Goal: Task Accomplishment & Management: Manage account settings

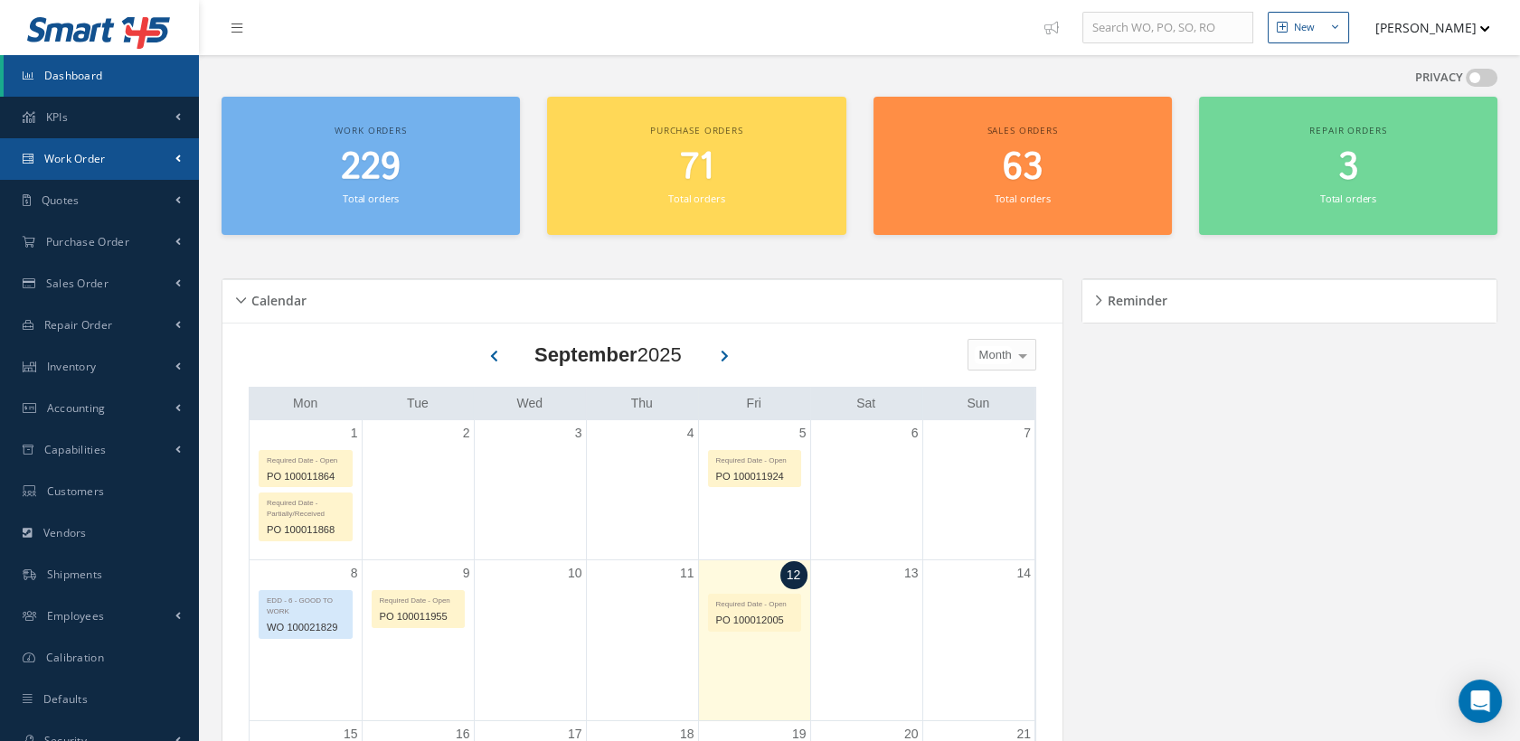
click at [74, 158] on span "Work Order" at bounding box center [74, 158] width 61 height 15
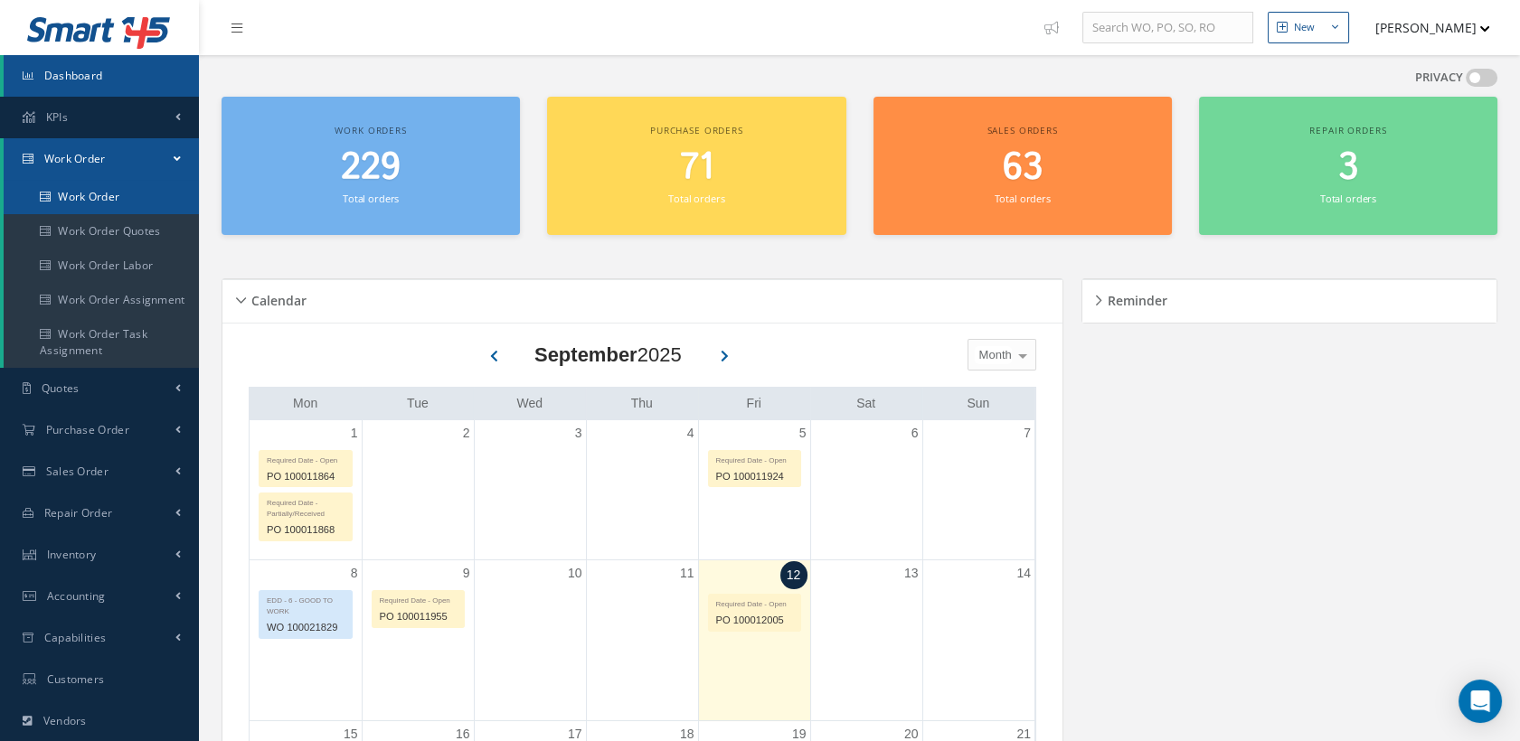
click at [76, 190] on link "Work Order" at bounding box center [101, 197] width 195 height 34
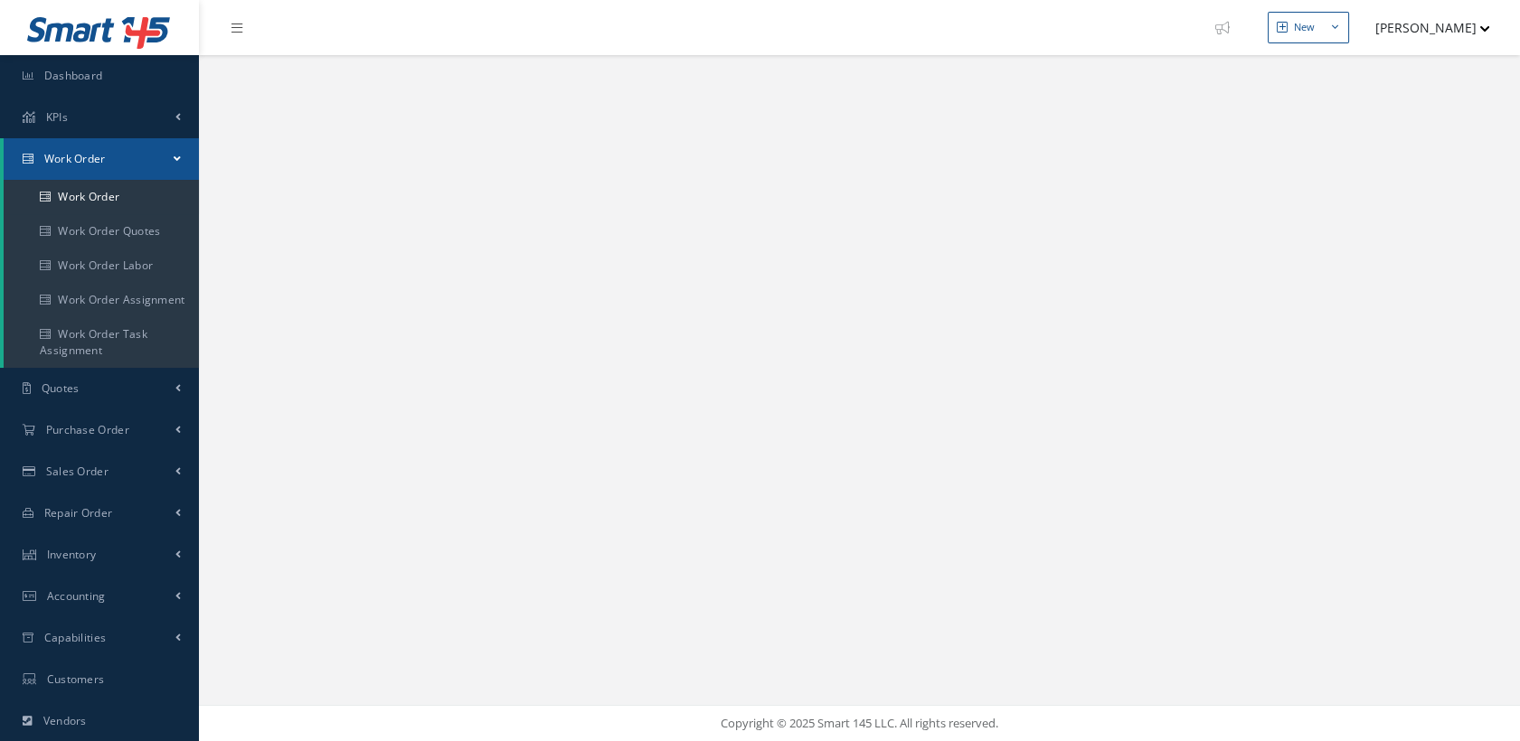
select select "25"
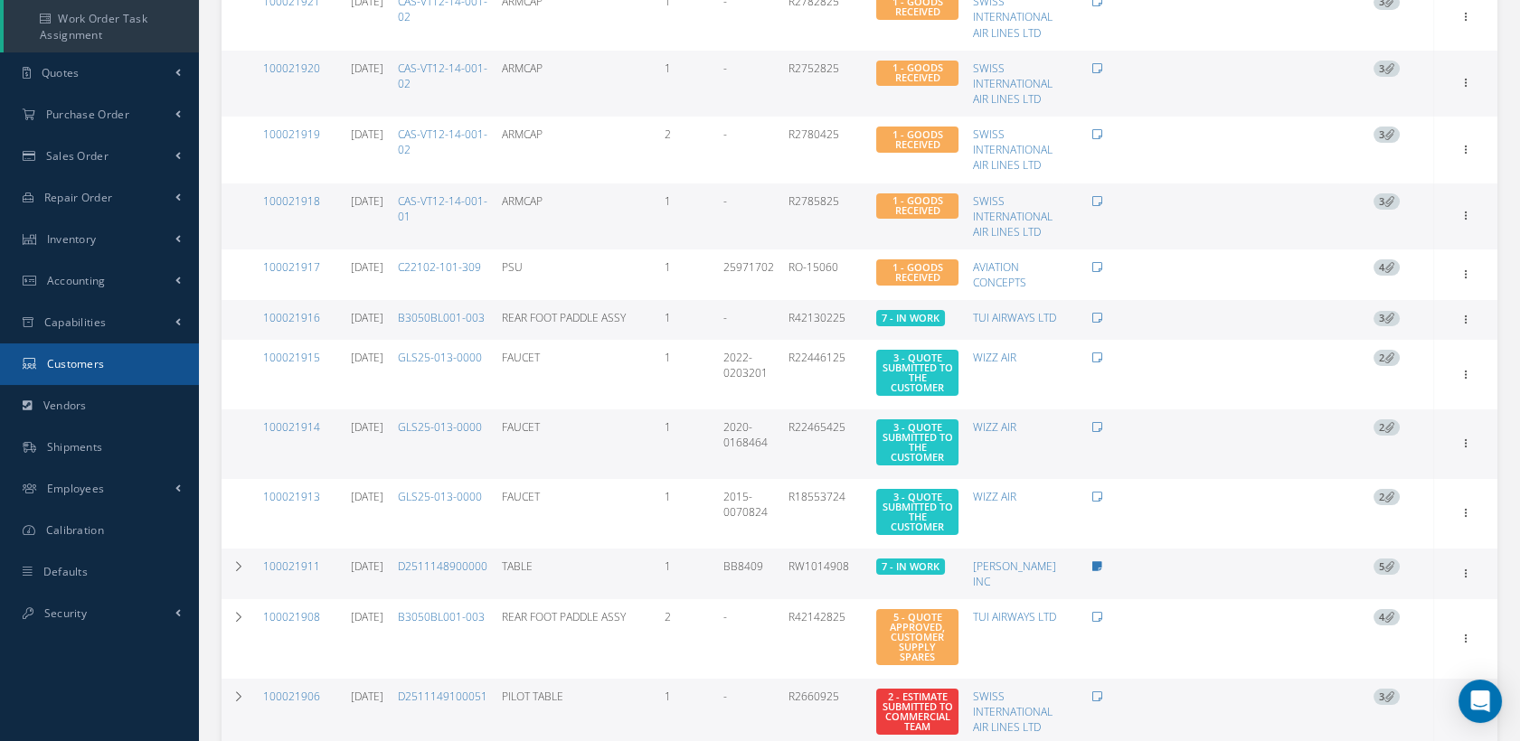
scroll to position [201, 0]
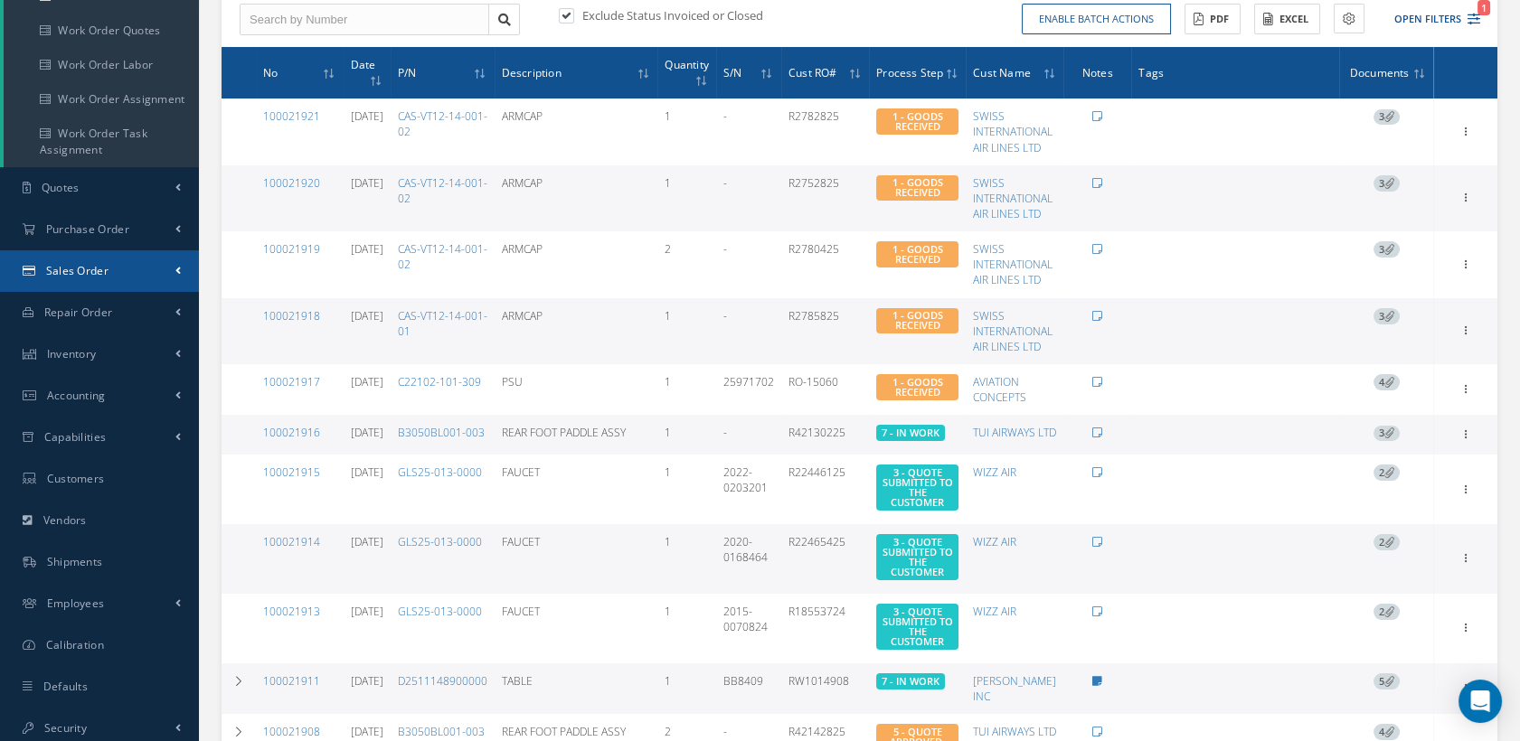
click at [113, 269] on link "Sales Order" at bounding box center [99, 271] width 199 height 42
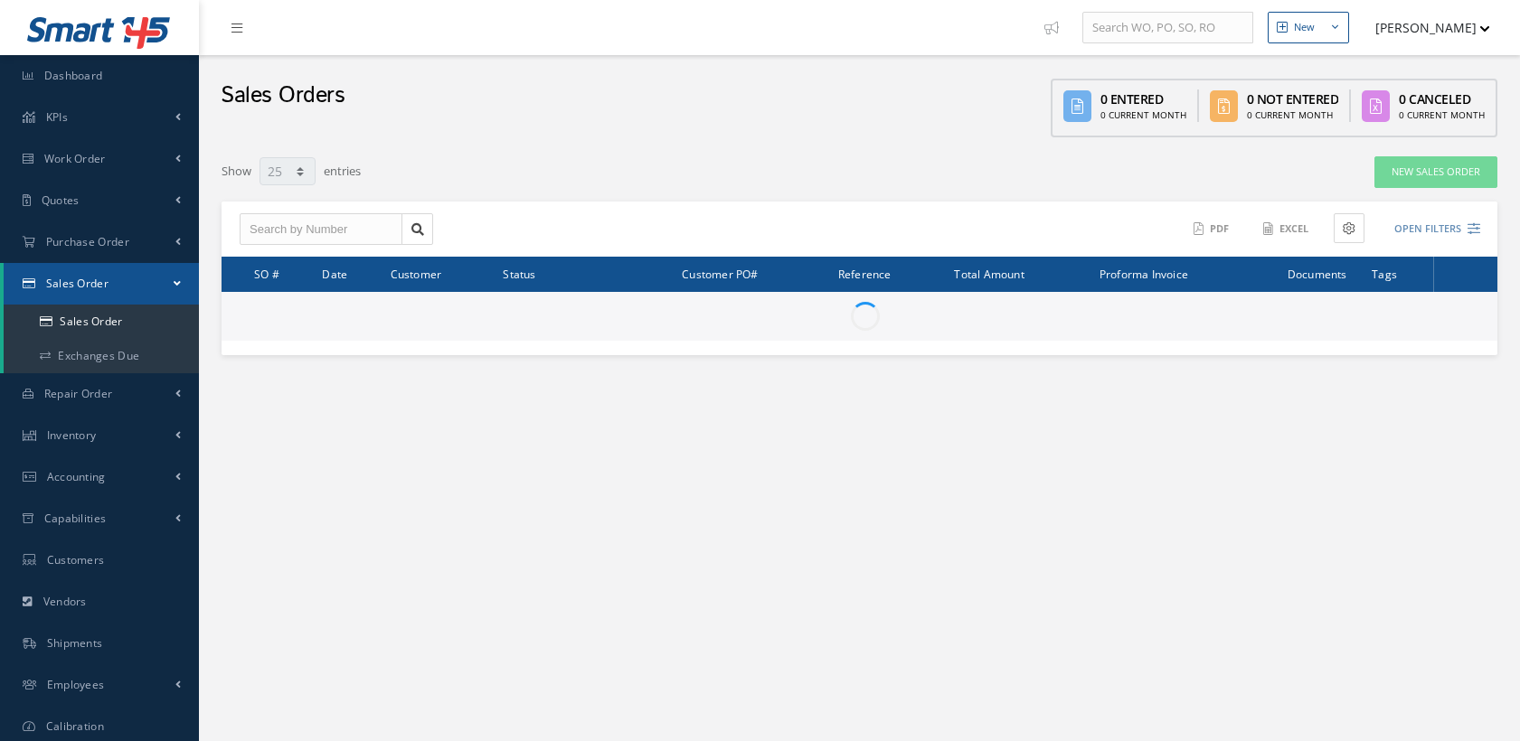
select select "25"
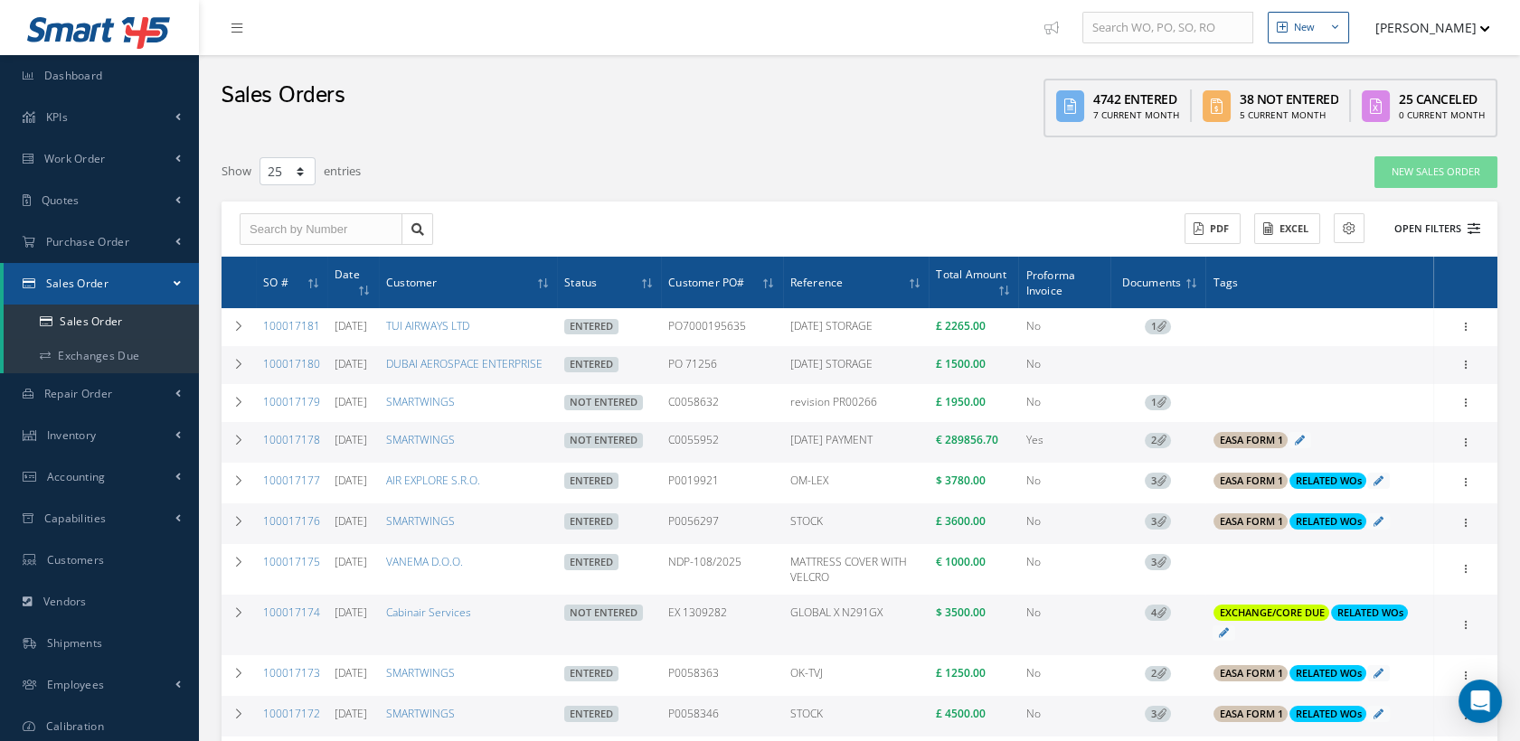
click at [1473, 228] on icon at bounding box center [1473, 228] width 13 height 13
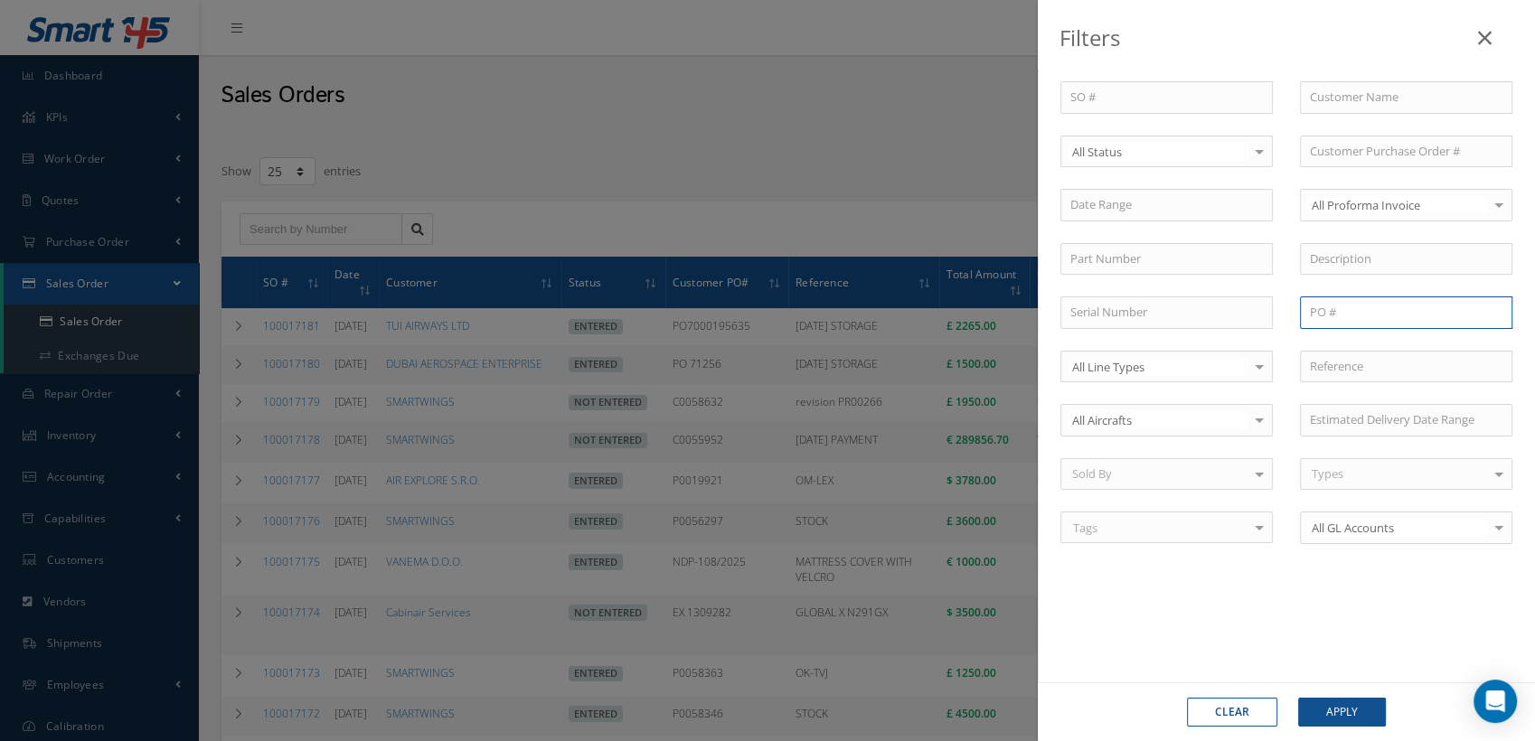
click at [1329, 302] on input "text" at bounding box center [1406, 313] width 212 height 33
paste input "P0020559"
type input "P0020559"
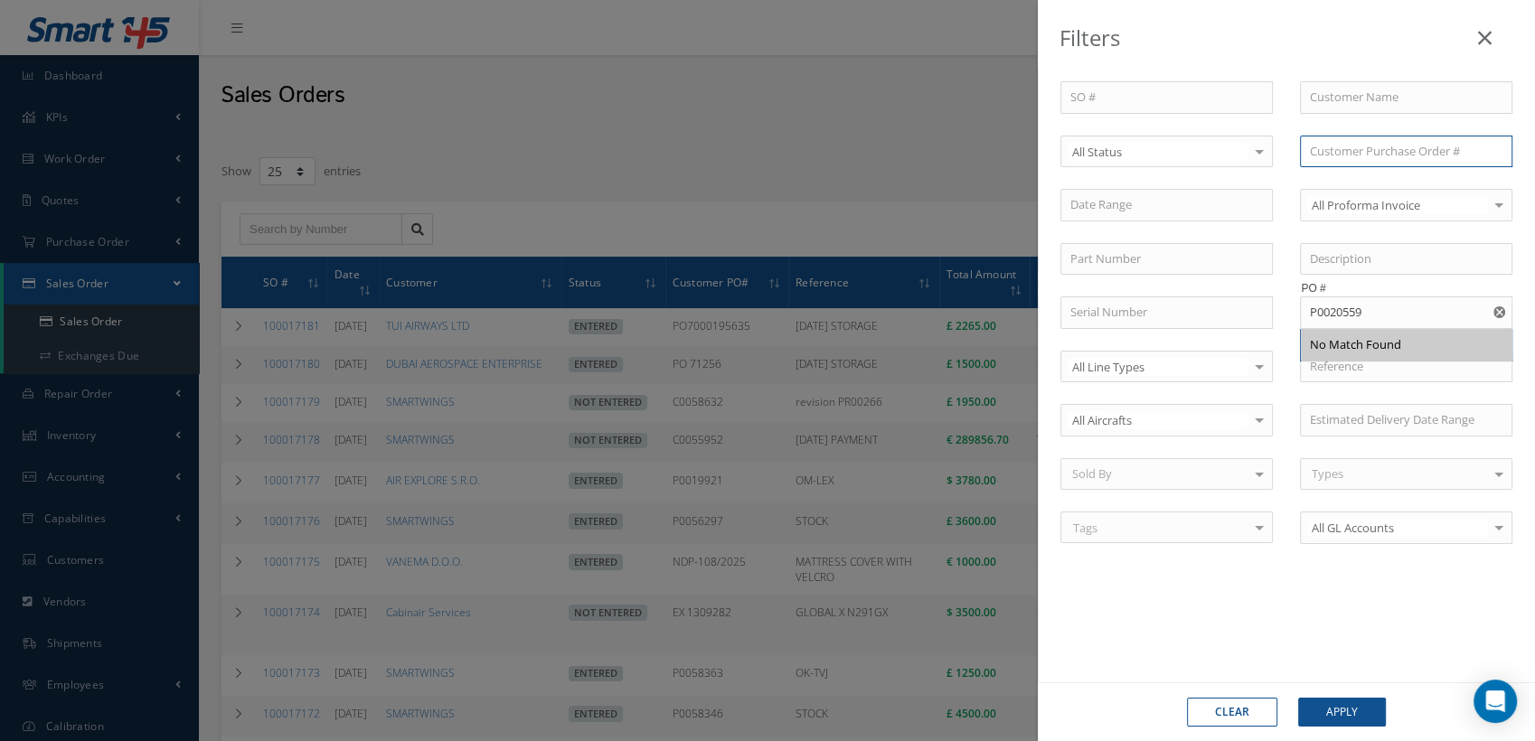
click at [1377, 149] on input "text" at bounding box center [1406, 152] width 212 height 33
click at [1496, 307] on use "Reset" at bounding box center [1500, 313] width 12 height 12
click at [1332, 148] on input "text" at bounding box center [1406, 152] width 212 height 33
paste input "P0020559"
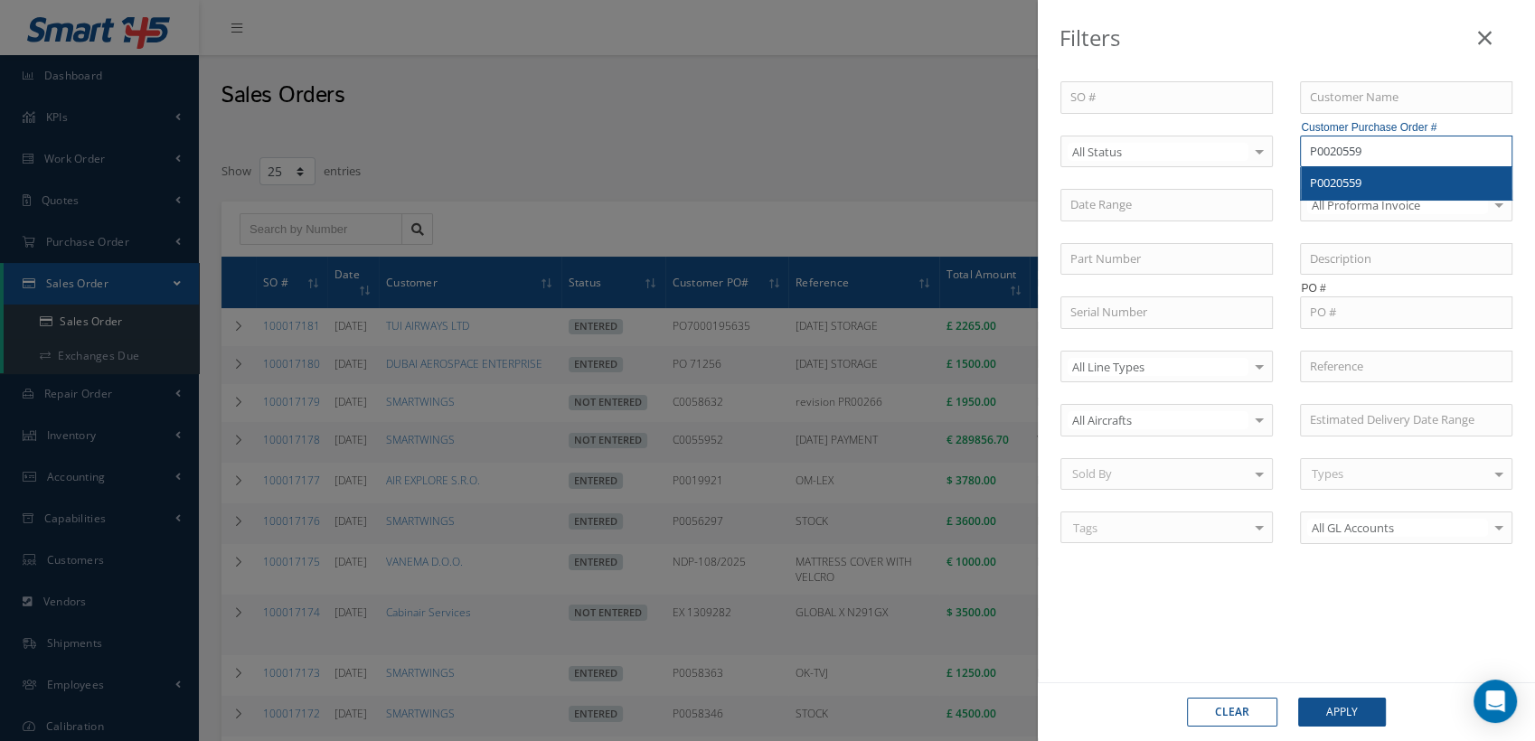
type input "P0020559"
click at [1353, 179] on span "P0020559" at bounding box center [1336, 183] width 52 height 16
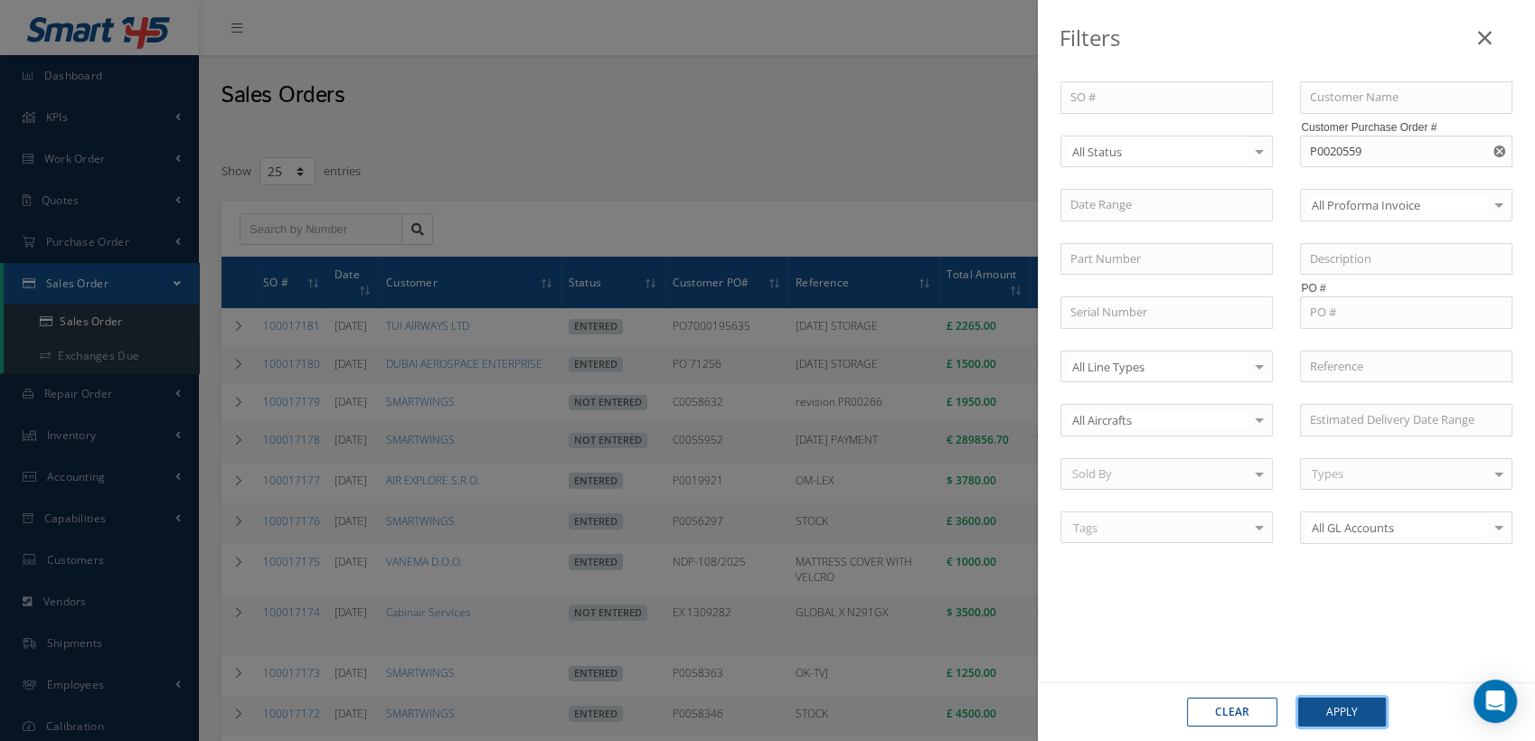
click at [1320, 705] on button "Apply" at bounding box center [1342, 712] width 88 height 29
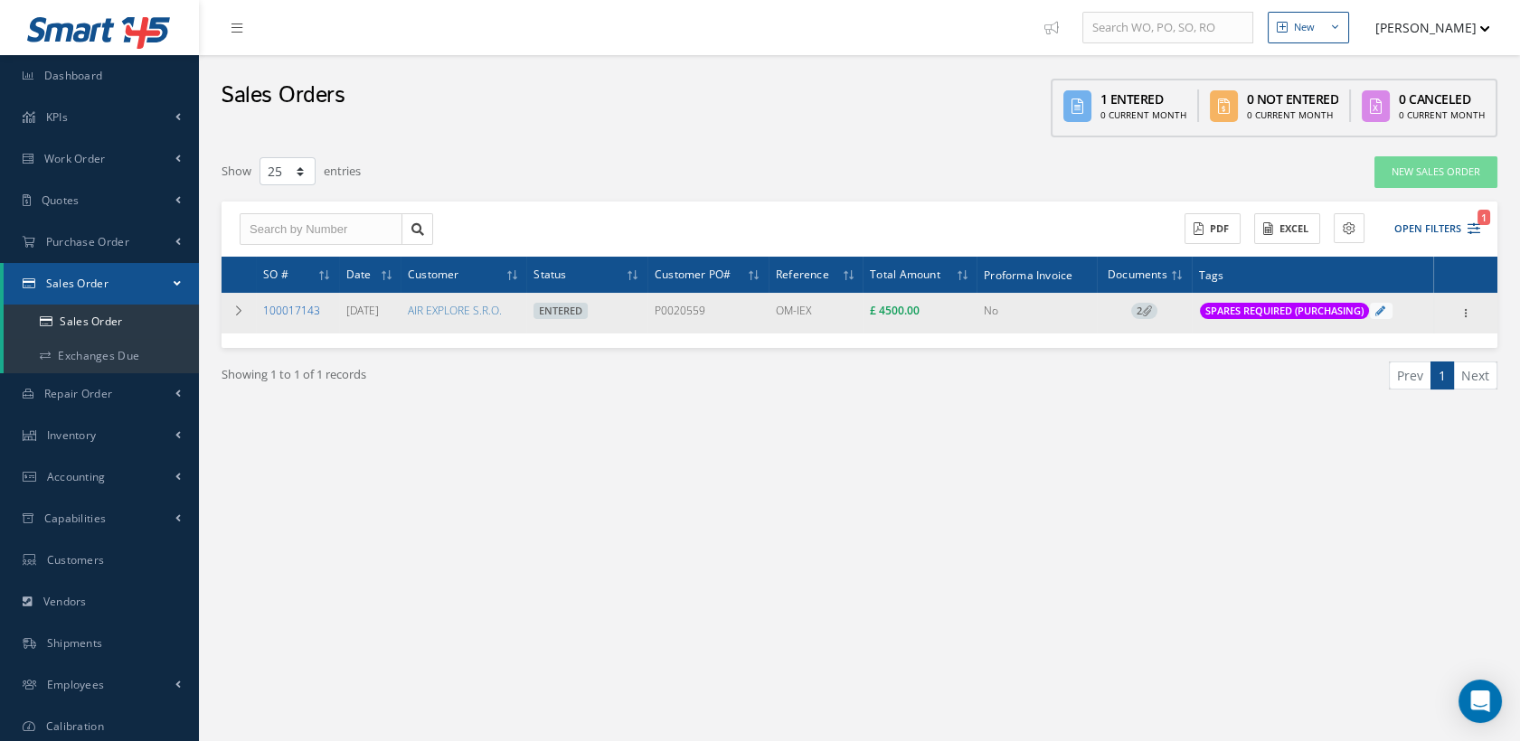
click at [289, 314] on link "100017143" at bounding box center [291, 310] width 57 height 15
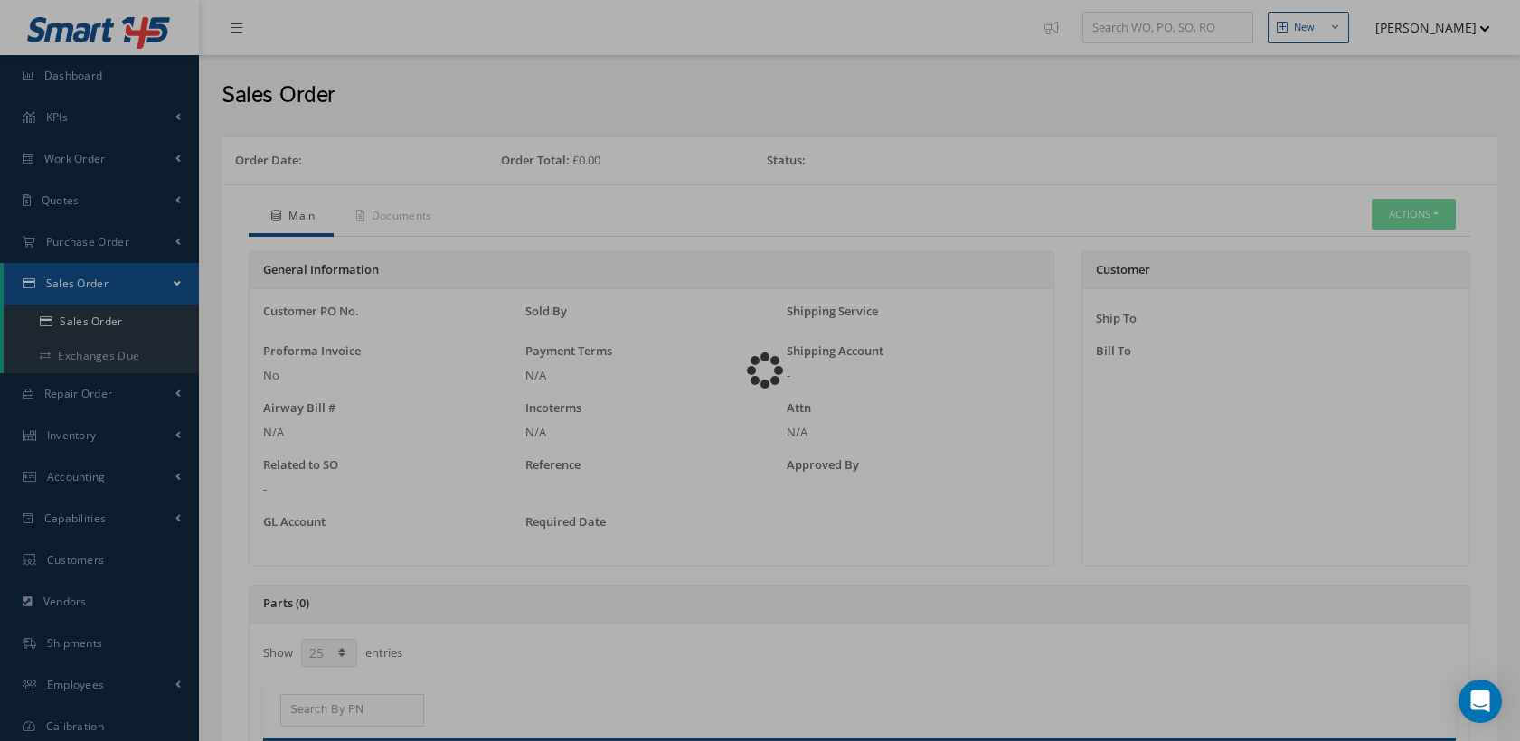
select select "25"
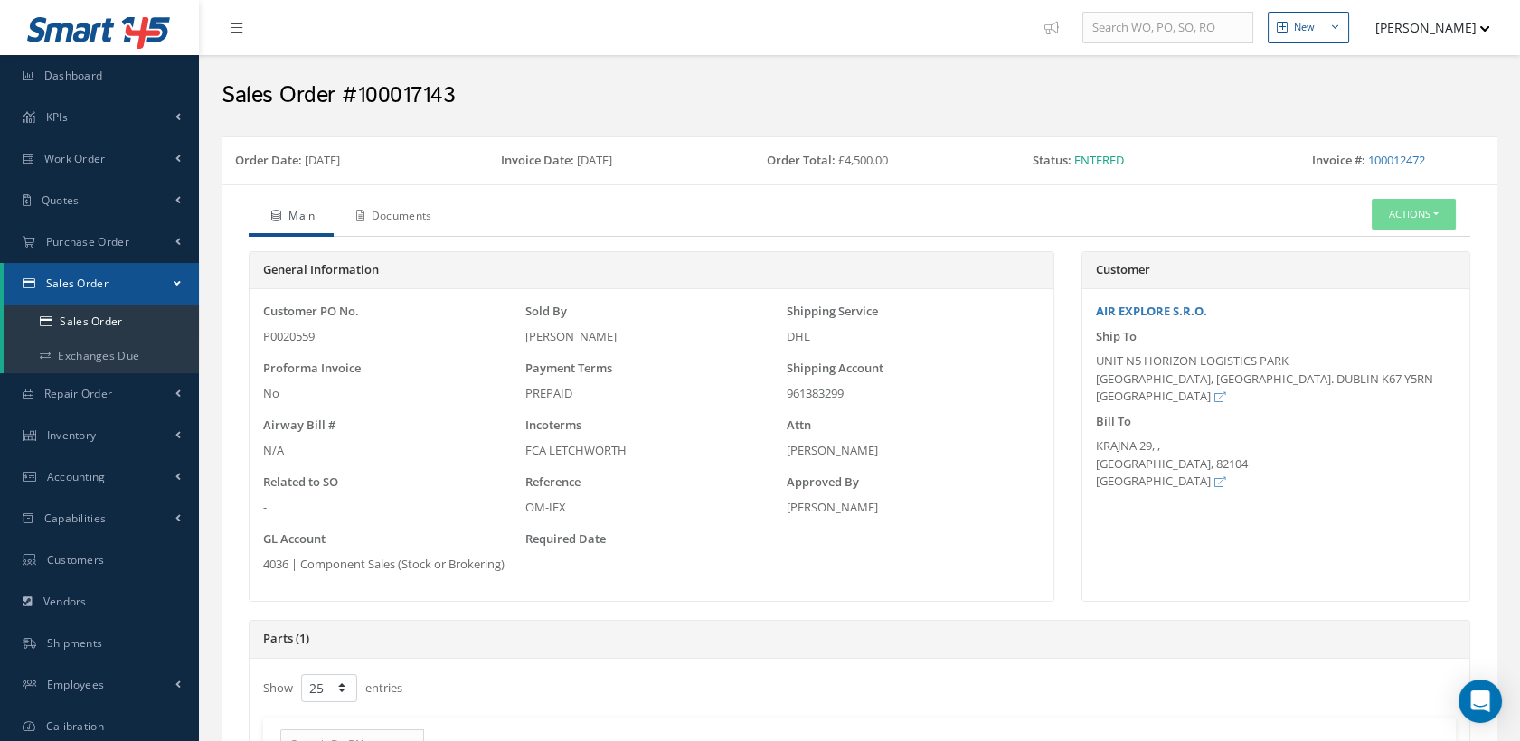
click at [419, 206] on link "Documents" at bounding box center [392, 218] width 117 height 38
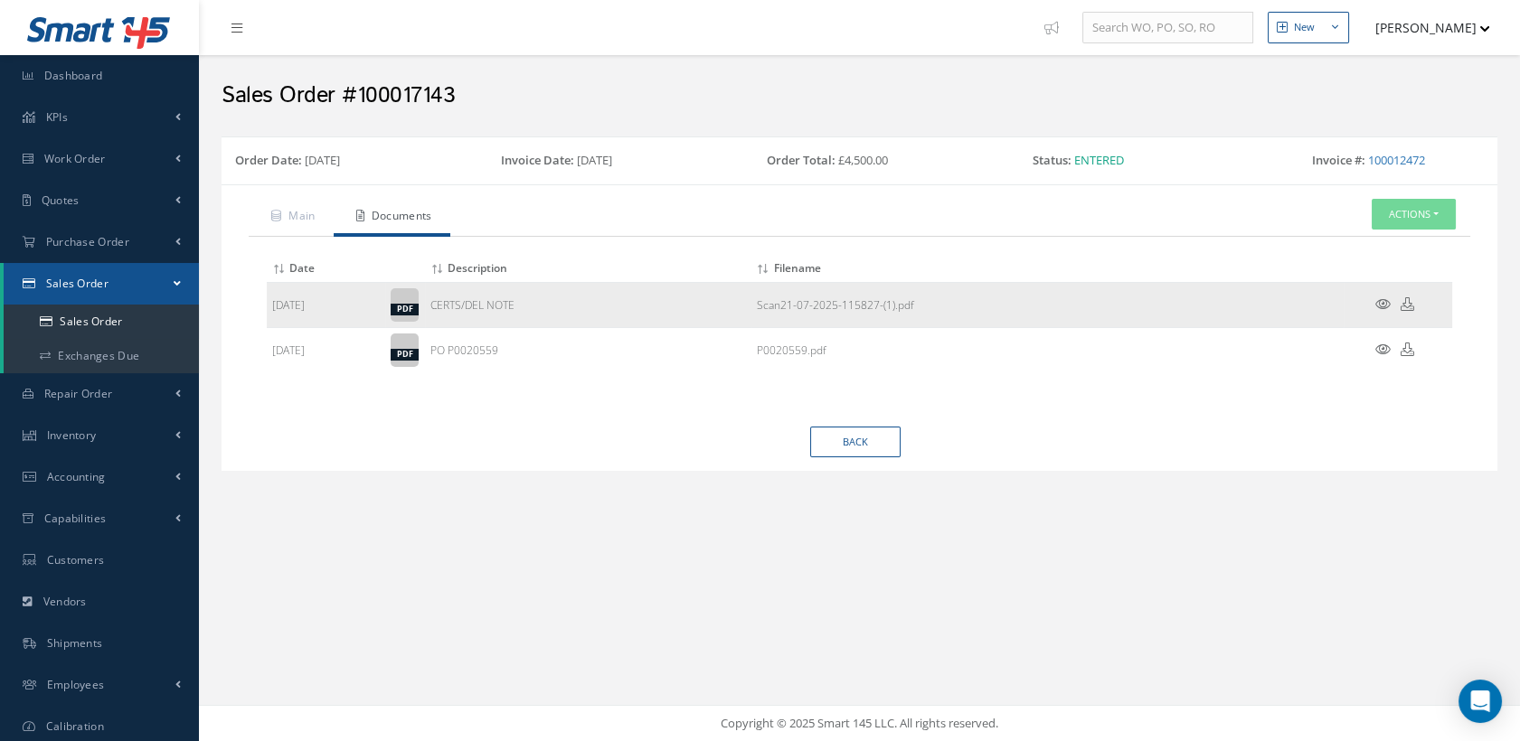
click at [1384, 299] on icon at bounding box center [1382, 304] width 15 height 14
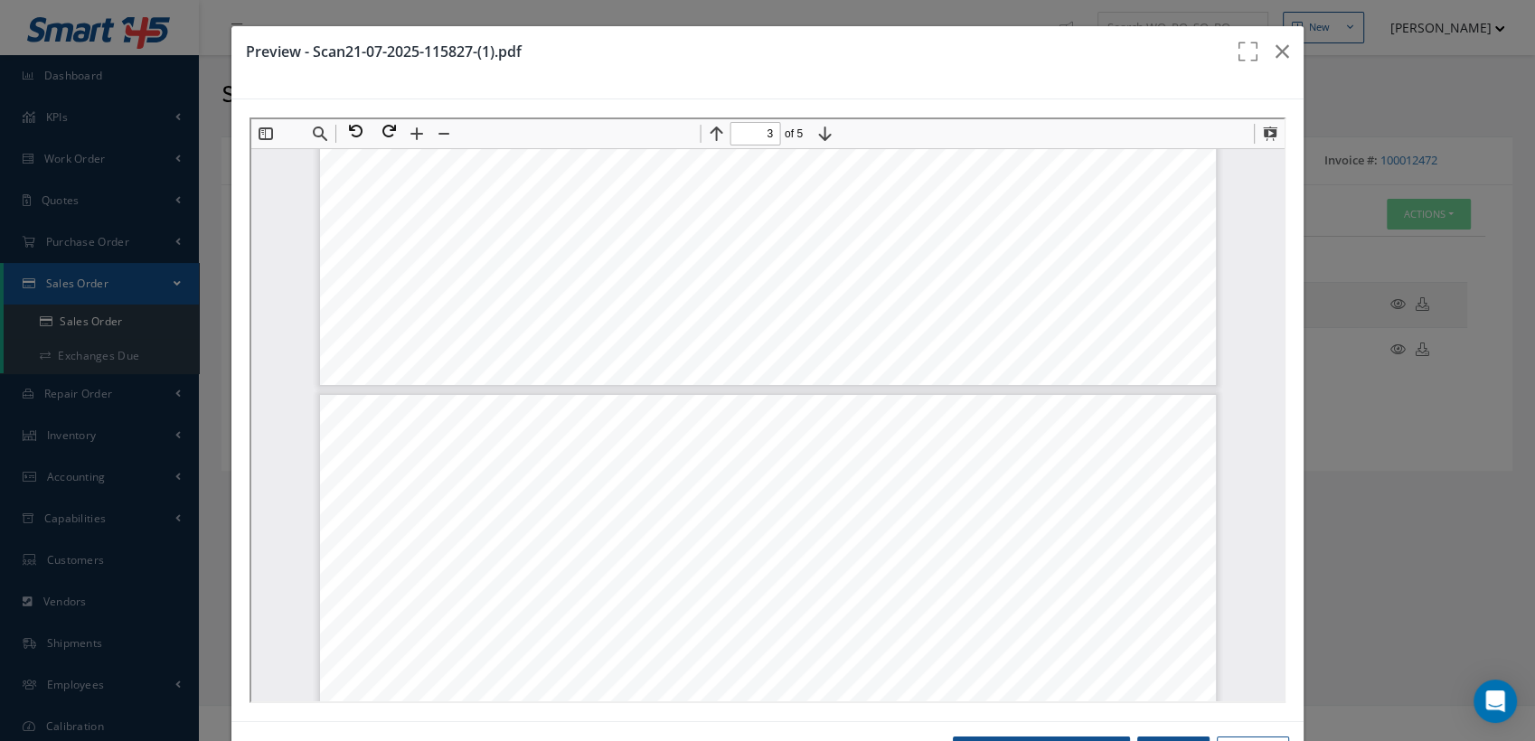
type input "2"
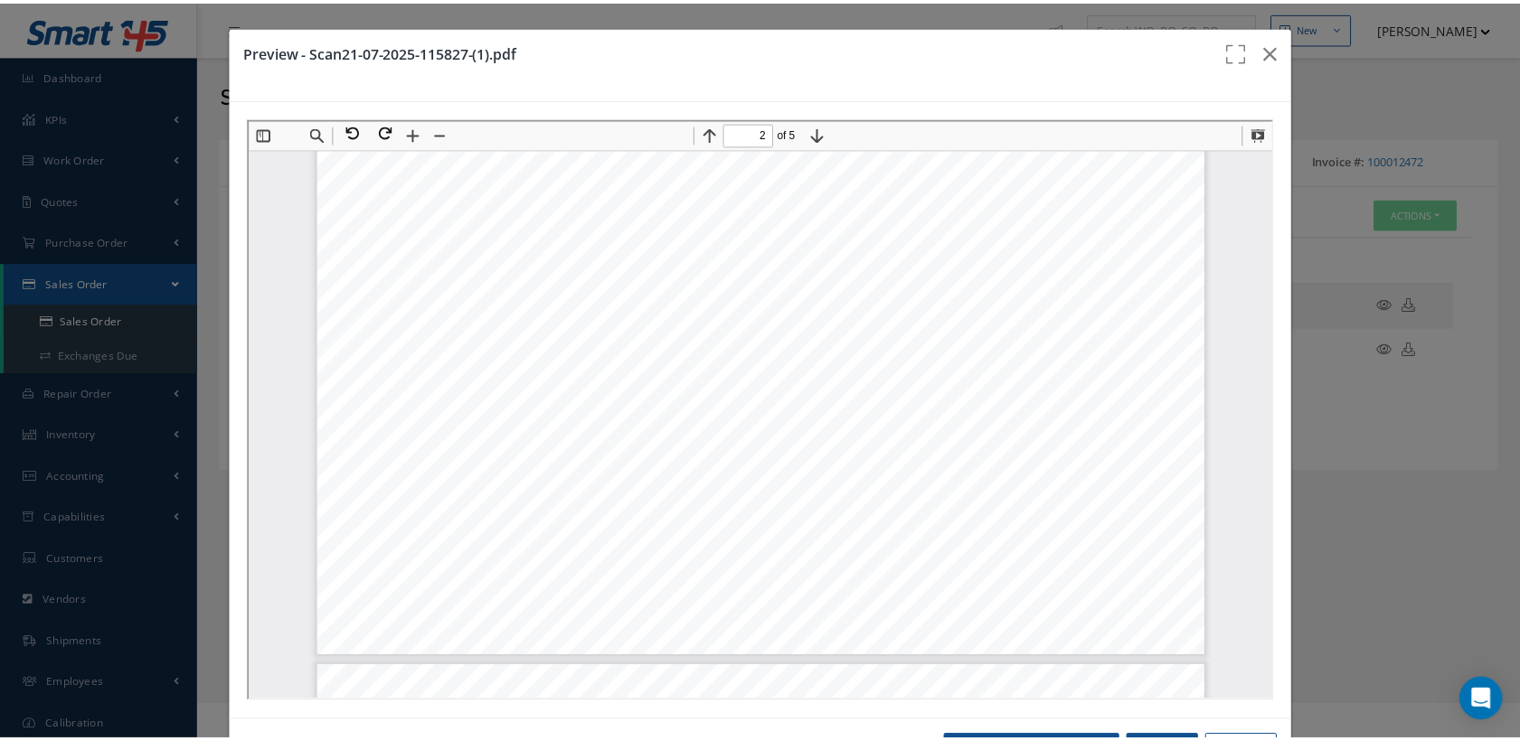
scroll to position [1816, 0]
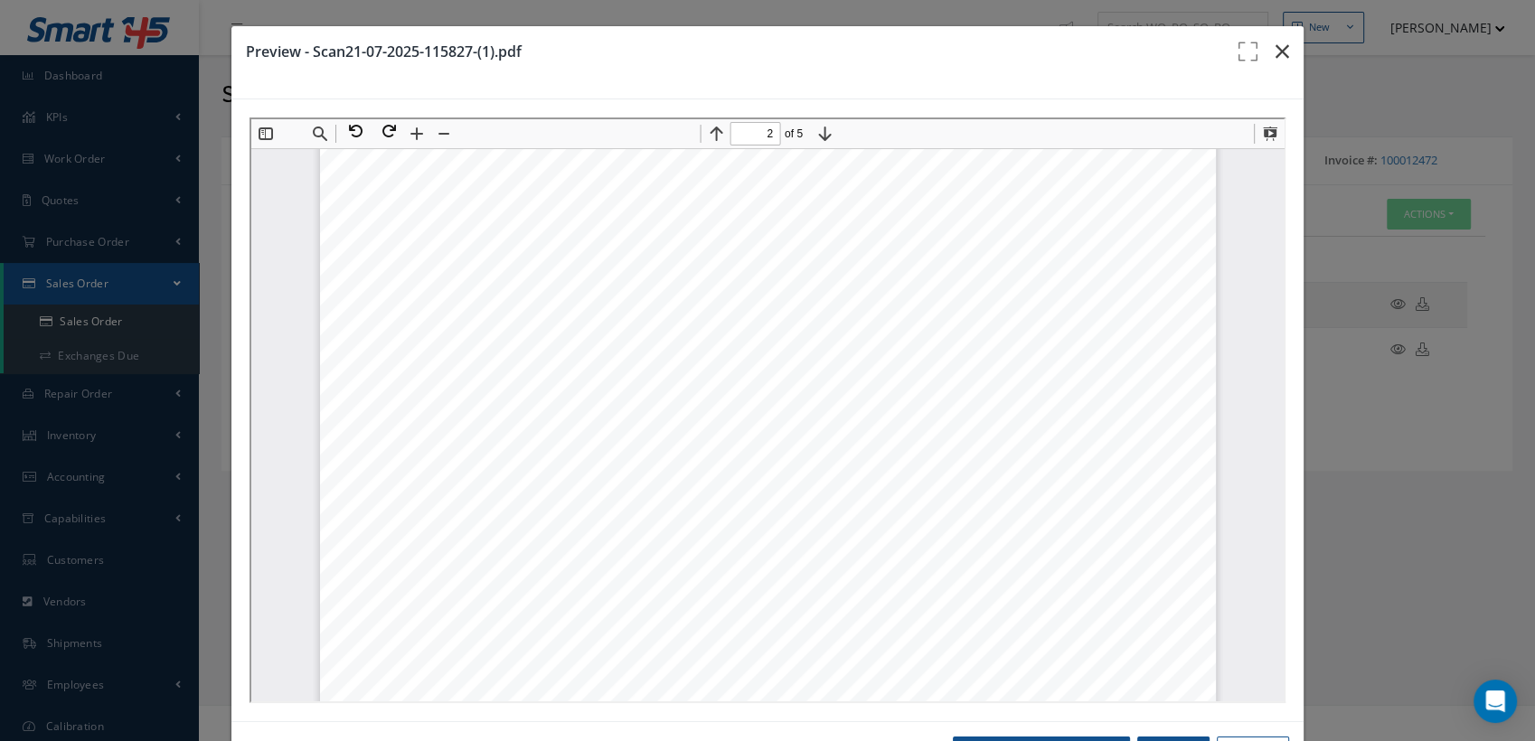
click at [1261, 51] on button "button" at bounding box center [1282, 51] width 42 height 51
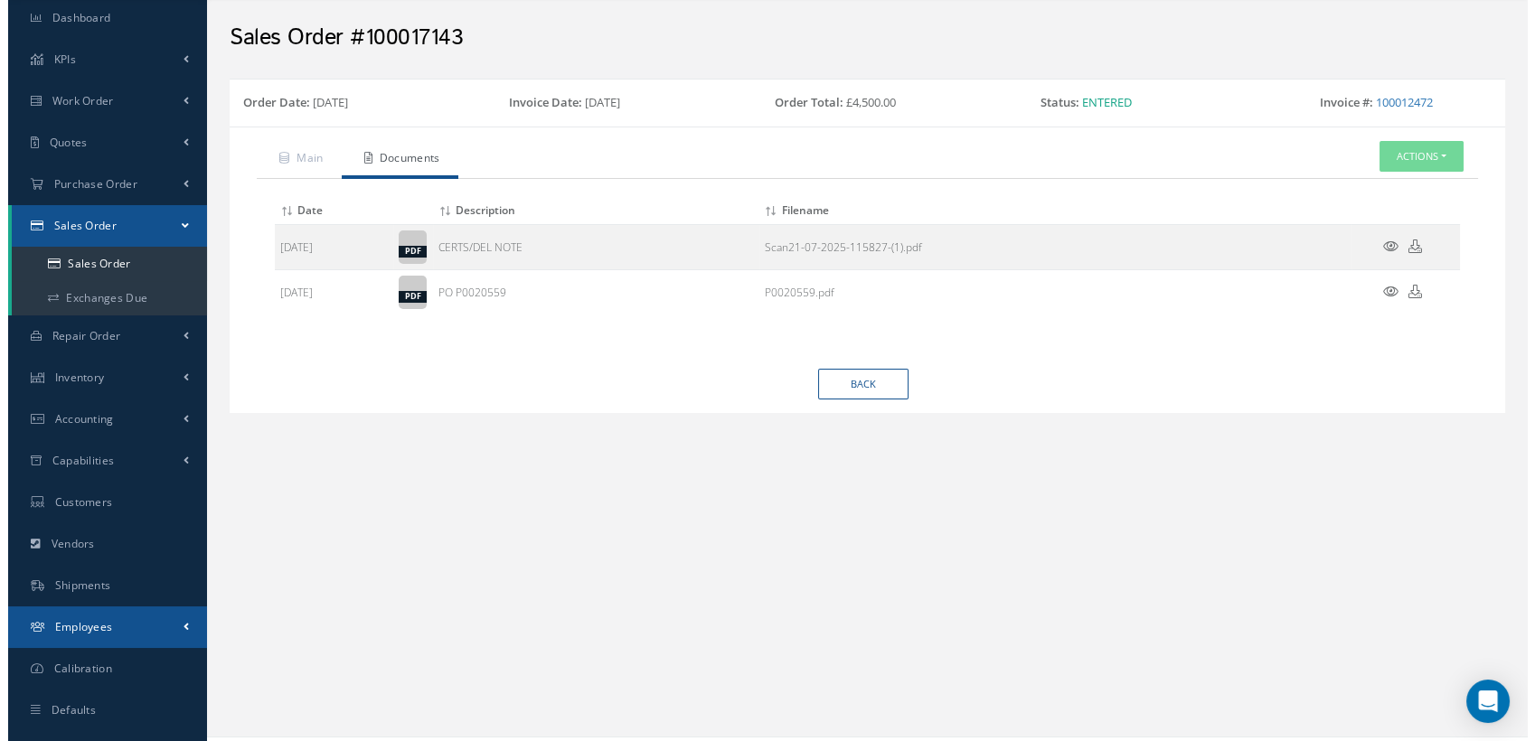
scroll to position [89, 0]
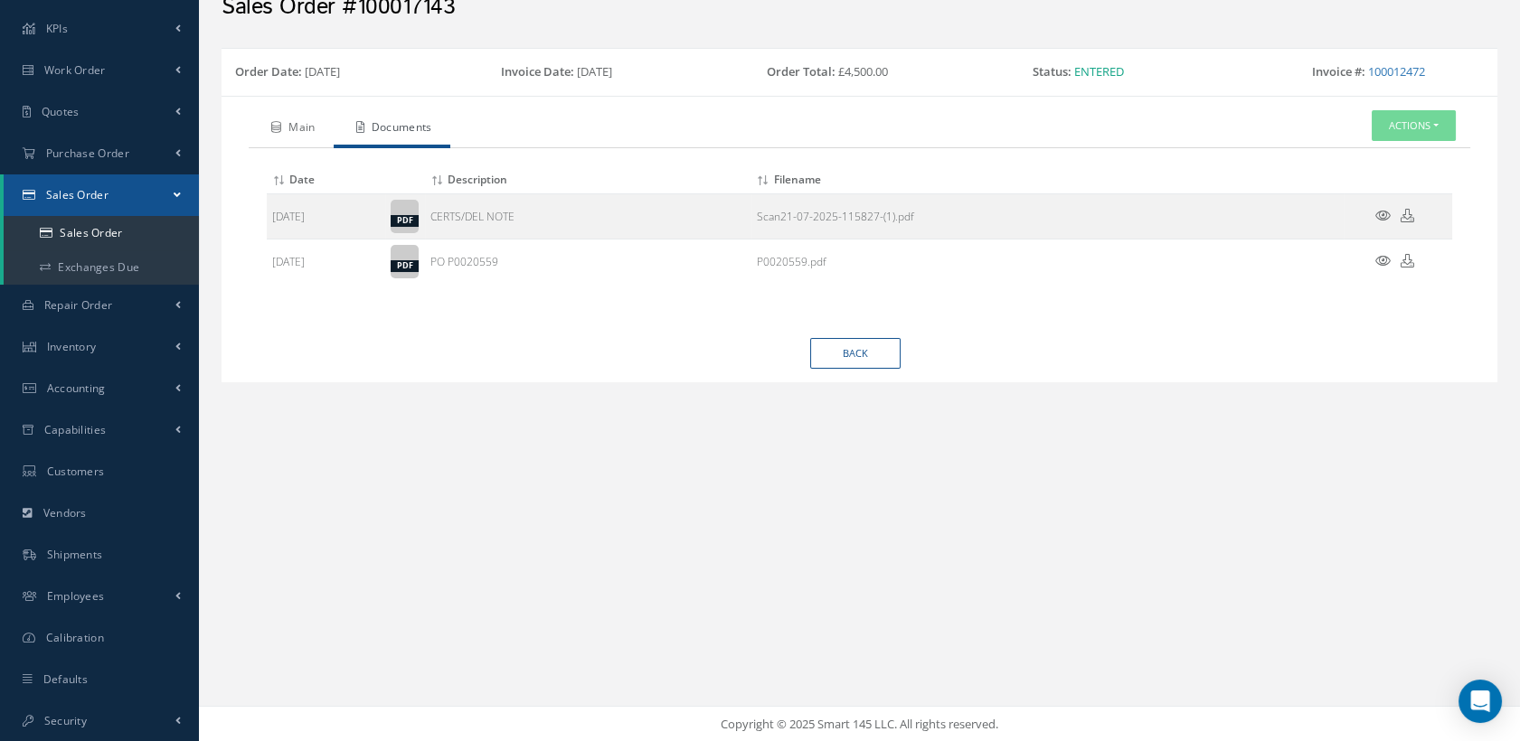
click at [320, 123] on link "Main" at bounding box center [291, 129] width 85 height 38
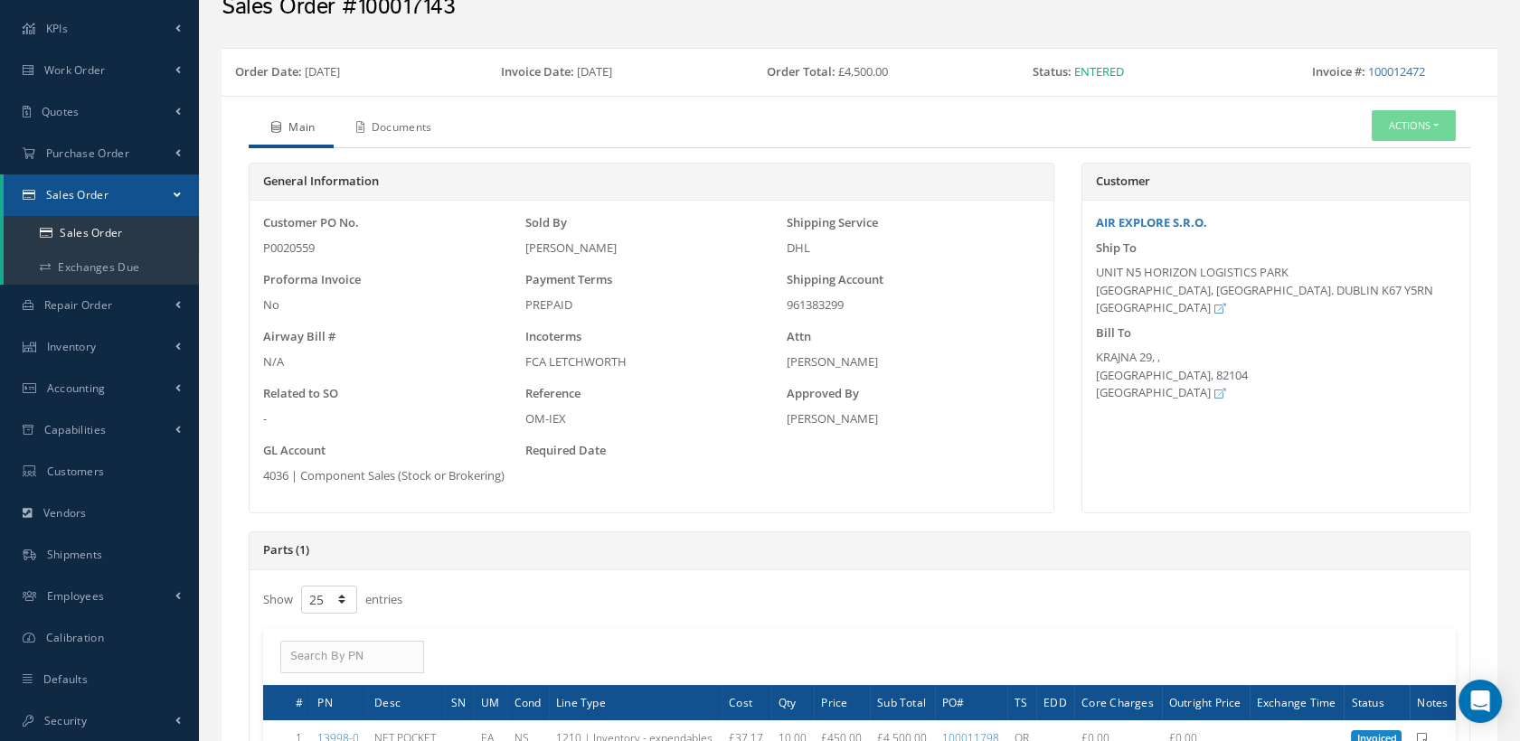
click at [395, 137] on link "Documents" at bounding box center [392, 129] width 117 height 38
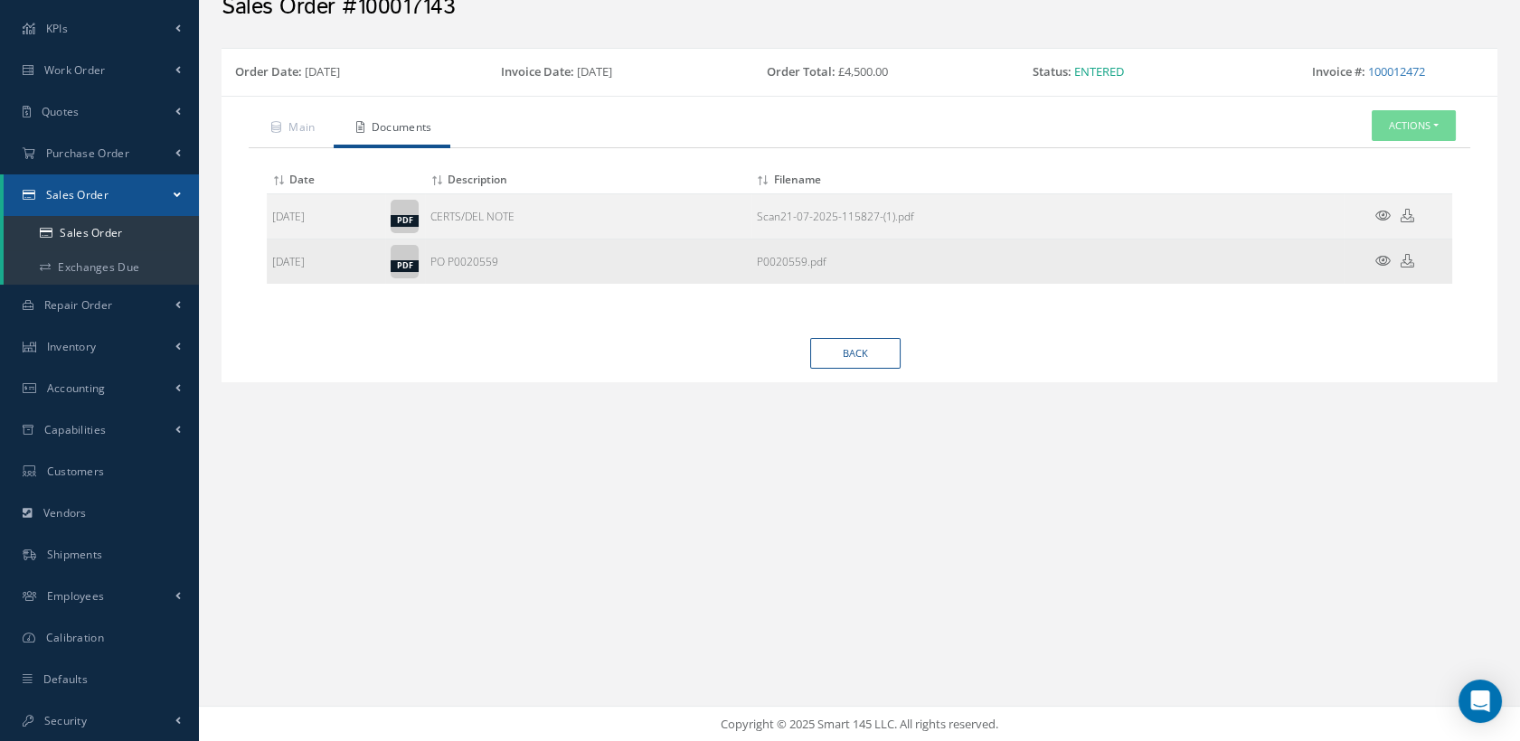
click at [1382, 254] on icon at bounding box center [1382, 261] width 15 height 14
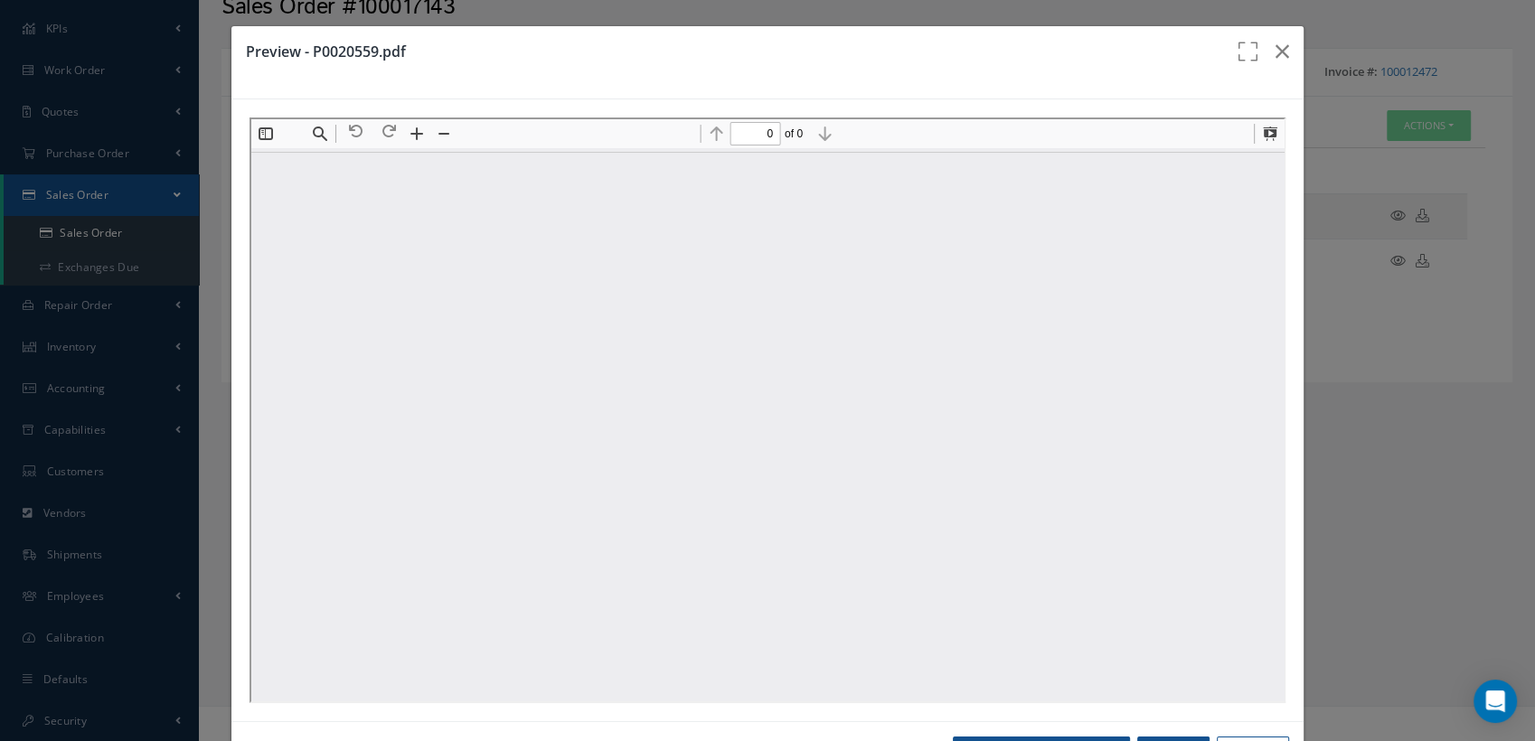
scroll to position [0, 0]
type input "1"
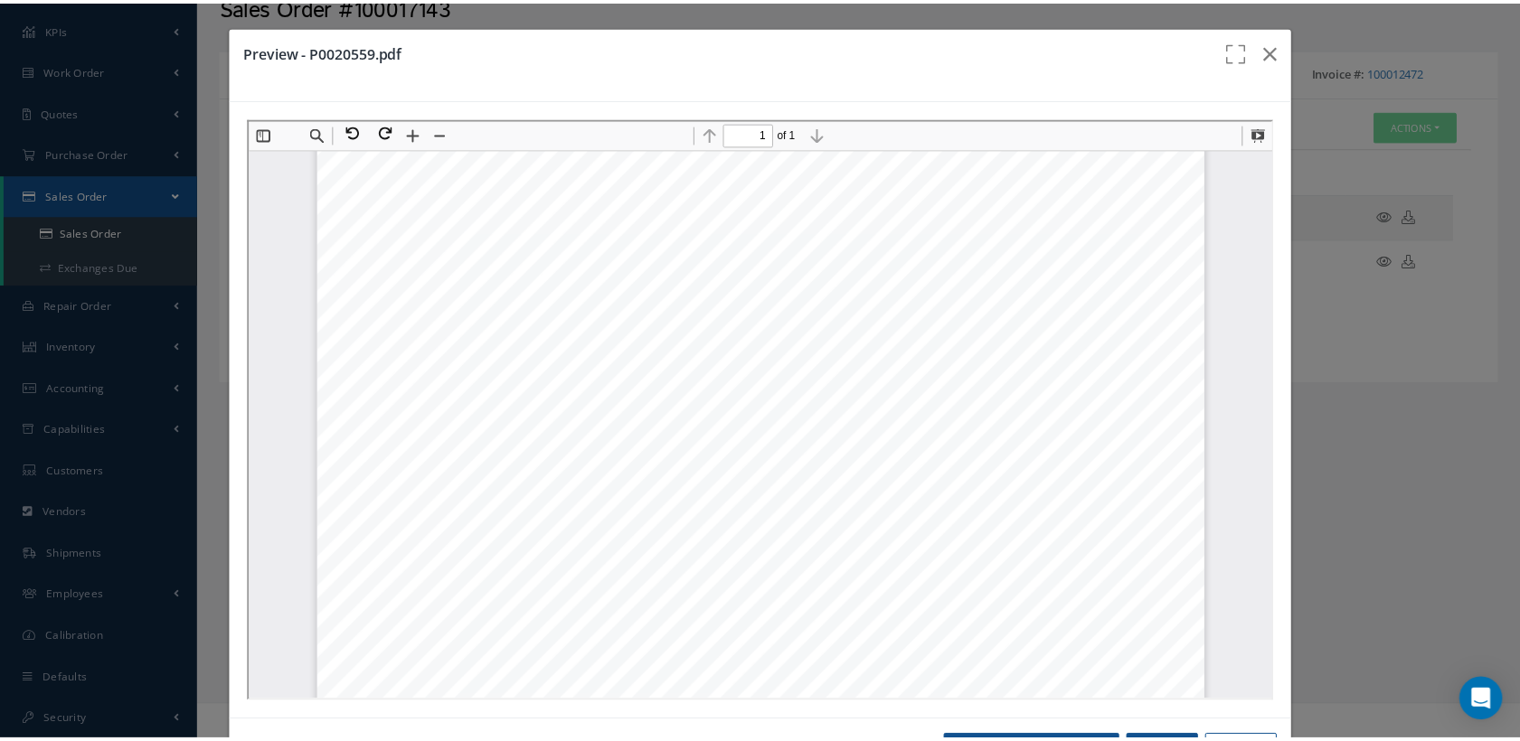
scroll to position [310, 0]
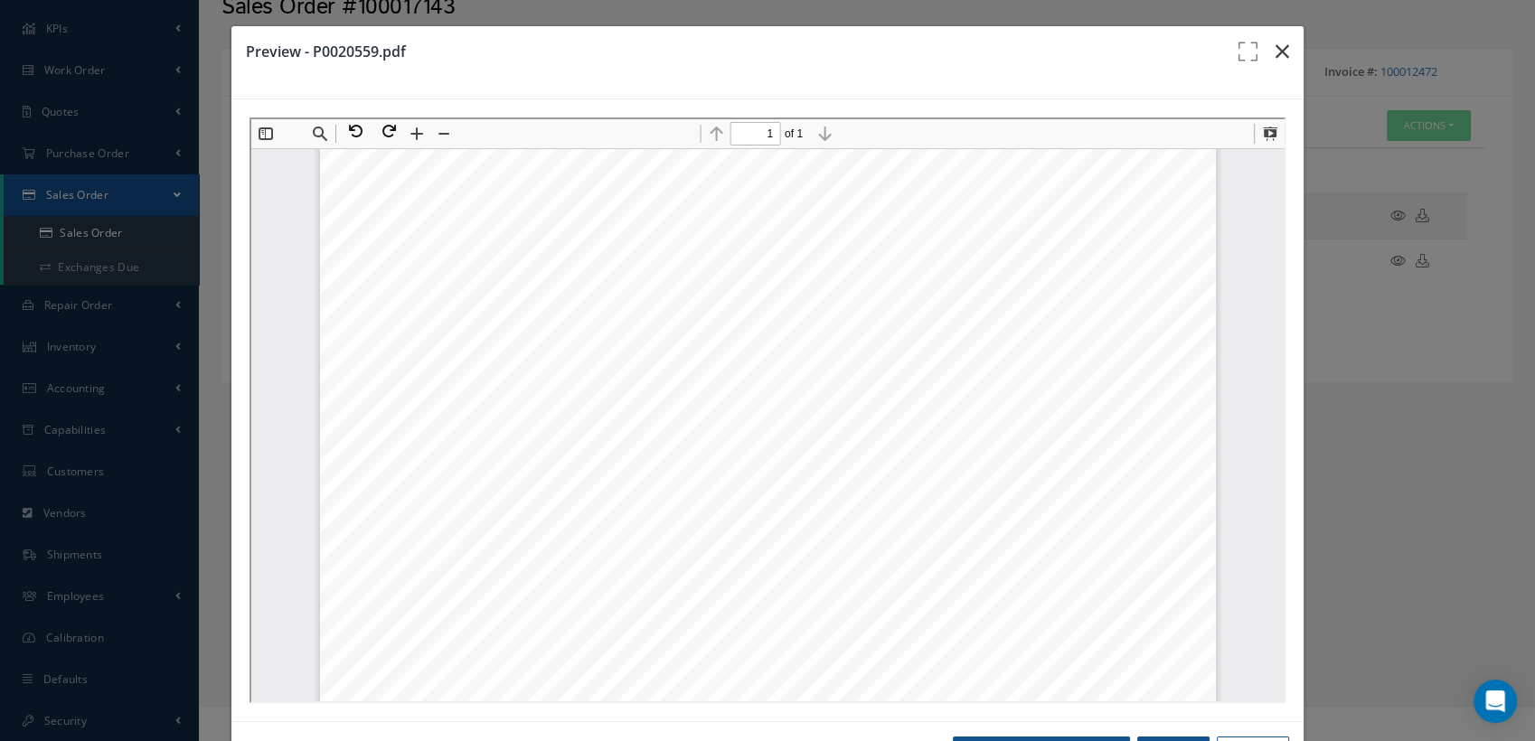
click at [1276, 43] on icon "button" at bounding box center [1283, 52] width 14 height 22
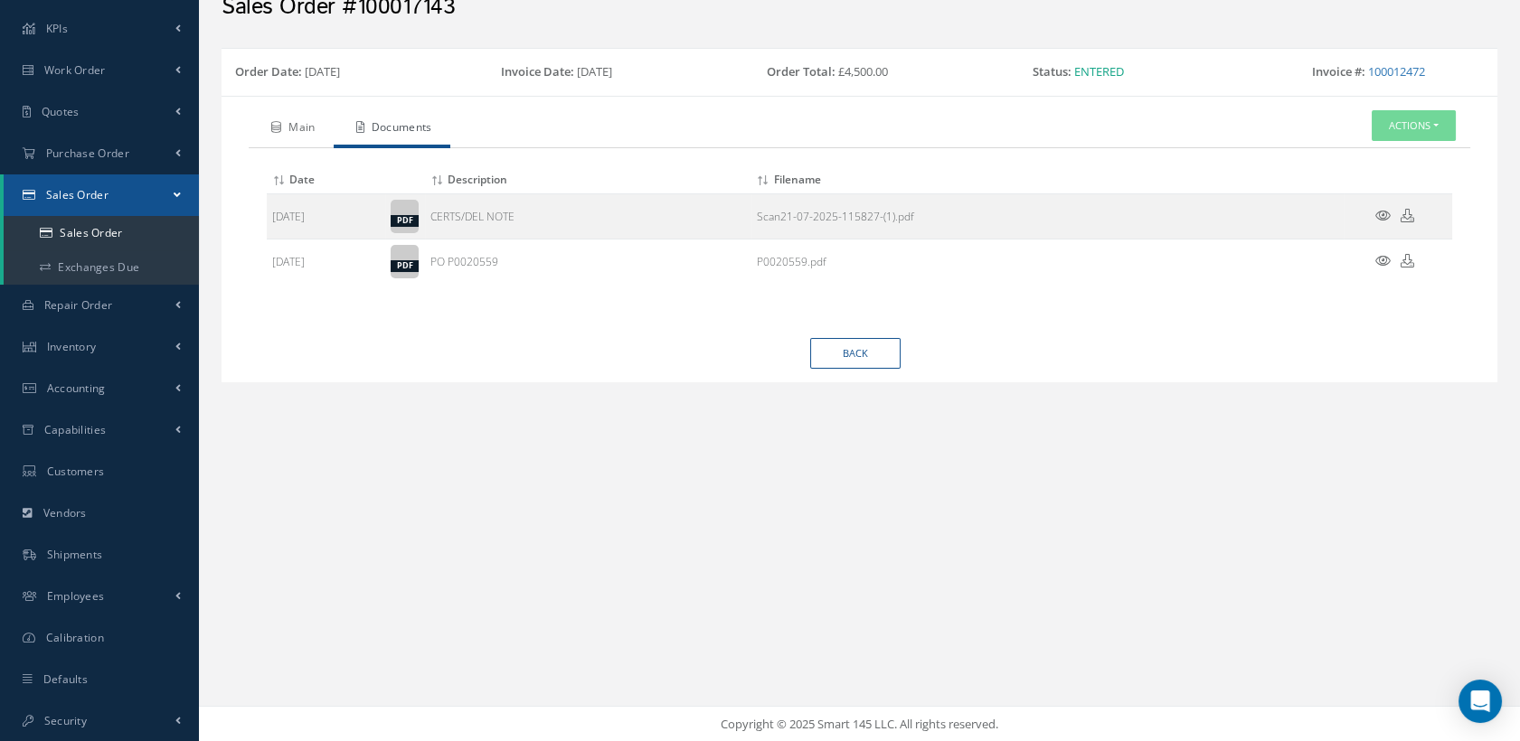
click at [316, 127] on link "Main" at bounding box center [291, 129] width 85 height 38
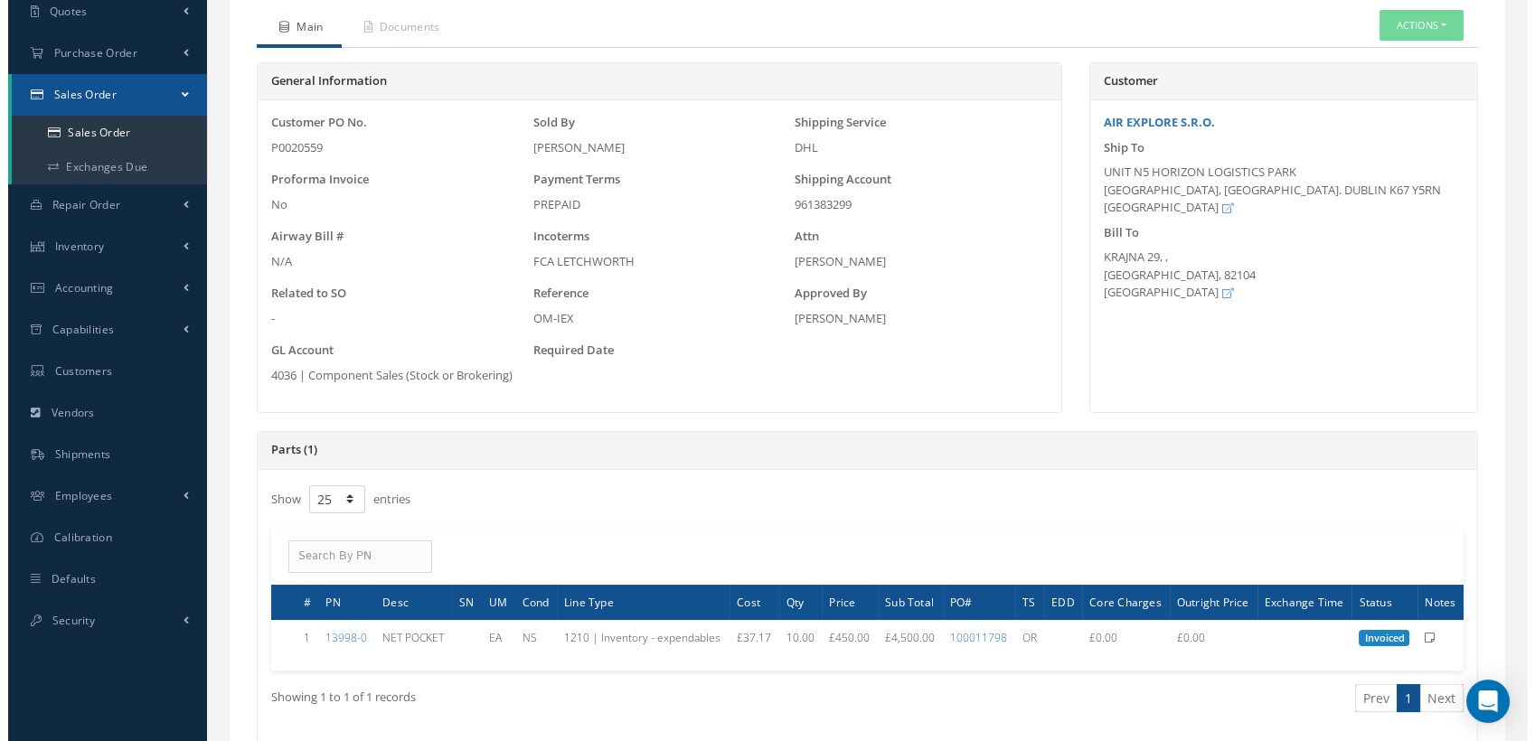
scroll to position [0, 0]
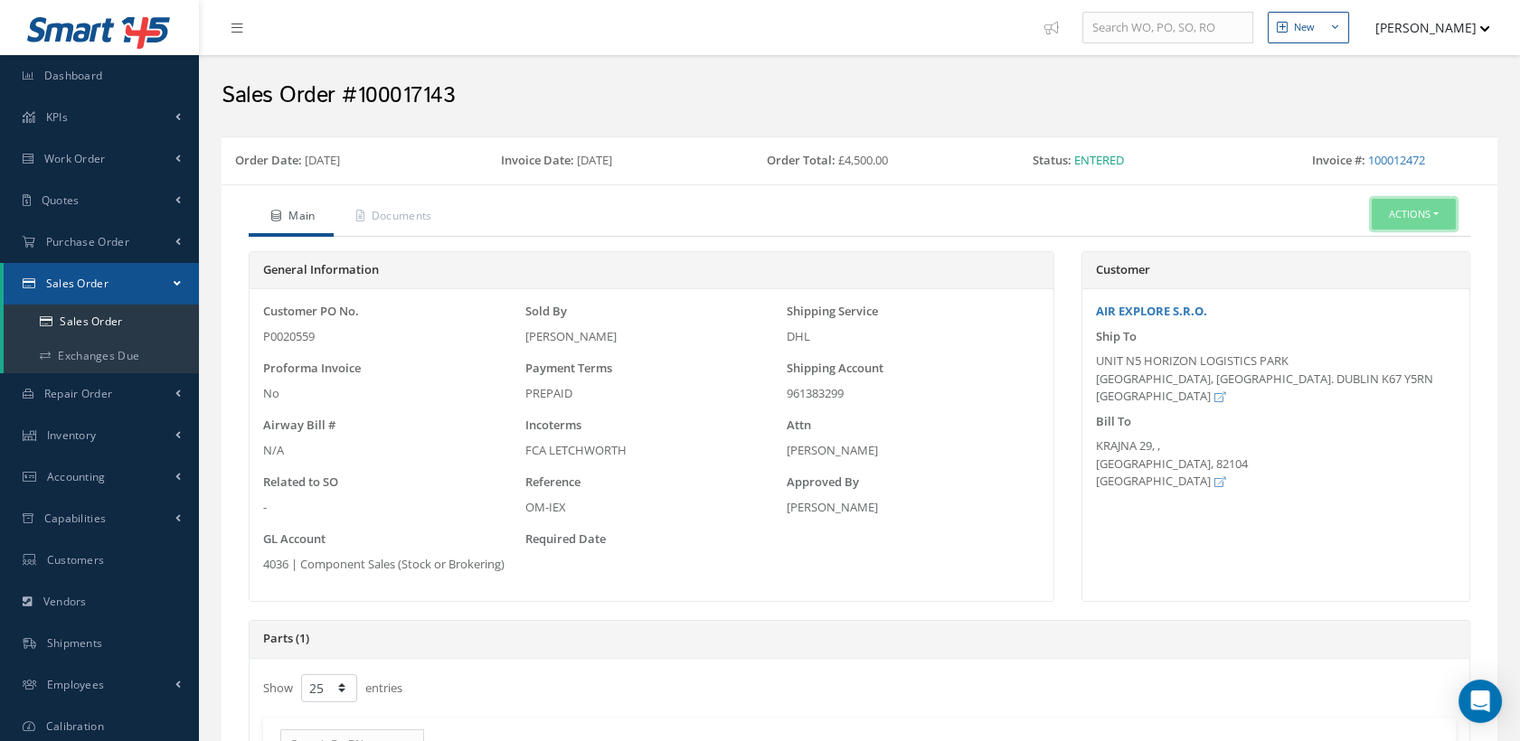
click at [1405, 210] on button "Actions" at bounding box center [1414, 215] width 84 height 32
click at [377, 214] on link "Documents" at bounding box center [392, 218] width 117 height 38
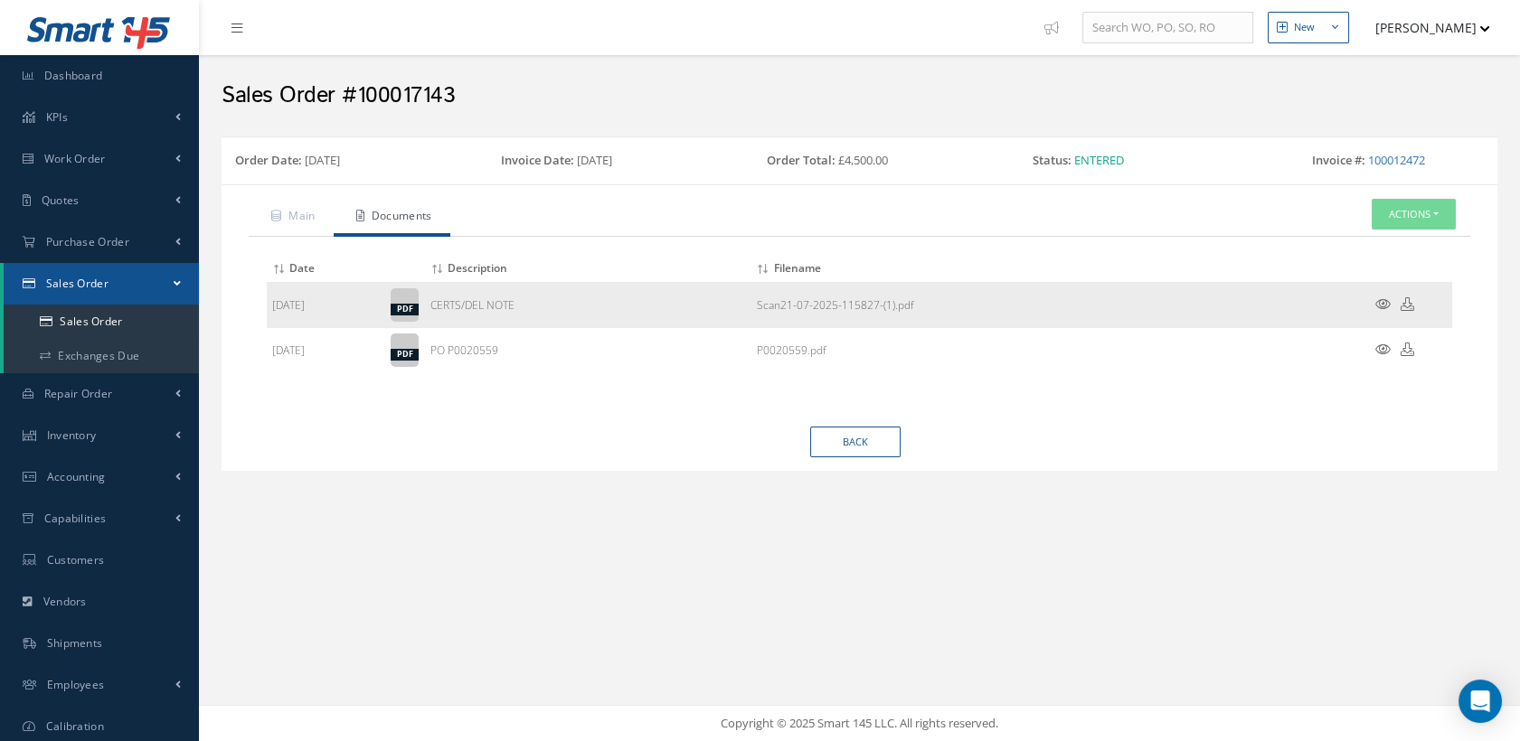
click at [1381, 302] on icon at bounding box center [1382, 304] width 15 height 14
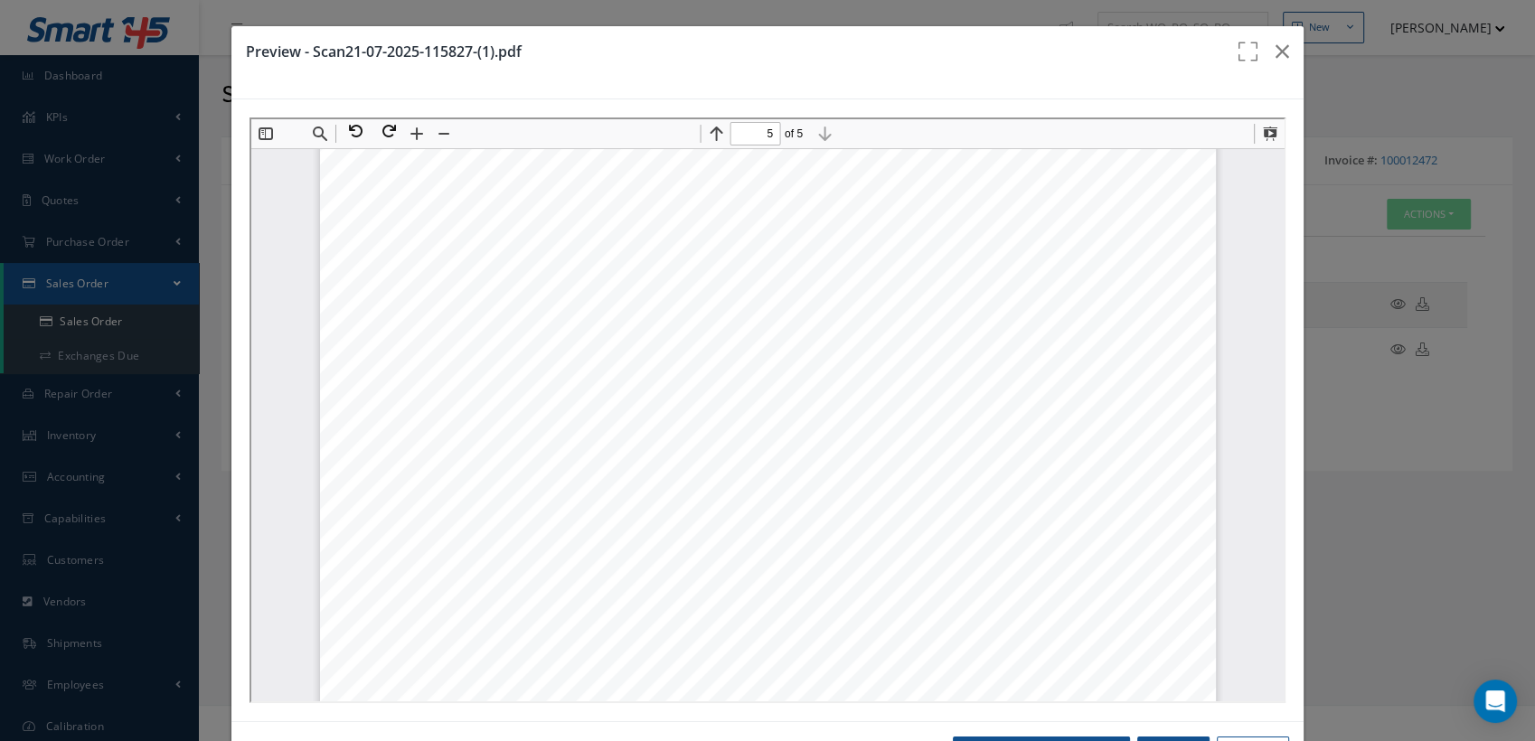
scroll to position [5845, 0]
type input "1"
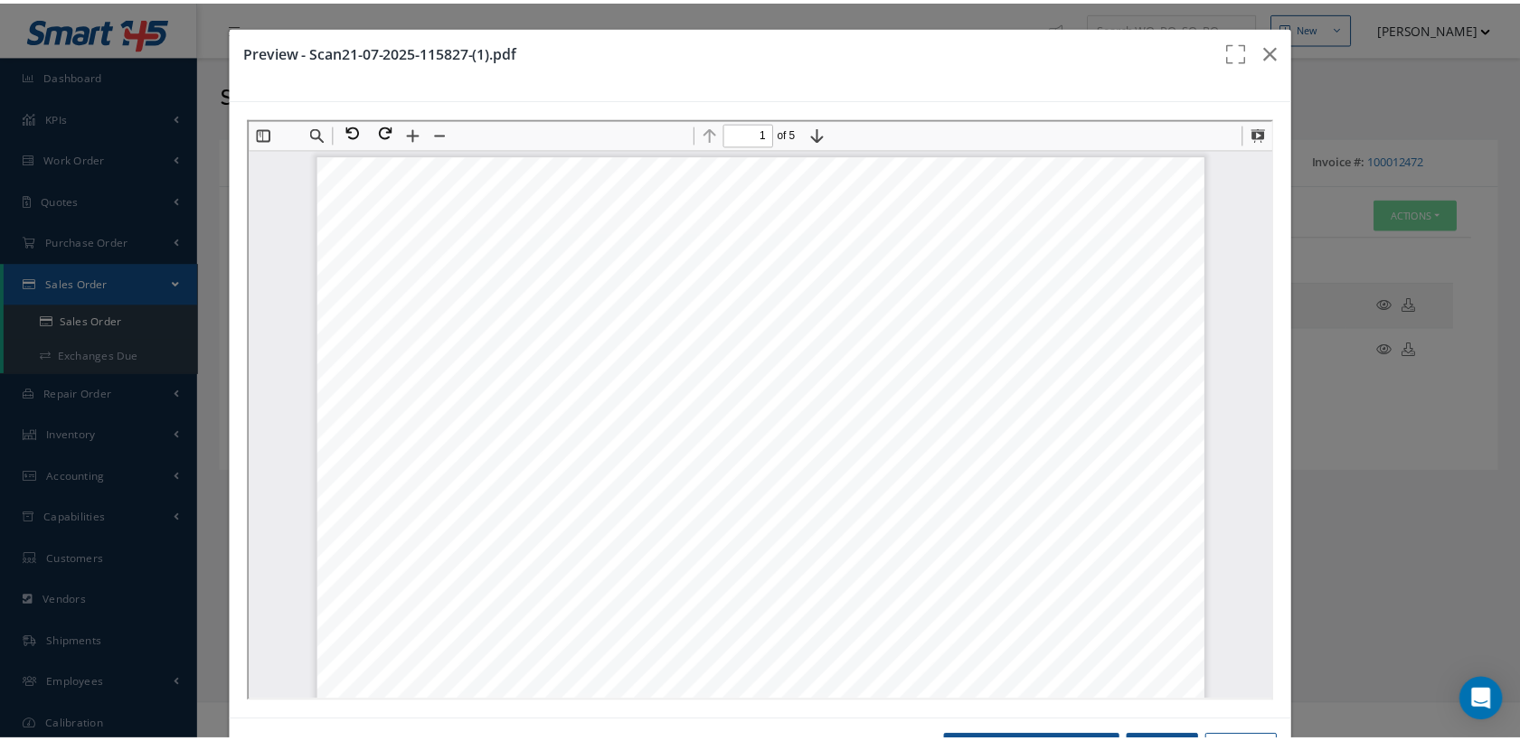
scroll to position [0, 0]
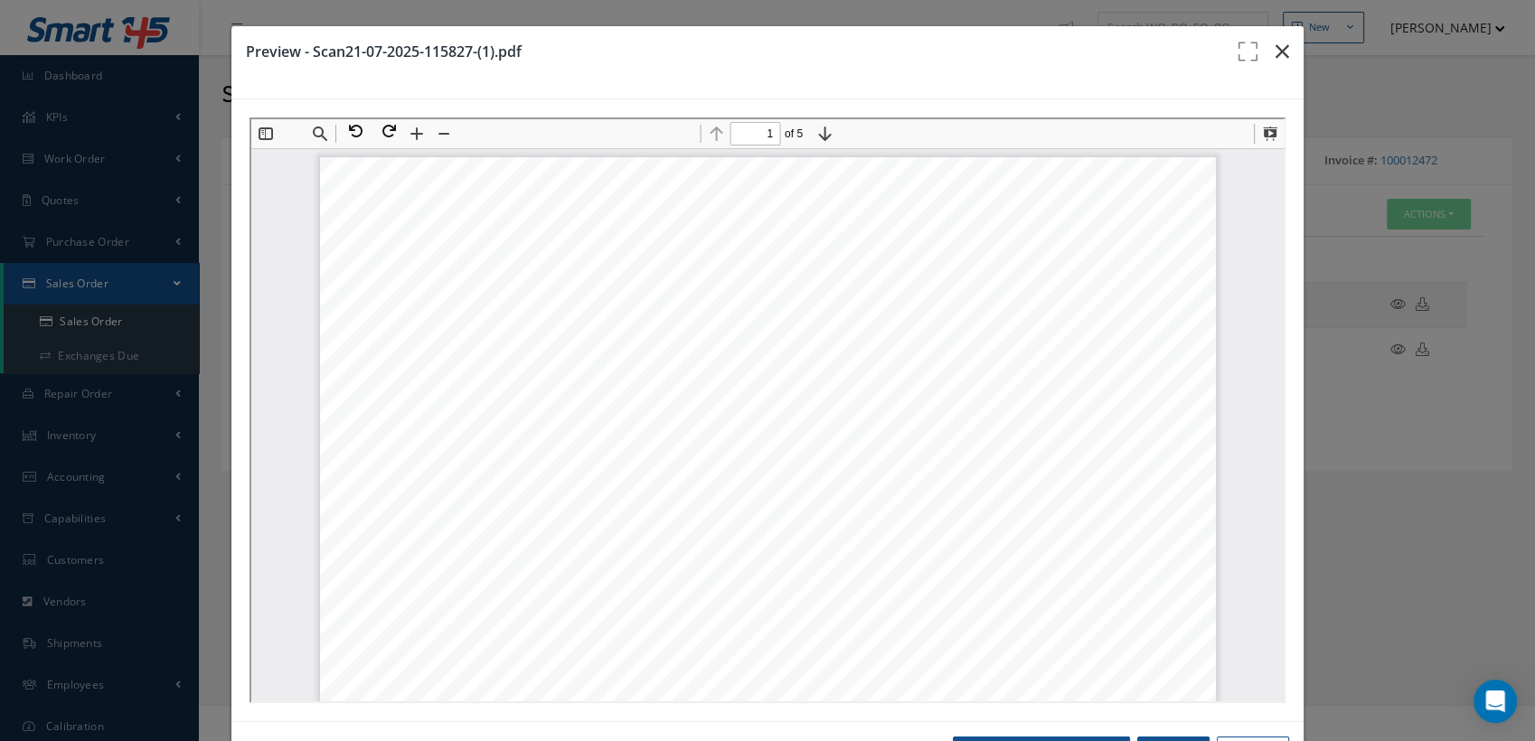
click at [1282, 51] on button "button" at bounding box center [1282, 51] width 42 height 51
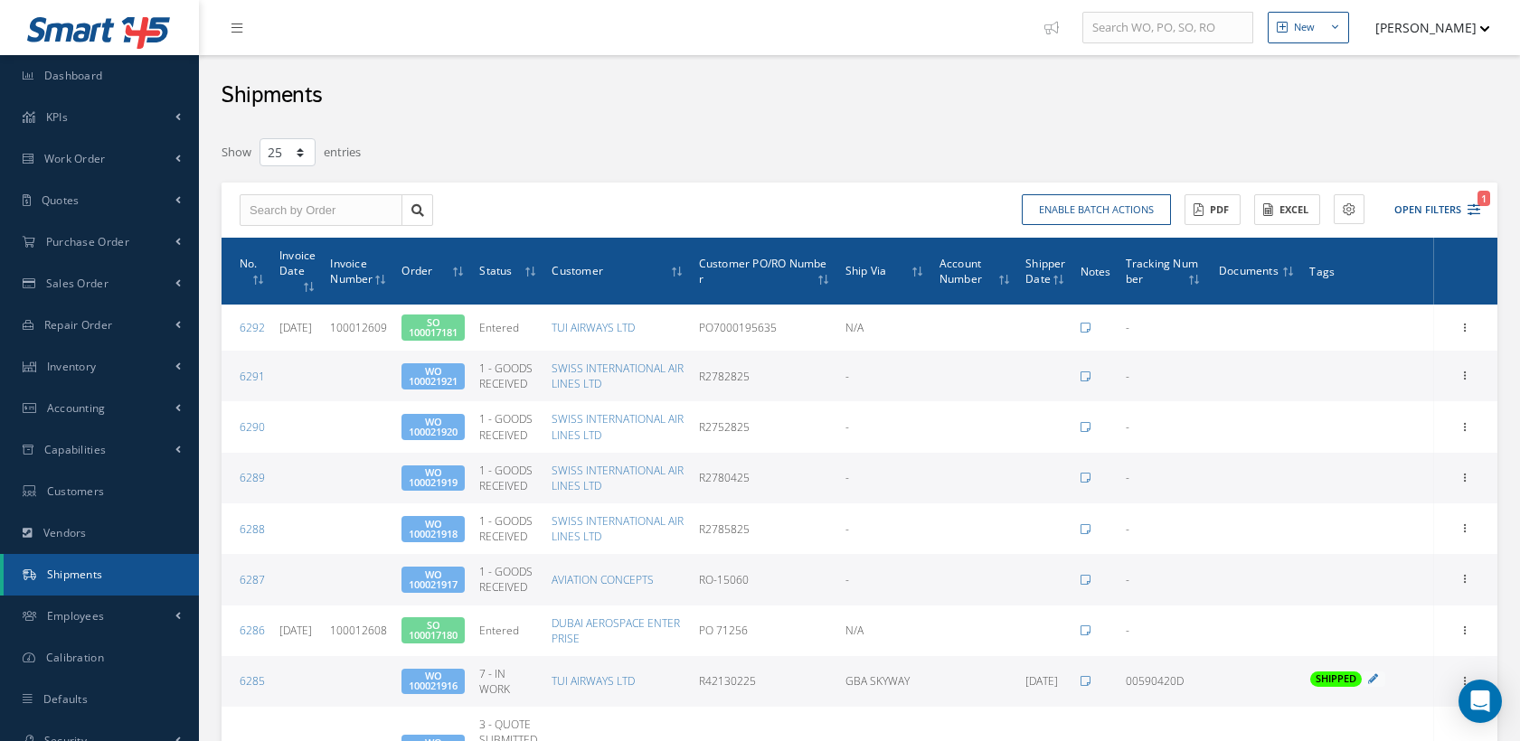
select select "25"
click at [1472, 203] on icon "1" at bounding box center [1473, 209] width 13 height 13
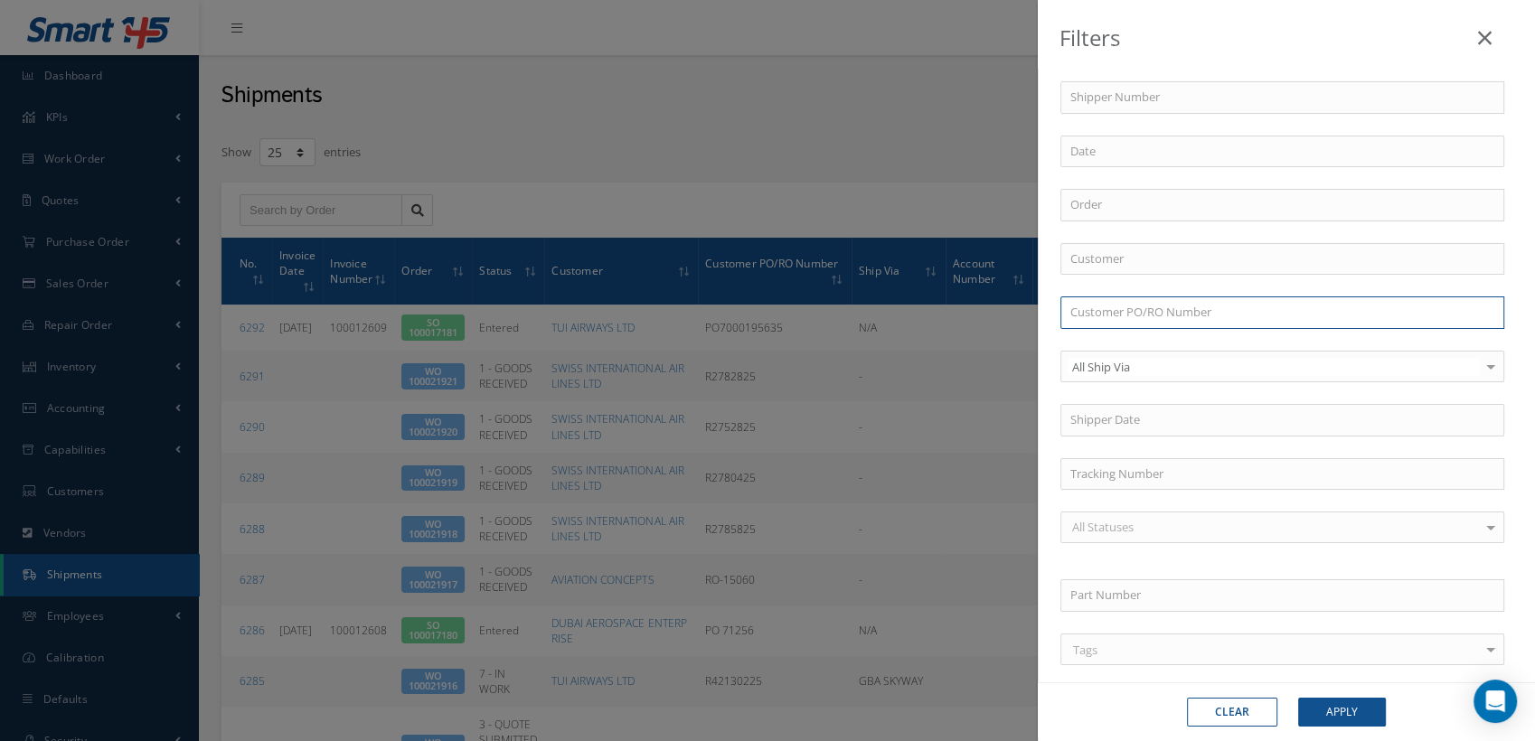
click at [1118, 307] on input "text" at bounding box center [1283, 313] width 444 height 33
paste input "P0020559"
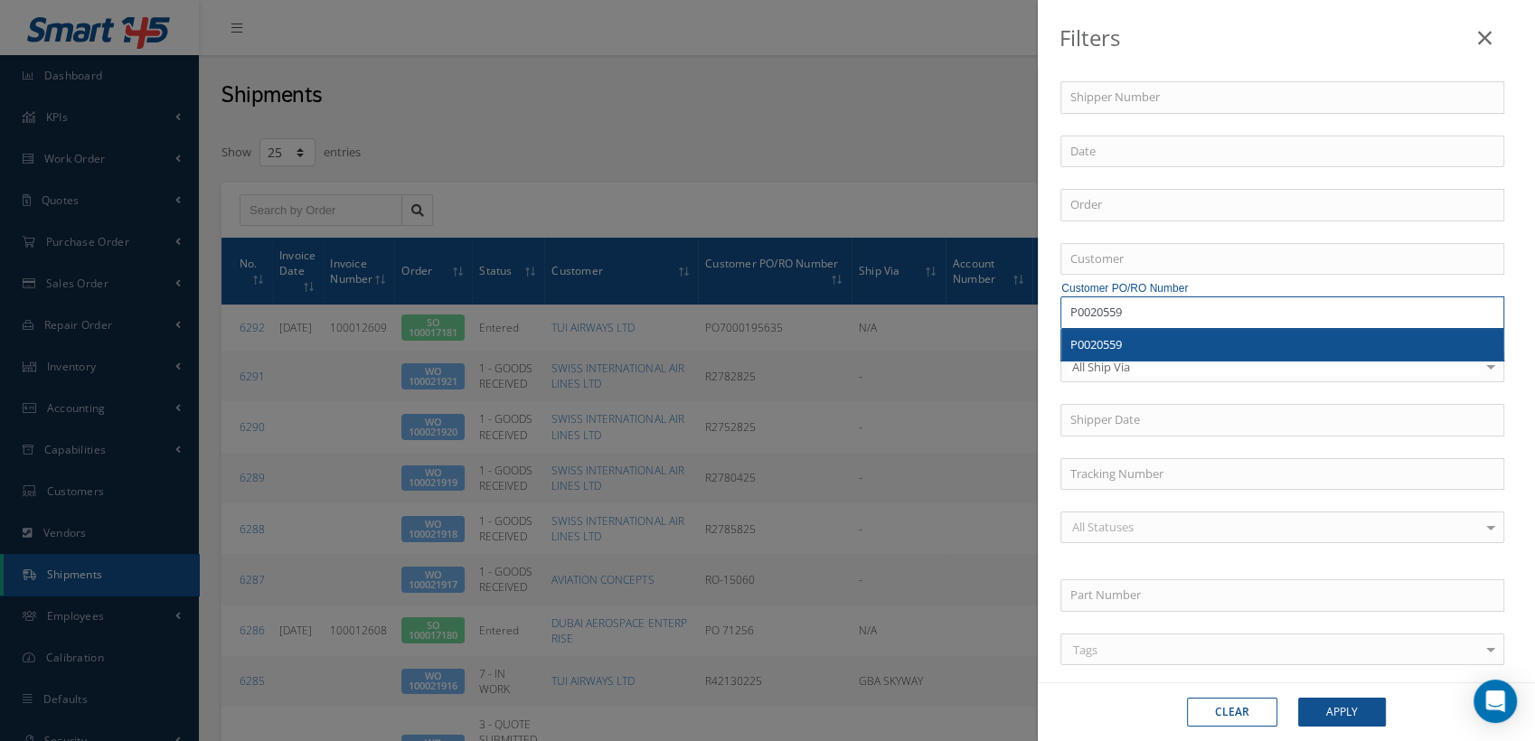
type input "P0020559"
click at [1108, 344] on span "P0020559" at bounding box center [1097, 344] width 52 height 16
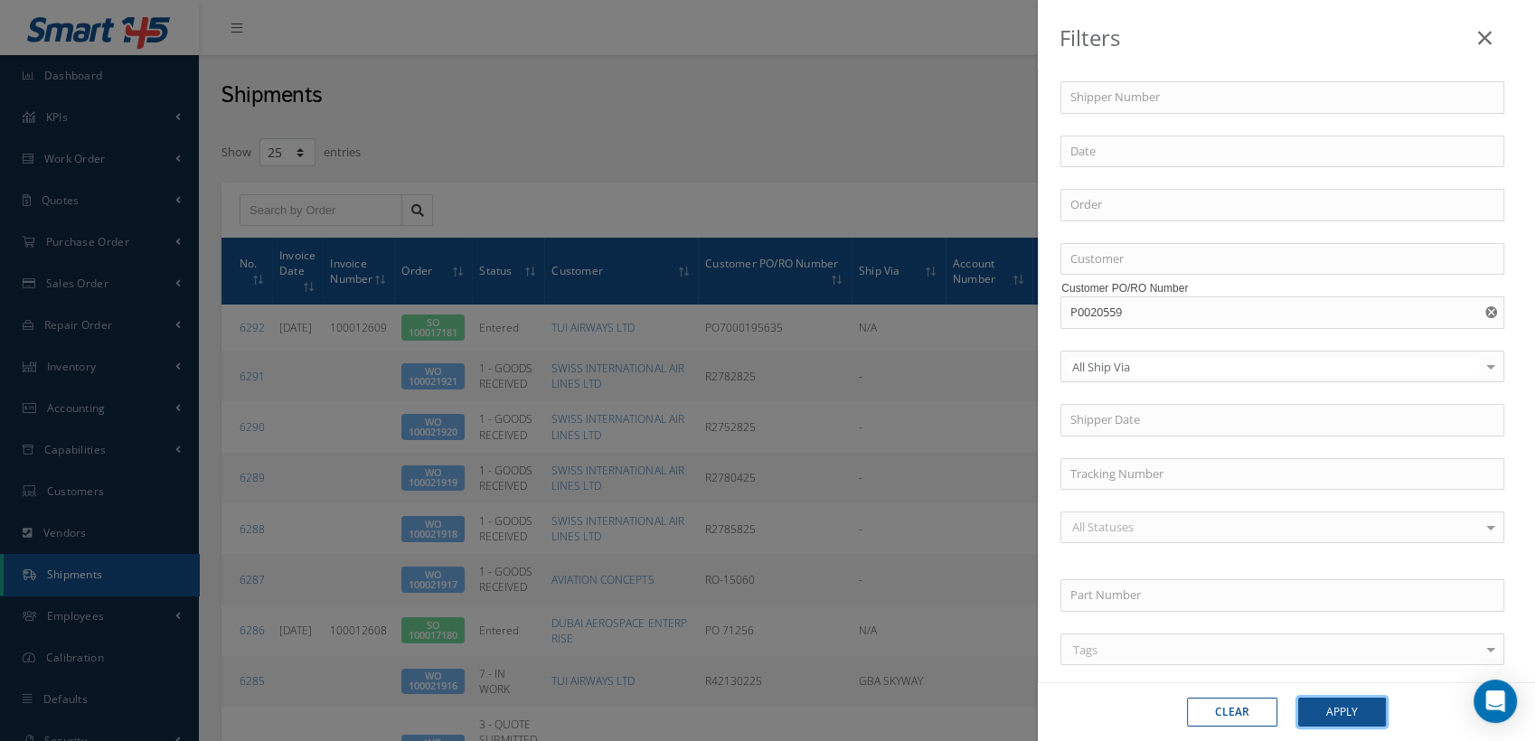
click at [1331, 715] on button "Apply" at bounding box center [1342, 712] width 88 height 29
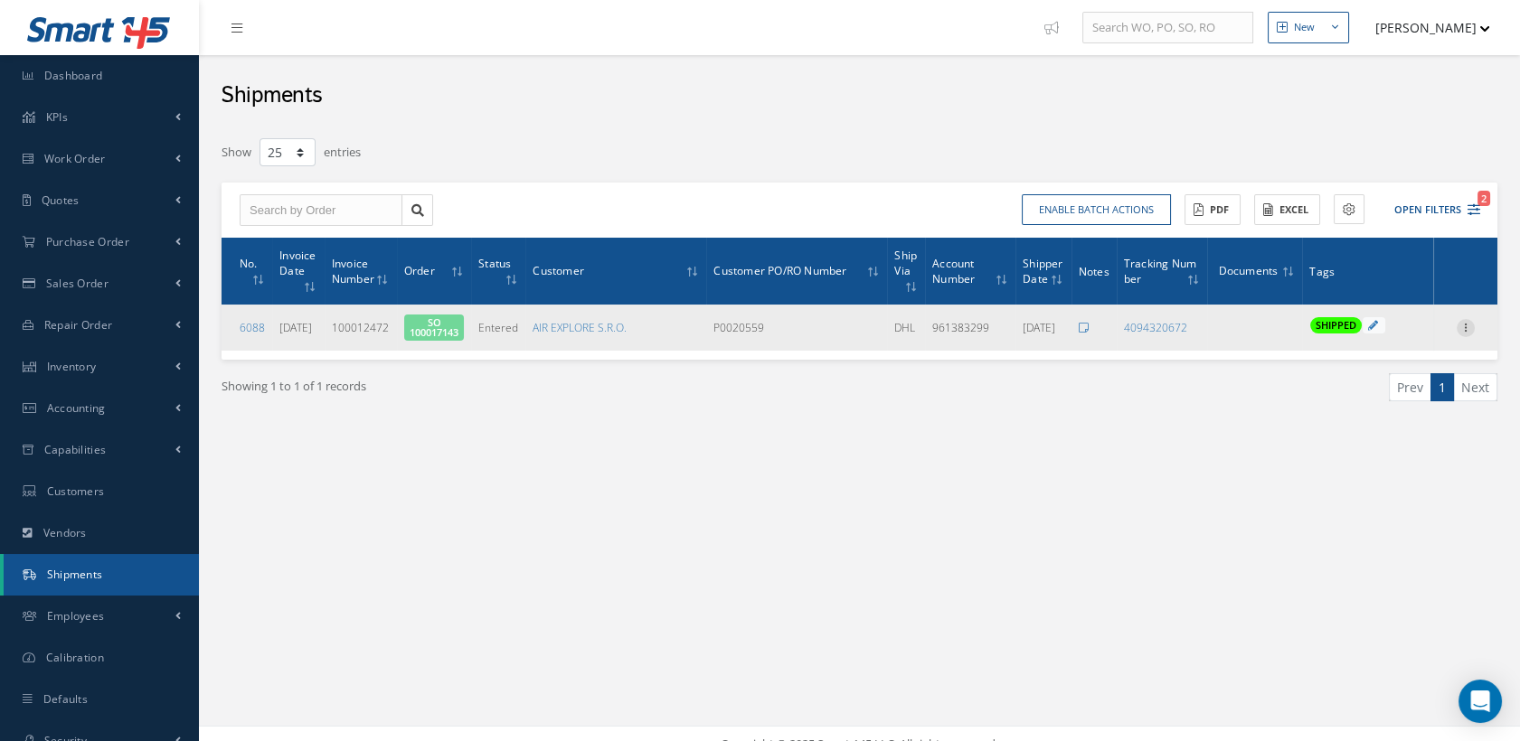
click at [1468, 325] on icon at bounding box center [1466, 326] width 18 height 14
click at [1358, 361] on link "Documents" at bounding box center [1382, 364] width 143 height 24
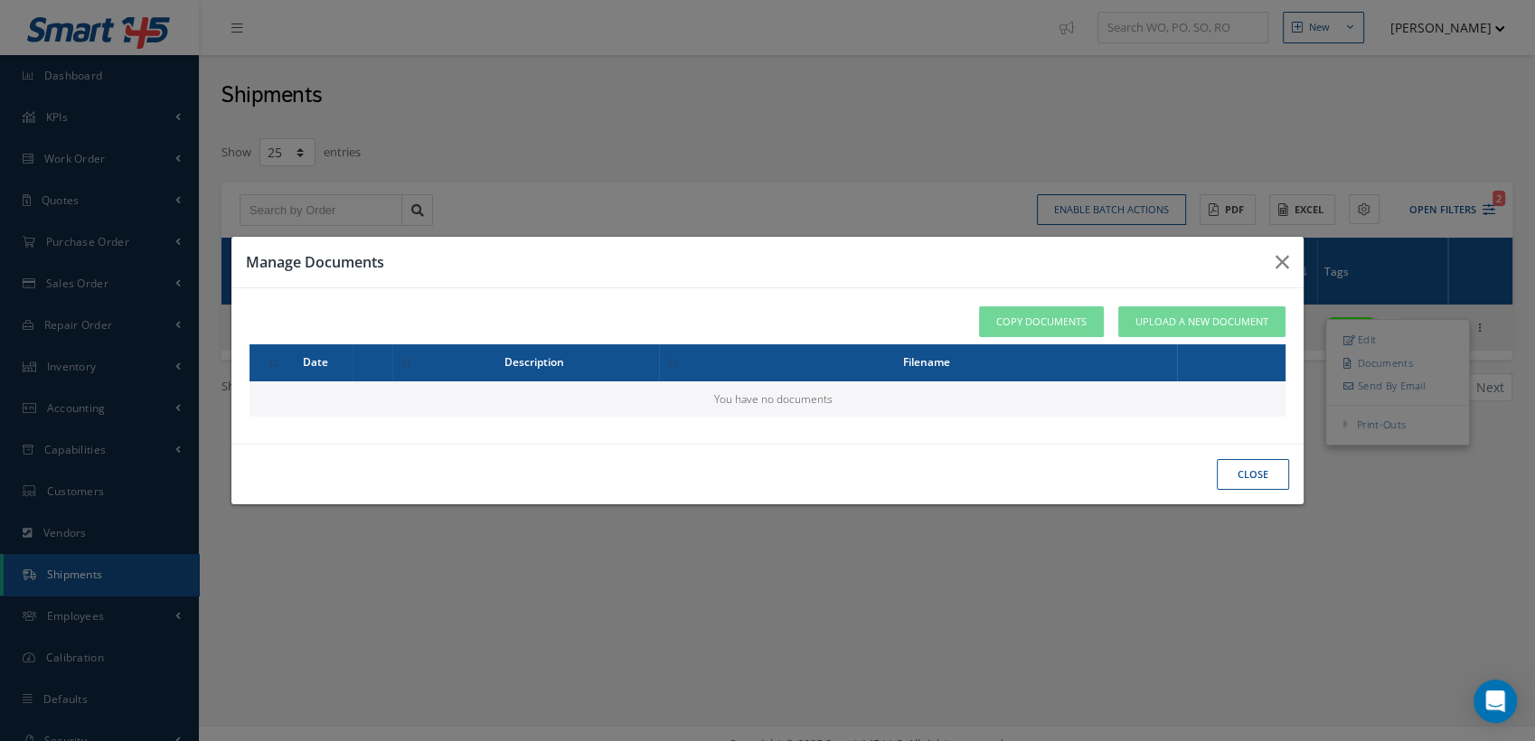
click at [1261, 485] on button "close" at bounding box center [1253, 475] width 72 height 32
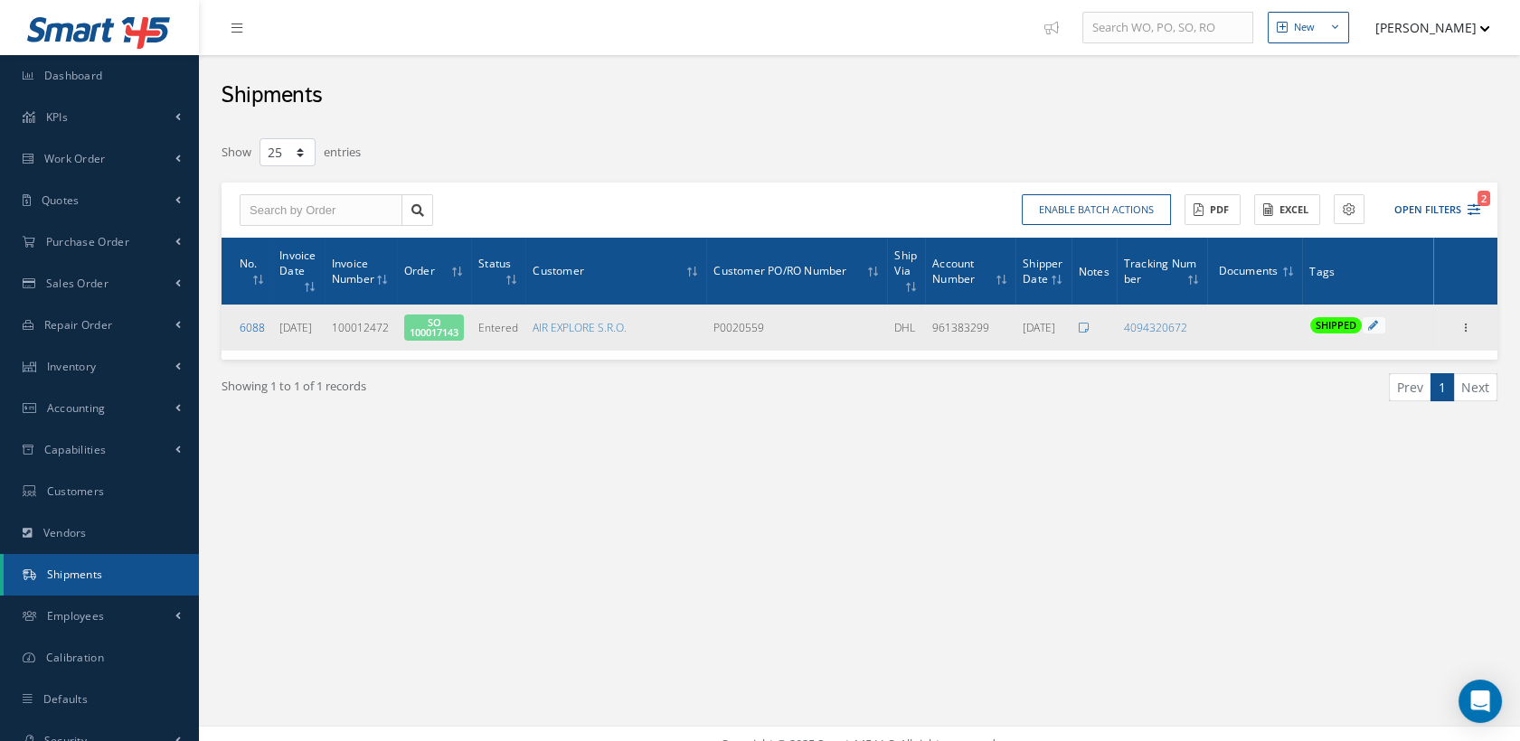
click at [247, 327] on link "6088" at bounding box center [252, 327] width 25 height 15
type input "07/24/2025"
type input "961383299"
type input "4094320672"
type input "100012472"
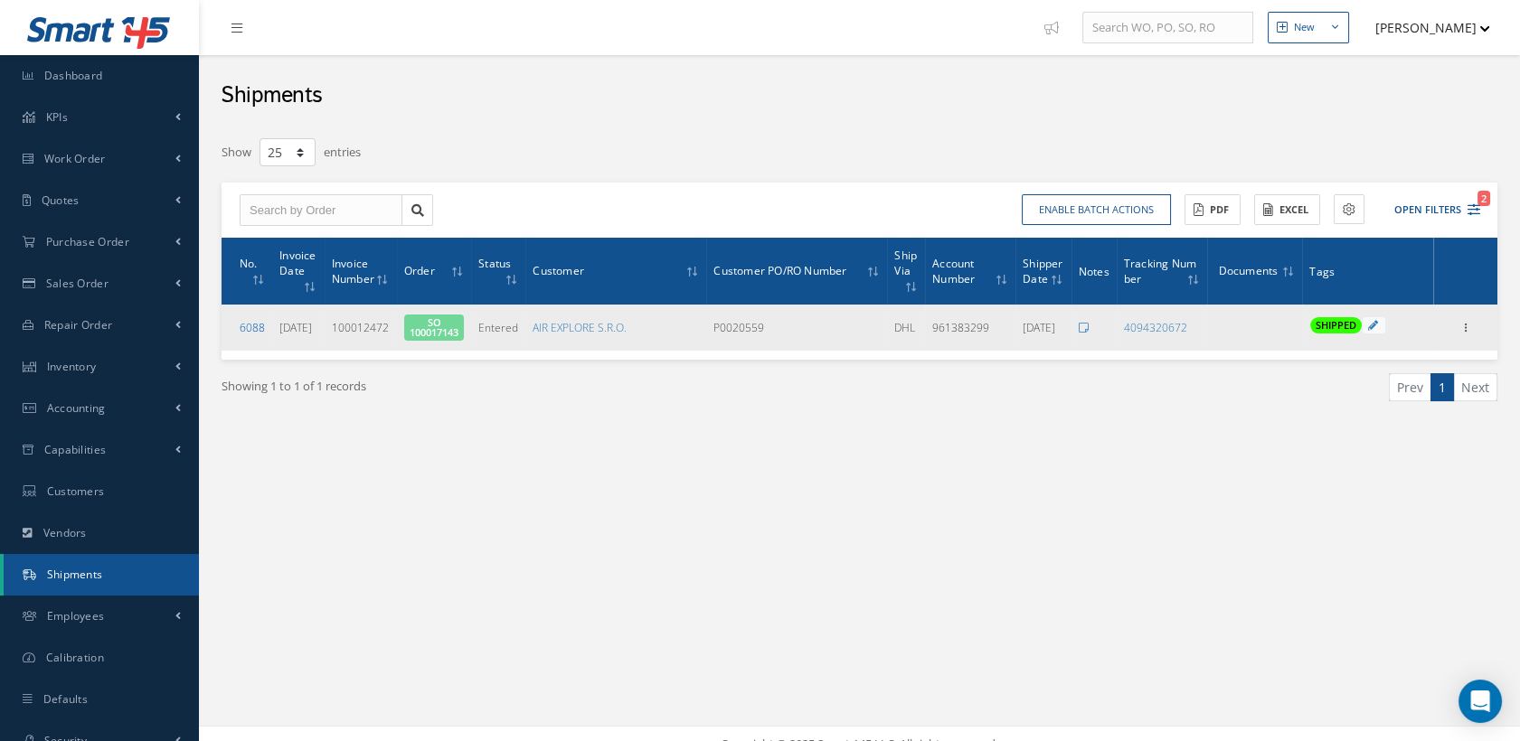
type input "07/24/2025"
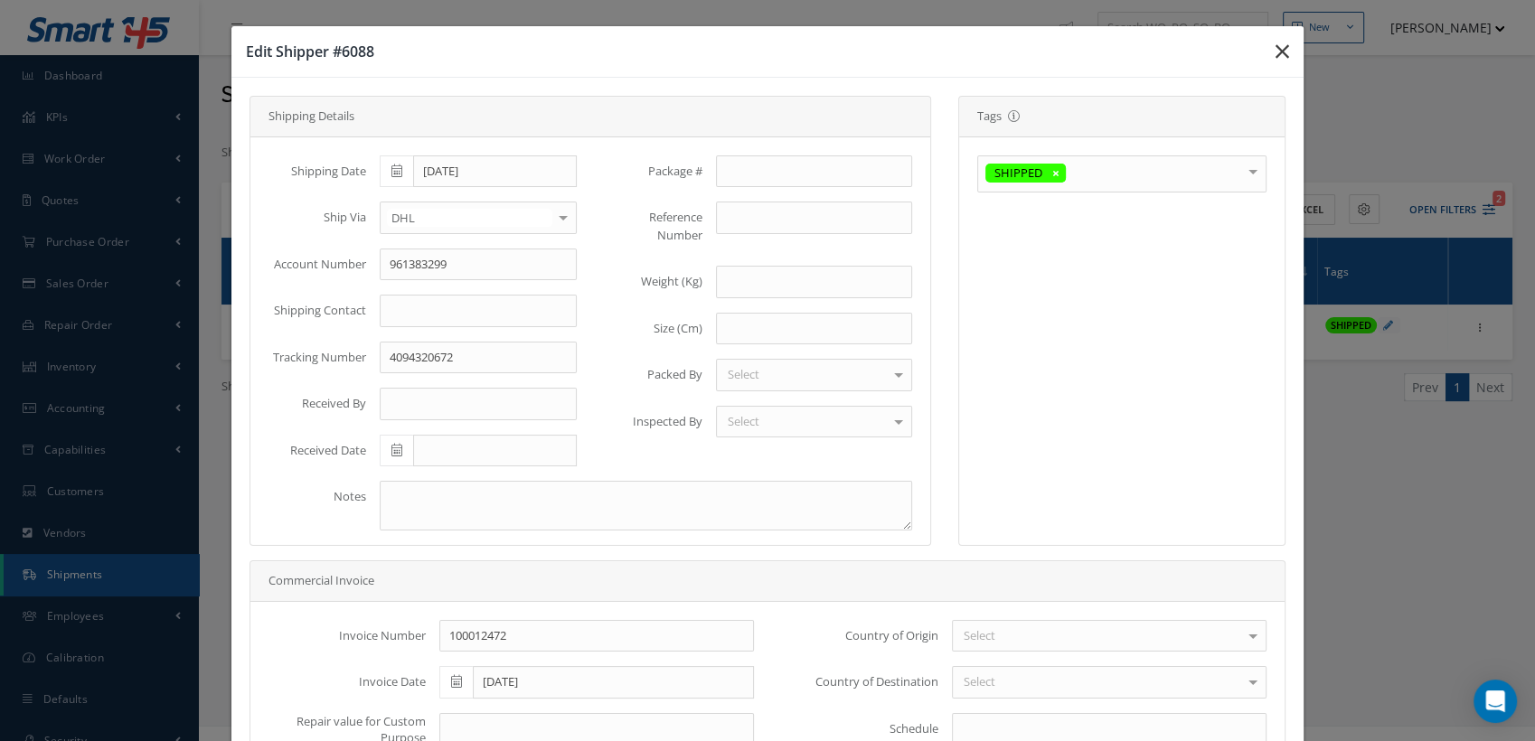
click at [1278, 51] on button "button" at bounding box center [1282, 51] width 42 height 51
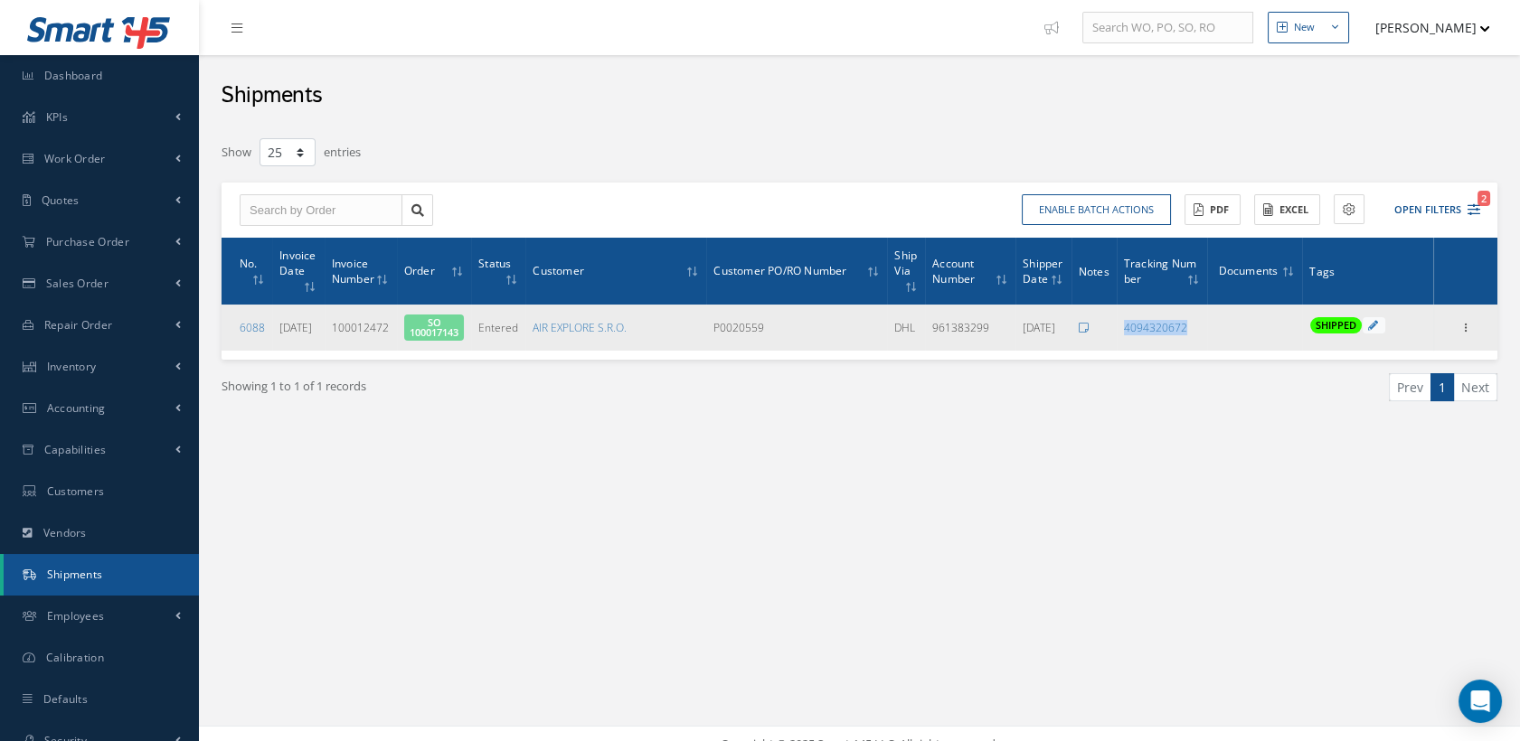
drag, startPoint x: 1188, startPoint y: 332, endPoint x: 1120, endPoint y: 332, distance: 67.8
click at [1120, 332] on td "4094320672" at bounding box center [1162, 328] width 91 height 46
copy link "4094320672"
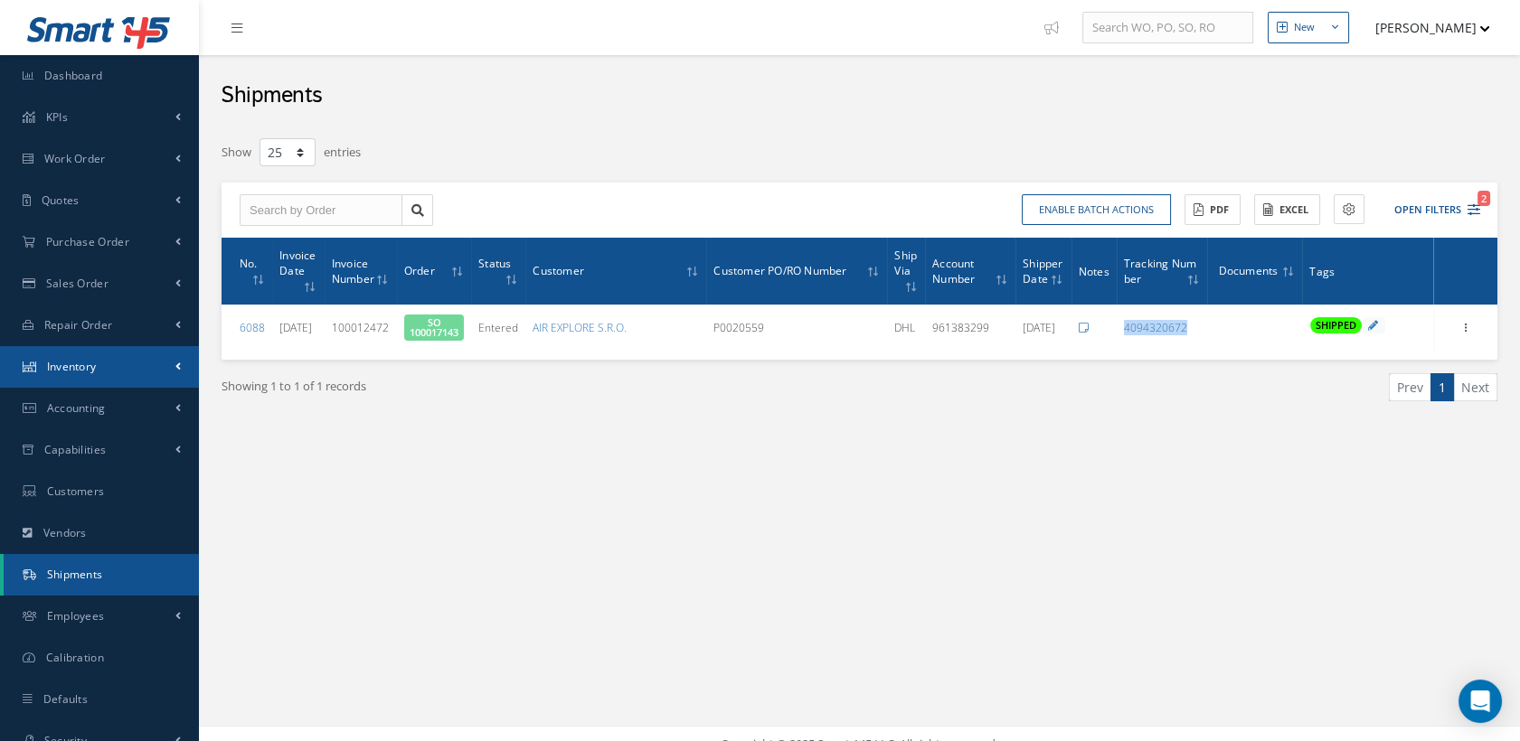
click at [107, 364] on link "Inventory" at bounding box center [99, 367] width 199 height 42
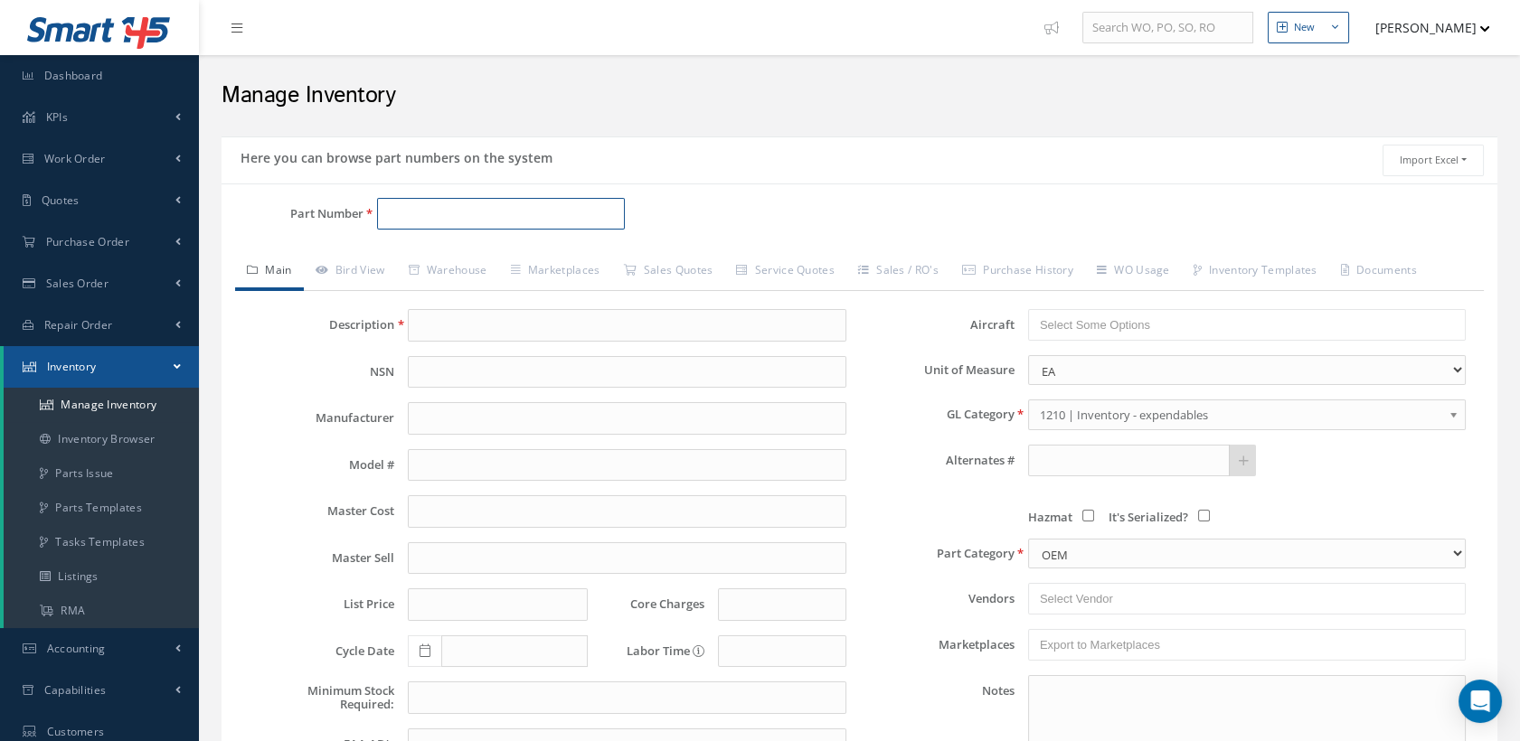
click at [433, 212] on input "Part Number" at bounding box center [501, 214] width 249 height 33
paste input "411A2711-309G"
type input "411A2711-309G"
click at [378, 271] on link "Bird View" at bounding box center [350, 272] width 93 height 38
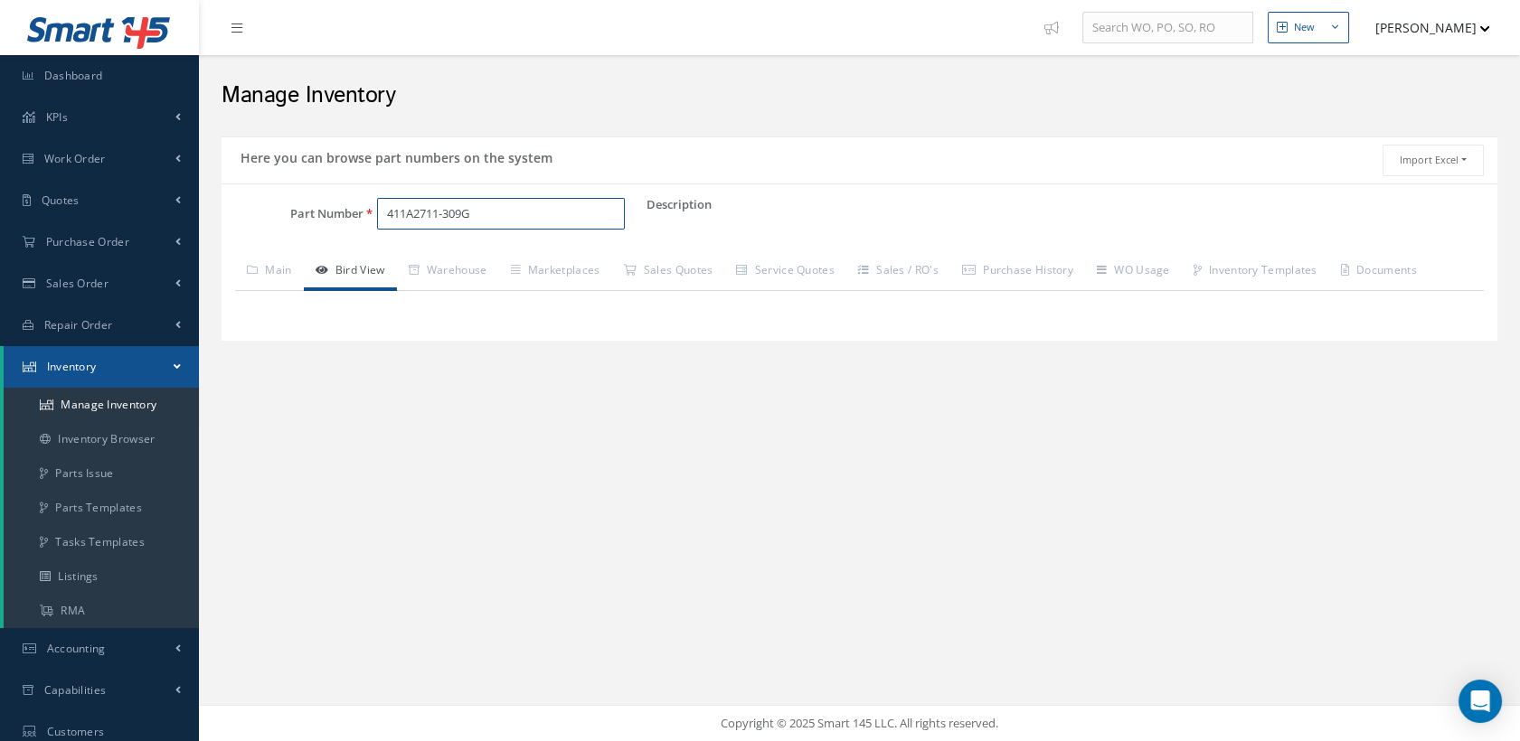
click at [498, 204] on input "411A2711-309G" at bounding box center [501, 214] width 249 height 33
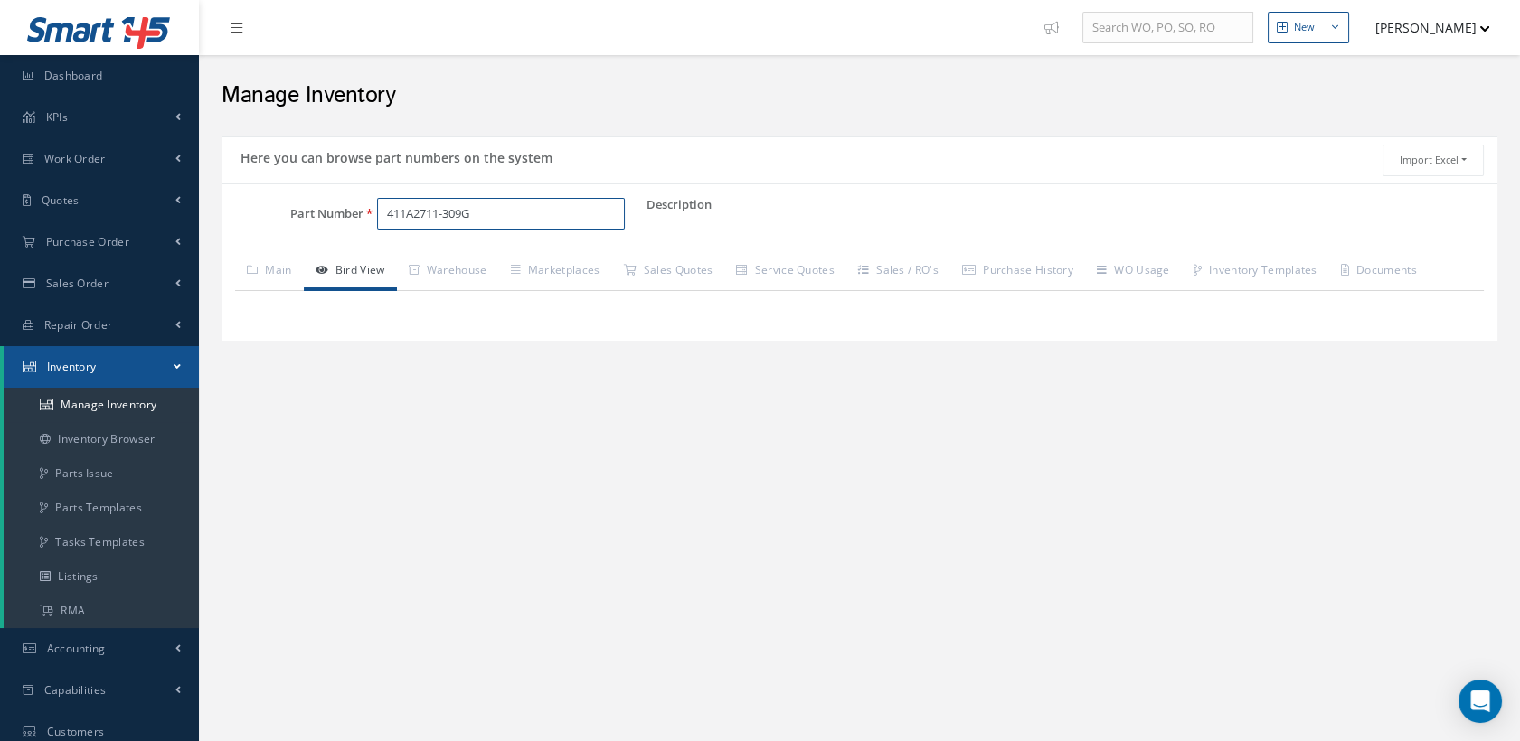
click at [489, 212] on input "411A2711-309G" at bounding box center [501, 214] width 249 height 33
click at [511, 209] on input "411A2711-309G" at bounding box center [501, 214] width 249 height 33
drag, startPoint x: 494, startPoint y: 213, endPoint x: 375, endPoint y: 228, distance: 119.3
click at [358, 226] on div "Part Number 411A2711-309G" at bounding box center [434, 214] width 425 height 33
click at [414, 440] on div "New New Work Order New Purchase Order New Customer Quote New Sales Order New Re…" at bounding box center [859, 501] width 1321 height 1003
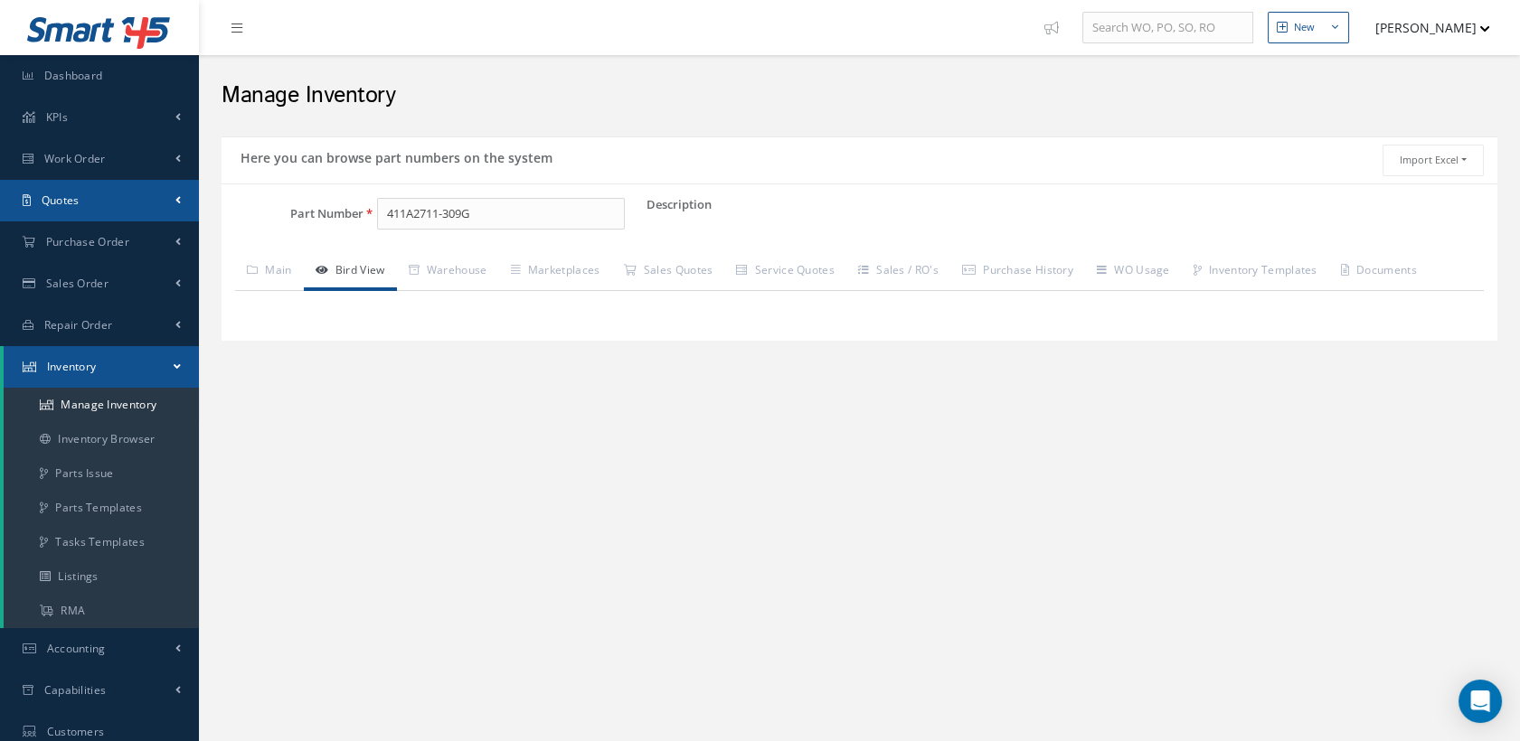
click at [124, 194] on link "Quotes" at bounding box center [99, 201] width 199 height 42
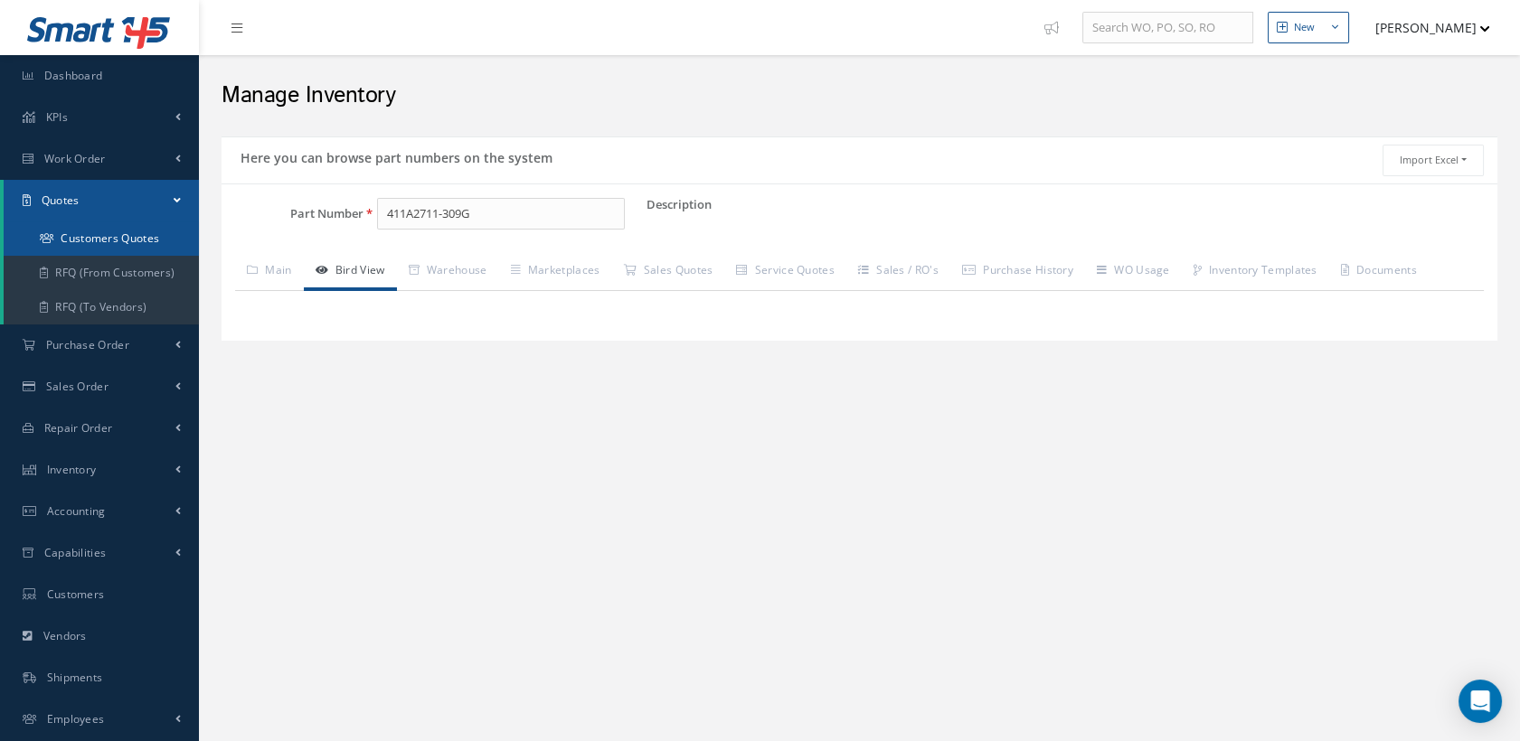
click at [135, 241] on link "Customers Quotes" at bounding box center [101, 239] width 195 height 34
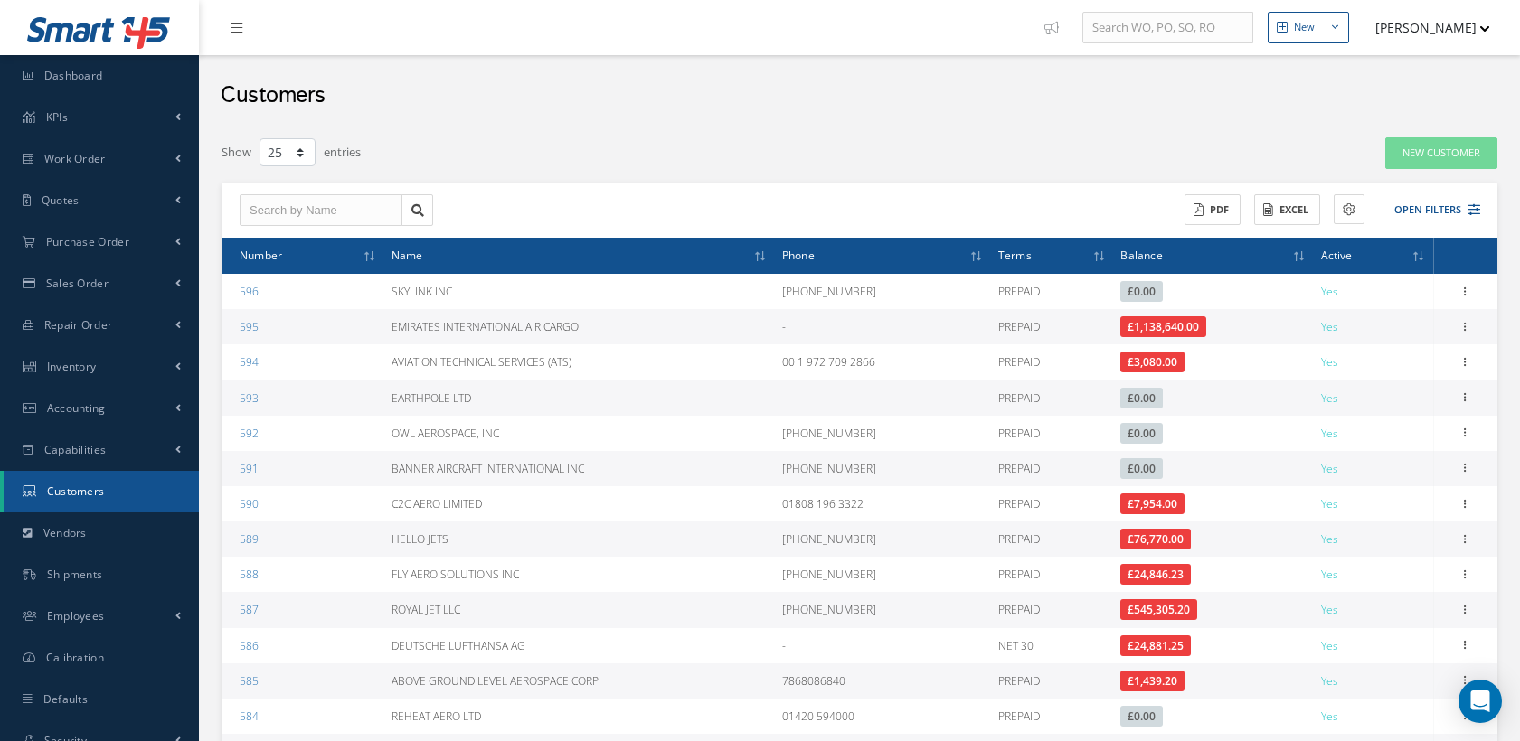
select select "25"
click at [297, 201] on input "text" at bounding box center [321, 210] width 163 height 33
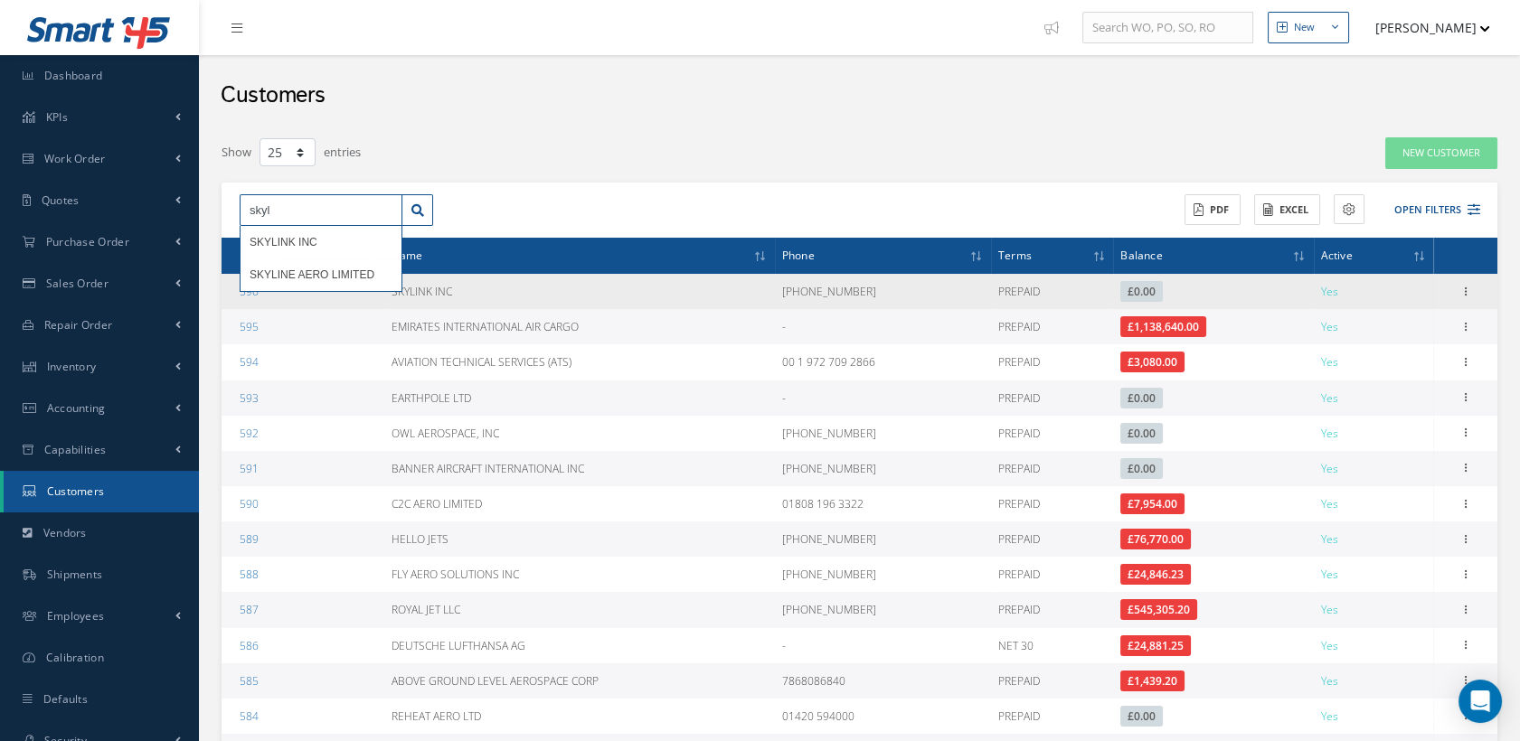
type input "skyl"
click at [448, 287] on td "SKYLINK INC" at bounding box center [579, 291] width 391 height 35
click at [250, 289] on link "596" at bounding box center [249, 291] width 19 height 15
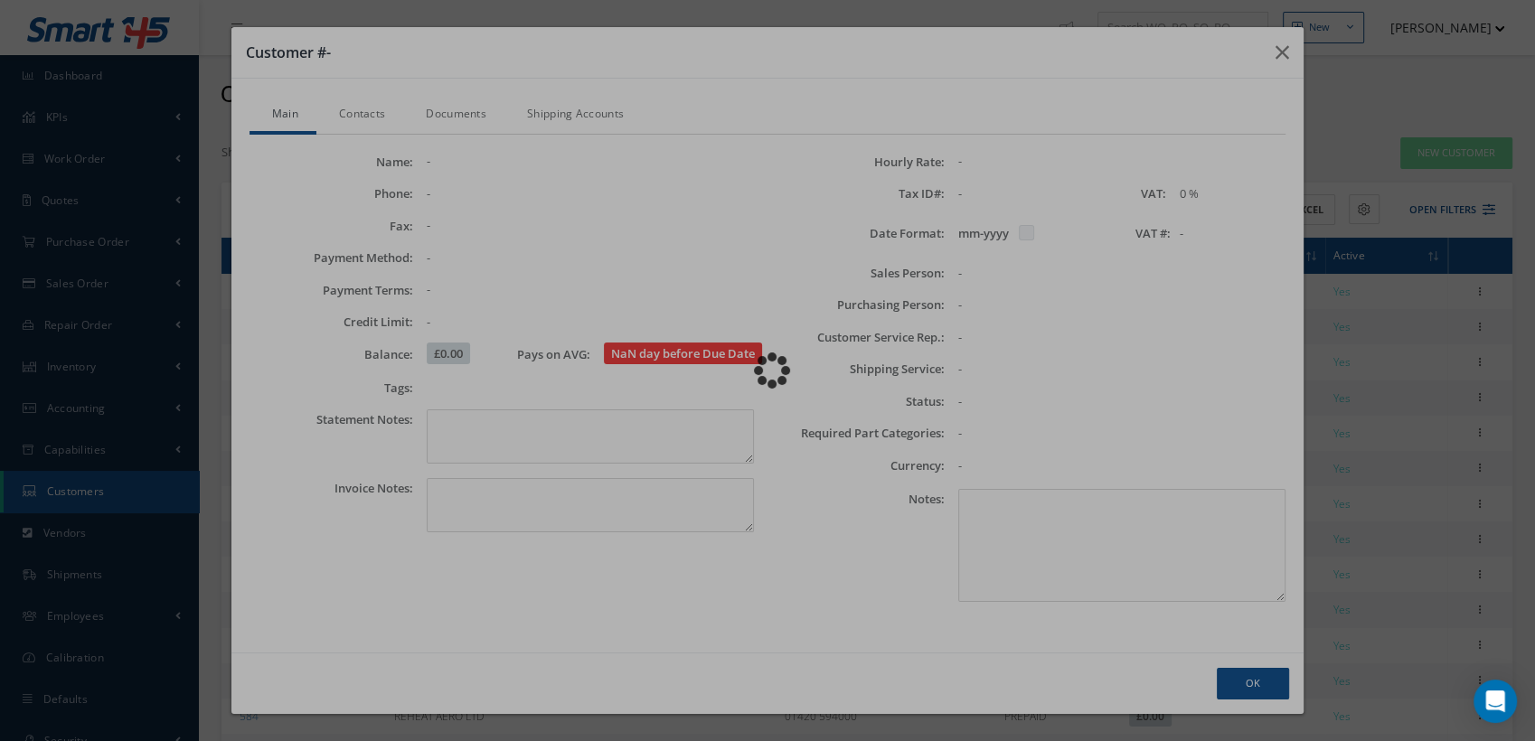
checkbox input "false"
type textarea "COMP REG: [US_EMPLOYER_IDENTIFICATION_NUMBER]"
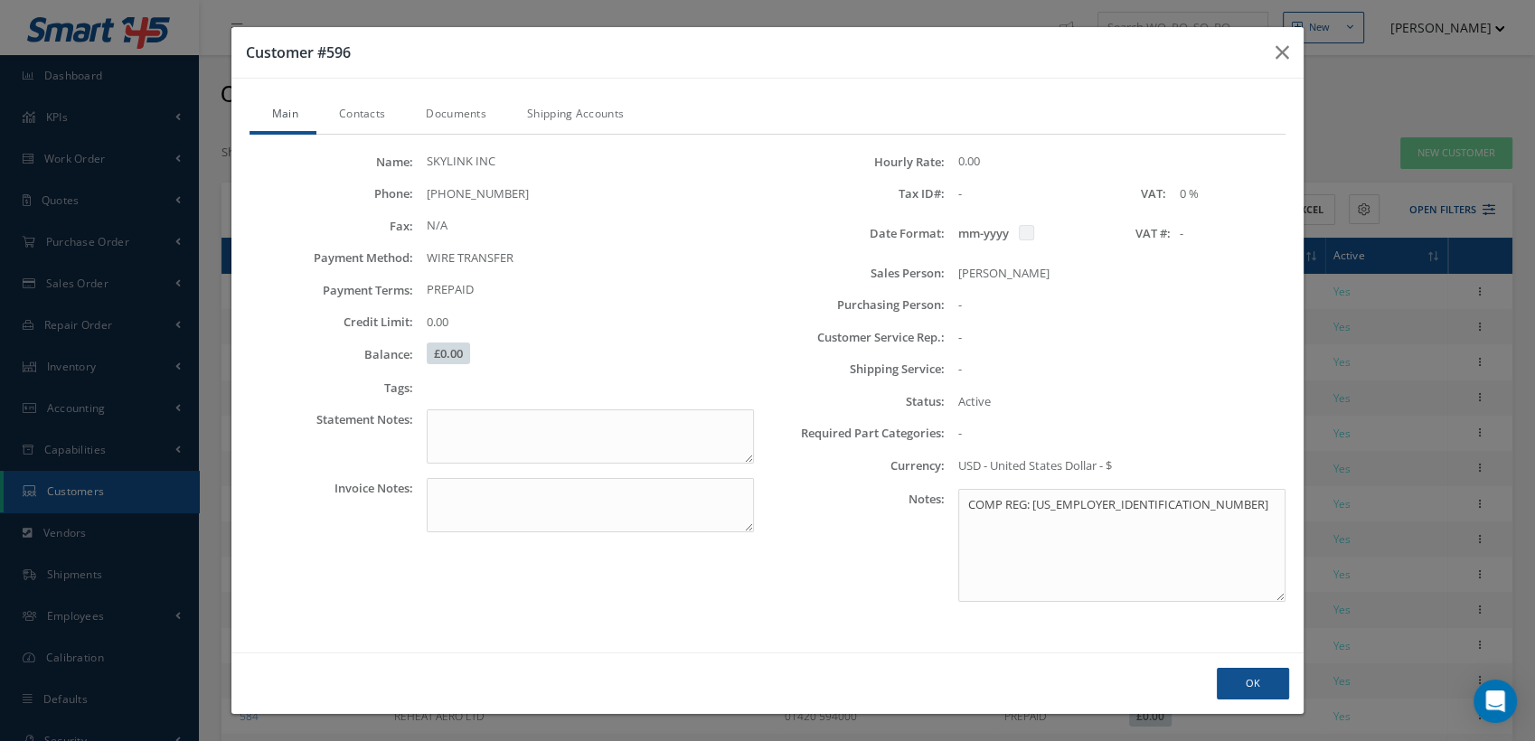
click at [475, 116] on link "Documents" at bounding box center [453, 116] width 101 height 38
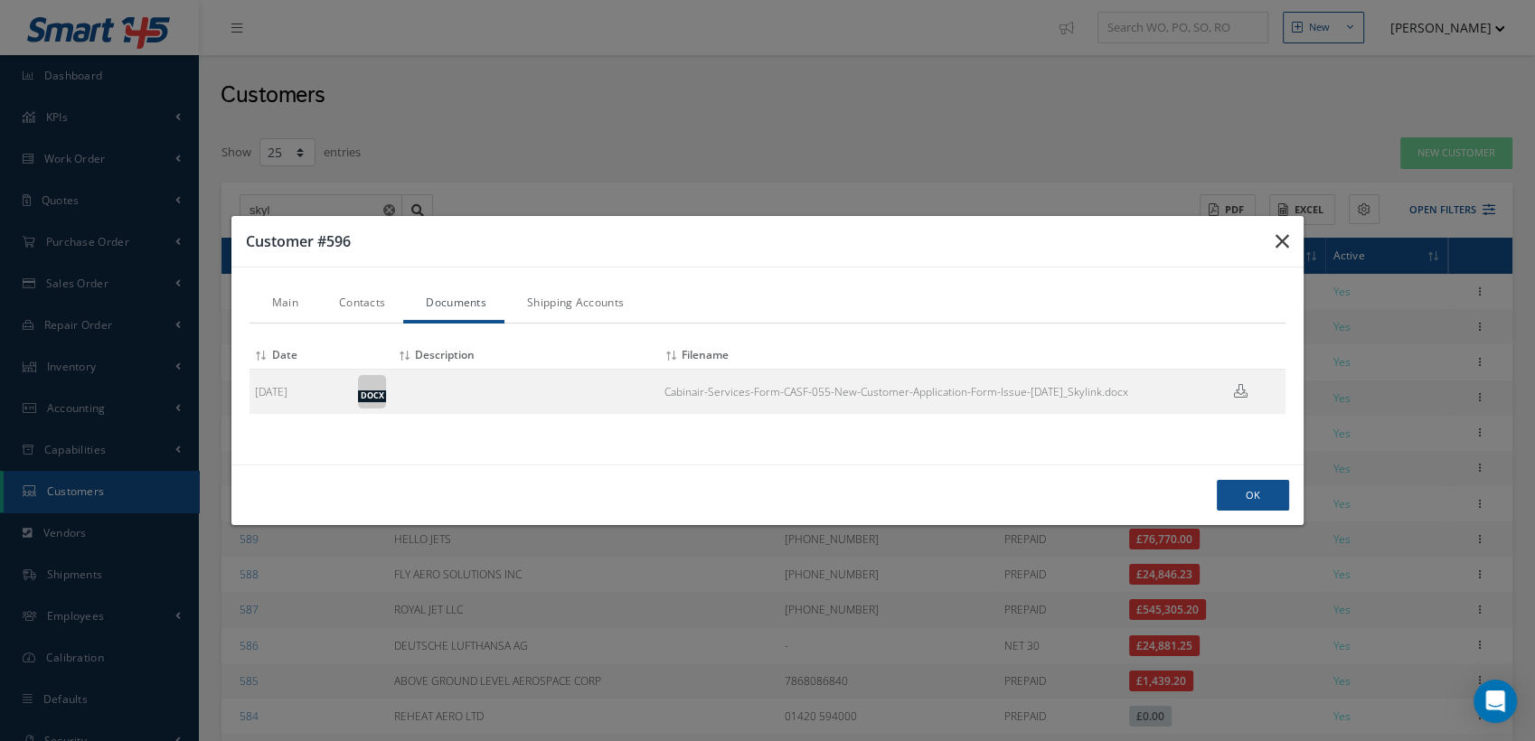
click at [1285, 237] on icon "button" at bounding box center [1283, 242] width 14 height 22
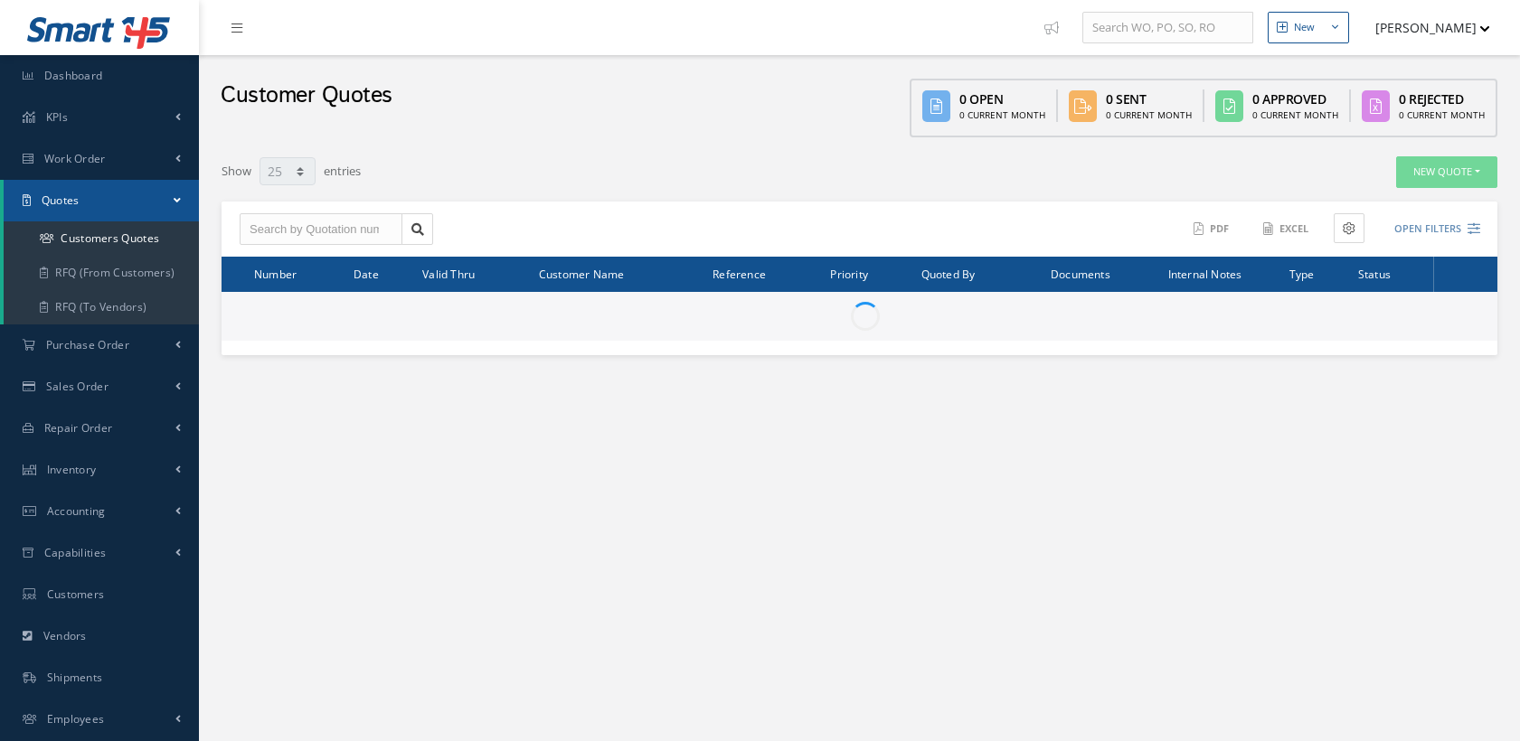
select select "25"
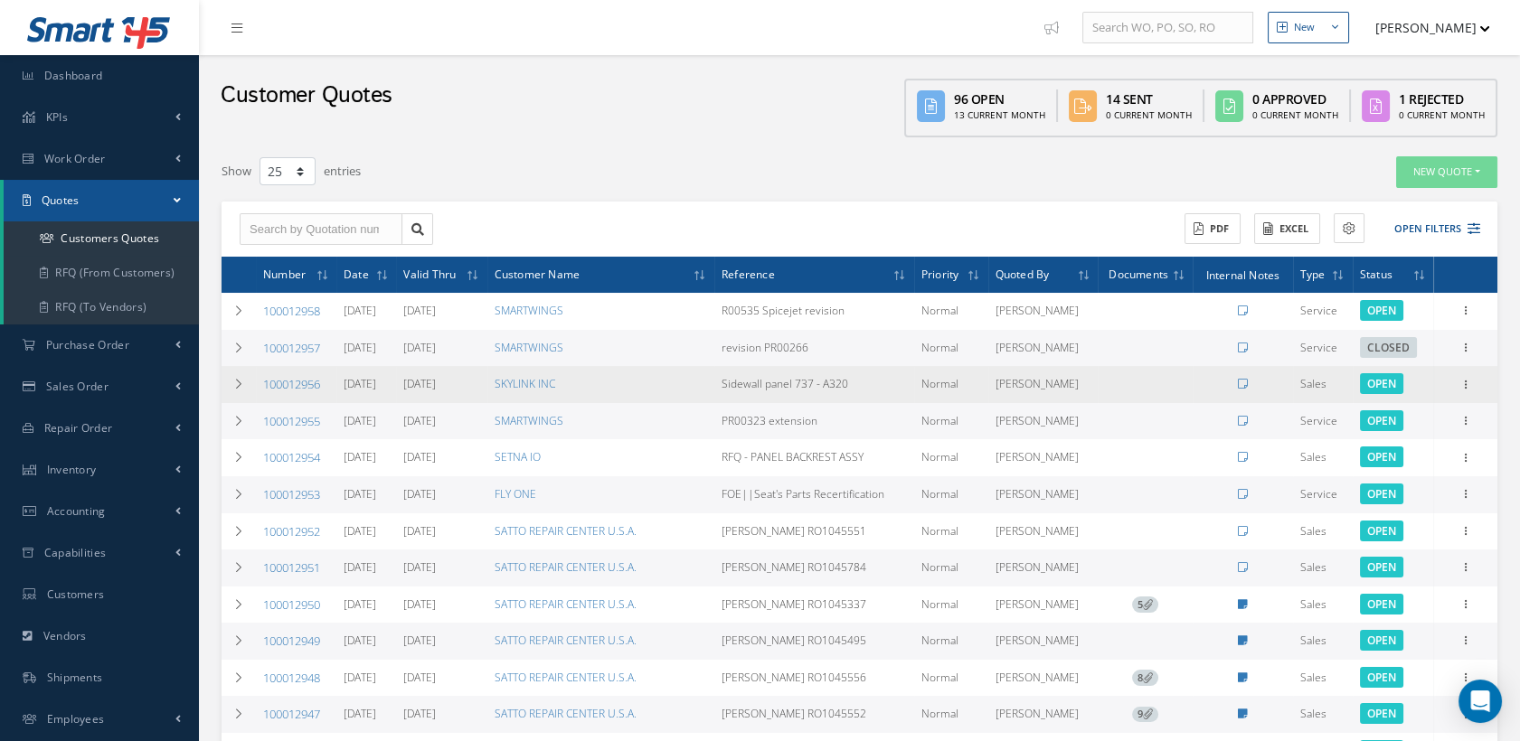
click at [300, 381] on link "100012956" at bounding box center [291, 384] width 57 height 16
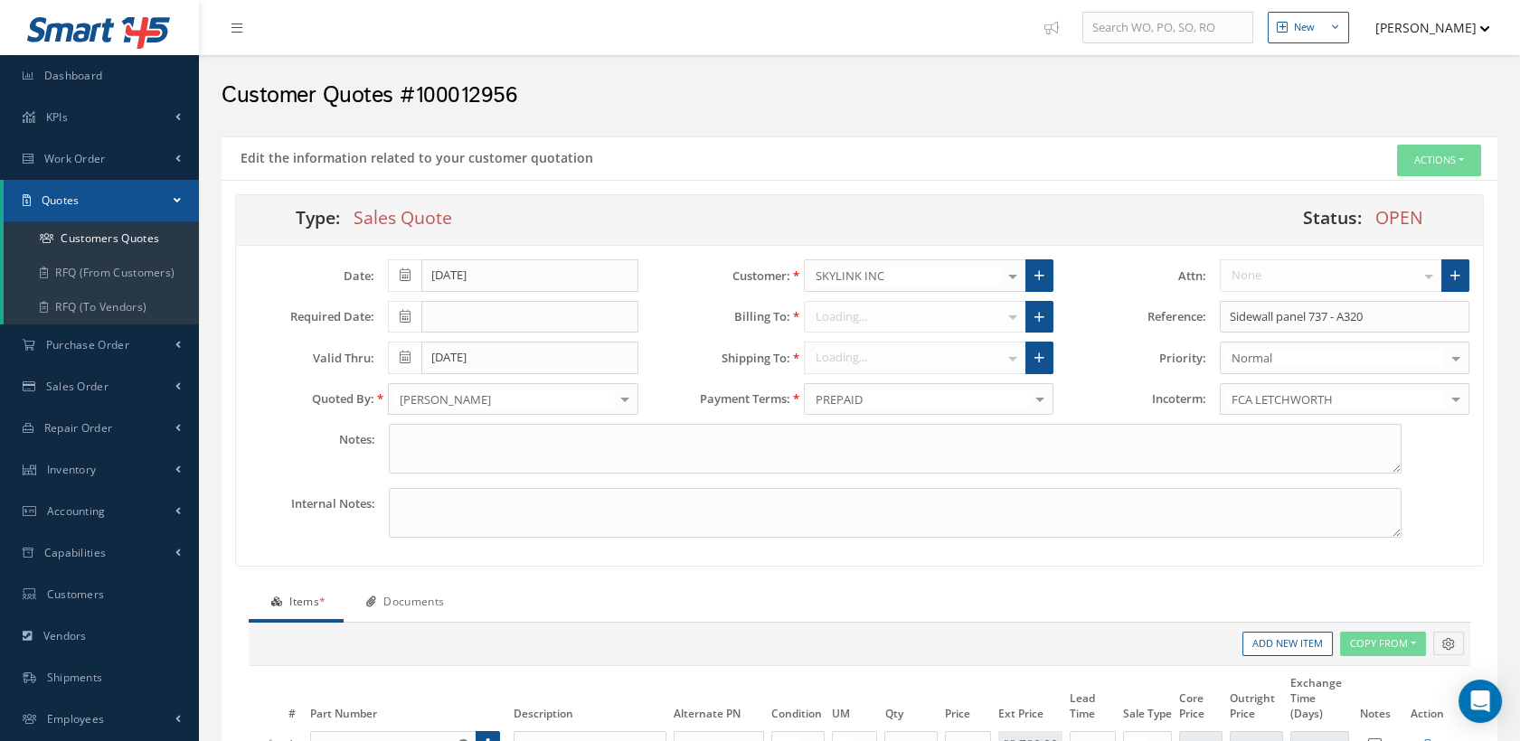
type input "$0"
type input "$4,390"
type input "$6,890"
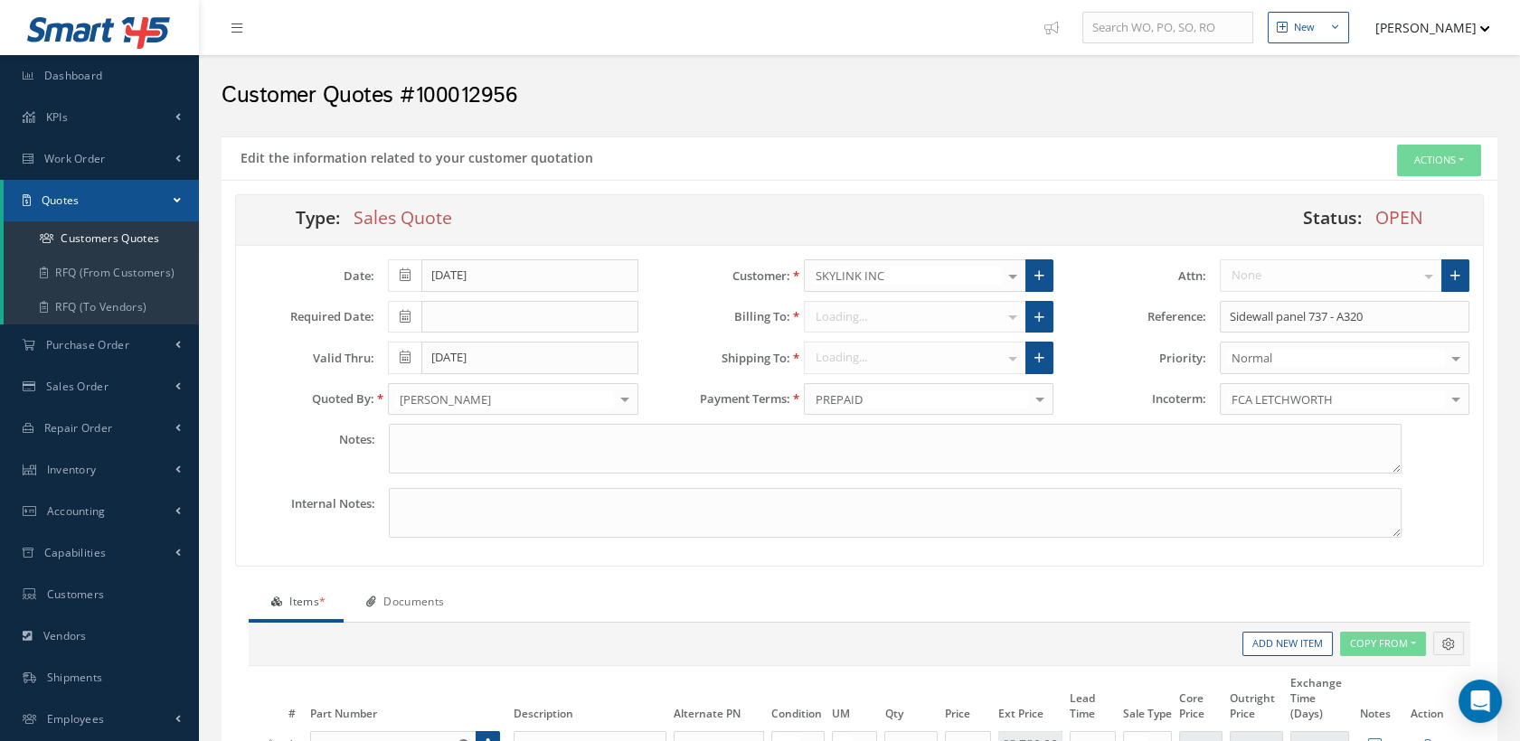
type input "$6,890"
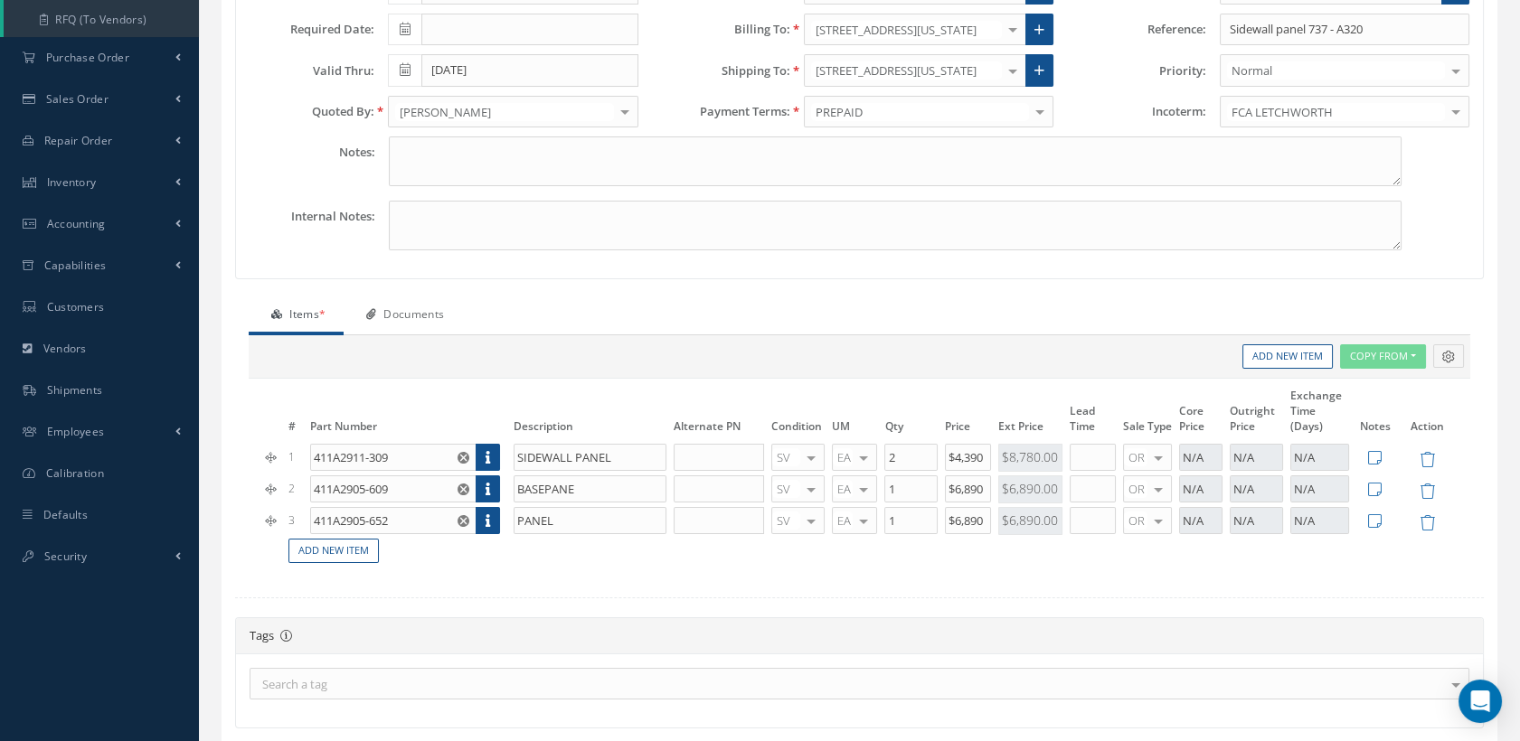
scroll to position [301, 0]
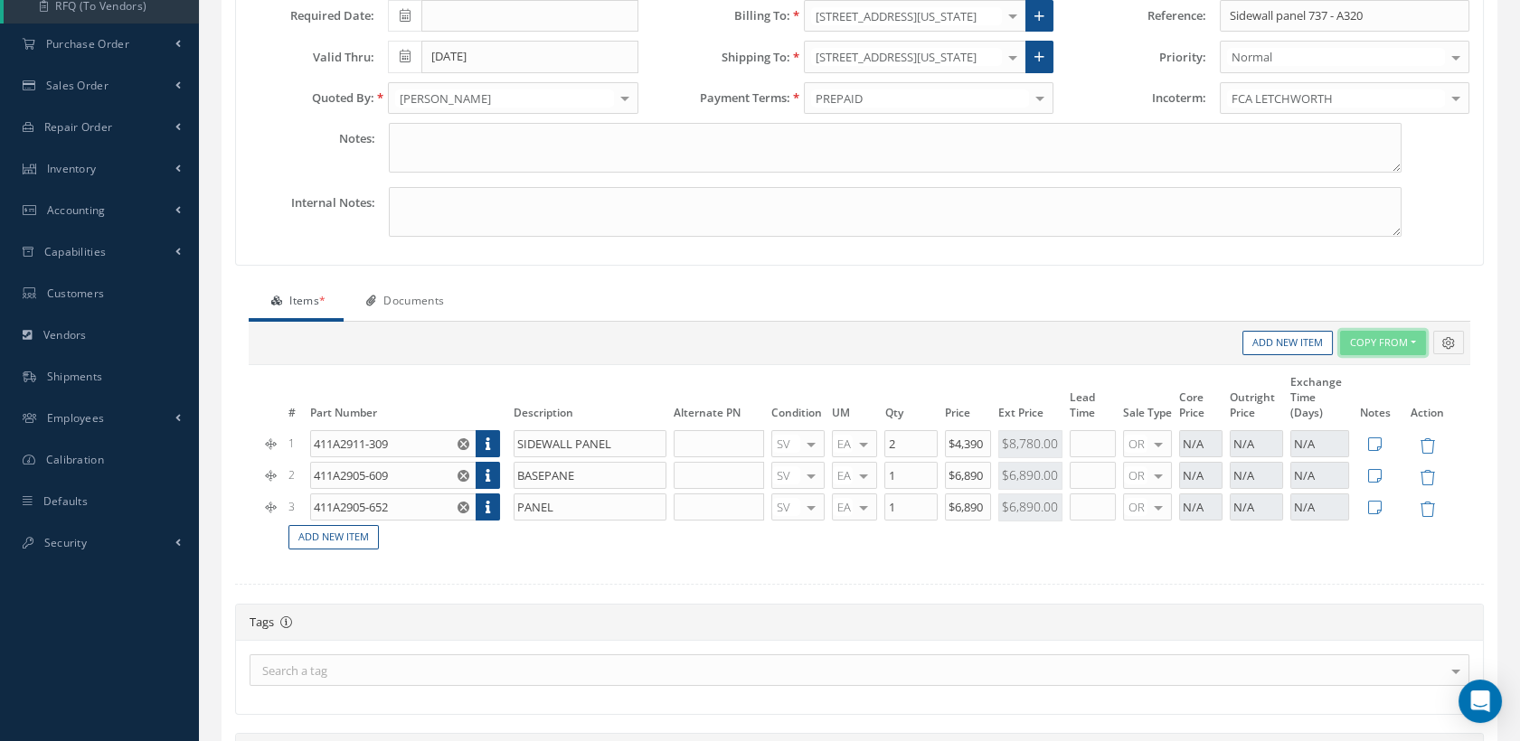
click at [1415, 345] on button "Copy From" at bounding box center [1383, 343] width 86 height 24
click at [1108, 312] on ul "Items * Documents" at bounding box center [860, 303] width 1222 height 38
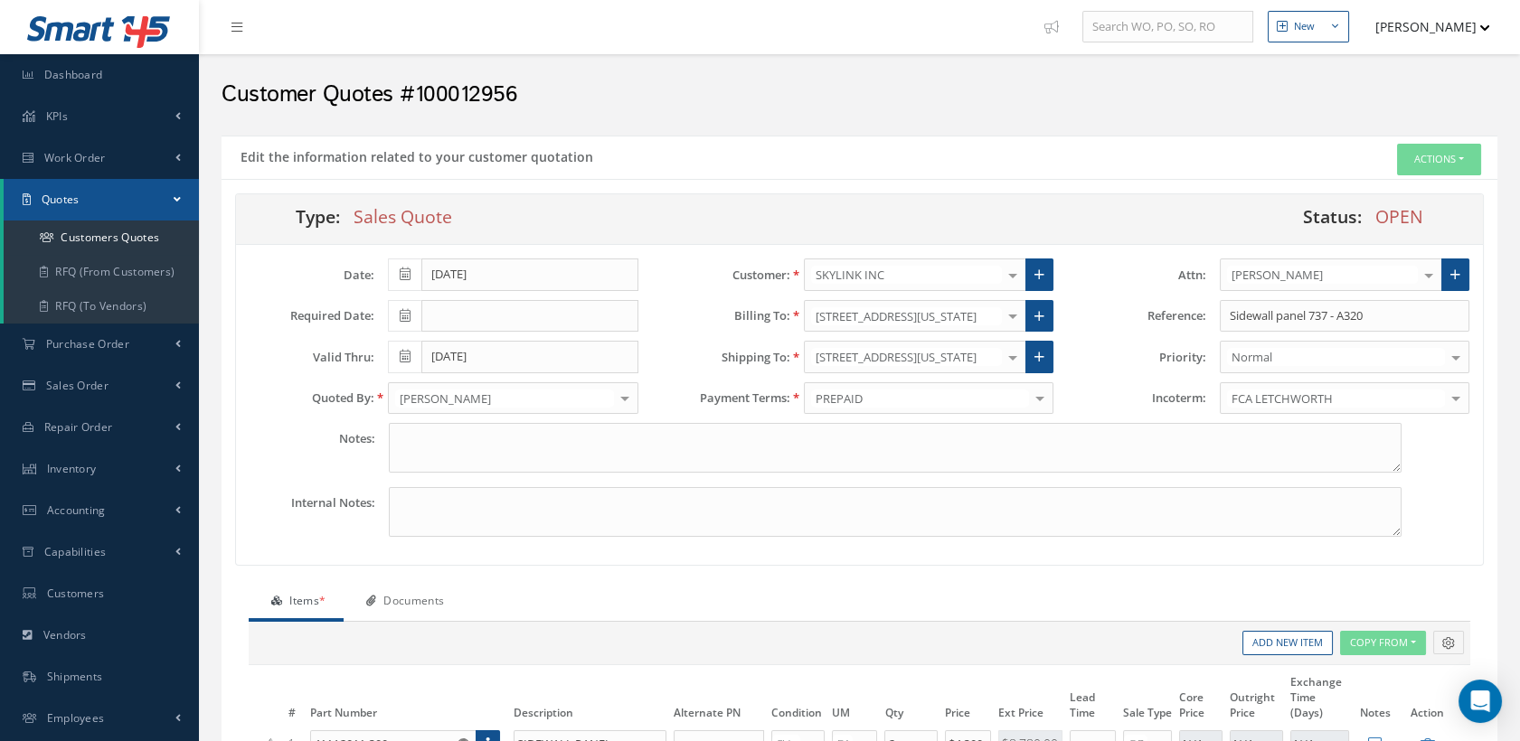
scroll to position [0, 0]
click at [1426, 169] on button "Actions" at bounding box center [1439, 161] width 84 height 32
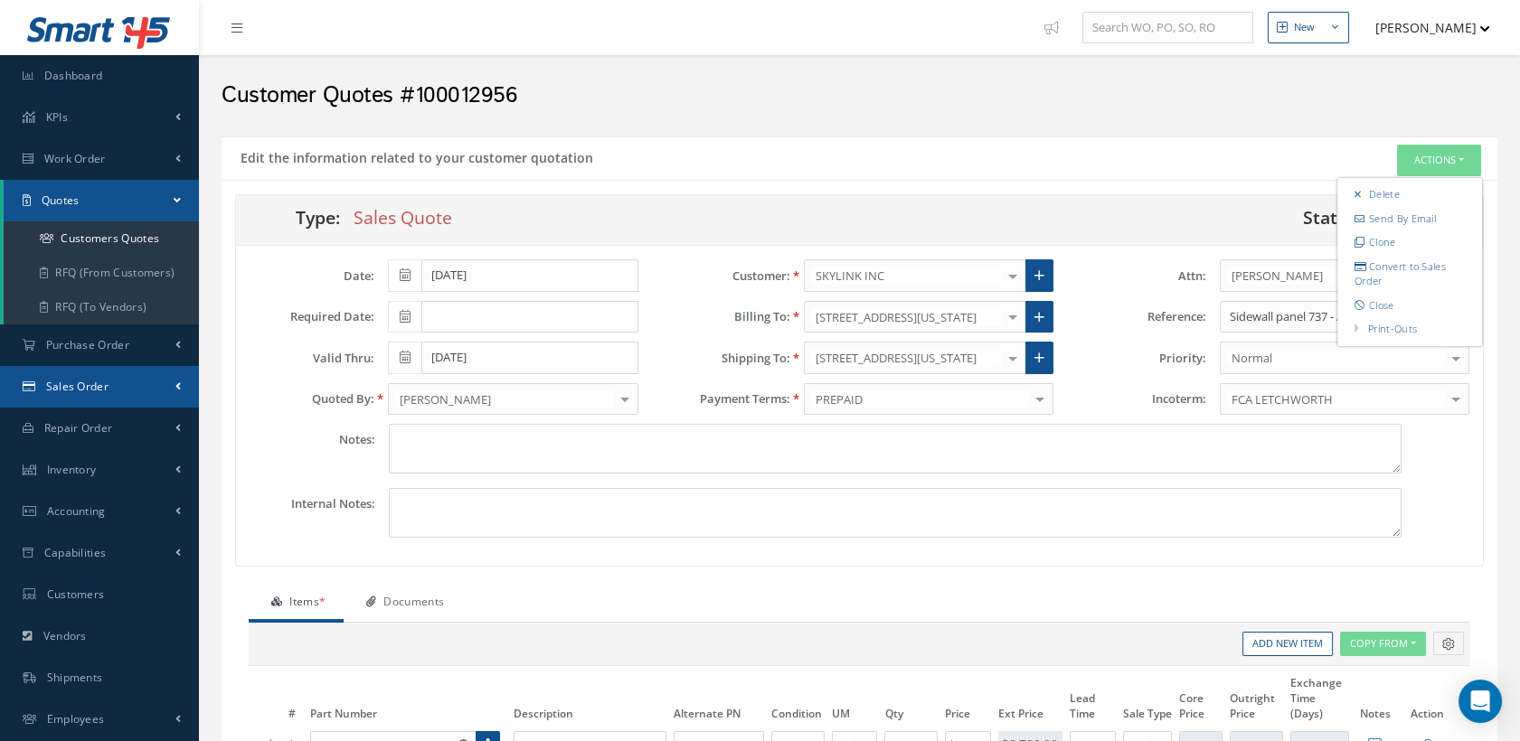
click at [99, 387] on span "Sales Order" at bounding box center [77, 386] width 62 height 15
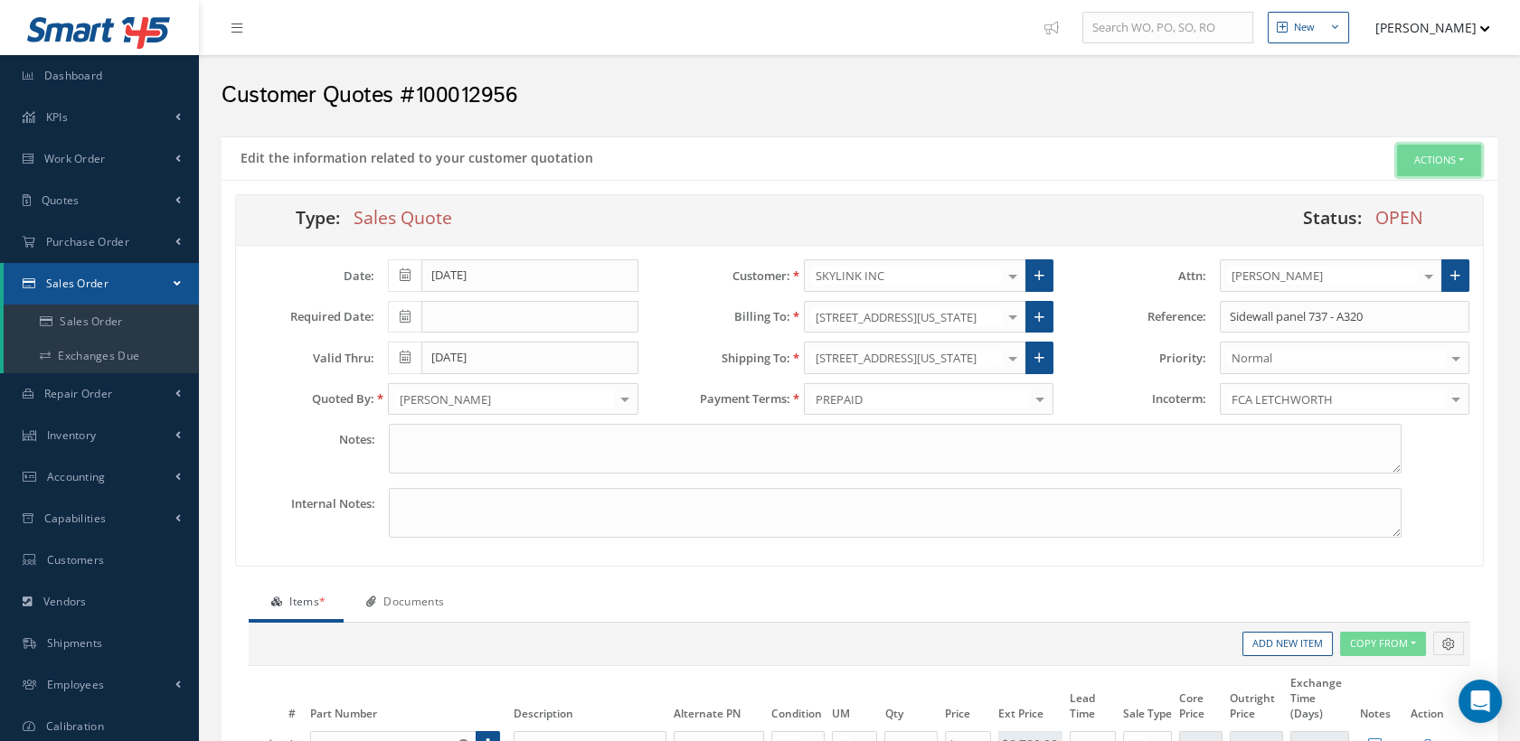
click at [1429, 154] on button "Actions" at bounding box center [1439, 161] width 84 height 32
click at [1416, 267] on link "Convert to Sales Order" at bounding box center [1409, 274] width 145 height 39
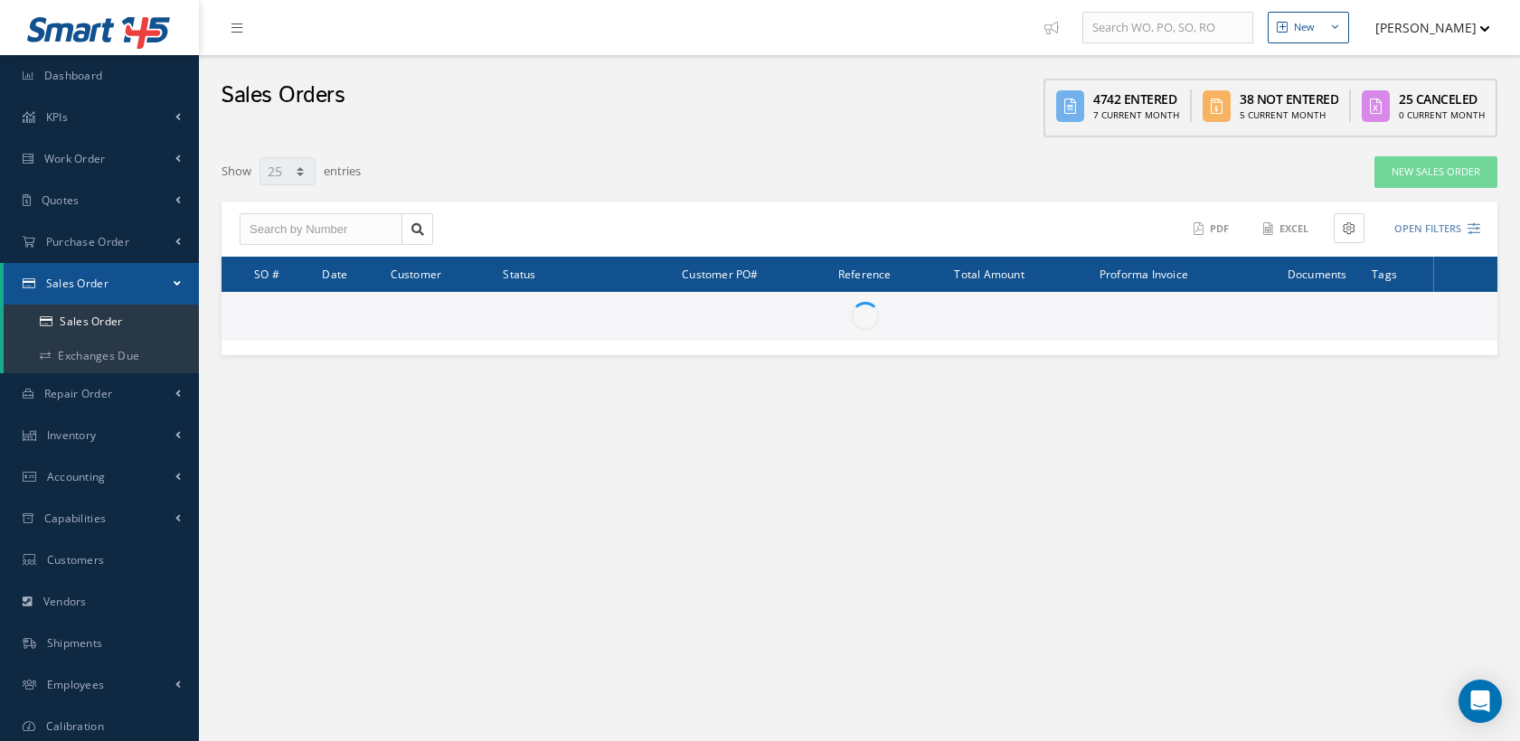
select select "25"
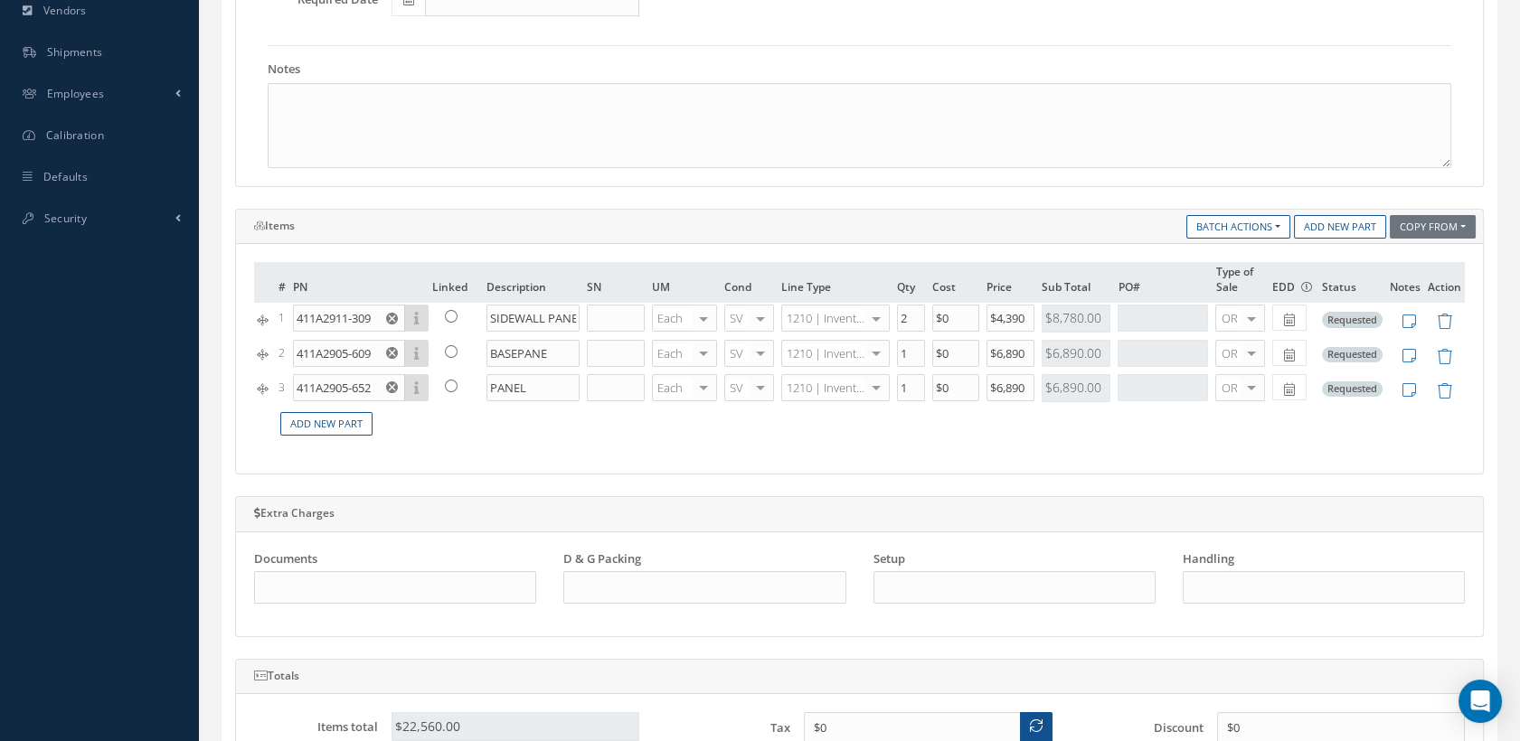
scroll to position [602, 0]
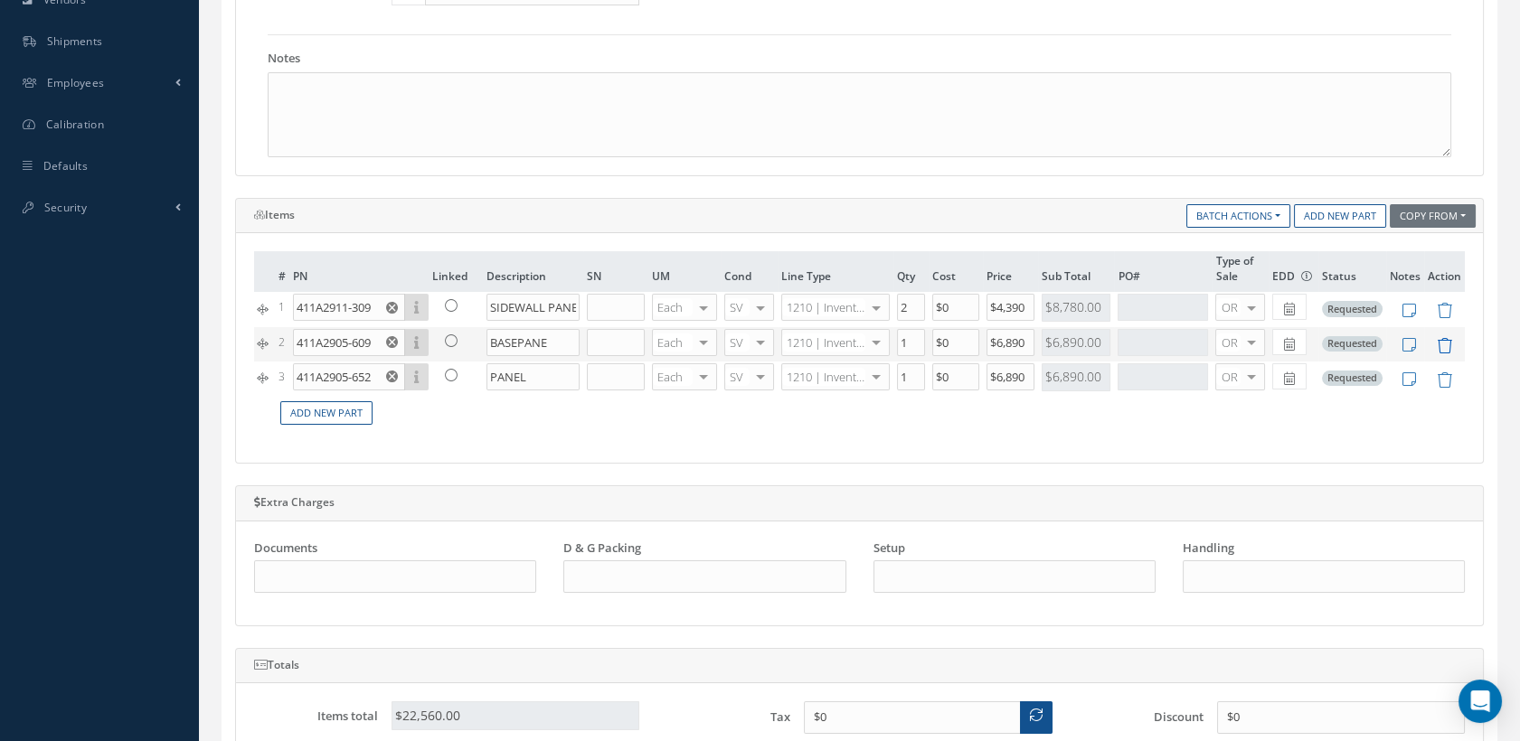
click at [1448, 342] on icon at bounding box center [1444, 345] width 15 height 15
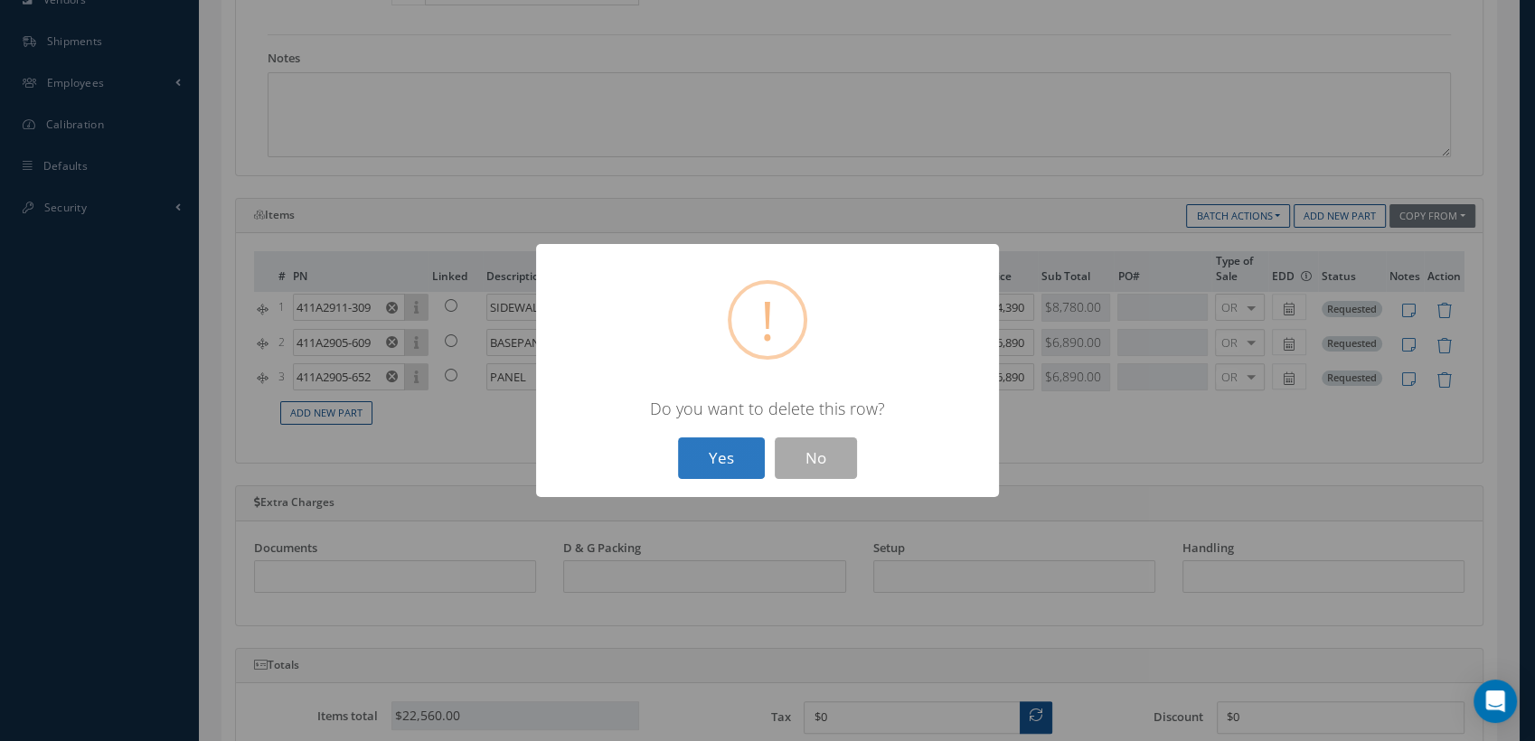
click at [753, 456] on button "Yes" at bounding box center [721, 459] width 87 height 42
type input "411A2905-652"
type input "PANEL"
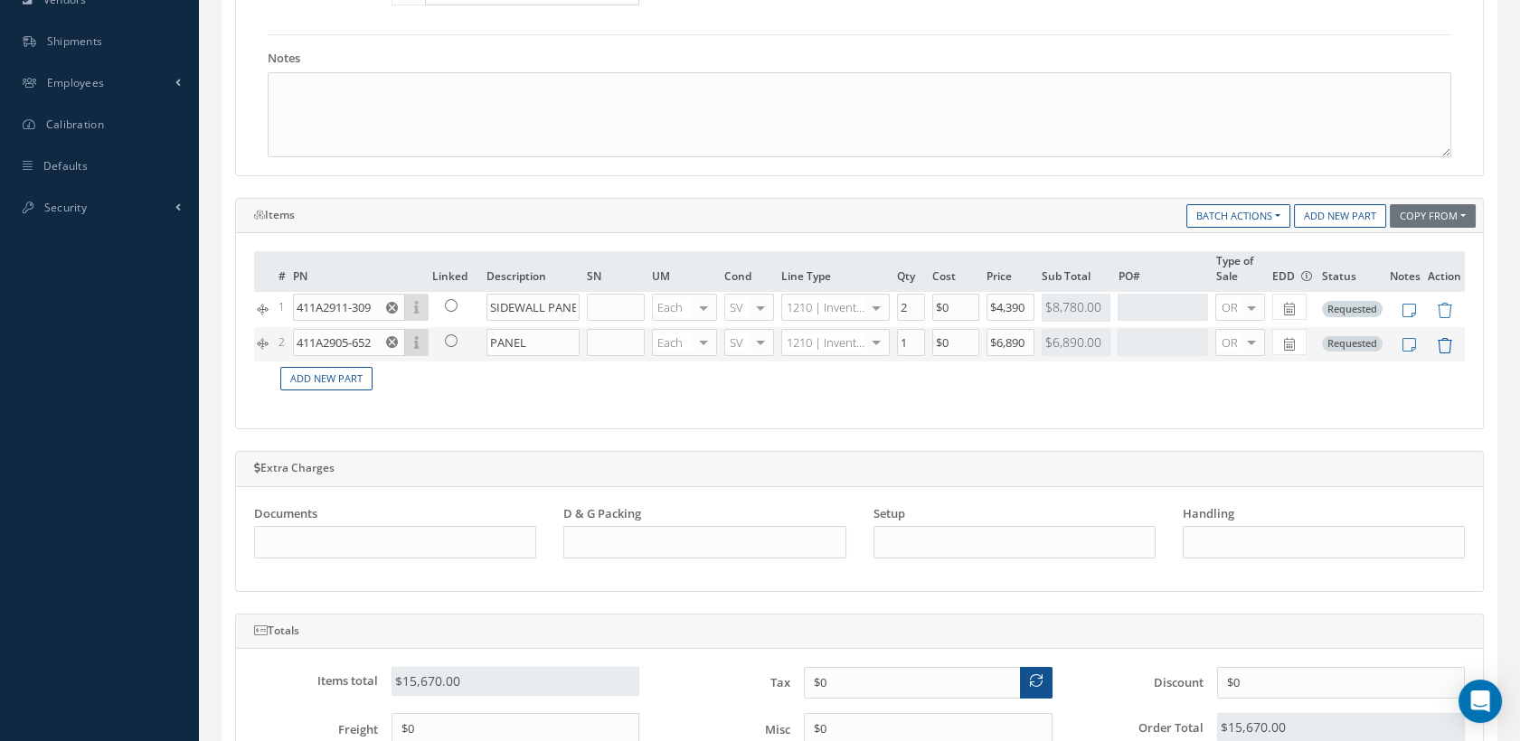
click at [1448, 341] on icon at bounding box center [1444, 345] width 15 height 15
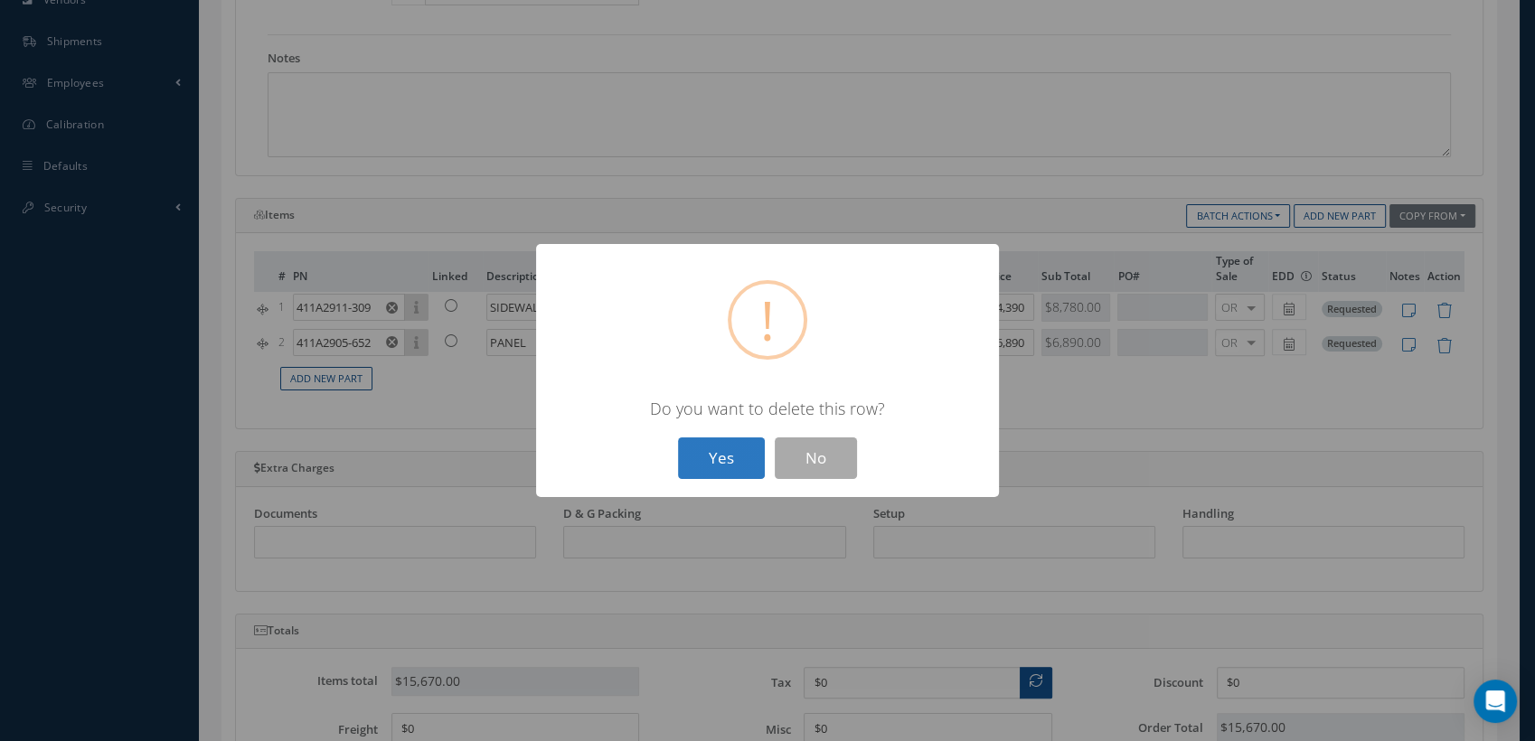
click at [755, 450] on button "Yes" at bounding box center [721, 459] width 87 height 42
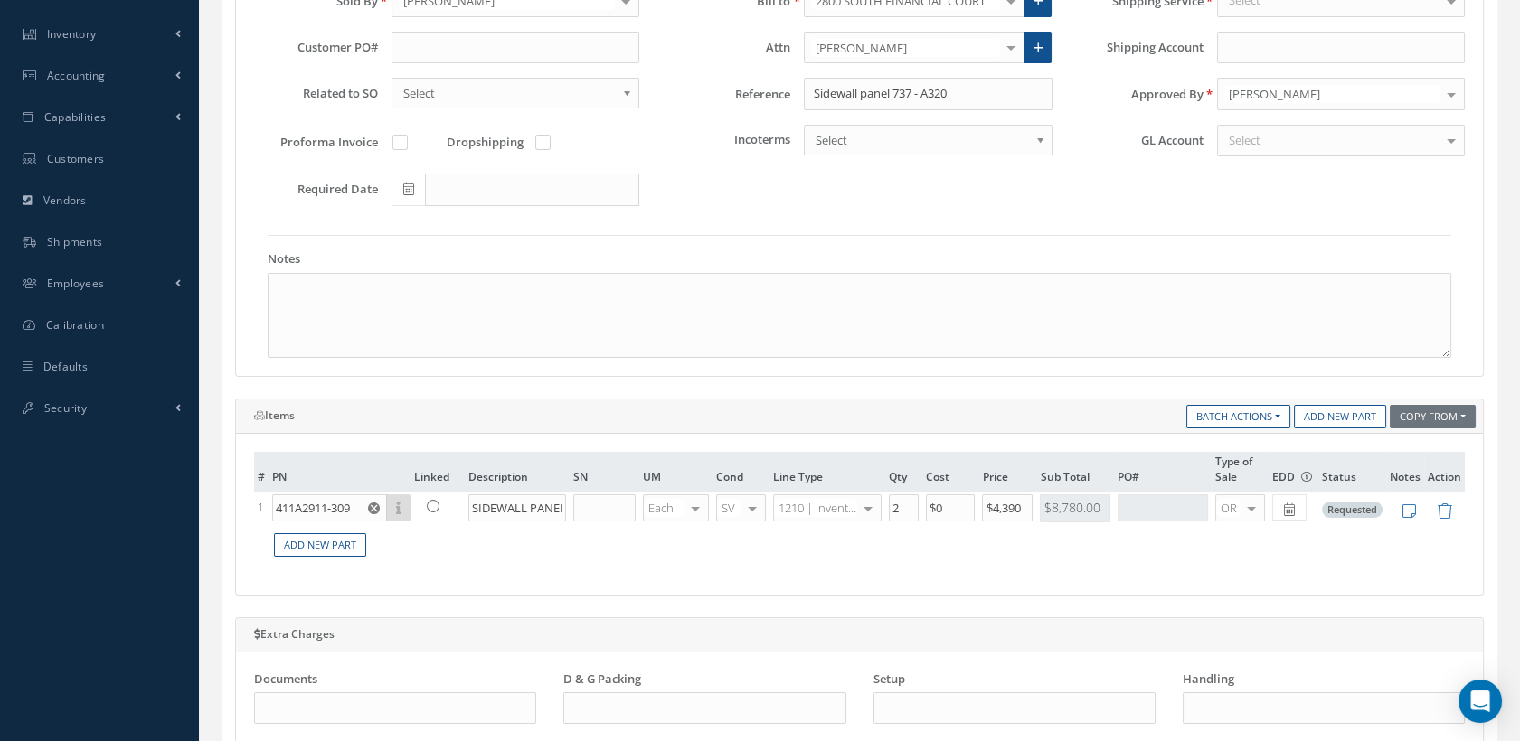
scroll to position [502, 0]
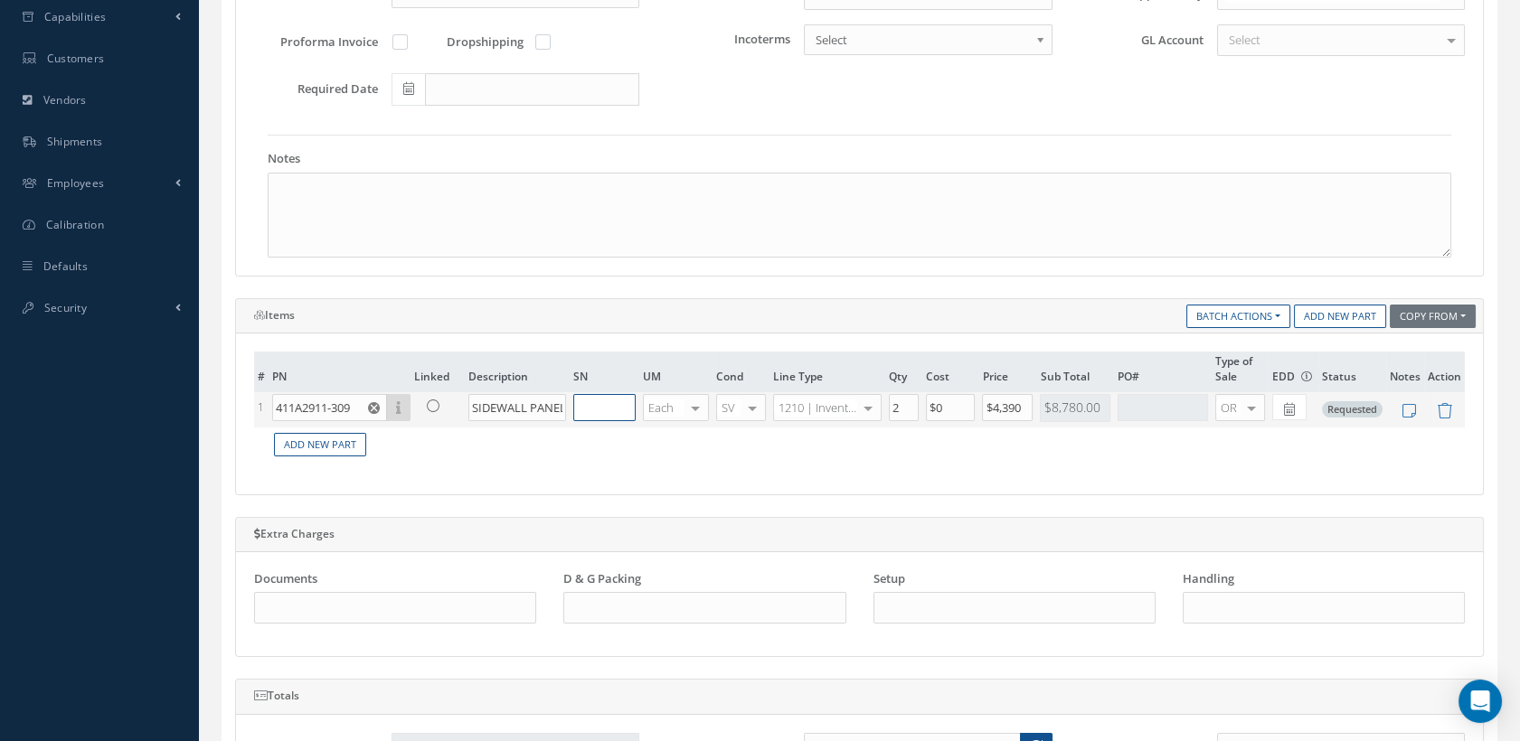
click at [599, 405] on input "text" at bounding box center [604, 407] width 62 height 27
type input "n"
type input "1"
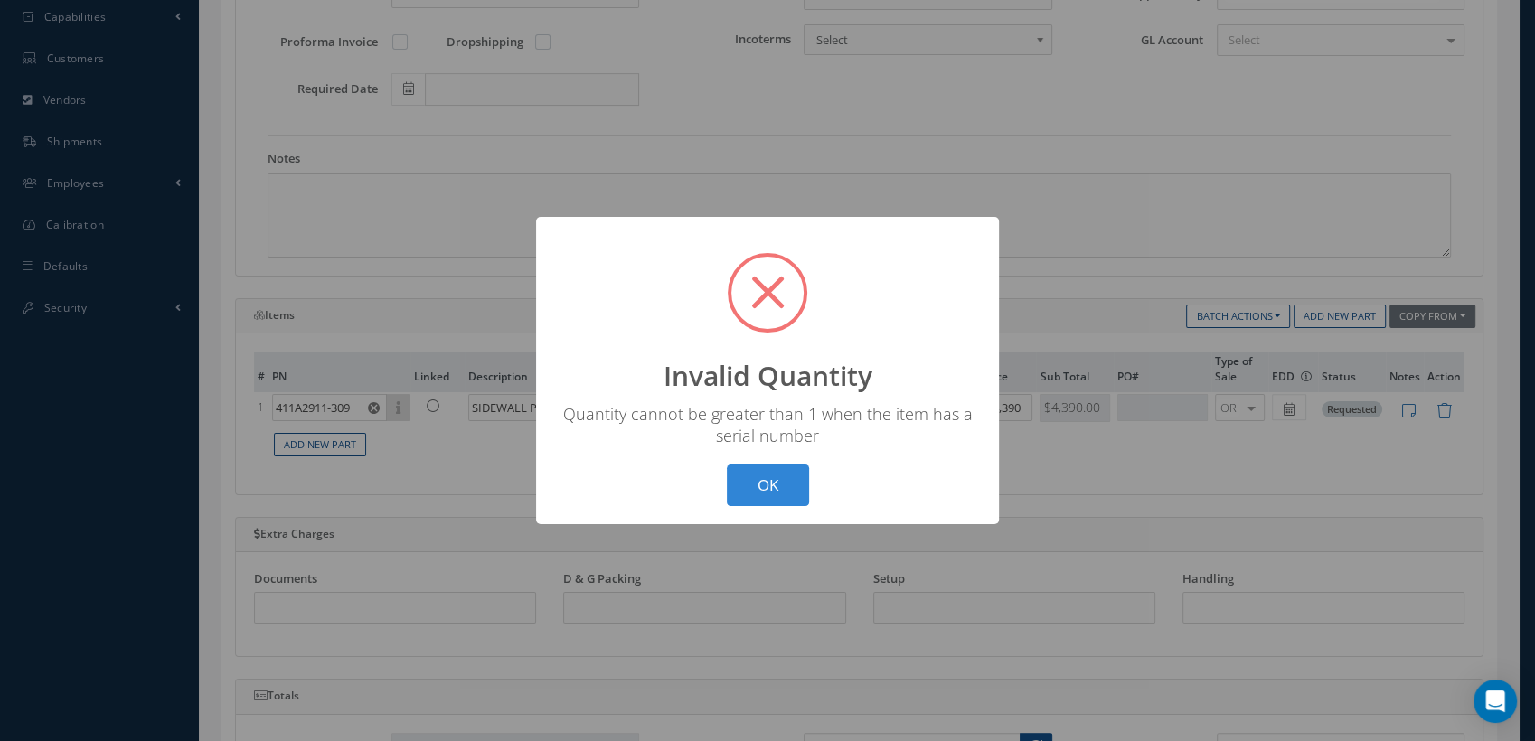
drag, startPoint x: 760, startPoint y: 481, endPoint x: 624, endPoint y: 423, distance: 148.3
click at [760, 479] on button "OK" at bounding box center [768, 486] width 82 height 42
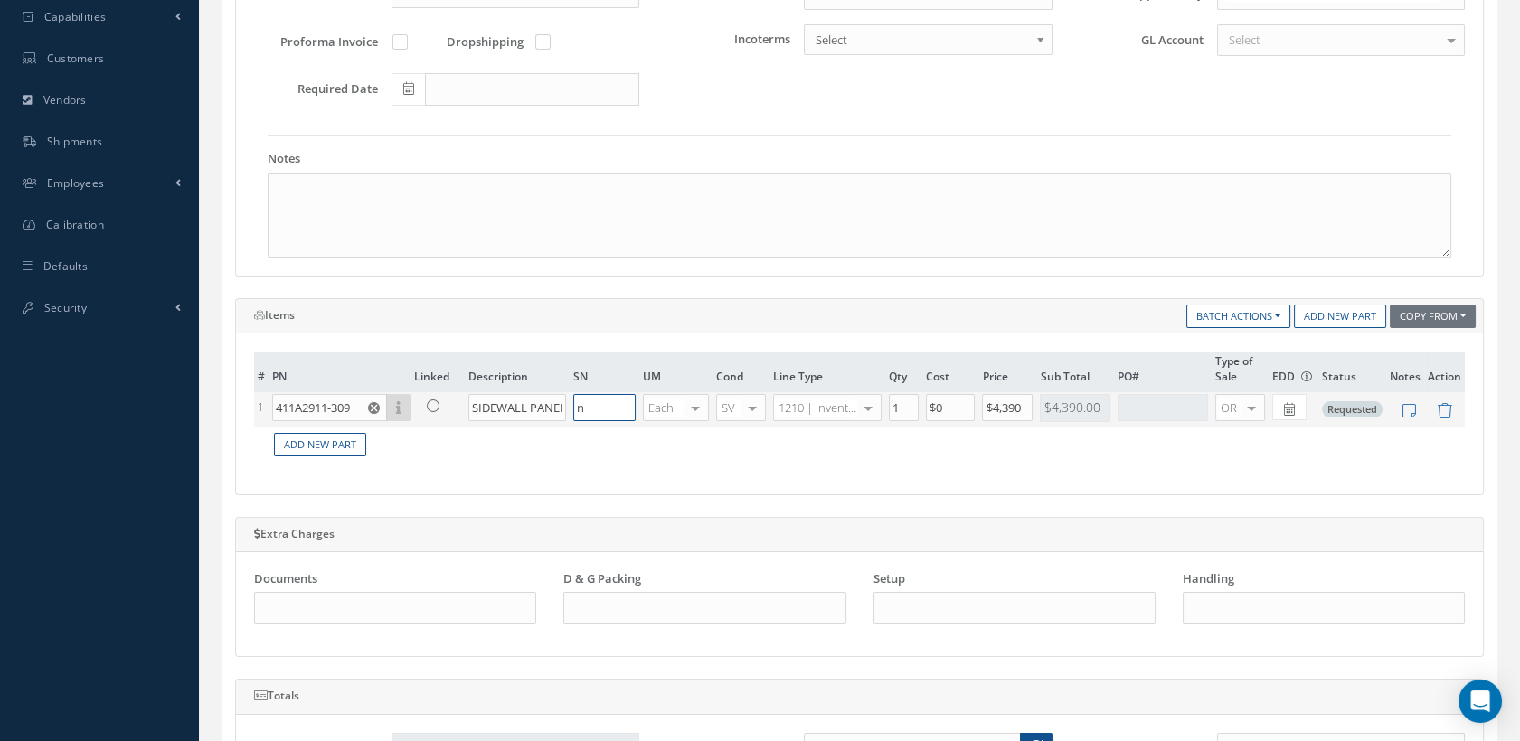
click at [602, 402] on input "n" at bounding box center [604, 407] width 62 height 27
type input "N/A"
click at [872, 405] on div at bounding box center [867, 408] width 25 height 26
click at [967, 481] on div "# PN Linked Description SN UM Cond Line Type Qty Cost Price Sub Total PO# Type …" at bounding box center [859, 414] width 1247 height 161
click at [750, 401] on div at bounding box center [752, 408] width 25 height 26
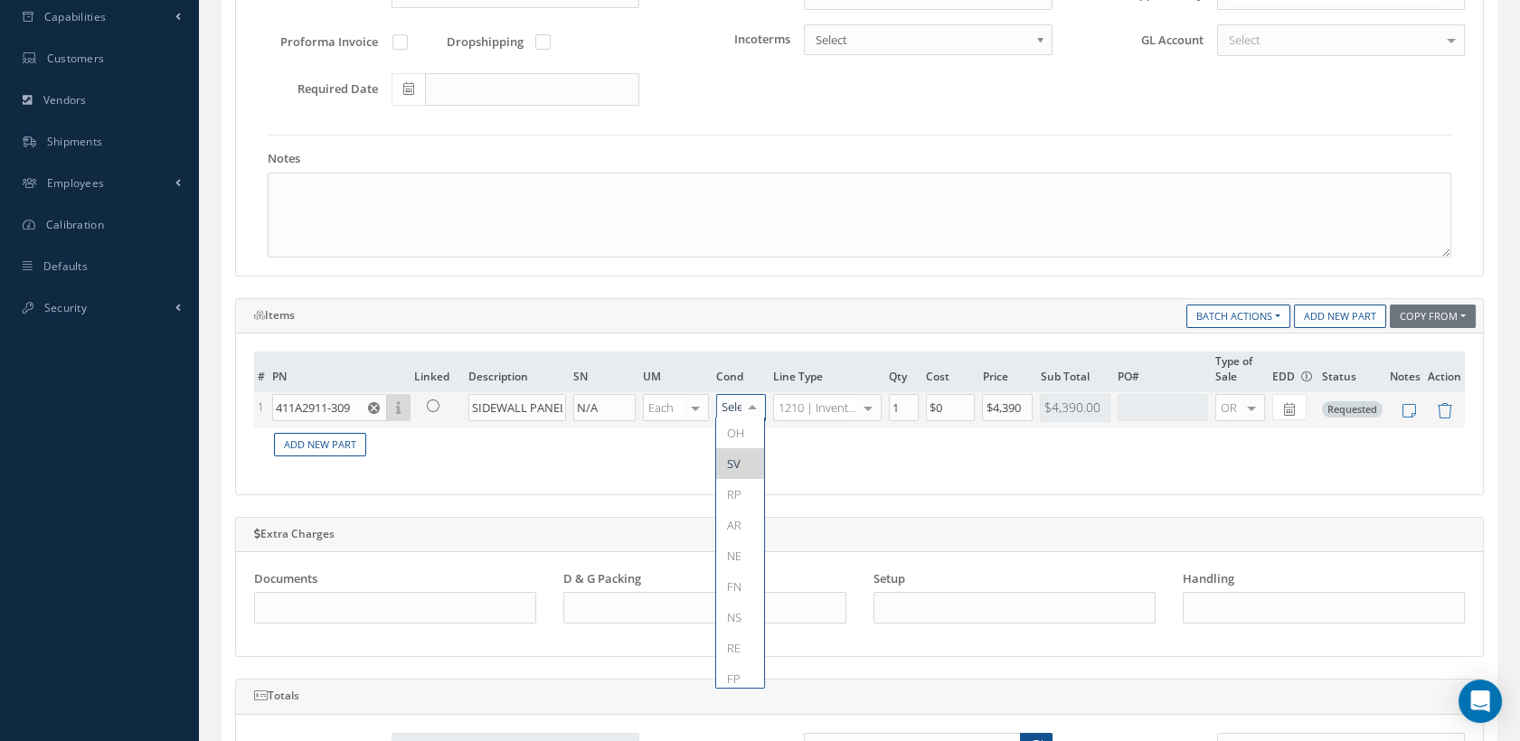
click at [736, 467] on span "SV" at bounding box center [734, 464] width 14 height 16
drag, startPoint x: 910, startPoint y: 404, endPoint x: 880, endPoint y: 406, distance: 29.9
click at [880, 404] on tr "1 411A2911-309 Part Number Description SN Condition PO# Qty Location Warehouse …" at bounding box center [859, 409] width 1211 height 34
type input "2"
click at [893, 436] on td "Add New Part" at bounding box center [867, 445] width 1196 height 35
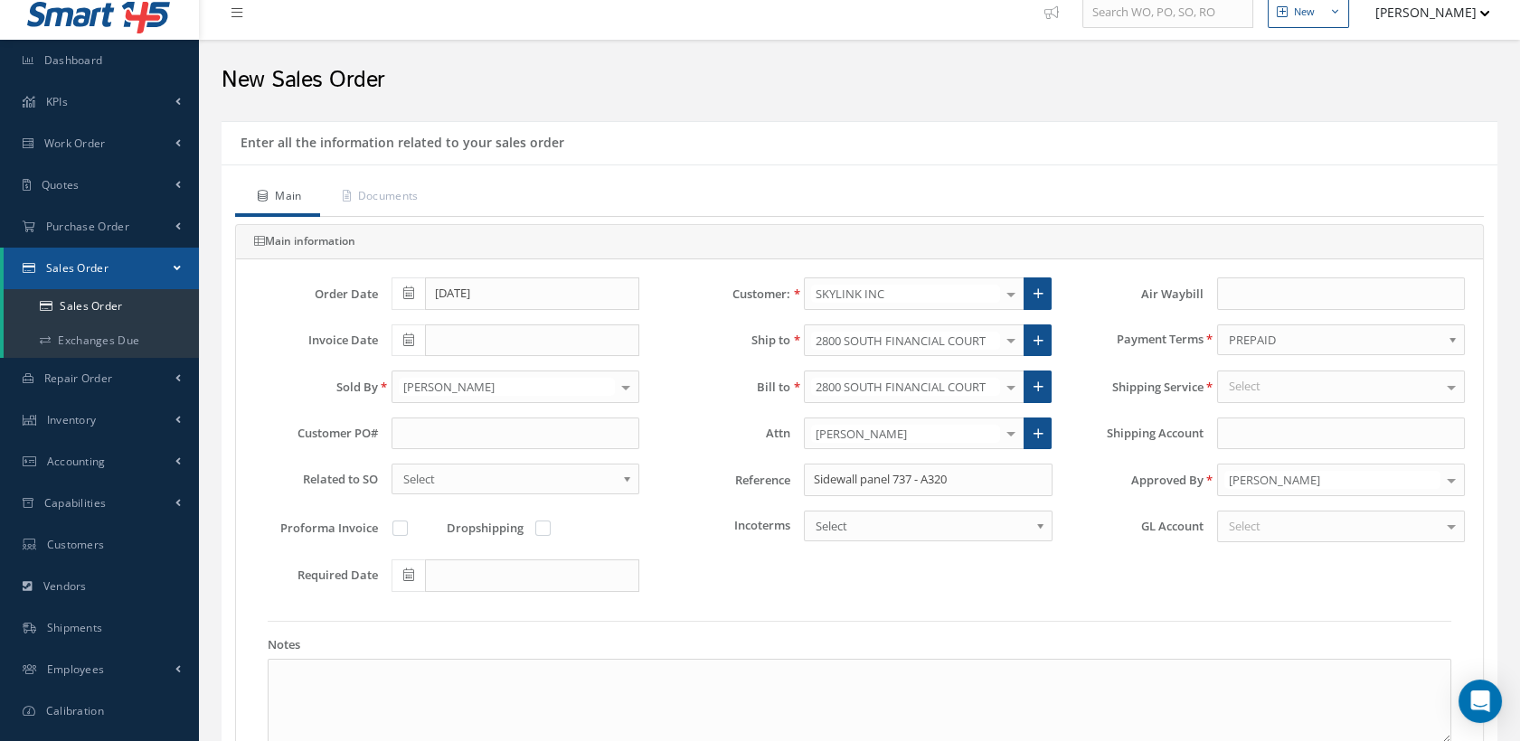
scroll to position [0, 0]
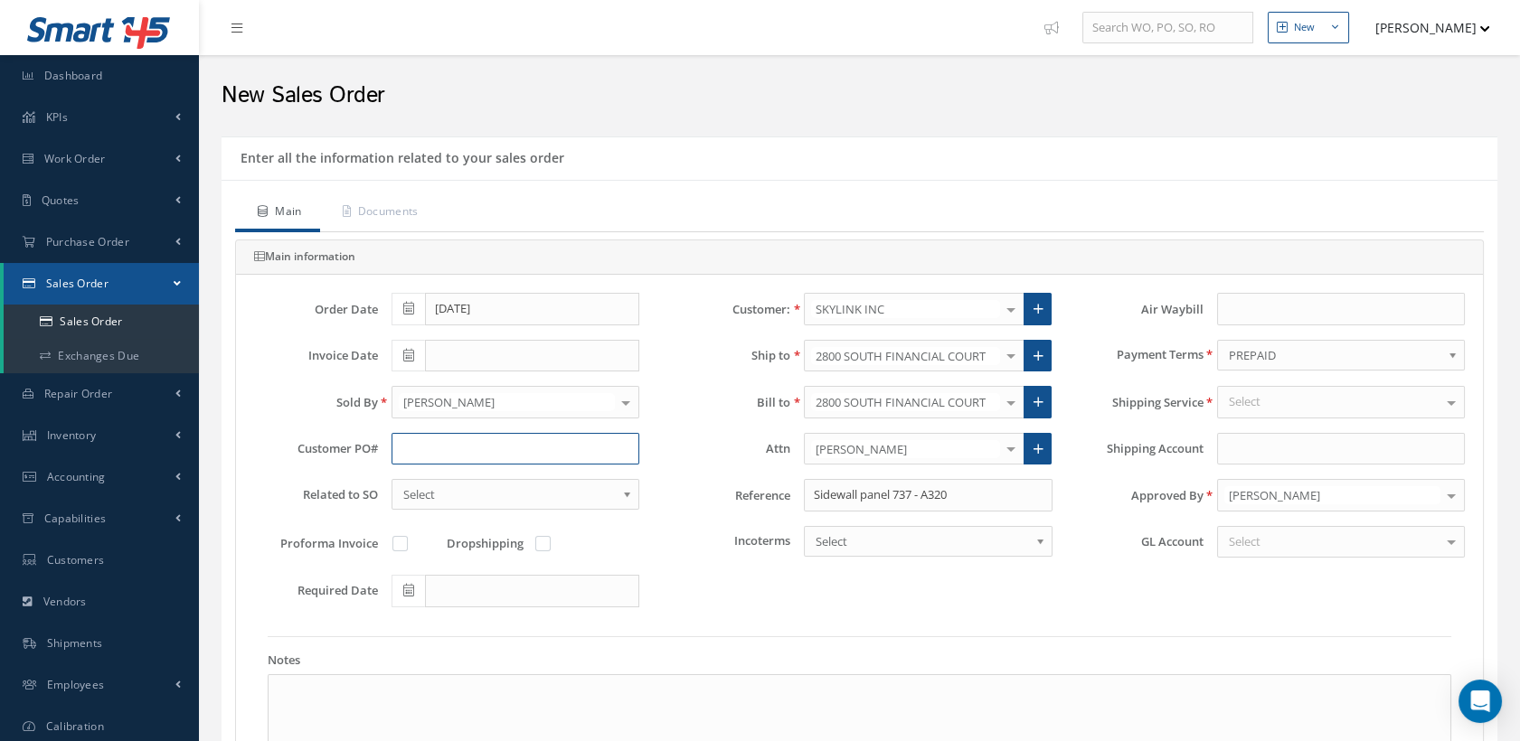
click at [441, 443] on input "text" at bounding box center [516, 449] width 248 height 33
paste input "PO-159087"
type input "PO-159087"
click at [1448, 403] on div at bounding box center [1451, 402] width 25 height 30
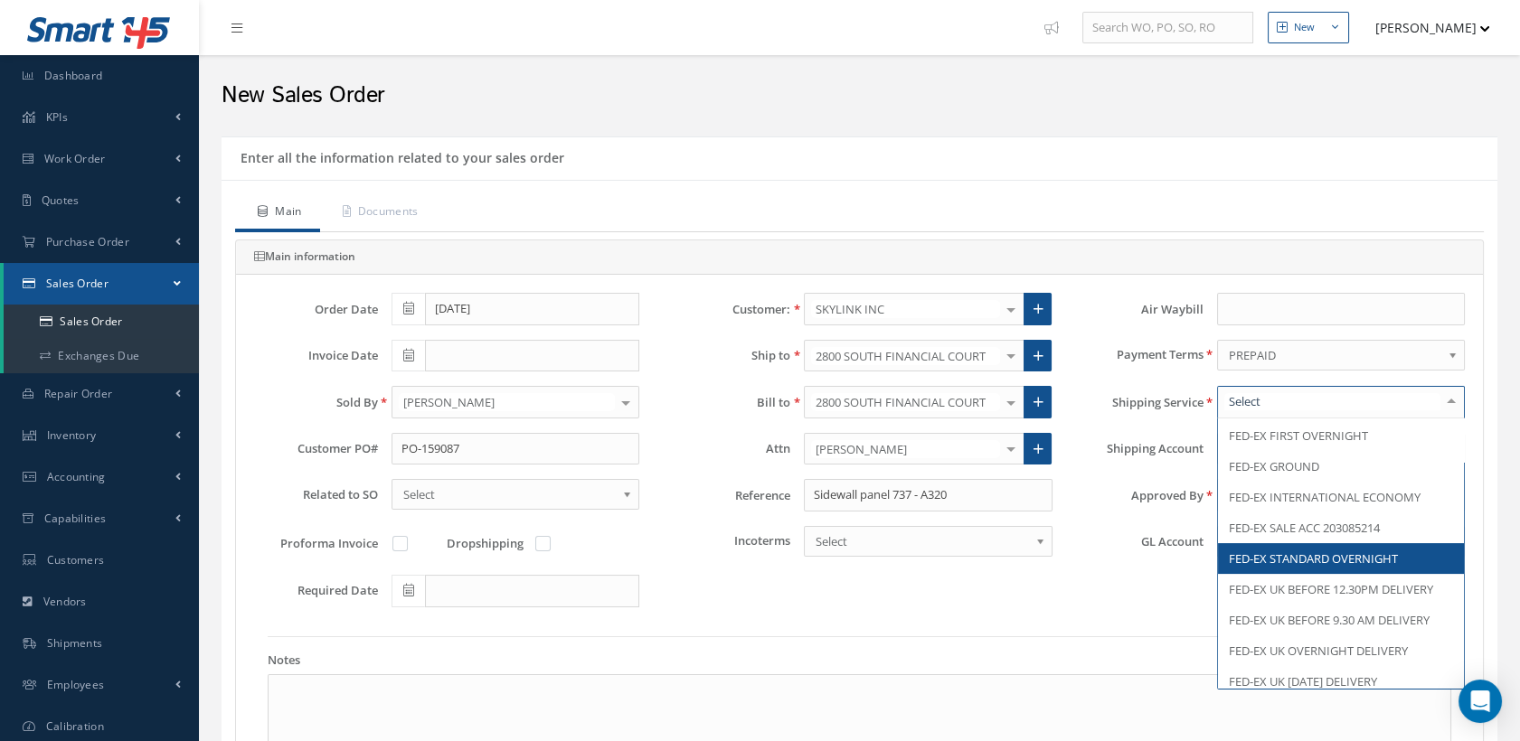
scroll to position [1205, 0]
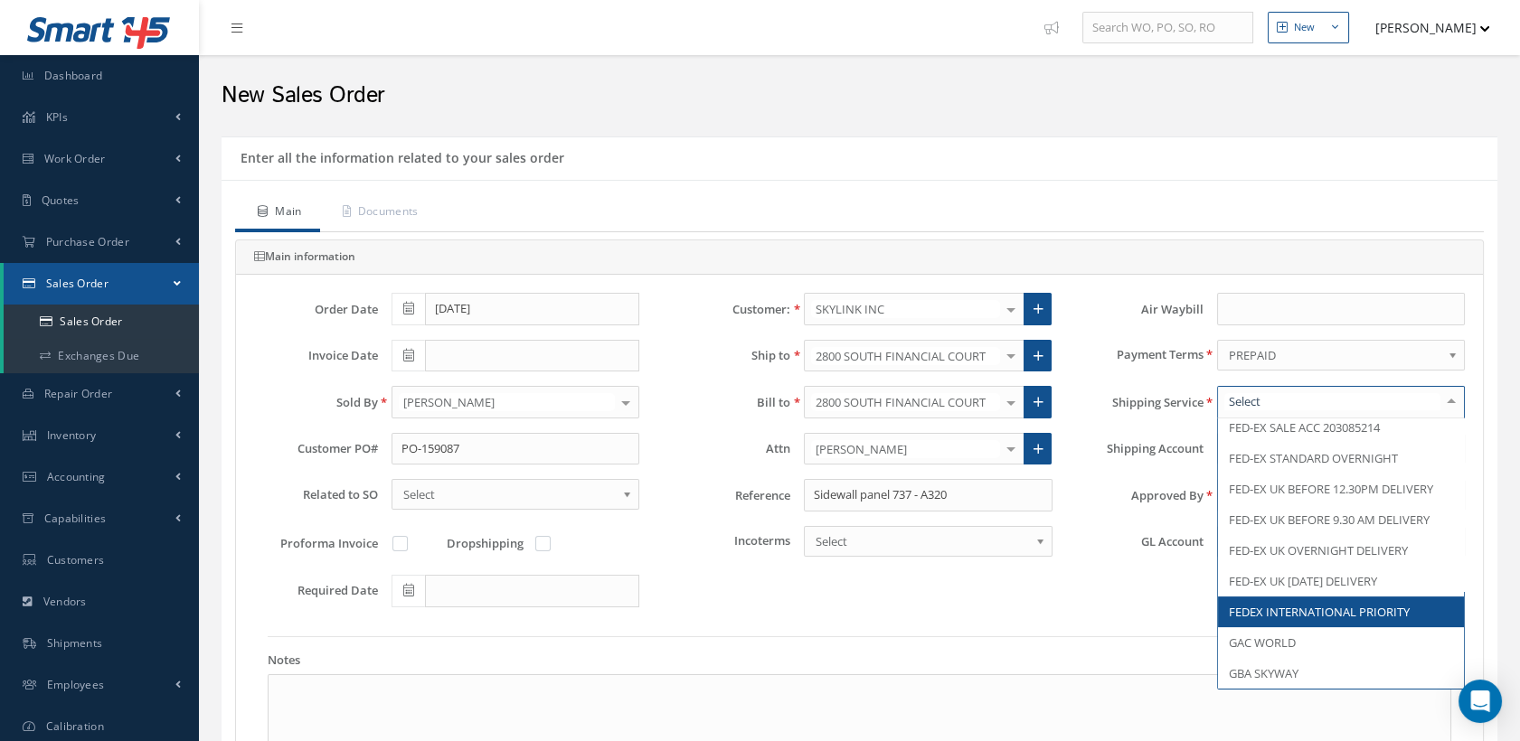
click at [1331, 620] on span "FEDEX INTERNATIONAL PRIORITY" at bounding box center [1319, 612] width 181 height 16
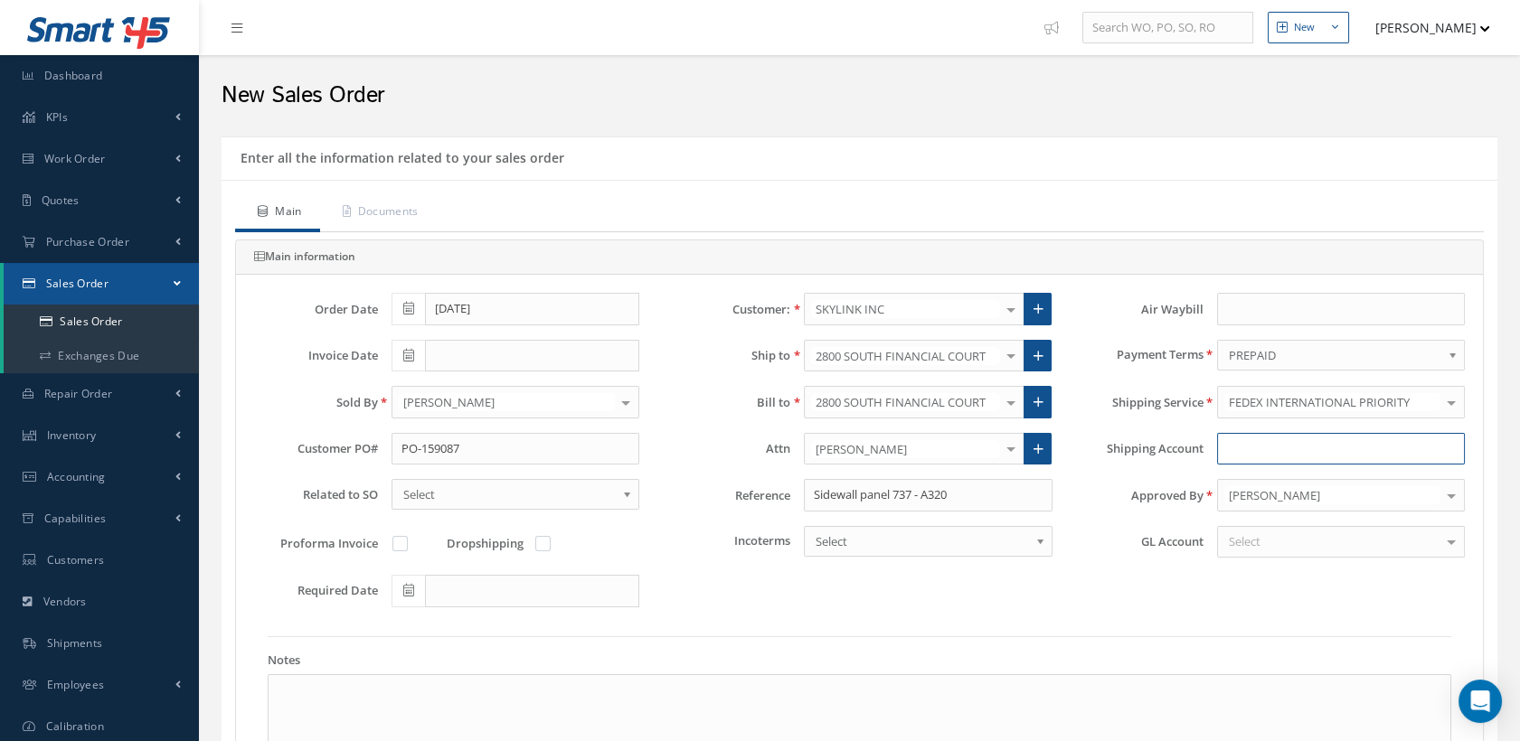
click at [1235, 445] on input "Shipping Account" at bounding box center [1341, 449] width 248 height 33
paste input "797617059"
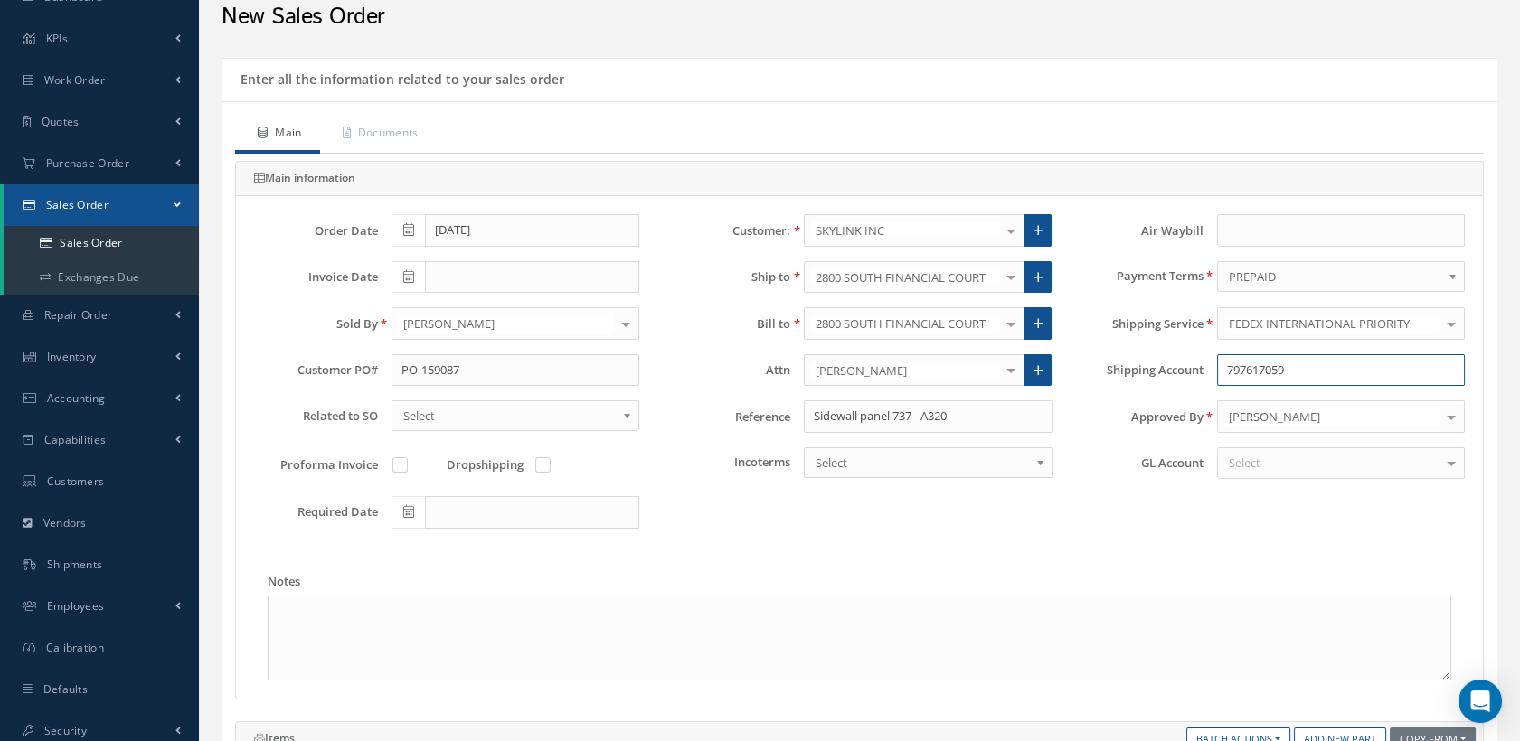
scroll to position [201, 0]
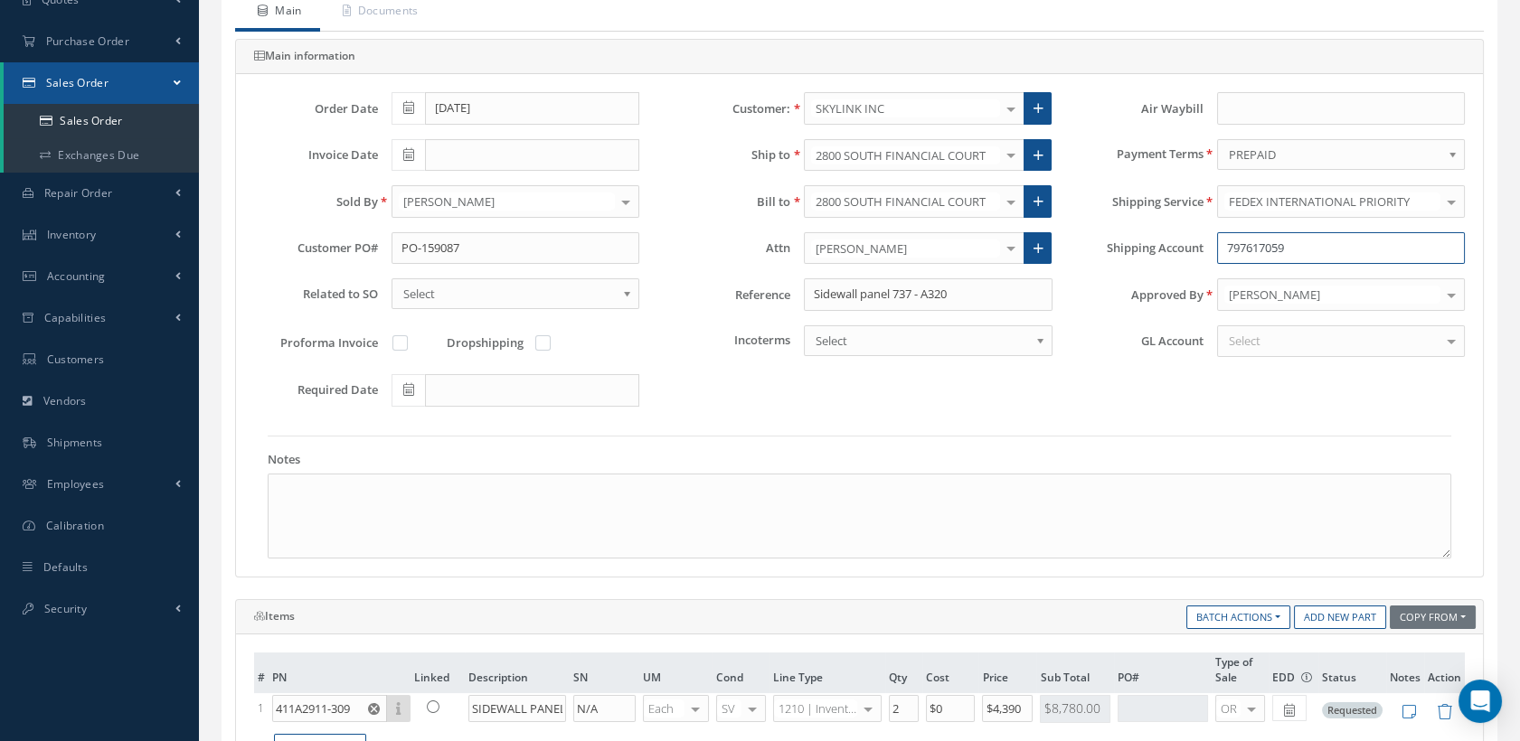
type input "797617059"
drag, startPoint x: 958, startPoint y: 288, endPoint x: 933, endPoint y: 363, distance: 79.2
click at [759, 301] on div "Reference Sidewall panel 737 - A320" at bounding box center [859, 294] width 412 height 33
type input "s"
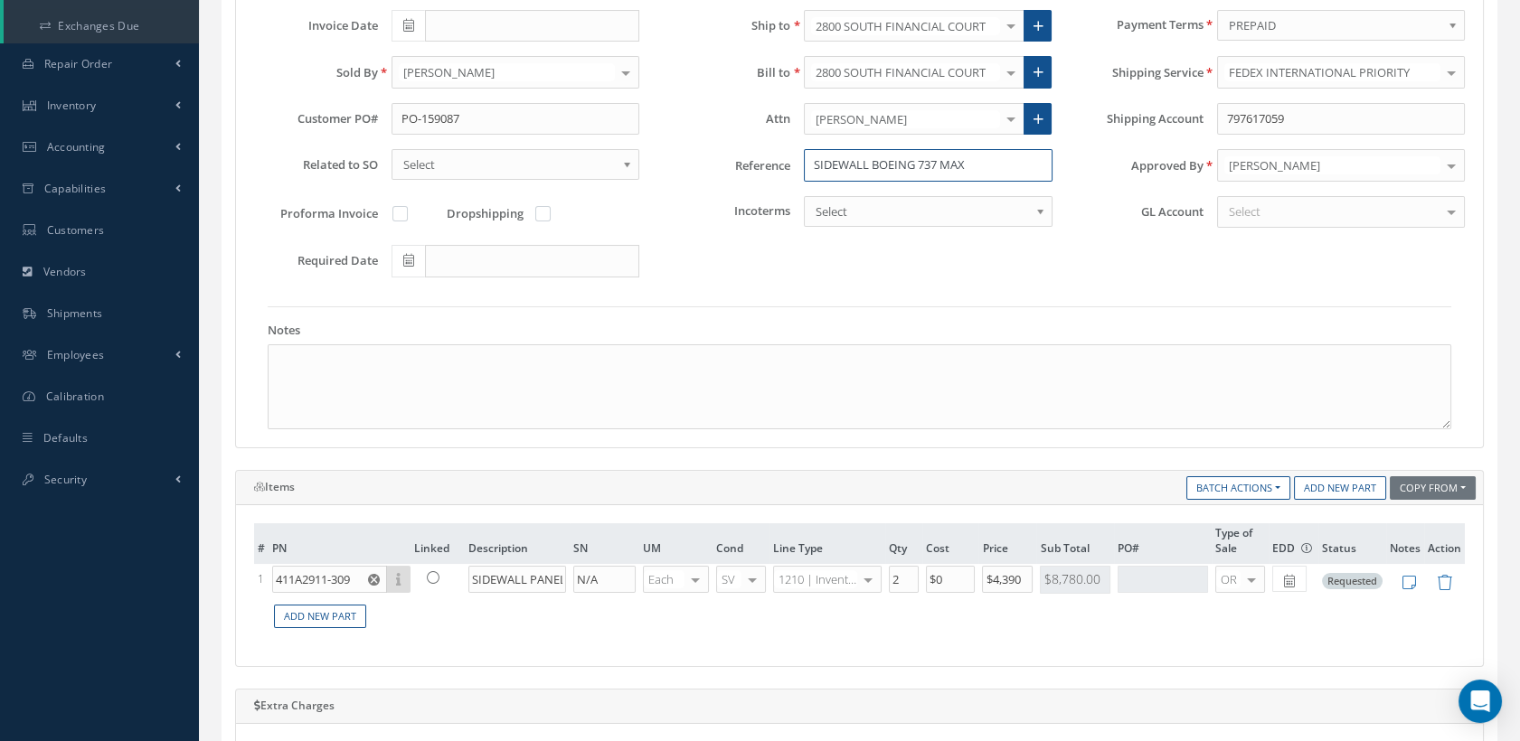
scroll to position [502, 0]
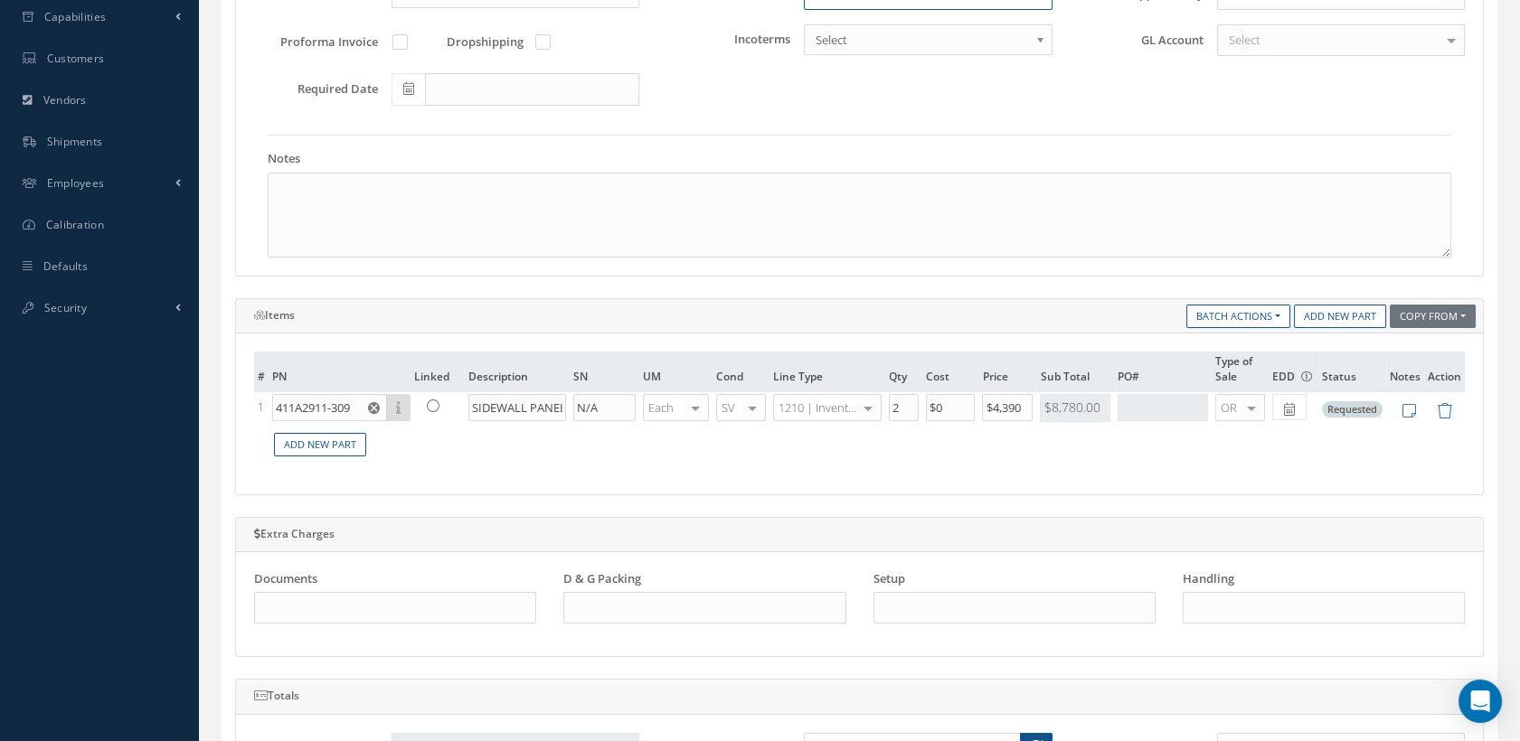
type input "SIDEWALL BOEING 737 MAX"
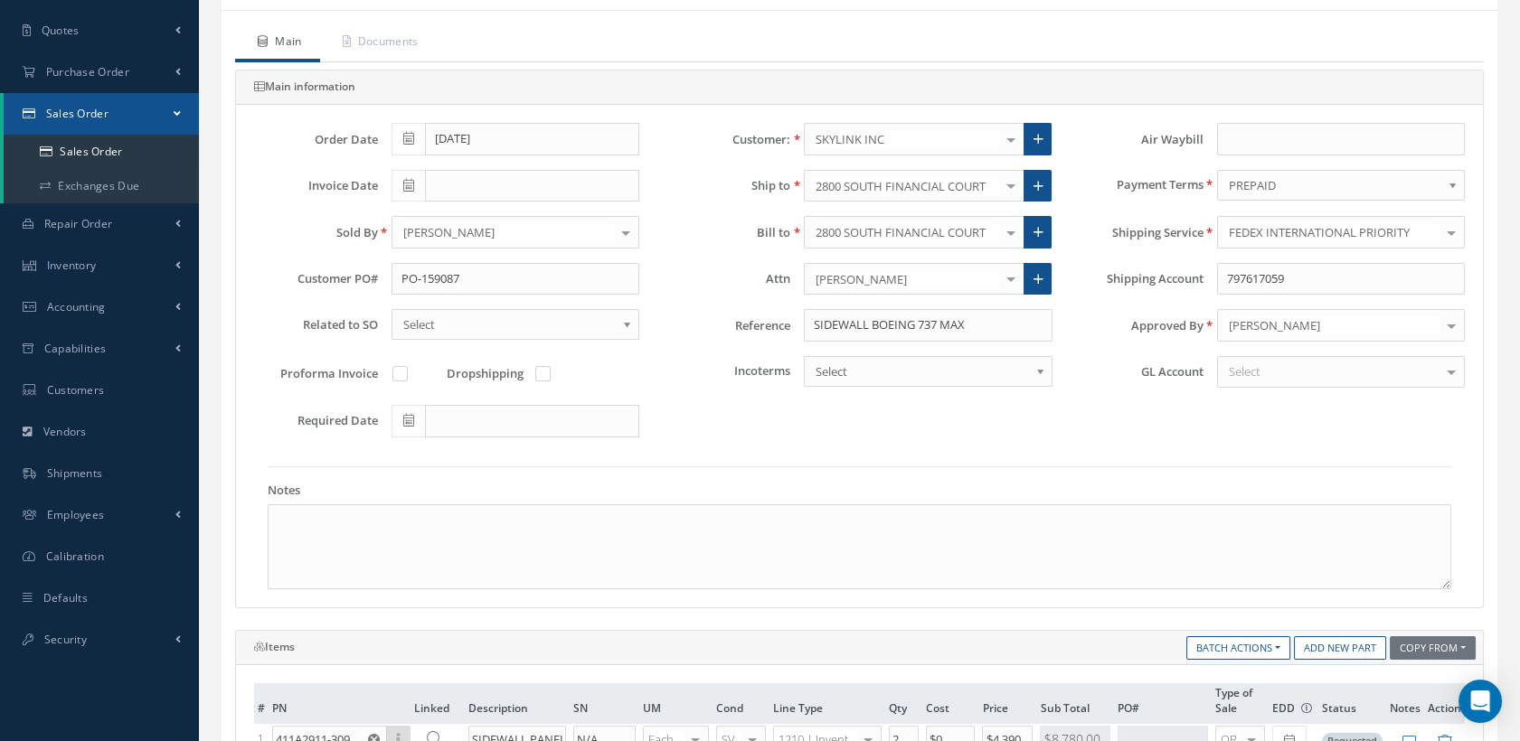
scroll to position [201, 0]
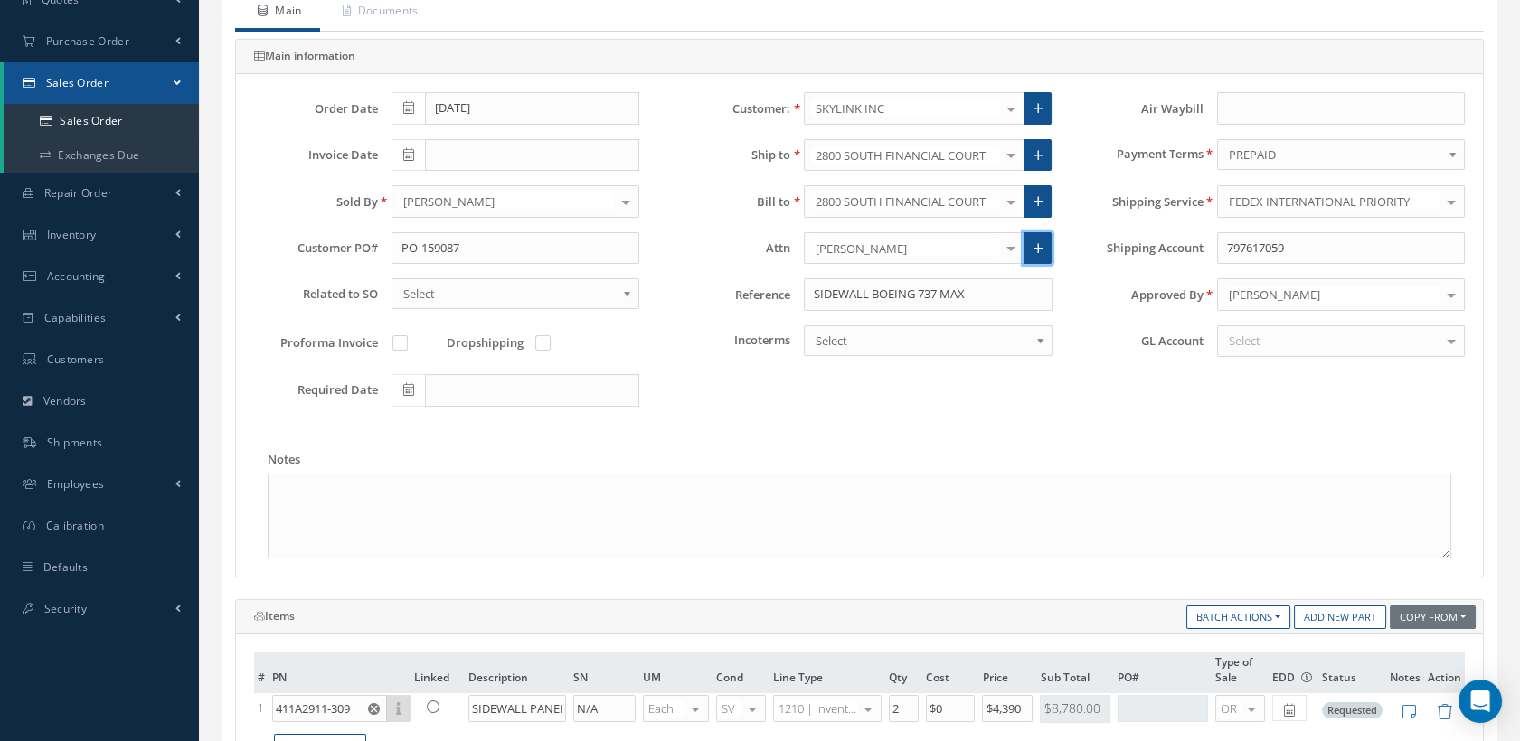
click at [1036, 245] on icon at bounding box center [1038, 248] width 10 height 13
radio input "true"
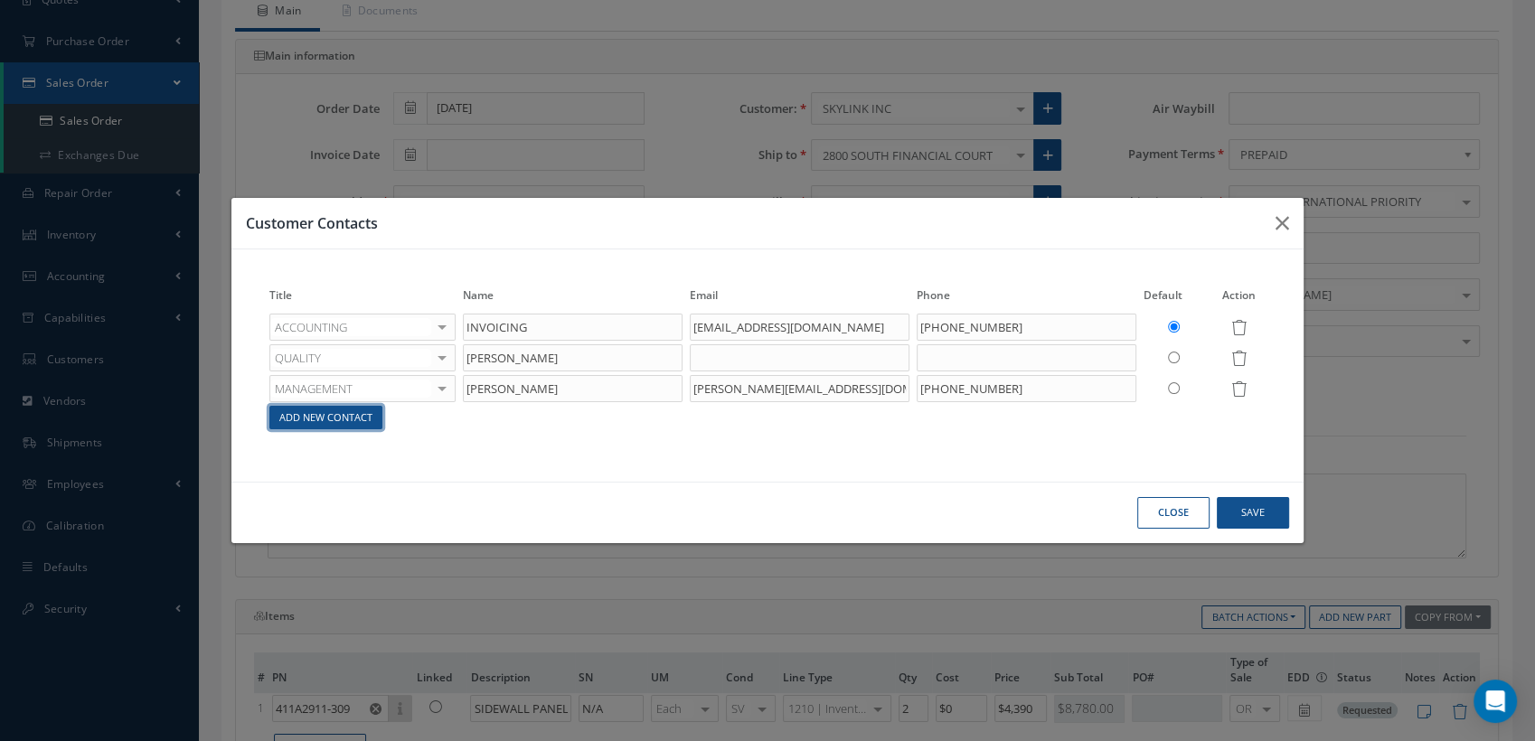
click at [361, 420] on link "Add New Contact" at bounding box center [325, 418] width 113 height 24
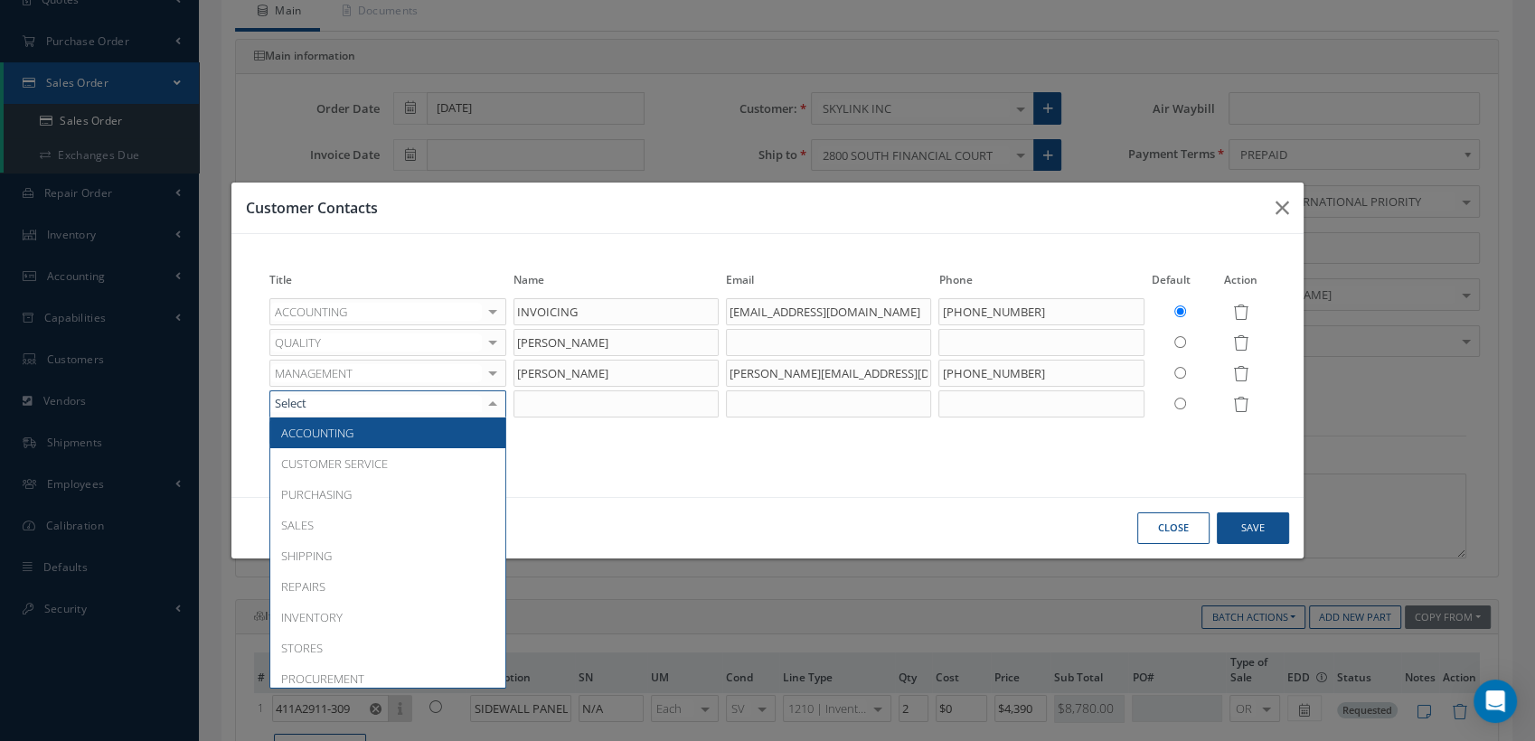
click at [341, 405] on div at bounding box center [387, 404] width 237 height 27
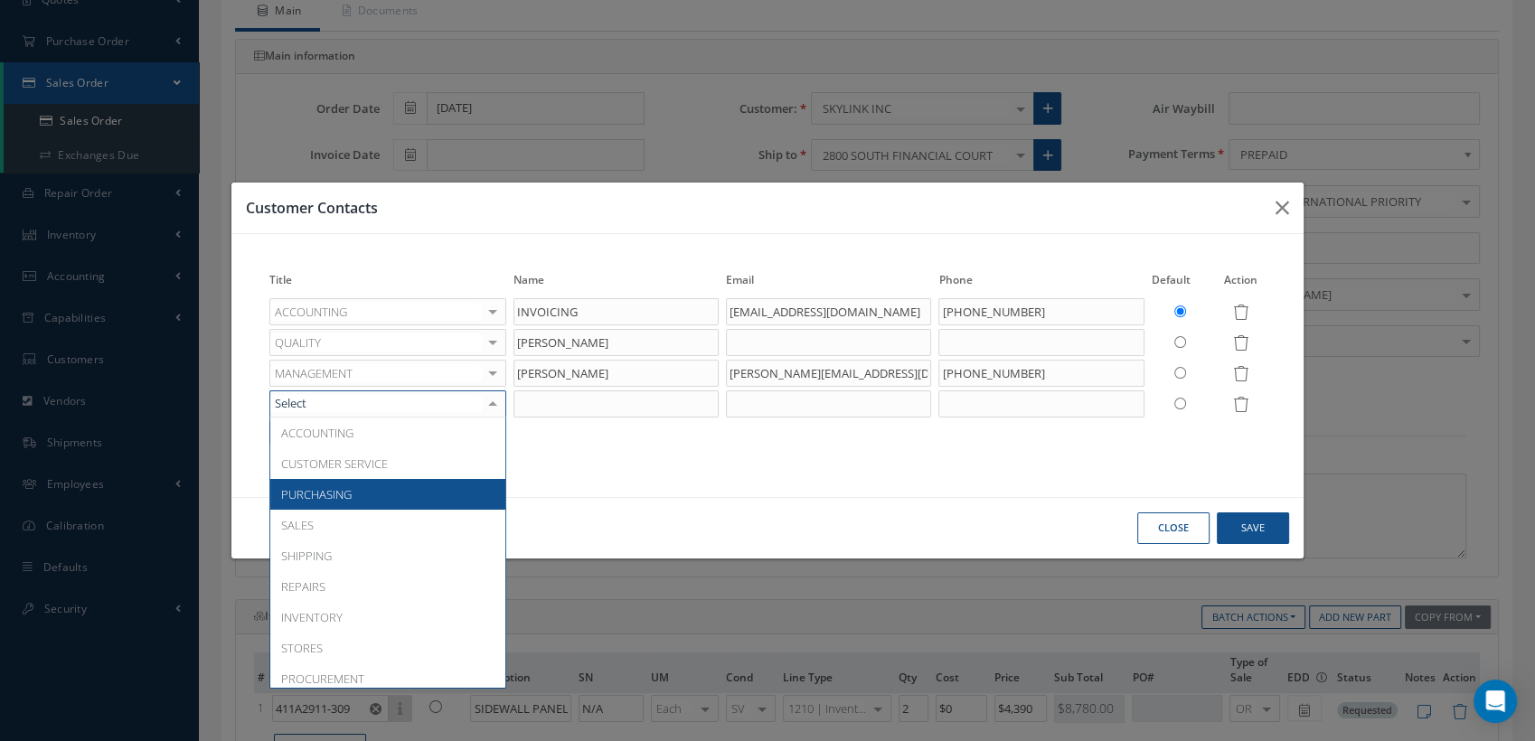
click at [337, 480] on span "PURCHASING" at bounding box center [387, 494] width 235 height 31
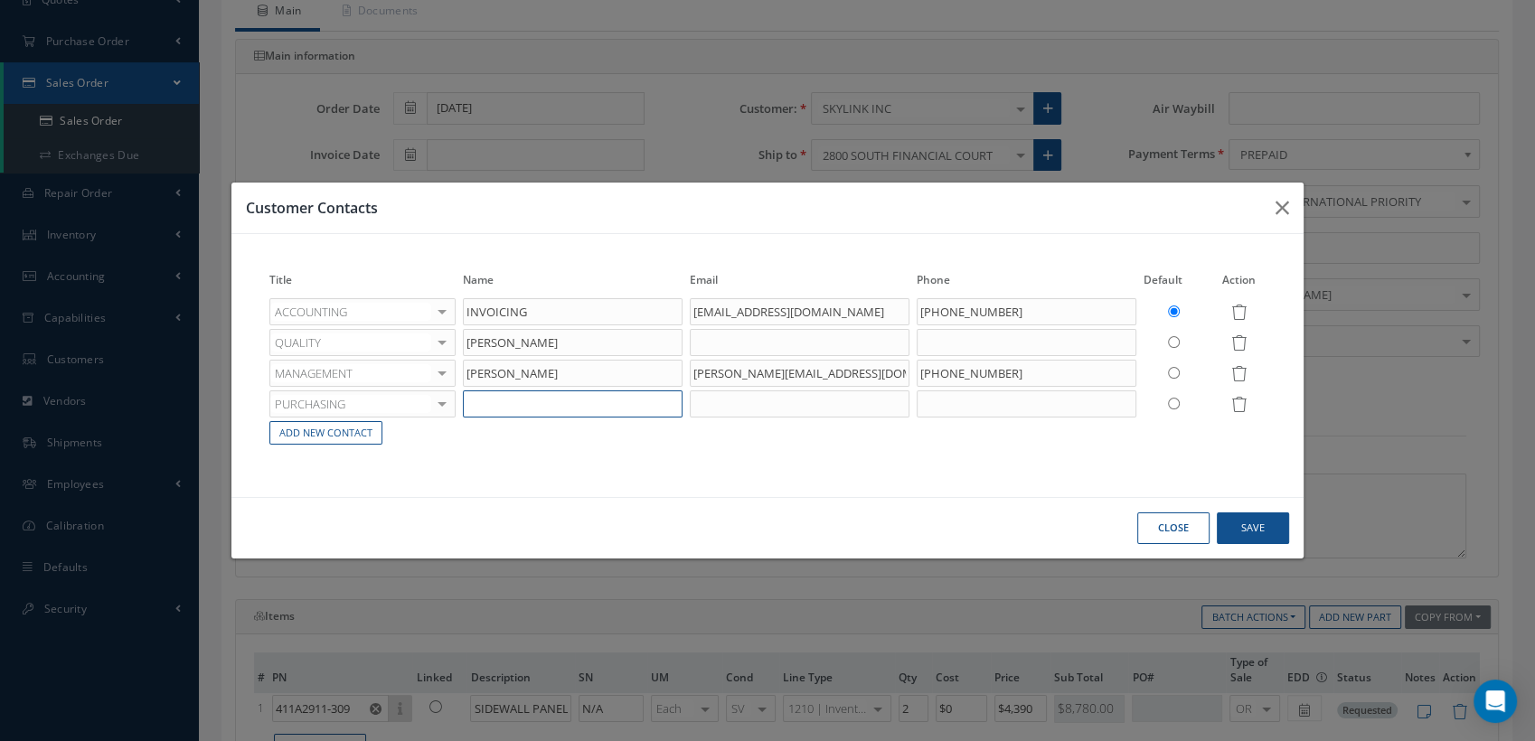
click at [492, 410] on input "text" at bounding box center [573, 404] width 220 height 27
type input "[PERSON_NAME]"
click at [774, 401] on input "text" at bounding box center [800, 404] width 220 height 27
paste input "[EMAIL_ADDRESS][DOMAIN_NAME]"
type input "[EMAIL_ADDRESS][DOMAIN_NAME]"
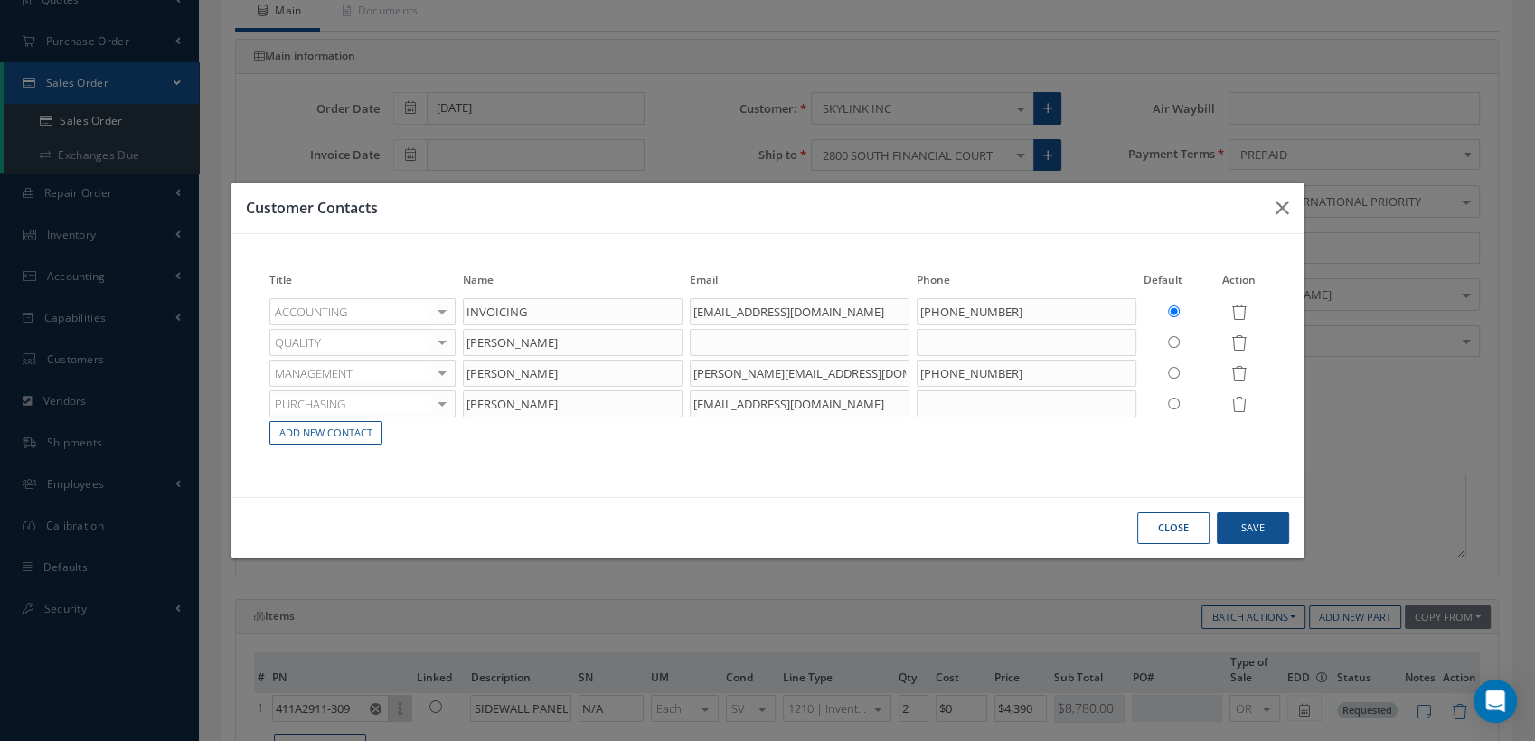
click at [958, 482] on div "Title Name Email Phone Default Action ACCOUNTING ACCOUNTING CUSTOMER SERVICE PU…" at bounding box center [767, 365] width 1073 height 263
click at [1240, 536] on button "Save" at bounding box center [1253, 529] width 72 height 32
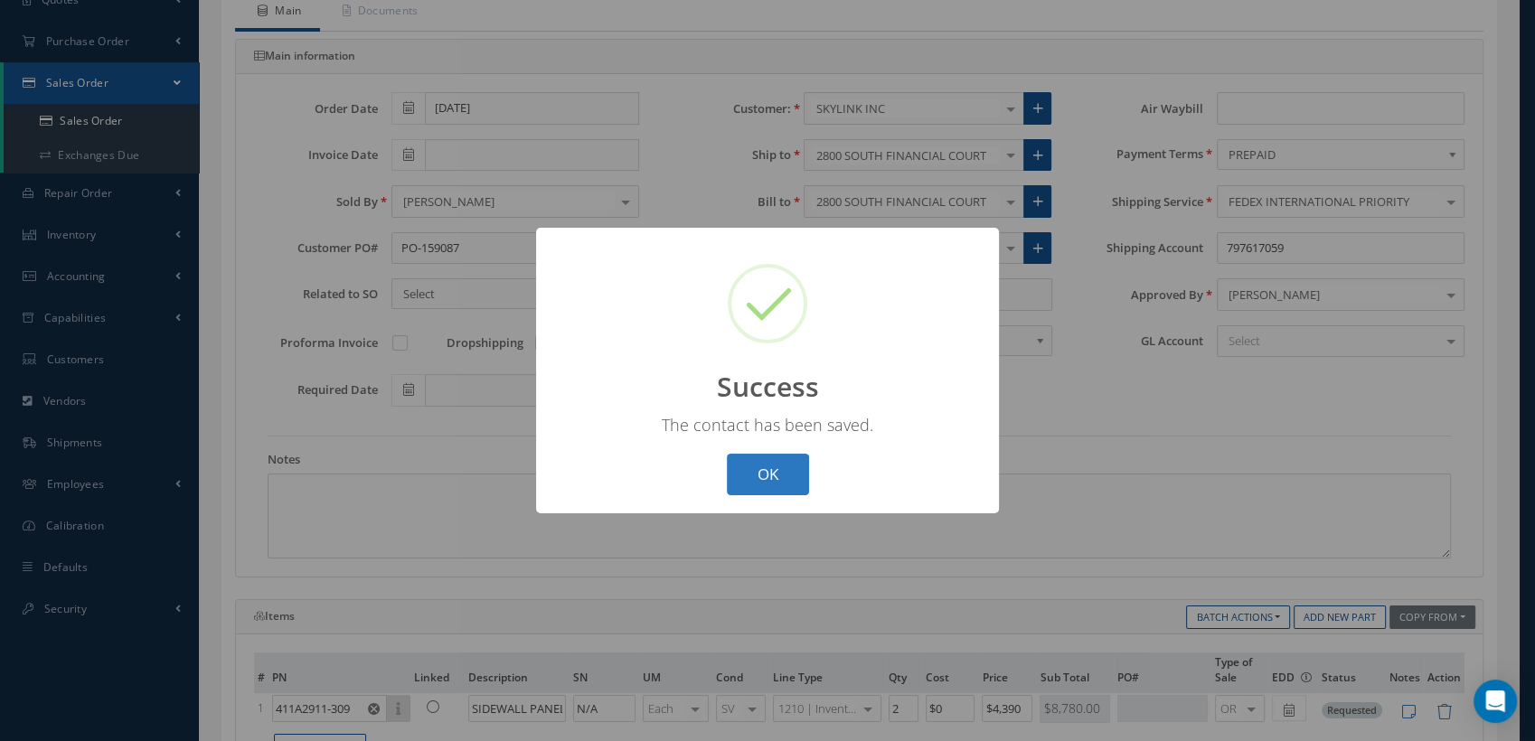
click at [743, 479] on button "OK" at bounding box center [768, 475] width 82 height 42
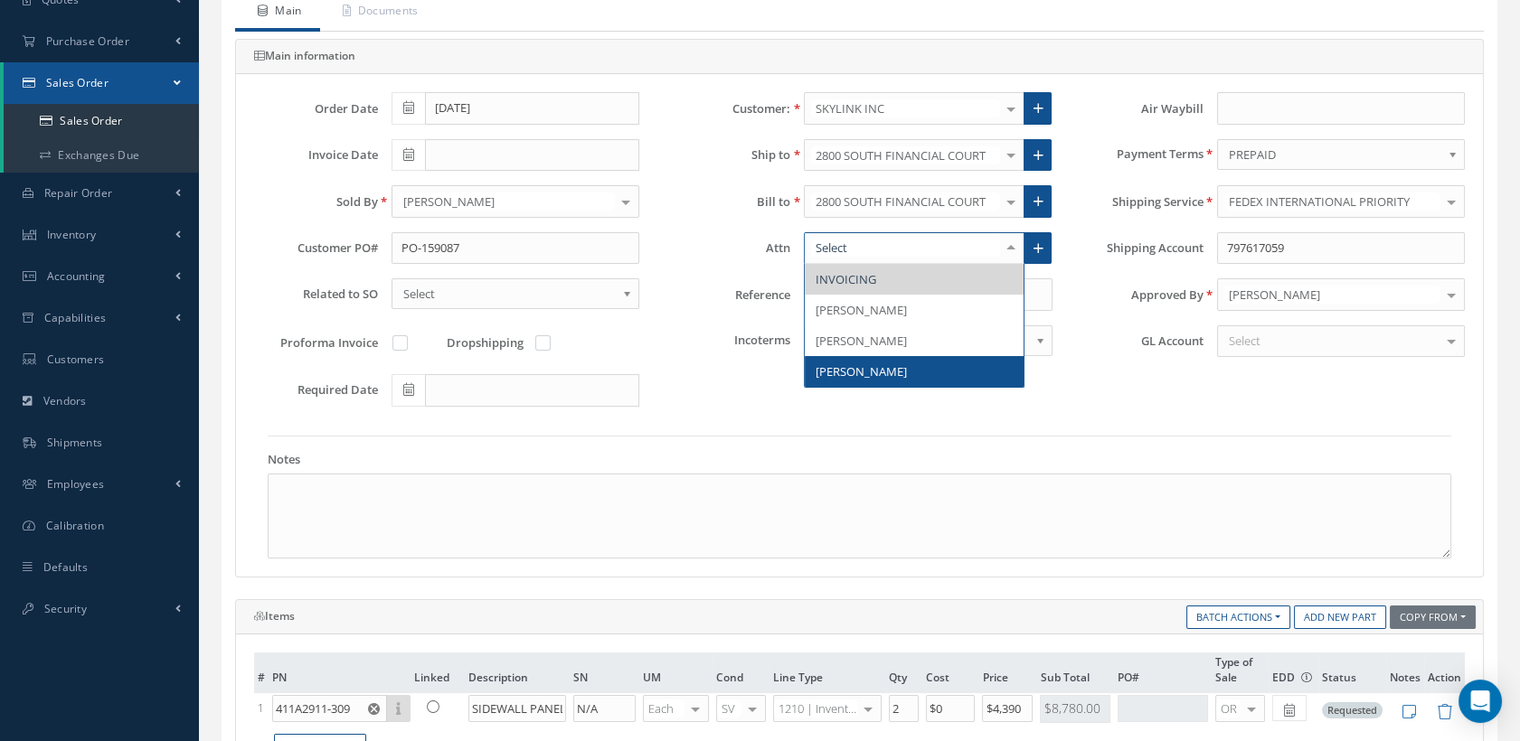
click at [877, 363] on span "REESE DULFO" at bounding box center [861, 371] width 91 height 16
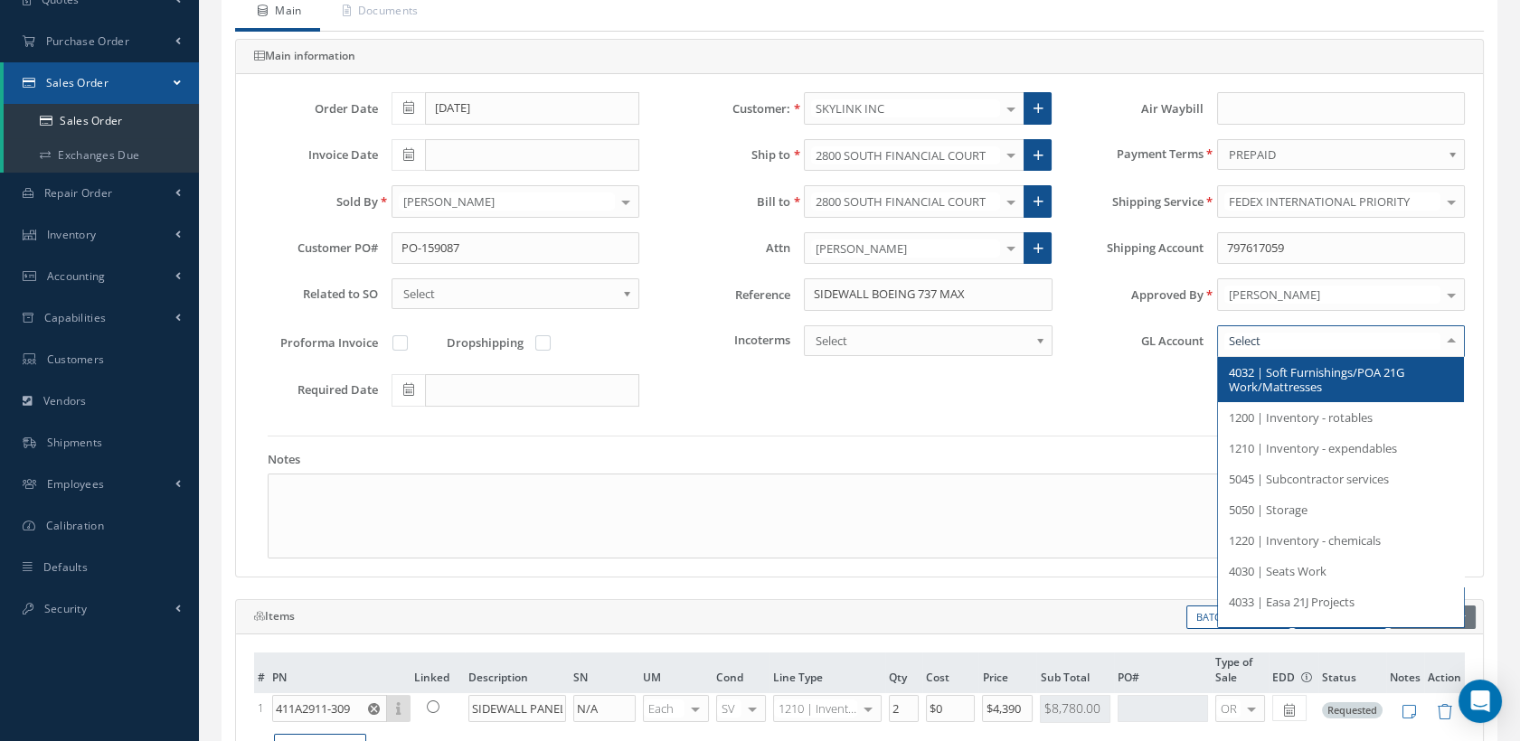
click at [1333, 329] on div at bounding box center [1341, 342] width 248 height 33
type input "4036"
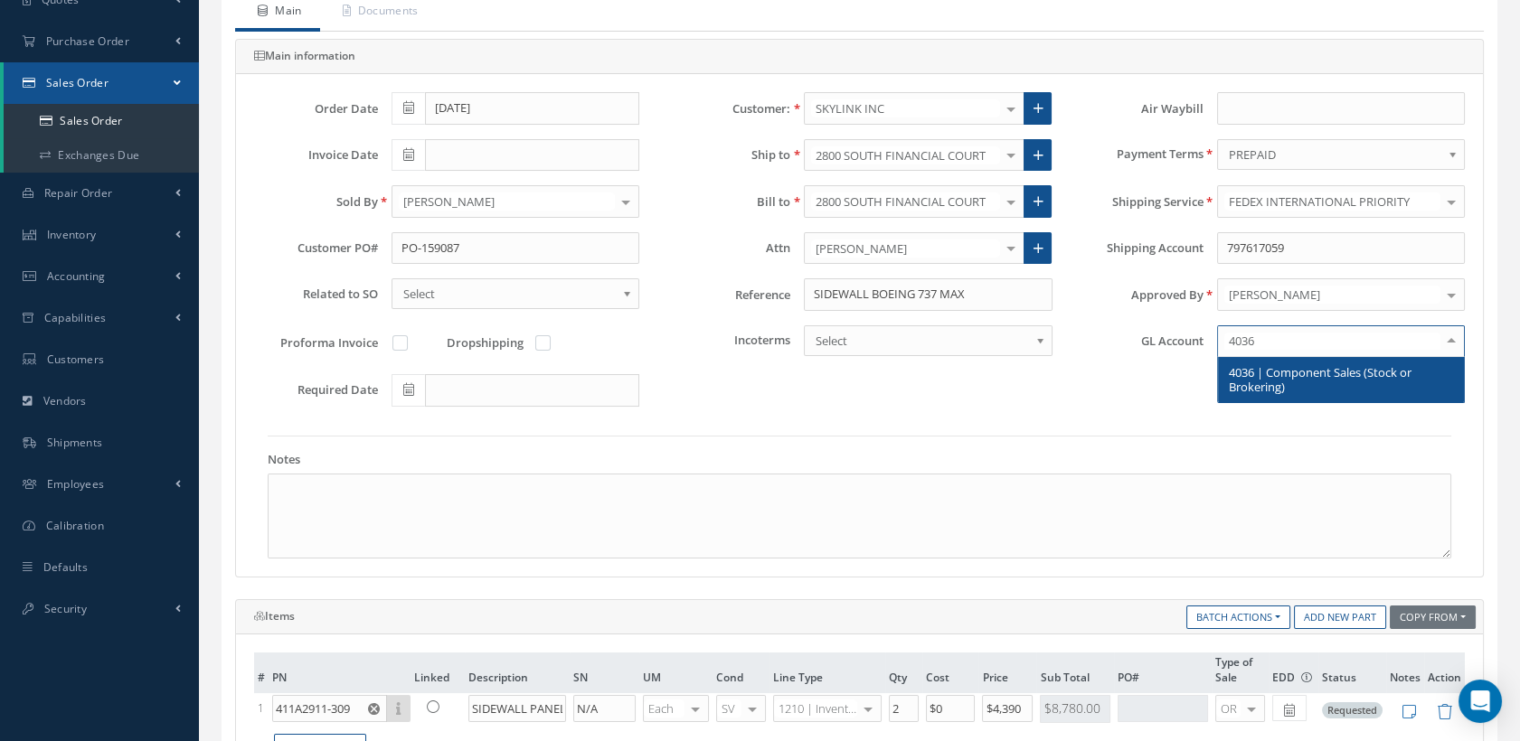
click at [1308, 371] on span "4036 | Component Sales (Stock or Brokering)" at bounding box center [1320, 379] width 183 height 31
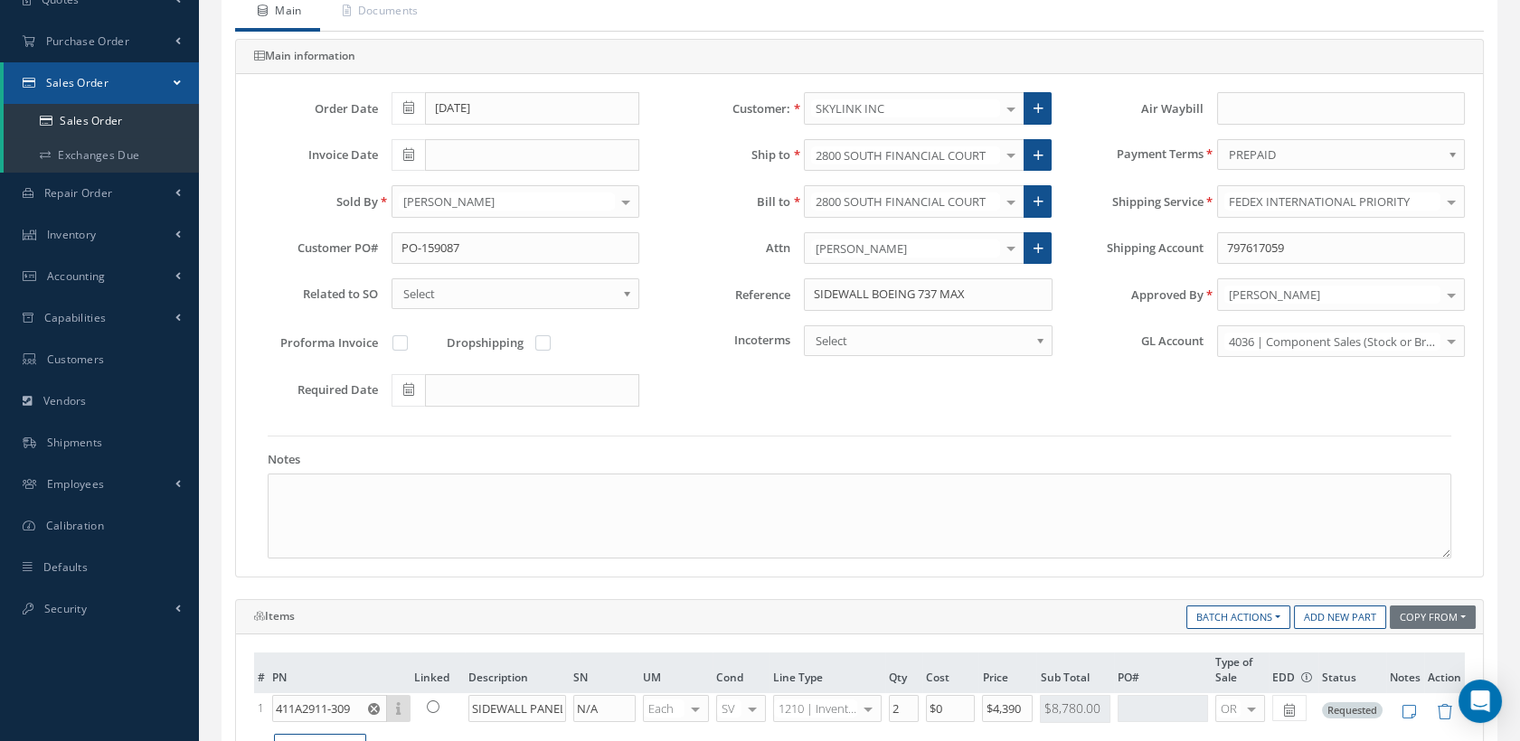
click at [1033, 341] on link "Select" at bounding box center [928, 341] width 248 height 31
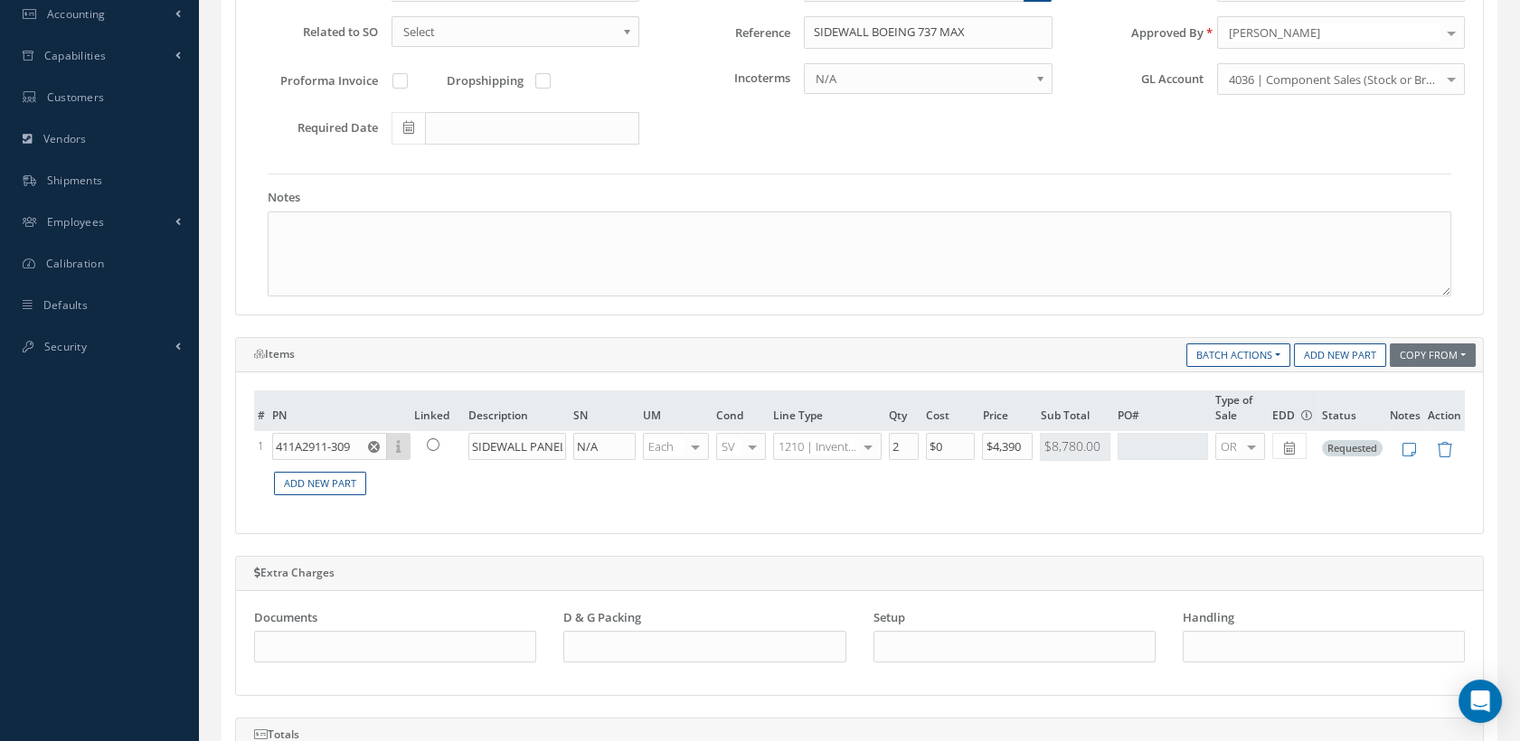
scroll to position [502, 0]
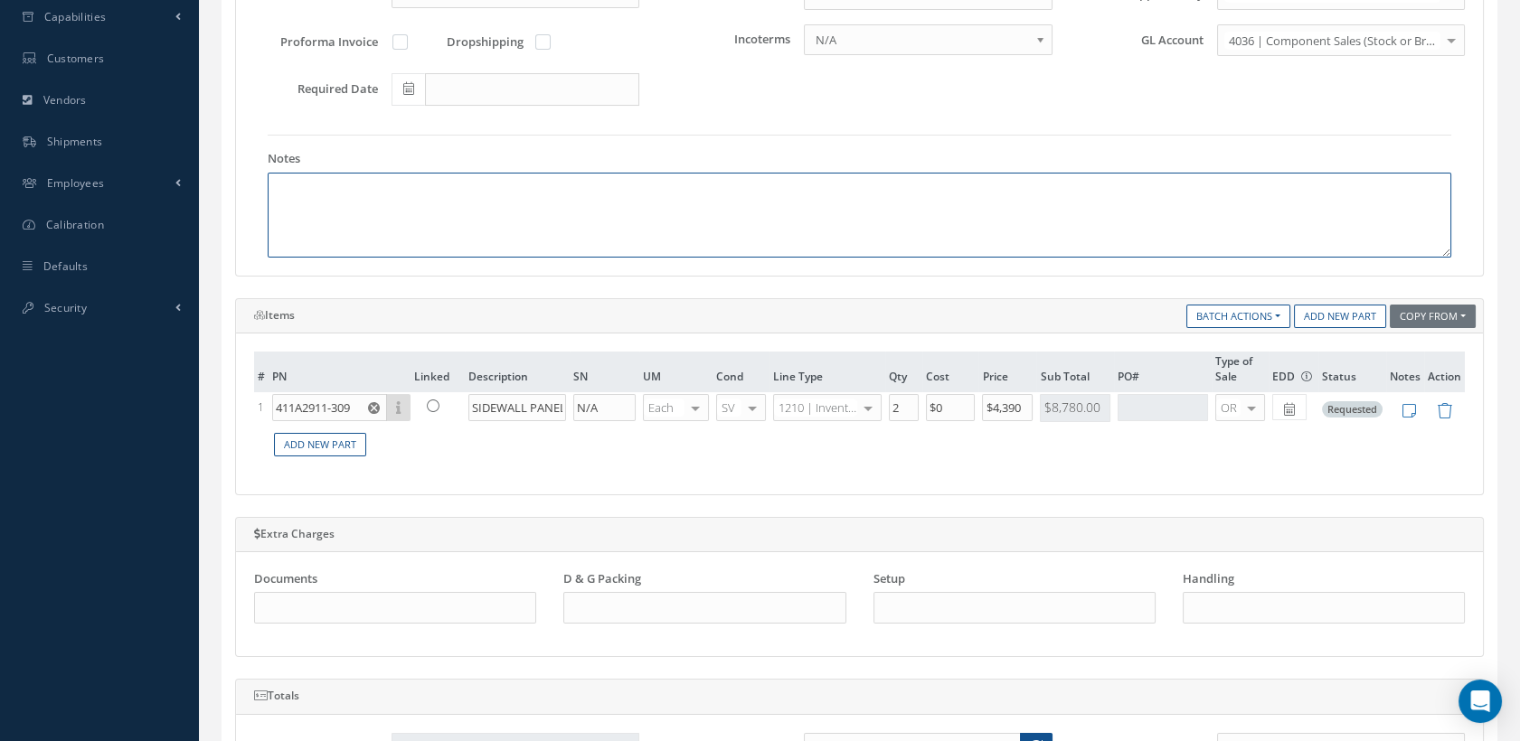
click at [392, 182] on textarea at bounding box center [860, 215] width 1184 height 85
click at [400, 181] on textarea "CUSTOMER REQUIRES FORM 1 AND WORKCARD" at bounding box center [860, 215] width 1184 height 85
drag, startPoint x: 573, startPoint y: 184, endPoint x: 595, endPoint y: 192, distance: 23.2
click at [577, 184] on textarea "CUSTOMER REQUIRES BOTH FORM 1 AND WORKCARD" at bounding box center [860, 215] width 1184 height 85
type textarea "CUSTOMER REQUIRES BOTH FORM 1 AND WORKCARD"
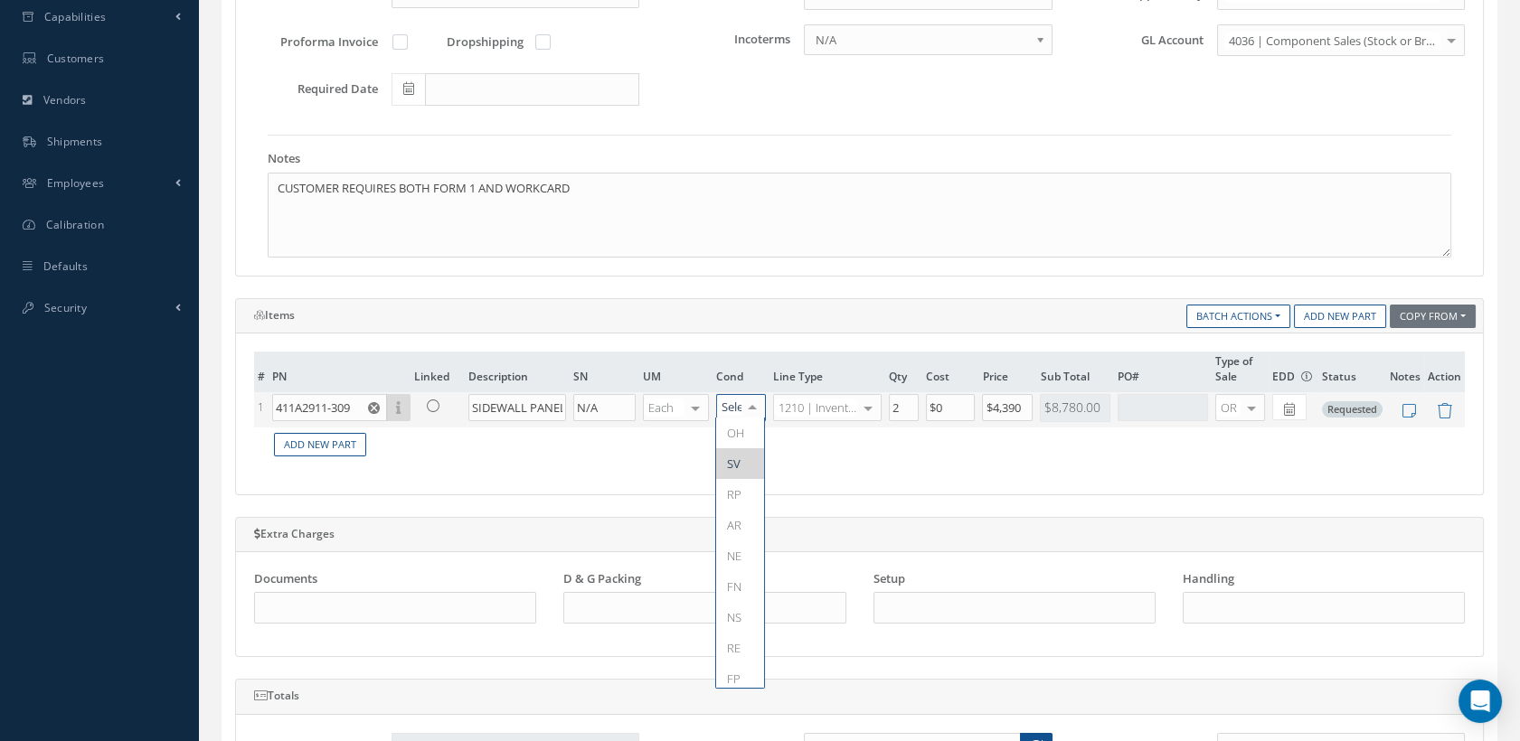
click at [751, 406] on div at bounding box center [752, 408] width 25 height 26
type input "IN"
click at [738, 436] on span "INSP" at bounding box center [739, 433] width 24 height 16
click at [758, 404] on div at bounding box center [752, 408] width 25 height 26
click at [733, 458] on span "SV" at bounding box center [734, 464] width 14 height 16
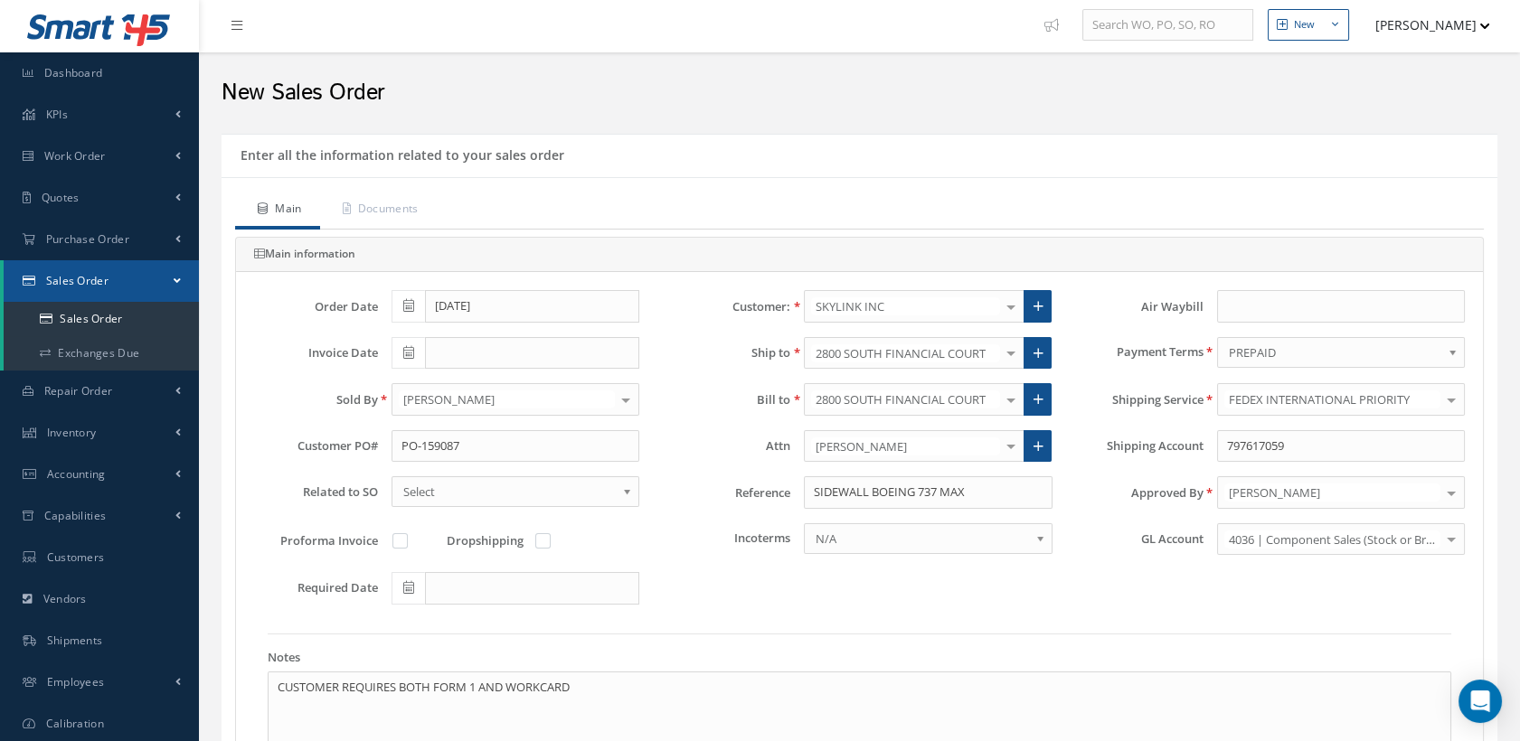
scroll to position [0, 0]
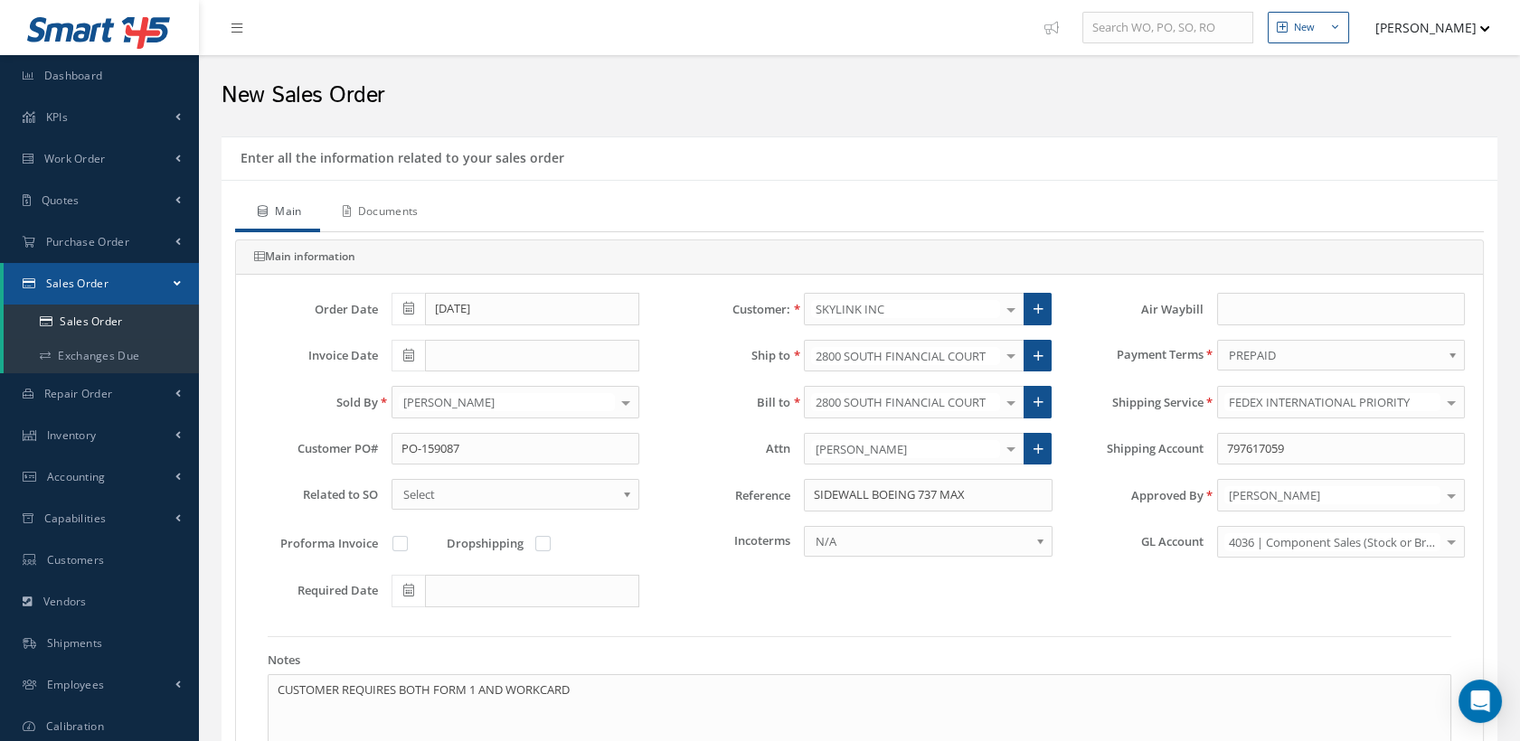
click at [417, 213] on link "Documents" at bounding box center [378, 213] width 117 height 38
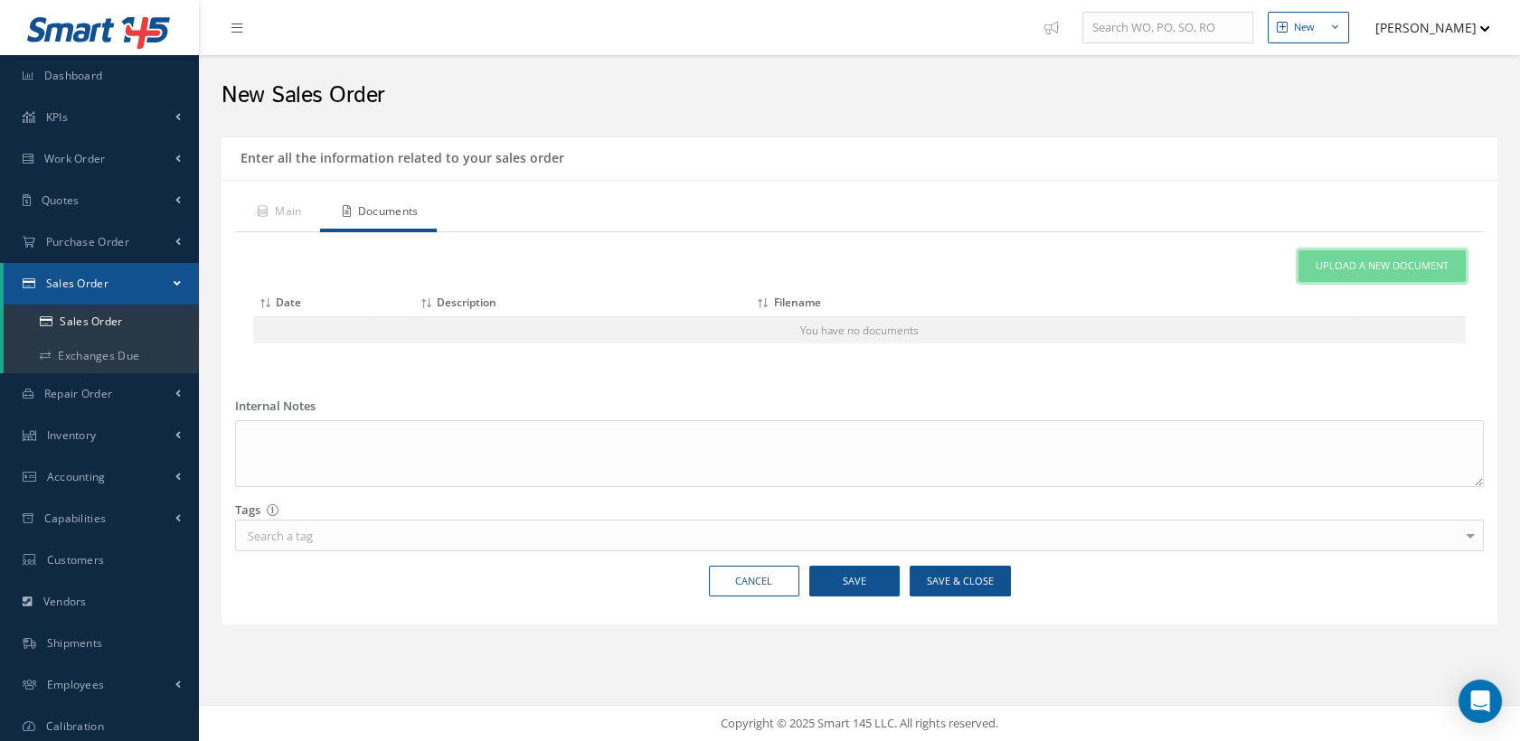
click at [1402, 273] on link "Upload a New Document" at bounding box center [1381, 266] width 167 height 32
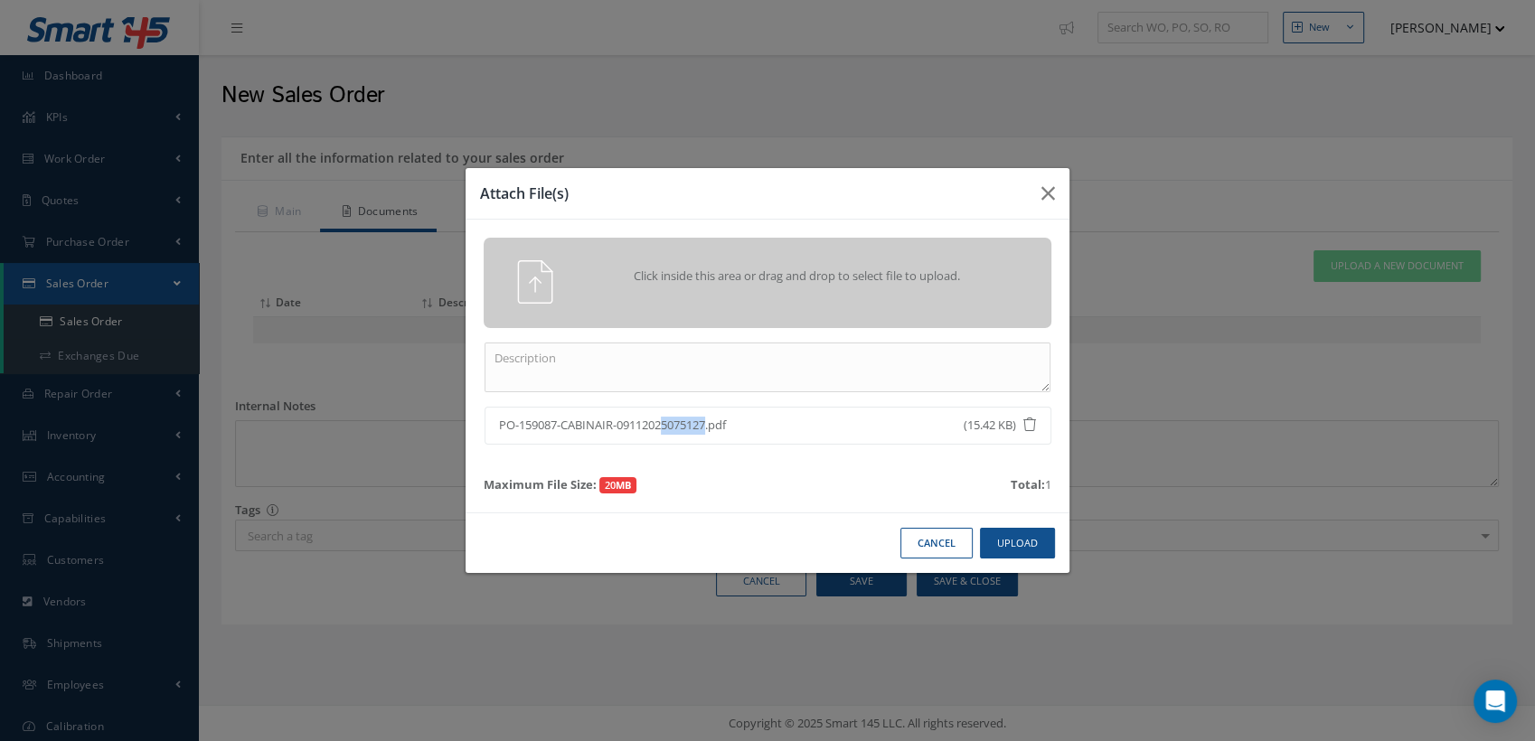
drag, startPoint x: 555, startPoint y: 425, endPoint x: 505, endPoint y: 426, distance: 50.6
click at [505, 426] on span "PO-159087-CABINAIR-09112025075127.pdf" at bounding box center [700, 426] width 402 height 18
drag, startPoint x: 505, startPoint y: 426, endPoint x: 557, endPoint y: 423, distance: 52.5
click at [557, 423] on span "PO-159087-CABINAIR-09112025075127.pdf" at bounding box center [700, 426] width 402 height 18
drag, startPoint x: 557, startPoint y: 425, endPoint x: 495, endPoint y: 421, distance: 61.6
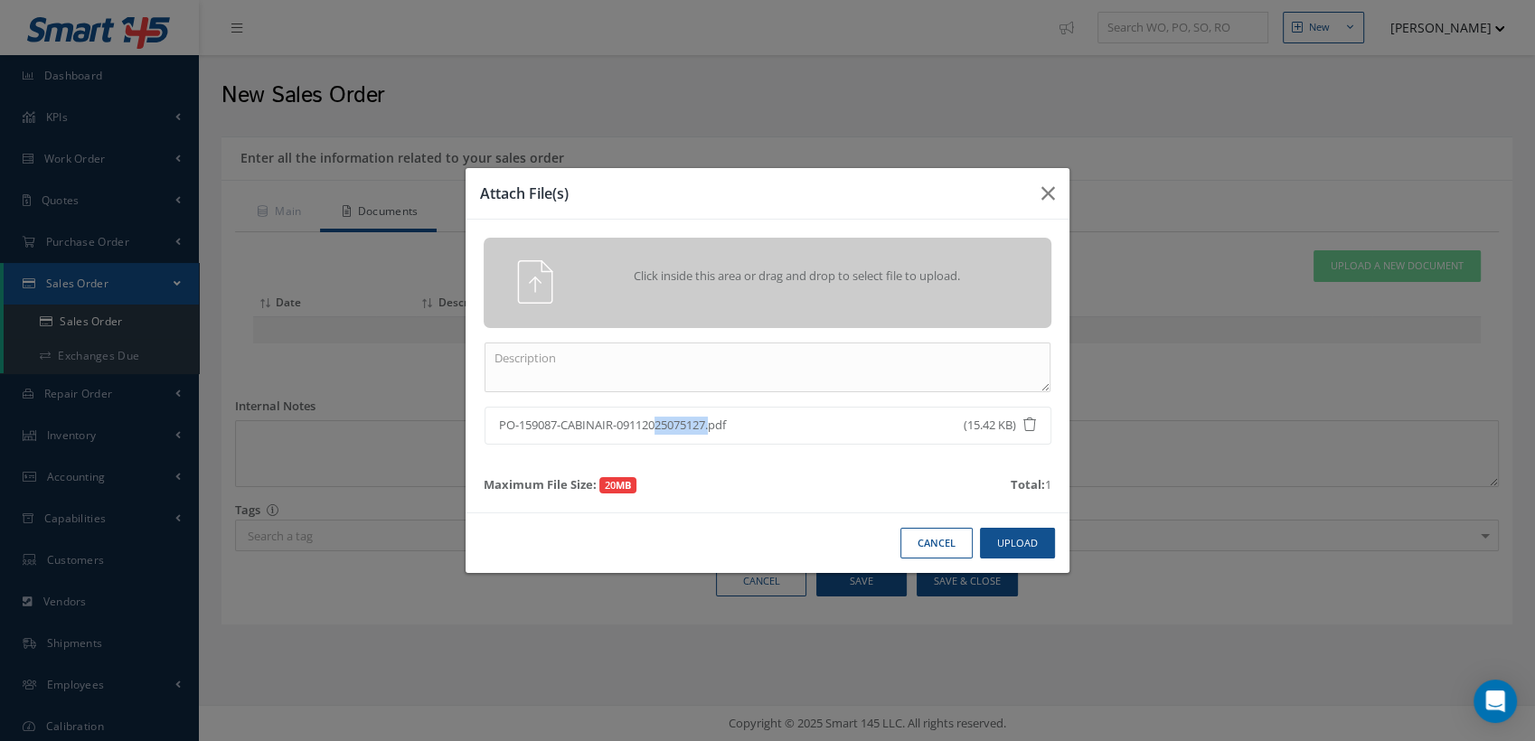
click at [495, 421] on li "PO-159087-CABINAIR-09112025075127.pdf (15.42 KB)" at bounding box center [768, 426] width 567 height 38
drag, startPoint x: 495, startPoint y: 421, endPoint x: 533, endPoint y: 421, distance: 38.0
copy span "PO-159087"
click at [559, 336] on div "Click inside this area or drag and drop to select file to upload. PO-159087-CAB…" at bounding box center [768, 366] width 604 height 293
click at [551, 349] on textarea at bounding box center [768, 368] width 566 height 50
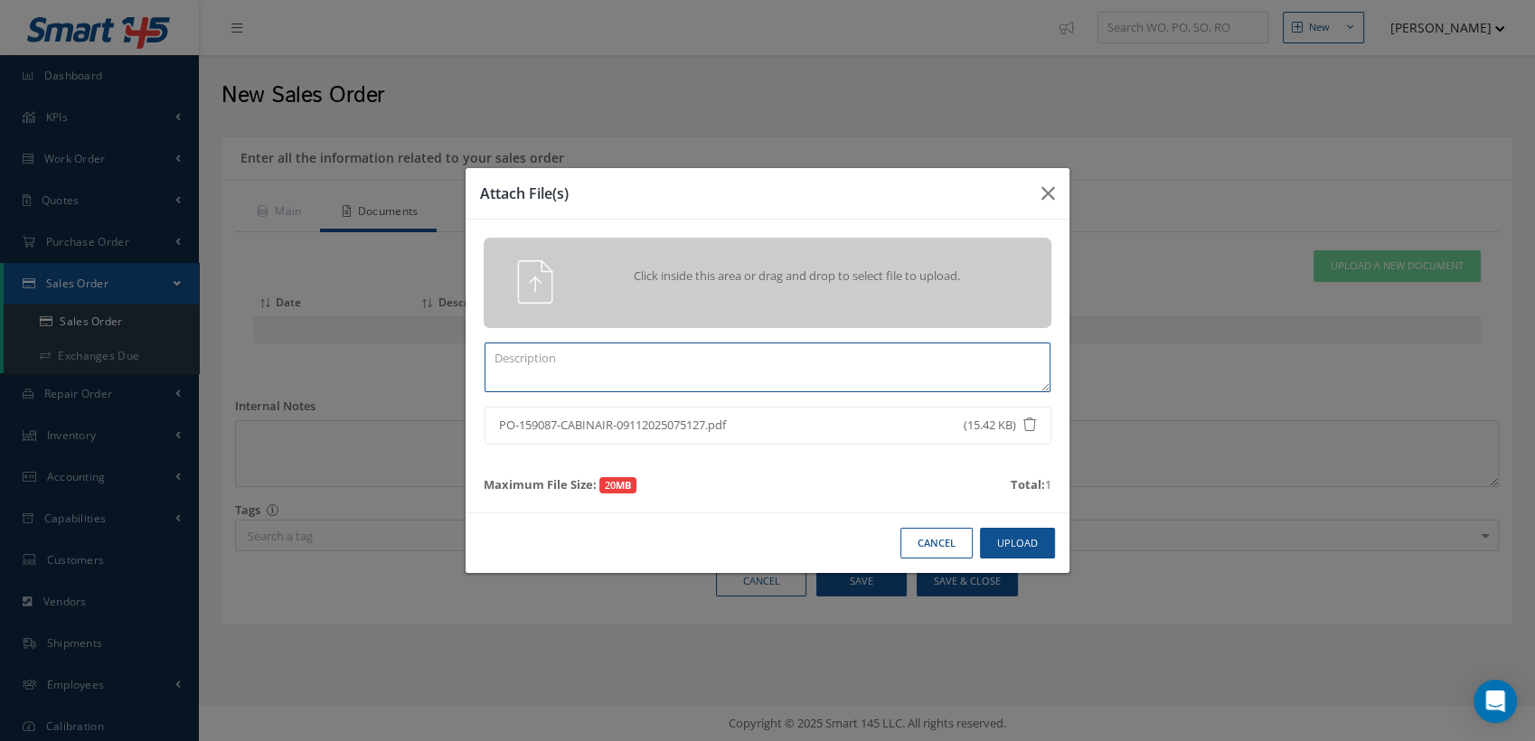
paste textarea "PO-159087"
type textarea "PO-159087"
click at [994, 532] on button "Upload" at bounding box center [1017, 544] width 75 height 32
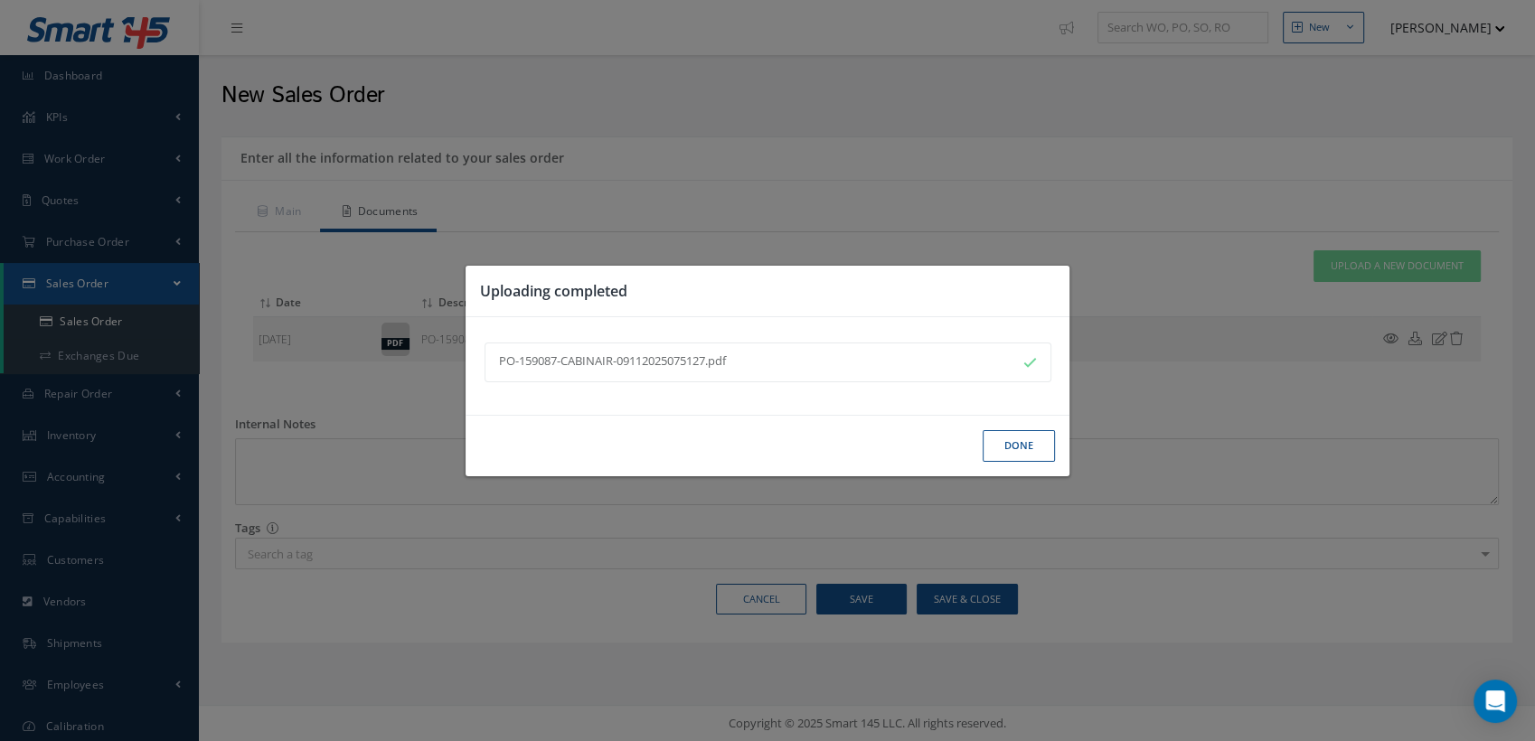
click at [1009, 448] on button "Done" at bounding box center [1019, 446] width 72 height 32
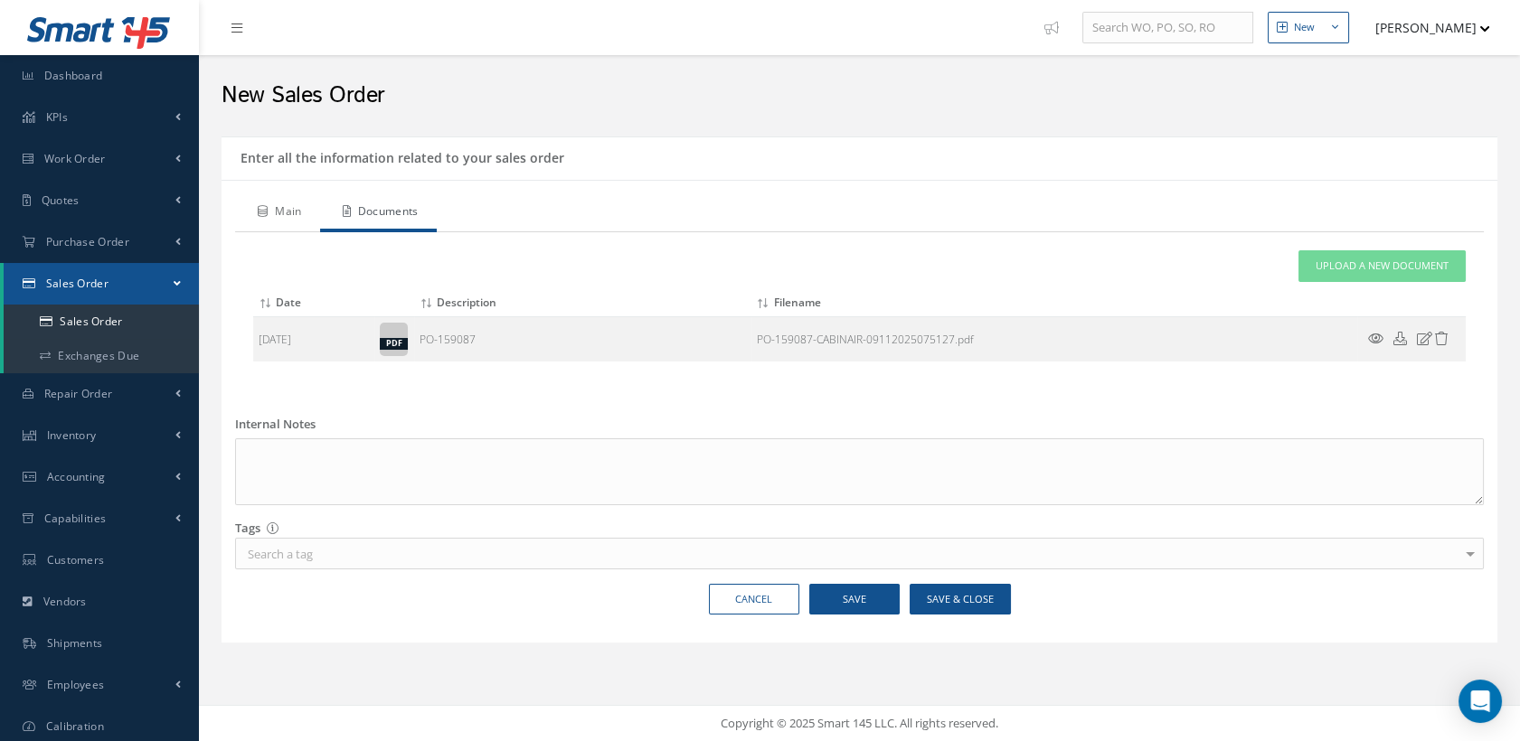
click at [289, 204] on link "Main" at bounding box center [277, 213] width 85 height 38
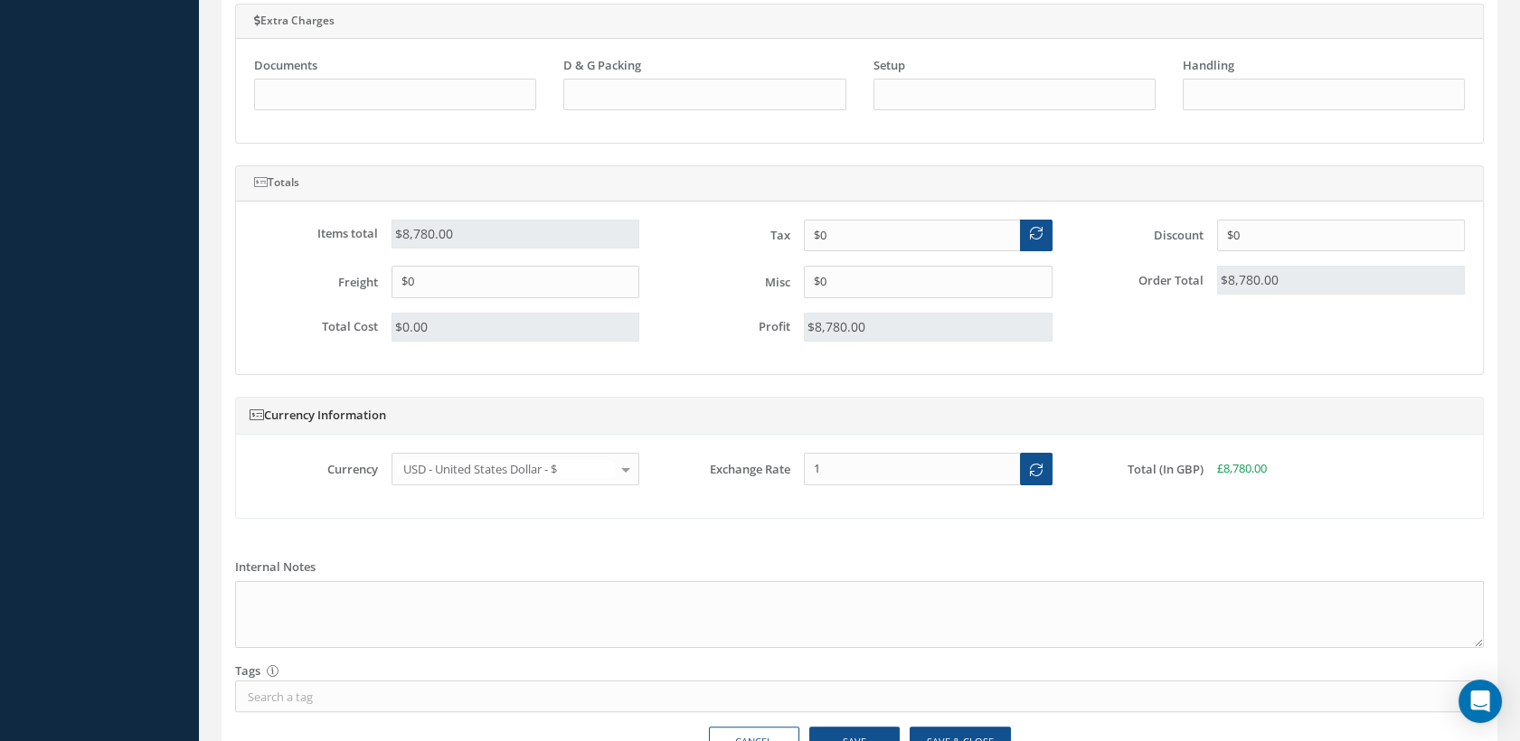
scroll to position [1113, 0]
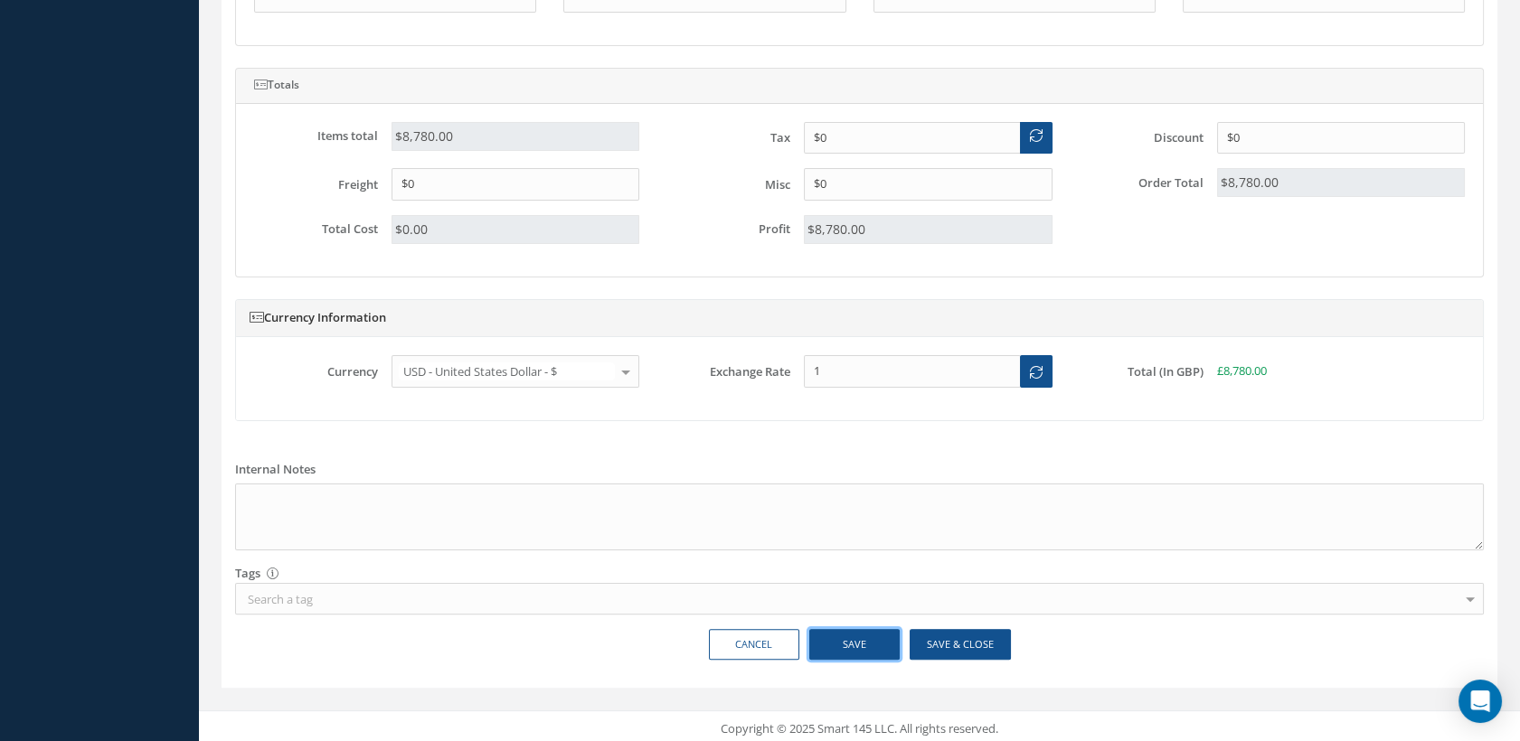
click at [868, 642] on button "Save" at bounding box center [854, 645] width 90 height 32
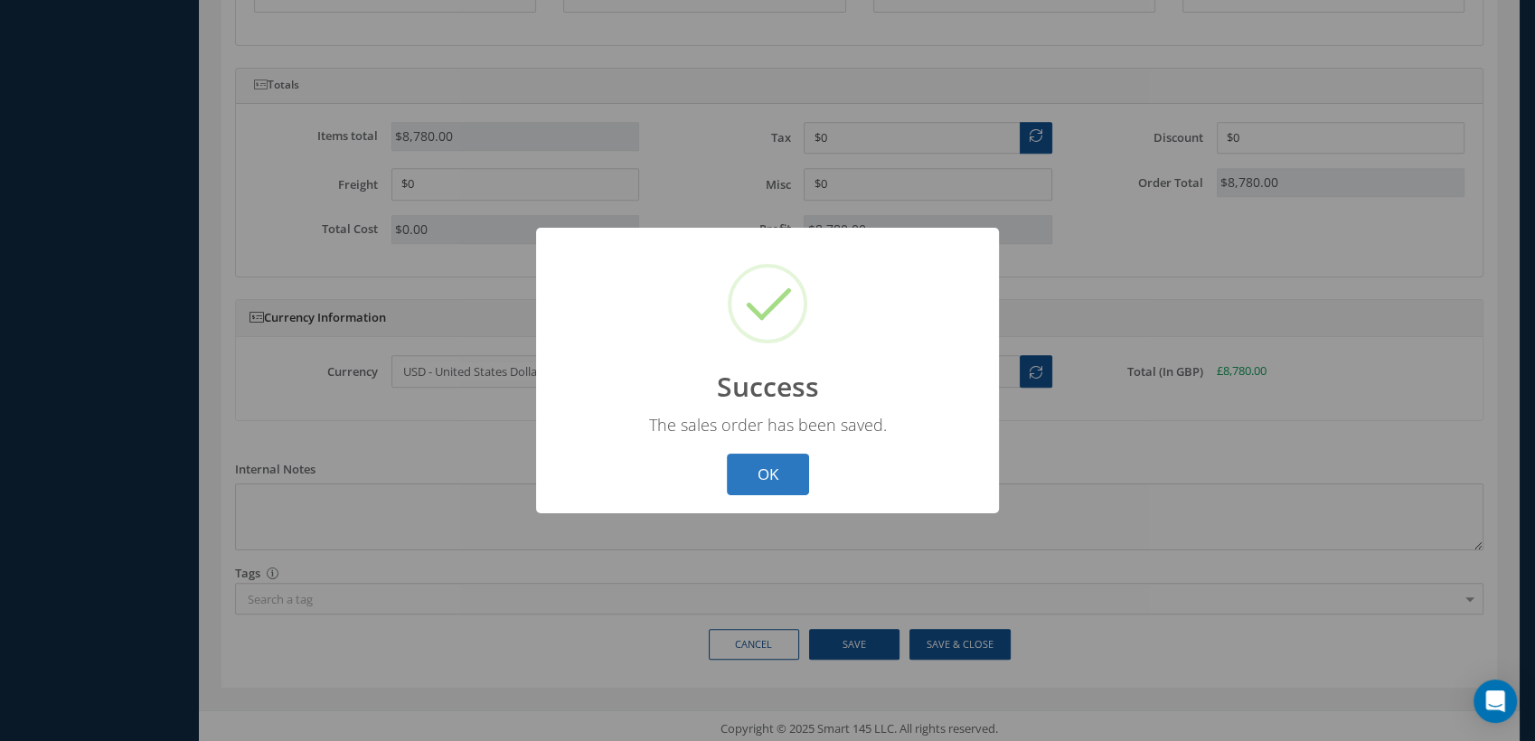
click at [778, 481] on button "OK" at bounding box center [768, 475] width 82 height 42
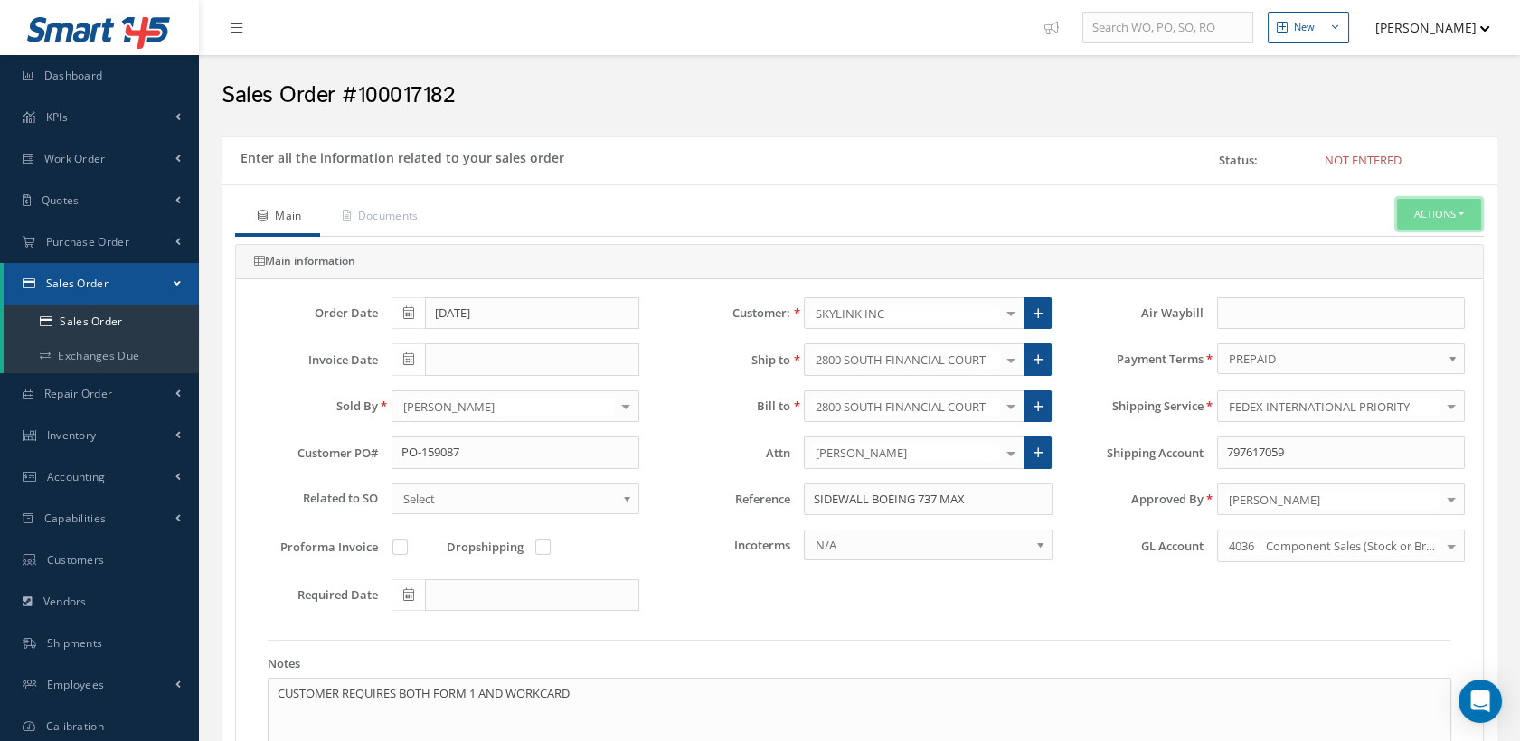
click at [1428, 217] on button "Actions" at bounding box center [1439, 215] width 84 height 32
click at [1378, 265] on link "Send By Email" at bounding box center [1409, 270] width 145 height 24
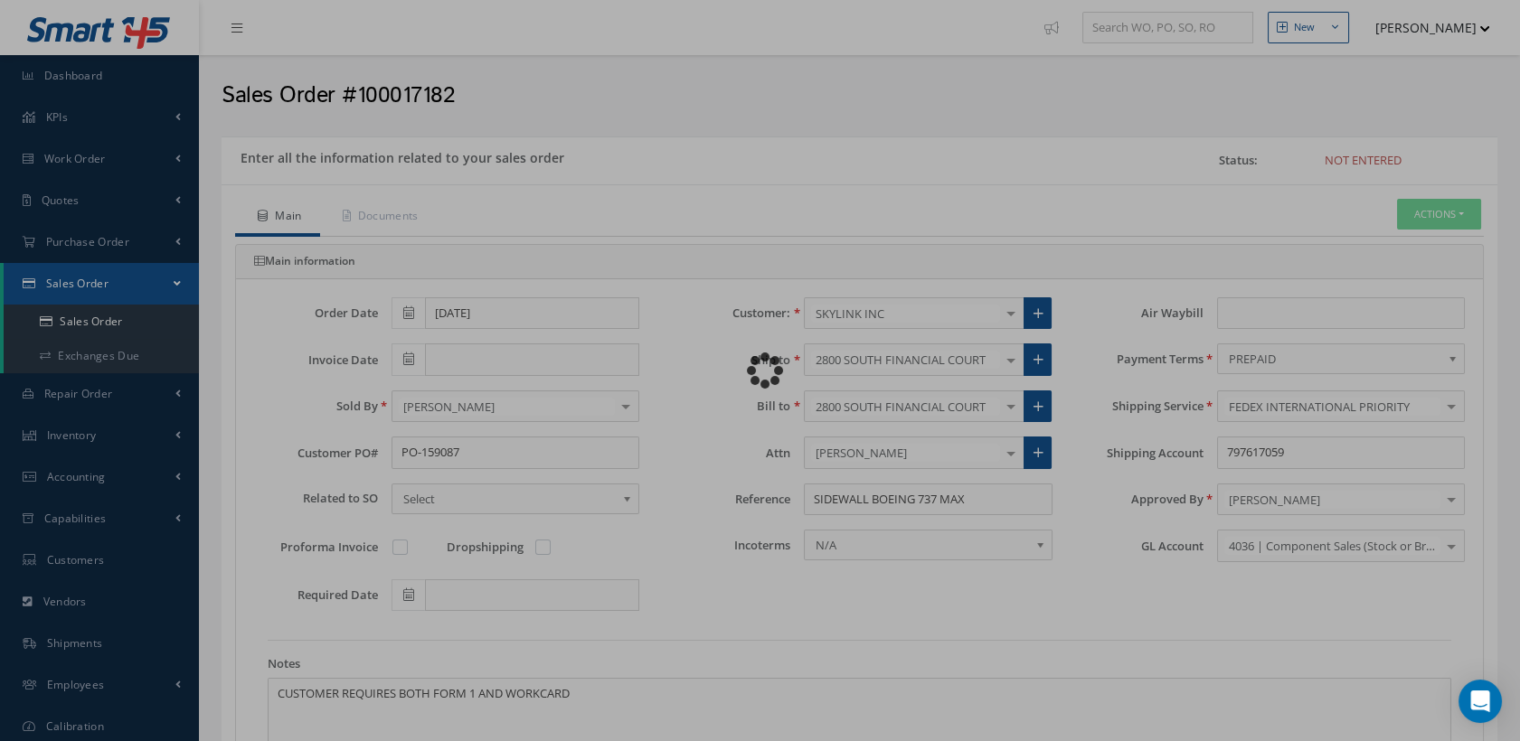
type input "Reports from Sales Order #100017182"
type textarea "Hiya, Please find attached, your Sales Order # 100017182. Please feel free to c…"
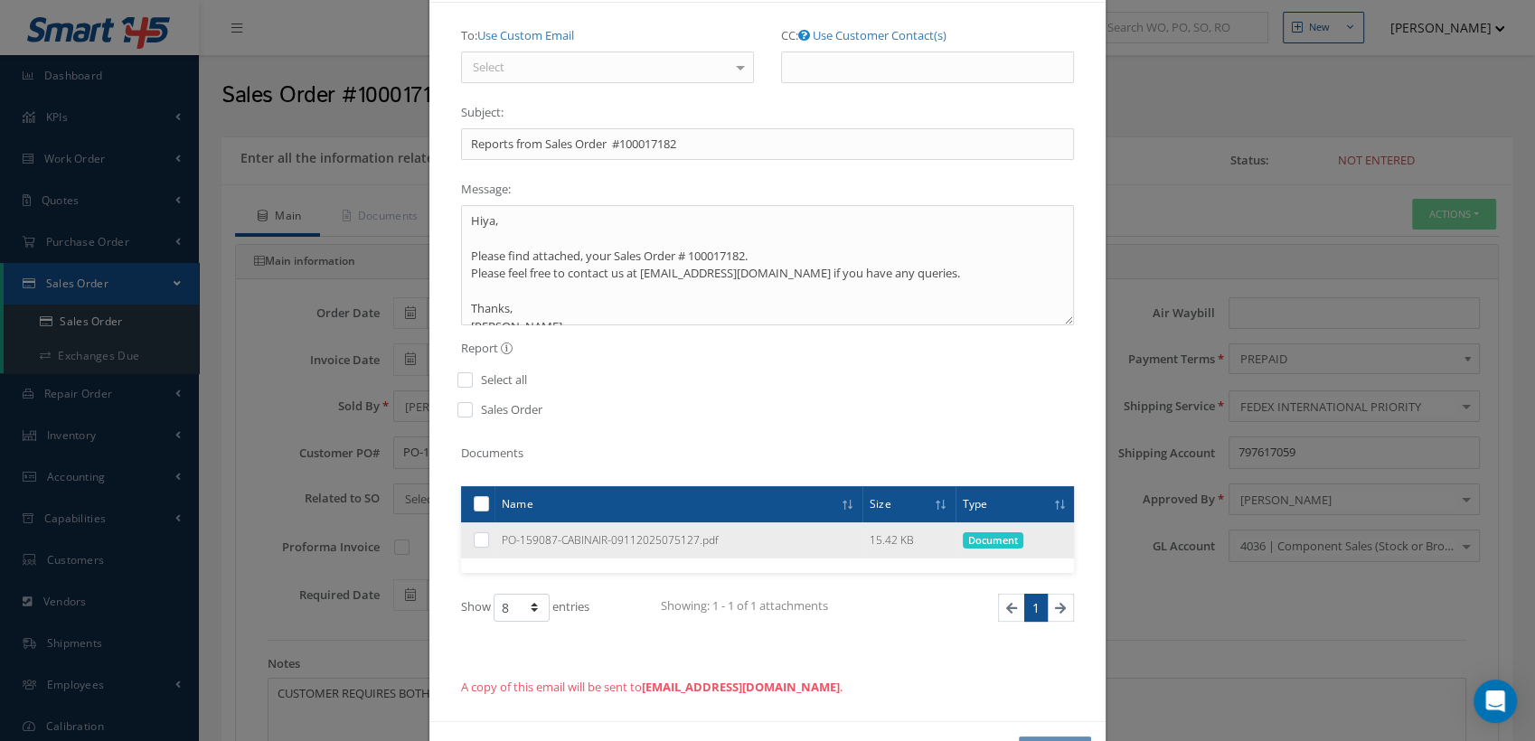
scroll to position [41, 0]
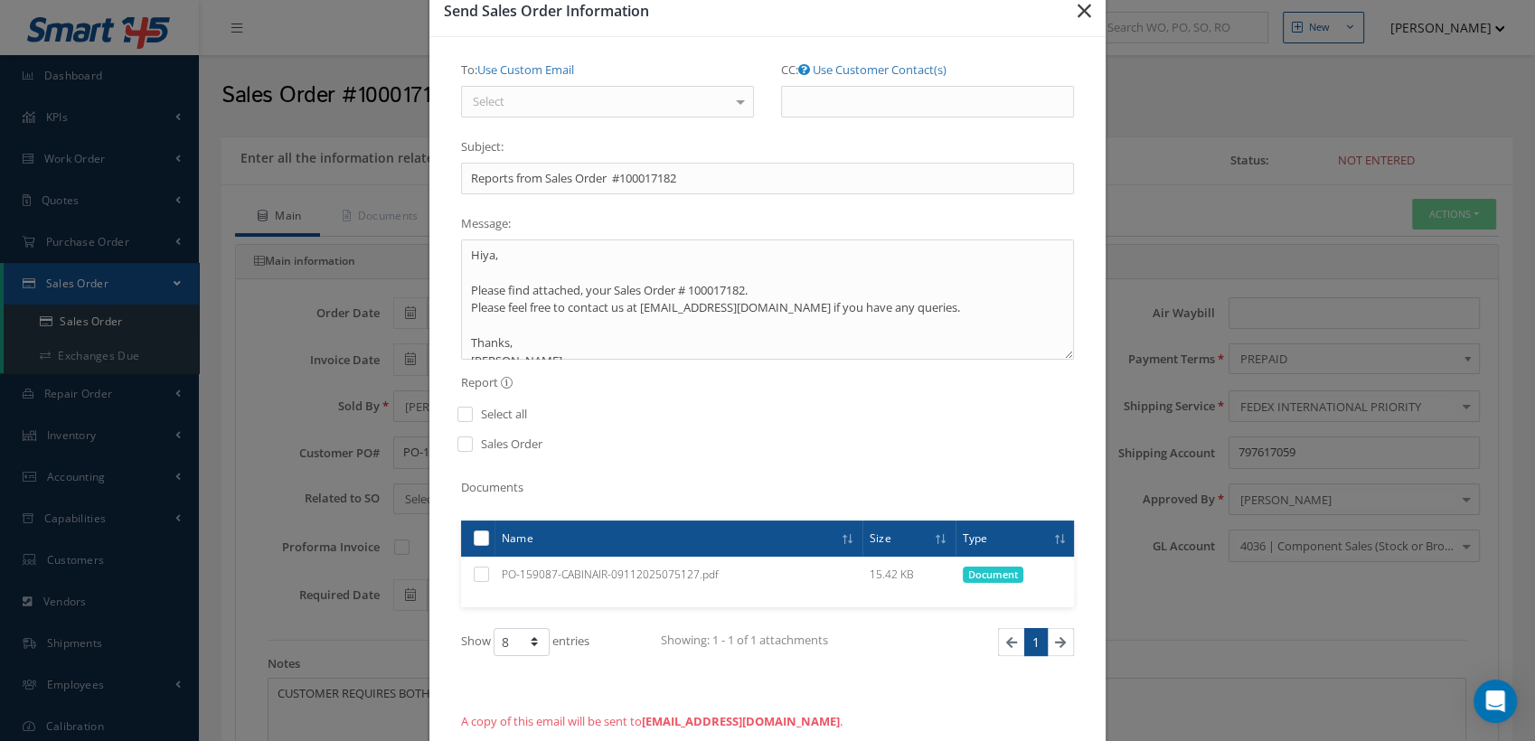
click at [1084, 11] on button "button" at bounding box center [1084, 11] width 42 height 51
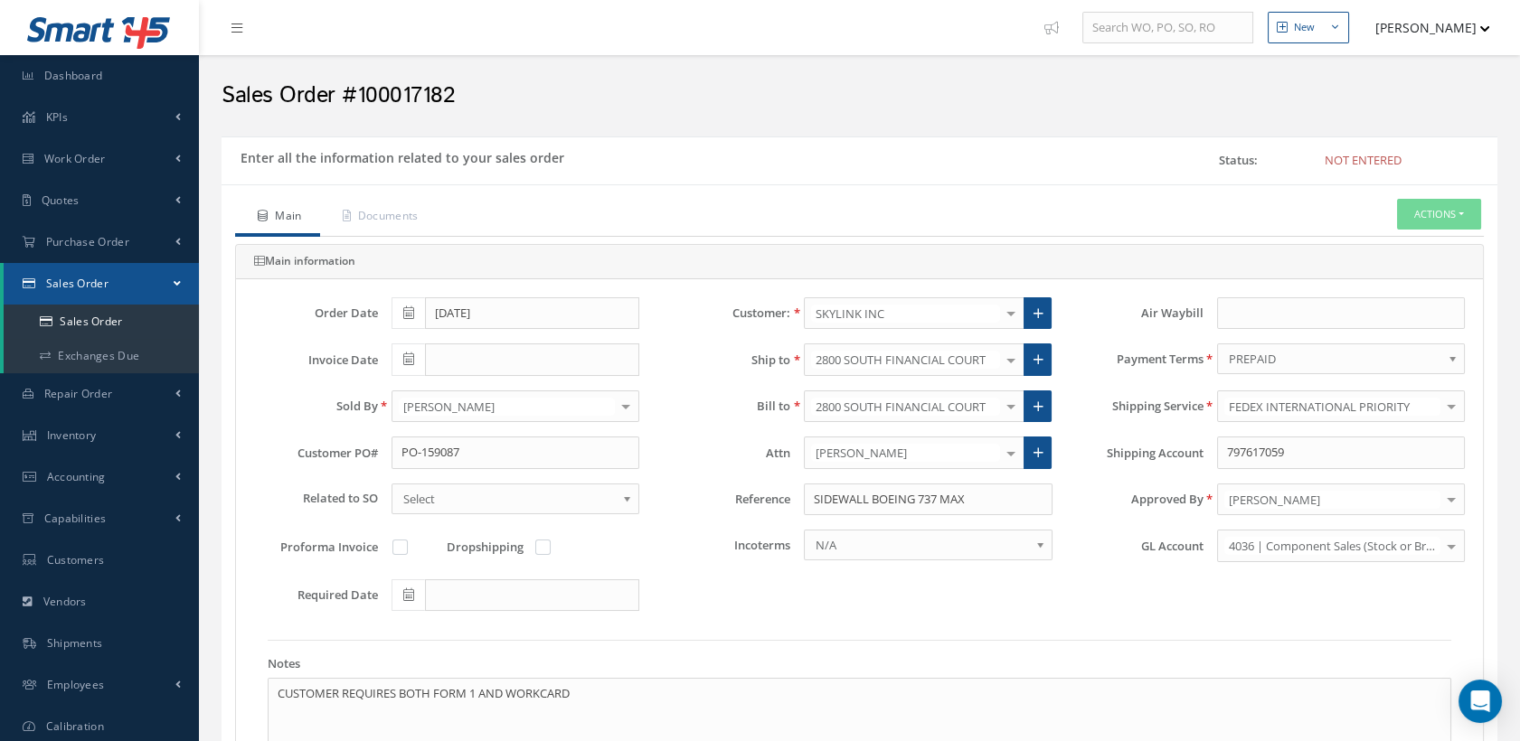
click at [407, 546] on label at bounding box center [409, 547] width 5 height 16
click at [395, 546] on input "checkbox" at bounding box center [401, 549] width 12 height 12
checkbox input "true"
click at [1414, 219] on button "Actions" at bounding box center [1439, 215] width 84 height 32
click at [1389, 246] on link "Send By Email" at bounding box center [1409, 246] width 145 height 24
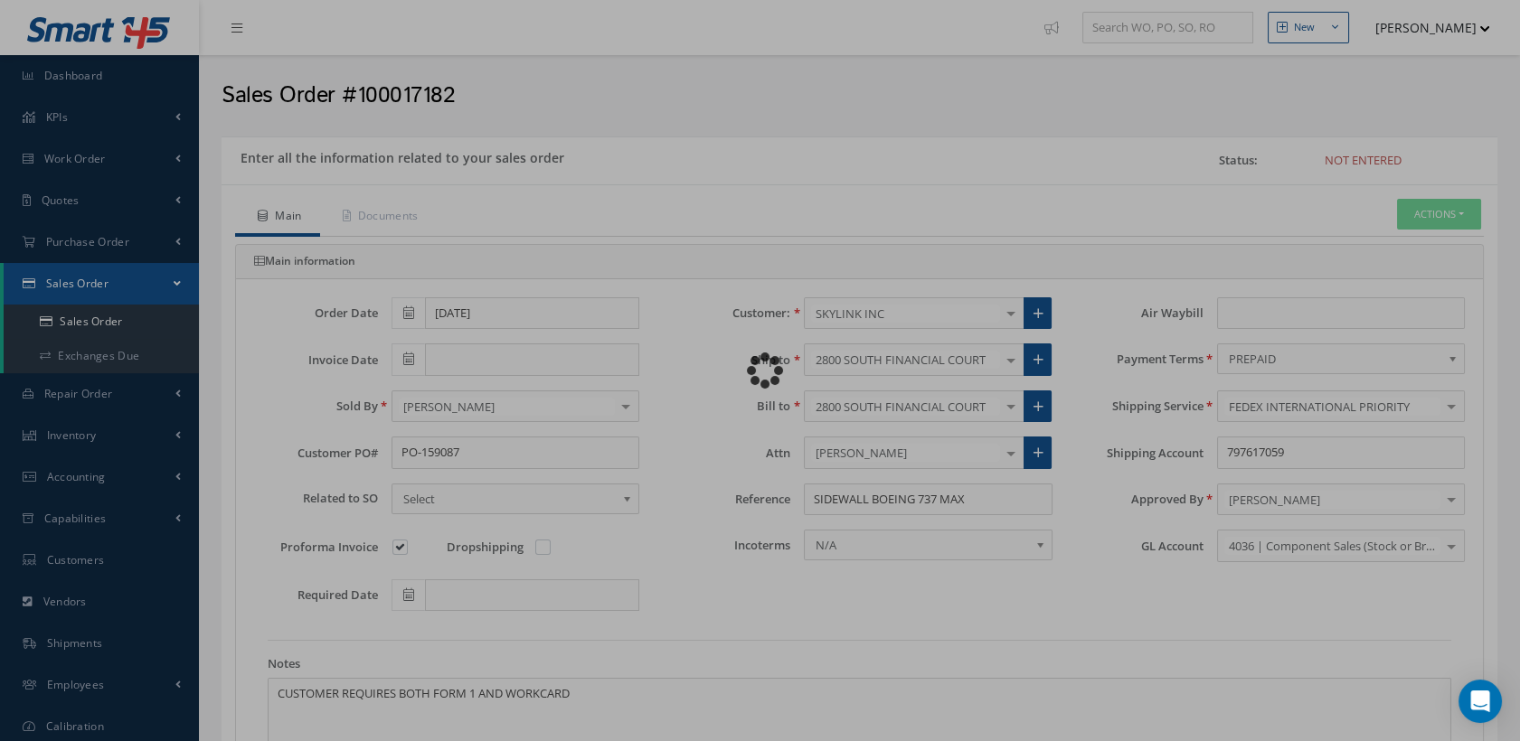
type input "Reports from Sales Order #100017182"
type textarea "Hiya, Please find attached, your Sales Order # 100017182. Please feel free to c…"
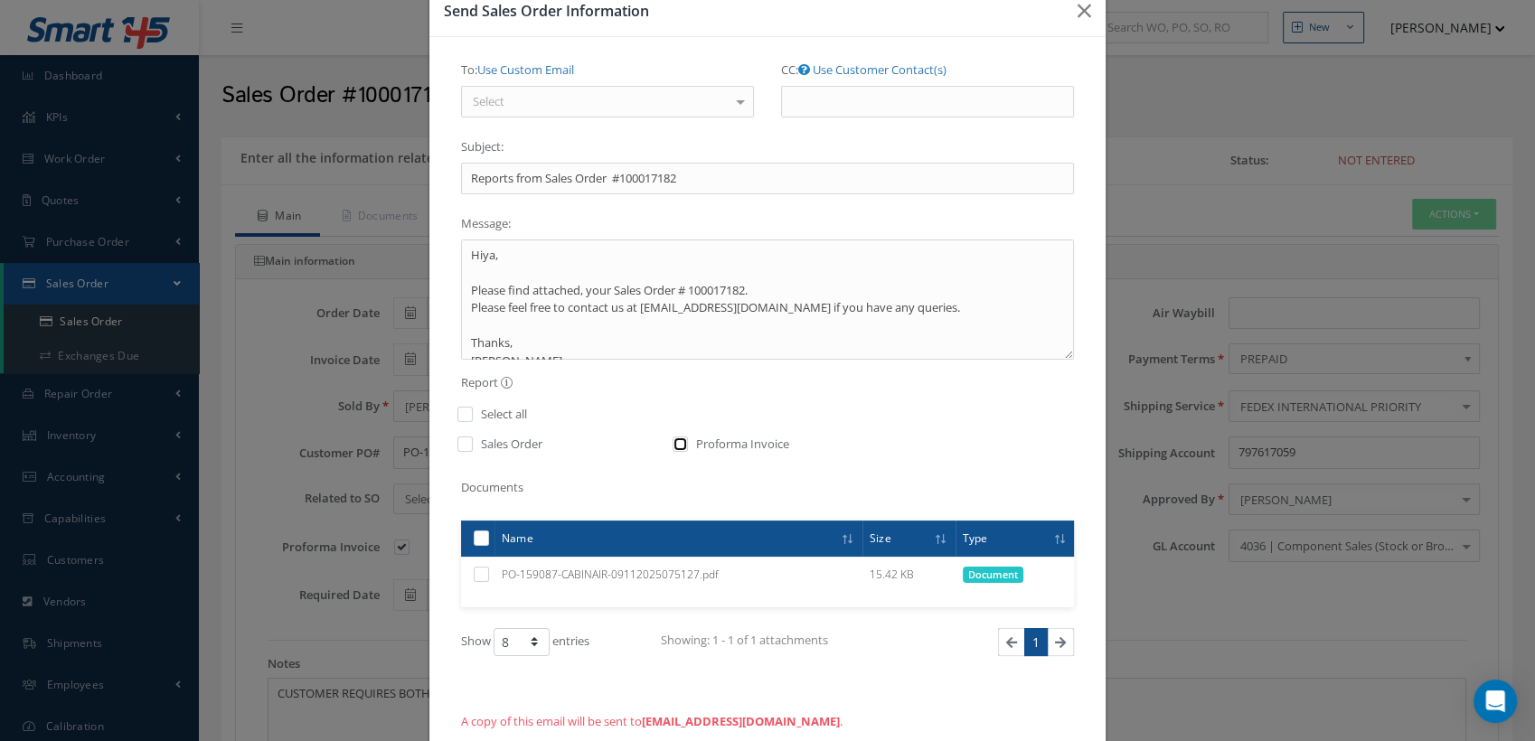
click at [675, 443] on input "checkbox" at bounding box center [681, 449] width 12 height 21
checkbox input "true"
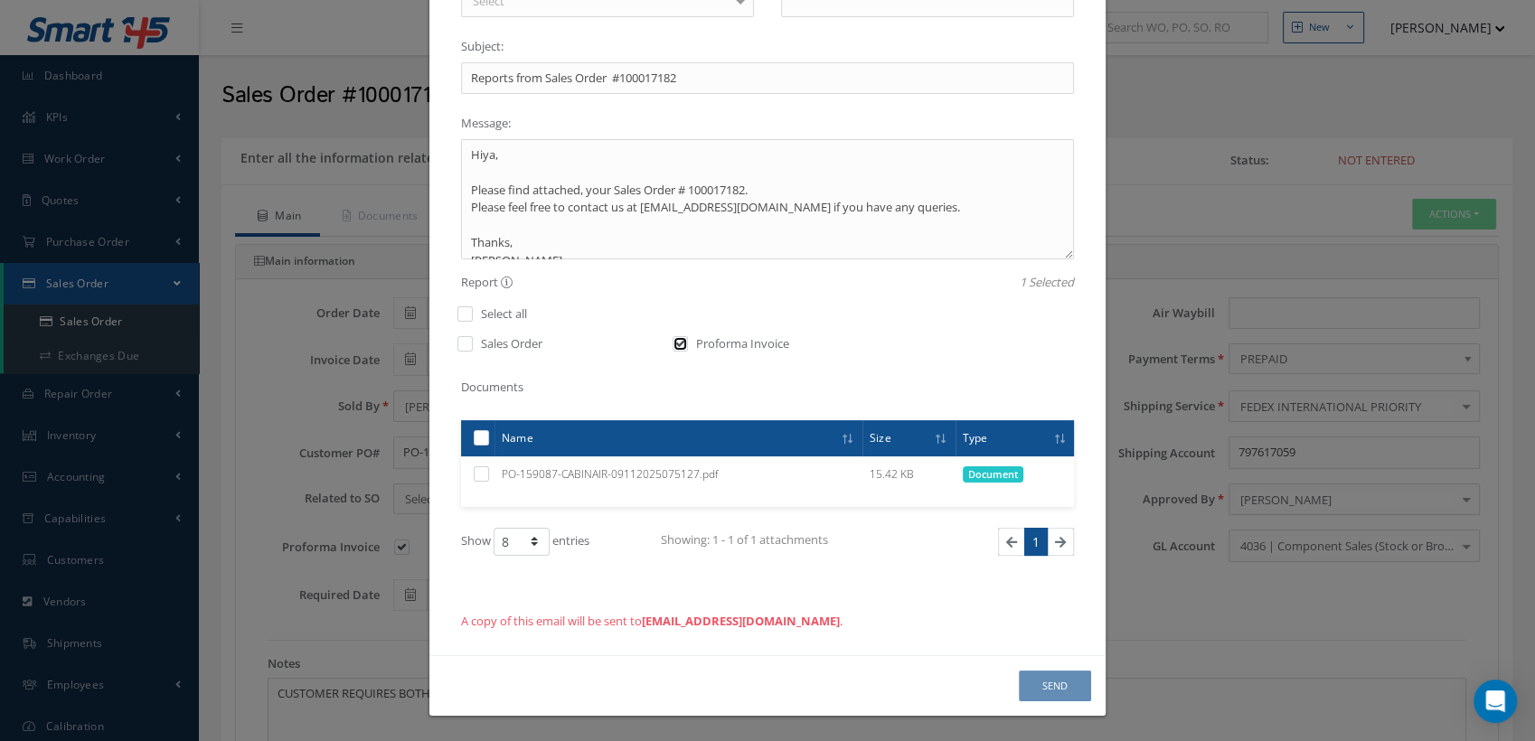
scroll to position [0, 0]
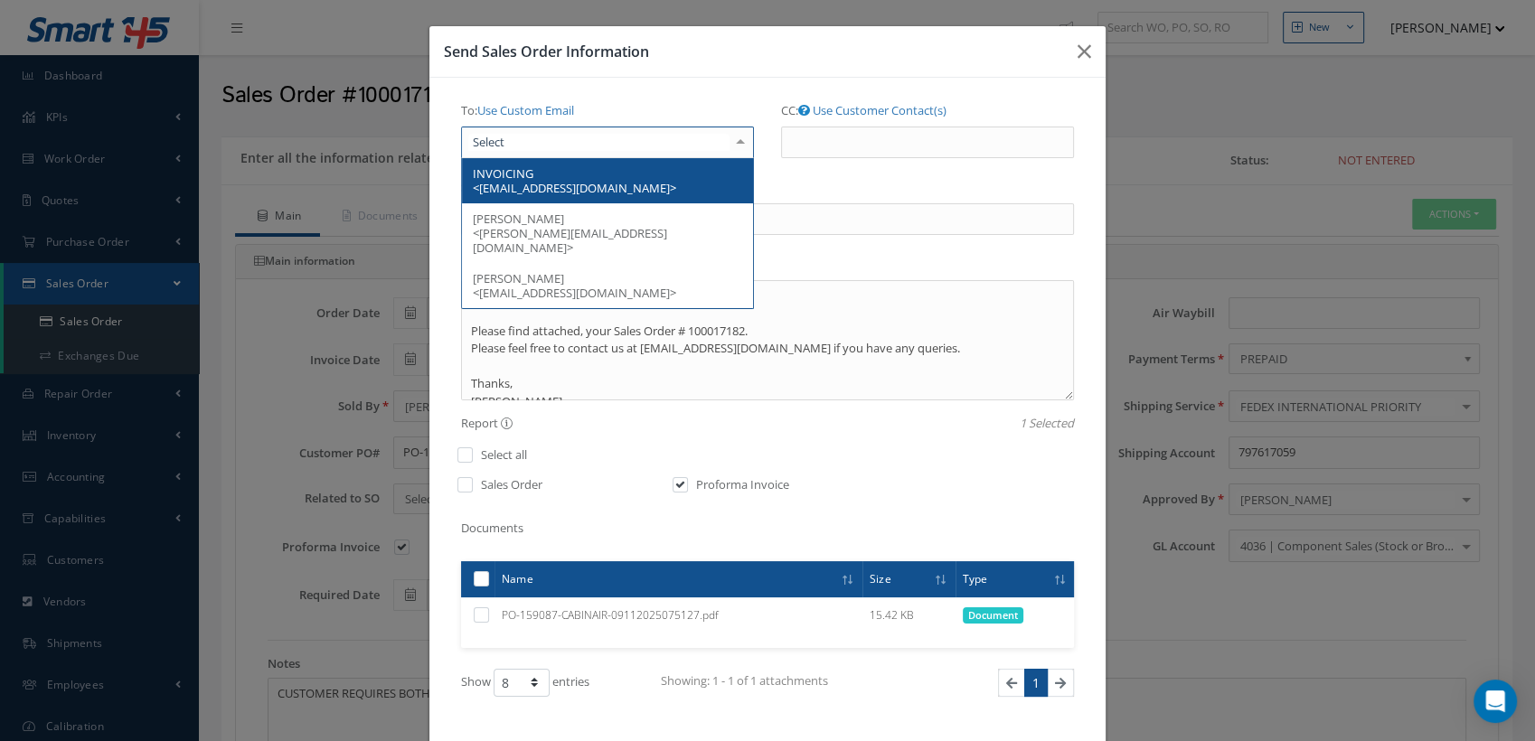
click at [573, 141] on div at bounding box center [607, 143] width 293 height 33
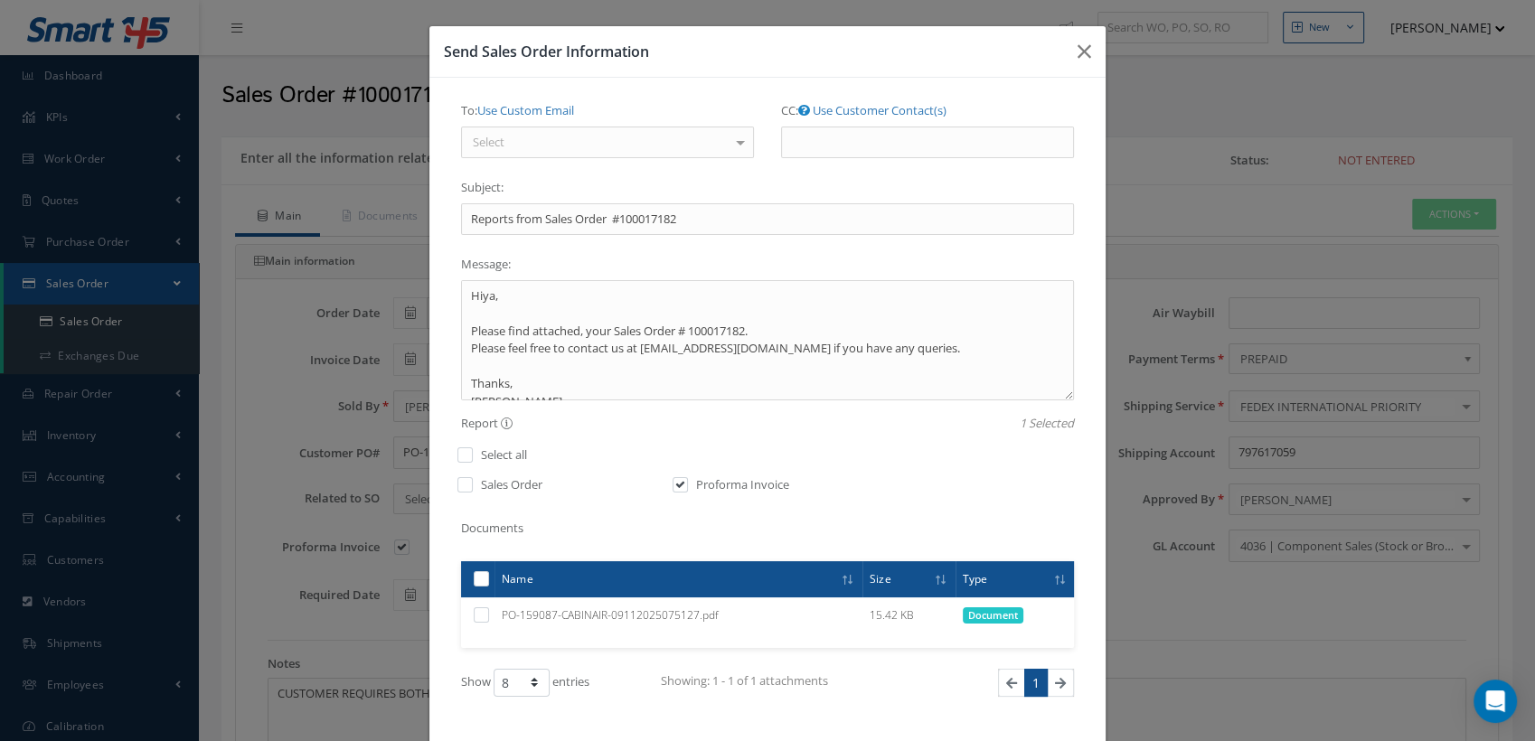
click at [588, 111] on div "To: Use Custom Email Select INVOICING <accounting@skylinkintl.com> PATRICK CARM…" at bounding box center [607, 127] width 293 height 62
click at [582, 141] on div "Select" at bounding box center [607, 143] width 293 height 33
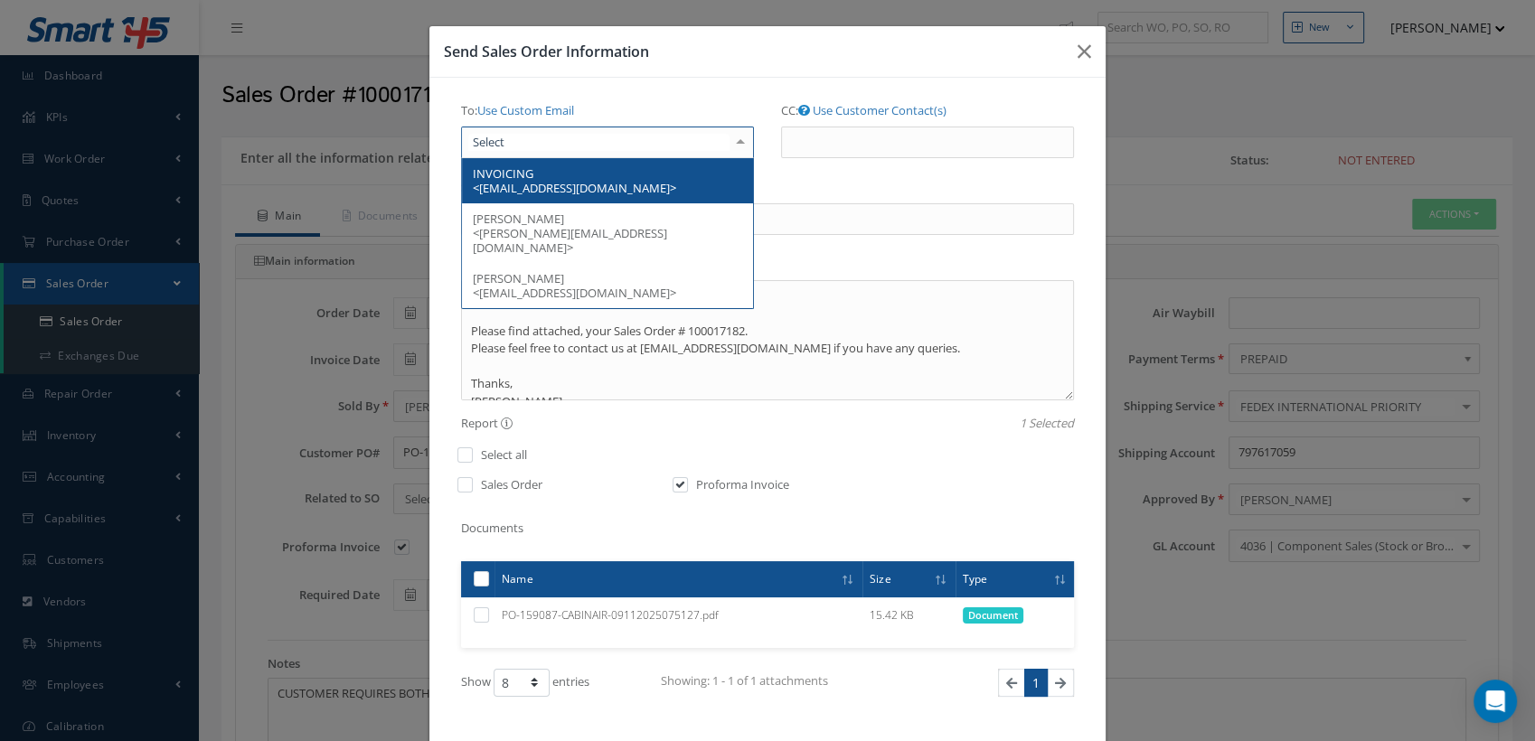
click at [643, 92] on div "To: Use Custom Email INVOICING <accounting@skylinkintl.com> PATRICK CARMODY <pa…" at bounding box center [767, 437] width 676 height 719
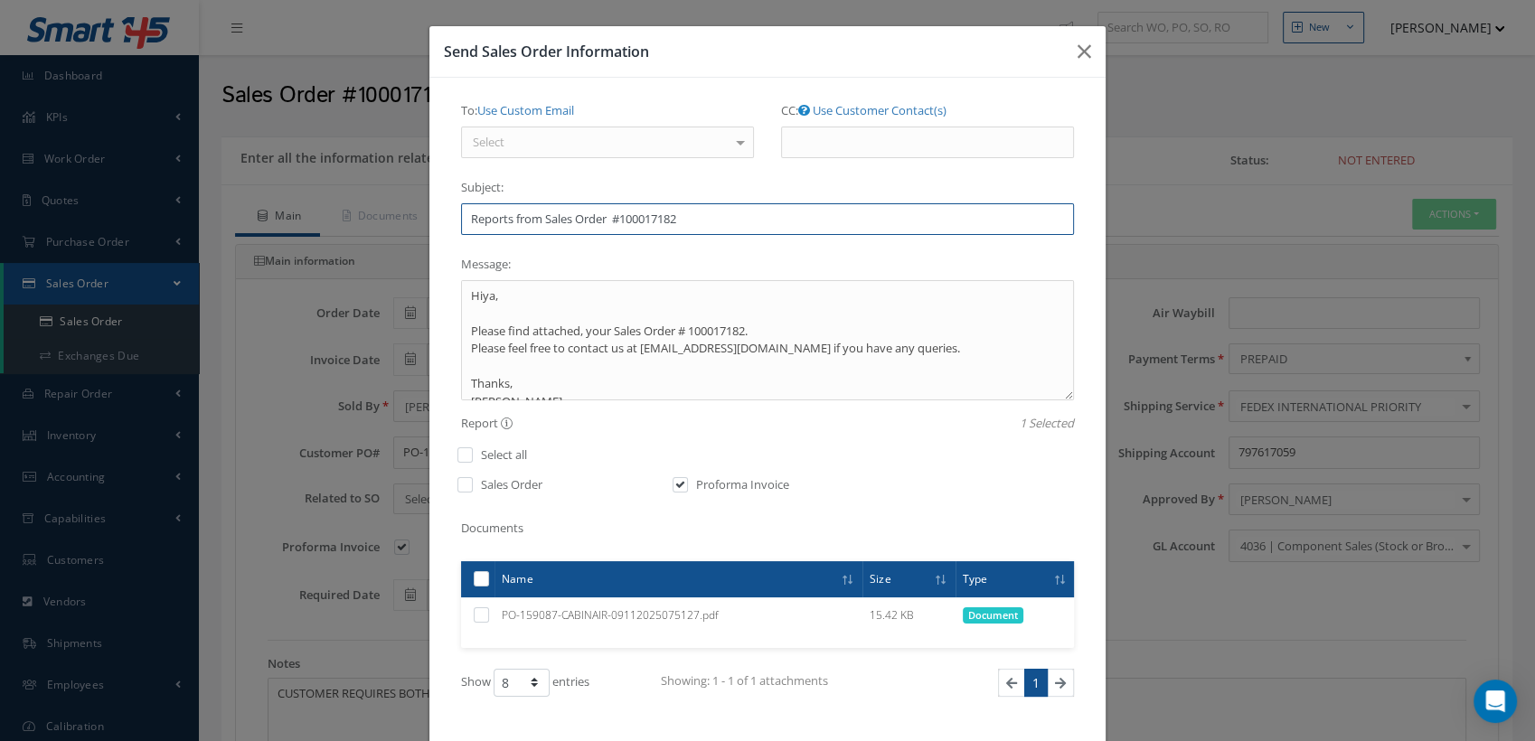
drag, startPoint x: 537, startPoint y: 224, endPoint x: 388, endPoint y: 223, distance: 149.2
click at [388, 223] on div "Send Sales Order Information To: Use Custom Email Select INVOICING <accounting@…" at bounding box center [767, 370] width 1535 height 741
click at [736, 215] on input "Proforma Invoice for Sales Order #100017182" at bounding box center [767, 219] width 613 height 33
type input "Proforma Invoice for Sales Order #100017182"
drag, startPoint x: 673, startPoint y: 330, endPoint x: 577, endPoint y: 341, distance: 96.5
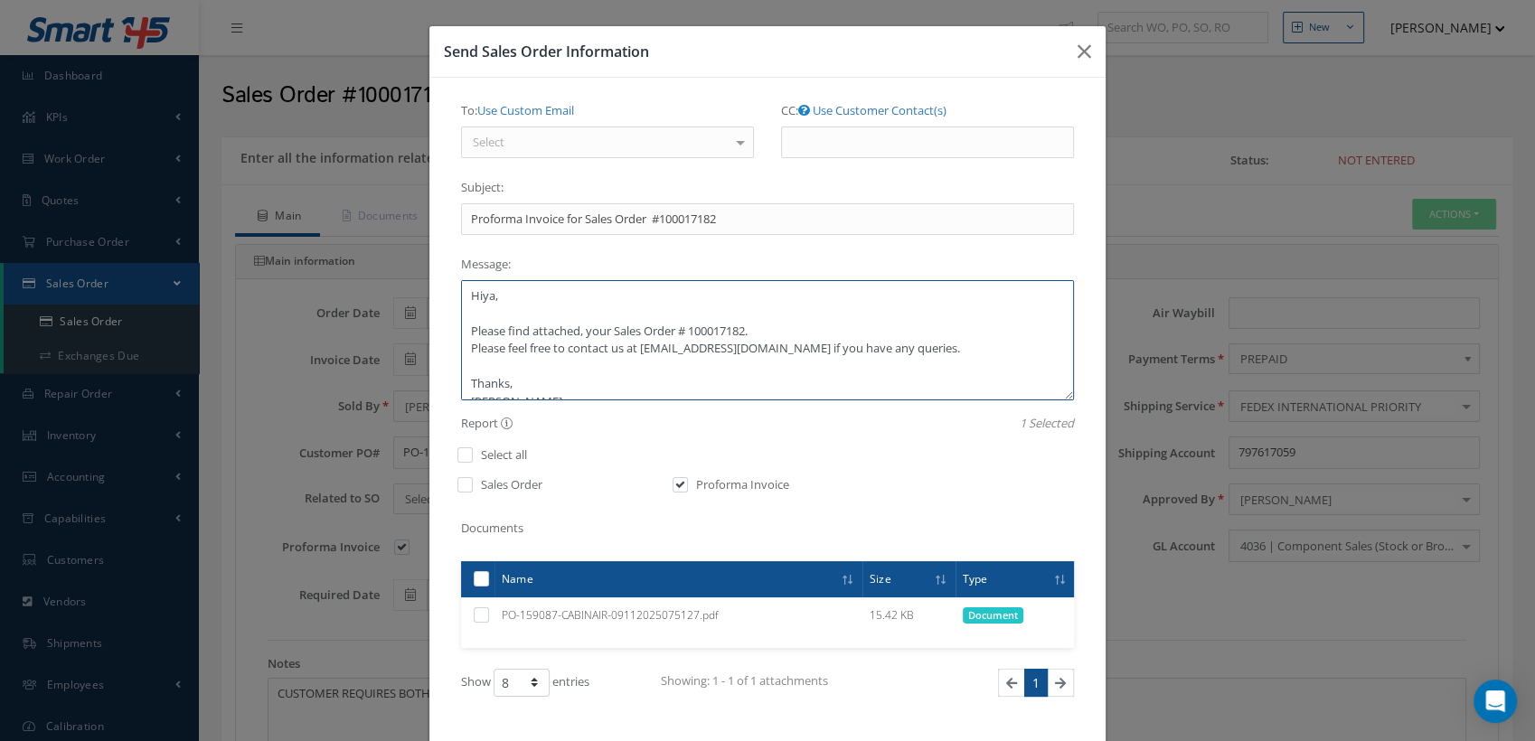
click at [573, 336] on textarea "Hiya, Please find attached, your Sales Order # 100017182. Please feel free to c…" at bounding box center [767, 340] width 613 height 120
click at [788, 333] on textarea "Hiya, Please find attached your Proforma Invoice # 100017182. Please feel free …" at bounding box center [767, 340] width 613 height 120
click at [875, 351] on textarea "Hiya, Please find attached your Proforma Invoice # 100017182 in reply to order …" at bounding box center [767, 340] width 613 height 120
click at [722, 351] on textarea "Hiya, Please find attached your Proforma Invoice # 100017182 in reply to order …" at bounding box center [767, 340] width 613 height 120
drag, startPoint x: 724, startPoint y: 349, endPoint x: 439, endPoint y: 345, distance: 284.8
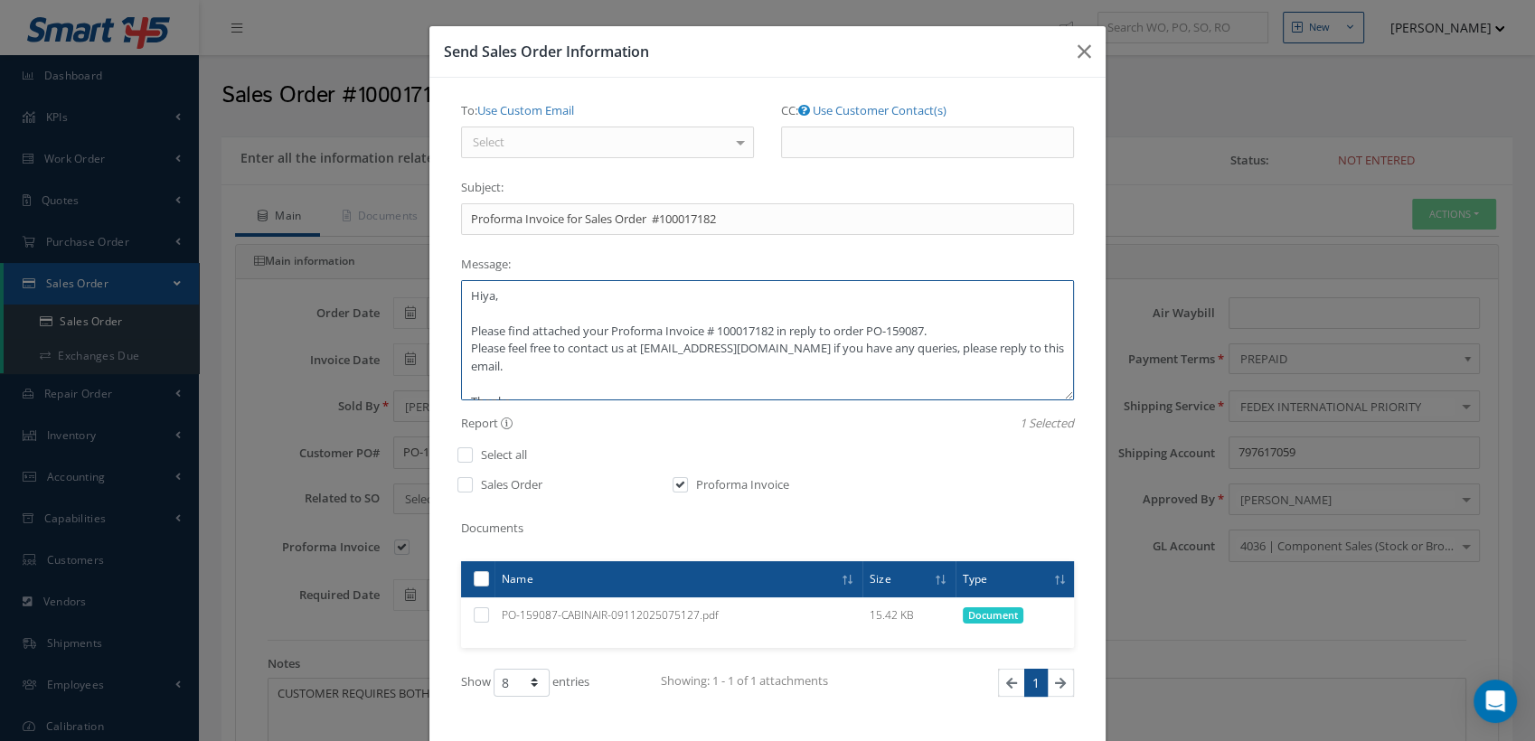
click at [448, 345] on div "To: Use Custom Email Select INVOICING <accounting@skylinkintl.com> PATRICK CARM…" at bounding box center [768, 437] width 640 height 683
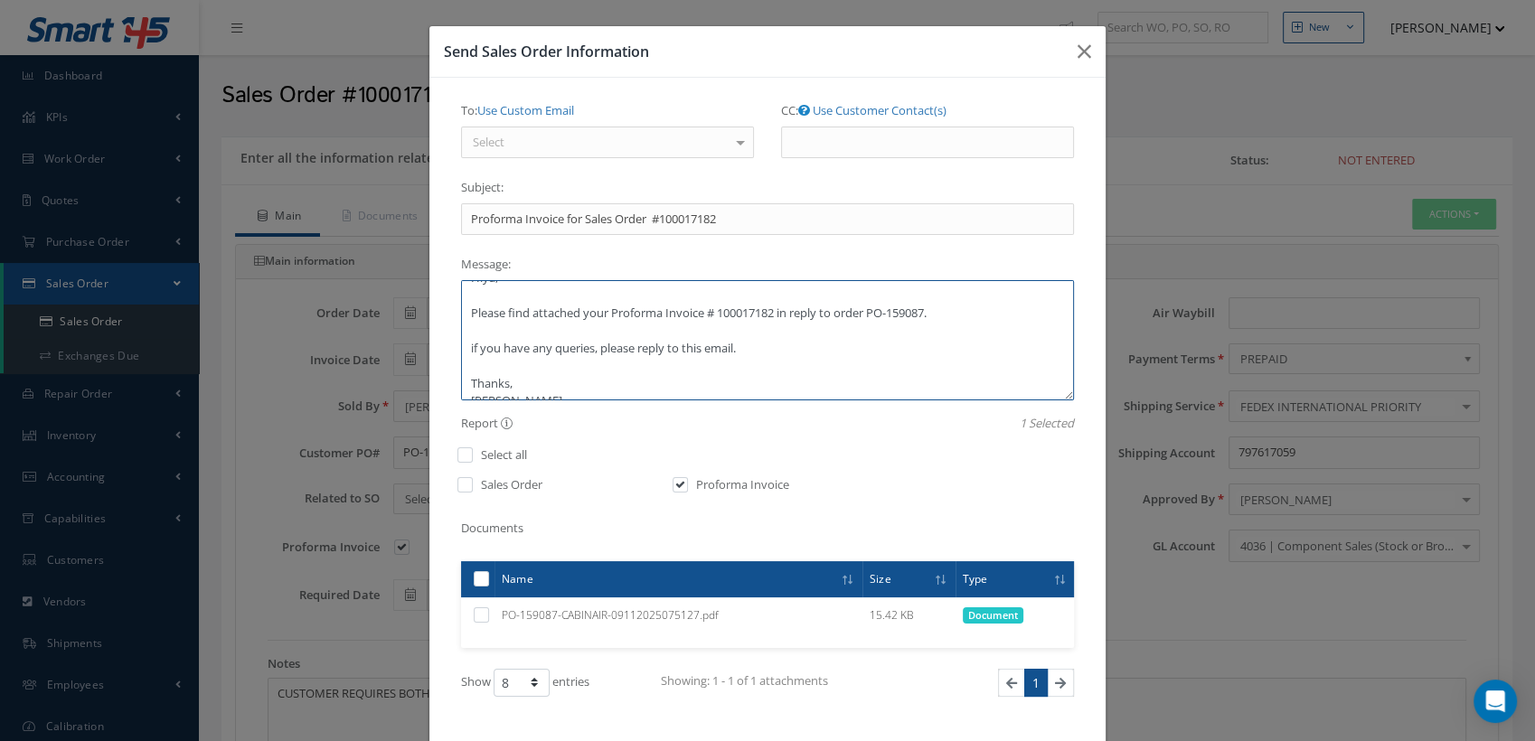
scroll to position [35, 0]
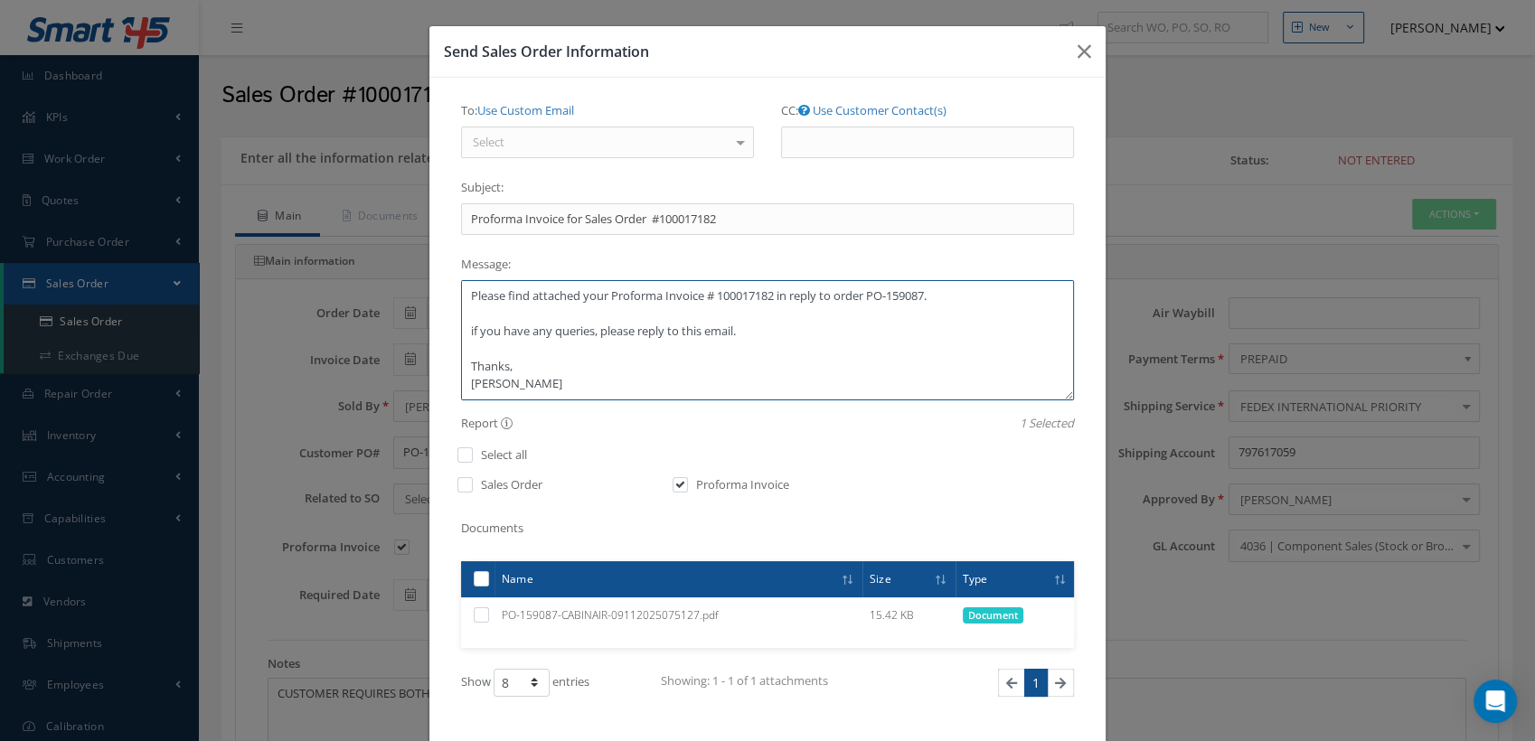
click at [464, 360] on textarea "Hiya, Please find attached your Proforma Invoice # 100017182 in reply to order …" at bounding box center [767, 340] width 613 height 120
type textarea "Hiya, Please find attached your Proforma Invoice # 100017182 in reply to order …"
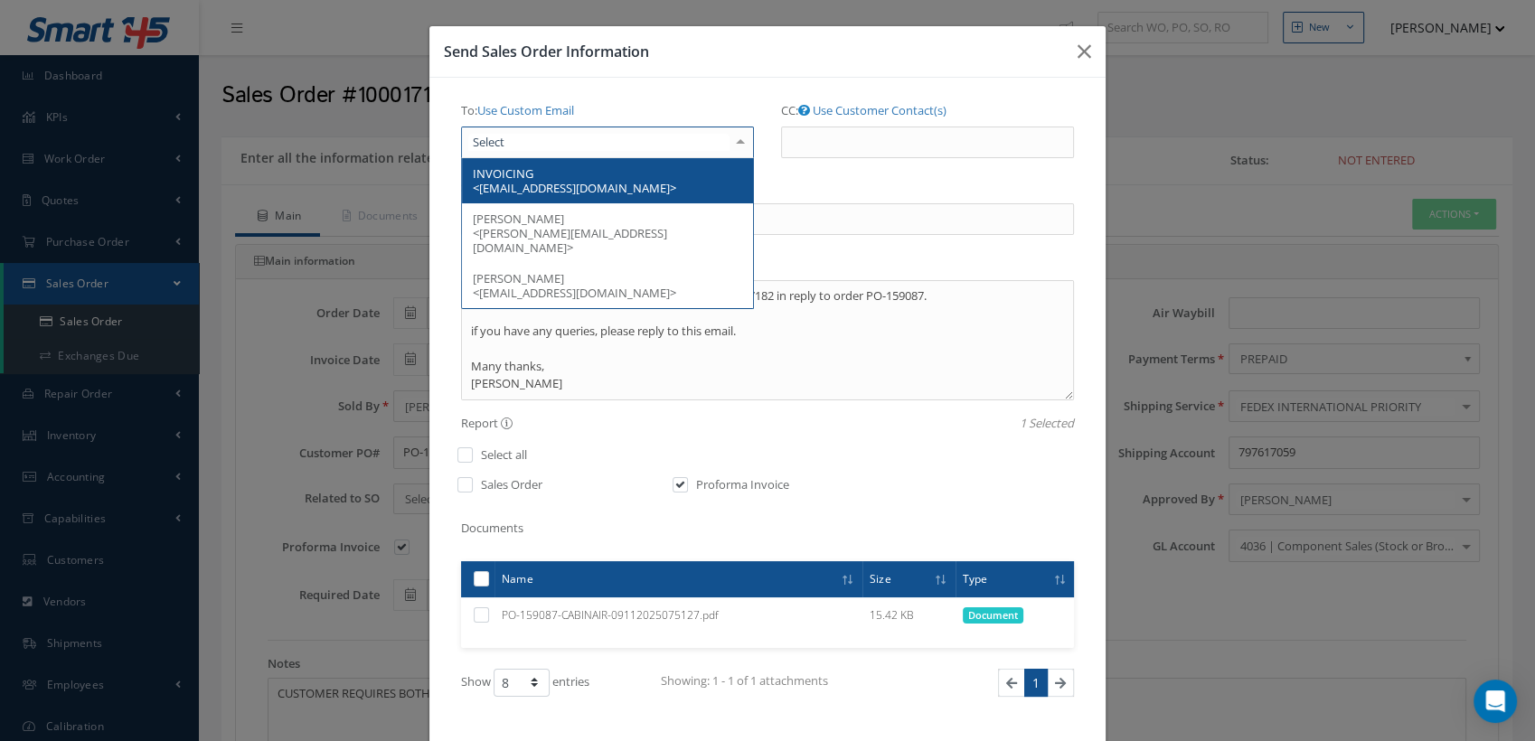
click at [615, 145] on div at bounding box center [607, 143] width 293 height 33
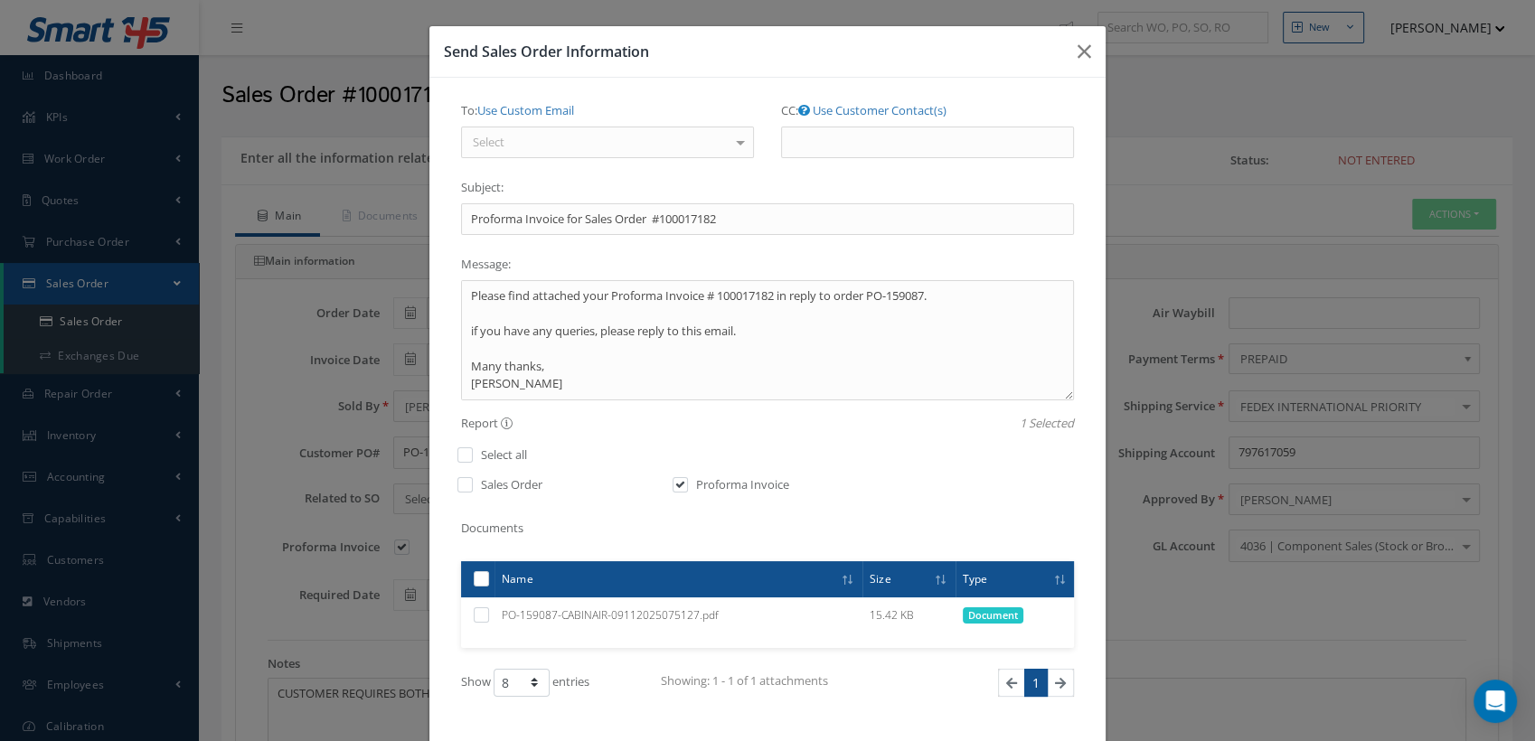
click at [738, 143] on div at bounding box center [740, 142] width 25 height 30
click at [739, 144] on div at bounding box center [740, 142] width 25 height 30
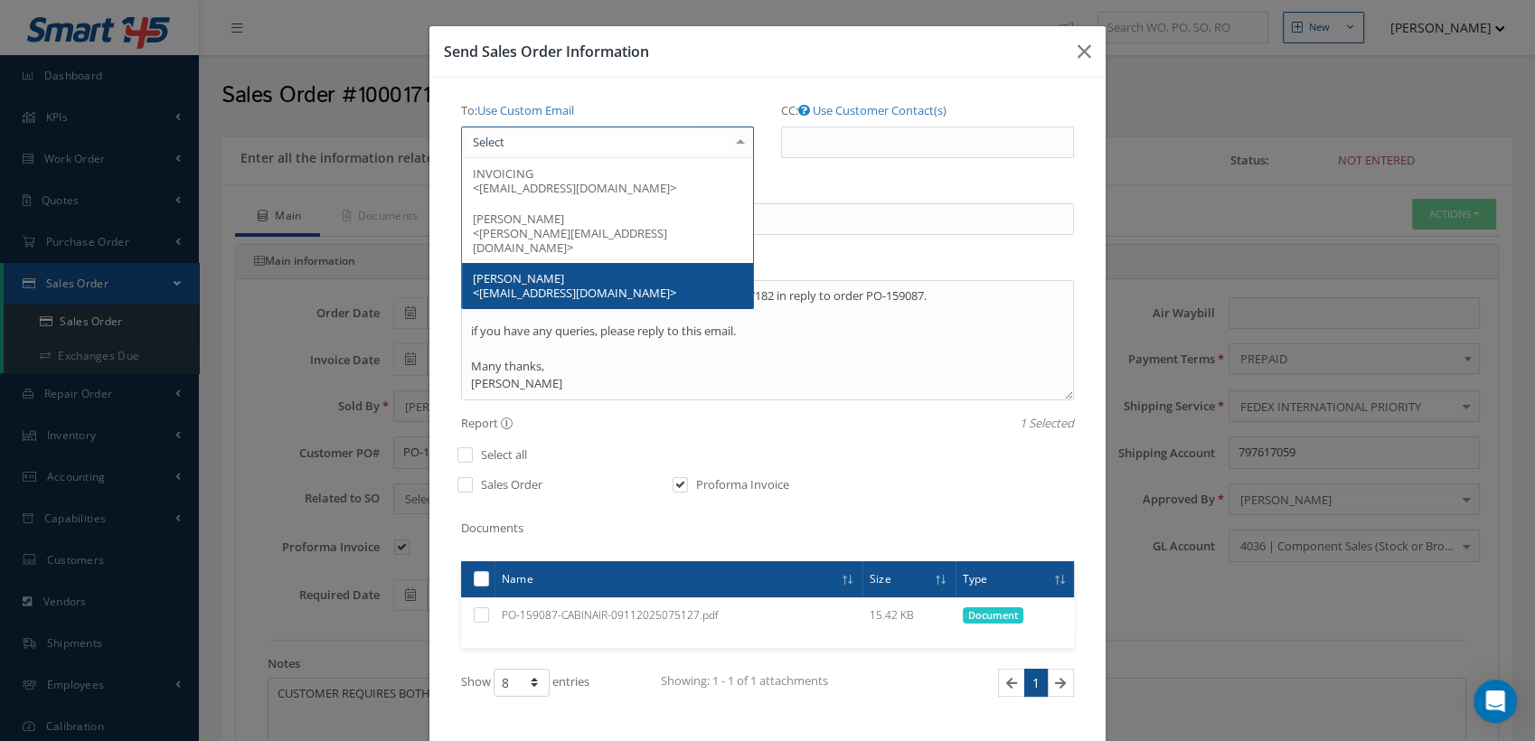
click at [544, 129] on div at bounding box center [607, 143] width 293 height 33
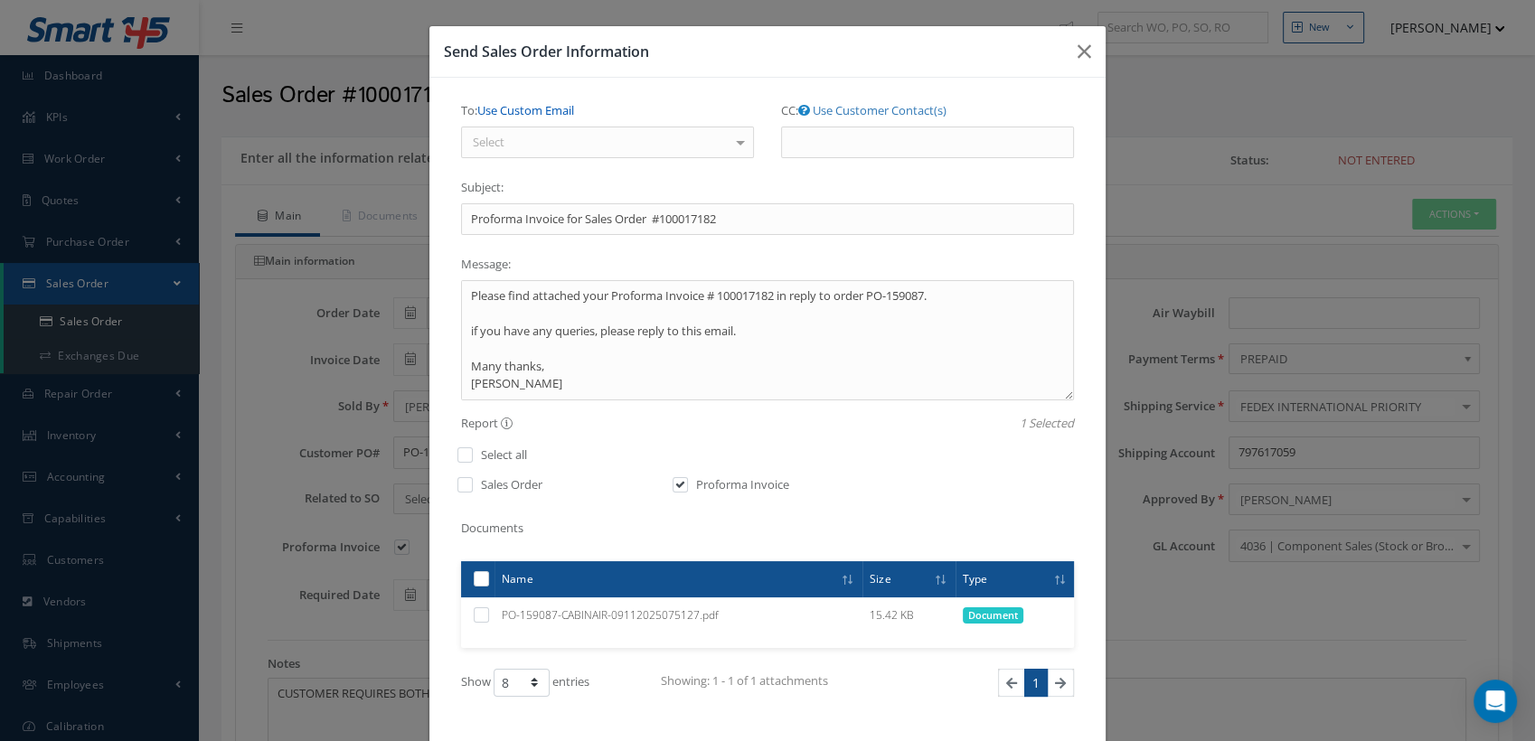
click at [557, 106] on link "Use Custom Email" at bounding box center [525, 110] width 97 height 16
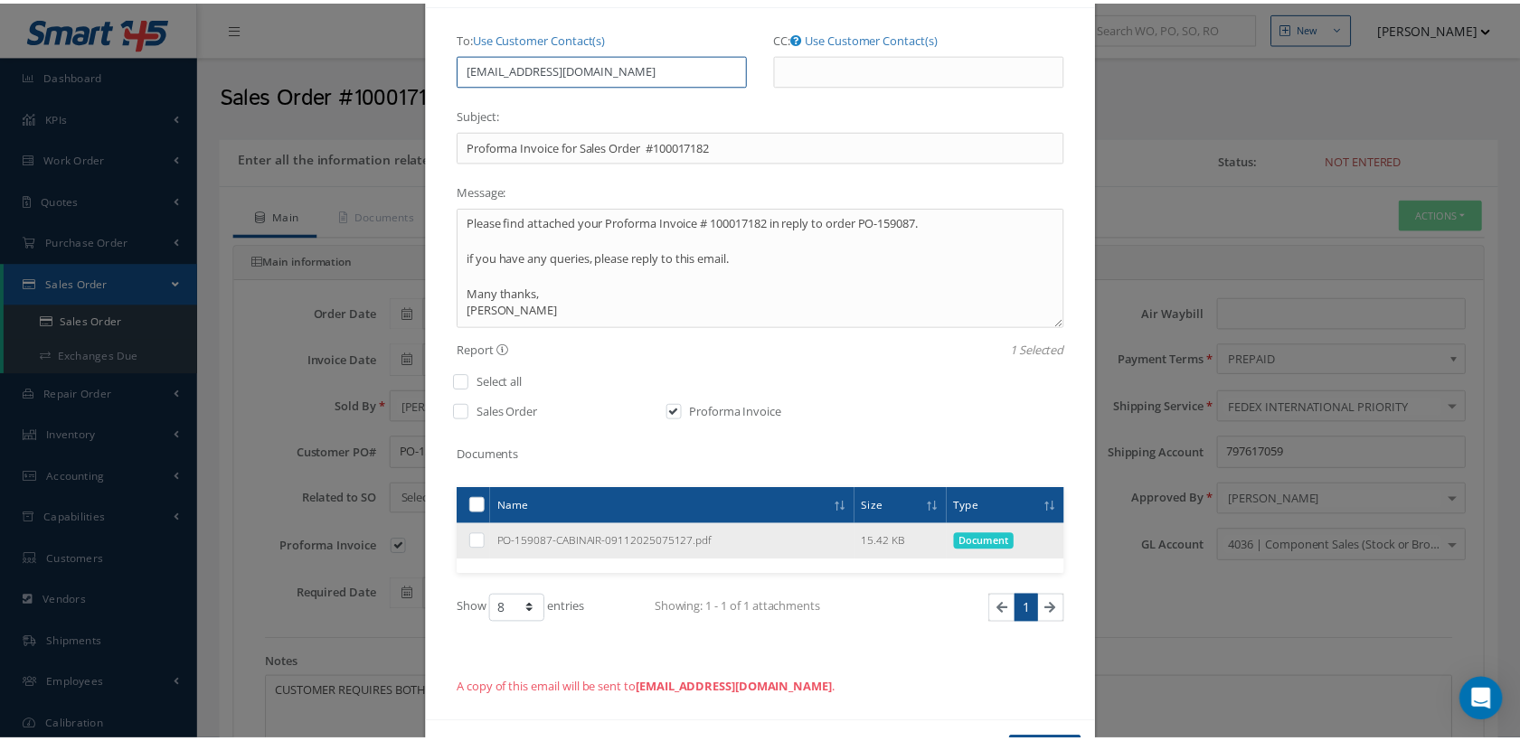
scroll to position [141, 0]
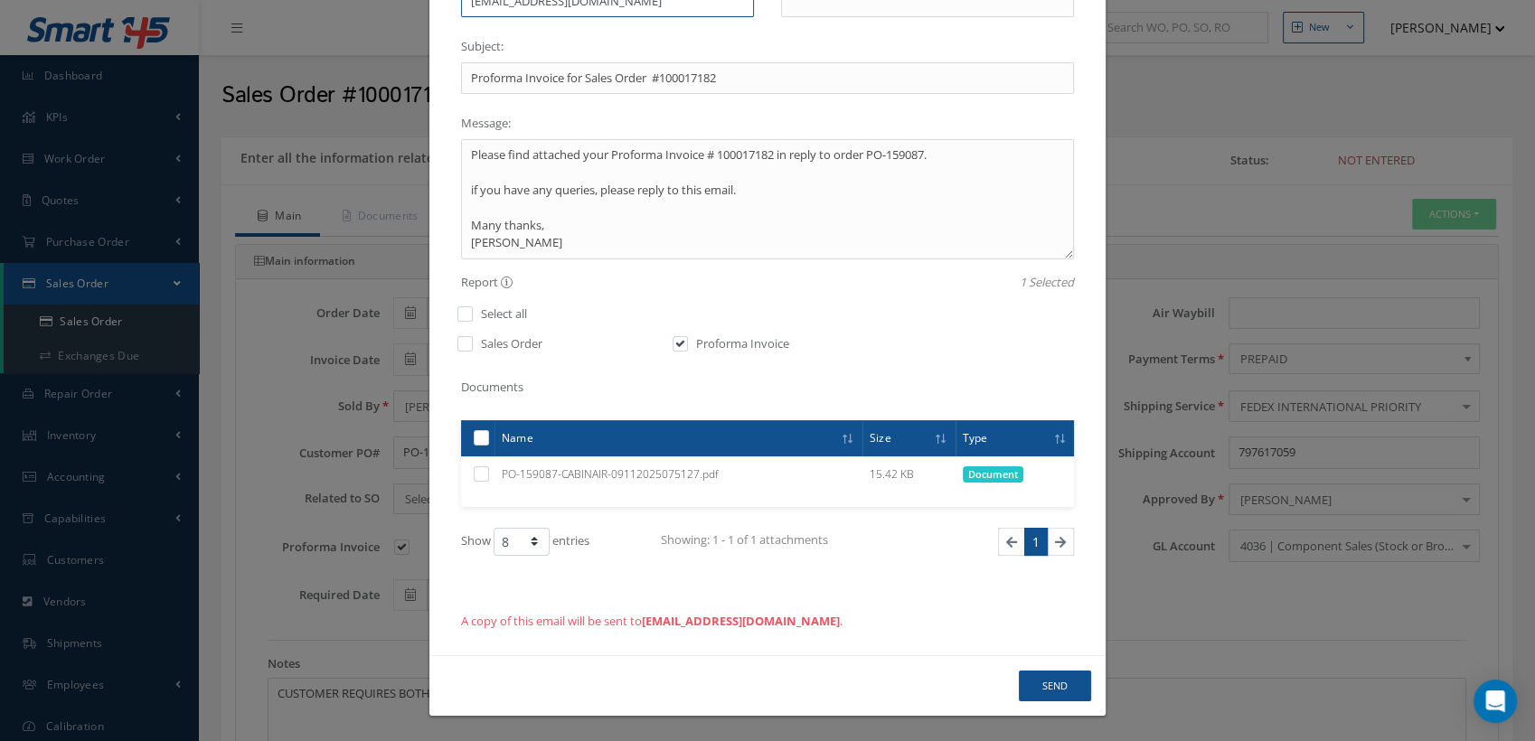
type input "clare@cab.aero"
click at [1033, 682] on button "Send" at bounding box center [1055, 687] width 72 height 32
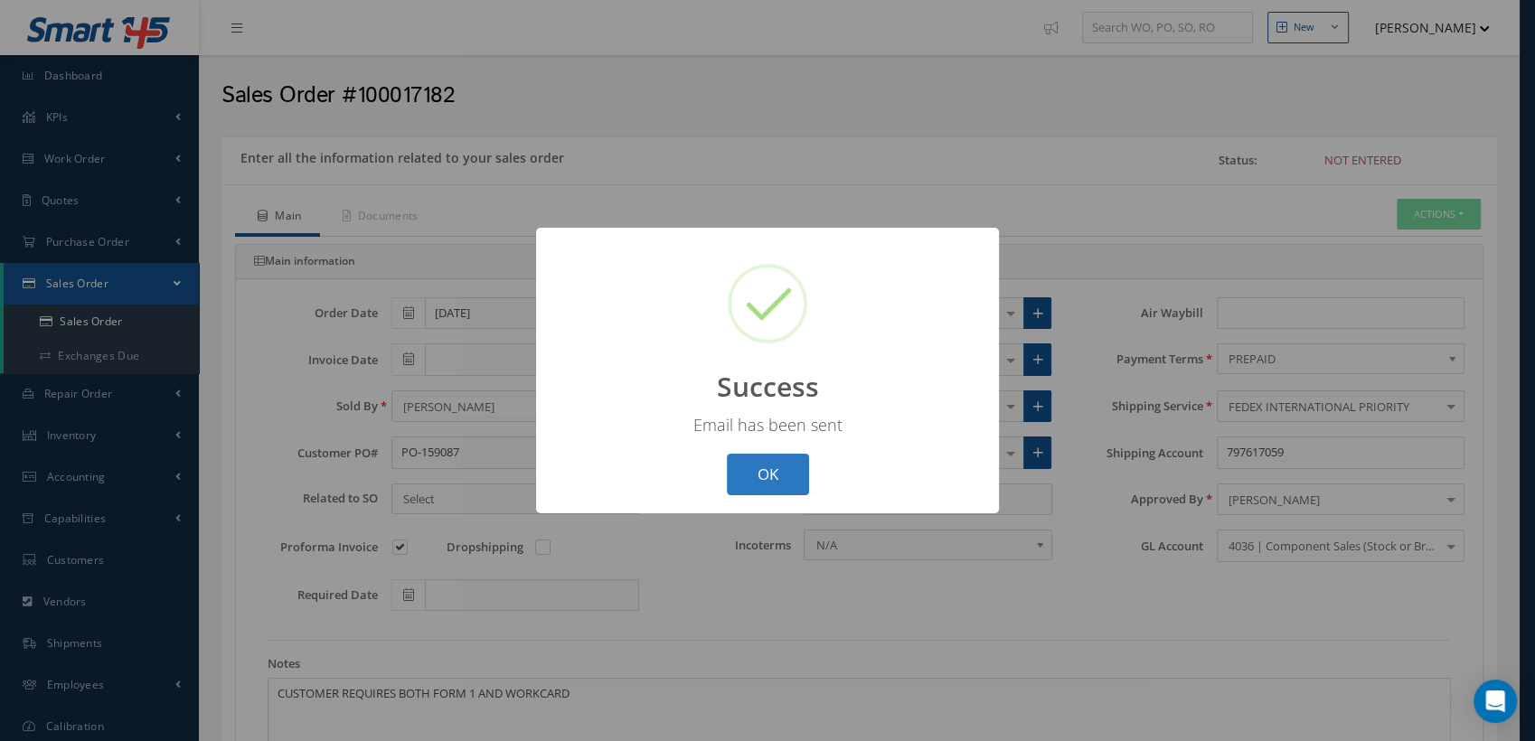
click at [773, 486] on button "OK" at bounding box center [768, 475] width 82 height 42
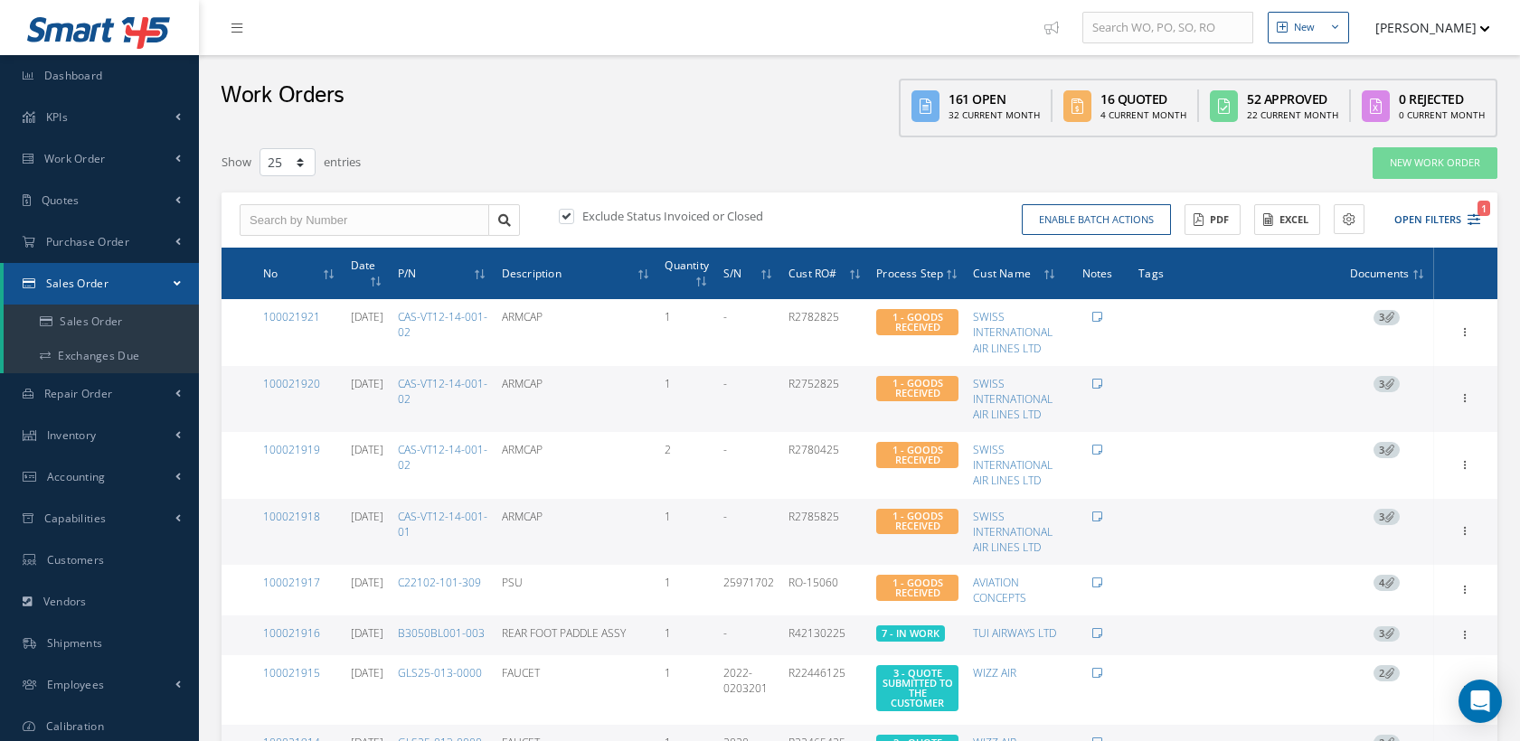
select select "25"
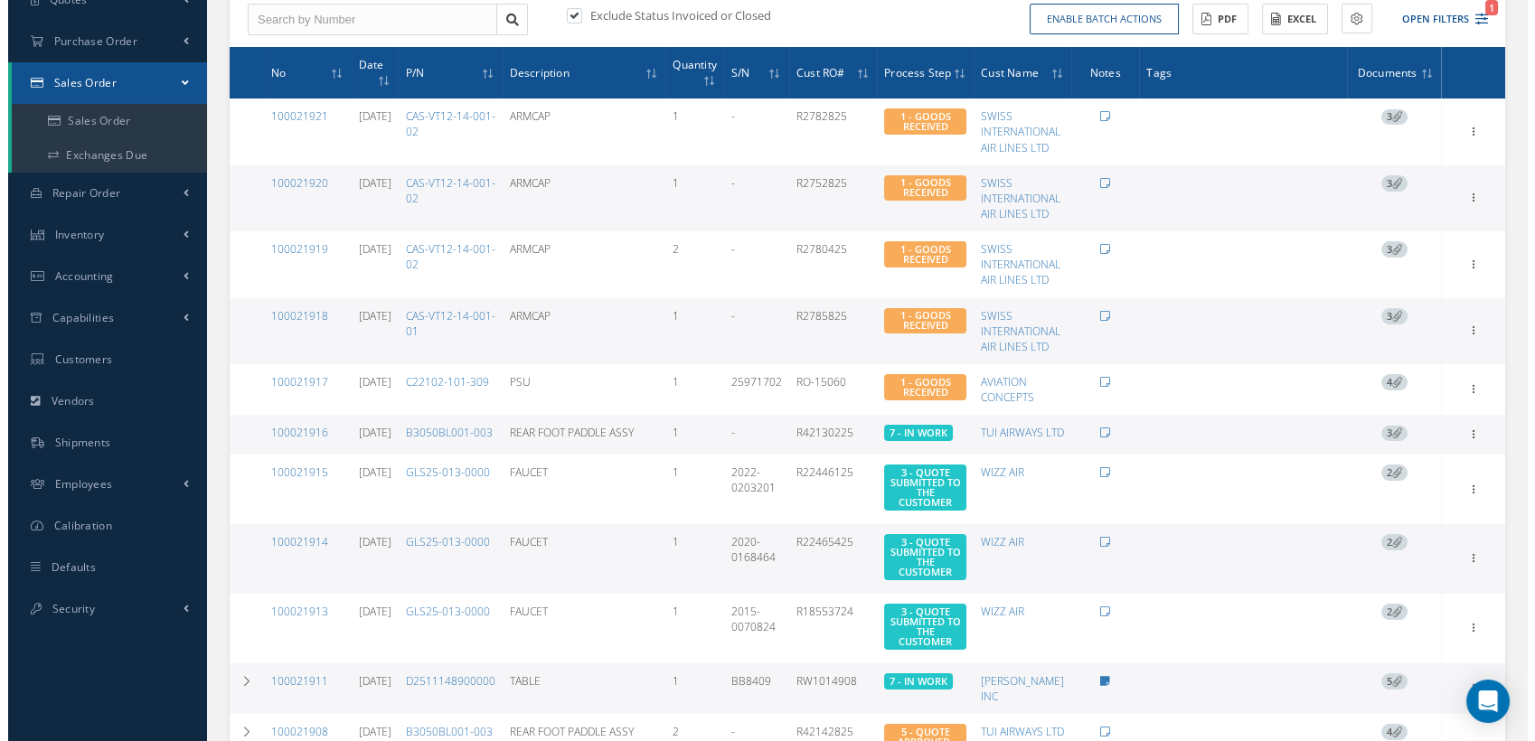
scroll to position [201, 0]
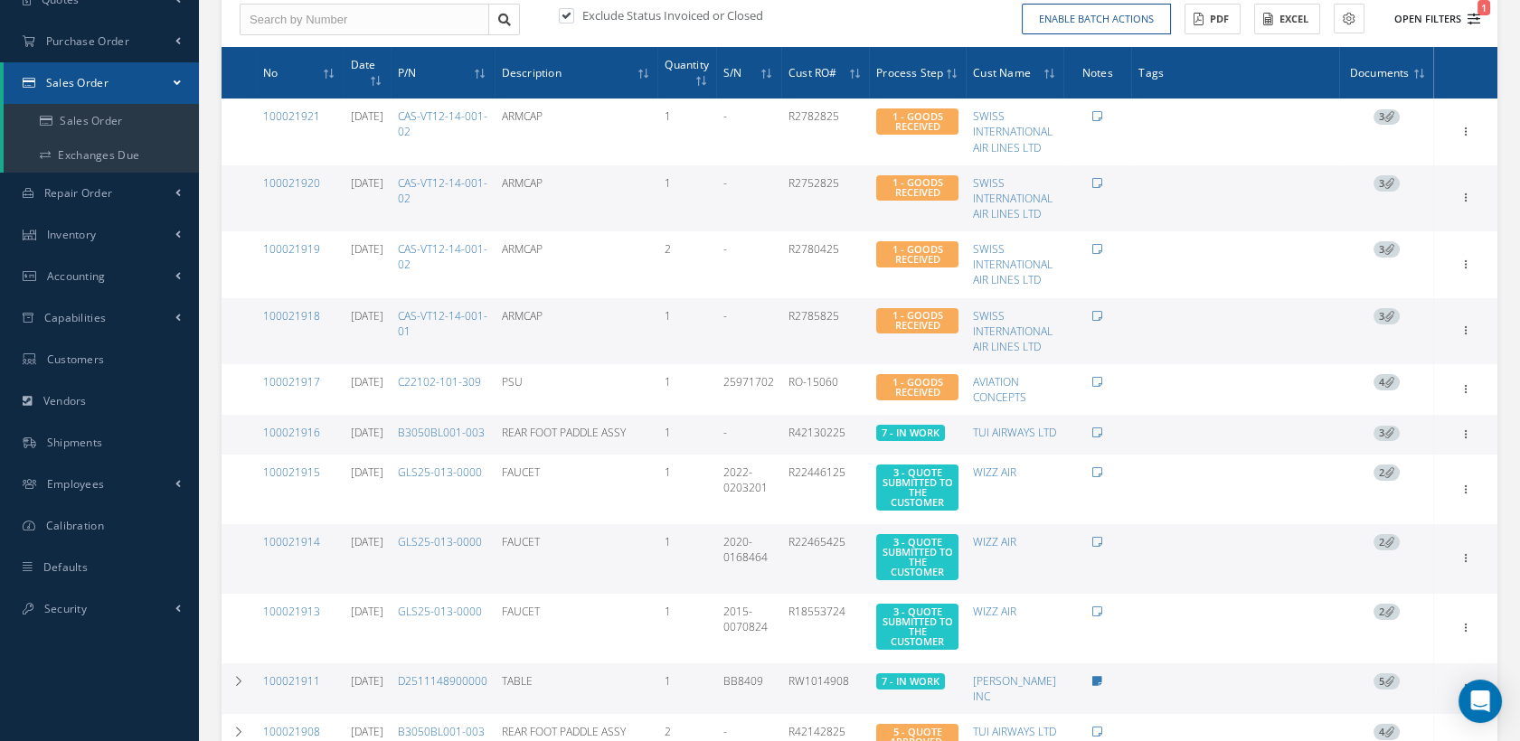
click at [1466, 13] on button "Open Filters 1" at bounding box center [1429, 20] width 102 height 30
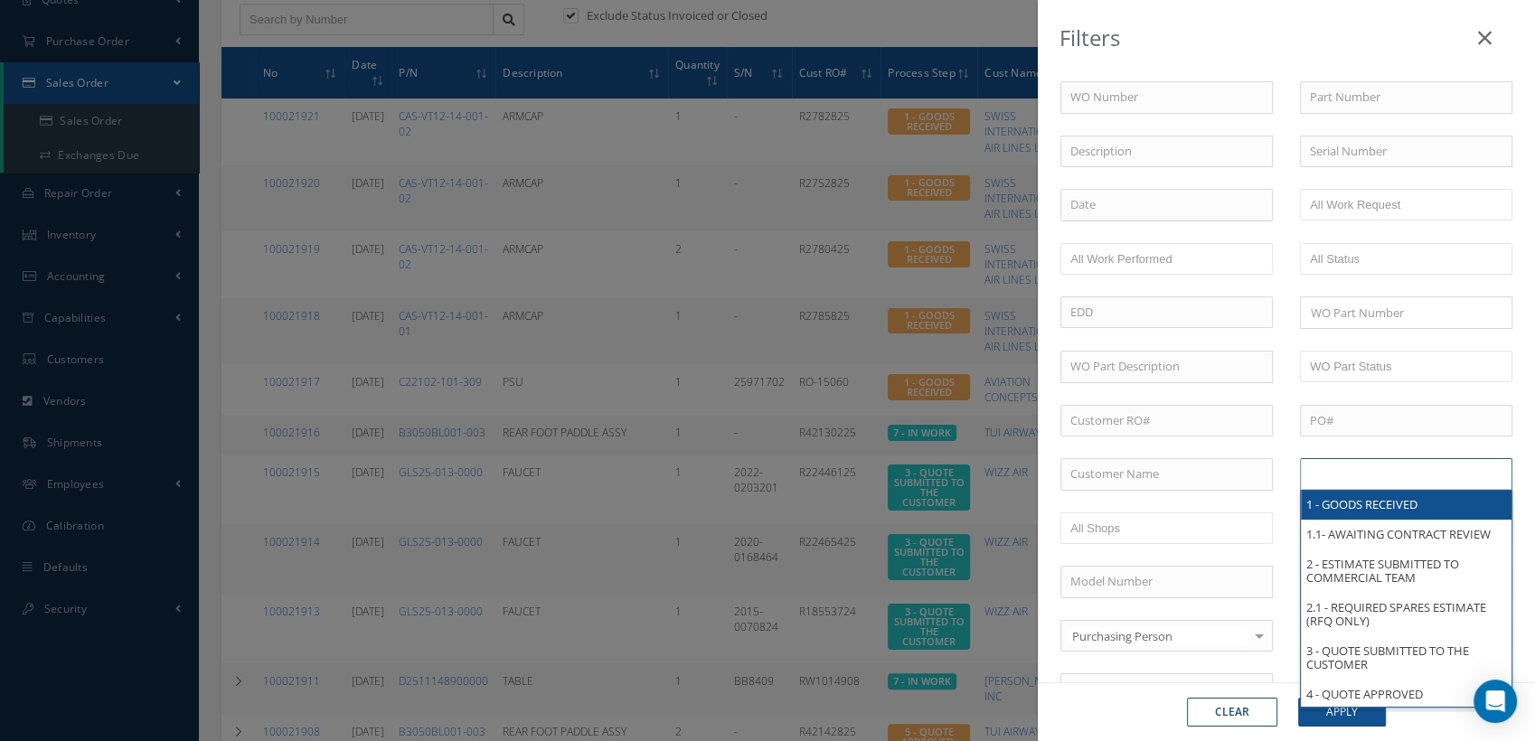
click at [1357, 463] on input "text" at bounding box center [1367, 474] width 115 height 23
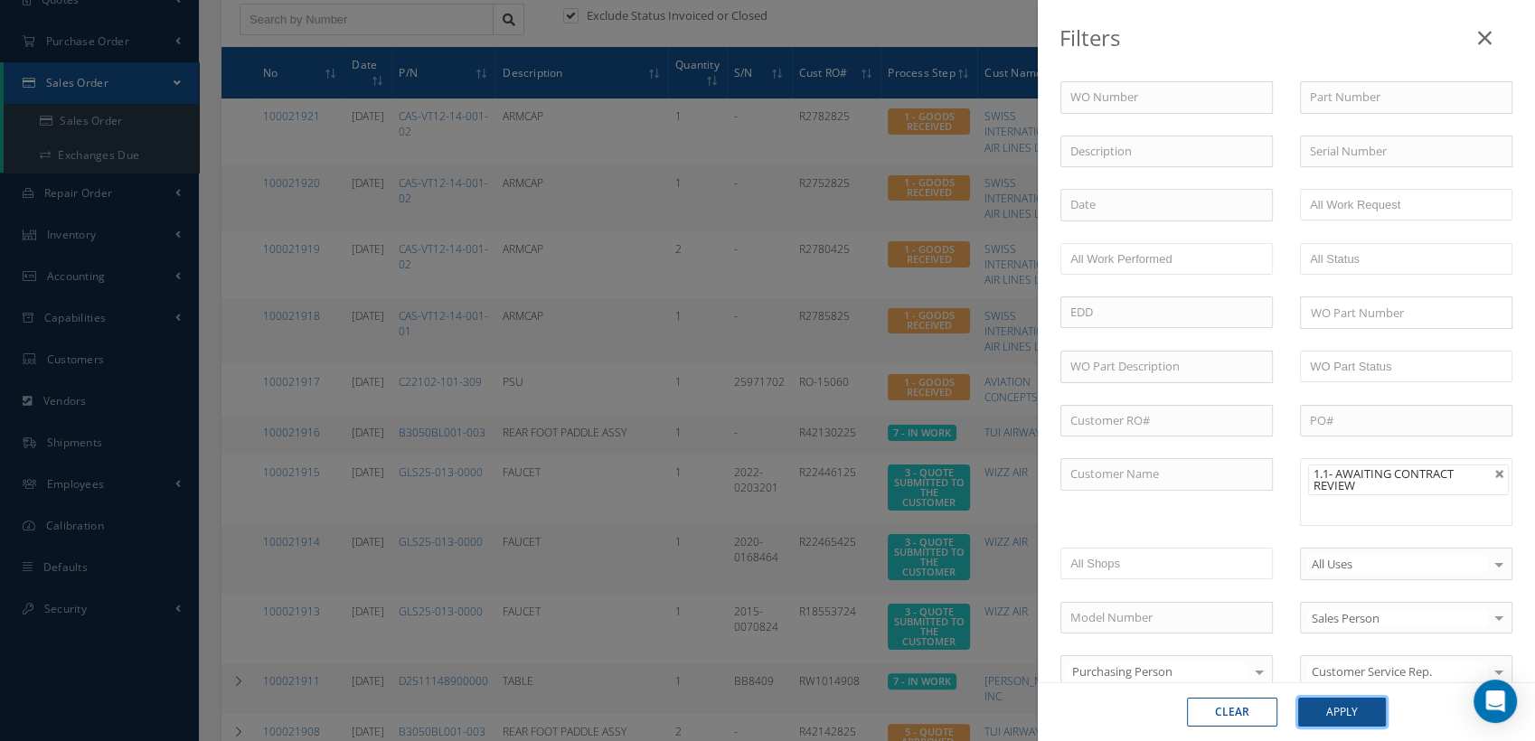
click at [1335, 712] on button "Apply" at bounding box center [1342, 712] width 88 height 29
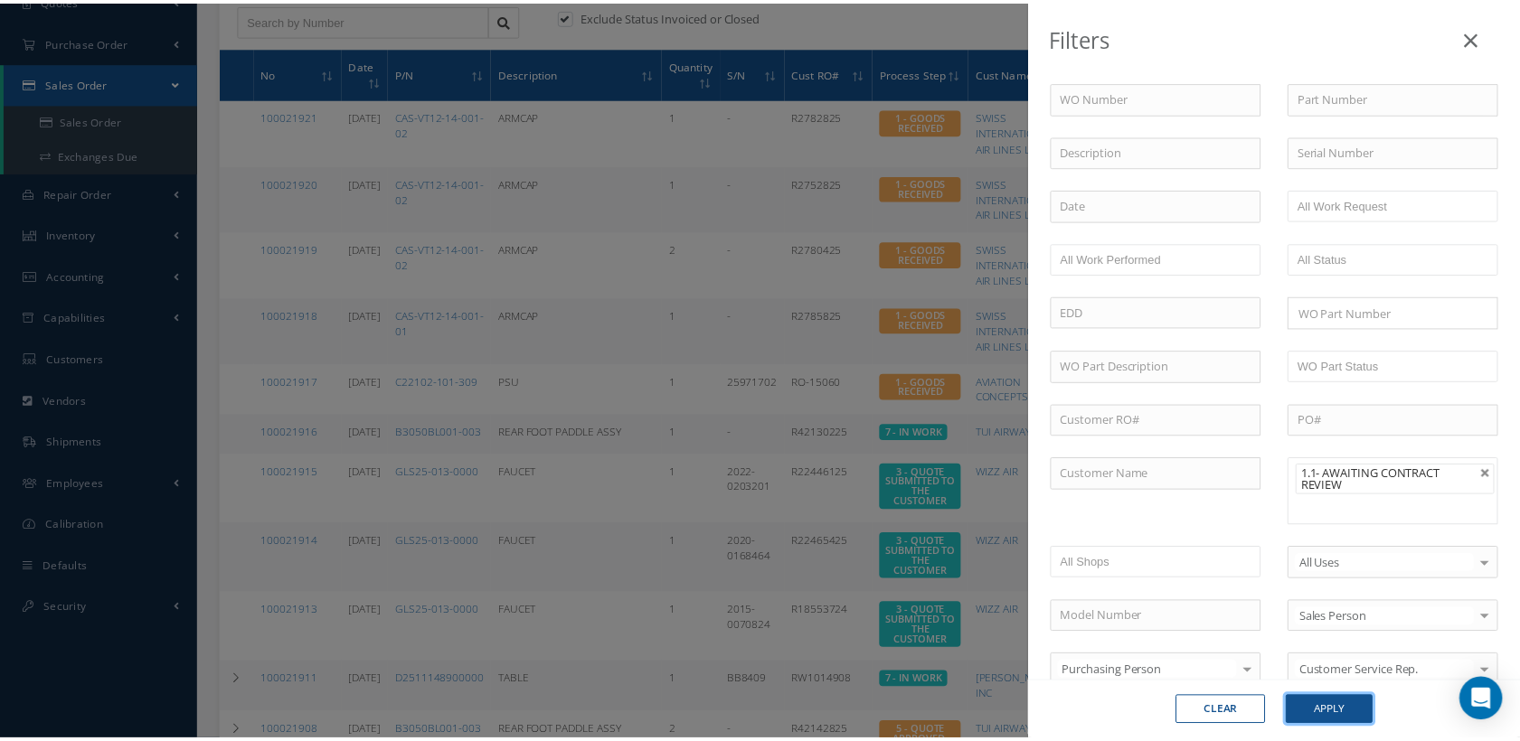
scroll to position [89, 0]
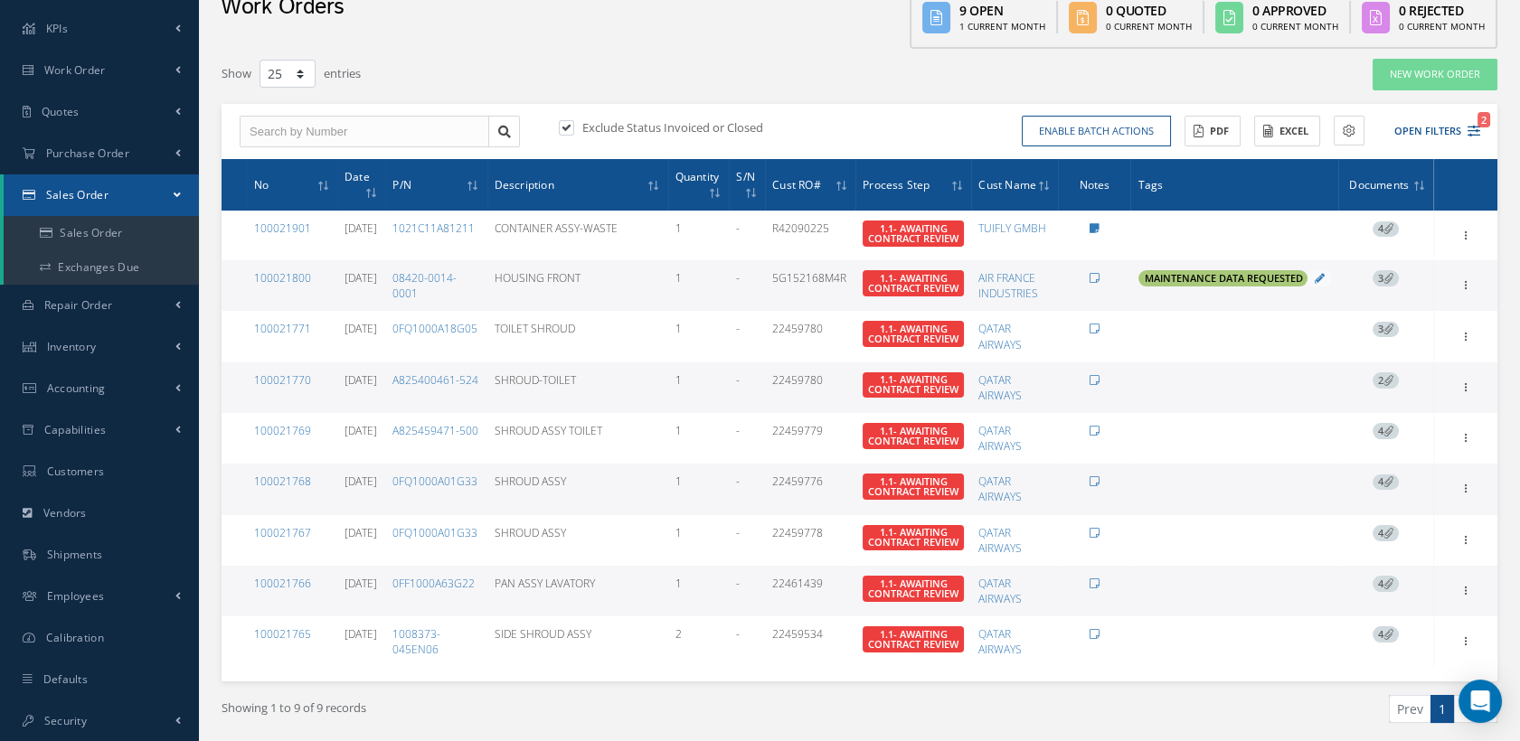
drag, startPoint x: 867, startPoint y: 294, endPoint x: 788, endPoint y: 293, distance: 78.7
click at [788, 293] on td "5G152168M4R" at bounding box center [810, 285] width 90 height 51
copy td "5G152168M4R"
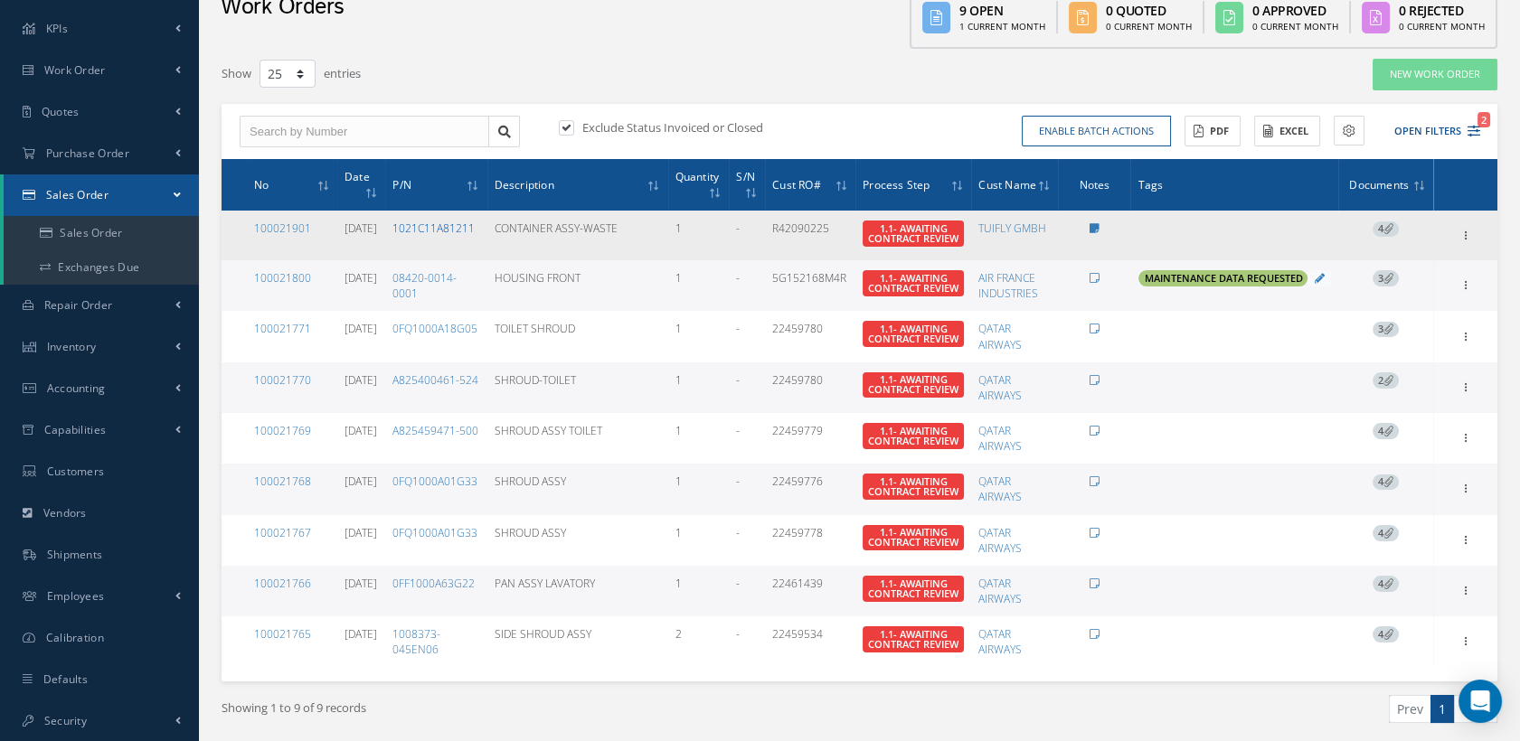
click at [461, 229] on link "1021C11A81211" at bounding box center [433, 228] width 82 height 15
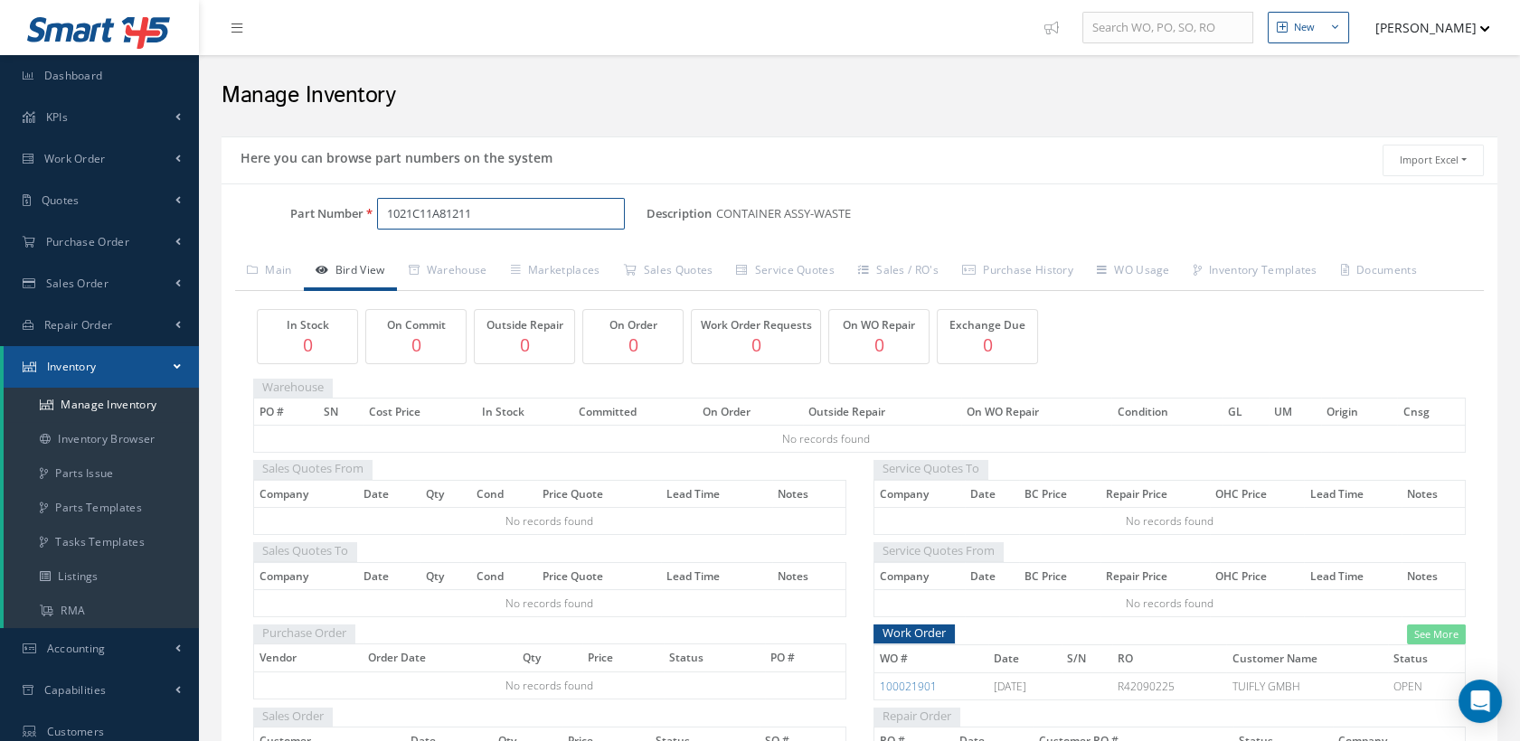
click at [528, 219] on input "1021C11A81211" at bounding box center [501, 214] width 249 height 33
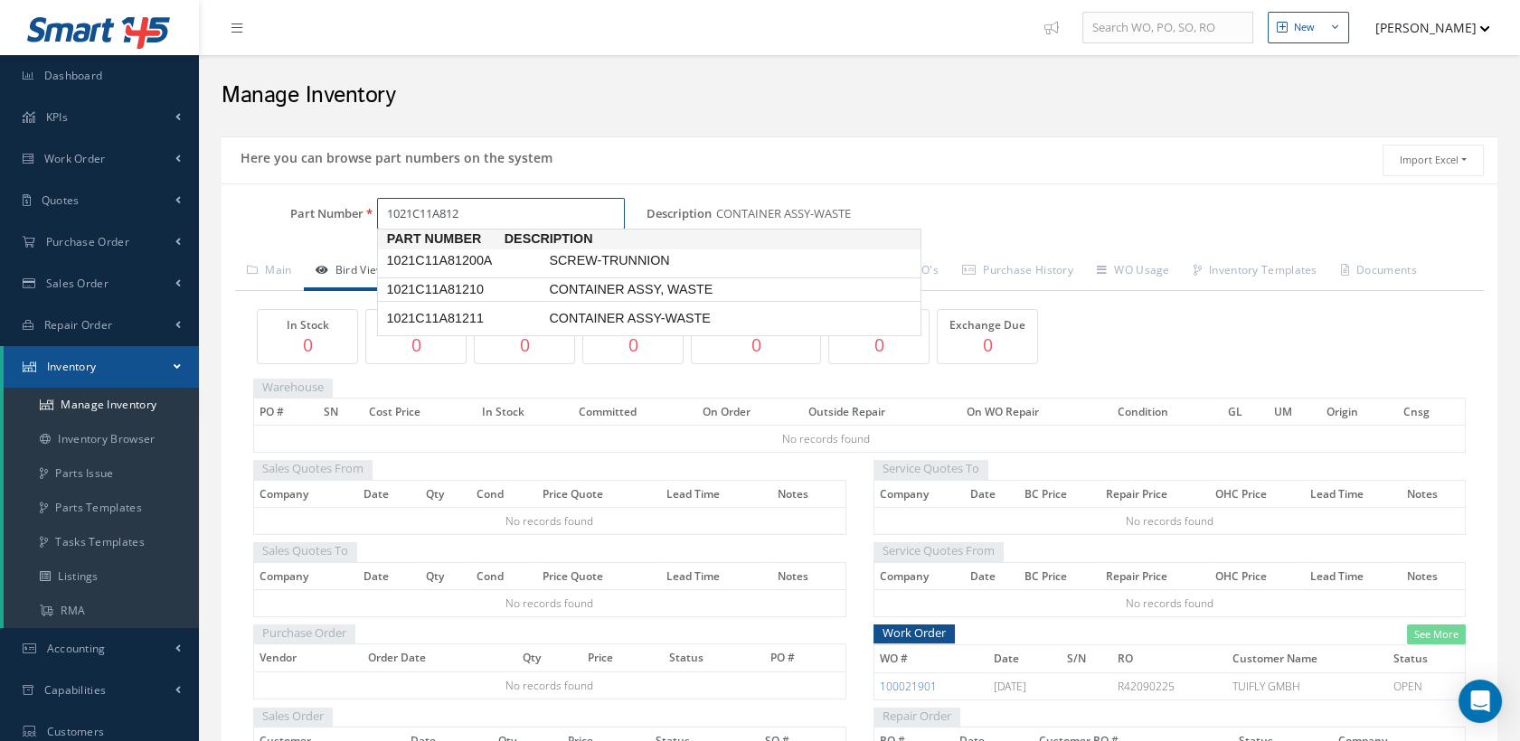
click at [495, 288] on span "1021C11A81210" at bounding box center [463, 289] width 163 height 19
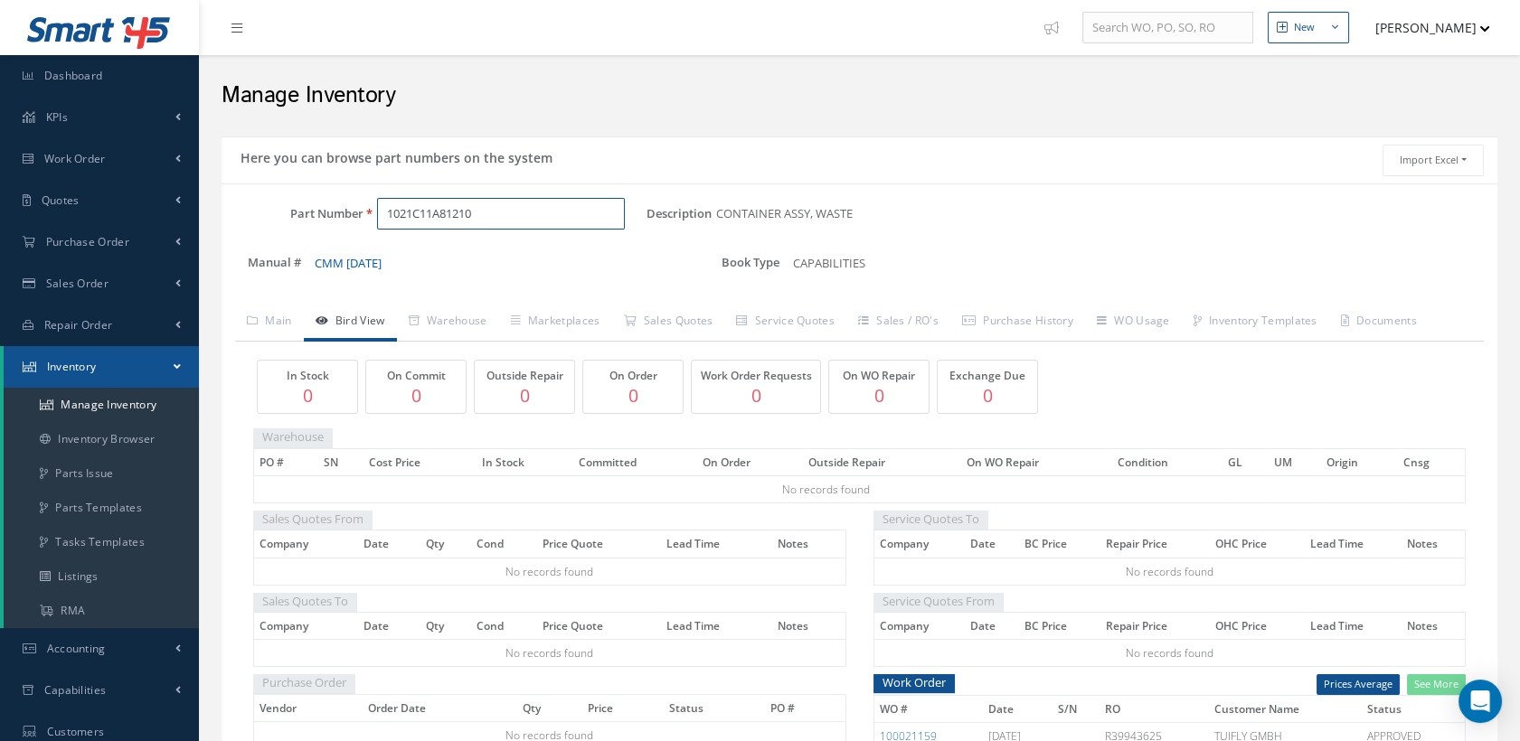
type input "1021C11A81210"
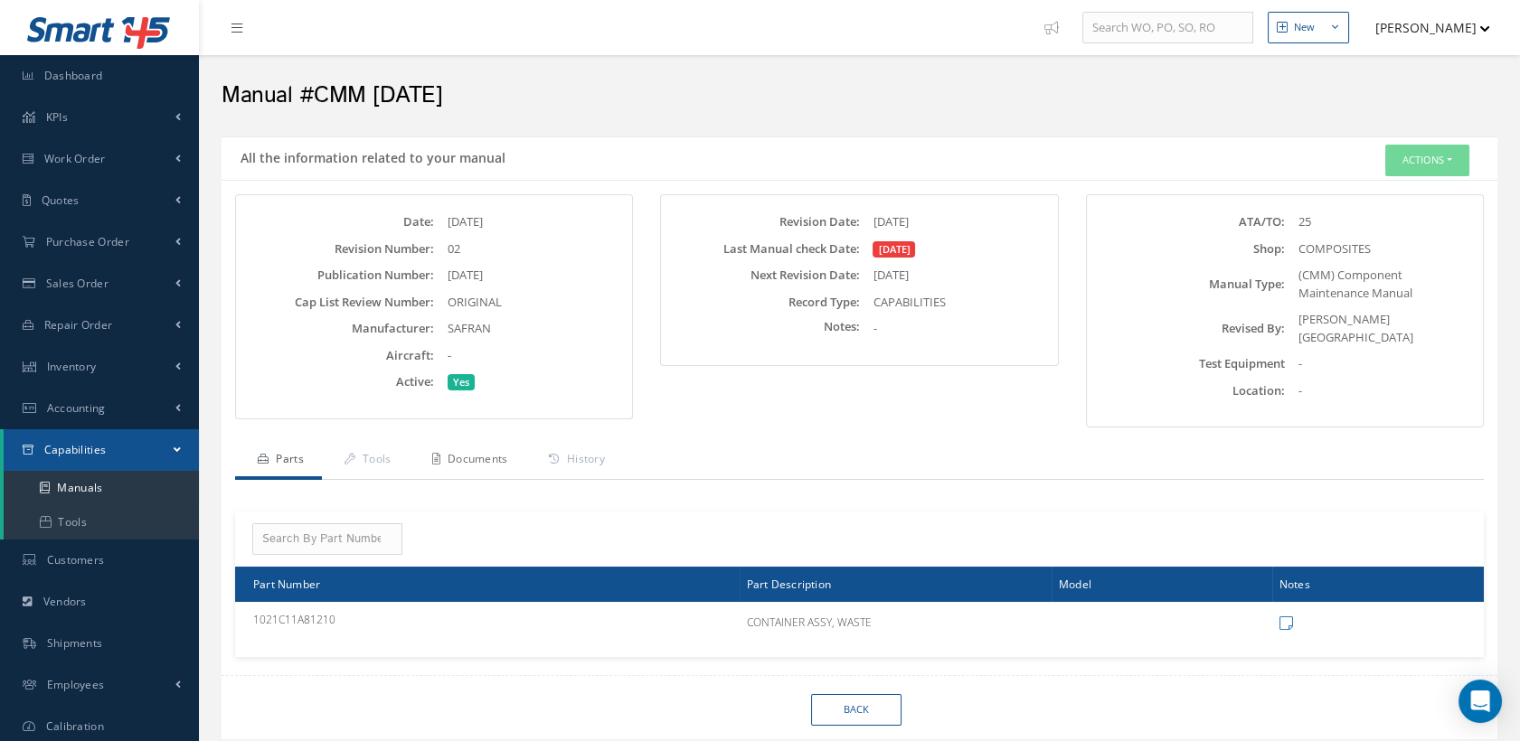
click at [492, 444] on link "Documents" at bounding box center [468, 461] width 117 height 38
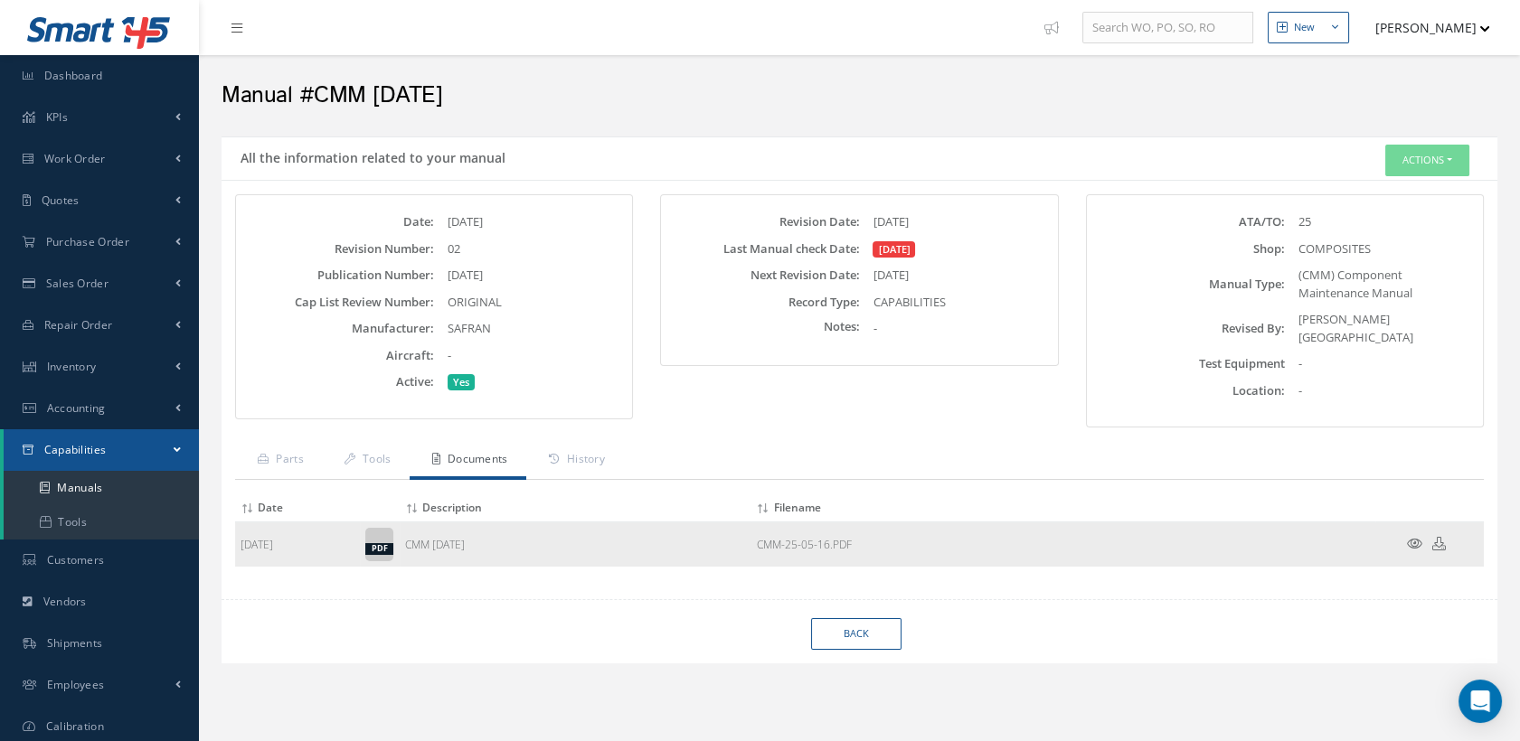
click at [1439, 537] on icon at bounding box center [1439, 544] width 14 height 14
drag, startPoint x: 571, startPoint y: 549, endPoint x: 572, endPoint y: 534, distance: 14.5
click at [571, 549] on td "CMM [DATE]" at bounding box center [575, 545] width 351 height 45
click at [90, 155] on span "Work Order" at bounding box center [74, 158] width 61 height 15
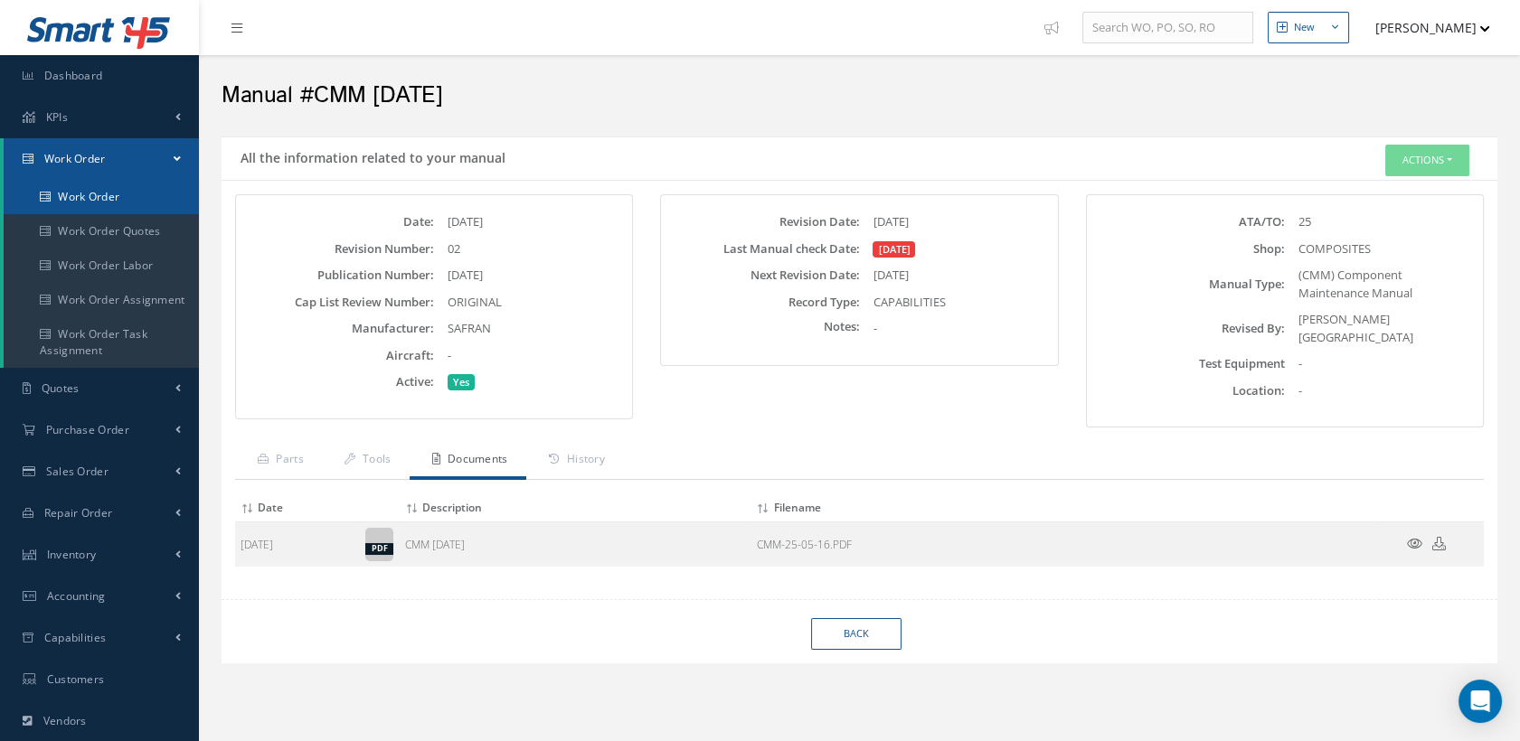
click at [83, 191] on link "Work Order" at bounding box center [101, 197] width 195 height 34
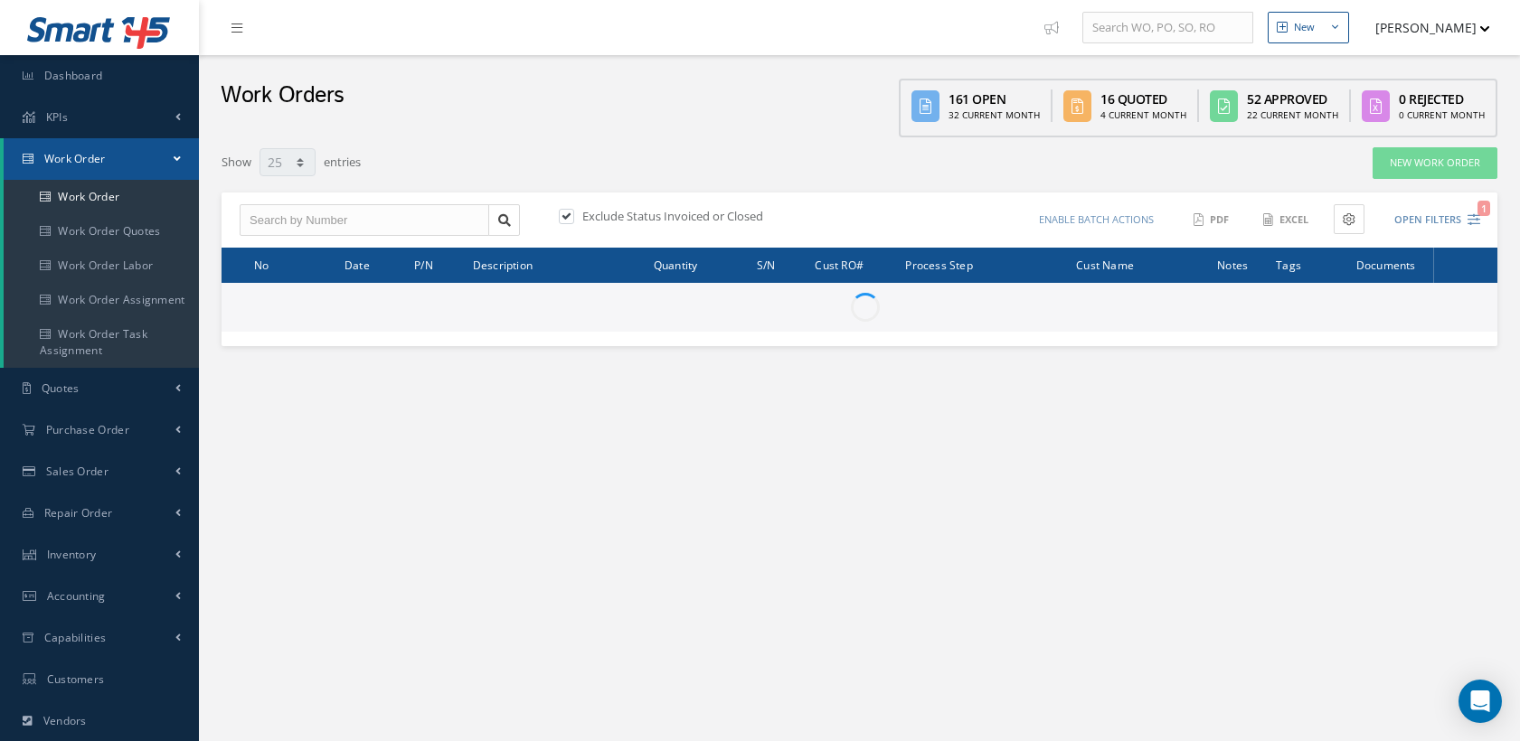
select select "25"
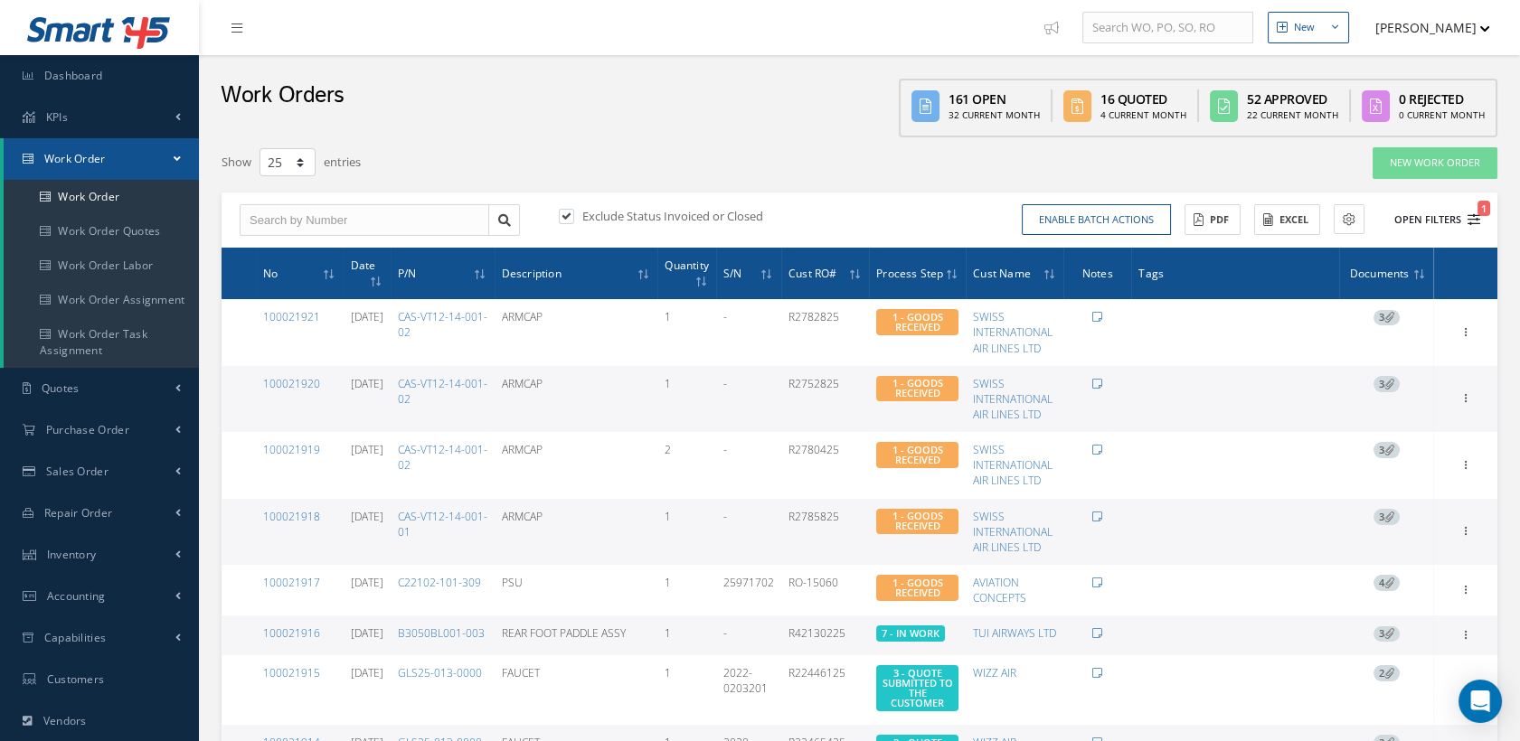
click at [1469, 213] on icon "1" at bounding box center [1473, 219] width 13 height 13
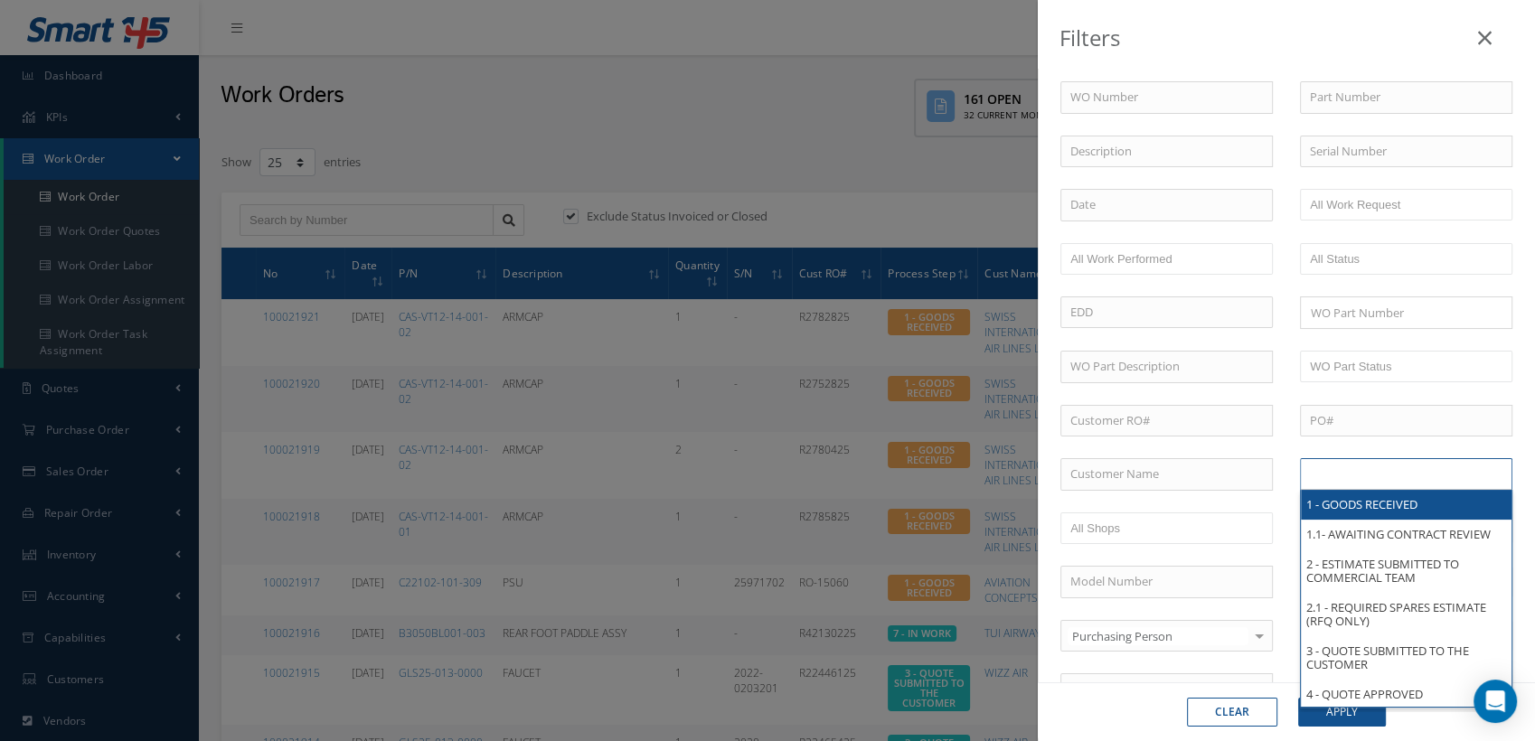
click at [1349, 474] on input "text" at bounding box center [1367, 474] width 115 height 23
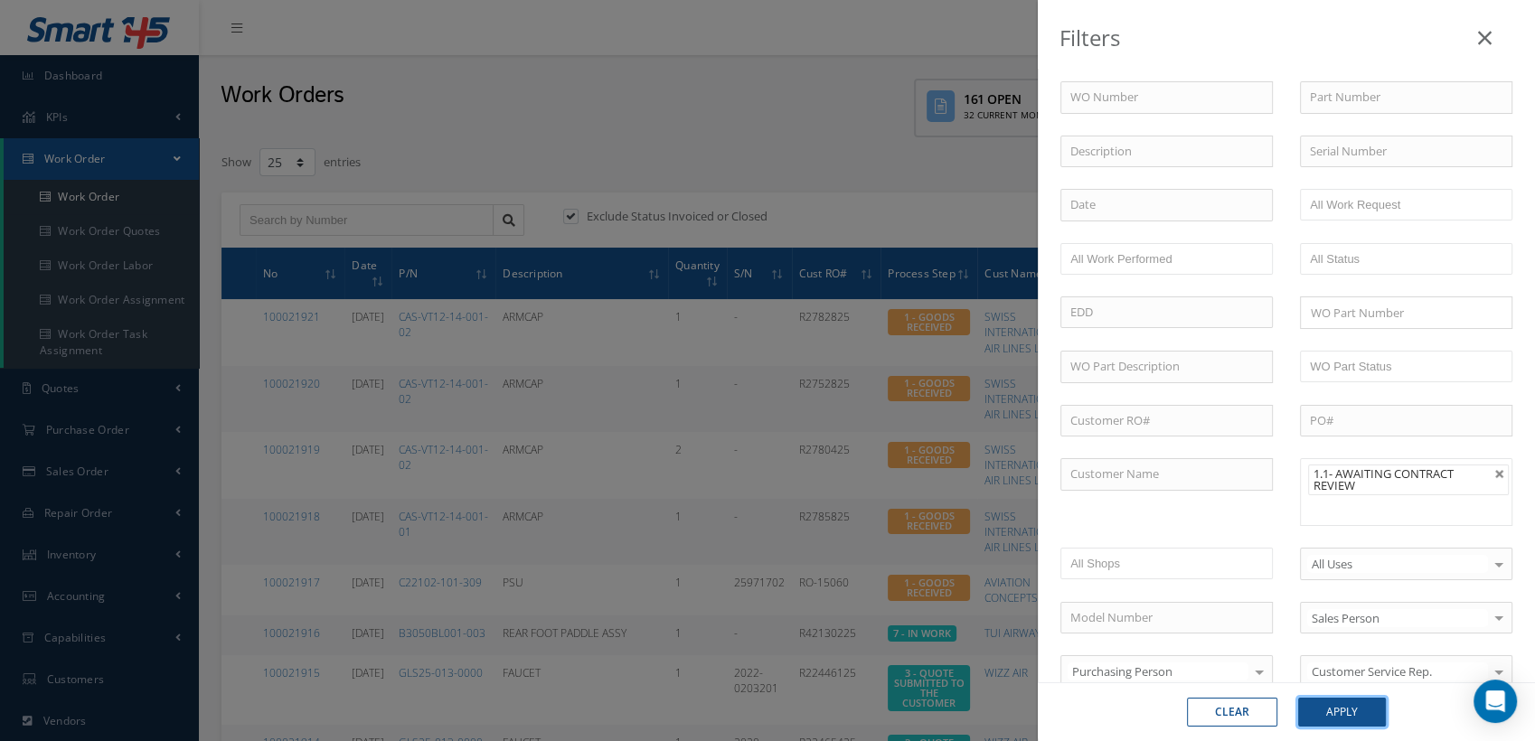
drag, startPoint x: 1353, startPoint y: 715, endPoint x: 1343, endPoint y: 703, distance: 15.4
click at [1352, 717] on button "Apply" at bounding box center [1342, 712] width 88 height 29
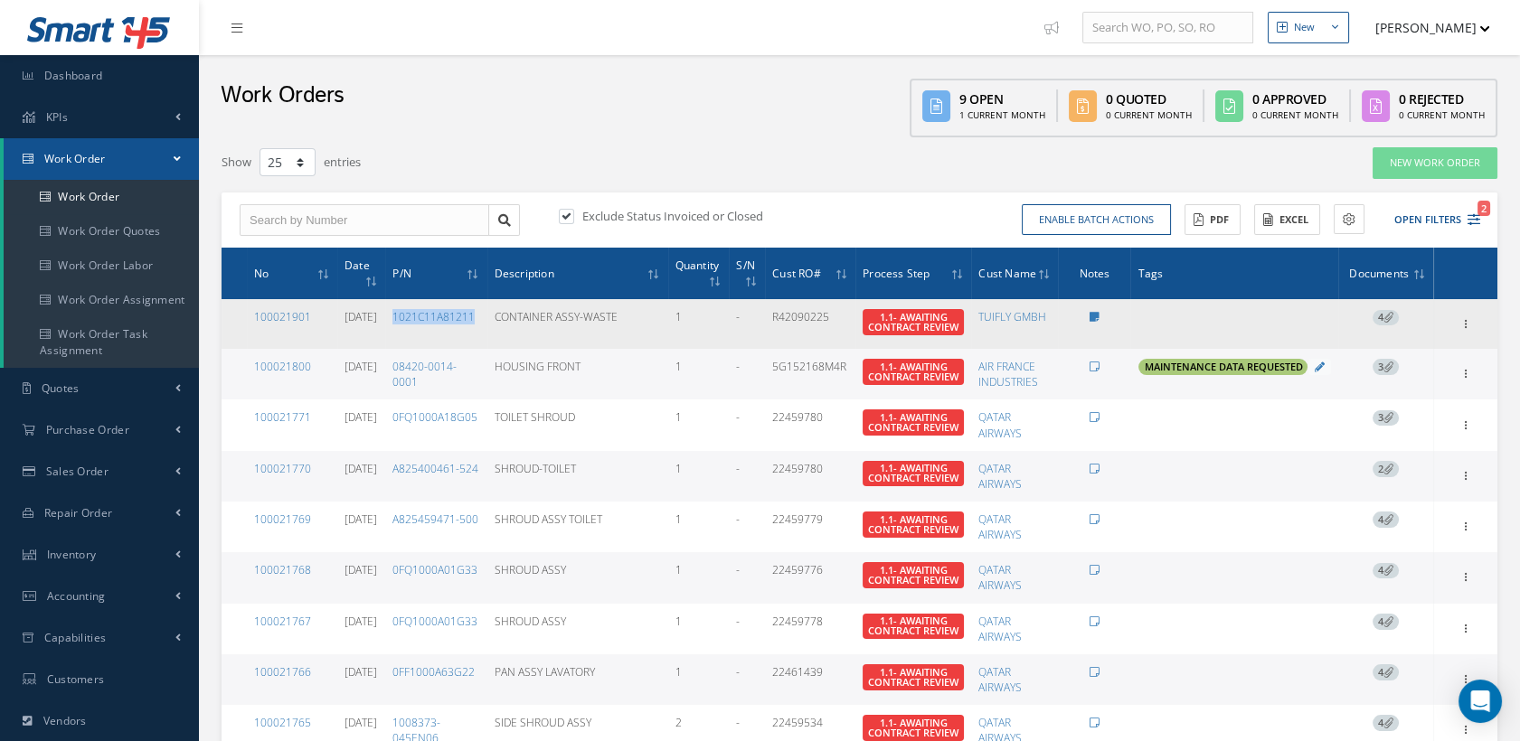
drag, startPoint x: 501, startPoint y: 327, endPoint x: 417, endPoint y: 327, distance: 84.1
click at [417, 327] on td "1021C11A81211" at bounding box center [435, 324] width 101 height 50
copy link "1021C11A81211"
drag, startPoint x: 851, startPoint y: 321, endPoint x: 788, endPoint y: 321, distance: 62.4
click at [788, 321] on td "R42090225" at bounding box center [810, 324] width 90 height 50
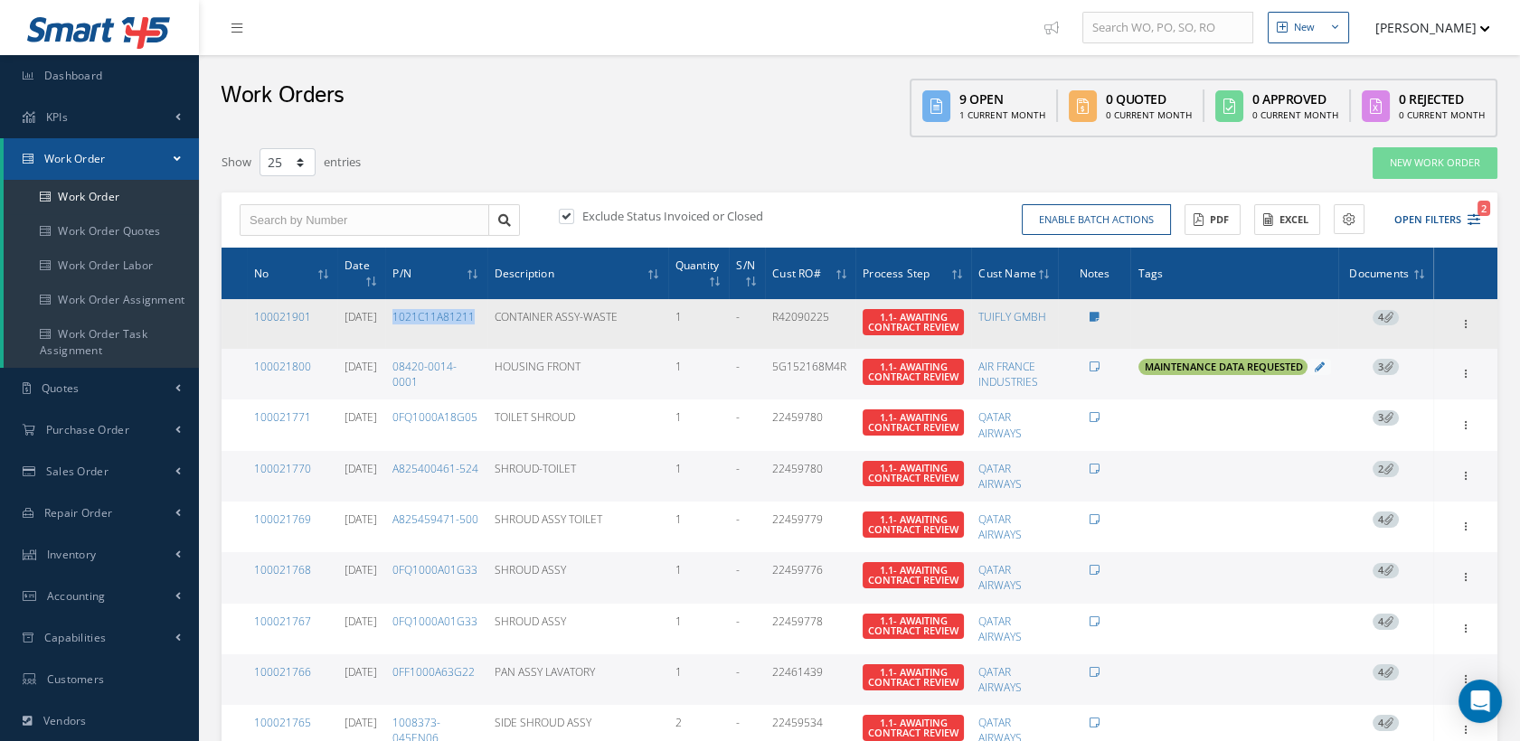
copy td "R42090225"
drag, startPoint x: 508, startPoint y: 322, endPoint x: 416, endPoint y: 323, distance: 92.2
click at [416, 323] on tr "100021901 09/05/2025 1021C11A81211 CONTAINER ASSY-WASTE 1 - R42090225 1.1- AWAI…" at bounding box center [860, 324] width 1276 height 50
copy link "1021C11A81211"
click at [290, 315] on link "100021901" at bounding box center [282, 316] width 57 height 15
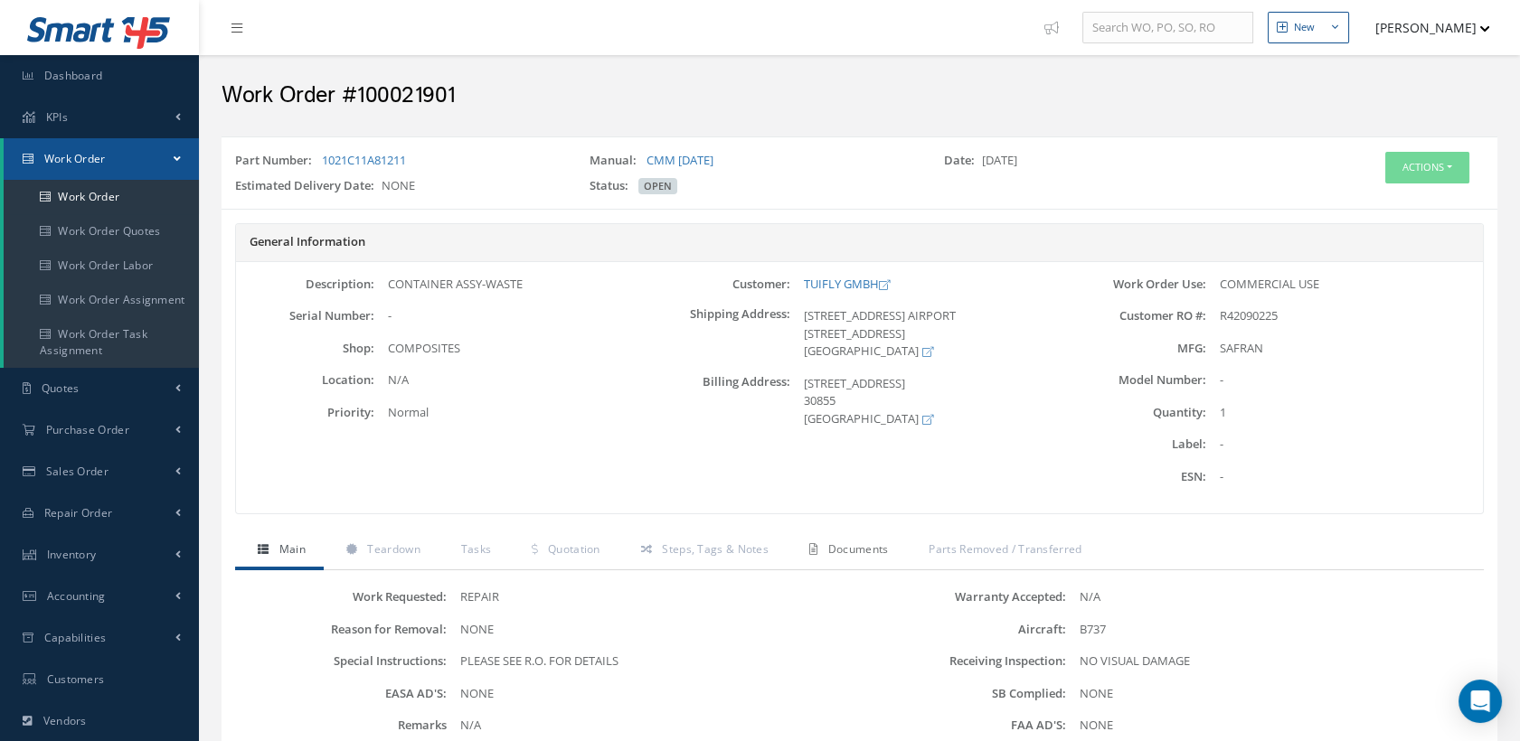
click at [852, 547] on span "Documents" at bounding box center [858, 549] width 61 height 15
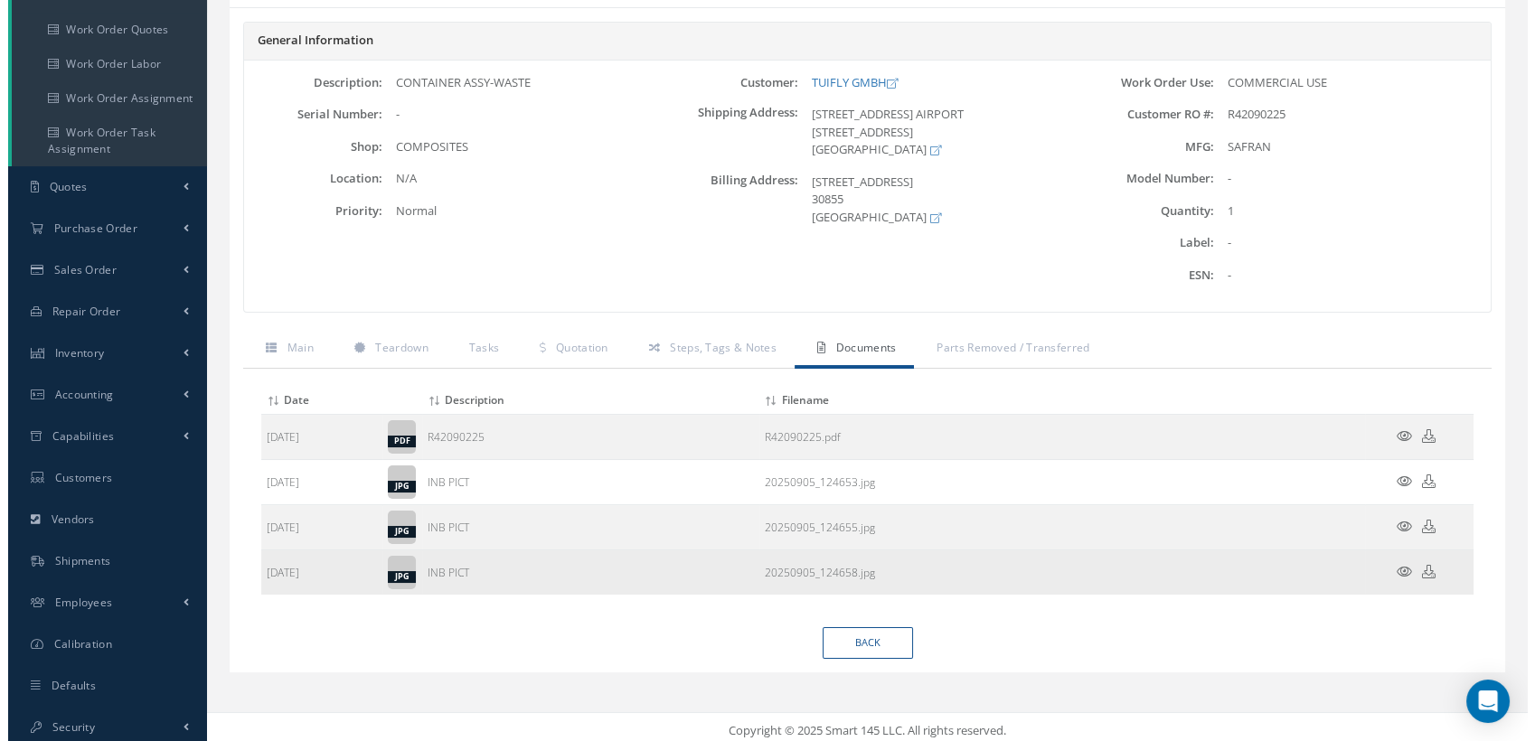
scroll to position [208, 0]
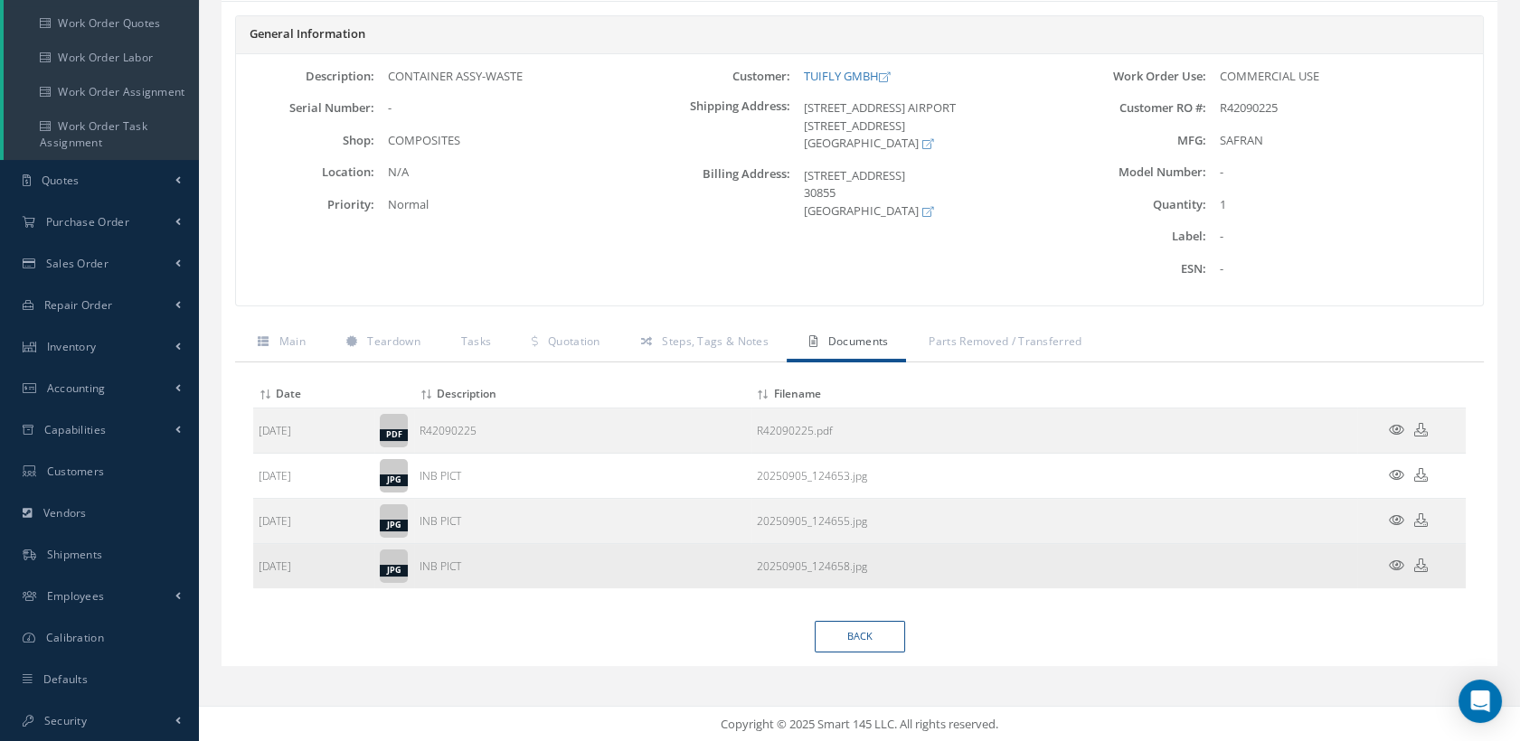
click at [1393, 559] on icon at bounding box center [1396, 566] width 15 height 14
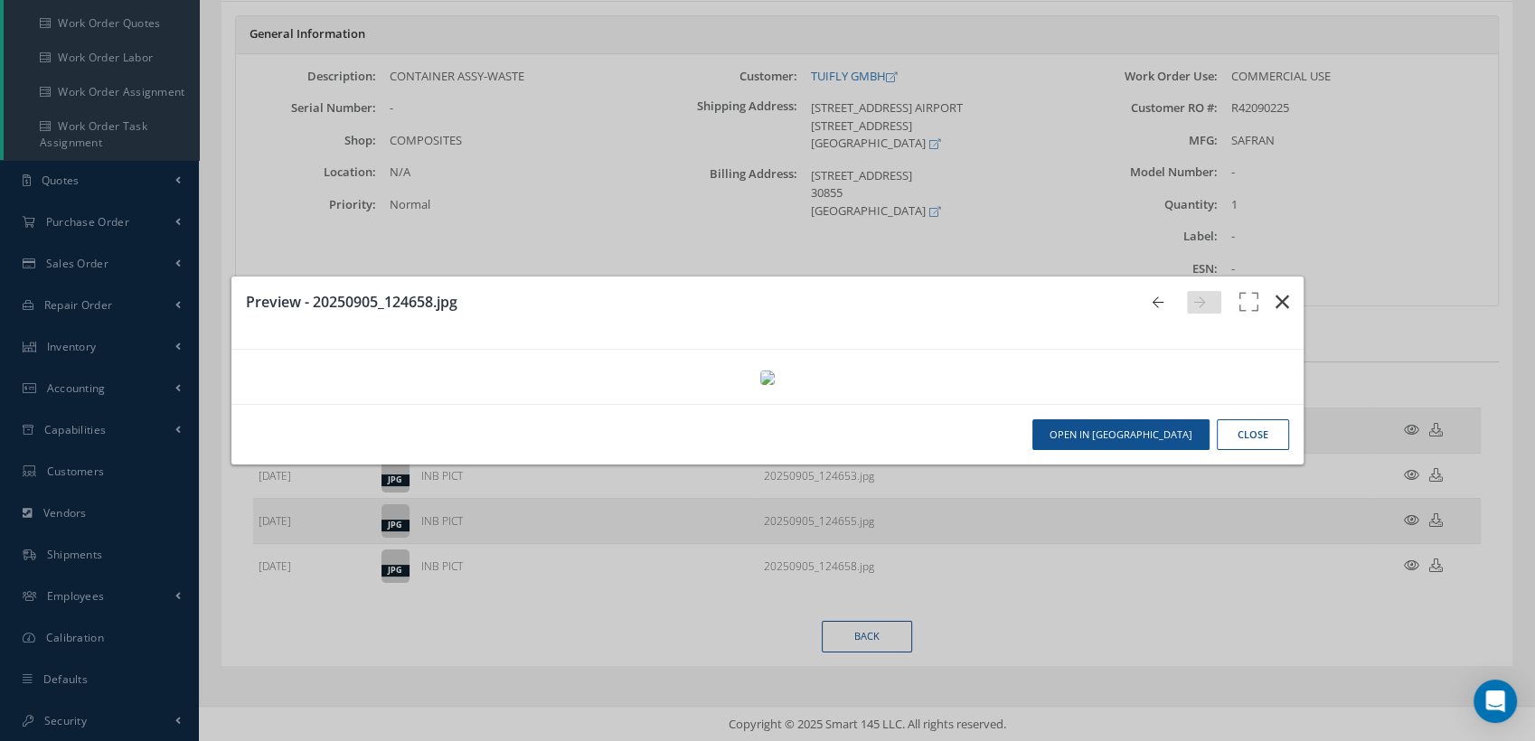
click at [1276, 291] on icon "button" at bounding box center [1283, 302] width 14 height 22
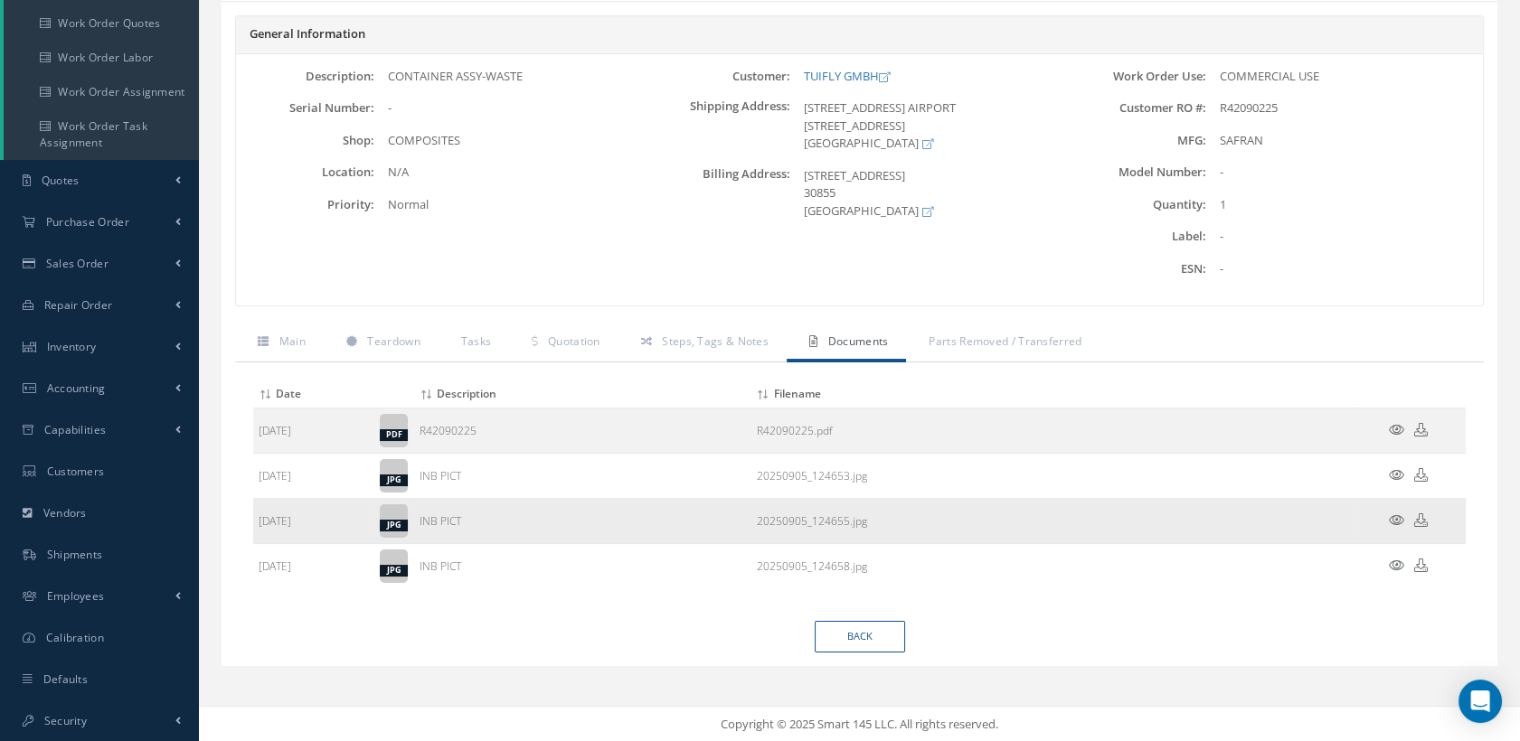
click at [1396, 514] on icon at bounding box center [1396, 521] width 15 height 14
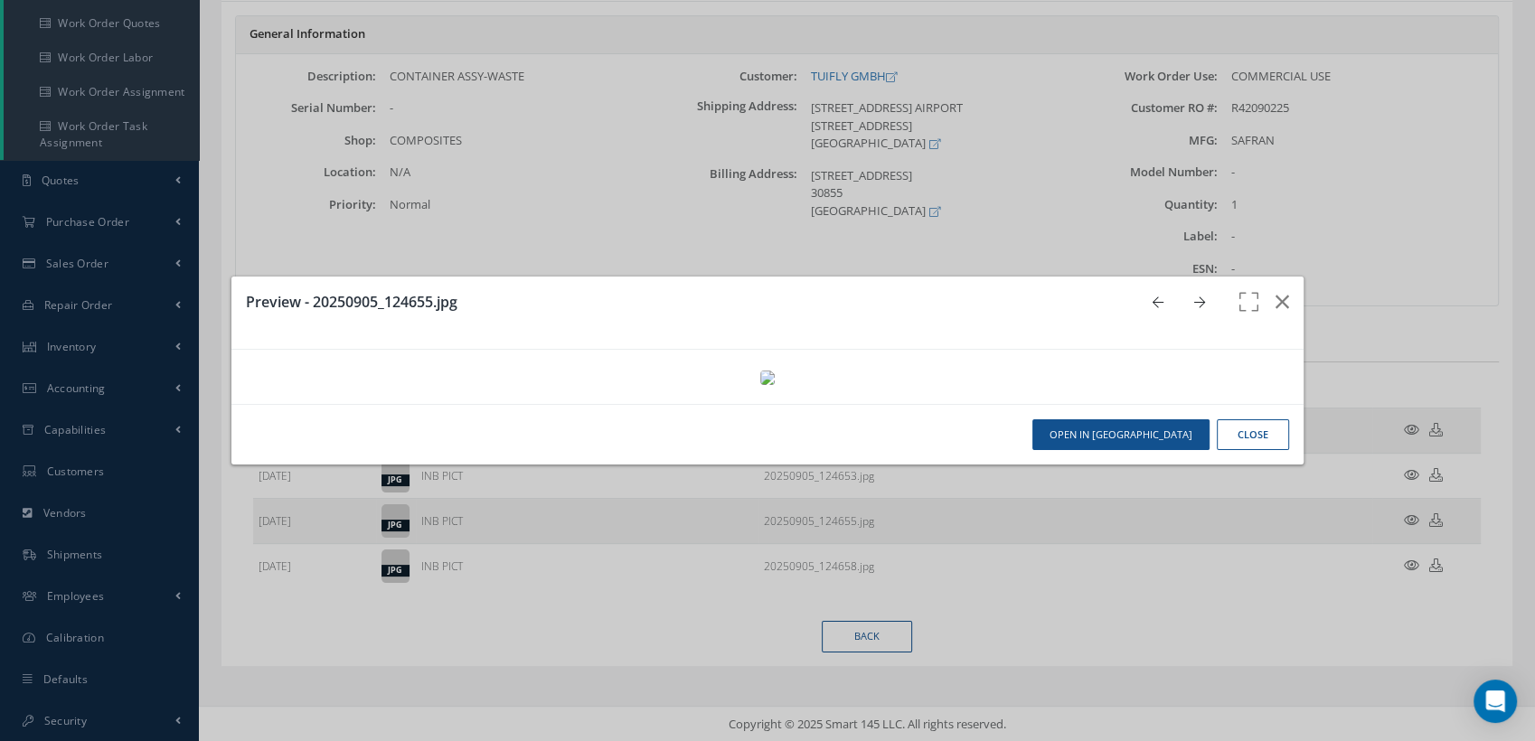
scroll to position [0, 0]
click at [1276, 291] on icon "button" at bounding box center [1283, 302] width 14 height 22
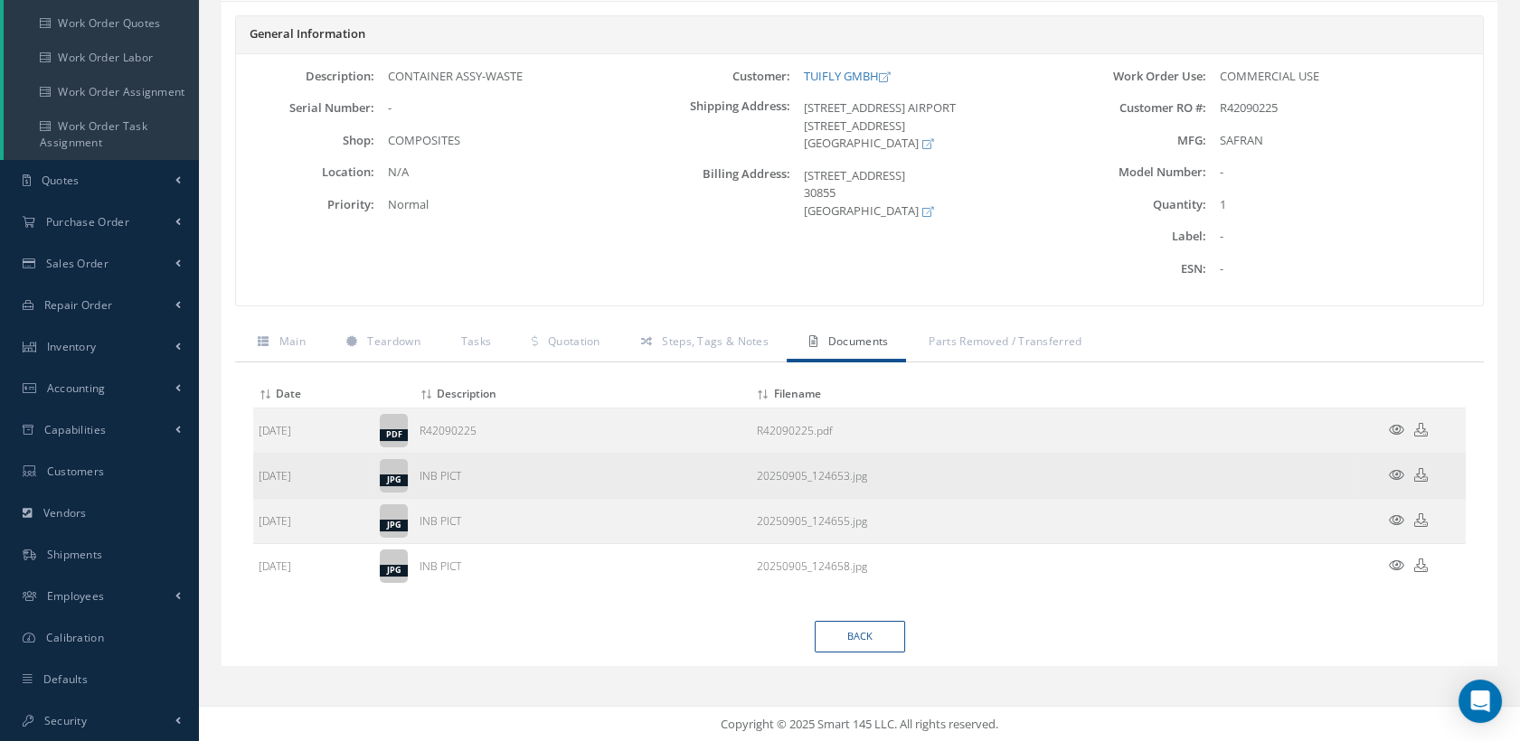
click at [1389, 471] on icon at bounding box center [1396, 475] width 15 height 14
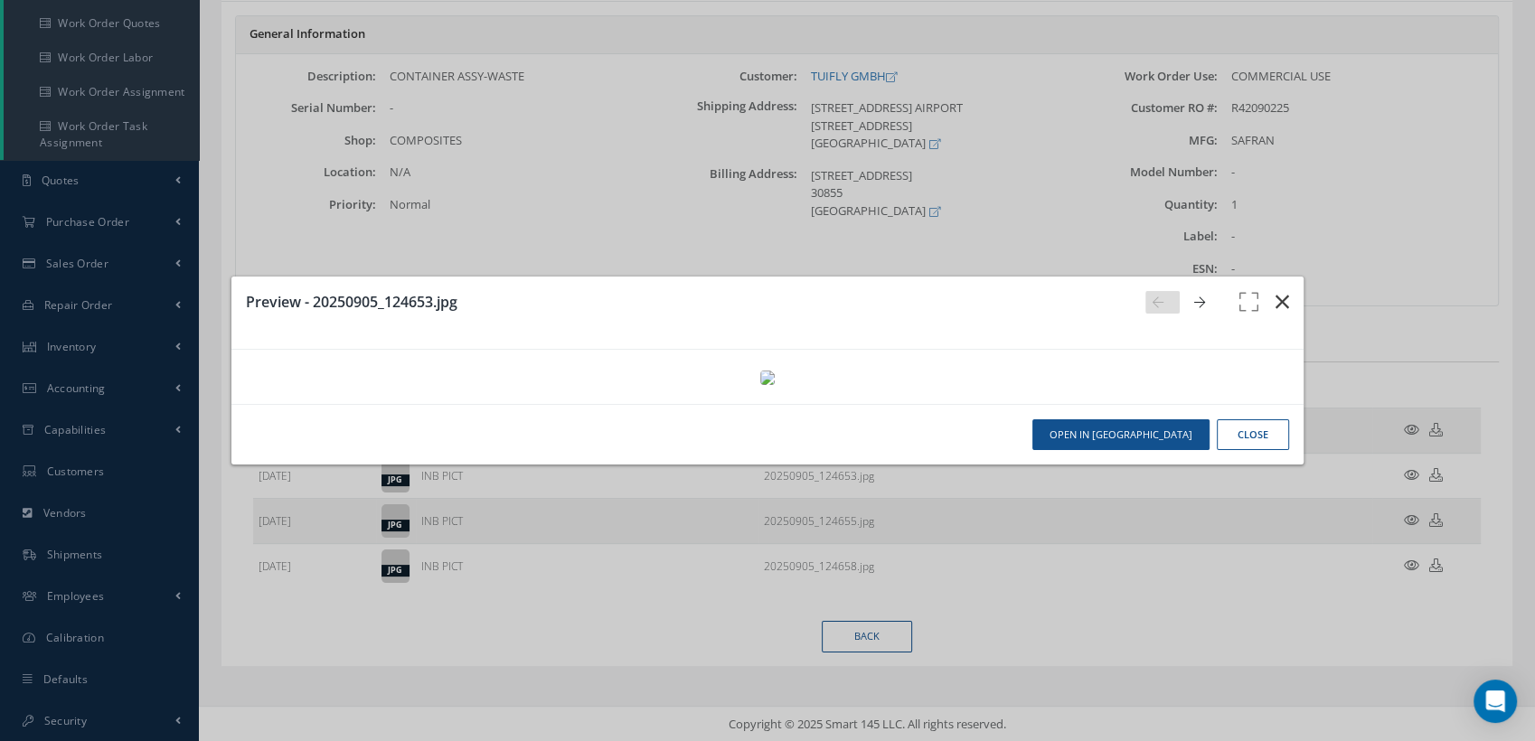
click at [1276, 291] on icon "button" at bounding box center [1283, 302] width 14 height 22
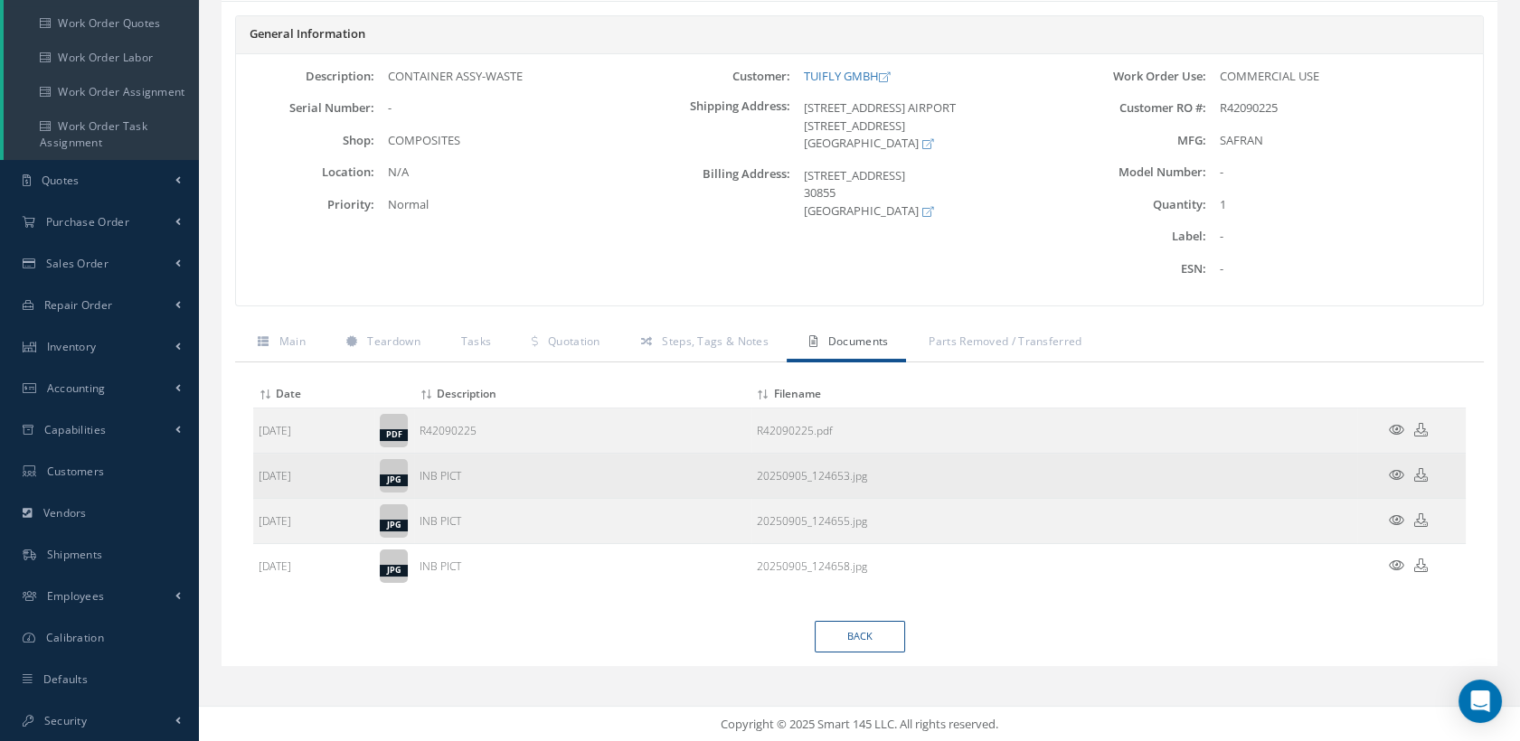
click at [1392, 468] on icon at bounding box center [1396, 475] width 15 height 14
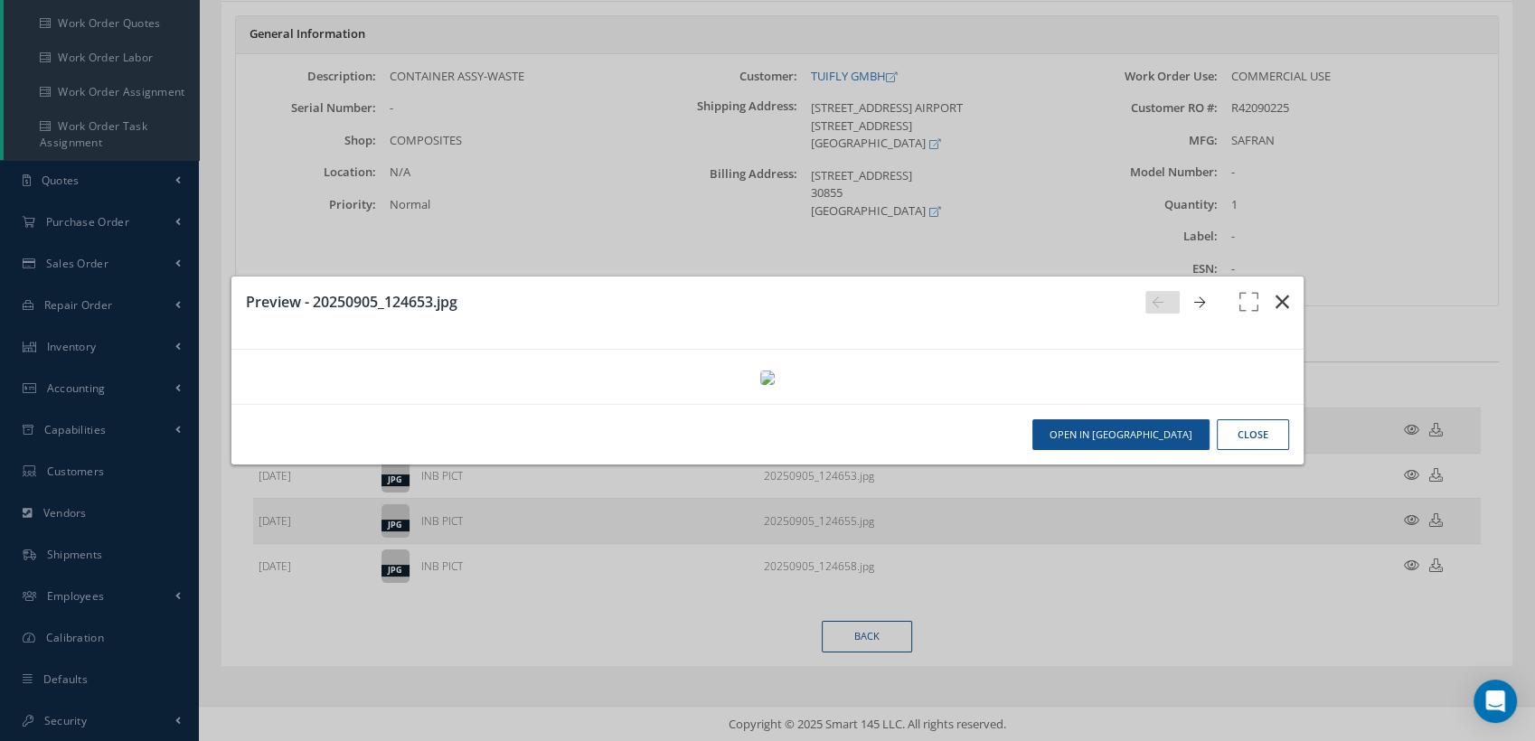
click at [1271, 277] on button "button" at bounding box center [1282, 302] width 42 height 51
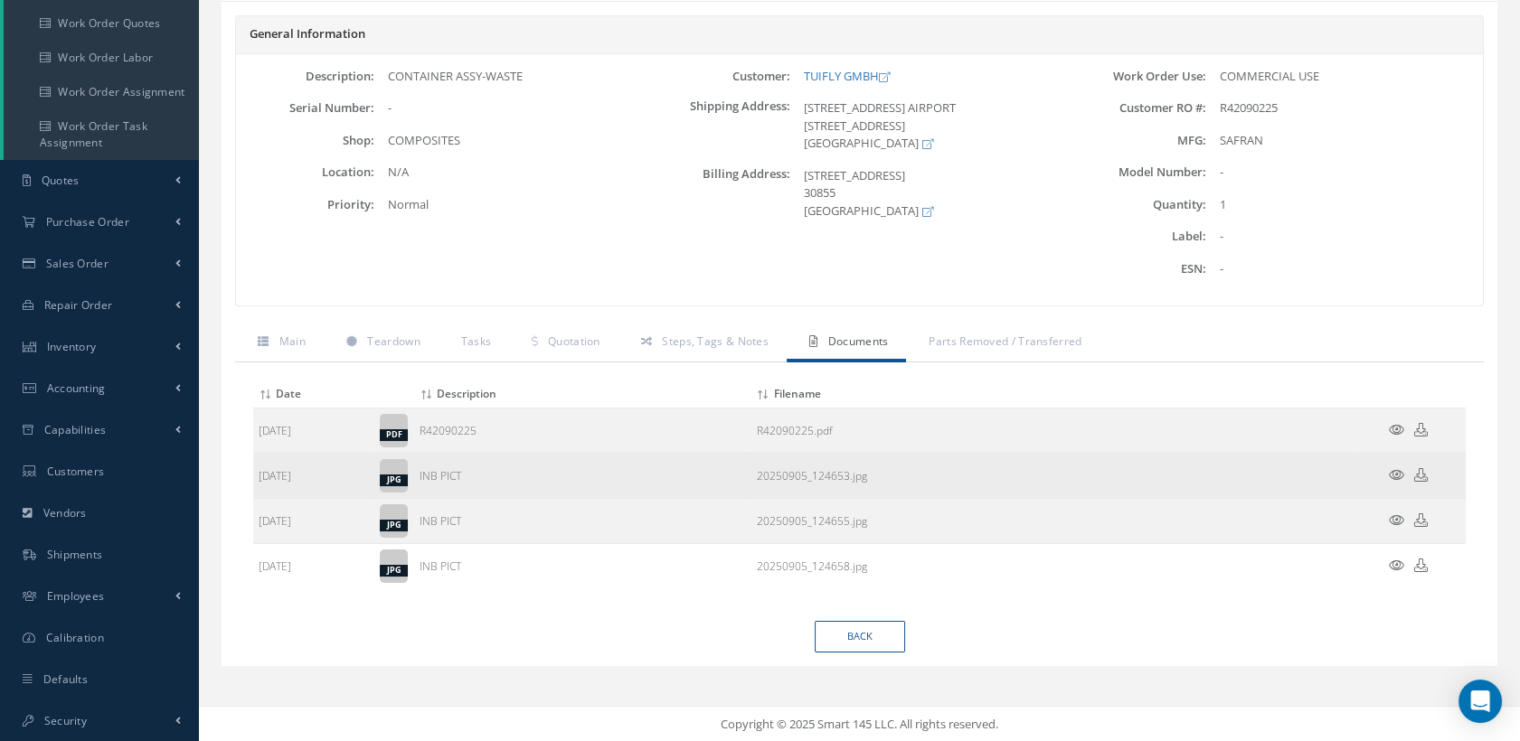
click at [1422, 473] on icon at bounding box center [1421, 475] width 14 height 14
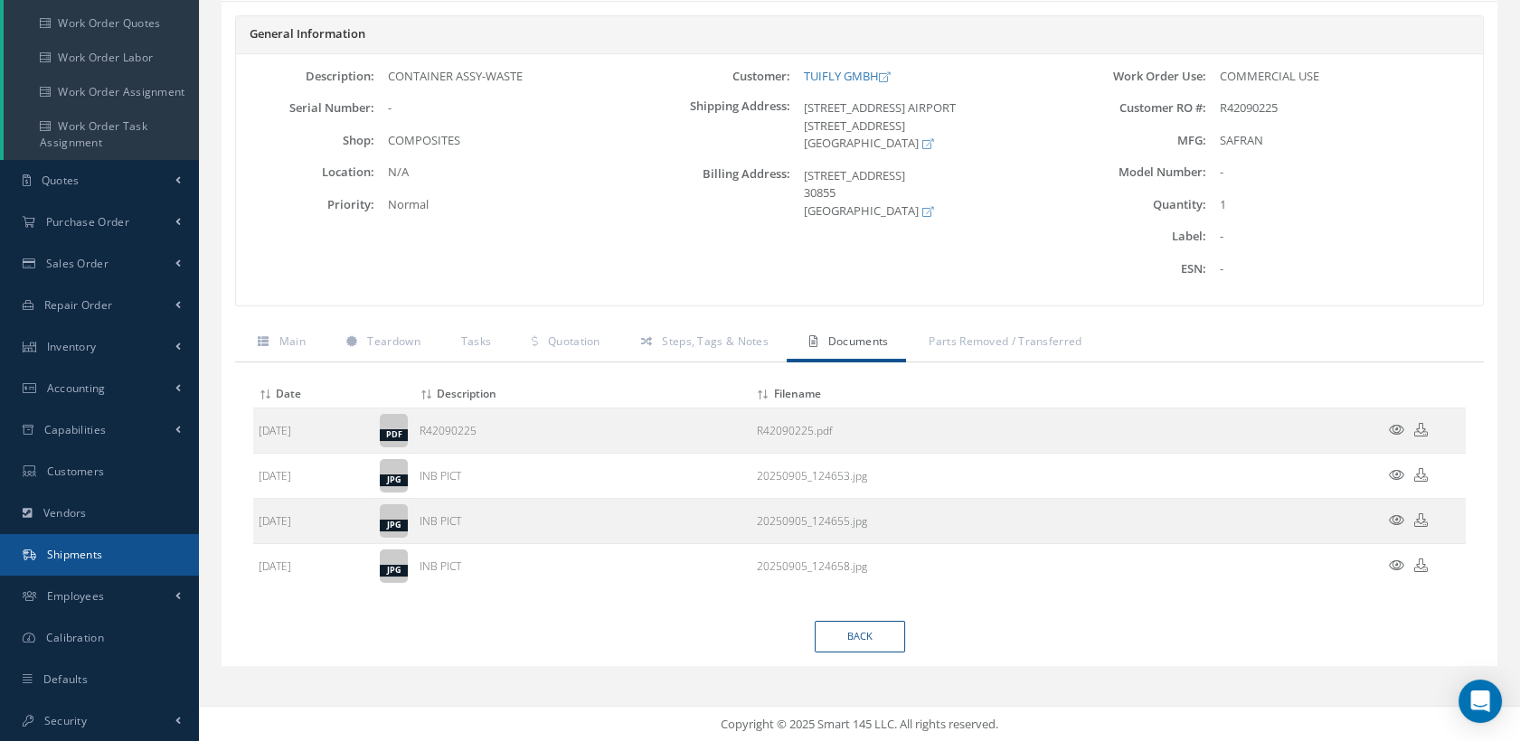
scroll to position [108, 0]
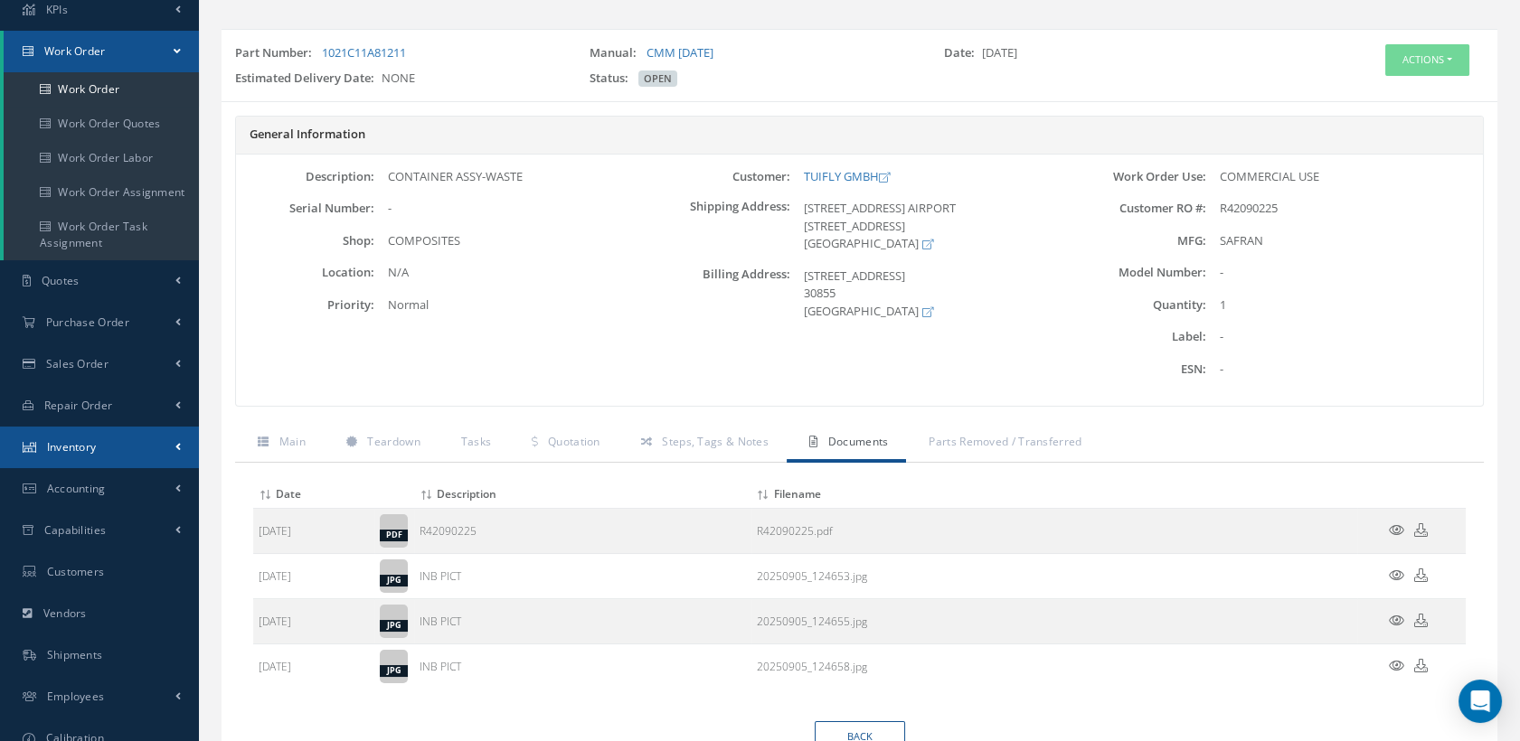
click at [122, 443] on link "Inventory" at bounding box center [99, 448] width 199 height 42
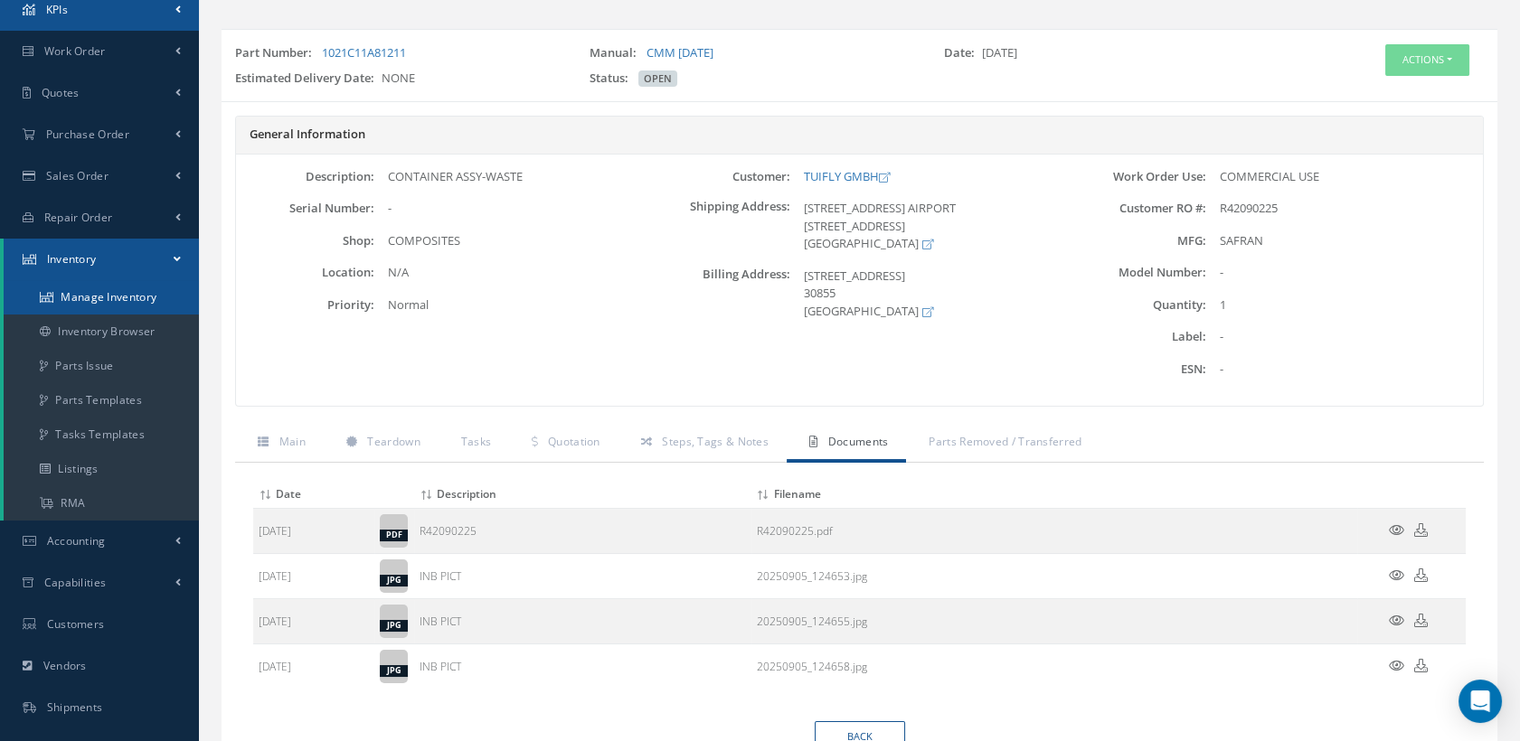
scroll to position [0, 0]
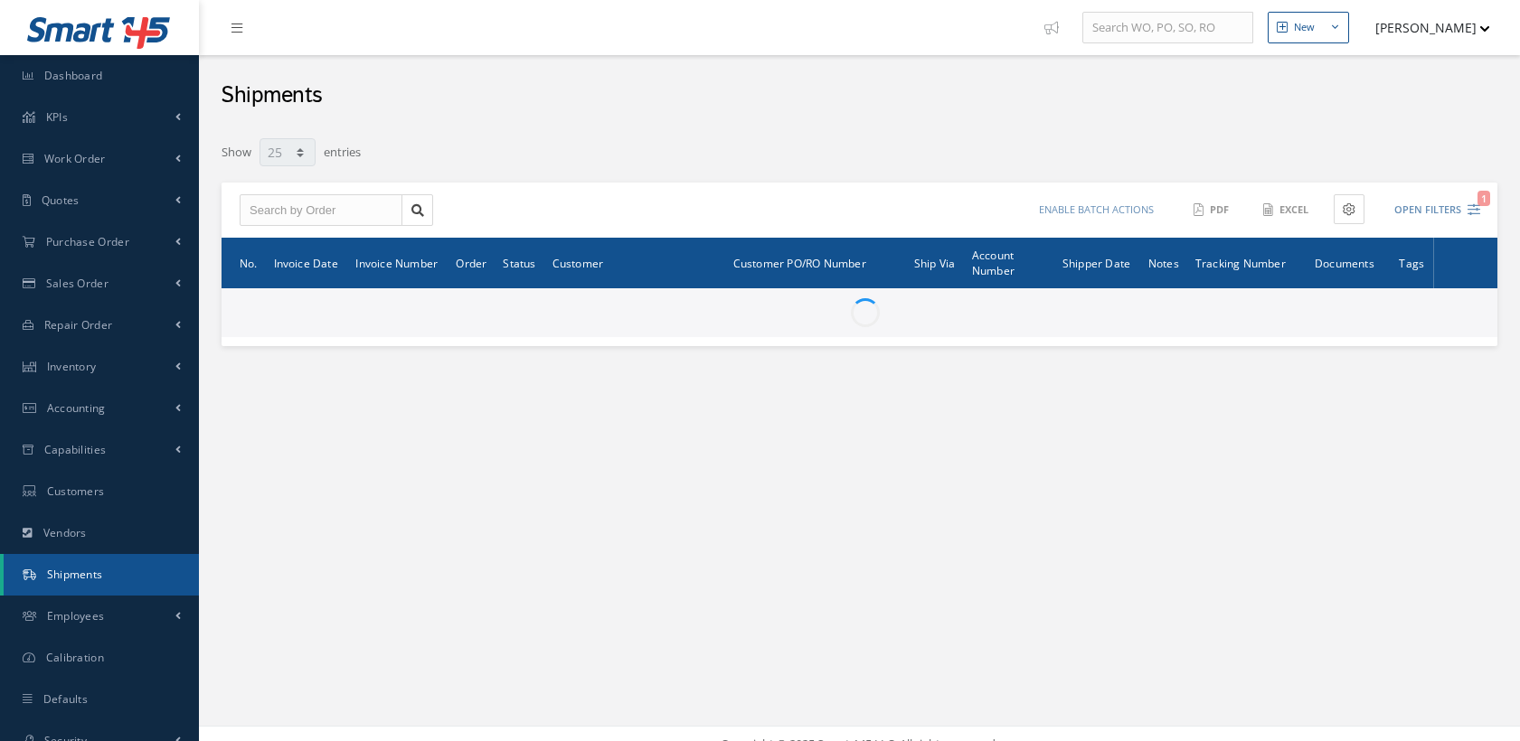
select select "25"
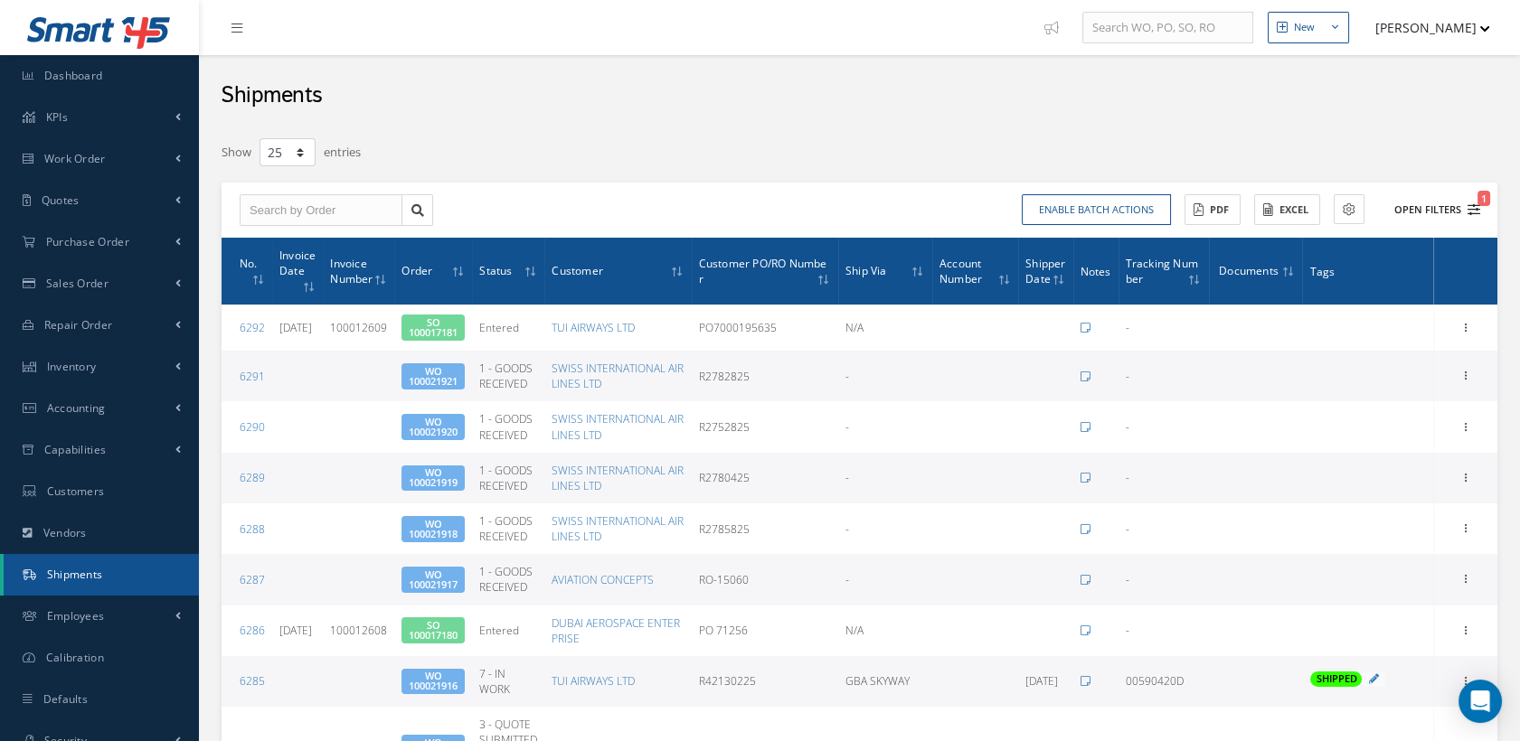
click at [1475, 211] on icon "1" at bounding box center [1473, 209] width 13 height 13
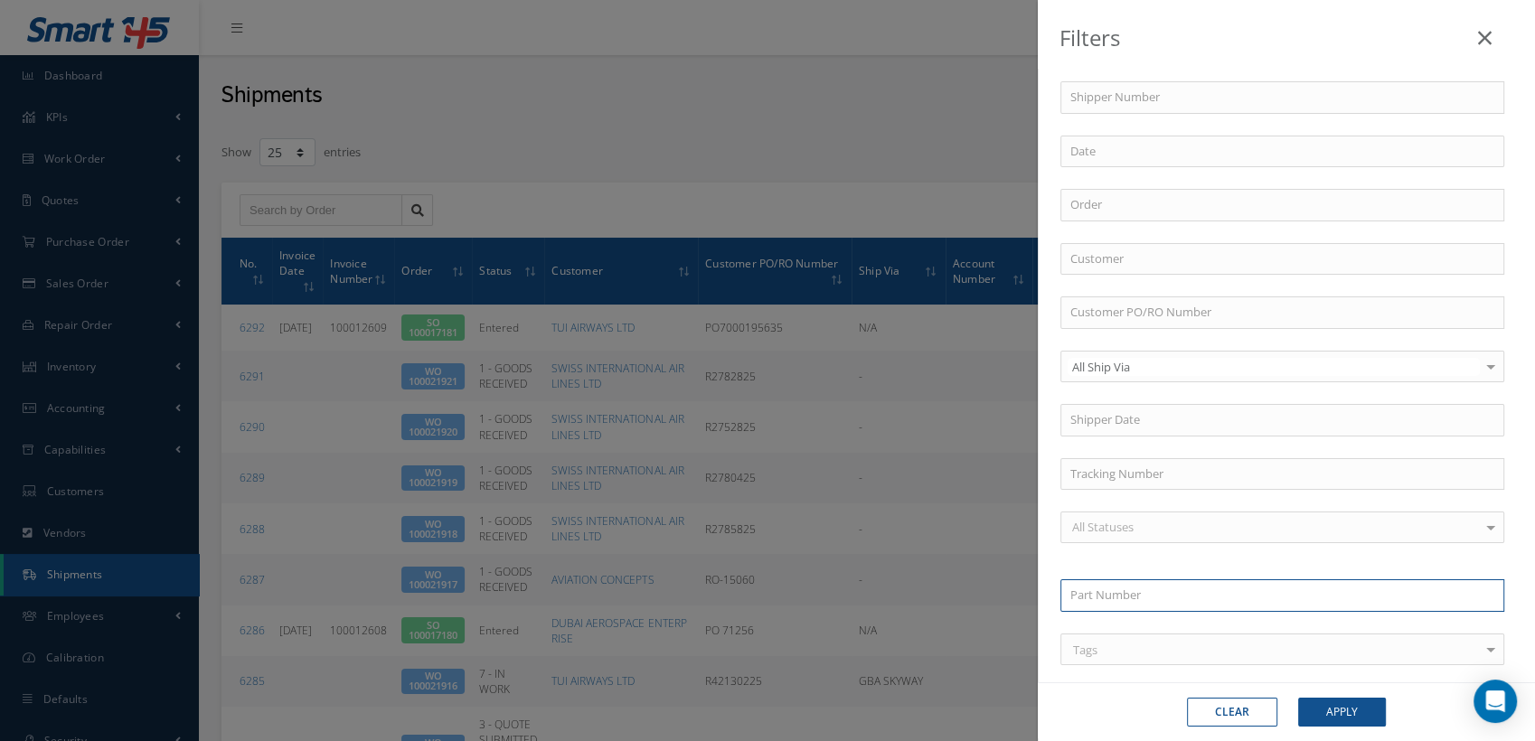
click at [1100, 585] on input "text" at bounding box center [1283, 596] width 444 height 33
paste input "1021C11A81212"
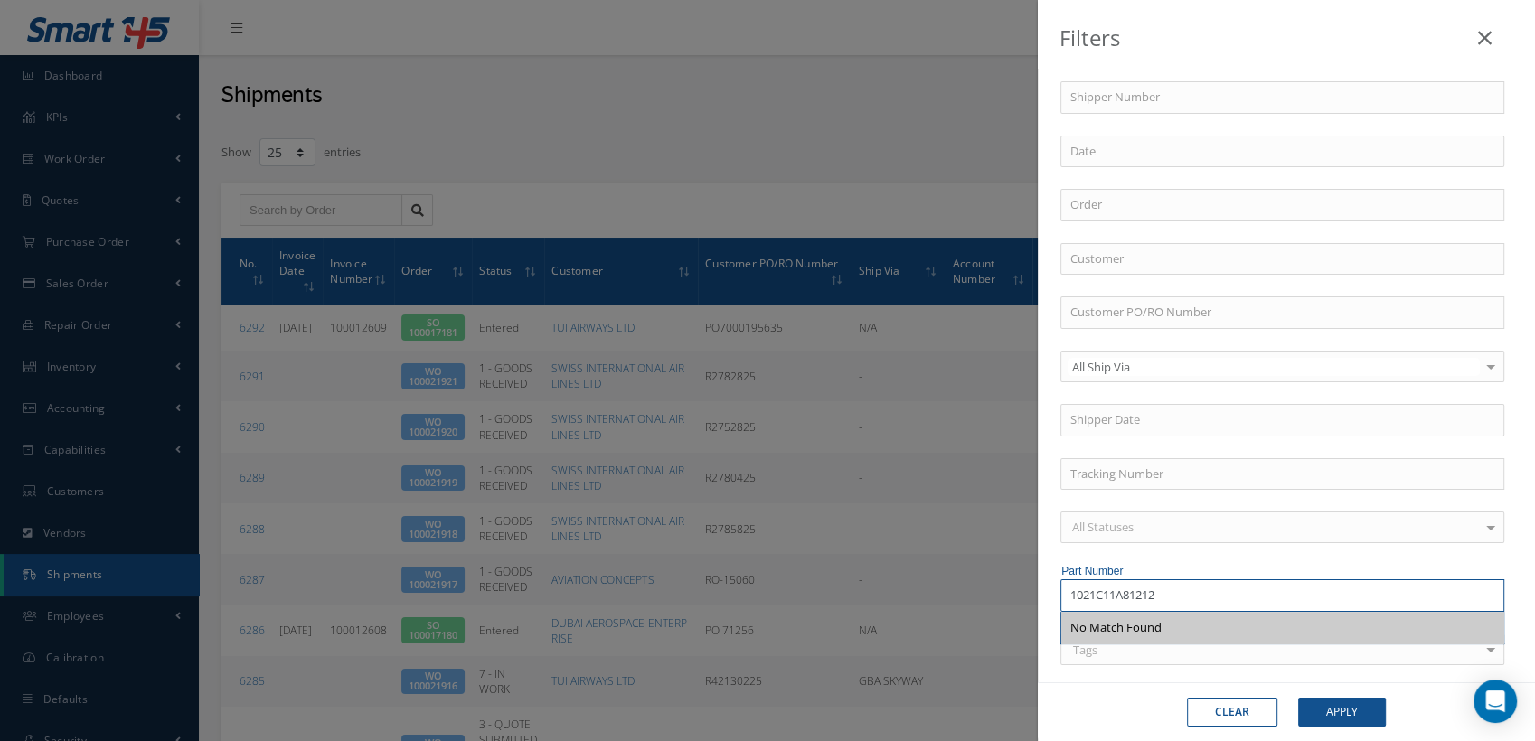
click at [1163, 590] on input "1021C11A81212" at bounding box center [1283, 596] width 444 height 33
click at [1172, 592] on input "1021C11A81212" at bounding box center [1283, 596] width 444 height 33
type input "1021C11A81212"
click at [1121, 548] on div "All Statuses Work Order 1 - GOODS RECEIVED 1.1- AWAITING CONTRACT REVIEW 2 - ES…" at bounding box center [1286, 535] width 479 height 46
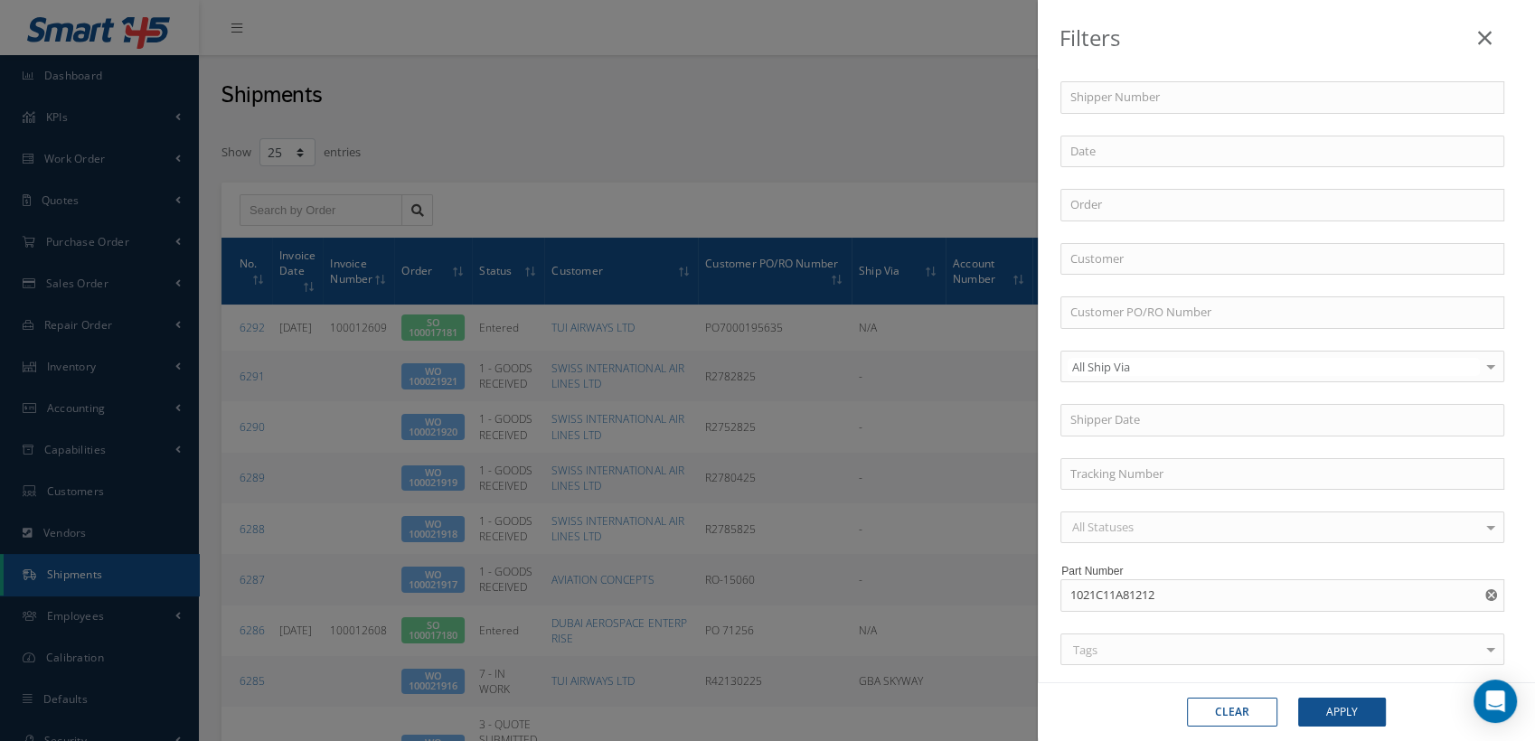
click at [1486, 593] on use "Reset" at bounding box center [1492, 596] width 12 height 12
click at [1480, 41] on icon at bounding box center [1485, 38] width 14 height 22
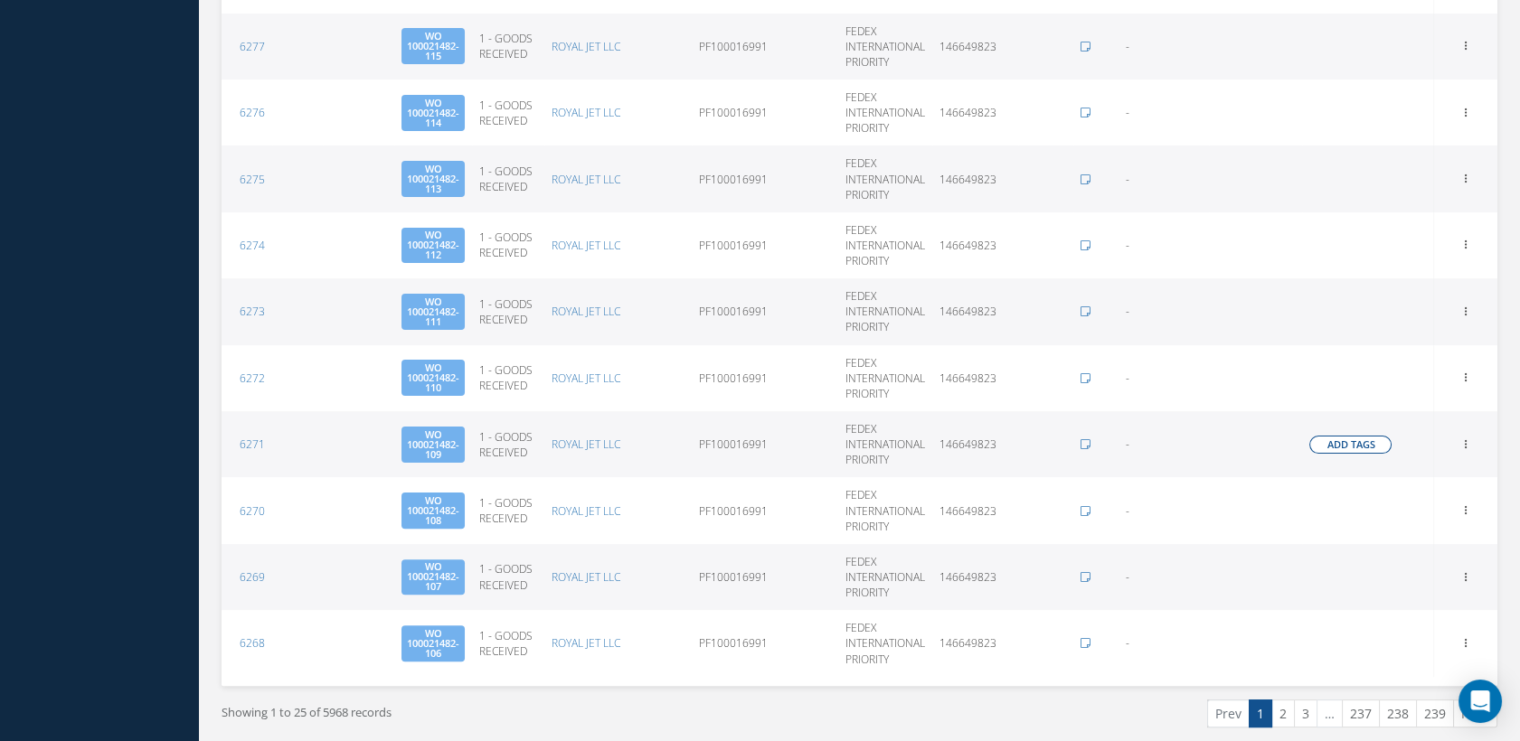
scroll to position [1273, 0]
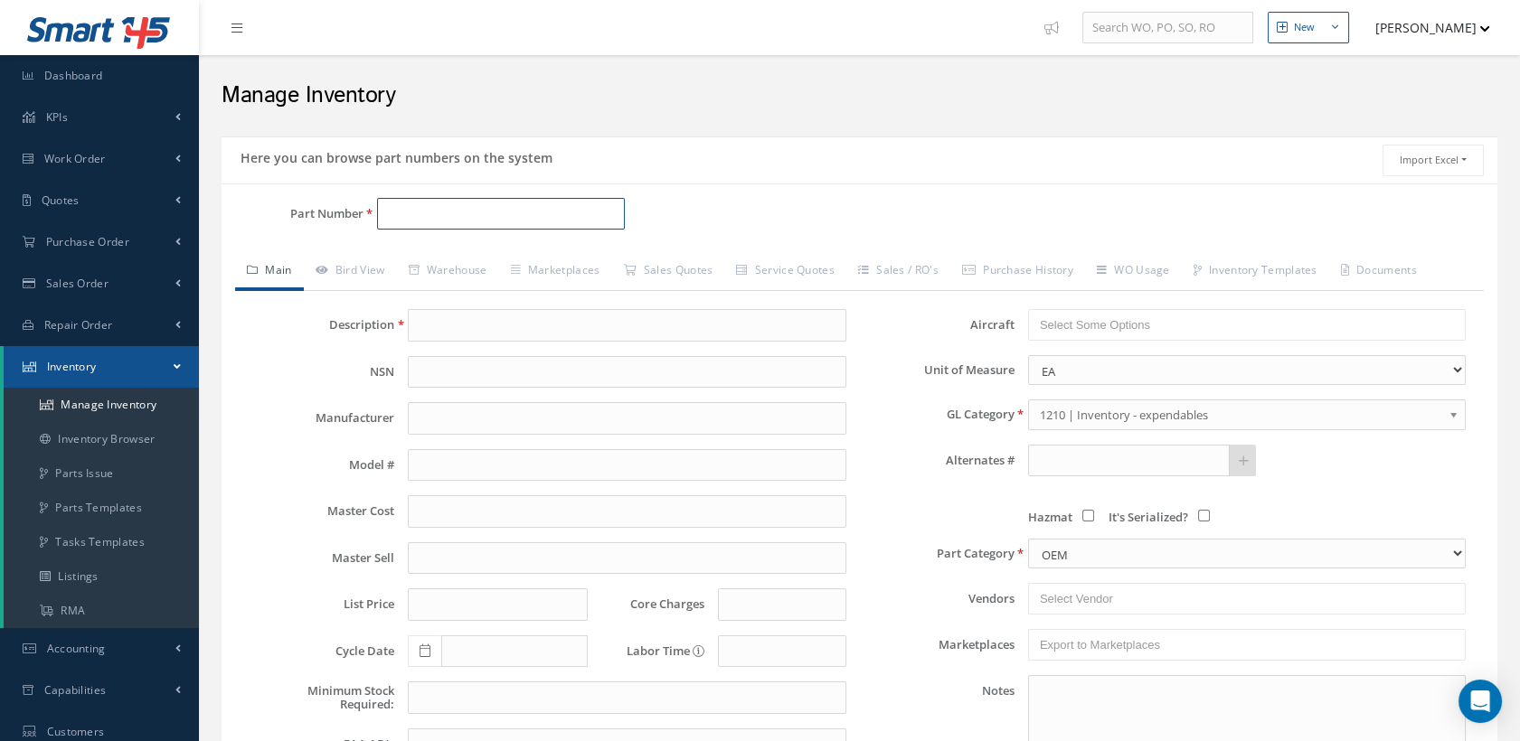
click at [412, 216] on input "Part Number" at bounding box center [501, 214] width 249 height 33
paste input "1021C11A81212"
type input "1021C11A81212"
click at [381, 263] on link "Bird View" at bounding box center [350, 272] width 93 height 38
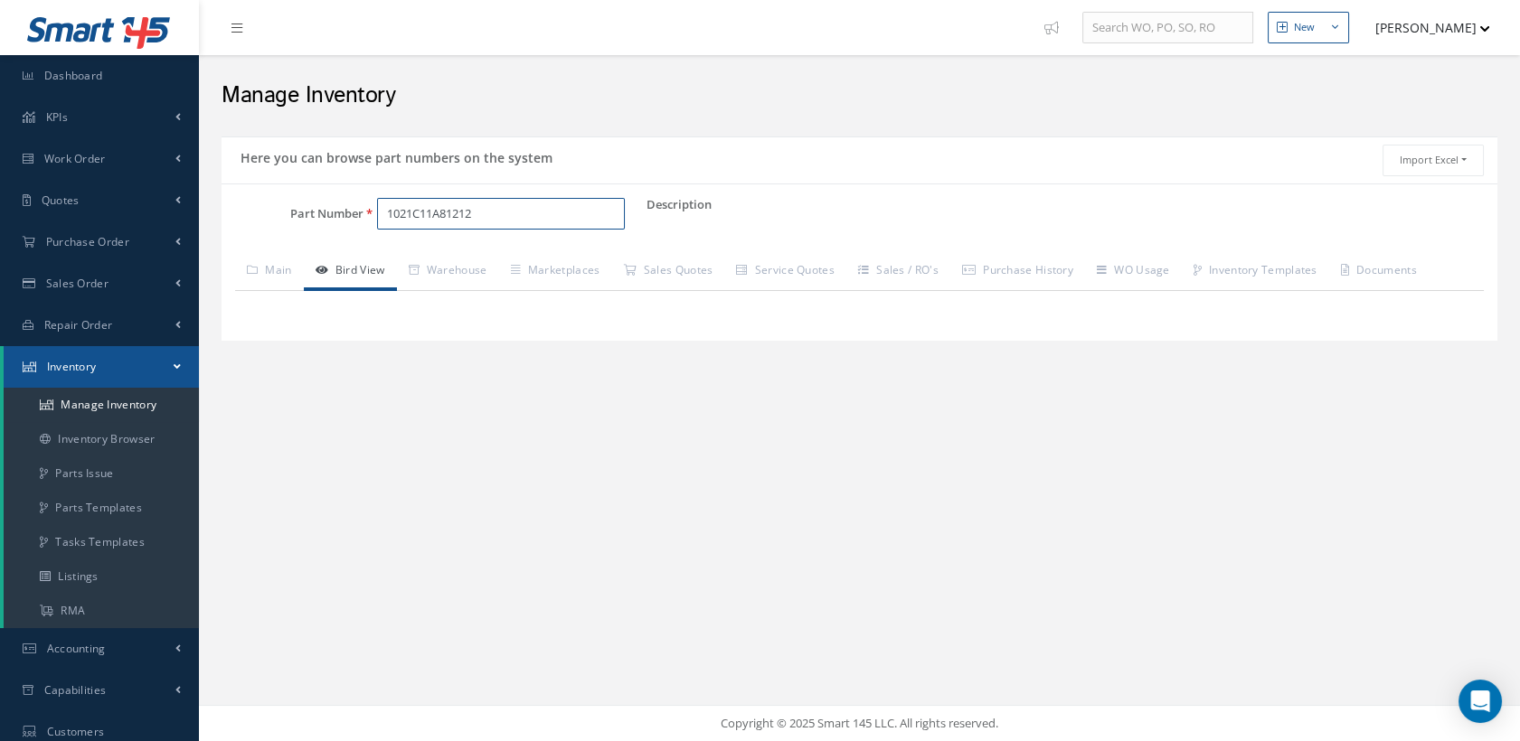
click at [480, 221] on input "1021C11A81212" at bounding box center [501, 214] width 249 height 33
drag, startPoint x: 492, startPoint y: 213, endPoint x: 308, endPoint y: 215, distance: 183.6
click at [308, 215] on div "Part Number 1021C11A81212" at bounding box center [434, 214] width 425 height 33
click at [283, 273] on link "Main" at bounding box center [269, 272] width 69 height 38
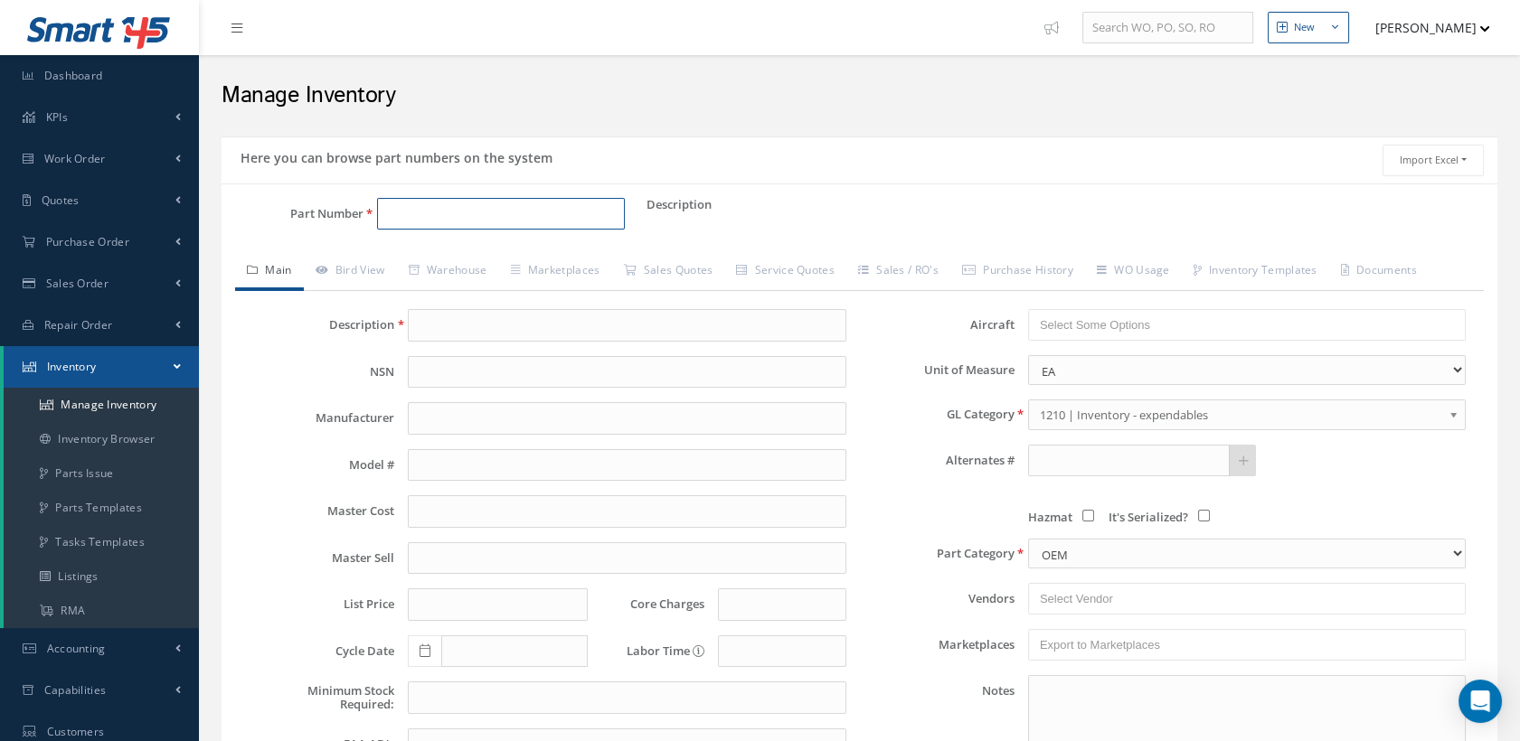
click at [415, 213] on input "Part Number" at bounding box center [501, 214] width 249 height 33
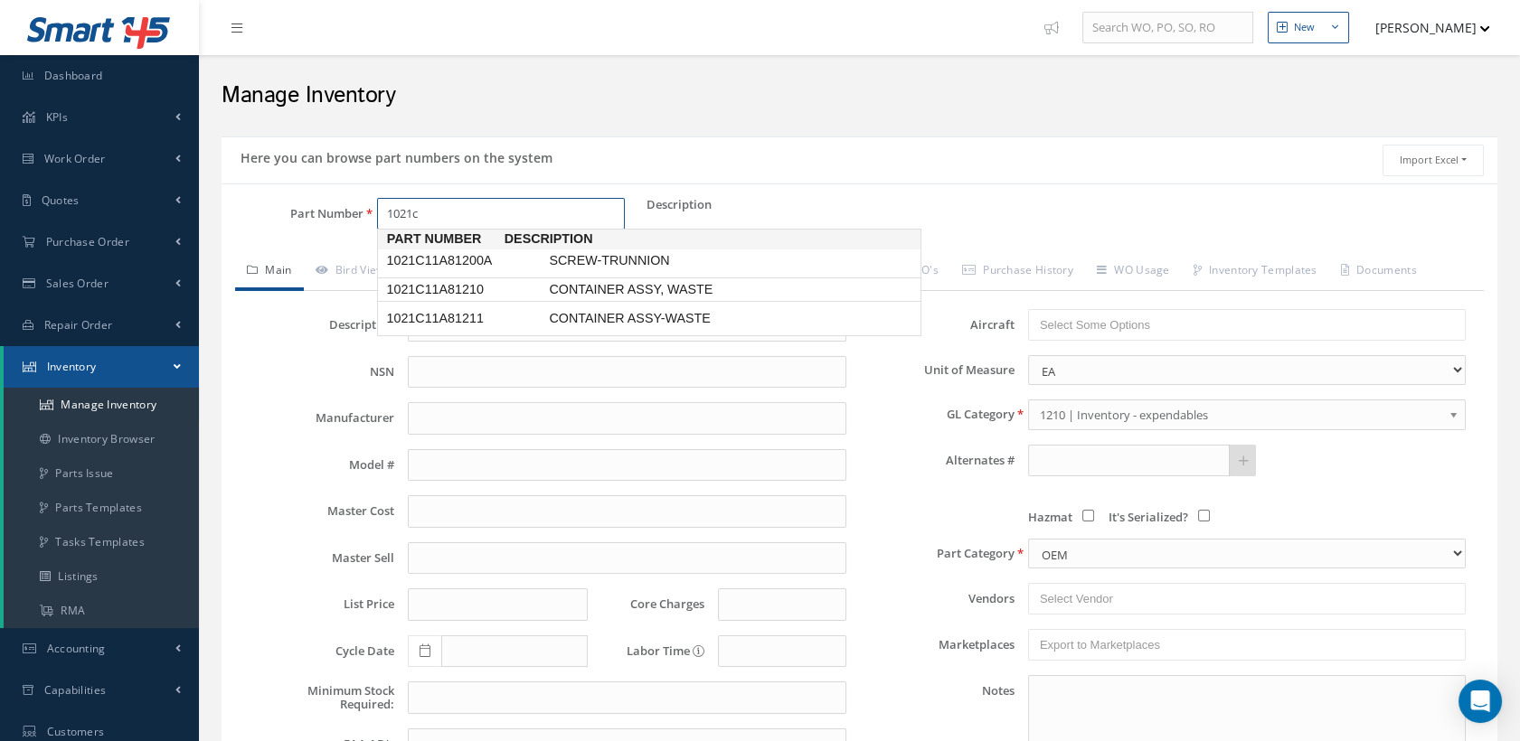
click at [459, 283] on span "1021C11A81210" at bounding box center [463, 289] width 163 height 19
type input "1021C11A81210"
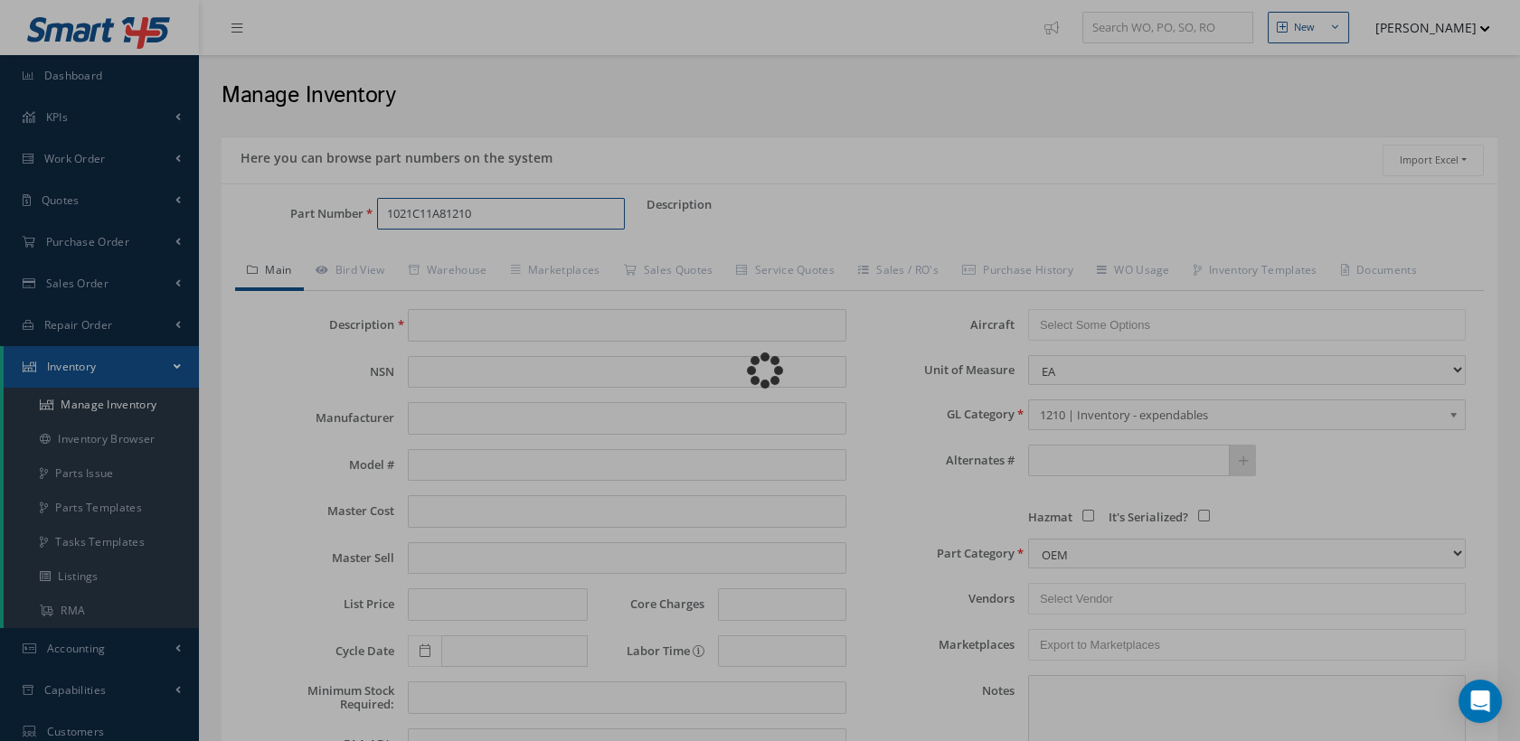
type input "CONTAINER ASSY, WASTE"
type input "0.00"
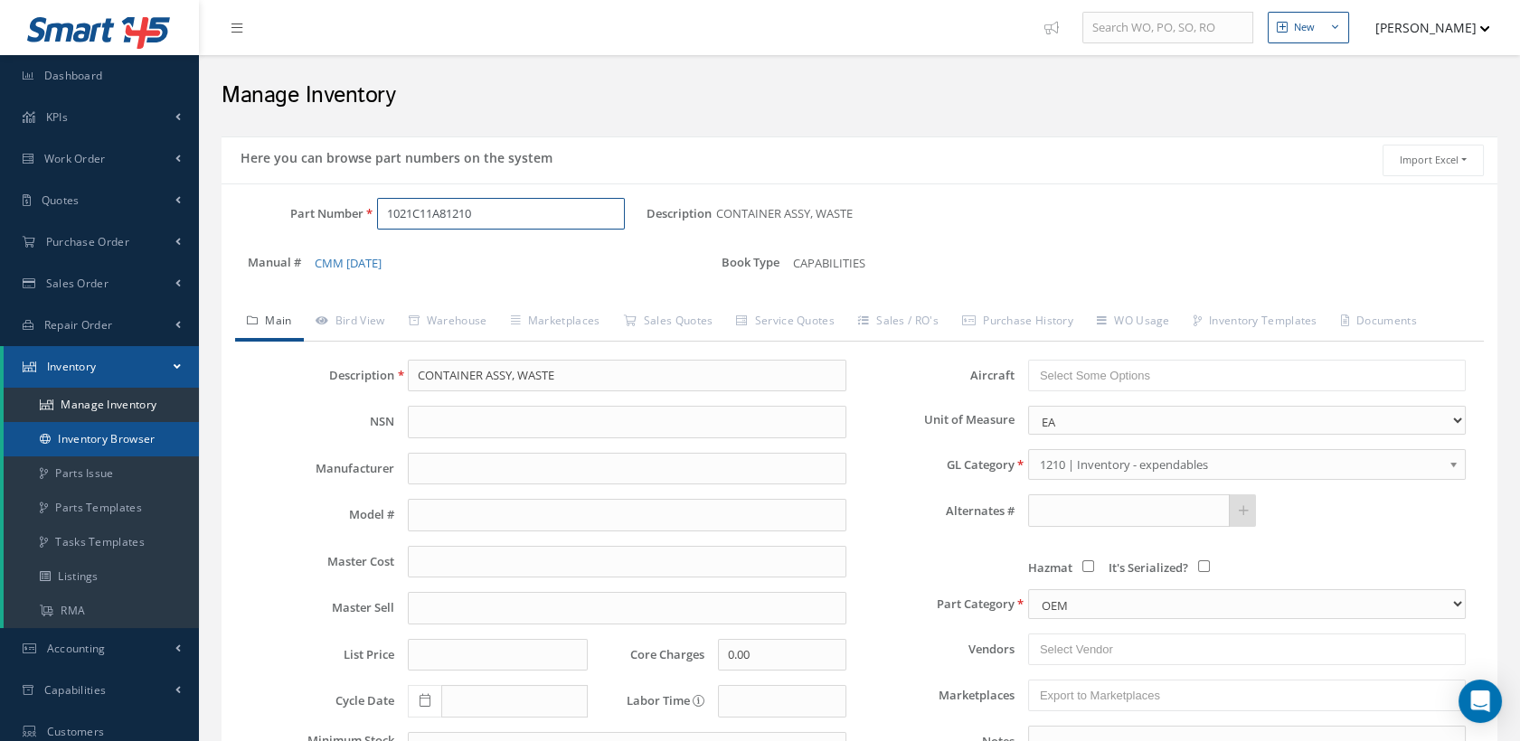
type input "1021C11A81210"
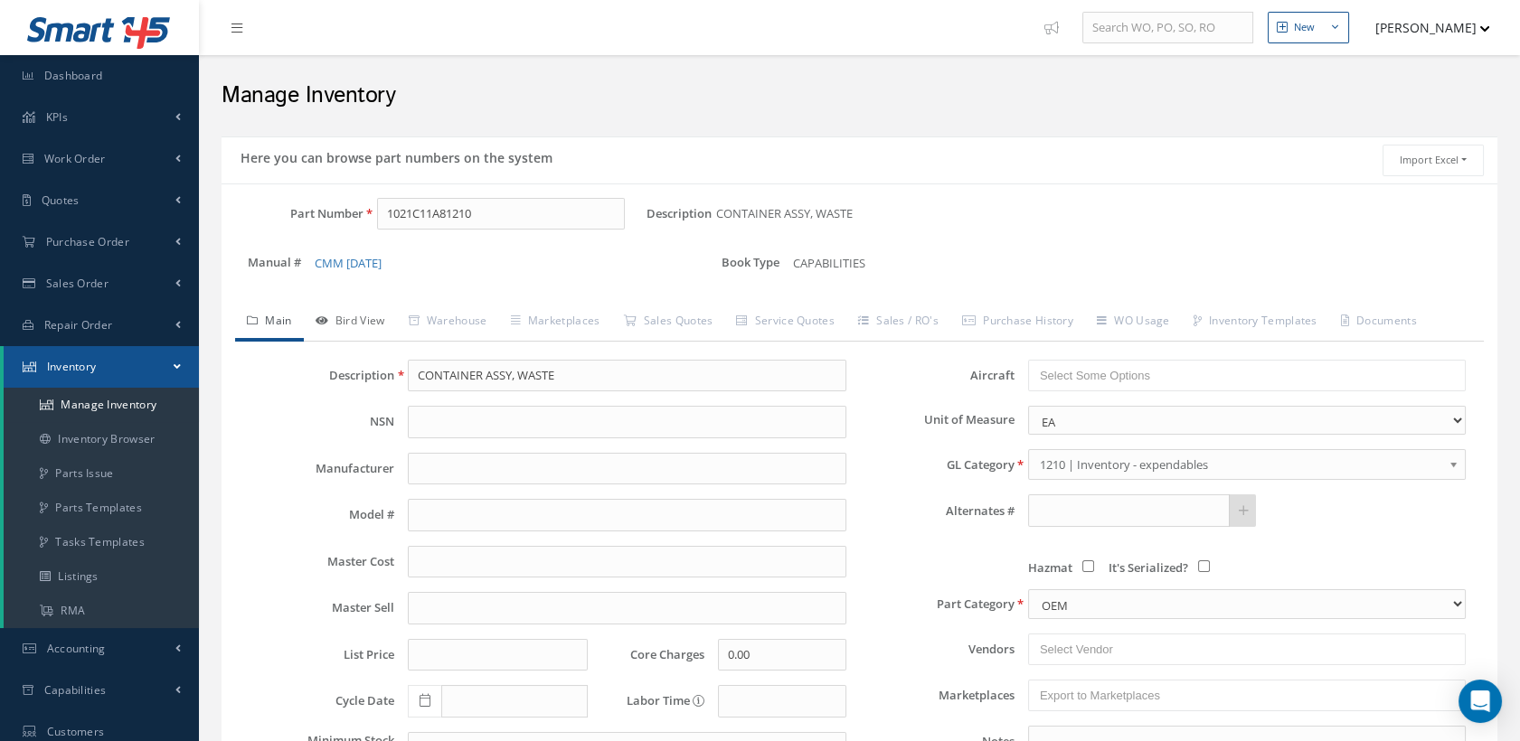
click at [378, 320] on link "Bird View" at bounding box center [350, 323] width 93 height 38
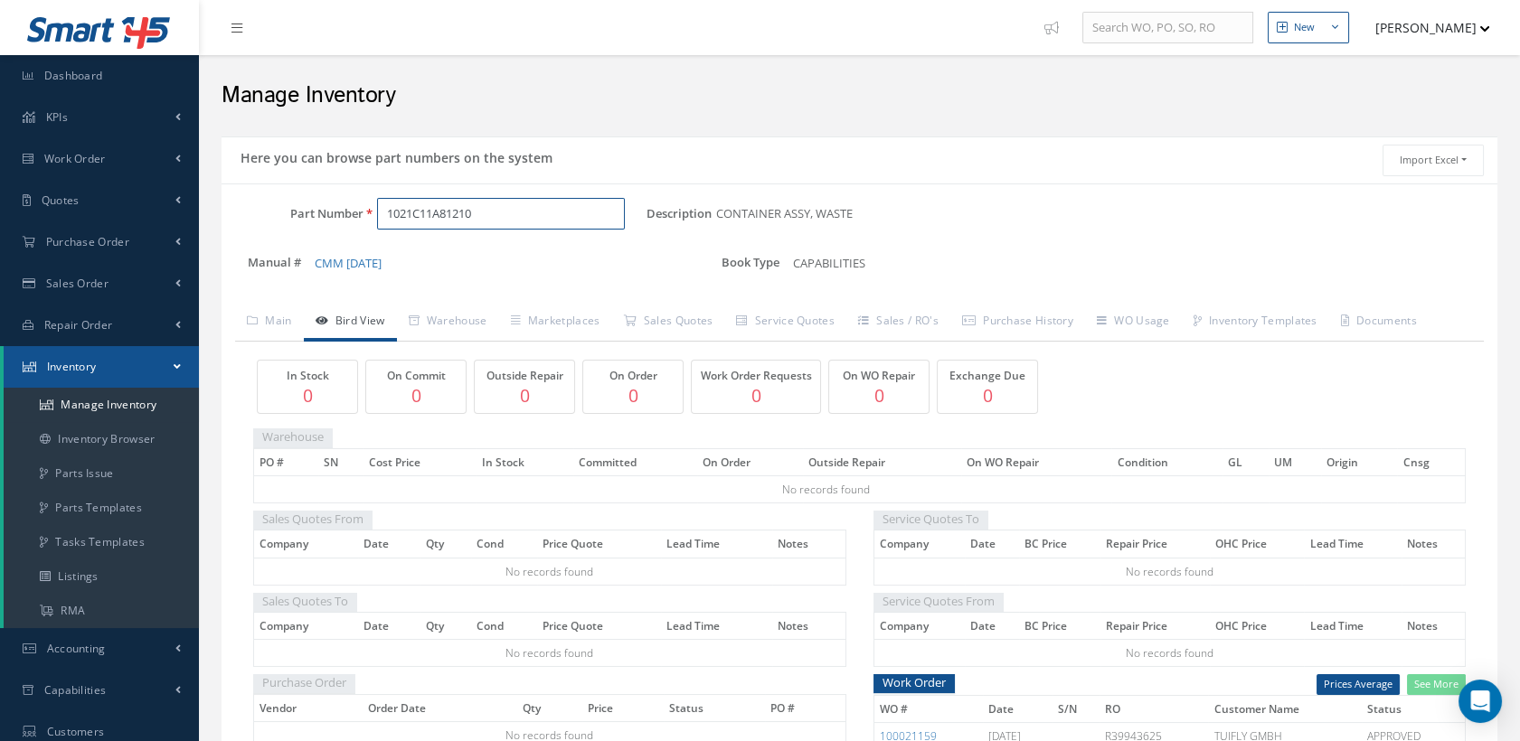
drag, startPoint x: 459, startPoint y: 215, endPoint x: 388, endPoint y: 214, distance: 71.4
click at [388, 214] on input "1021C11A81210" at bounding box center [501, 214] width 249 height 33
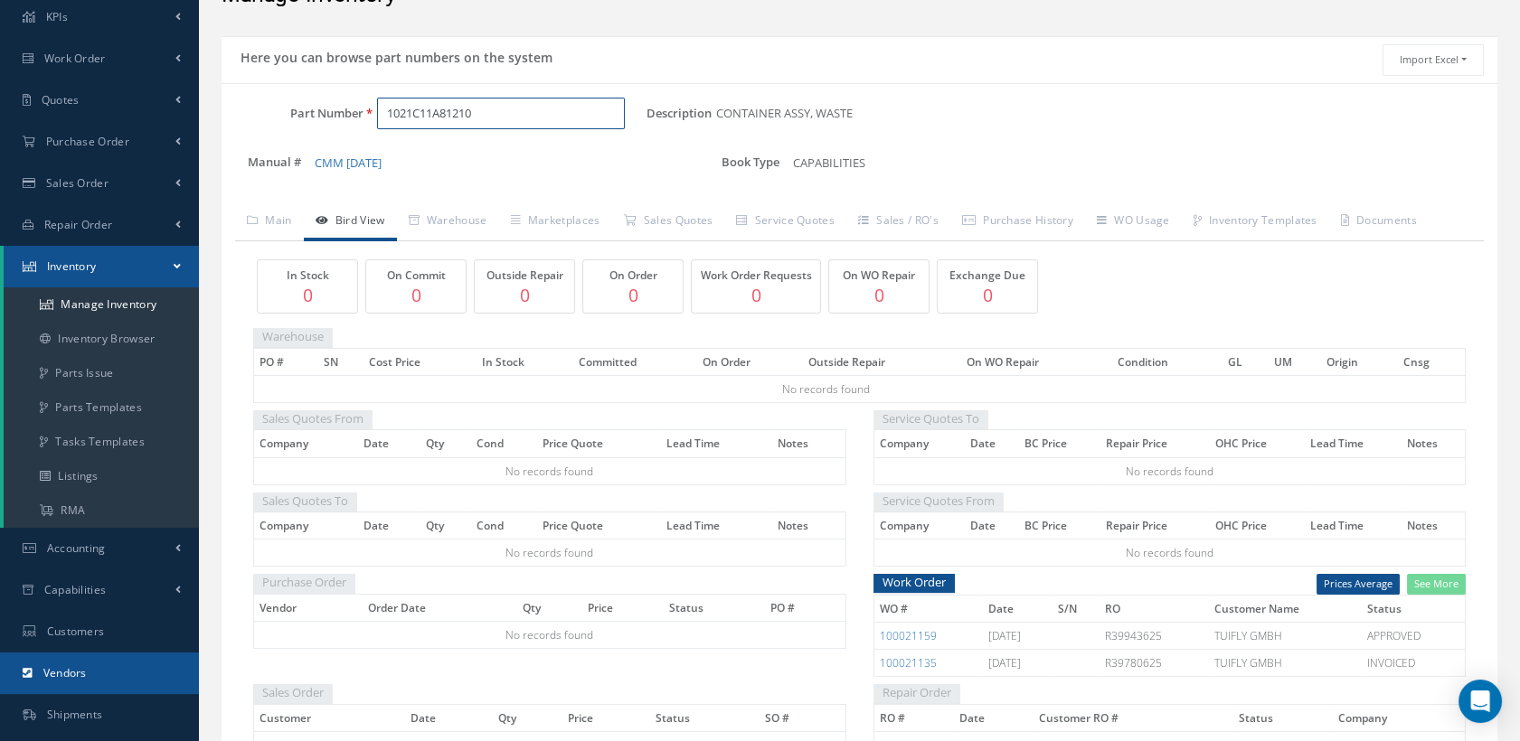
scroll to position [201, 0]
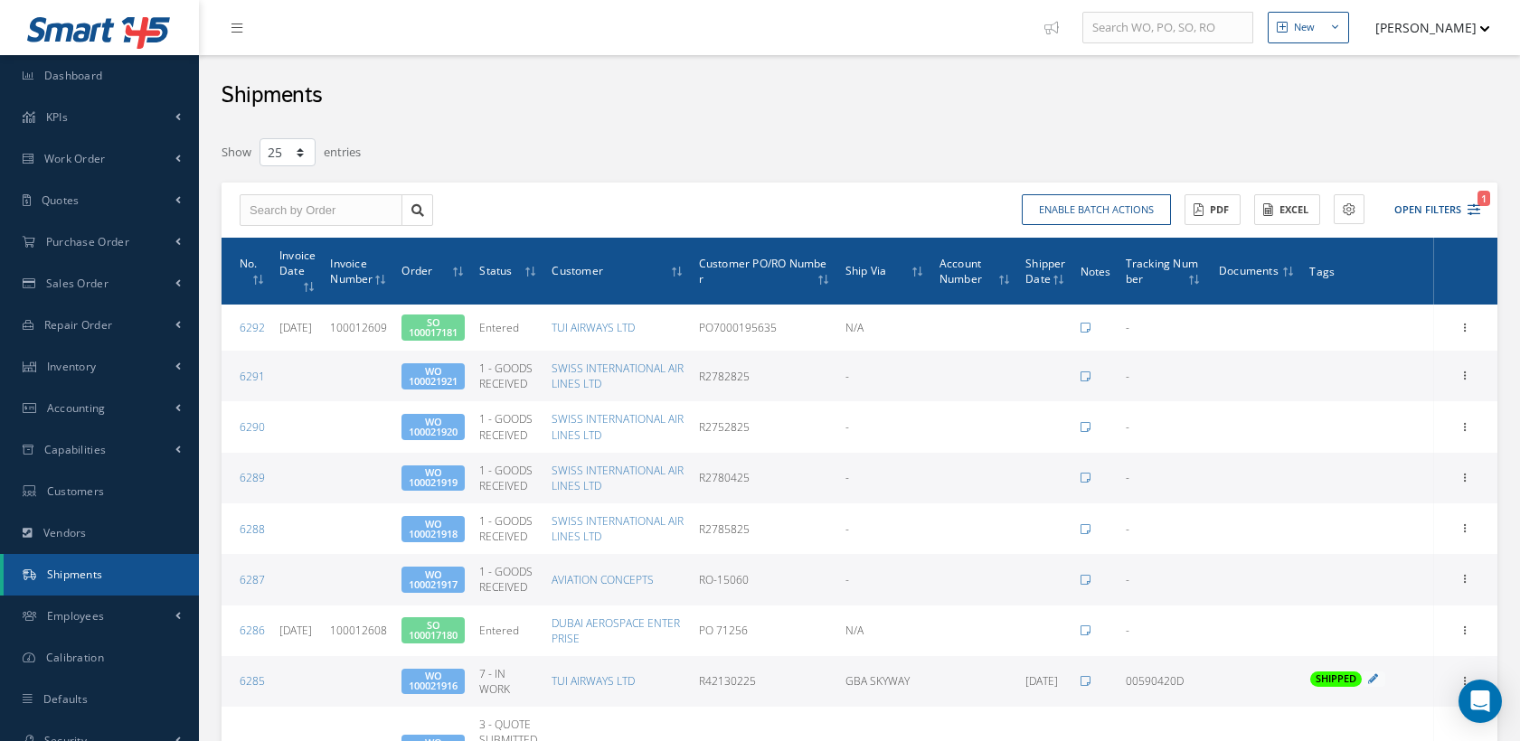
select select "25"
click at [1463, 209] on button "Open Filters 1" at bounding box center [1429, 210] width 102 height 30
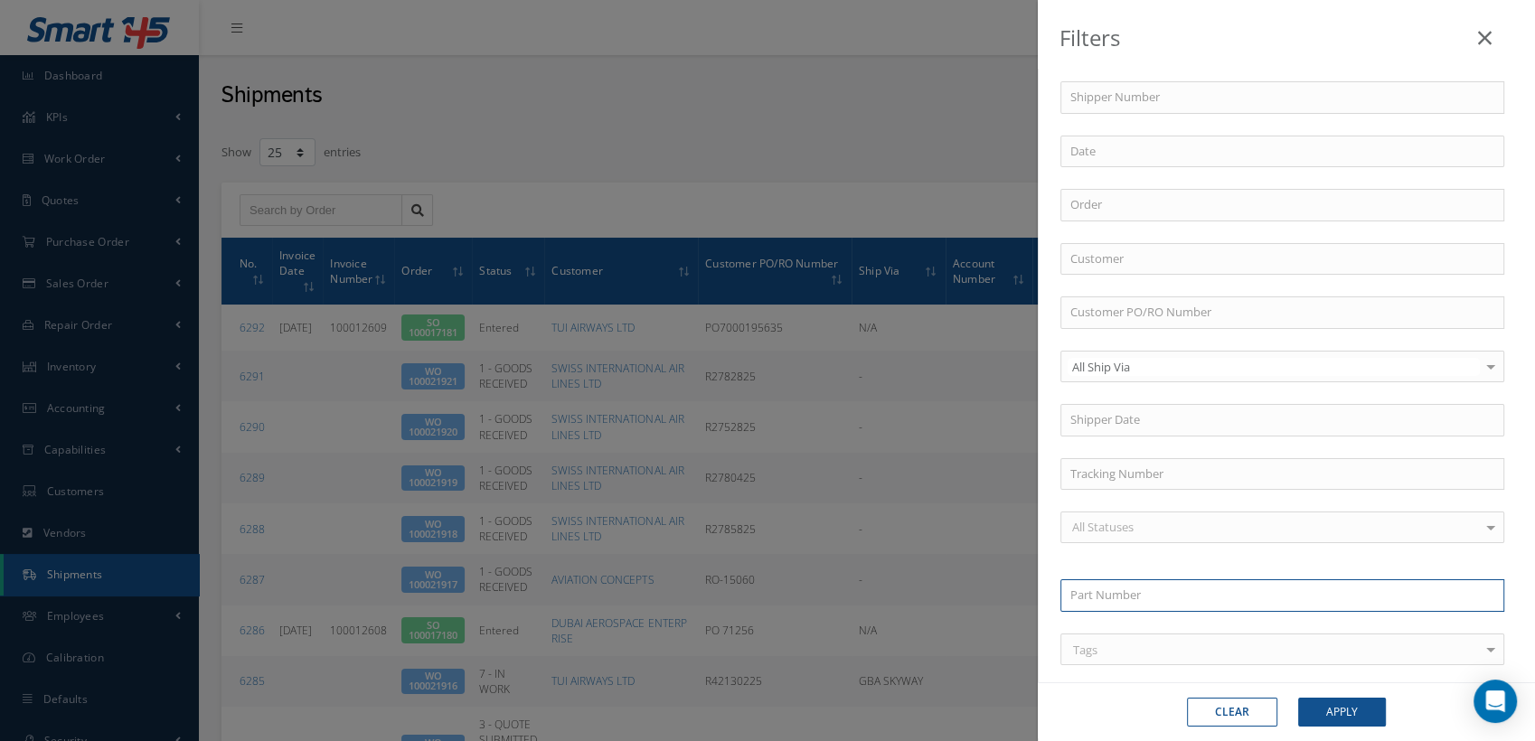
click at [1107, 597] on input "text" at bounding box center [1283, 596] width 444 height 33
paste input "1021C11A81210"
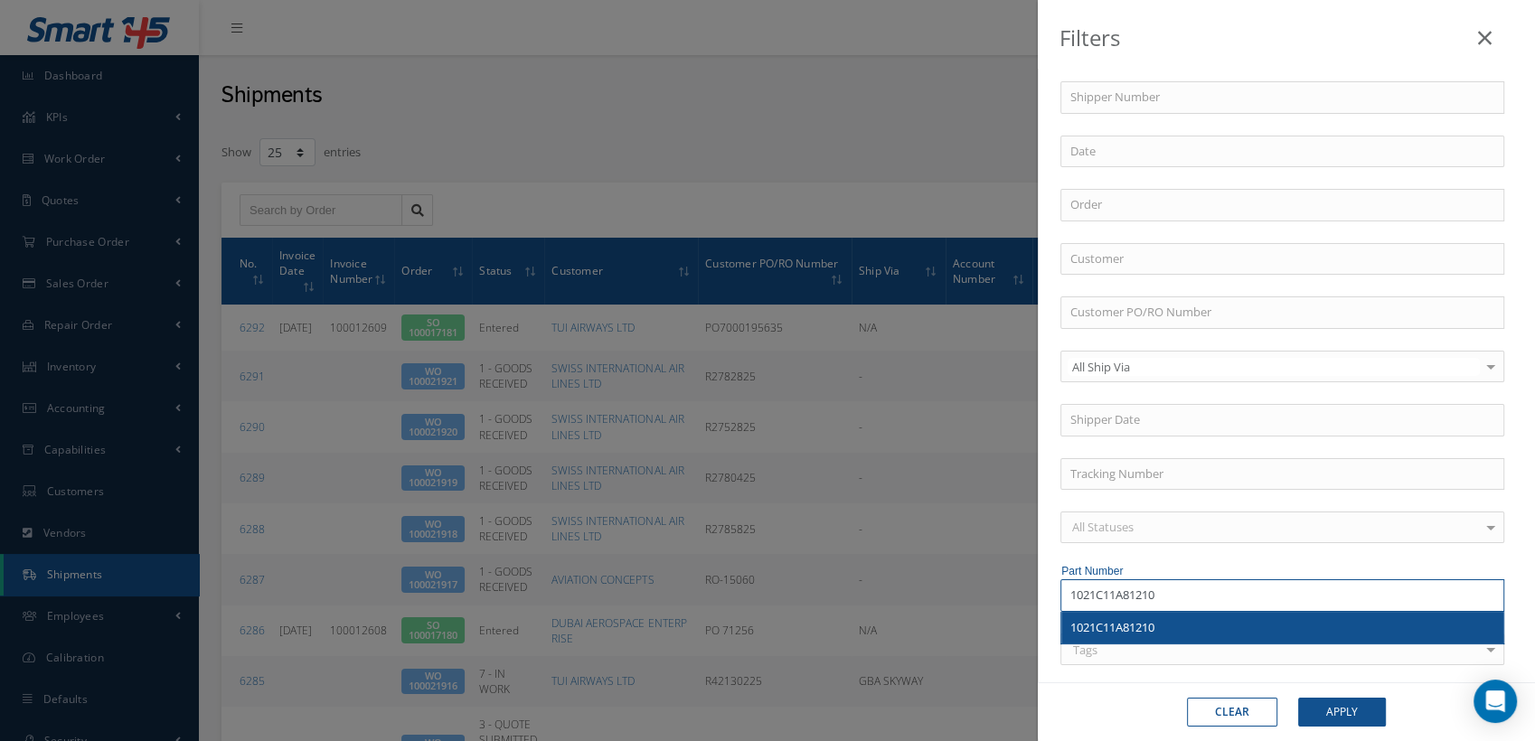
type input "1021C11A81210"
click at [1149, 619] on span "1021C11A81210" at bounding box center [1113, 627] width 84 height 16
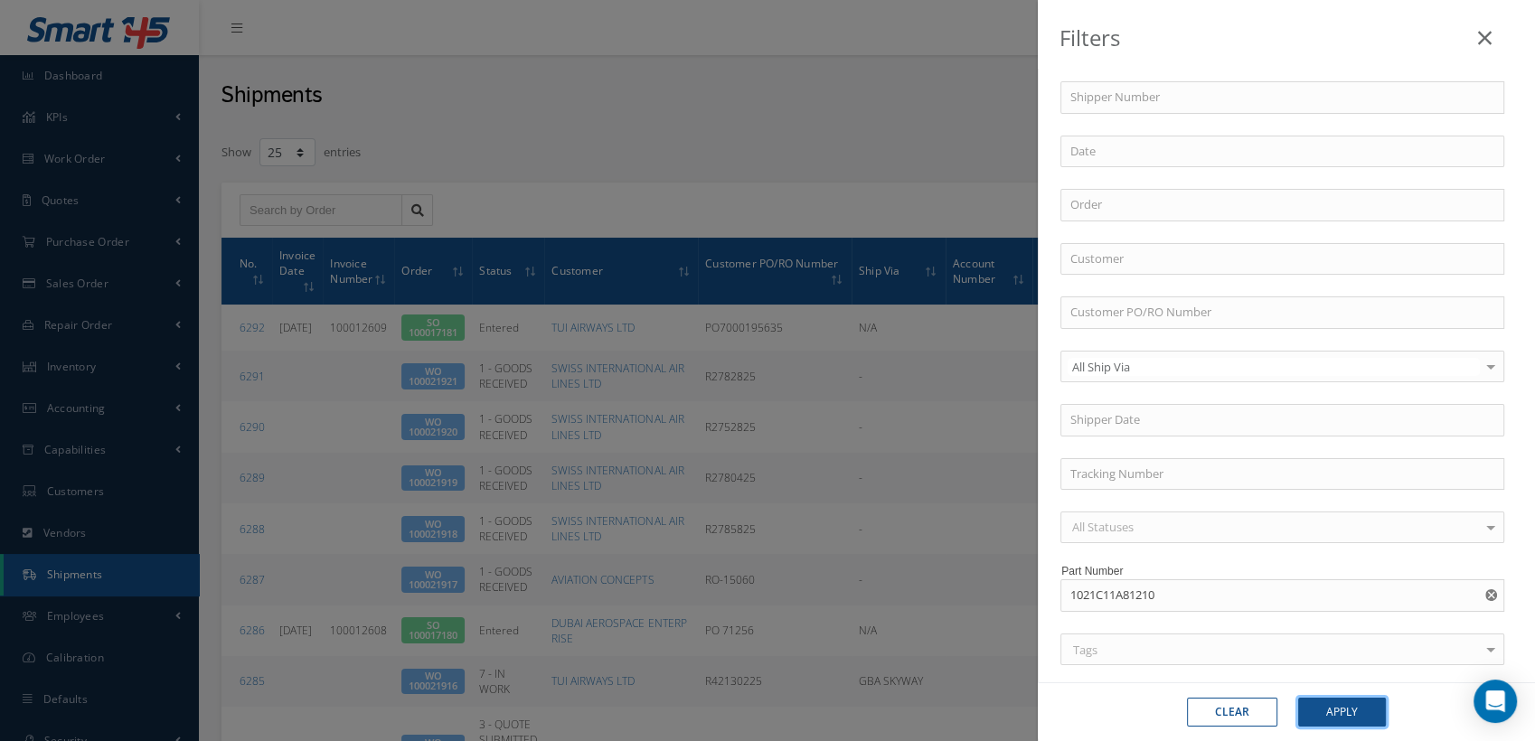
click at [1315, 713] on button "Apply" at bounding box center [1342, 712] width 88 height 29
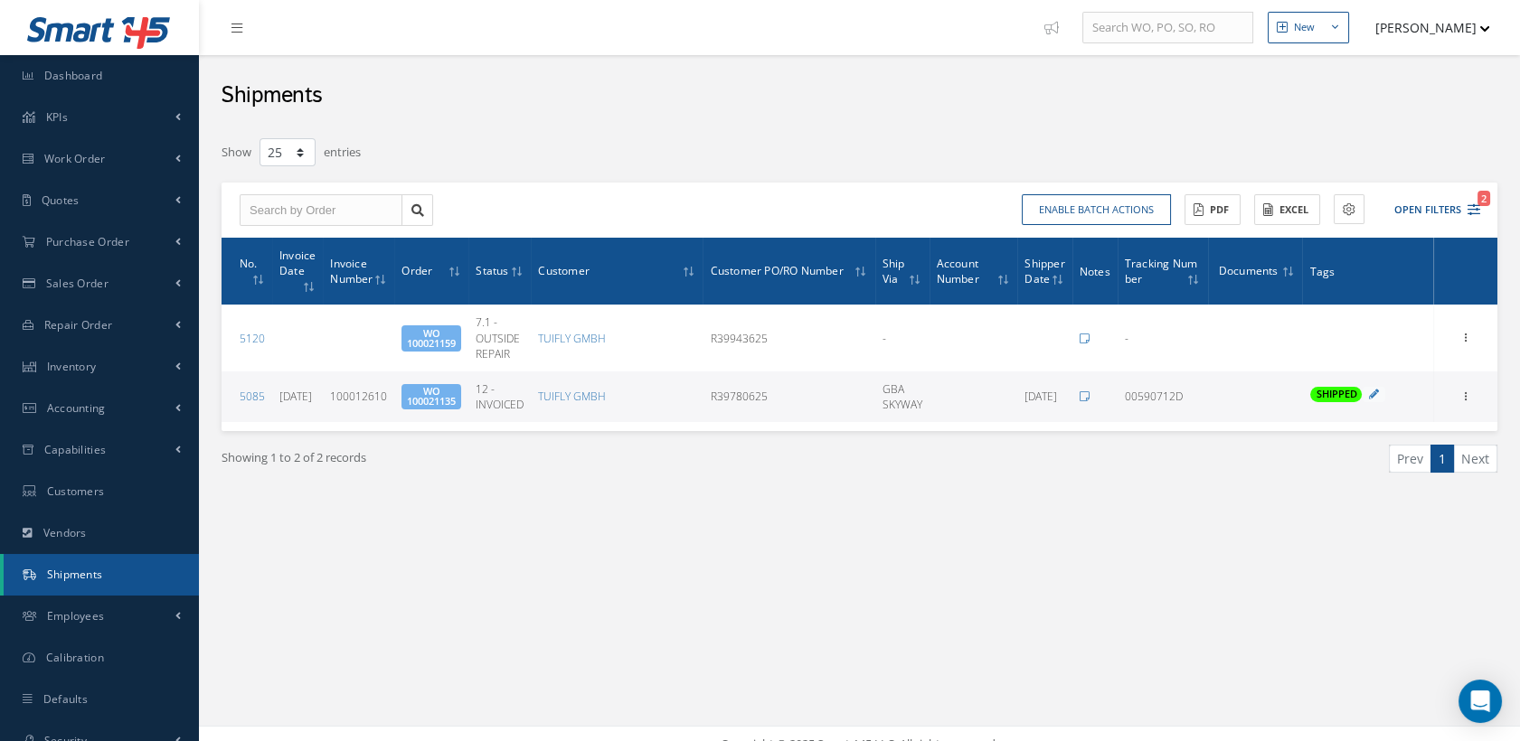
drag, startPoint x: 778, startPoint y: 405, endPoint x: 707, endPoint y: 403, distance: 71.5
click at [707, 403] on td "R39780625" at bounding box center [789, 397] width 172 height 51
copy td "R39780625"
drag, startPoint x: 1187, startPoint y: 401, endPoint x: 1125, endPoint y: 396, distance: 62.6
click at [1125, 396] on div "00590712D" at bounding box center [1163, 396] width 76 height 15
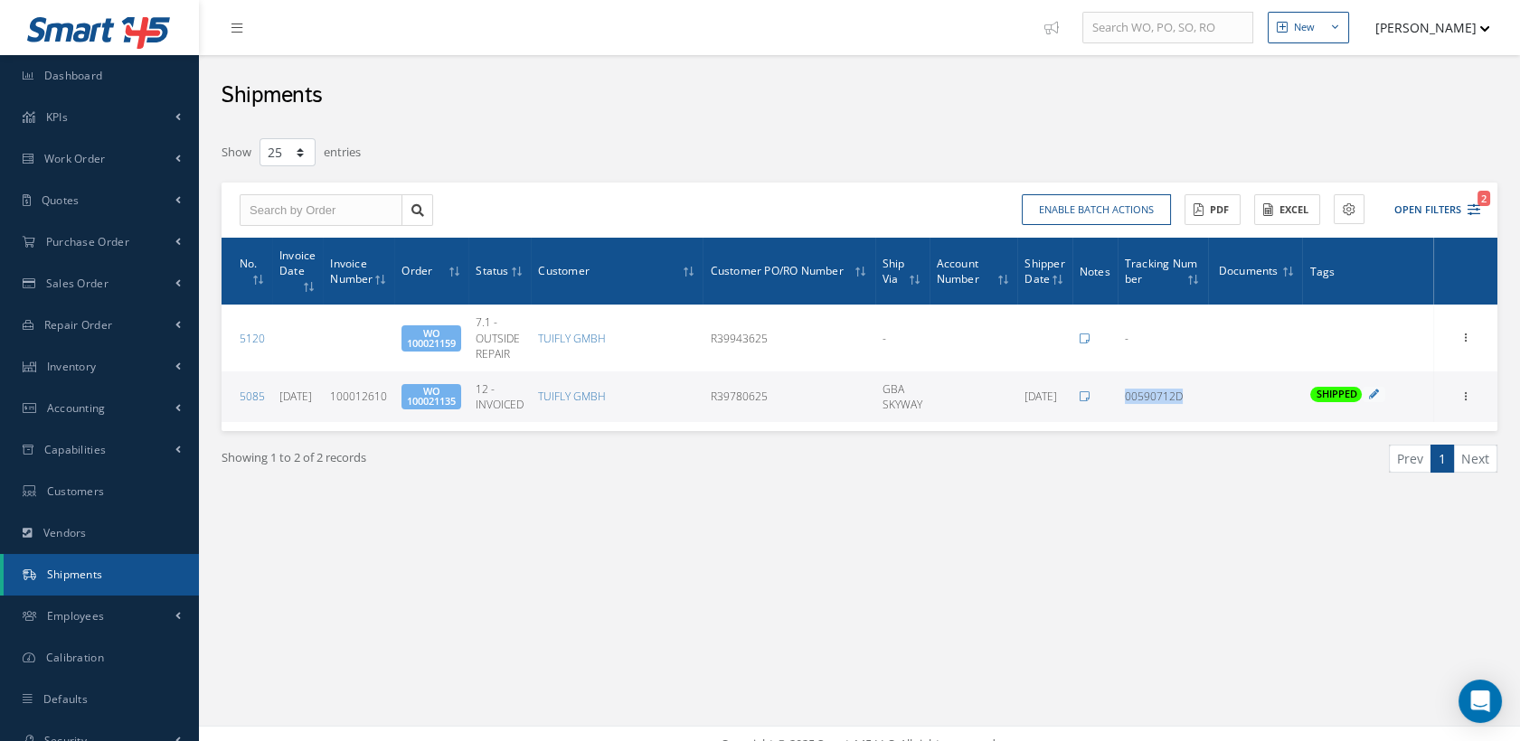
copy span "00590712D"
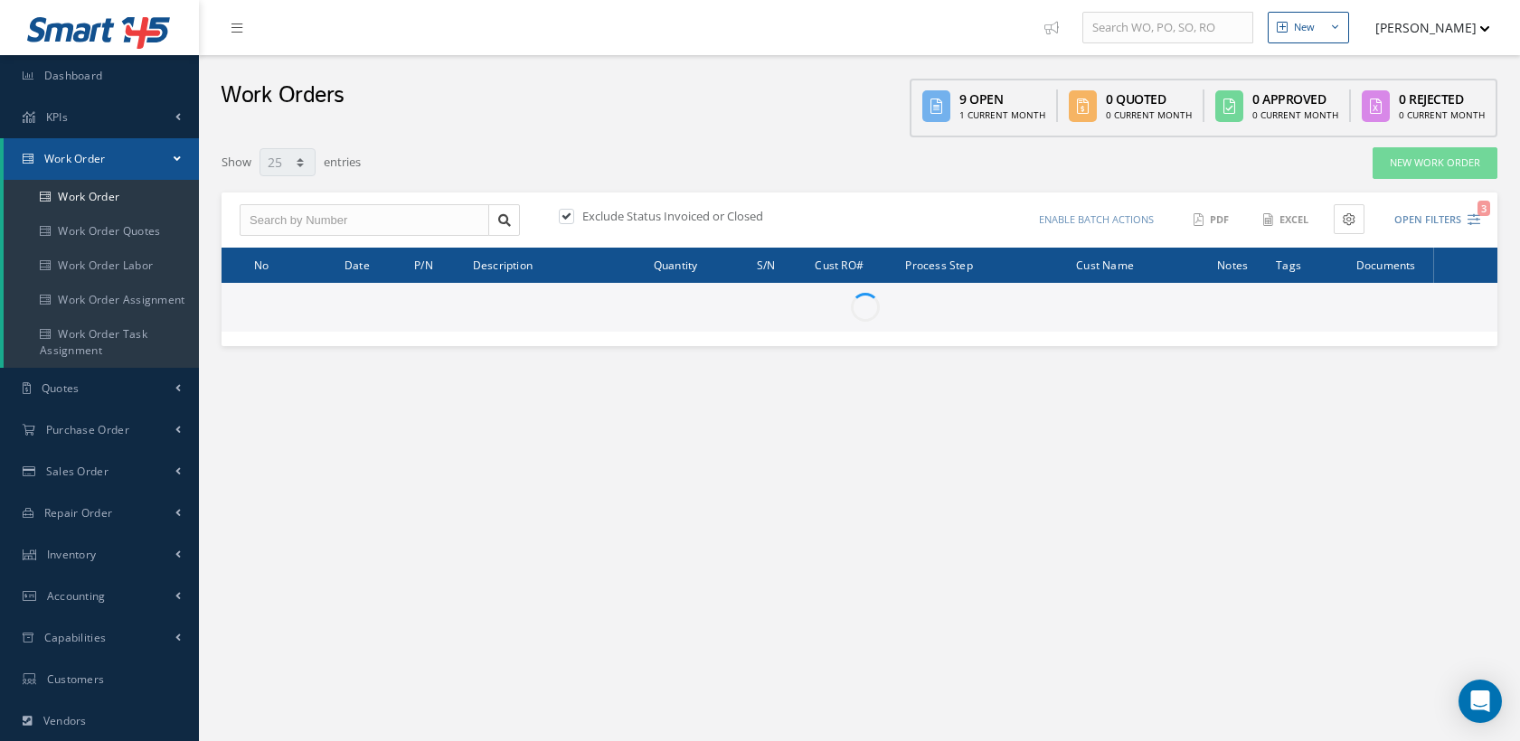
select select "25"
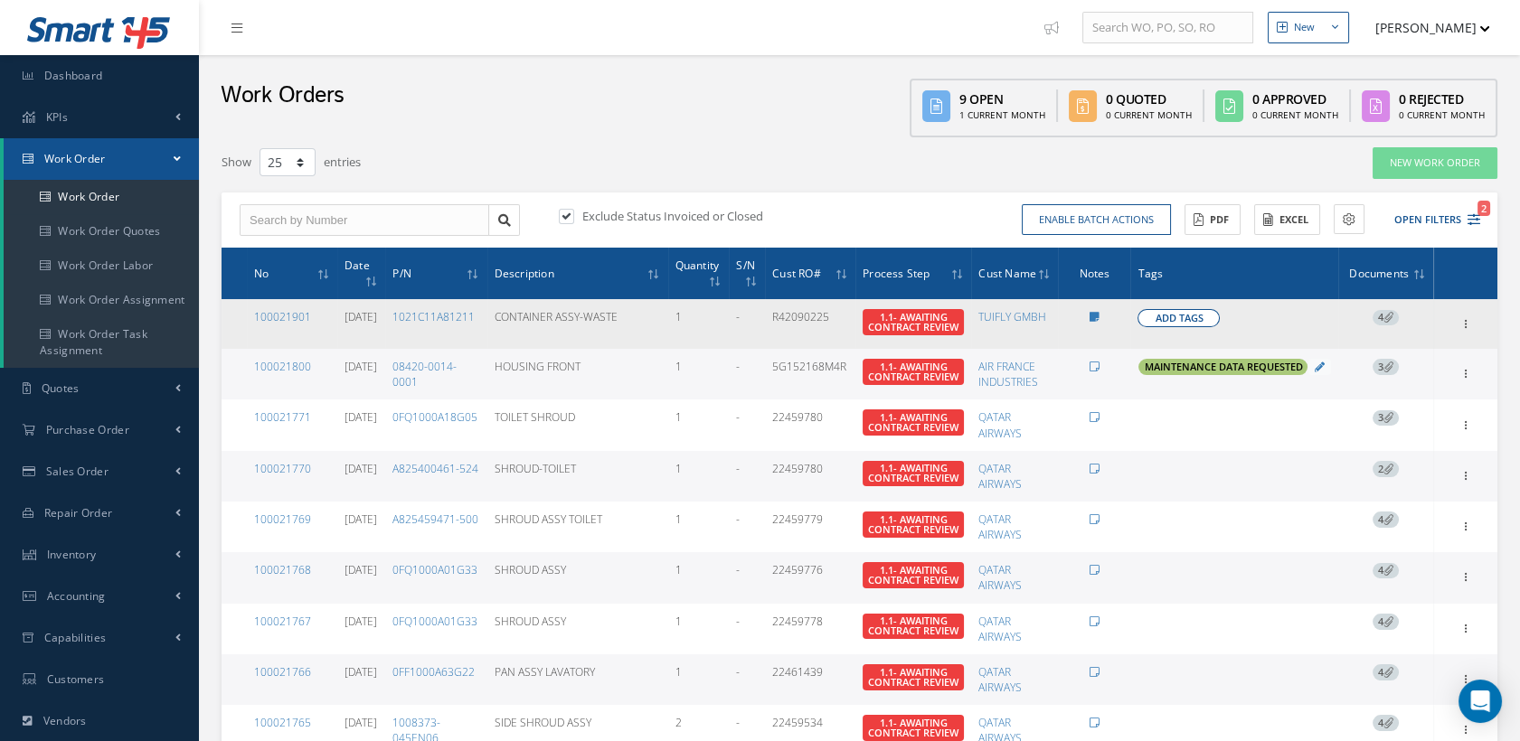
click at [1172, 317] on span "Add Tags" at bounding box center [1179, 318] width 48 height 15
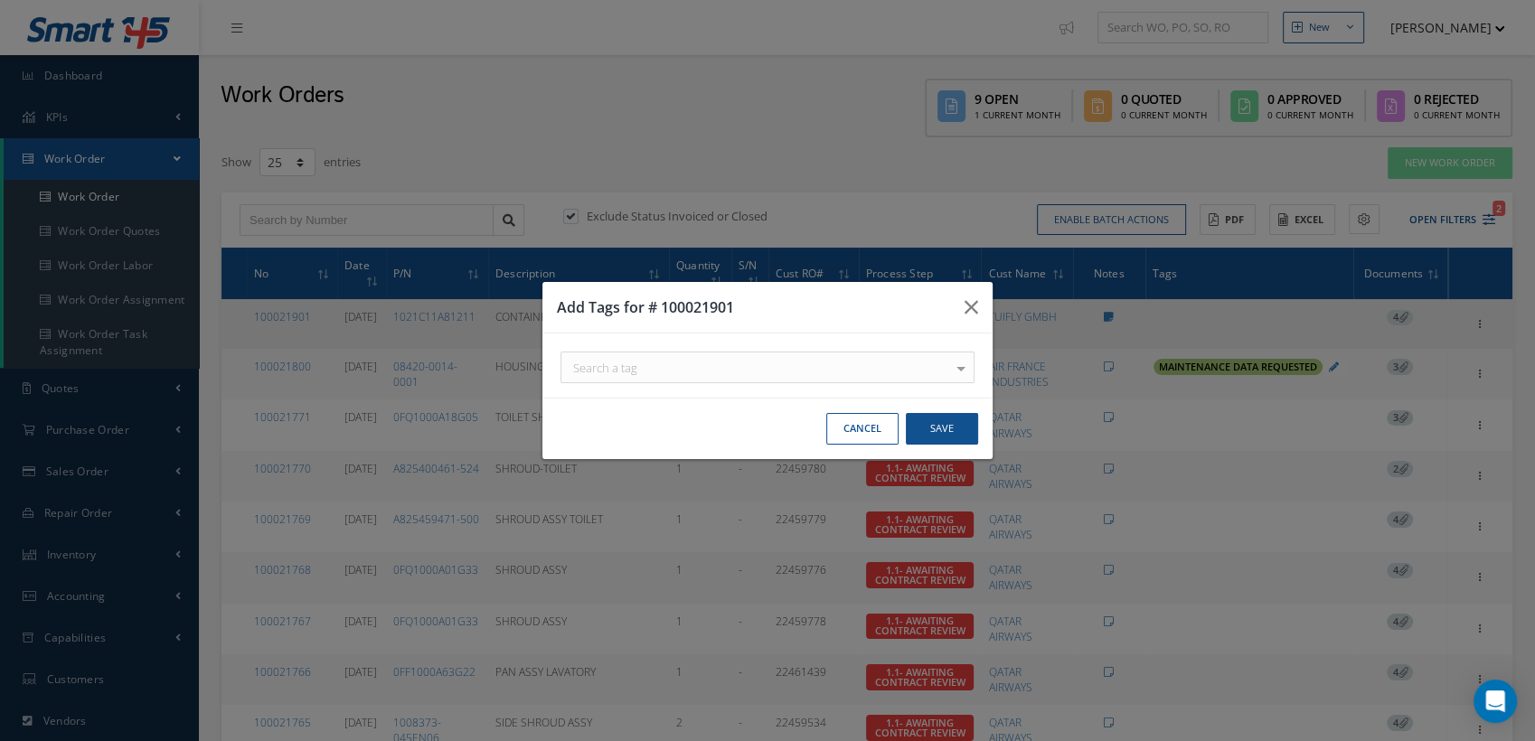
click at [1172, 317] on div "Add Tags for # 100021901 Search a tag 21G ORDER For use on 21G Orders. A220 FIT…" at bounding box center [767, 370] width 1535 height 741
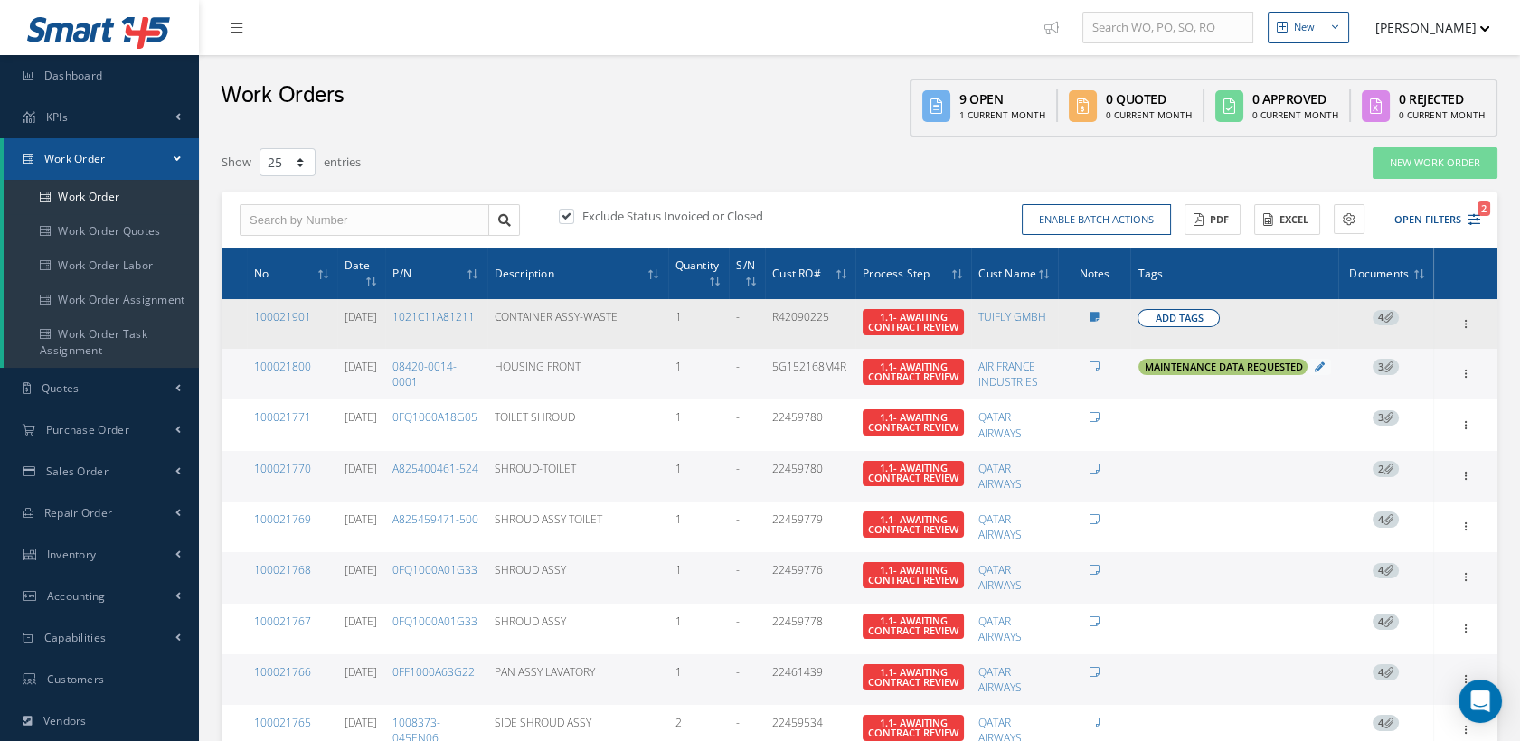
click at [1181, 311] on span "Add Tags" at bounding box center [1179, 318] width 48 height 15
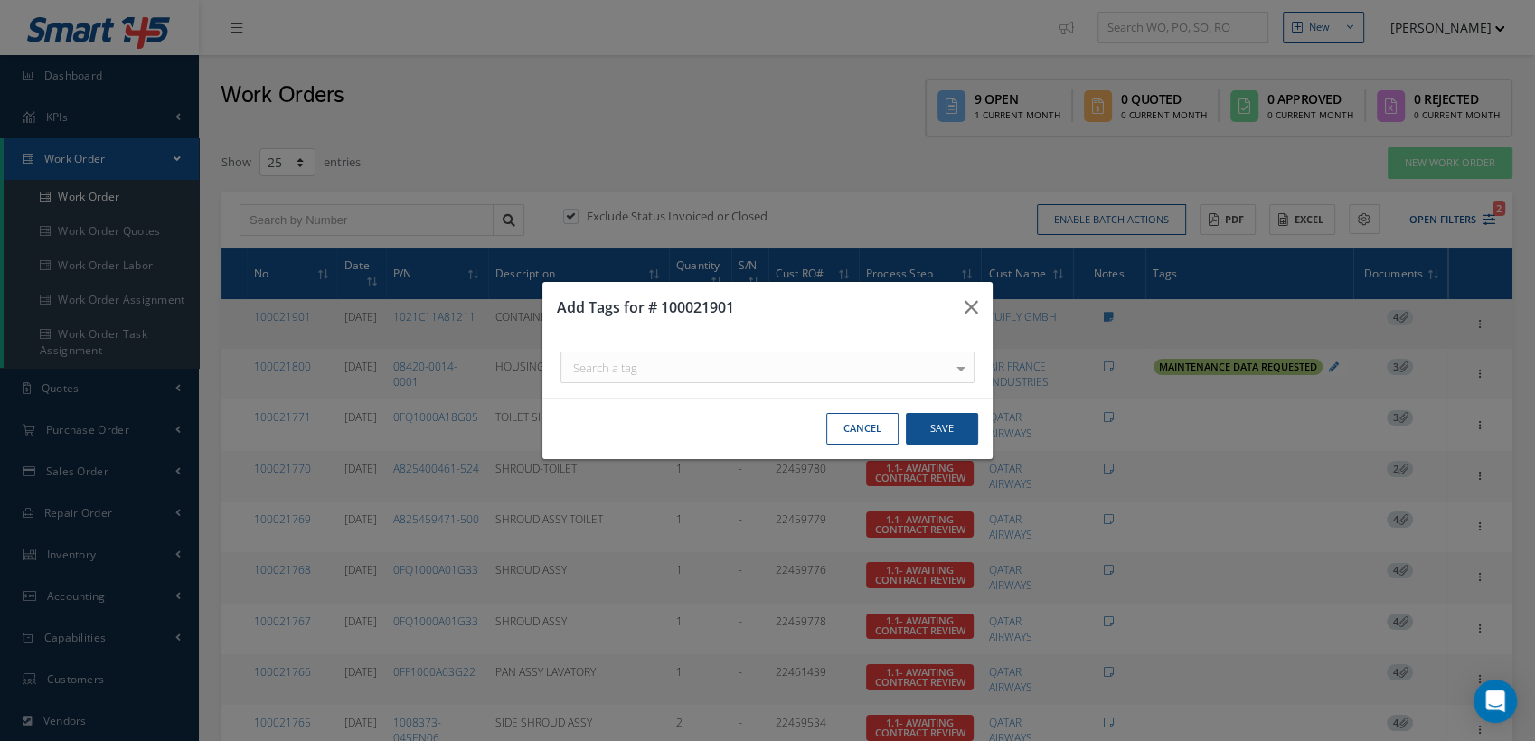
click at [675, 367] on div "Search a tag" at bounding box center [768, 368] width 414 height 32
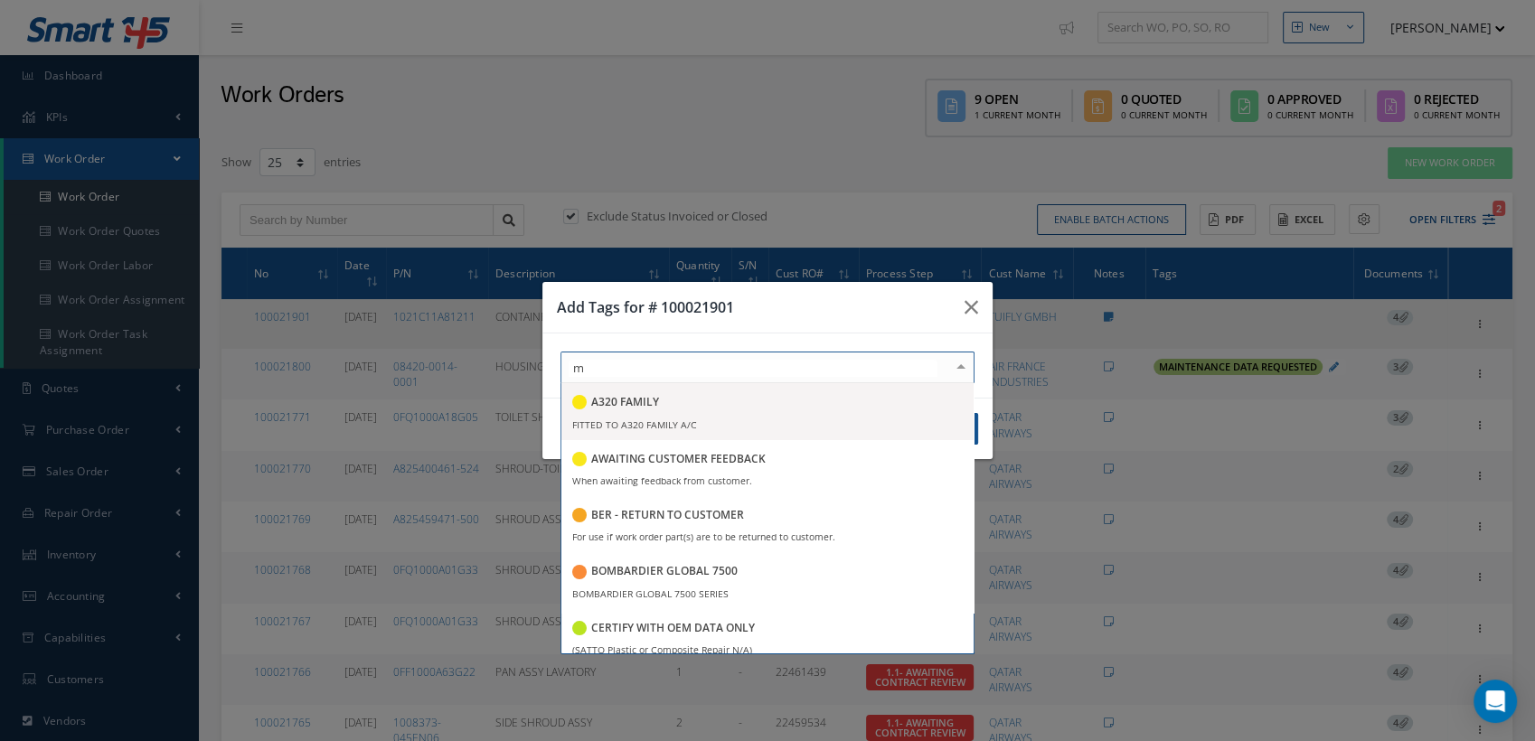
type input "ma"
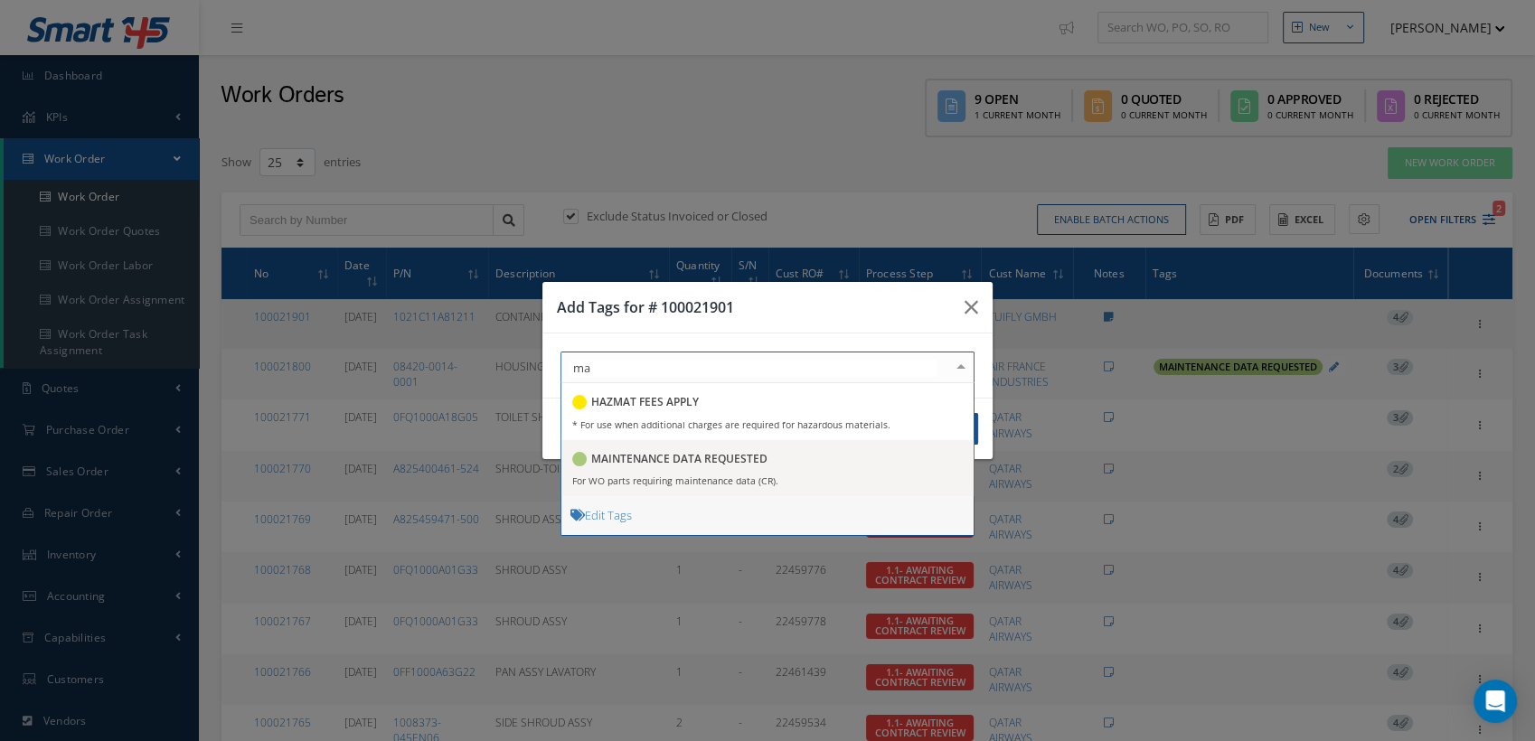
click at [675, 479] on small "For WO parts requiring maintenance data (CR)." at bounding box center [675, 481] width 206 height 13
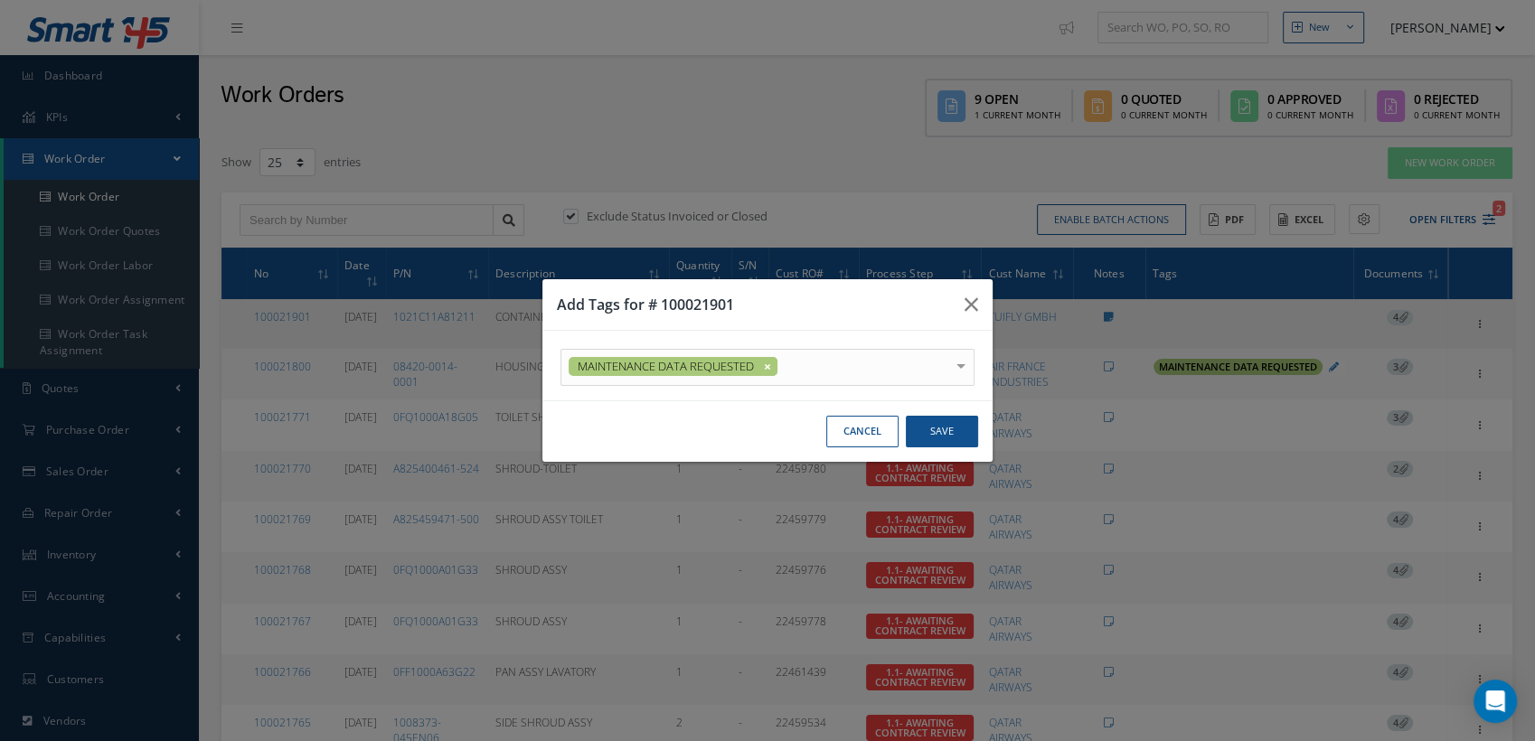
click at [846, 319] on div "Add Tags for # 100021901" at bounding box center [768, 305] width 450 height 52
click at [930, 429] on button "Save" at bounding box center [942, 432] width 72 height 32
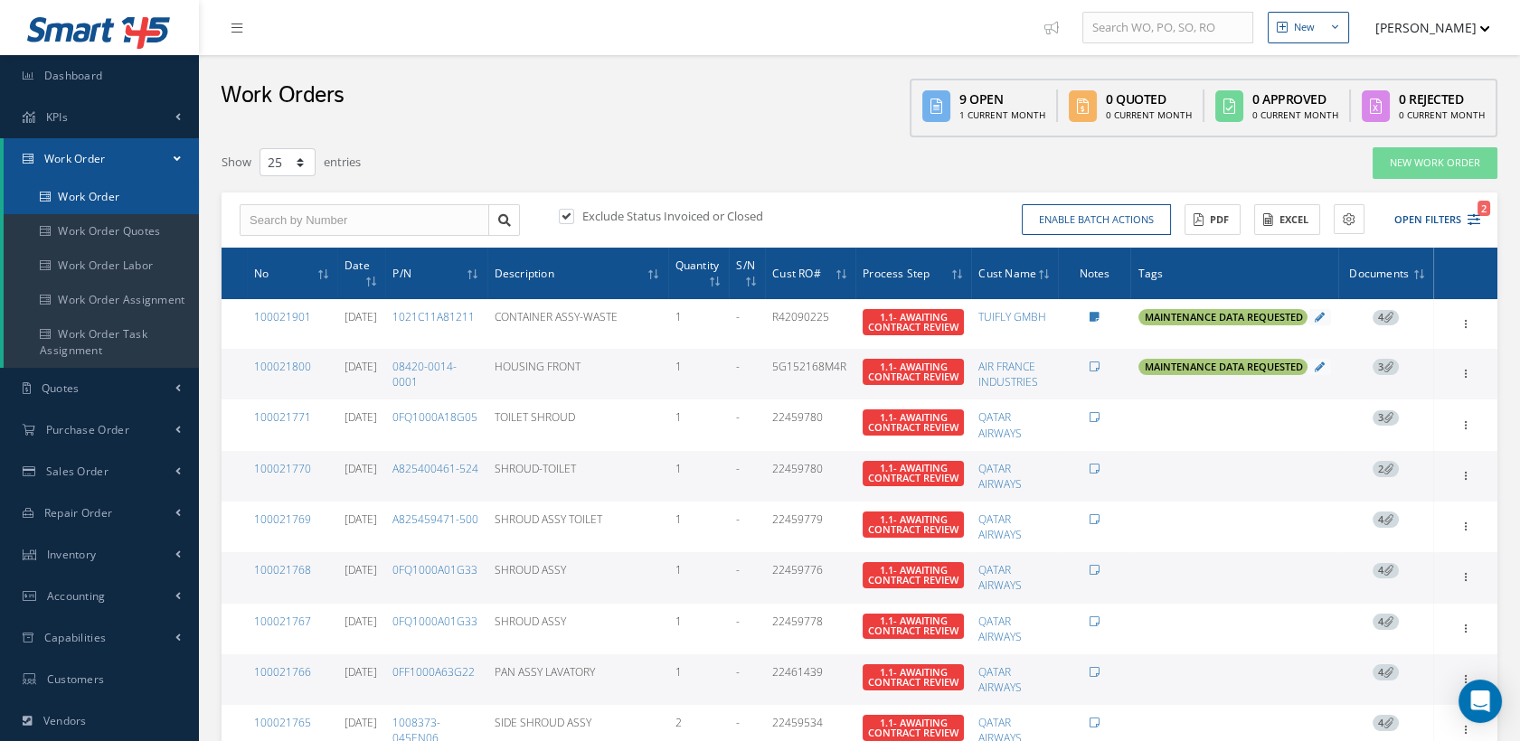
click at [150, 183] on link "Work Order" at bounding box center [101, 197] width 195 height 34
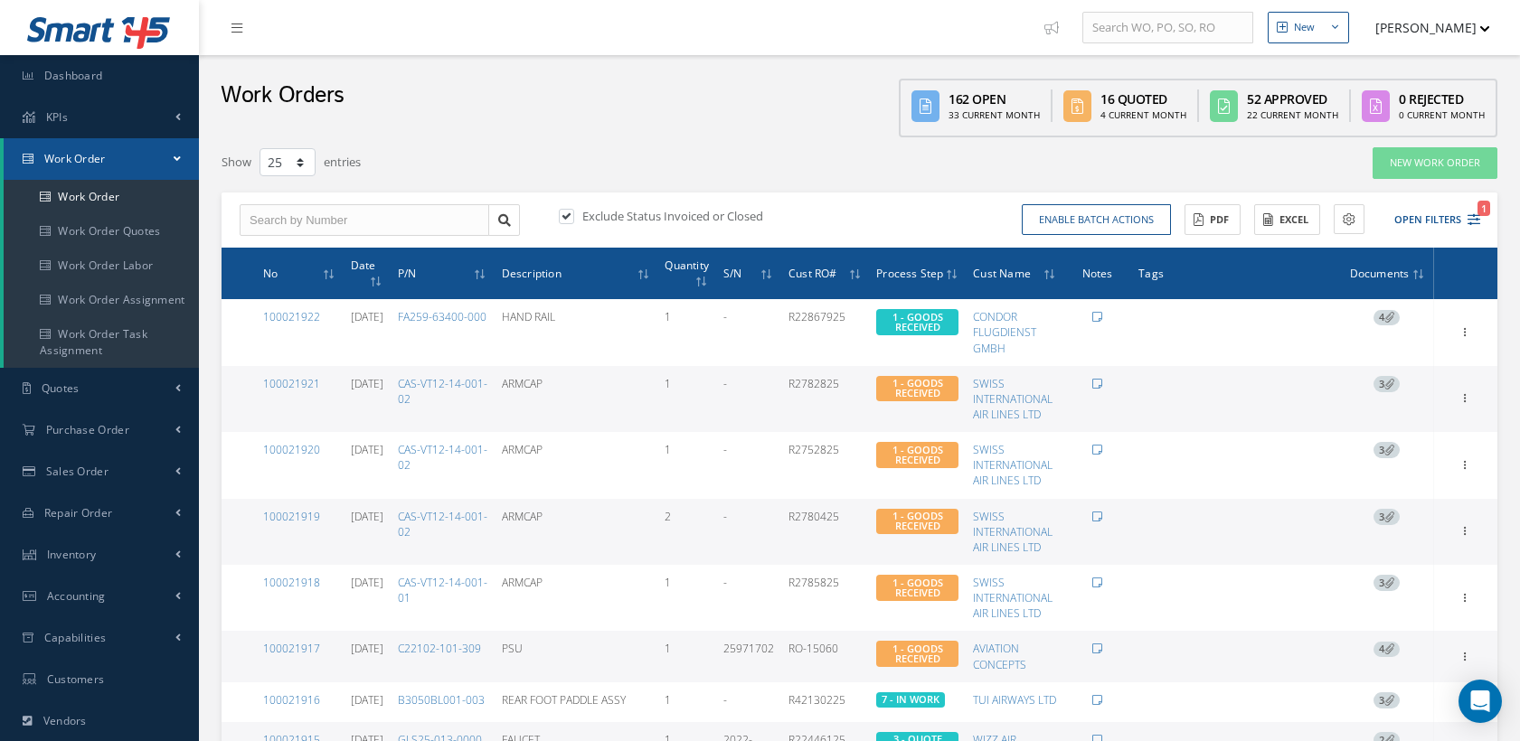
select select "25"
click at [116, 470] on link "Sales Order" at bounding box center [99, 472] width 199 height 42
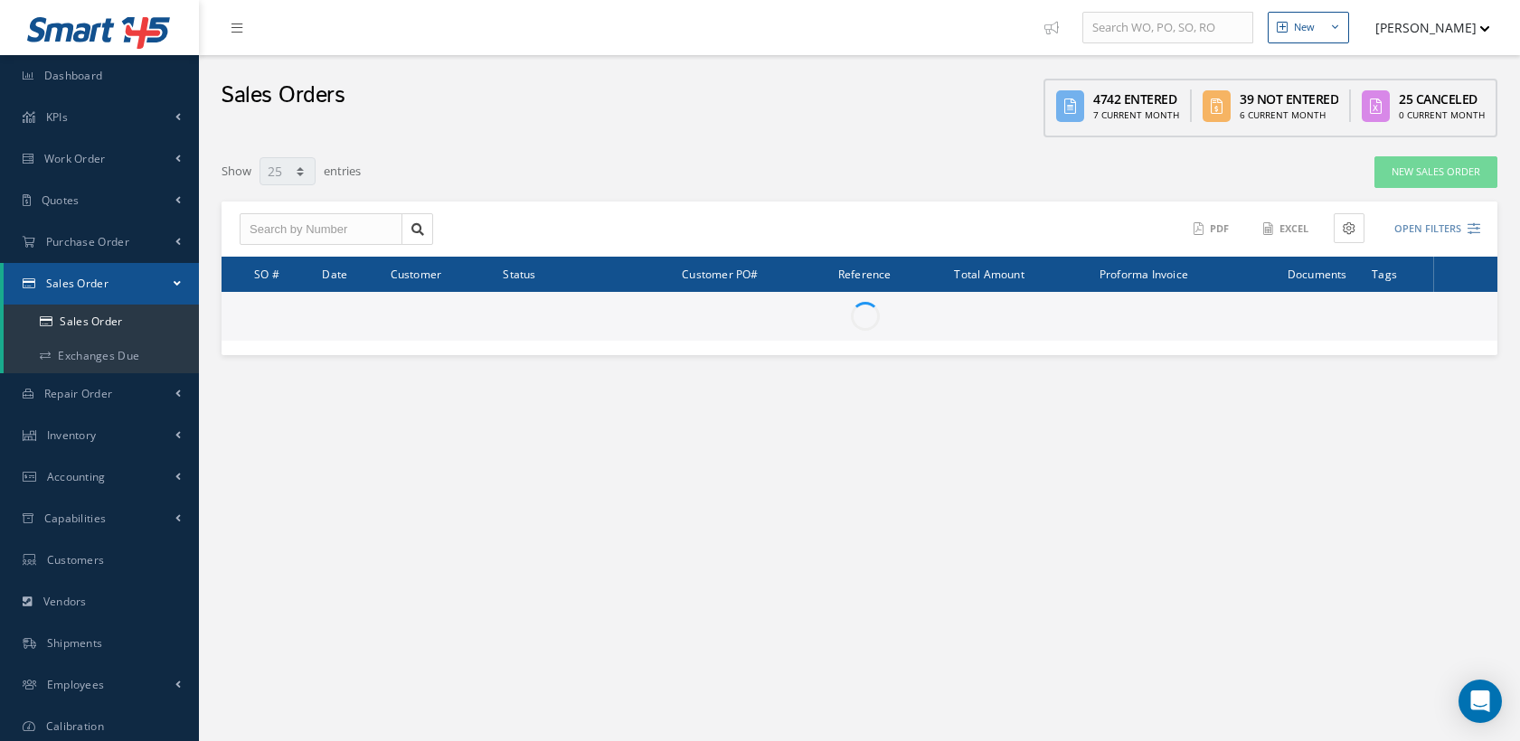
select select "25"
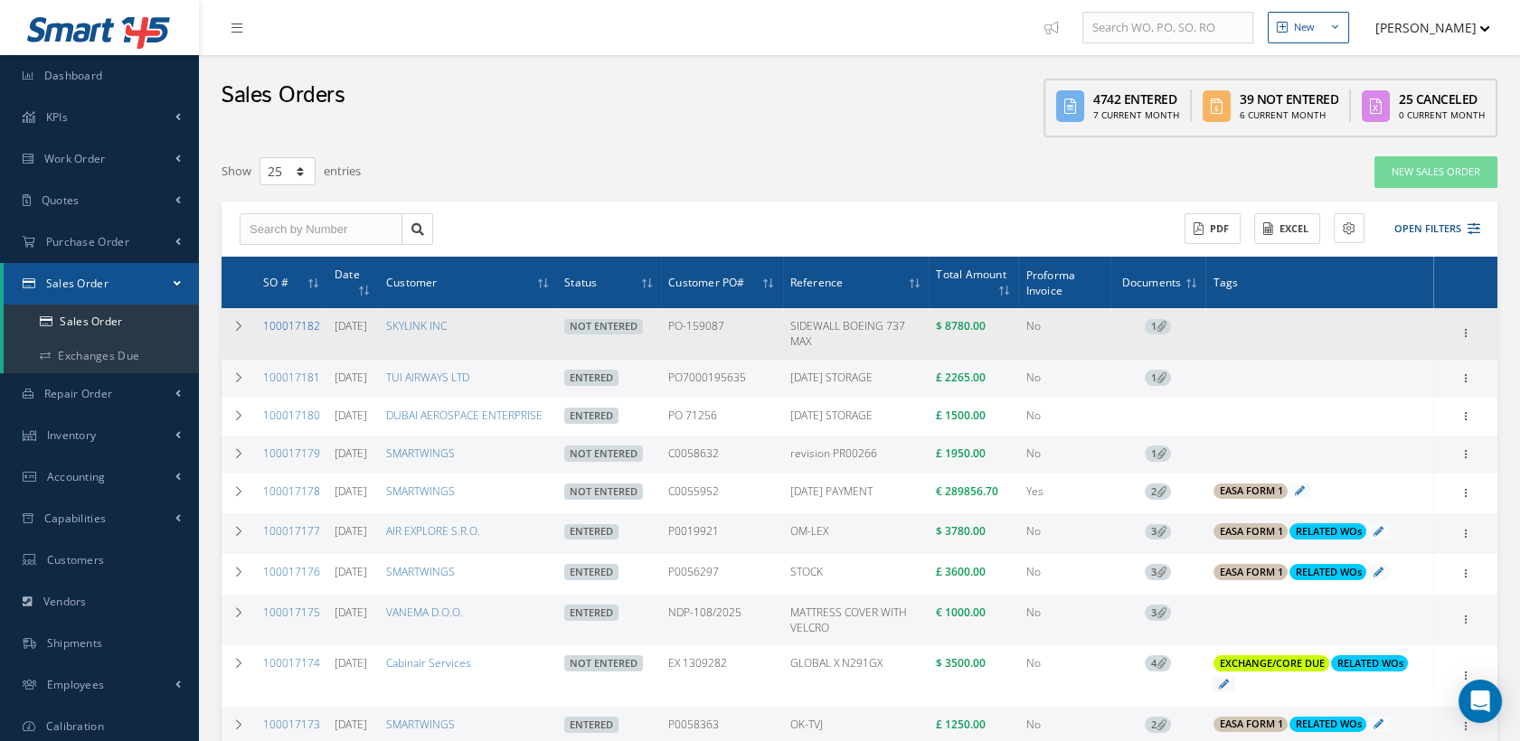
click at [287, 320] on link "100017182" at bounding box center [291, 325] width 57 height 15
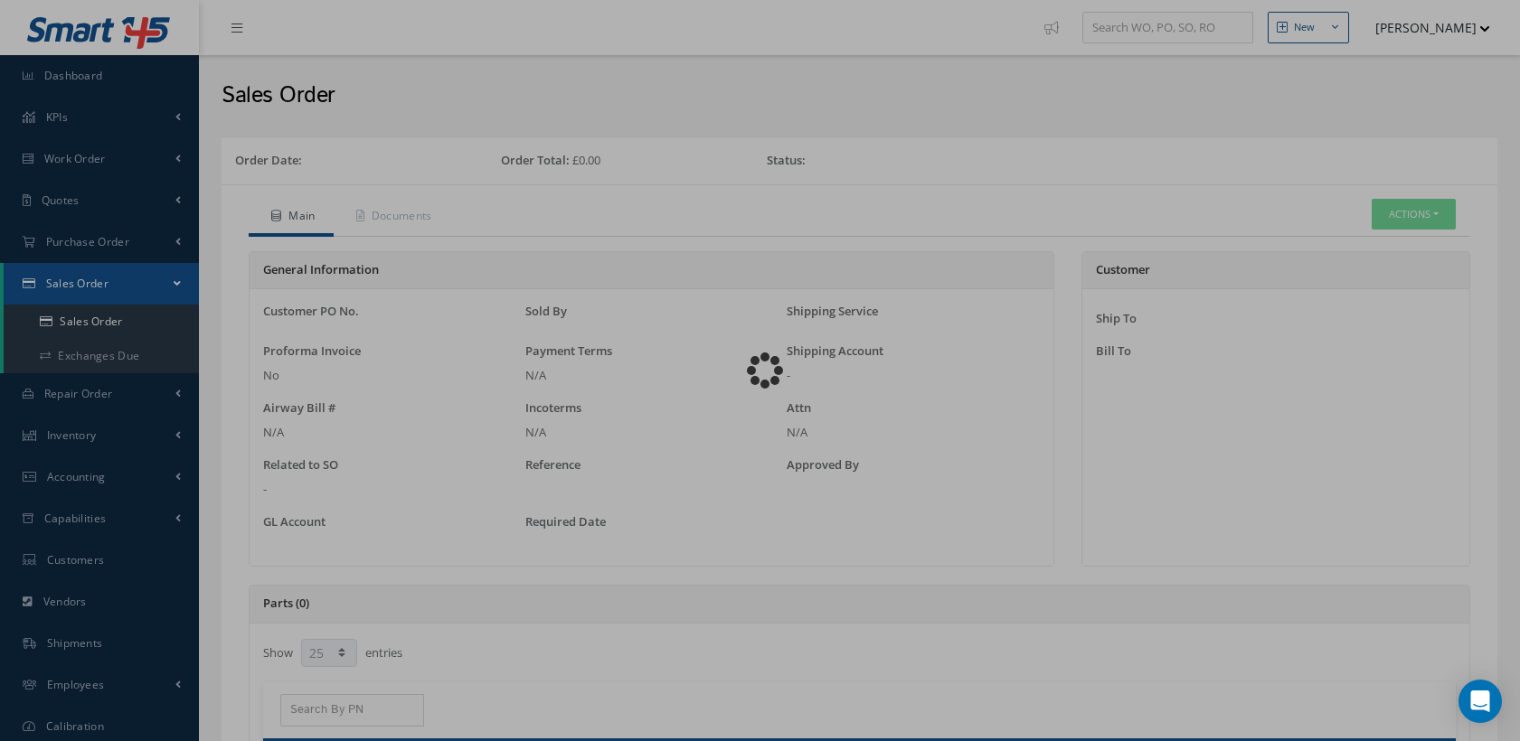
select select "25"
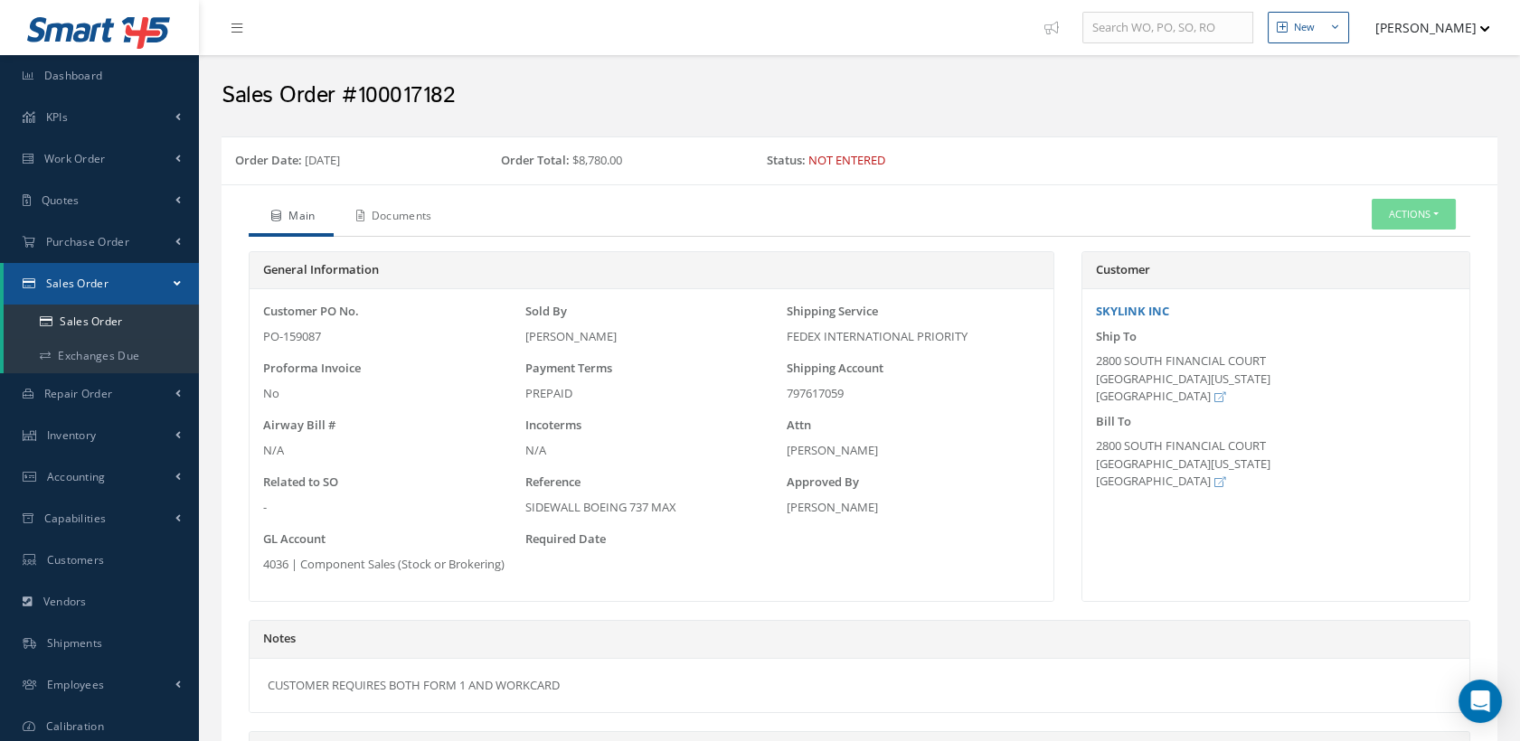
click at [412, 212] on link "Documents" at bounding box center [392, 218] width 117 height 38
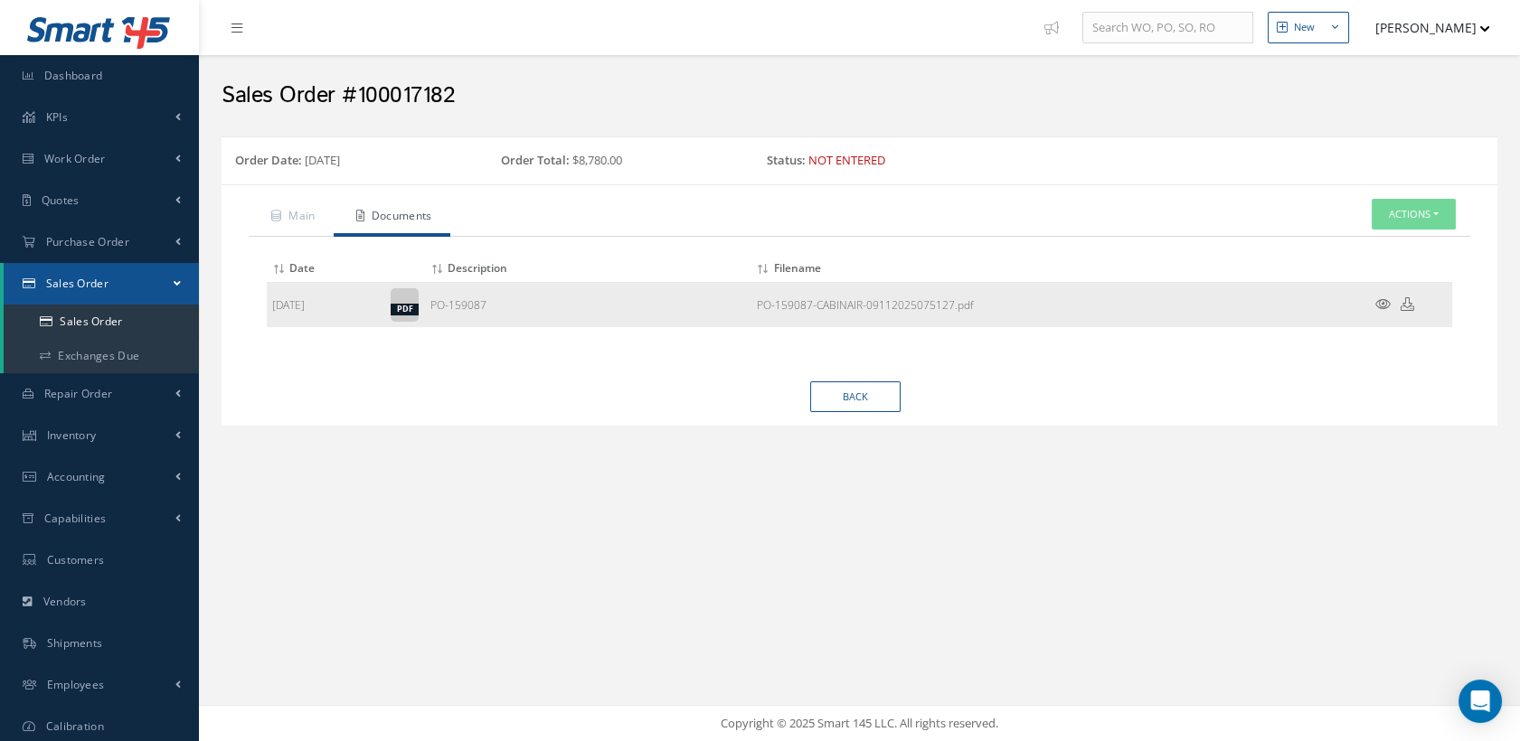
click at [1380, 297] on icon at bounding box center [1382, 304] width 15 height 14
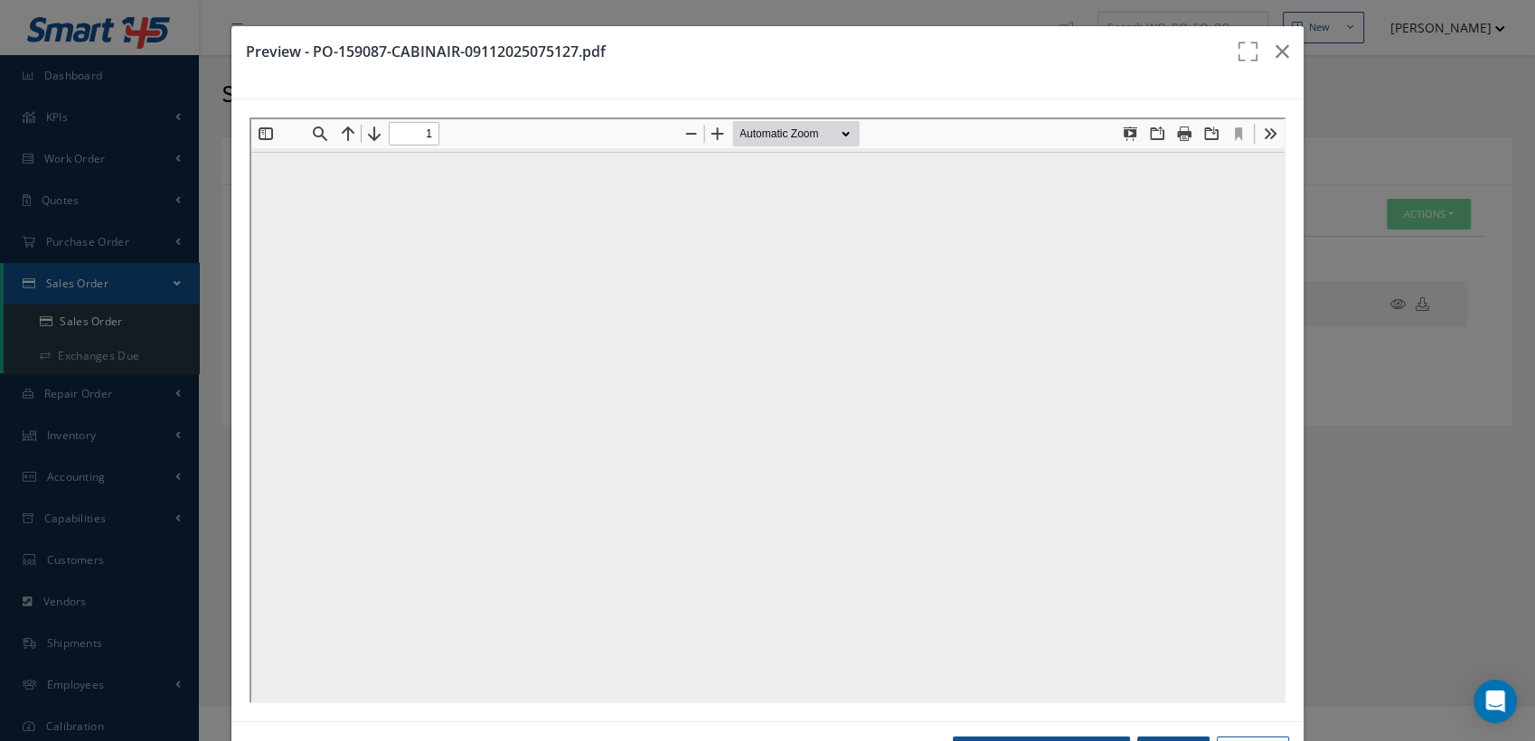
type input "0"
type input "1"
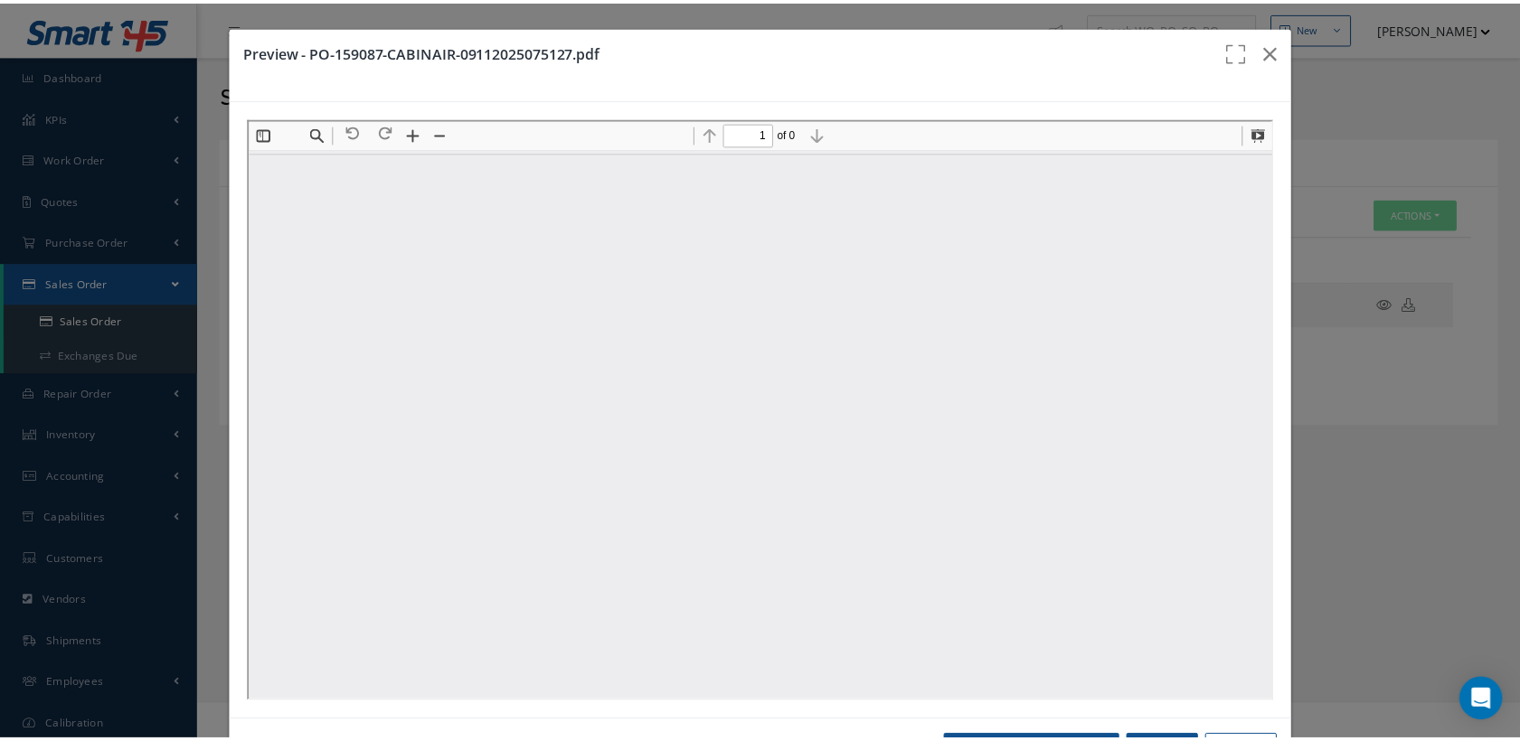
scroll to position [8, 0]
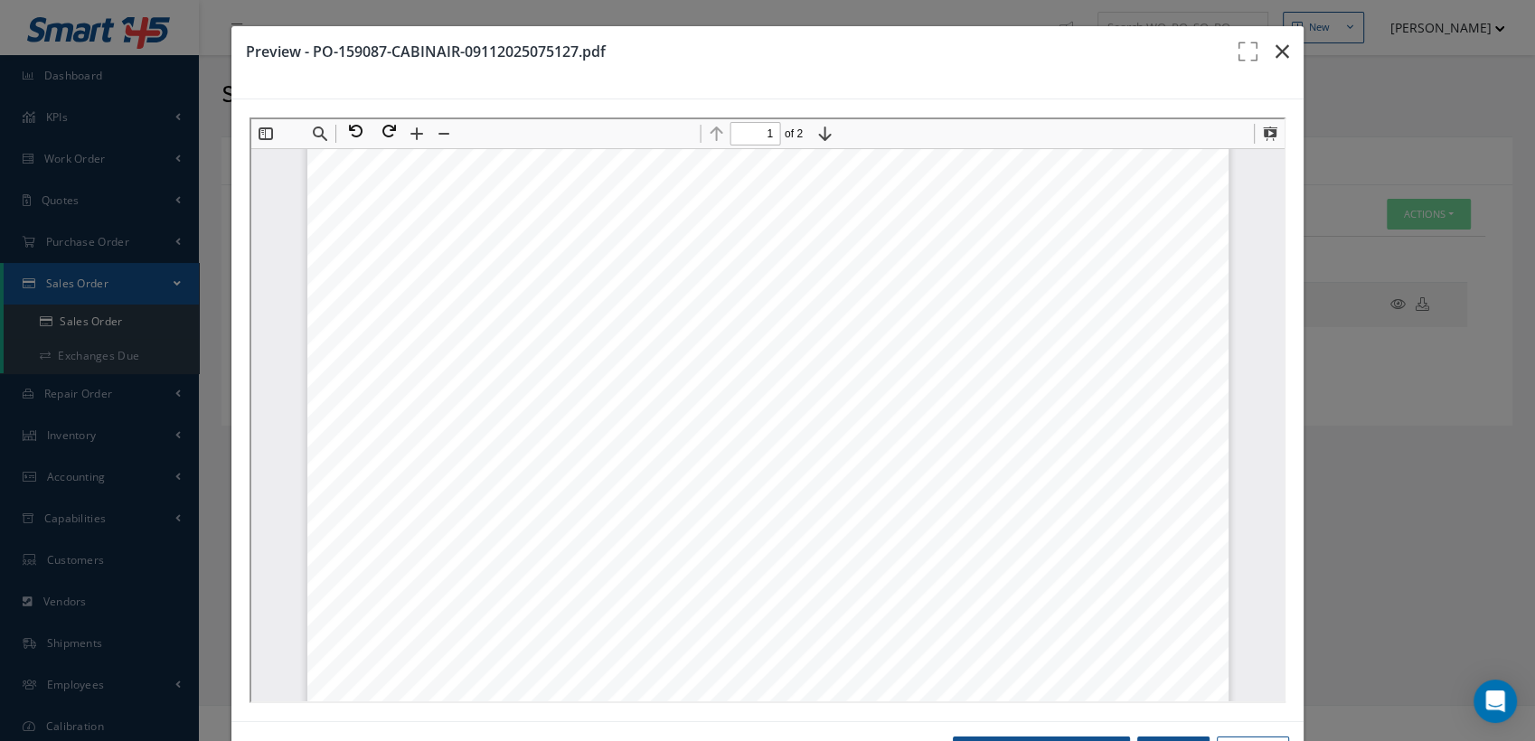
click at [1277, 44] on button "button" at bounding box center [1282, 51] width 42 height 51
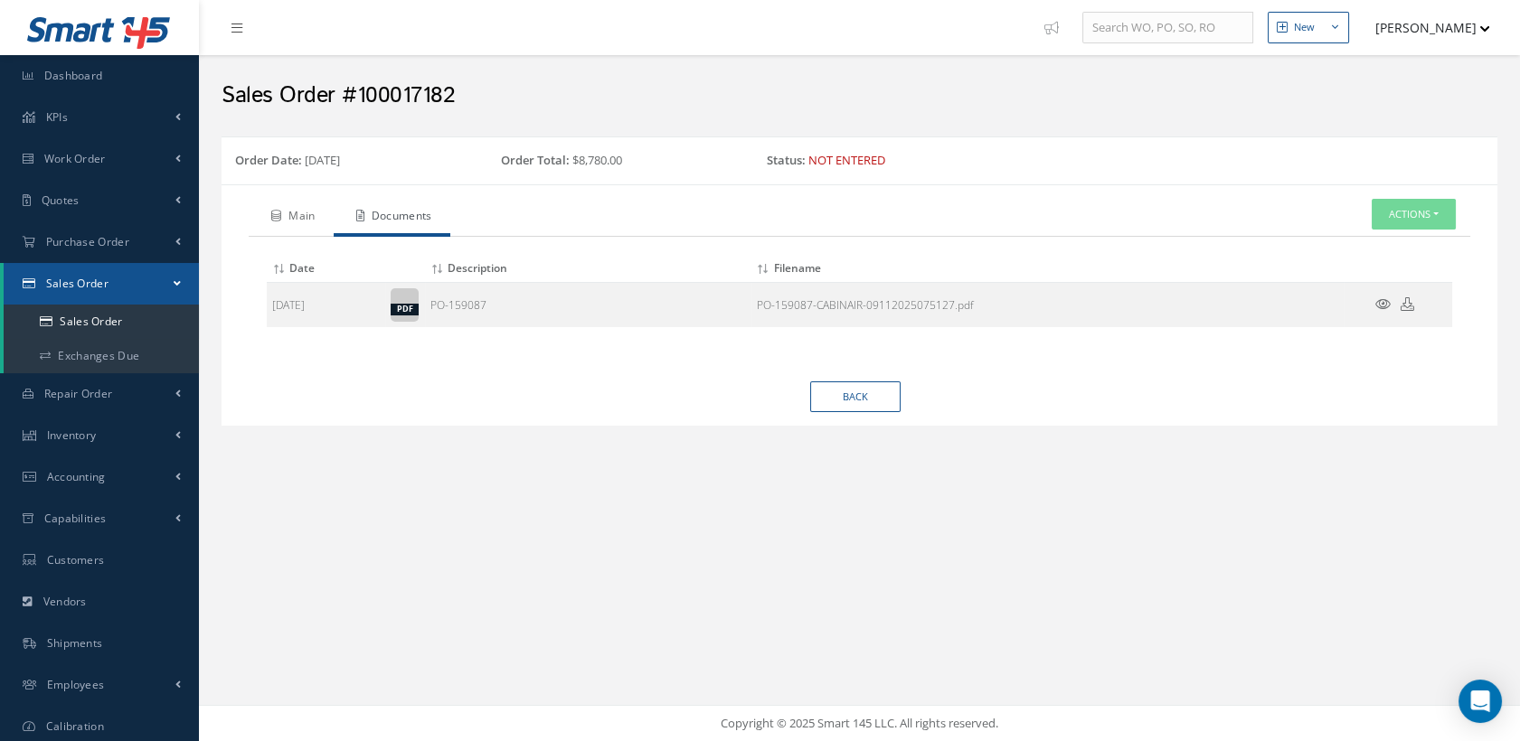
click at [306, 207] on link "Main" at bounding box center [291, 218] width 85 height 38
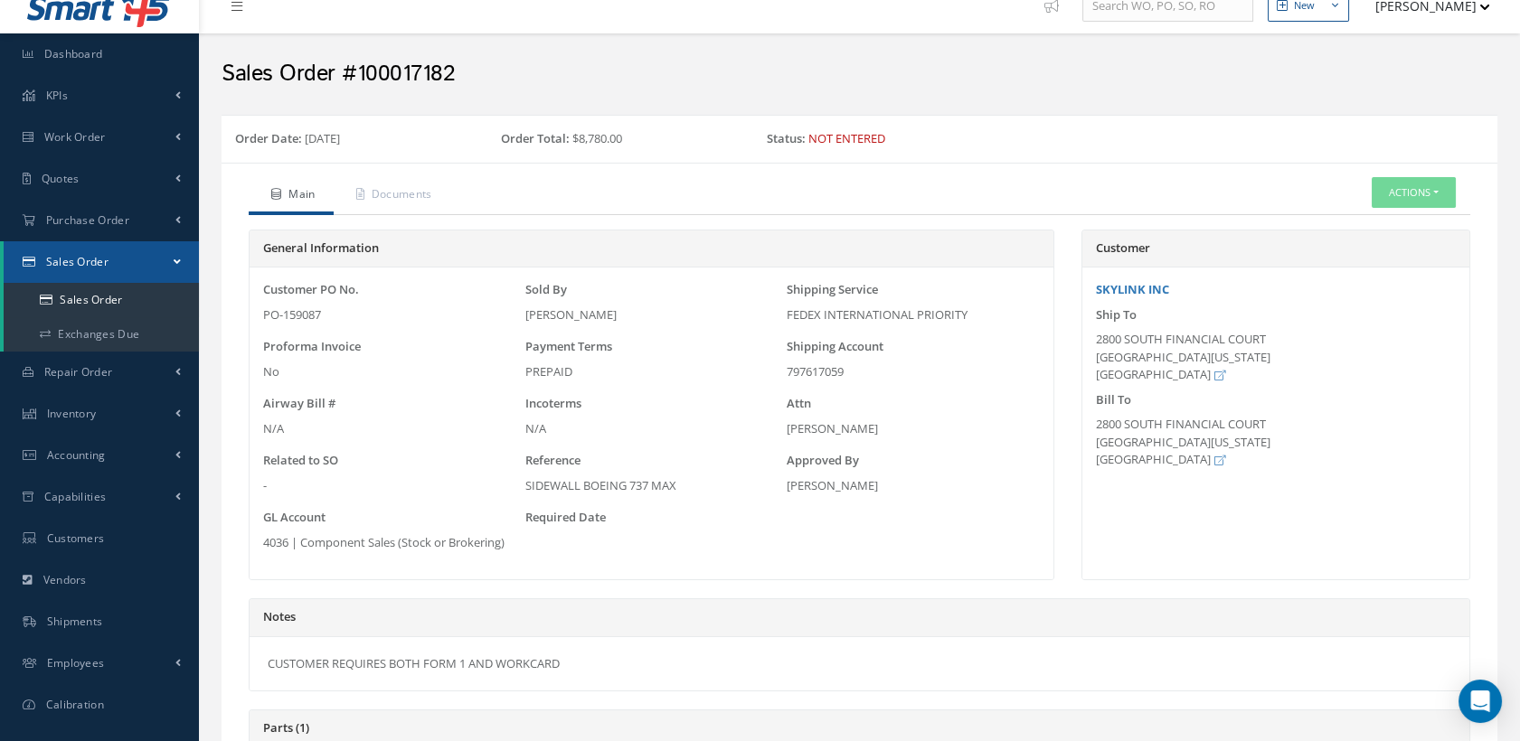
scroll to position [0, 0]
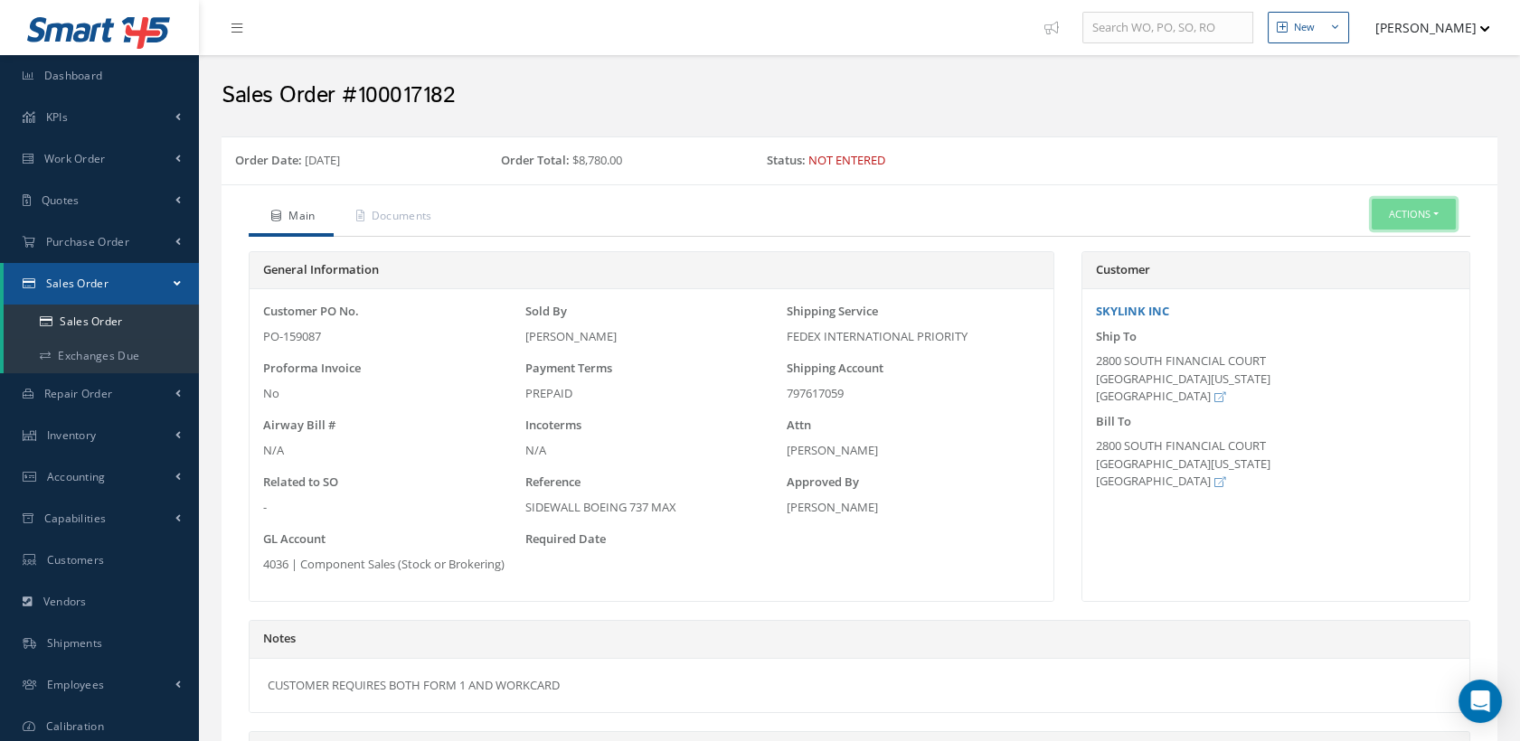
click at [1393, 212] on button "Actions" at bounding box center [1414, 215] width 84 height 32
click at [1344, 268] on link "Edit" at bounding box center [1384, 270] width 145 height 24
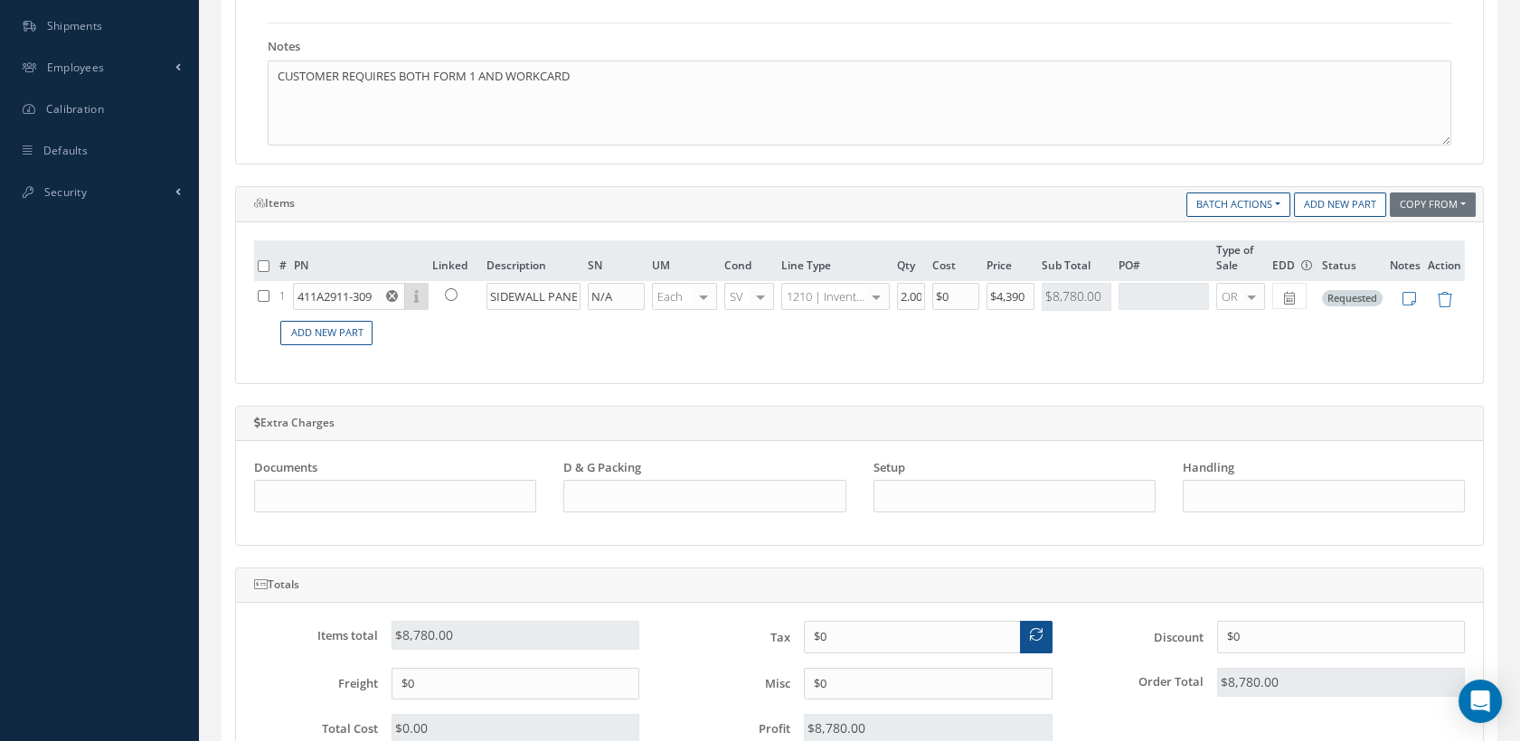
scroll to position [703, 0]
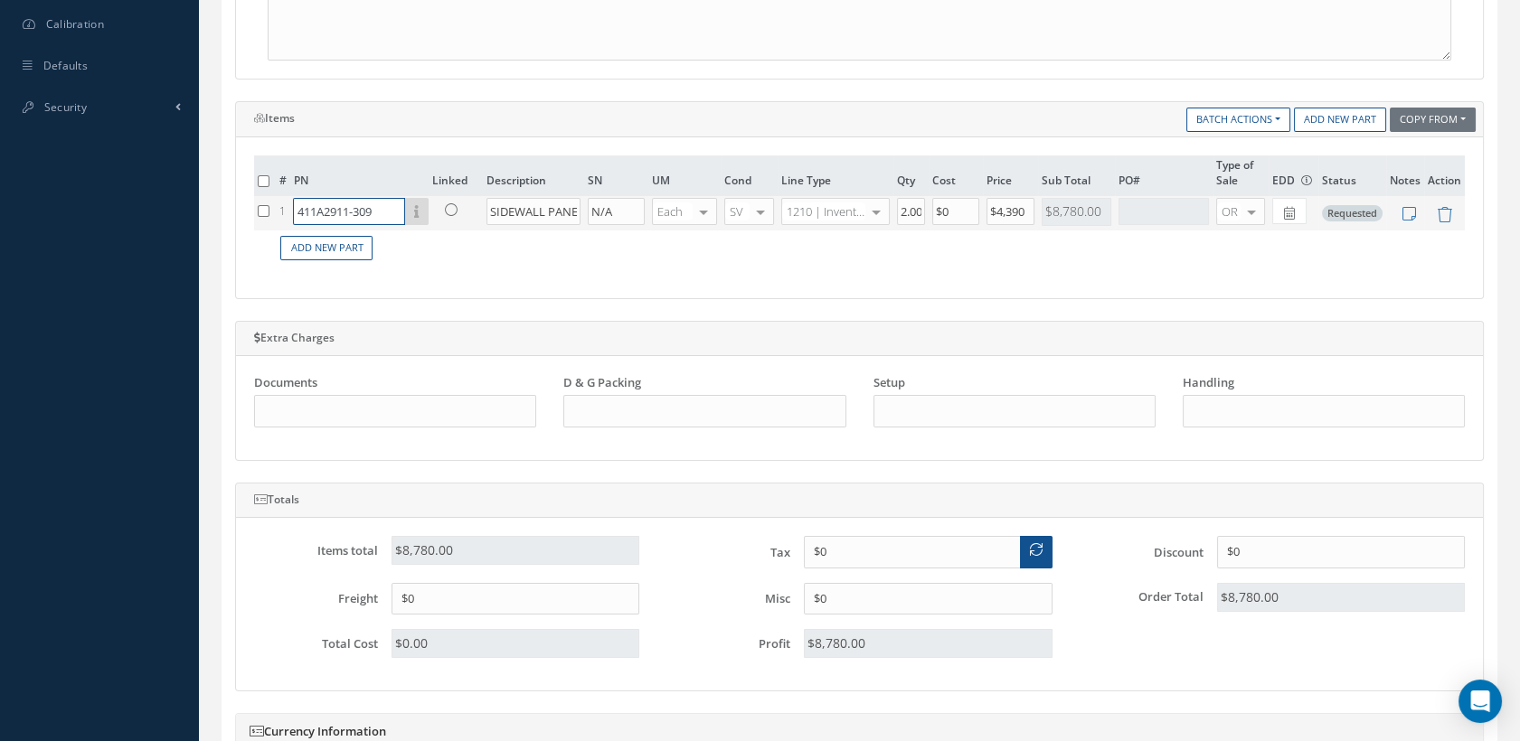
click at [376, 204] on input "411A2911-309" at bounding box center [349, 211] width 112 height 27
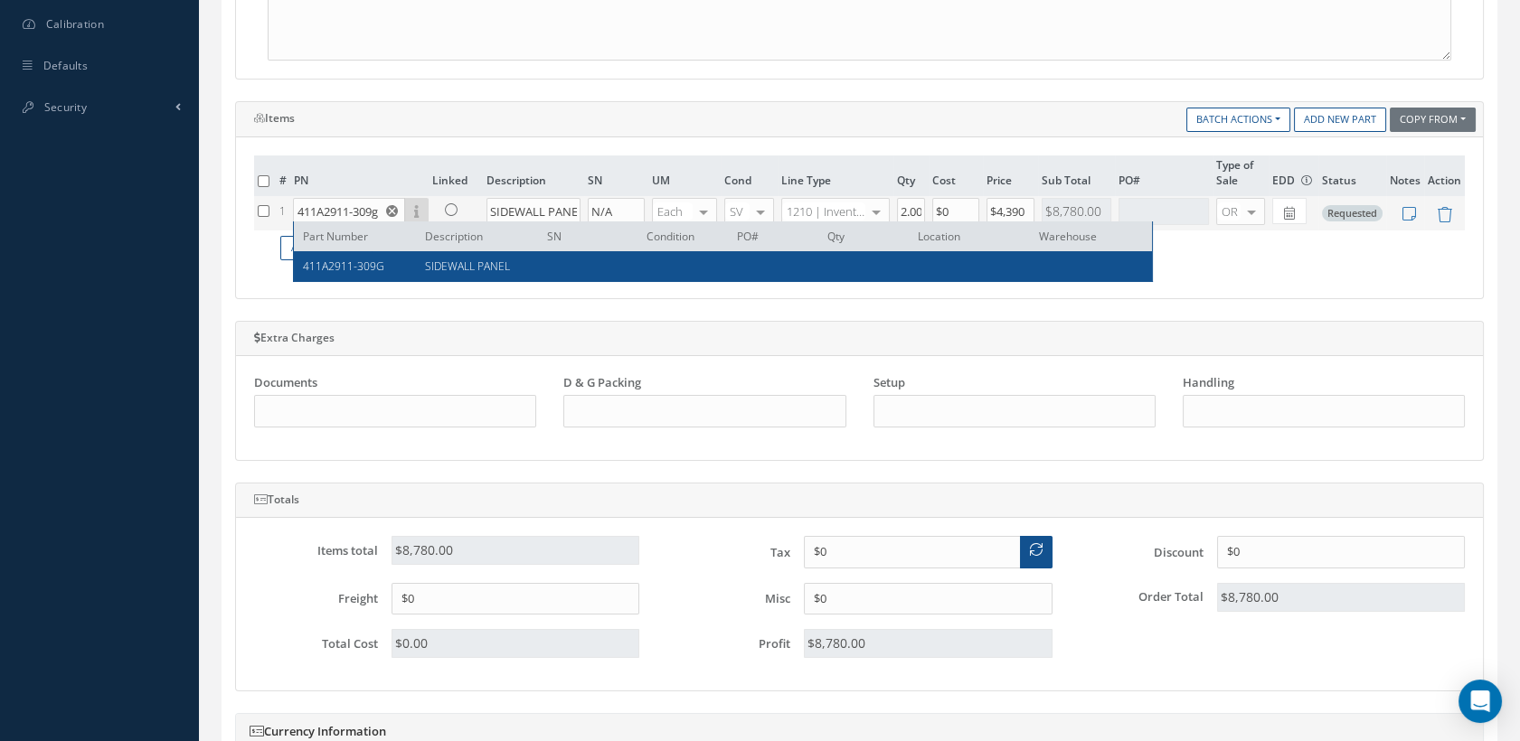
click at [369, 265] on span "411A2911-309G" at bounding box center [343, 266] width 81 height 15
type input "411A2911-309G"
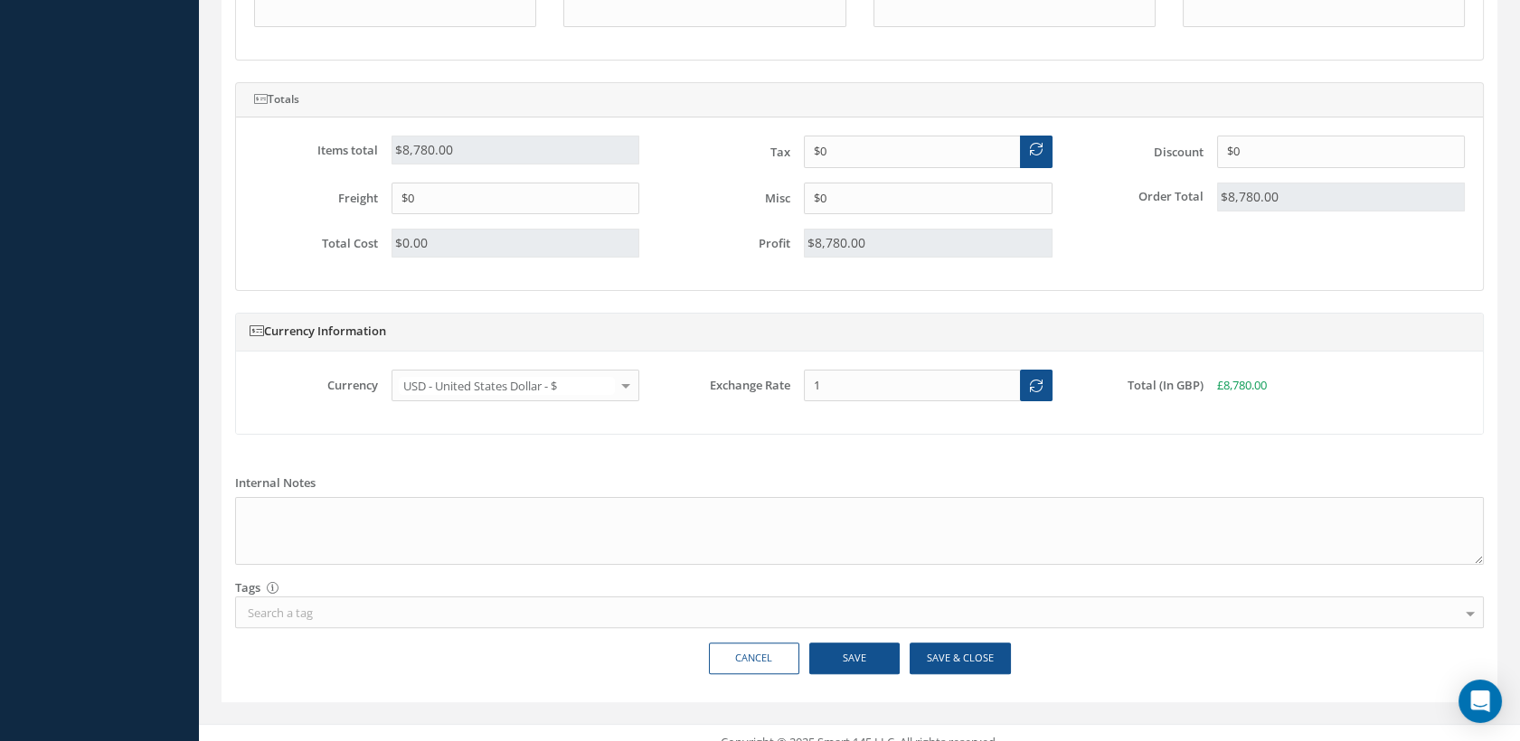
scroll to position [1105, 0]
drag, startPoint x: 851, startPoint y: 643, endPoint x: 827, endPoint y: 604, distance: 45.4
click at [852, 643] on button "Save" at bounding box center [854, 657] width 90 height 32
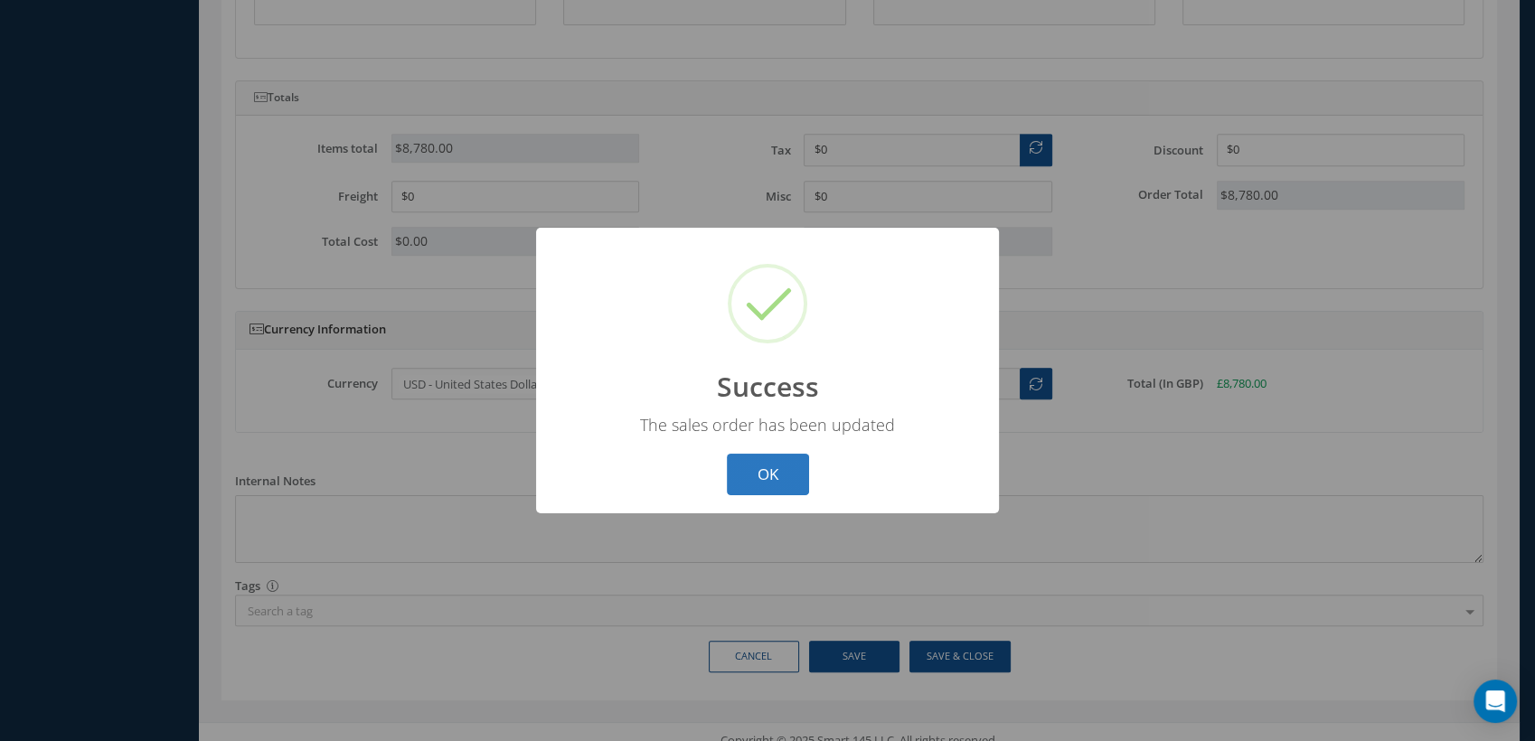
click at [748, 474] on button "OK" at bounding box center [768, 475] width 82 height 42
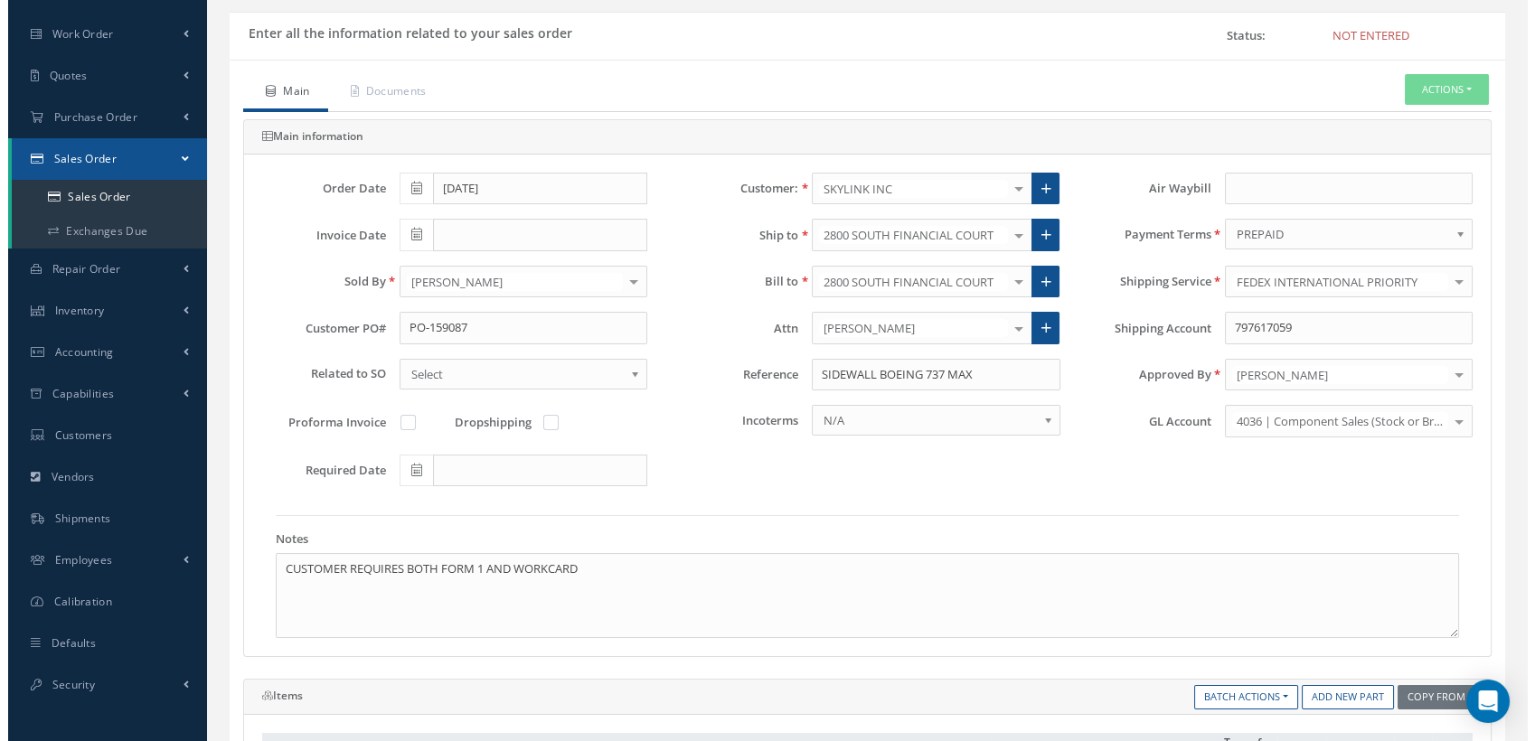
scroll to position [0, 0]
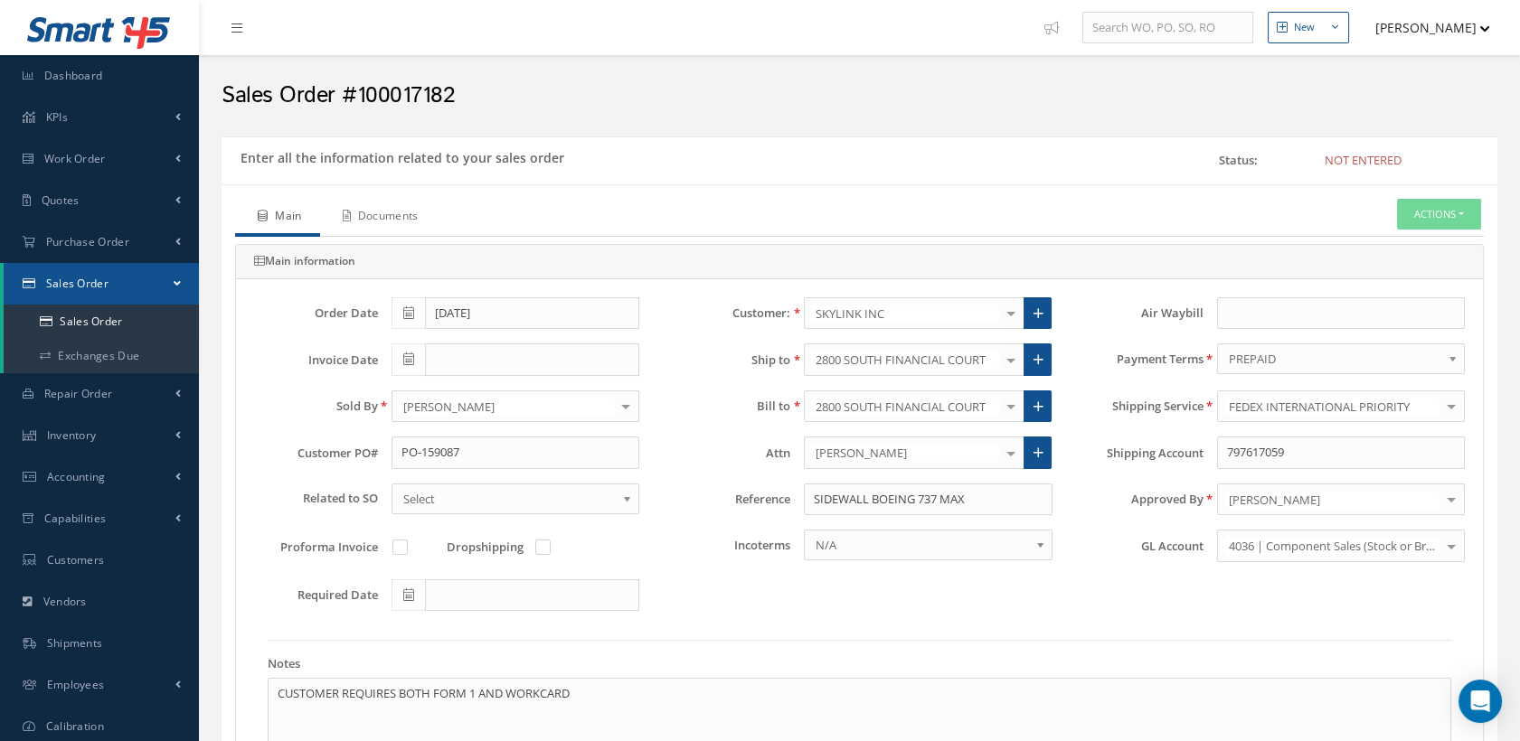
click at [394, 212] on link "Documents" at bounding box center [378, 218] width 117 height 38
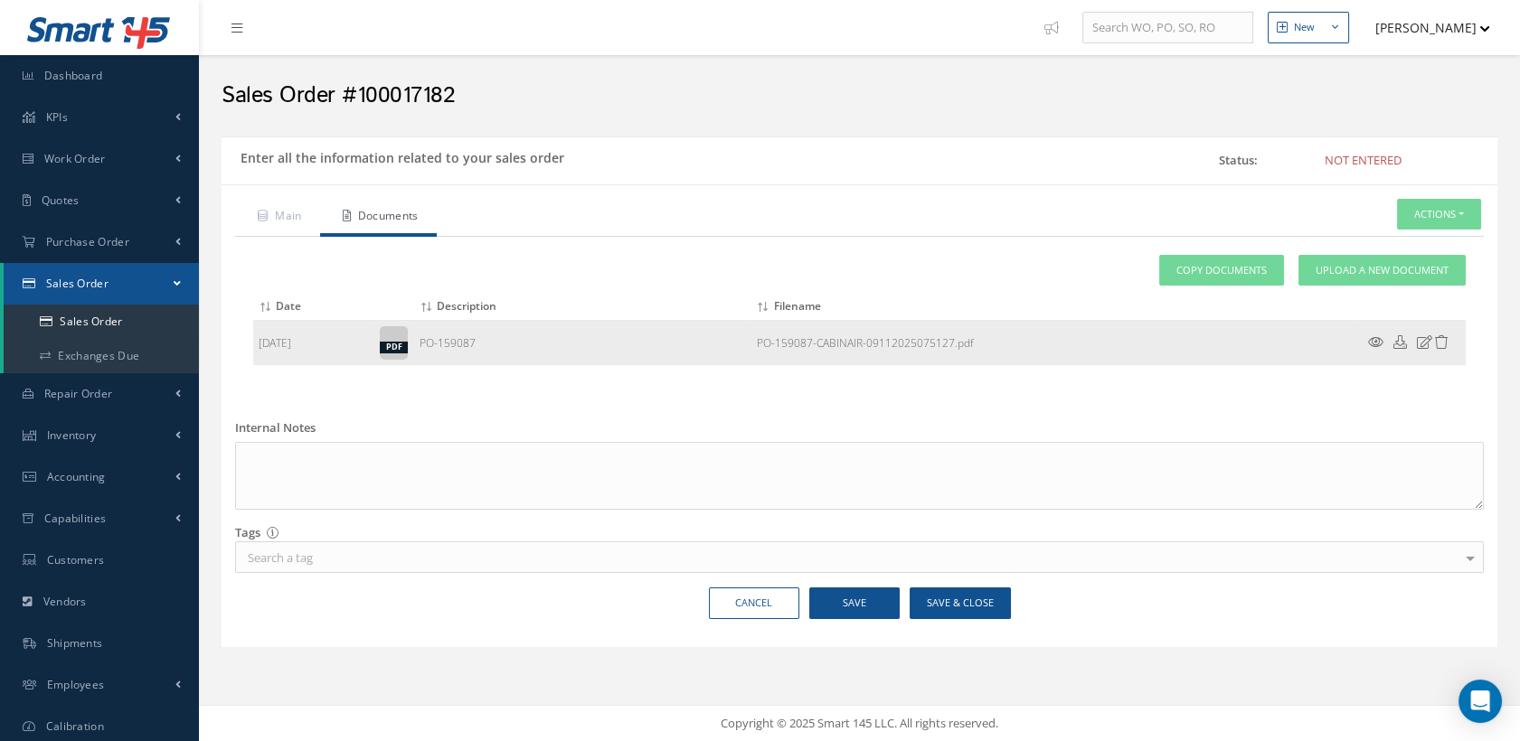
click at [1376, 341] on icon at bounding box center [1375, 342] width 15 height 14
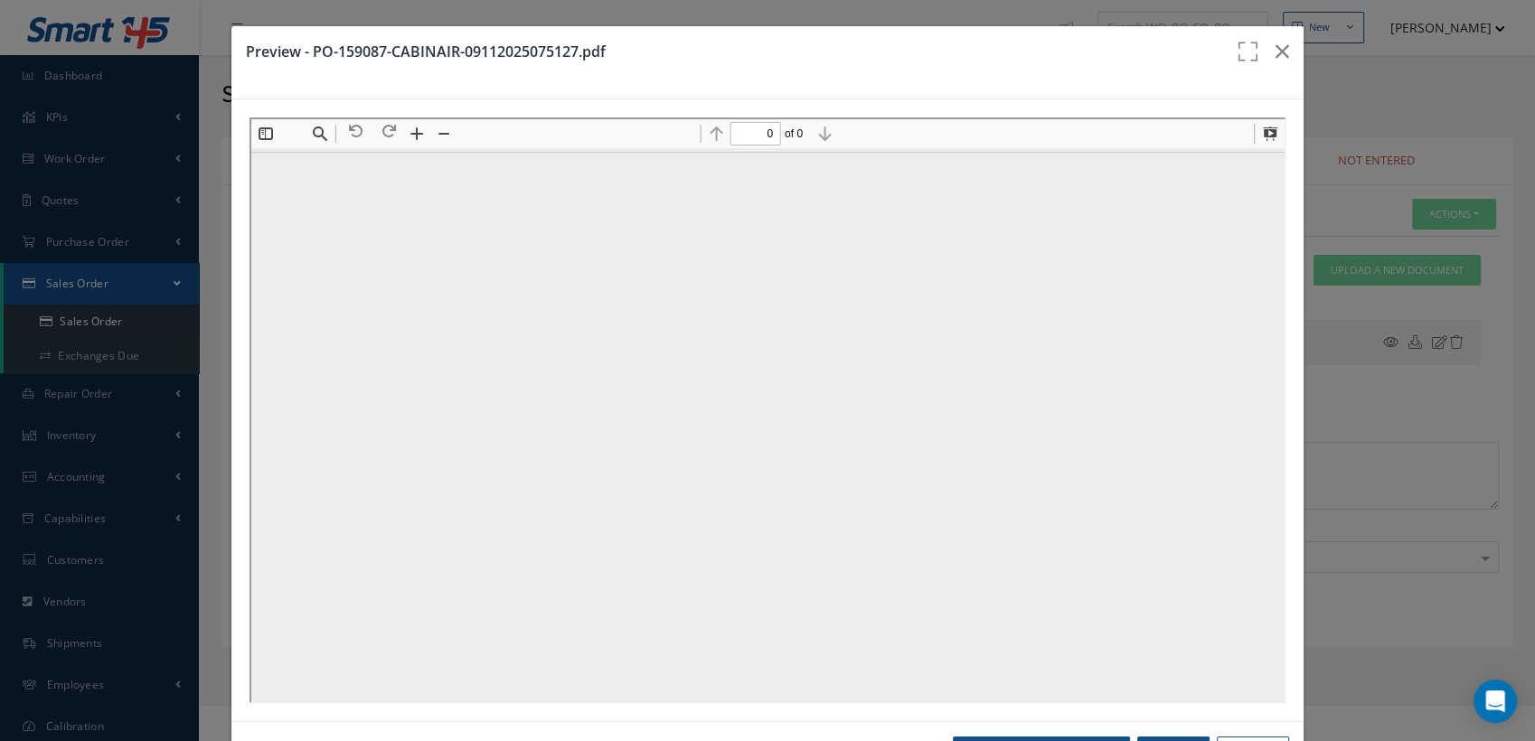
type input "1"
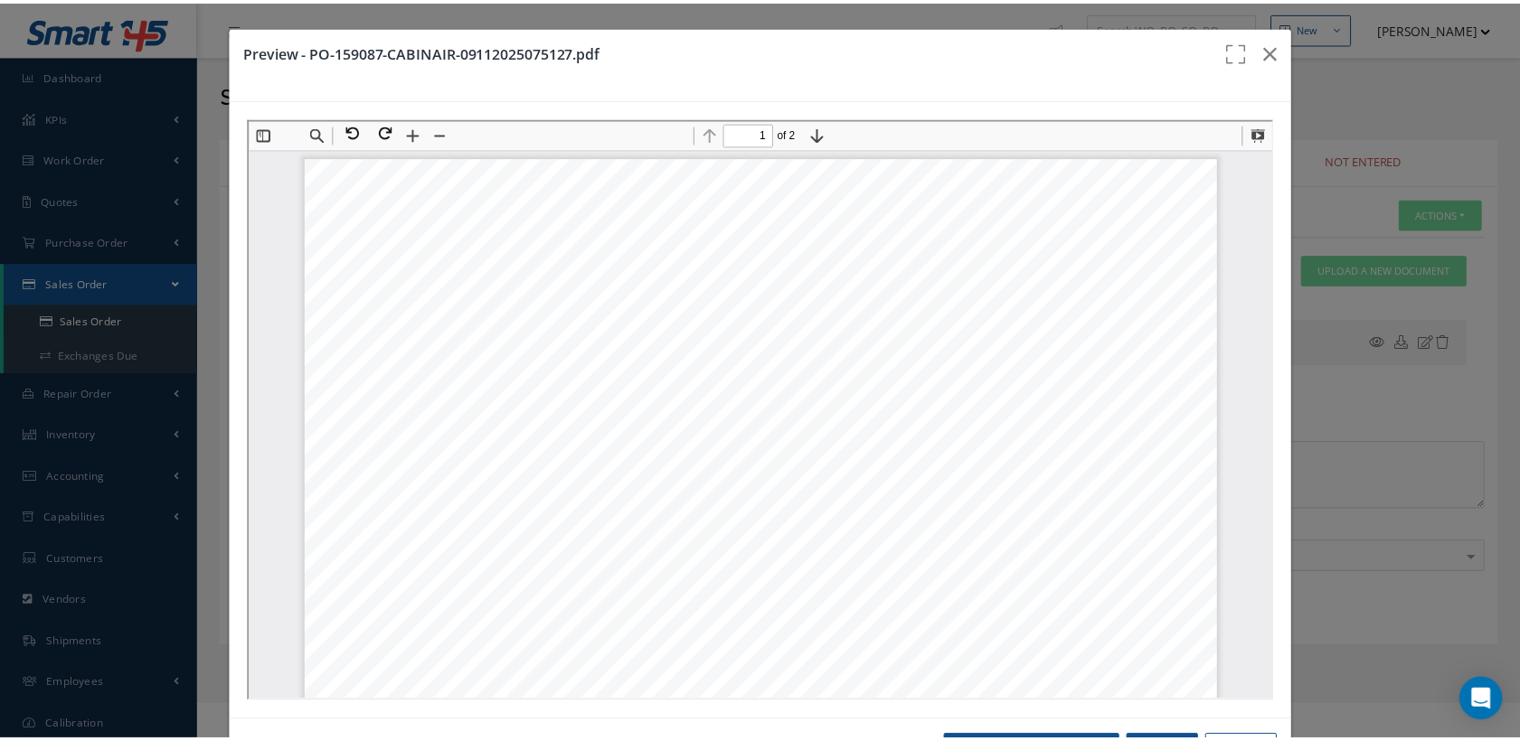
scroll to position [8, 0]
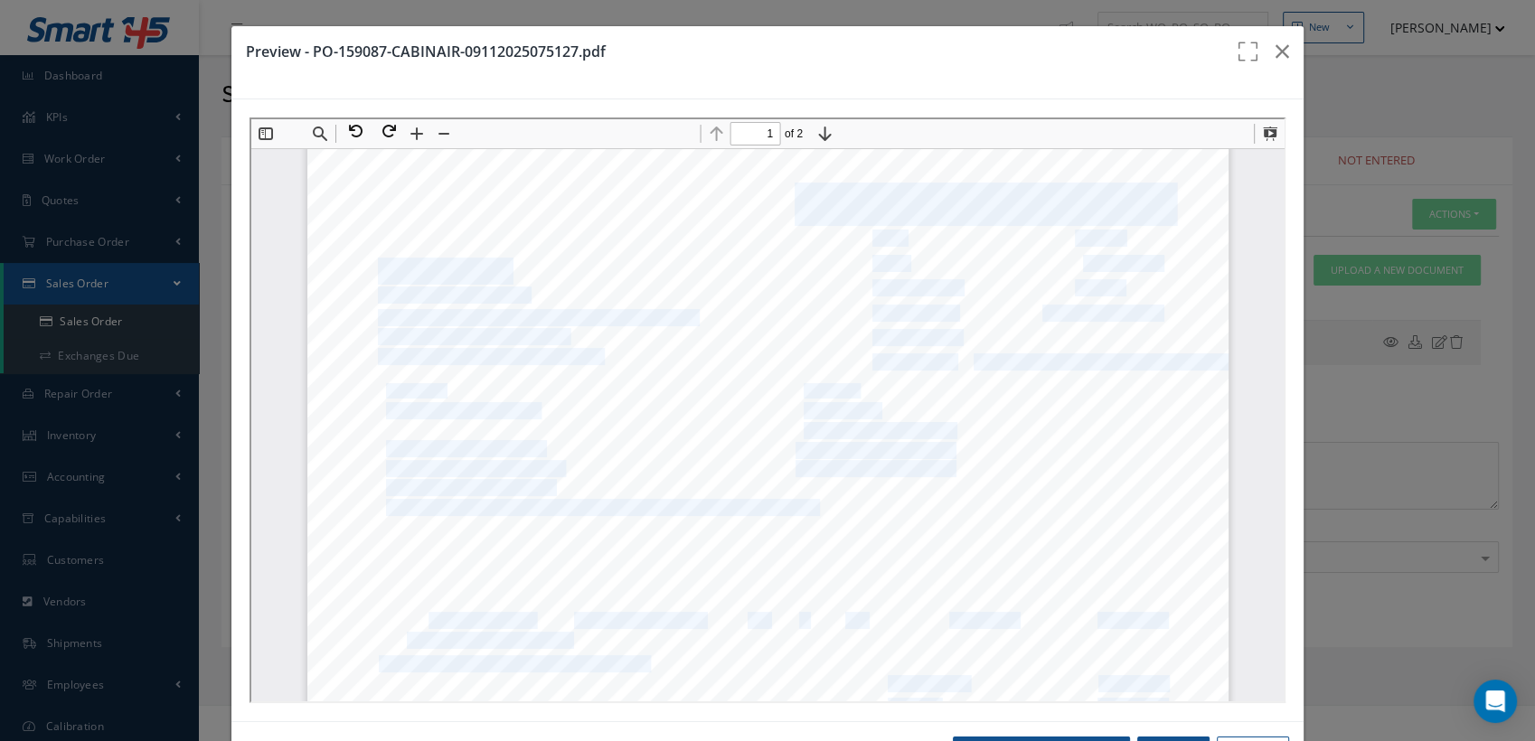
drag, startPoint x: 519, startPoint y: 622, endPoint x: 410, endPoint y: 626, distance: 109.5
click at [410, 626] on div "Page of 1 2 1. 2. 3. 4. 5. 6. 7. 8. 9. 10. SHIP METHOD ACCT # SHIPPING TERMS PO…" at bounding box center [765, 743] width 921 height 1193
drag, startPoint x: 410, startPoint y: 626, endPoint x: 382, endPoint y: 678, distance: 59.0
click at [382, 678] on div "Page of 1 2 1. 2. 3. 4. 5. 6. 7. 8. 9. 10. SHIP METHOD ACCT # SHIPPING TERMS PO…" at bounding box center [765, 743] width 921 height 1193
click at [401, 617] on div "Page of 1 2 1. 2. 3. 4. 5. 6. 7. 8. 9. 10. SHIP METHOD ACCT # SHIPPING TERMS PO…" at bounding box center [765, 743] width 921 height 1193
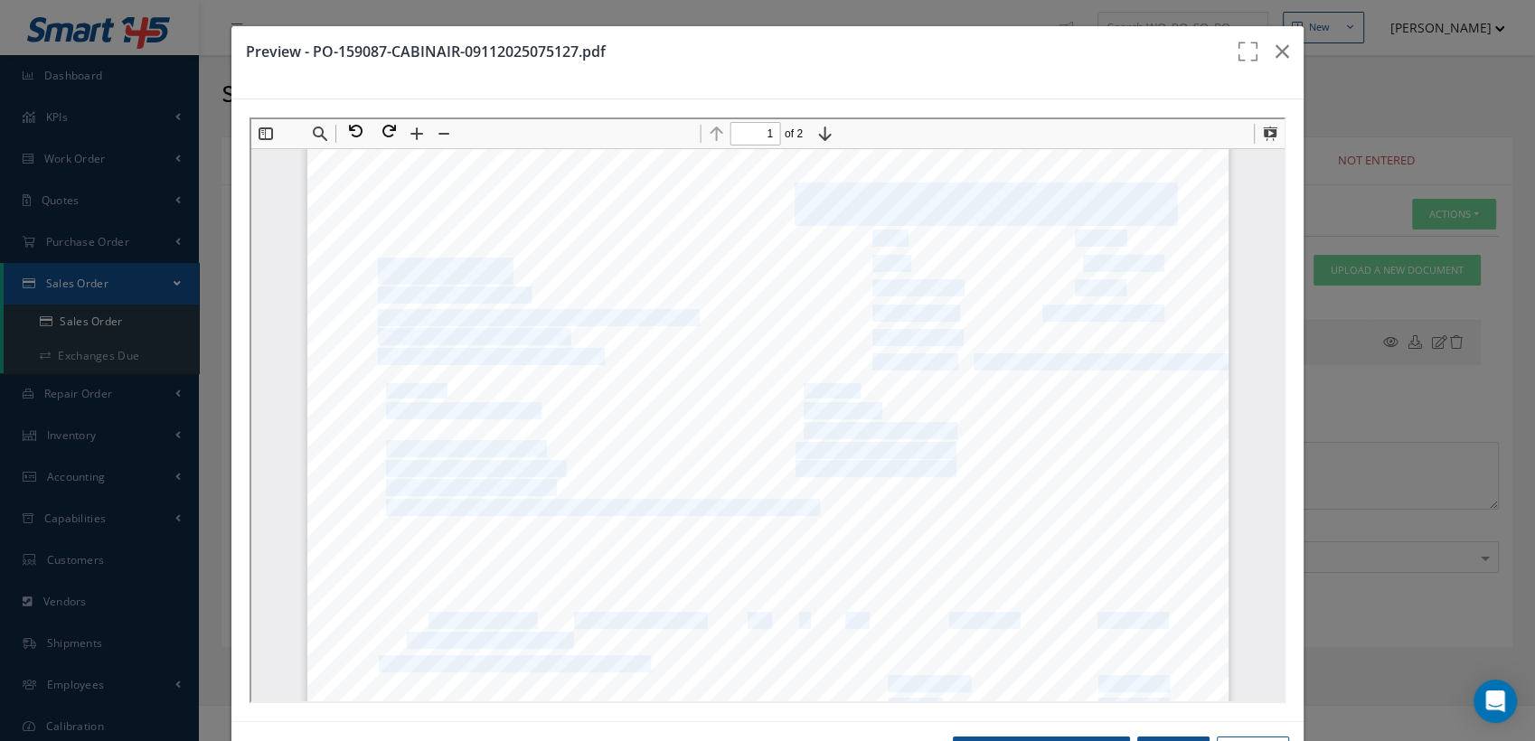
click at [412, 614] on div "Page of 1 2 1. 2. 3. 4. 5. 6. 7. 8. 9. 10. SHIP METHOD ACCT # SHIPPING TERMS PO…" at bounding box center [765, 743] width 921 height 1193
drag, startPoint x: 412, startPoint y: 614, endPoint x: 489, endPoint y: 621, distance: 77.2
click at [486, 624] on span "411A2711-309G" at bounding box center [474, 619] width 113 height 15
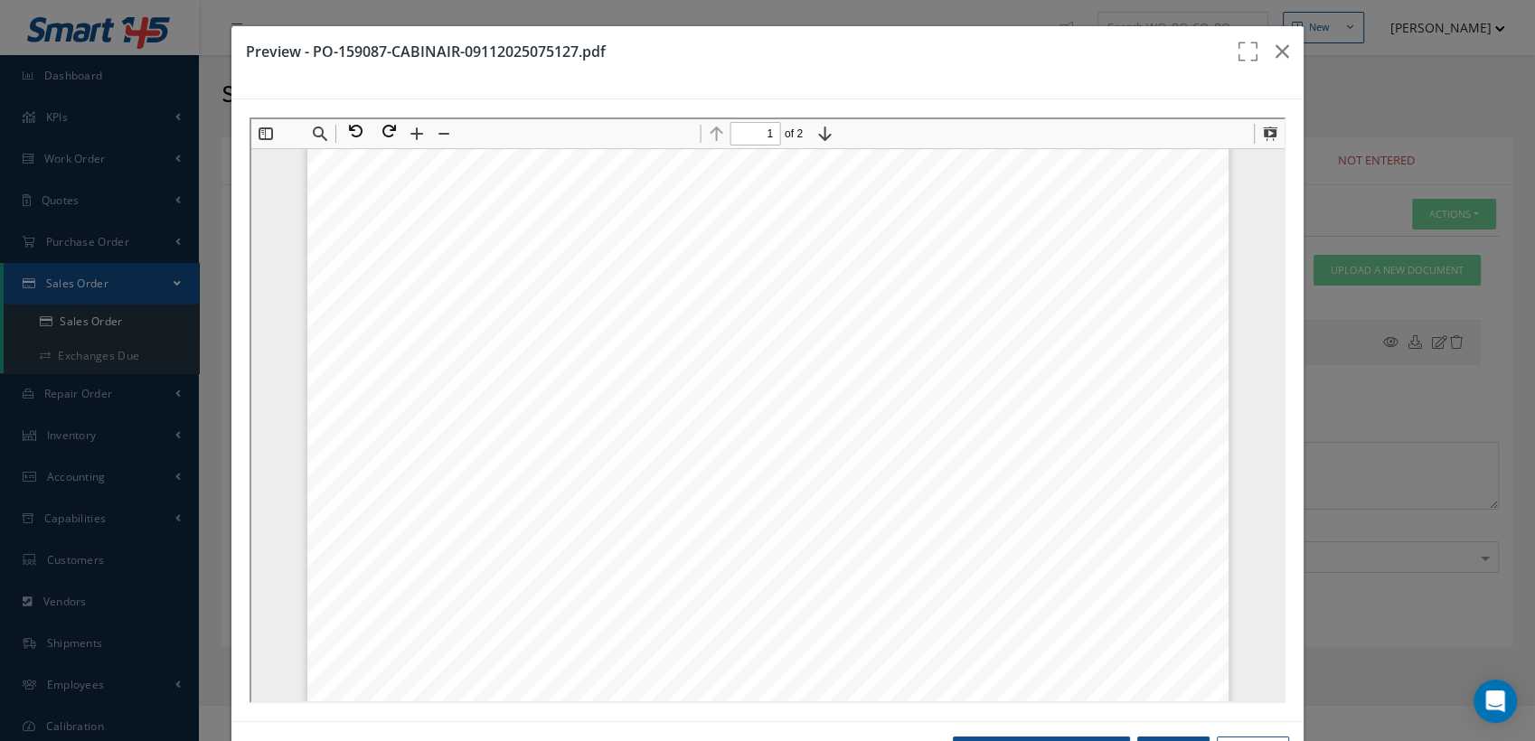
click at [420, 591] on span "PART #" at bounding box center [444, 598] width 48 height 14
drag, startPoint x: 1271, startPoint y: 51, endPoint x: 1263, endPoint y: 60, distance: 12.2
click at [1276, 50] on icon "button" at bounding box center [1283, 52] width 14 height 22
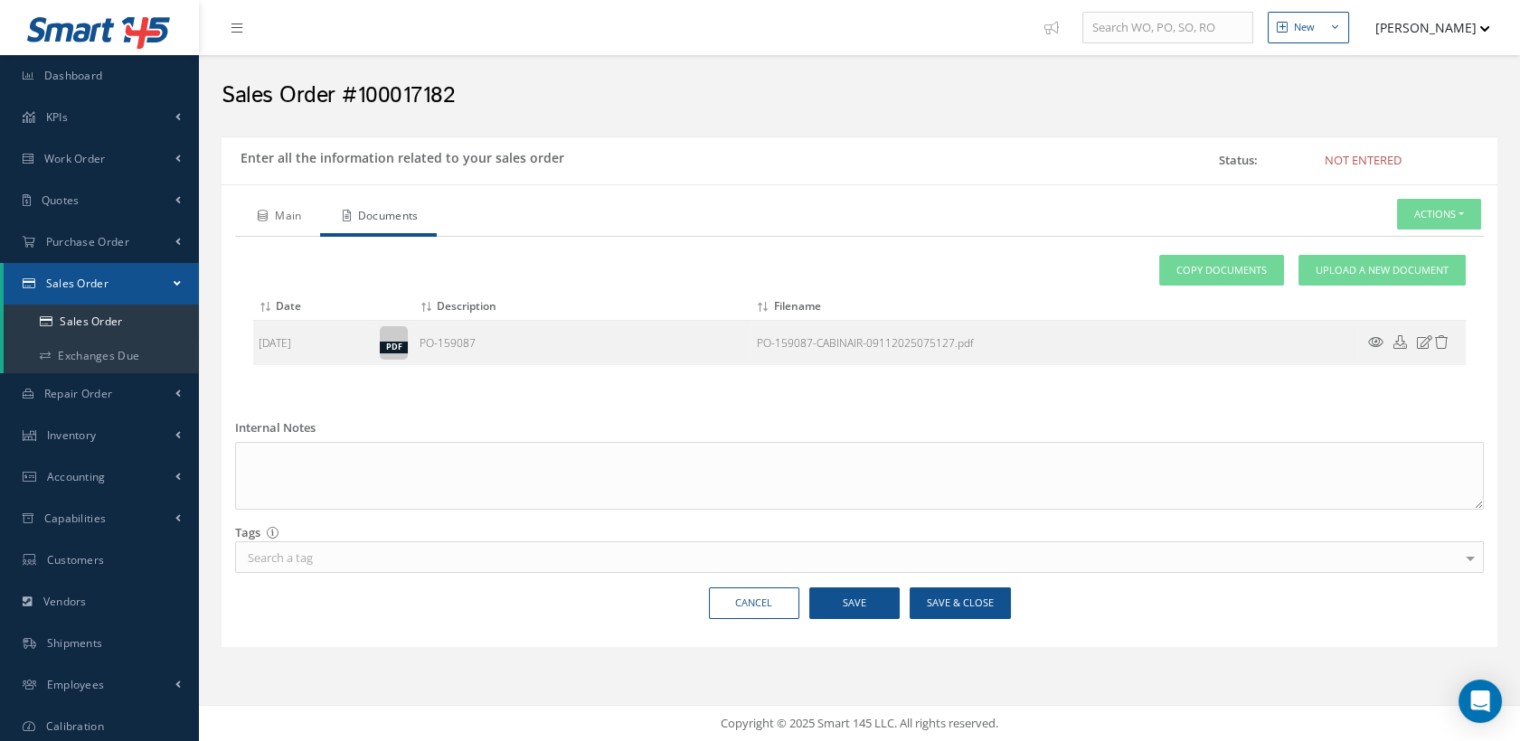
click at [299, 209] on link "Main" at bounding box center [277, 218] width 85 height 38
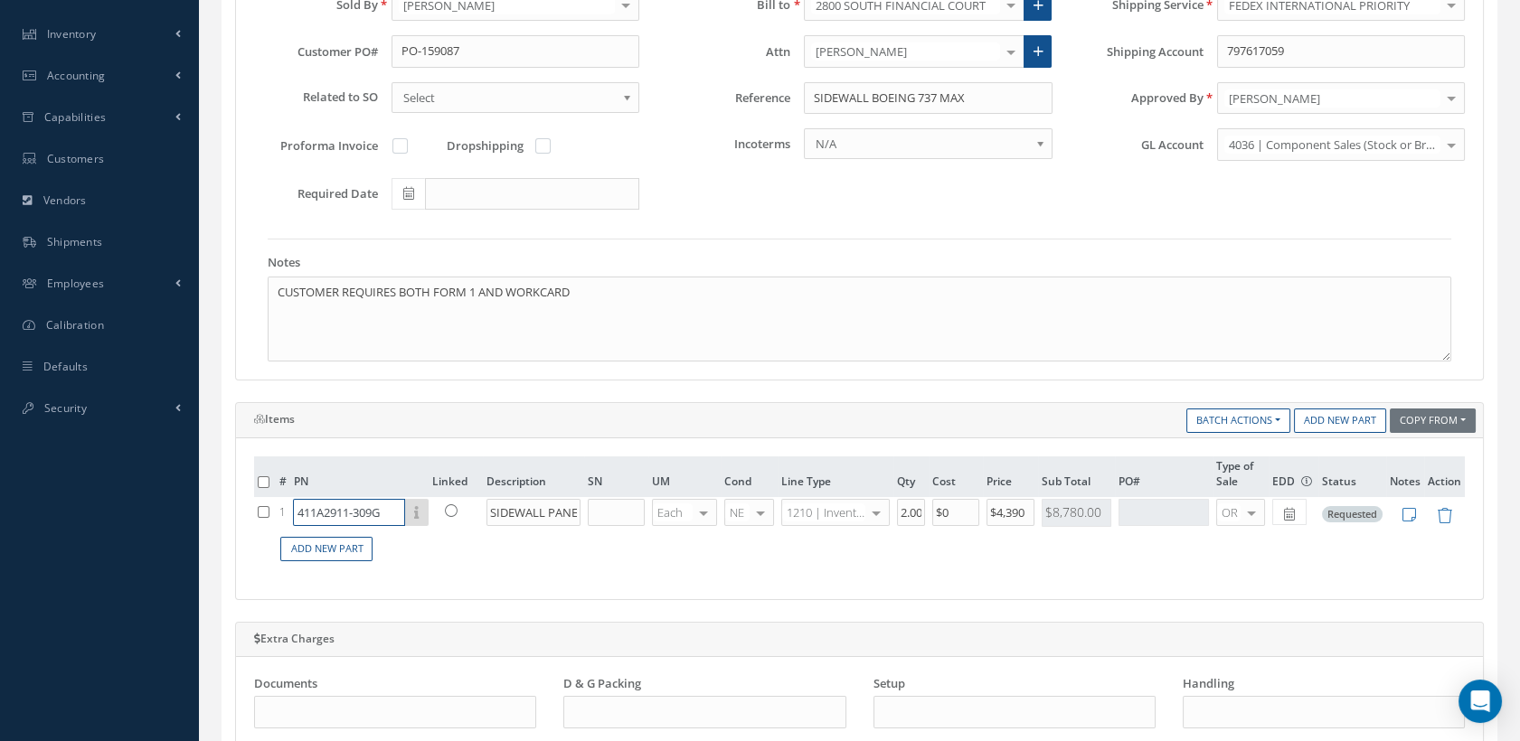
scroll to position [0, 1]
drag, startPoint x: 302, startPoint y: 507, endPoint x: 446, endPoint y: 558, distance: 152.4
click at [446, 558] on table "# PN Linked Description SN UM Cond Line Type Qty Cost Price Sub Total PO# Type …" at bounding box center [859, 512] width 1211 height 110
drag, startPoint x: 408, startPoint y: 545, endPoint x: 389, endPoint y: 533, distance: 22.3
click at [409, 544] on td "Add New Part" at bounding box center [870, 549] width 1190 height 35
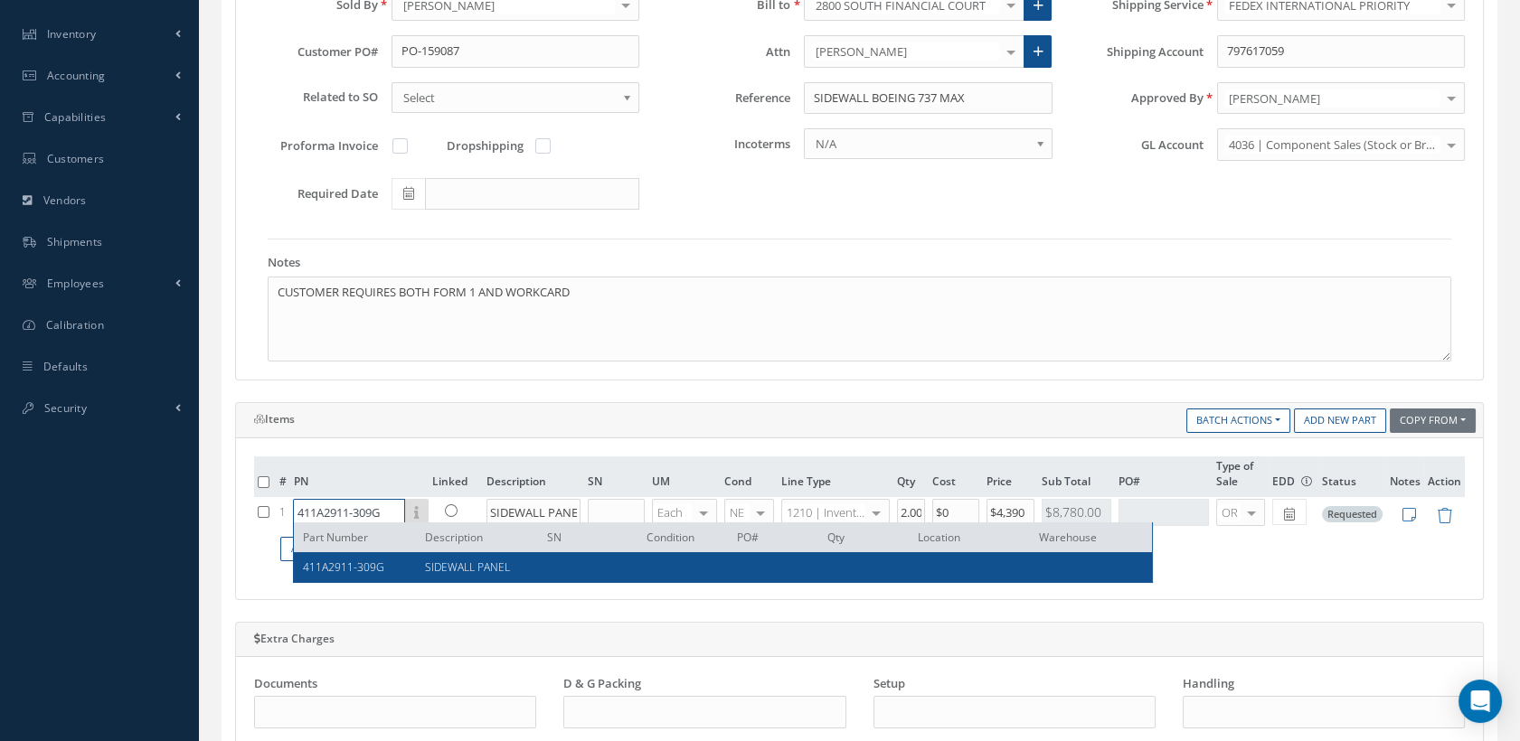
drag, startPoint x: 294, startPoint y: 508, endPoint x: 629, endPoint y: 624, distance: 354.9
click at [557, 589] on div "# PN Linked Description SN UM Cond Line Type Qty Cost Price Sub Total PO# Type …" at bounding box center [859, 519] width 1247 height 161
type input "1"
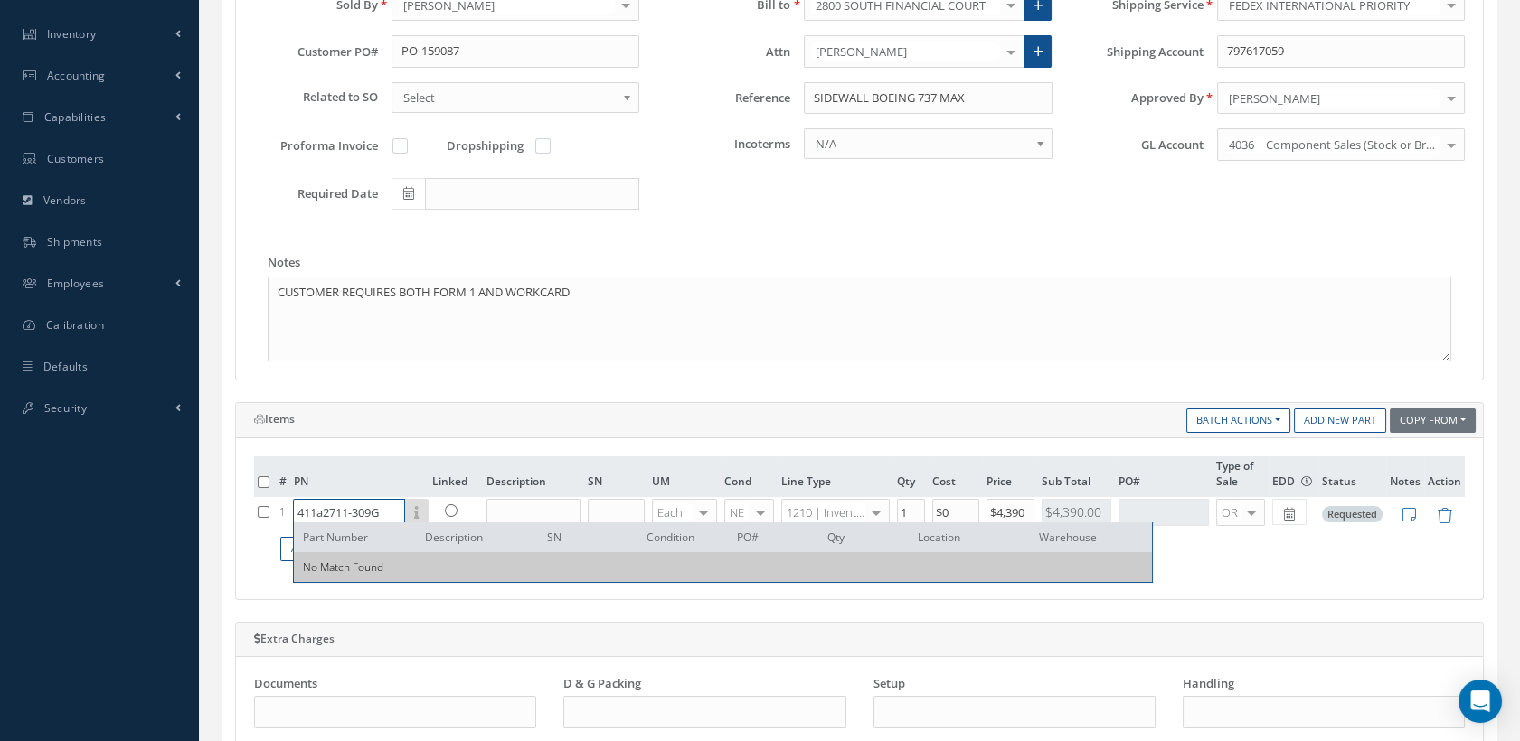
scroll to position [0, 0]
click at [323, 510] on input "411a2711-309G" at bounding box center [349, 512] width 112 height 27
type input "411A2711-309G"
click at [519, 506] on input "text" at bounding box center [532, 512] width 93 height 27
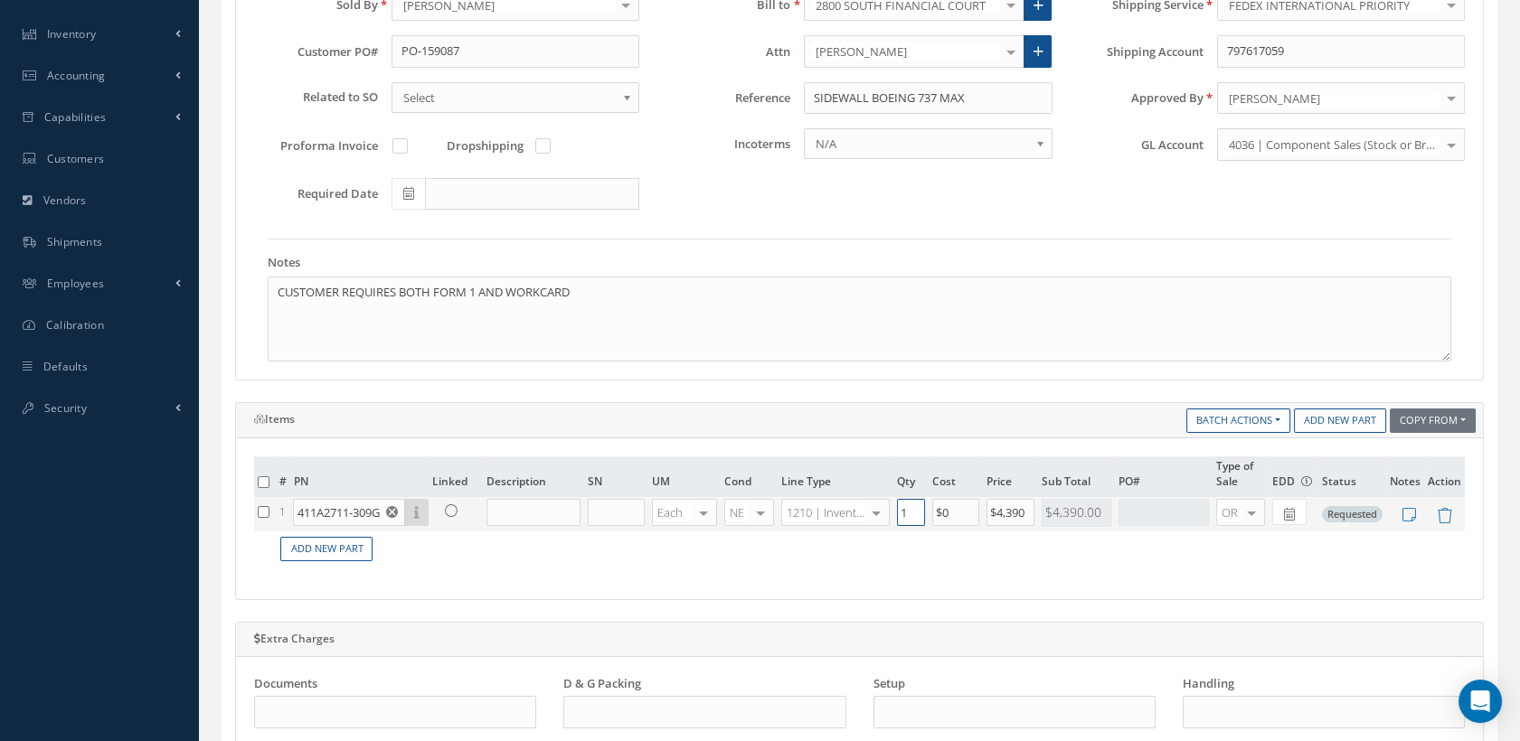
drag, startPoint x: 908, startPoint y: 509, endPoint x: 874, endPoint y: 508, distance: 33.5
click at [874, 508] on tr "1 411A2711-309G Part Number Description SN Condition PO# Qty Location [GEOGRAPH…" at bounding box center [859, 514] width 1211 height 34
type input "2"
click at [754, 506] on div at bounding box center [760, 513] width 25 height 26
type input "in"
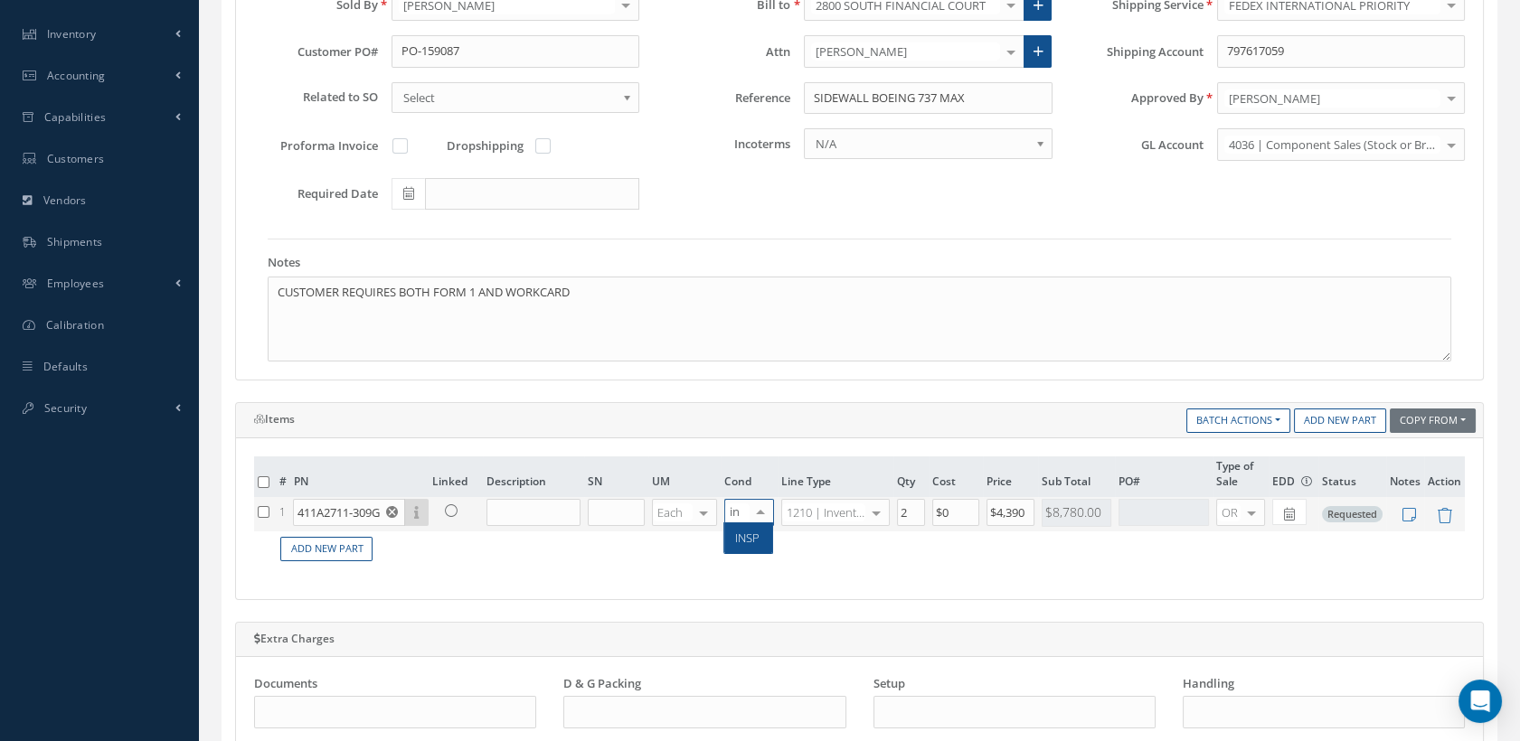
click at [737, 533] on span "INSP" at bounding box center [747, 538] width 24 height 16
click at [537, 505] on input "text" at bounding box center [532, 512] width 93 height 27
type input "s"
type input "SIDEWALL PANEL"
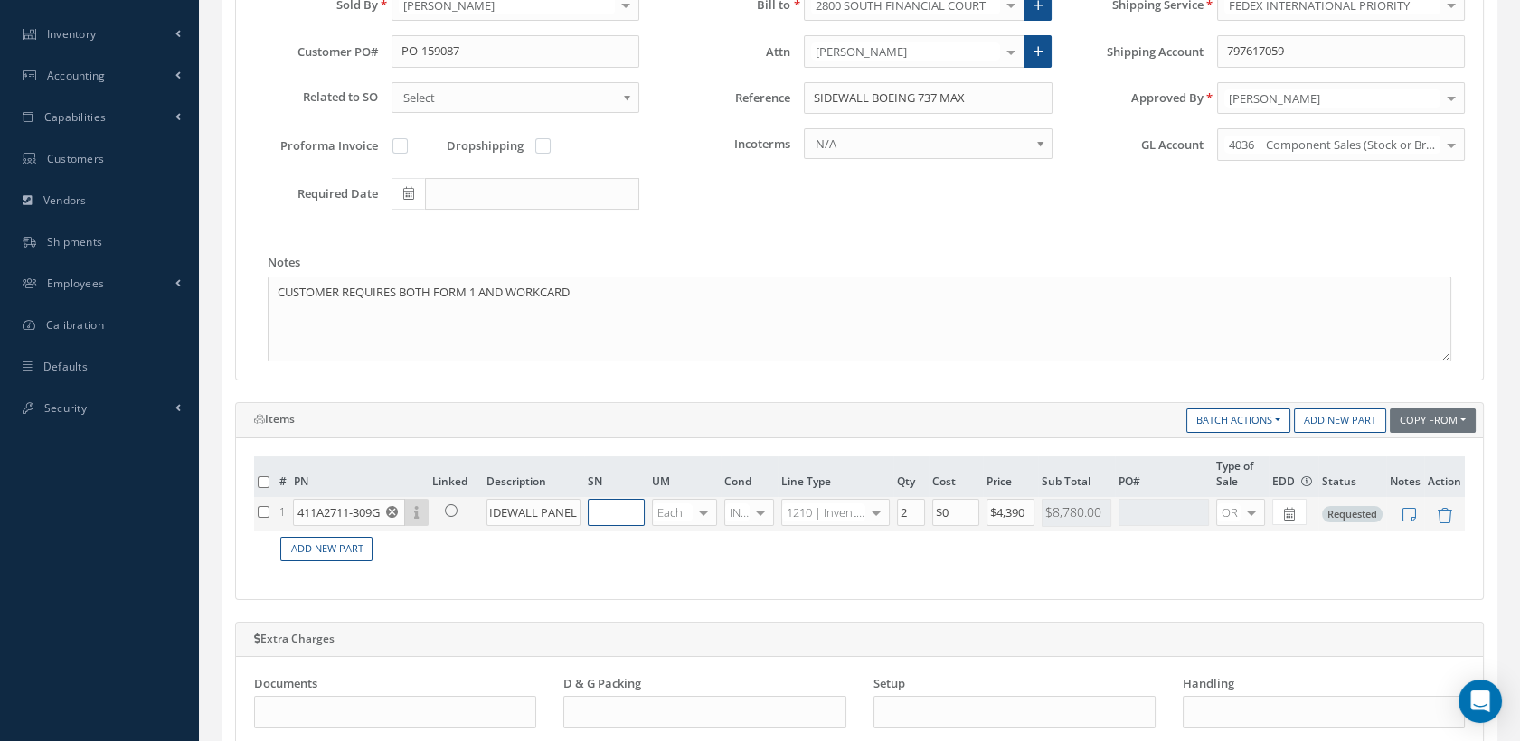
scroll to position [0, 0]
click at [632, 501] on input "text" at bounding box center [617, 512] width 58 height 27
type input "N"
type input "1"
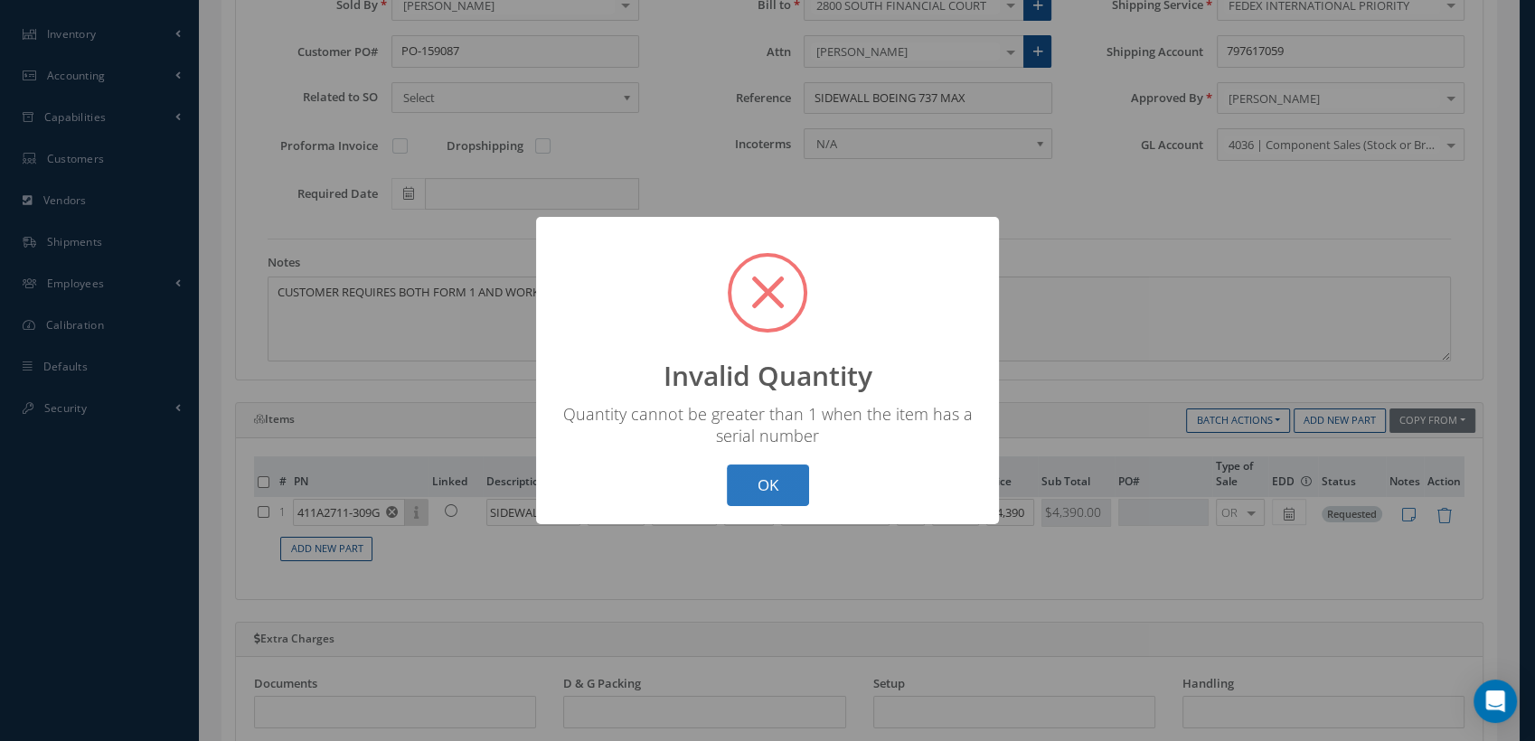
click at [759, 486] on button "OK" at bounding box center [768, 486] width 82 height 42
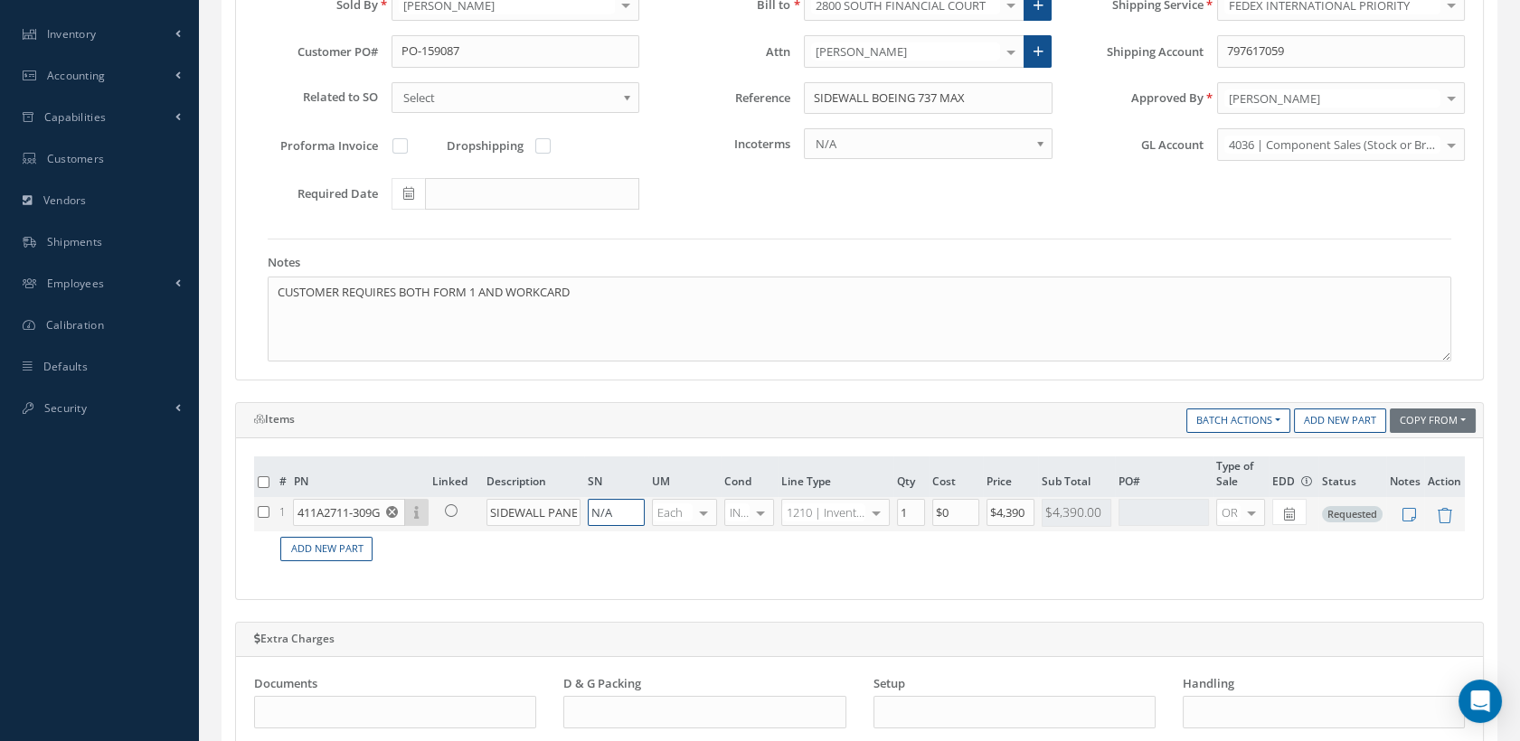
type input "N/A"
drag, startPoint x: 905, startPoint y: 505, endPoint x: 877, endPoint y: 505, distance: 28.0
click at [877, 505] on tr "1 411A2711-309G Part Number Description SN Condition PO# Qty Location [GEOGRAPH…" at bounding box center [859, 514] width 1211 height 34
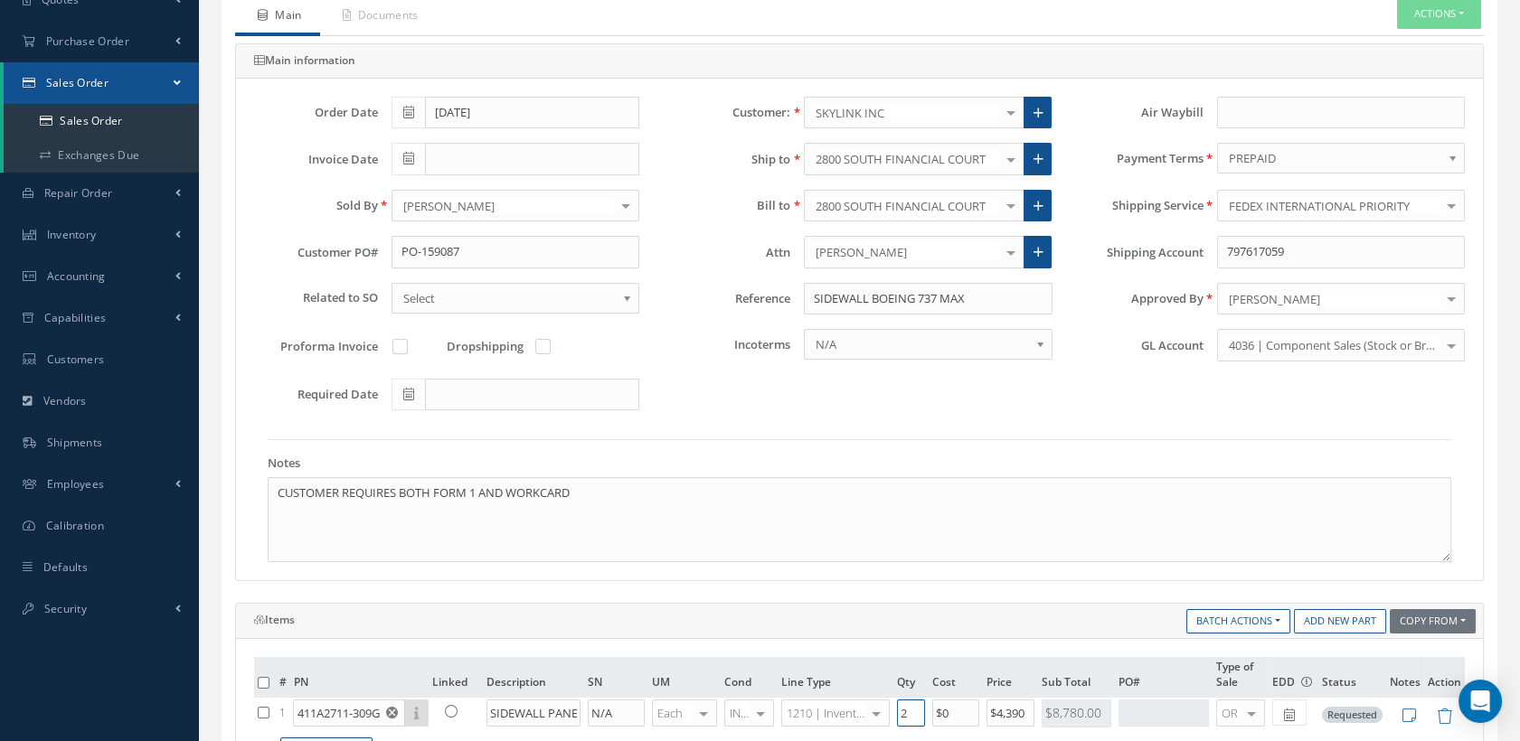
scroll to position [100, 0]
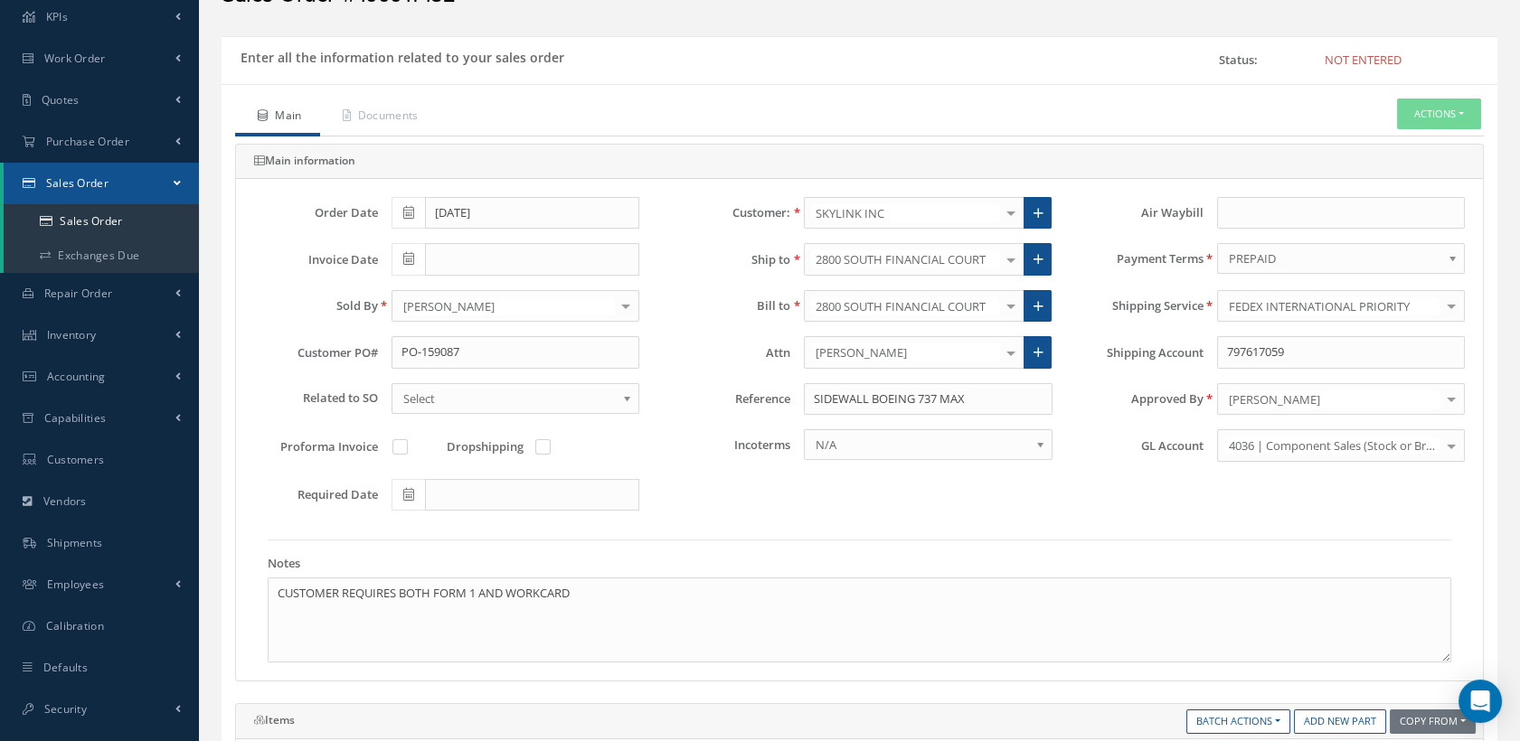
type input "2"
click at [407, 439] on label at bounding box center [409, 447] width 5 height 16
click at [397, 443] on input "checkbox" at bounding box center [401, 449] width 12 height 12
checkbox input "true"
click at [403, 112] on link "Documents" at bounding box center [378, 118] width 117 height 38
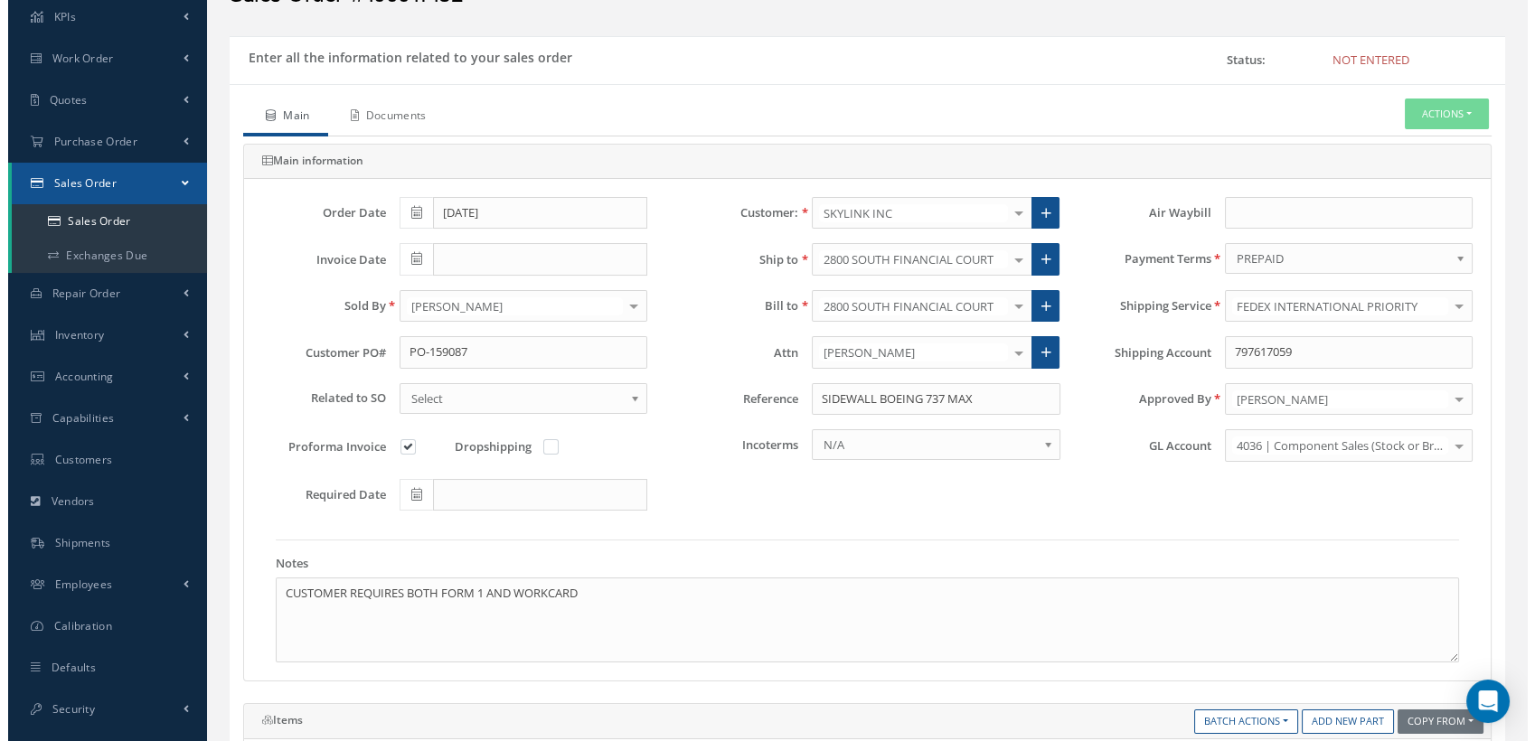
scroll to position [89, 0]
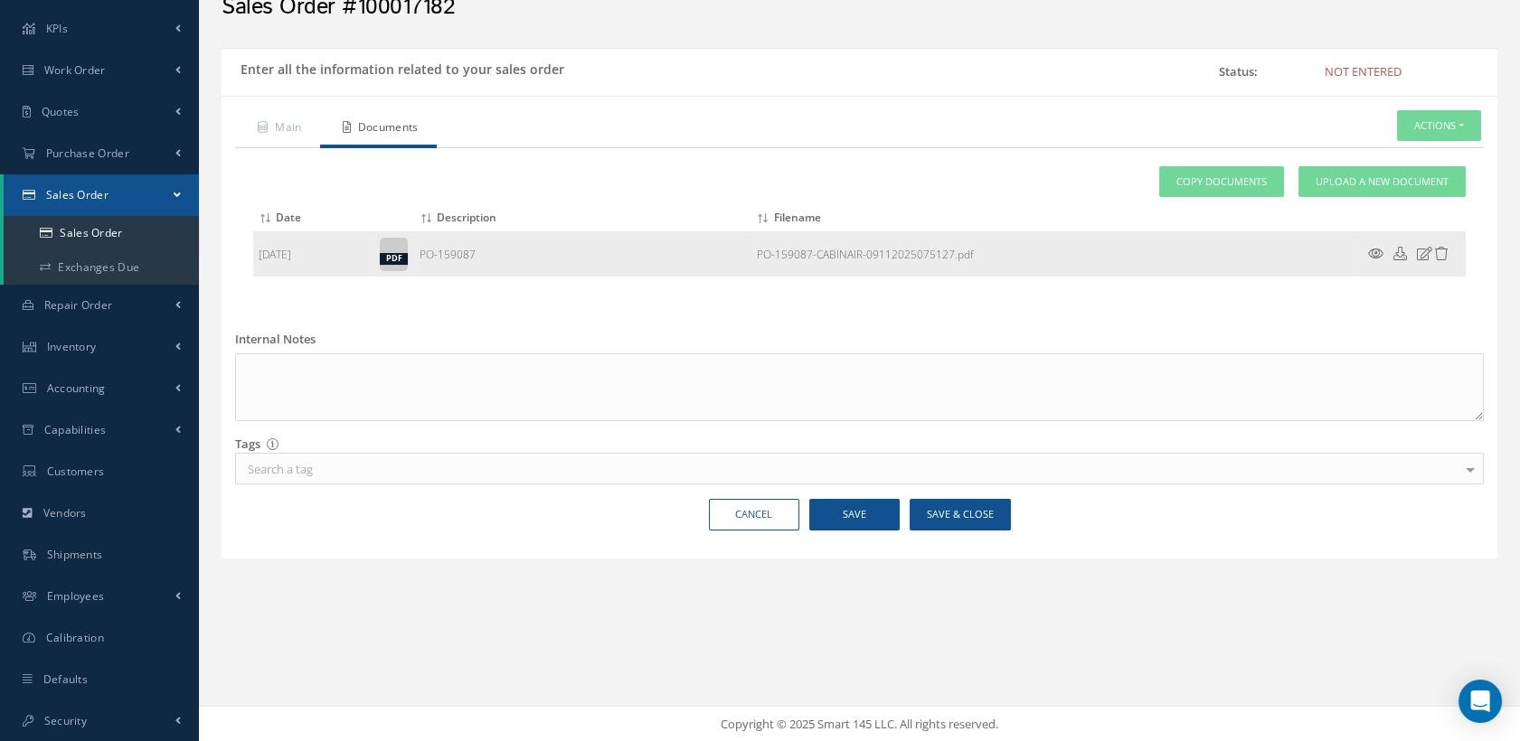
click at [1373, 247] on icon at bounding box center [1375, 254] width 15 height 14
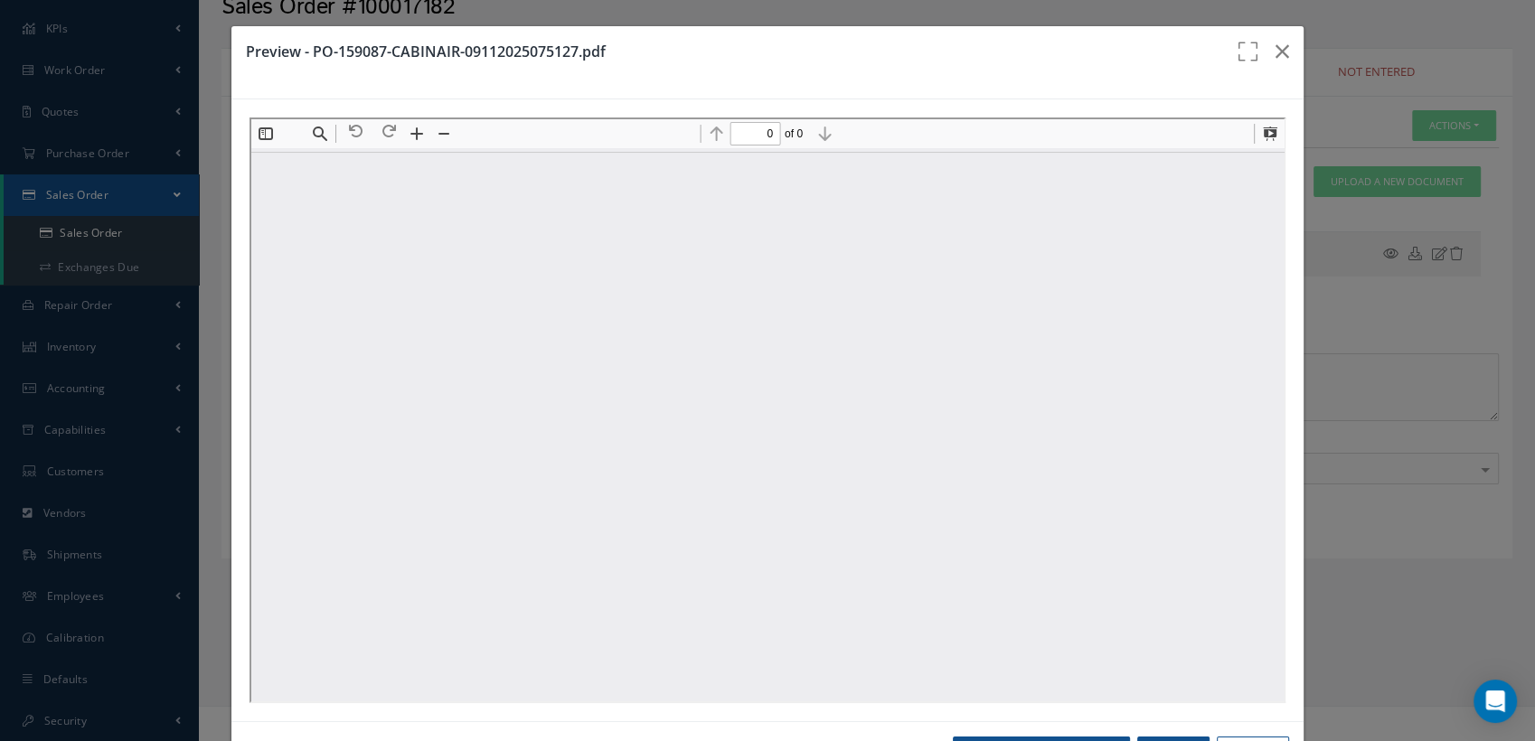
scroll to position [0, 0]
type input "1"
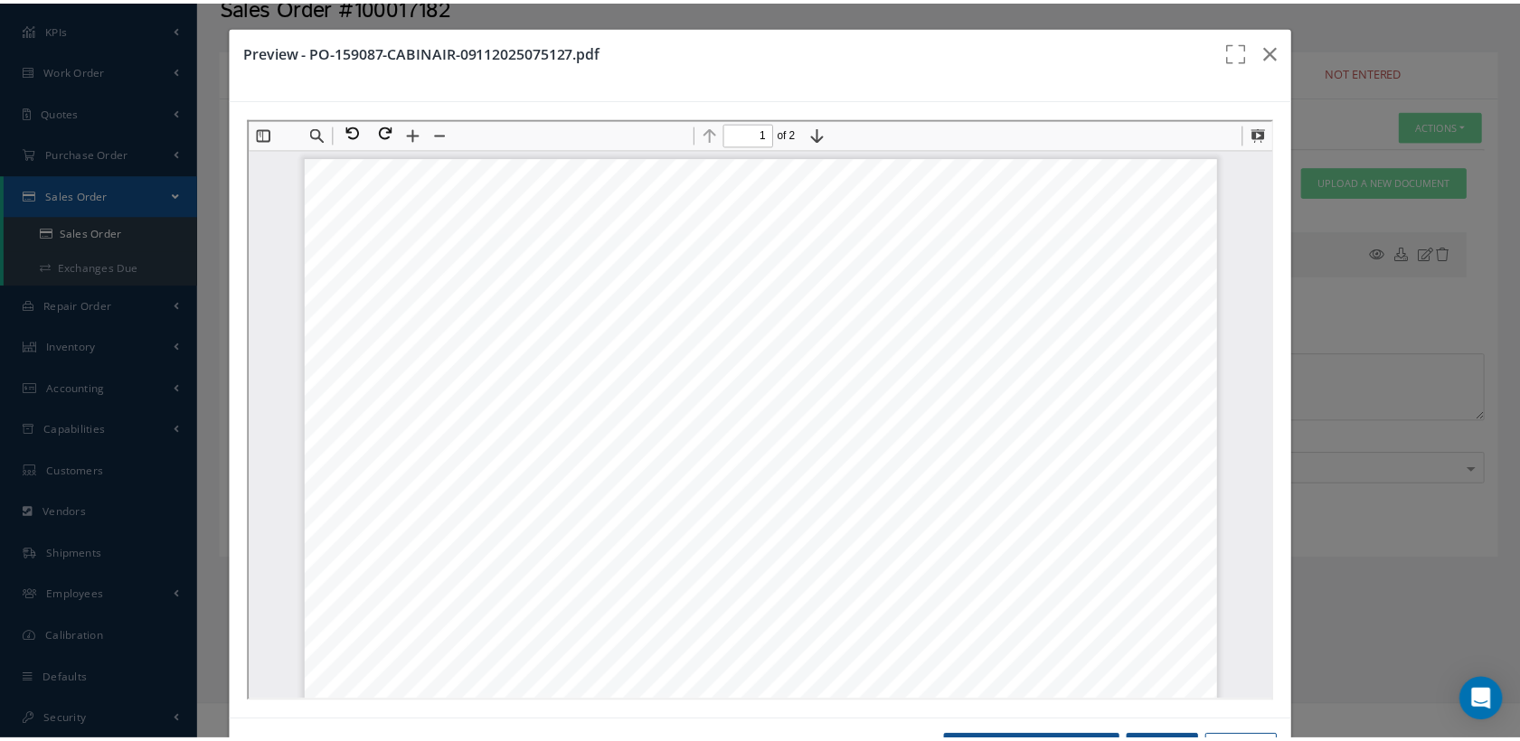
scroll to position [8, 0]
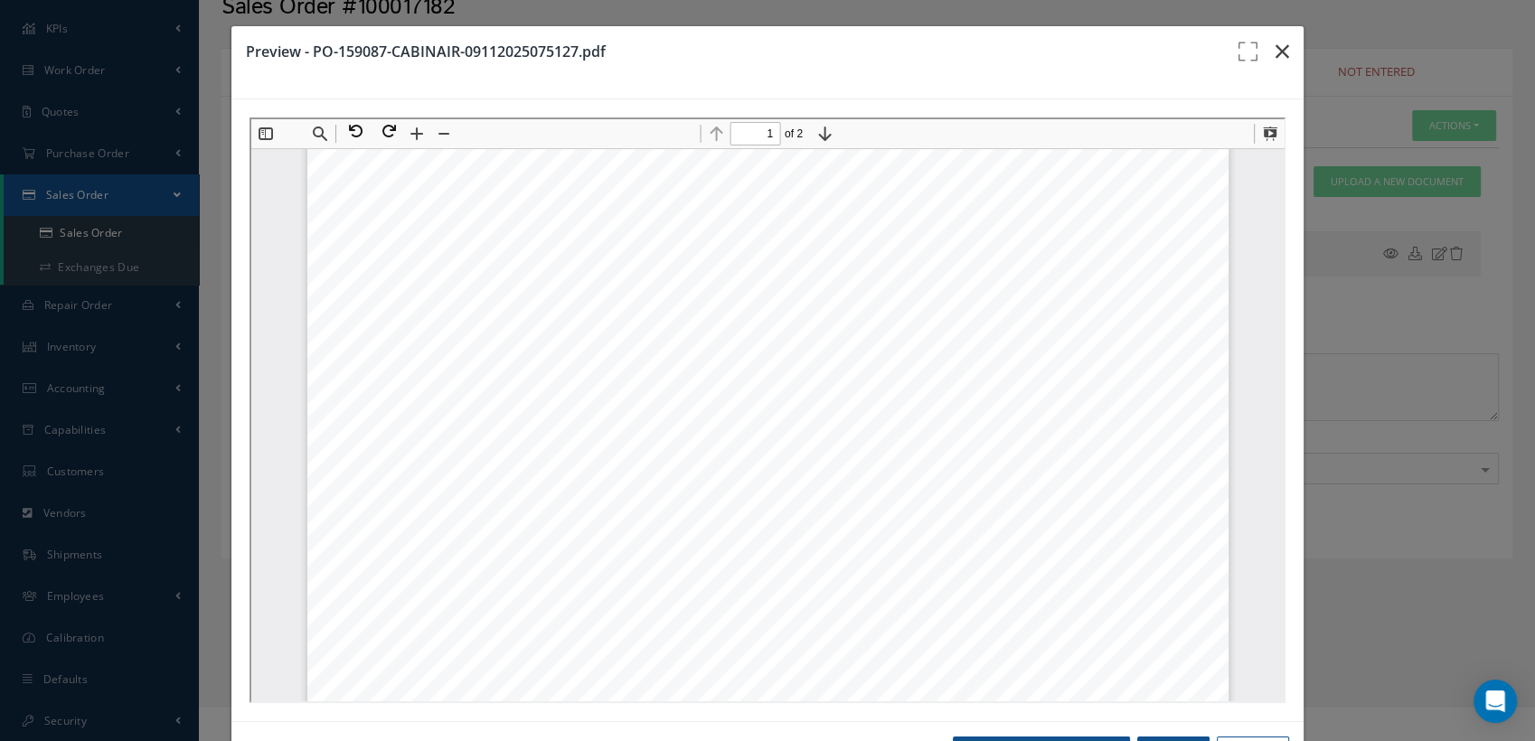
click at [1276, 52] on icon "button" at bounding box center [1283, 52] width 14 height 22
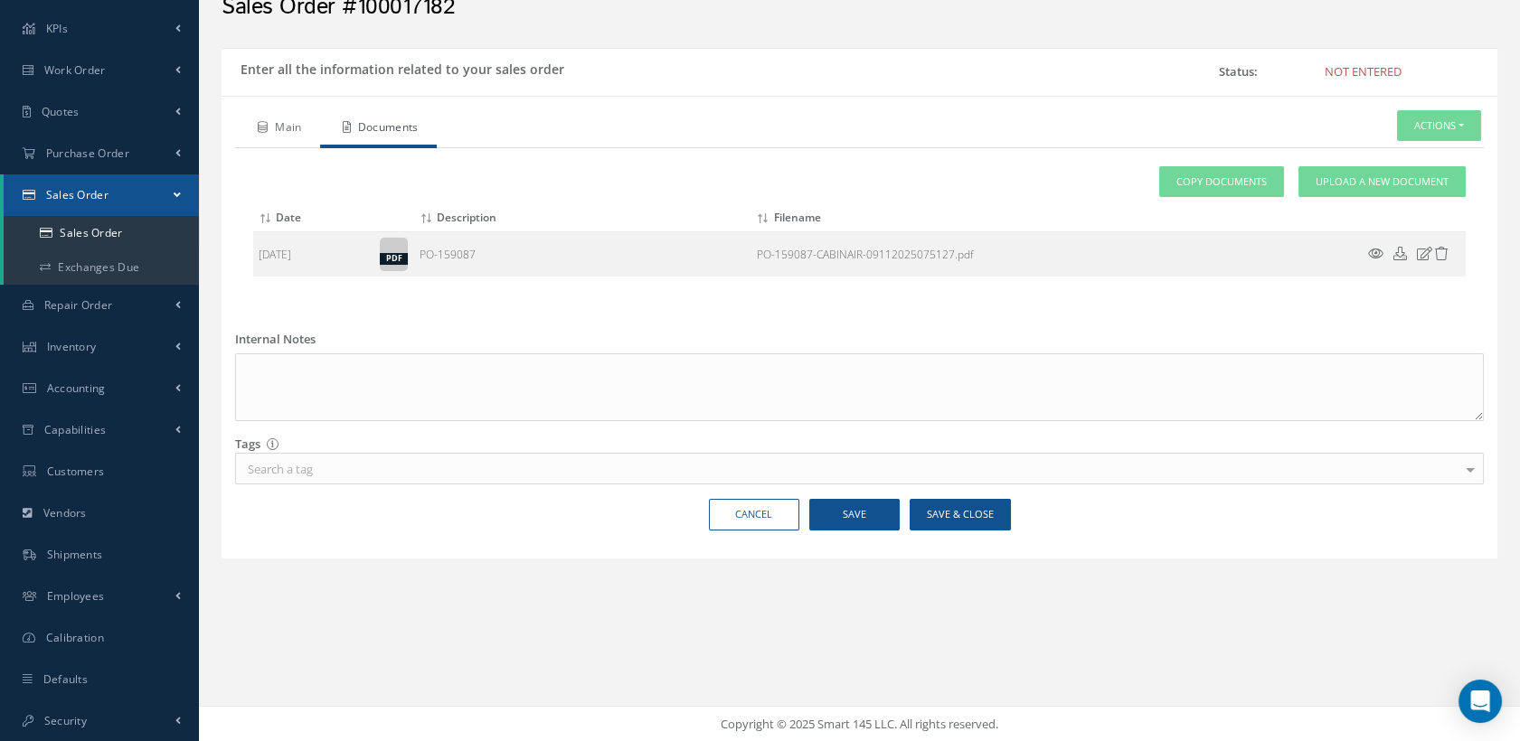
click at [293, 133] on link "Main" at bounding box center [277, 129] width 85 height 38
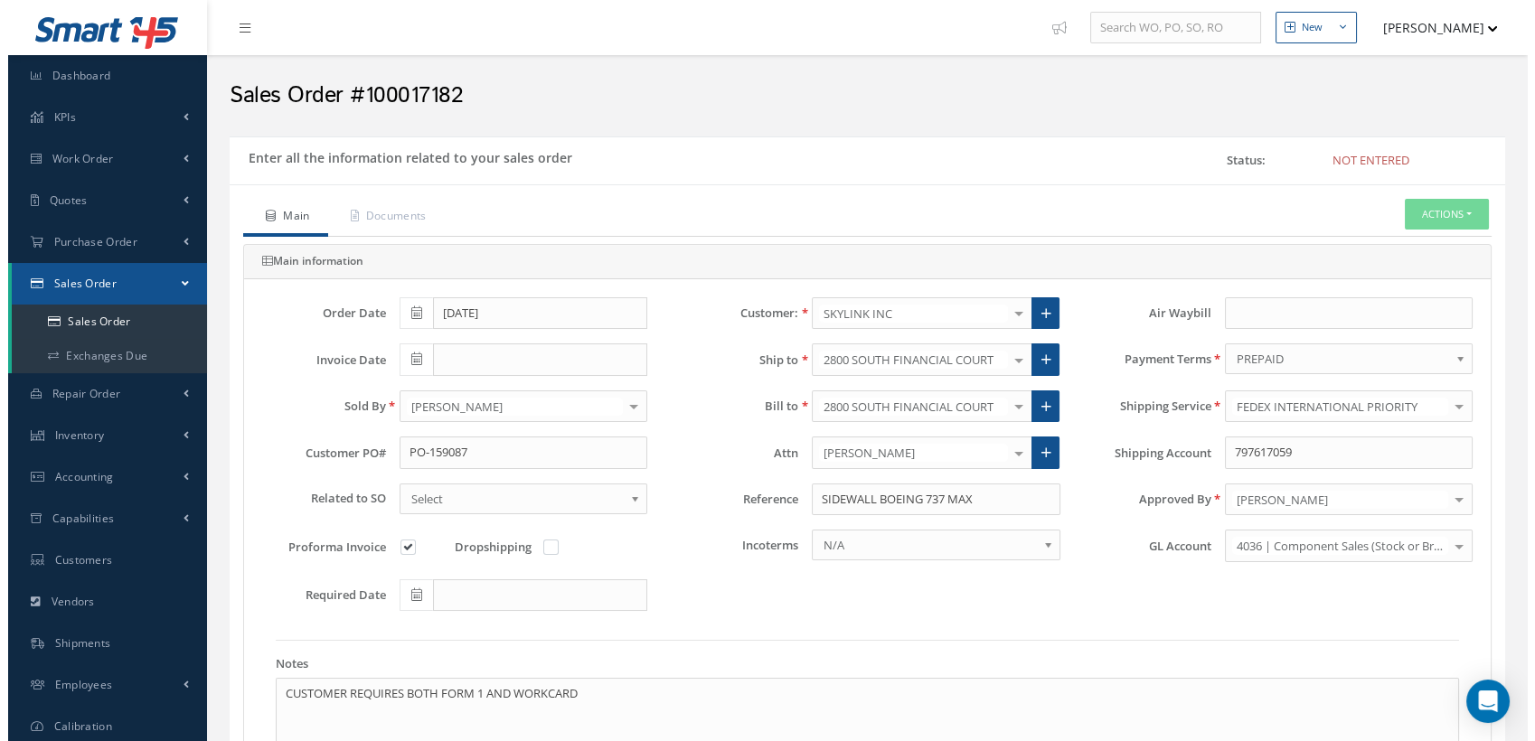
scroll to position [0, 0]
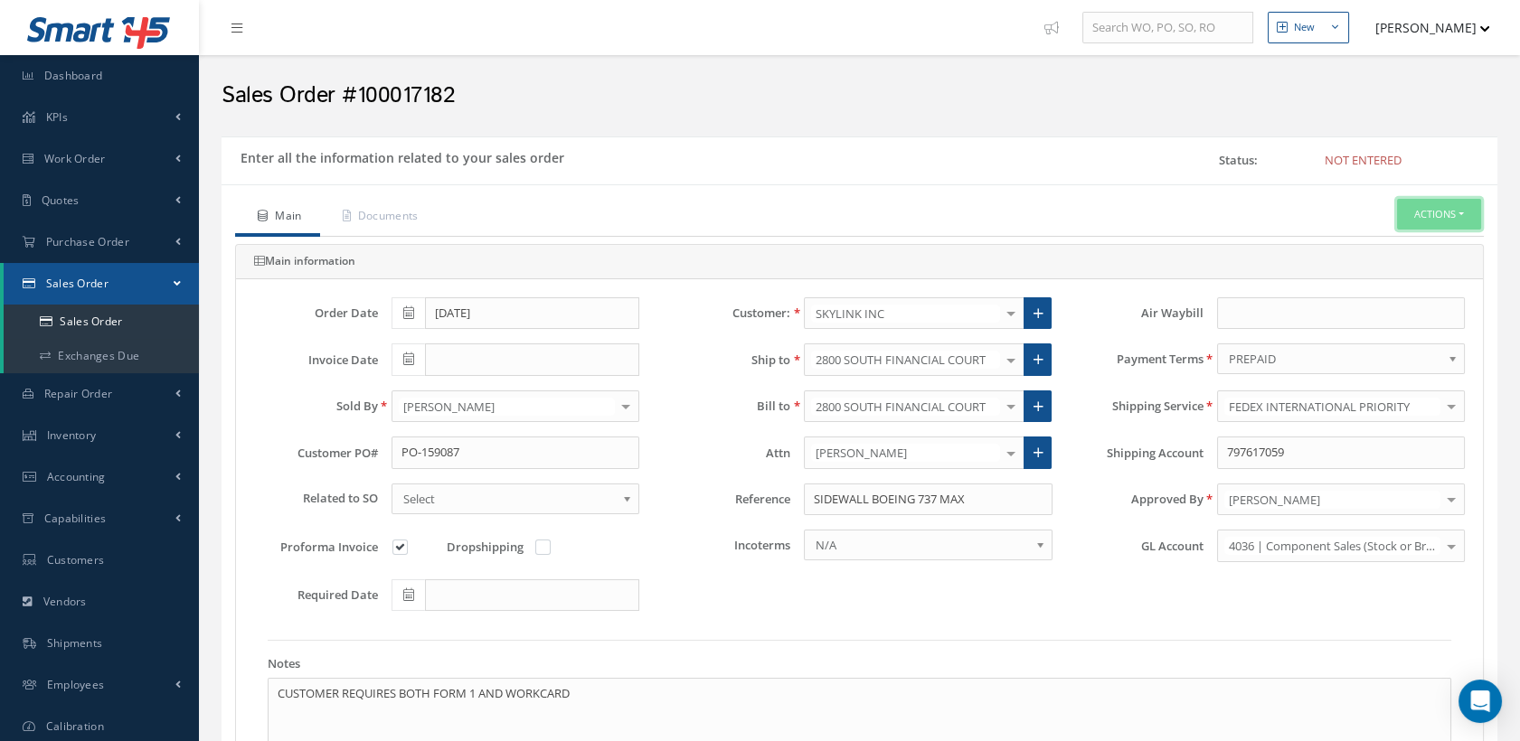
click at [1406, 215] on button "Actions" at bounding box center [1439, 215] width 84 height 32
drag, startPoint x: 1359, startPoint y: 240, endPoint x: 1090, endPoint y: 216, distance: 270.5
click at [1090, 216] on ul "Main Documents Actions Send By Email Documents Cancel Delete Print-Outs Sales O…" at bounding box center [859, 218] width 1249 height 38
click at [1418, 213] on button "Actions" at bounding box center [1439, 215] width 84 height 32
click at [1382, 245] on link "Send By Email" at bounding box center [1409, 246] width 145 height 24
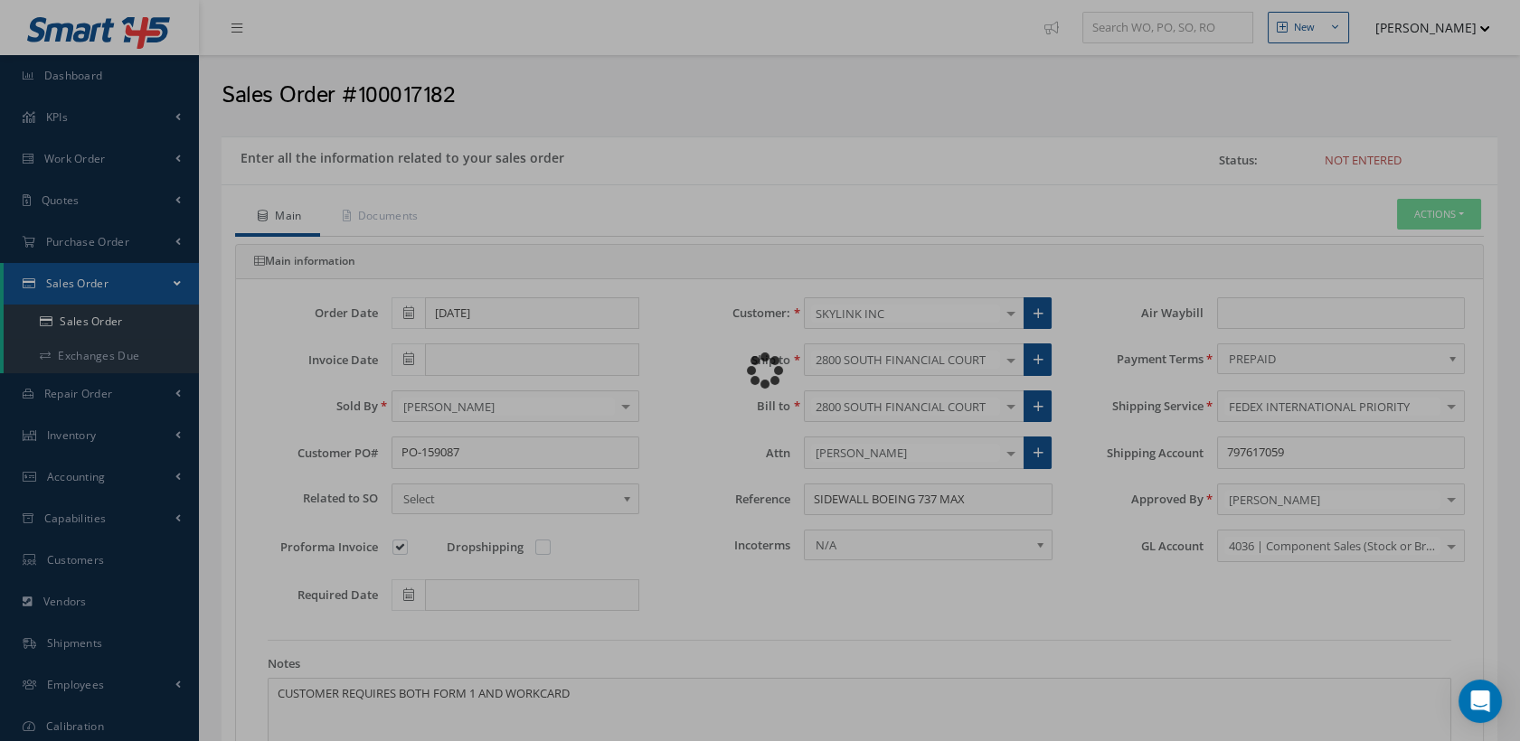
type input "Reports from Sales Order #100017182"
type textarea "Hiya, Please find attached, your Sales Order # 100017182. Please feel free to c…"
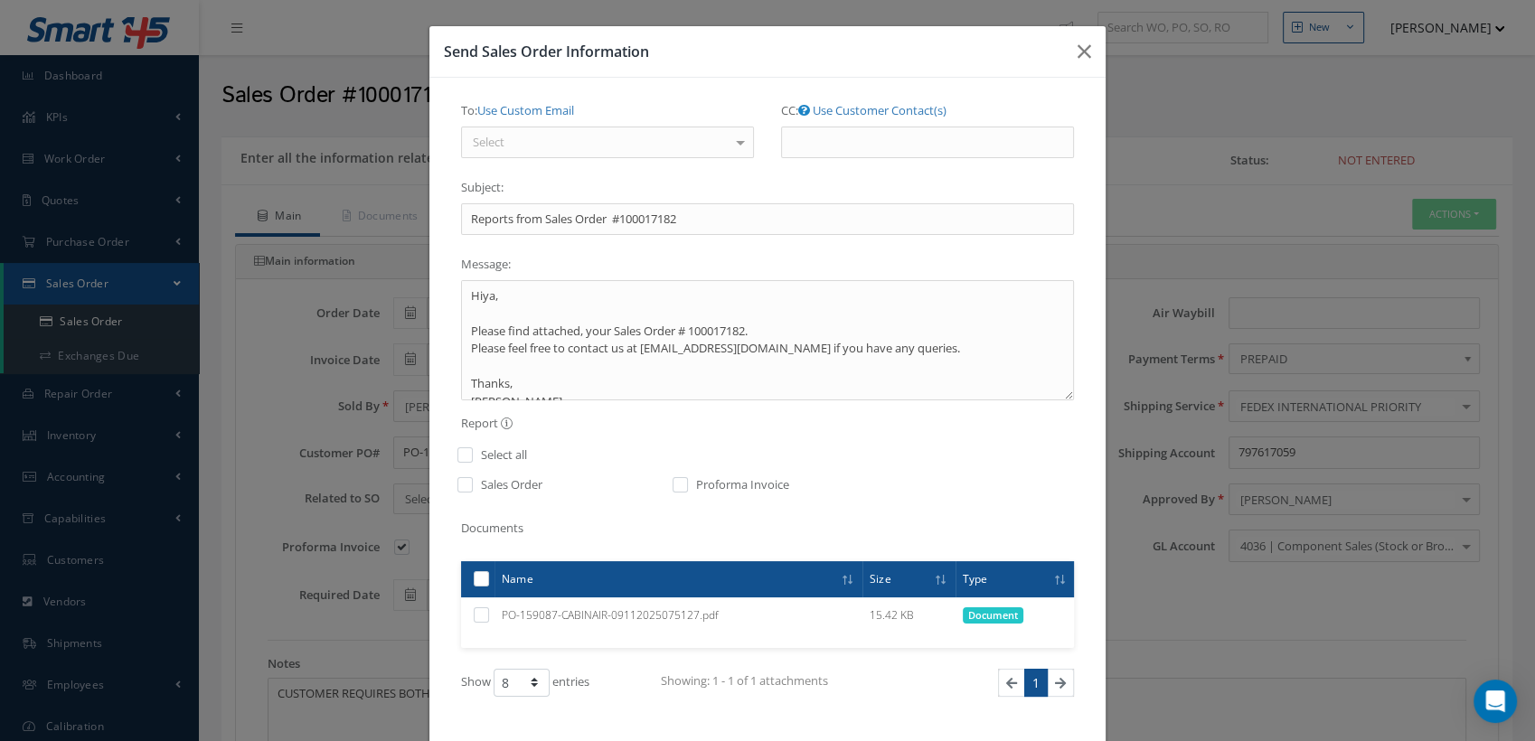
click at [571, 142] on div "Select" at bounding box center [607, 143] width 293 height 33
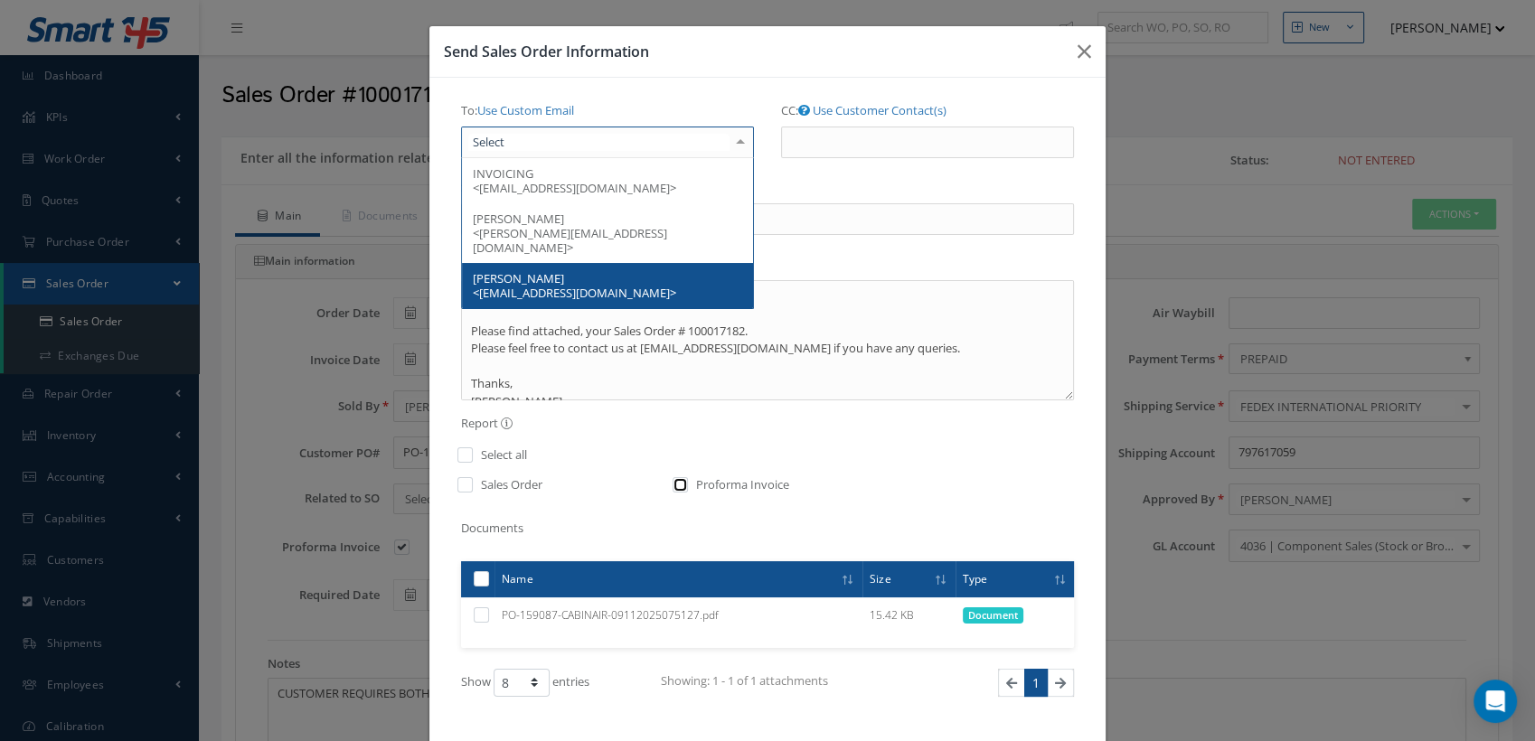
click at [675, 485] on input "checkbox" at bounding box center [681, 490] width 12 height 21
checkbox input "true"
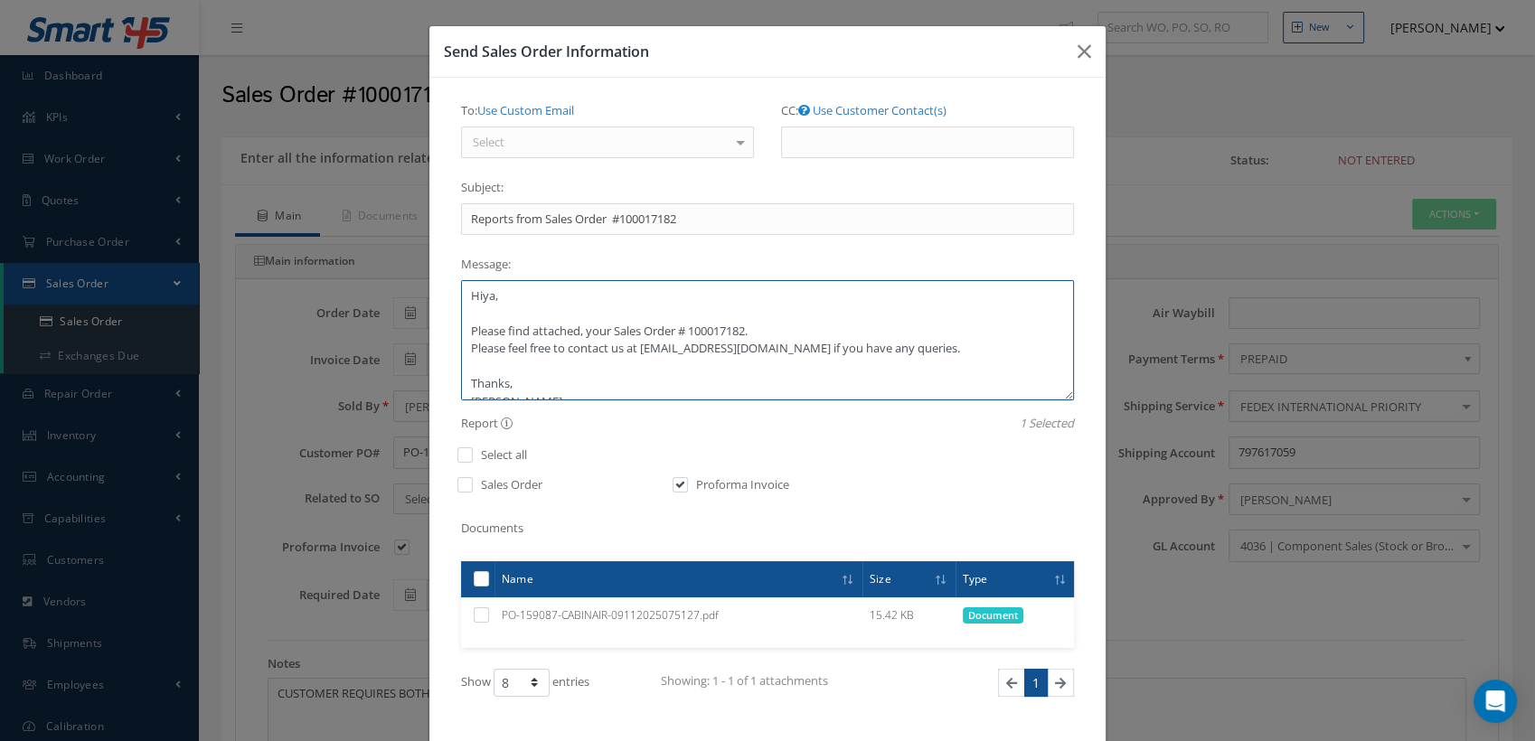
drag, startPoint x: 502, startPoint y: 301, endPoint x: 448, endPoint y: 293, distance: 54.0
click at [448, 293] on div "To: Use Custom Email Select INVOICING <accounting@skylinkintl.com> PATRICK CARM…" at bounding box center [768, 437] width 640 height 683
type textarea "Good afternoon Please find attached, your Sales Order # 100017182. Please feel …"
drag, startPoint x: 600, startPoint y: 221, endPoint x: 587, endPoint y: 279, distance: 60.3
click at [429, 220] on div "To: Use Custom Email Select INVOICING <accounting@skylinkintl.com> PATRICK CARM…" at bounding box center [767, 437] width 676 height 719
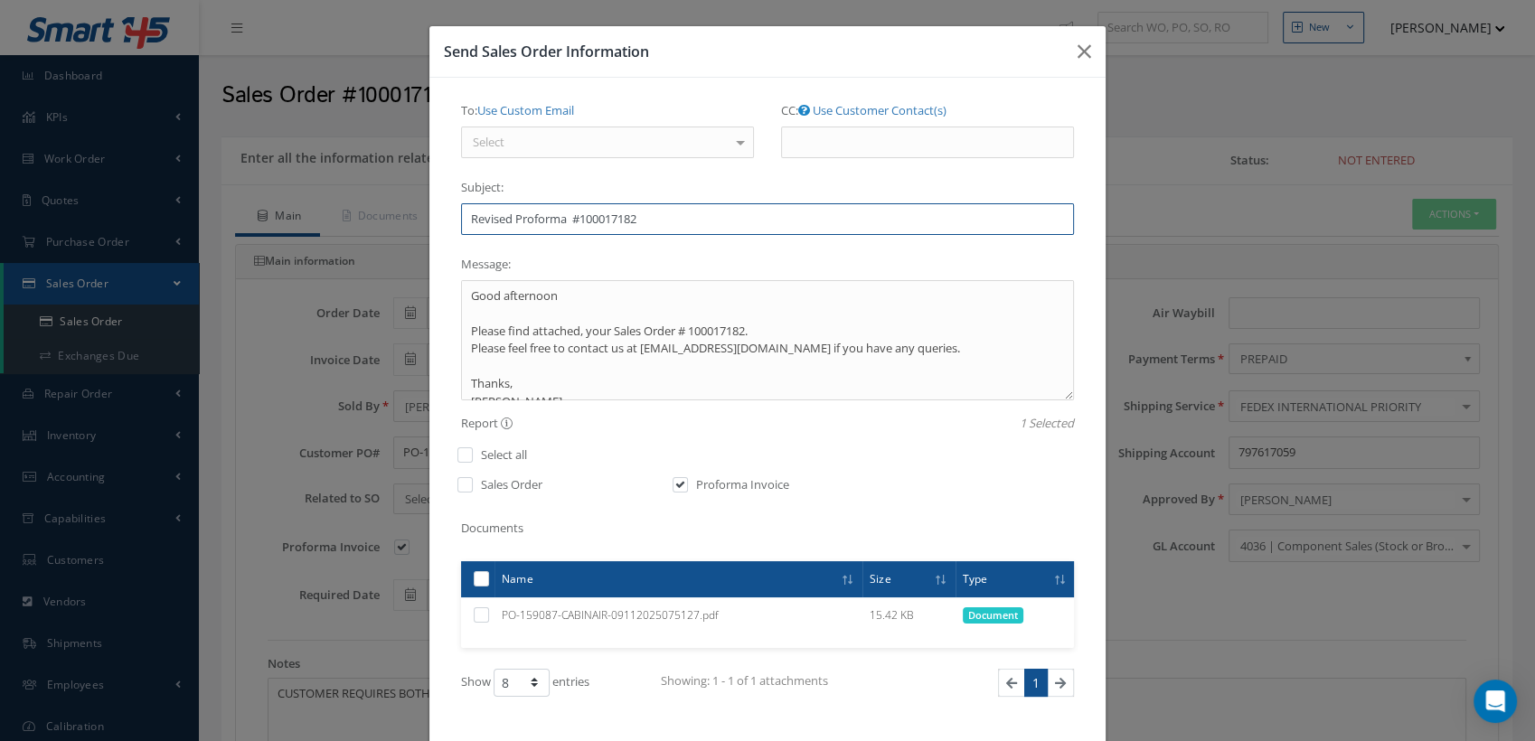
click at [659, 218] on input "Revised Proforma #100017182" at bounding box center [767, 219] width 613 height 33
type input "Revised Proforma #100017182 with corrected part no."
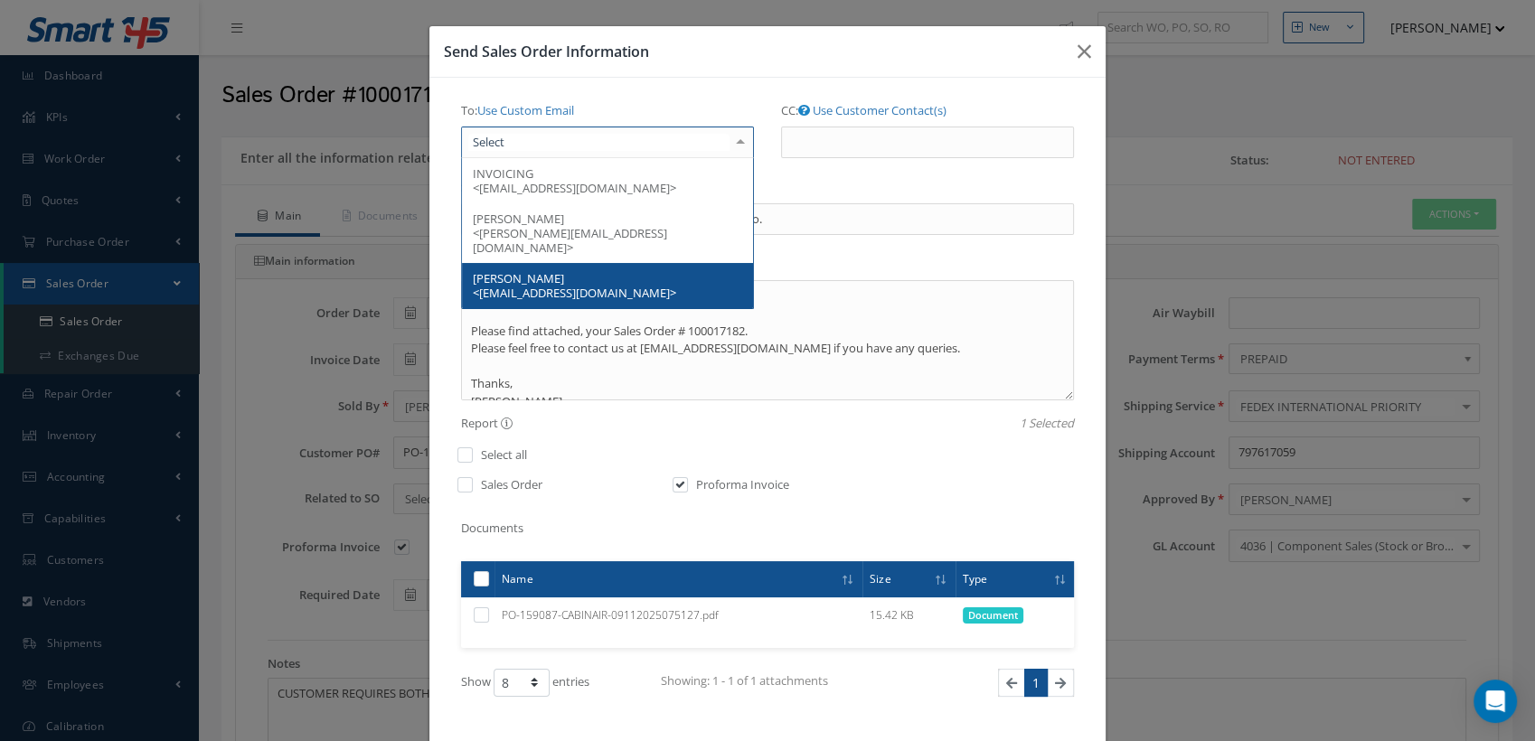
click at [538, 134] on div at bounding box center [607, 143] width 293 height 33
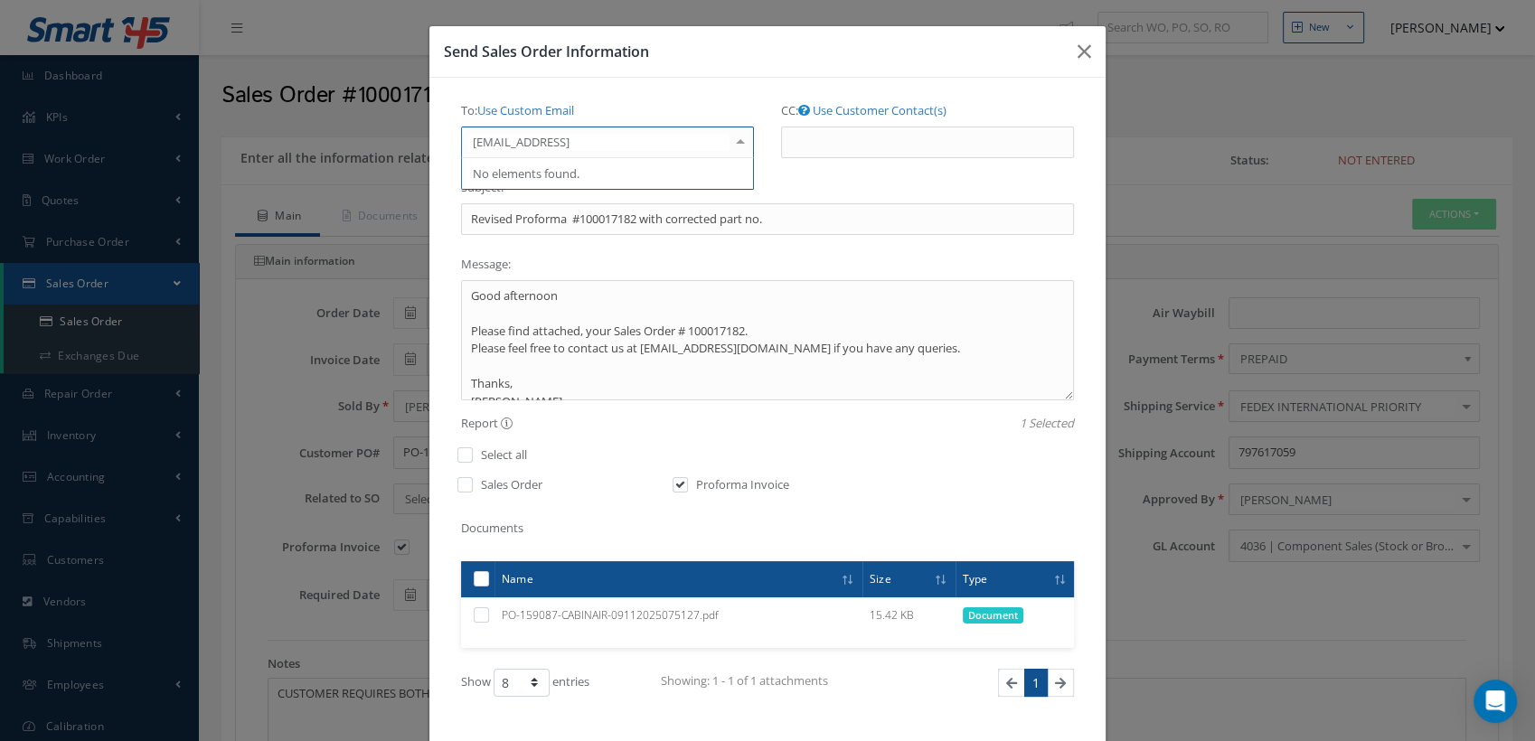
type input "clare@cab.aero"
click at [625, 92] on div "To: Use Custom Email Select INVOICING <accounting@skylinkintl.com> PATRICK CARM…" at bounding box center [767, 437] width 676 height 719
click at [580, 134] on div "Select" at bounding box center [607, 143] width 293 height 33
click at [551, 108] on link "Use Custom Email" at bounding box center [525, 110] width 97 height 16
type input "clare@cab.aero"
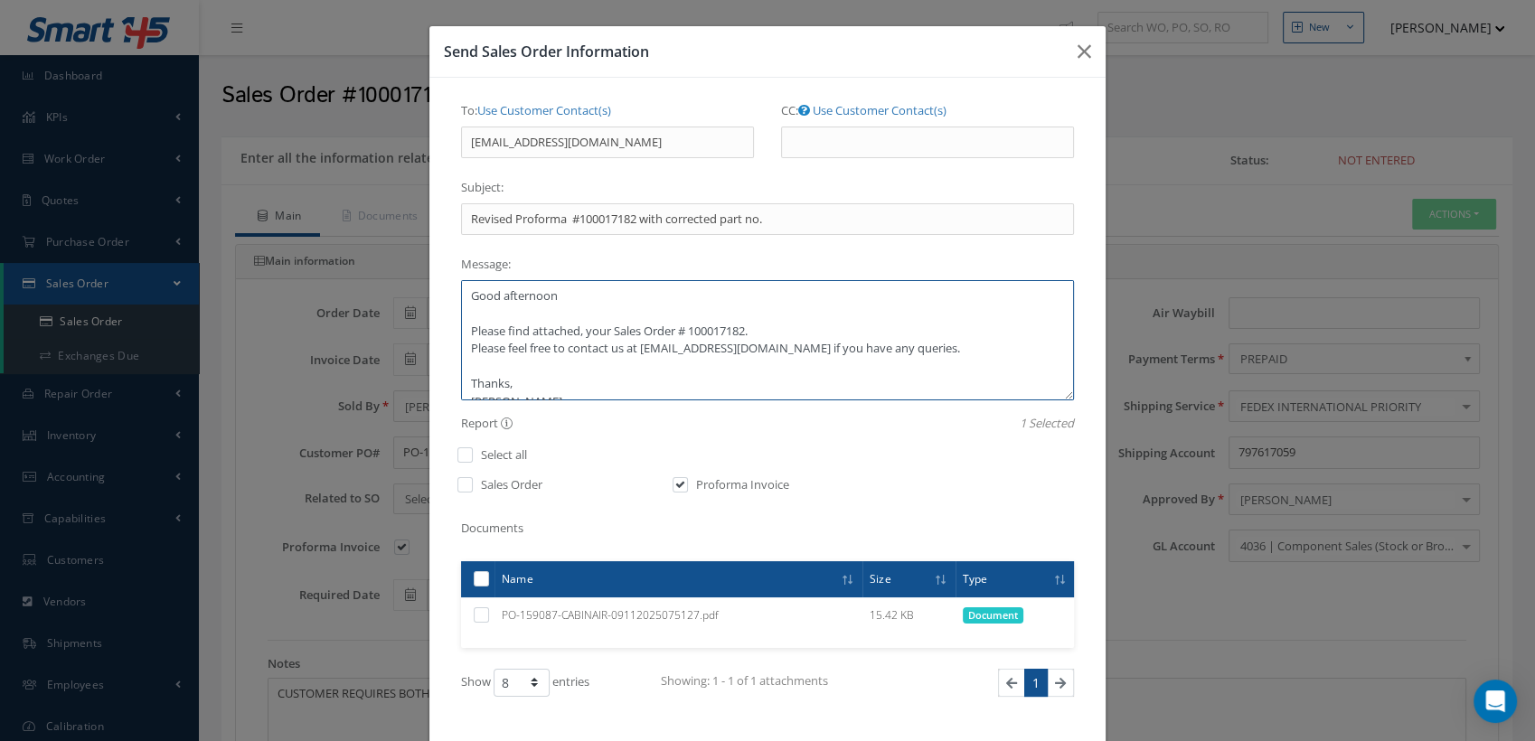
drag, startPoint x: 667, startPoint y: 326, endPoint x: 635, endPoint y: 365, distance: 50.7
click at [572, 335] on textarea "Good afternoon Please find attached, your Sales Order # 100017182. Please feel …" at bounding box center [767, 340] width 613 height 120
click at [576, 334] on textarea "Good afternoon Please find attached Proforma Invoice # 100017182. Please feel f…" at bounding box center [767, 340] width 613 height 120
drag, startPoint x: 716, startPoint y: 329, endPoint x: 776, endPoint y: 364, distance: 69.3
click at [715, 329] on textarea "Good afternoon Please find attached revised Proforma Invoice # 100017182. Pleas…" at bounding box center [767, 340] width 613 height 120
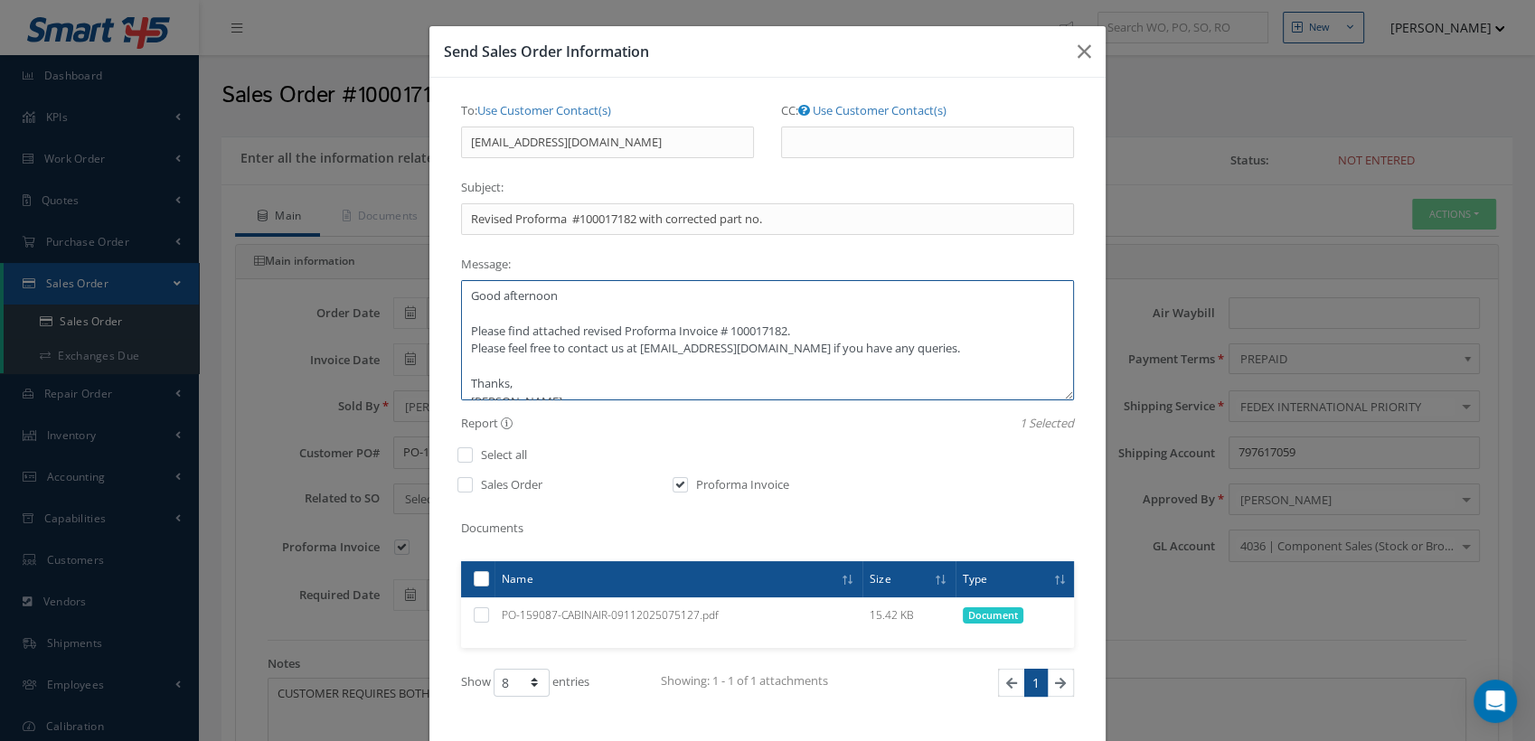
click at [725, 353] on textarea "Good afternoon Please find attached revised Proforma Invoice # 100017182. Pleas…" at bounding box center [767, 340] width 613 height 120
click at [796, 337] on textarea "Good afternoon Please find attached revised Proforma Invoice # 100017182. Pleas…" at bounding box center [767, 340] width 613 height 120
drag, startPoint x: 726, startPoint y: 365, endPoint x: 437, endPoint y: 367, distance: 289.3
click at [437, 367] on div "To: Use Customer Contact(s) Select INVOICING <accounting@skylinkintl.com> PATRI…" at bounding box center [767, 437] width 676 height 719
click at [605, 365] on textarea "Good afternoon Please find attached revised Proforma Invoice # 100017182. if yo…" at bounding box center [767, 340] width 613 height 120
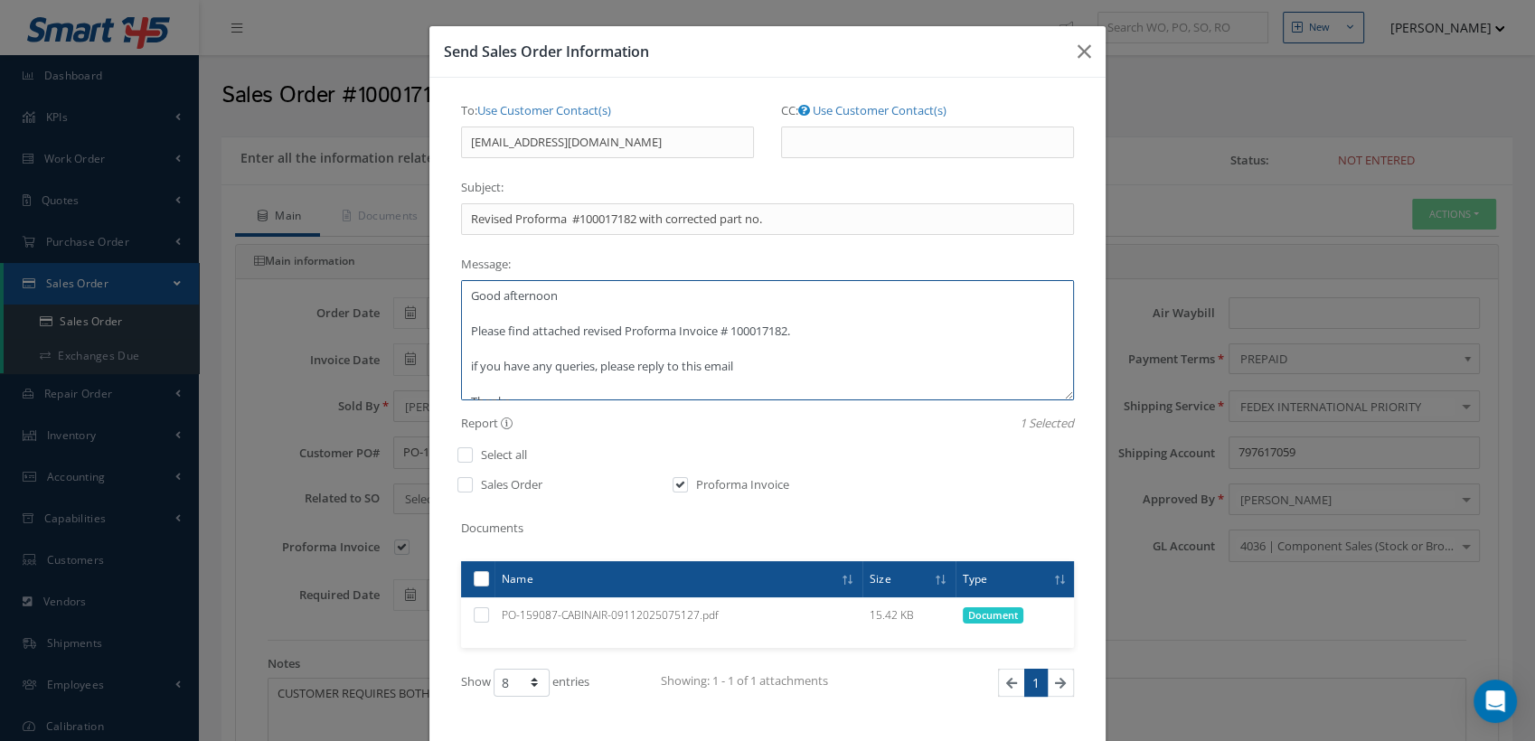
click at [718, 365] on textarea "Good afternoon Please find attached revised Proforma Invoice # 100017182. if yo…" at bounding box center [767, 340] width 613 height 120
click at [748, 365] on textarea "Good afternoon Please find attached revised Proforma Invoice # 100017182. if yo…" at bounding box center [767, 340] width 613 height 120
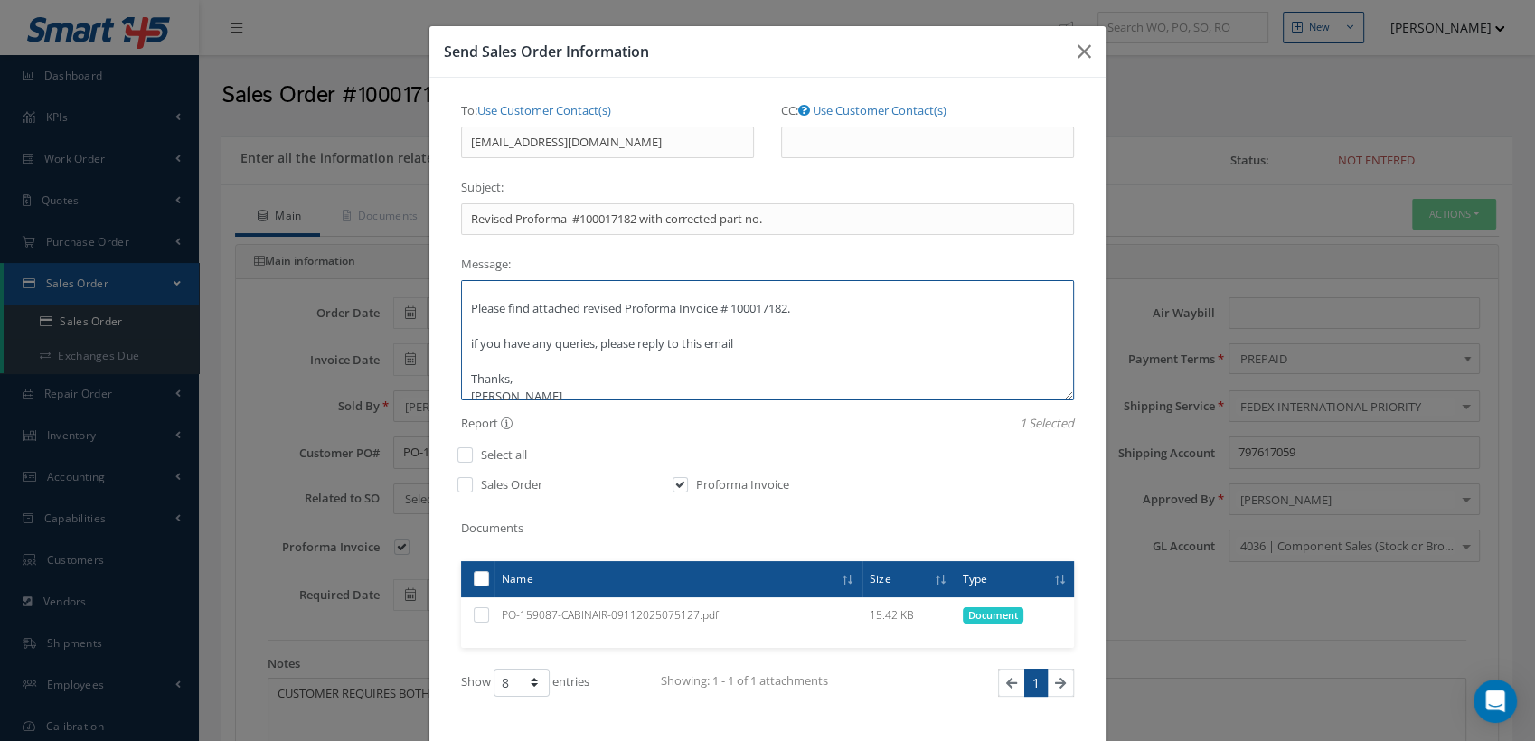
scroll to position [35, 0]
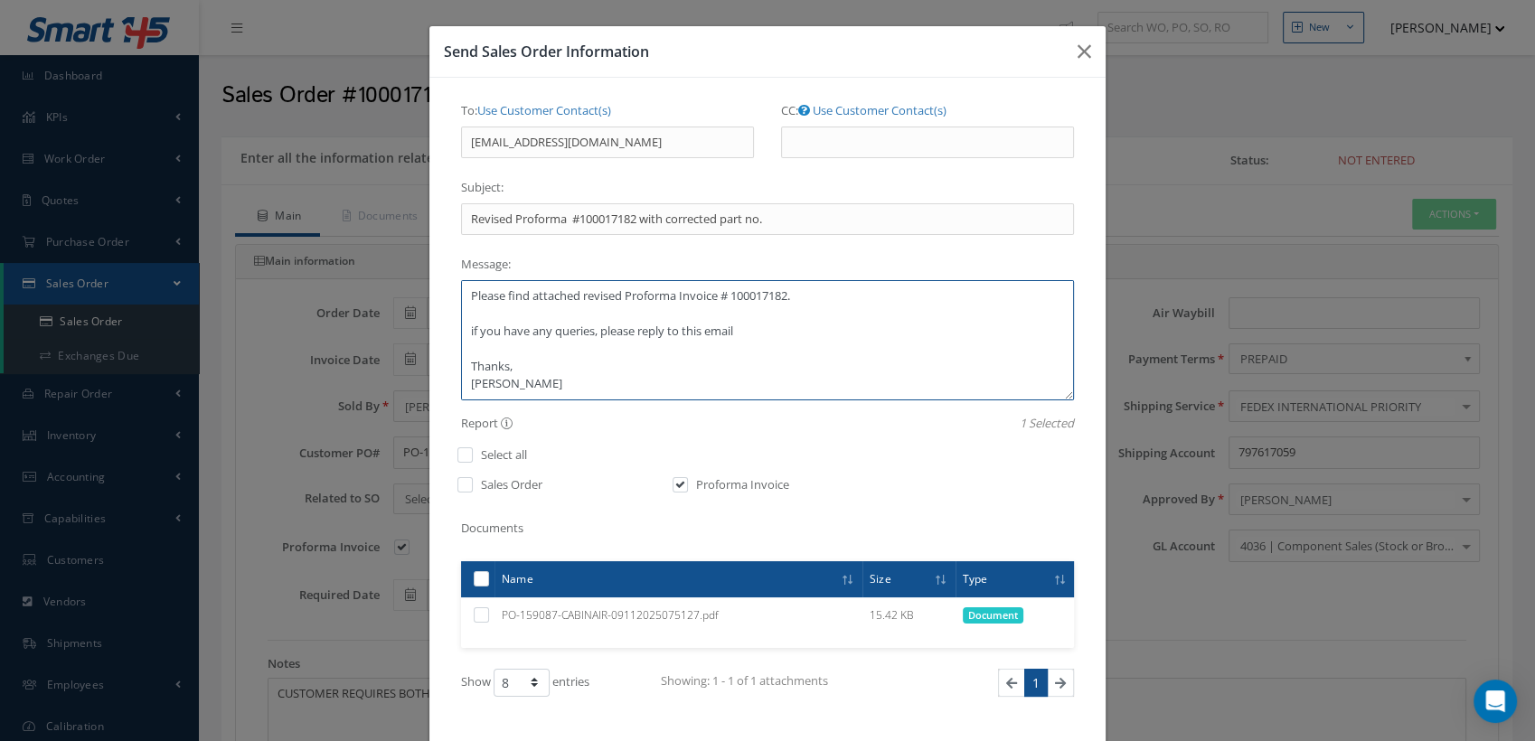
click at [464, 364] on textarea "Good afternoon Please find attached revised Proforma Invoice # 100017182. if yo…" at bounding box center [767, 340] width 613 height 120
click at [552, 363] on textarea "Good afternoon Please find attached revised Proforma Invoice # 100017182. if yo…" at bounding box center [767, 340] width 613 height 120
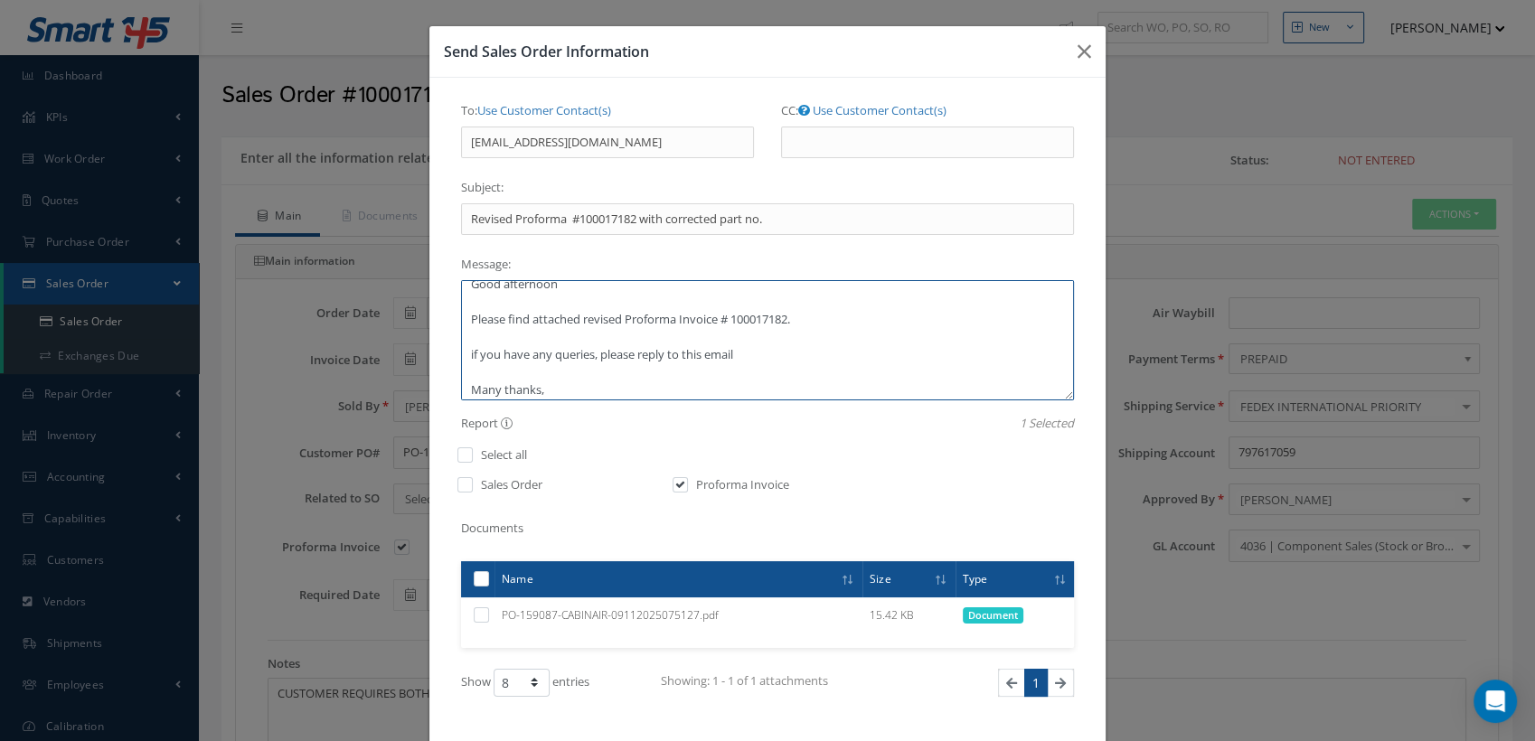
scroll to position [0, 0]
type textarea "Good afternoon Please find attached revised Proforma Invoice # 100017182. if yo…"
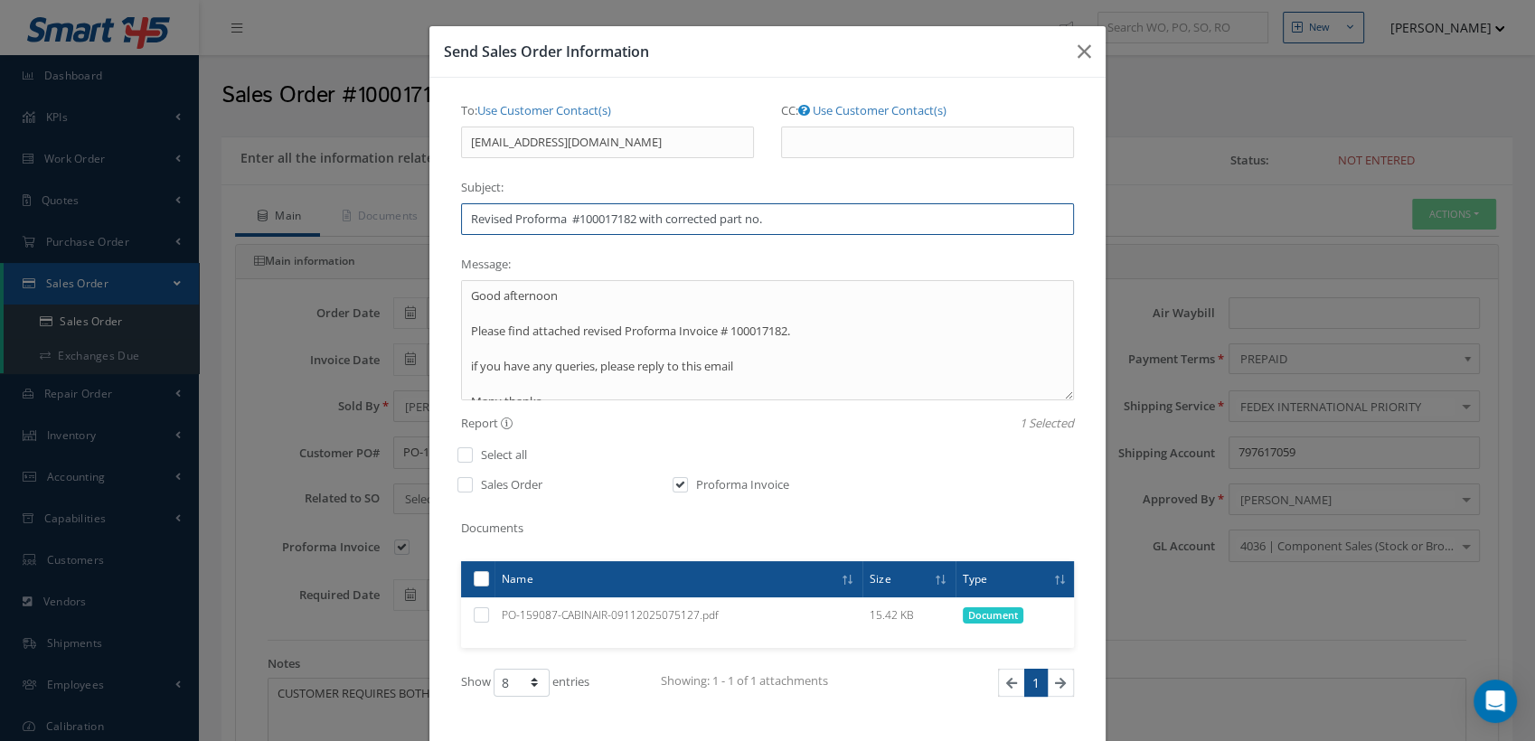
click at [775, 219] on input "Revised Proforma #100017182 with corrected part no." at bounding box center [767, 219] width 613 height 33
click at [803, 227] on input "Revised Proforma #100017182 with P/N matching order PO" at bounding box center [767, 219] width 613 height 33
click at [639, 221] on input "Revised Proforma #100017182 with P/N matching order PO 159087" at bounding box center [767, 219] width 613 height 33
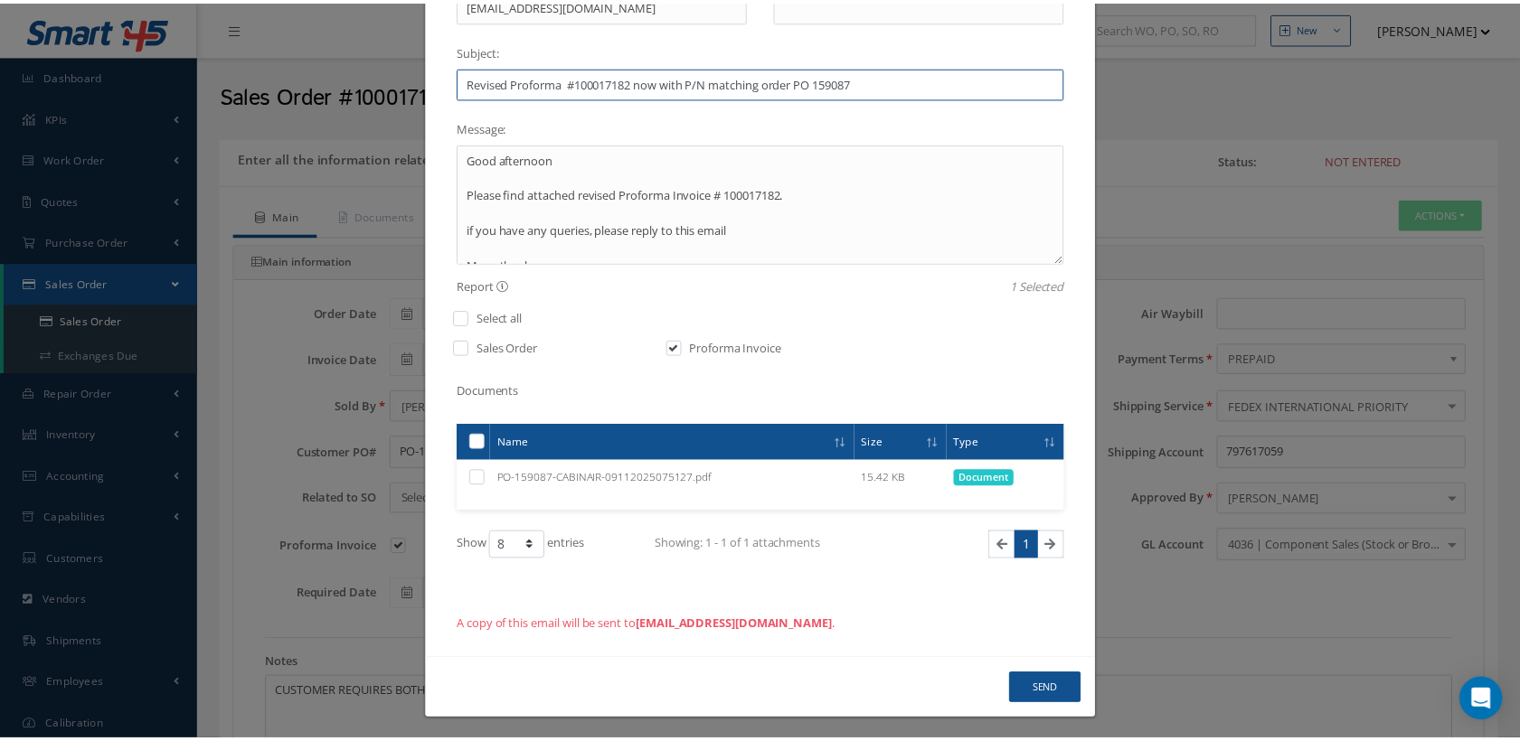
scroll to position [141, 0]
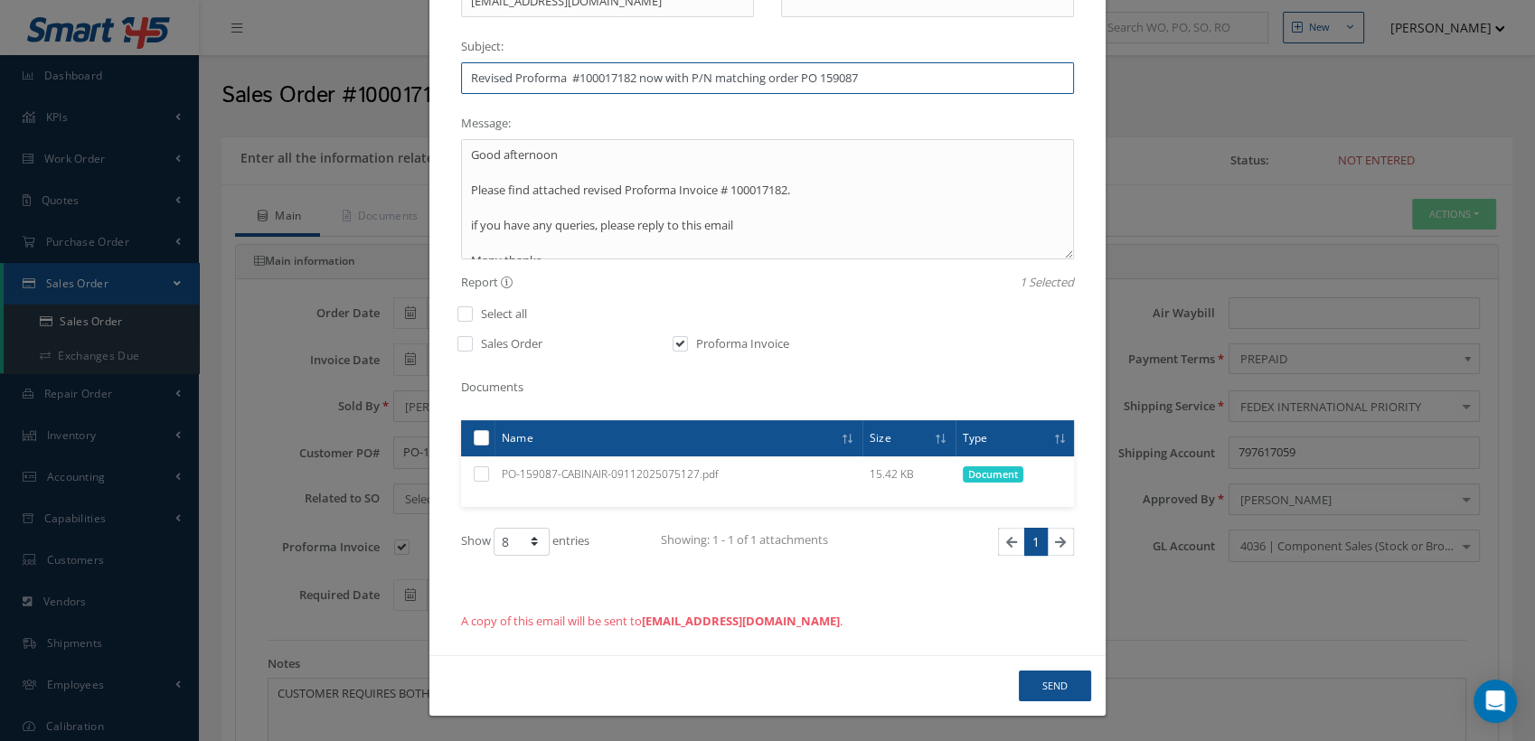
type input "Revised Proforma #100017182 now with P/N matching order PO 159087"
click at [1052, 684] on button "Send" at bounding box center [1055, 687] width 72 height 32
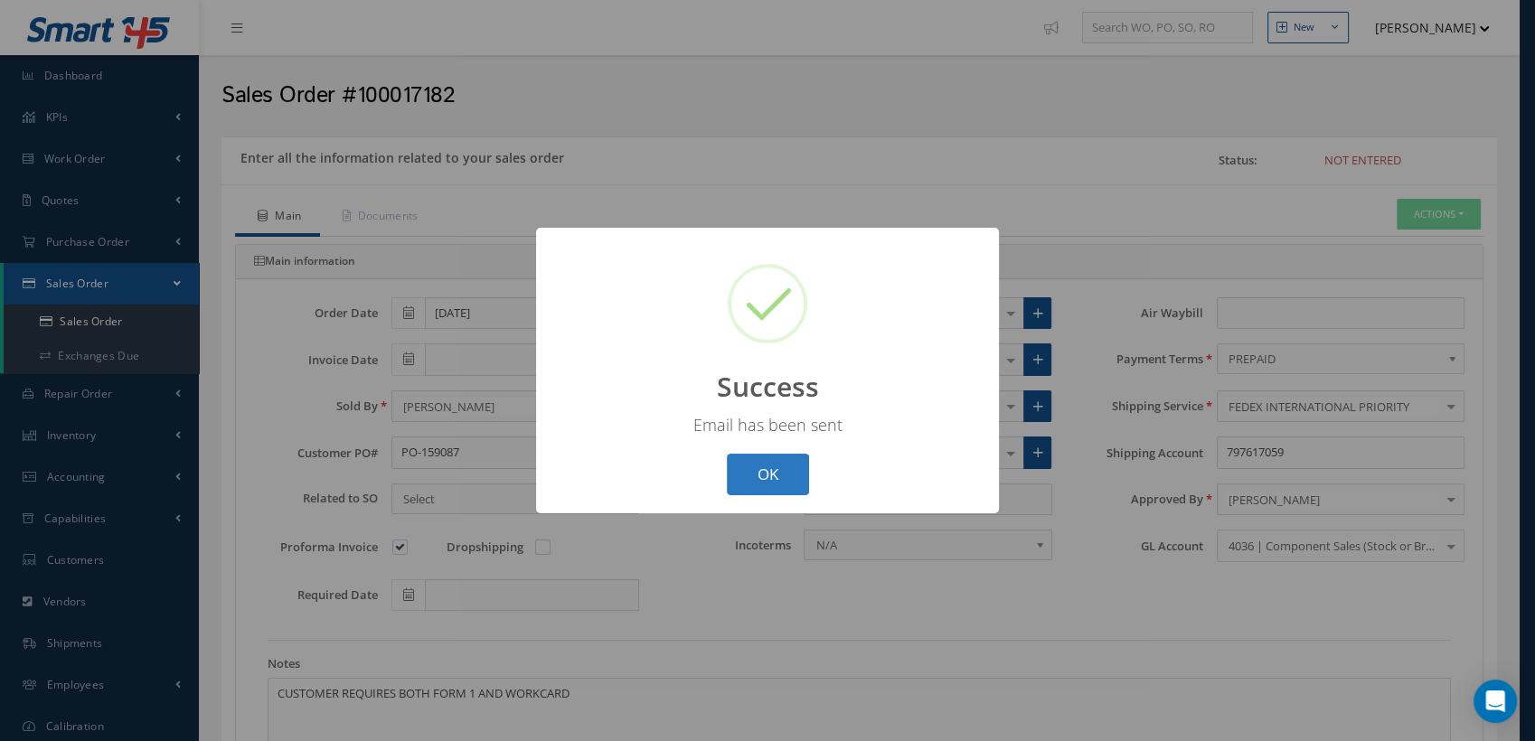
click at [779, 459] on button "OK" at bounding box center [768, 475] width 82 height 42
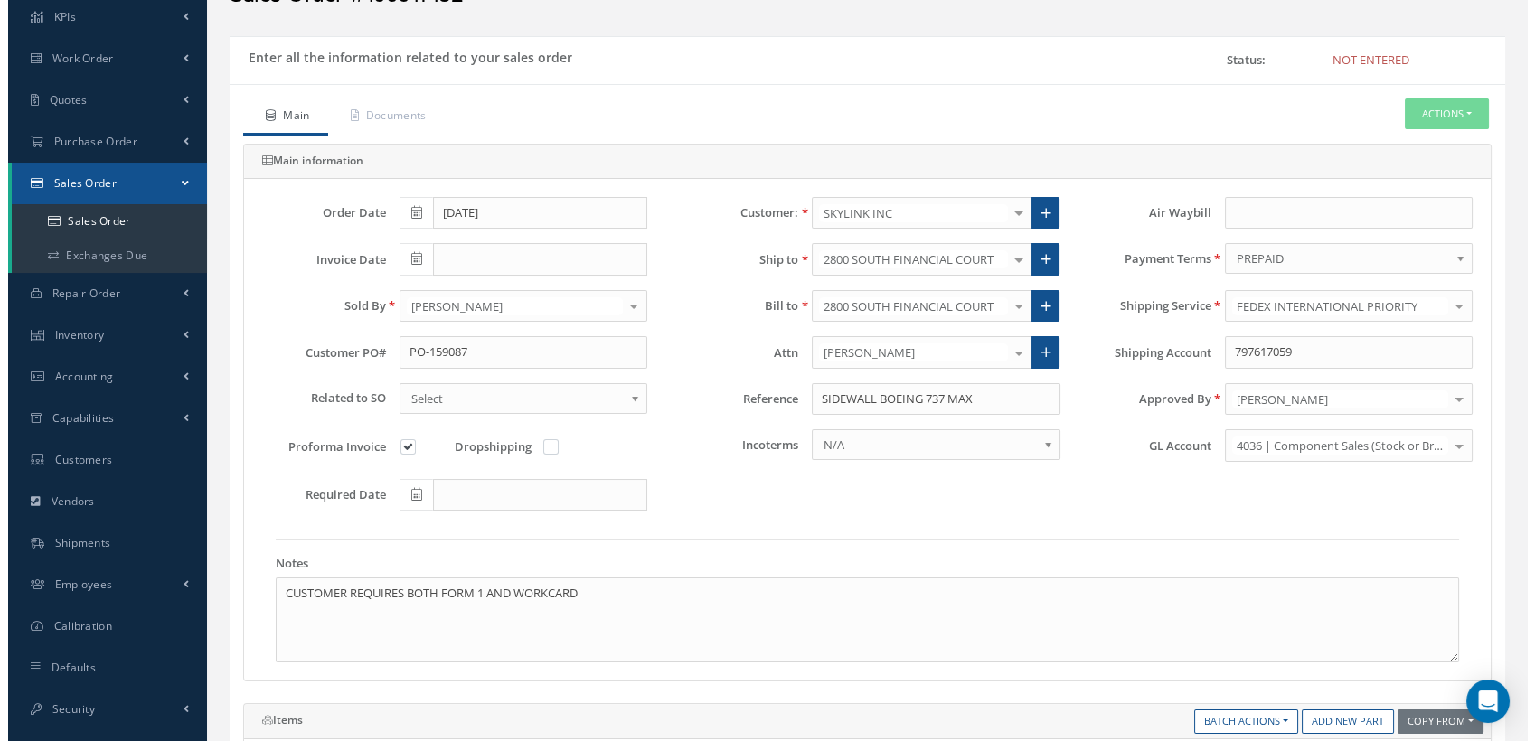
scroll to position [0, 0]
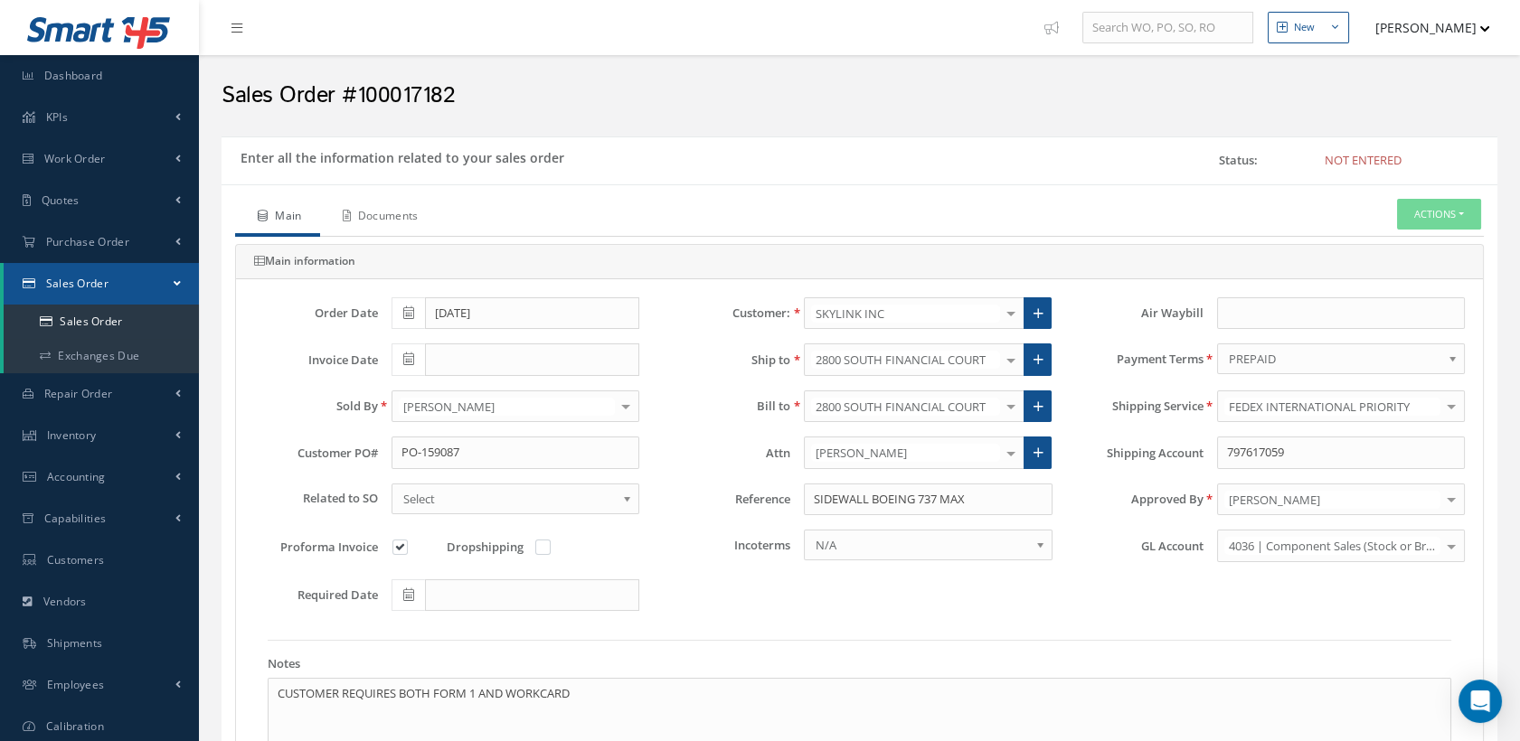
click at [412, 212] on link "Documents" at bounding box center [378, 218] width 117 height 38
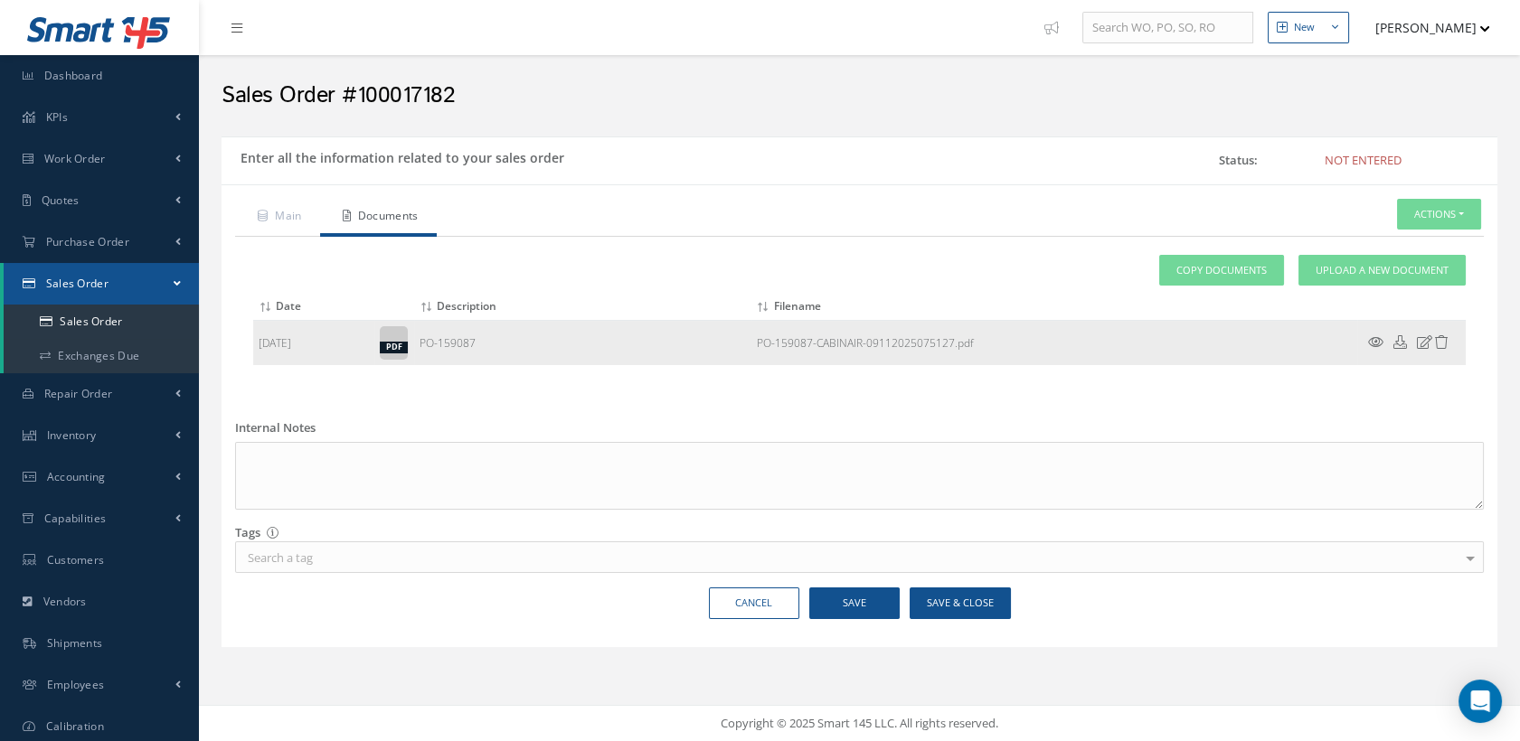
click at [1373, 335] on icon at bounding box center [1375, 342] width 15 height 14
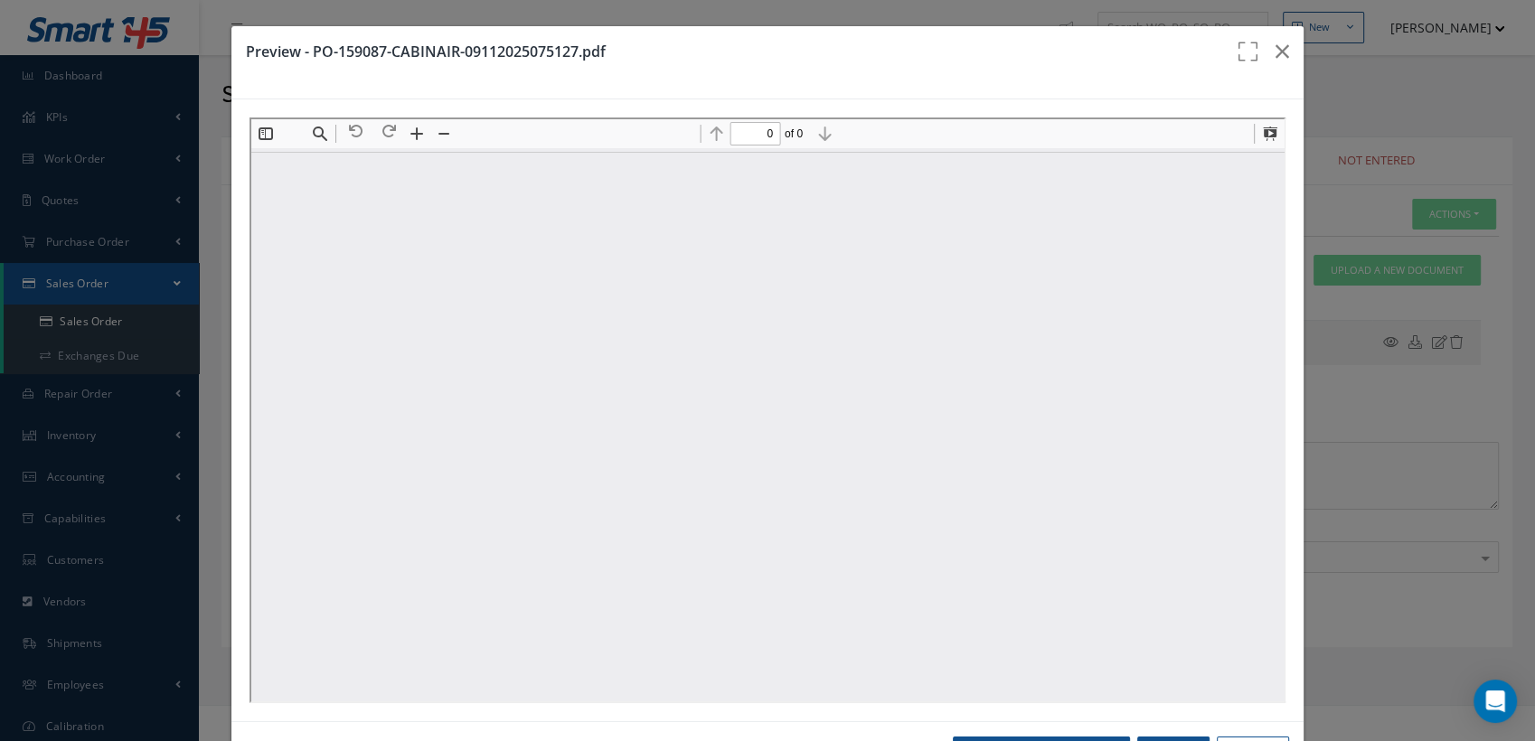
type input "1"
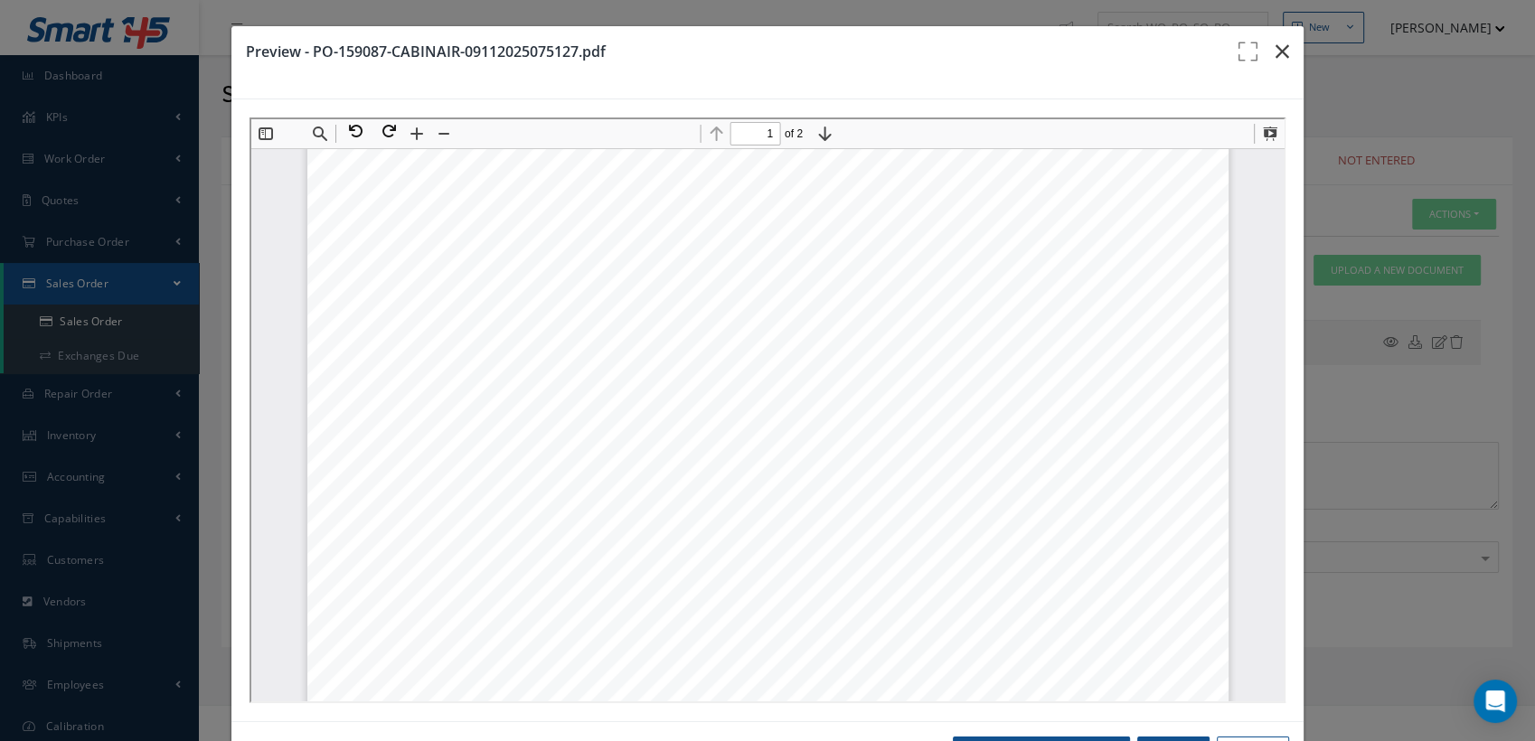
click at [1276, 48] on icon "button" at bounding box center [1283, 52] width 14 height 22
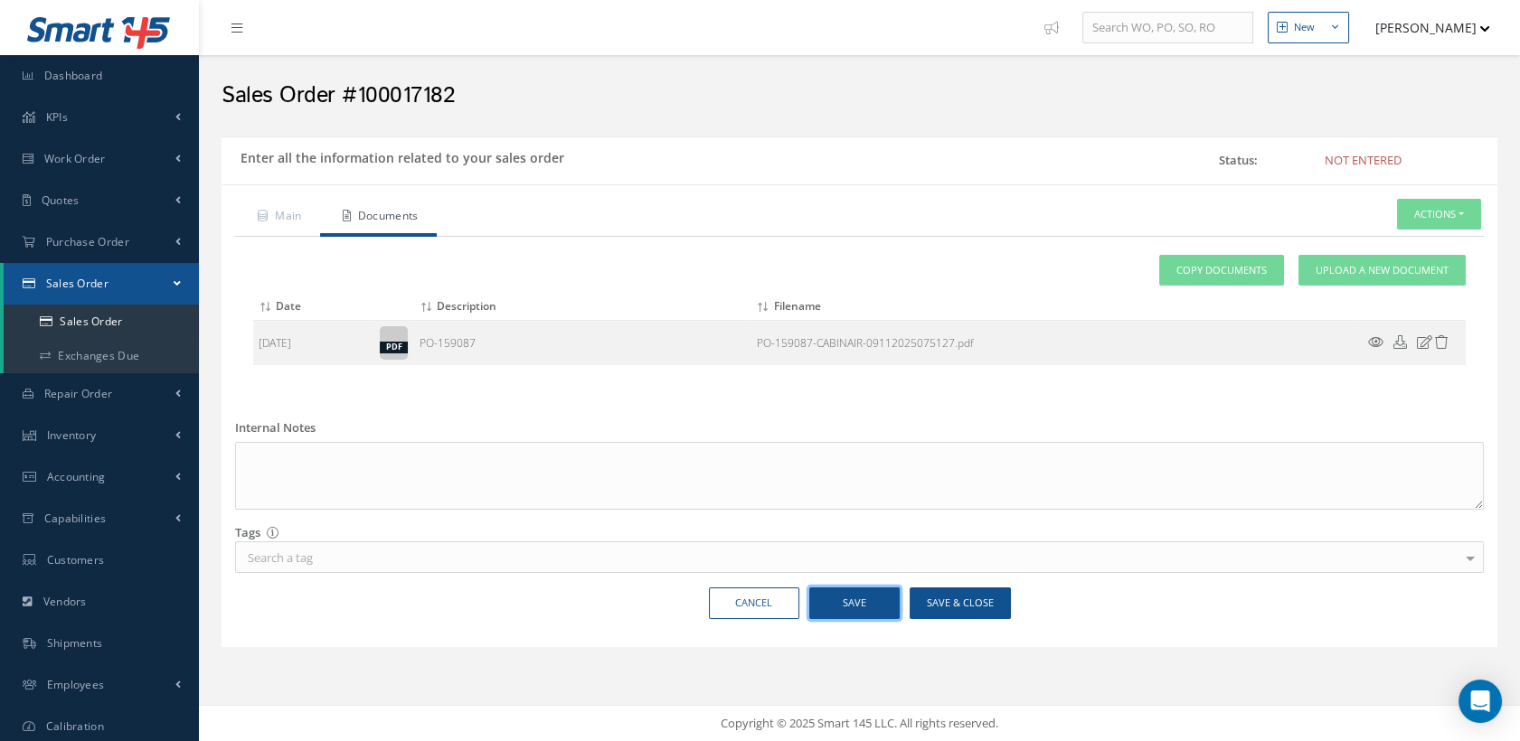
click at [869, 605] on button "Save" at bounding box center [854, 604] width 90 height 32
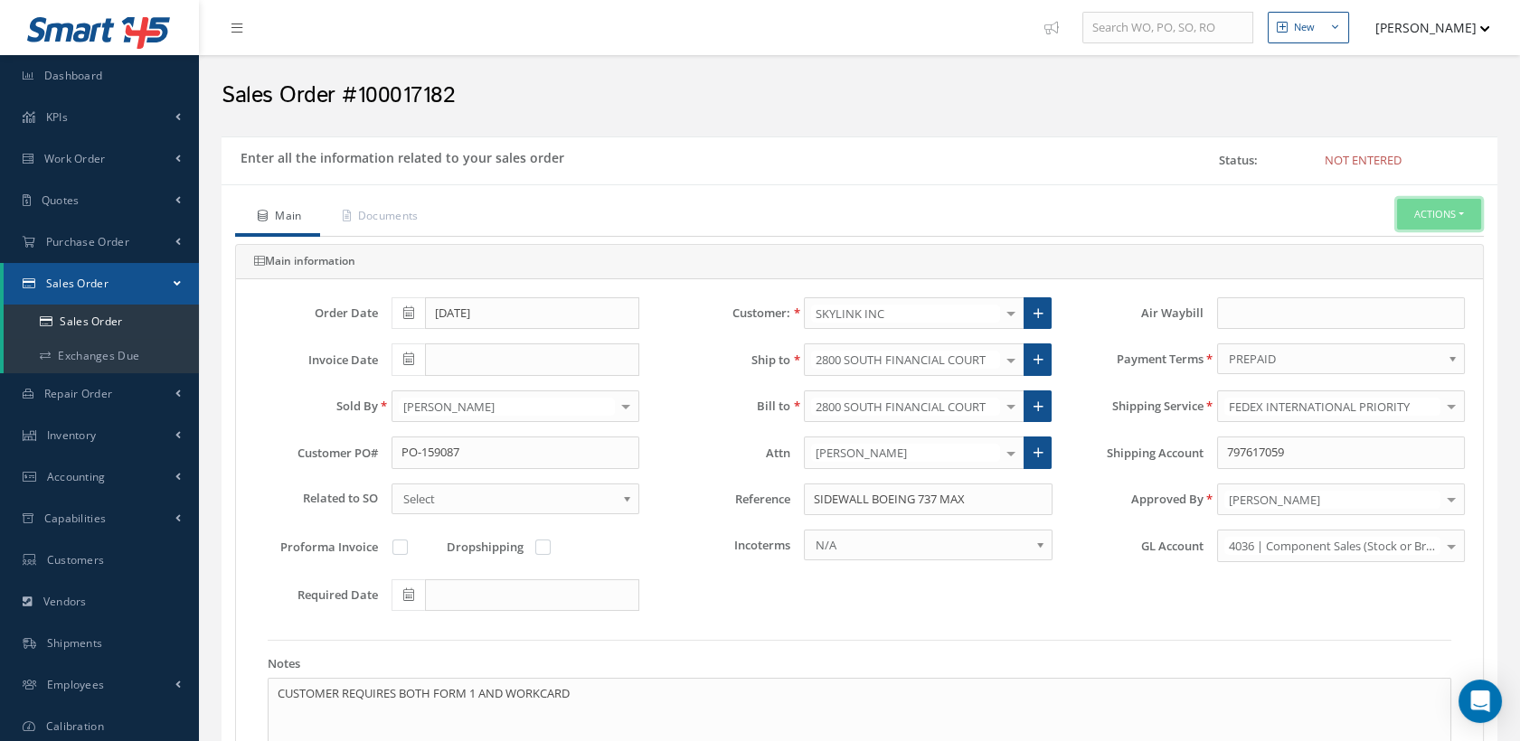
click at [1432, 214] on button "Actions" at bounding box center [1439, 215] width 84 height 32
click at [1378, 262] on link "Send By Email" at bounding box center [1409, 270] width 145 height 24
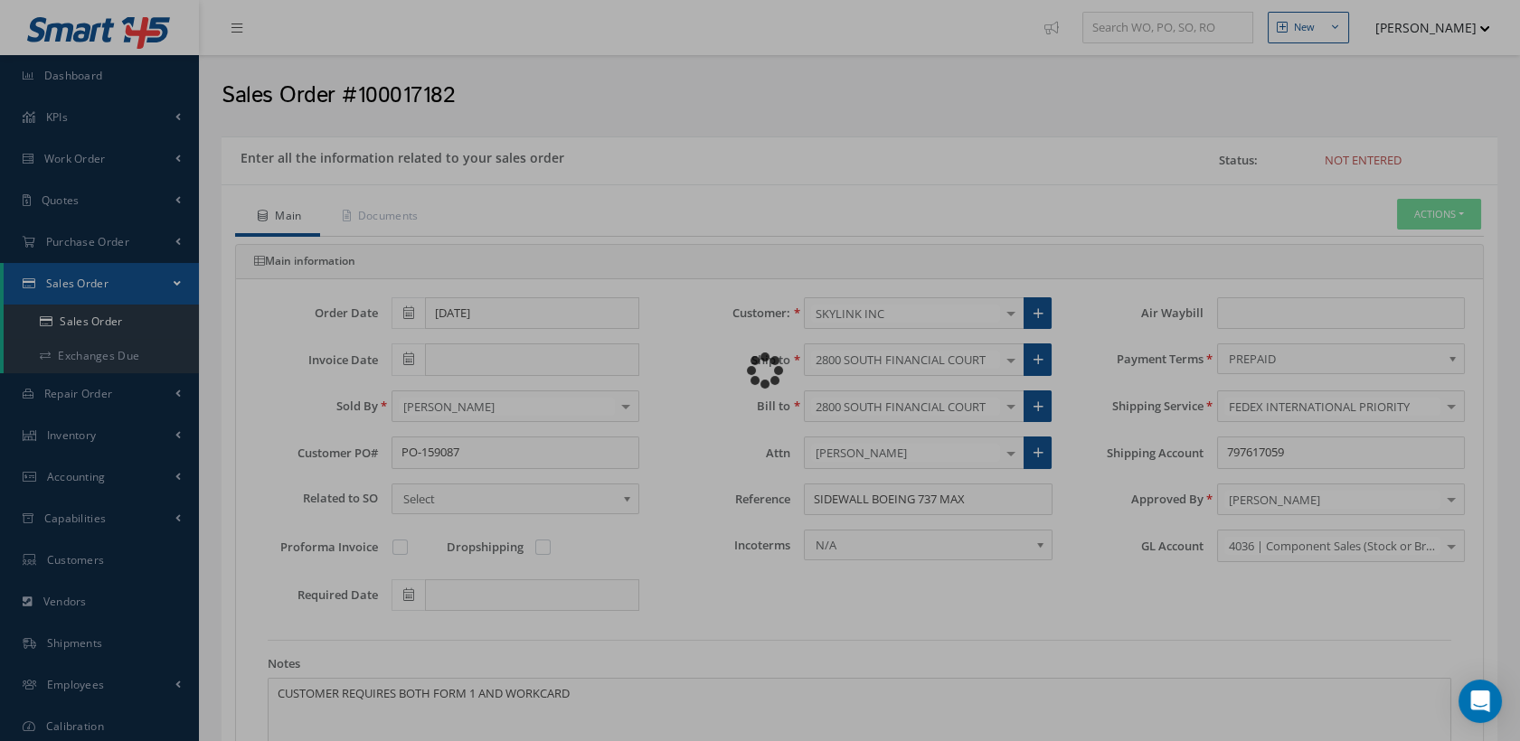
type input "Reports from Sales Order #100017182"
type textarea "Hiya, Please find attached, your Sales Order # 100017182. Please feel free to c…"
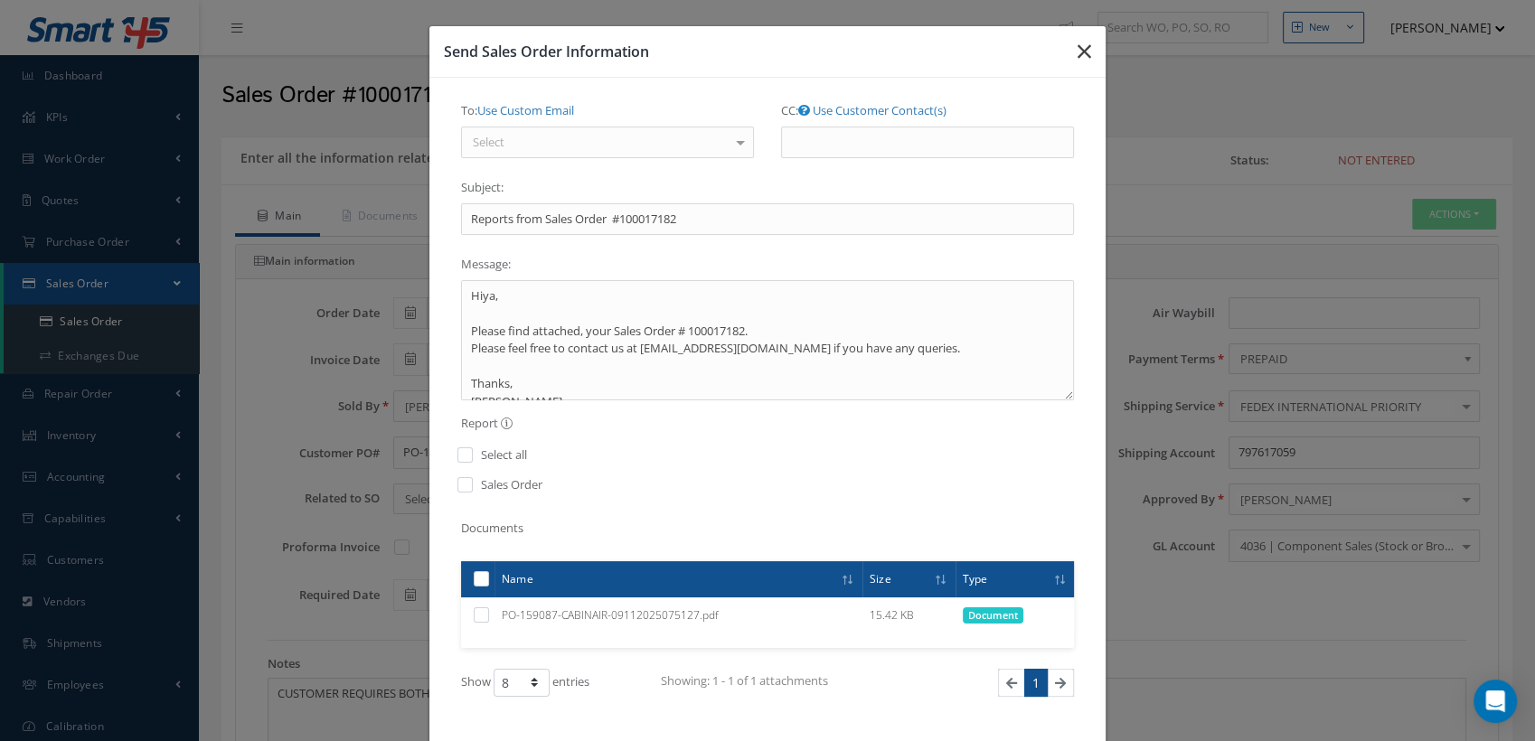
click at [1078, 46] on icon "button" at bounding box center [1085, 52] width 14 height 22
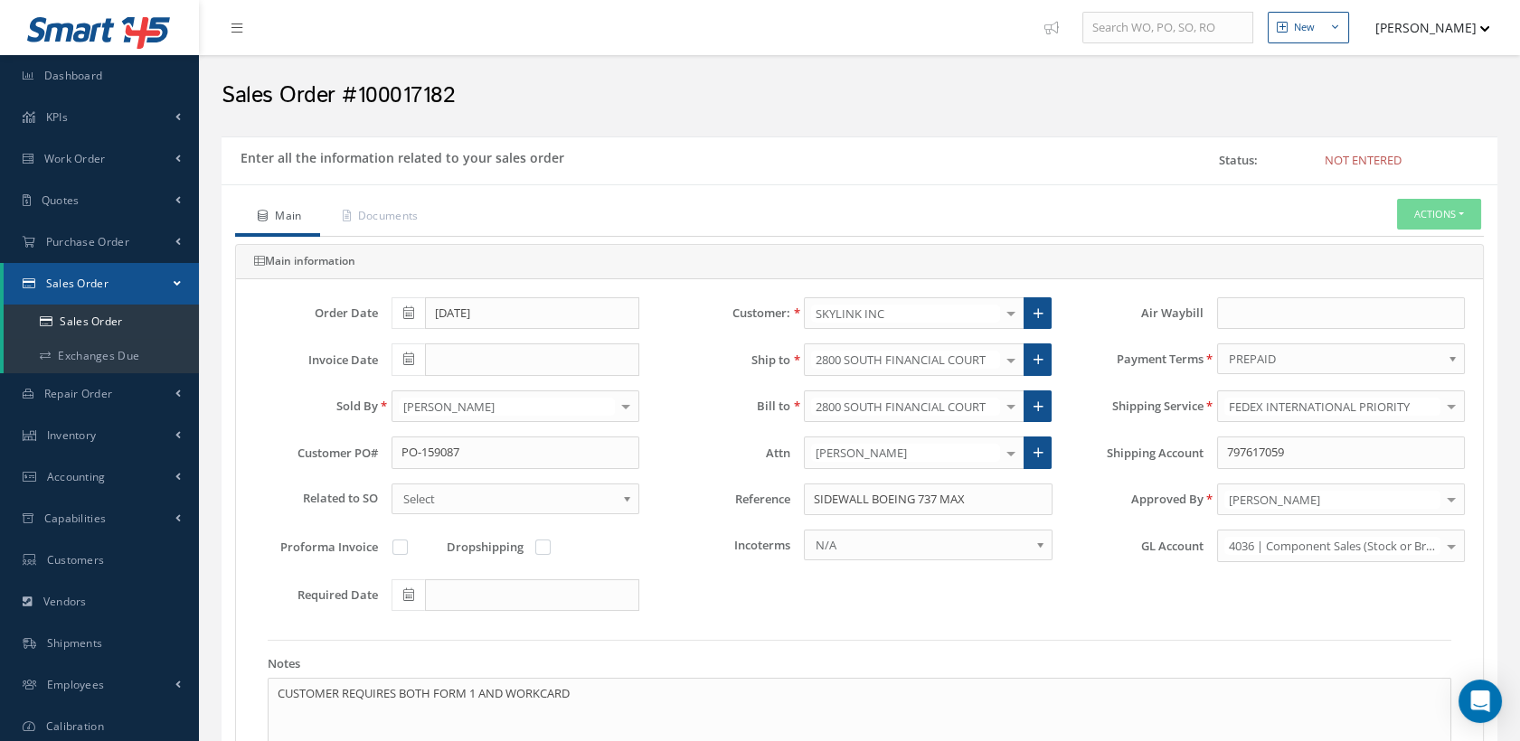
click at [407, 549] on label at bounding box center [409, 547] width 5 height 16
click at [397, 549] on input "checkbox" at bounding box center [401, 549] width 12 height 12
checkbox input "true"
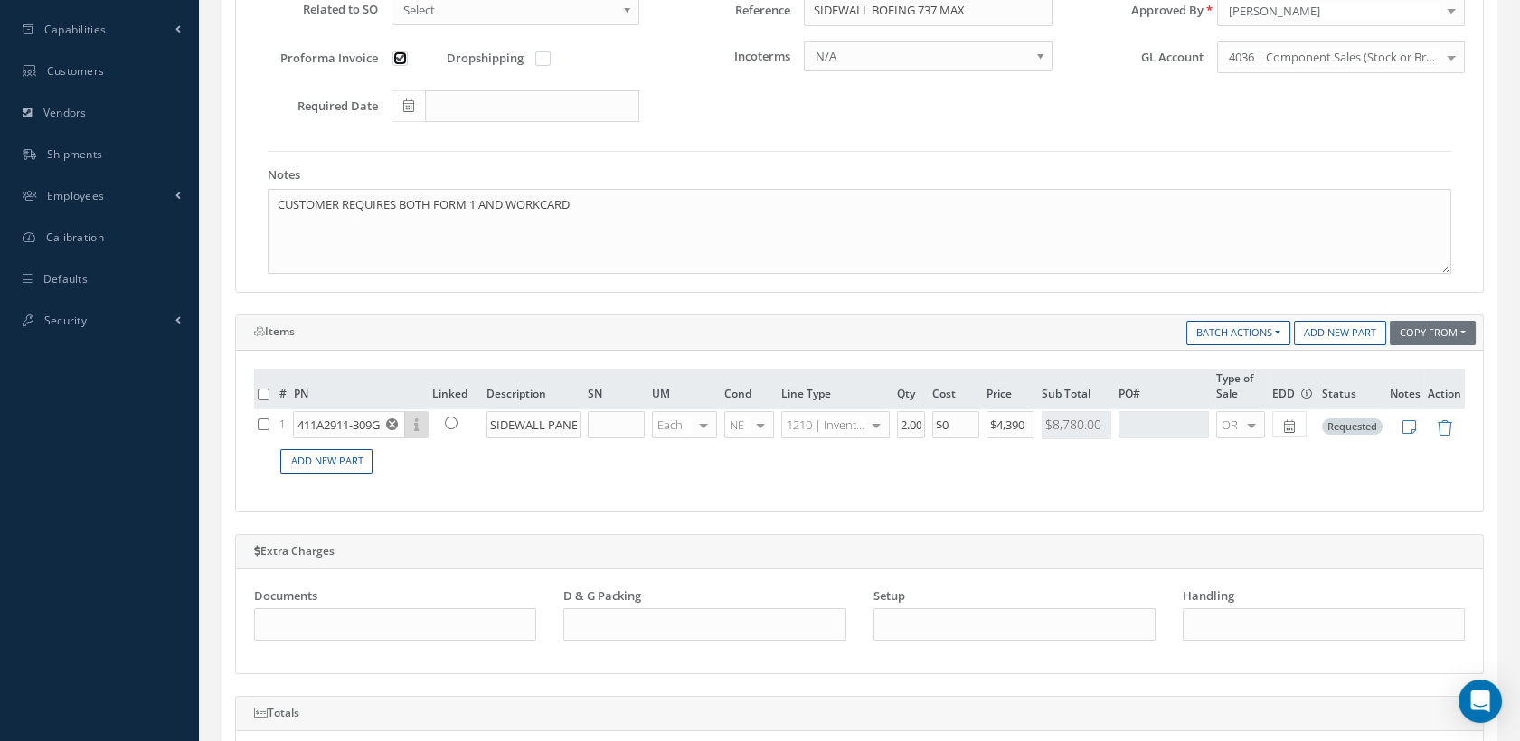
scroll to position [502, 0]
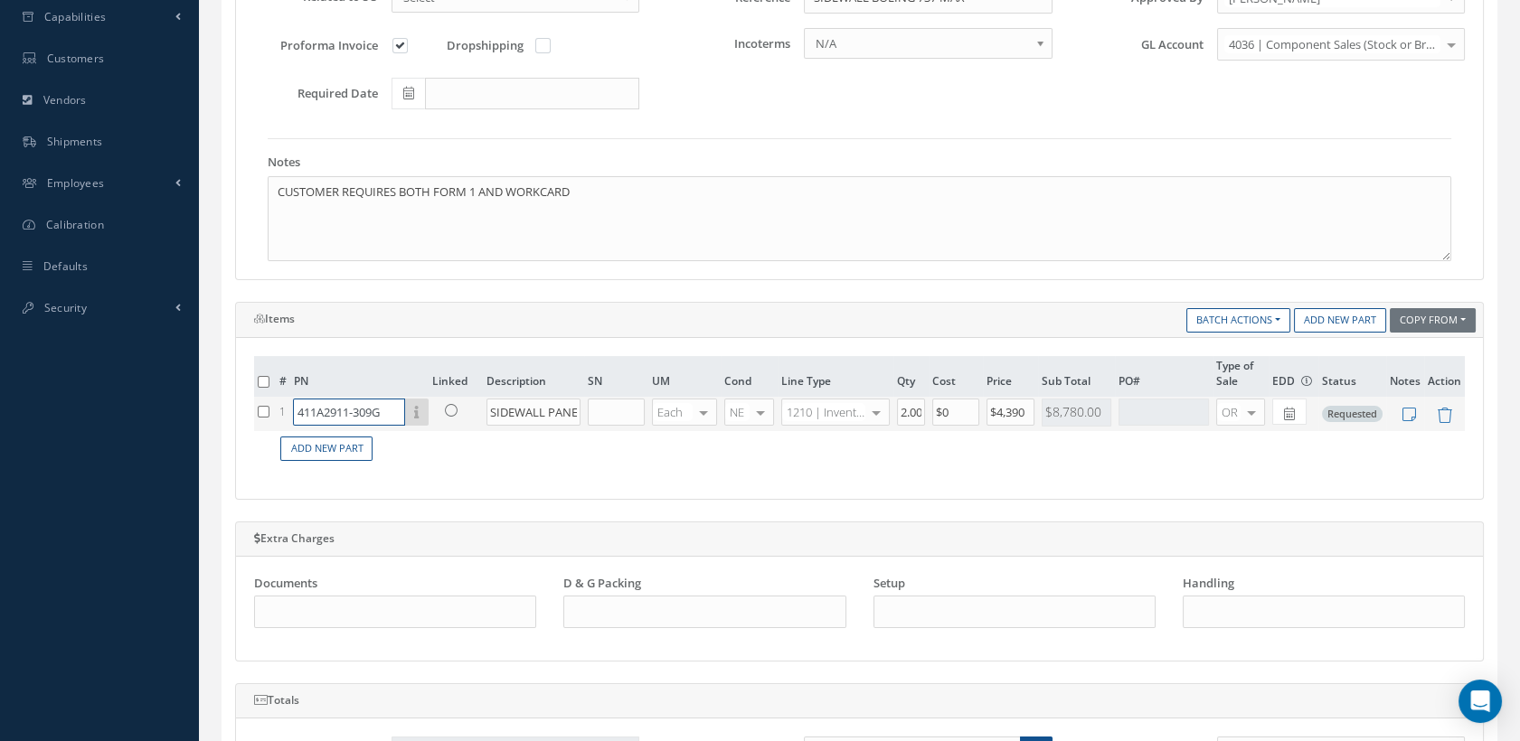
click at [349, 410] on input "411A2911-309G" at bounding box center [349, 412] width 112 height 27
drag, startPoint x: 338, startPoint y: 409, endPoint x: 361, endPoint y: 438, distance: 36.7
click at [336, 409] on input "411A2911-309G" at bounding box center [349, 412] width 112 height 27
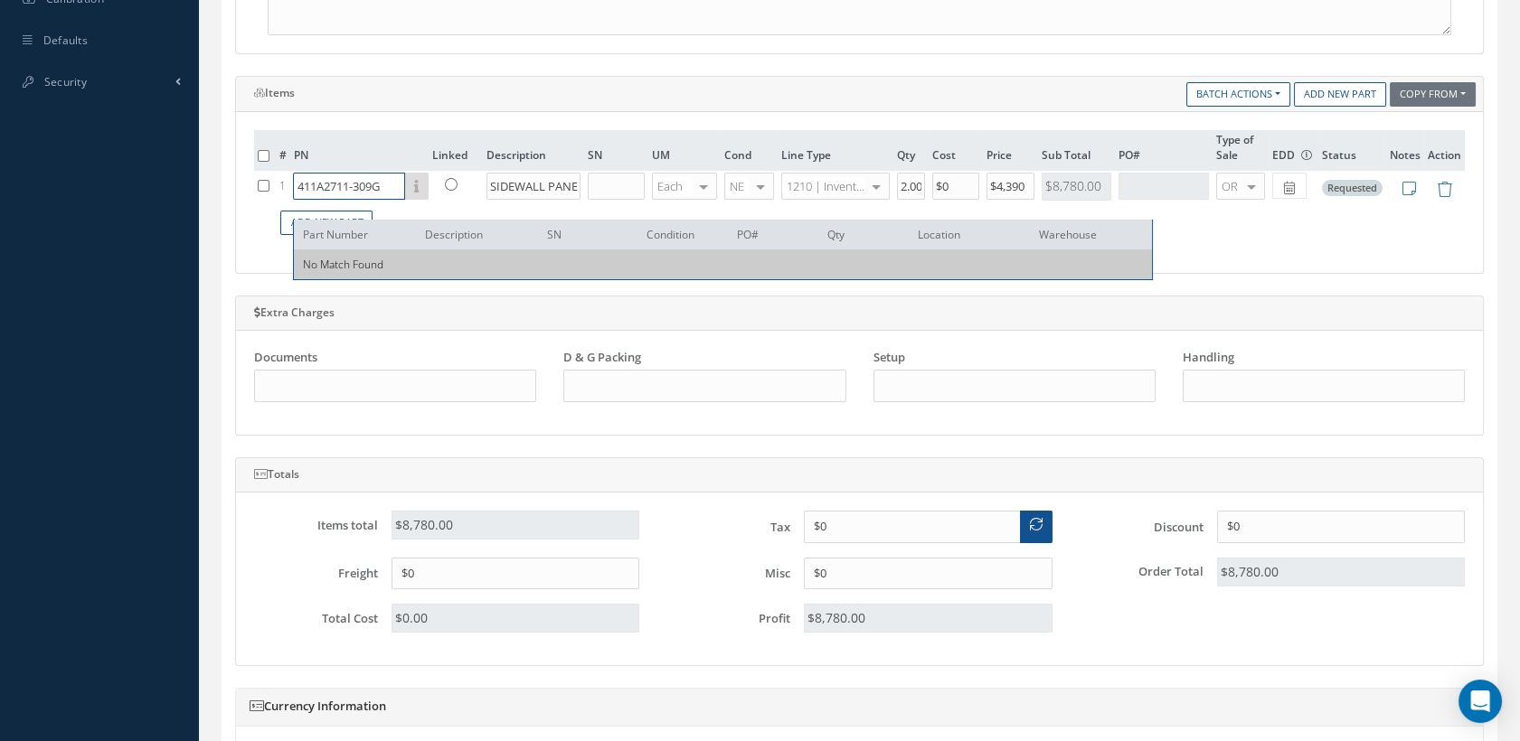
scroll to position [1105, 0]
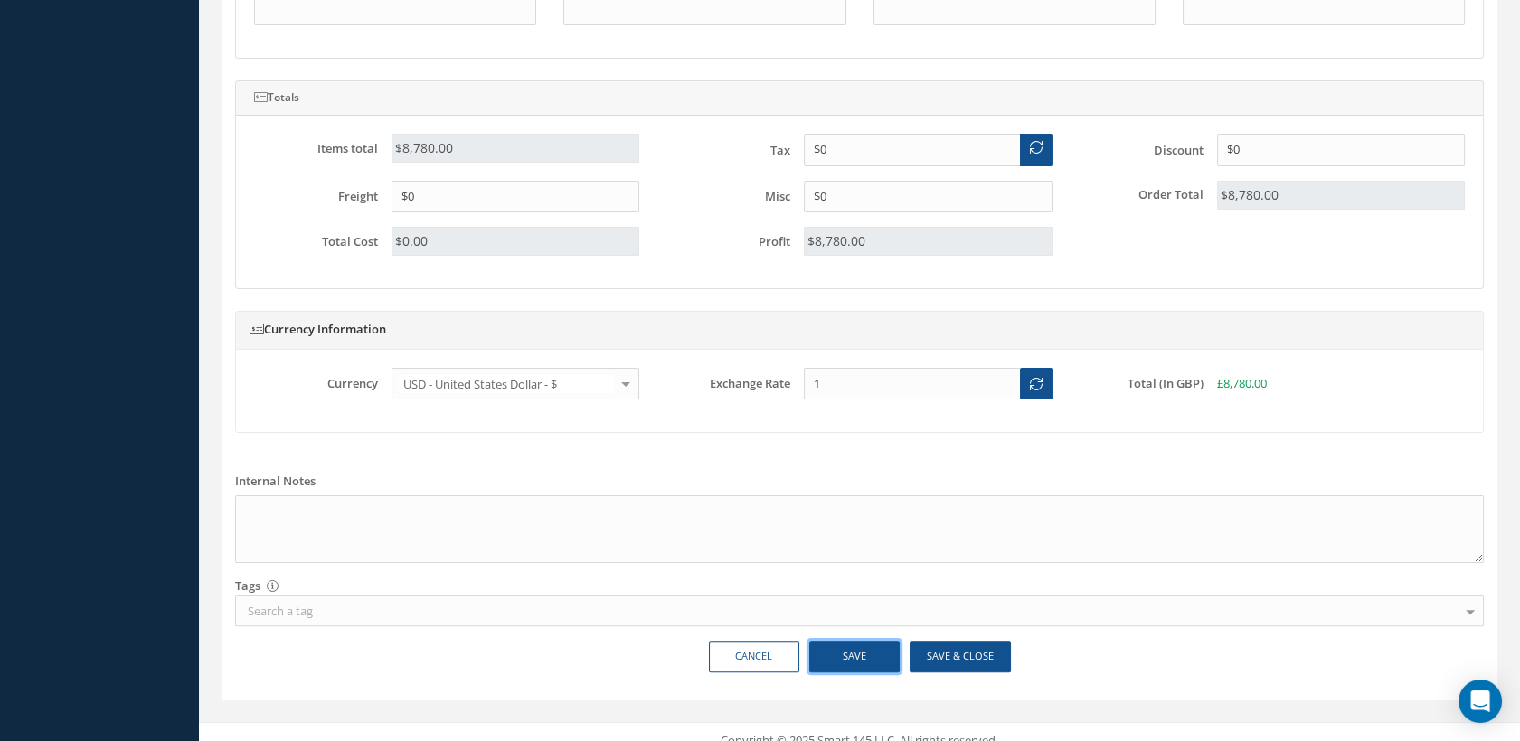
click at [847, 642] on button "Save" at bounding box center [854, 657] width 90 height 32
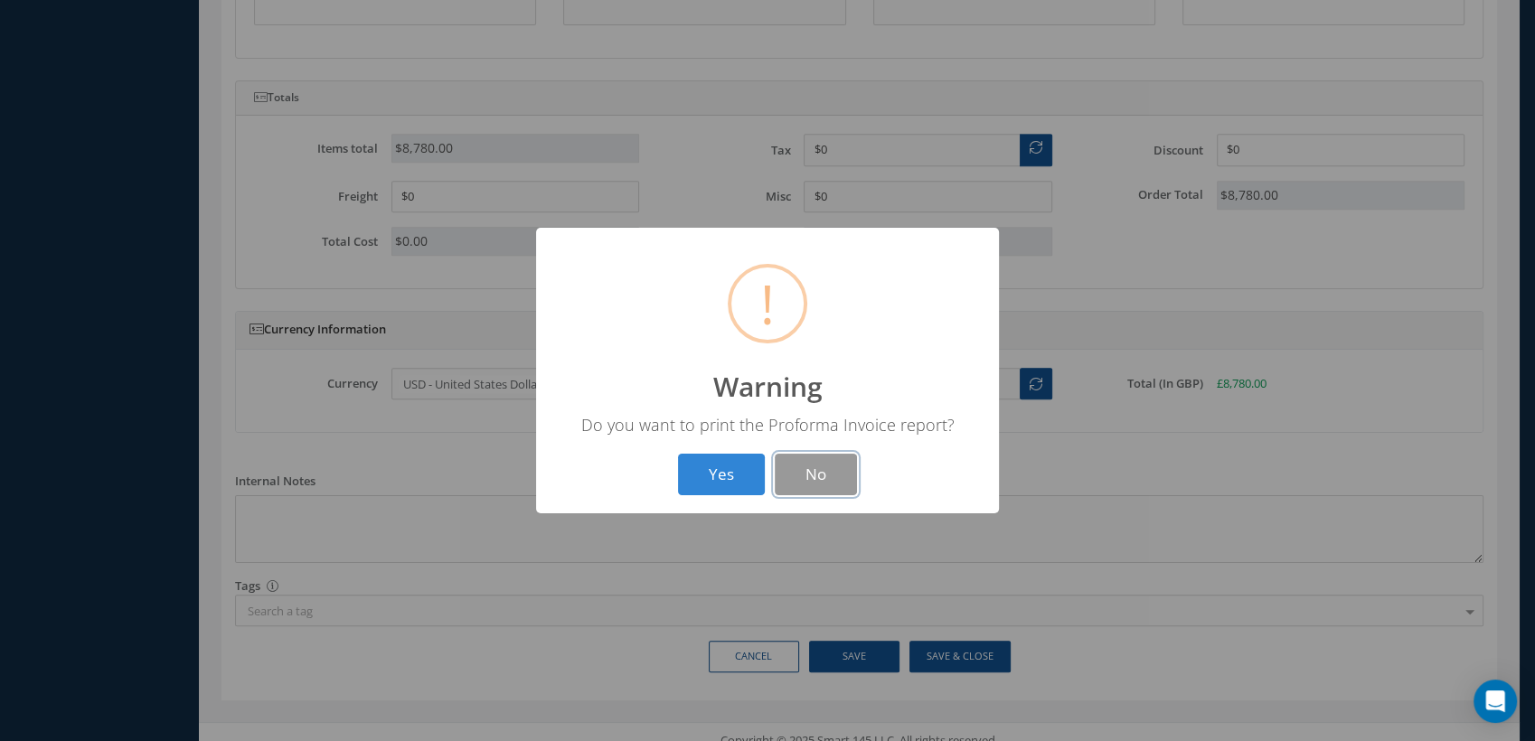
click at [796, 479] on button "No" at bounding box center [816, 475] width 82 height 42
click at [780, 460] on button "OK" at bounding box center [768, 475] width 82 height 42
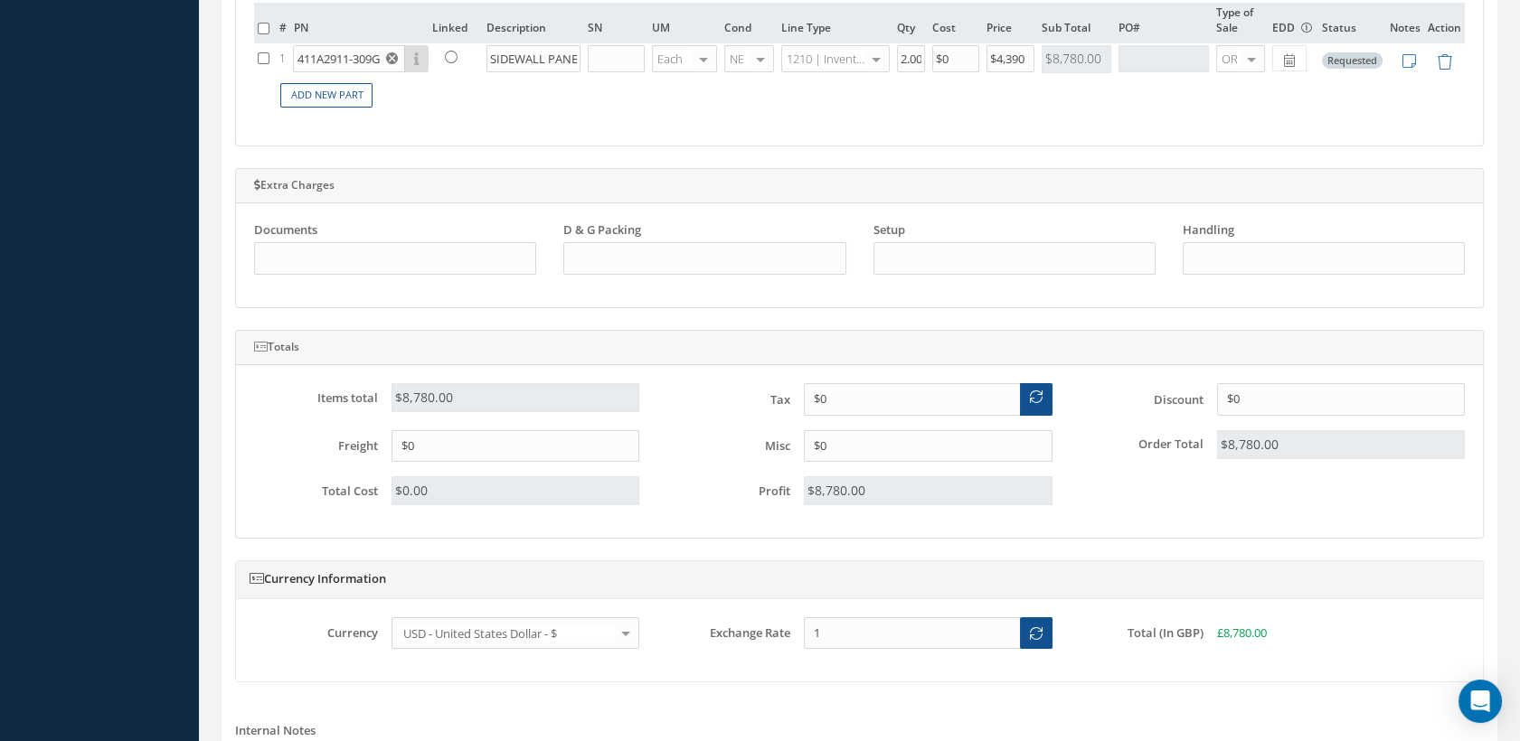
scroll to position [703, 0]
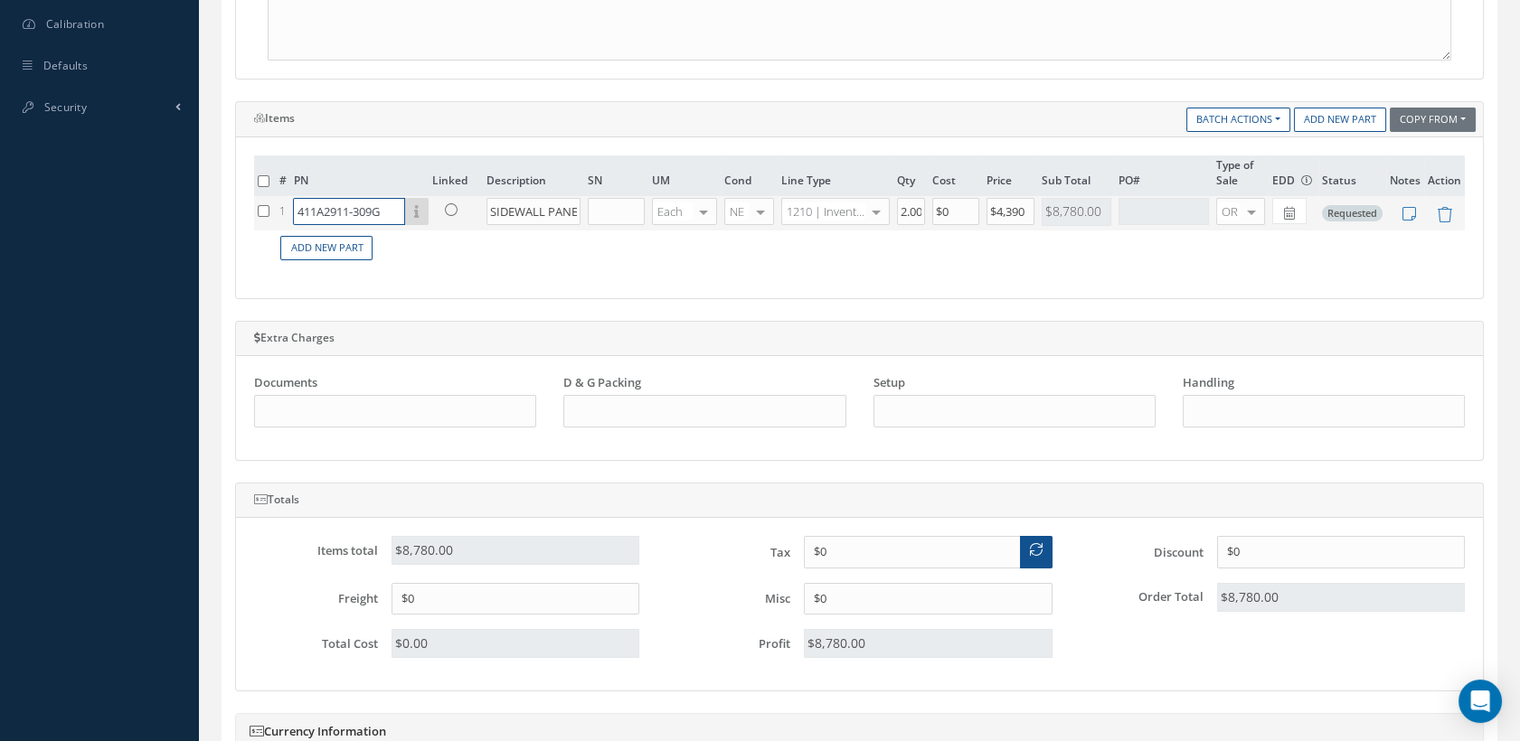
click at [339, 214] on input "411A2911-309G" at bounding box center [349, 211] width 112 height 27
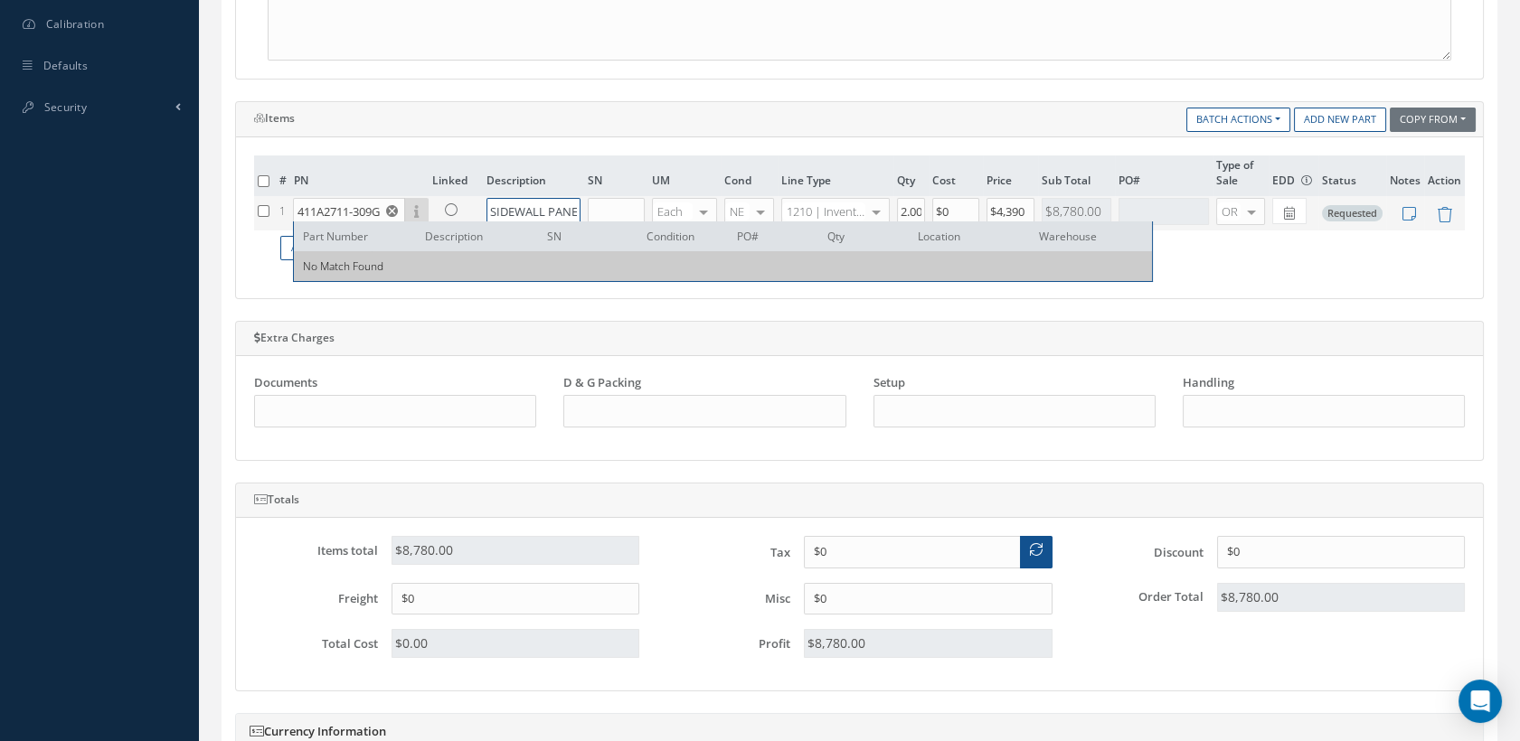
click at [492, 203] on input "SIDEWALL PANEL" at bounding box center [532, 211] width 93 height 27
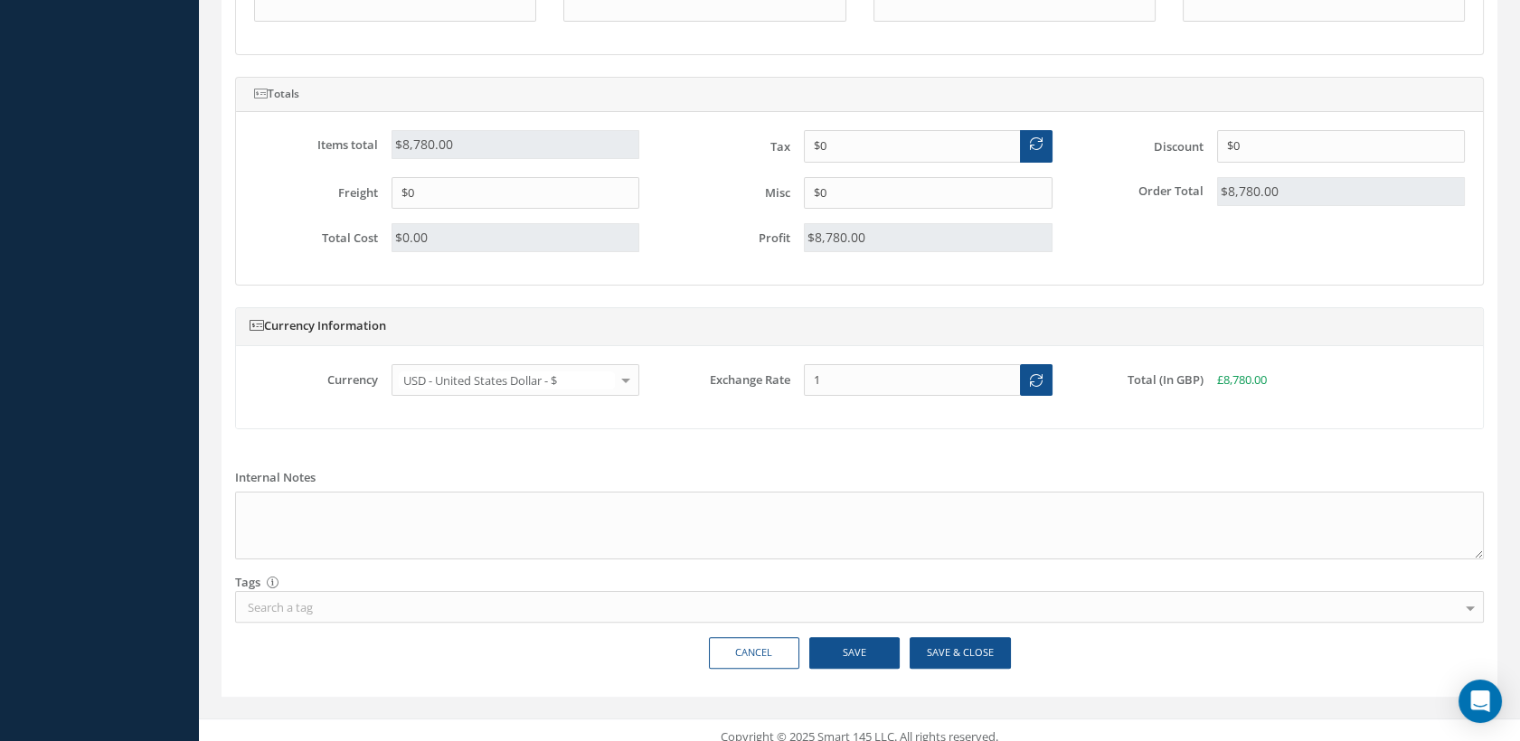
scroll to position [1117, 0]
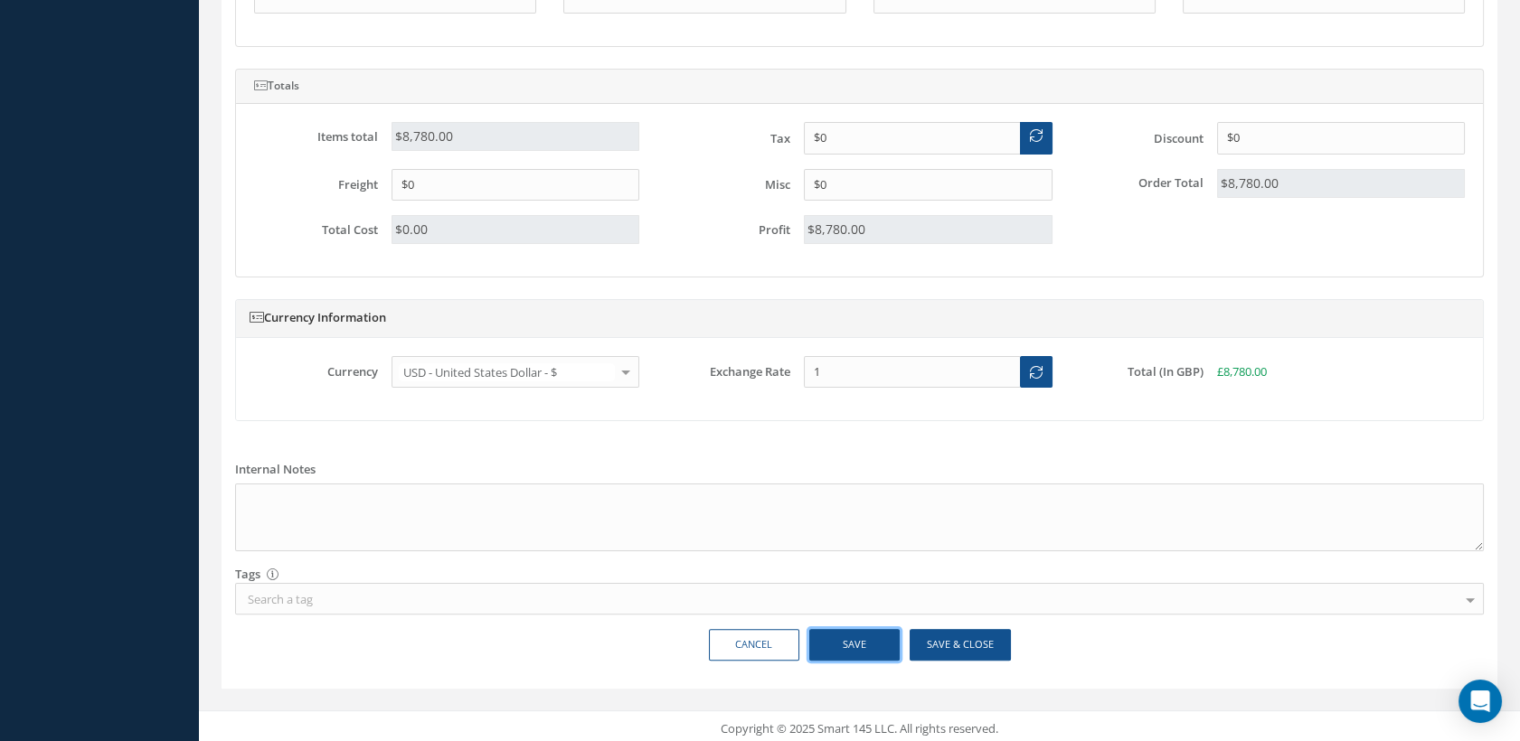
click at [829, 642] on button "Save" at bounding box center [854, 645] width 90 height 32
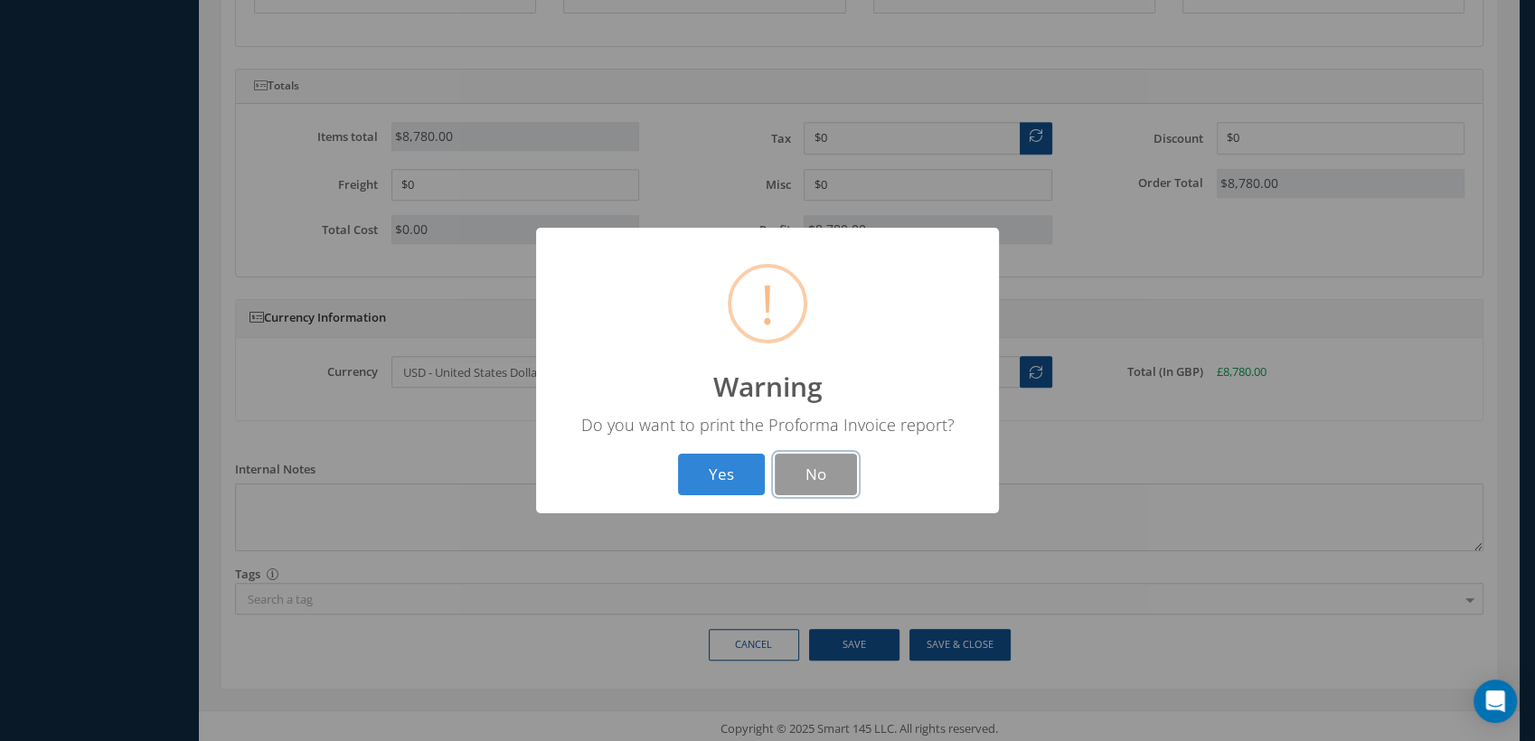
click at [829, 479] on button "No" at bounding box center [816, 475] width 82 height 42
click at [787, 458] on button "OK" at bounding box center [768, 475] width 82 height 42
type input "411A2911-309G"
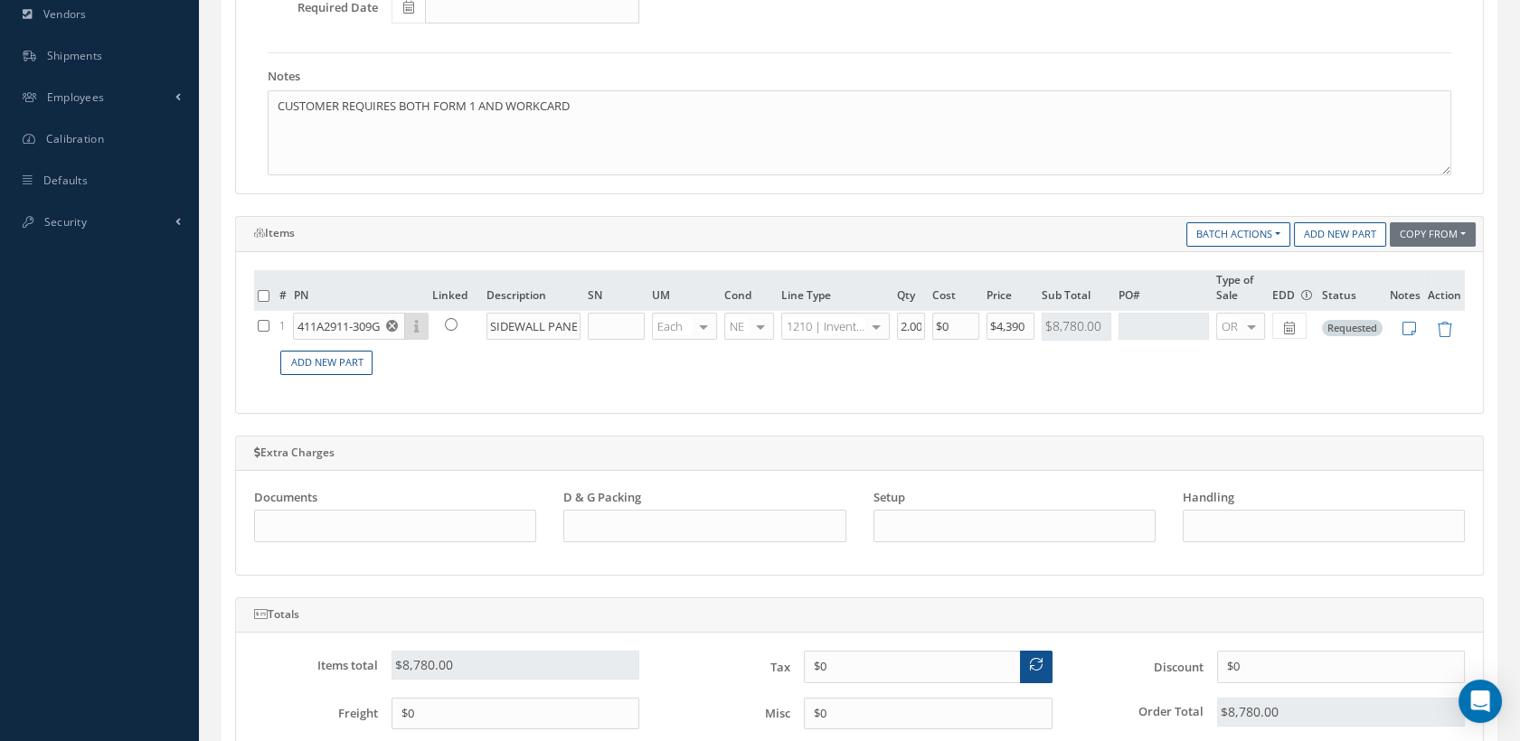
scroll to position [413, 0]
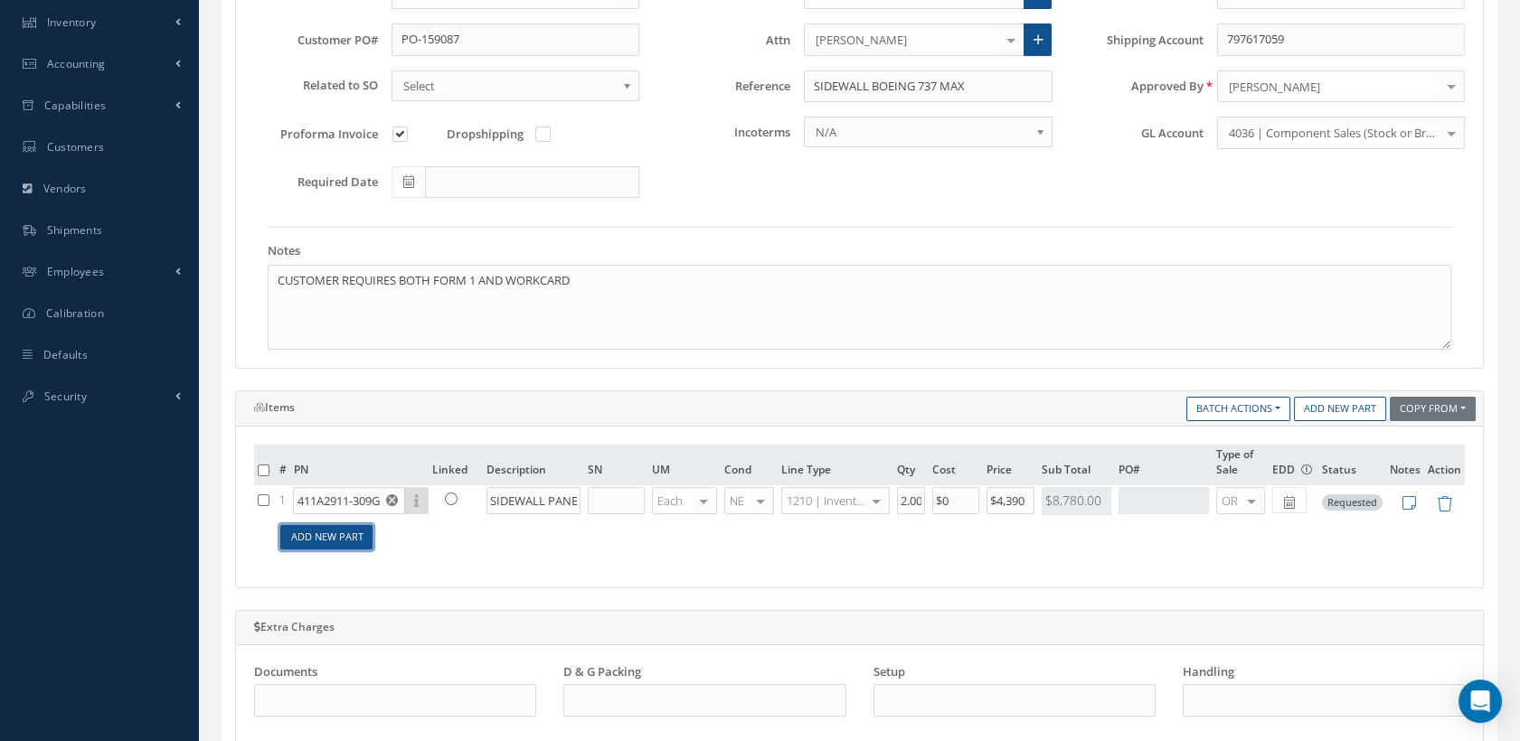
click at [313, 525] on link "Add New Part" at bounding box center [326, 537] width 92 height 24
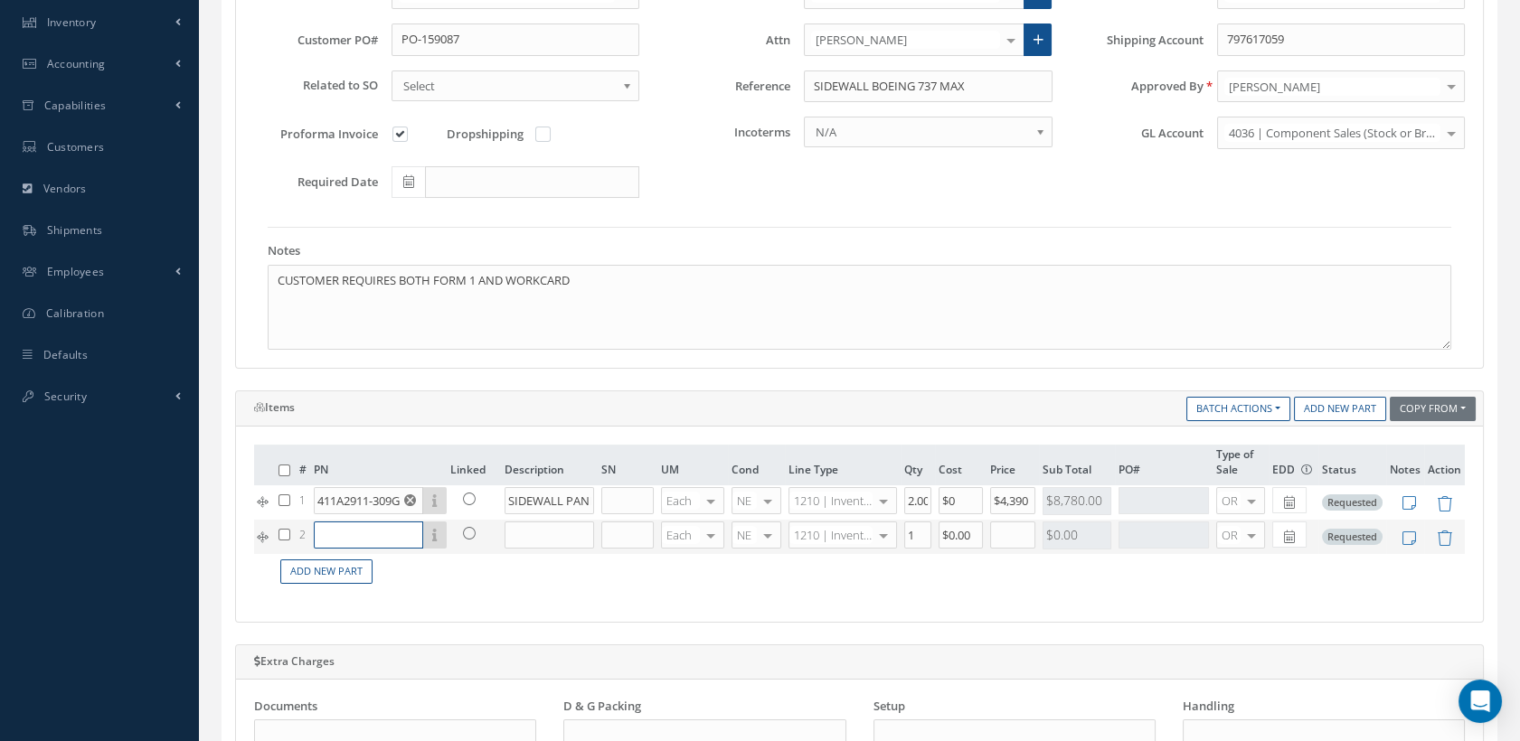
click at [371, 540] on input "text" at bounding box center [368, 535] width 109 height 27
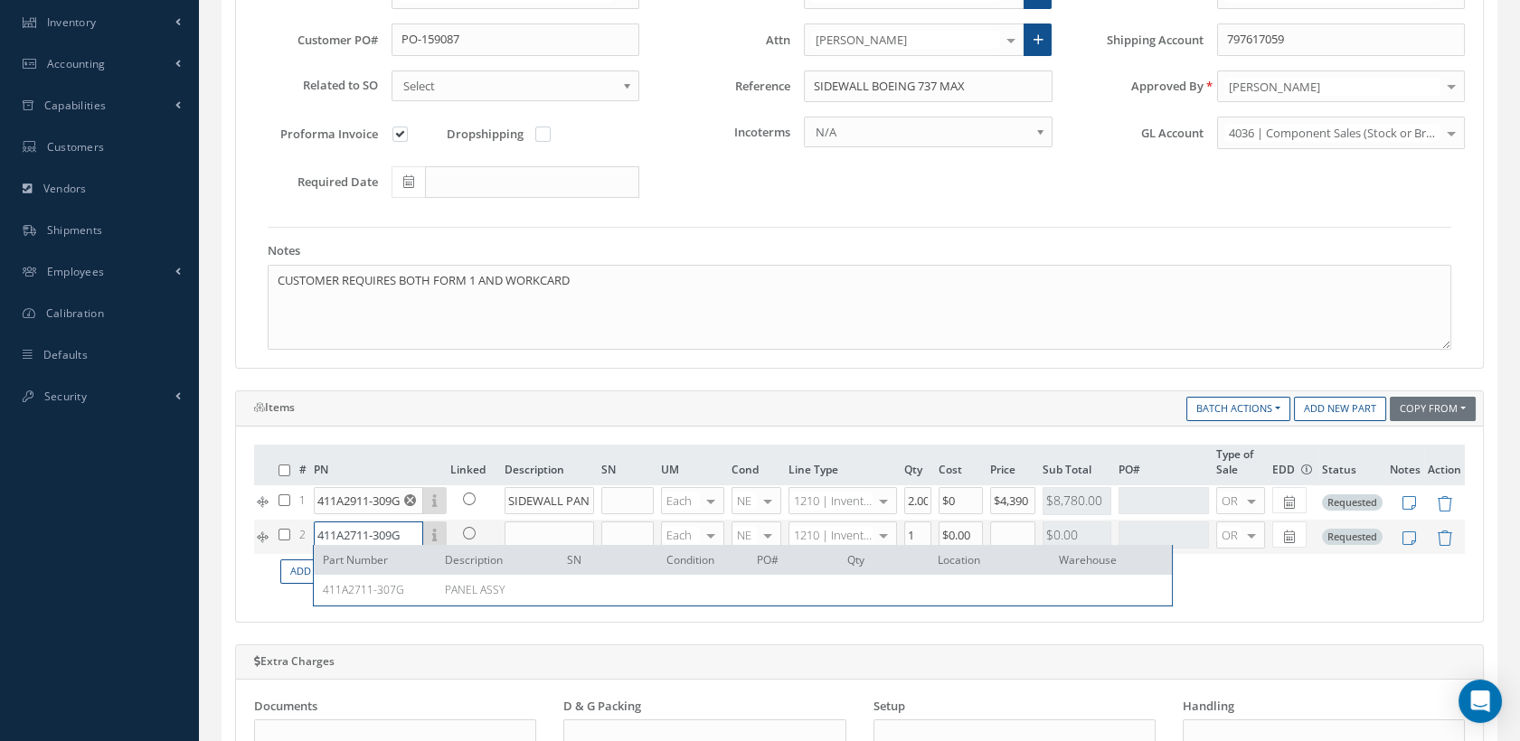
scroll to position [0, 4]
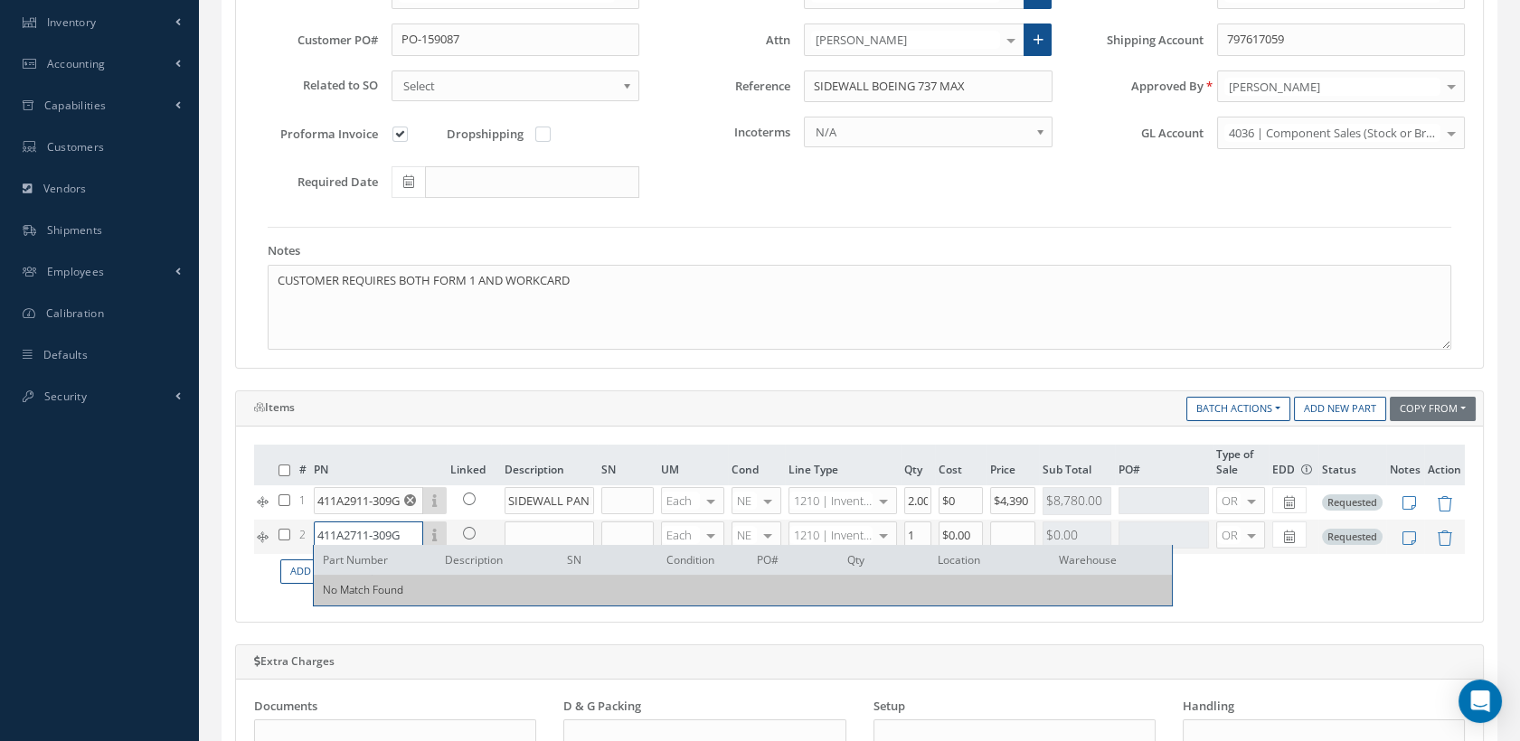
type input "411A2711-309G"
click at [535, 535] on input "text" at bounding box center [550, 535] width 90 height 27
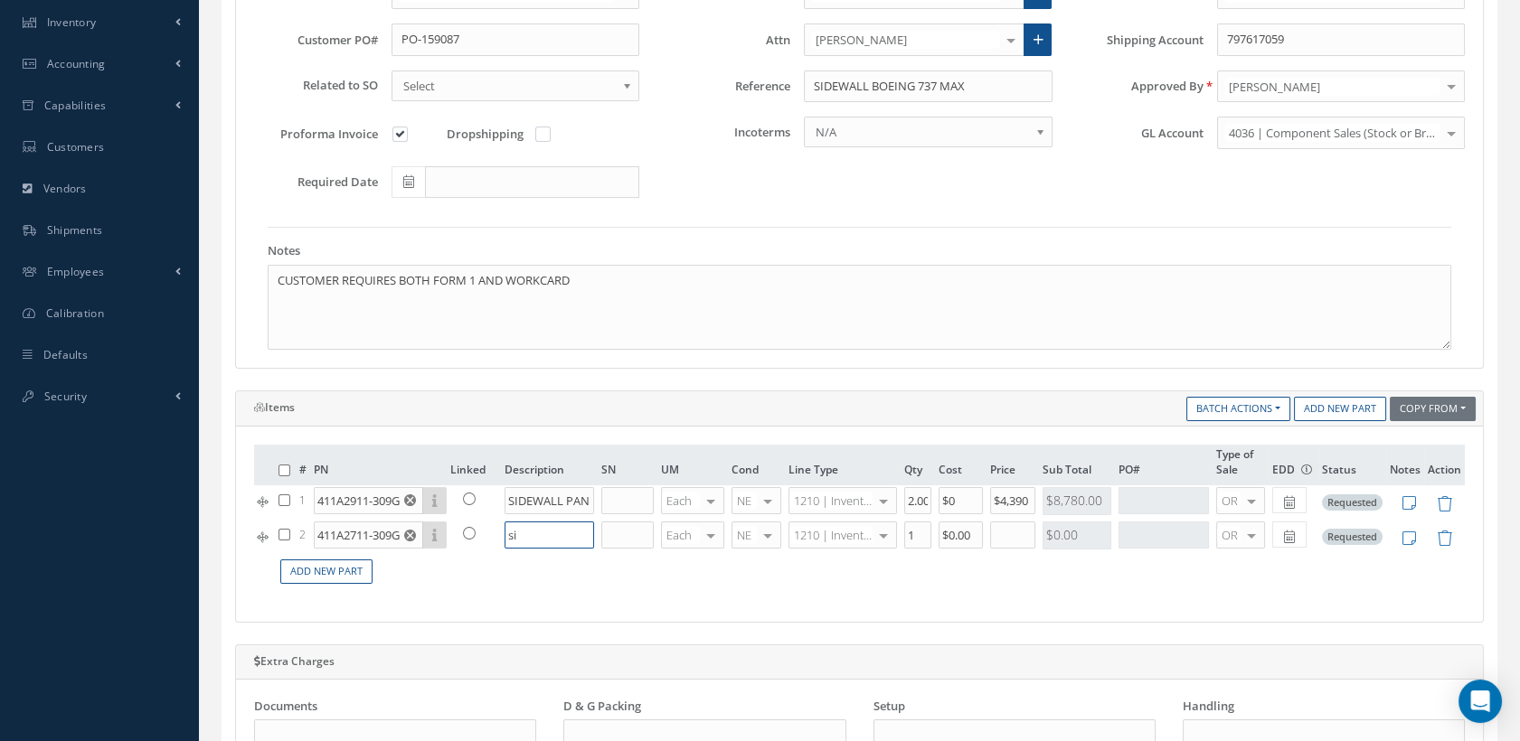
type input "s"
type input "SIDEWALL PANEL"
click at [758, 536] on div at bounding box center [767, 536] width 25 height 26
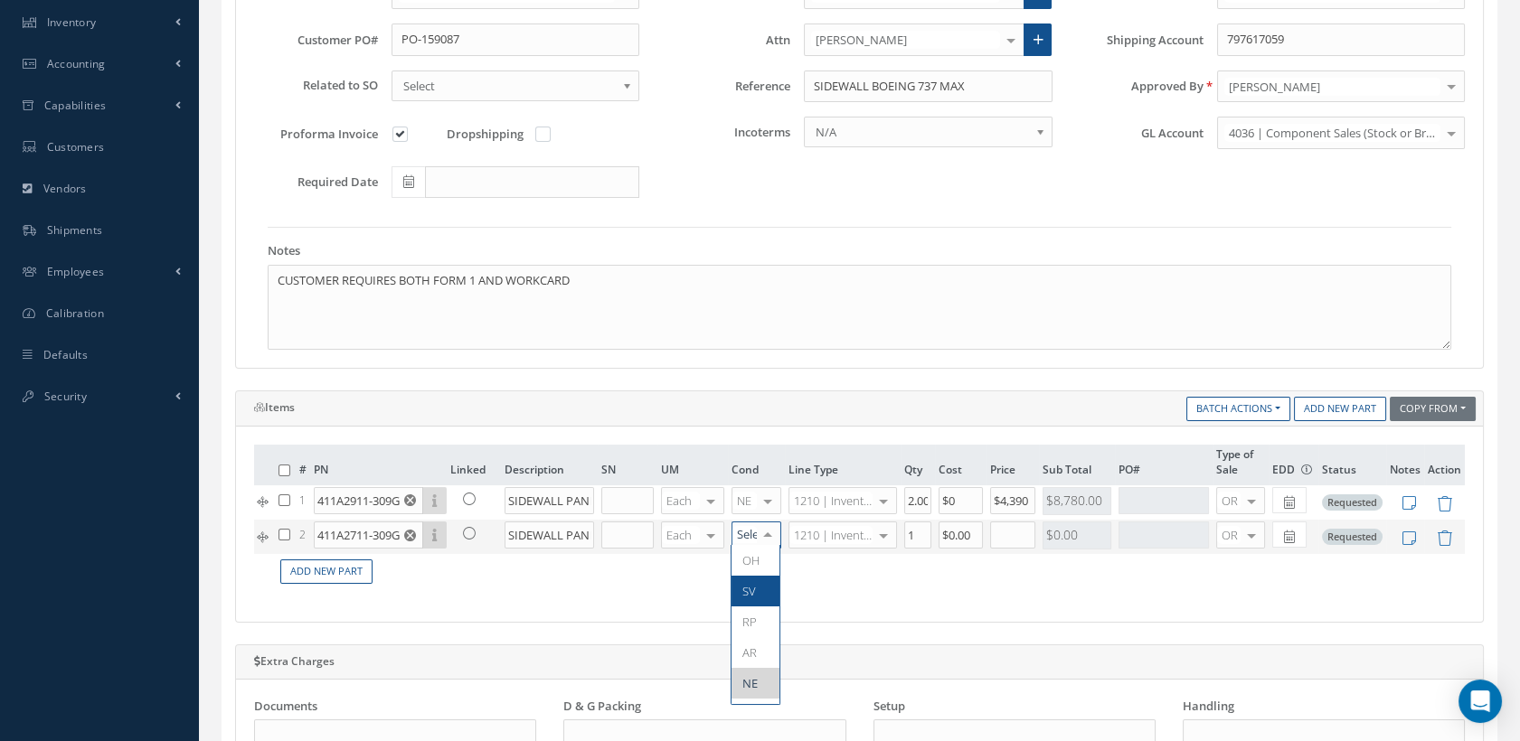
click at [755, 590] on span "SV" at bounding box center [755, 591] width 48 height 31
drag, startPoint x: 913, startPoint y: 532, endPoint x: 900, endPoint y: 536, distance: 14.3
click at [901, 529] on td "1" at bounding box center [918, 537] width 34 height 34
type input "2"
click at [997, 539] on input "text" at bounding box center [1012, 535] width 45 height 27
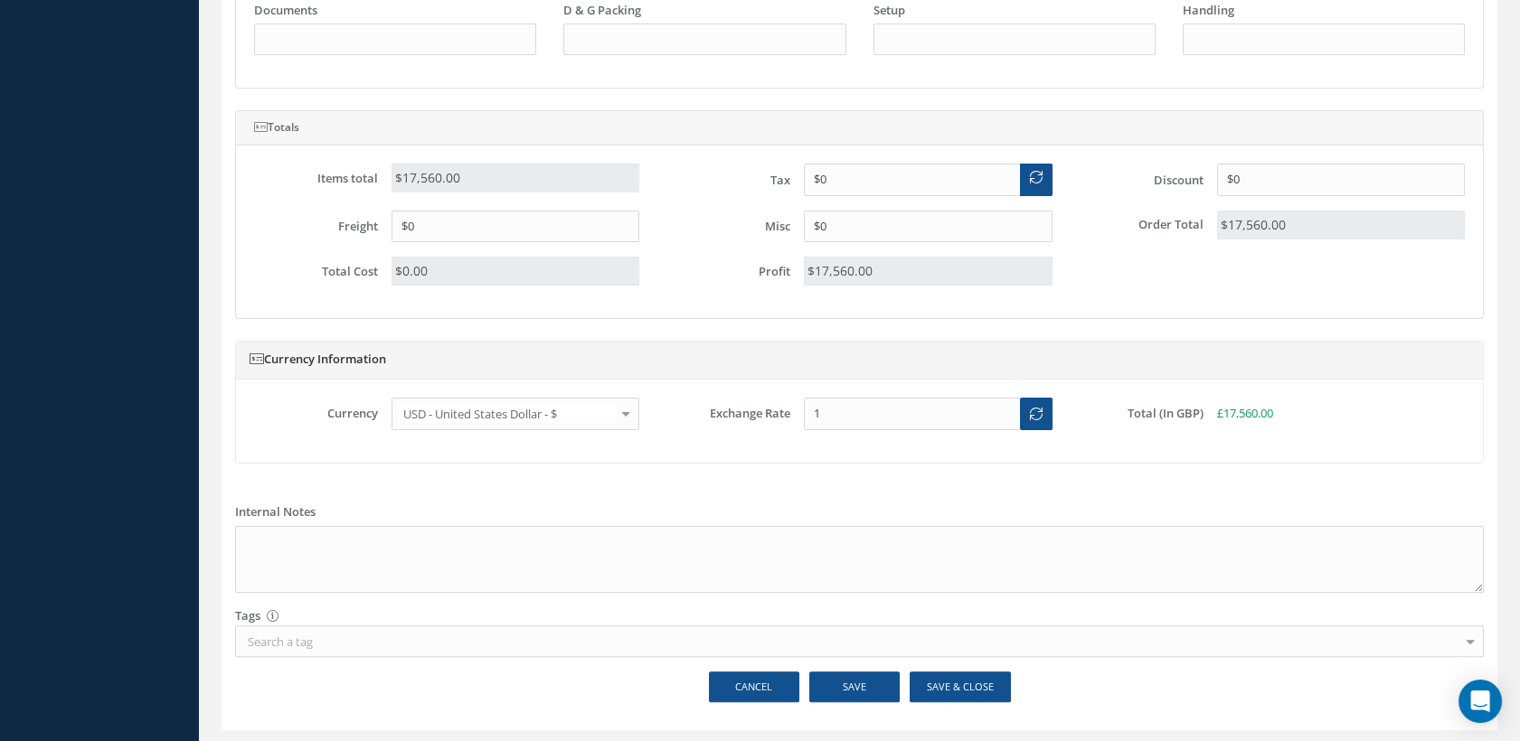
scroll to position [1117, 0]
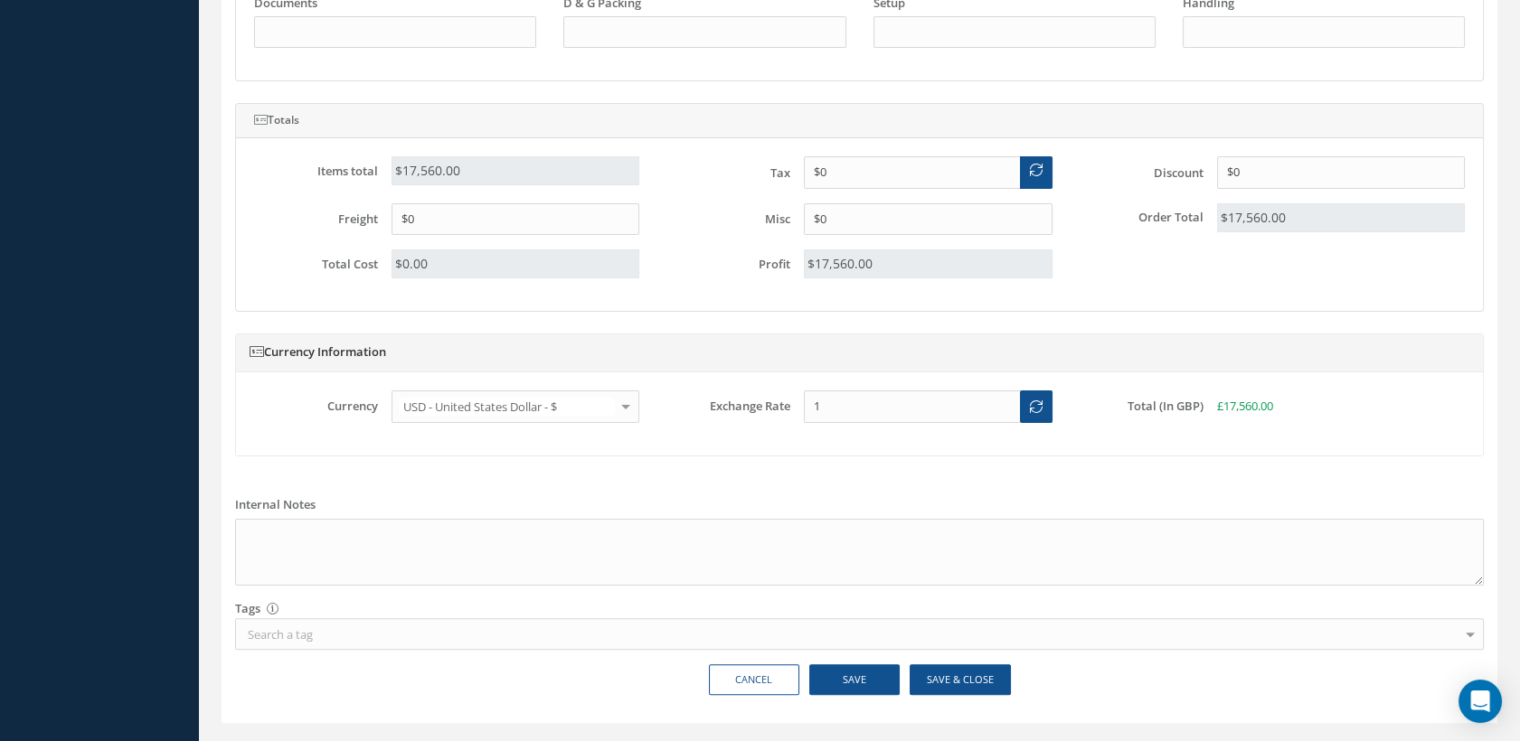
type input "$4,390.00"
click at [846, 676] on button "Save" at bounding box center [854, 681] width 90 height 32
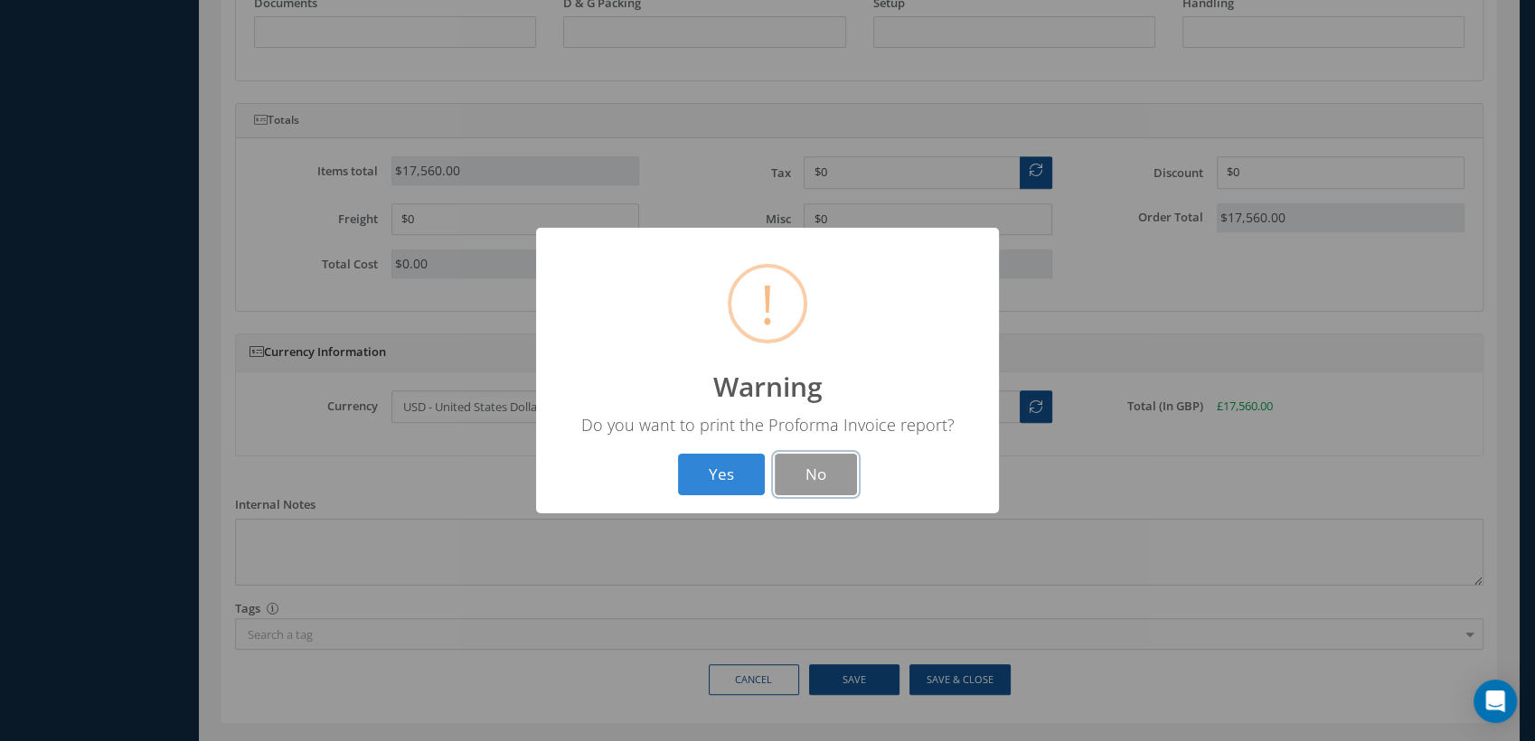
click at [793, 488] on button "No" at bounding box center [816, 475] width 82 height 42
click at [767, 481] on button "OK" at bounding box center [768, 475] width 82 height 42
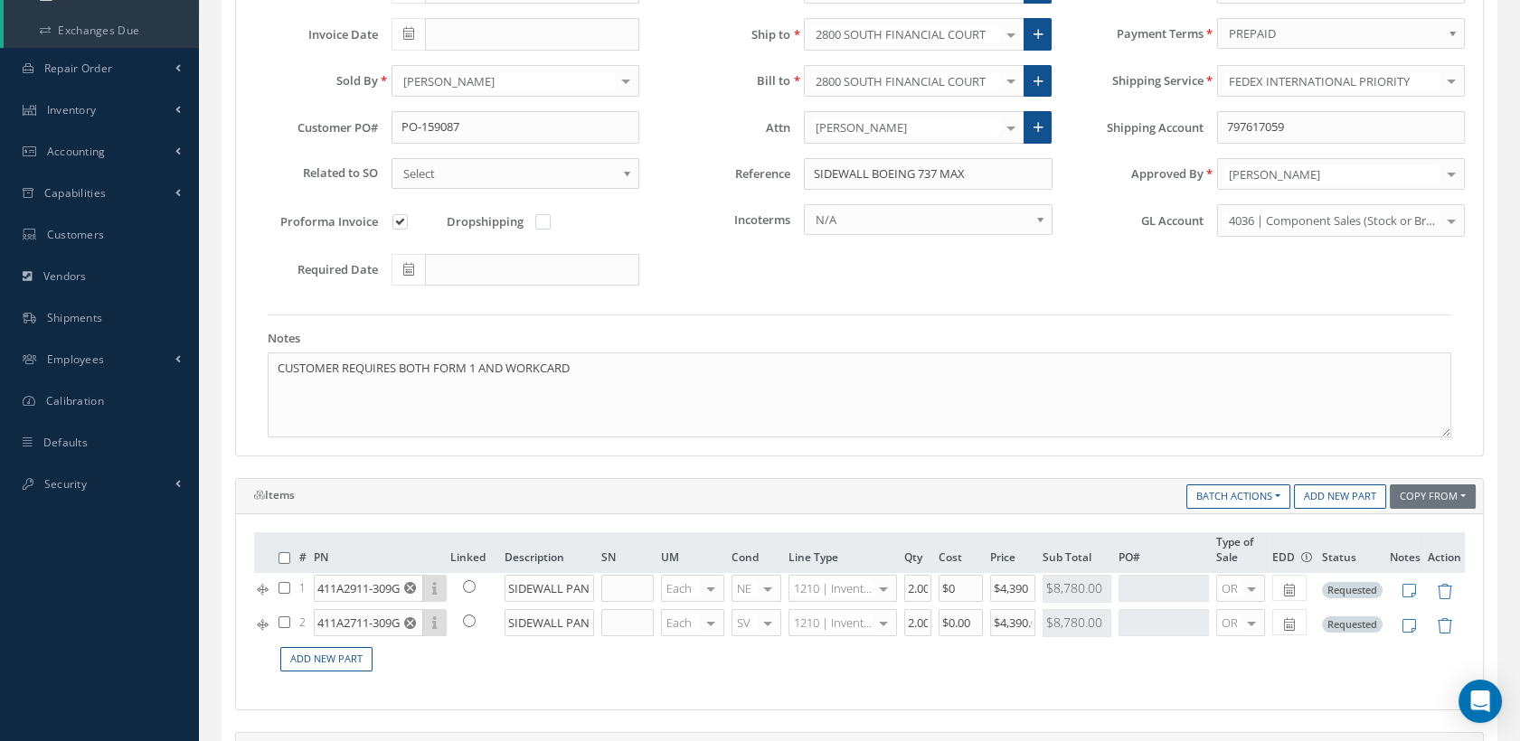
scroll to position [313, 0]
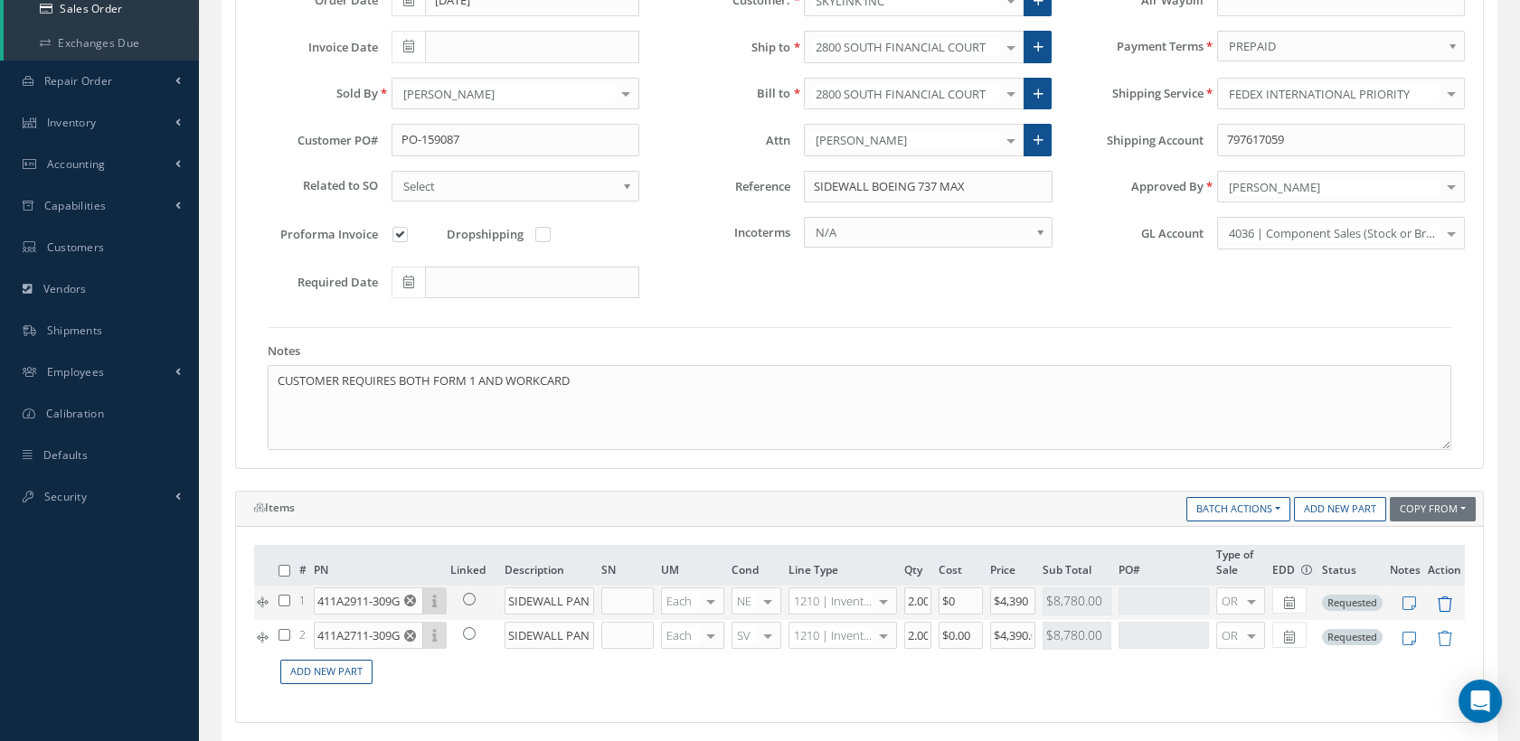
click at [1443, 599] on icon at bounding box center [1444, 604] width 15 height 15
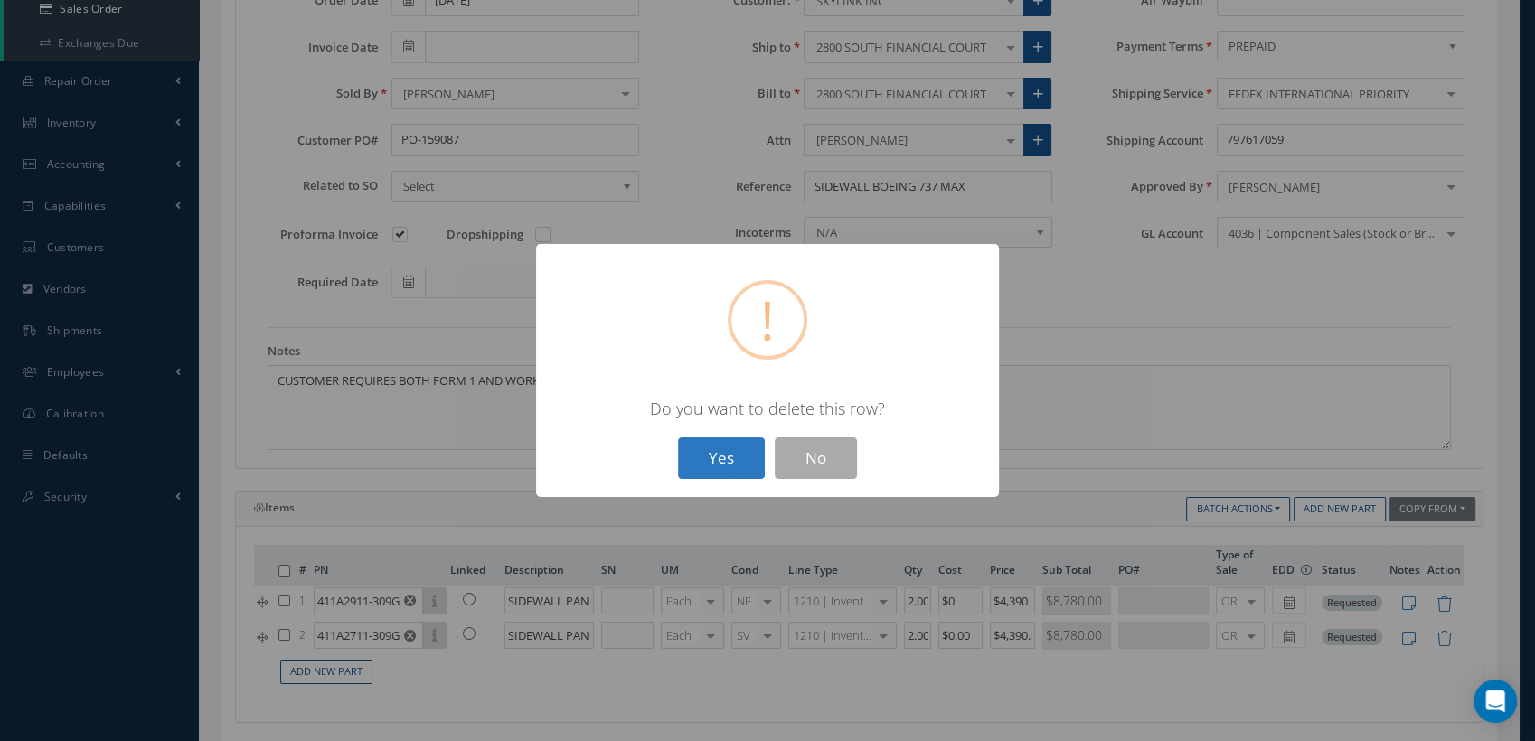
click at [742, 473] on button "Yes" at bounding box center [721, 459] width 87 height 42
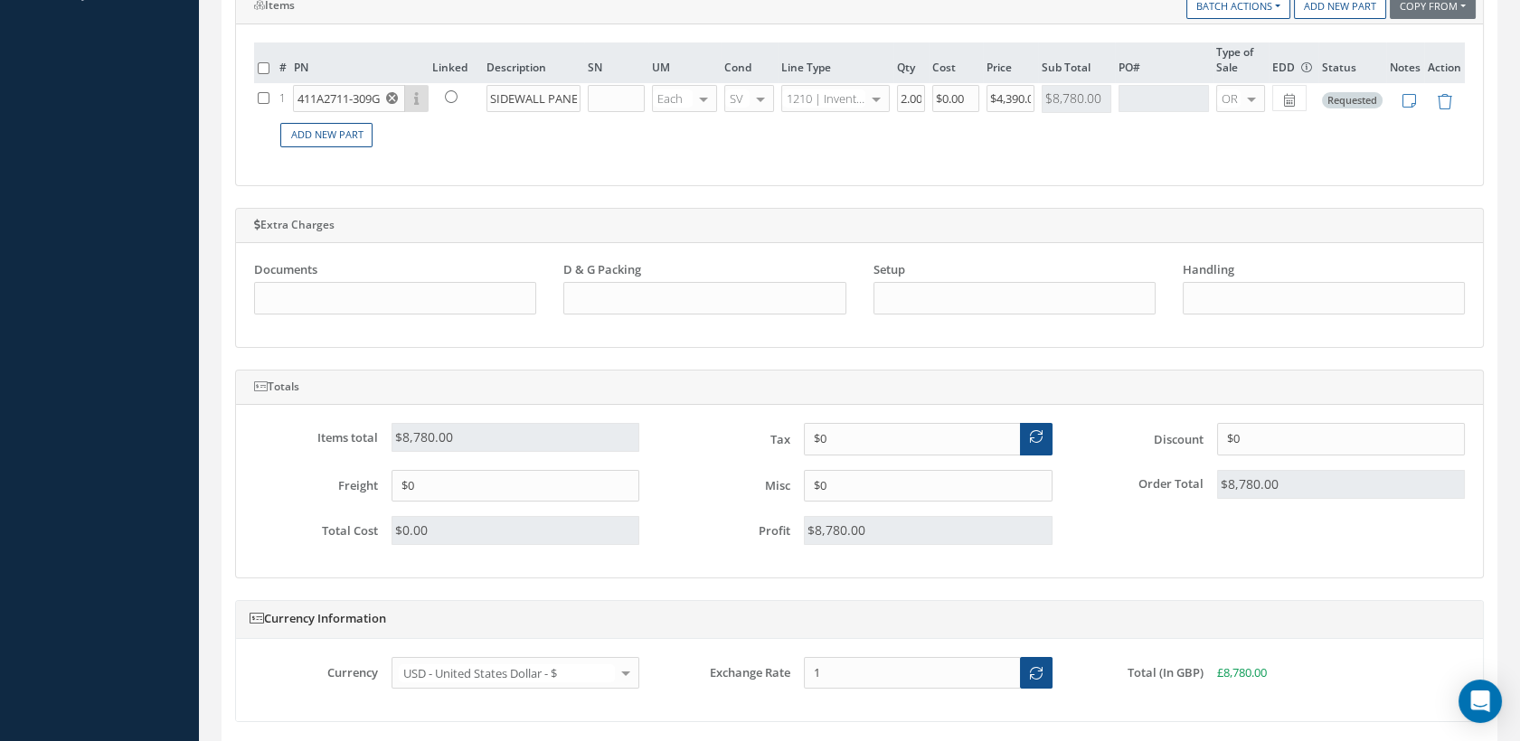
scroll to position [1117, 0]
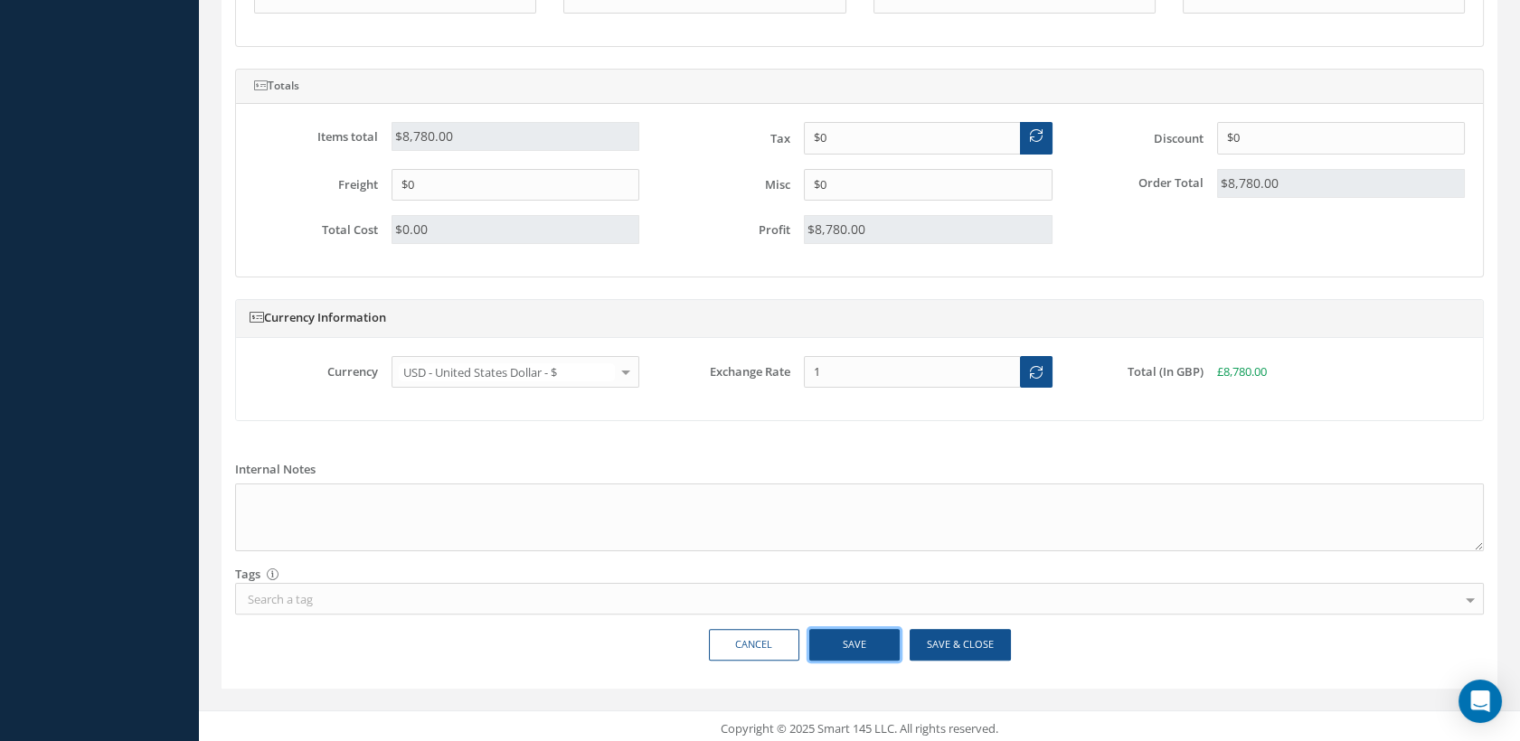
click at [873, 642] on button "Save" at bounding box center [854, 645] width 90 height 32
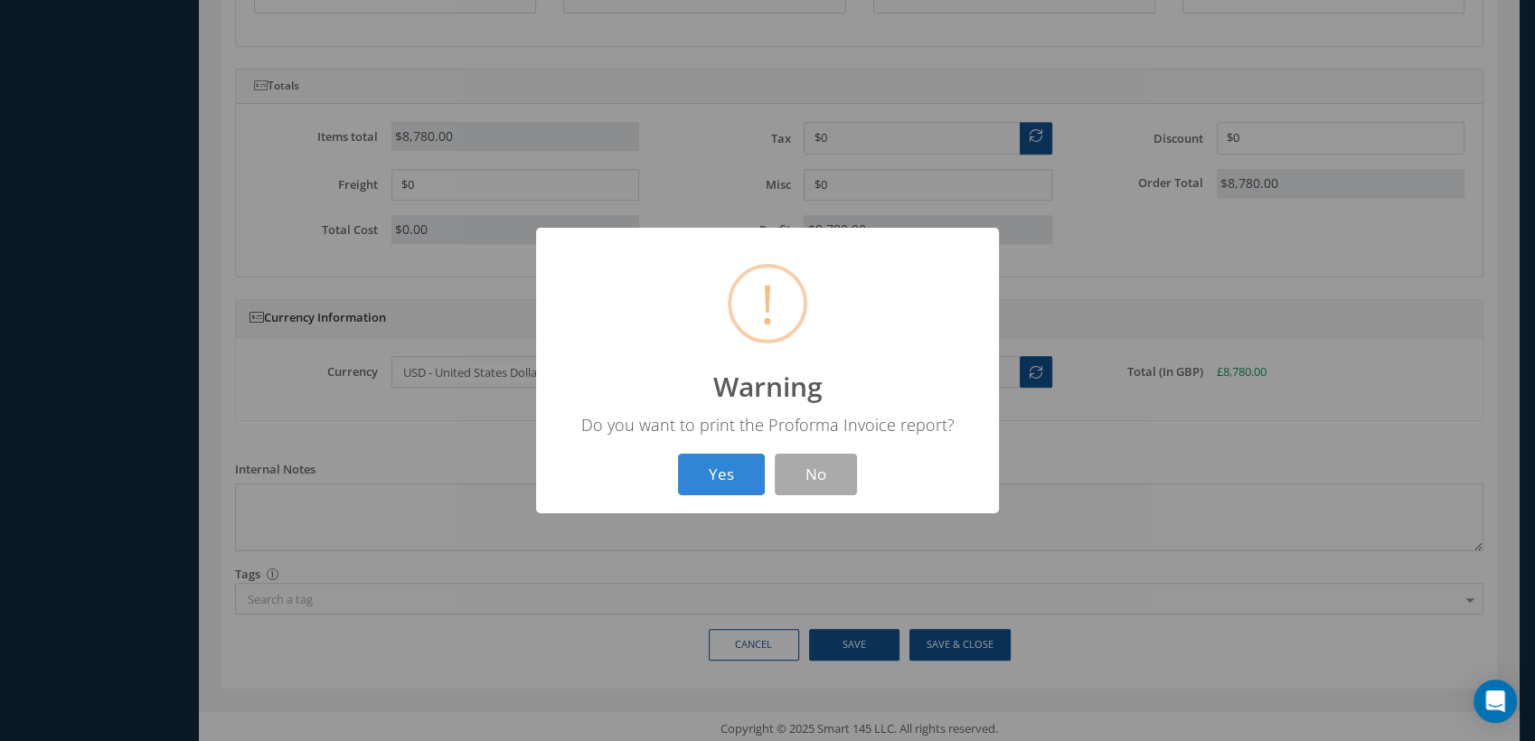
click at [808, 448] on div "? ! i Warning × Do you want to print the Proforma Invoice report? Yes No" at bounding box center [767, 371] width 463 height 287
click at [836, 463] on button "No" at bounding box center [816, 475] width 82 height 42
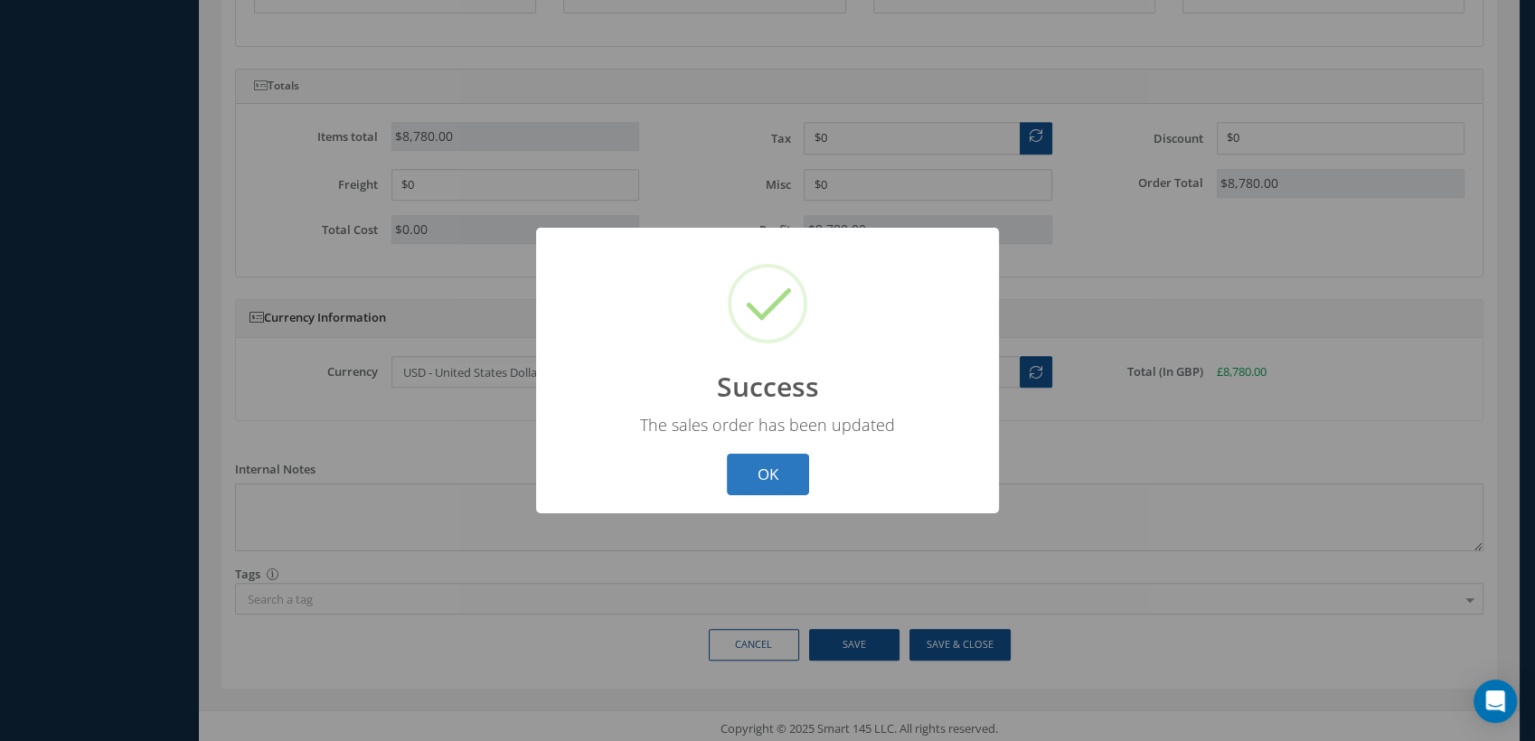
click at [796, 463] on button "OK" at bounding box center [768, 475] width 82 height 42
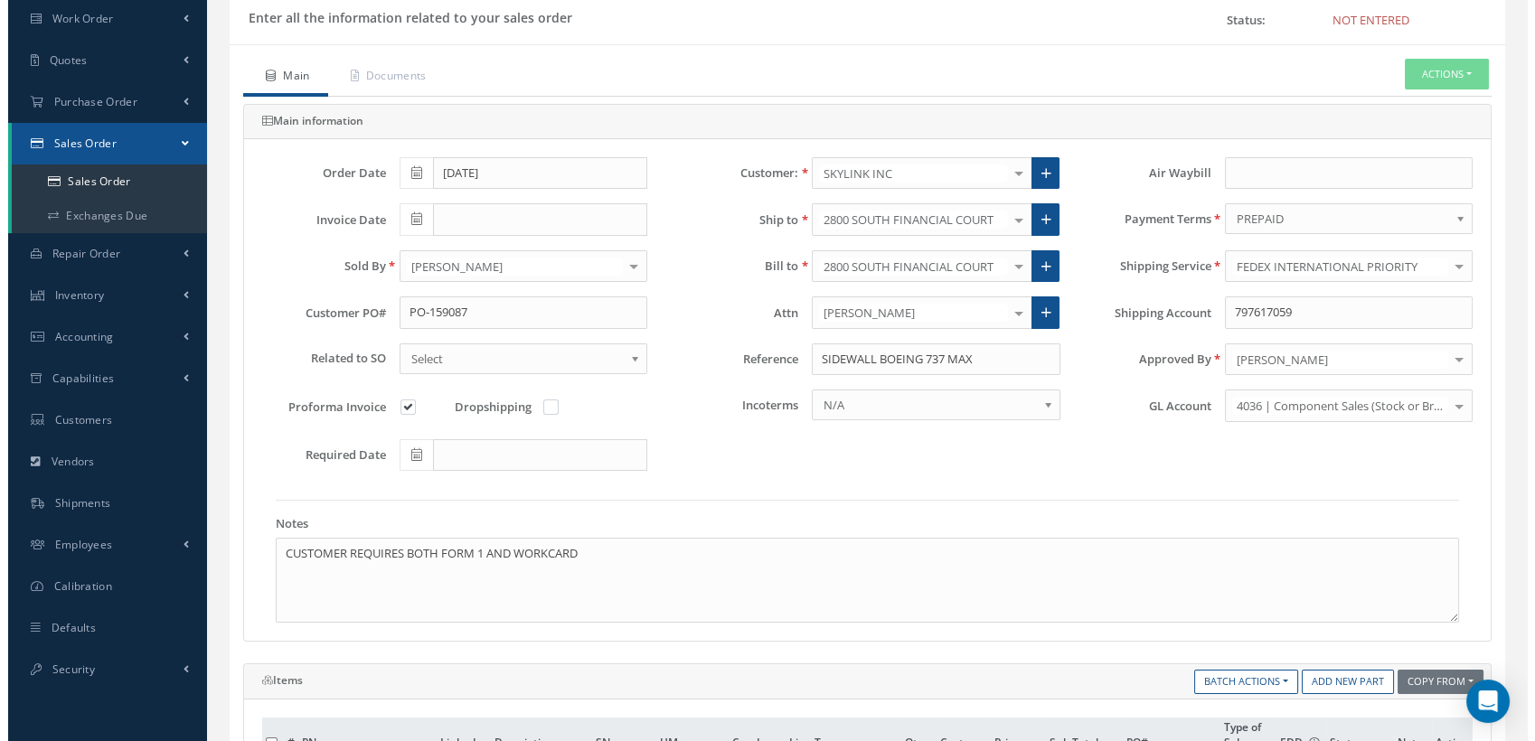
scroll to position [12, 0]
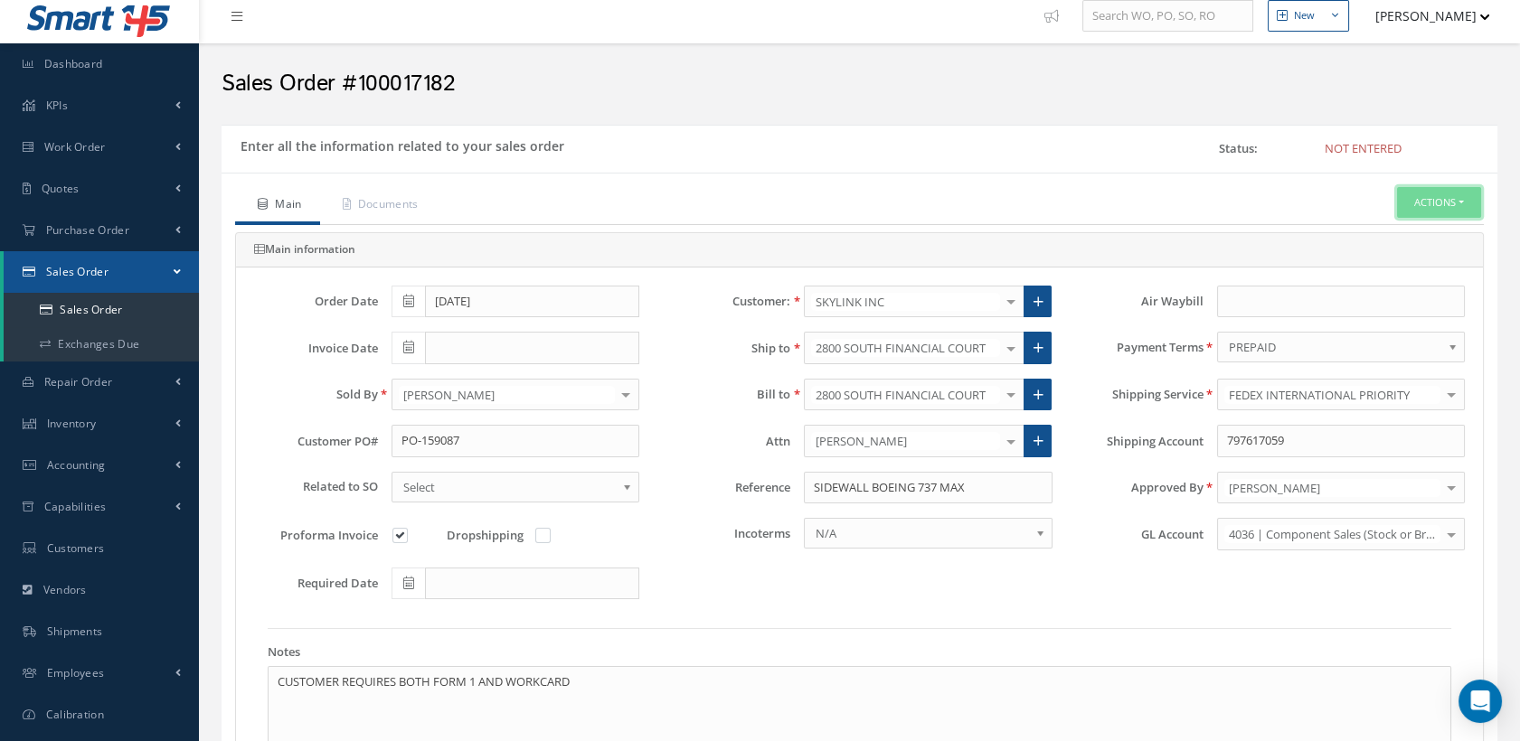
click at [1406, 211] on button "Actions" at bounding box center [1439, 203] width 84 height 32
click at [1374, 233] on link "Send By Email" at bounding box center [1409, 234] width 145 height 24
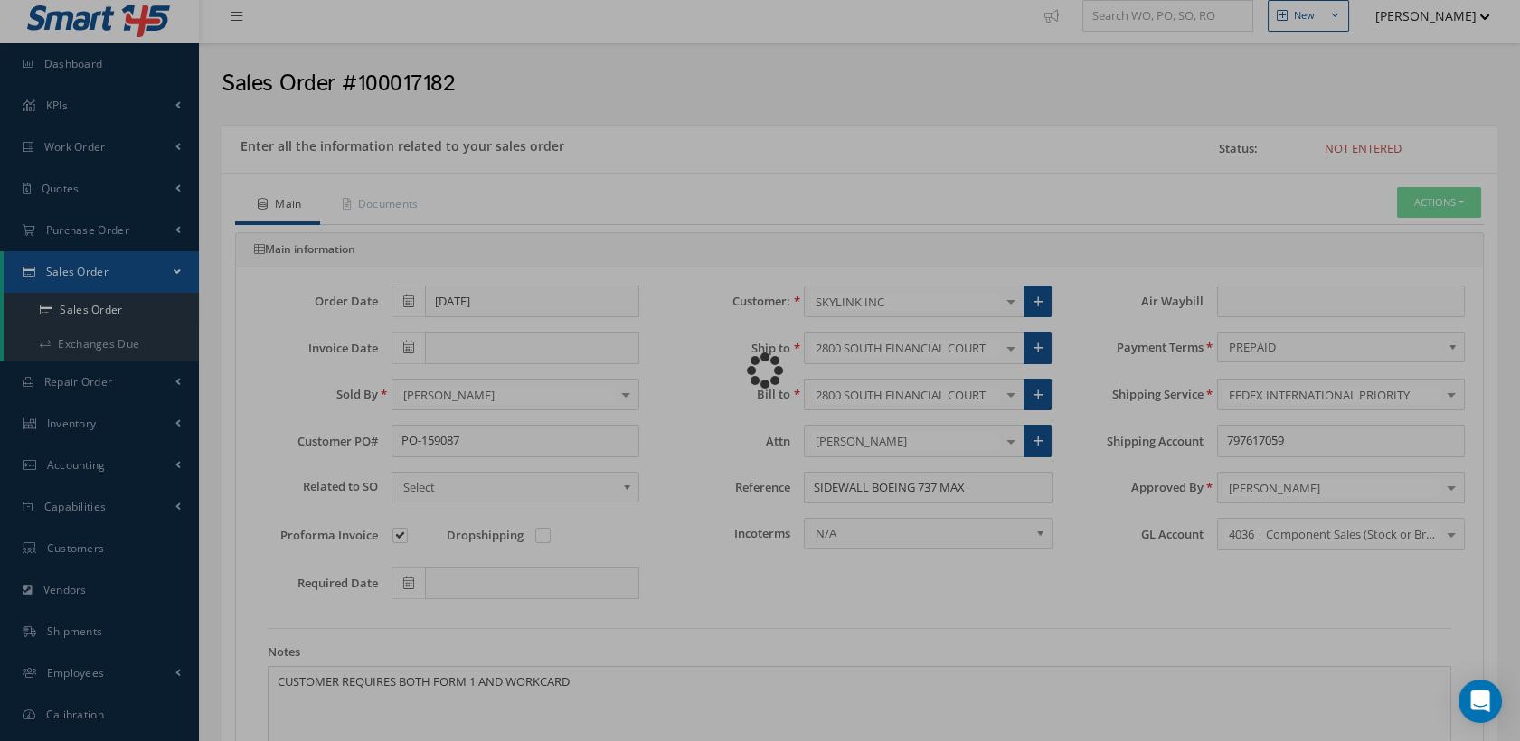
type input "Reports from Sales Order #100017182"
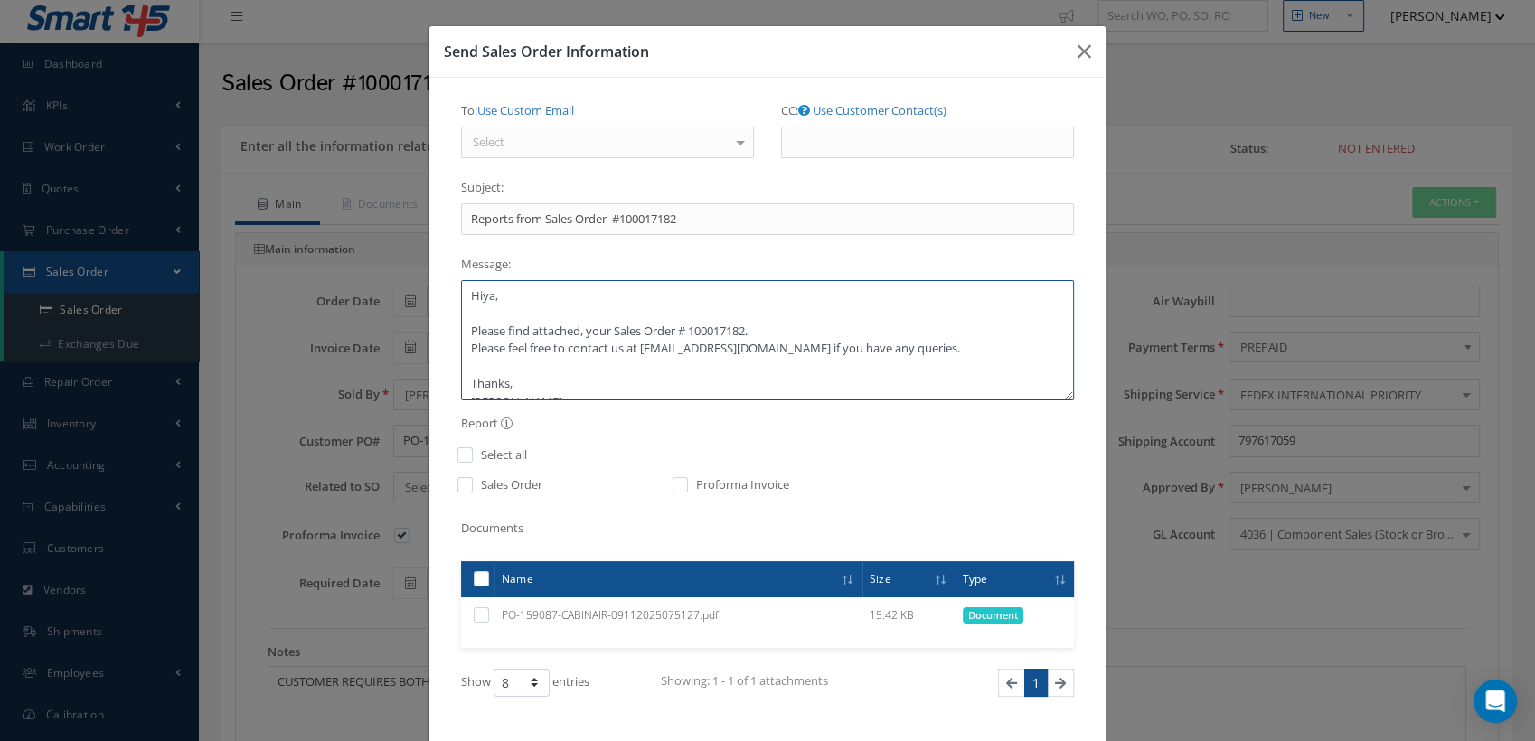
scroll to position [17, 0]
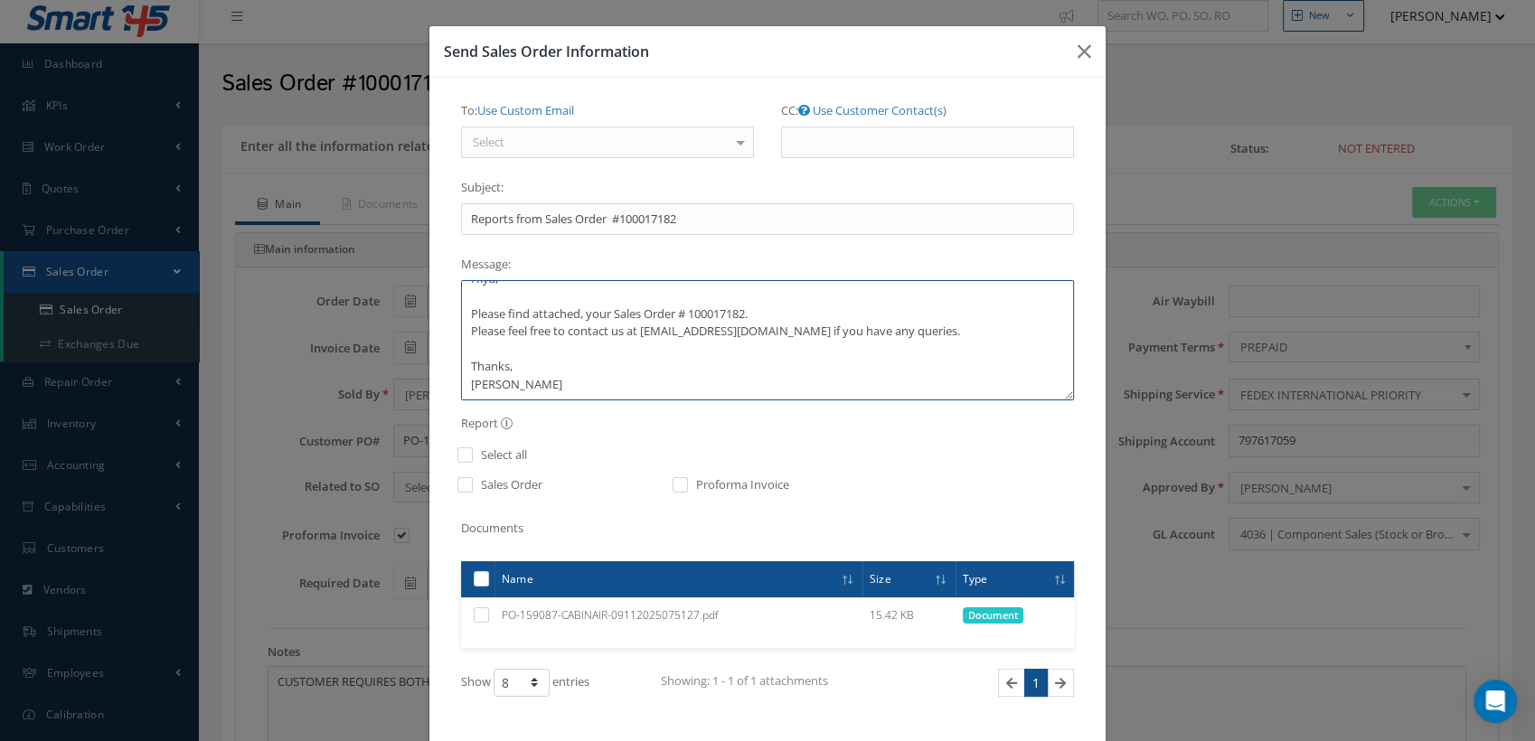
drag, startPoint x: 460, startPoint y: 295, endPoint x: 704, endPoint y: 439, distance: 283.8
click at [704, 439] on div "To: Use Custom Email Select INVOICING <accounting@skylinkintl.com> PATRICK CARM…" at bounding box center [768, 437] width 640 height 683
paste textarea "Good afternoon Please find attached revised Proforma Invoice # 100017182. if yo…"
type textarea "Good afternoon Please find attached revised Proforma Invoice # 100017182. if yo…"
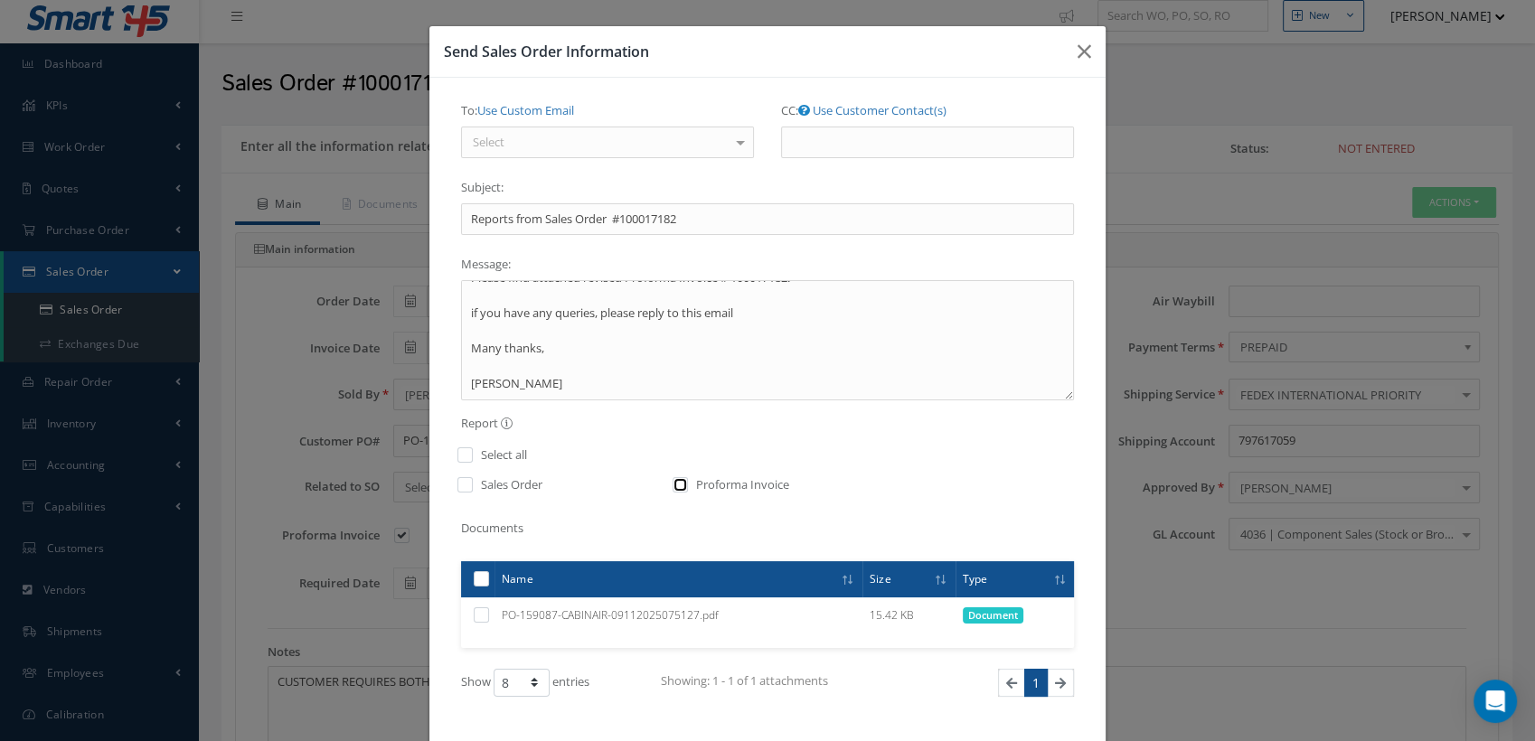
click at [675, 486] on input "checkbox" at bounding box center [681, 490] width 12 height 21
checkbox input "true"
click at [571, 144] on div "Select" at bounding box center [607, 143] width 293 height 33
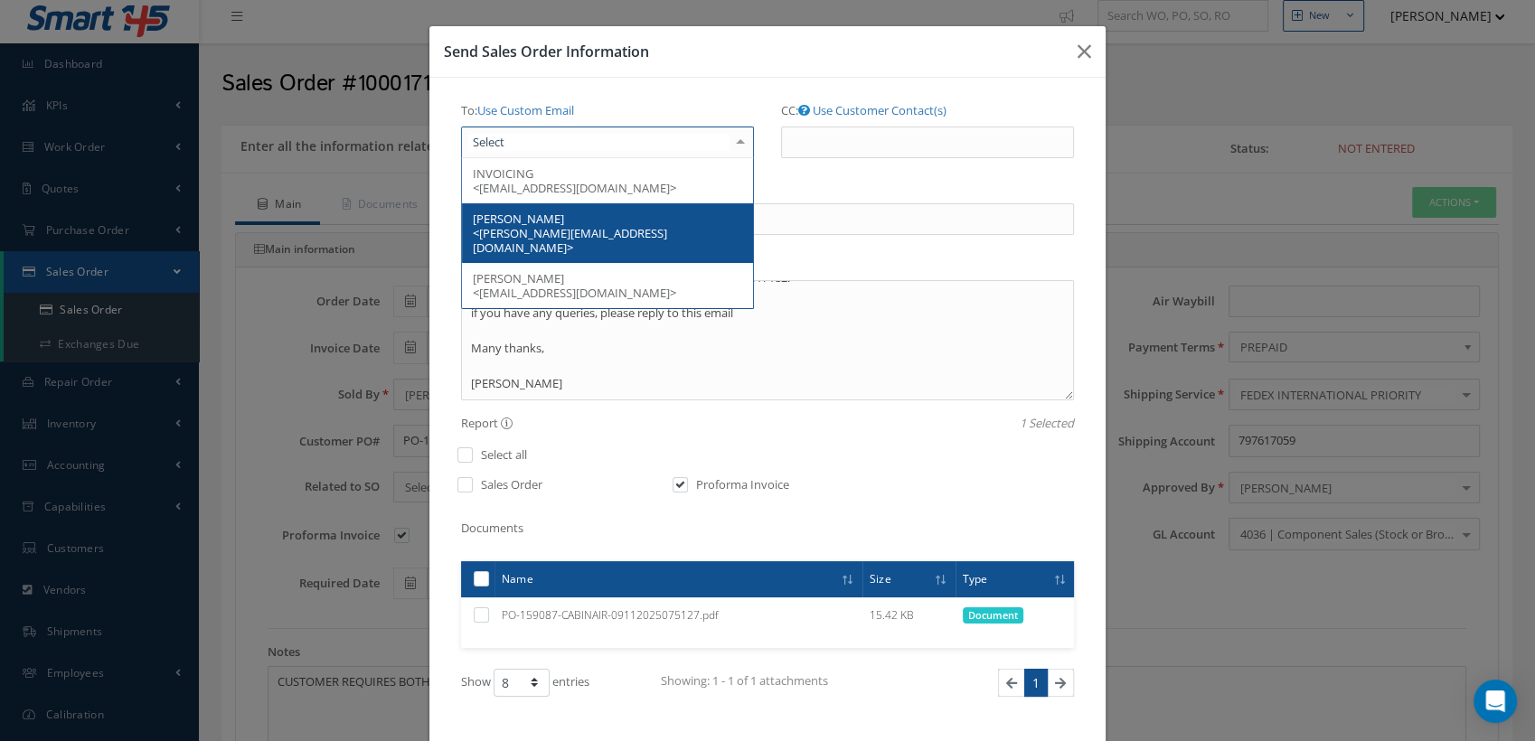
click at [768, 164] on div "CC: Use Customer Contact(s) INVOICING <accounting@skylinkintl.com> PATRICK CARM…" at bounding box center [928, 134] width 320 height 77
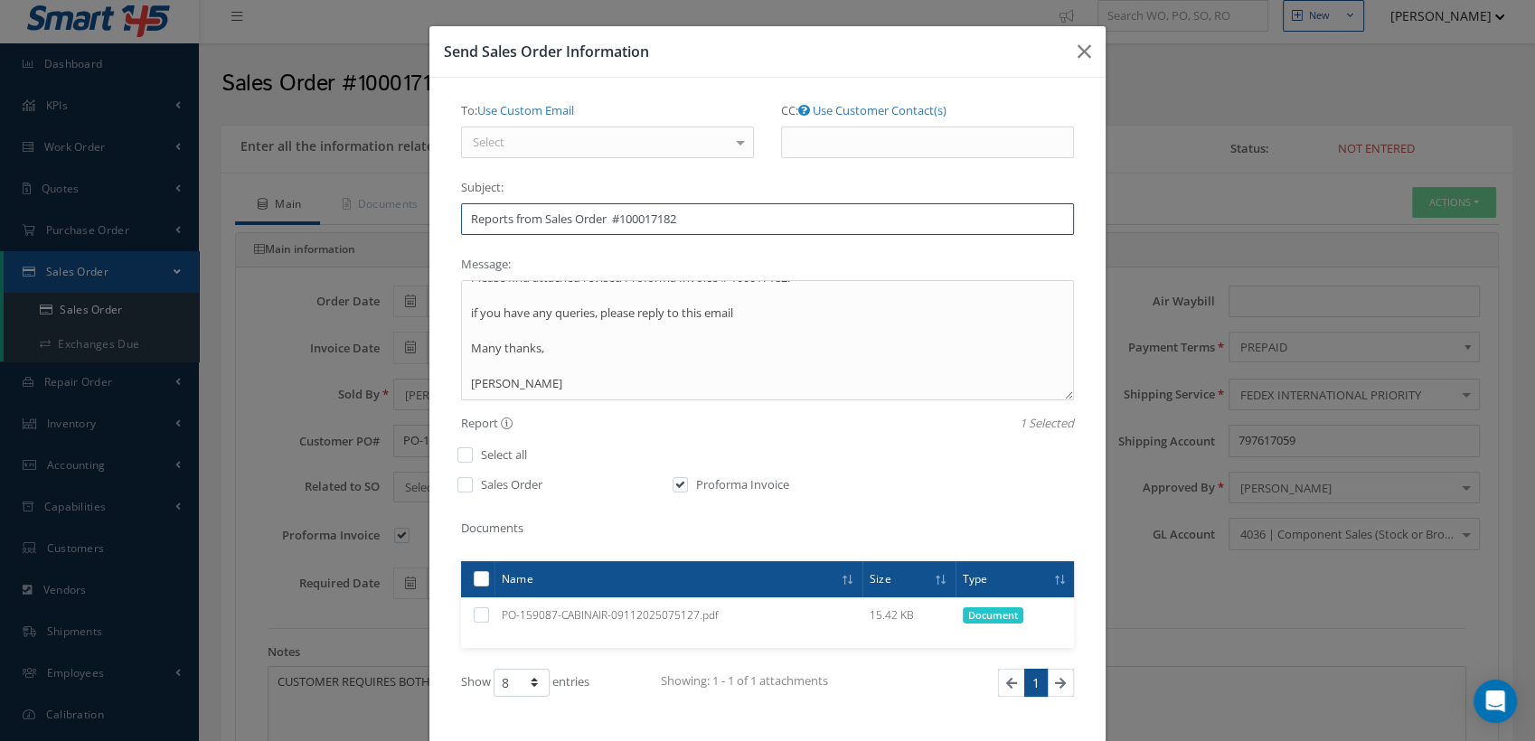
drag, startPoint x: 697, startPoint y: 221, endPoint x: 493, endPoint y: 221, distance: 204.3
click at [438, 212] on div "To: Use Custom Email Select INVOICING <accounting@skylinkintl.com> PATRICK CARM…" at bounding box center [767, 437] width 676 height 719
paste input "Revised Proforma #100017182 now with P/N matching order PO 159087"
type input "Revised Proforma #100017182 now with P/N matching order PO 159087"
click at [567, 108] on link "Use Custom Email" at bounding box center [525, 110] width 97 height 16
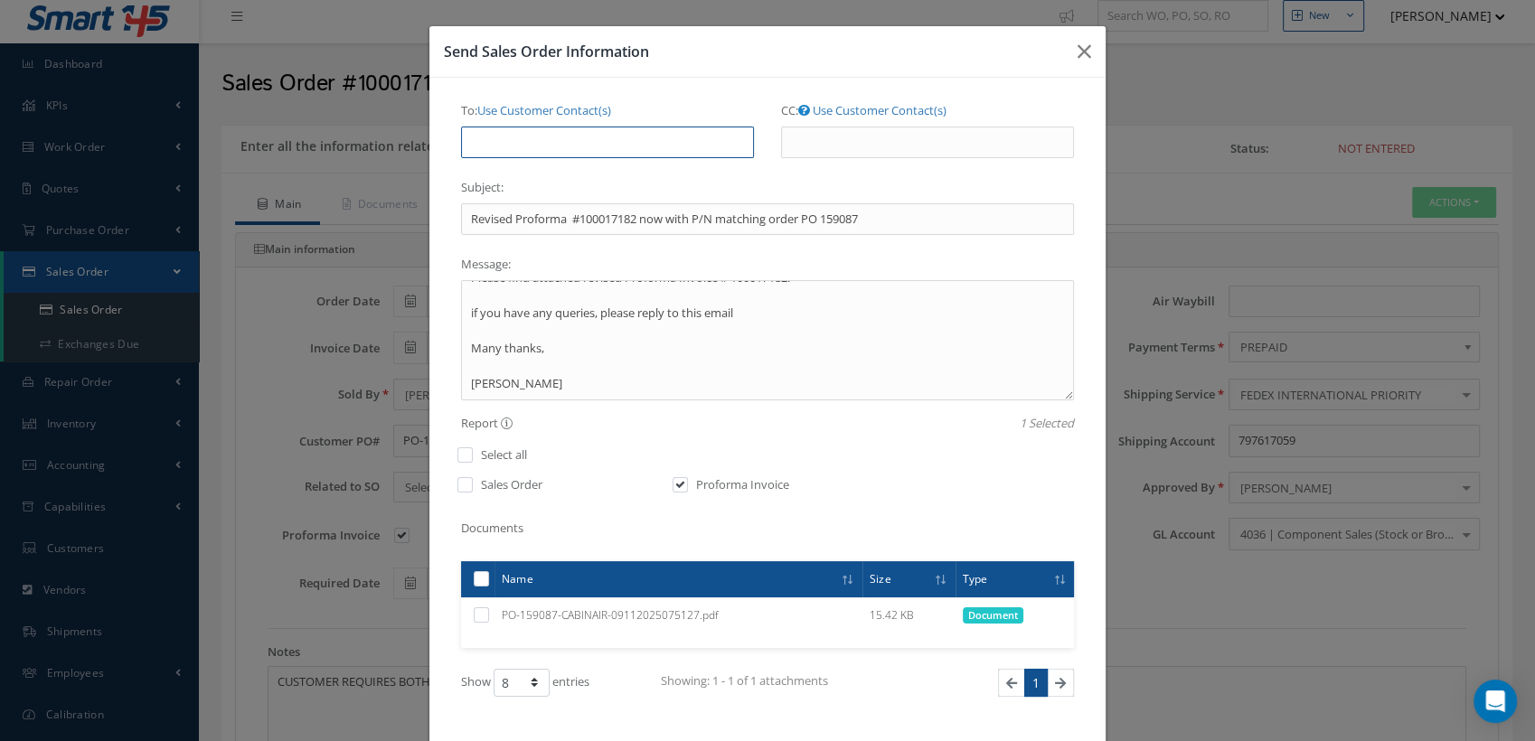
click at [533, 140] on input "To: Use Customer Contact(s)" at bounding box center [607, 143] width 293 height 33
type input "CLARE@CAB.AERO"
click at [467, 212] on input "Revised Proforma #100017182 now with P/N matching order PO 159087" at bounding box center [767, 219] width 613 height 33
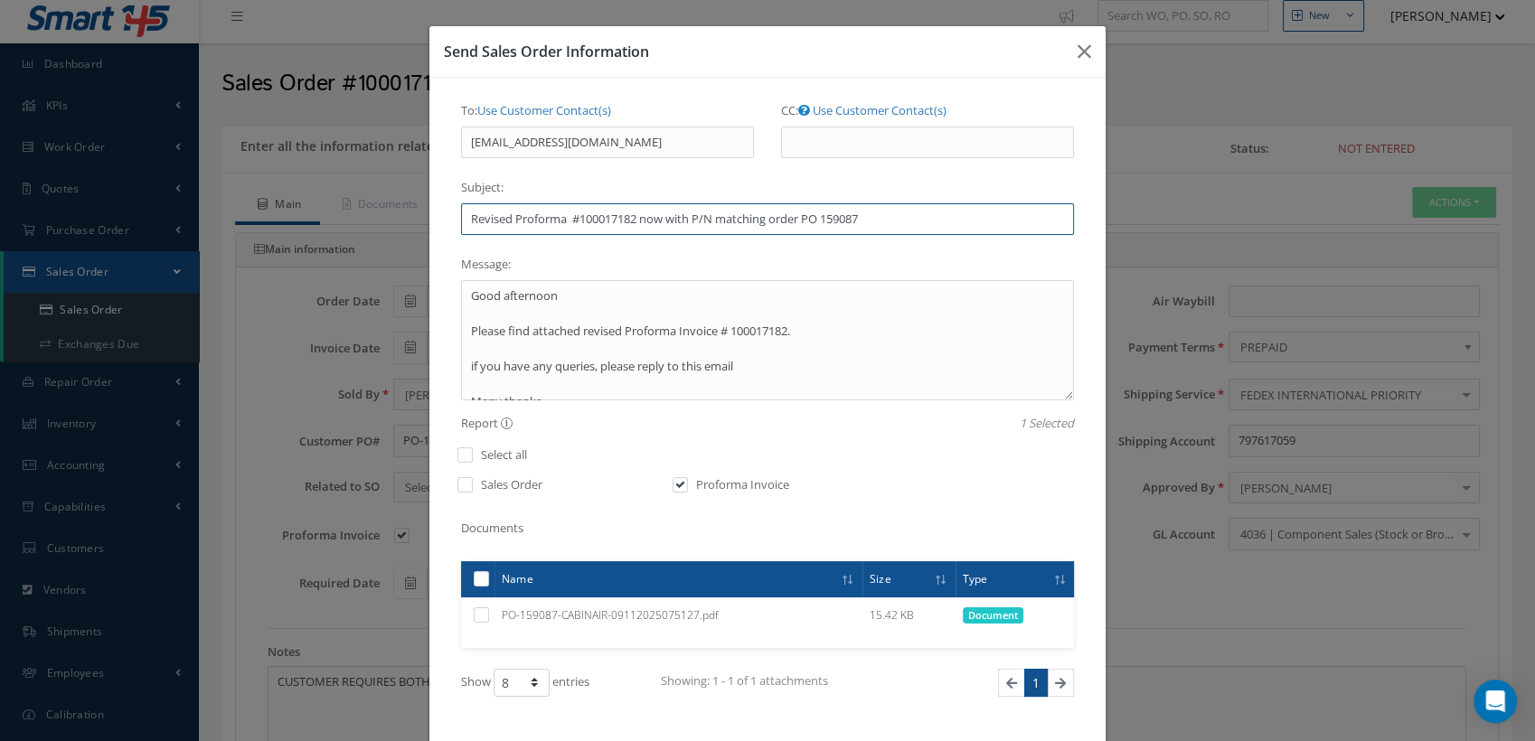
type input "Revised Proforma #100017182 now with P/N matching order PO 159087"
click at [463, 365] on textarea "Good afternoon Please find attached revised Proforma Invoice # 100017182. if yo…" at bounding box center [767, 340] width 613 height 120
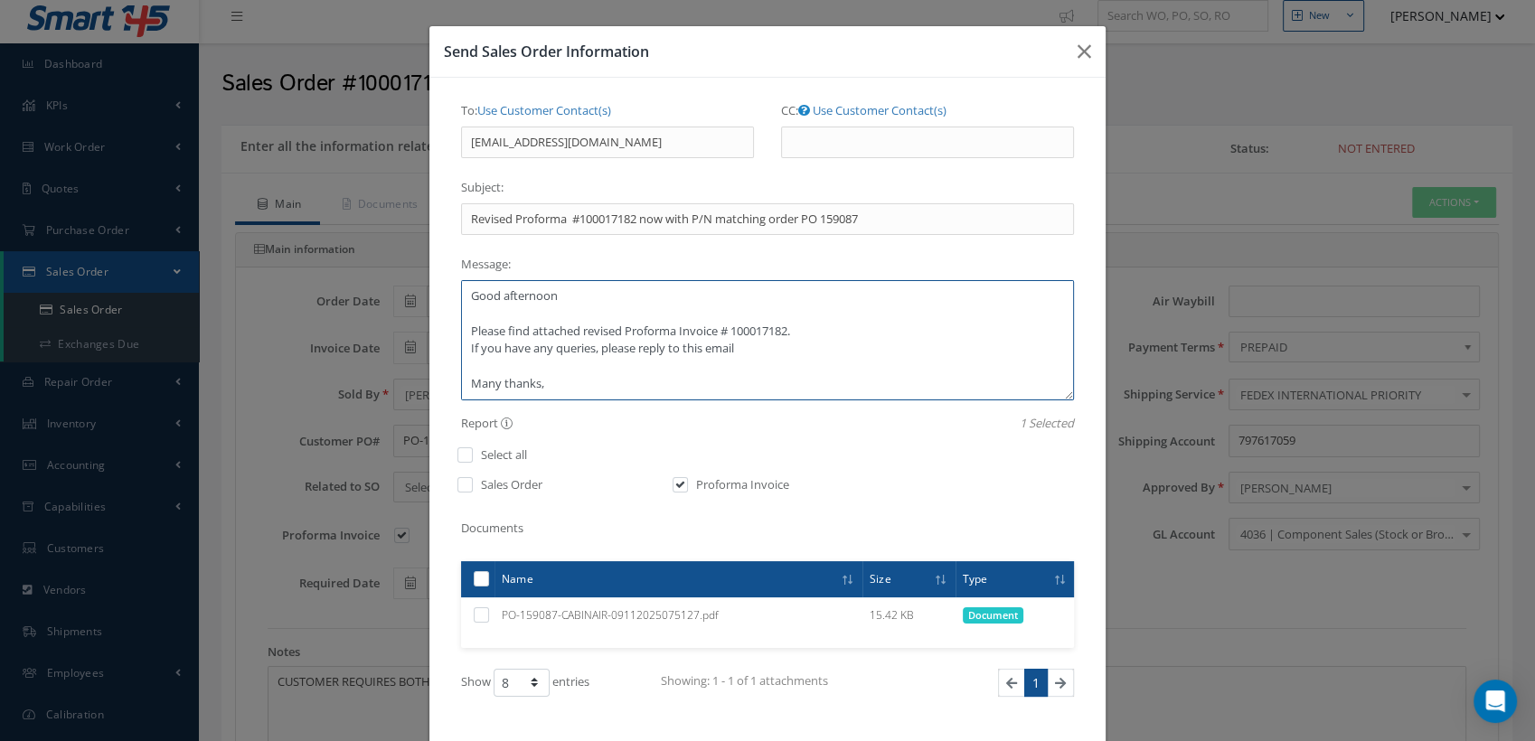
click at [806, 330] on textarea "Good afternoon Please find attached revised Proforma Invoice # 100017182. If yo…" at bounding box center [767, 340] width 613 height 120
click at [756, 365] on textarea "Good afternoon Please find attached revised Proforma Invoice # 100017182. If yo…" at bounding box center [767, 340] width 613 height 120
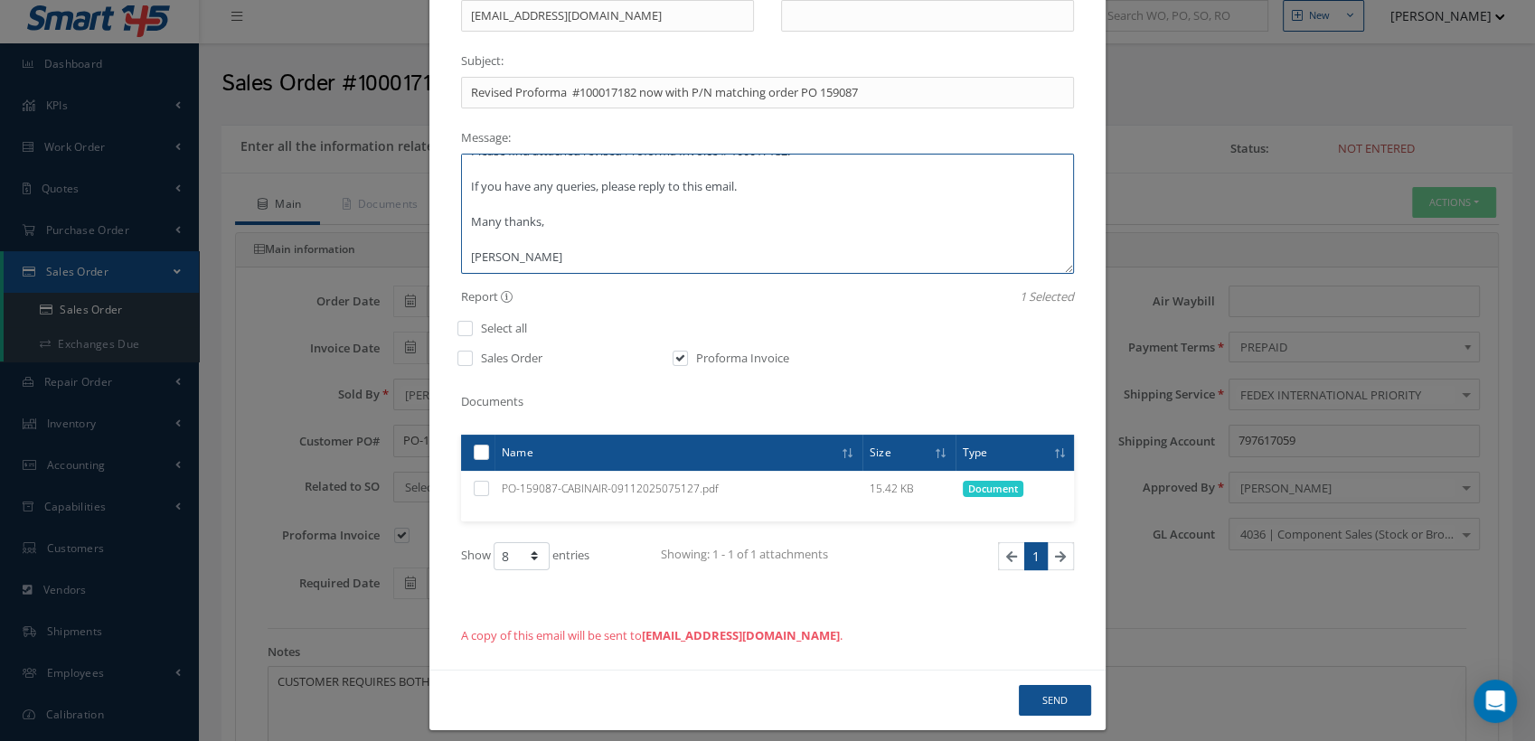
scroll to position [141, 0]
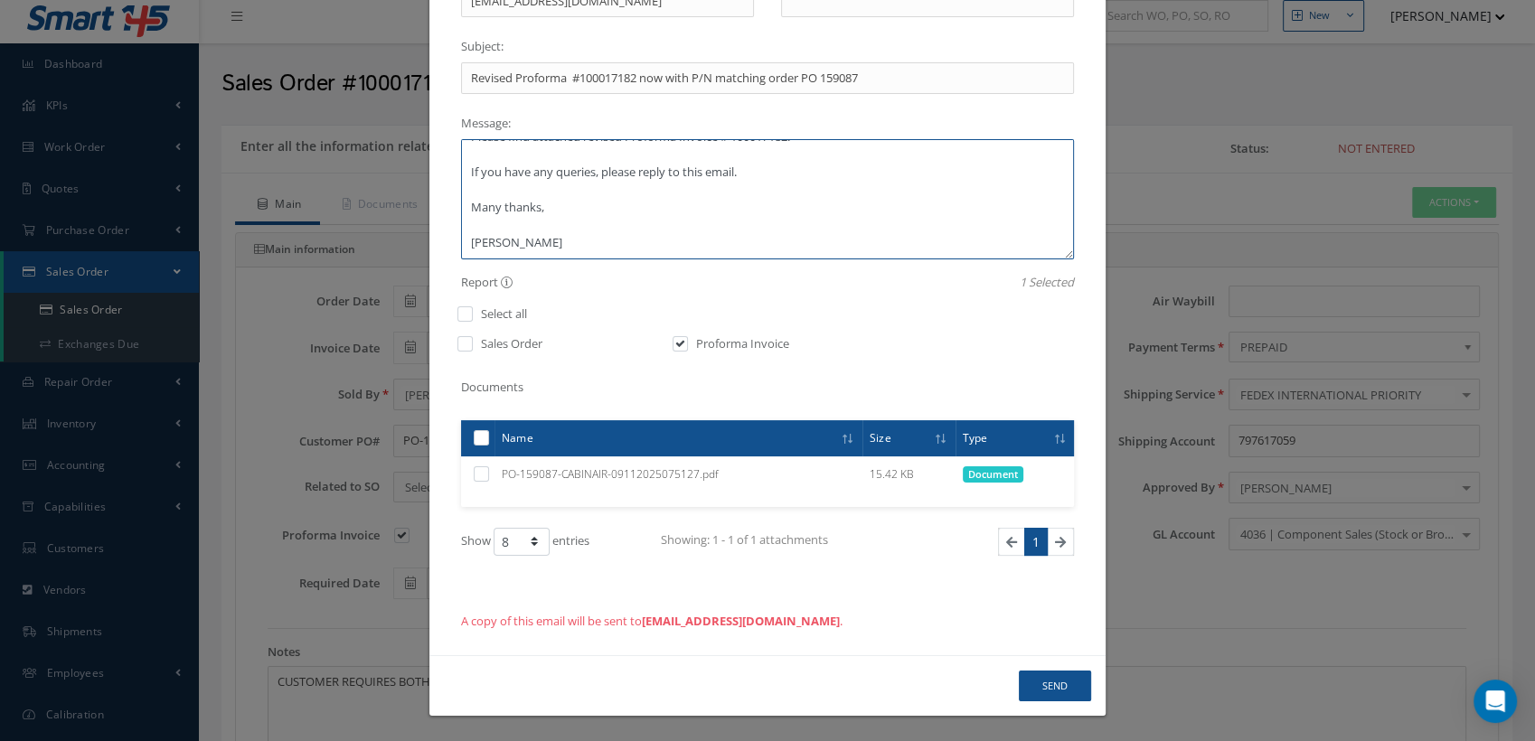
type textarea "Good afternoon Please find attached revised Proforma Invoice # 100017182. If yo…"
click at [722, 346] on label "Proforma Invoice" at bounding box center [741, 344] width 98 height 18
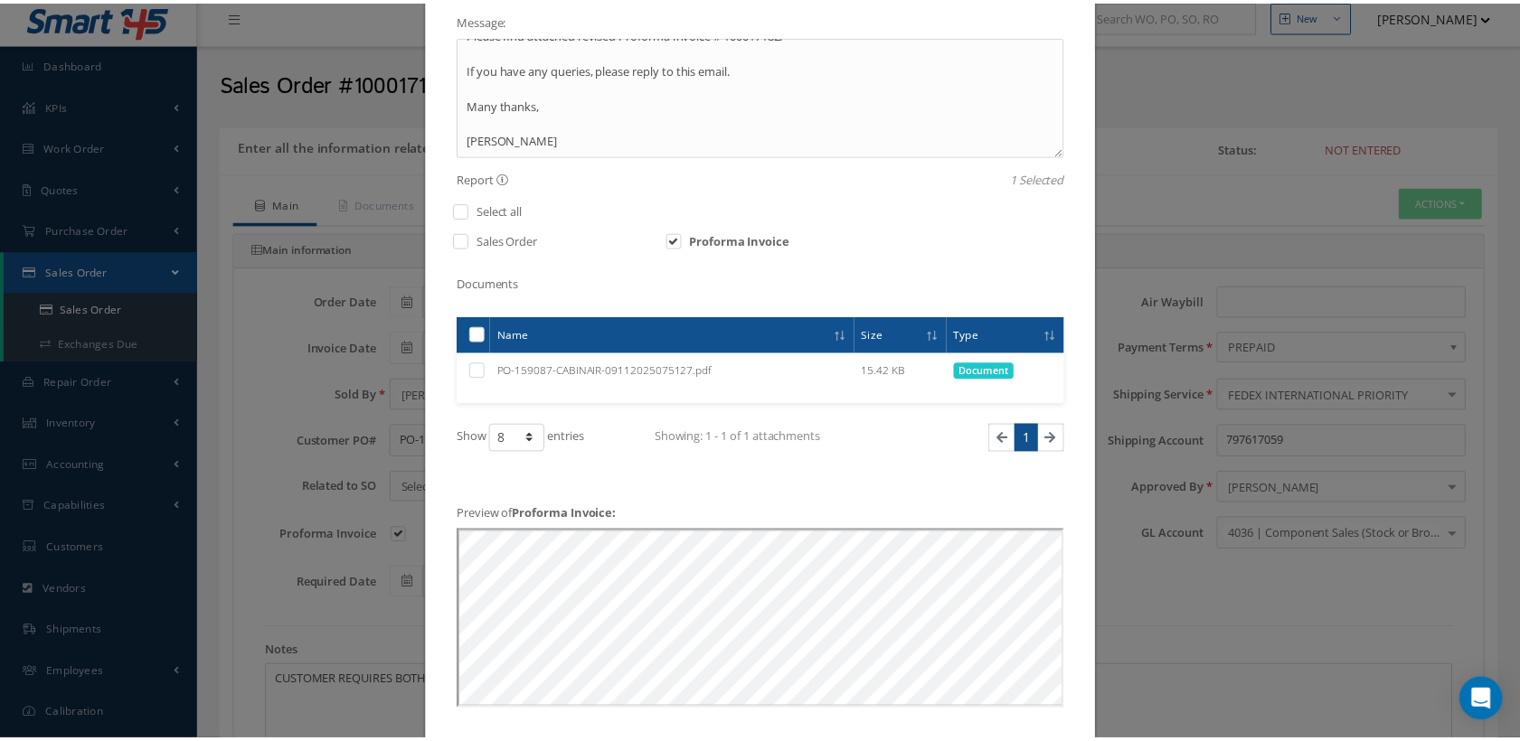
scroll to position [342, 0]
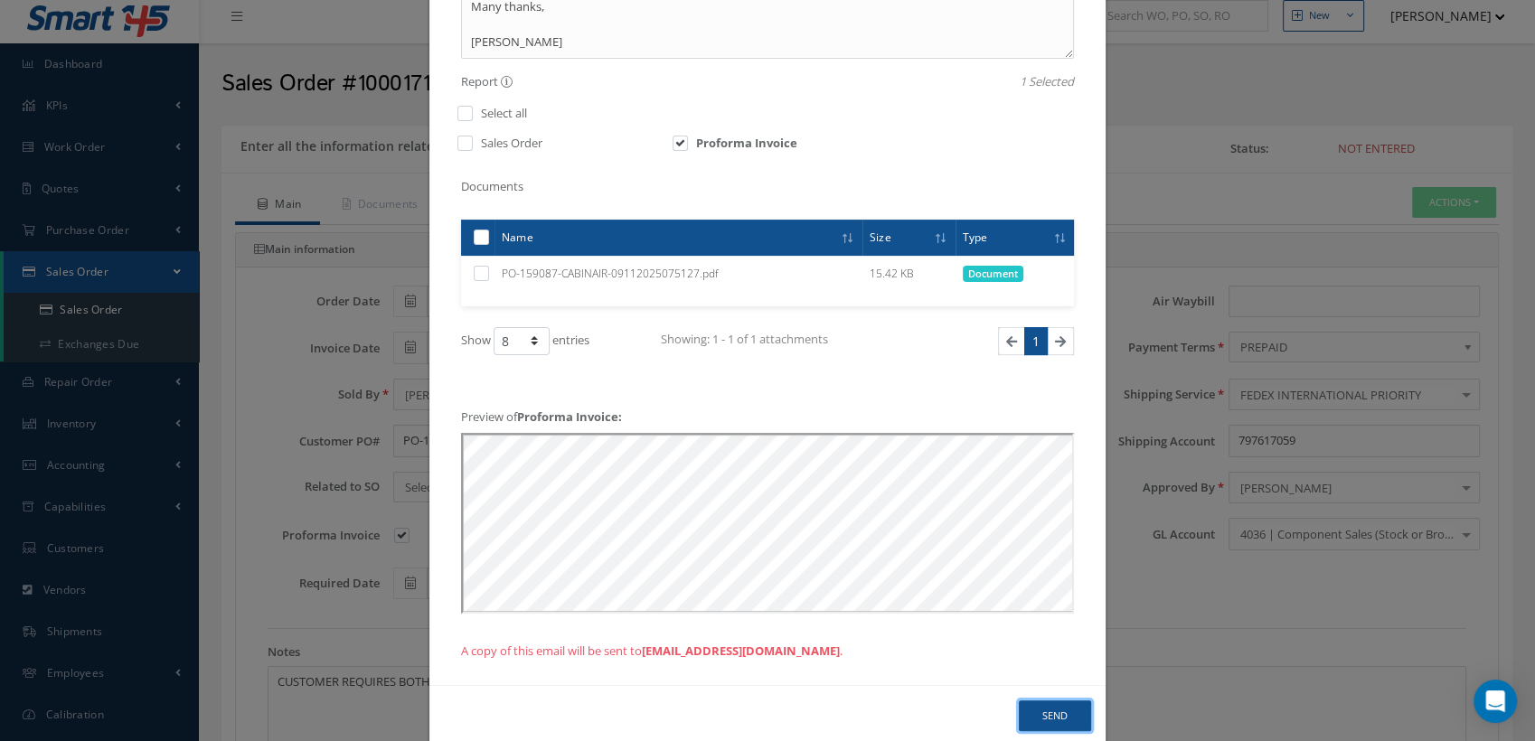
click at [1037, 708] on button "Send" at bounding box center [1055, 717] width 72 height 32
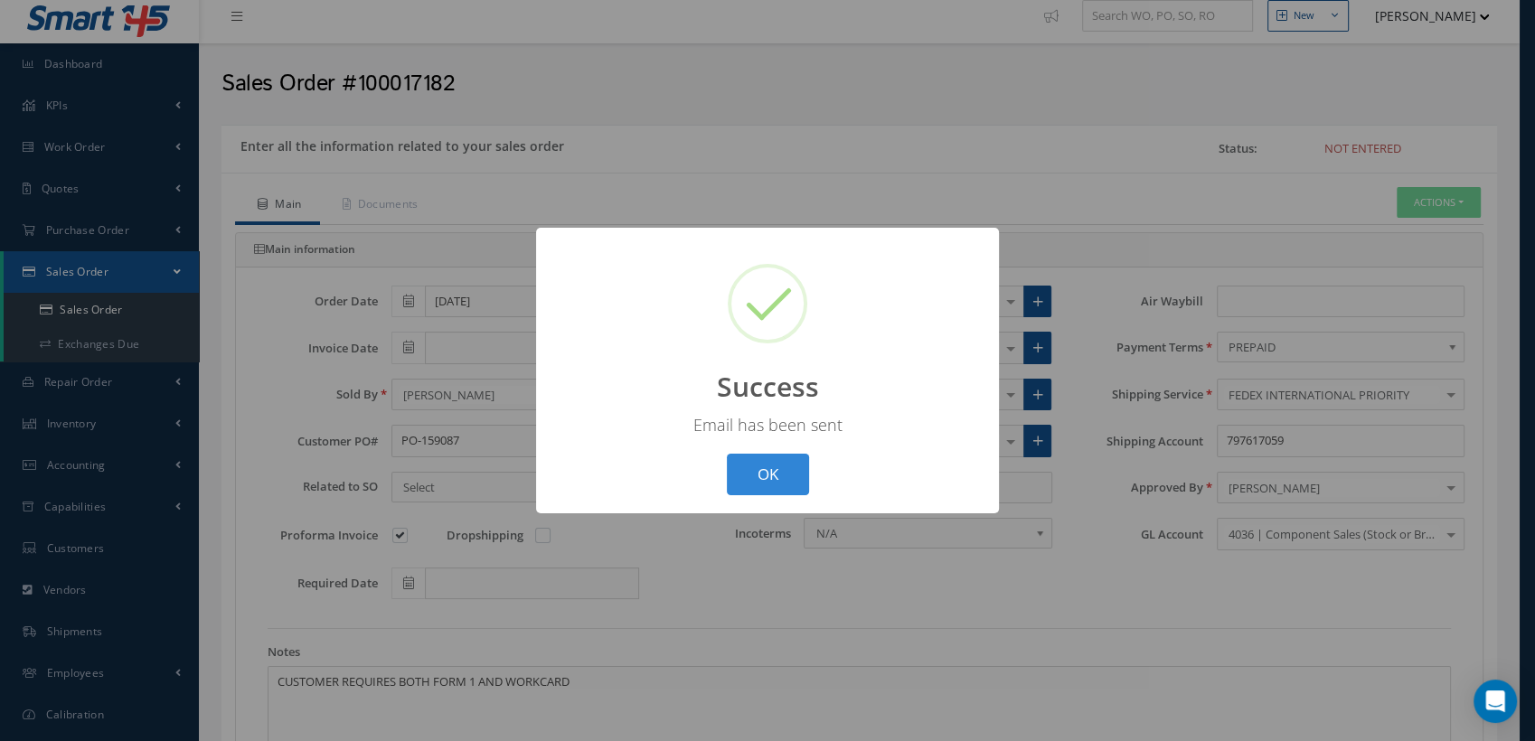
click at [783, 469] on button "OK" at bounding box center [768, 475] width 82 height 42
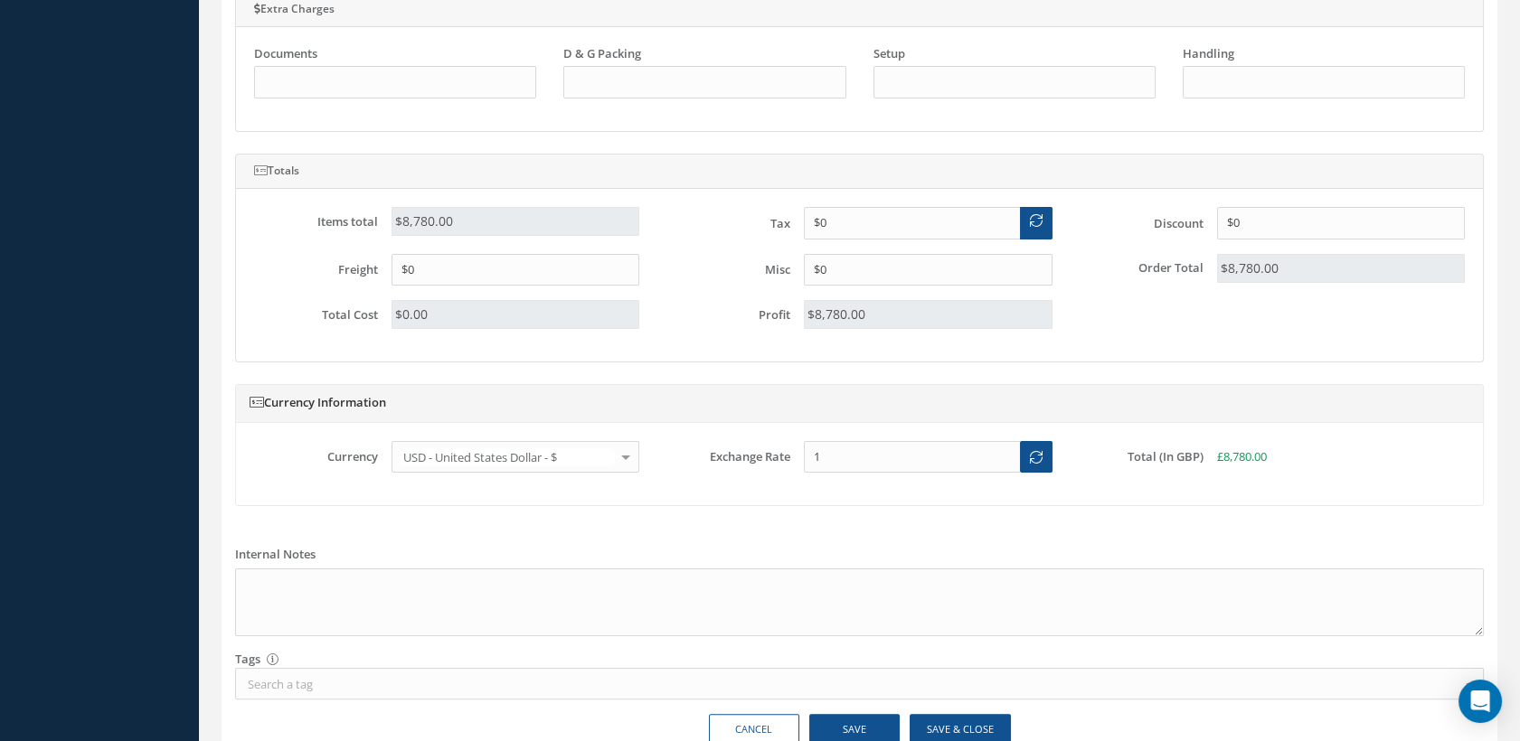
scroll to position [1117, 0]
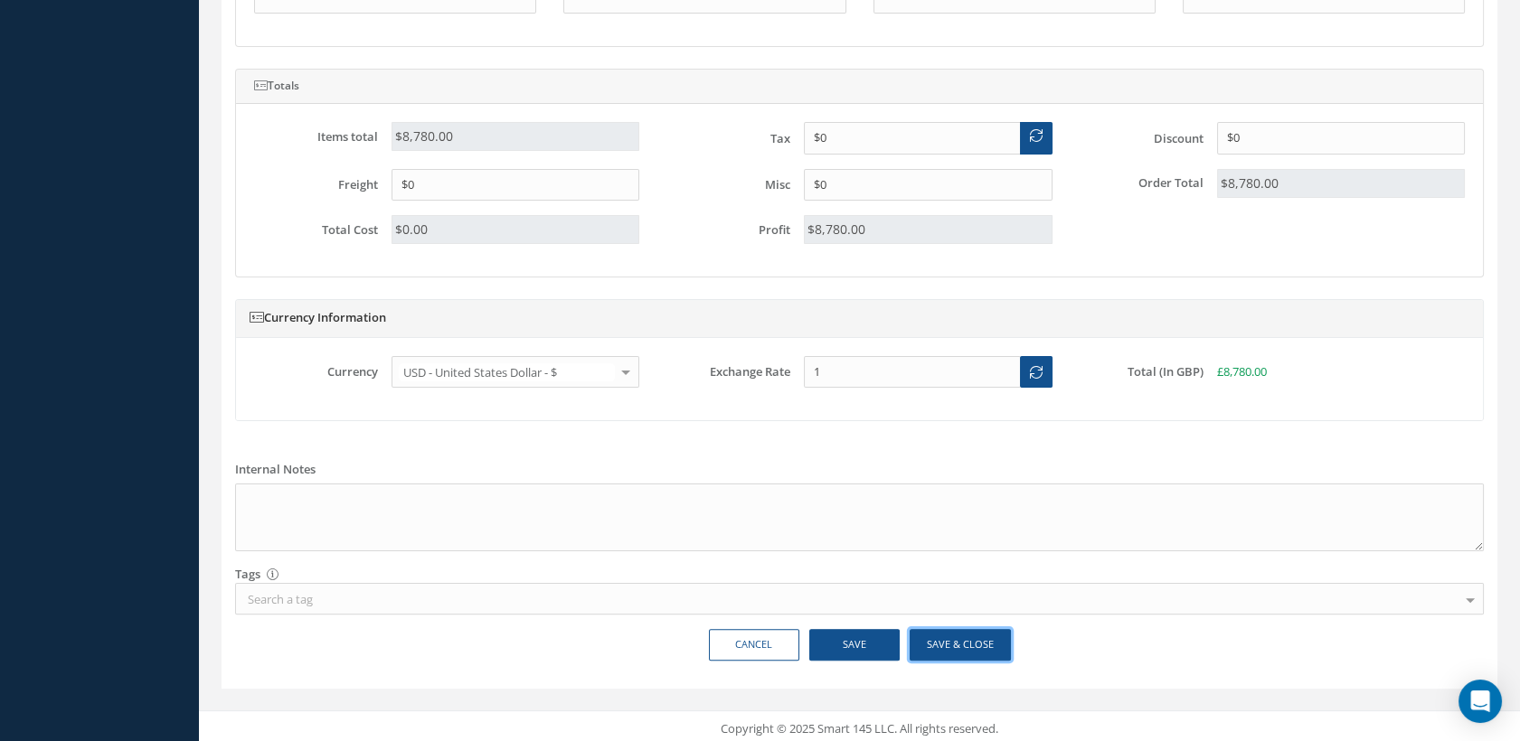
click at [954, 632] on button "Save & Close" at bounding box center [960, 645] width 101 height 32
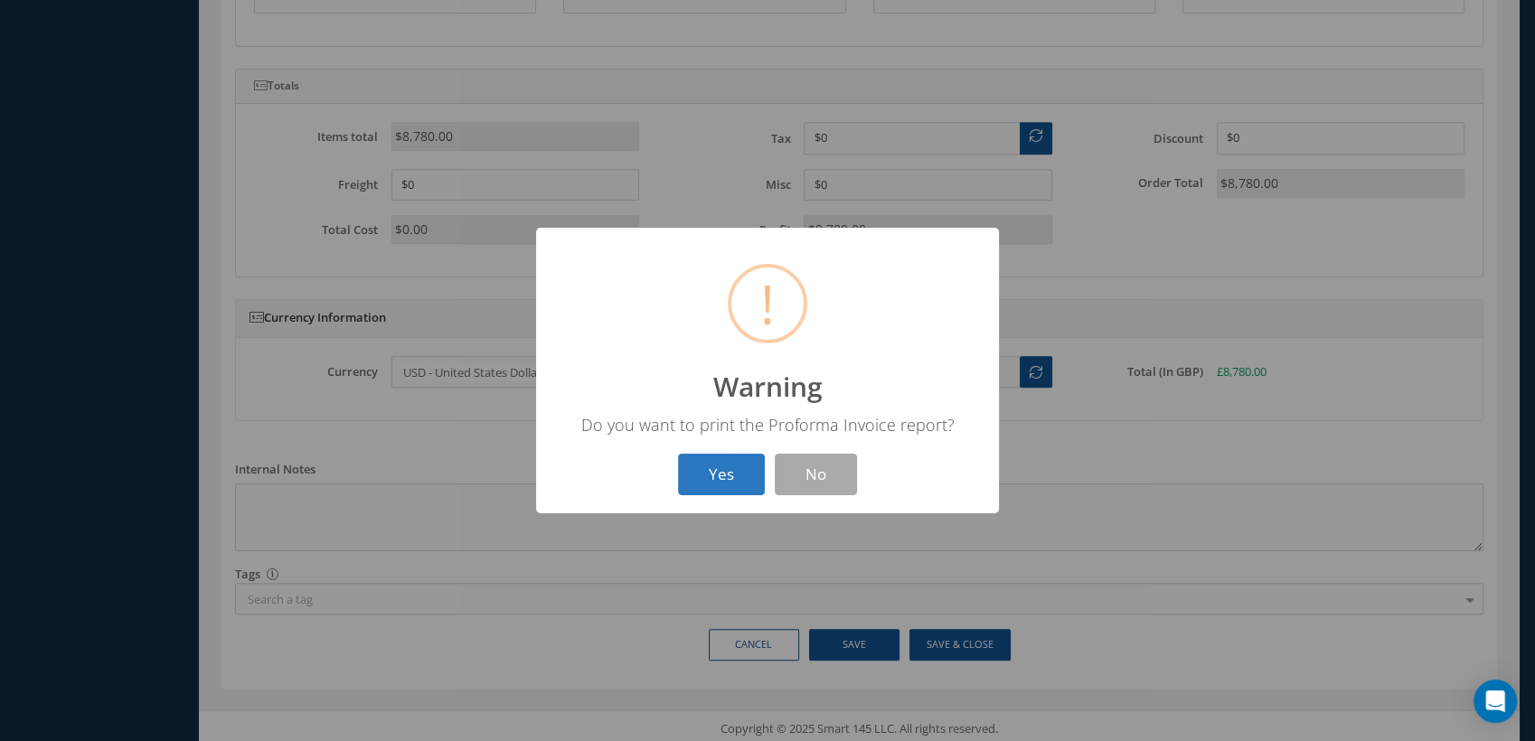
click at [722, 482] on button "Yes" at bounding box center [721, 475] width 87 height 42
click at [764, 486] on button "OK" at bounding box center [768, 475] width 82 height 42
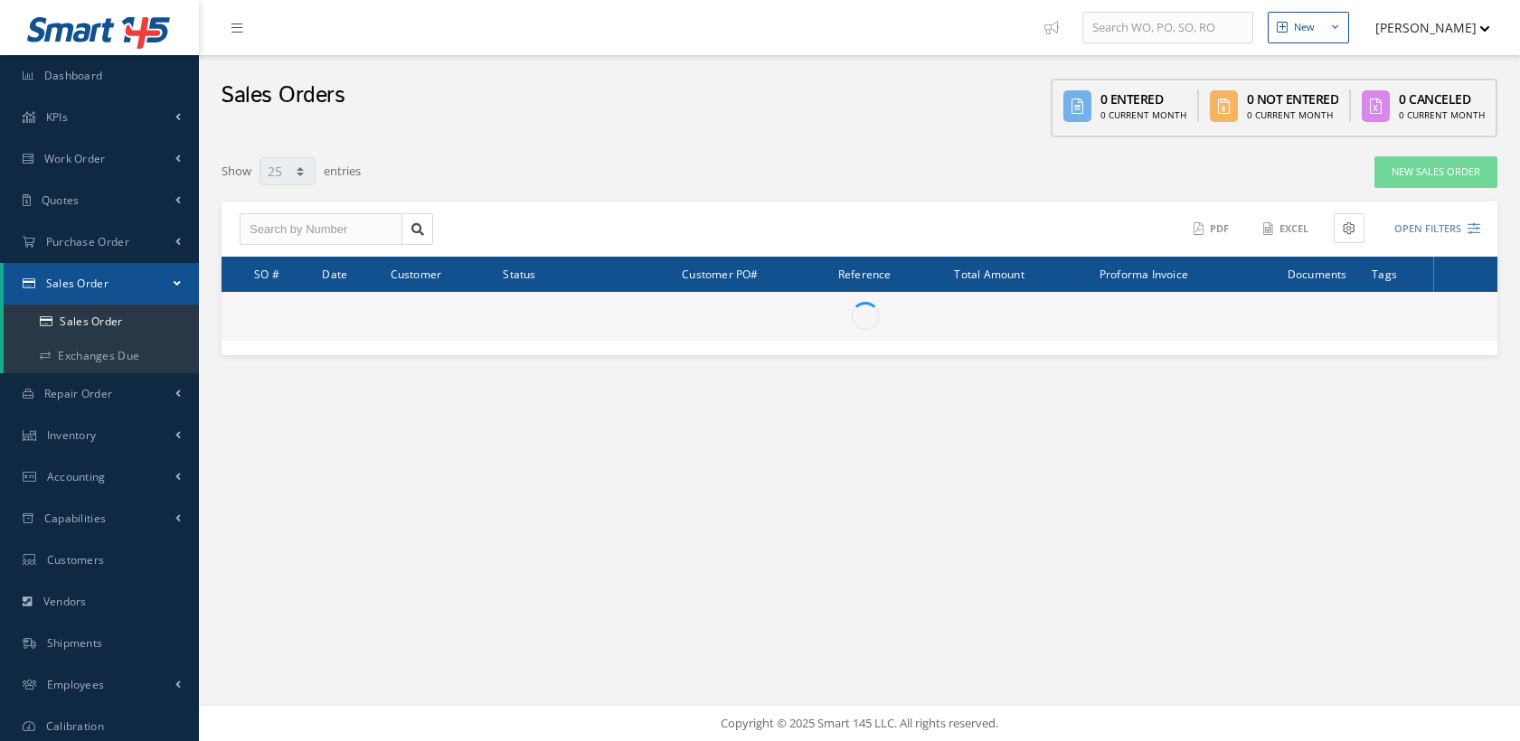
select select "25"
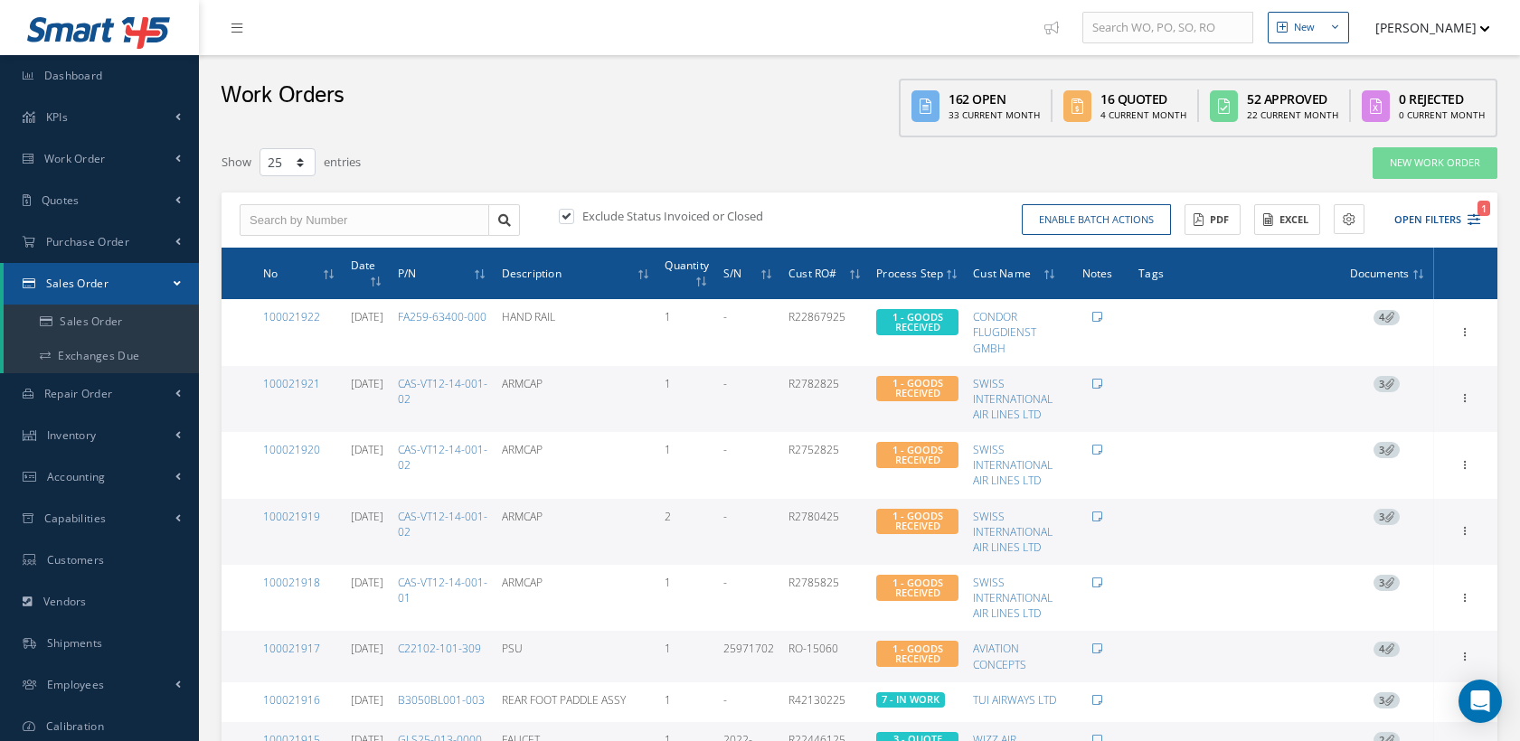
select select "25"
click at [300, 224] on input "text" at bounding box center [365, 220] width 250 height 33
type input "100021644"
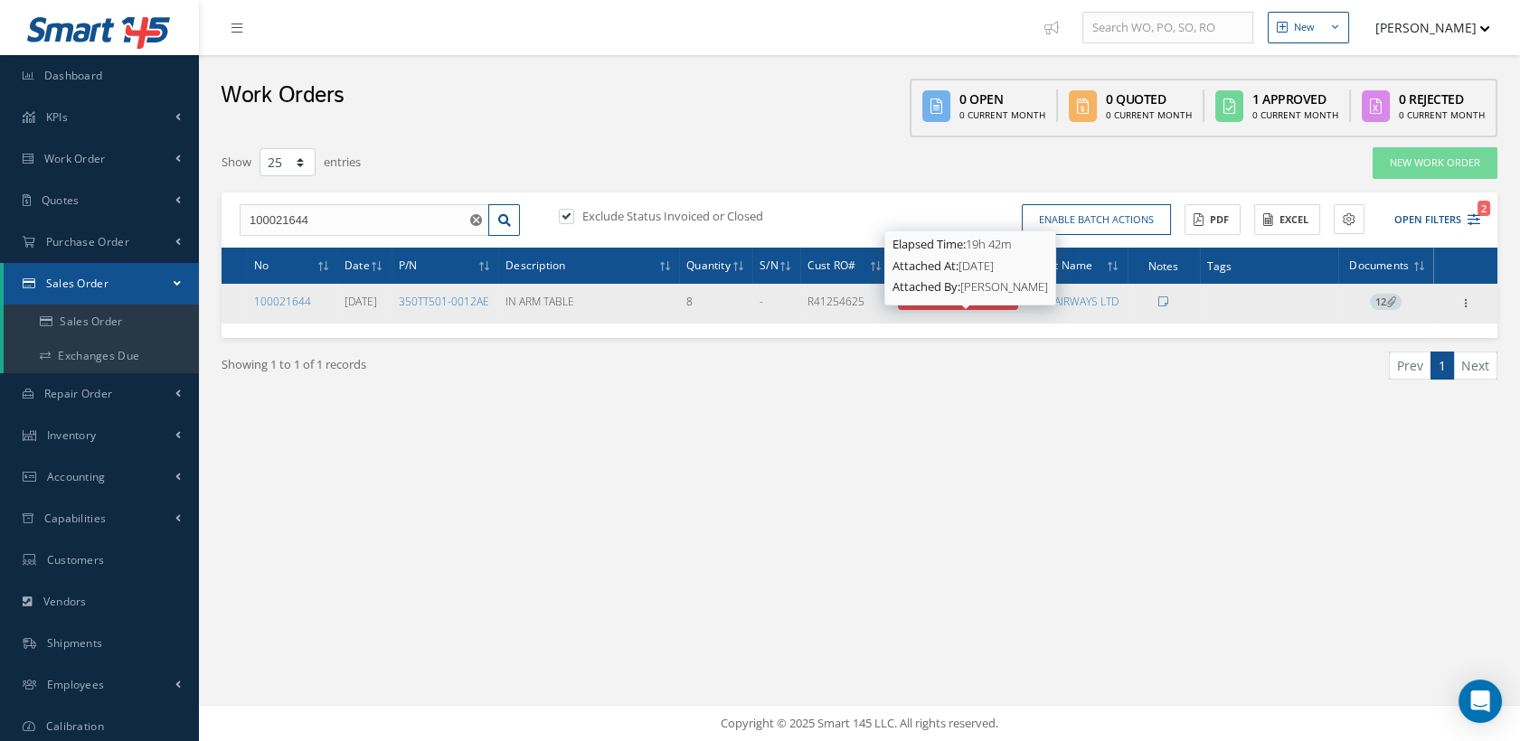
click at [983, 308] on span "8 - REPAIR COMPLETED" at bounding box center [957, 302] width 109 height 14
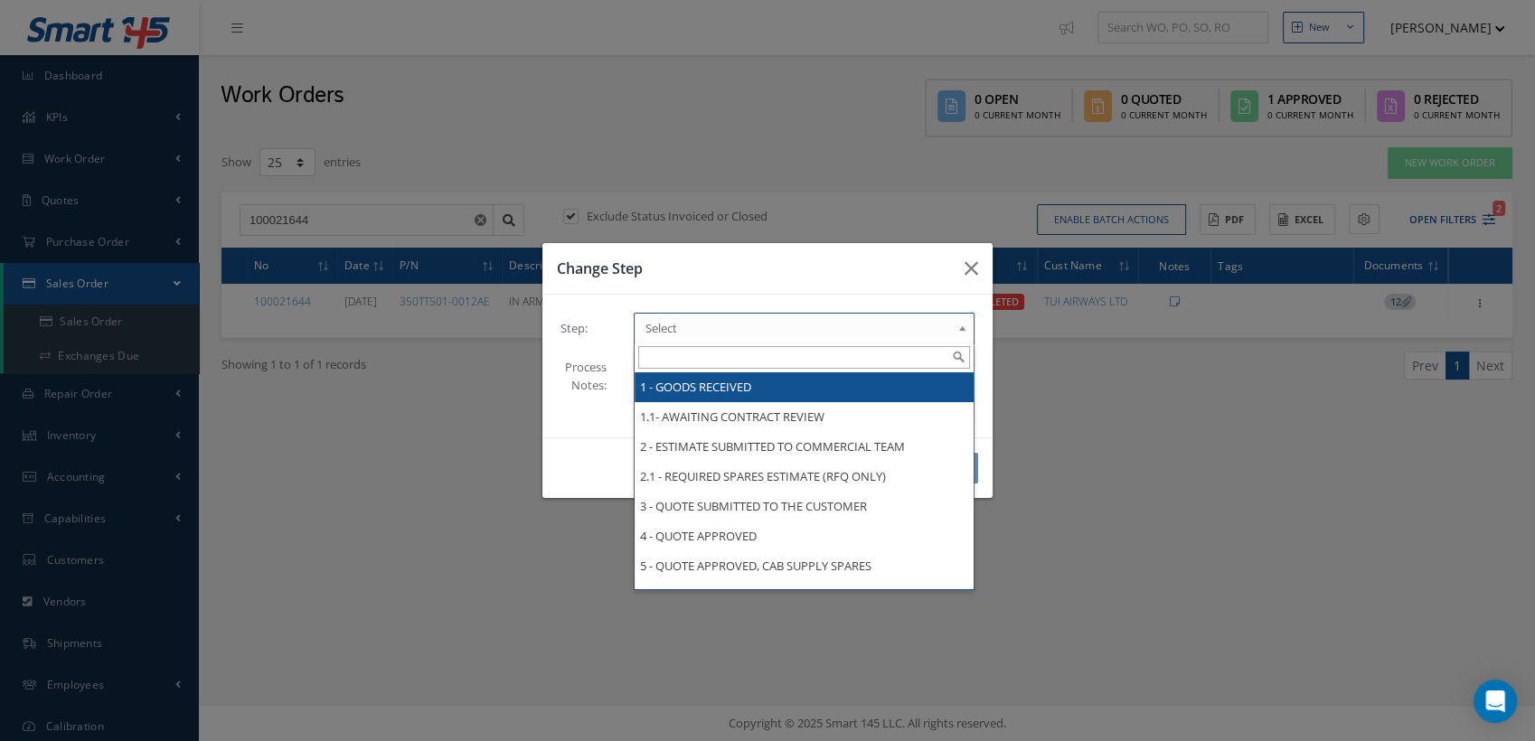
click at [955, 329] on link "Select" at bounding box center [804, 328] width 341 height 31
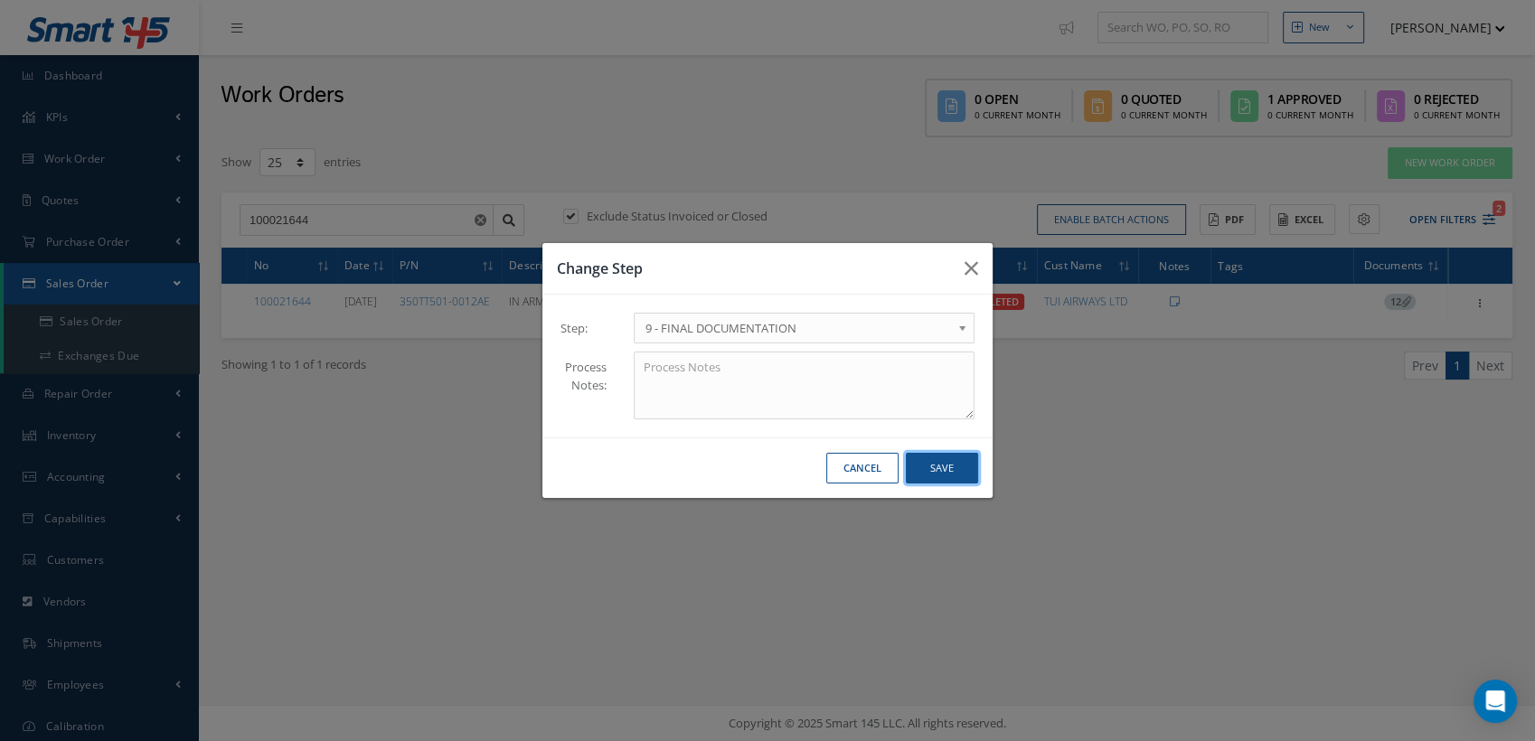
click at [939, 458] on button "Save" at bounding box center [942, 469] width 72 height 32
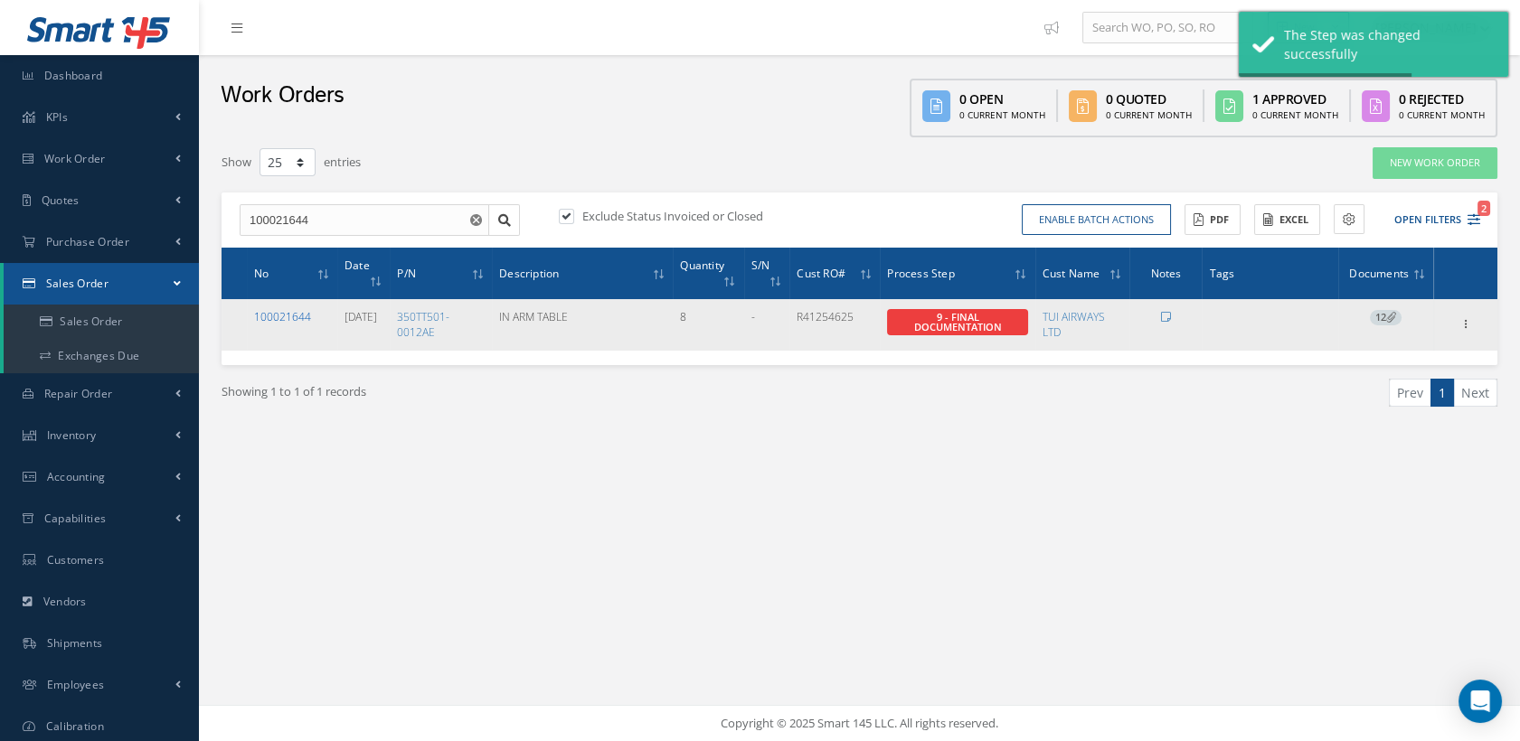
click at [302, 314] on link "100021644" at bounding box center [282, 316] width 57 height 15
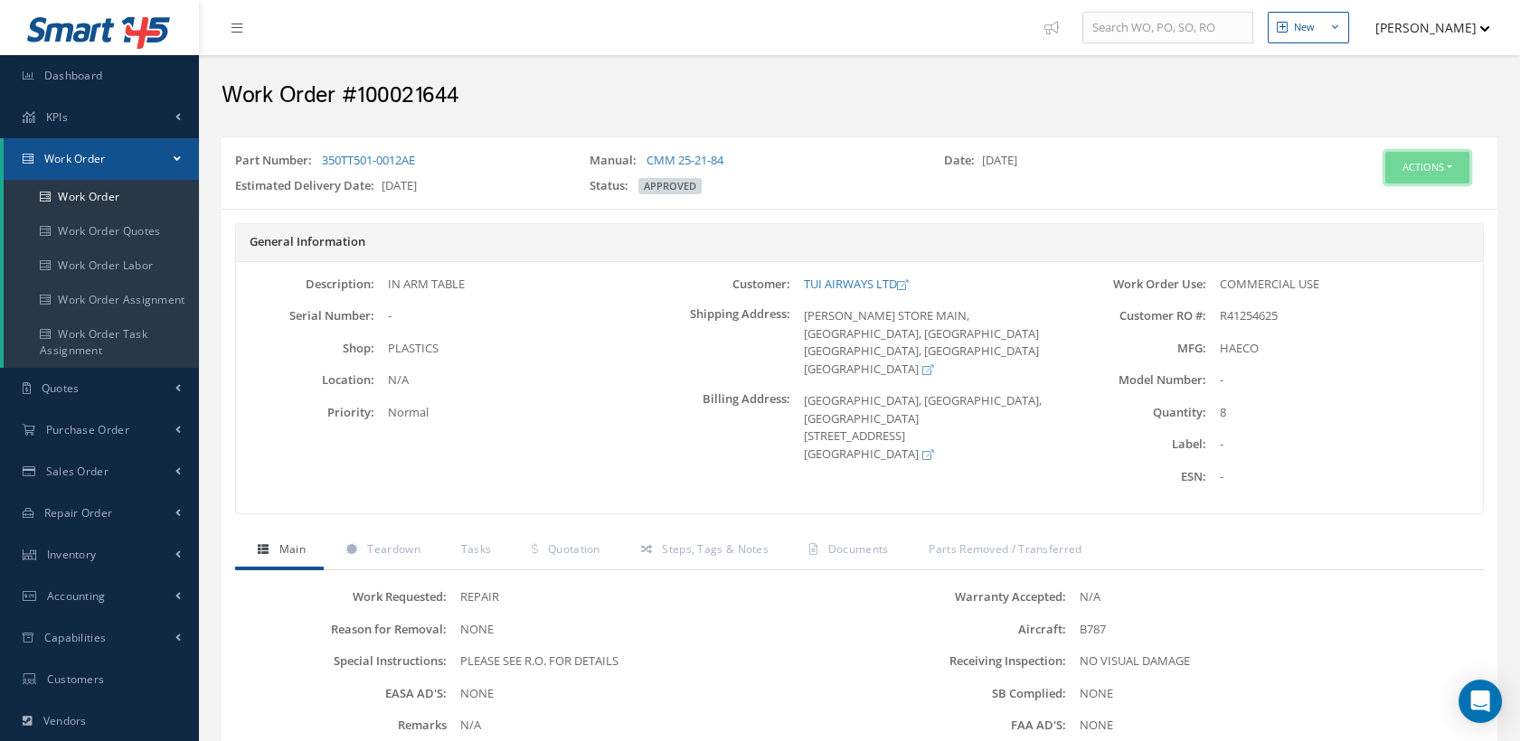
click at [1425, 163] on button "Actions" at bounding box center [1427, 168] width 84 height 32
click at [1375, 199] on link "Edit" at bounding box center [1398, 202] width 145 height 24
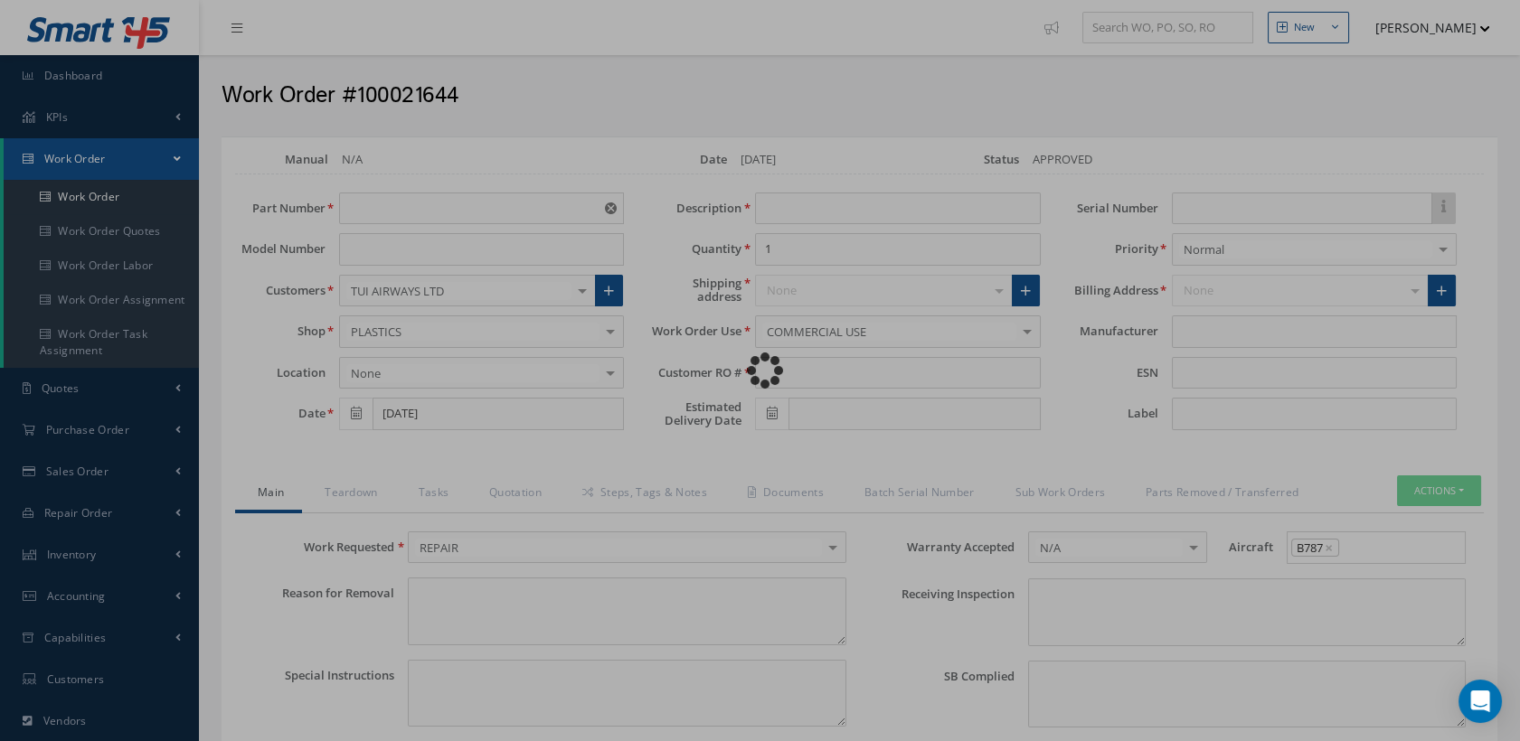
type input "350TT501-0012AE"
type input "[DATE]"
type input "IN ARM TABLE"
type input "8"
type input "R41254625"
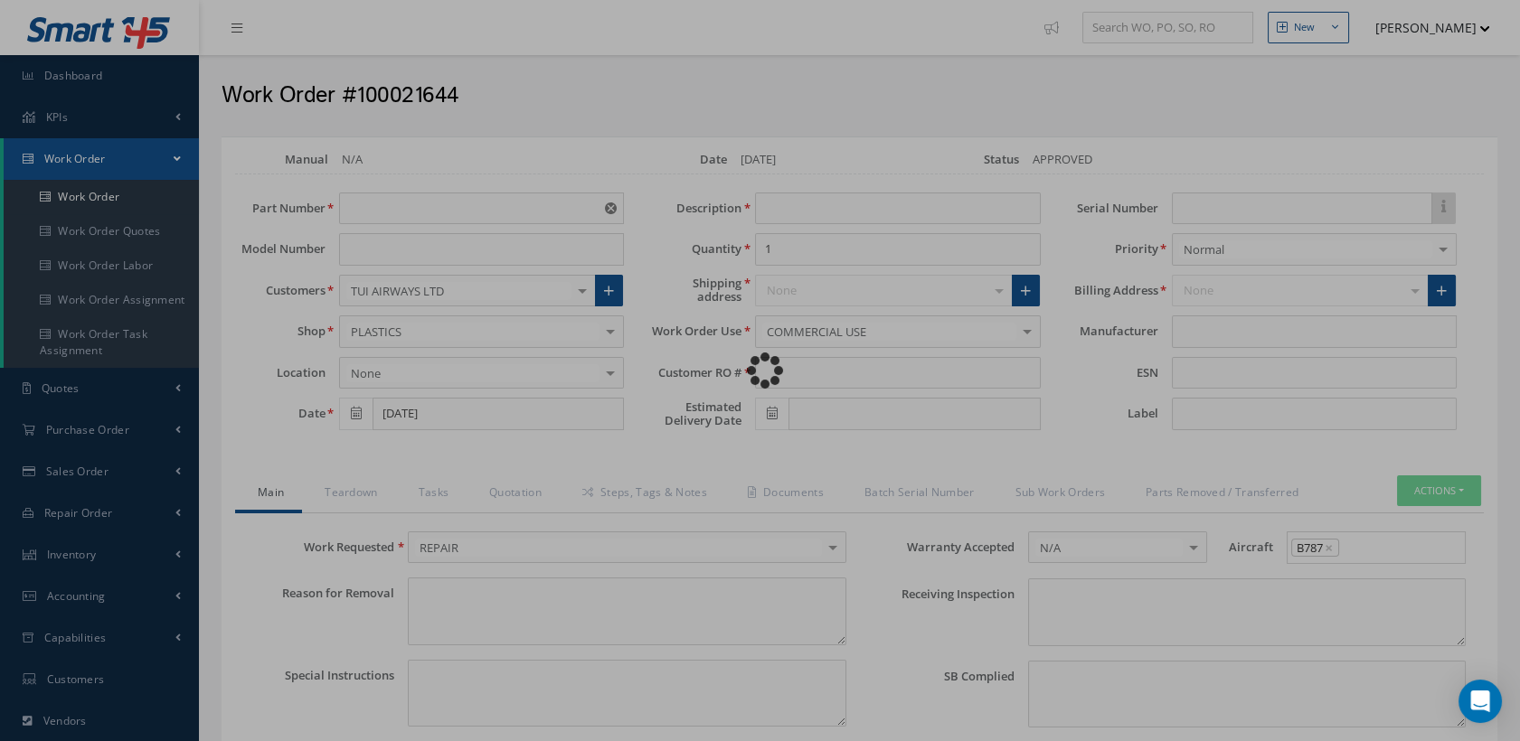
type input "[DATE]"
type textarea "NONE"
type textarea "PLEASE SEE R.O. FOR DETAILS"
type input "NONE"
type textarea "NO VISUAL DAMAGE"
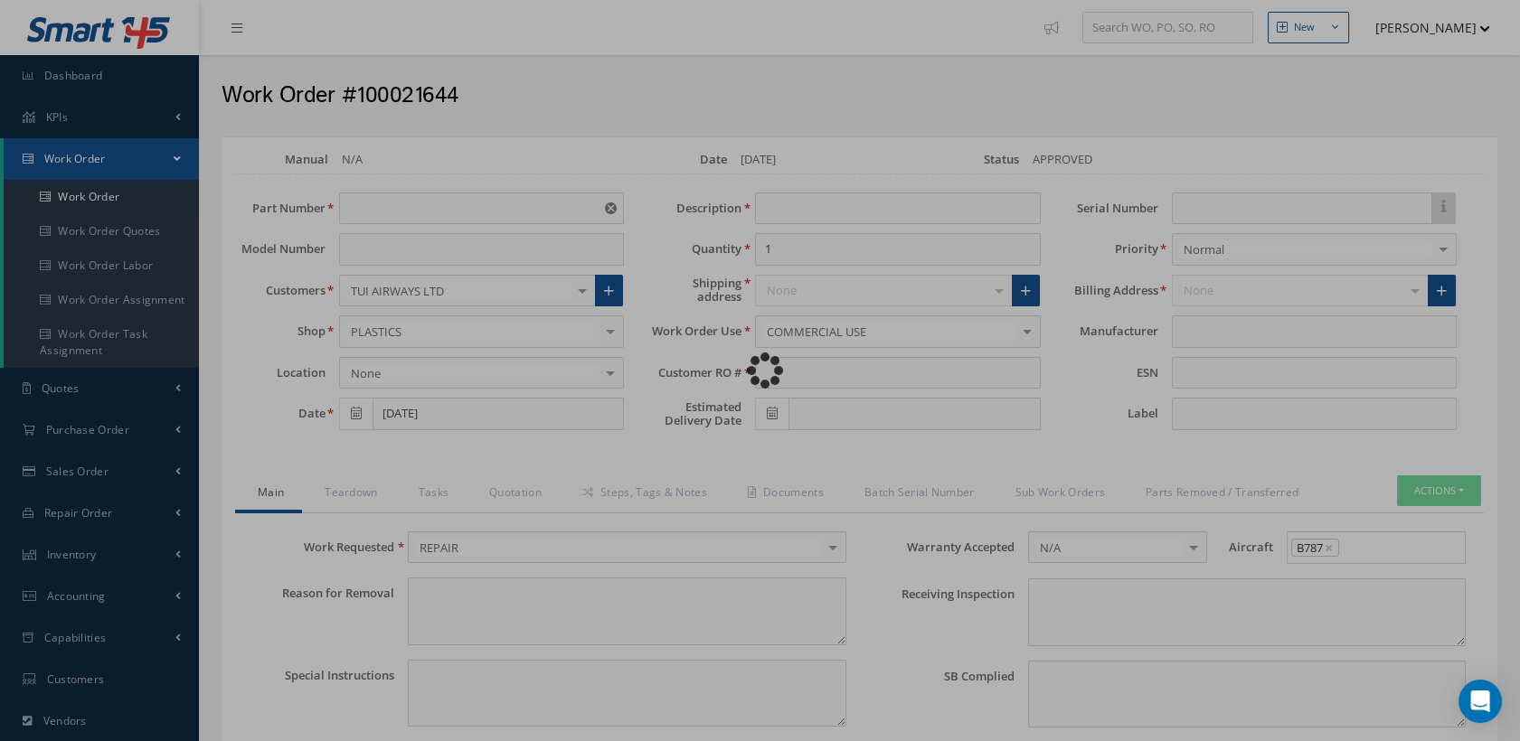
type textarea "NONE"
type input "NONE"
type input "HAECO"
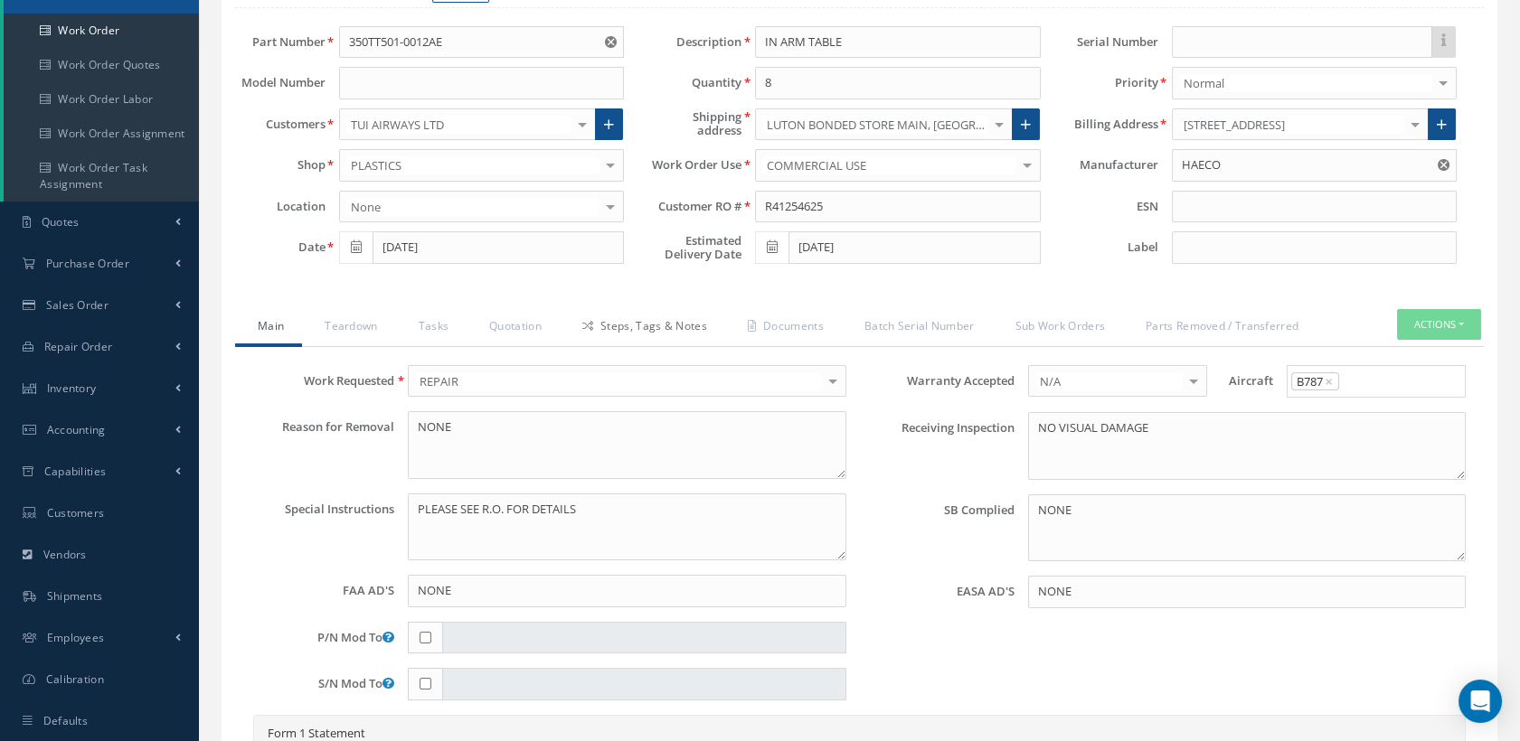
scroll to position [201, 0]
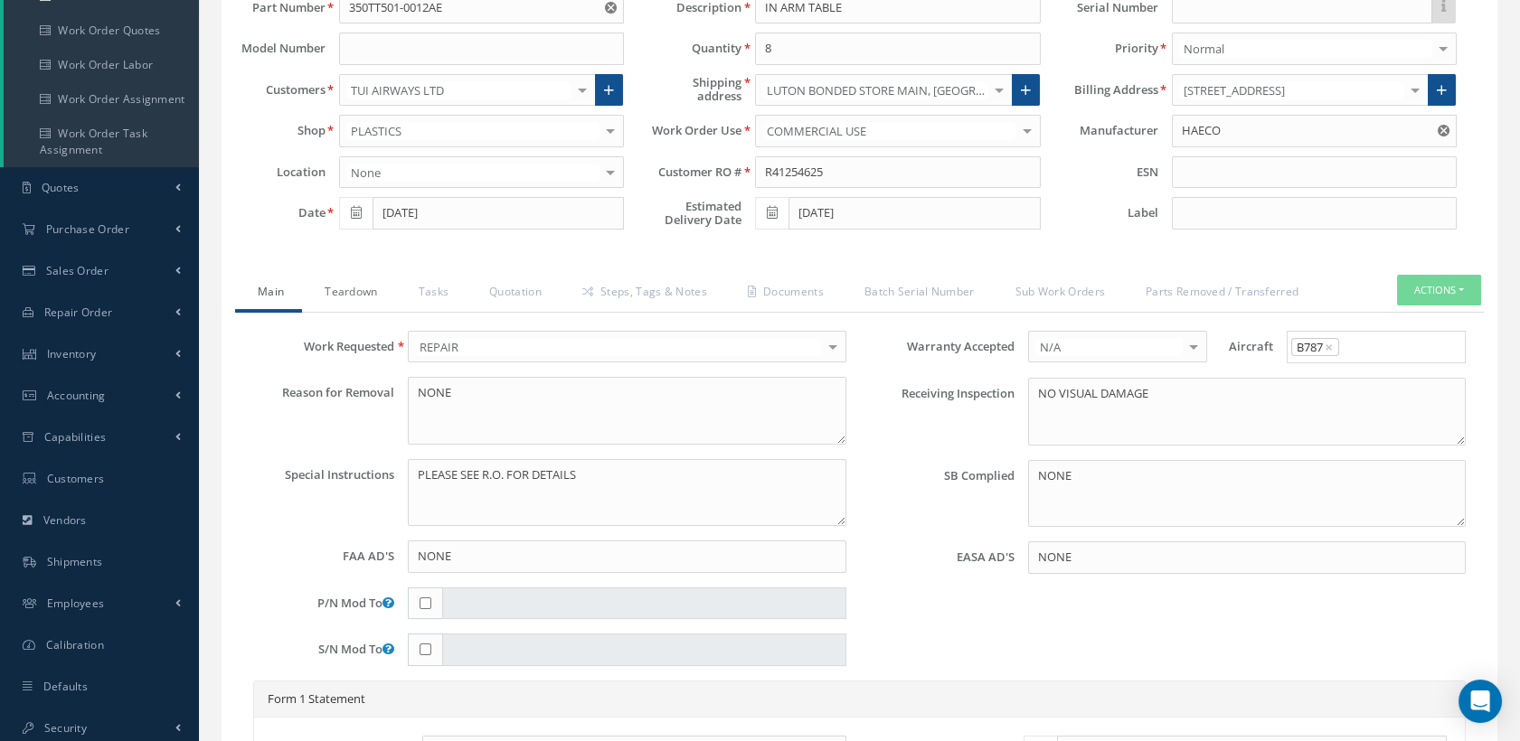
click at [374, 287] on link "Teardown" at bounding box center [348, 294] width 93 height 38
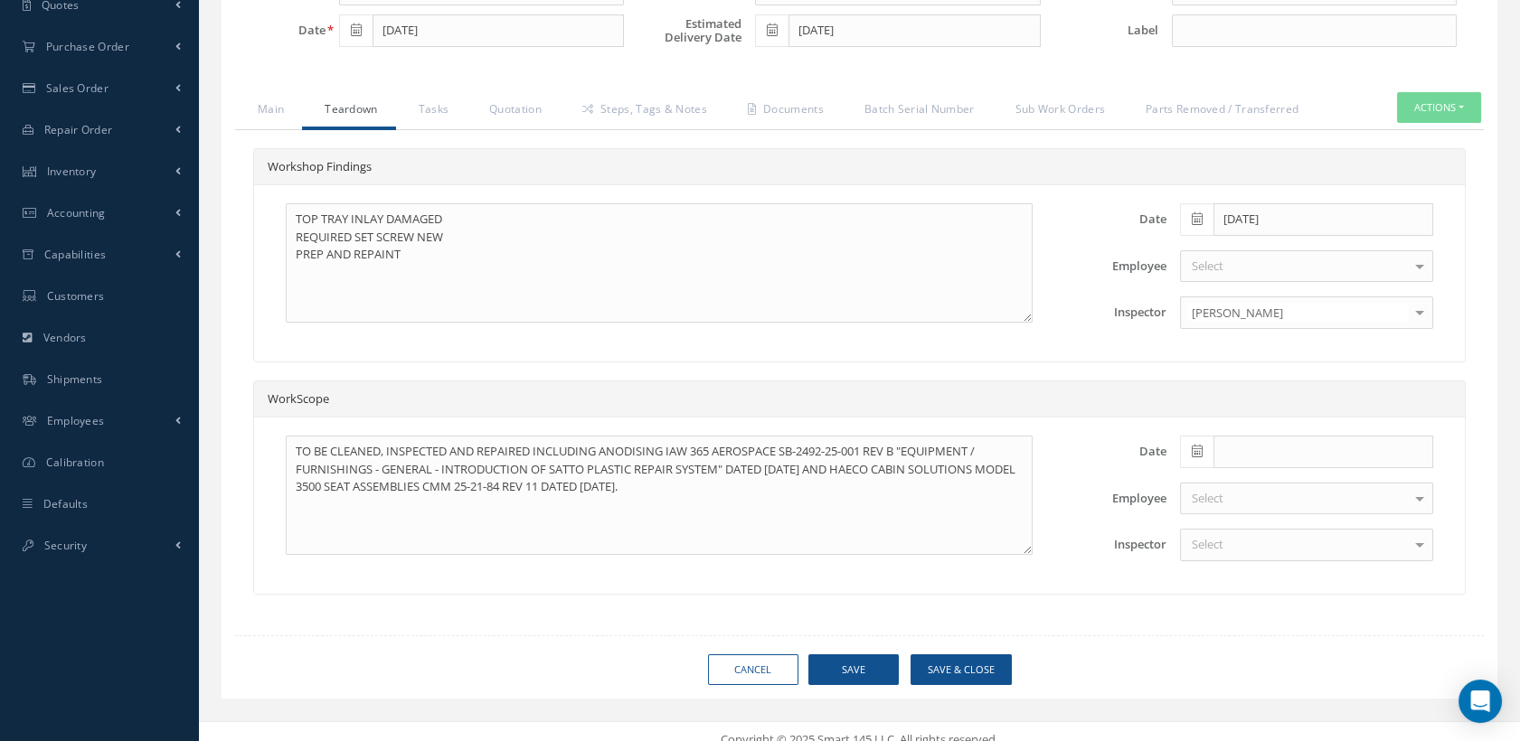
scroll to position [395, 0]
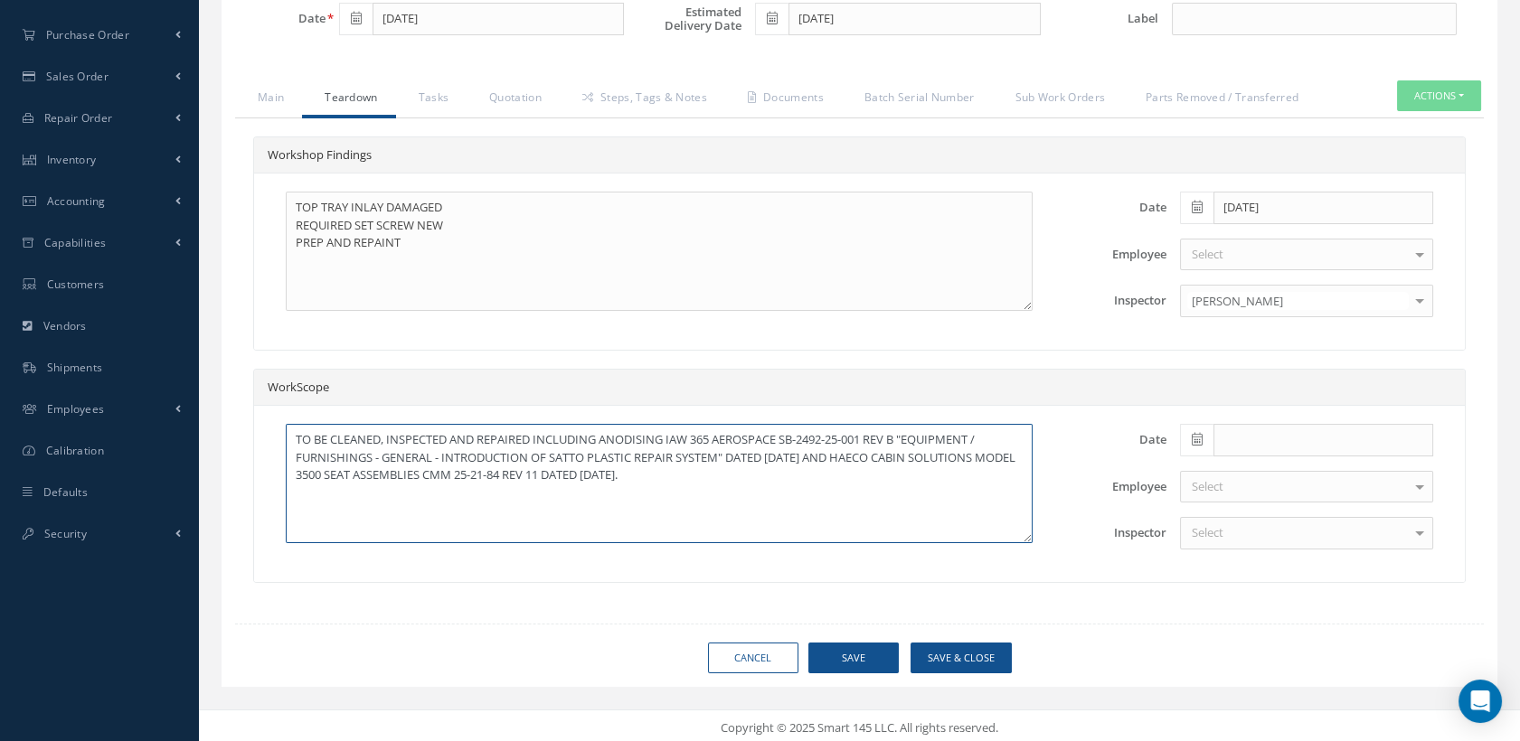
drag, startPoint x: 801, startPoint y: 481, endPoint x: 333, endPoint y: 437, distance: 470.5
click at [333, 437] on textarea "TO BE CLEANED, INSPECTED AND REPAIRED INCLUDING ANODISING IAW 365 AEROSPACE SB-…" at bounding box center [659, 483] width 747 height 119
drag, startPoint x: 797, startPoint y: 479, endPoint x: 333, endPoint y: 438, distance: 466.6
click at [333, 438] on textarea "TO BE CLEANED, INSPECTED AND REPAIRED INCLUDING ANODISING IAW 365 AEROSPACE SB-…" at bounding box center [659, 483] width 747 height 119
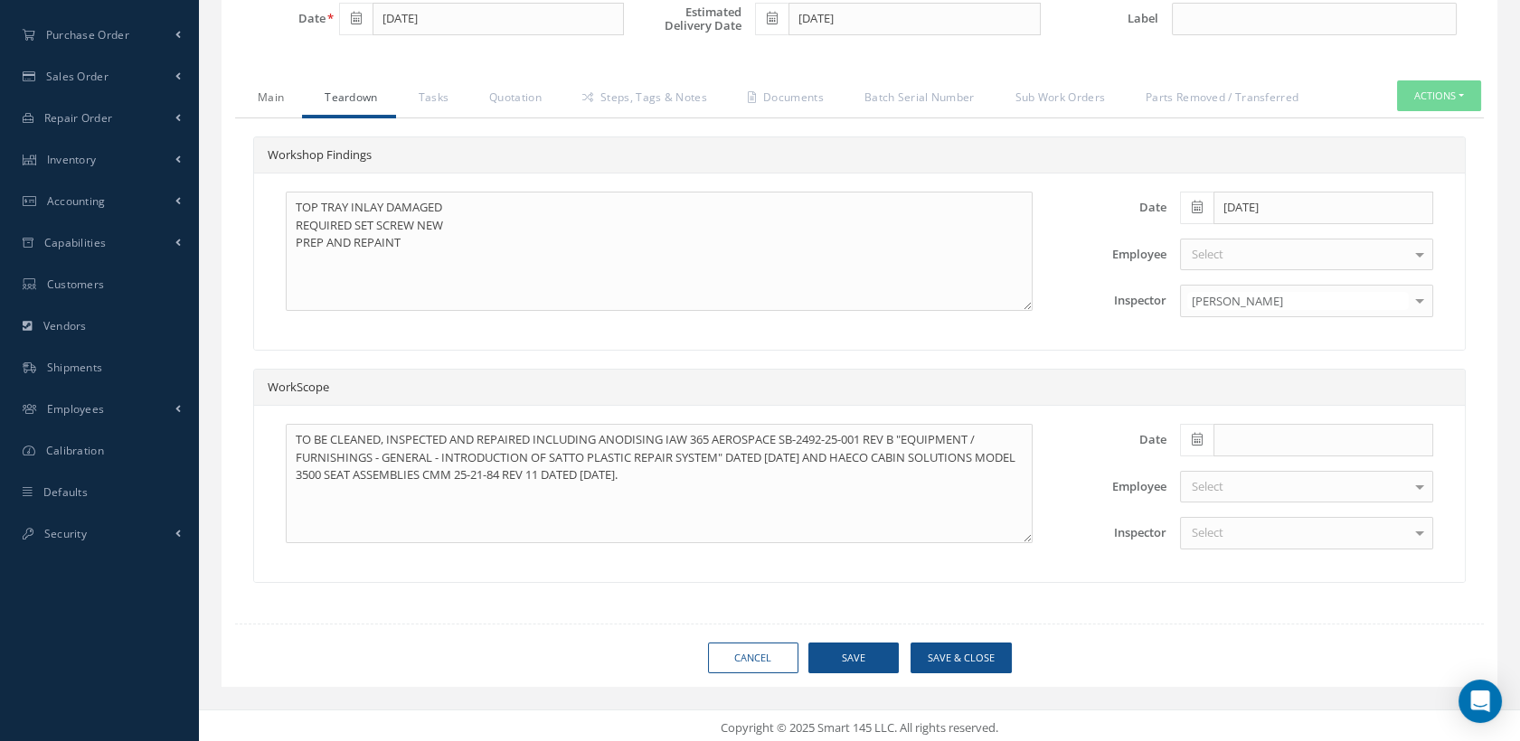
click at [268, 97] on link "Main" at bounding box center [268, 99] width 67 height 38
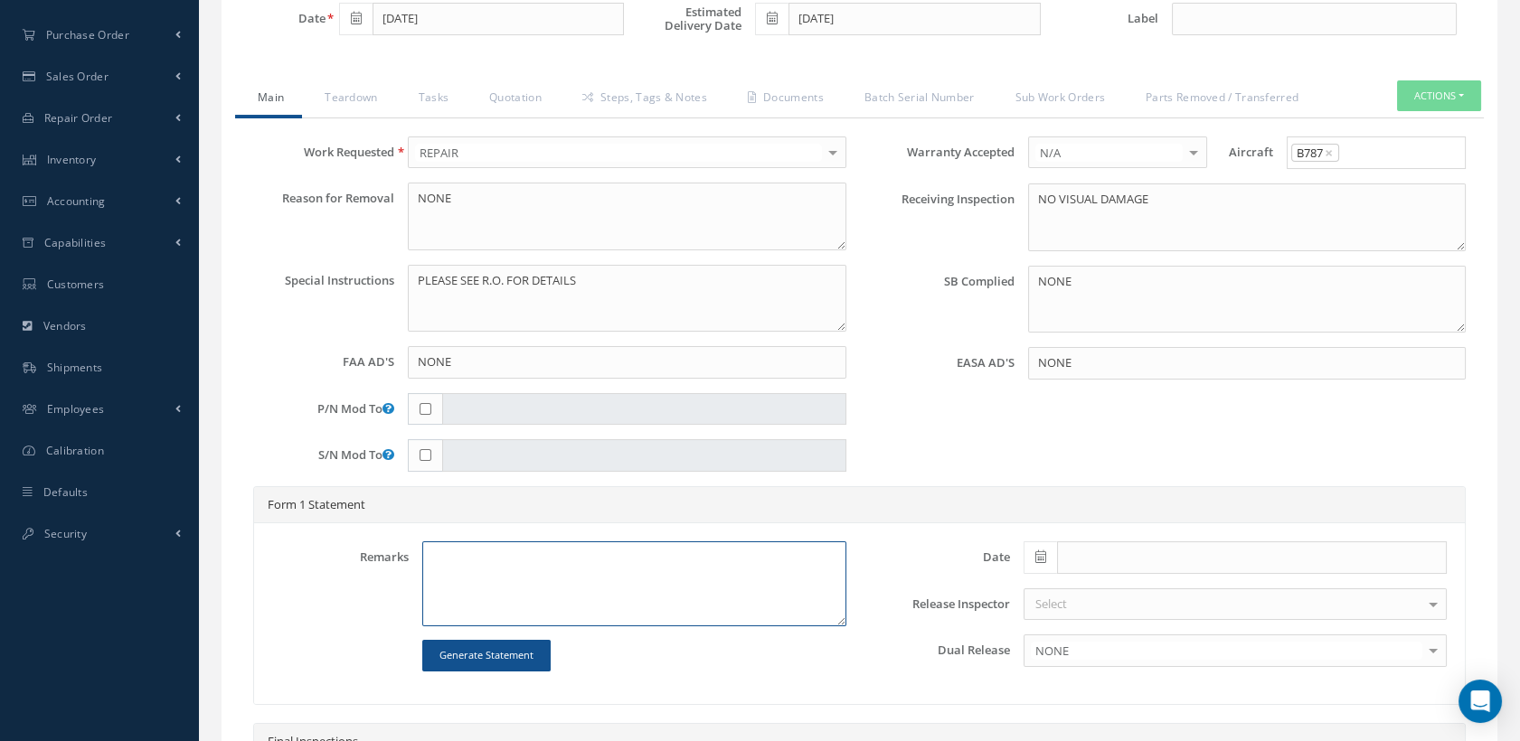
click at [484, 555] on textarea at bounding box center [633, 584] width 423 height 85
paste textarea "CLEANED, INSPECTED AND REPAIRED INCLUDING ANODISING IAW 365 AEROSPACE SB-2492-2…"
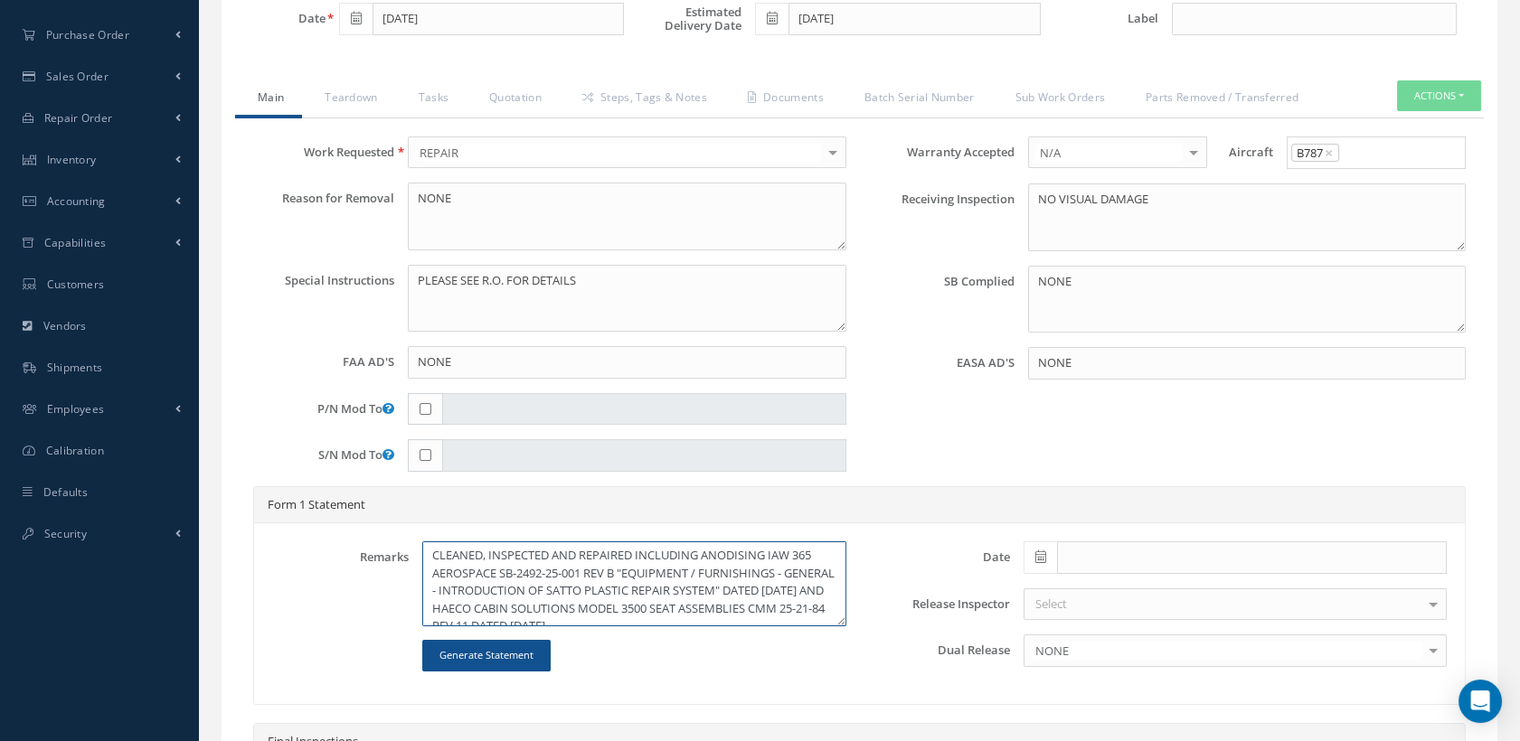
scroll to position [0, 0]
drag, startPoint x: 771, startPoint y: 554, endPoint x: 641, endPoint y: 547, distance: 130.4
click at [641, 547] on textarea "CLEANED, INSPECTED AND REPAIRED INCLUDING ANODISING IAW 365 AEROSPACE SB-2492-2…" at bounding box center [633, 584] width 423 height 85
click at [676, 610] on textarea "CLEANED, INSPECTED AND REPAIRED IAW 365 AEROSPACE SB-2492-25-001 REV B "EQUIPME…" at bounding box center [633, 584] width 423 height 85
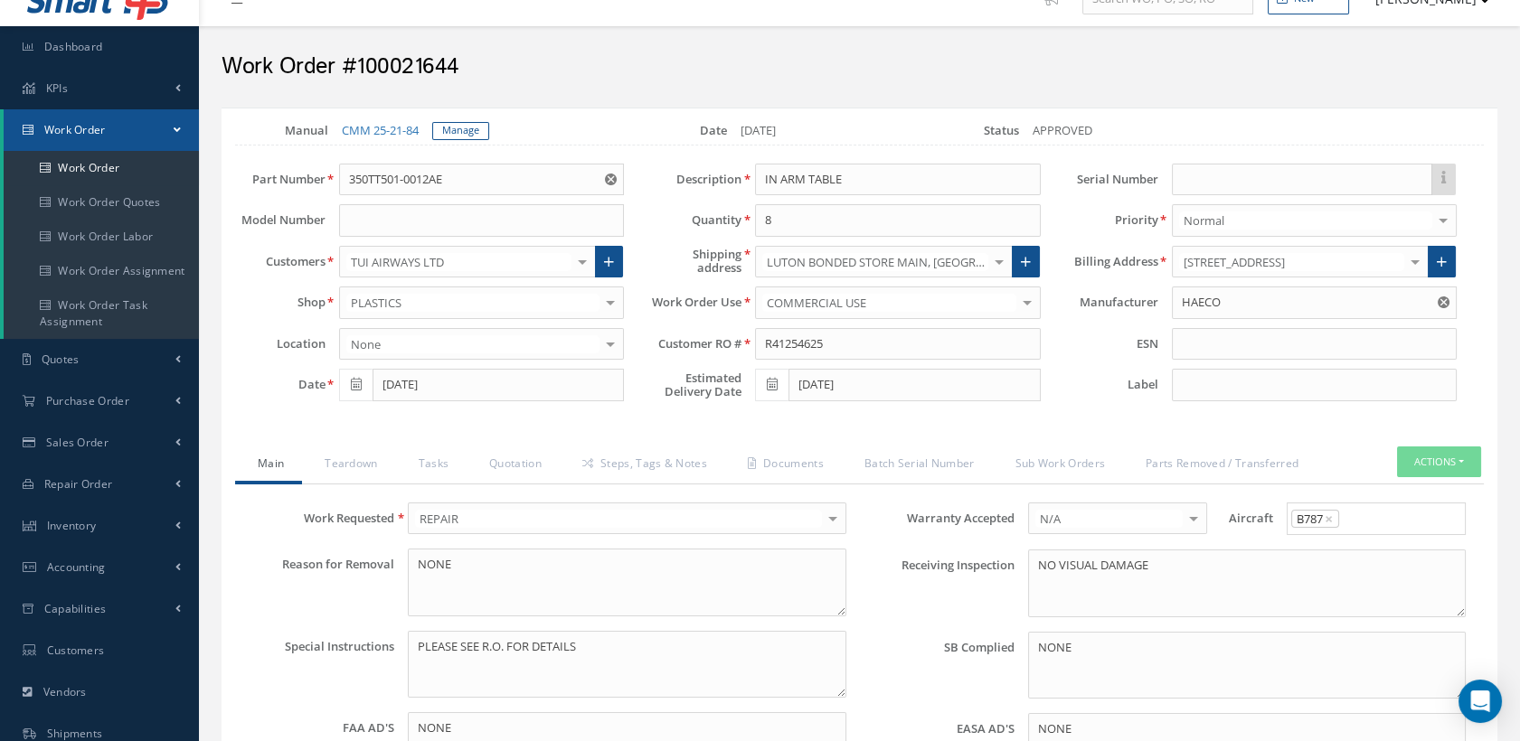
scroll to position [0, 0]
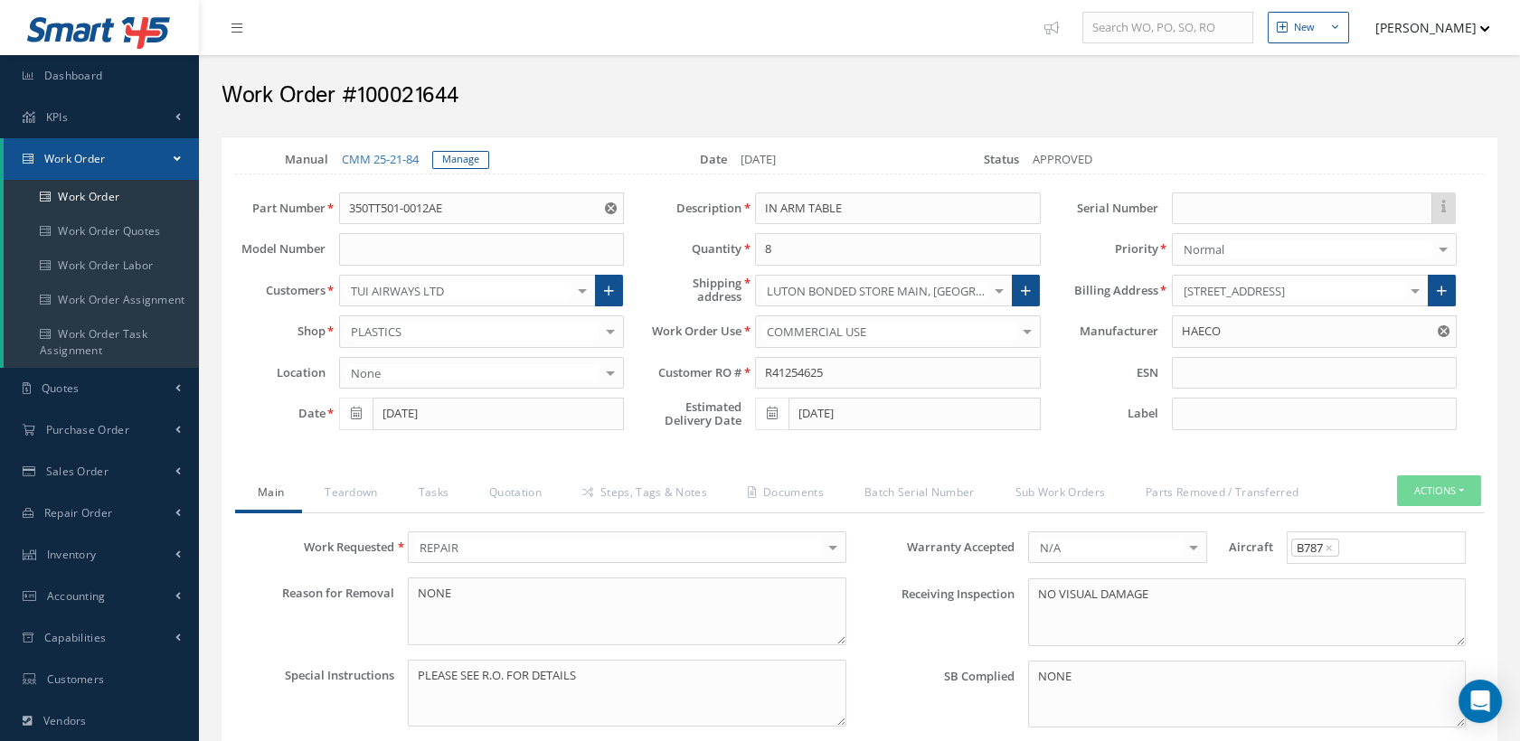
drag, startPoint x: 461, startPoint y: 98, endPoint x: 360, endPoint y: 90, distance: 101.5
click at [360, 90] on h2 "Work Order #100021644" at bounding box center [860, 95] width 1276 height 27
copy h2 "100021644"
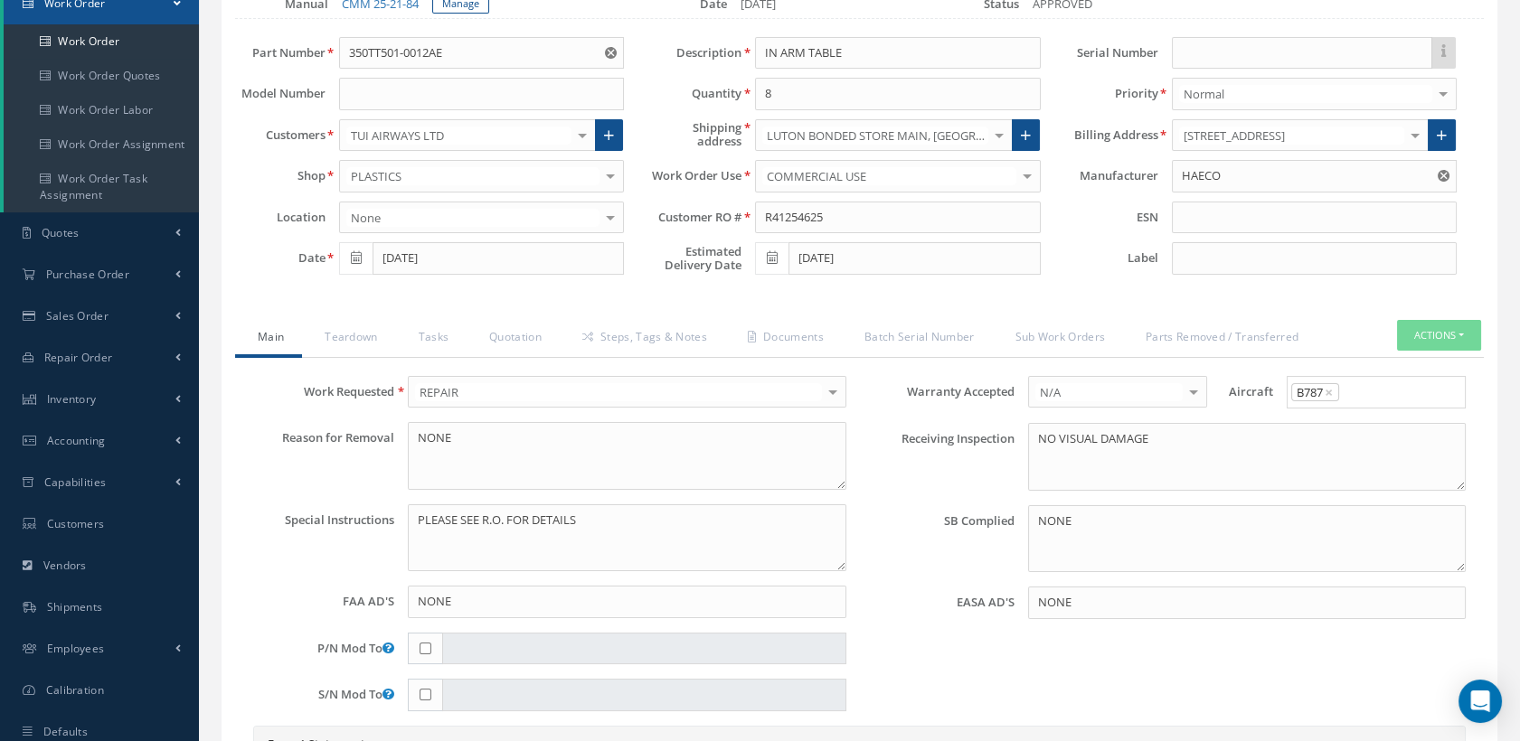
scroll to position [502, 0]
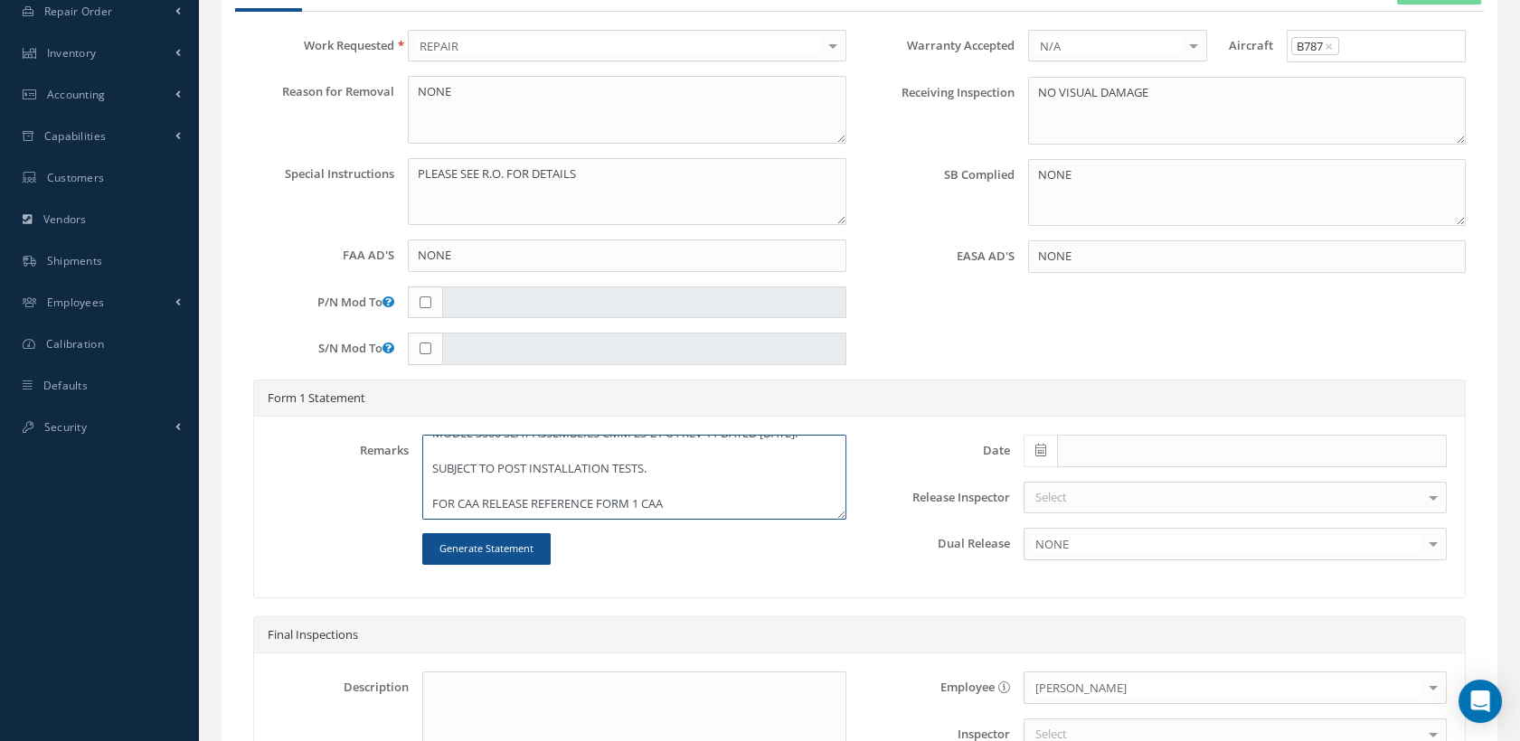
click at [701, 506] on textarea "CLEANED, INSPECTED AND REPAIRED IAW 365 AEROSPACE SB-2492-25-001 REV B "EQUIPME…" at bounding box center [633, 477] width 423 height 85
paste textarea "100021644"
type textarea "CLEANED, INSPECTED AND REPAIRED IAW 365 AEROSPACE SB-2492-25-001 REV B "EQUIPME…"
click at [1033, 450] on span at bounding box center [1040, 451] width 33 height 33
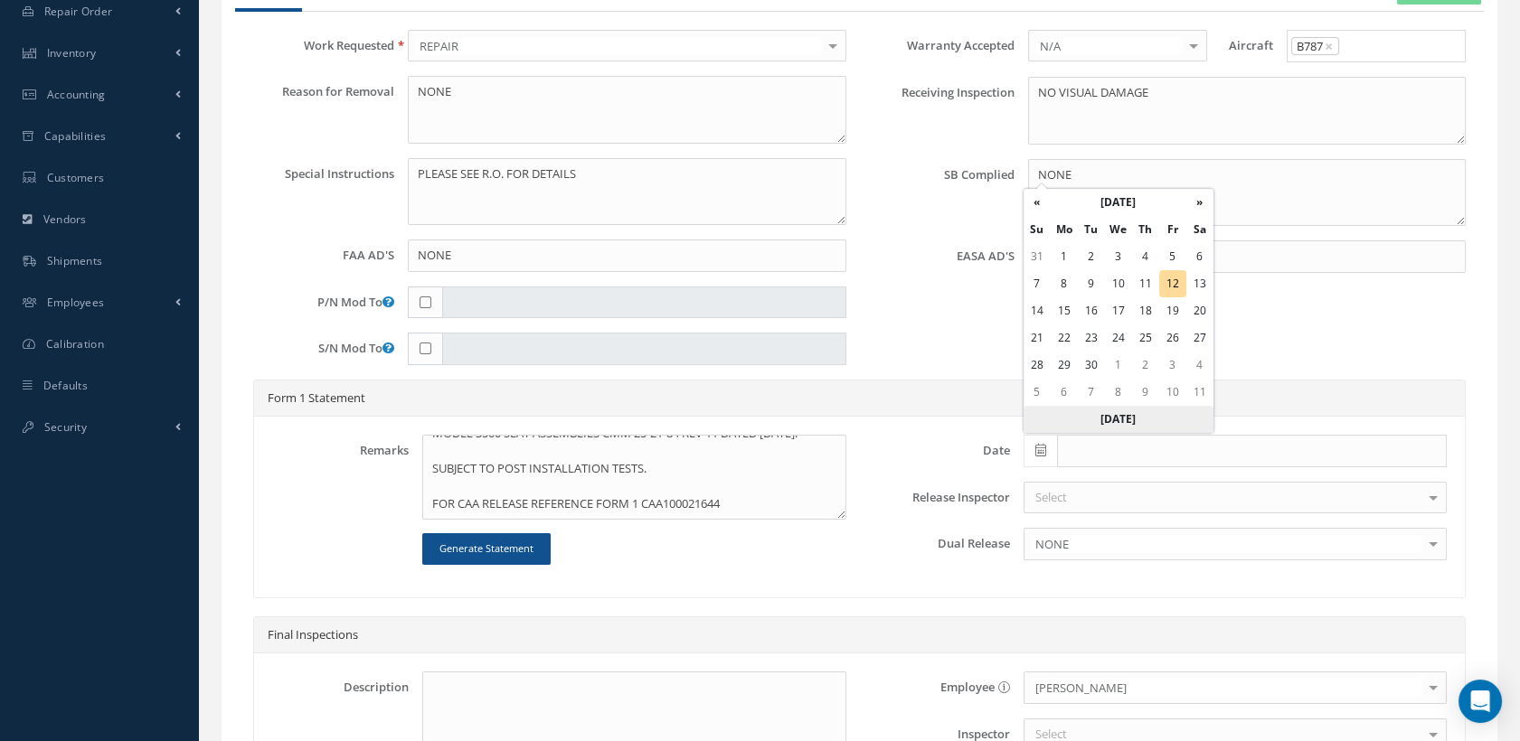
click at [1088, 409] on th "Today" at bounding box center [1119, 419] width 190 height 27
type input "[DATE]"
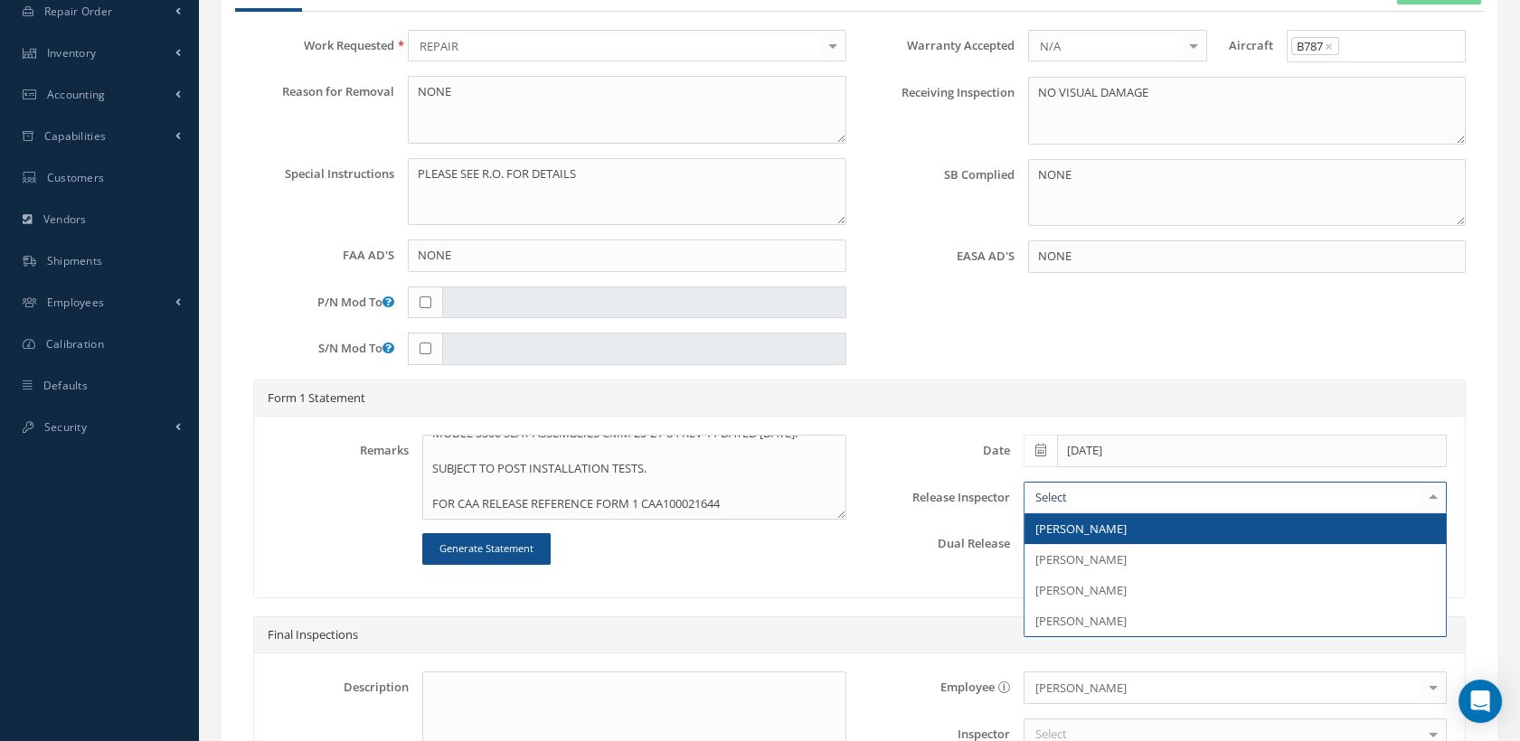
click at [1085, 493] on div at bounding box center [1235, 498] width 423 height 33
click at [1097, 514] on span "[PERSON_NAME]" at bounding box center [1234, 529] width 421 height 31
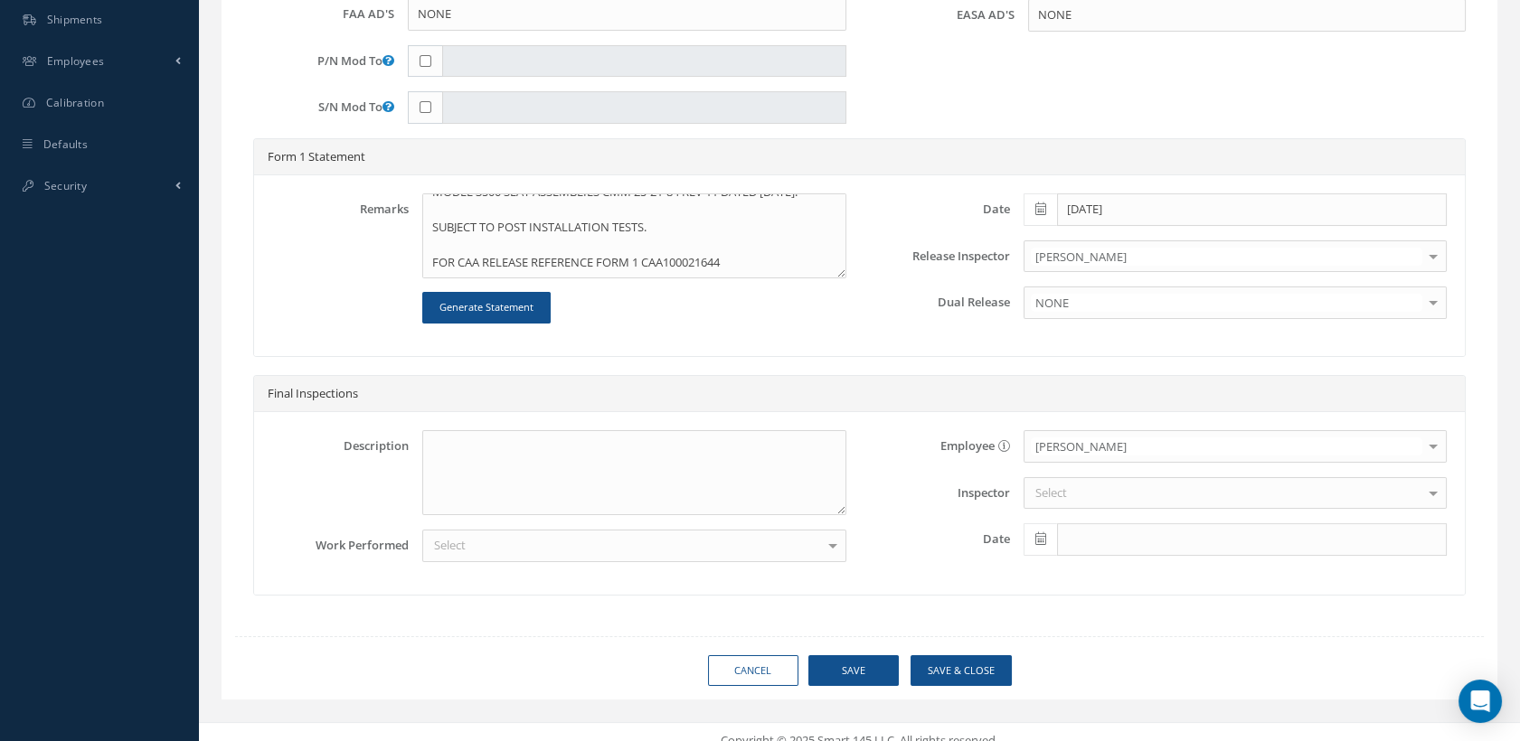
scroll to position [755, 0]
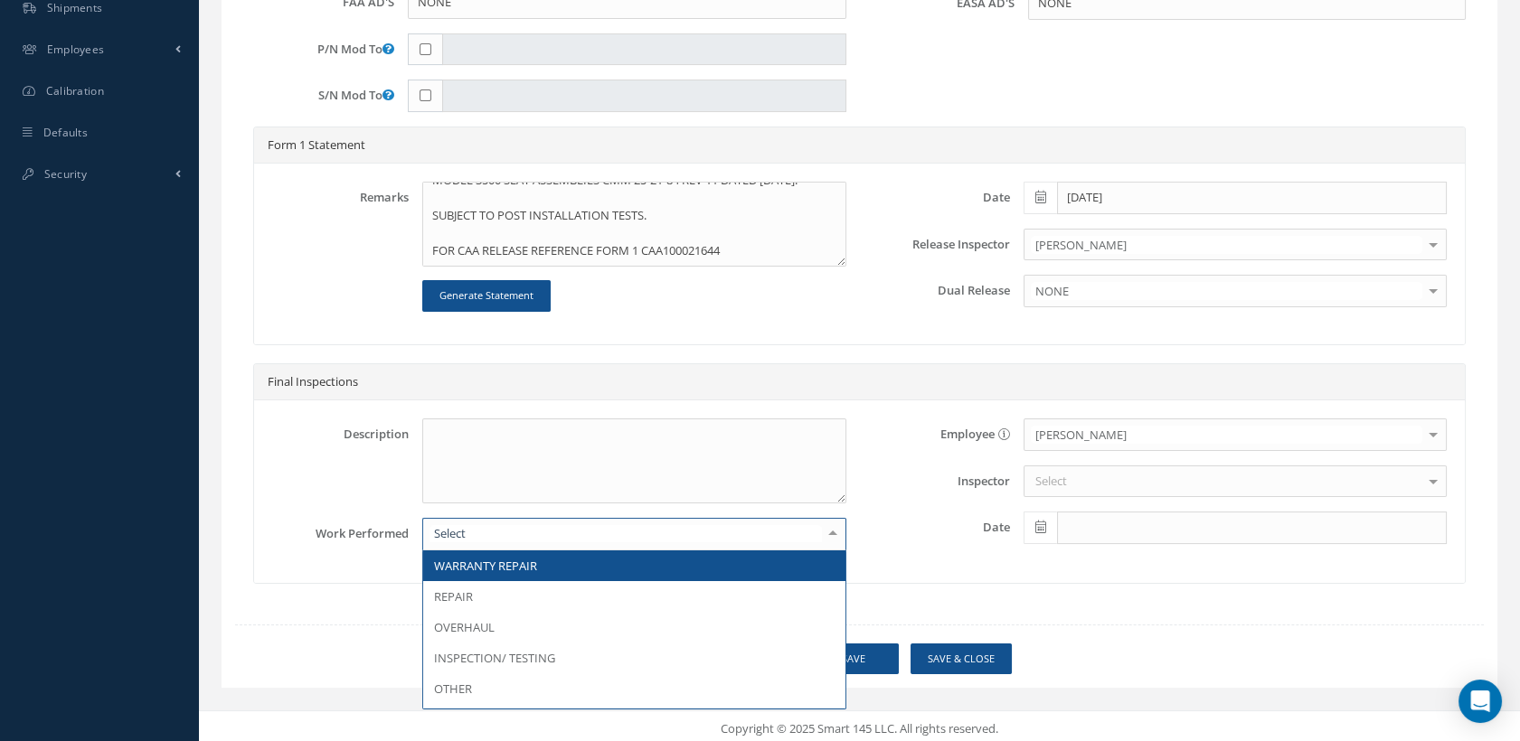
click at [579, 525] on div at bounding box center [633, 534] width 423 height 33
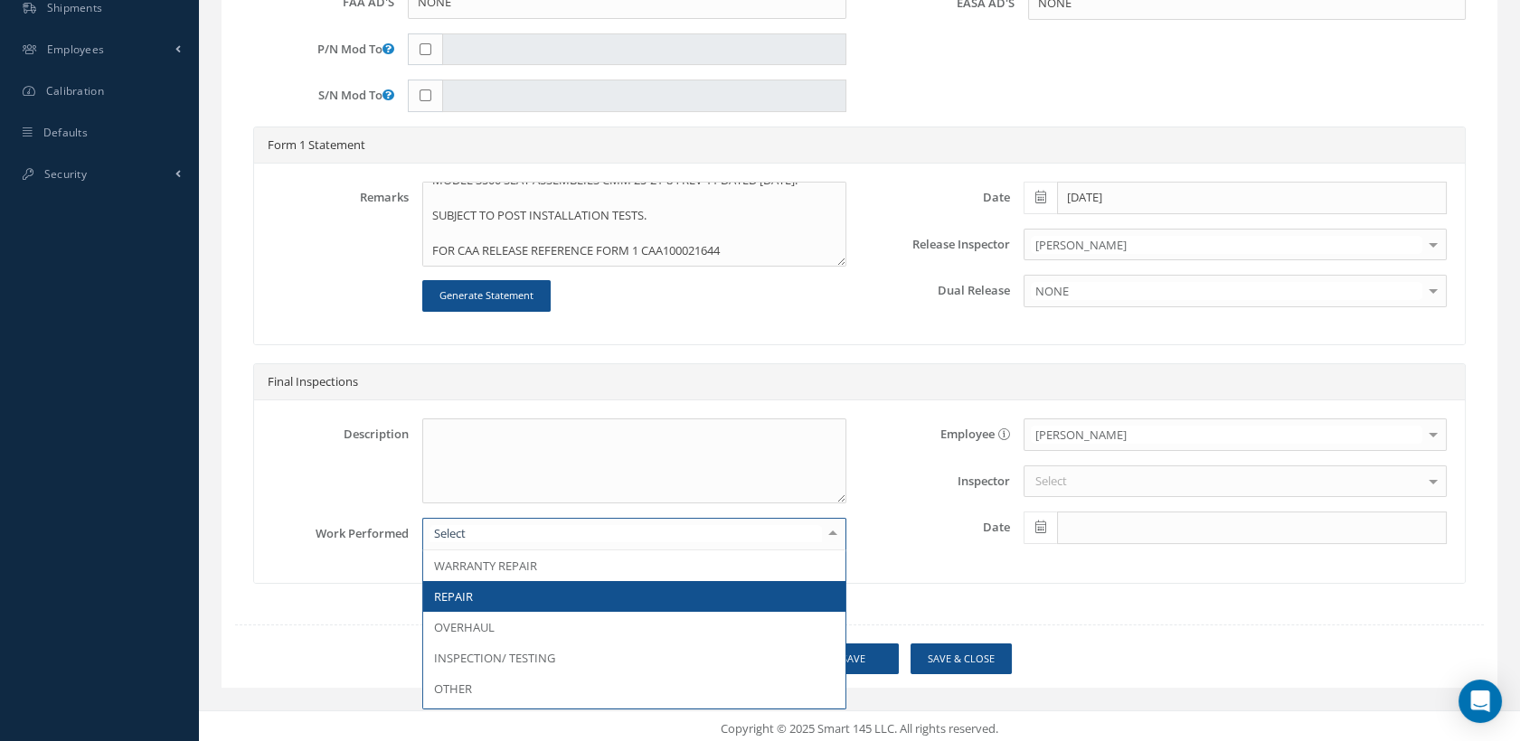
click at [552, 595] on span "REPAIR" at bounding box center [633, 596] width 421 height 31
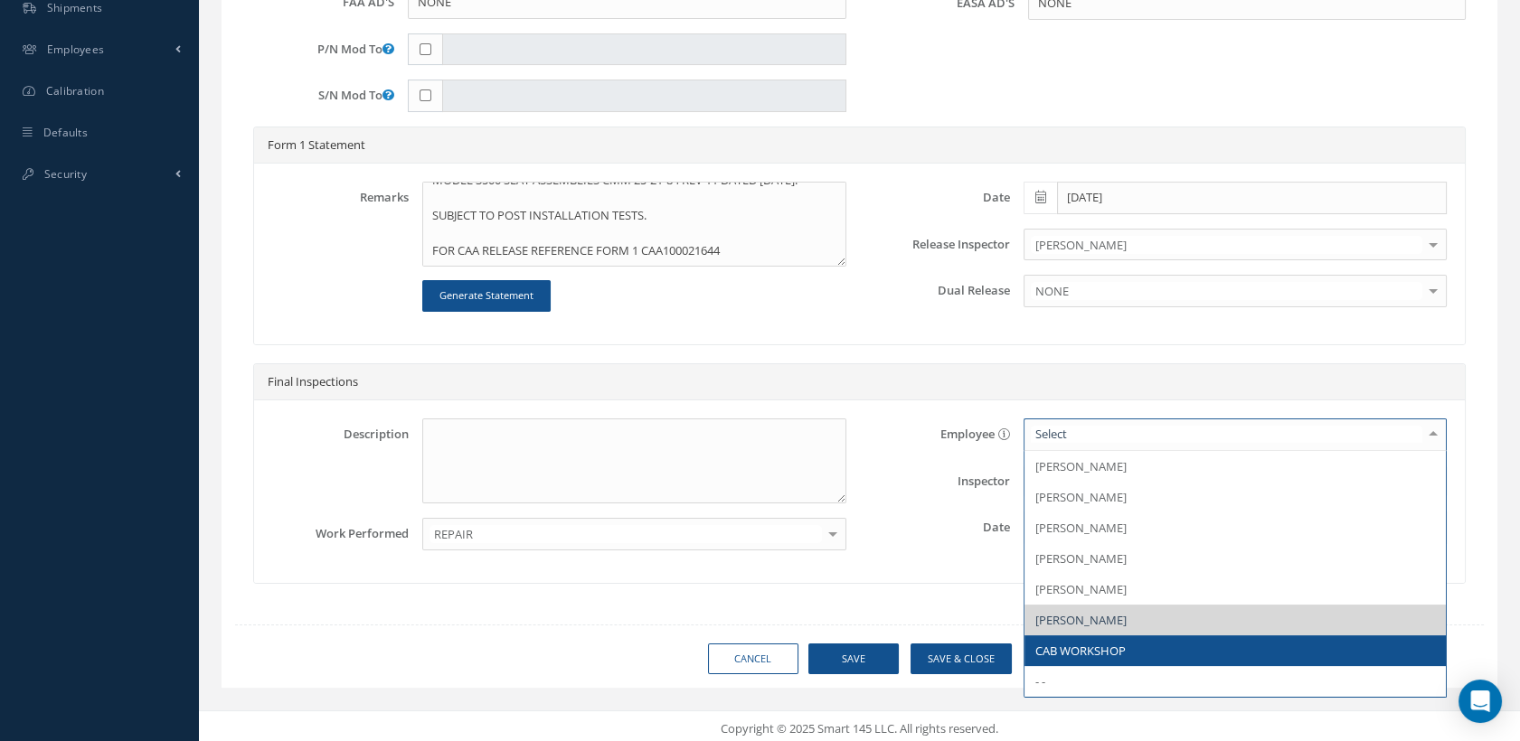
click at [1094, 643] on span "CAB WORKSHOP" at bounding box center [1080, 651] width 90 height 16
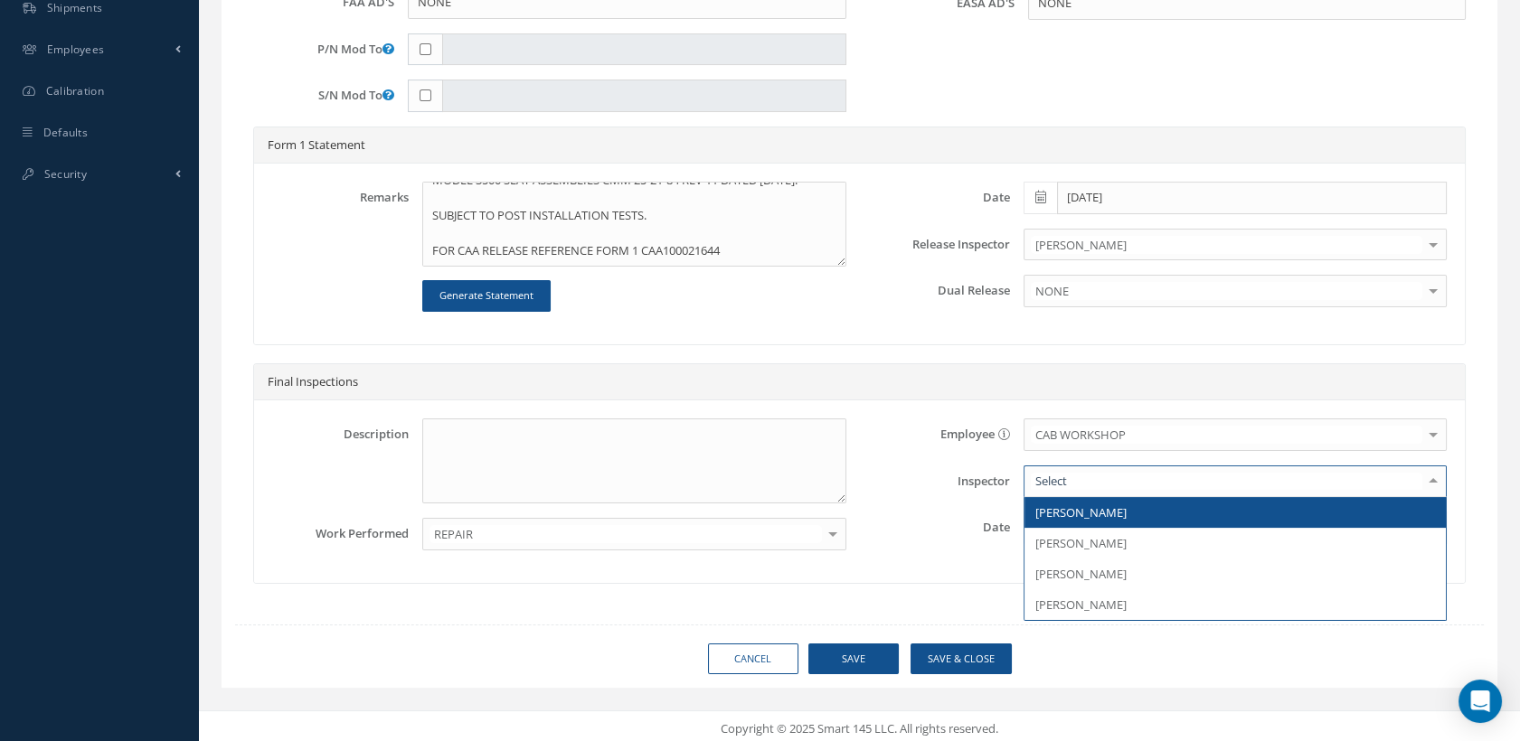
click at [1062, 466] on div at bounding box center [1235, 482] width 423 height 33
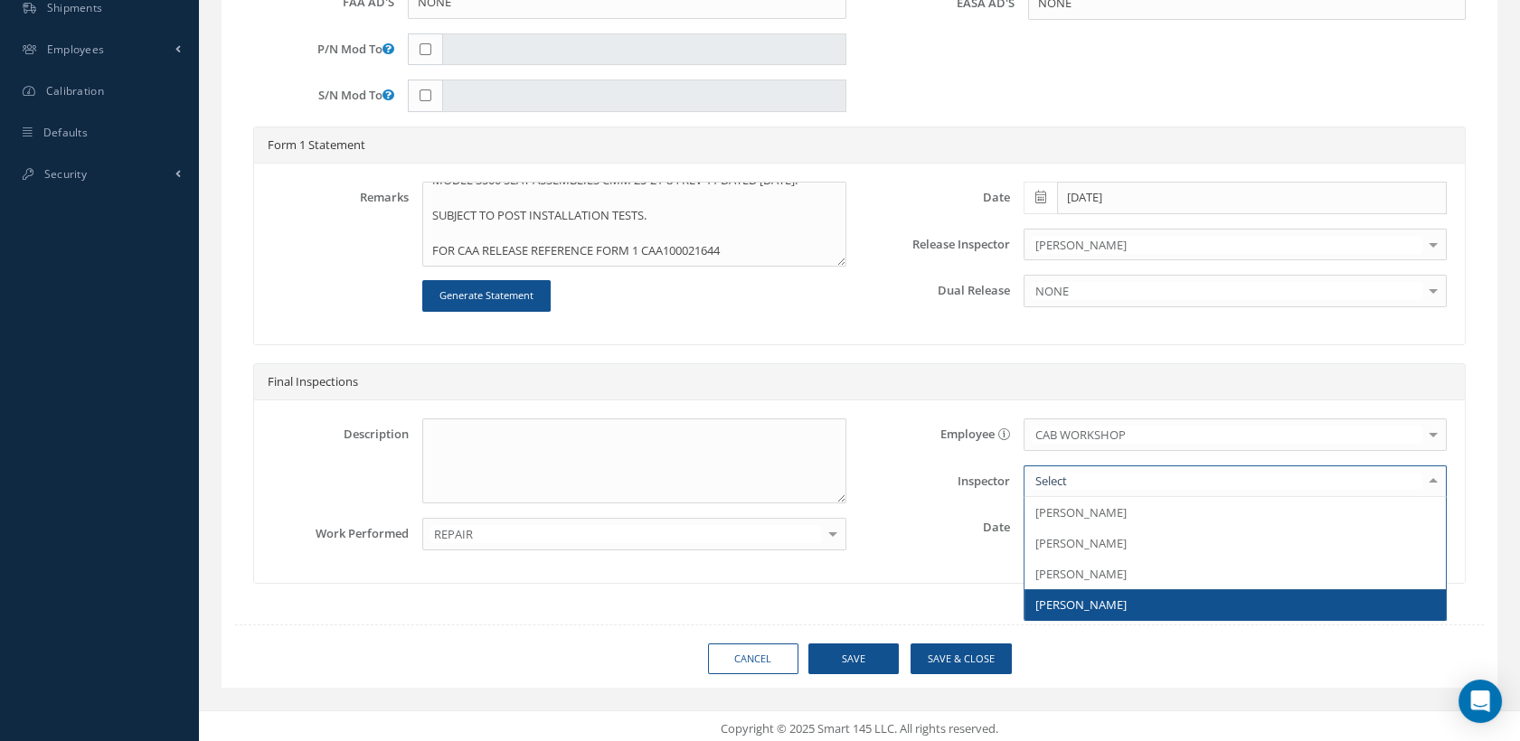
click at [1099, 606] on span "[PERSON_NAME]" at bounding box center [1080, 605] width 91 height 16
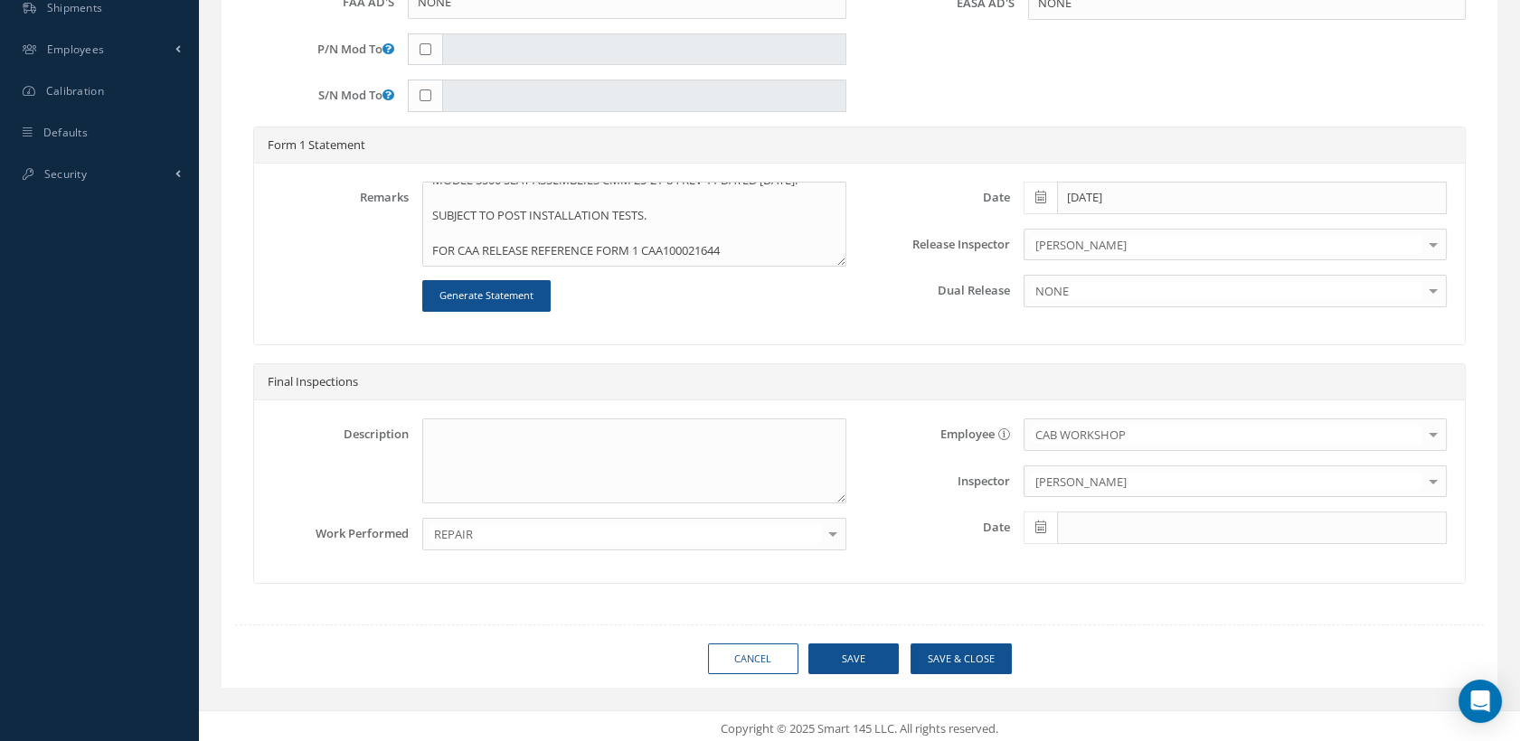
click at [1052, 527] on span at bounding box center [1040, 528] width 33 height 33
click at [1114, 495] on th "Today" at bounding box center [1119, 495] width 190 height 27
type input "[DATE]"
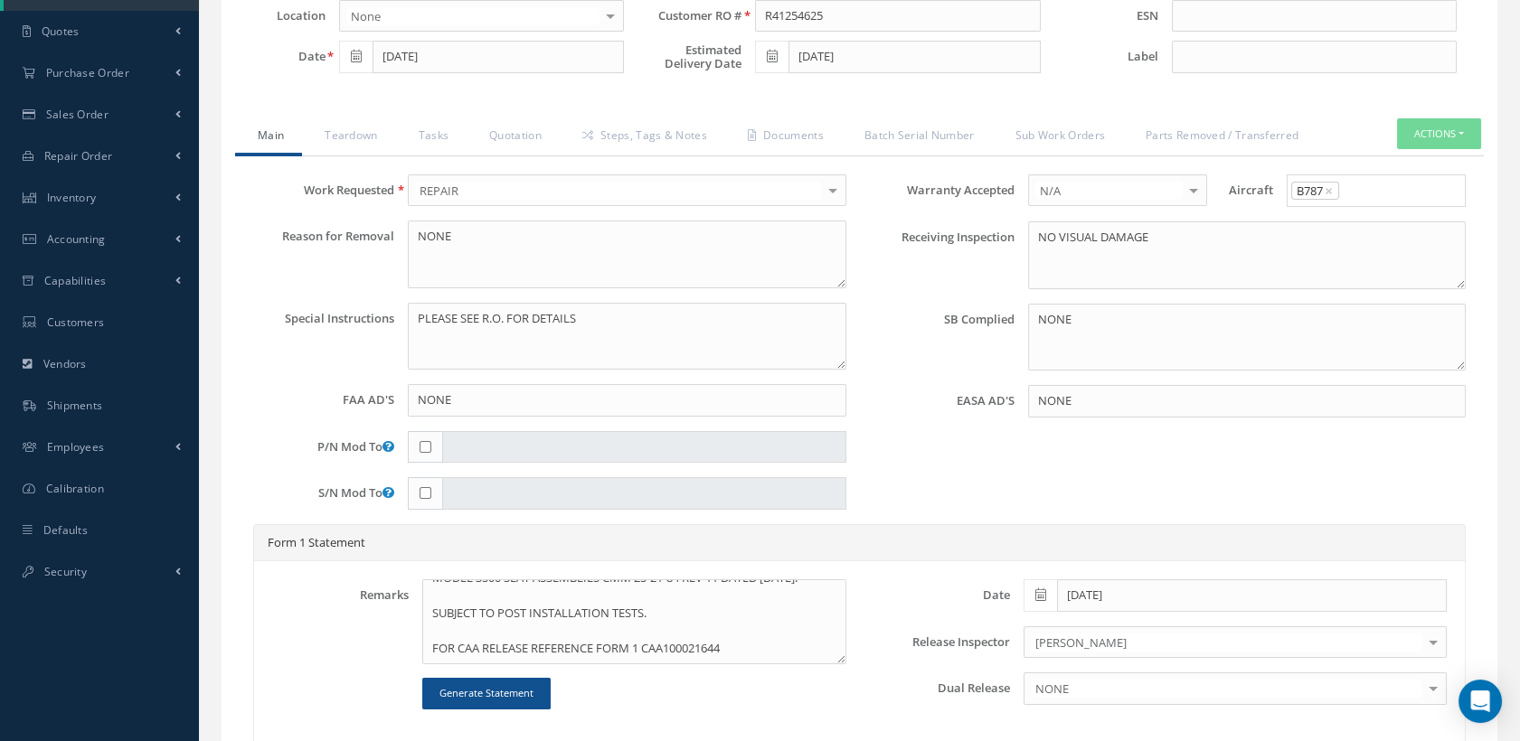
scroll to position [354, 0]
click at [777, 138] on link "Documents" at bounding box center [783, 141] width 117 height 38
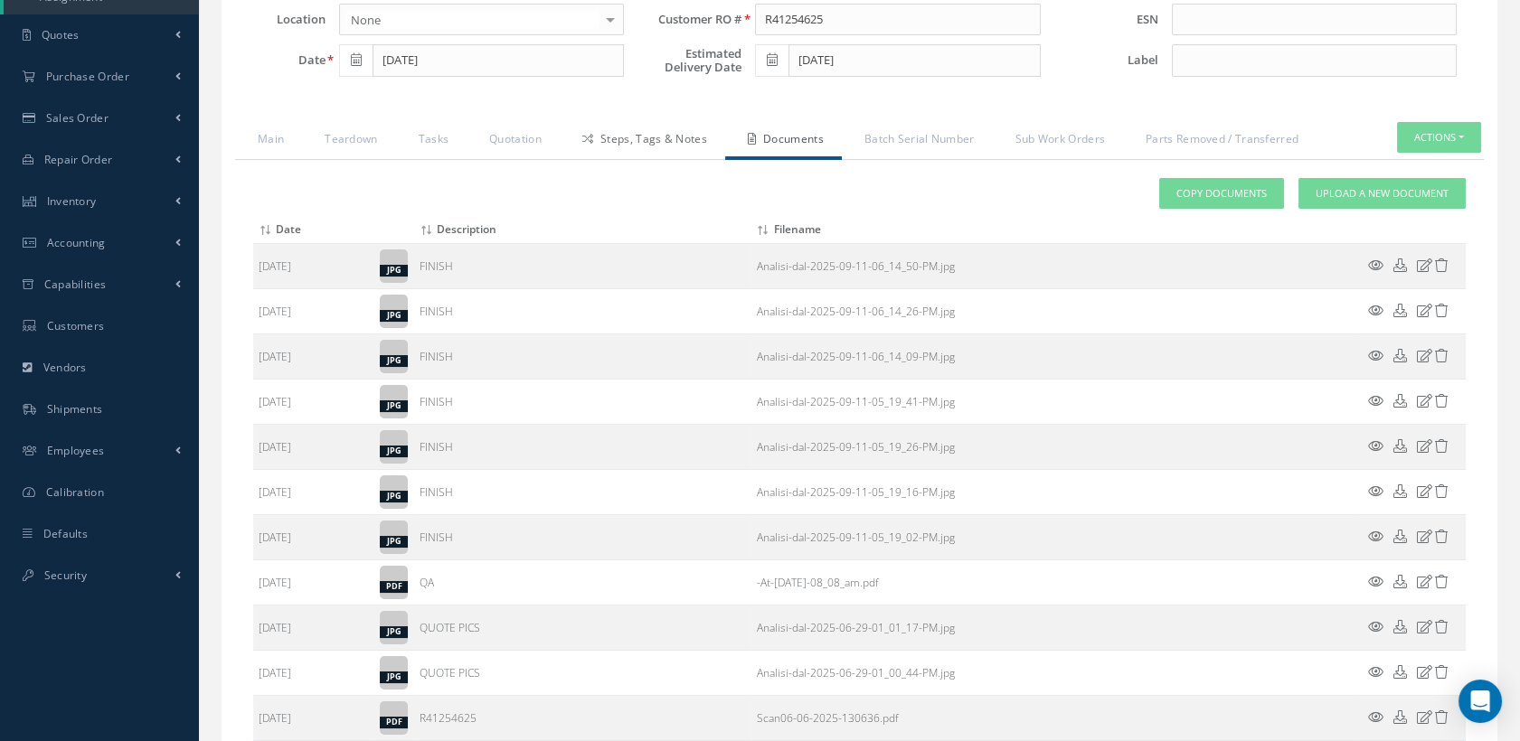
click at [681, 143] on link "Steps, Tags & Notes" at bounding box center [642, 141] width 165 height 38
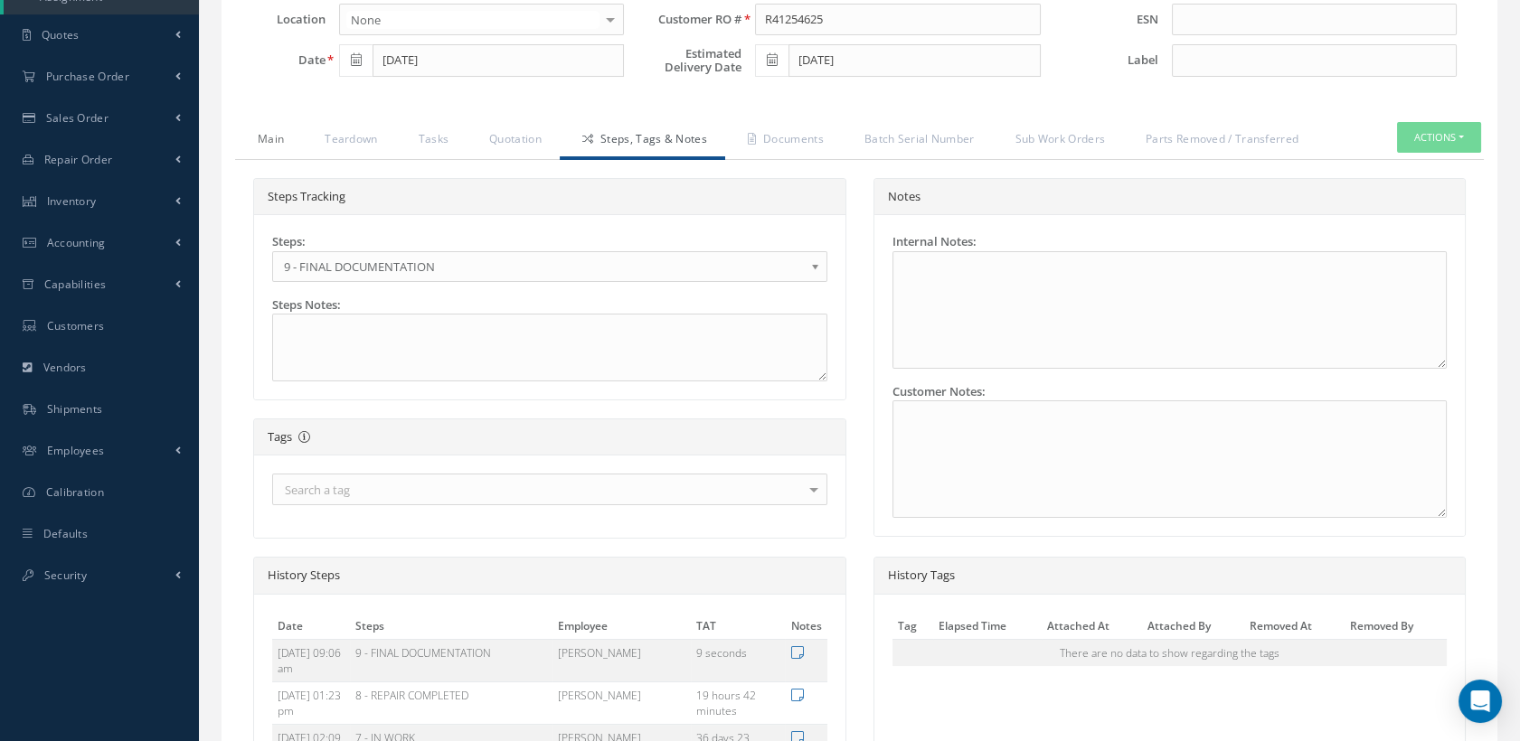
click at [280, 141] on link "Main" at bounding box center [268, 141] width 67 height 38
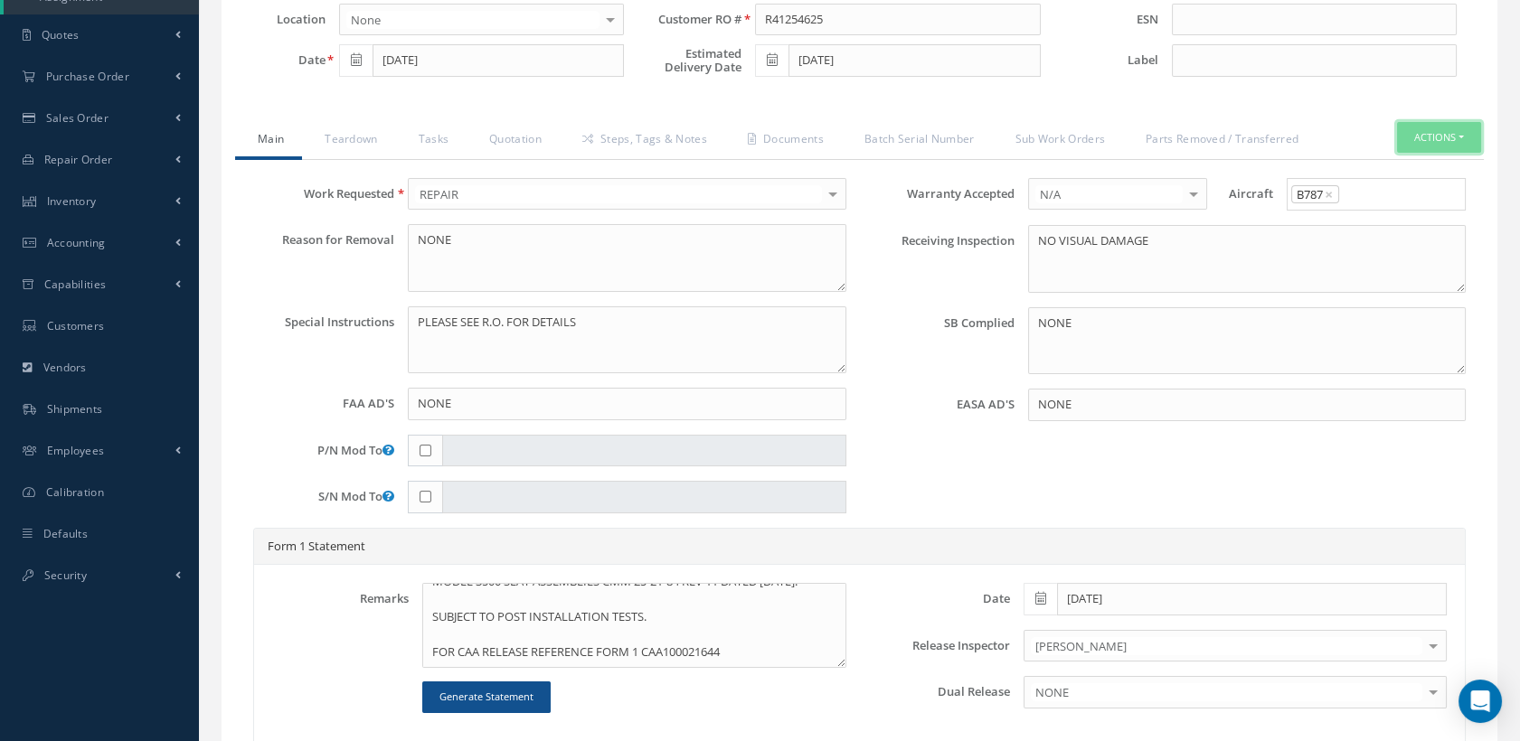
click at [1437, 132] on button "Actions" at bounding box center [1439, 138] width 84 height 32
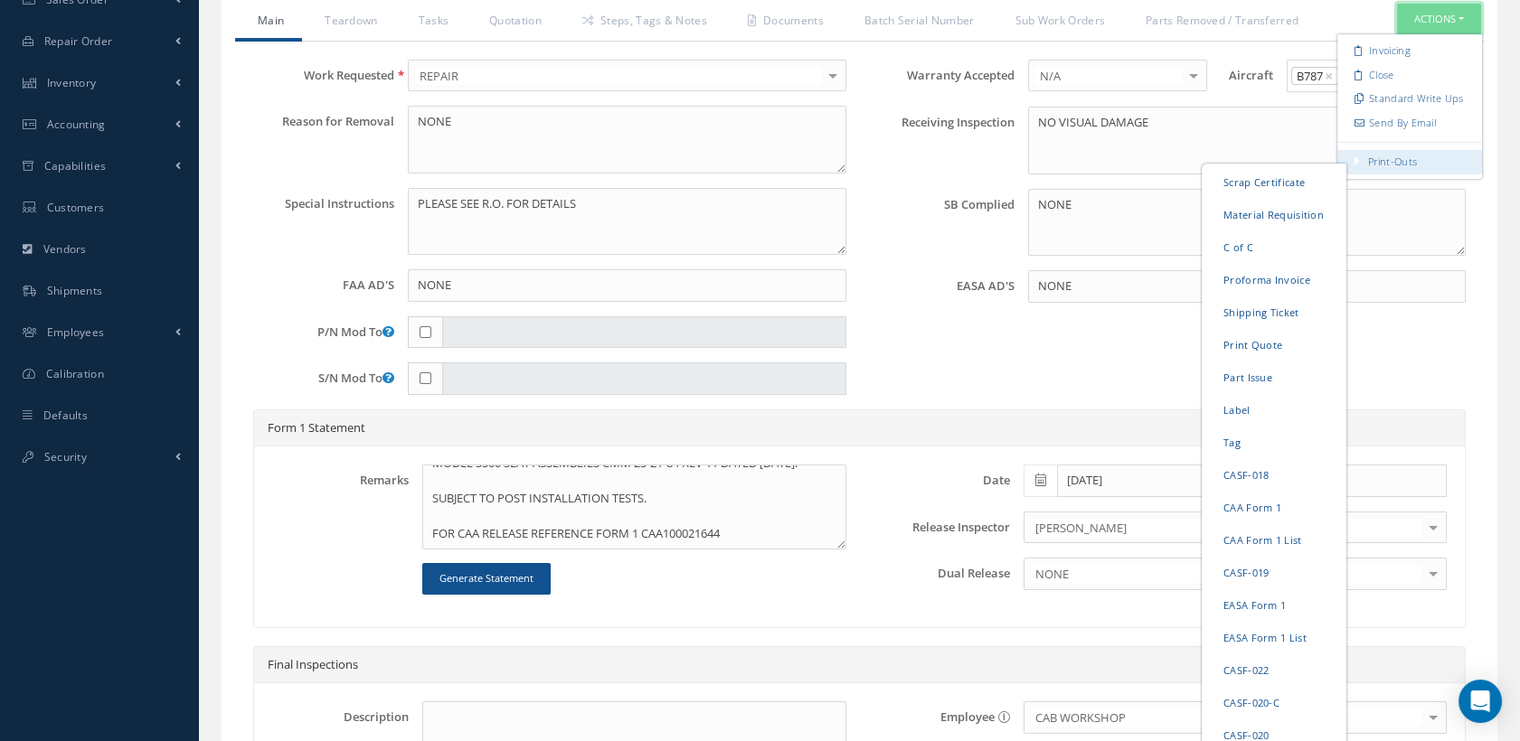
scroll to position [655, 0]
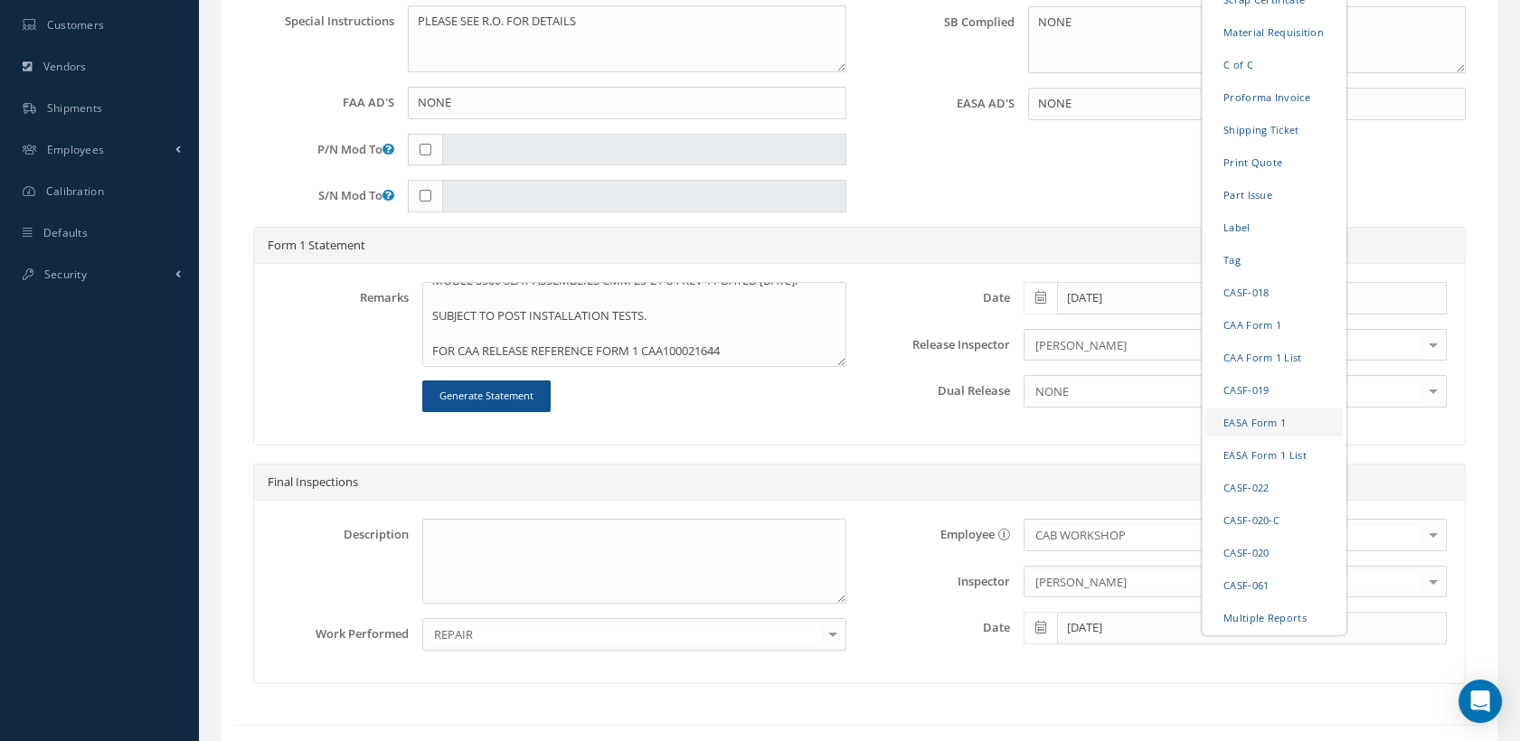
click at [1268, 419] on link "EASA Form 1" at bounding box center [1273, 423] width 137 height 28
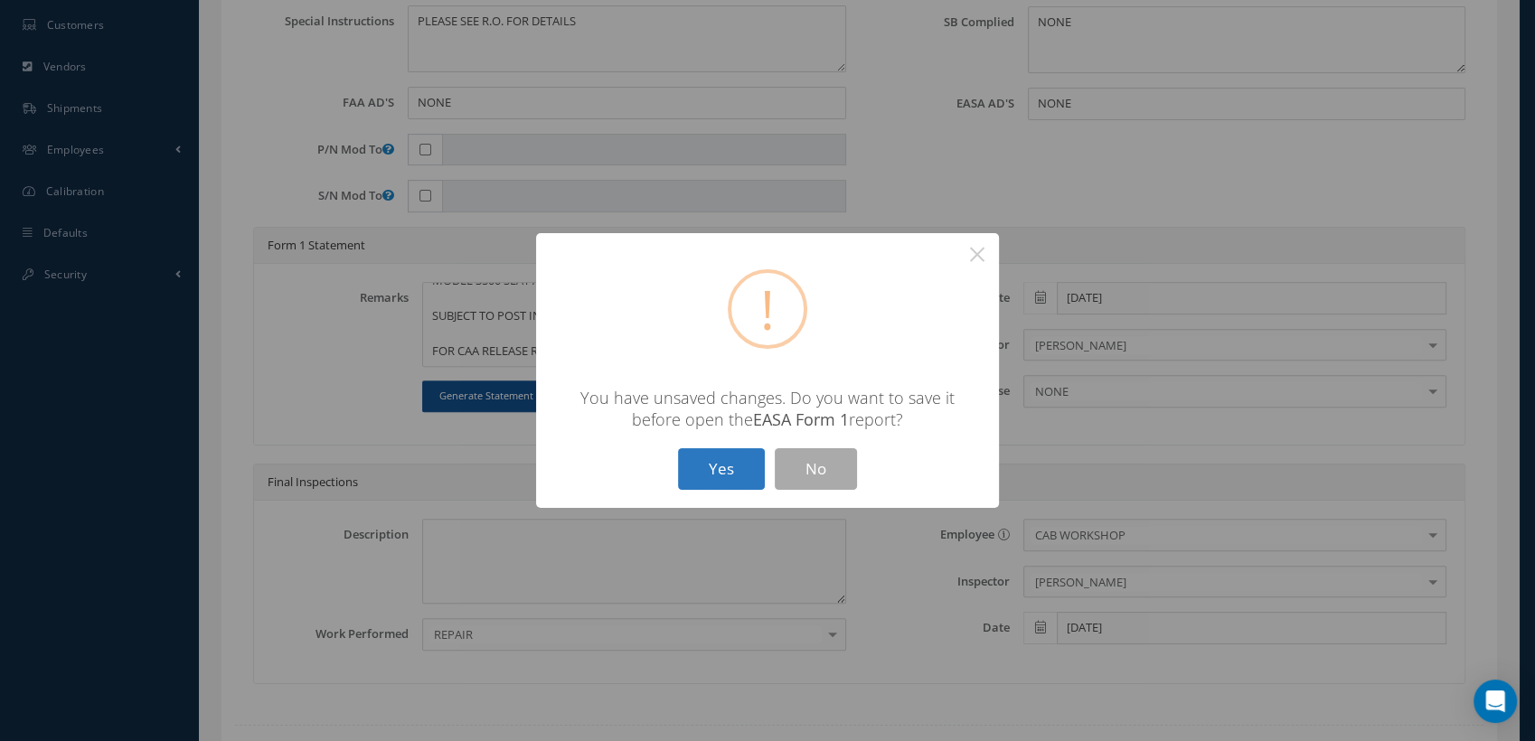
click at [724, 483] on button "Yes" at bounding box center [721, 469] width 87 height 42
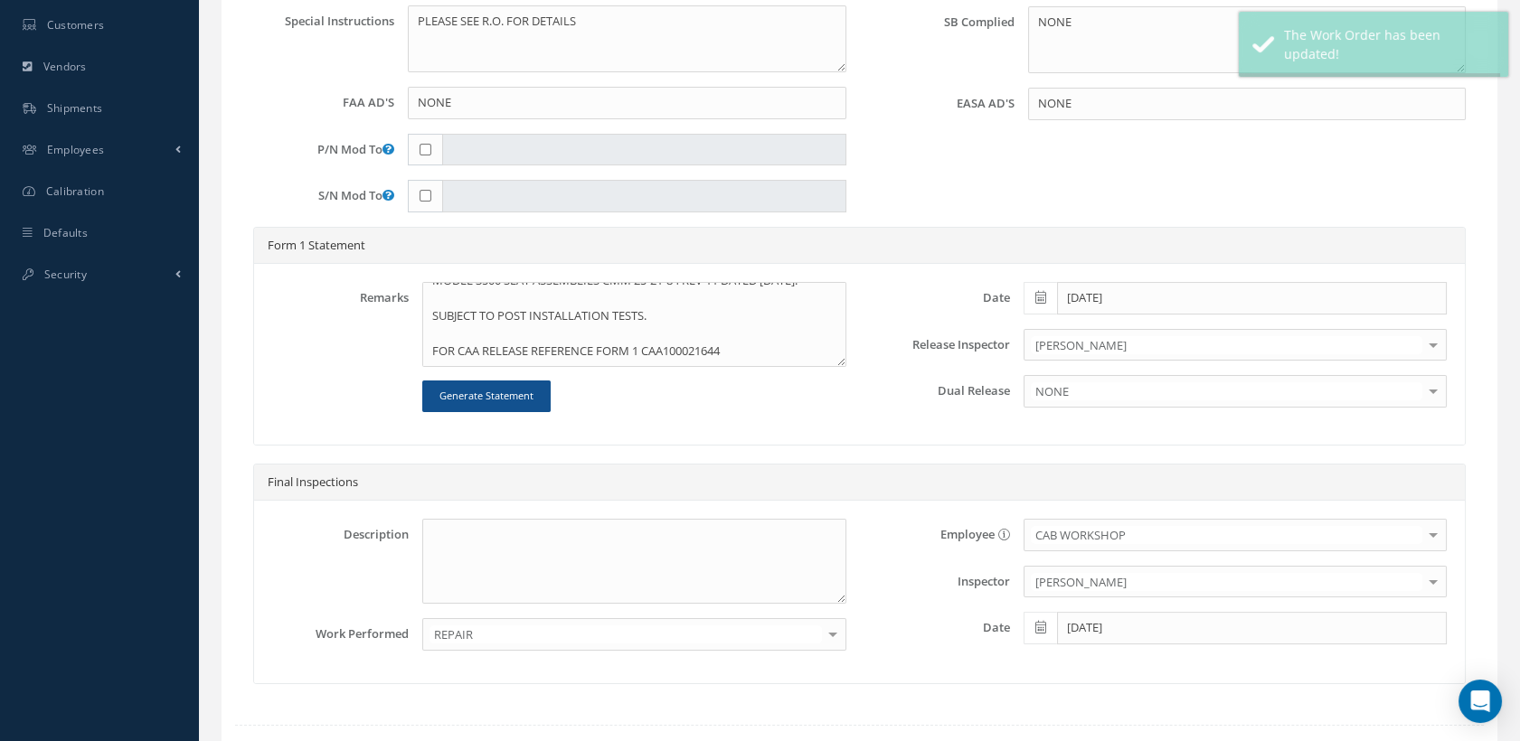
type input "HAECO"
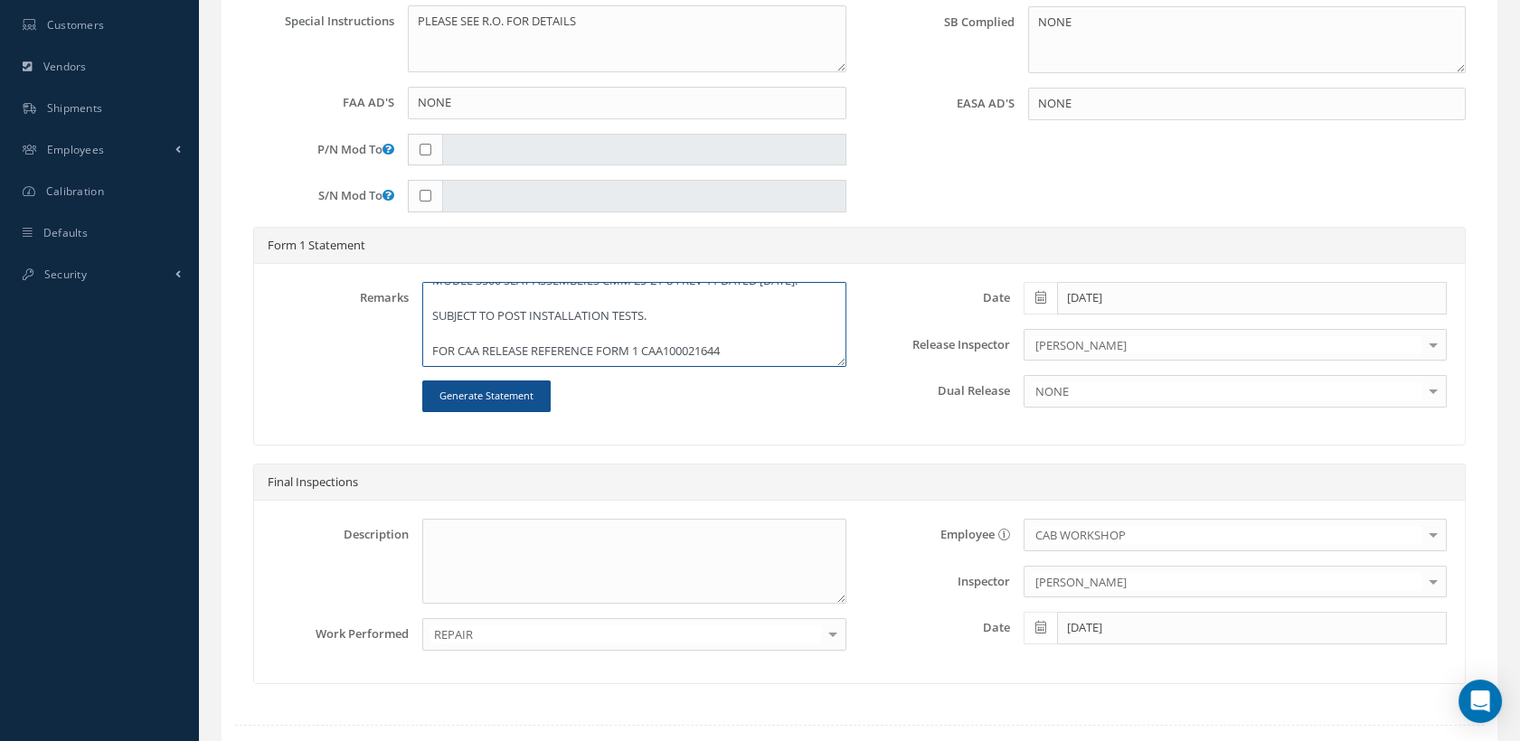
click at [473, 352] on textarea "CLEANED, INSPECTED AND REPAIRED IAW 365 AEROSPACE SB-2492-25-001 REV B "EQUIPME…" at bounding box center [633, 324] width 423 height 85
click at [663, 354] on textarea "CLEANED, INSPECTED AND REPAIRED IAW 365 AEROSPACE SB-2492-25-001 REV B "EQUIPME…" at bounding box center [633, 324] width 423 height 85
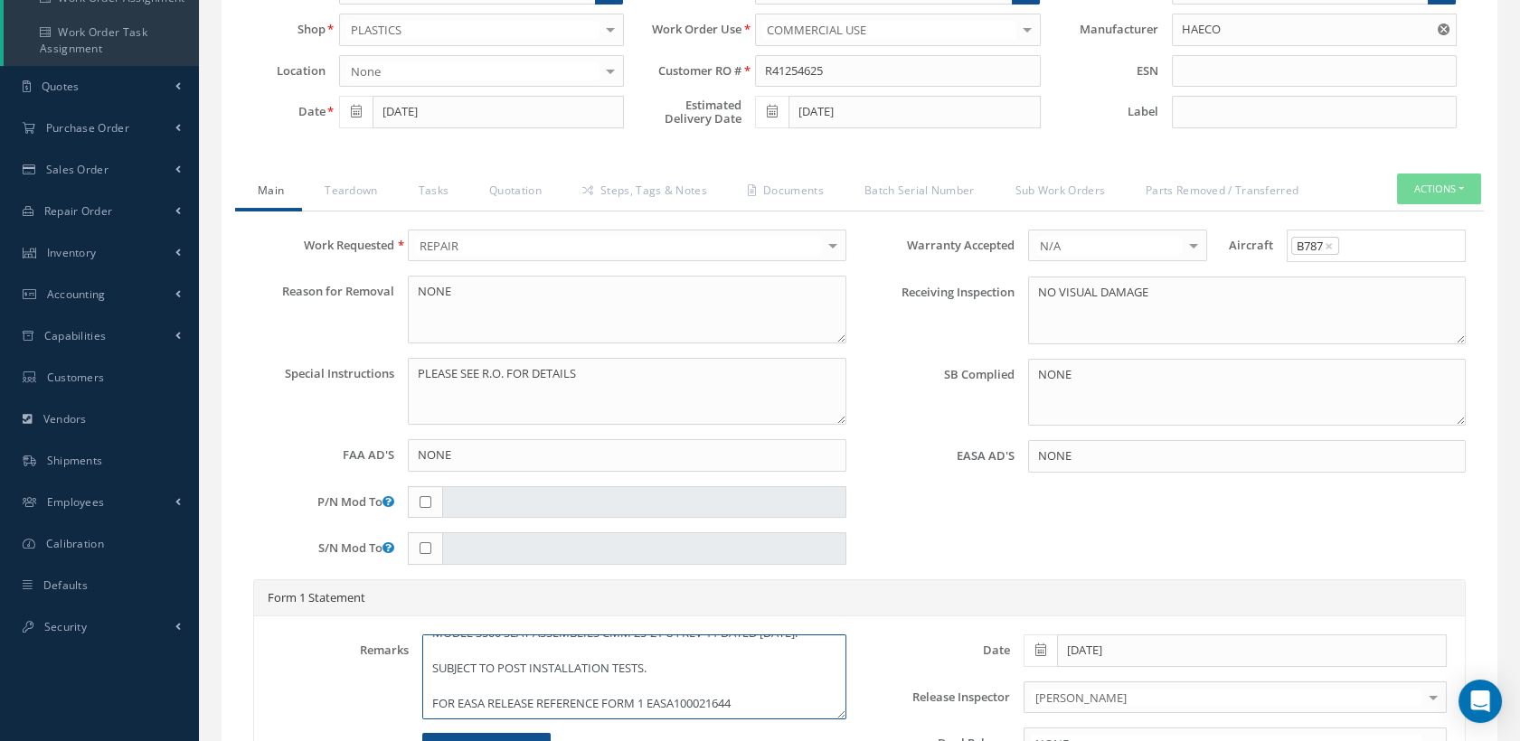
scroll to position [253, 0]
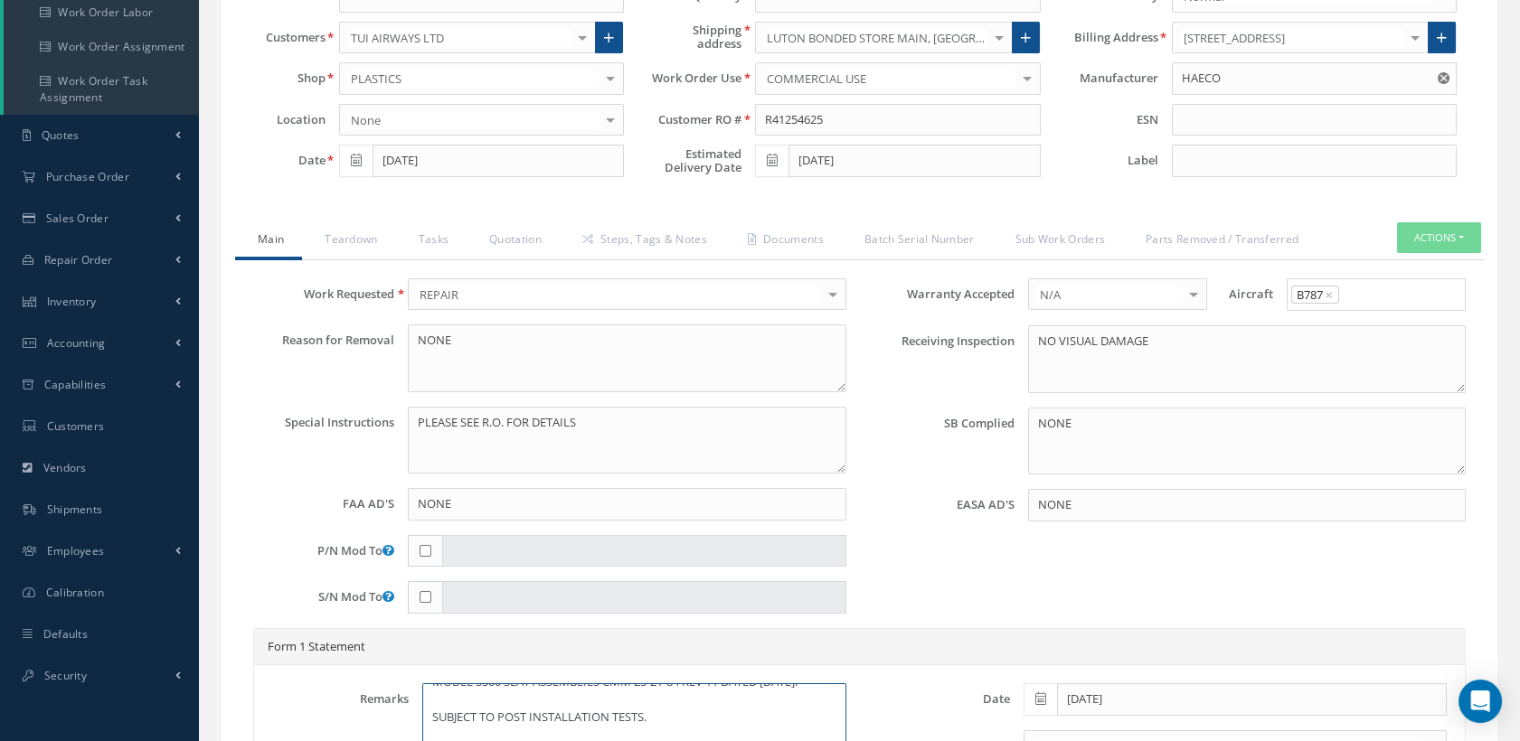
type textarea "CLEANED, INSPECTED AND REPAIRED IAW 365 AEROSPACE SB-2492-25-001 REV B "EQUIPME…"
click at [1420, 235] on button "Actions" at bounding box center [1439, 238] width 84 height 32
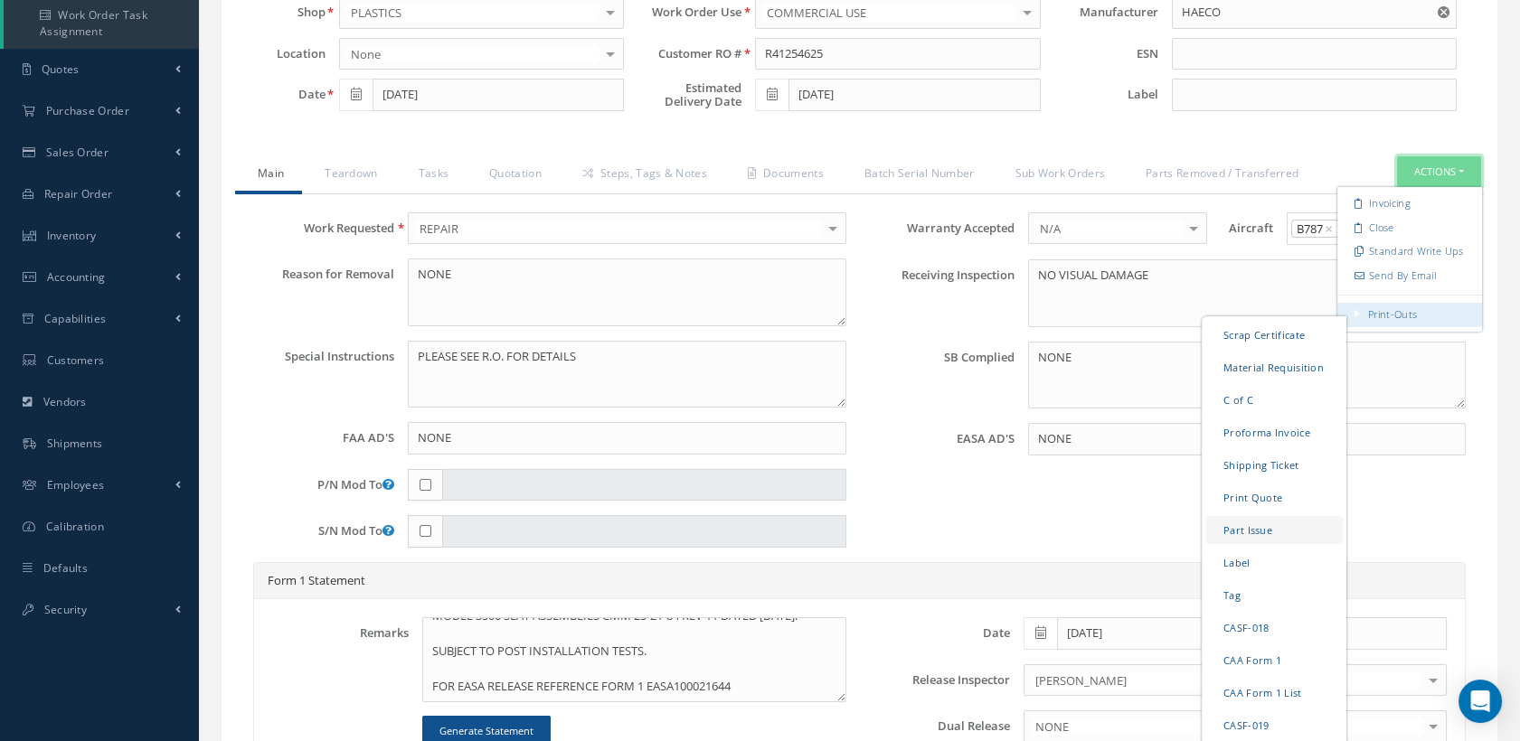
scroll to position [354, 0]
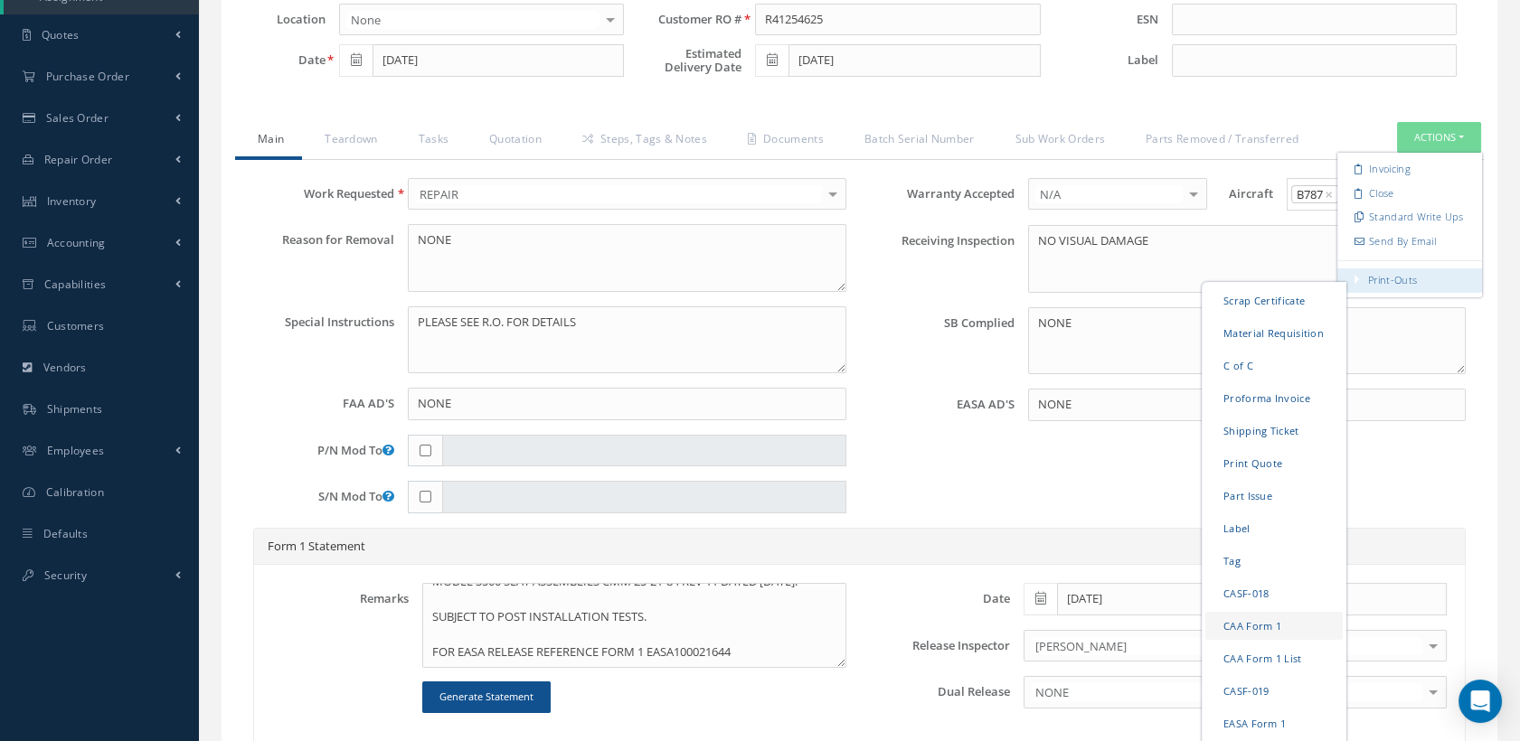
click at [1239, 626] on link "CAA Form 1" at bounding box center [1273, 626] width 137 height 28
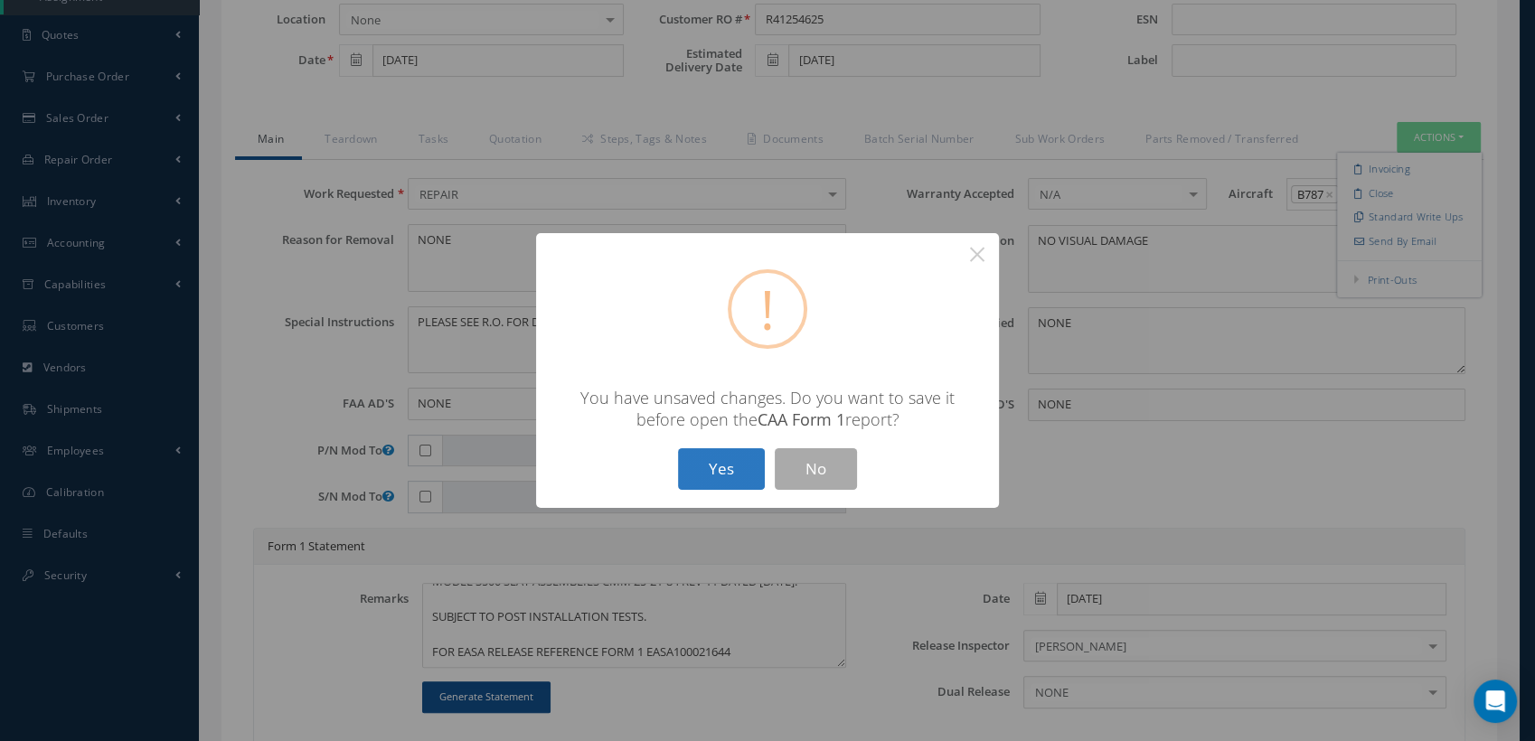
click at [741, 474] on button "Yes" at bounding box center [721, 469] width 87 height 42
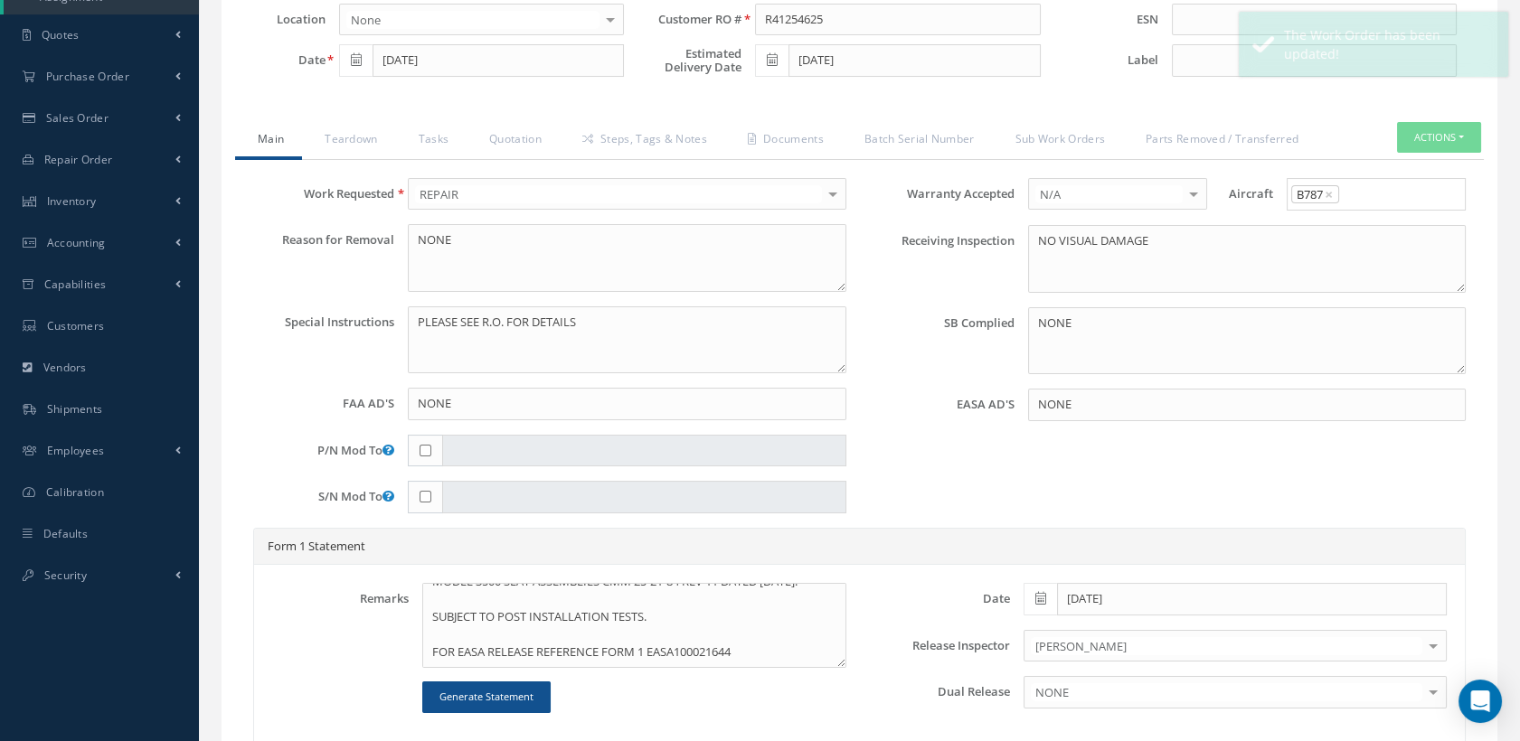
type input "HAECO"
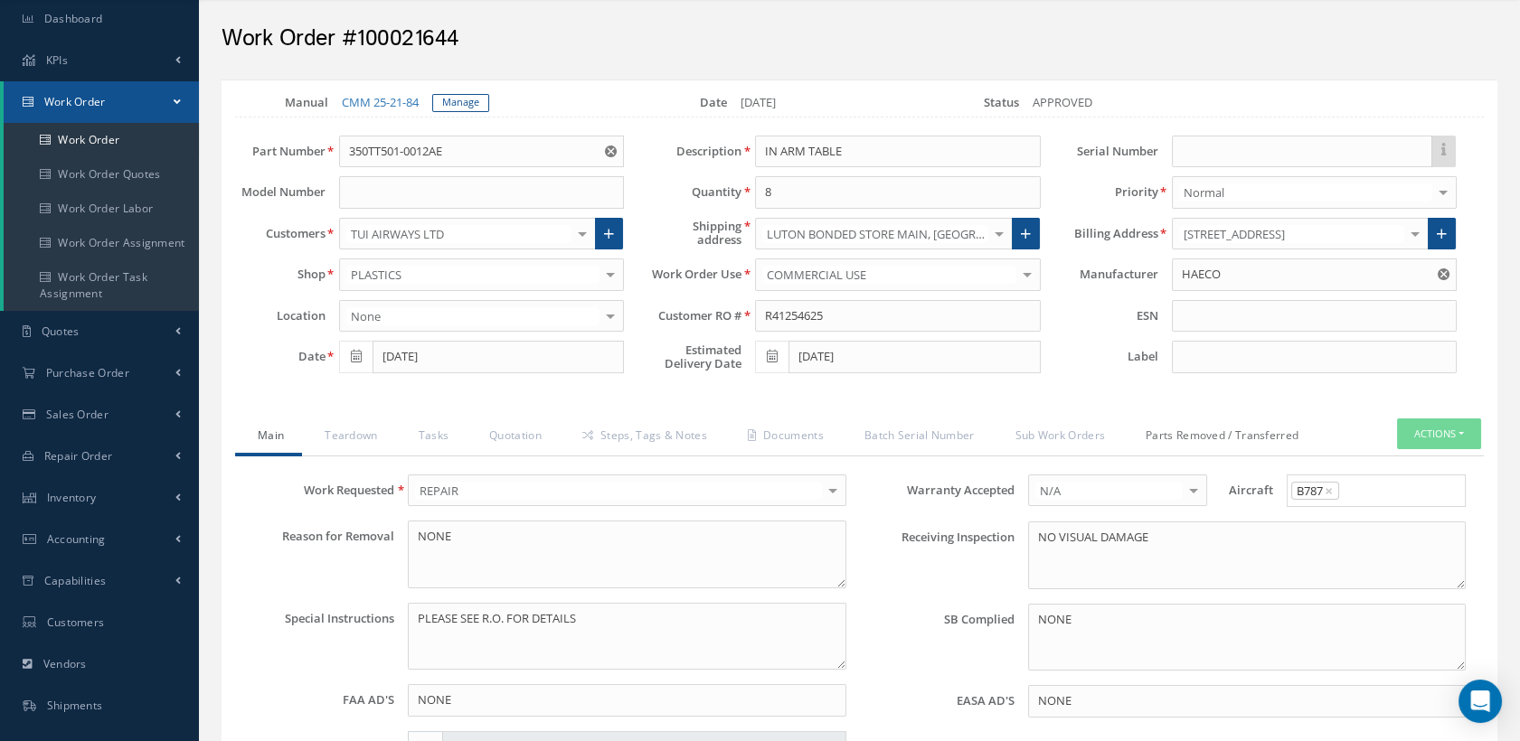
scroll to position [52, 0]
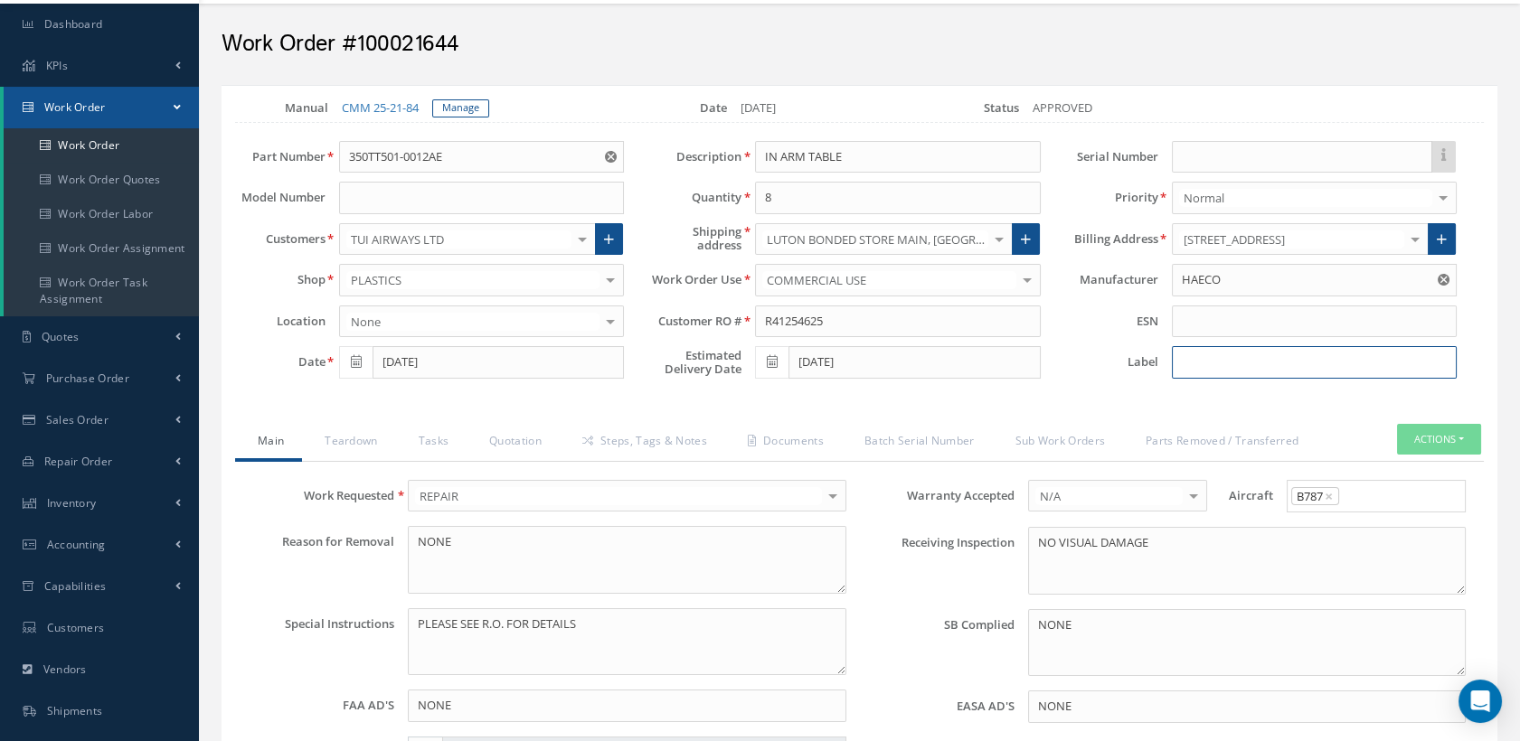
click at [1184, 350] on input at bounding box center [1314, 362] width 285 height 33
type input "GL 4031"
click at [1410, 439] on button "Actions" at bounding box center [1439, 440] width 84 height 32
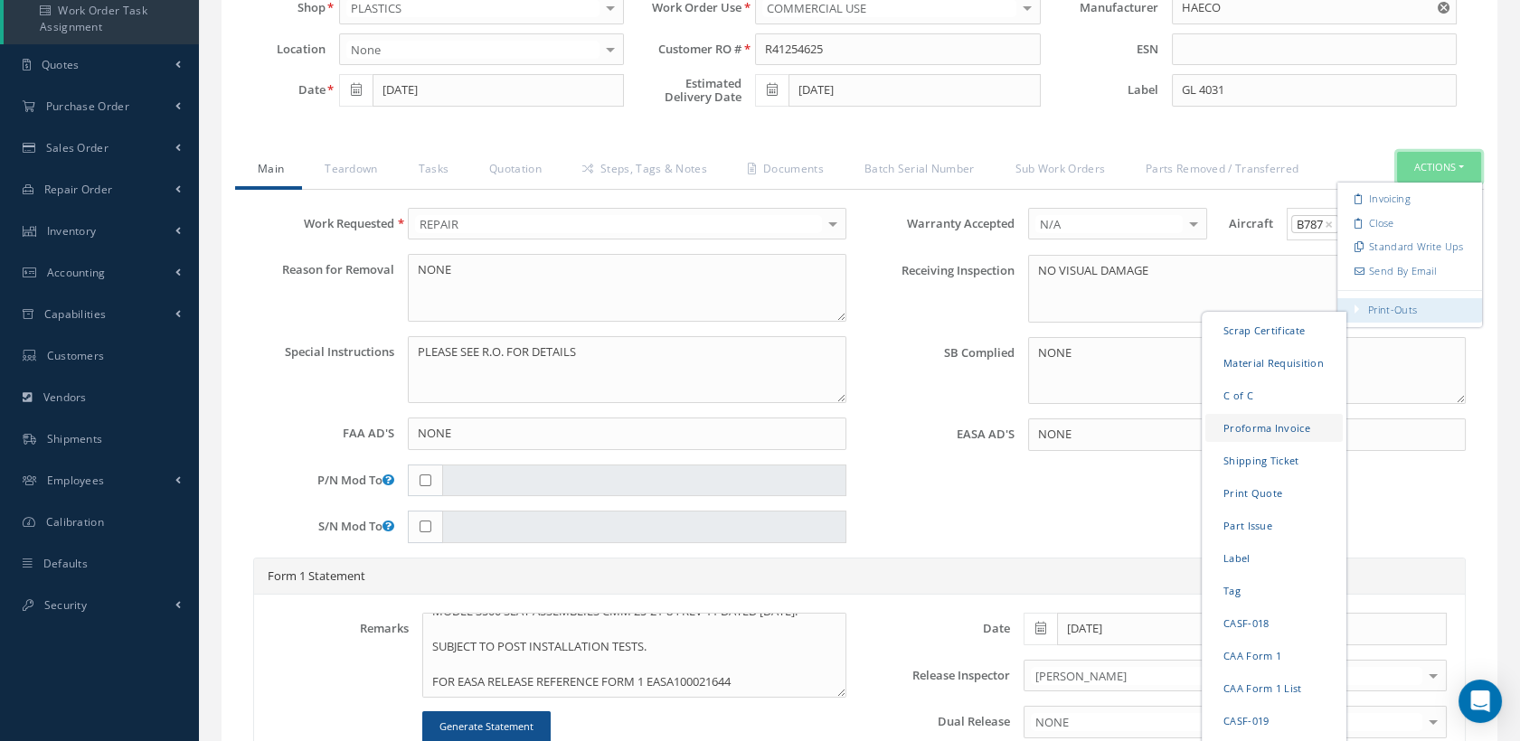
scroll to position [454, 0]
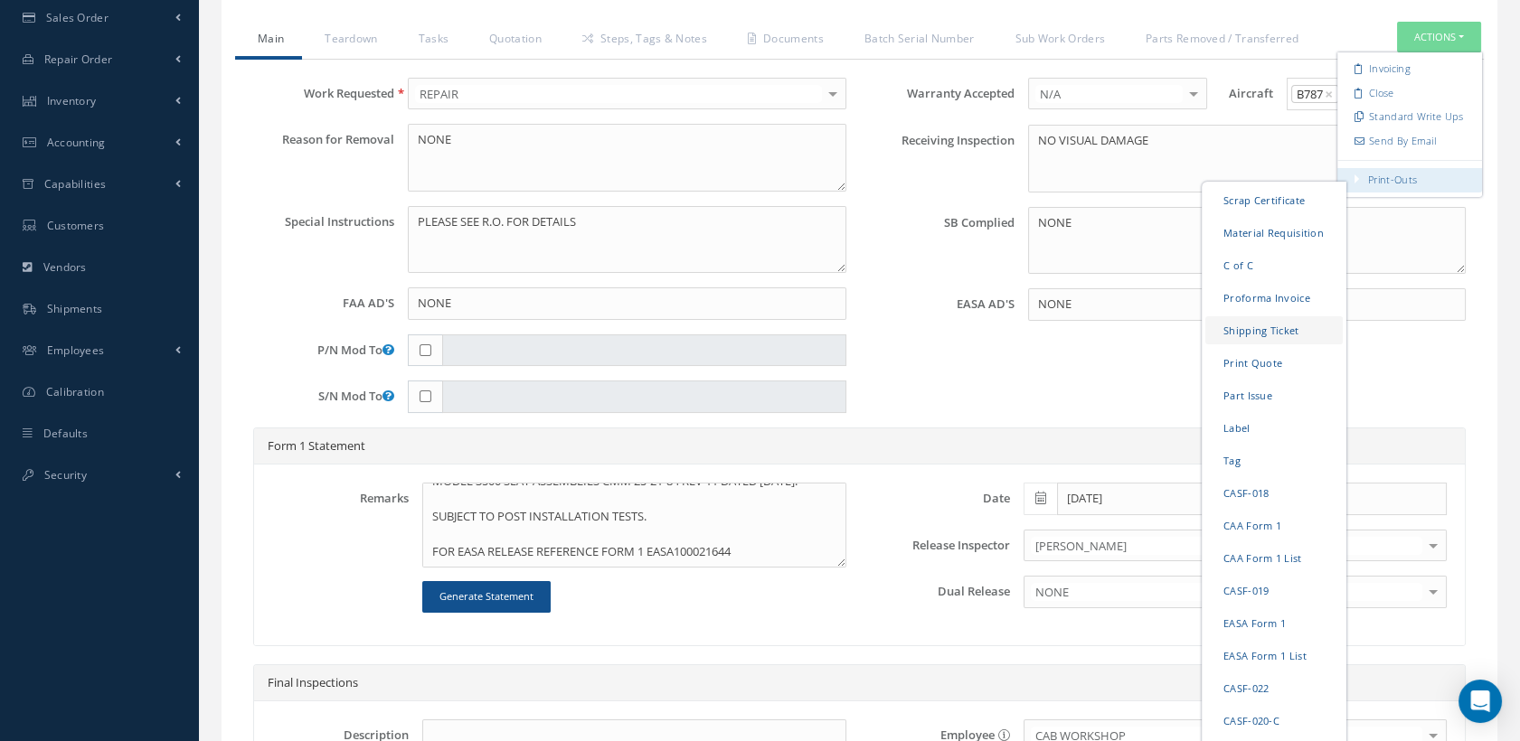
click at [1235, 322] on link "Shipping Ticket" at bounding box center [1273, 330] width 137 height 28
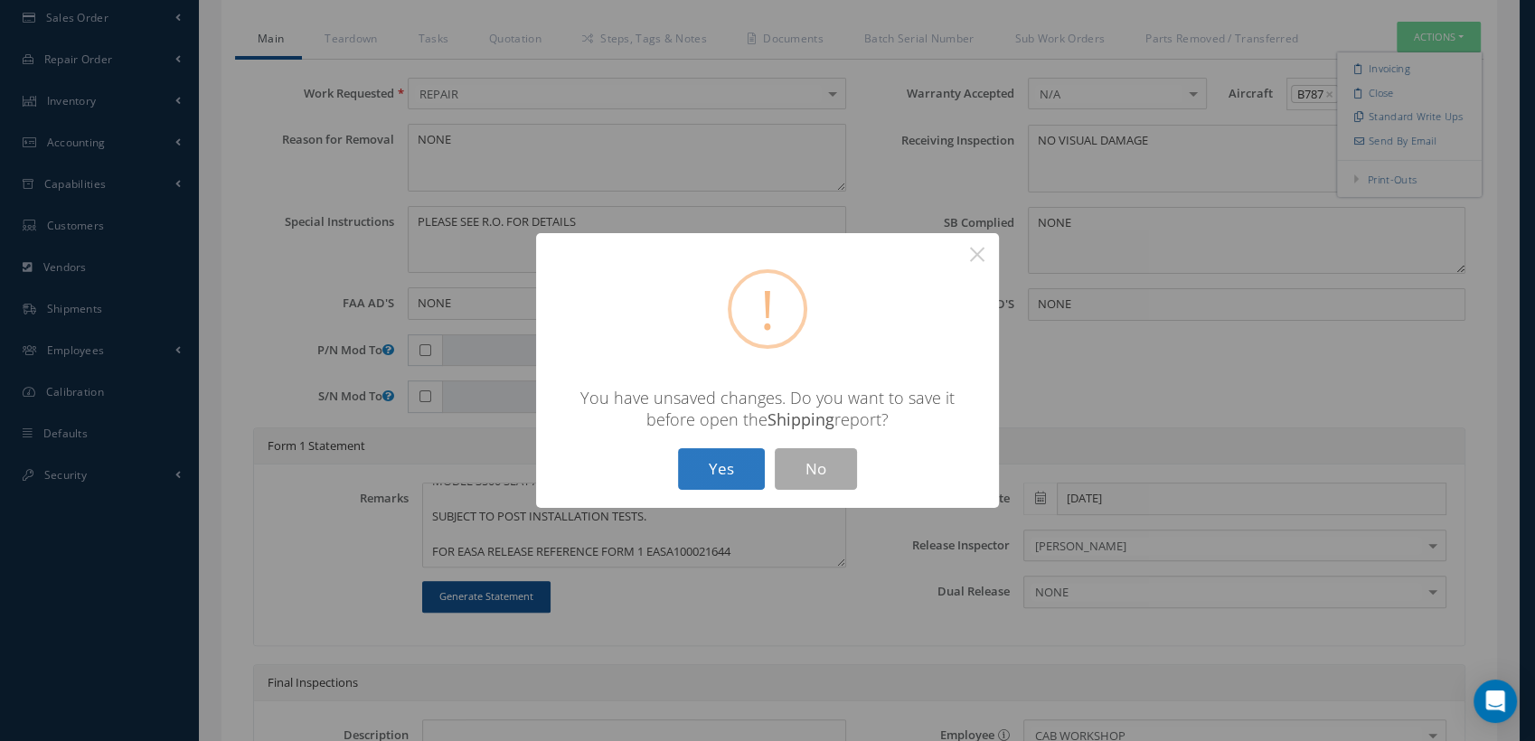
click at [720, 460] on button "Yes" at bounding box center [721, 469] width 87 height 42
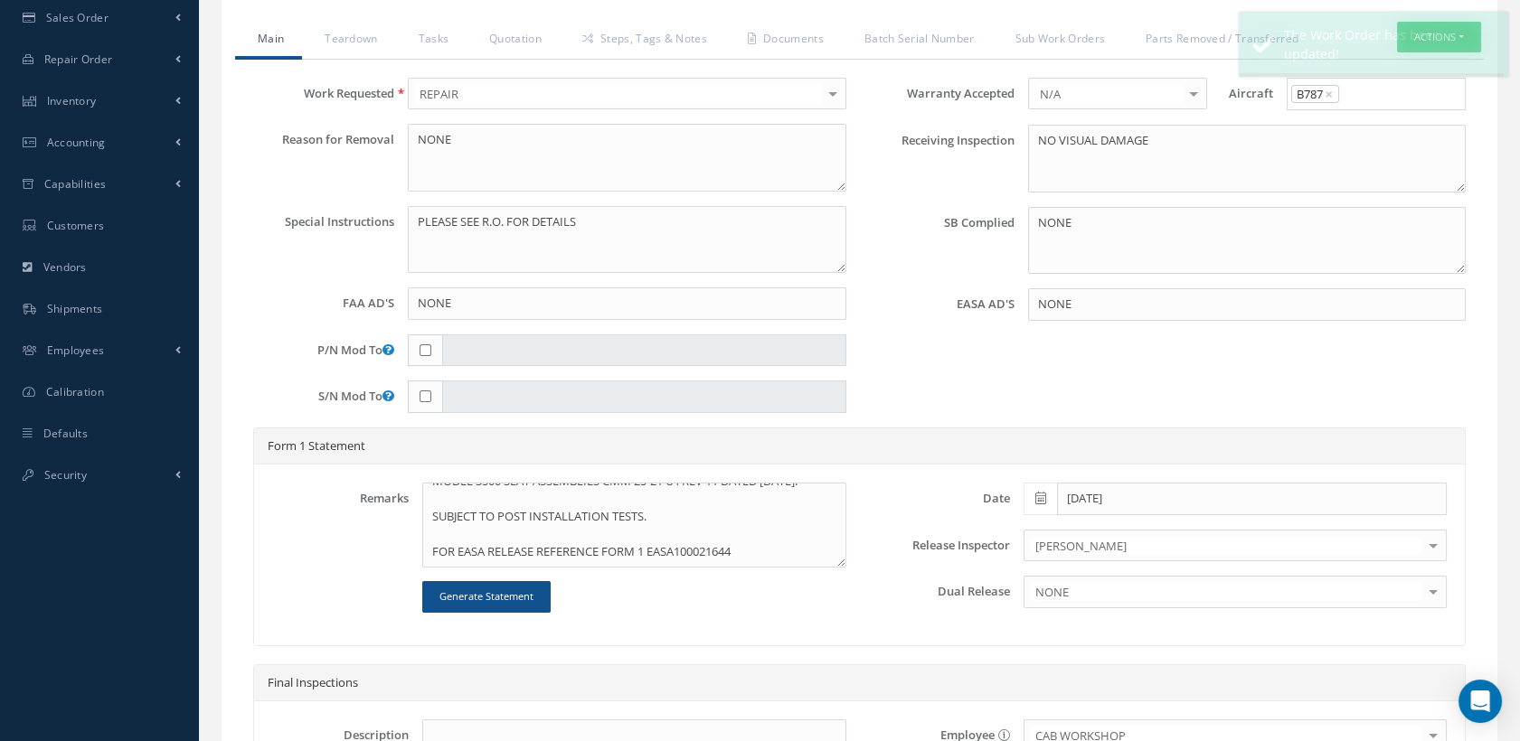
type input "HAECO"
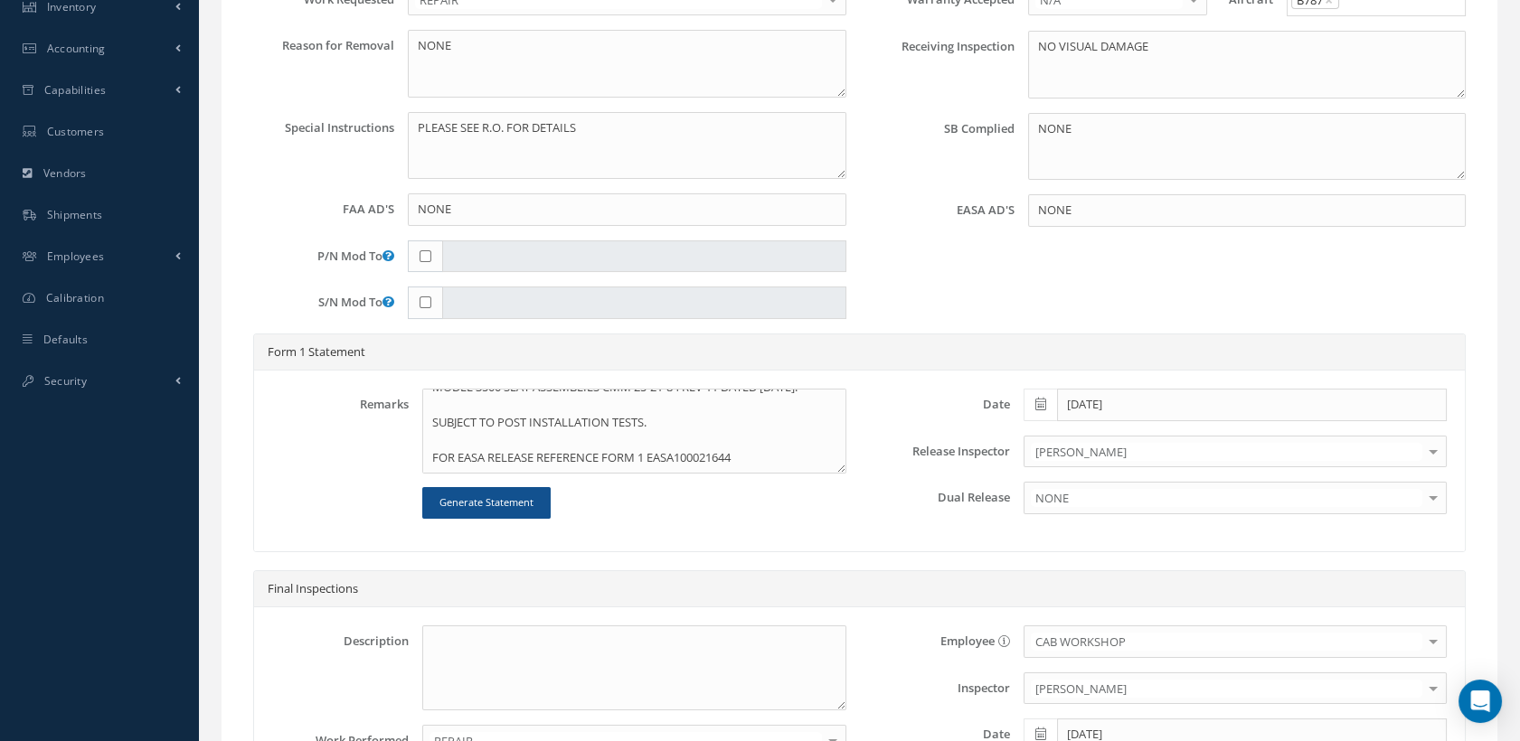
scroll to position [655, 0]
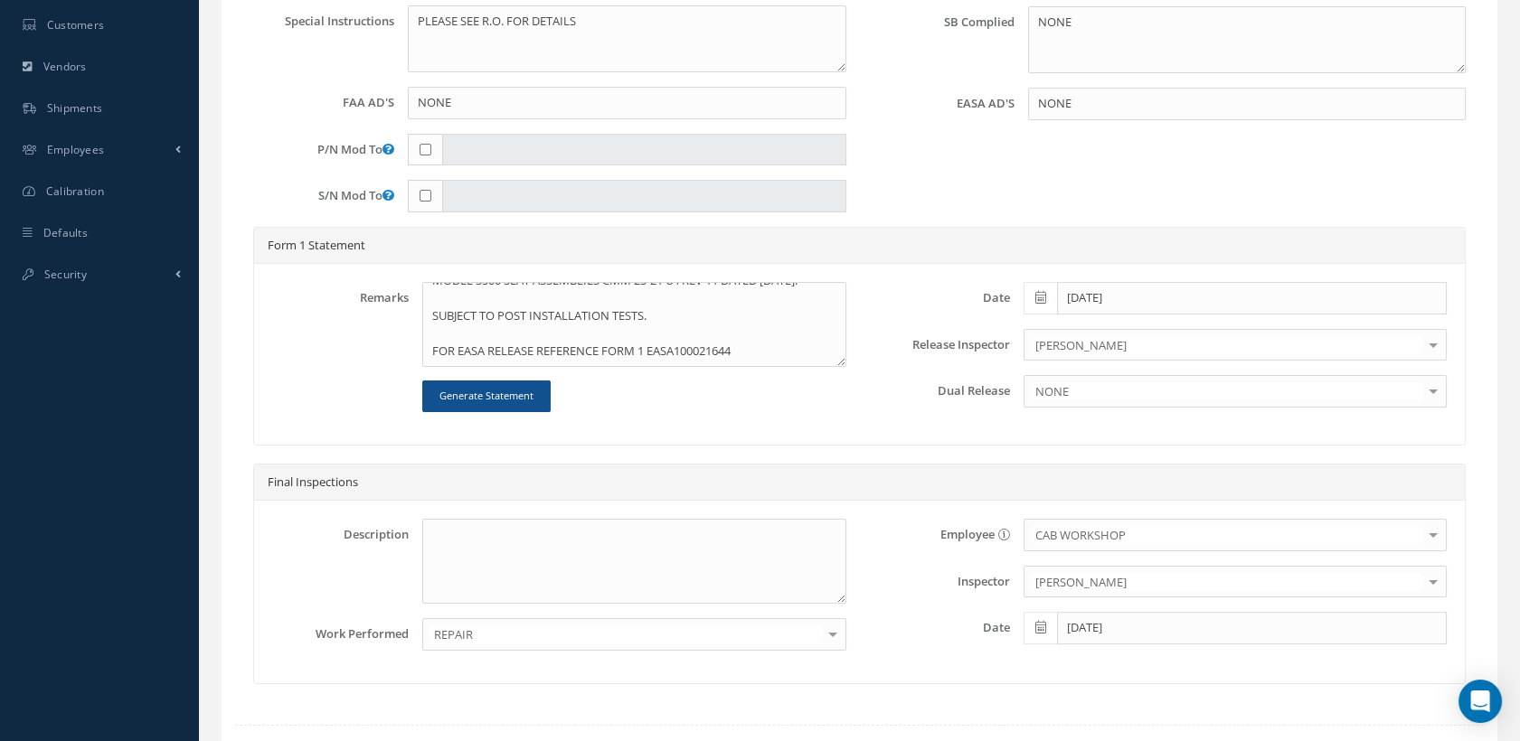
click at [1043, 621] on icon at bounding box center [1040, 627] width 11 height 13
click at [1145, 458] on td "11" at bounding box center [1145, 460] width 27 height 27
type input "[DATE]"
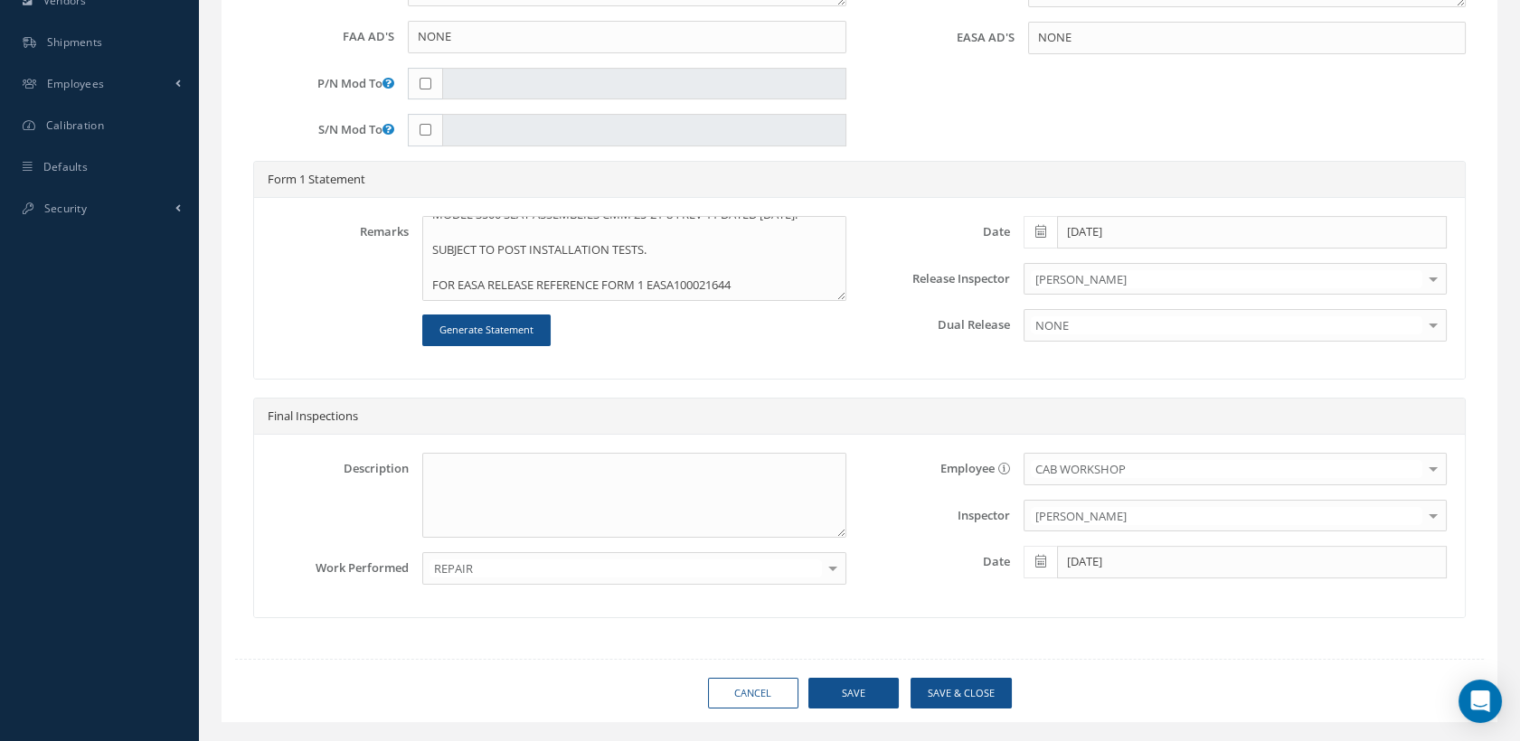
scroll to position [755, 0]
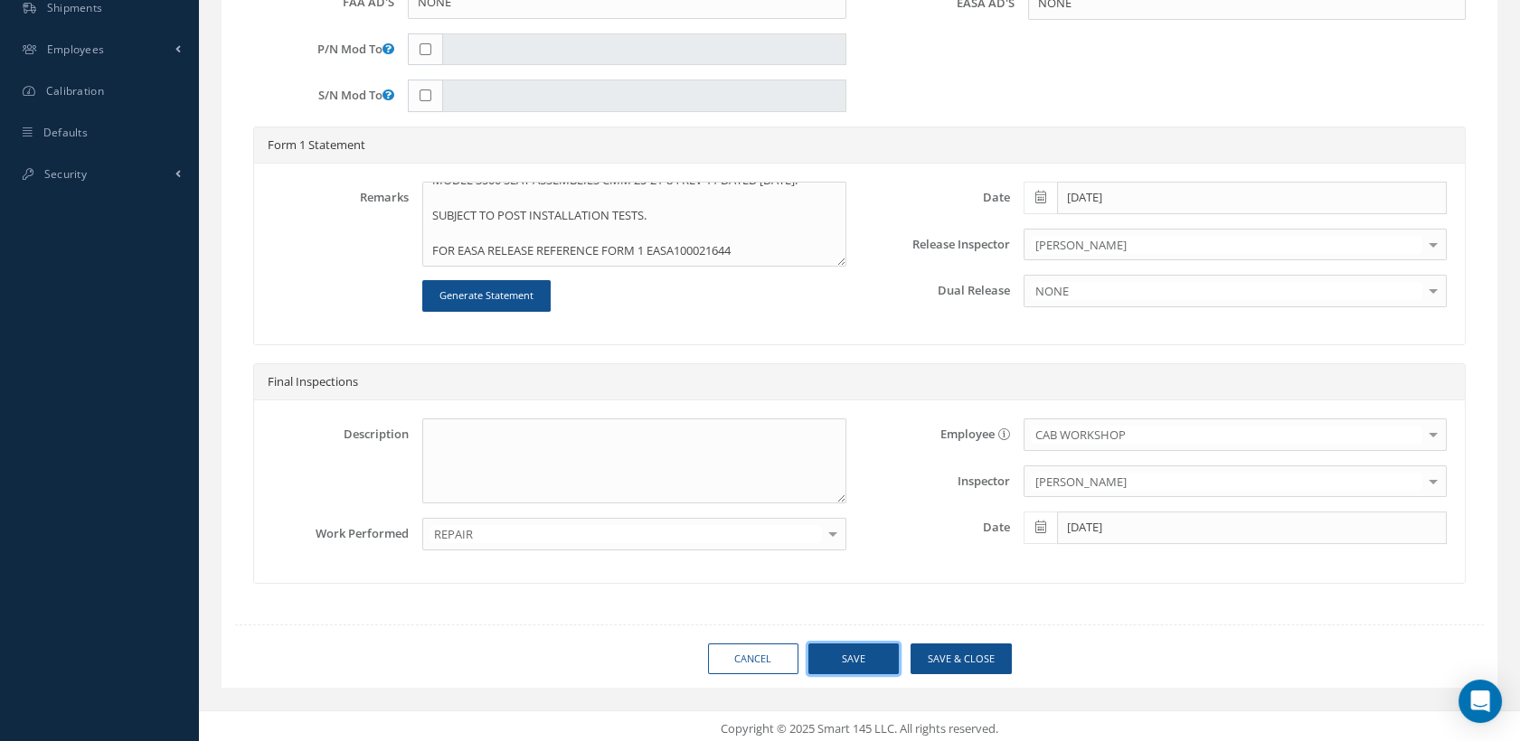
click at [868, 651] on button "Save" at bounding box center [853, 660] width 90 height 32
type input "HAECO"
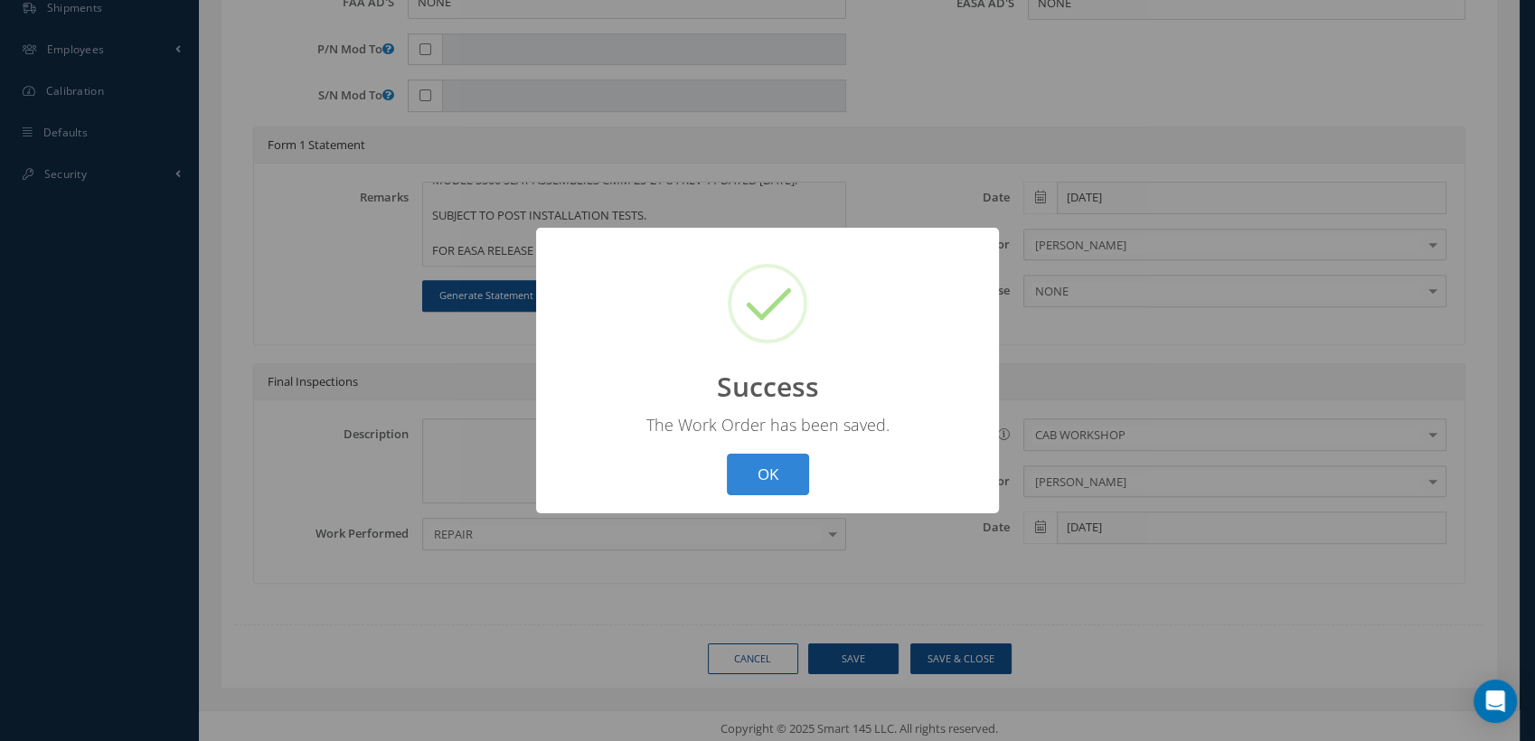
click at [759, 450] on div "? ! i Success × The Work Order has been saved. OK Cancel" at bounding box center [767, 371] width 463 height 287
click at [760, 456] on button "OK" at bounding box center [768, 475] width 82 height 42
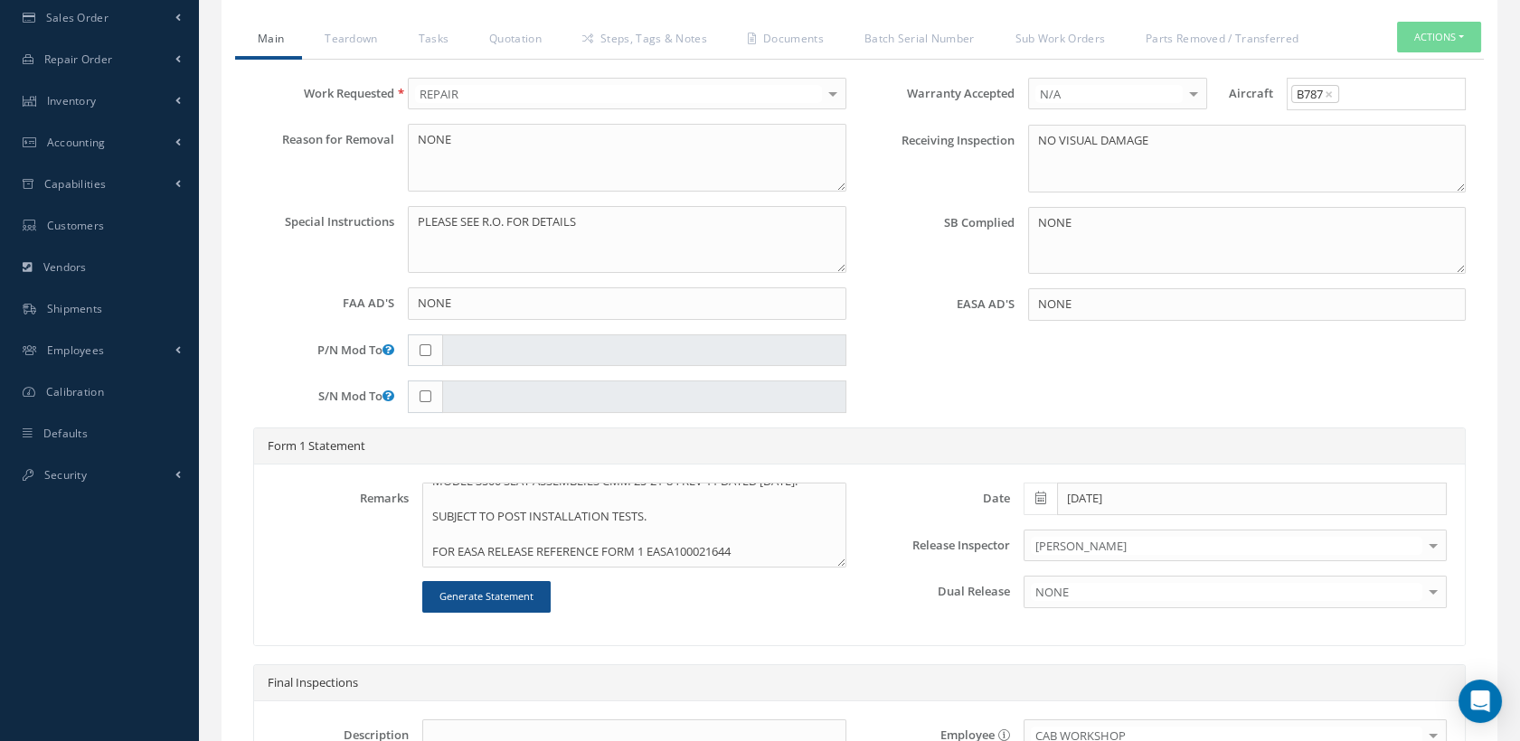
scroll to position [152, 0]
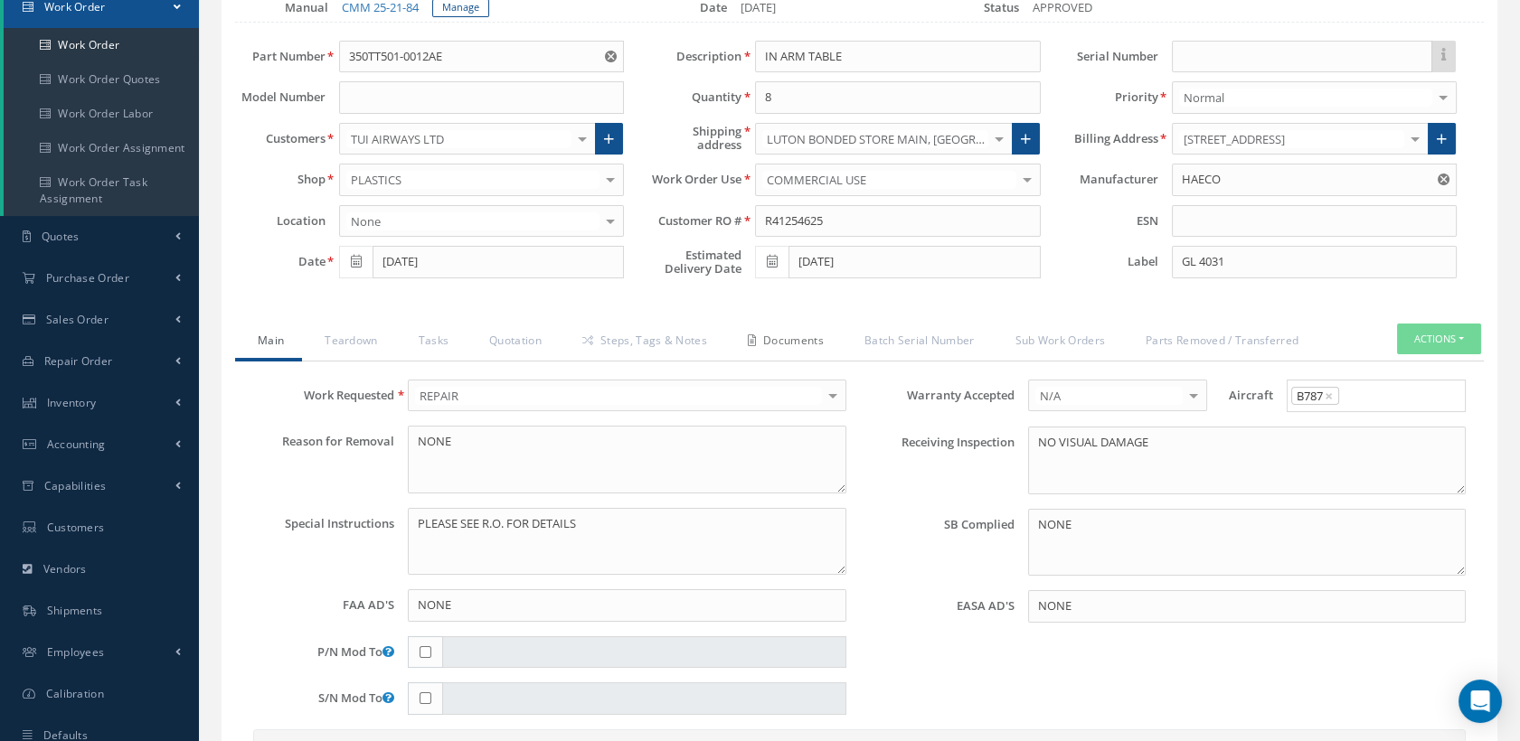
click at [807, 340] on link "Documents" at bounding box center [783, 343] width 117 height 38
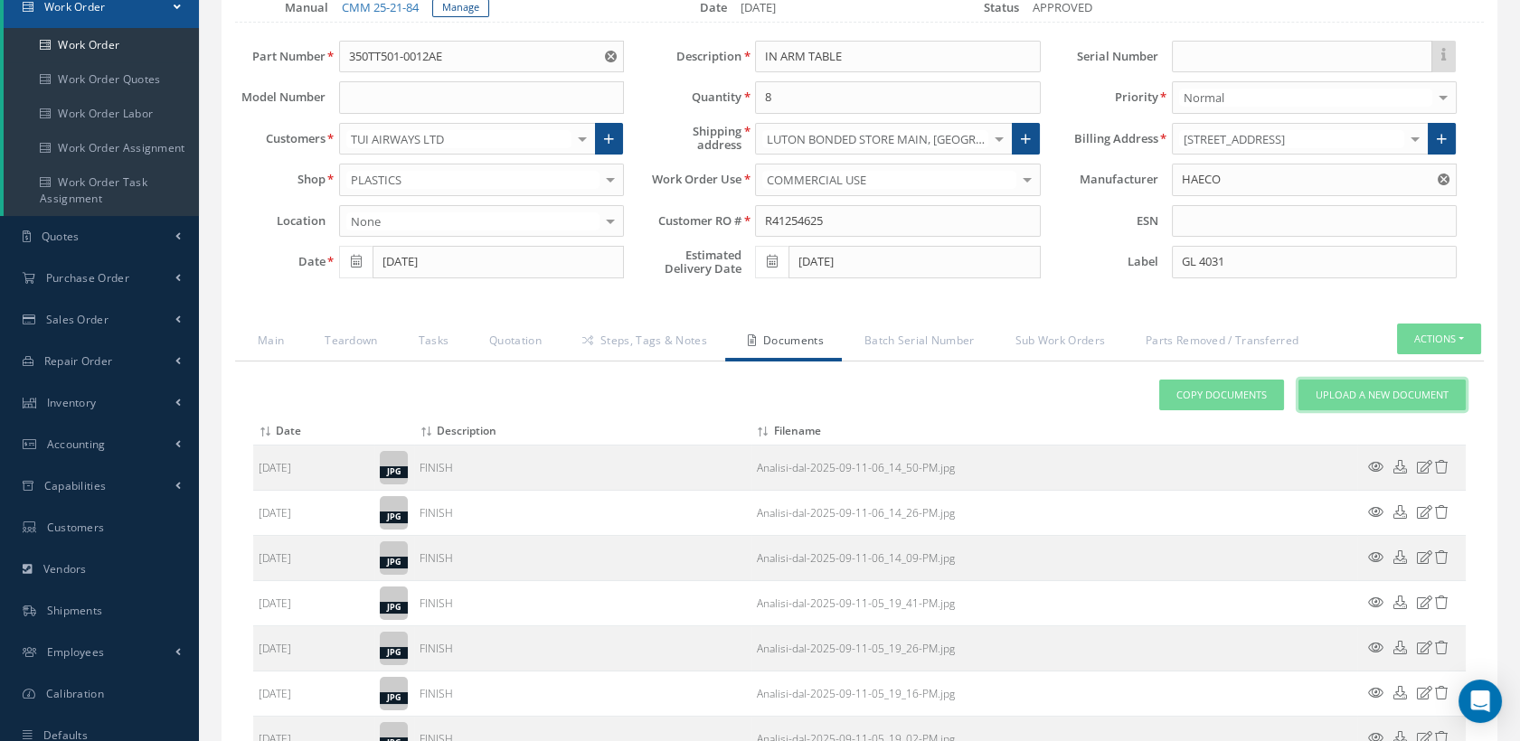
click at [1330, 393] on span "Upload a New Document" at bounding box center [1382, 395] width 133 height 15
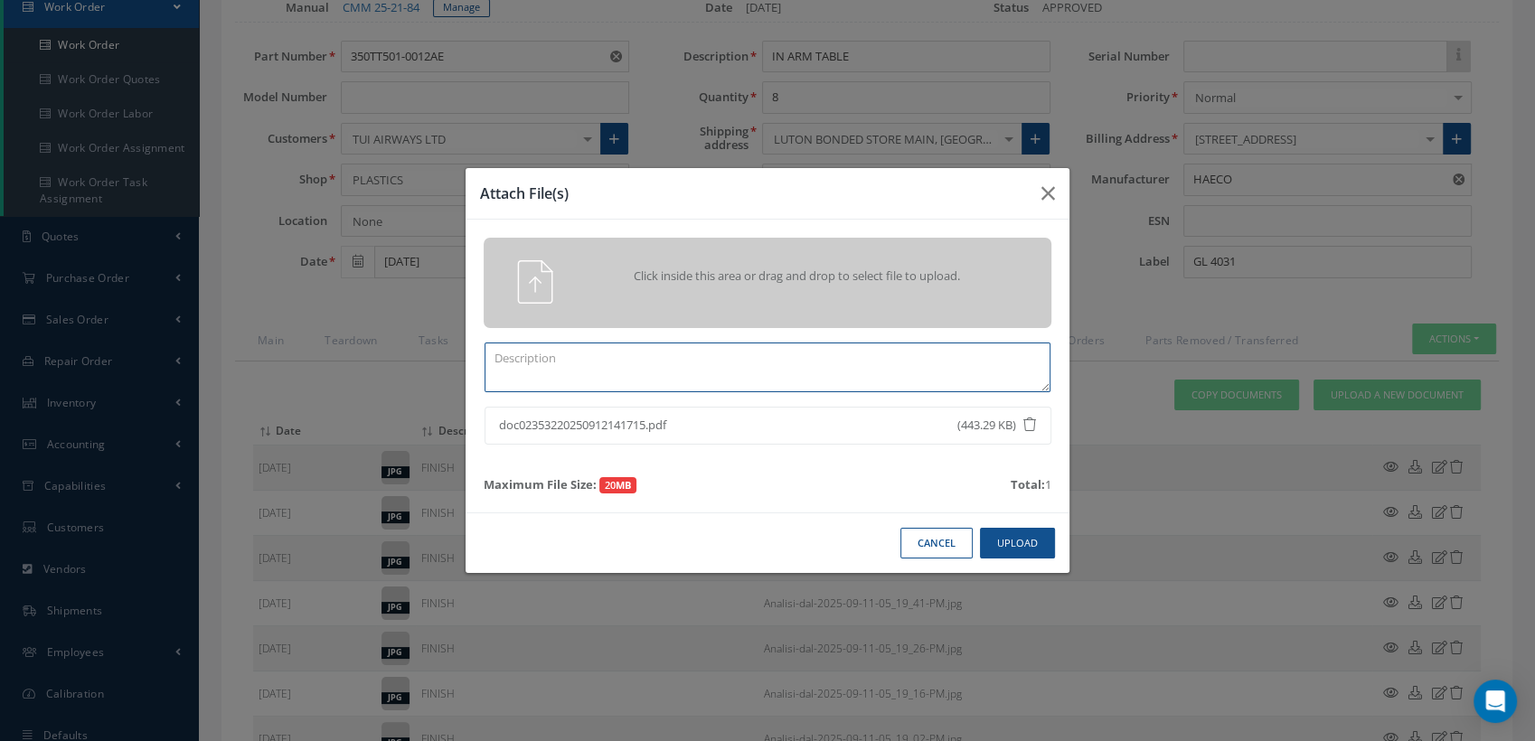
click at [704, 374] on textarea at bounding box center [768, 368] width 566 height 50
paste textarea "100021644"
type textarea "EASA FORM 1 EASA100021644"
click at [1013, 532] on button "Upload" at bounding box center [1017, 544] width 75 height 32
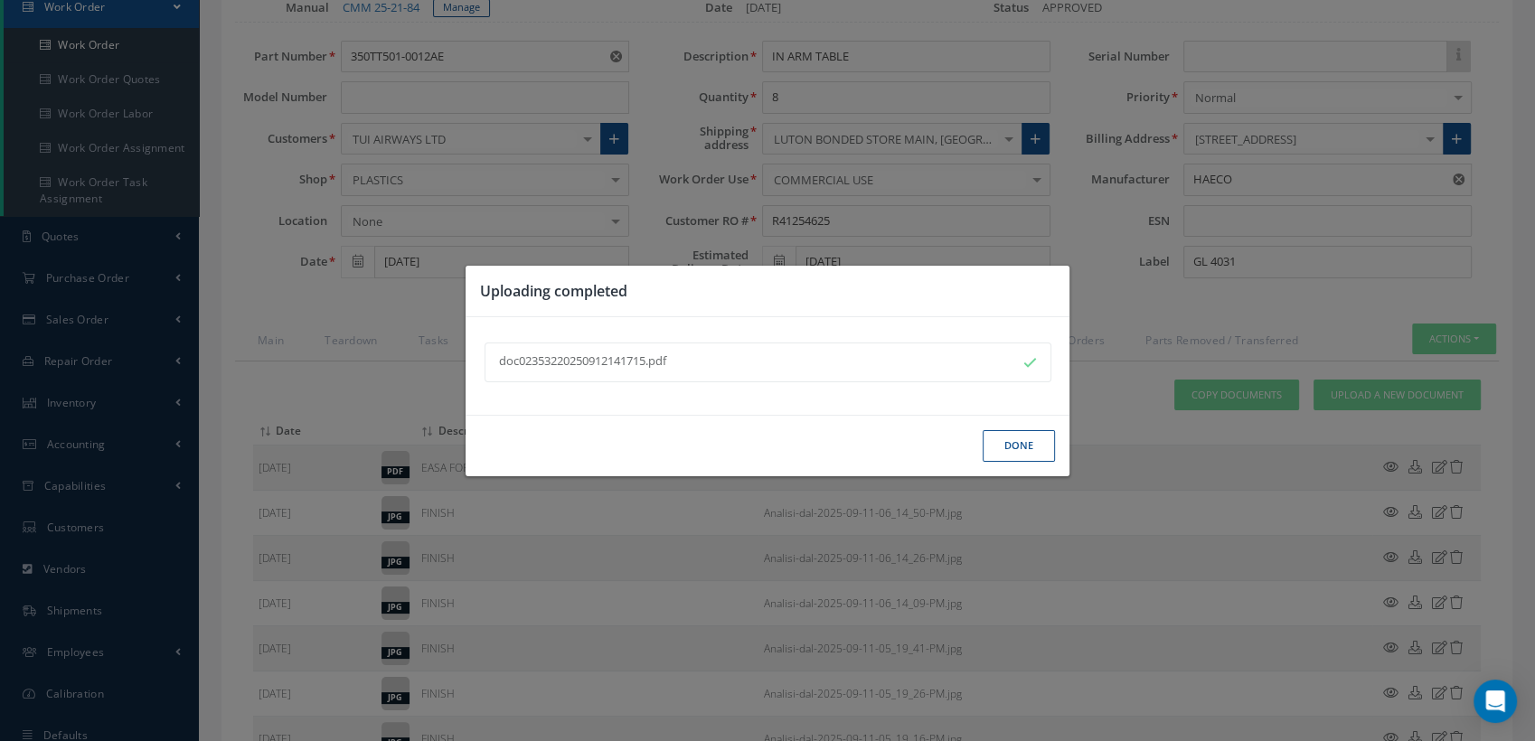
click at [1022, 445] on button "Done" at bounding box center [1019, 446] width 72 height 32
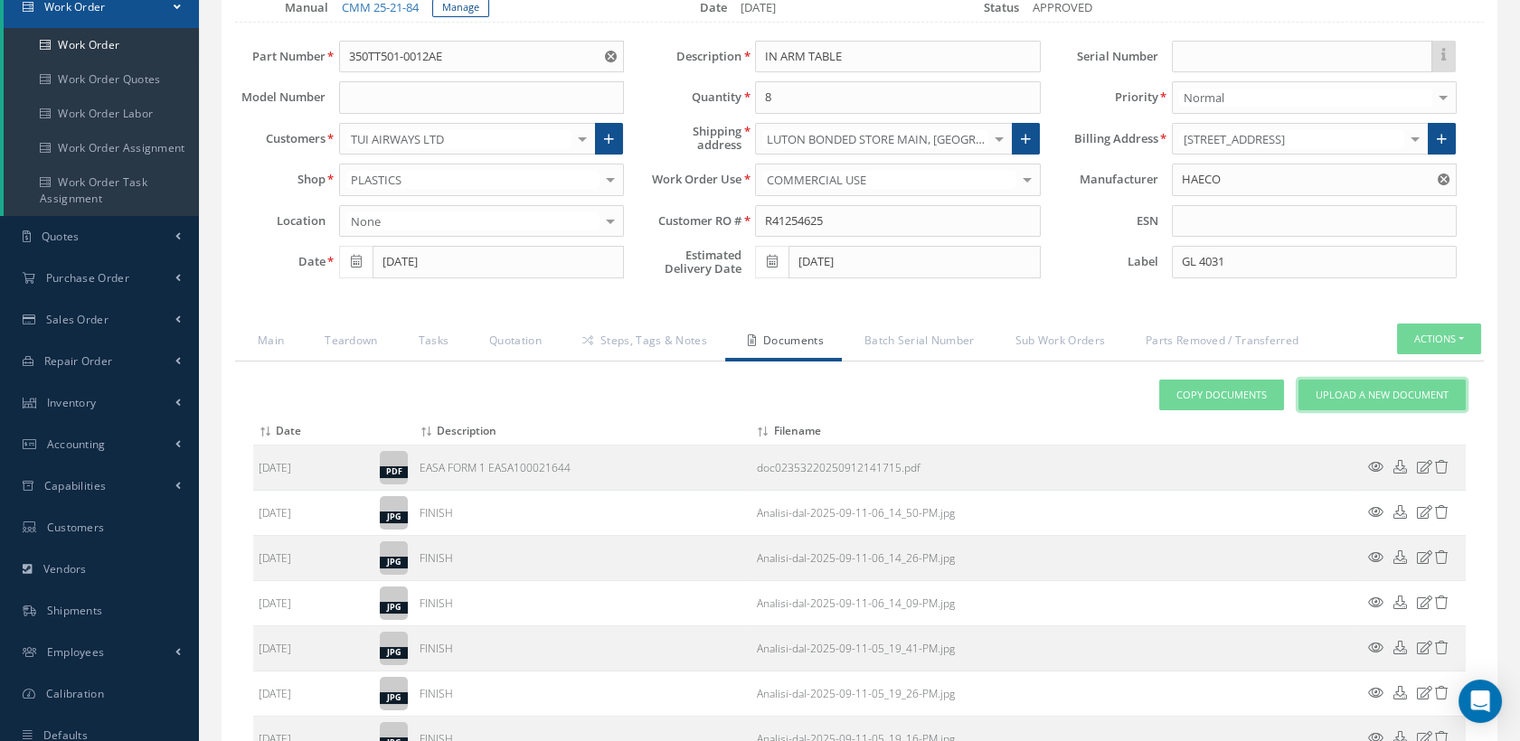
click at [1331, 393] on span "Upload a New Document" at bounding box center [1382, 395] width 133 height 15
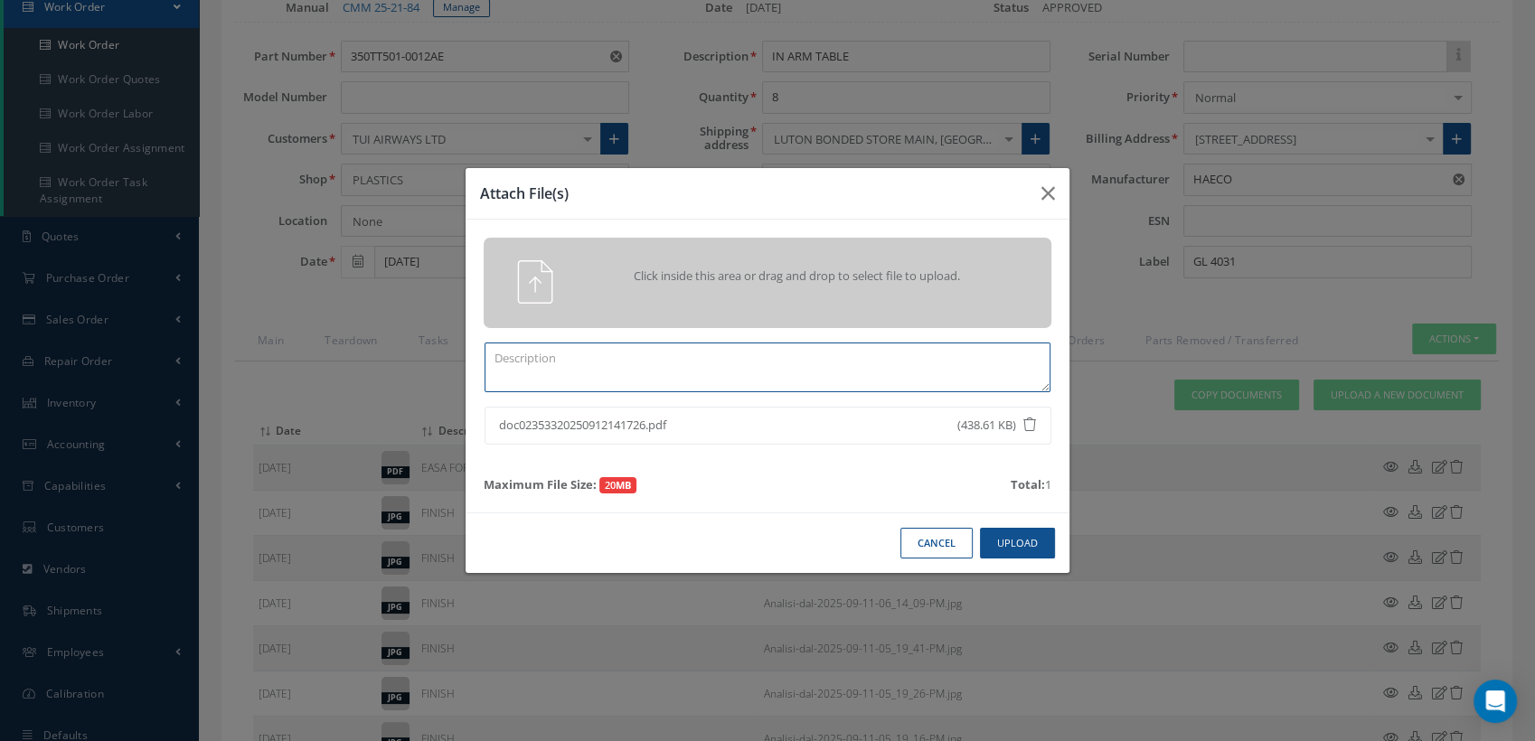
click at [523, 359] on textarea at bounding box center [768, 368] width 566 height 50
click at [555, 361] on textarea at bounding box center [768, 368] width 566 height 50
paste textarea "100021644"
click at [989, 545] on button "Upload" at bounding box center [1017, 544] width 75 height 32
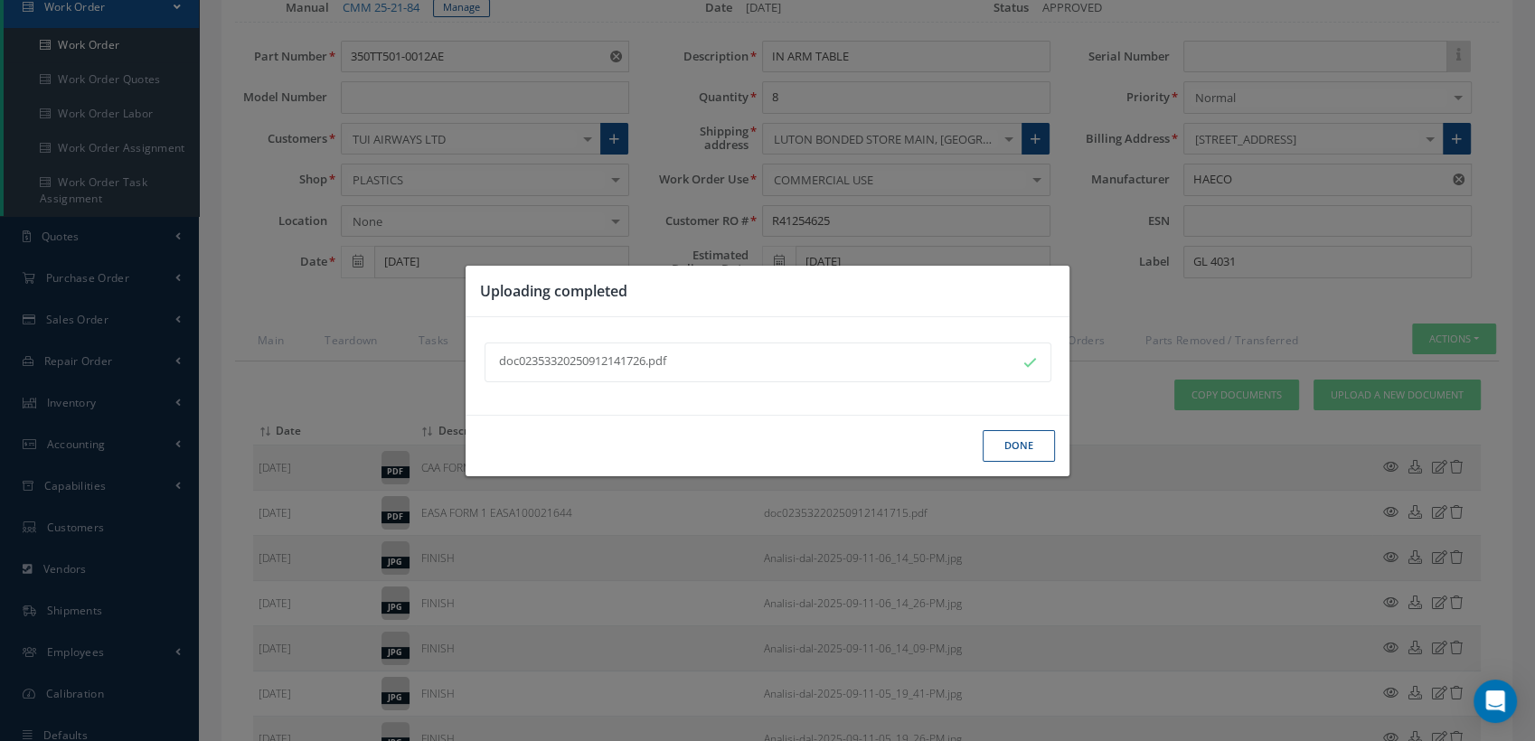
click at [1021, 450] on button "Done" at bounding box center [1019, 446] width 72 height 32
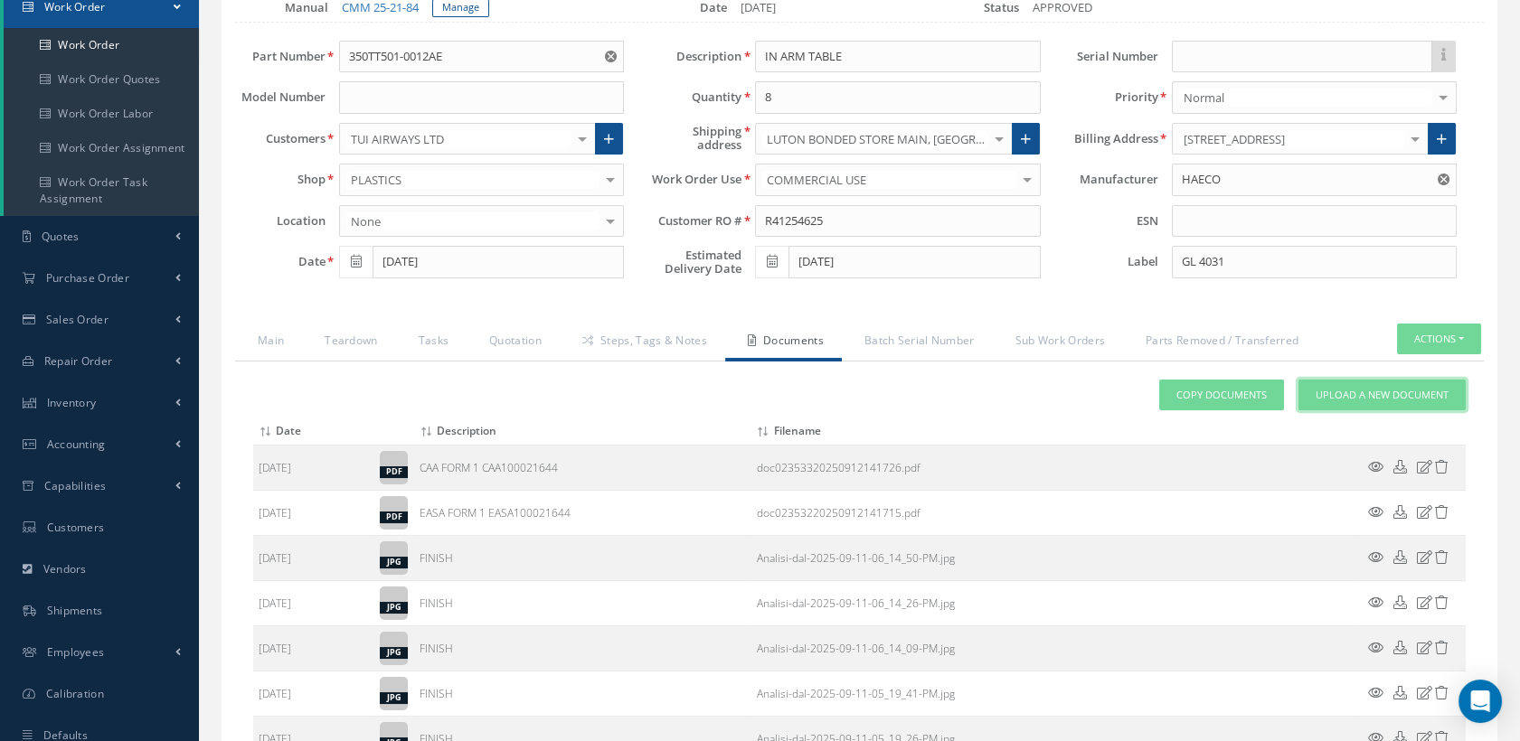
click at [1331, 392] on span "Upload a New Document" at bounding box center [1382, 395] width 133 height 15
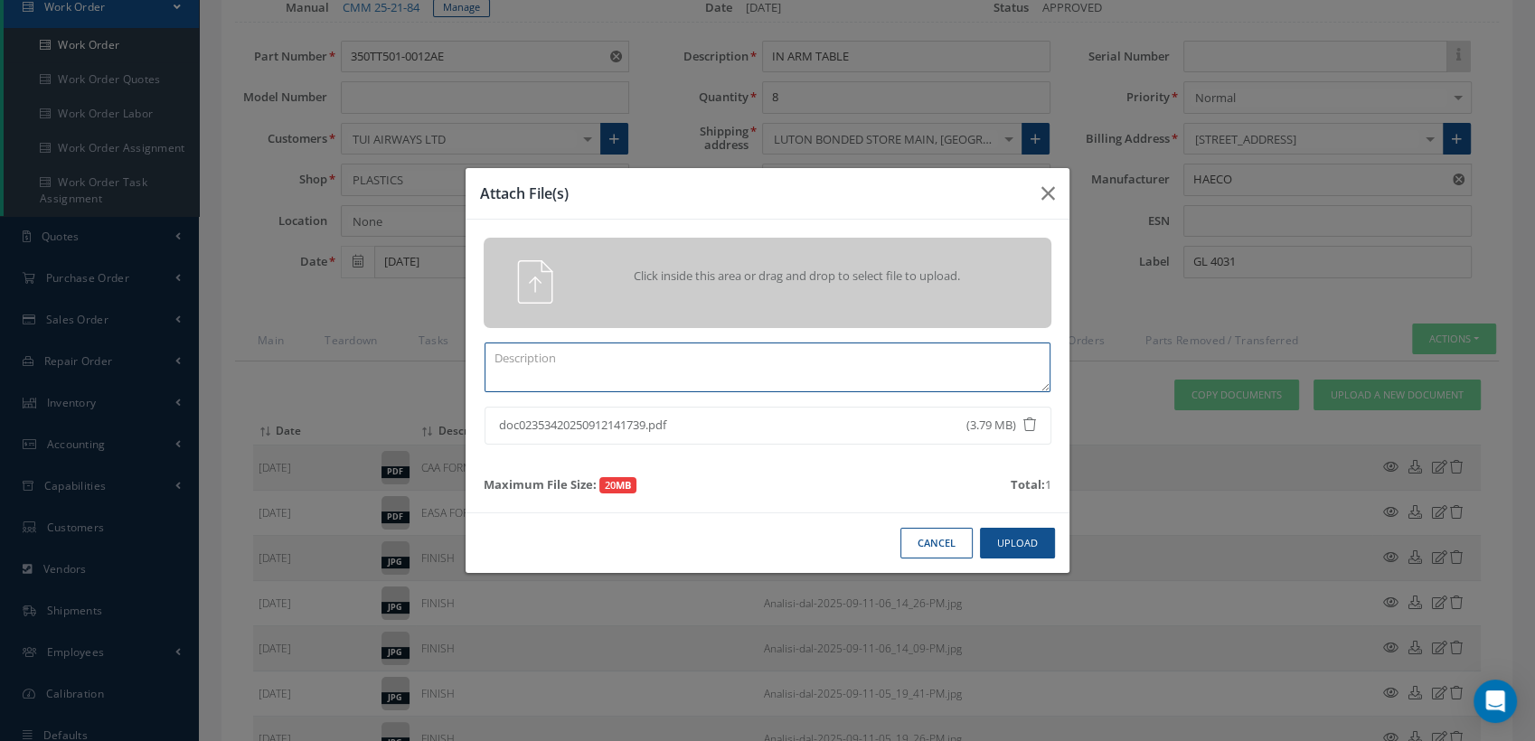
click at [522, 374] on textarea at bounding box center [768, 368] width 566 height 50
type textarea "COMPLETED CASF-019 WORKSHEET"
click at [1009, 546] on button "Upload" at bounding box center [1017, 544] width 75 height 32
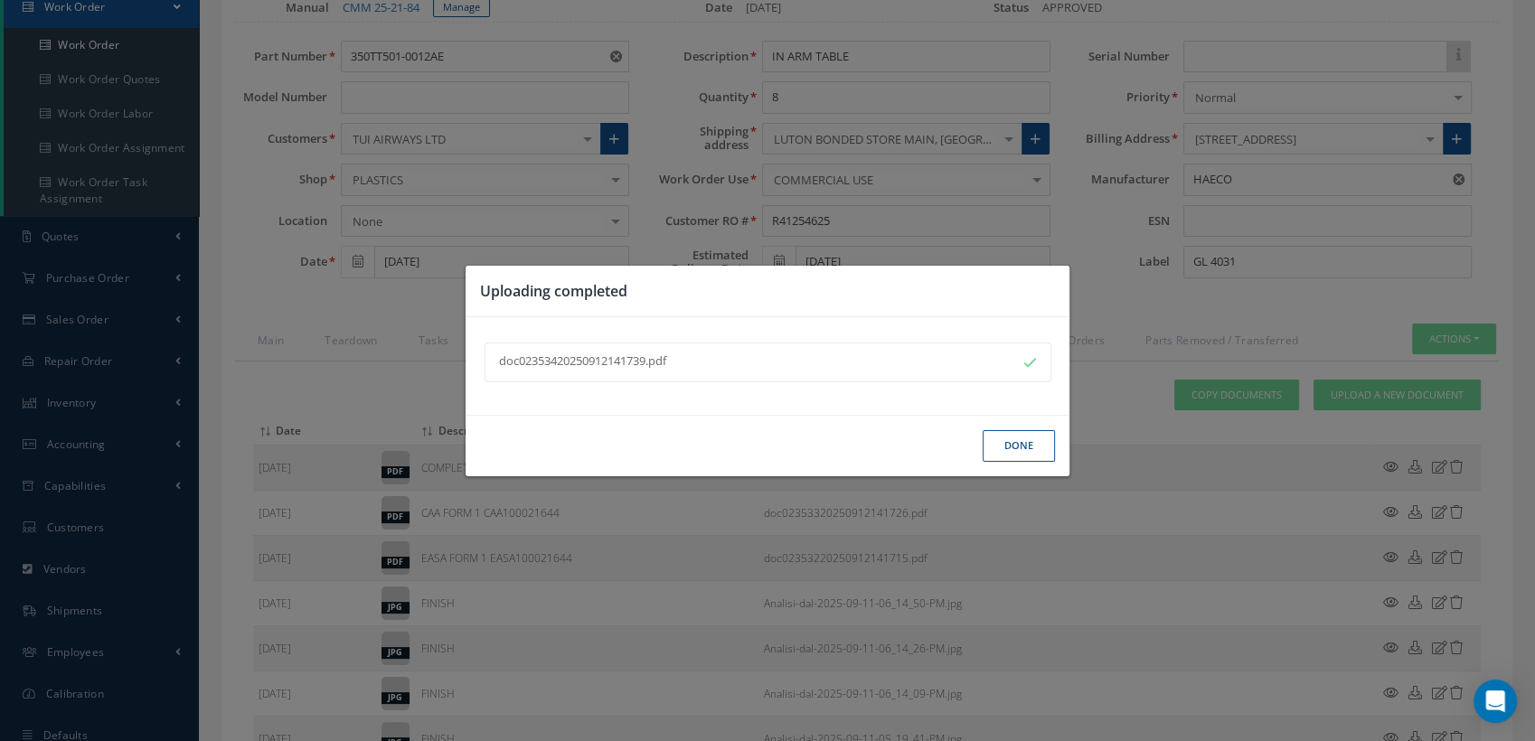
click at [1009, 445] on button "Done" at bounding box center [1019, 446] width 72 height 32
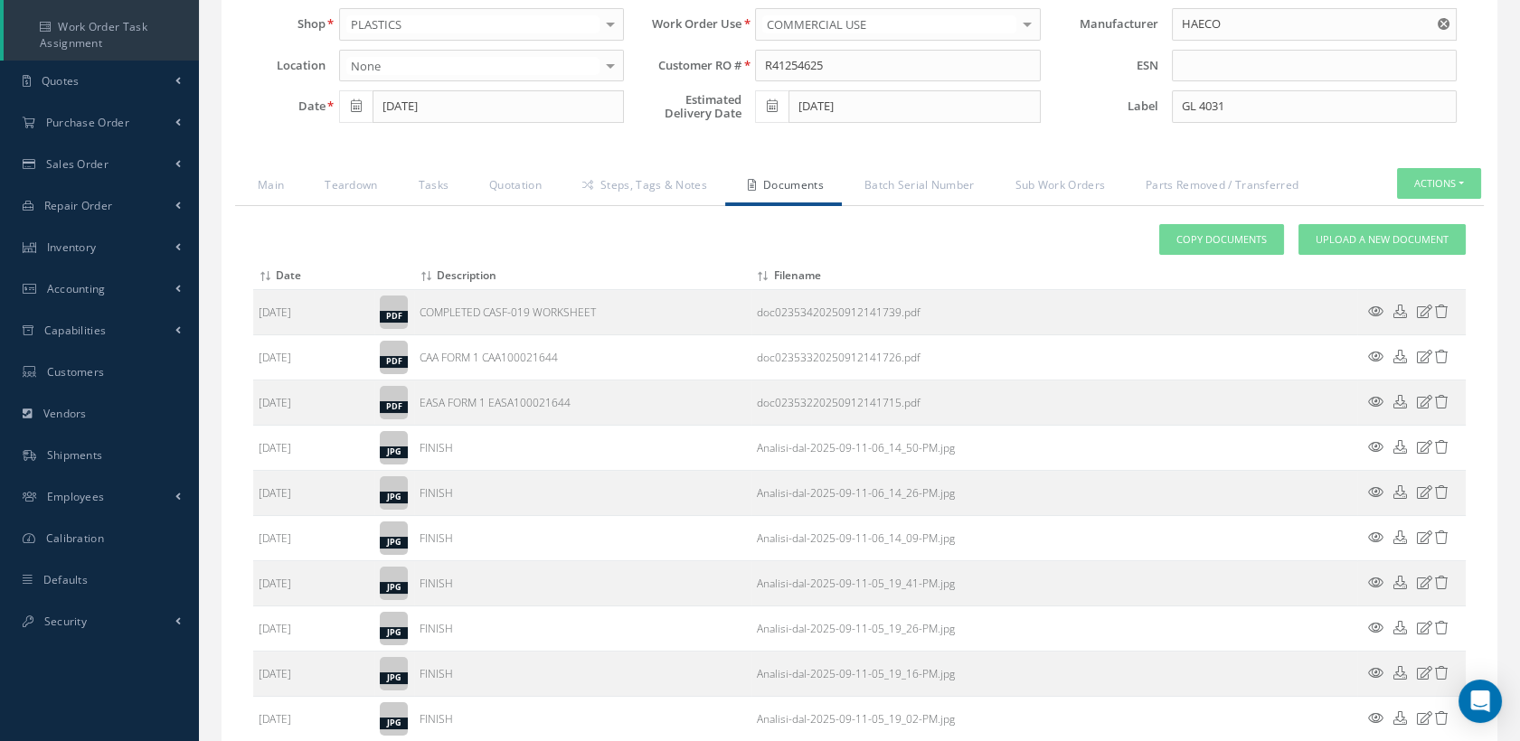
scroll to position [186, 0]
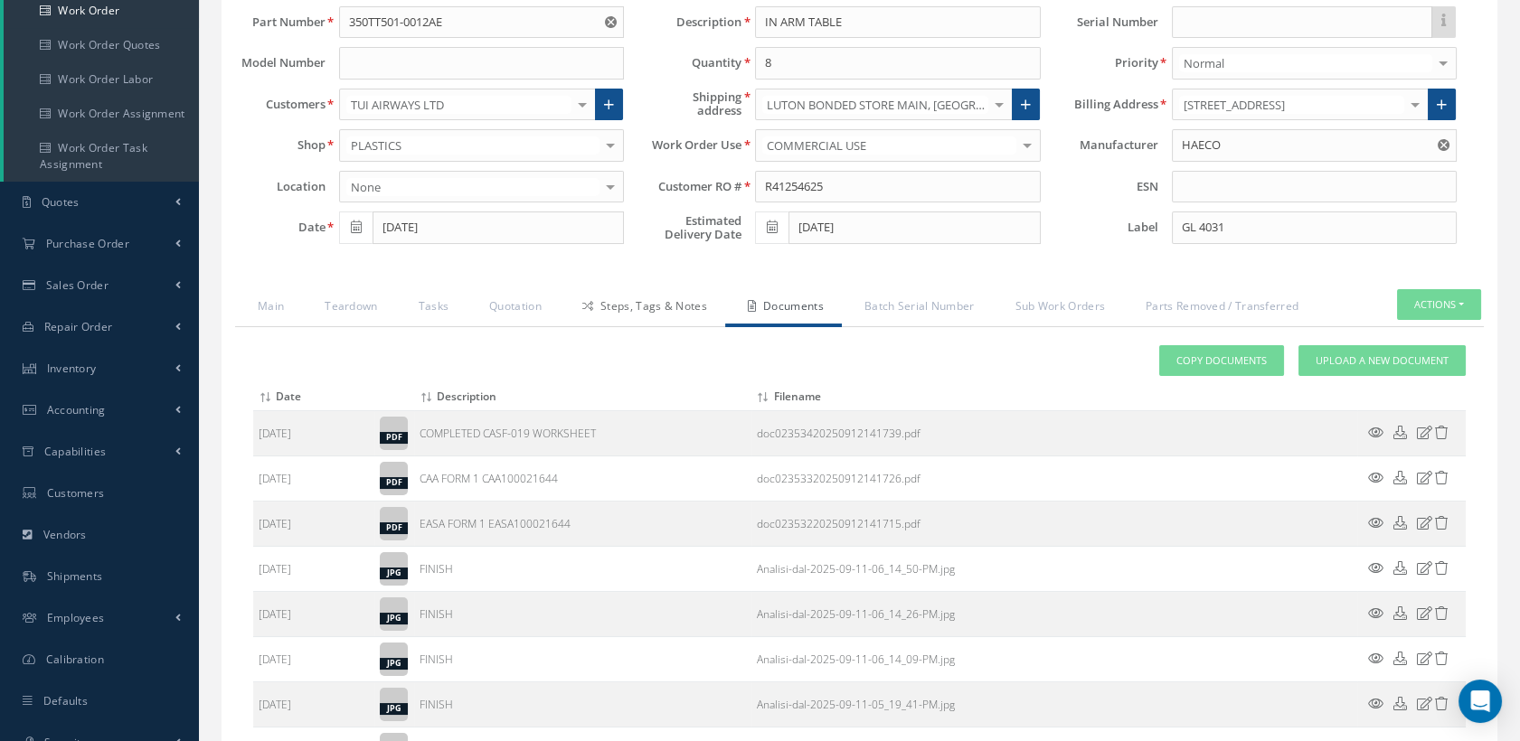
click at [622, 309] on link "Steps, Tags & Notes" at bounding box center [642, 308] width 165 height 38
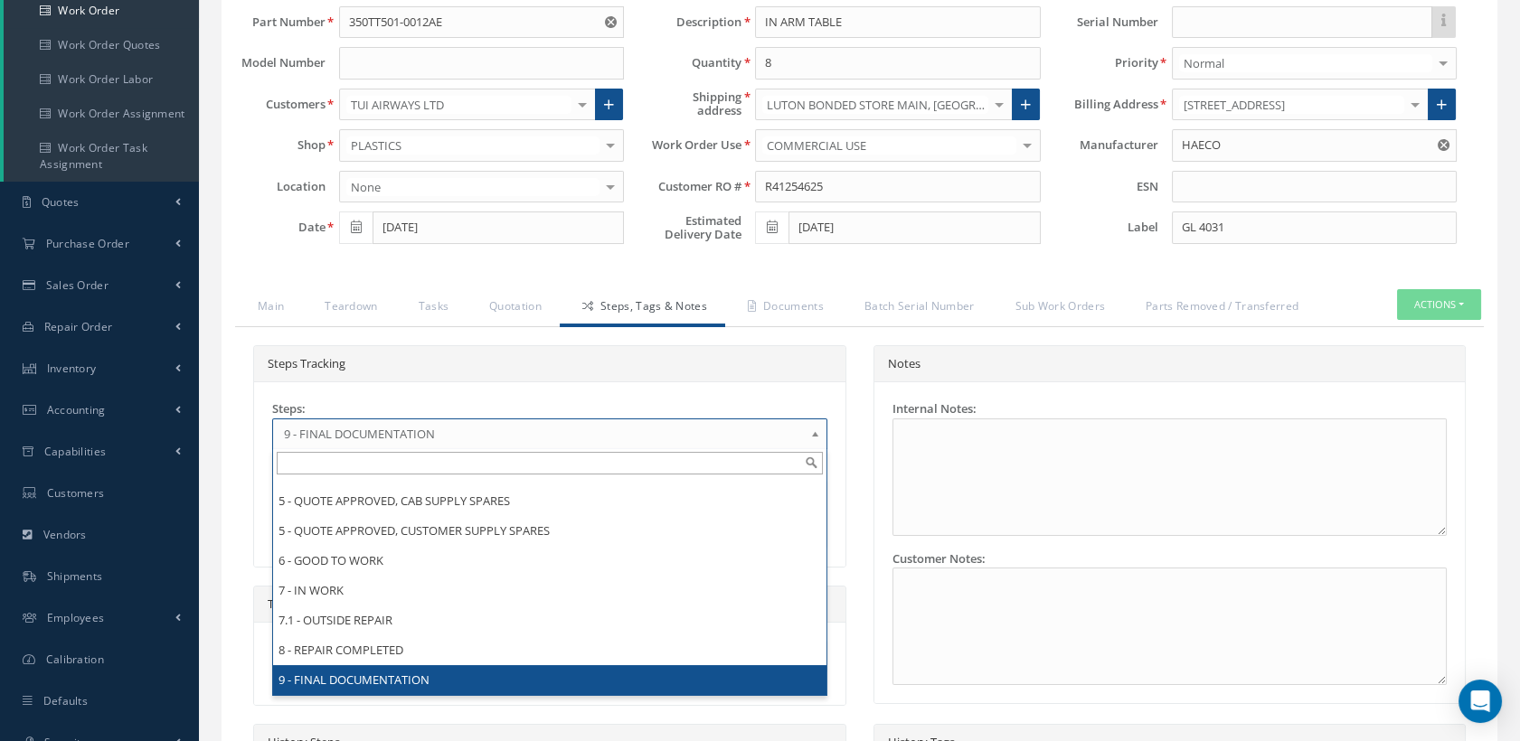
click at [524, 423] on span "9 - FINAL DOCUMENTATION" at bounding box center [544, 434] width 520 height 22
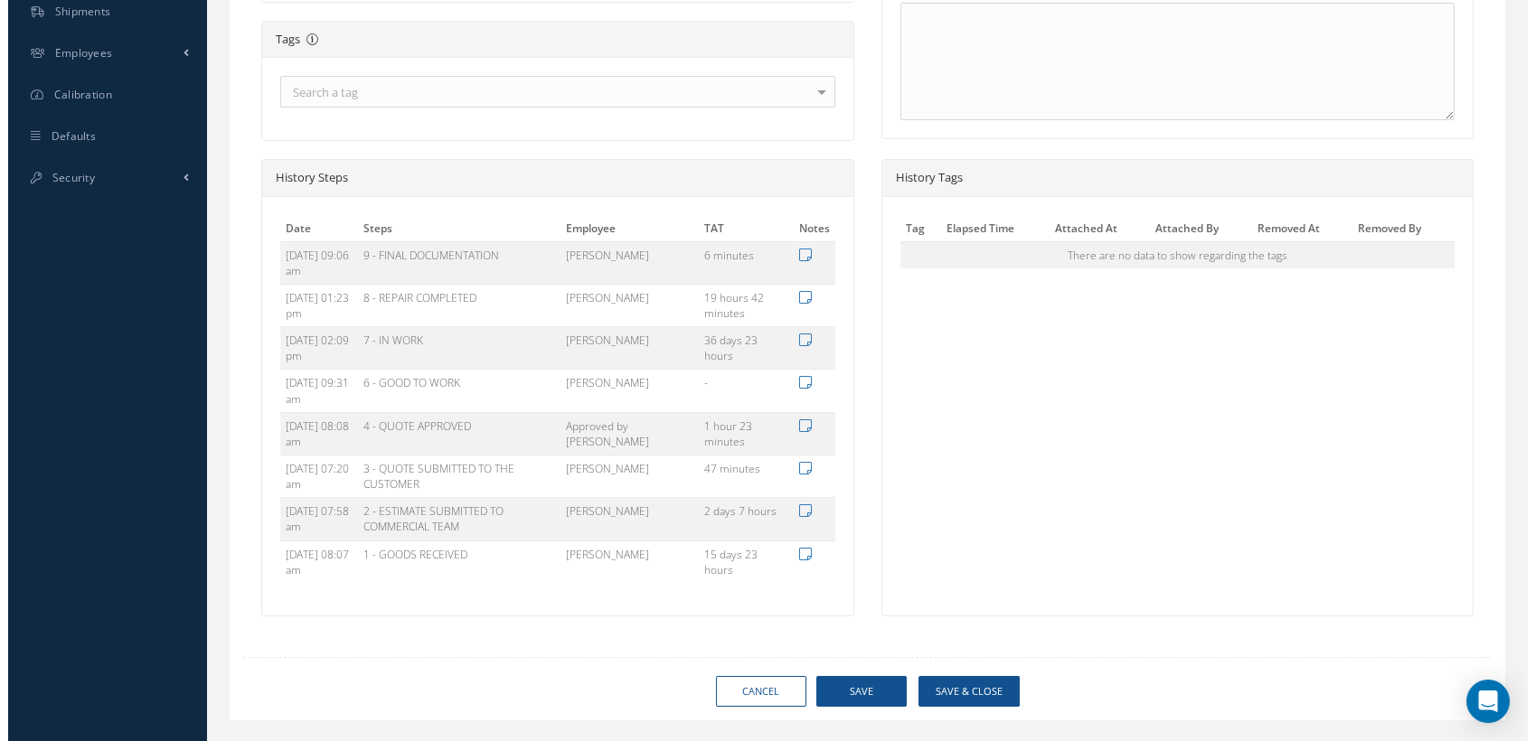
scroll to position [785, 0]
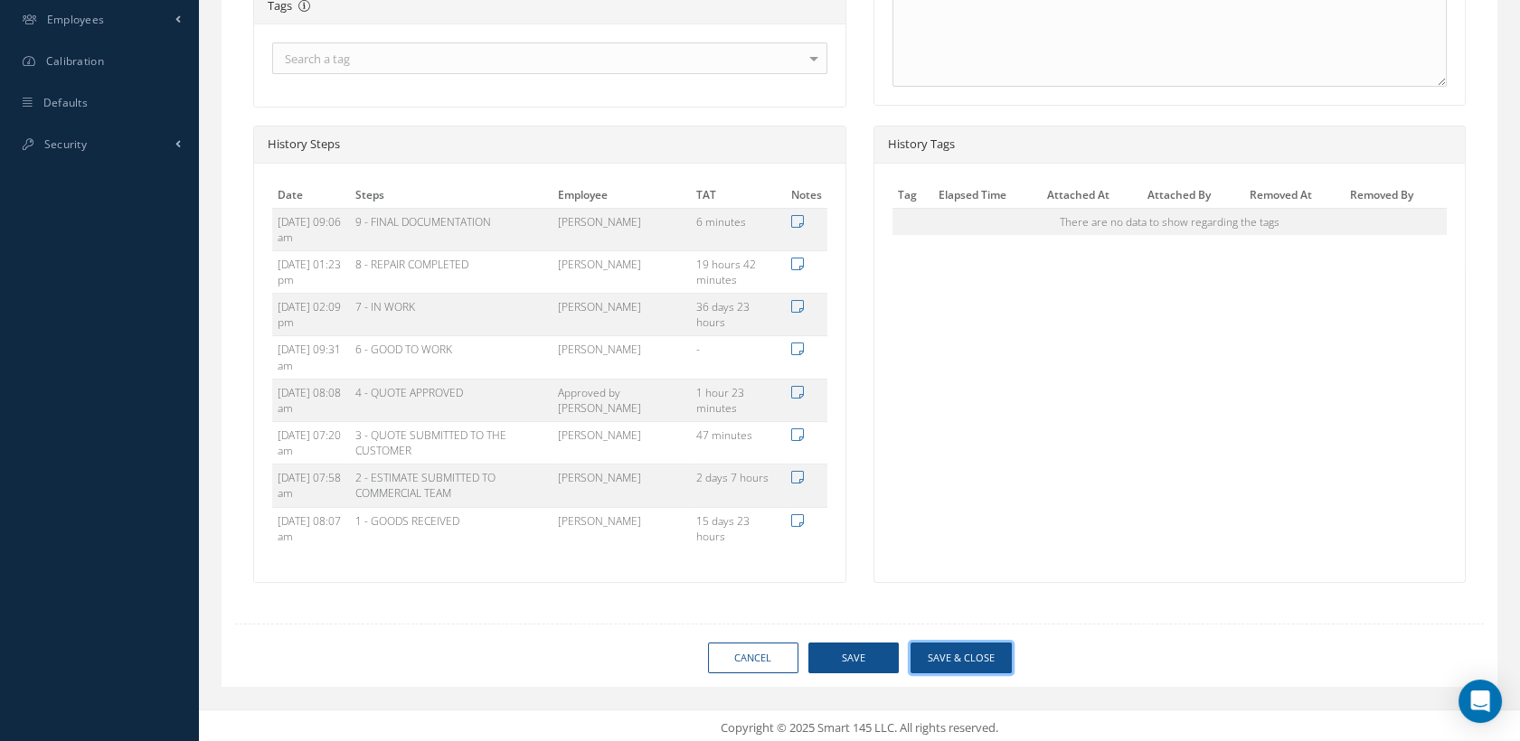
click at [942, 657] on button "Save & Close" at bounding box center [961, 659] width 101 height 32
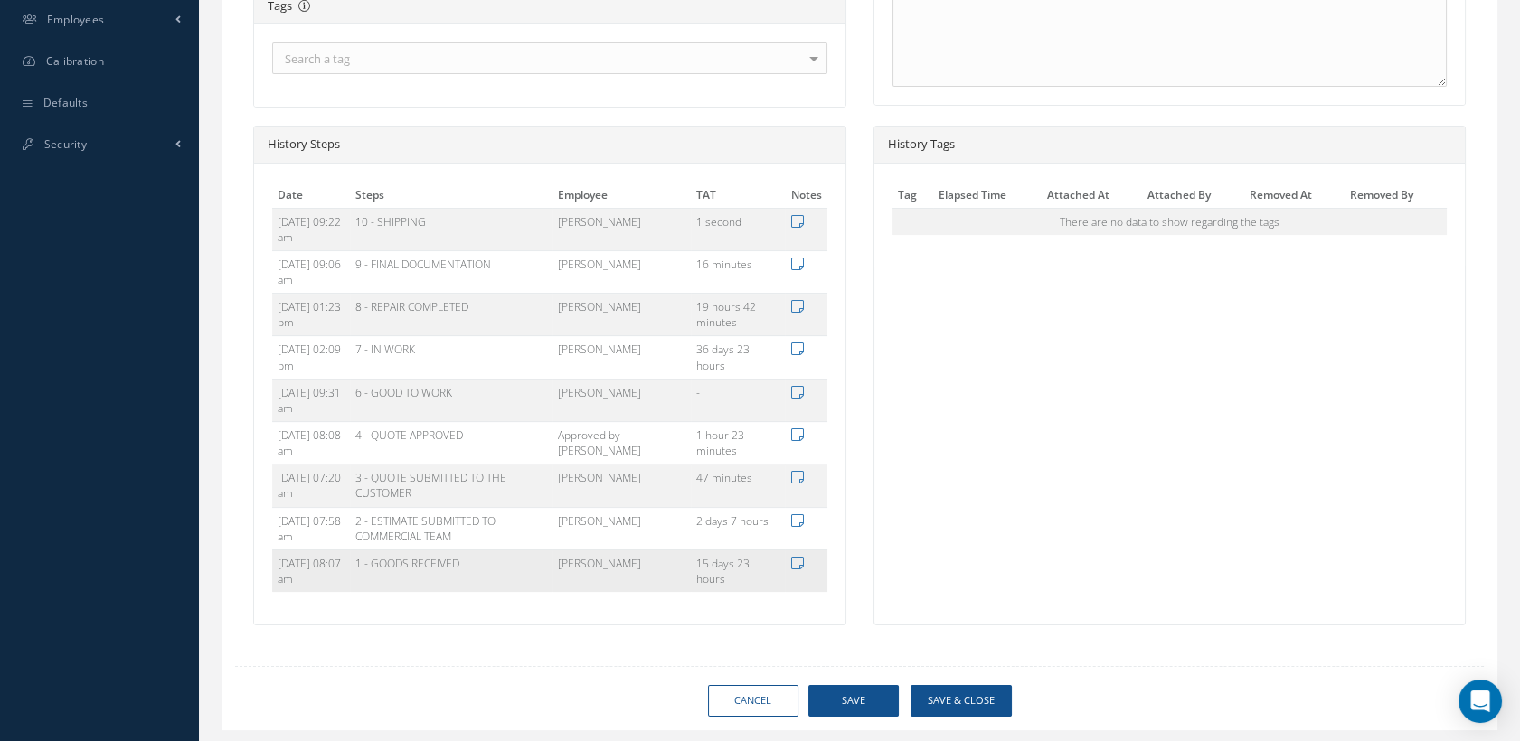
type input "HAECO"
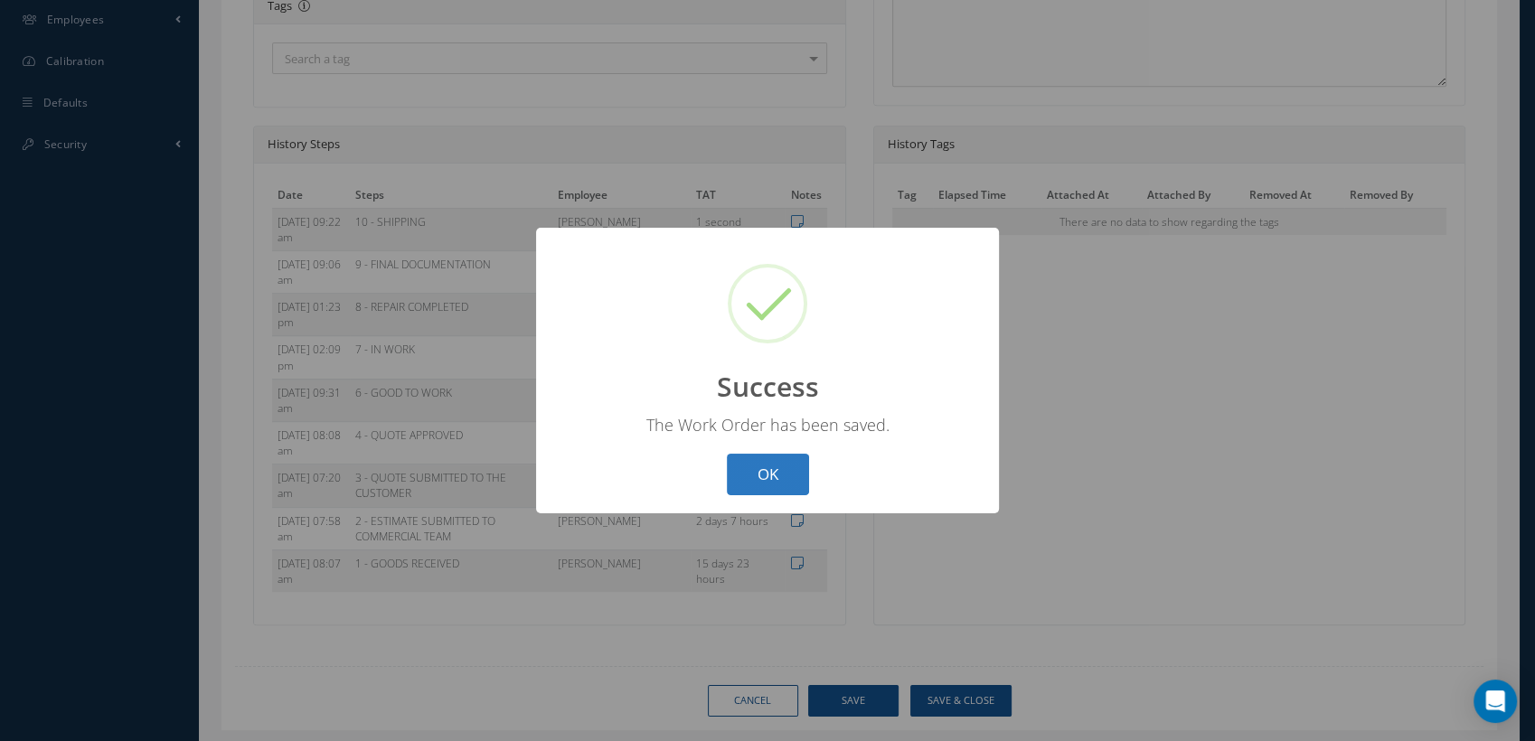
click at [773, 483] on button "OK" at bounding box center [768, 475] width 82 height 42
select select "25"
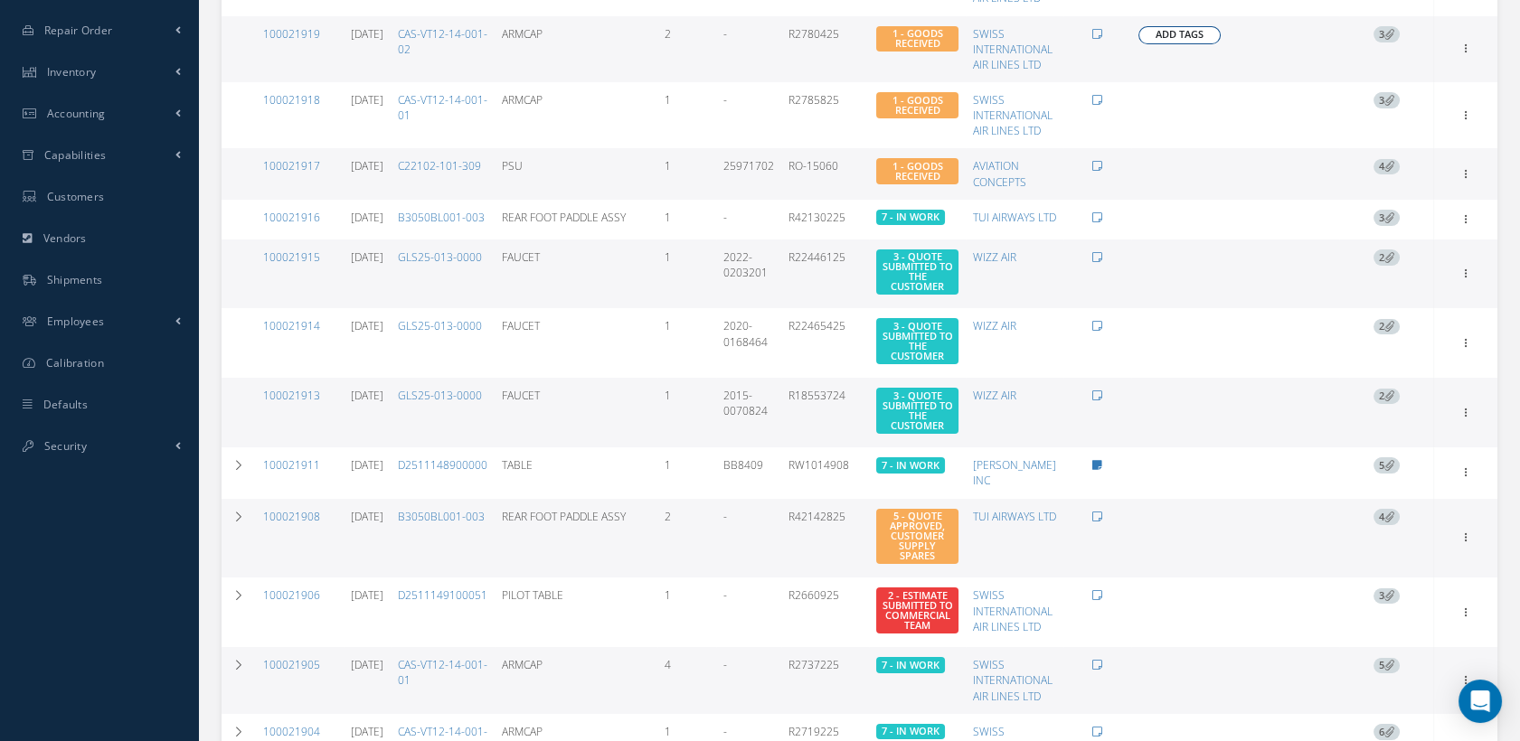
scroll to position [80, 0]
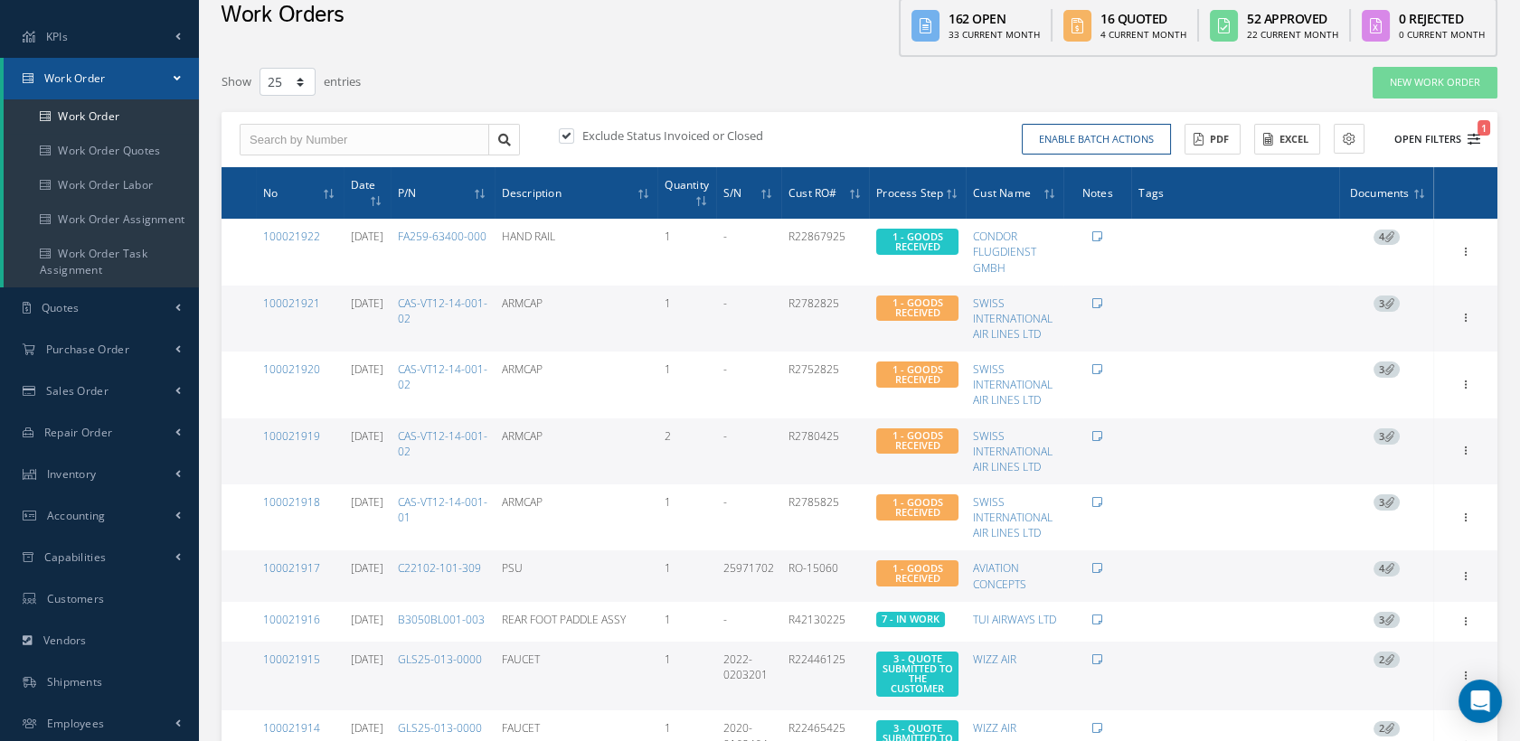
click at [1469, 136] on icon "1" at bounding box center [1473, 139] width 13 height 13
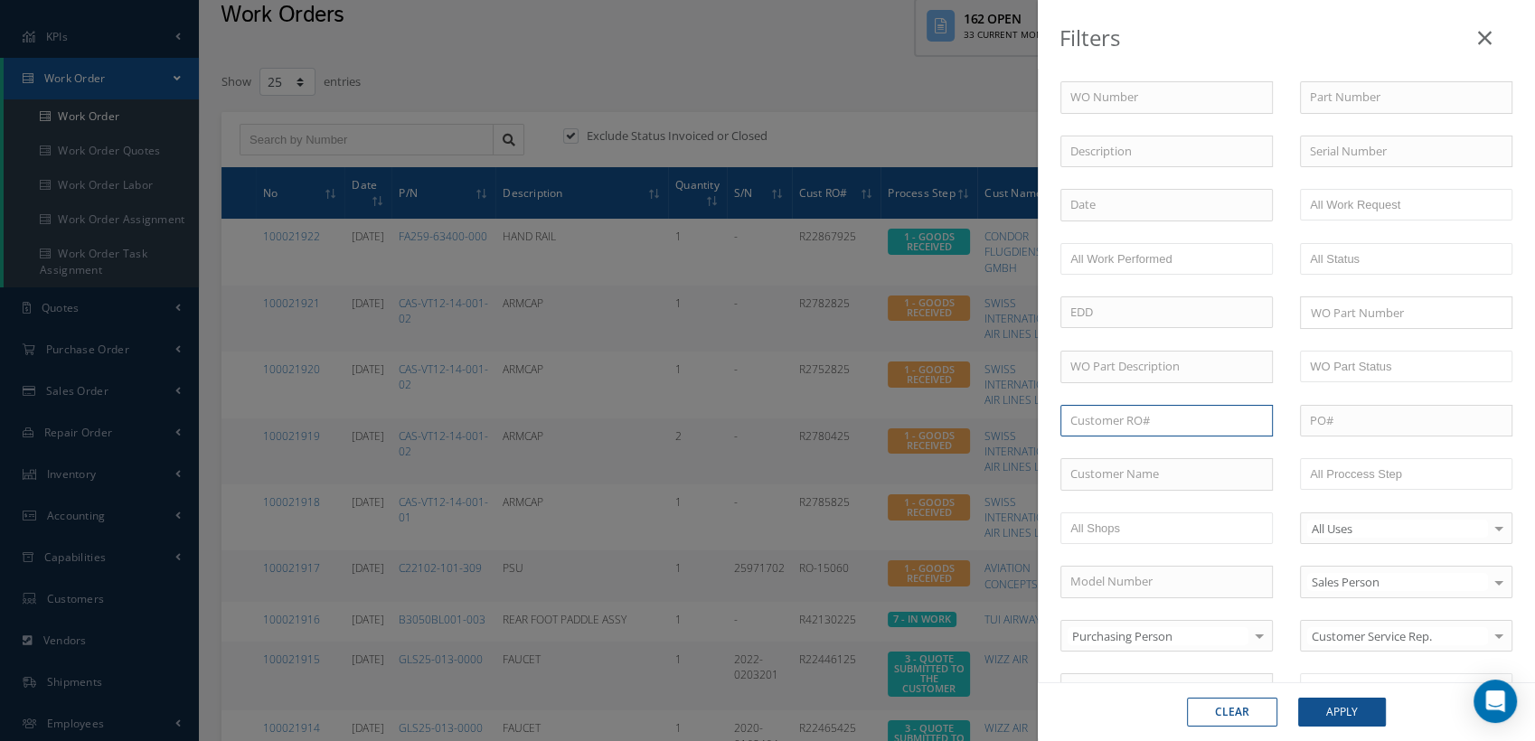
click at [1153, 426] on input "text" at bounding box center [1167, 421] width 212 height 33
paste input "R2626025"
type input "R2626025"
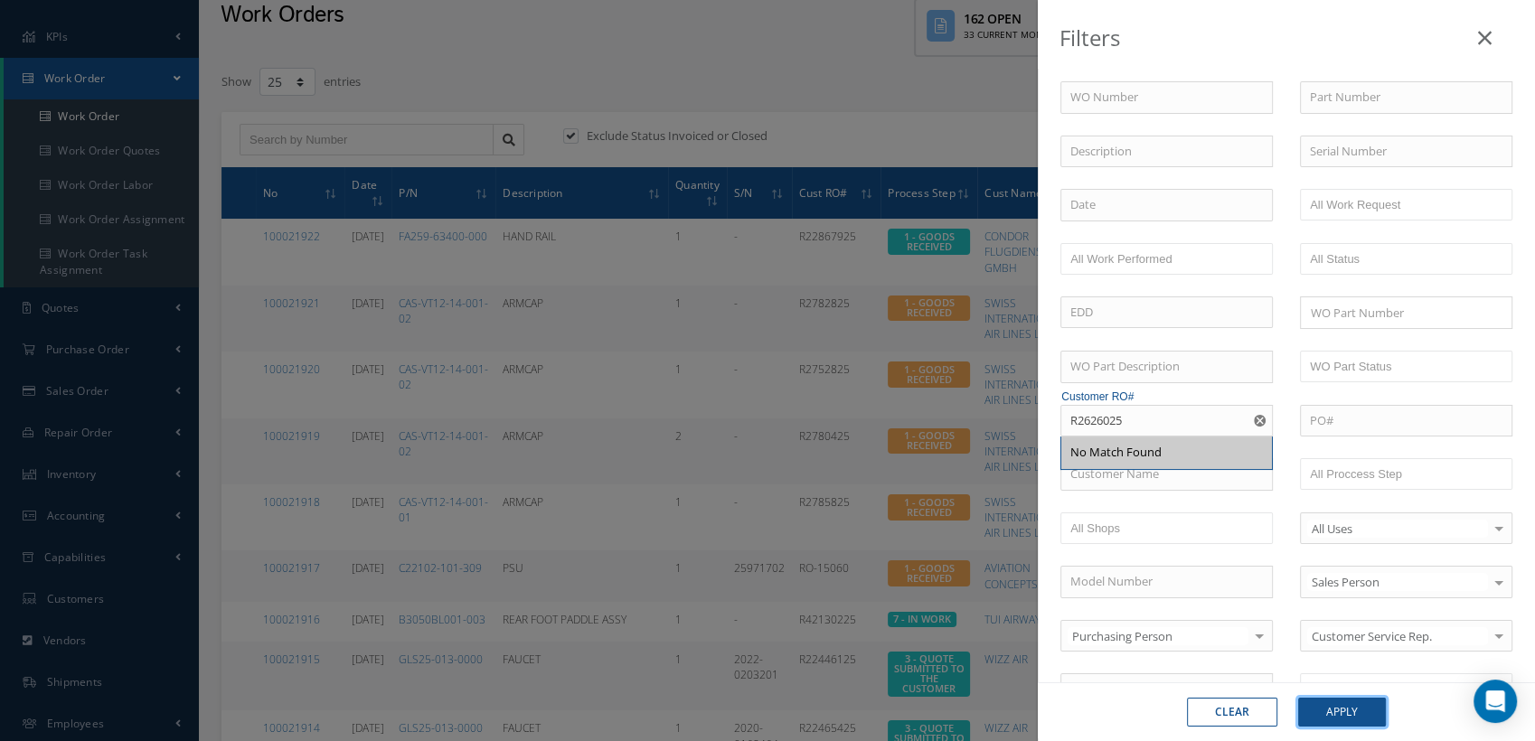
click at [1339, 705] on button "Apply" at bounding box center [1342, 712] width 88 height 29
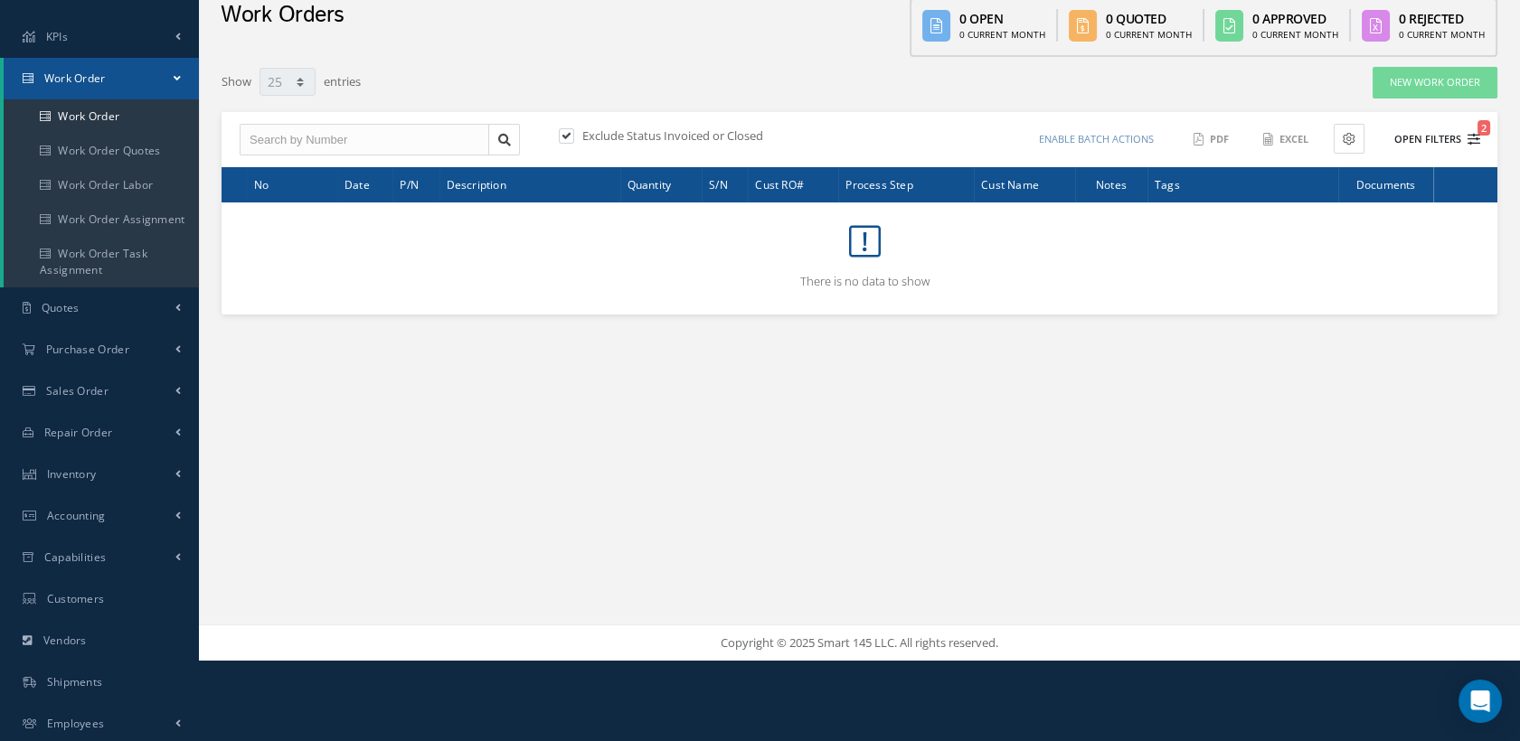
click at [1471, 134] on icon "2" at bounding box center [1473, 139] width 13 height 13
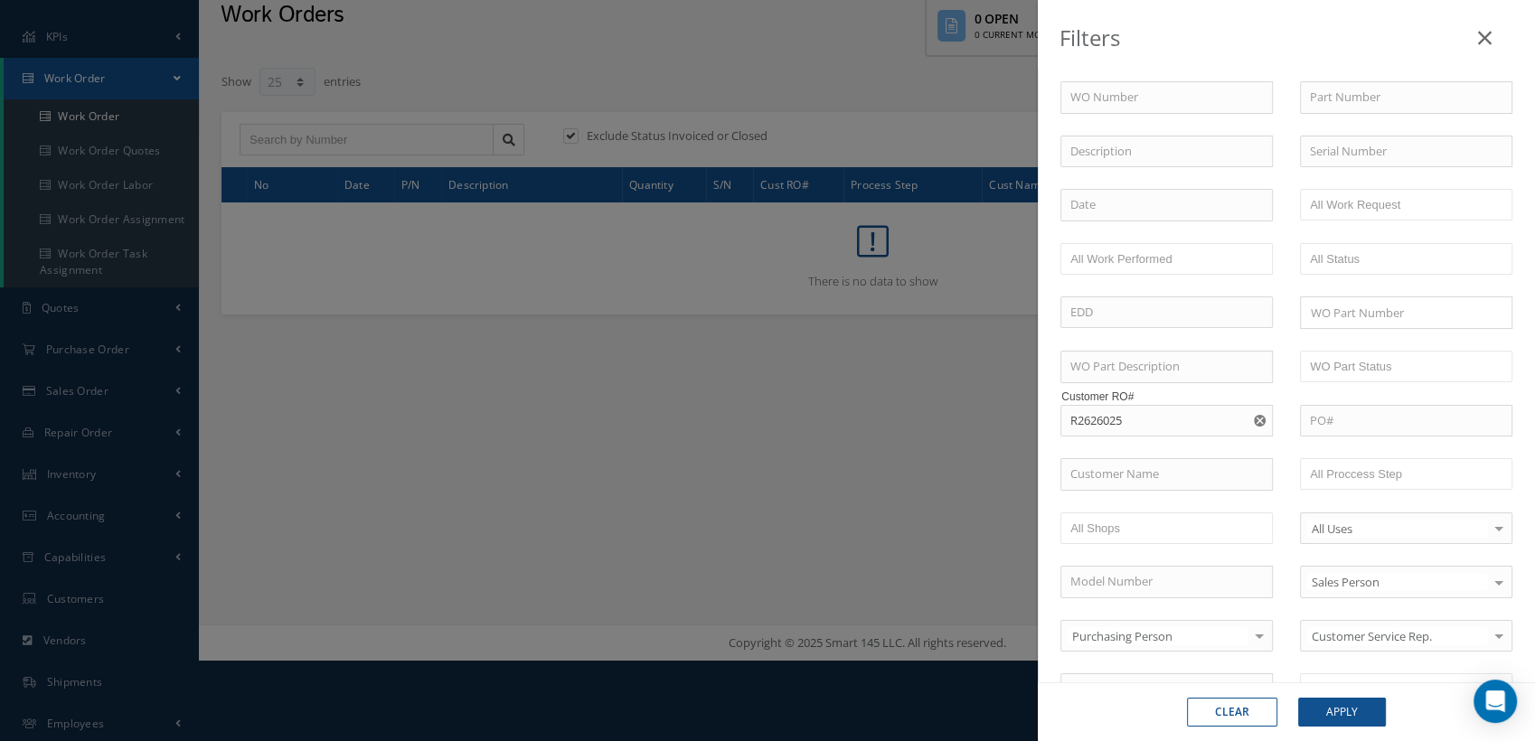
click at [1254, 416] on use "Reset" at bounding box center [1260, 421] width 12 height 12
click at [1483, 40] on icon at bounding box center [1485, 38] width 14 height 22
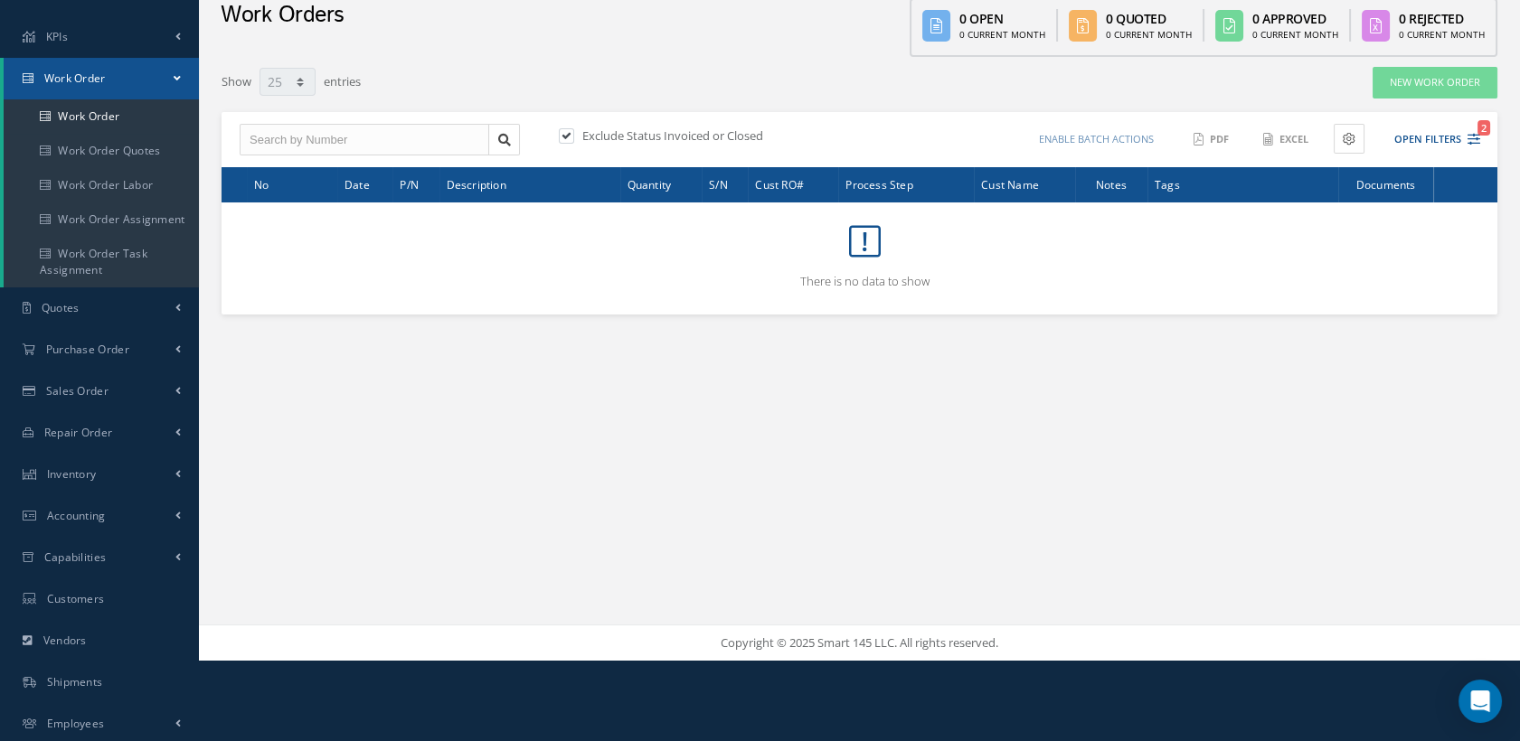
click at [573, 137] on label at bounding box center [575, 135] width 5 height 16
click at [566, 137] on input "checkbox" at bounding box center [565, 137] width 12 height 12
checkbox input "false"
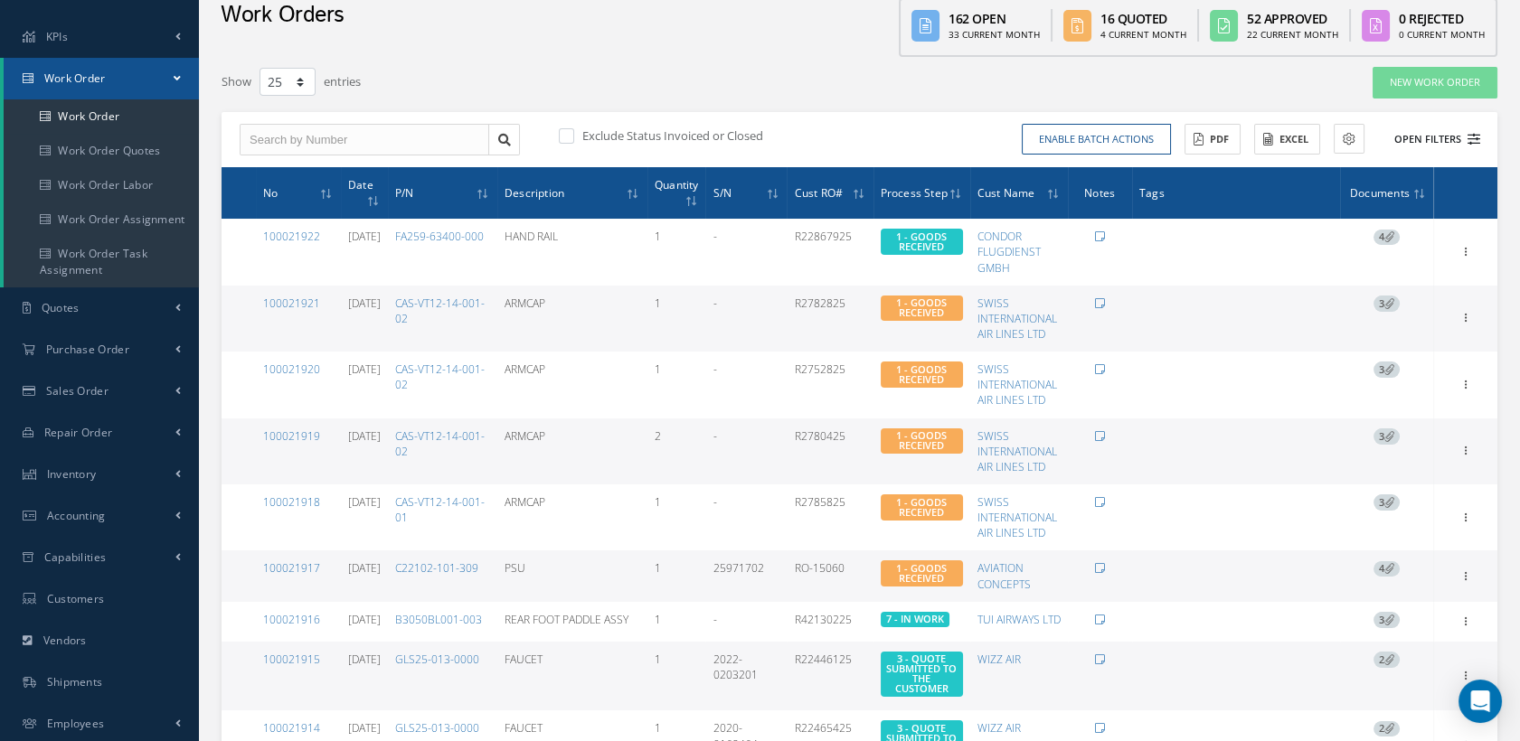
click at [1468, 135] on icon at bounding box center [1473, 139] width 13 height 13
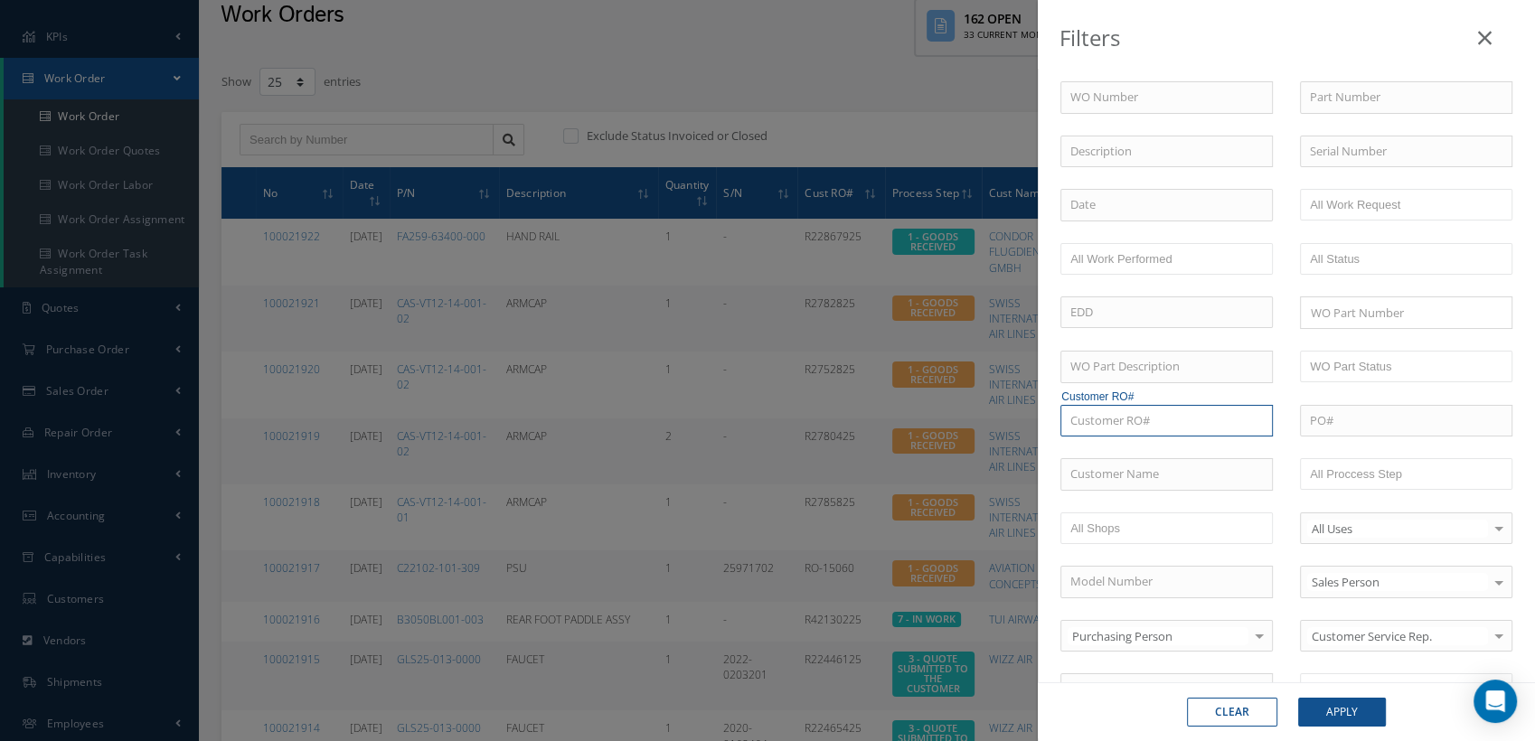
click at [1191, 419] on input "text" at bounding box center [1167, 421] width 212 height 33
paste input "R2626025"
type input "R2626025"
click at [1151, 448] on div "R2626025" at bounding box center [1167, 453] width 193 height 18
click at [1326, 705] on button "Apply" at bounding box center [1342, 712] width 88 height 29
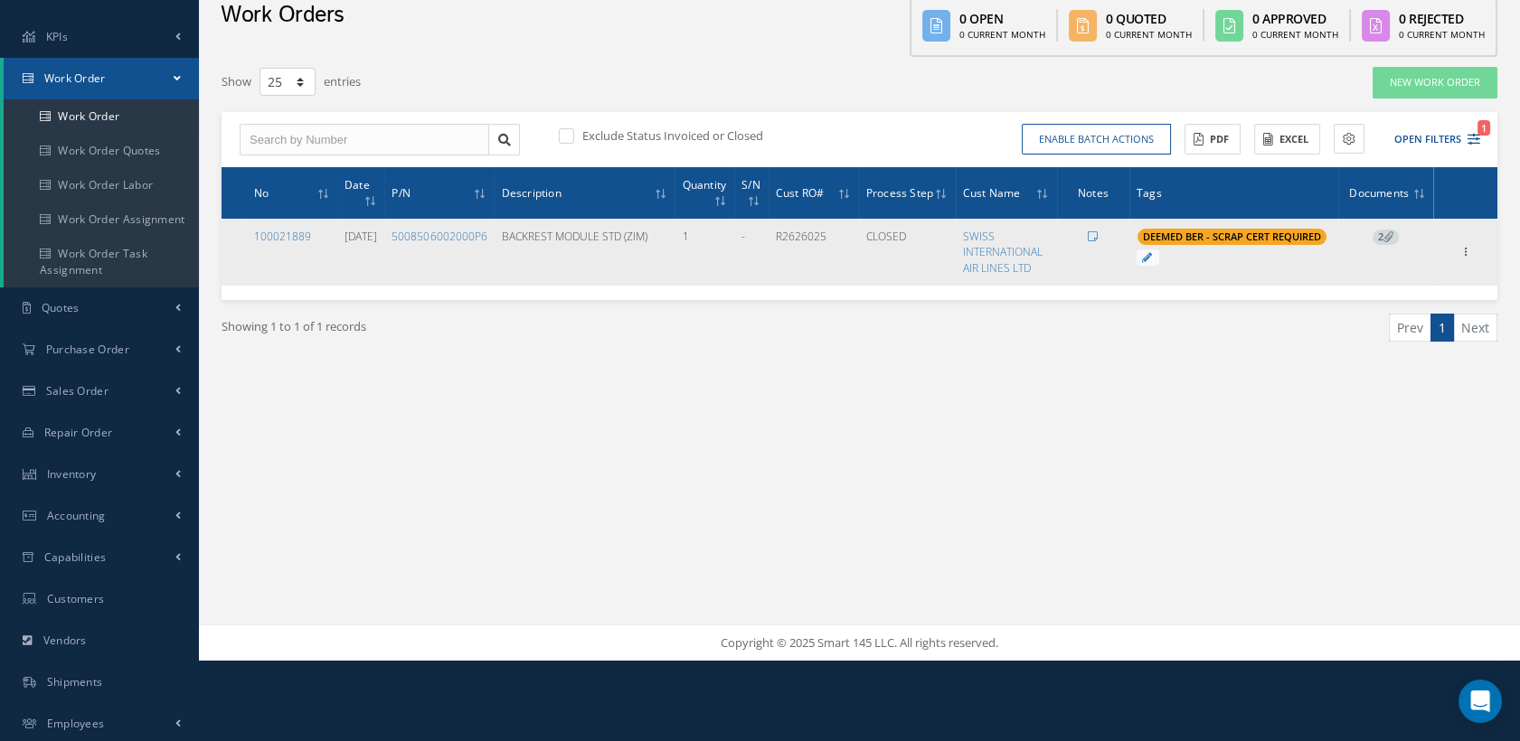
click at [311, 244] on td "100021889" at bounding box center [292, 252] width 90 height 66
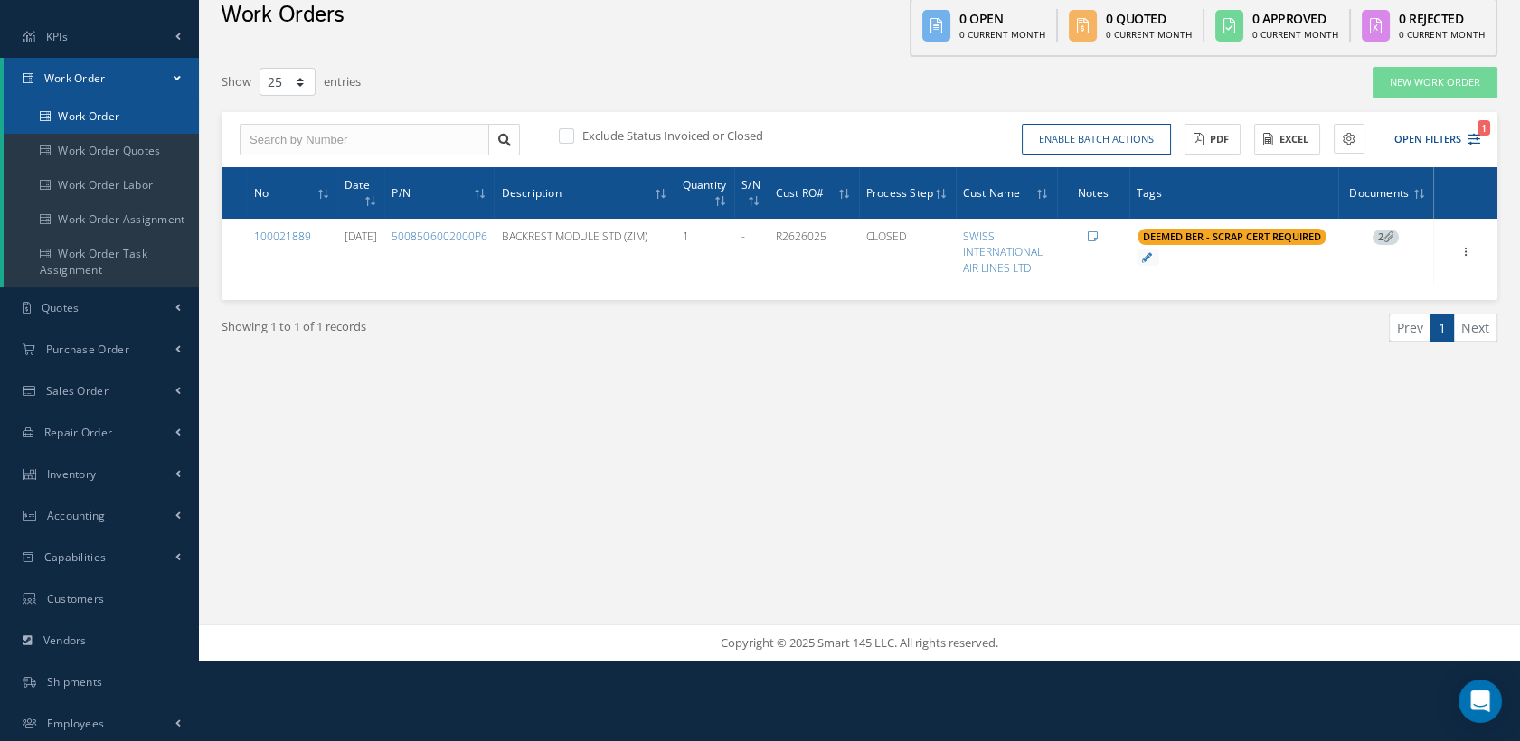
click at [113, 113] on link "Work Order" at bounding box center [101, 116] width 195 height 34
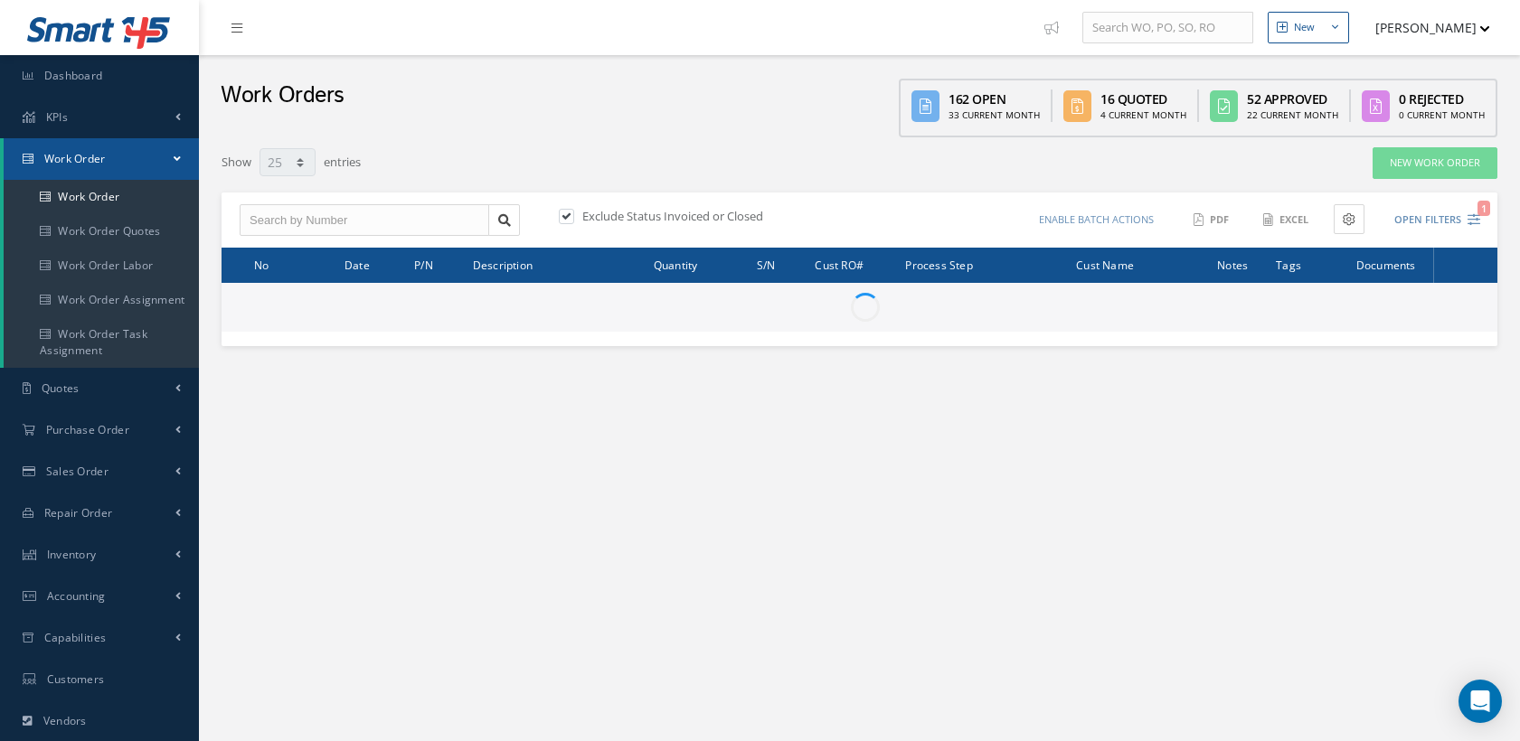
select select "25"
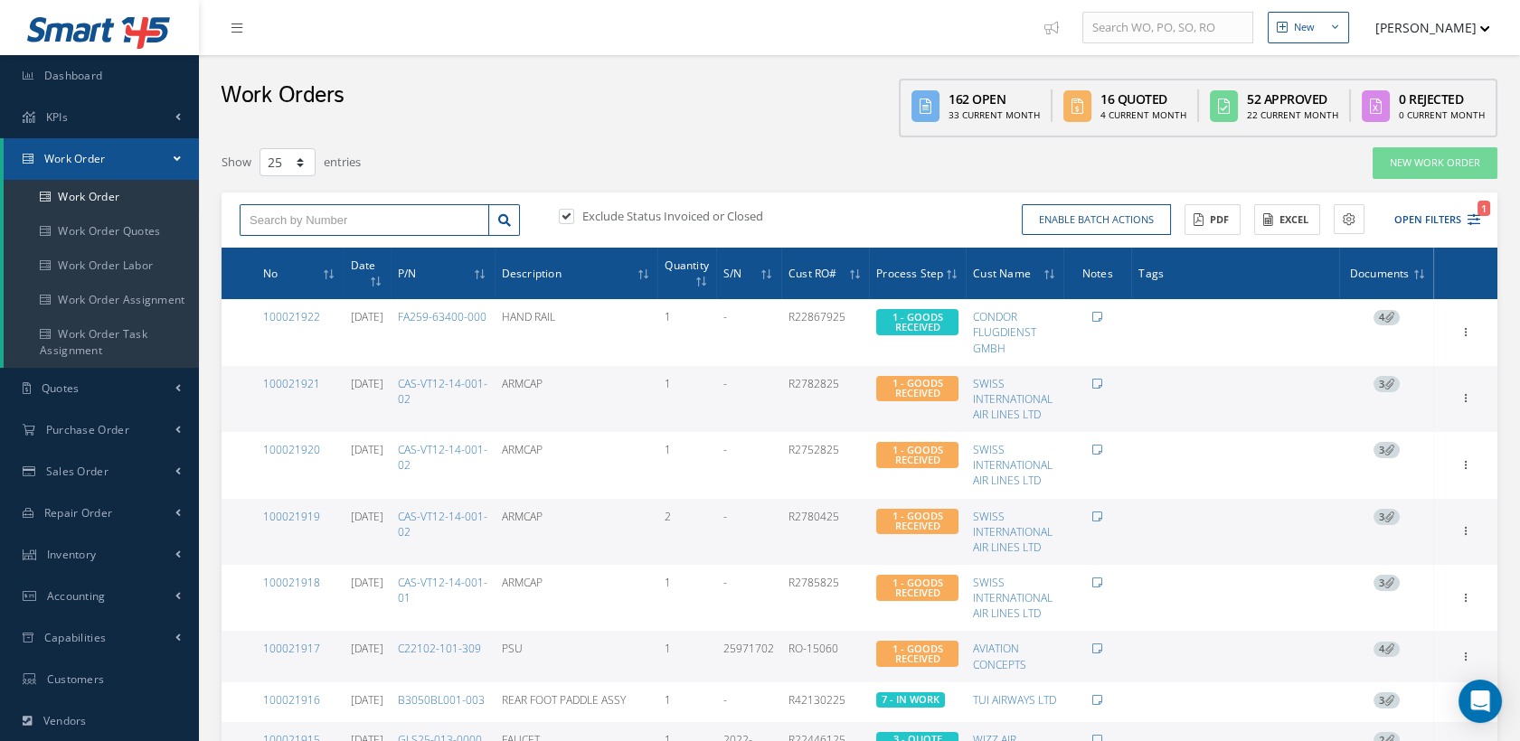
click at [274, 223] on input "text" at bounding box center [365, 220] width 250 height 33
type input "100021849"
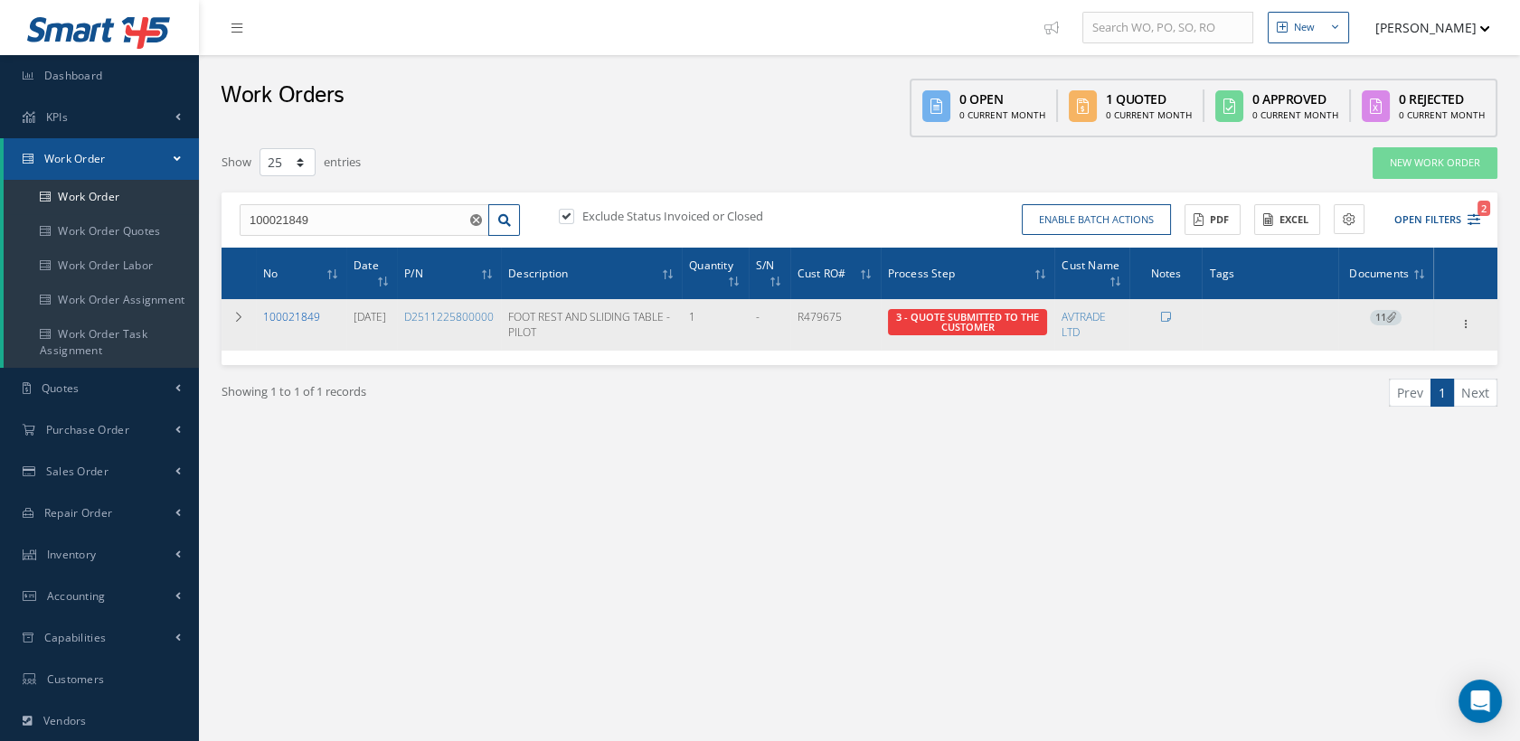
click at [306, 309] on link "100021849" at bounding box center [291, 316] width 57 height 15
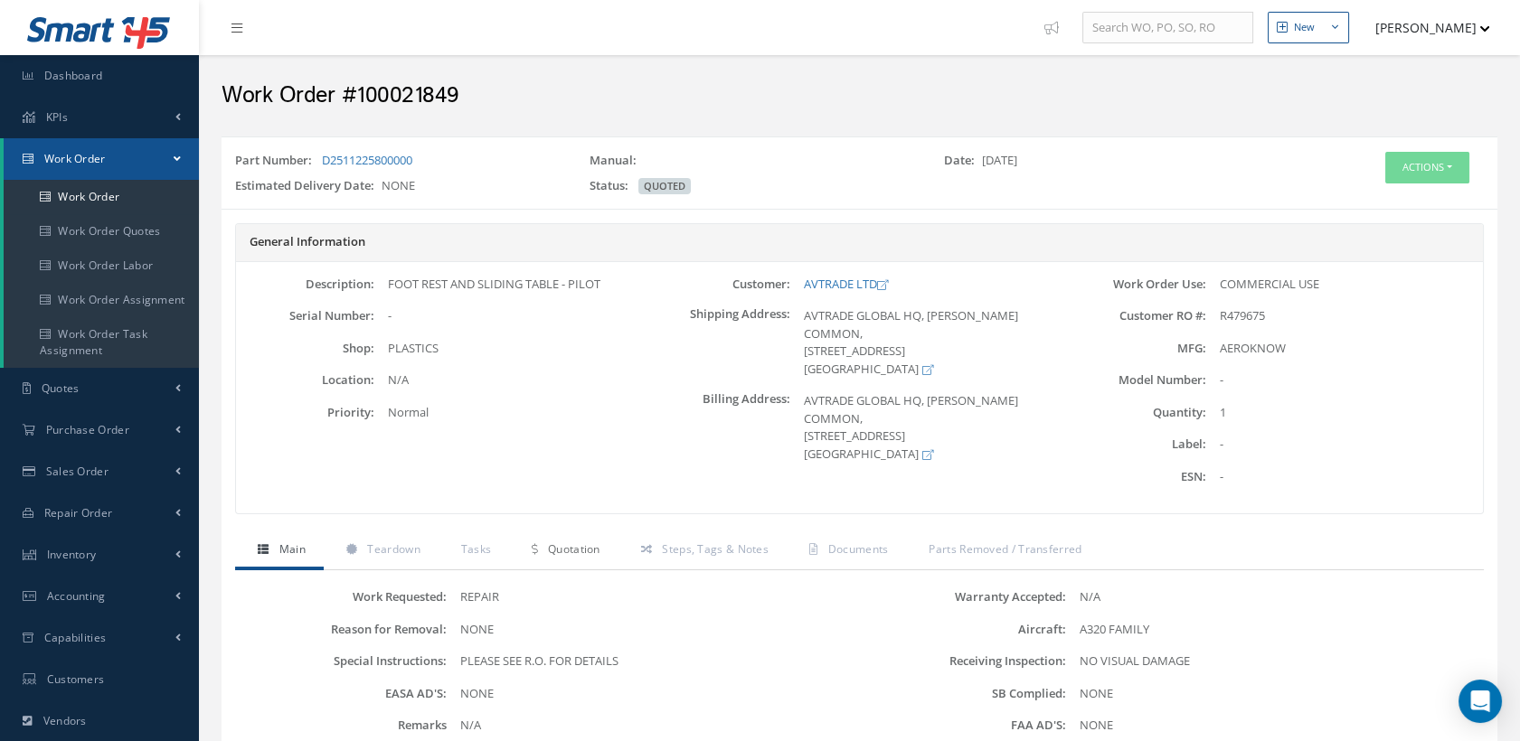
click at [553, 544] on span "Quotation" at bounding box center [574, 549] width 52 height 15
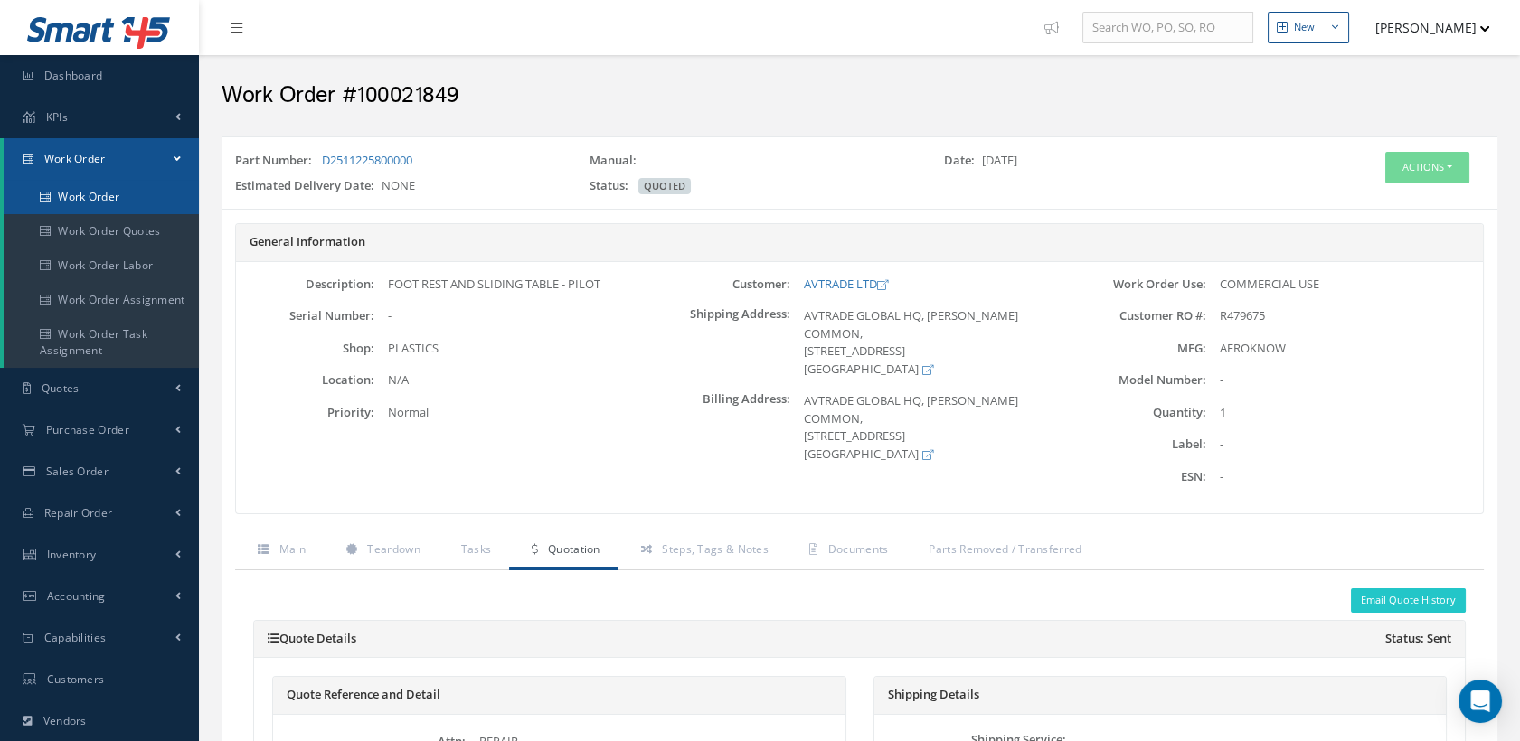
click at [101, 198] on link "Work Order" at bounding box center [101, 197] width 195 height 34
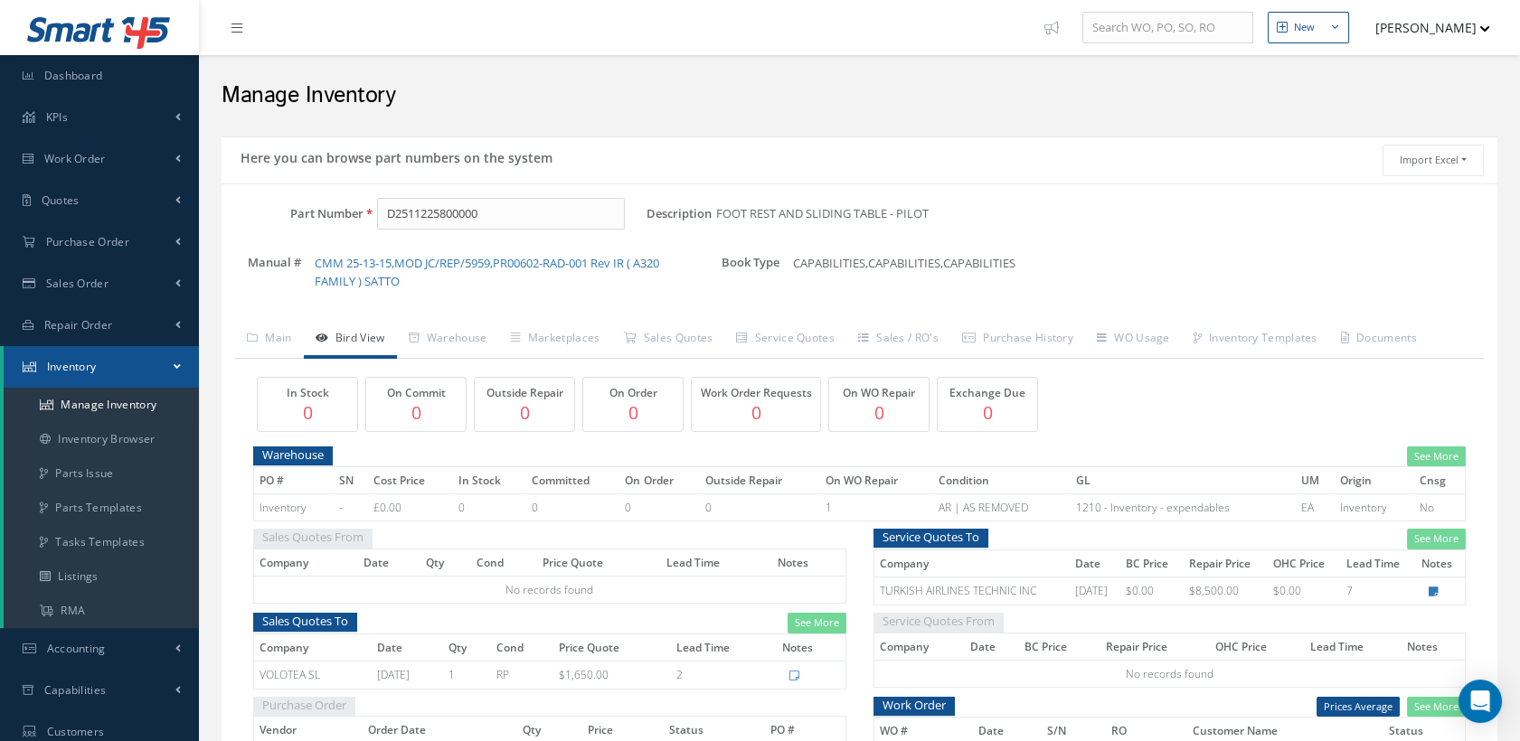
click at [362, 335] on link "Bird View" at bounding box center [350, 340] width 93 height 38
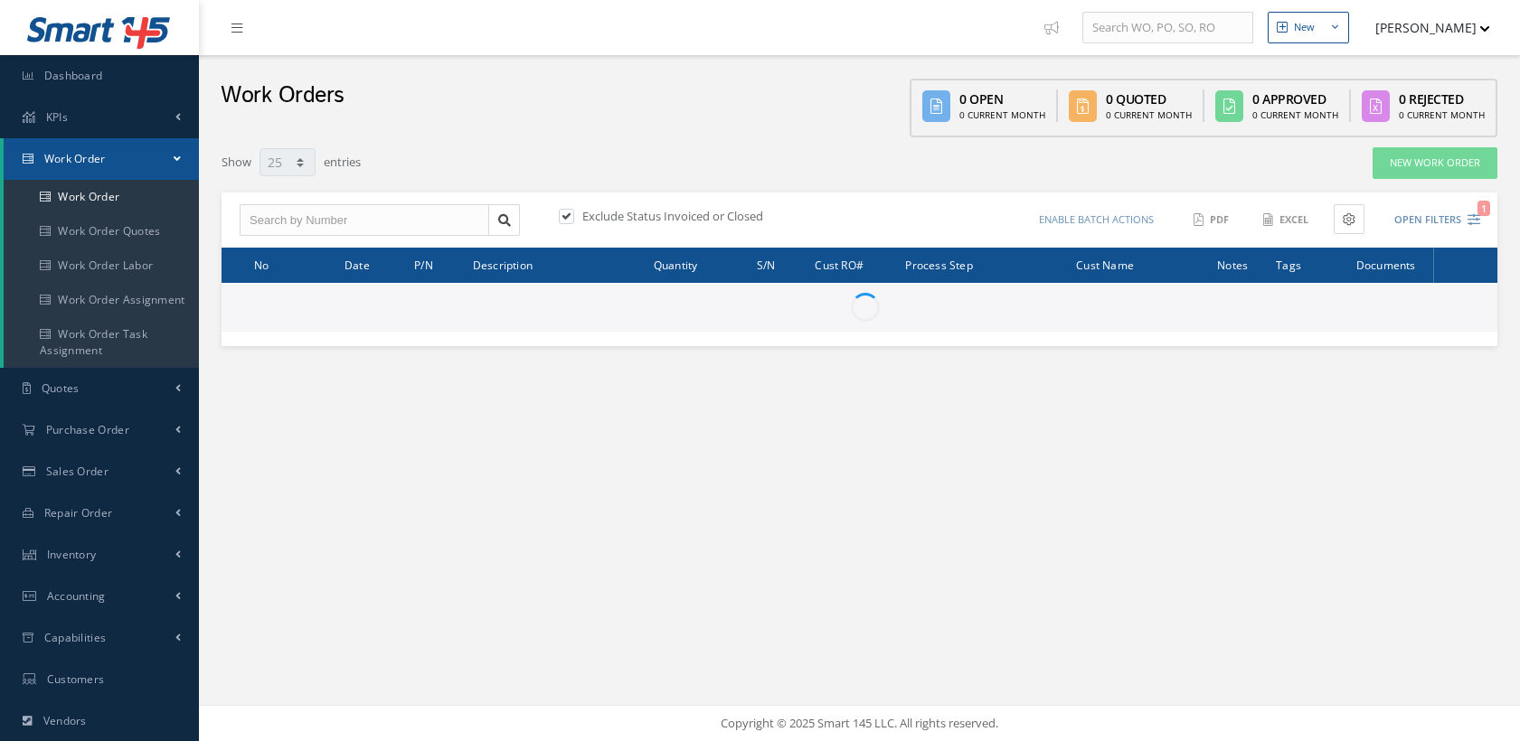
select select "25"
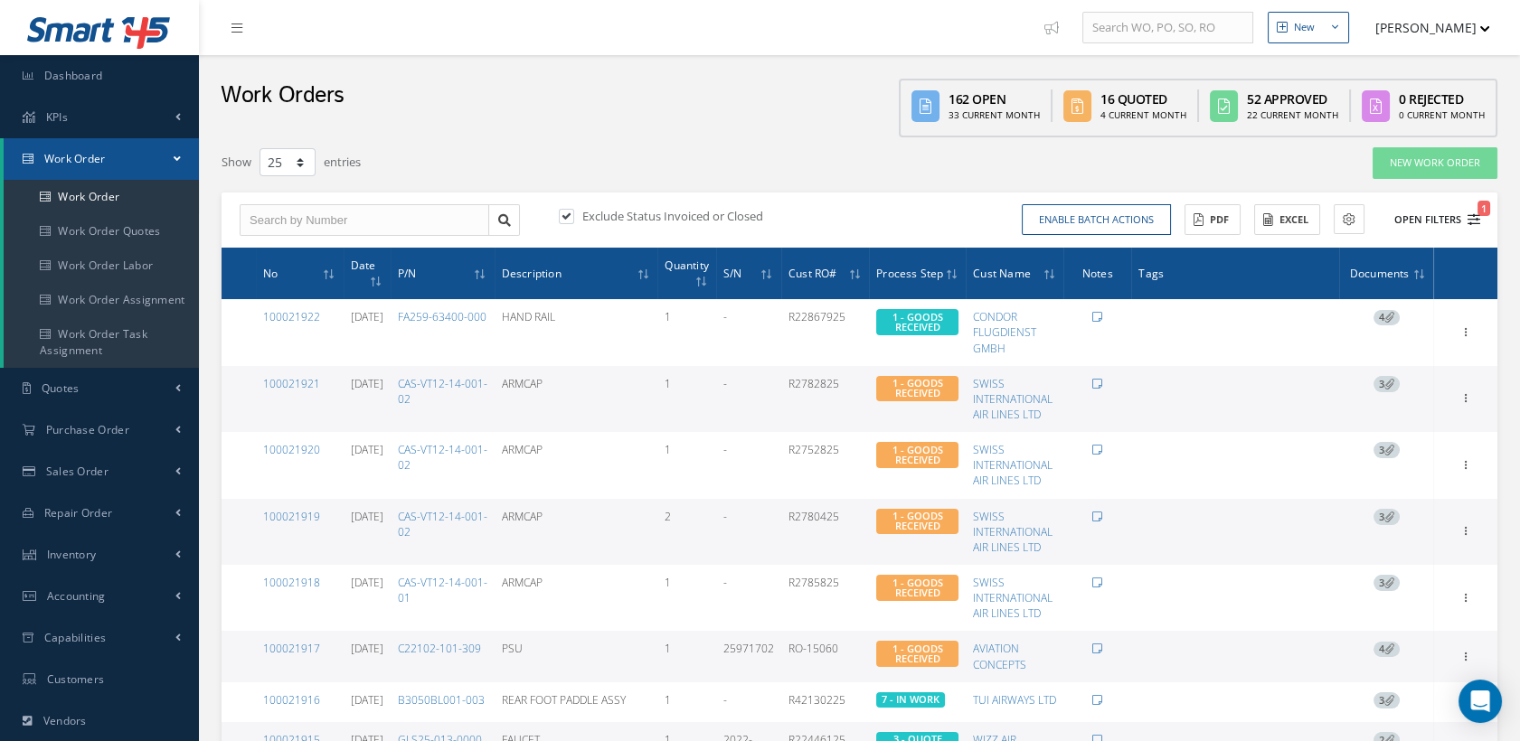
click at [1474, 220] on icon "1" at bounding box center [1473, 219] width 13 height 13
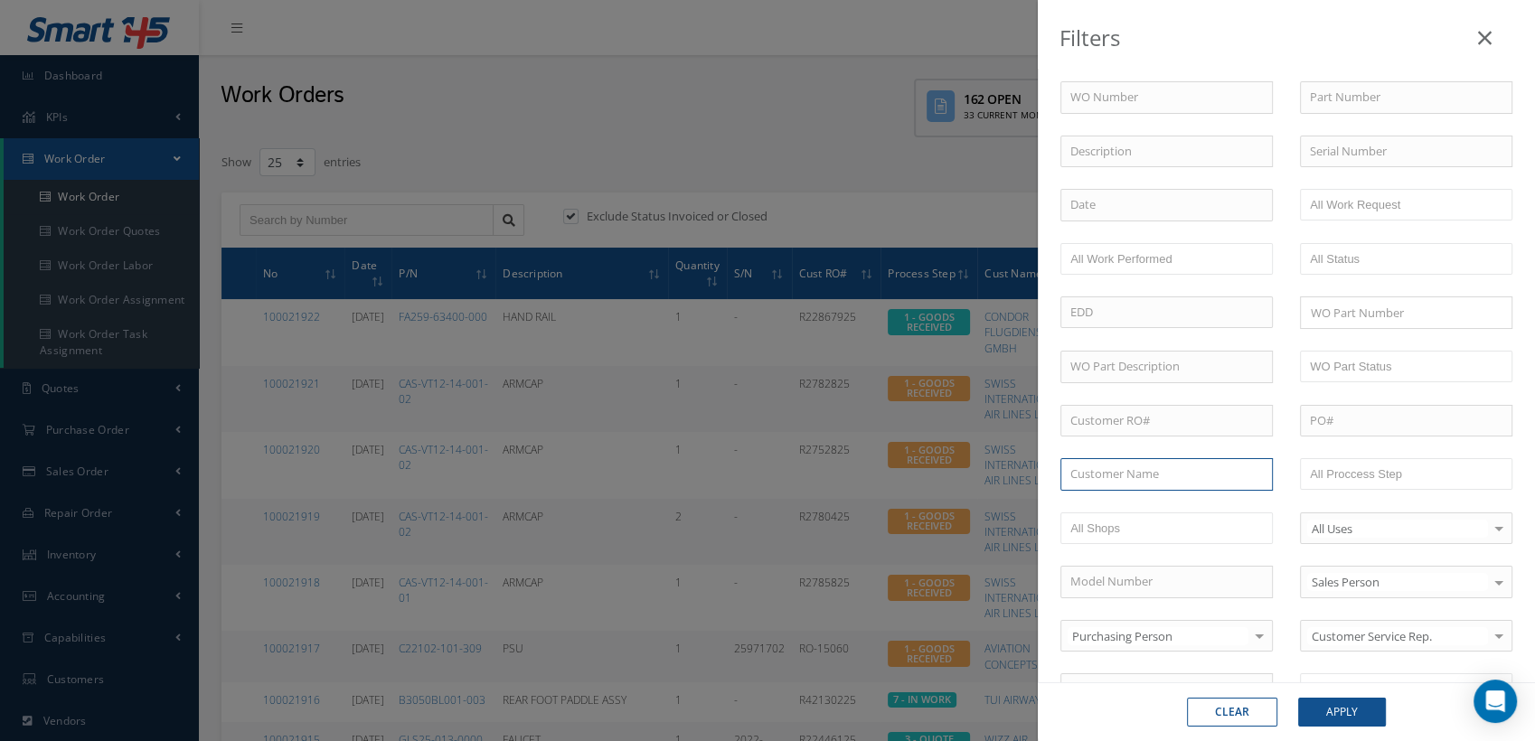
click at [1134, 467] on input "text" at bounding box center [1167, 474] width 212 height 33
click at [978, 205] on div "Filters WO Number Part Number Description Serial Number - BER CERTIFICATION FIL…" at bounding box center [767, 370] width 1535 height 741
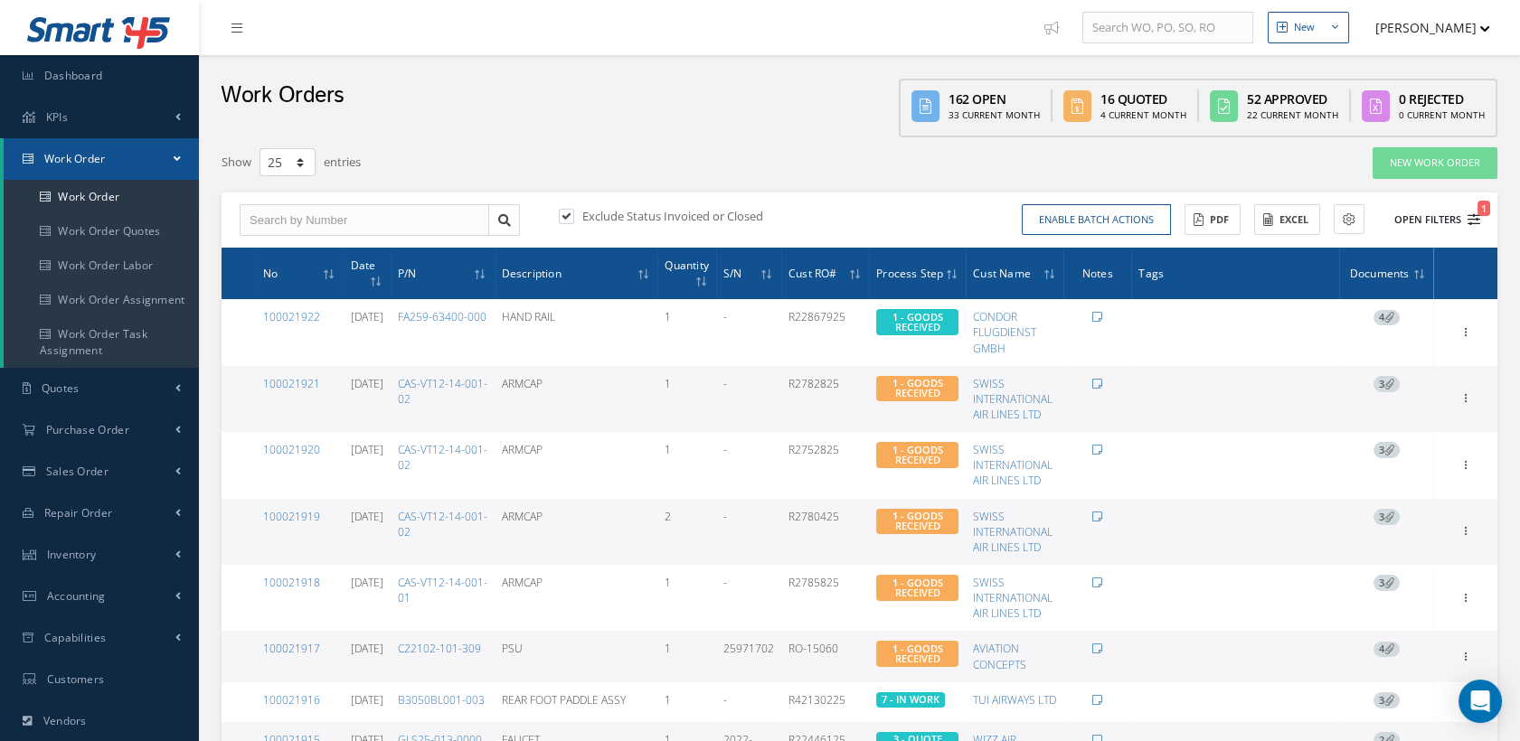
click at [1475, 221] on icon "1" at bounding box center [1473, 219] width 13 height 13
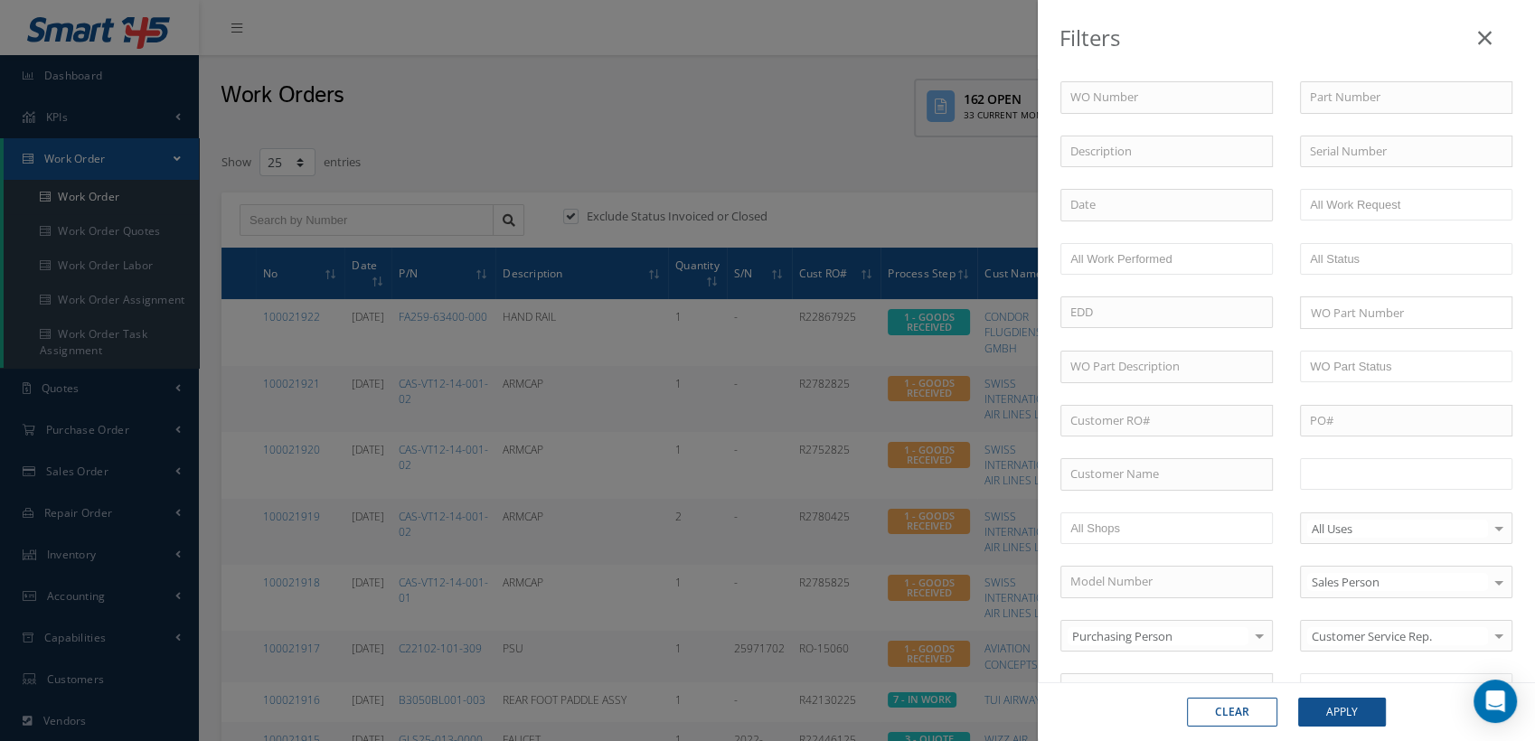
click at [1338, 474] on input "text" at bounding box center [1367, 474] width 115 height 23
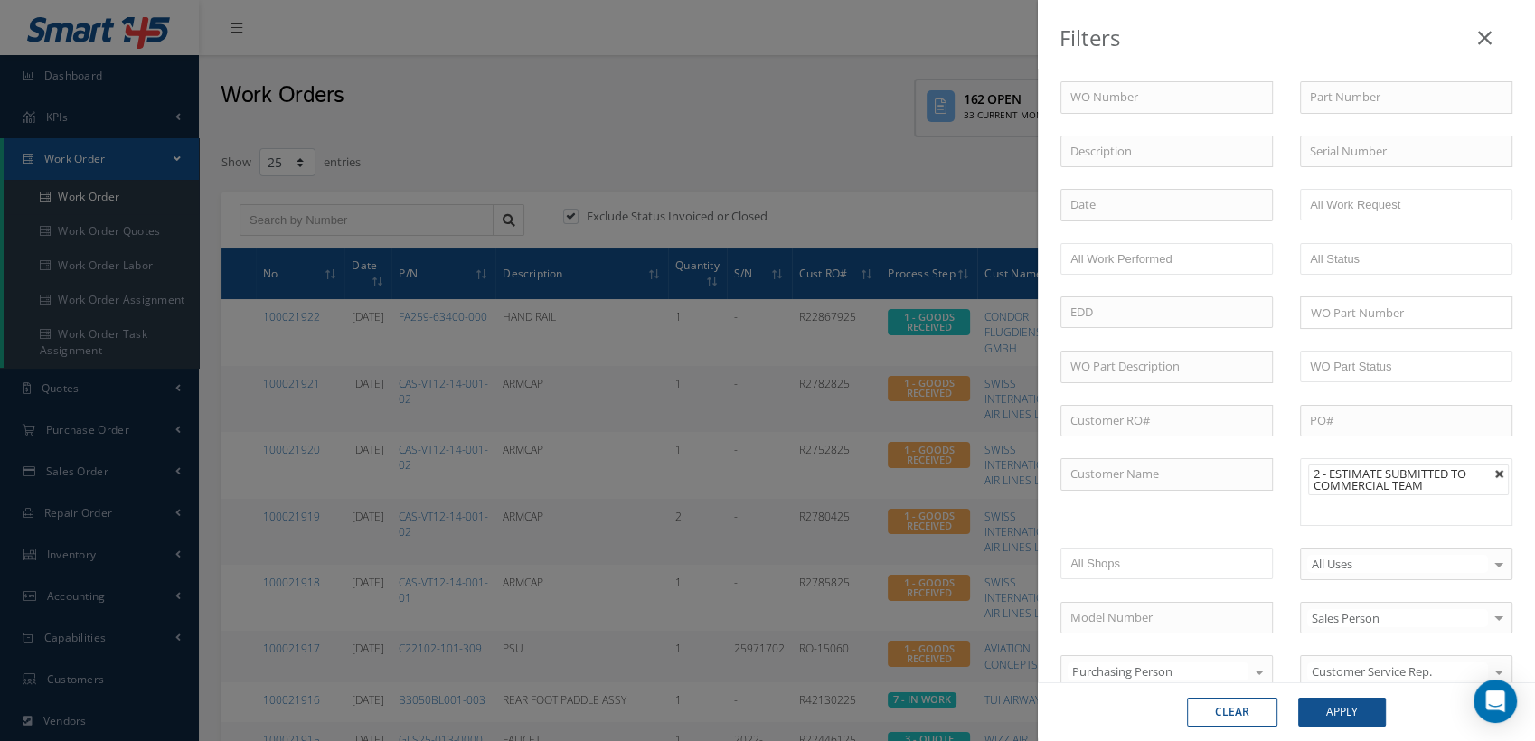
click at [1495, 469] on link at bounding box center [1500, 474] width 11 height 11
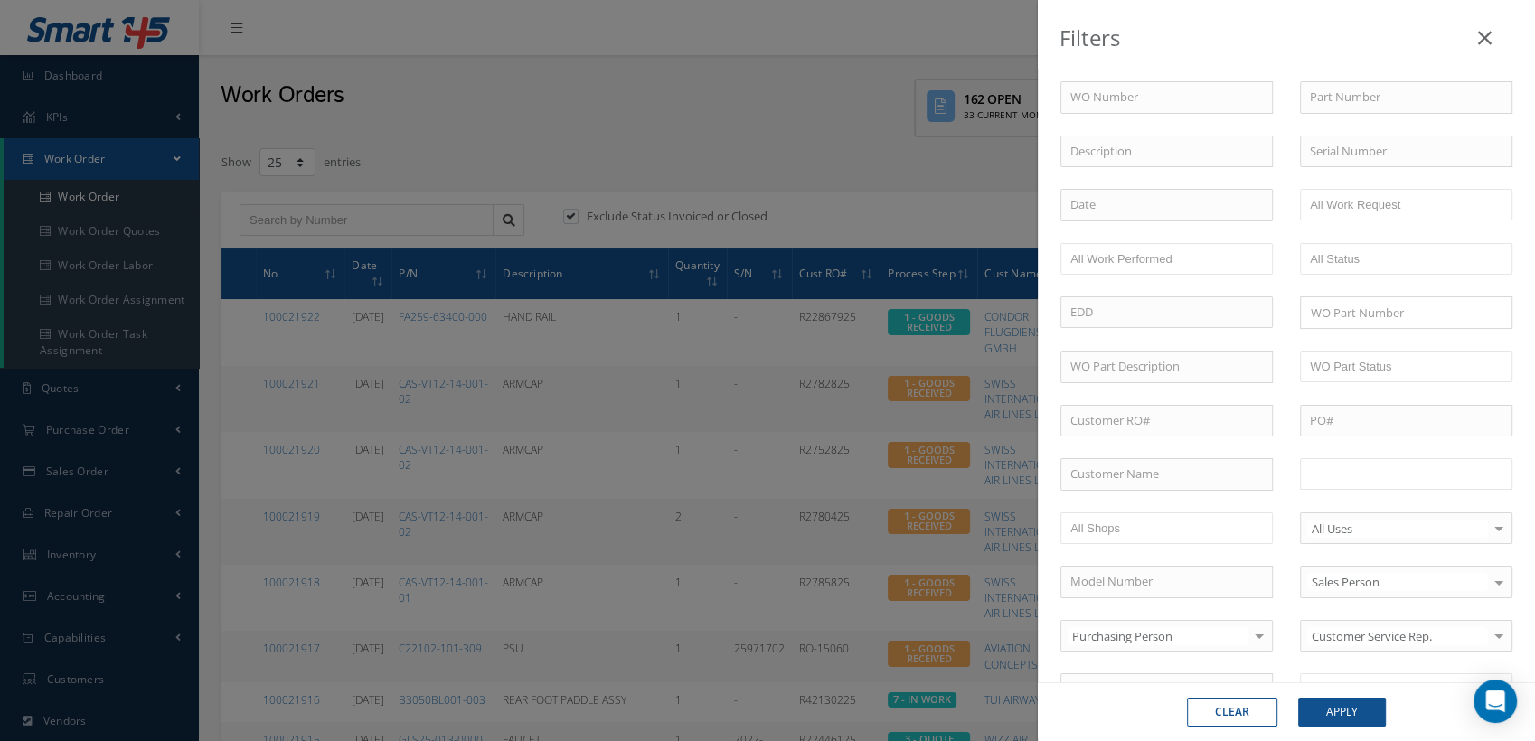
click at [1389, 469] on ul at bounding box center [1406, 474] width 212 height 32
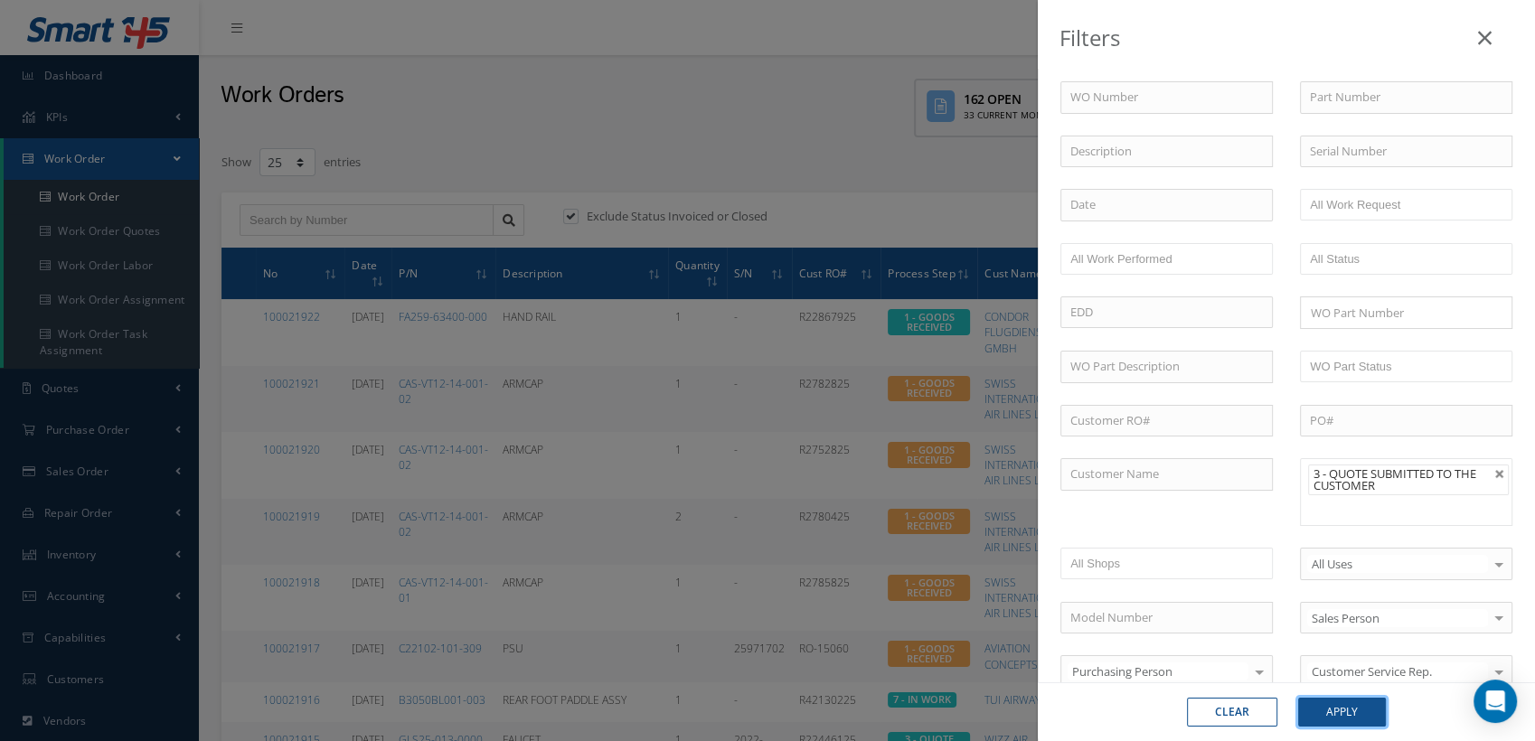
click at [1360, 715] on button "Apply" at bounding box center [1342, 712] width 88 height 29
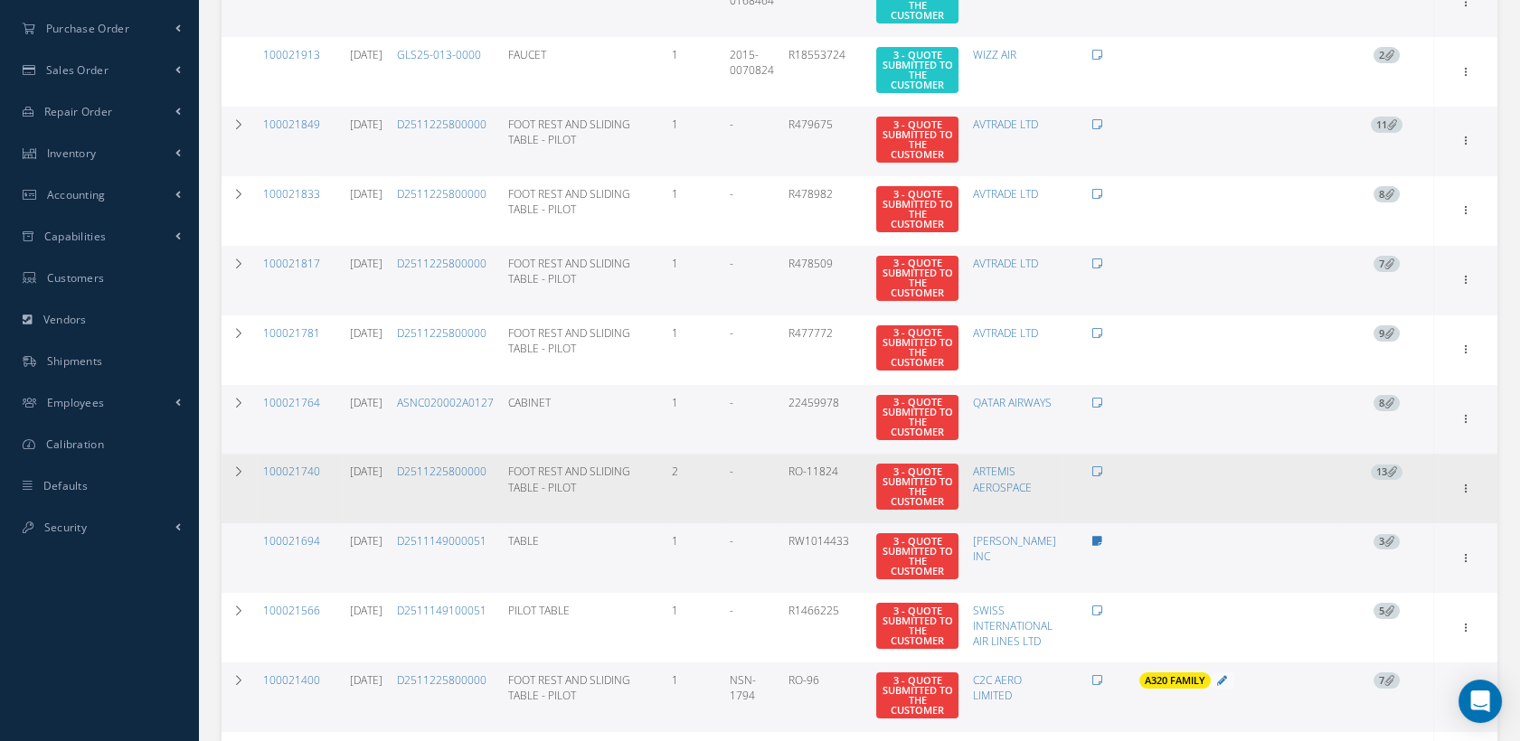
scroll to position [502, 0]
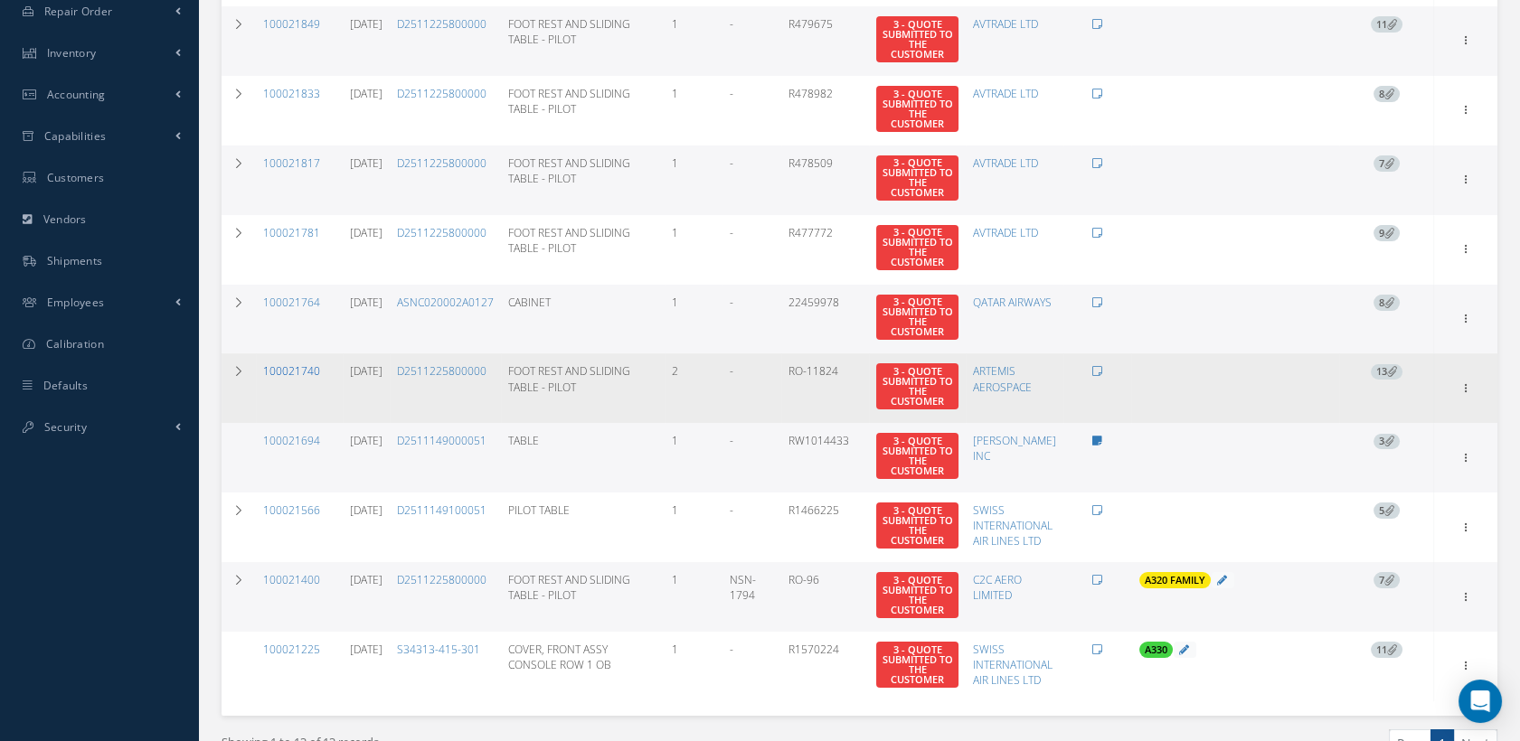
click at [307, 371] on link "100021740" at bounding box center [291, 370] width 57 height 15
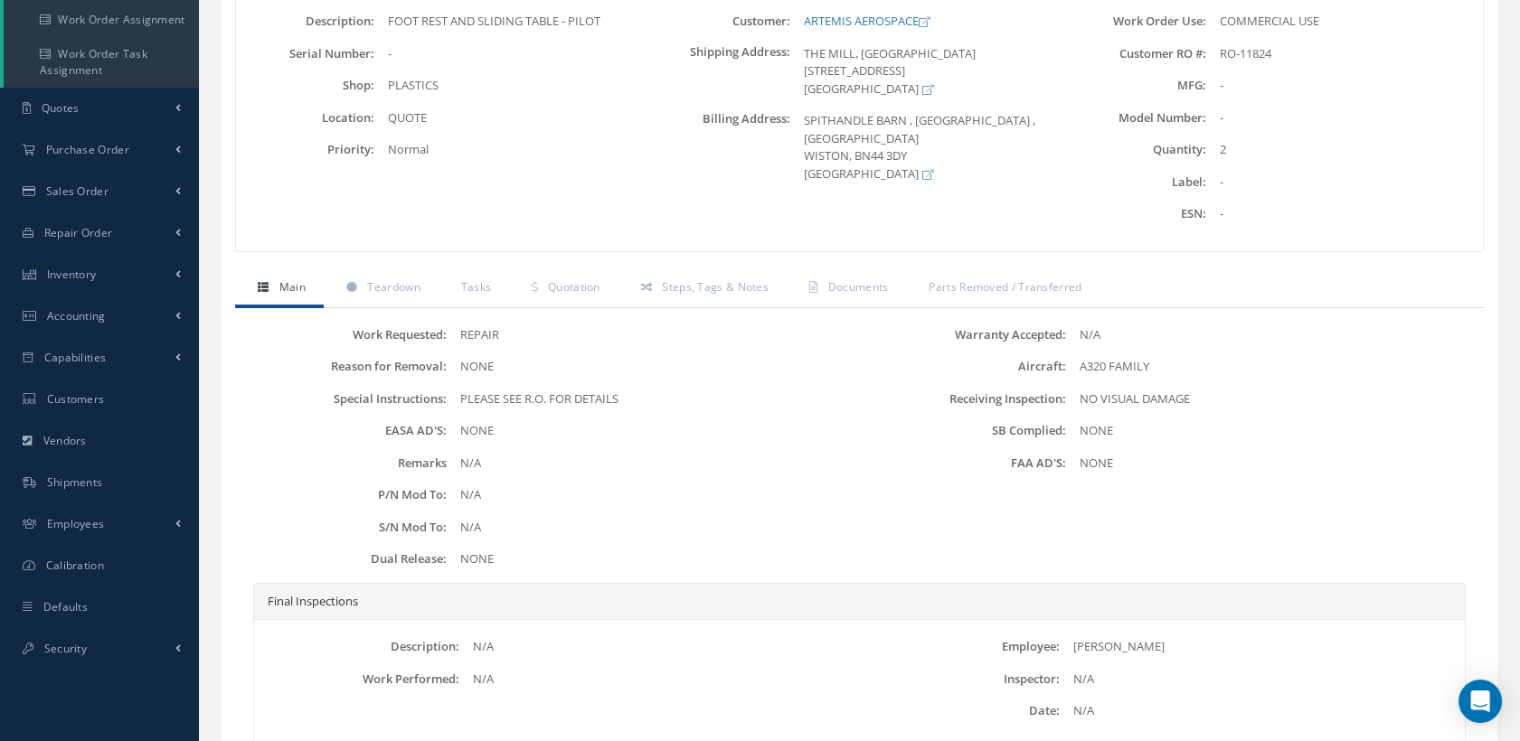
scroll to position [28, 0]
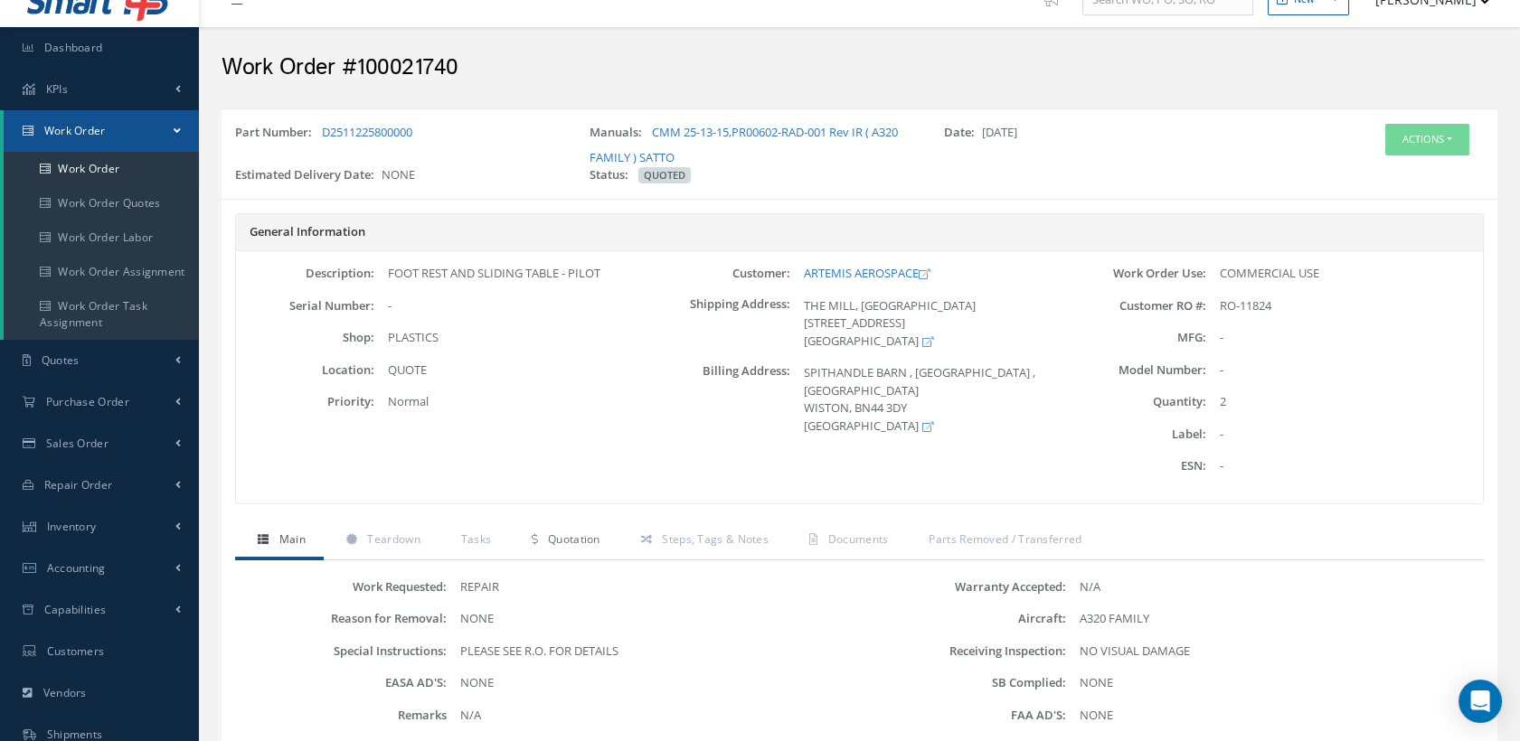
drag, startPoint x: 579, startPoint y: 532, endPoint x: 607, endPoint y: 510, distance: 35.4
click at [578, 532] on span "Quotation" at bounding box center [574, 539] width 52 height 15
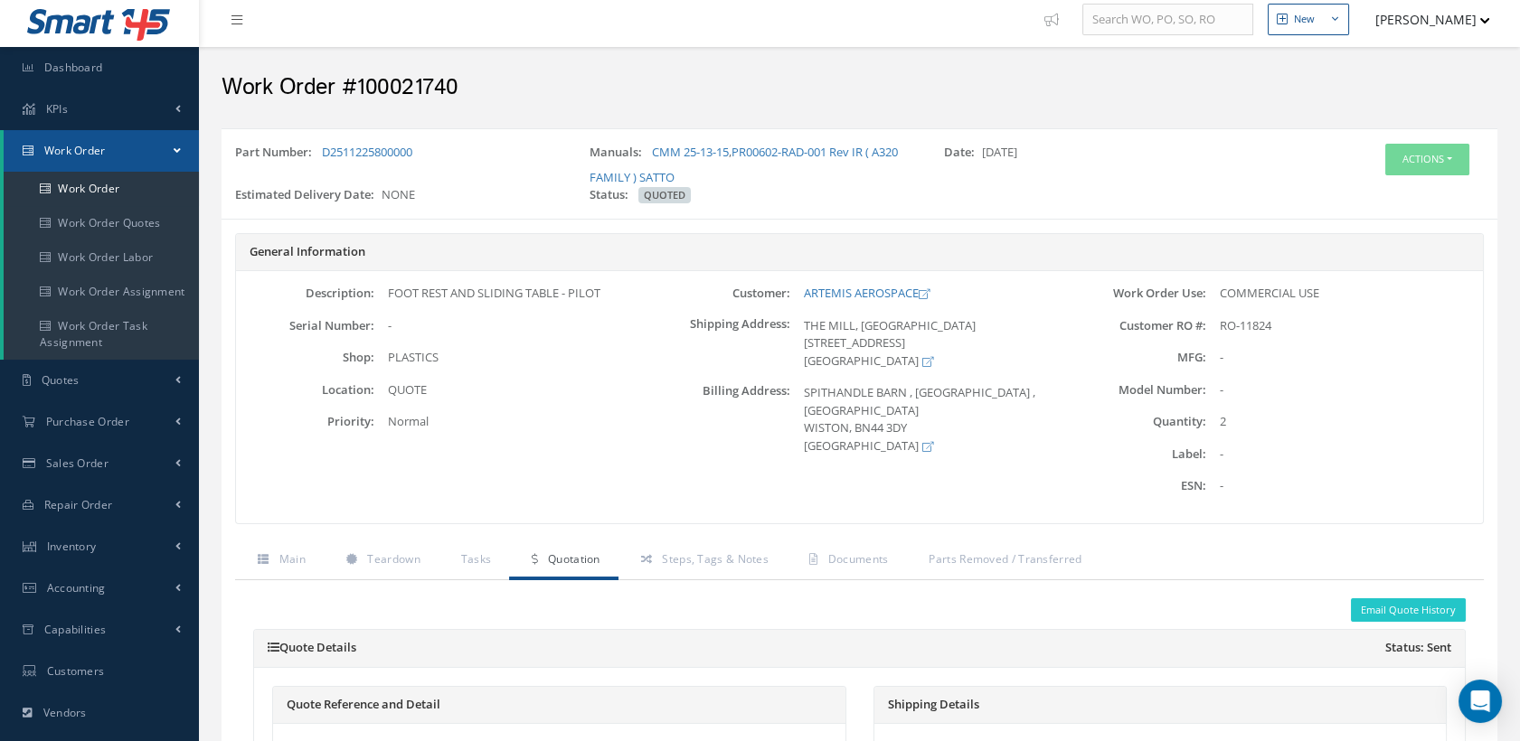
scroll to position [0, 0]
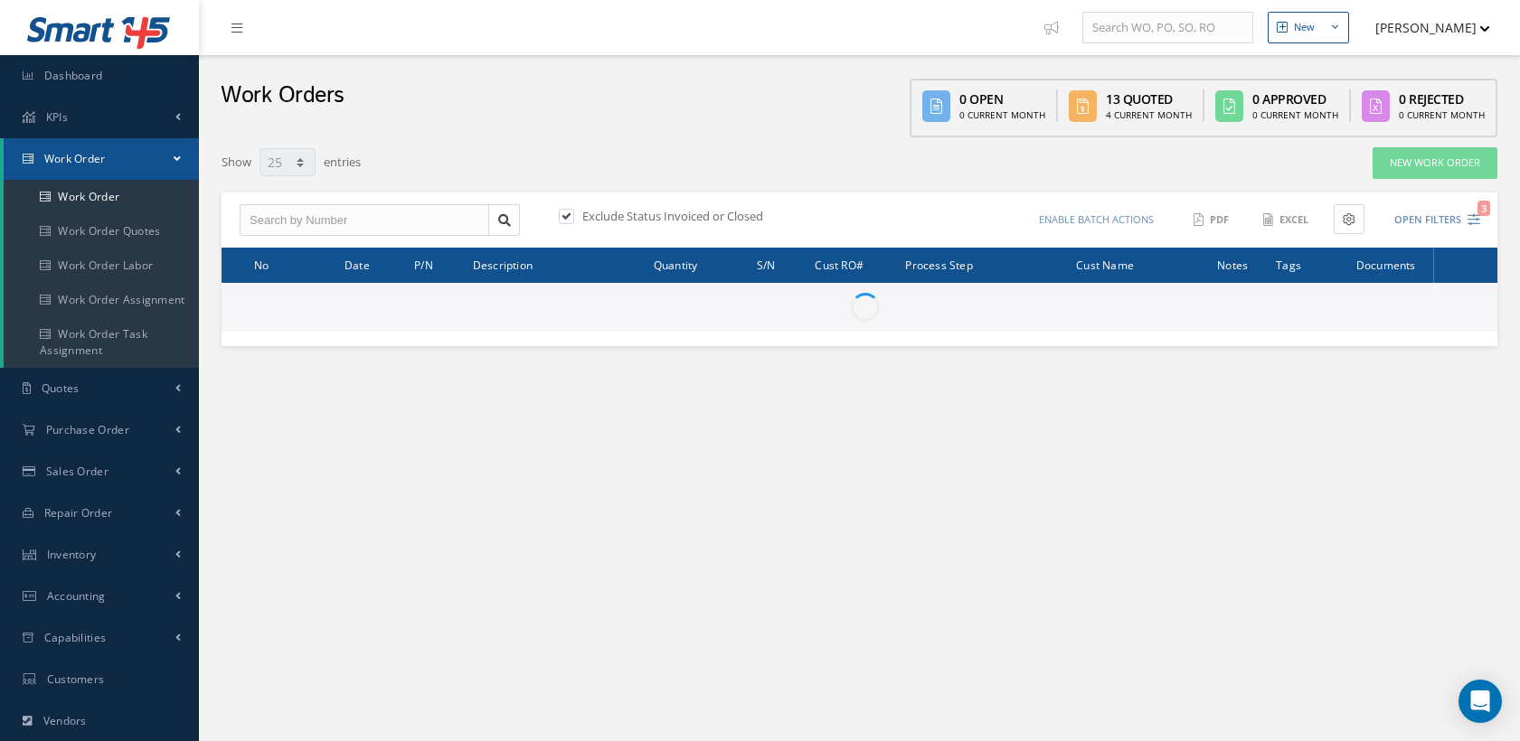
select select "25"
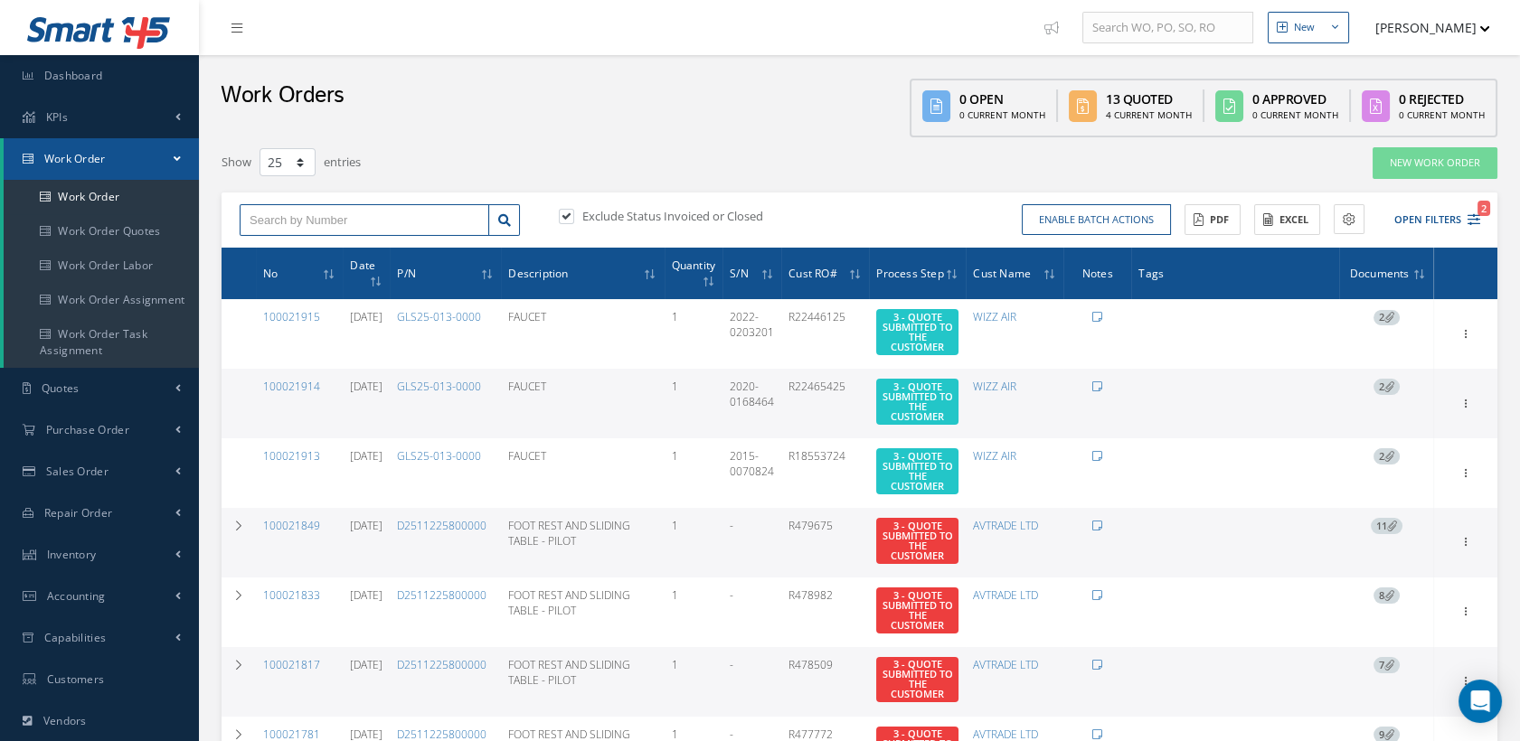
click at [381, 211] on input "text" at bounding box center [365, 220] width 250 height 33
click at [311, 522] on link "100021849" at bounding box center [291, 525] width 57 height 15
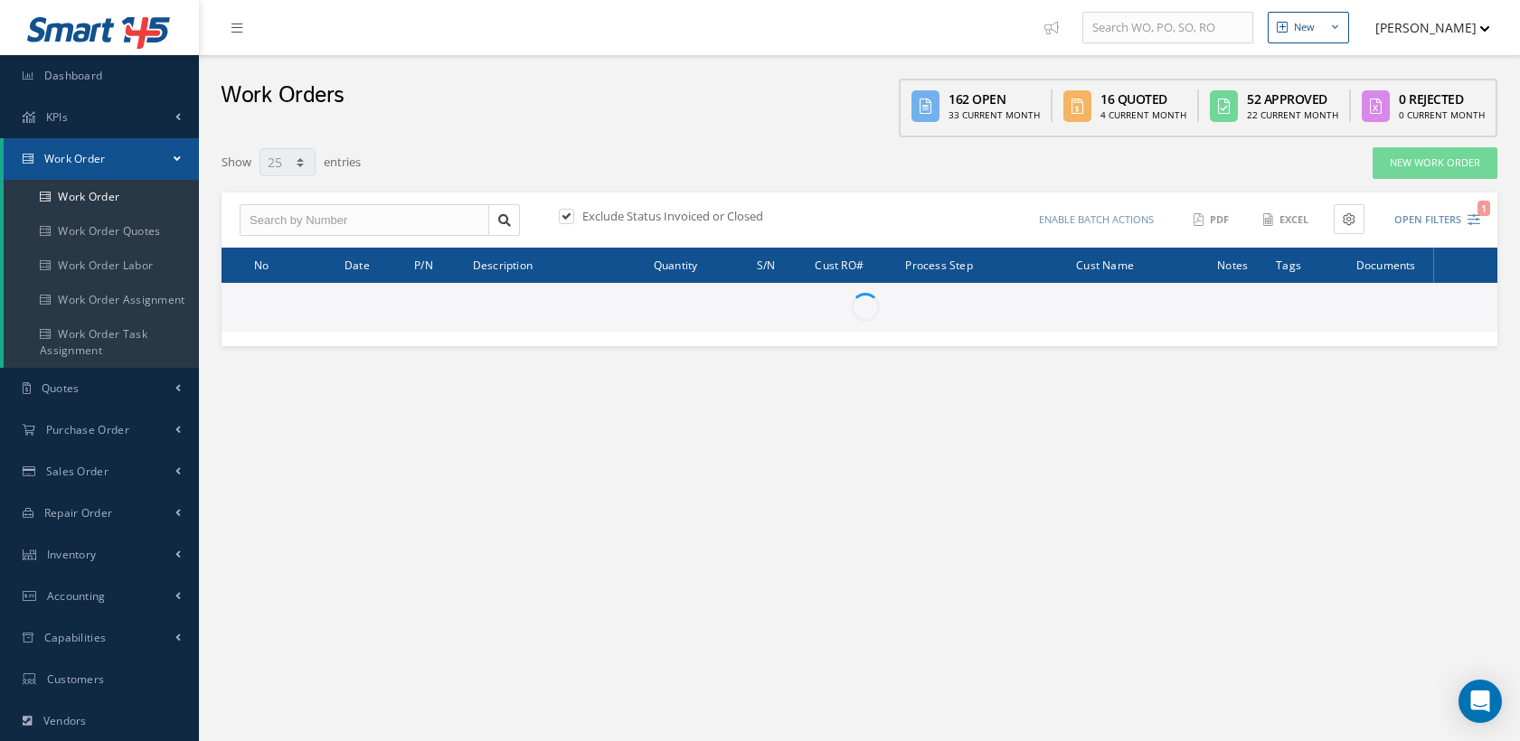
select select "25"
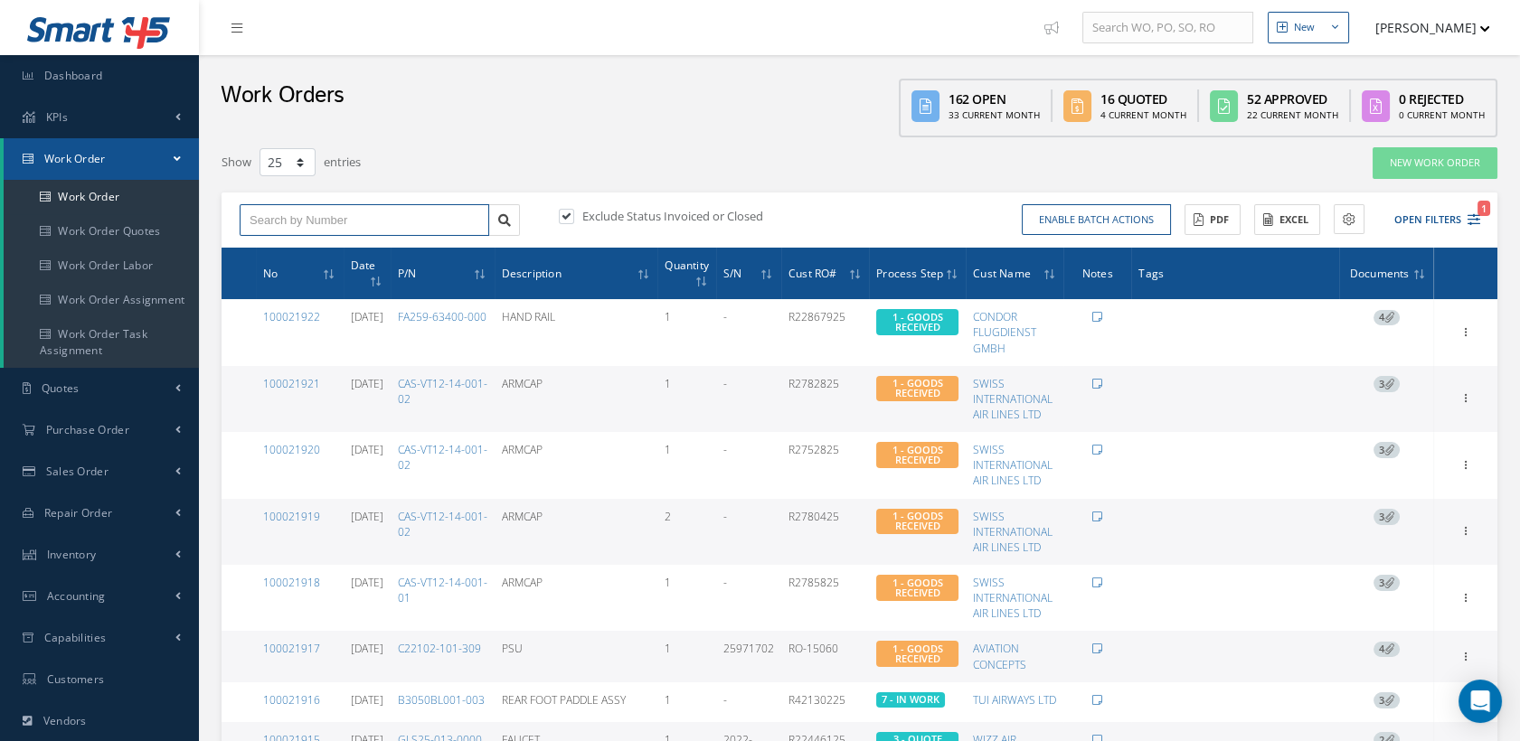
click at [339, 222] on input "text" at bounding box center [365, 220] width 250 height 33
type input "100021894"
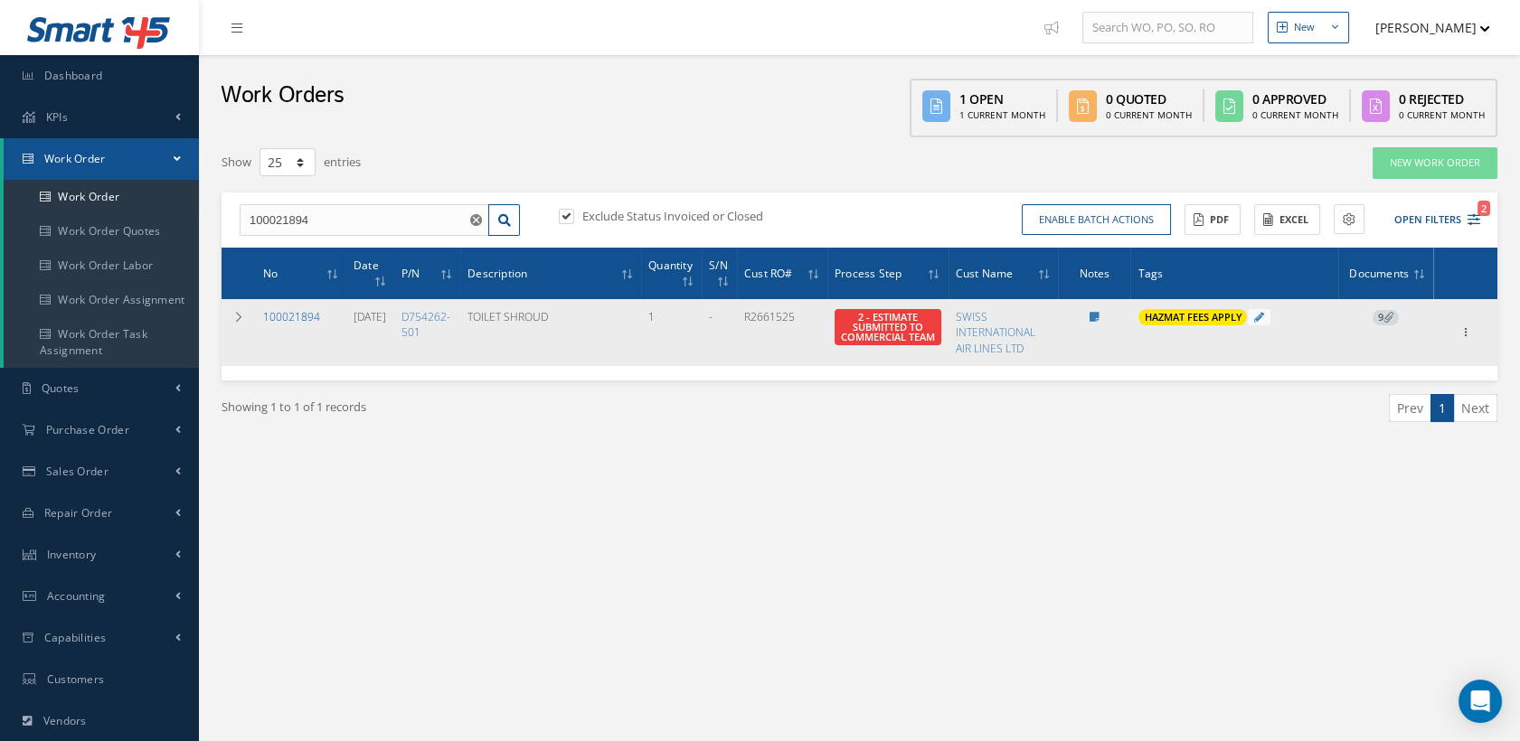
click at [292, 315] on link "100021894" at bounding box center [291, 316] width 57 height 15
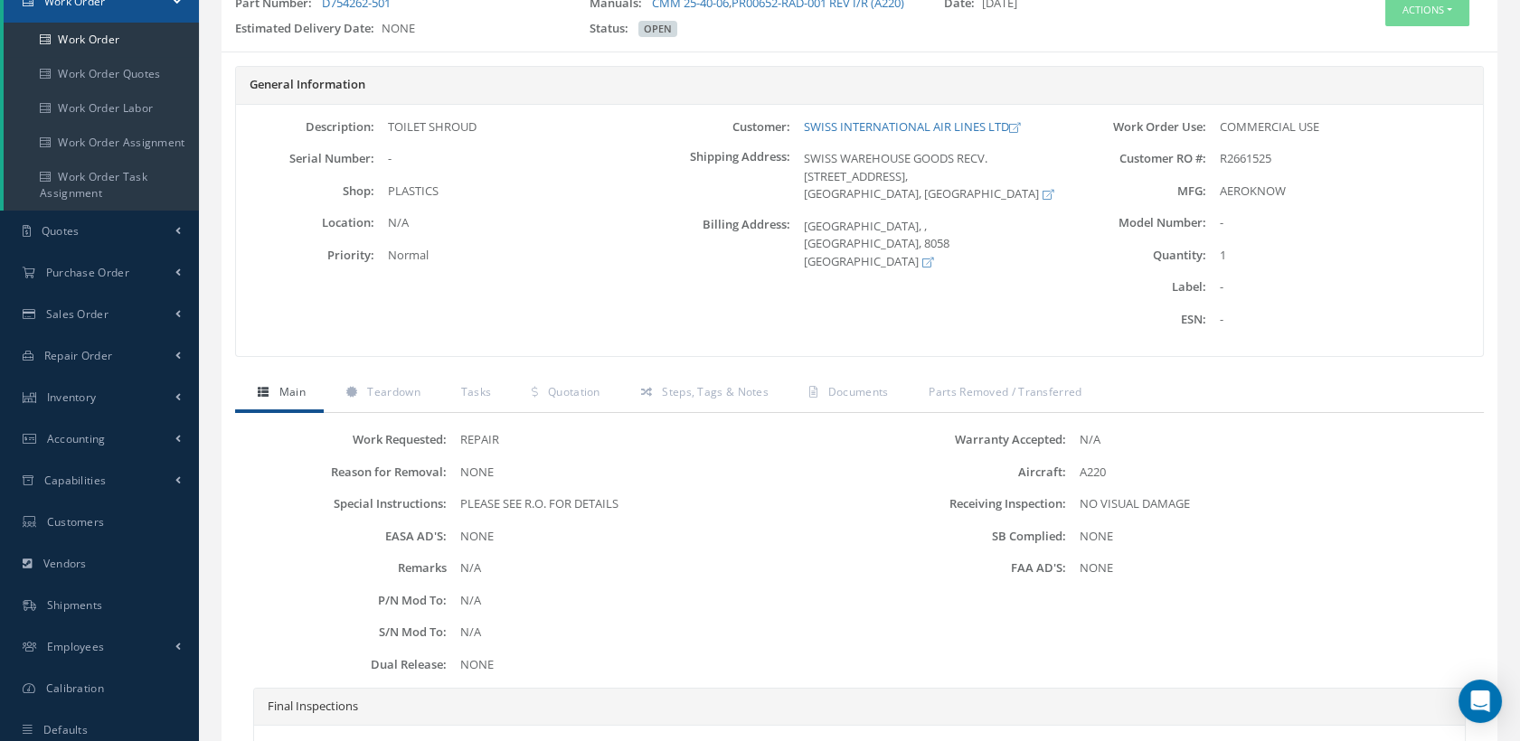
scroll to position [301, 0]
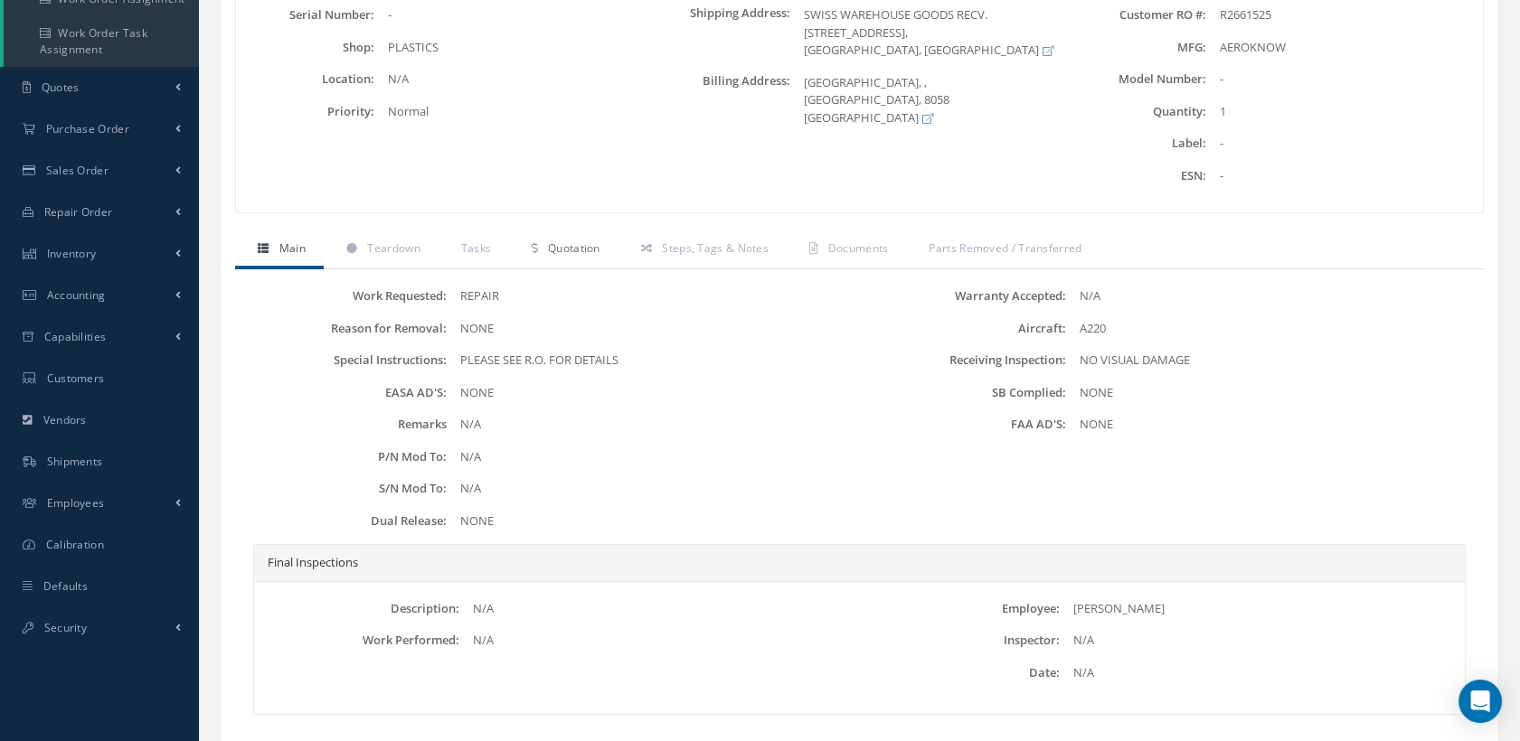
drag, startPoint x: 591, startPoint y: 262, endPoint x: 795, endPoint y: 347, distance: 220.5
click at [591, 256] on span "Quotation" at bounding box center [574, 248] width 52 height 15
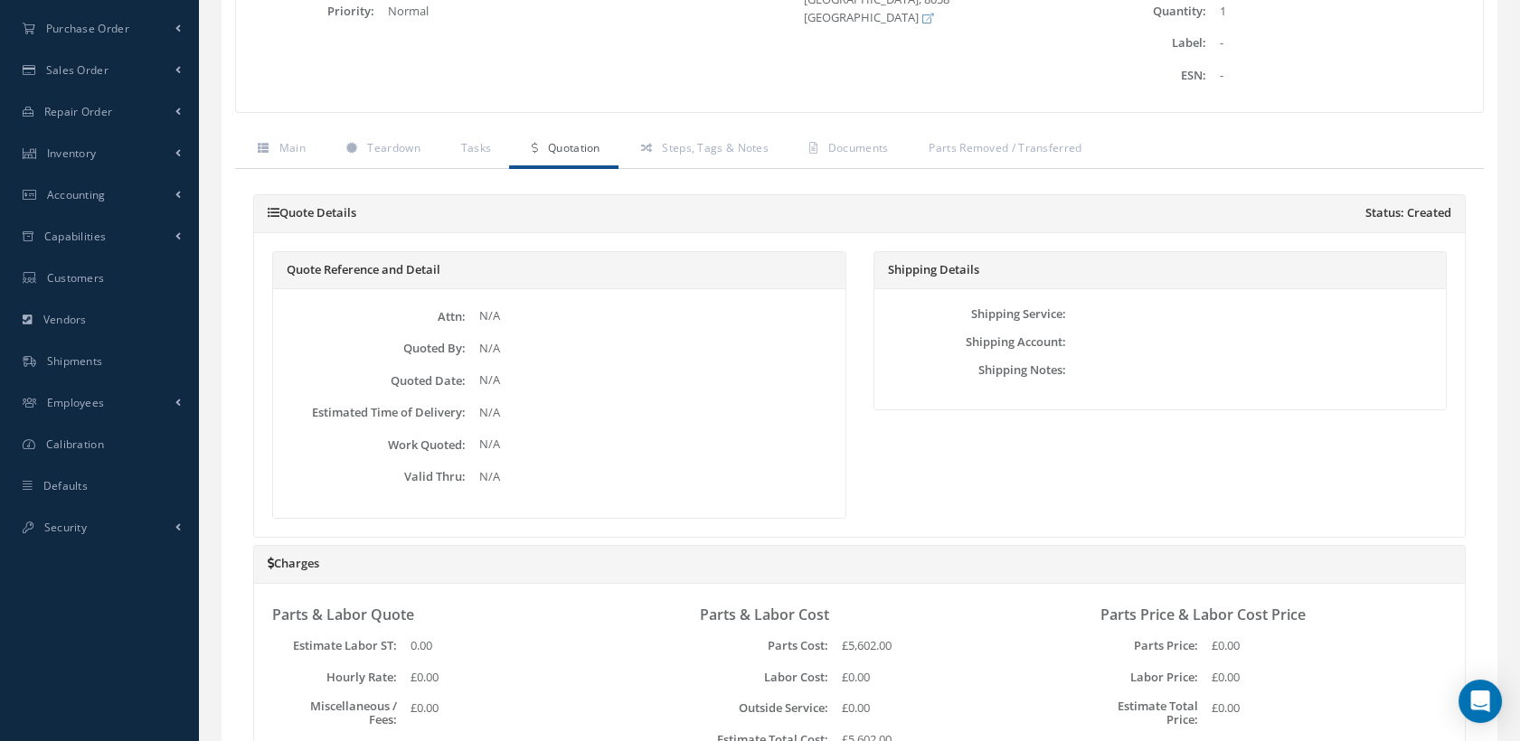
scroll to position [0, 0]
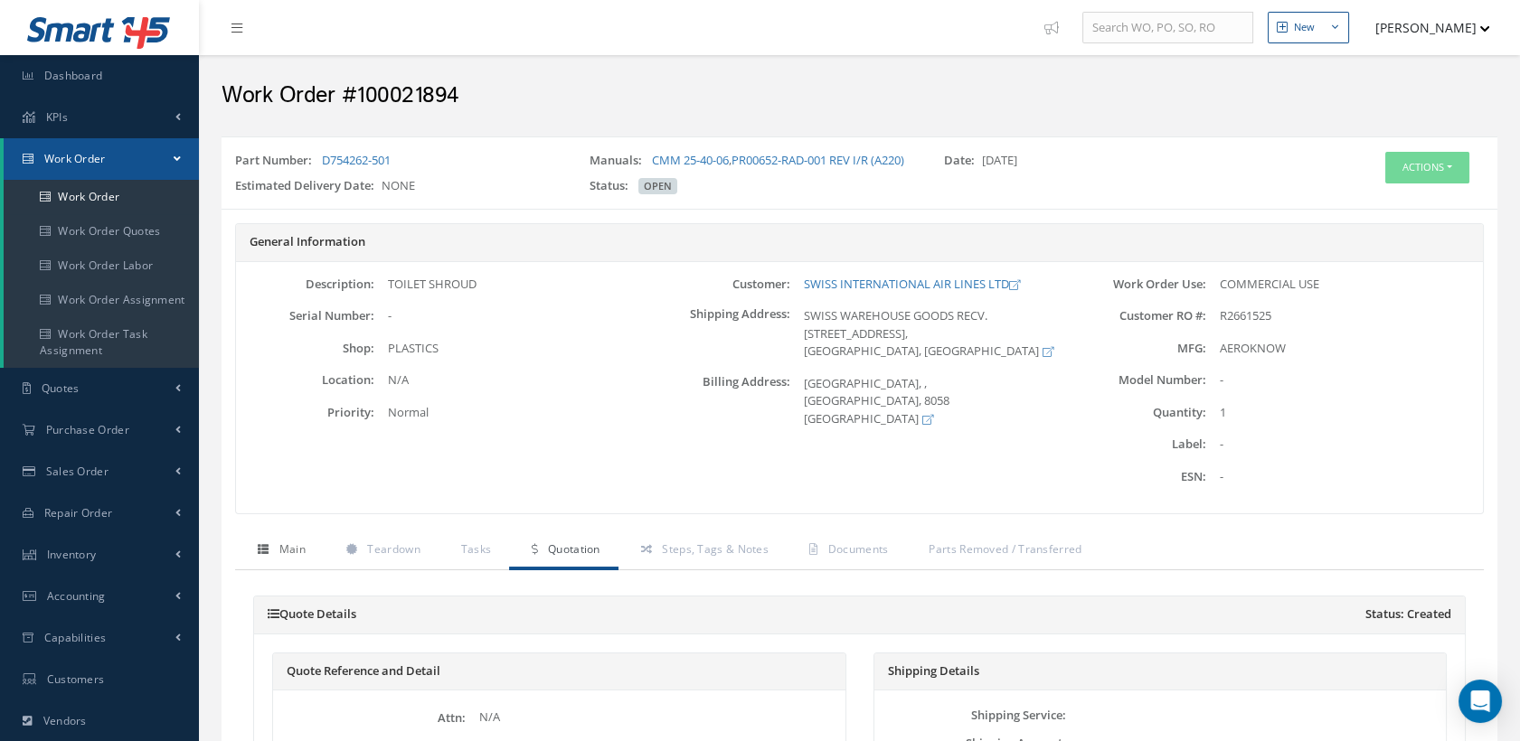
click at [293, 557] on span "Main" at bounding box center [292, 549] width 26 height 15
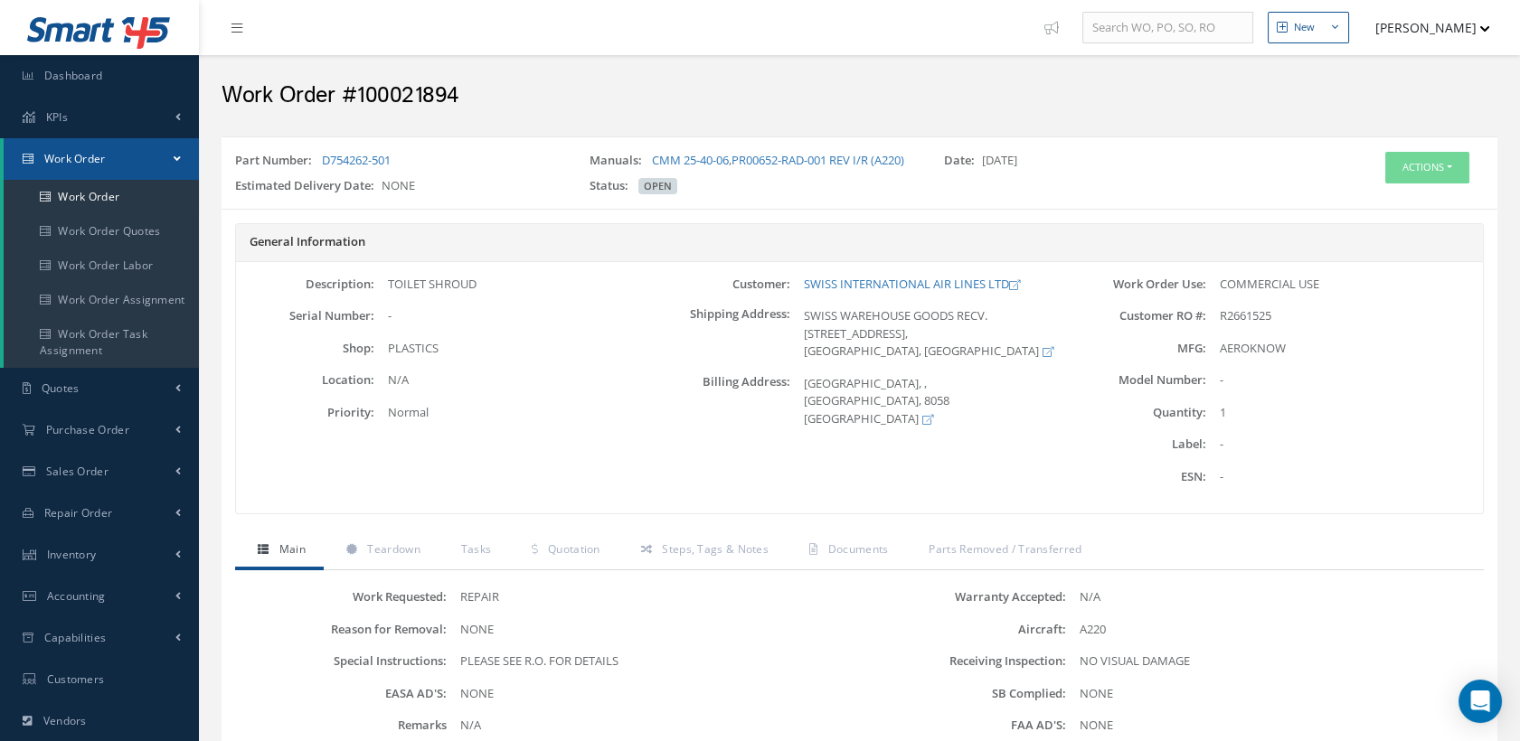
click at [293, 557] on span "Main" at bounding box center [292, 549] width 26 height 15
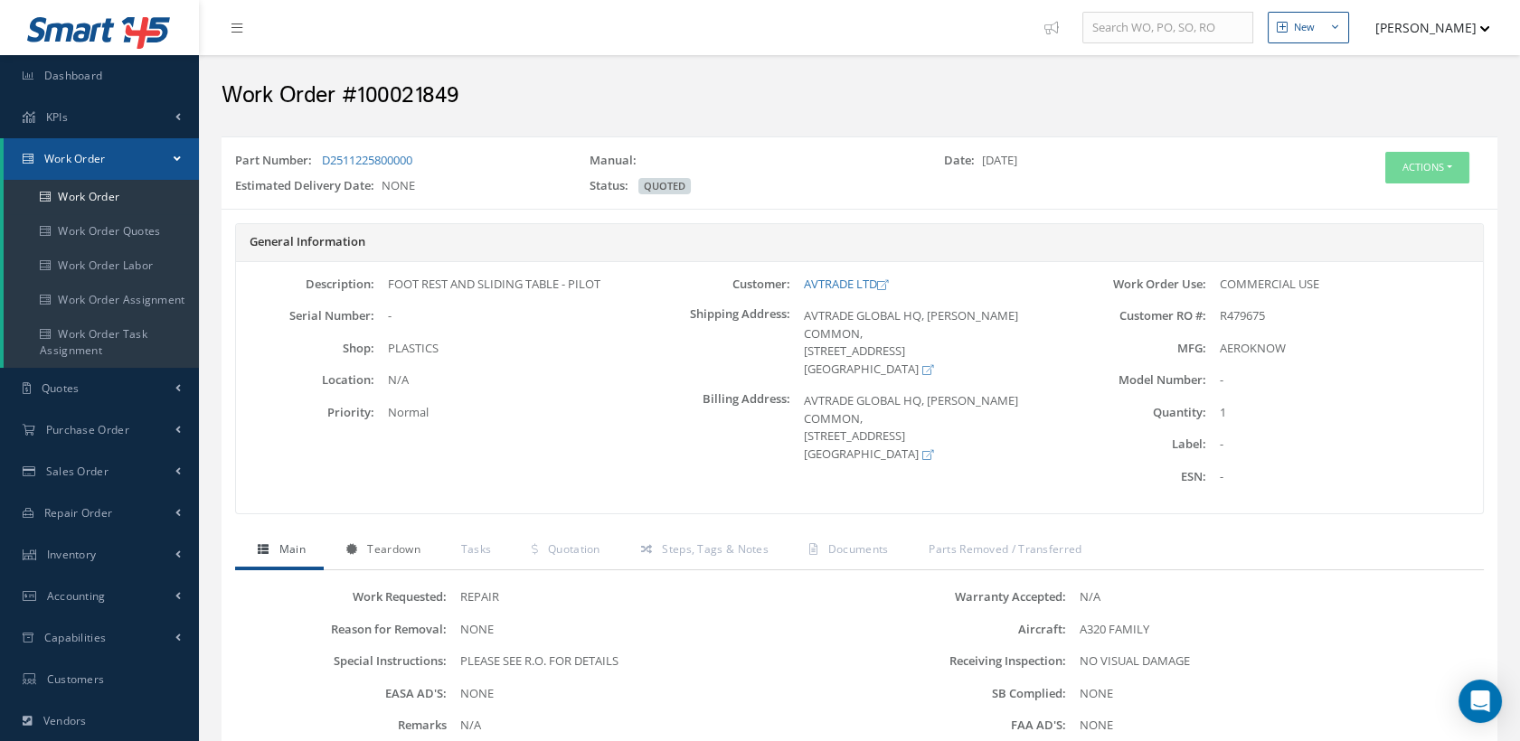
click at [391, 536] on link "Teardown" at bounding box center [381, 552] width 115 height 38
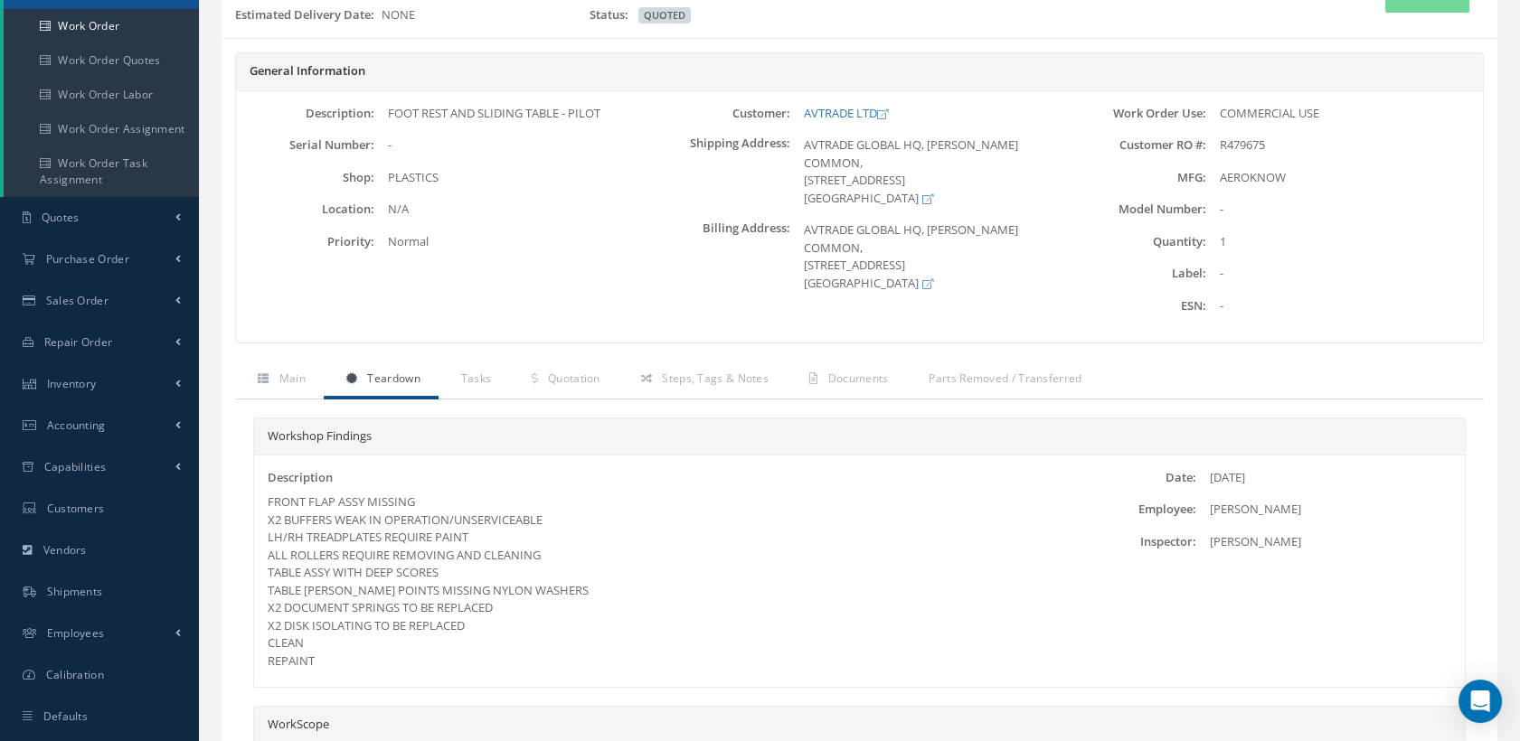
scroll to position [201, 0]
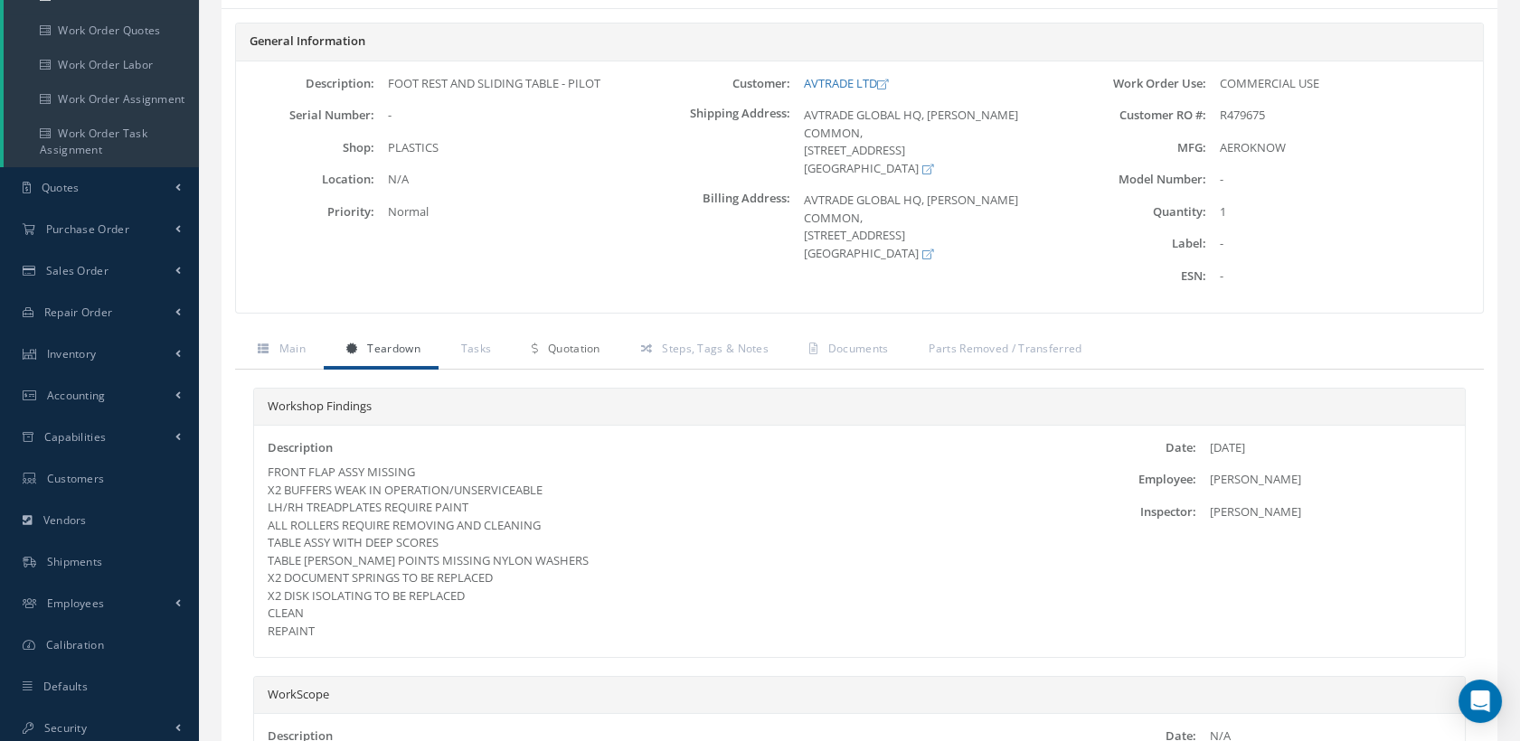
click at [571, 346] on span "Quotation" at bounding box center [574, 348] width 52 height 15
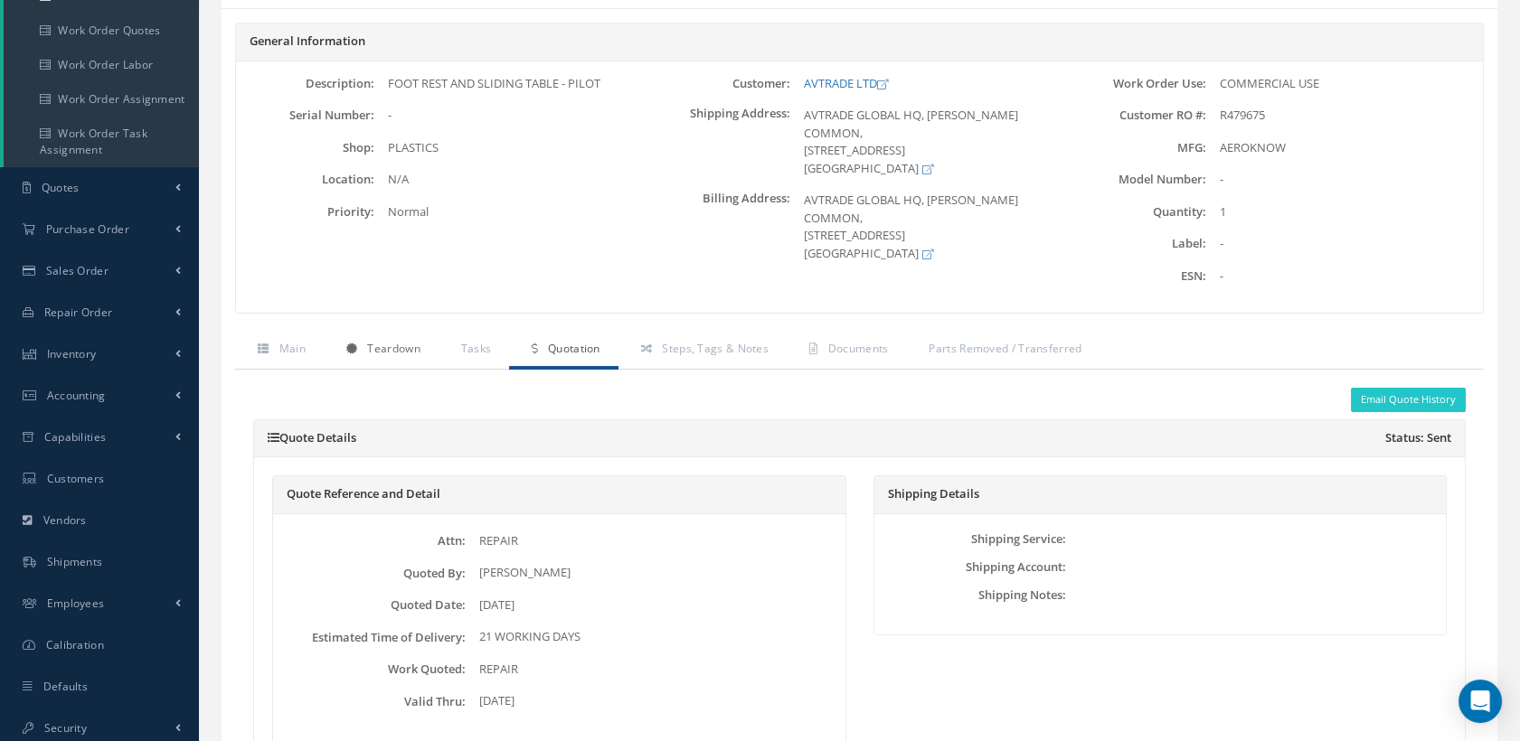
click at [391, 332] on link "Teardown" at bounding box center [381, 351] width 115 height 38
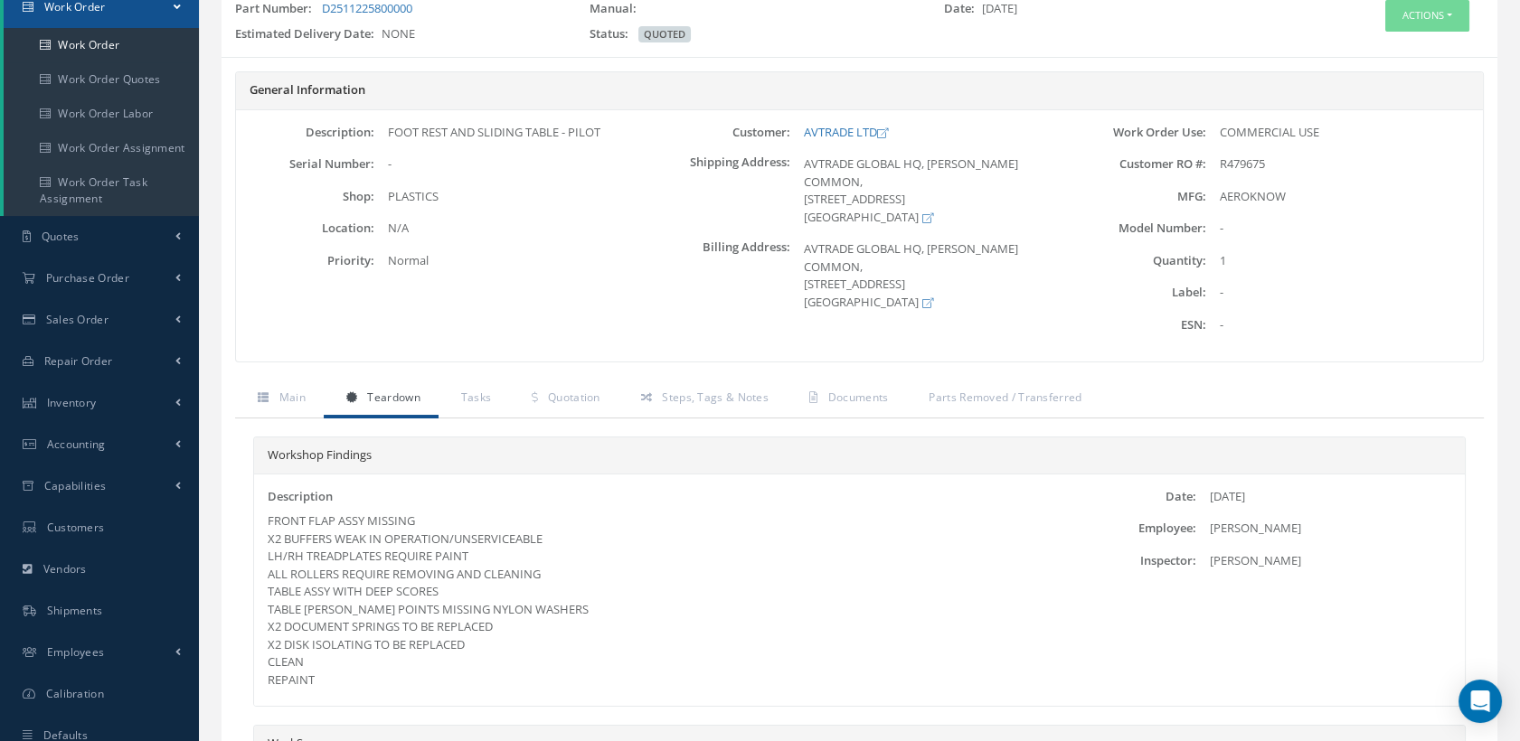
scroll to position [18, 0]
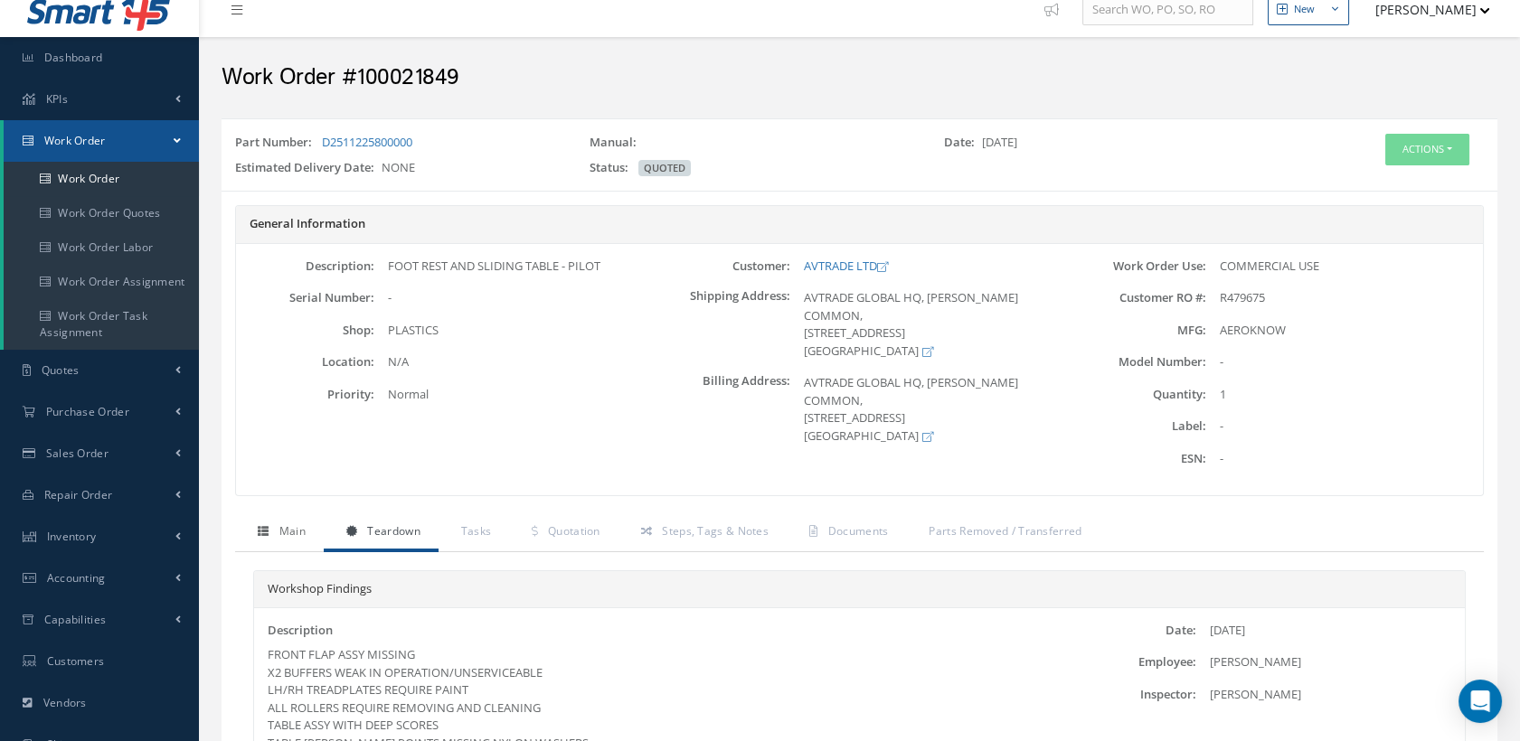
click at [285, 519] on link "Main" at bounding box center [279, 533] width 89 height 38
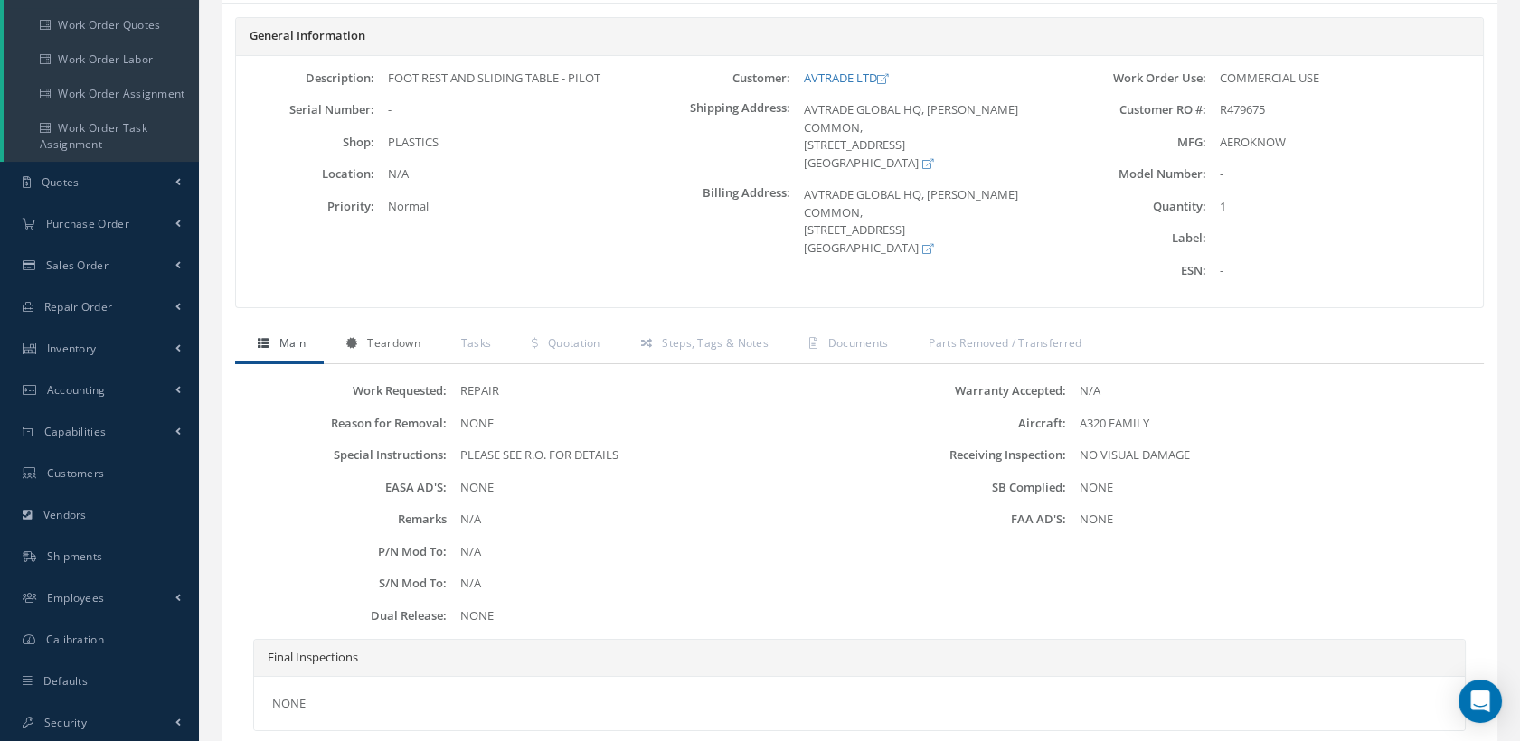
scroll to position [219, 0]
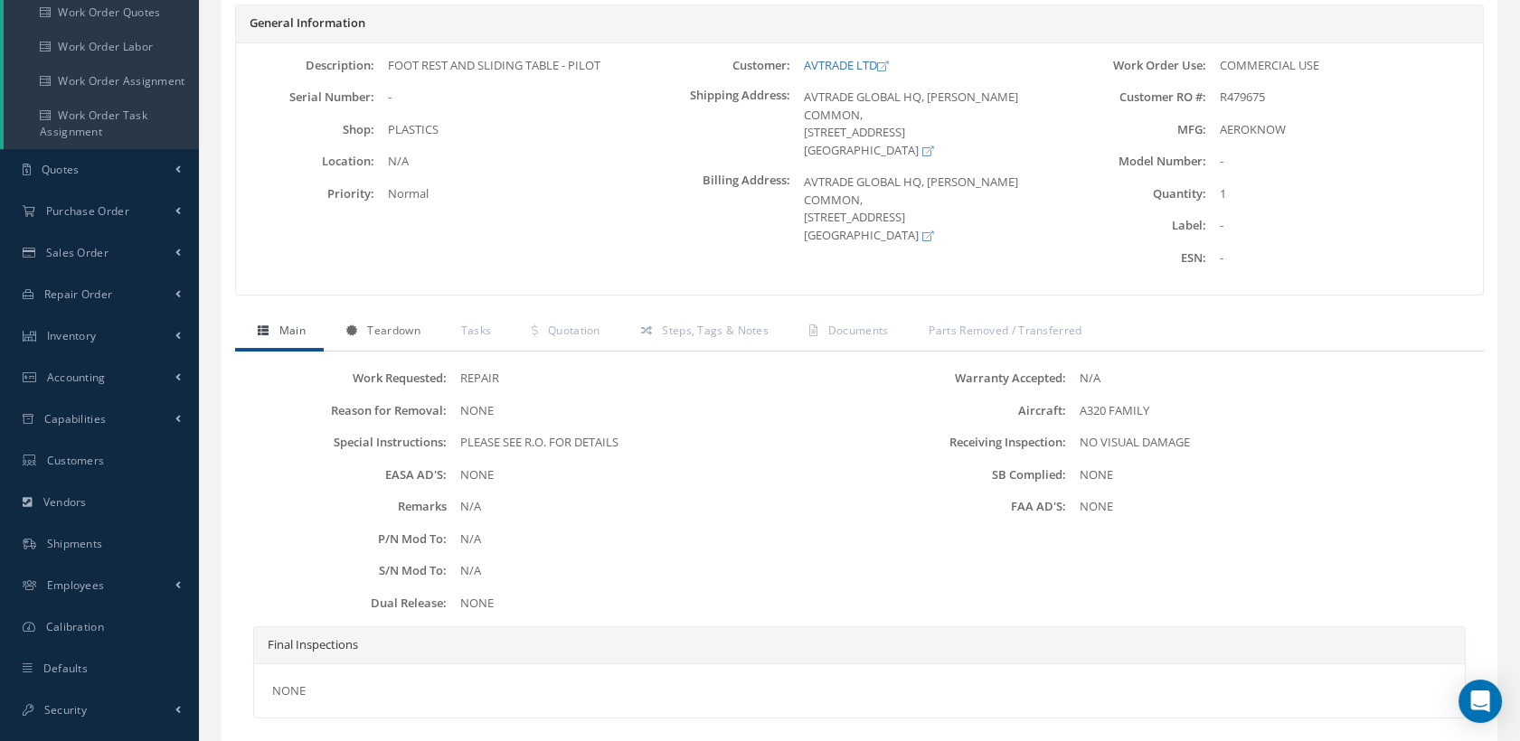
click at [401, 325] on span "Teardown" at bounding box center [393, 330] width 52 height 15
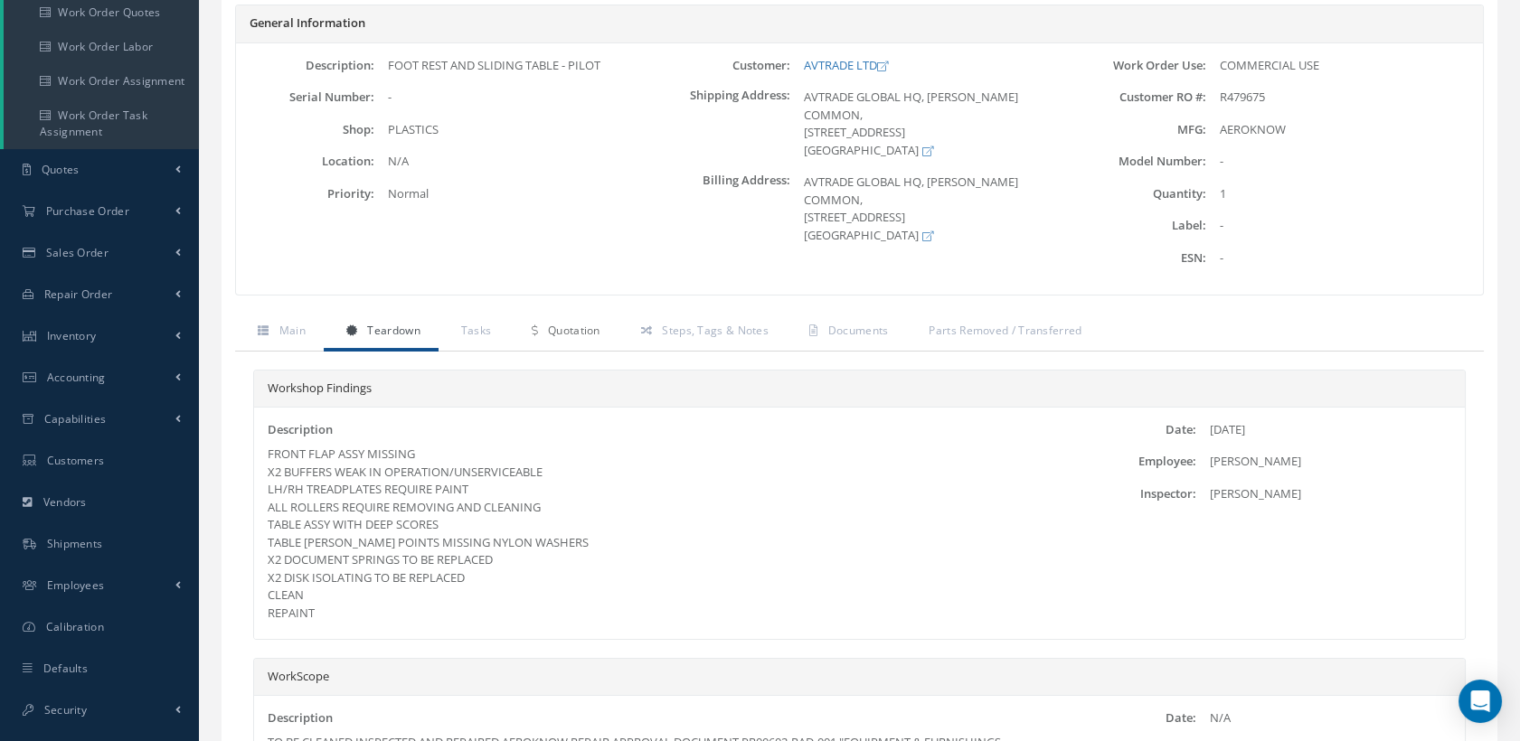
click at [599, 323] on span "Quotation" at bounding box center [574, 330] width 52 height 15
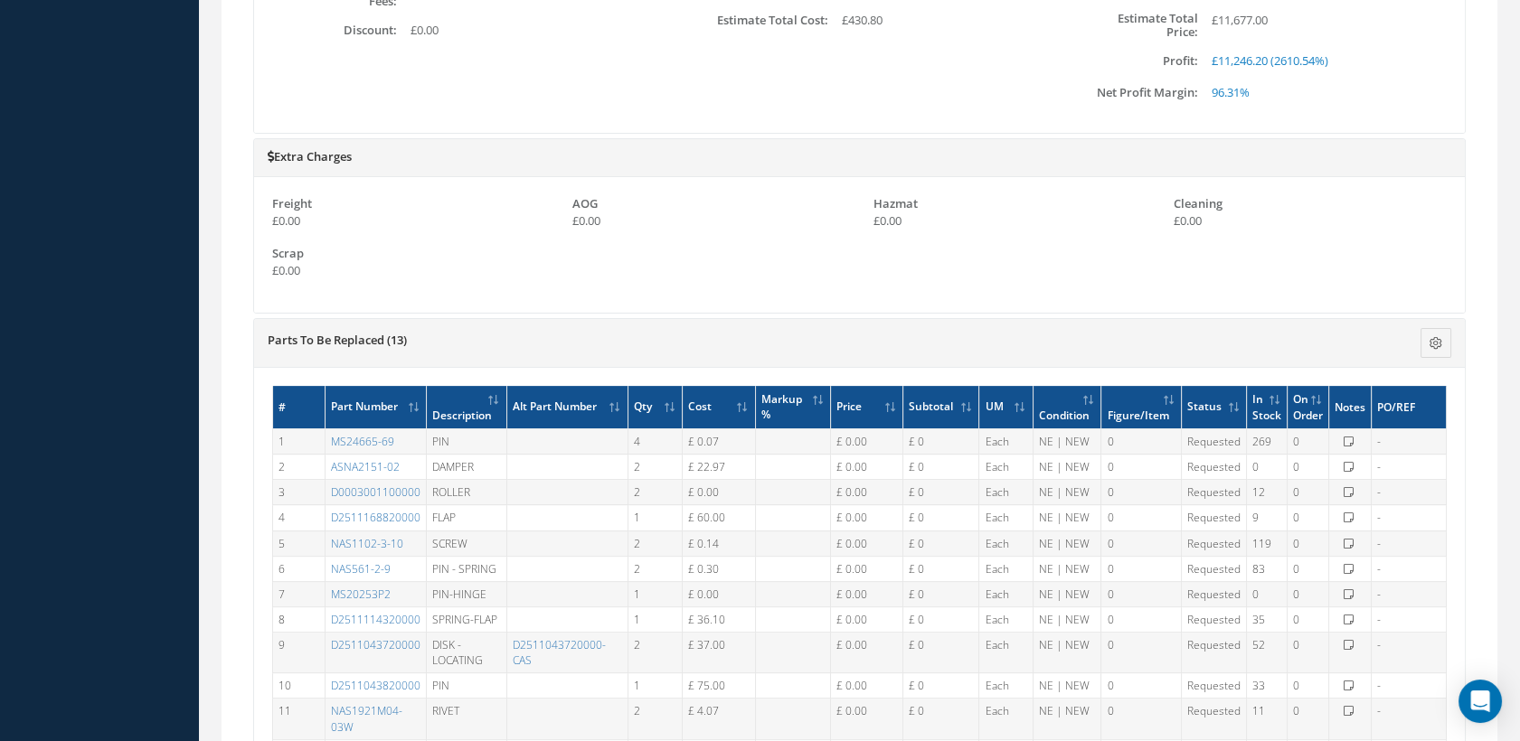
scroll to position [992, 0]
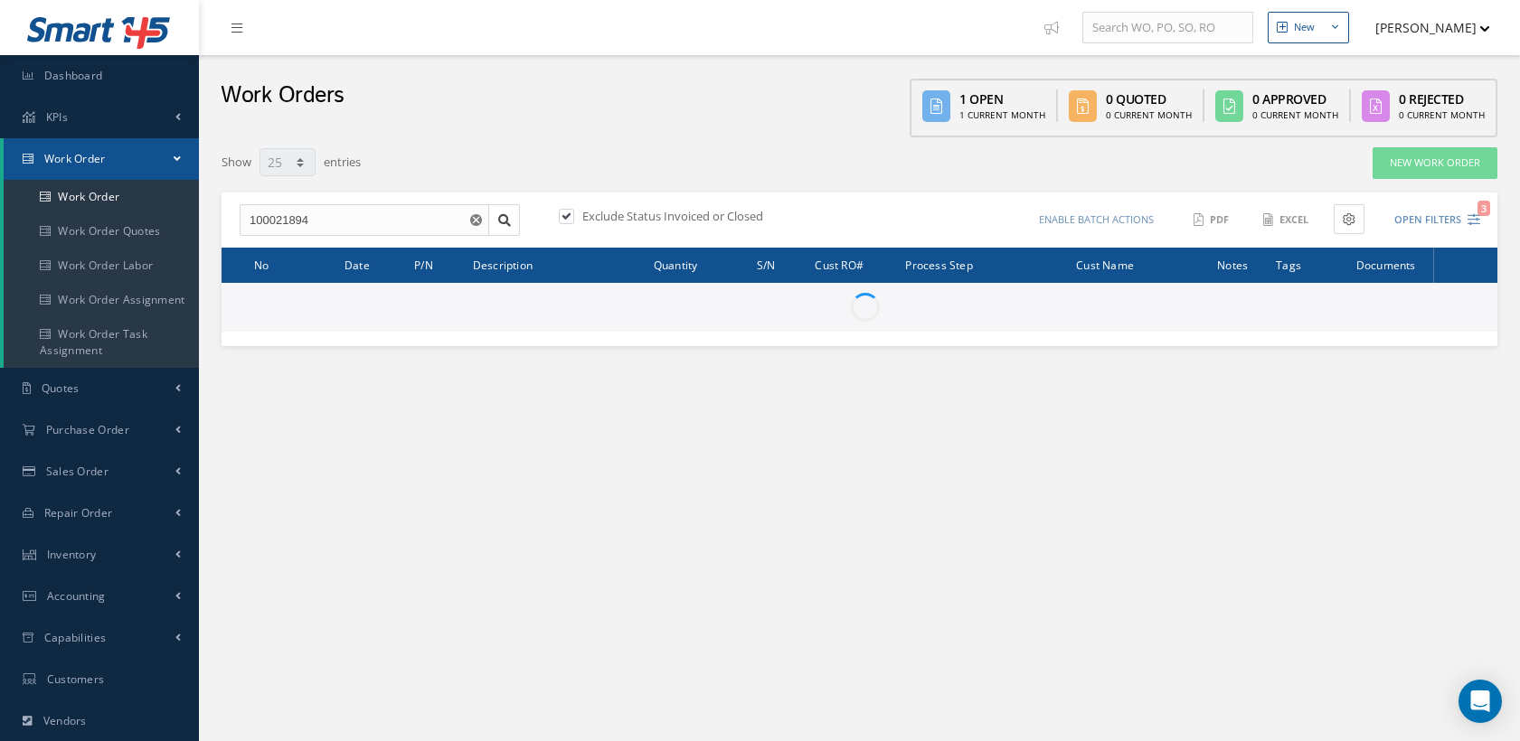
select select "25"
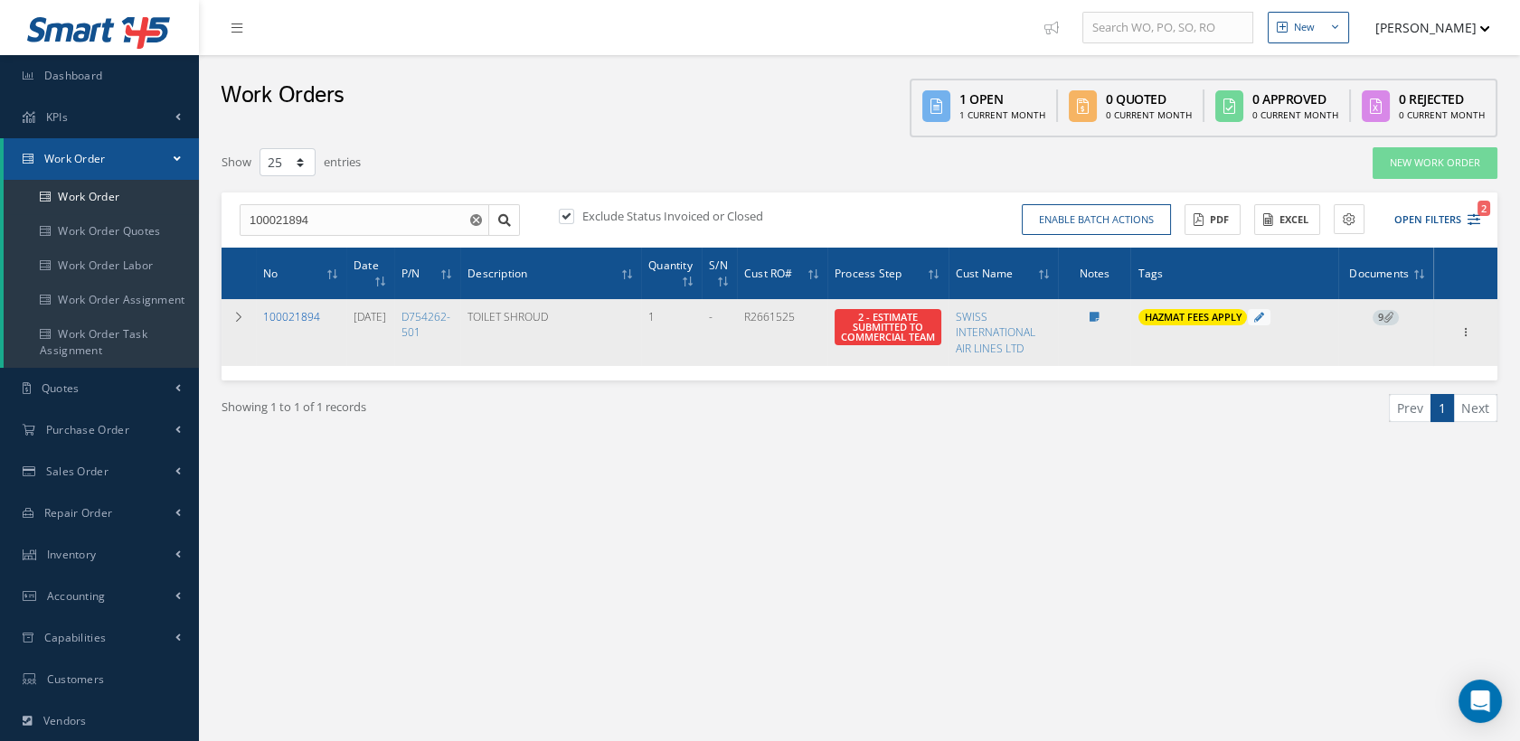
click at [306, 316] on link "100021894" at bounding box center [291, 316] width 57 height 15
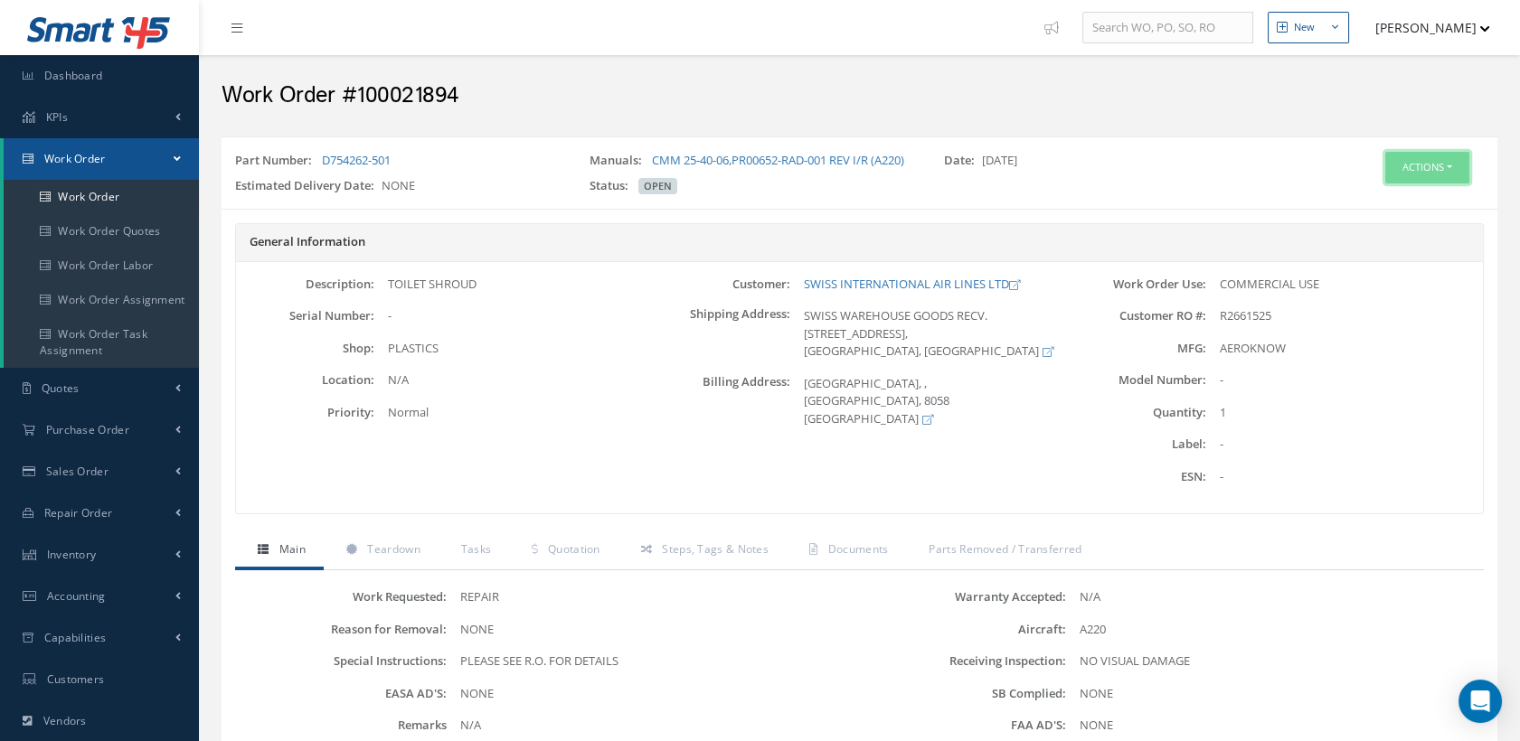
click at [1403, 166] on button "Actions" at bounding box center [1427, 168] width 84 height 32
click at [1363, 202] on link "Edit" at bounding box center [1398, 202] width 145 height 24
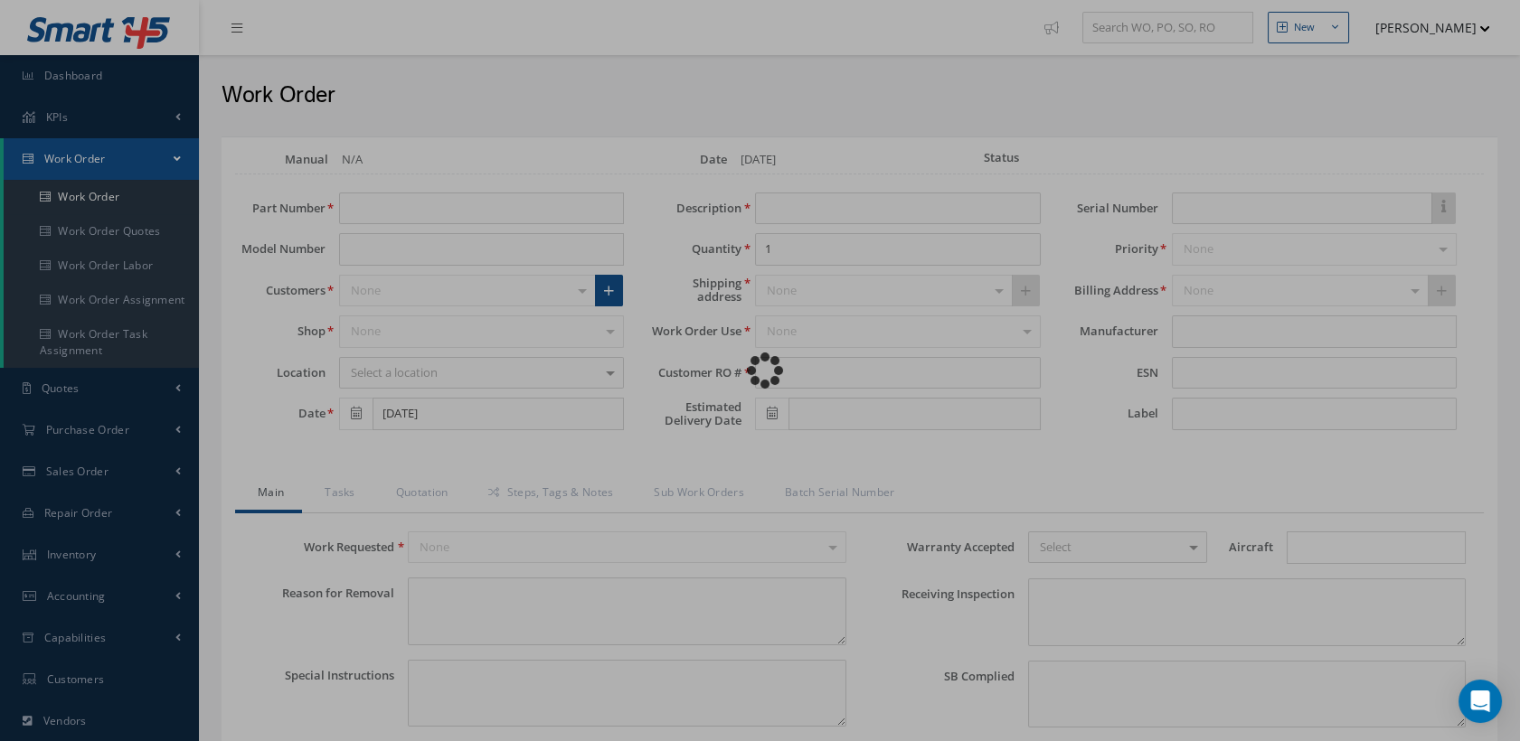
type input "D754262-501"
type input "[DATE]"
type input "TOILET SHROUD"
type input "R2661525"
type textarea "NONE"
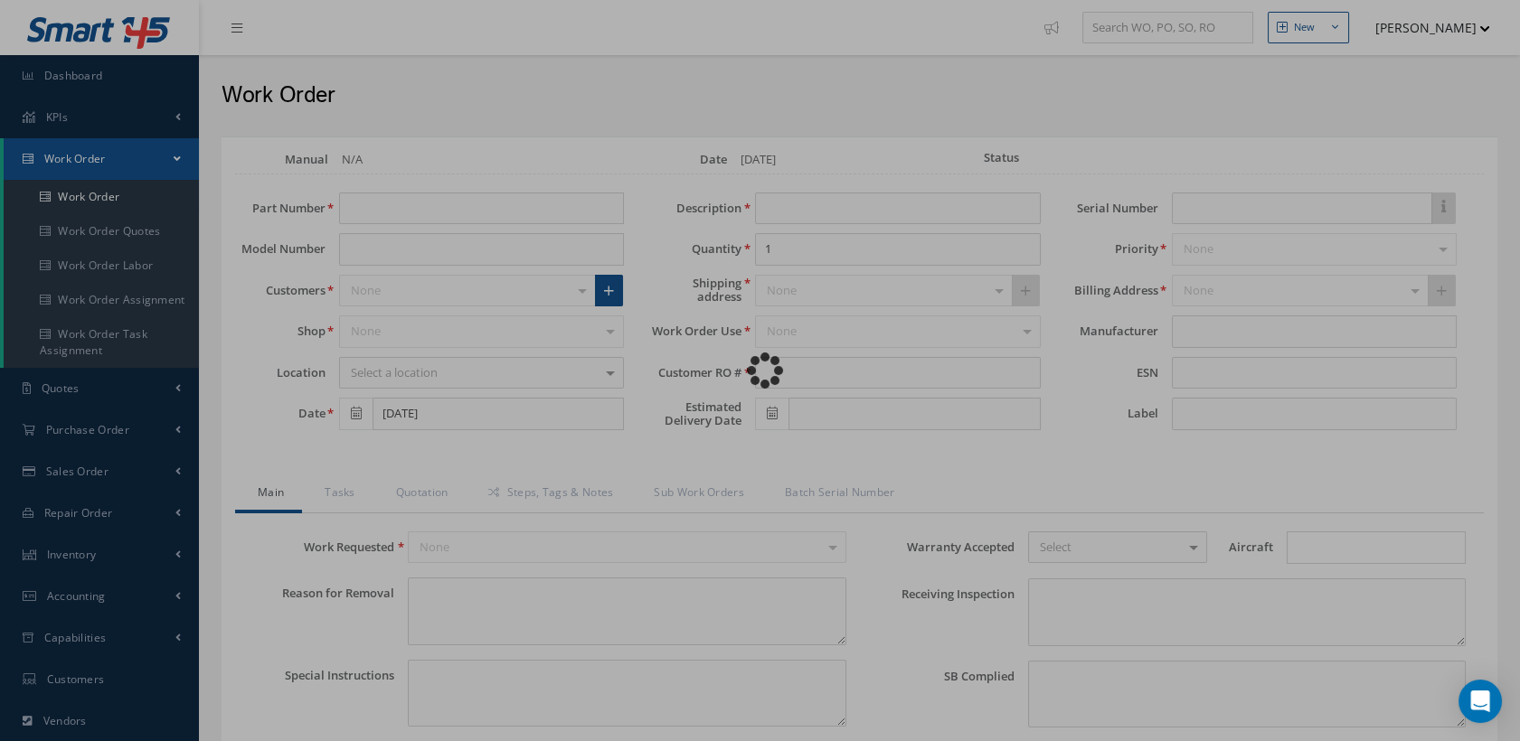
type textarea "PLEASE SEE R.O. FOR DETAILS"
type input "NONE"
type textarea "NO VISUAL DAMAGE"
type textarea "NONE"
type input "NONE"
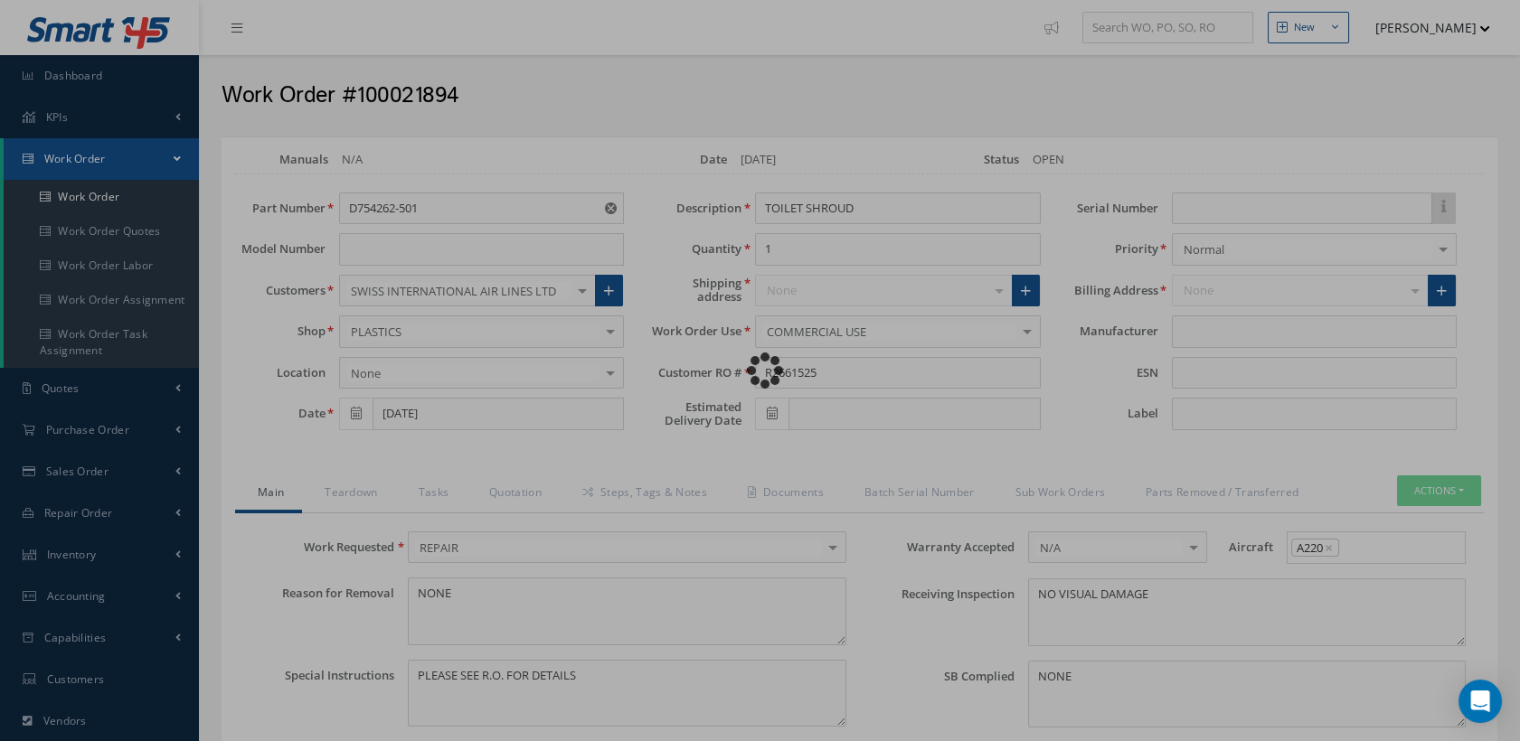
type input "AEROKNOW"
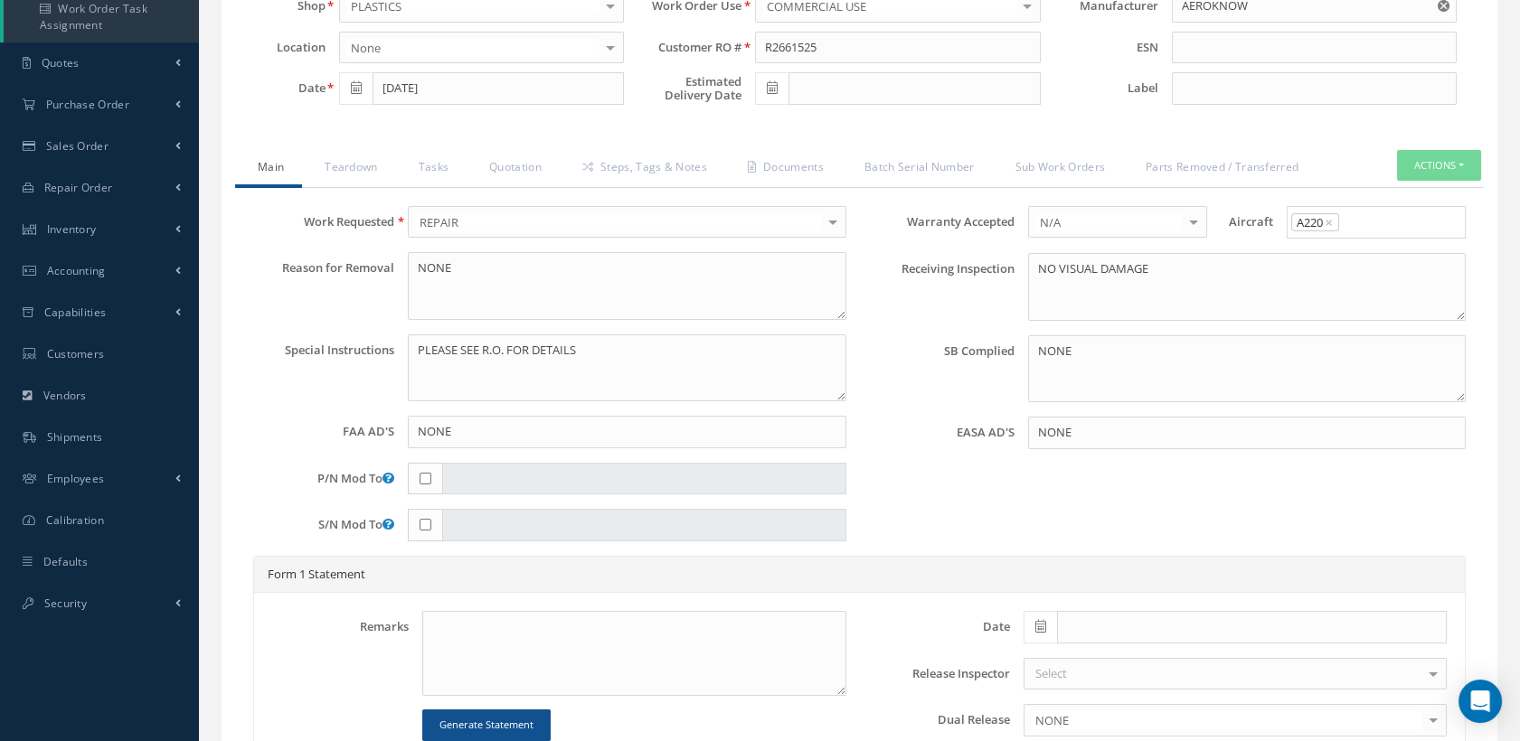
scroll to position [100, 0]
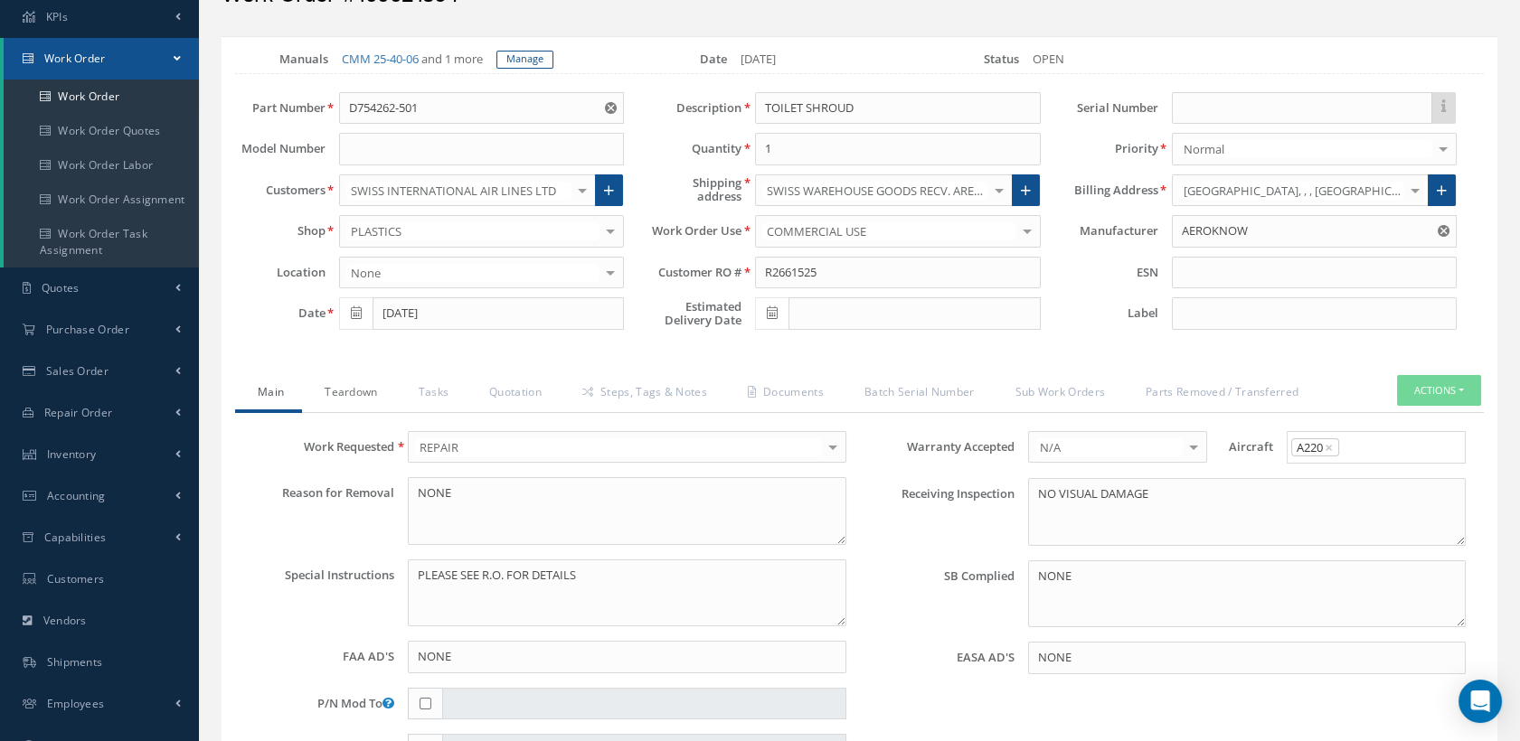
click at [372, 406] on link "Teardown" at bounding box center [348, 394] width 93 height 38
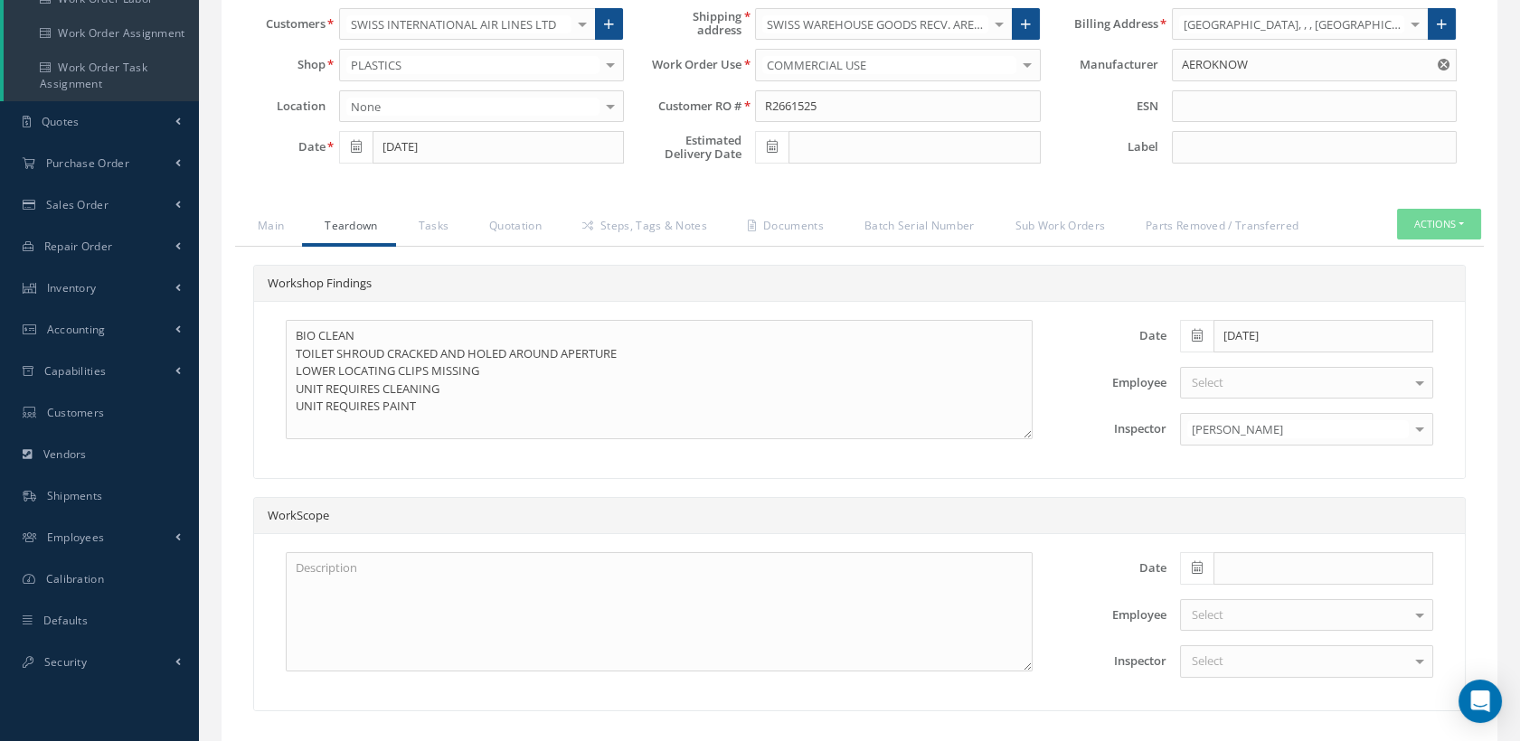
scroll to position [301, 0]
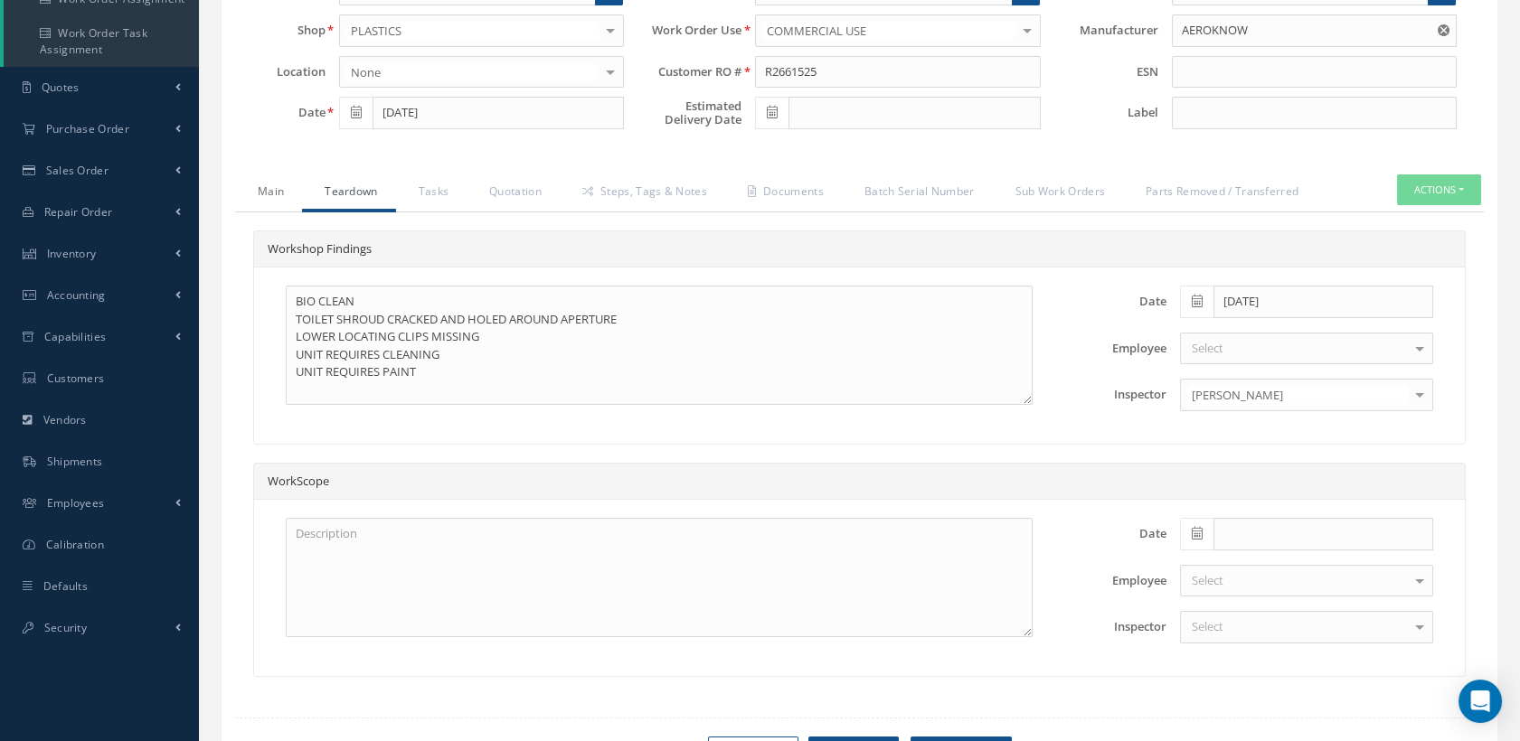
click at [276, 212] on link "Main" at bounding box center [268, 194] width 67 height 38
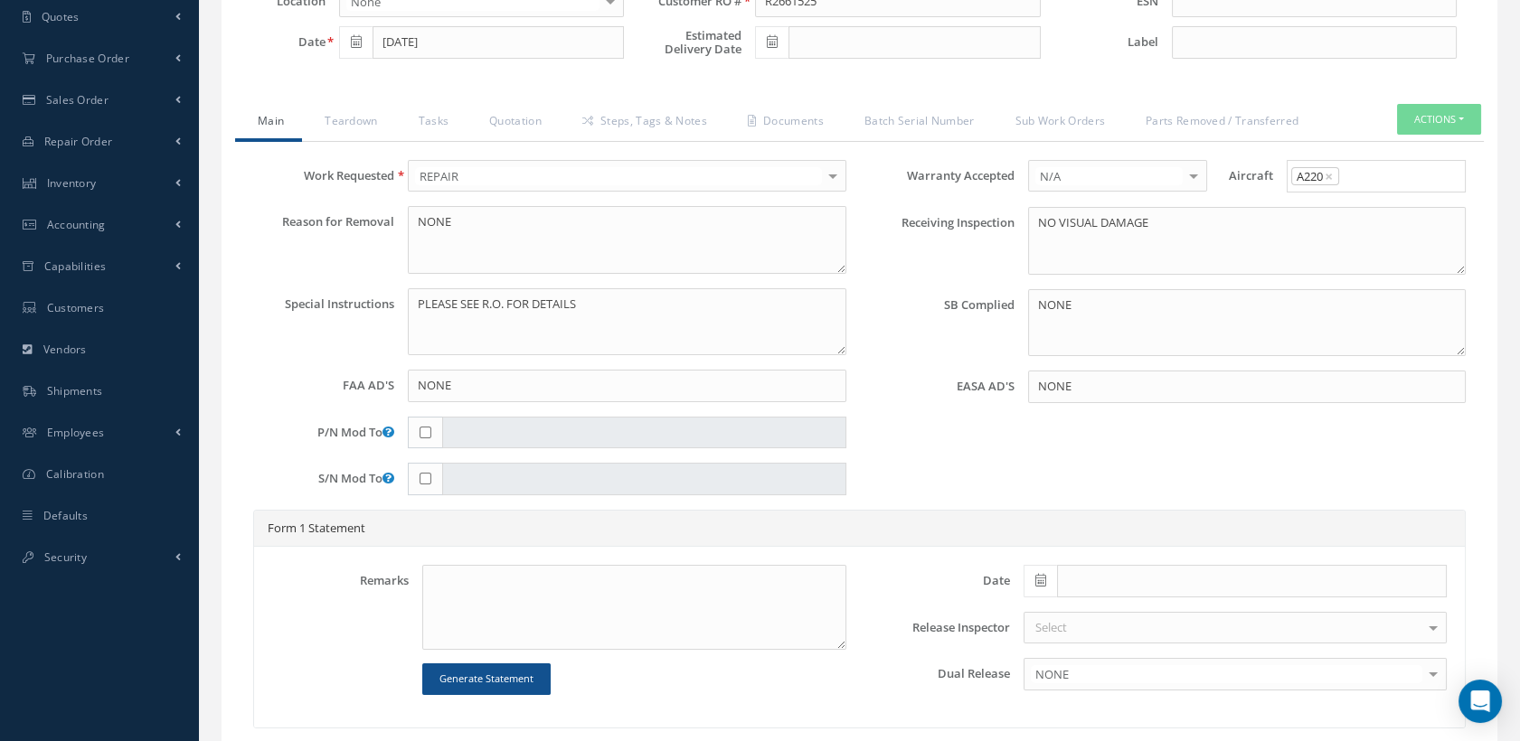
scroll to position [369, 0]
click at [489, 138] on link "Quotation" at bounding box center [513, 126] width 93 height 38
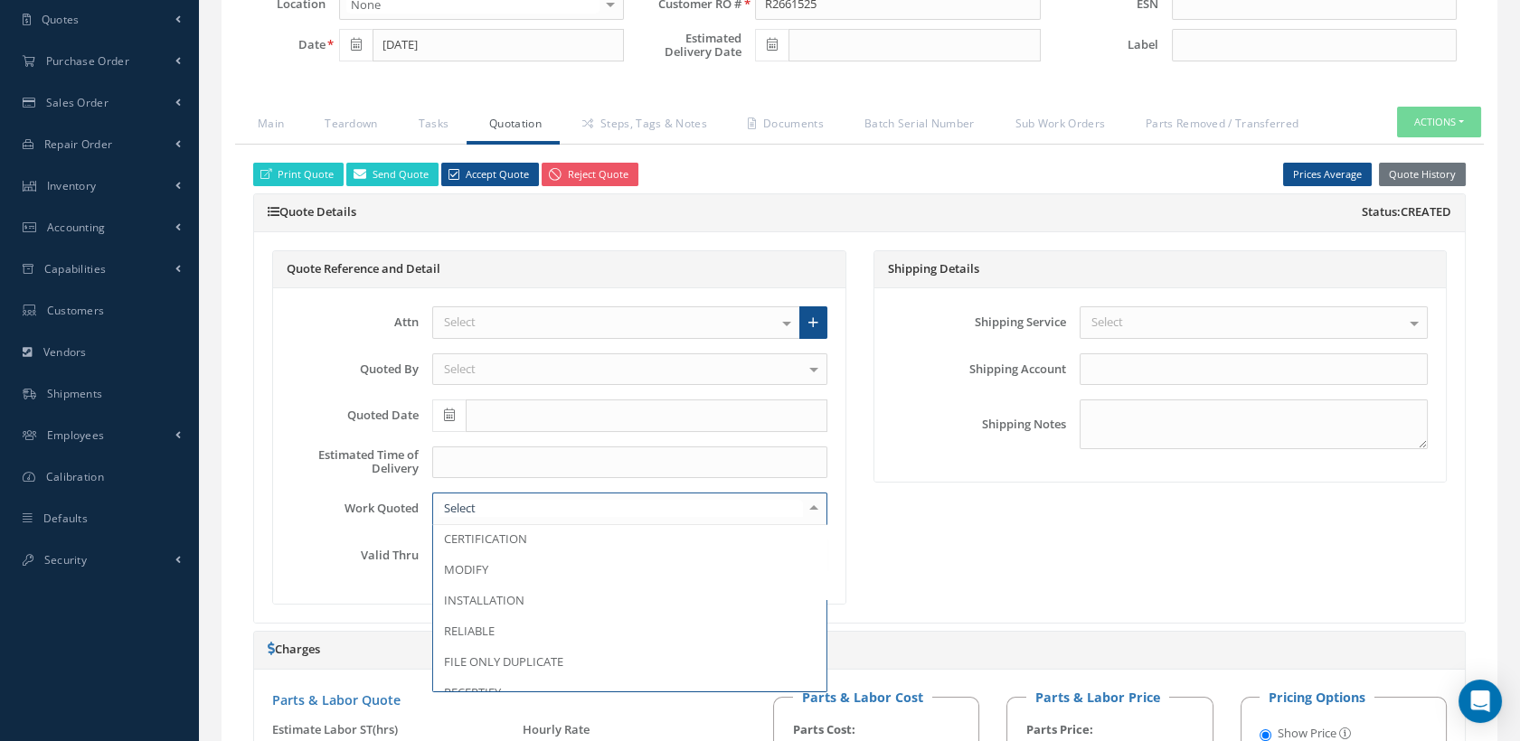
scroll to position [201, 0]
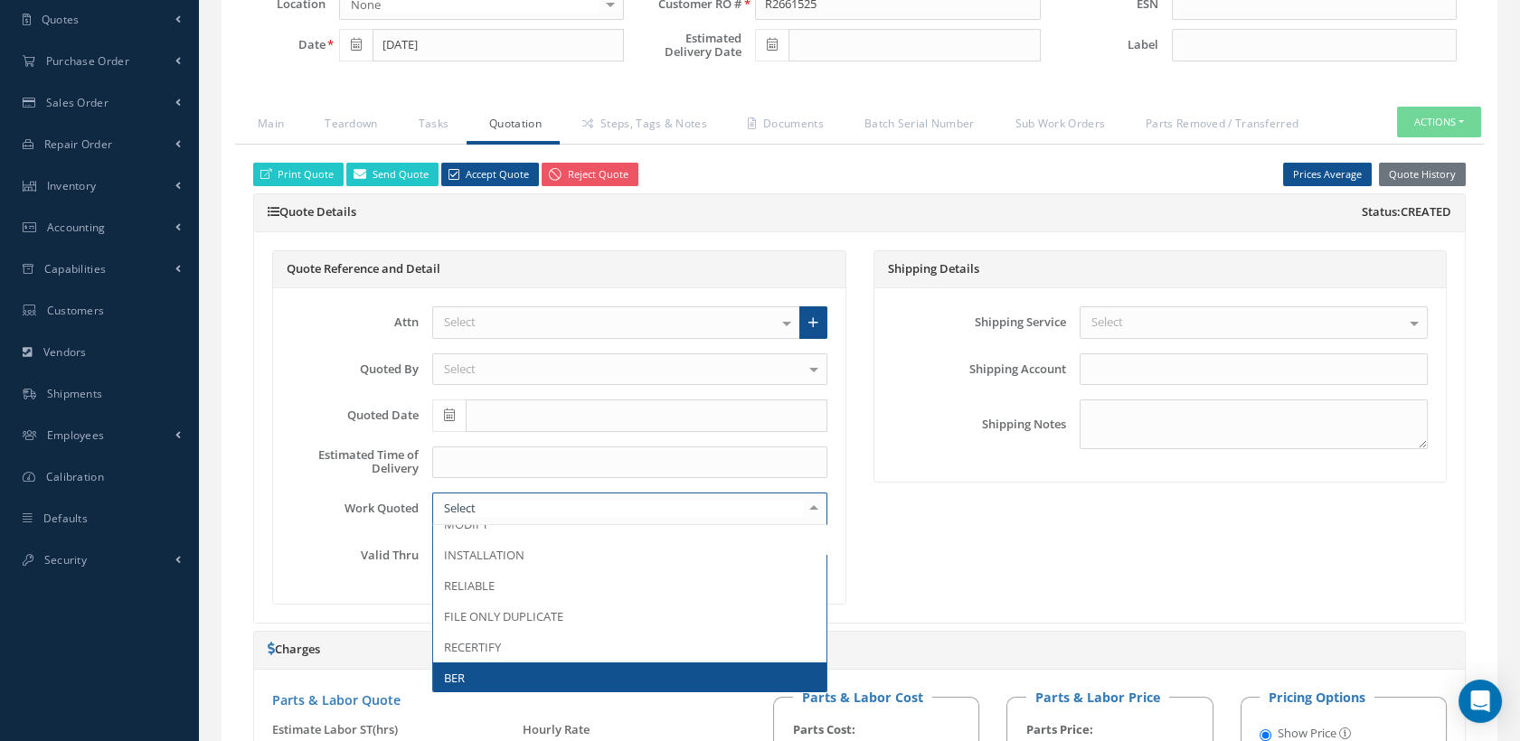
click at [480, 678] on span "BER" at bounding box center [629, 678] width 393 height 31
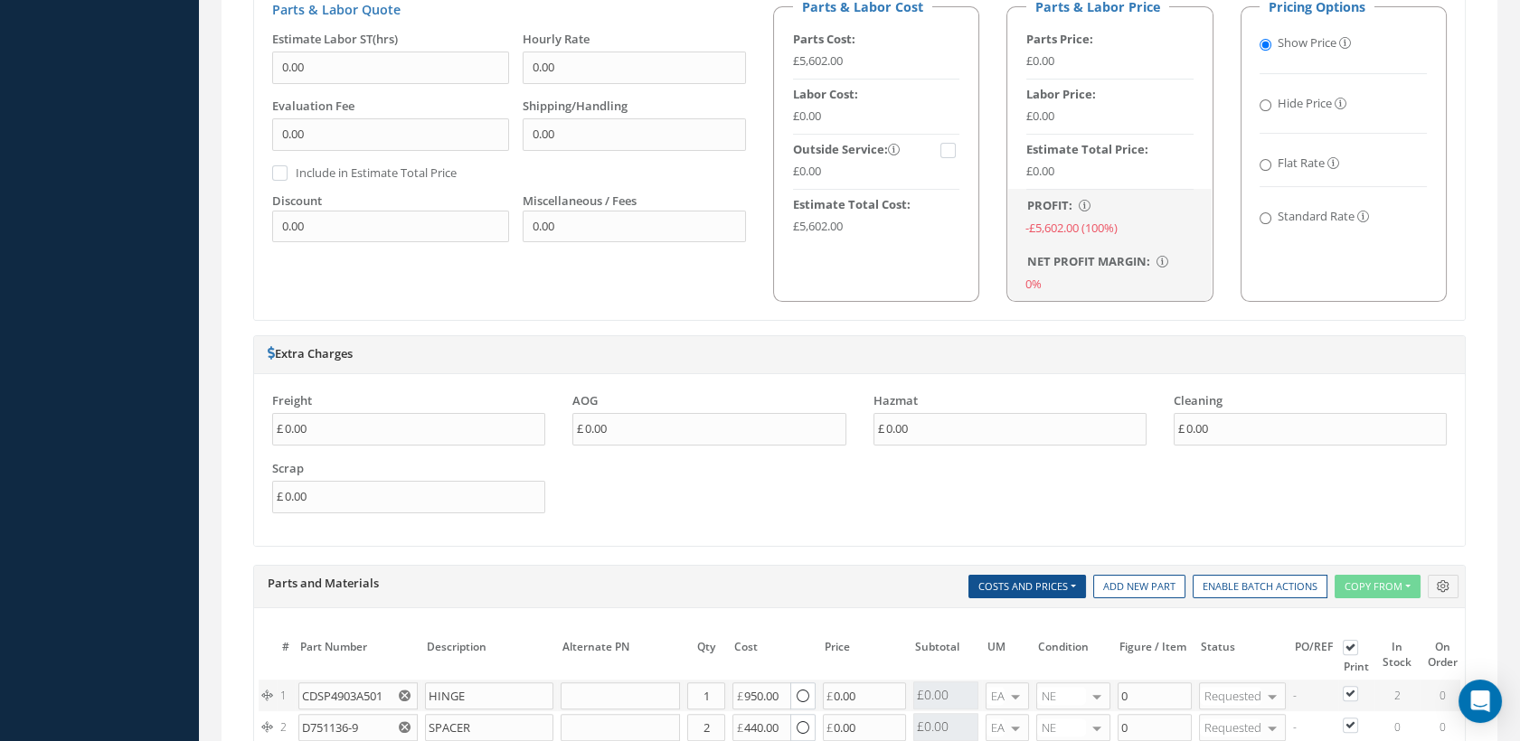
scroll to position [1072, 0]
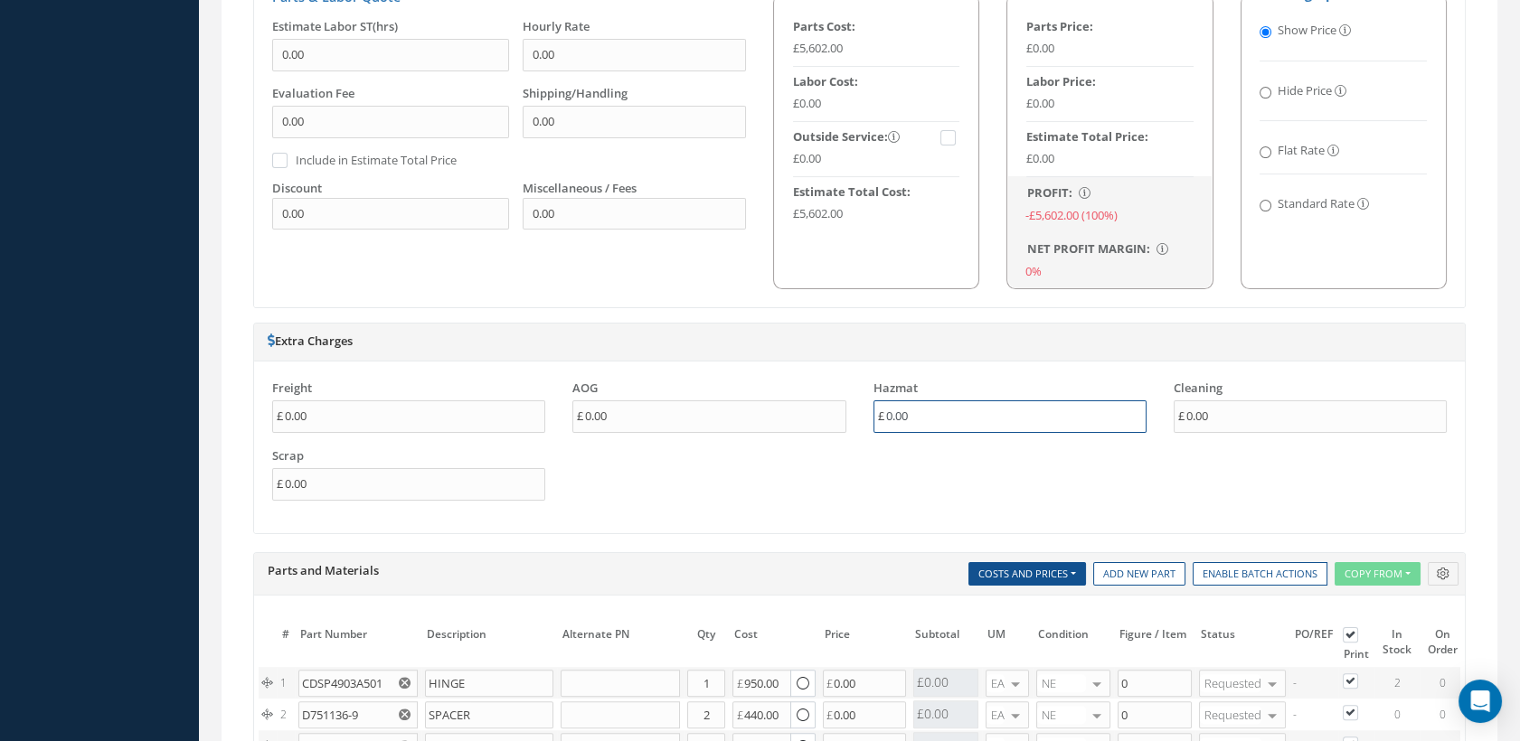
drag, startPoint x: 920, startPoint y: 422, endPoint x: 838, endPoint y: 423, distance: 82.3
click at [838, 423] on div "Freight 0.00 AOG 0.00 Hazmat 0.00 Cleaning 0.00 Scrap 0.00" at bounding box center [860, 448] width 1202 height 136
type input "175"
drag, startPoint x: 1222, startPoint y: 423, endPoint x: 1147, endPoint y: 430, distance: 75.4
click at [1147, 430] on div "Freight 0.00 AOG 0.00 Hazmat 175 Cleaning 0.00 Scrap 0.00" at bounding box center [860, 448] width 1202 height 136
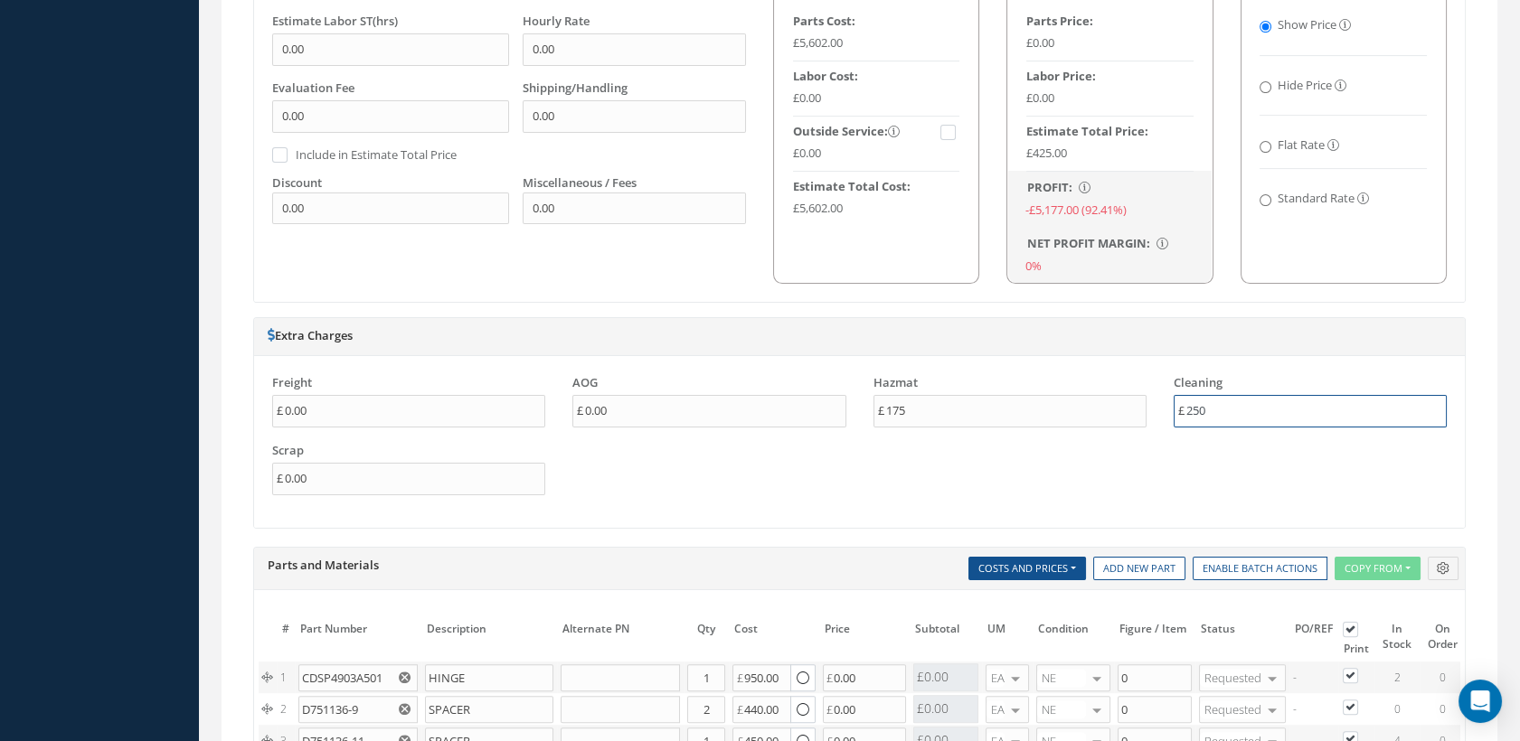
scroll to position [948, 0]
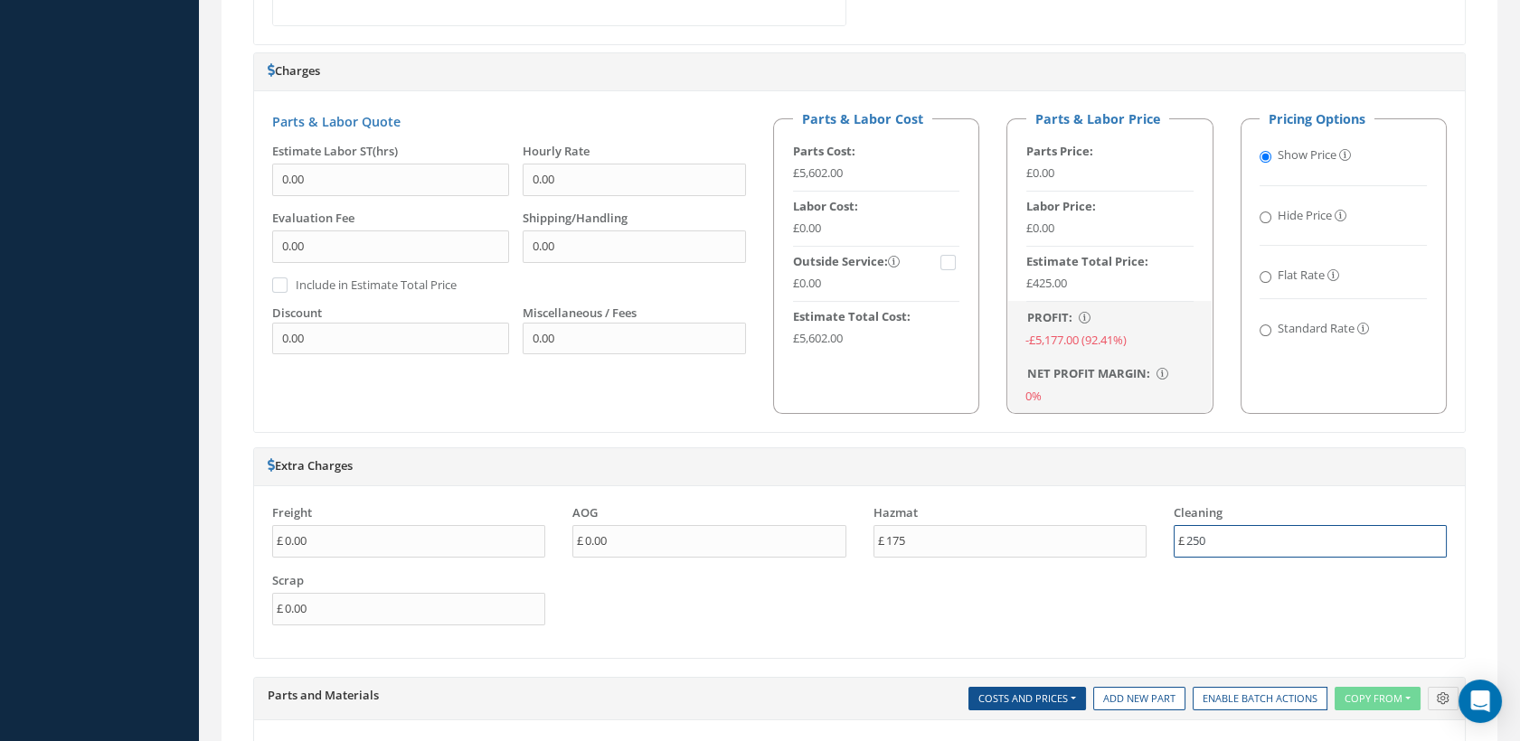
type input "250"
click at [727, 551] on input "0.00" at bounding box center [708, 541] width 273 height 33
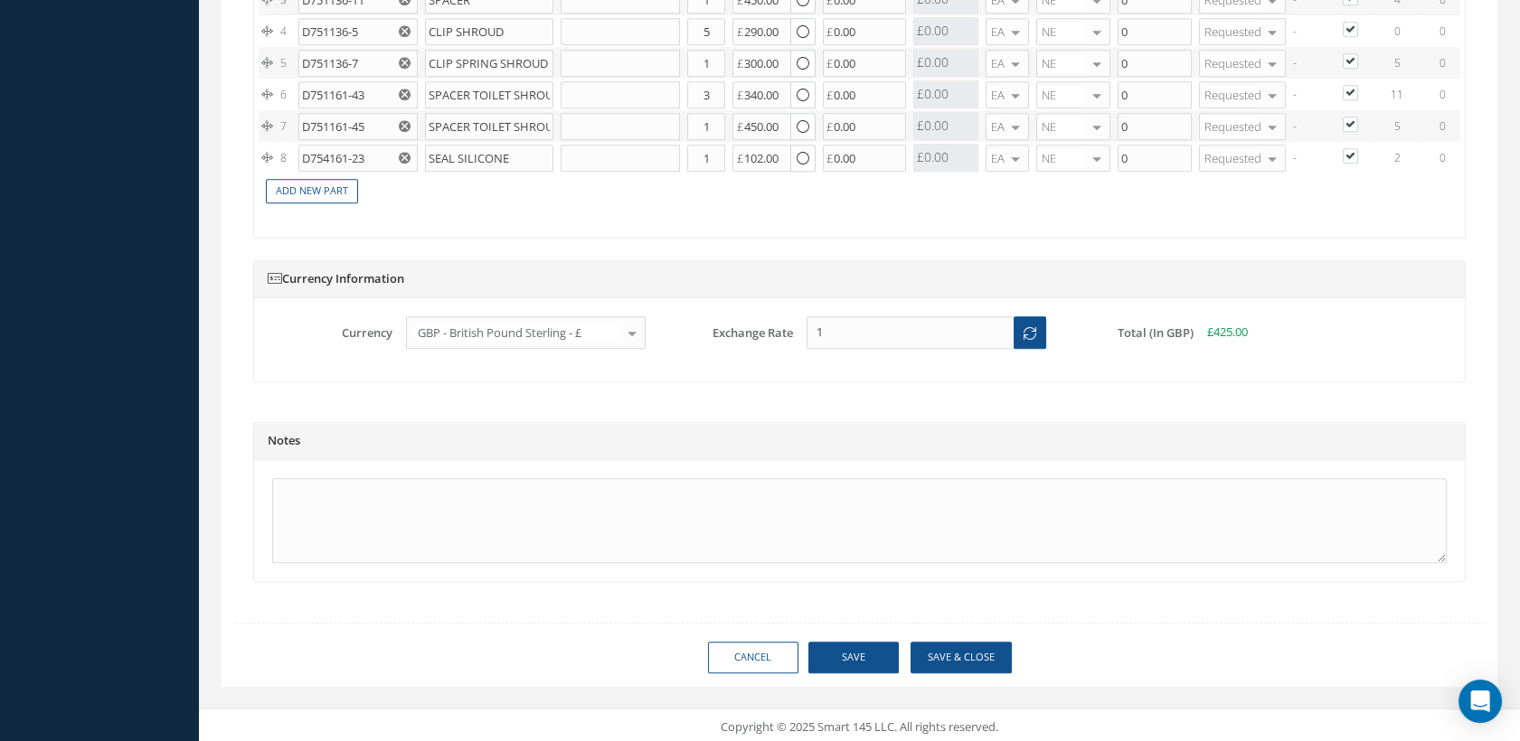
scroll to position [1852, 0]
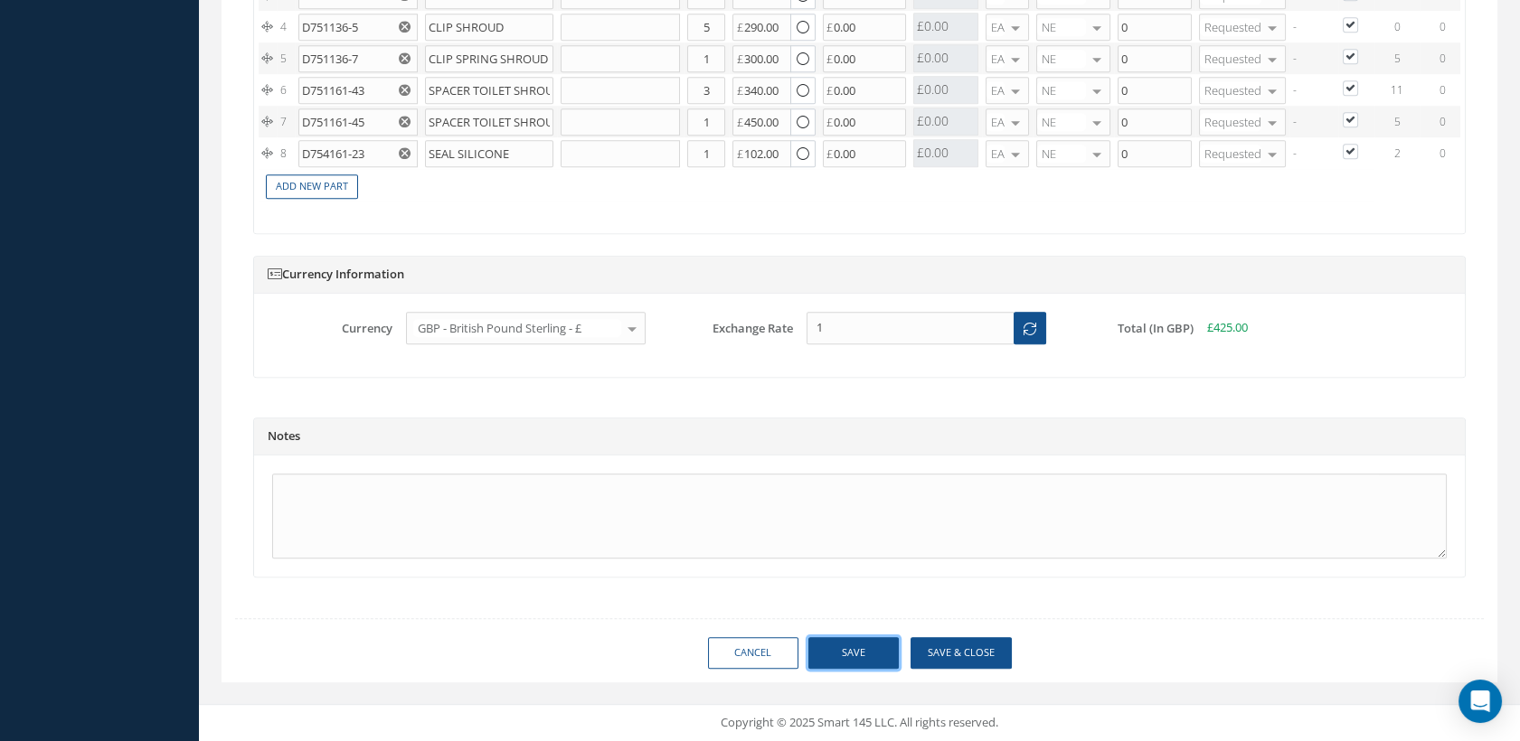
click at [847, 655] on button "Save" at bounding box center [853, 653] width 90 height 32
type input "AEROKNOW"
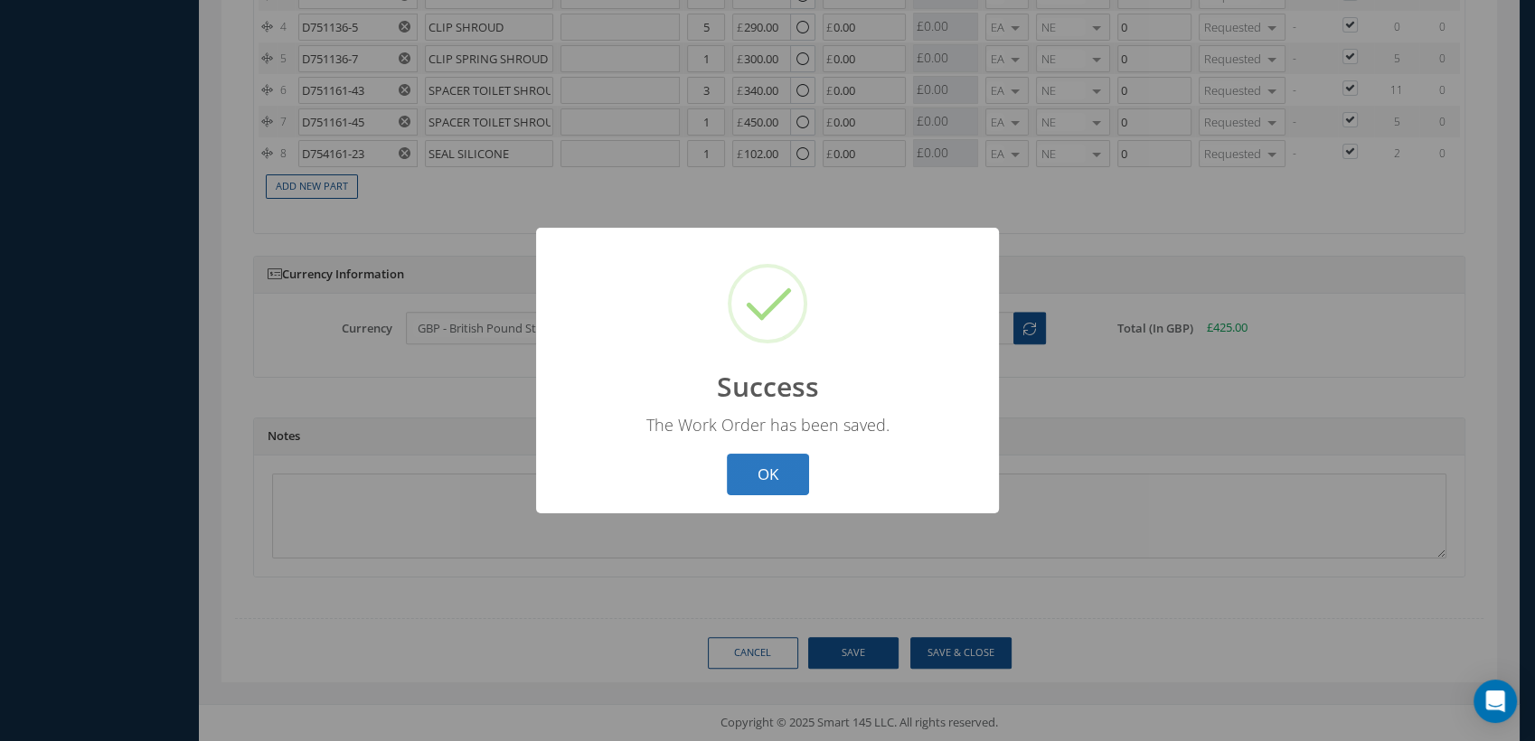
click at [775, 476] on button "OK" at bounding box center [768, 475] width 82 height 42
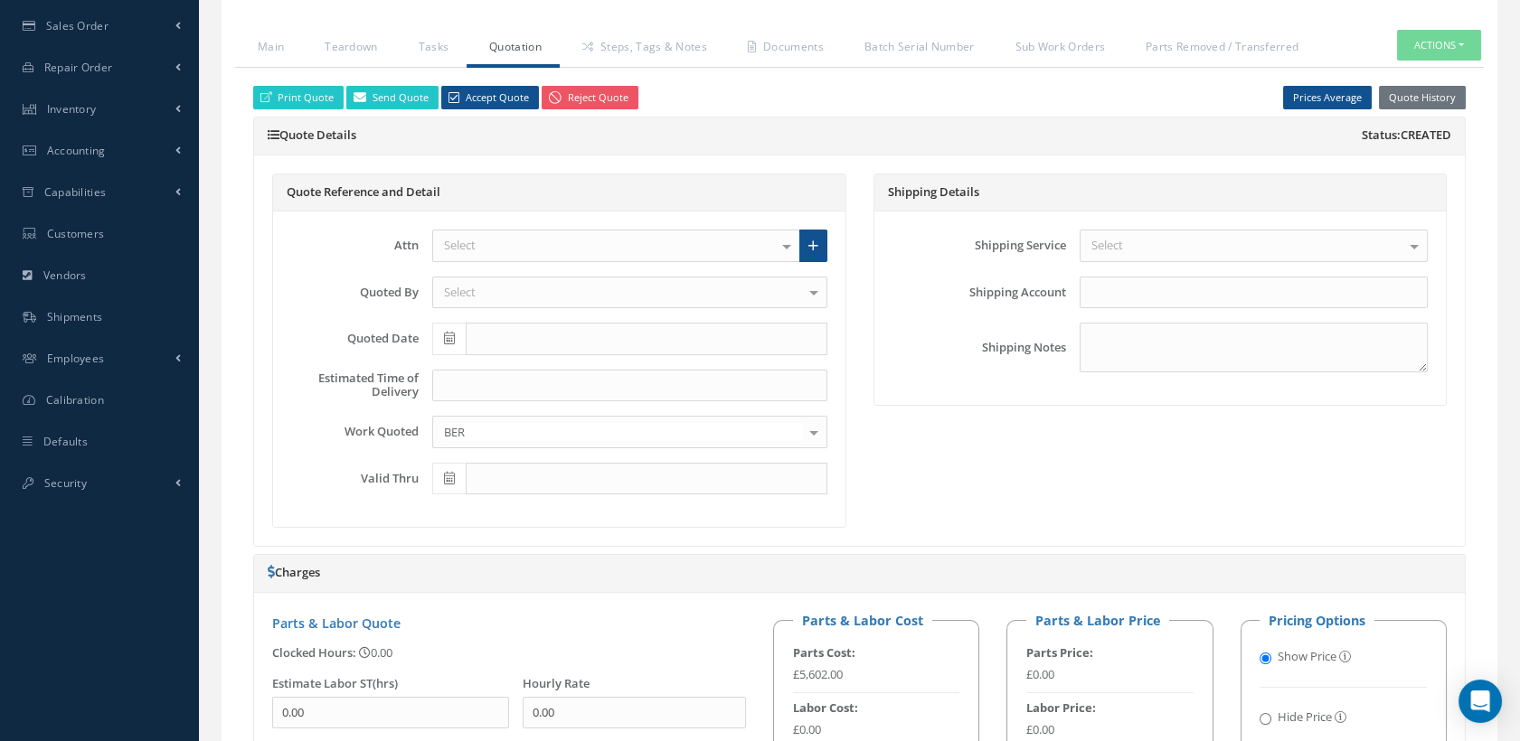
scroll to position [445, 0]
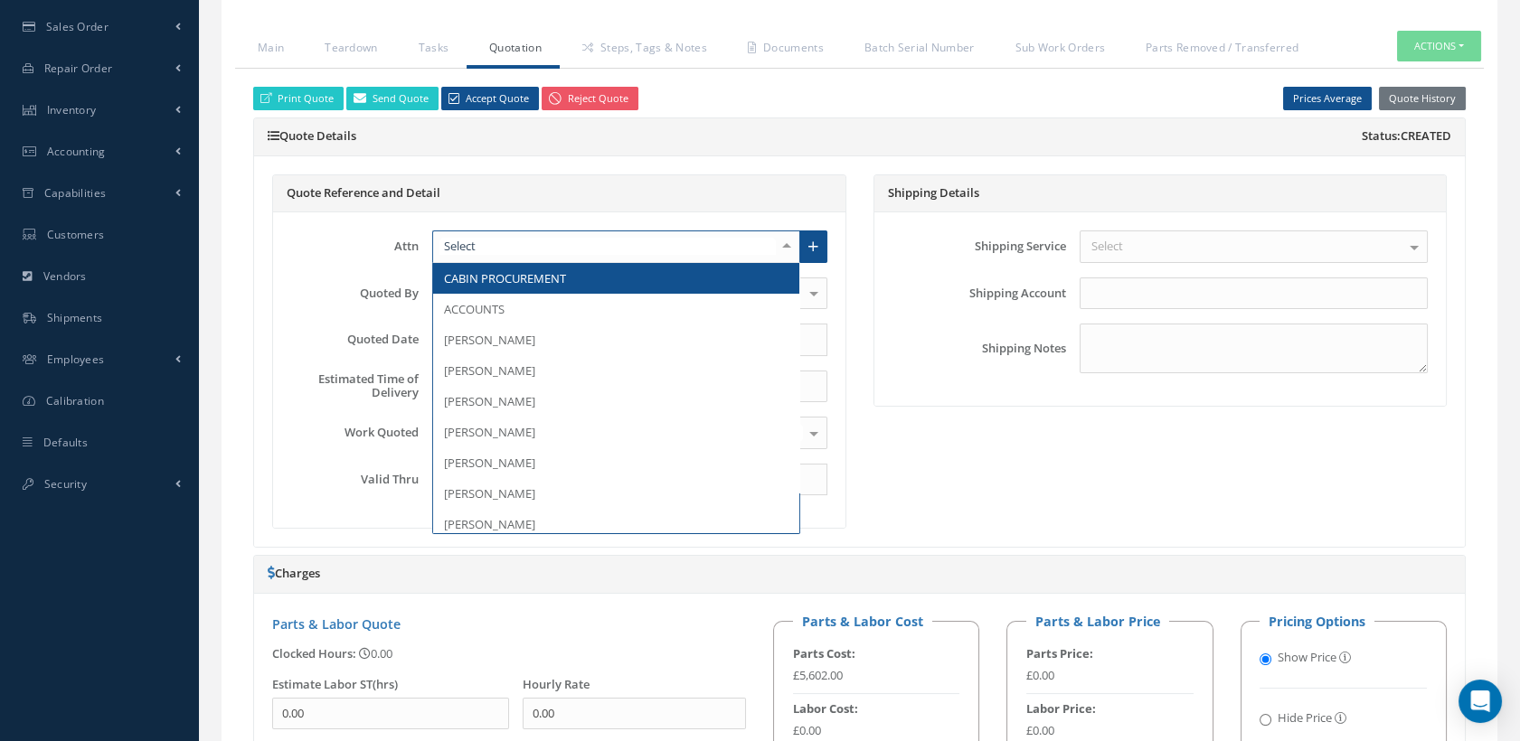
click at [785, 256] on div at bounding box center [786, 246] width 25 height 30
click at [564, 287] on span "CABIN PROCUREMENT" at bounding box center [505, 278] width 122 height 16
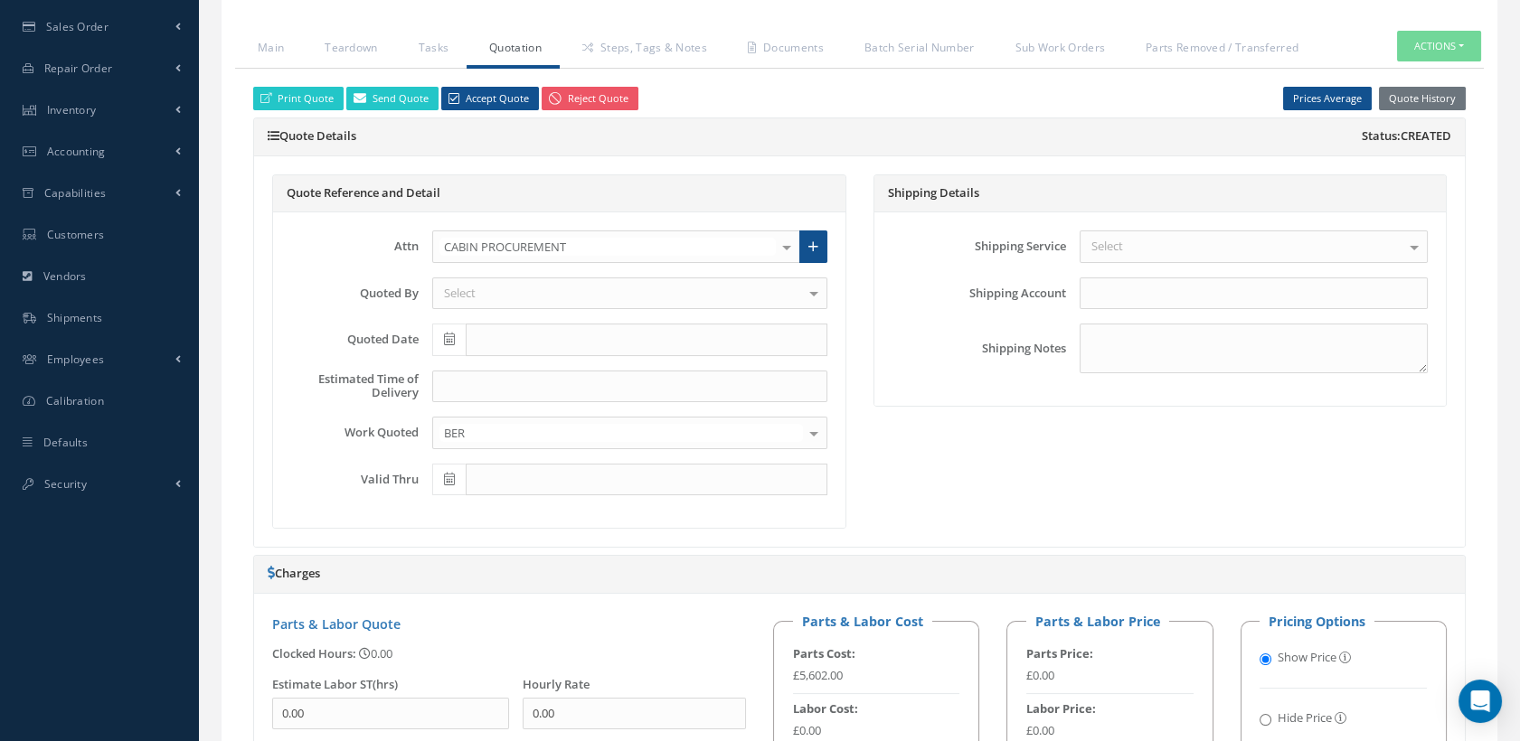
click at [555, 307] on div "Select" at bounding box center [629, 294] width 395 height 33
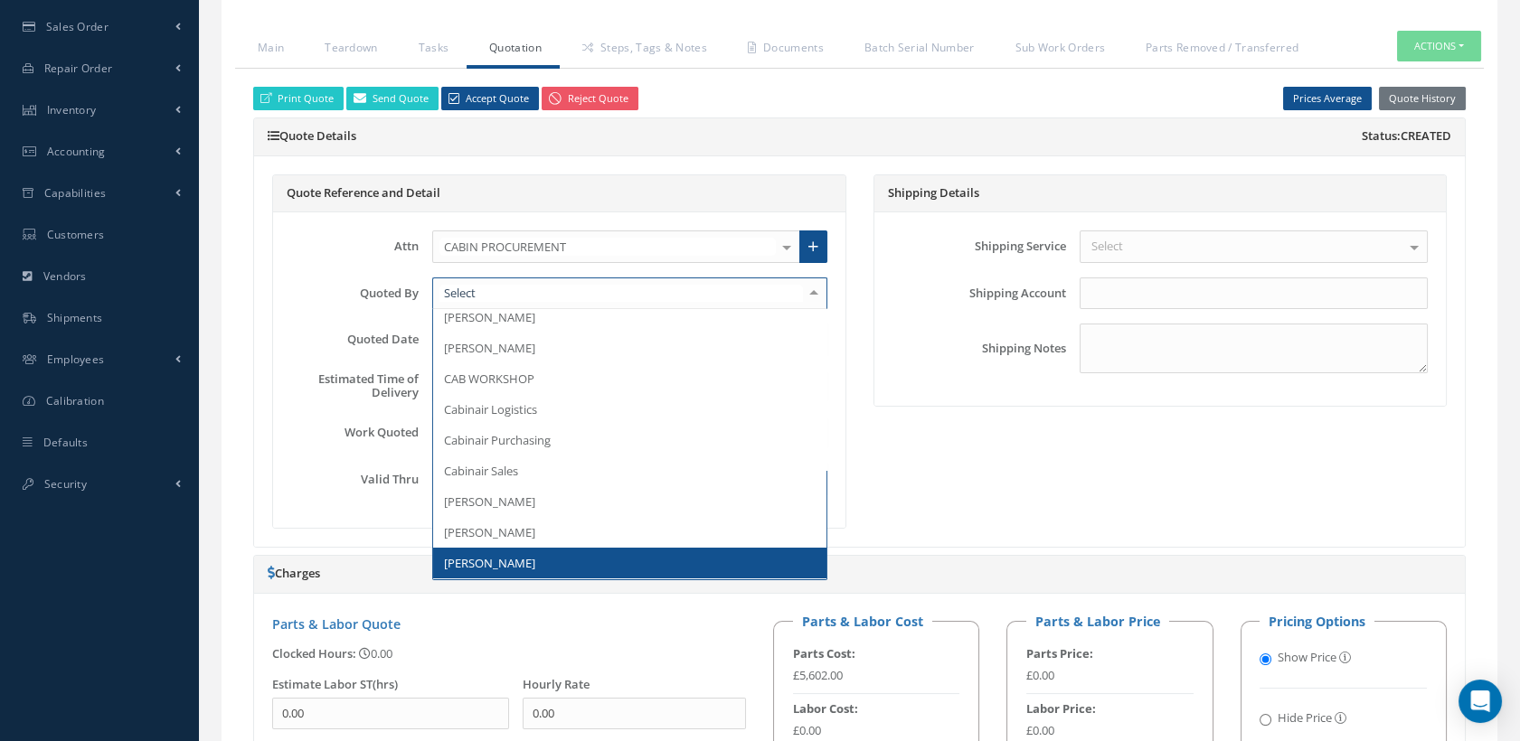
scroll to position [100, 0]
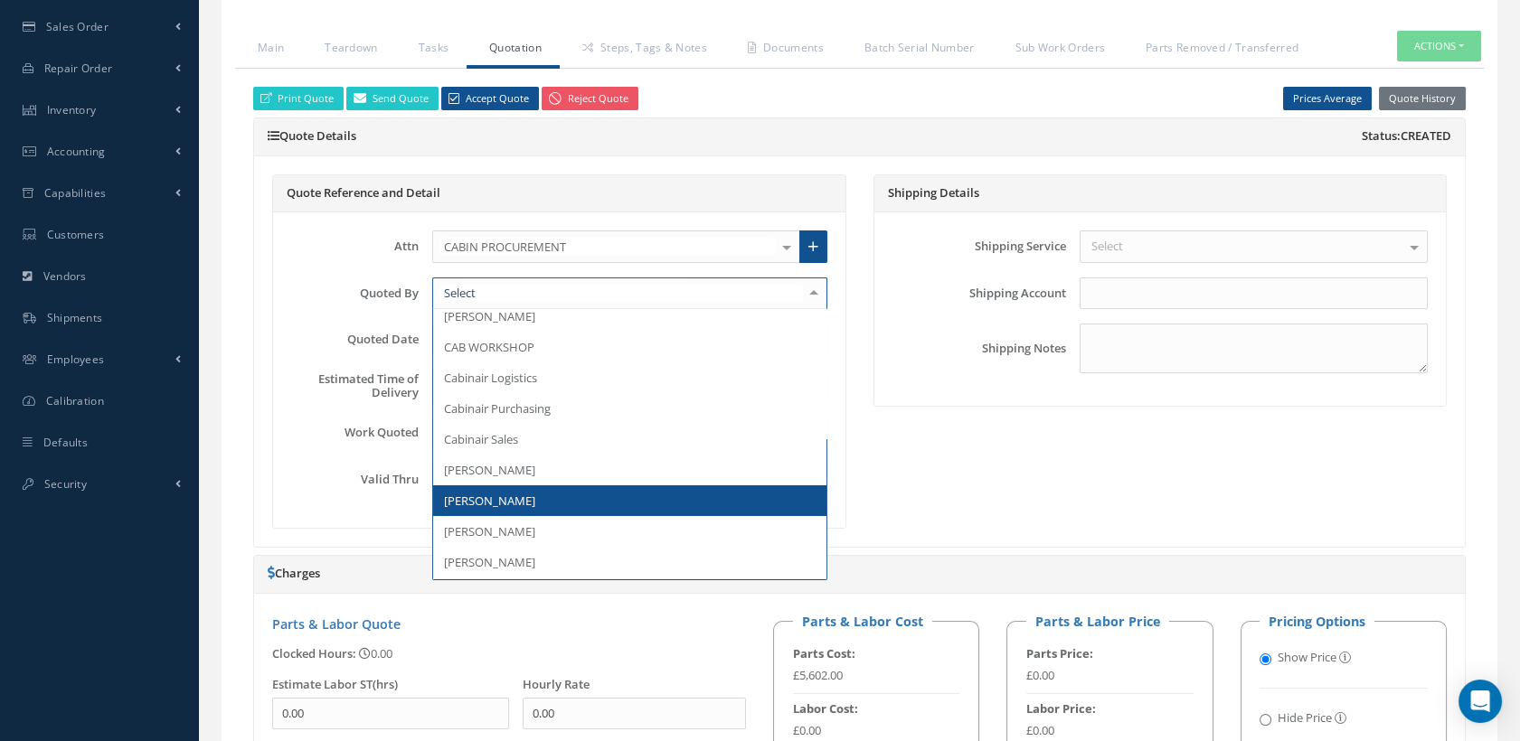
click at [525, 516] on span "[PERSON_NAME]" at bounding box center [629, 501] width 393 height 31
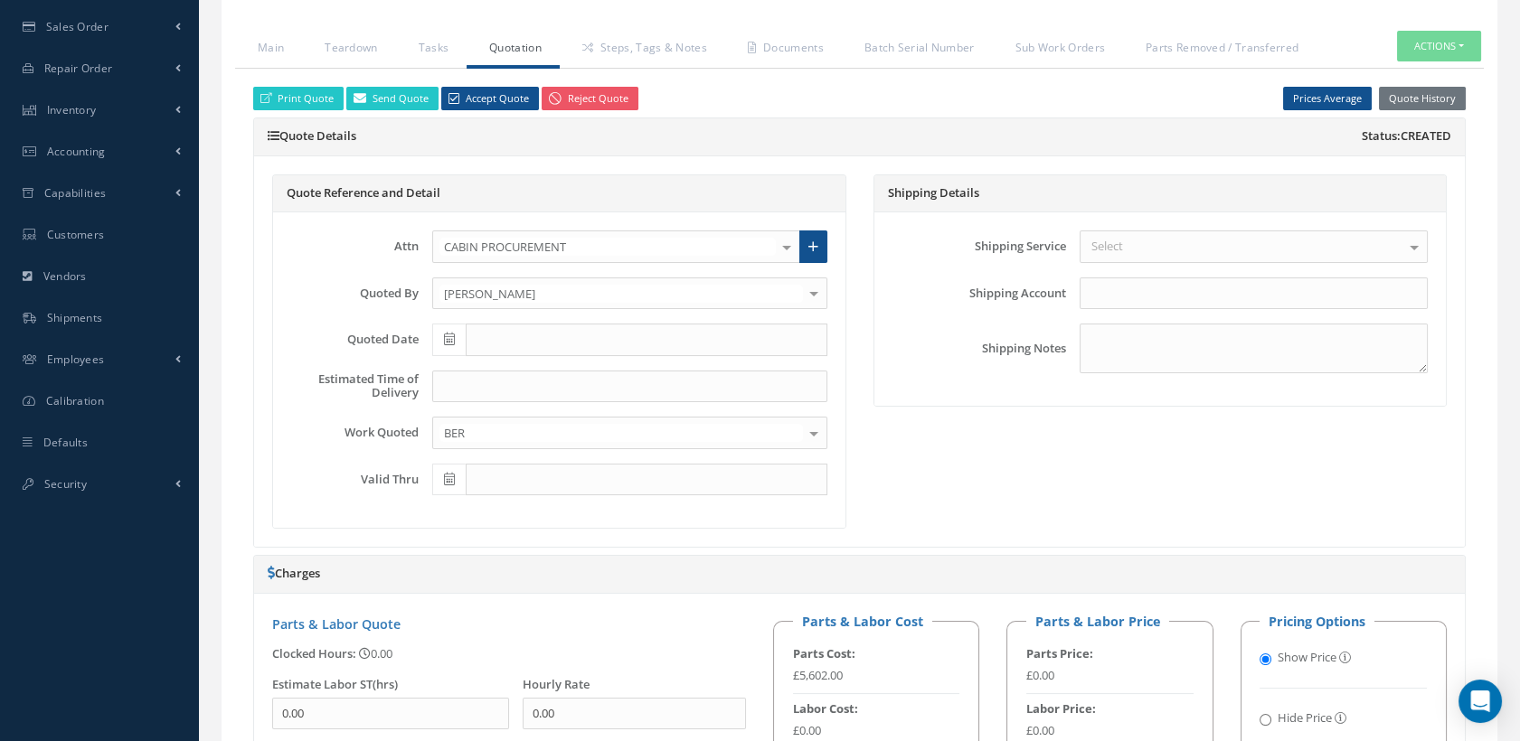
click at [444, 345] on icon at bounding box center [449, 339] width 11 height 13
click at [535, 604] on th "Today" at bounding box center [526, 602] width 190 height 27
type input "[DATE]"
click at [448, 399] on input at bounding box center [629, 387] width 395 height 33
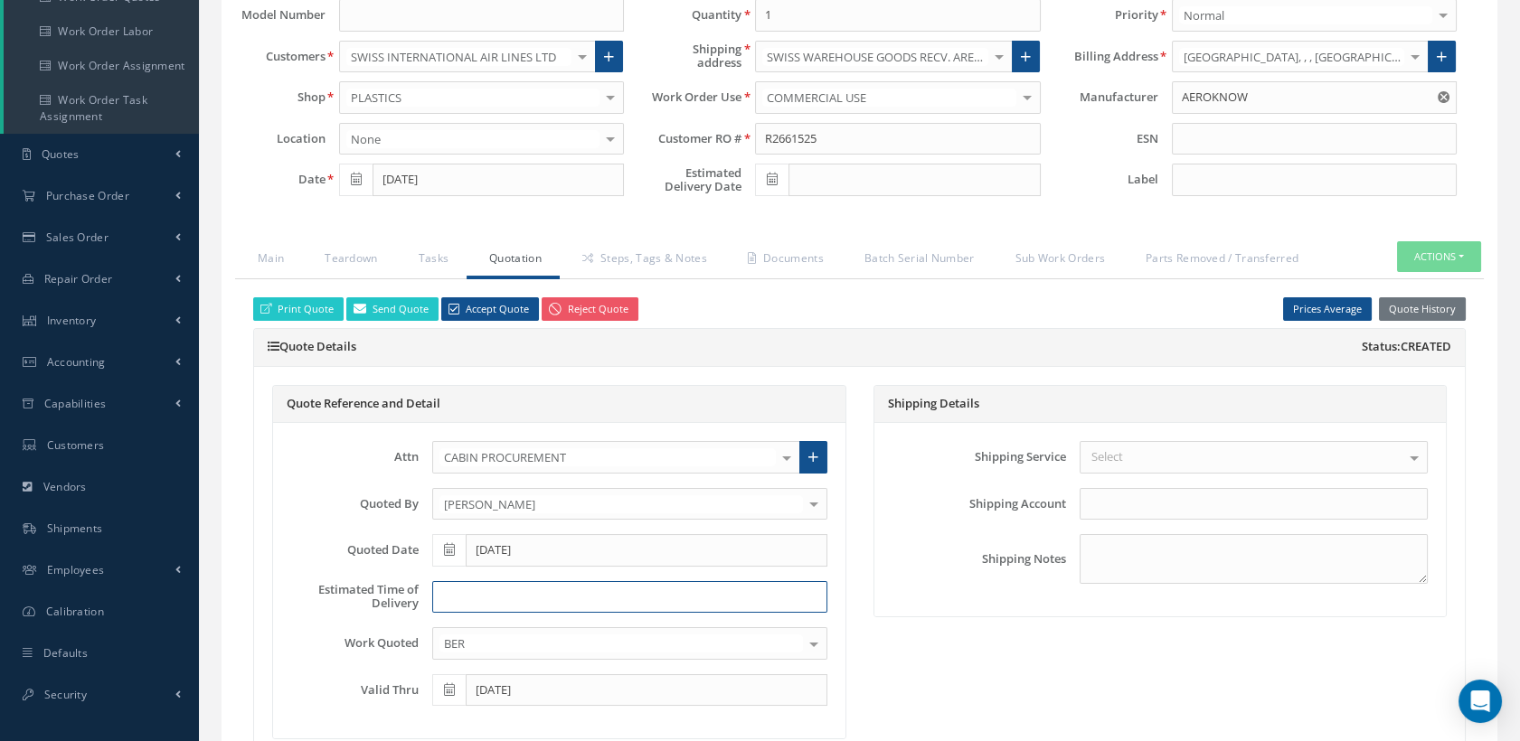
scroll to position [0, 0]
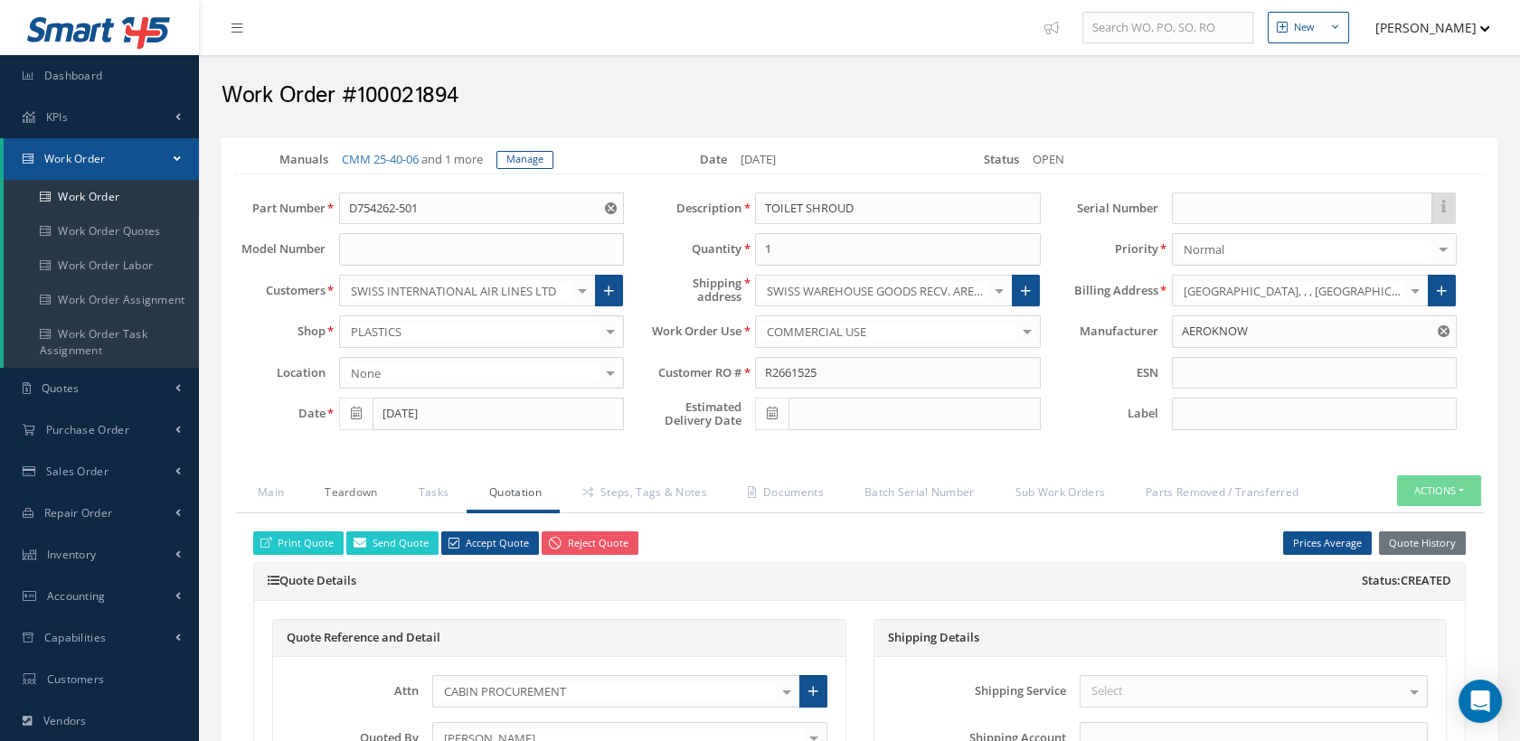
click at [342, 504] on link "Teardown" at bounding box center [348, 495] width 93 height 38
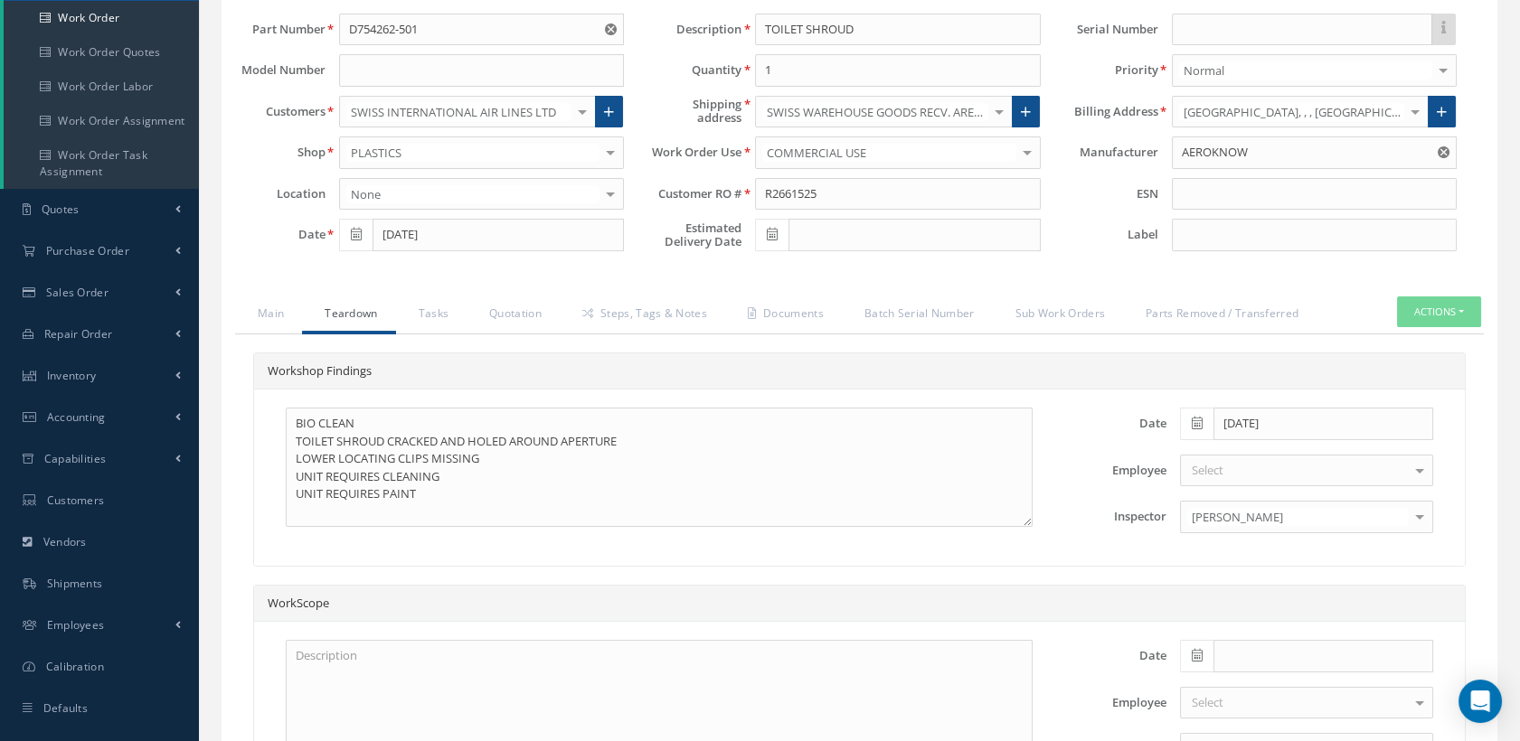
scroll to position [201, 0]
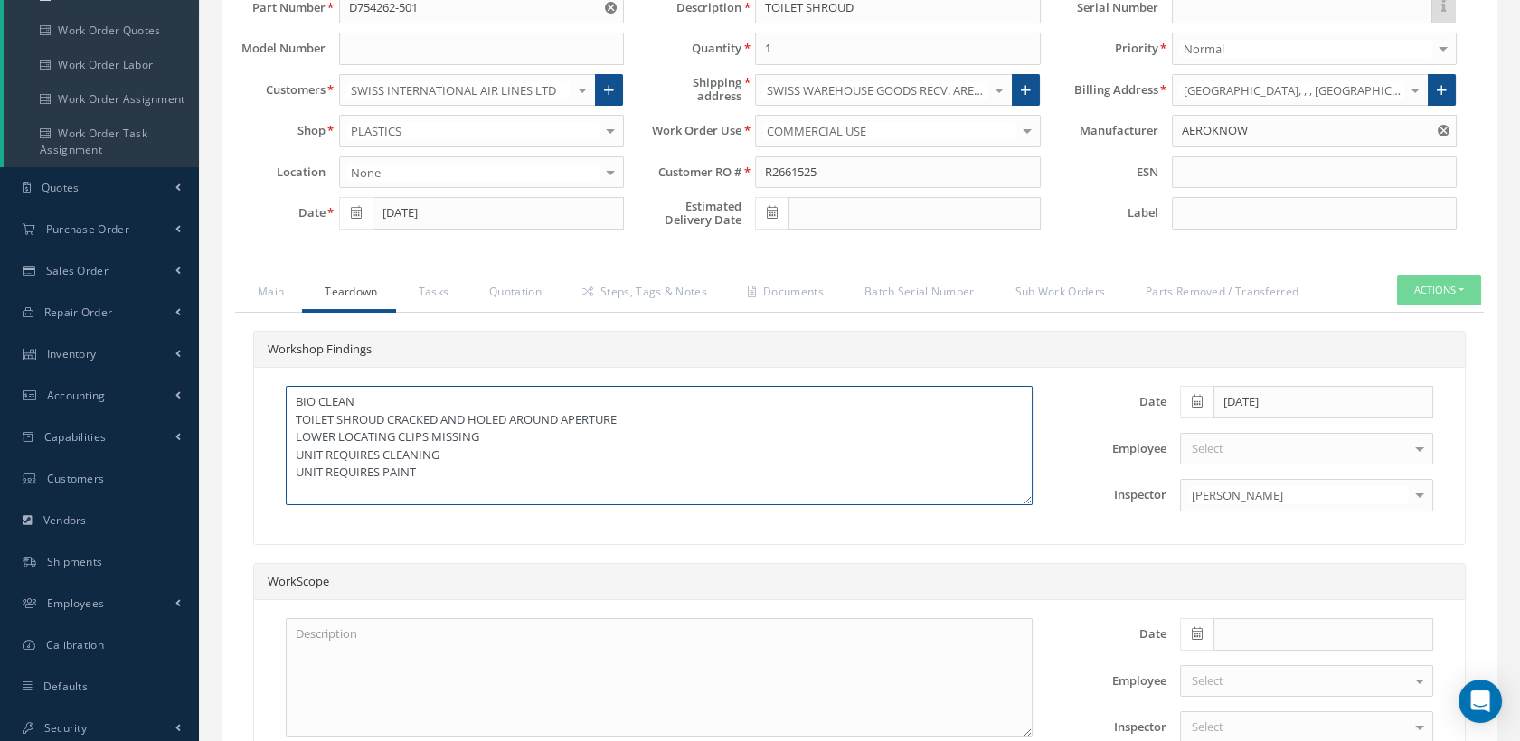
click at [363, 420] on textarea "BIO CLEAN TOILET SHROUD CRACKED AND HOLED AROUND APERTURE LOWER LOCATING CLIPS …" at bounding box center [659, 445] width 747 height 119
click at [410, 498] on textarea "BIO CLEAN REQUIRED PRIOR TO INSPECTION. TOILET SHROUD CRACKED AND HOLED AROUND …" at bounding box center [659, 445] width 747 height 119
click at [424, 495] on textarea "BIO CLEAN REQUIRED PRIOR TO INSPECTION. TOILET SHROUD CRACKED AND HOLED AROUND …" at bounding box center [659, 445] width 747 height 119
click at [518, 488] on textarea "BIO CLEAN REQUIRED PRIOR TO INSPECTION. TOILET SHROUD CRACKED AND HOLED AROUND …" at bounding box center [659, 445] width 747 height 119
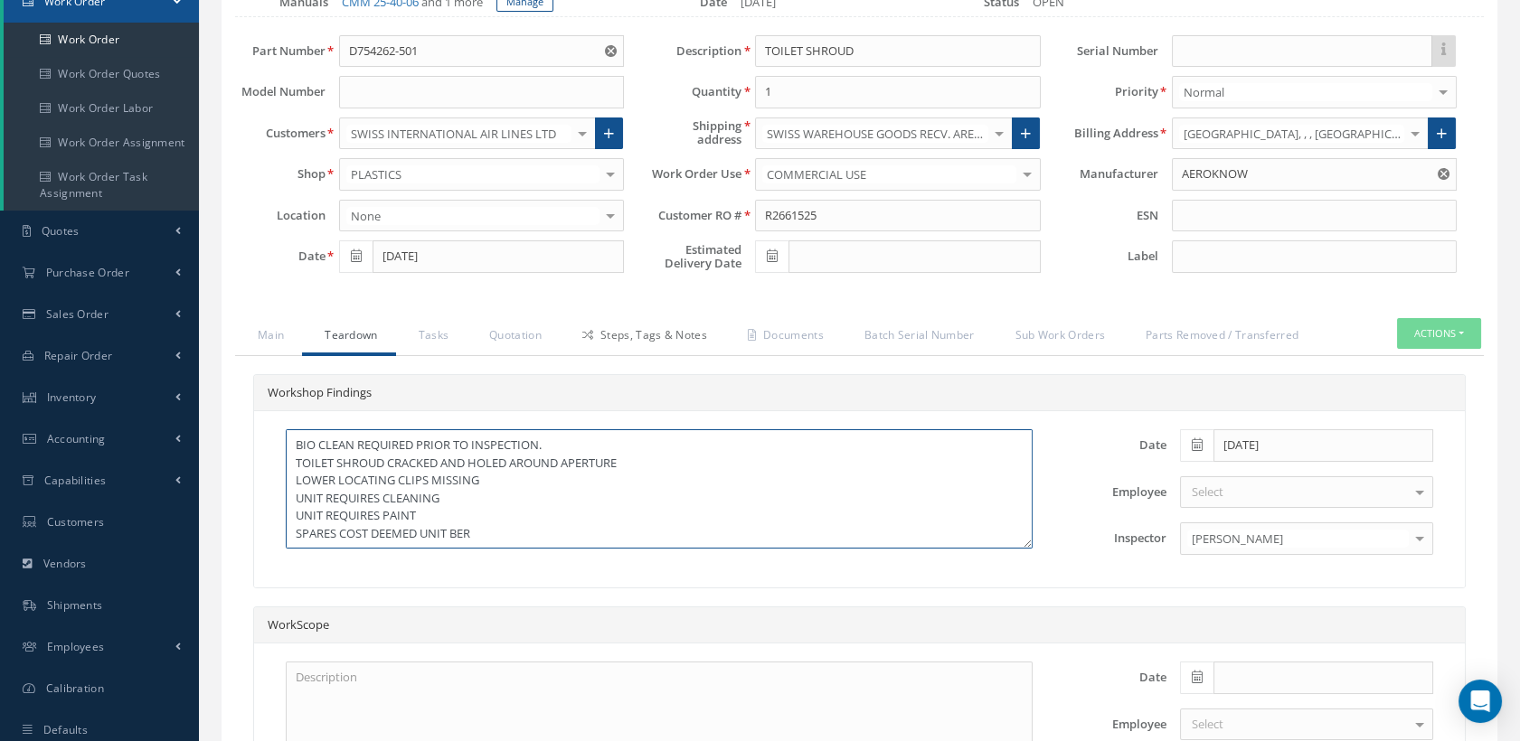
scroll to position [110, 0]
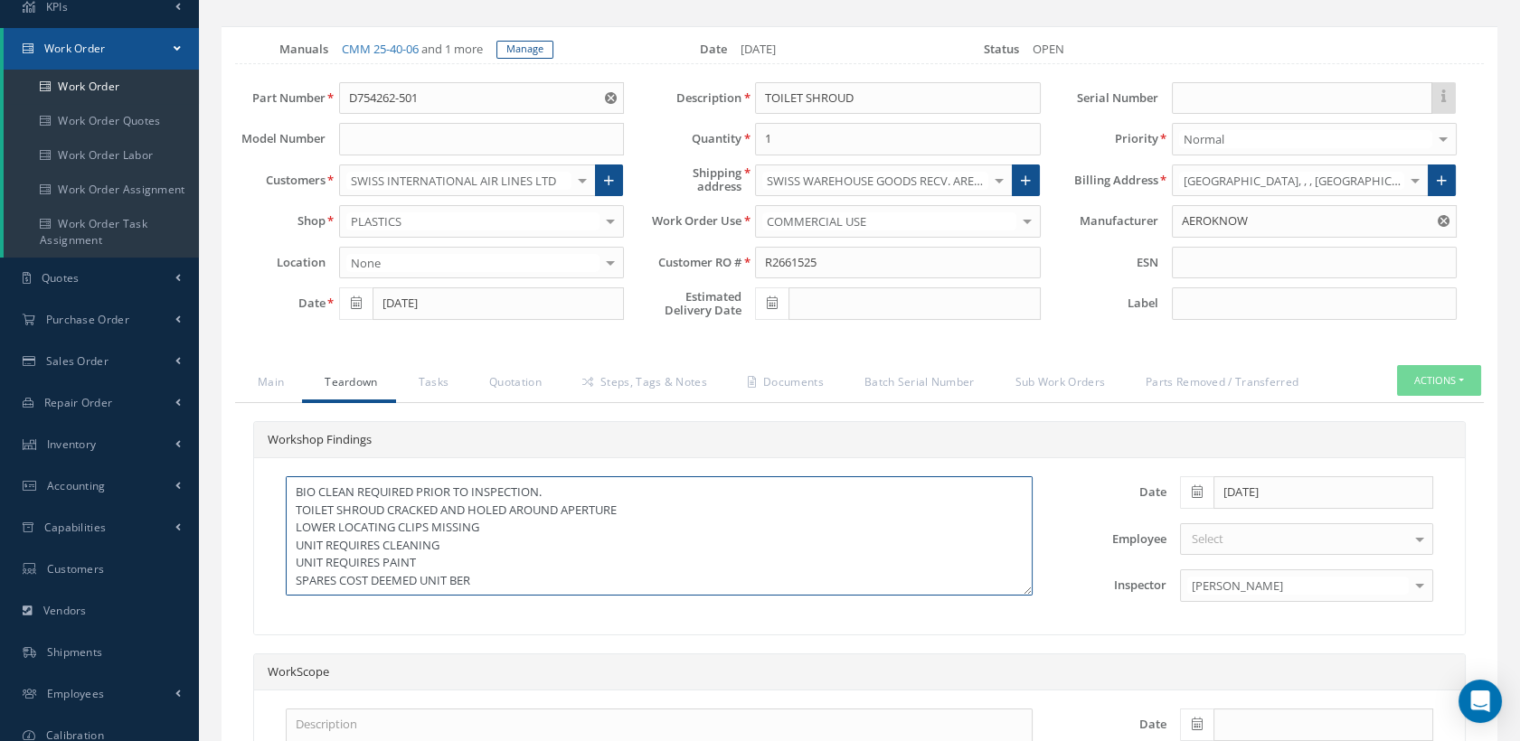
type textarea "BIO CLEAN REQUIRED PRIOR TO INSPECTION. TOILET SHROUD CRACKED AND HOLED AROUND …"
click at [1439, 227] on use "Reset" at bounding box center [1444, 221] width 12 height 12
click at [514, 395] on link "Quotation" at bounding box center [513, 384] width 93 height 38
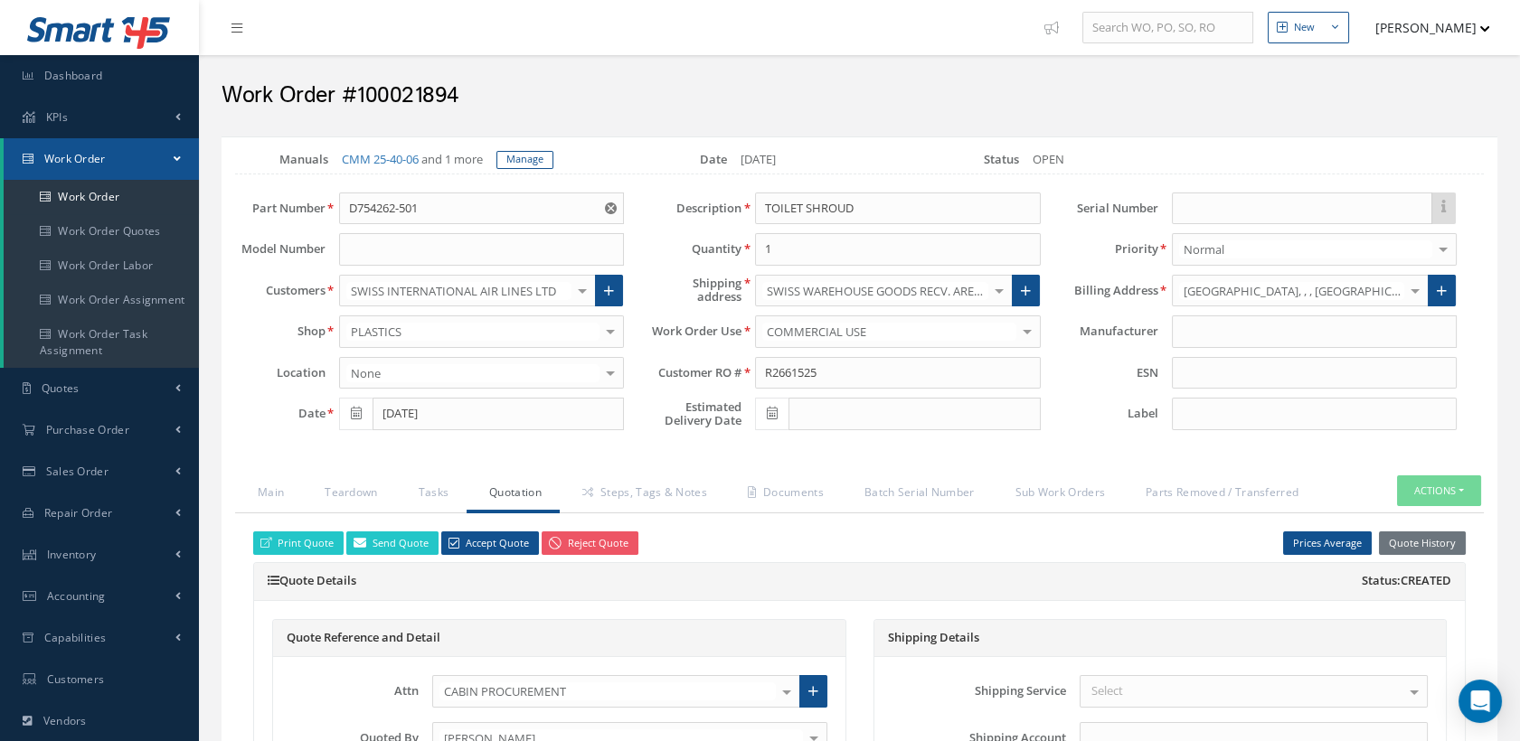
scroll to position [0, 0]
click at [642, 513] on link "Steps, Tags & Notes" at bounding box center [642, 495] width 165 height 38
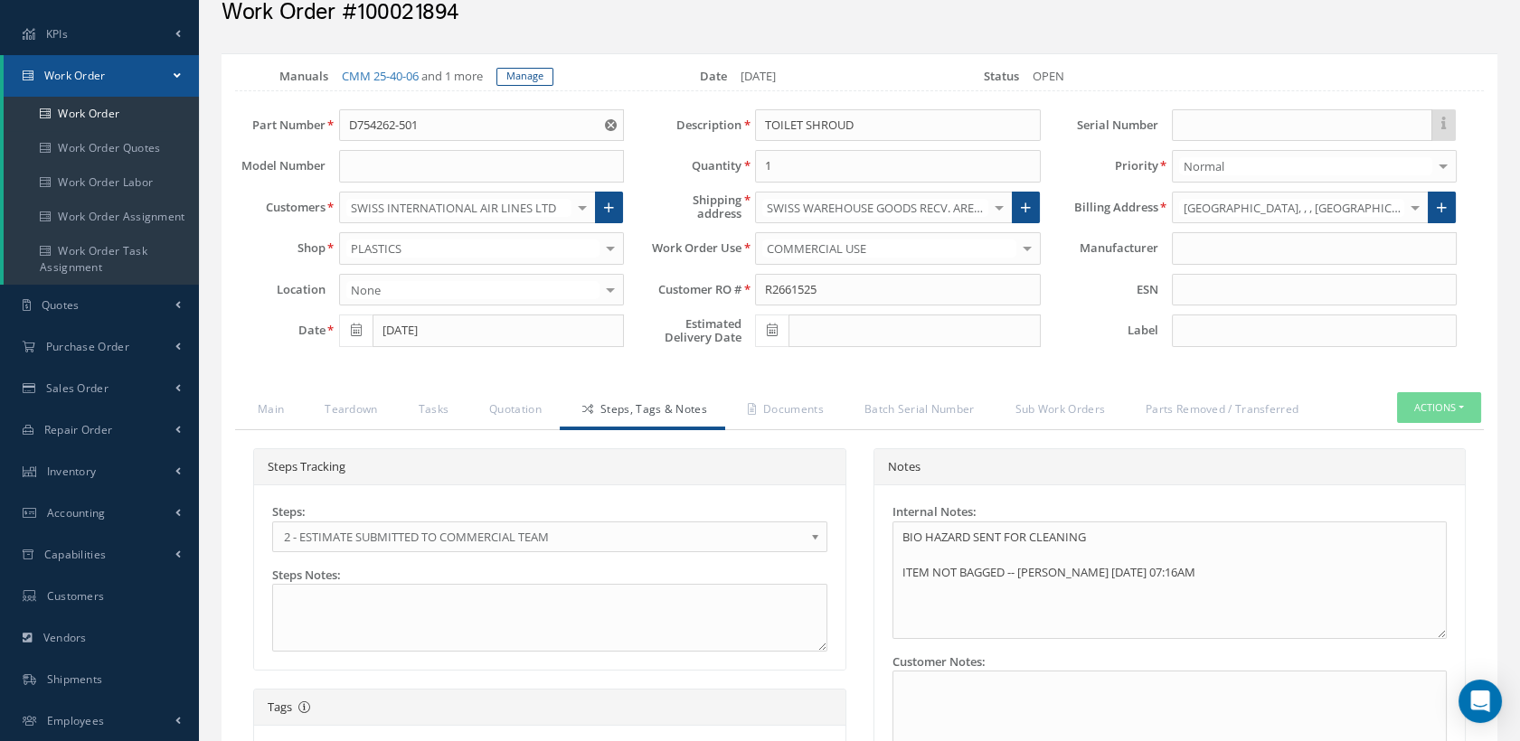
scroll to position [301, 0]
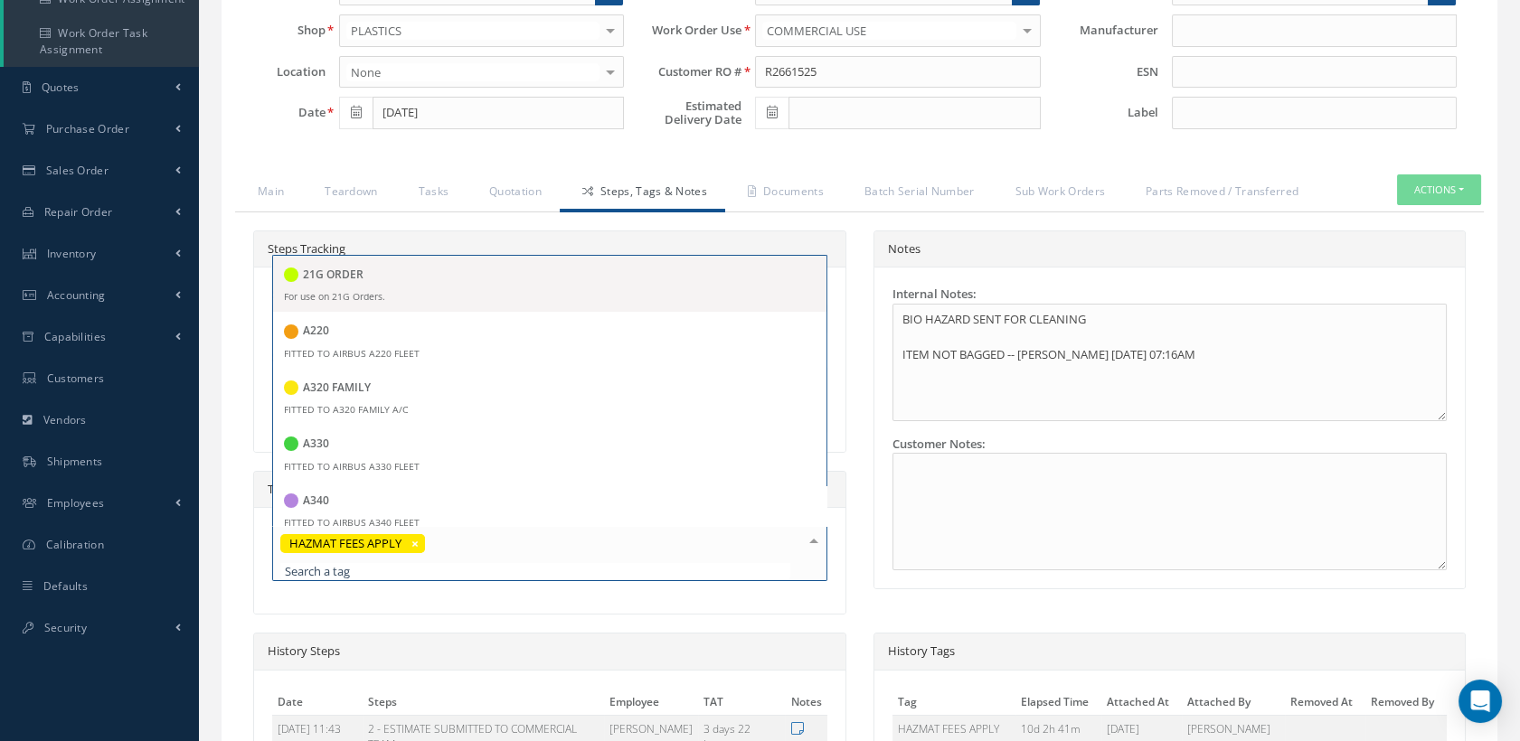
click at [439, 559] on div "HAZMAT FEES APPLY" at bounding box center [549, 553] width 555 height 55
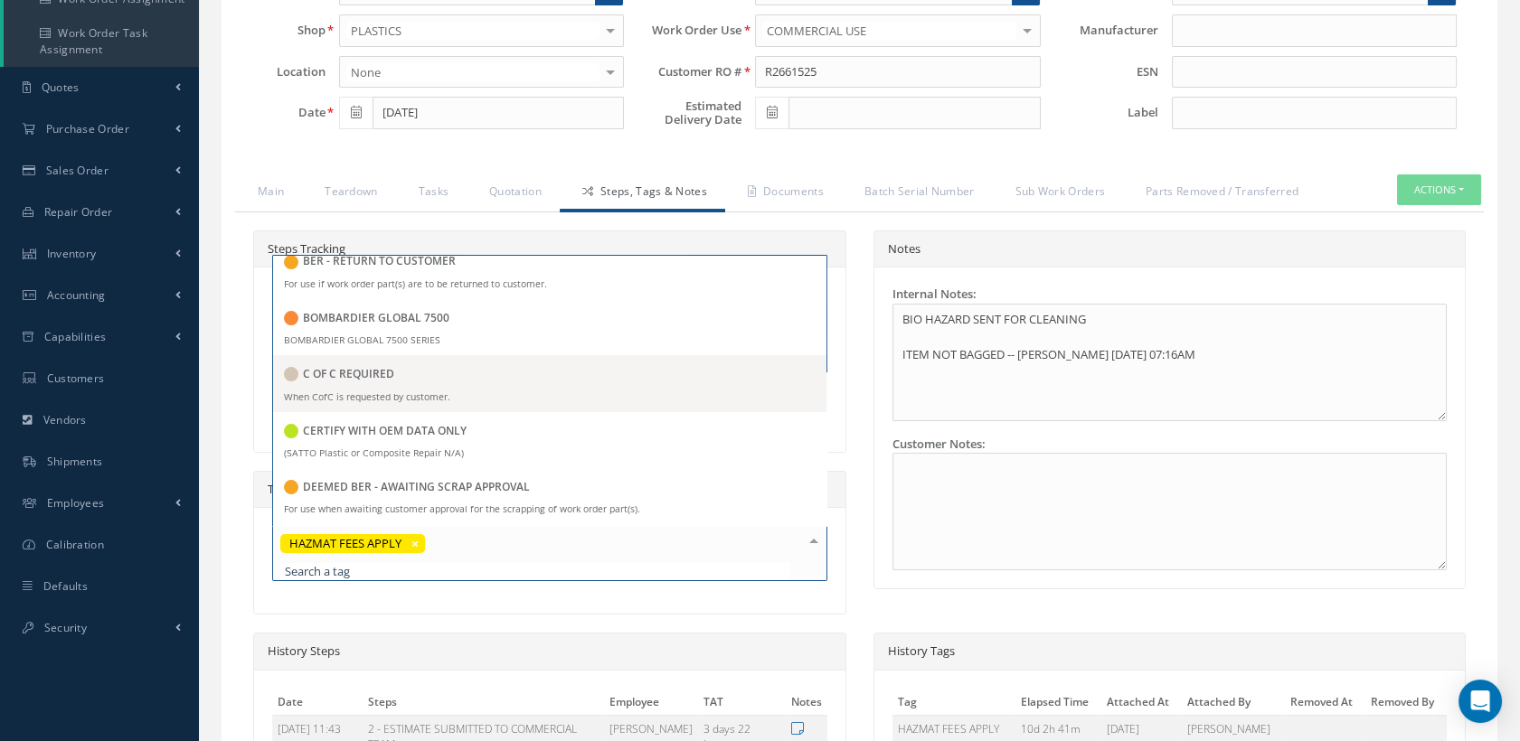
scroll to position [904, 0]
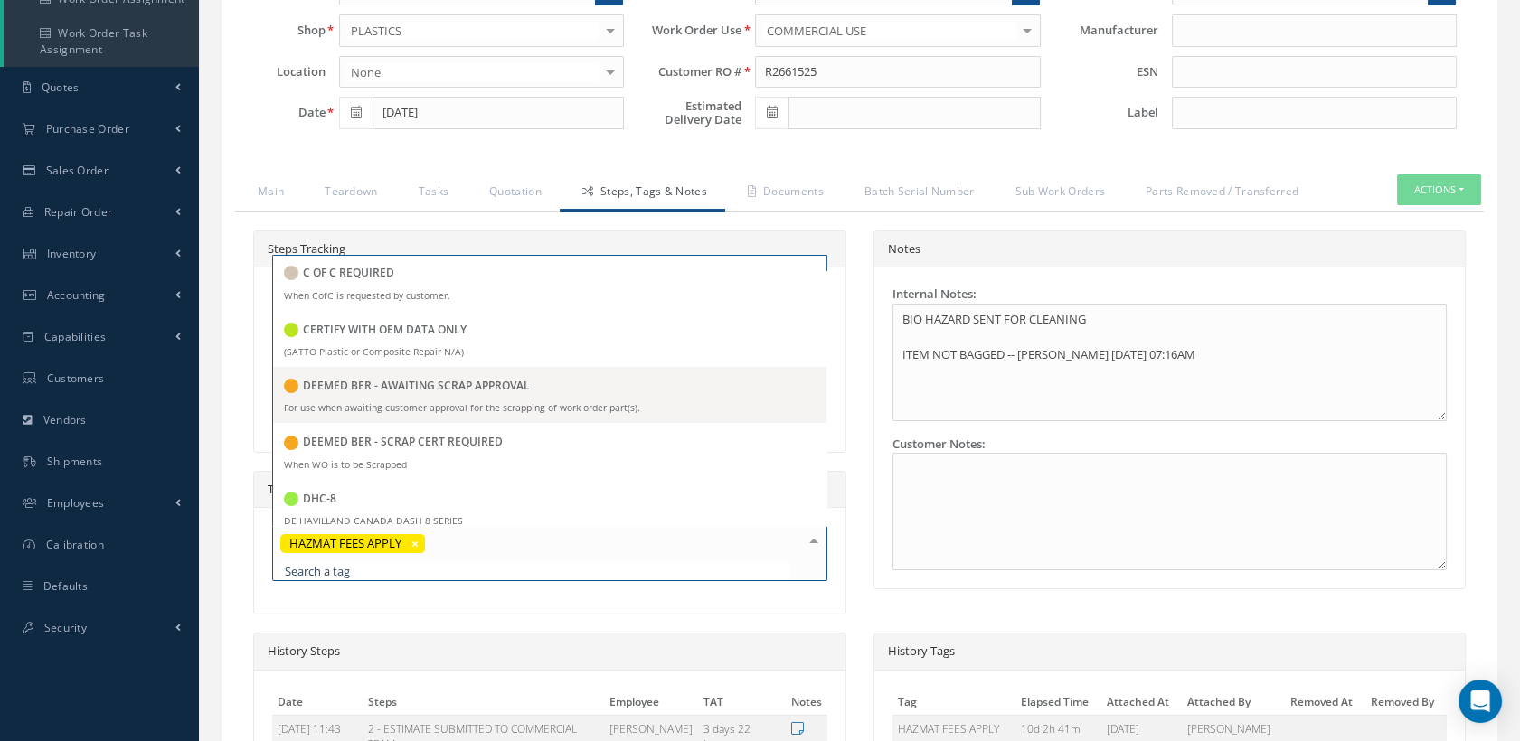
click at [481, 392] on h5 "DEEMED BER - AWAITING SCRAP APPROVAL" at bounding box center [416, 386] width 227 height 13
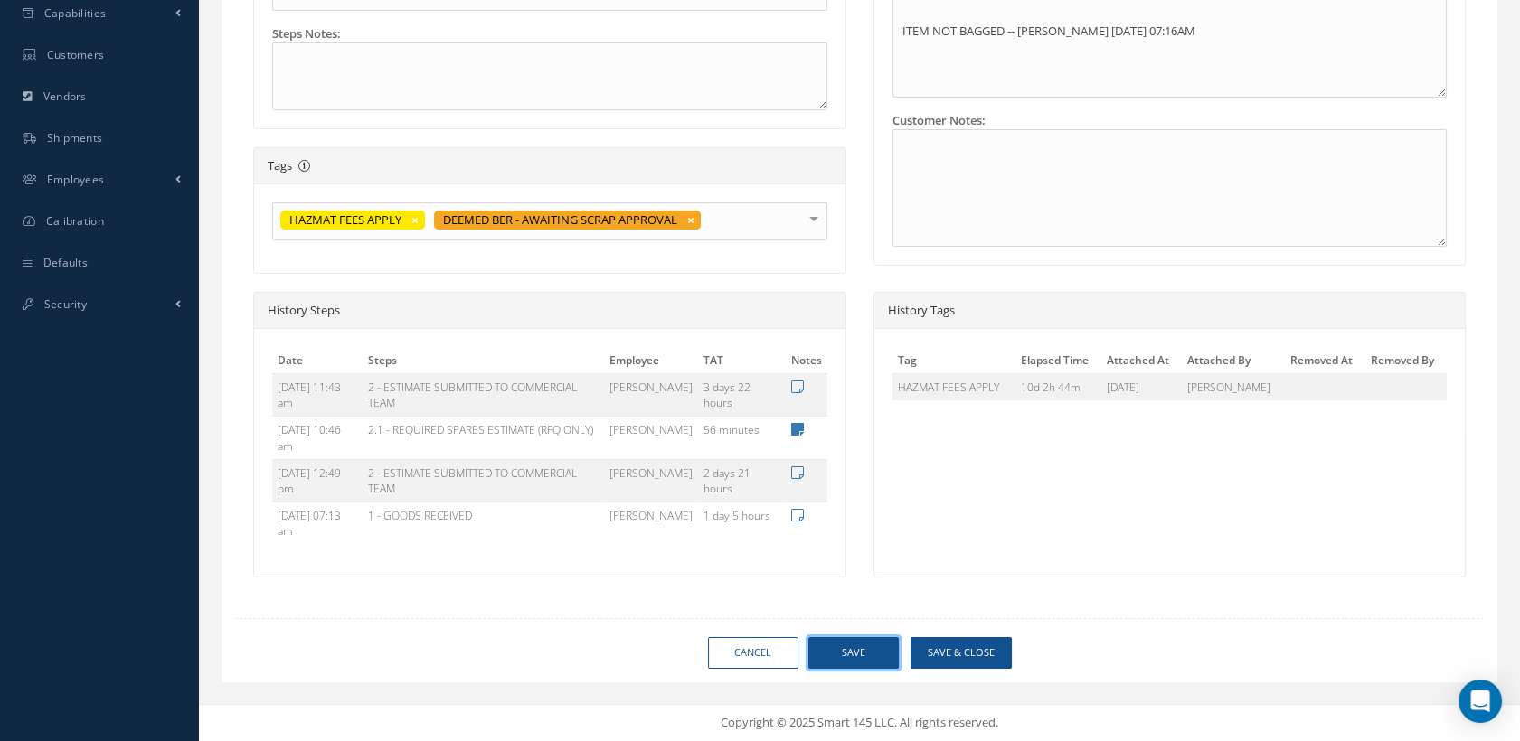
scroll to position [637, 0]
click at [832, 650] on button "Save" at bounding box center [853, 653] width 90 height 32
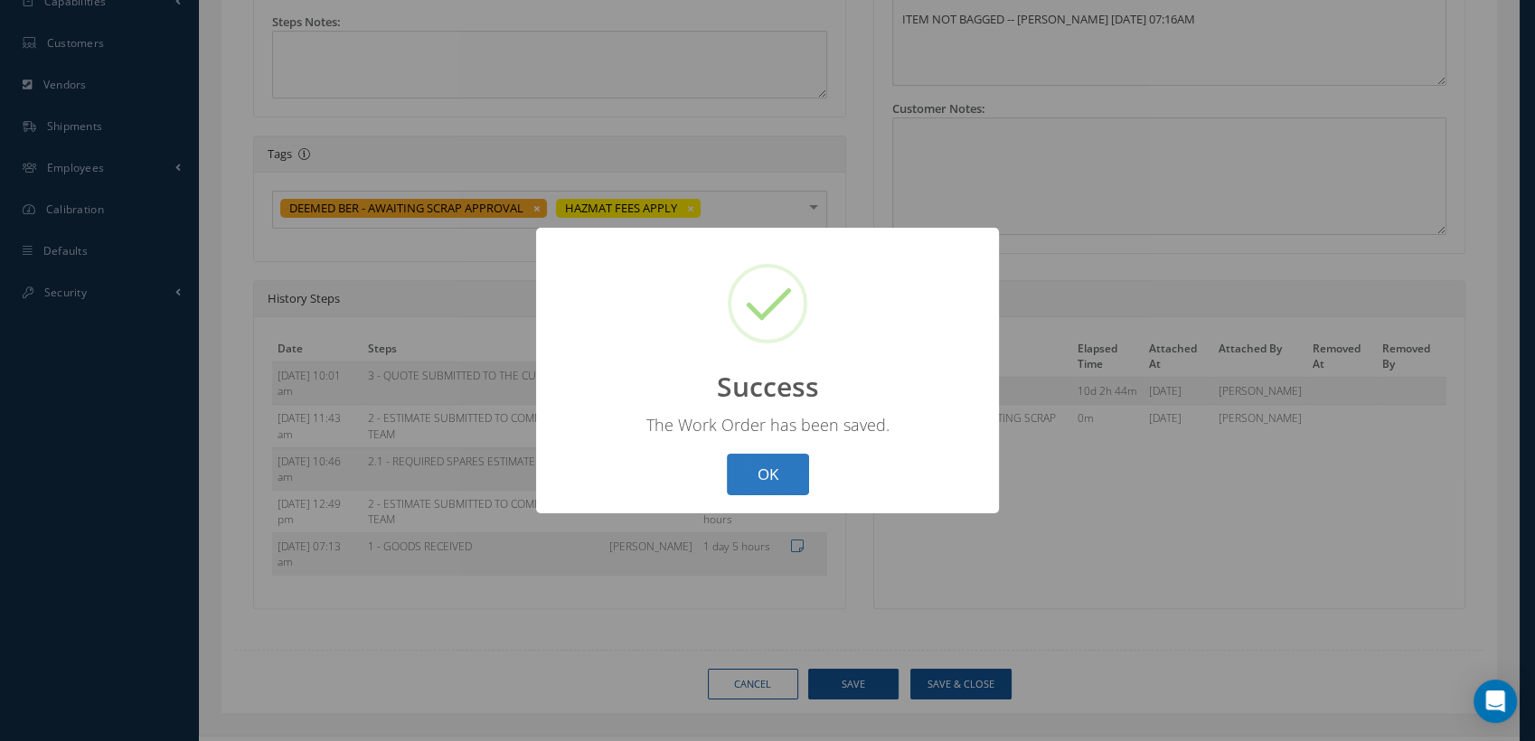
click at [752, 470] on button "OK" at bounding box center [768, 475] width 82 height 42
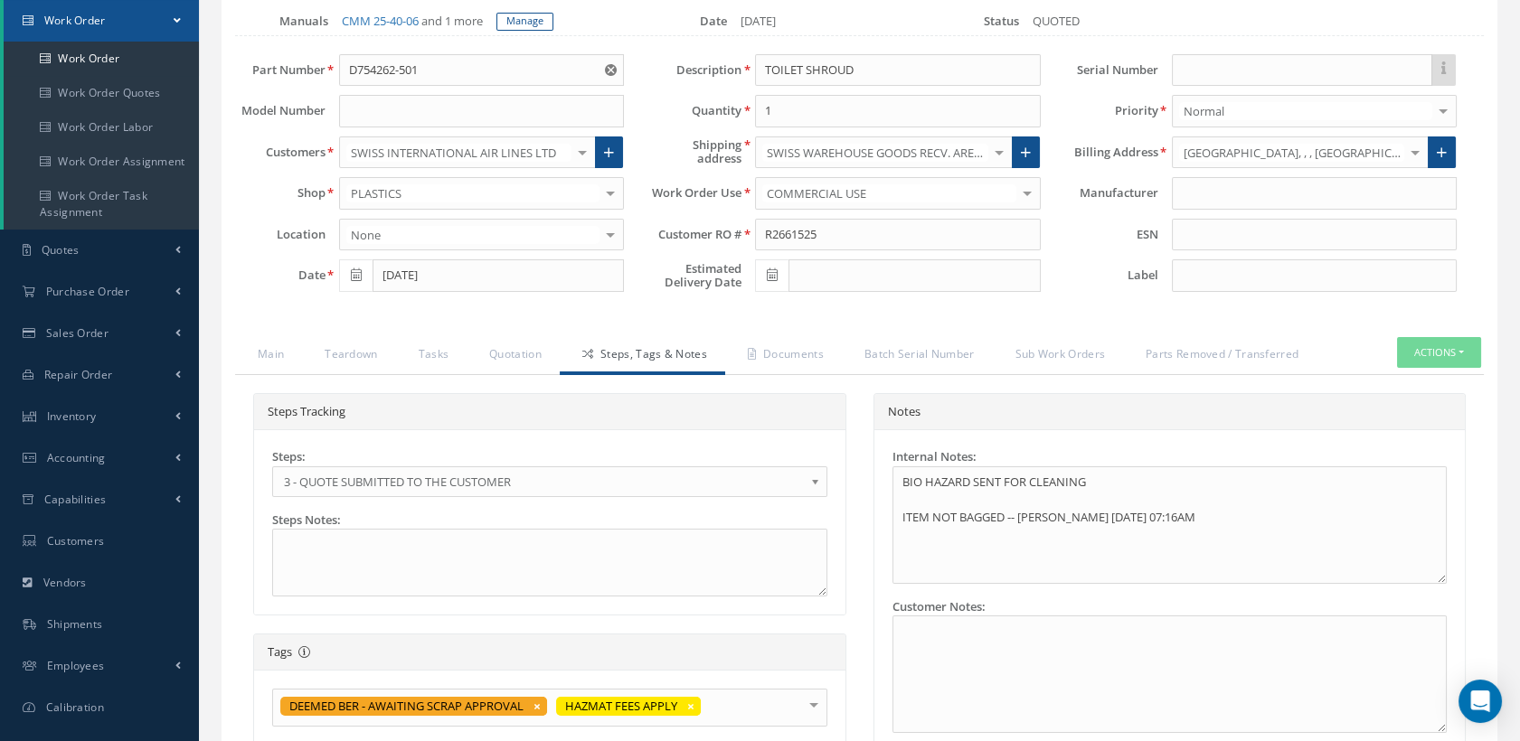
scroll to position [0, 0]
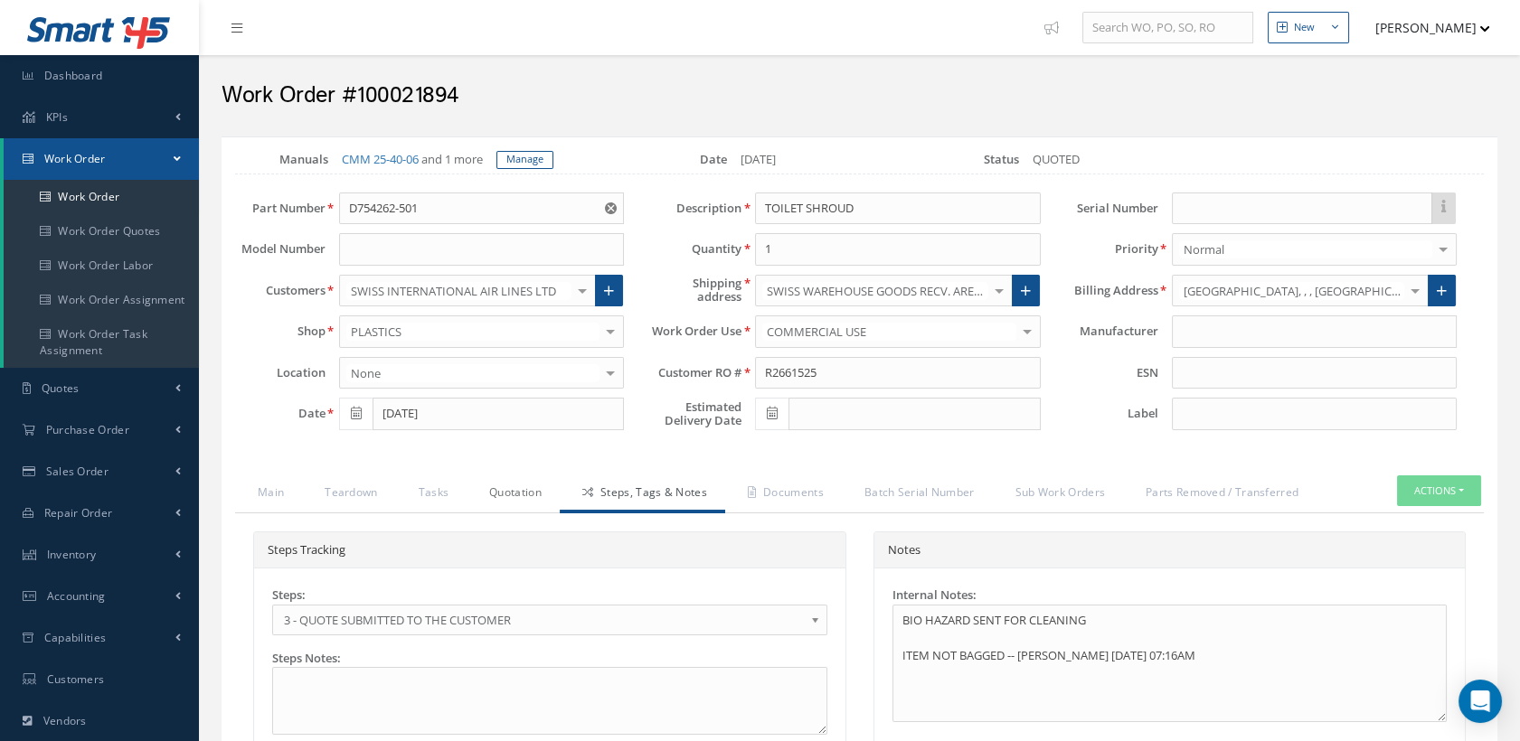
click at [536, 512] on link "Quotation" at bounding box center [513, 495] width 93 height 38
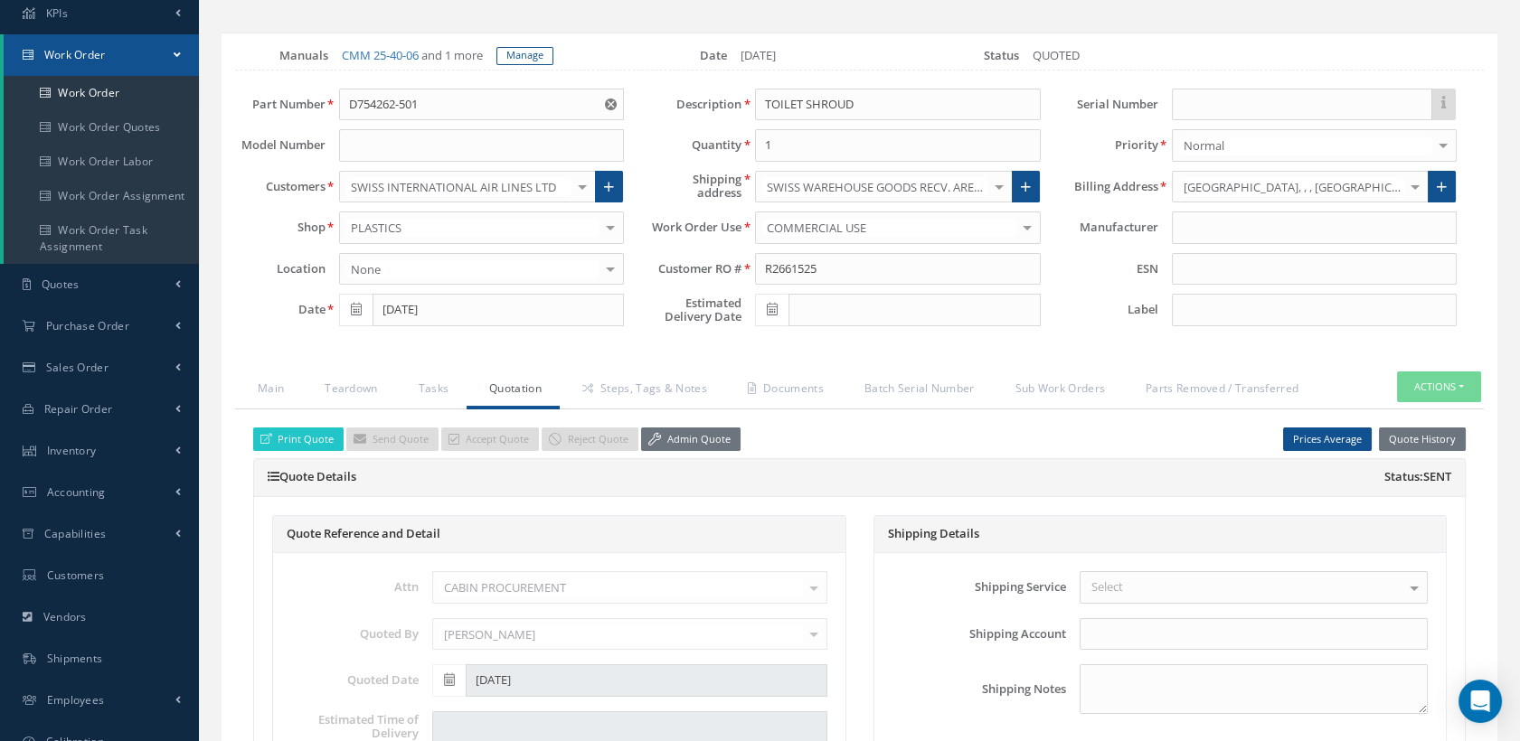
scroll to position [100, 0]
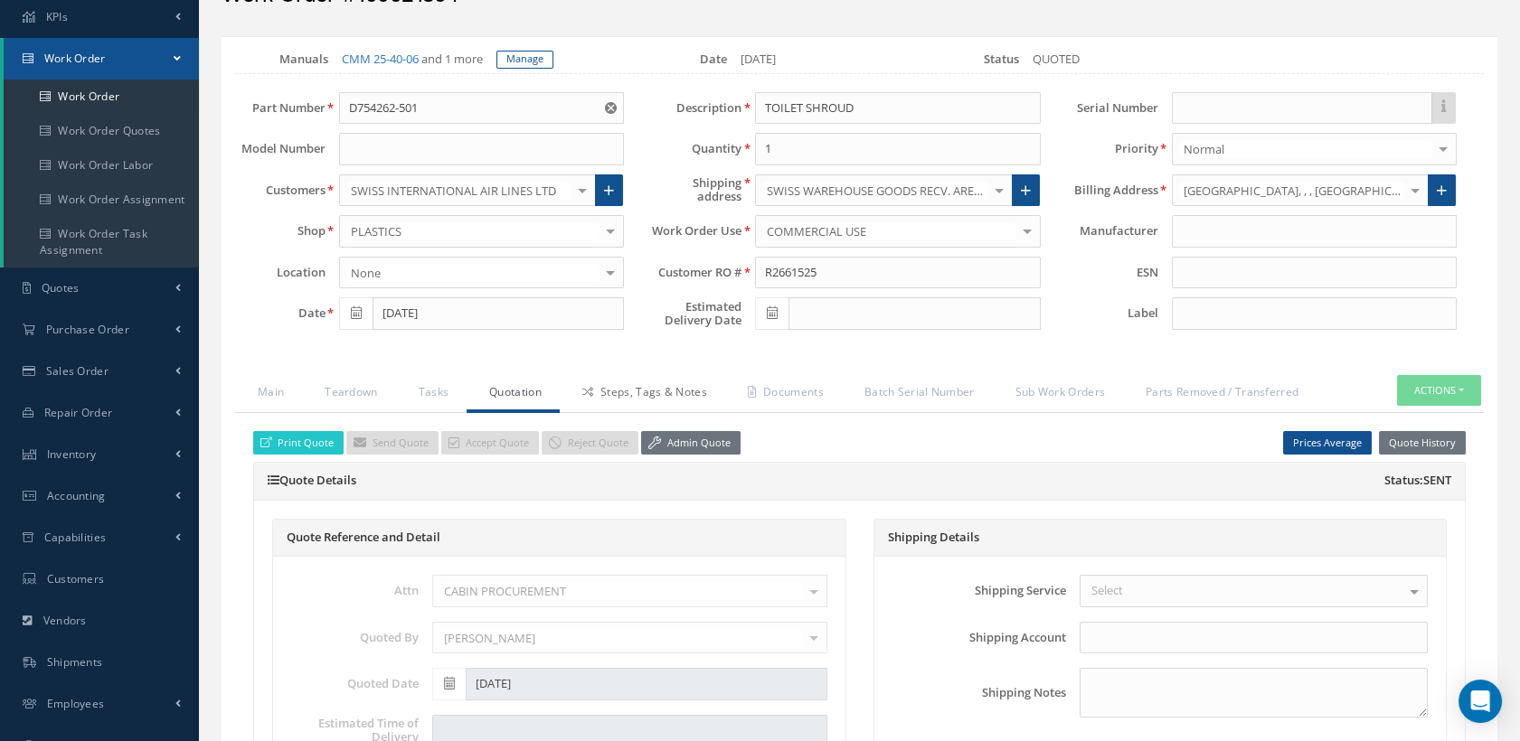
click at [627, 409] on link "Steps, Tags & Notes" at bounding box center [642, 394] width 165 height 38
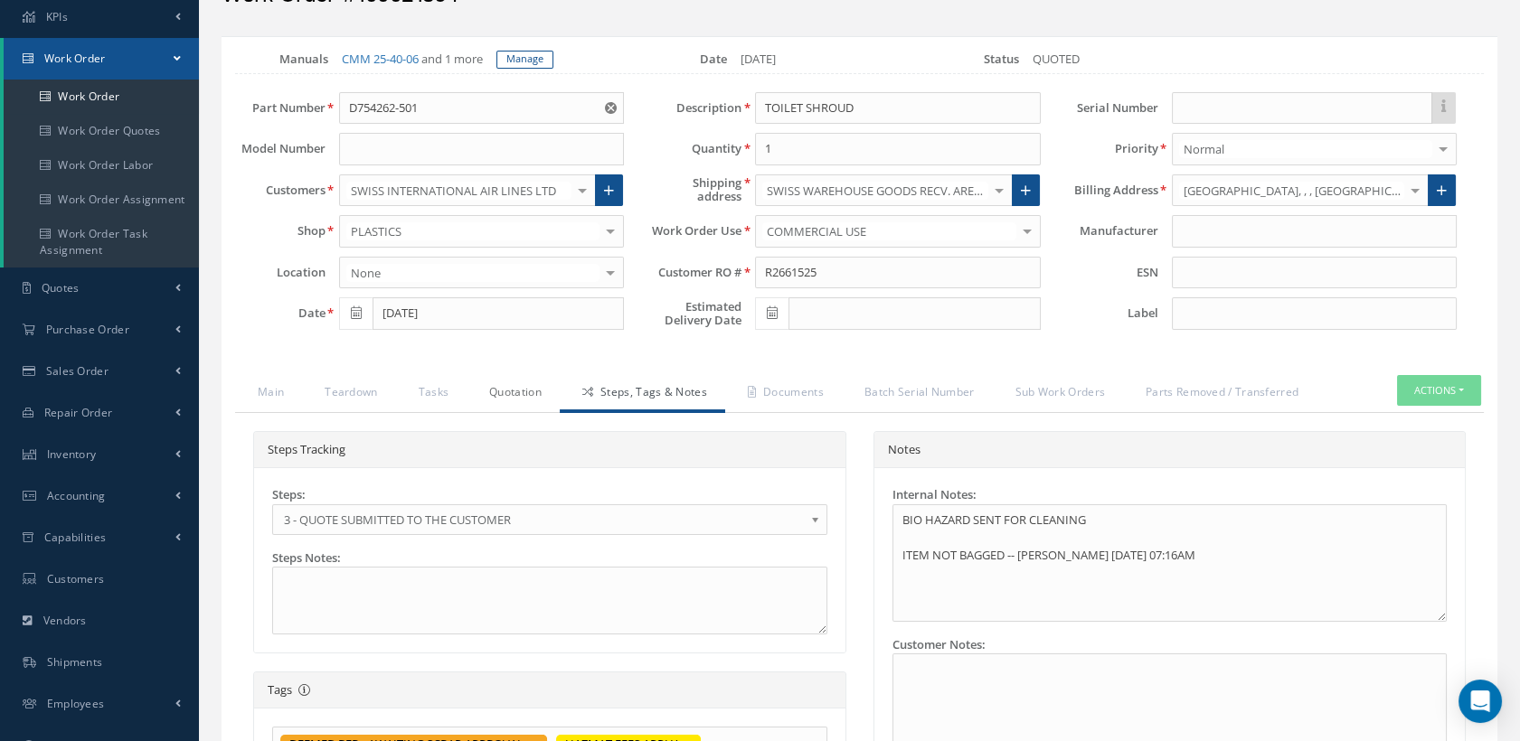
click at [495, 411] on link "Quotation" at bounding box center [513, 394] width 93 height 38
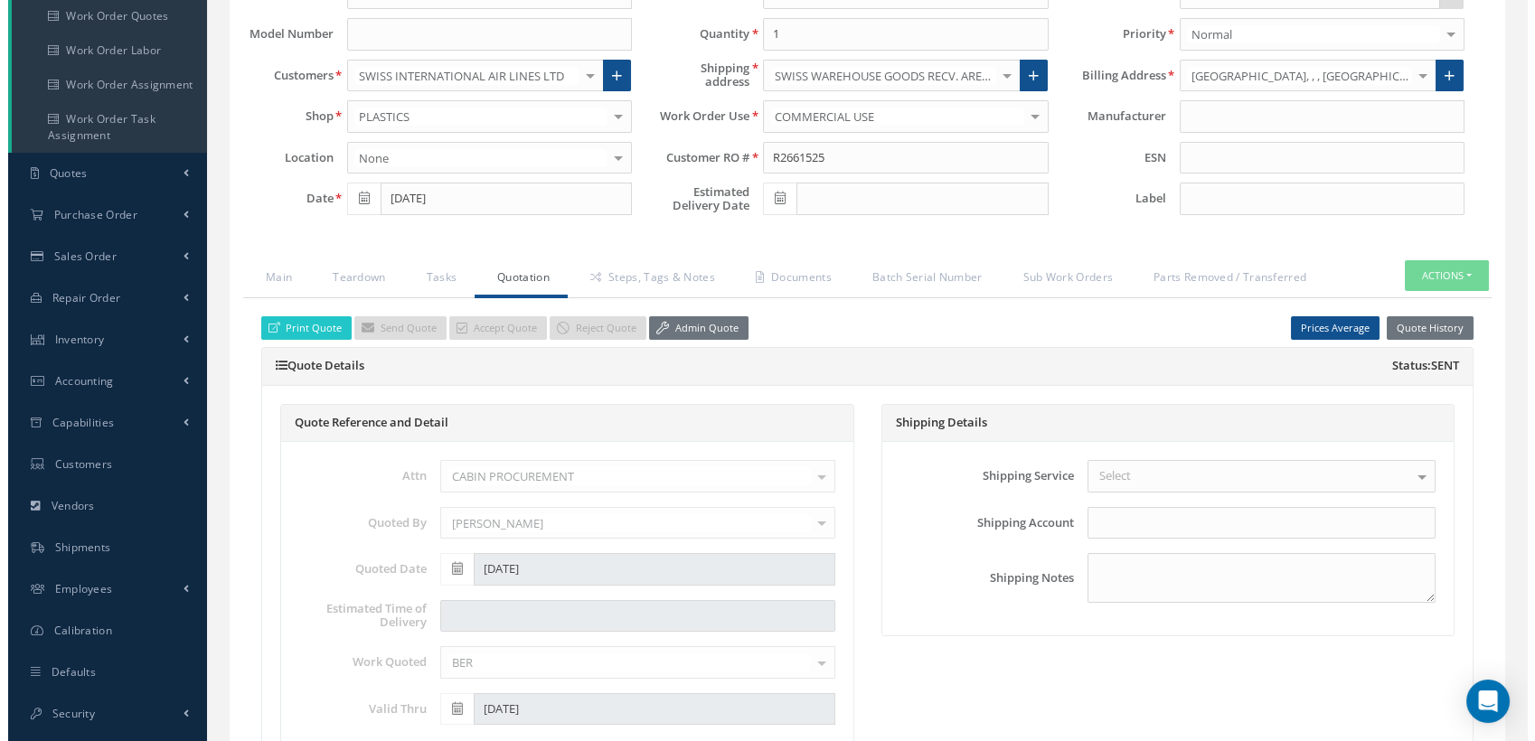
scroll to position [401, 0]
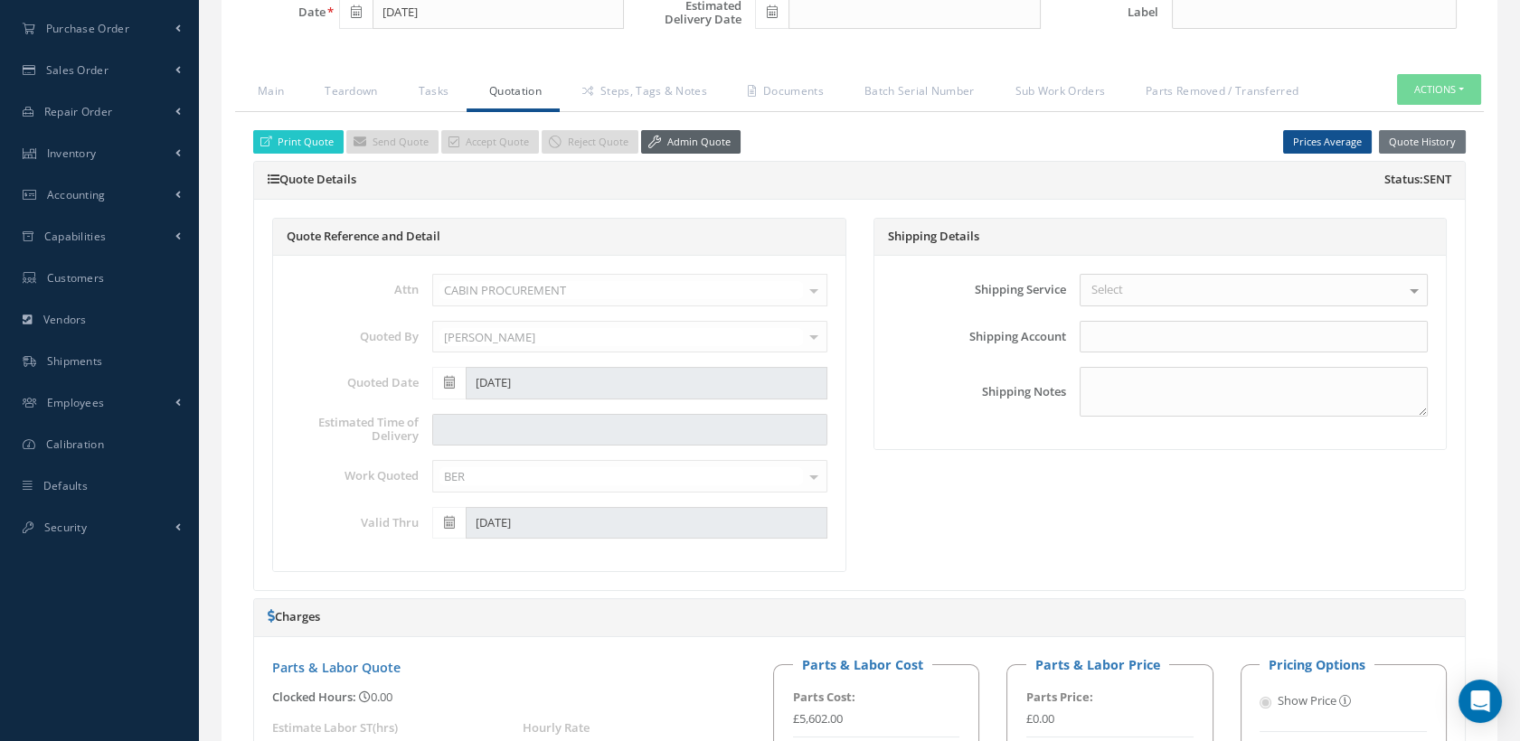
click at [684, 147] on link "Admin Quote" at bounding box center [690, 142] width 99 height 24
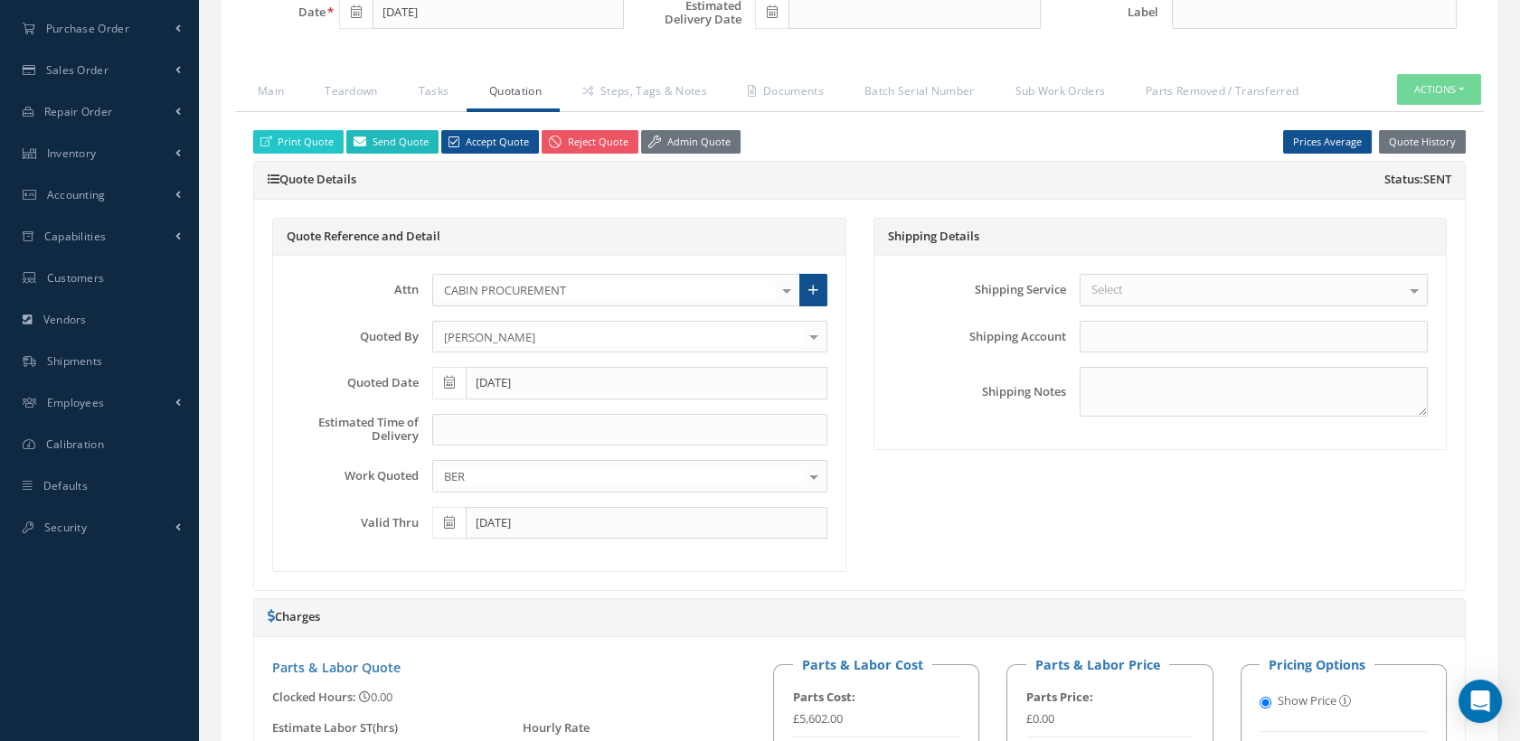
click at [404, 154] on link "Send Quote" at bounding box center [392, 142] width 92 height 24
type input "Quotation for WO #:100021894, Customer RO #:R2661525"
type textarea "Hiya, Please find attached your WO #100021894 Quote. Should you have any questi…"
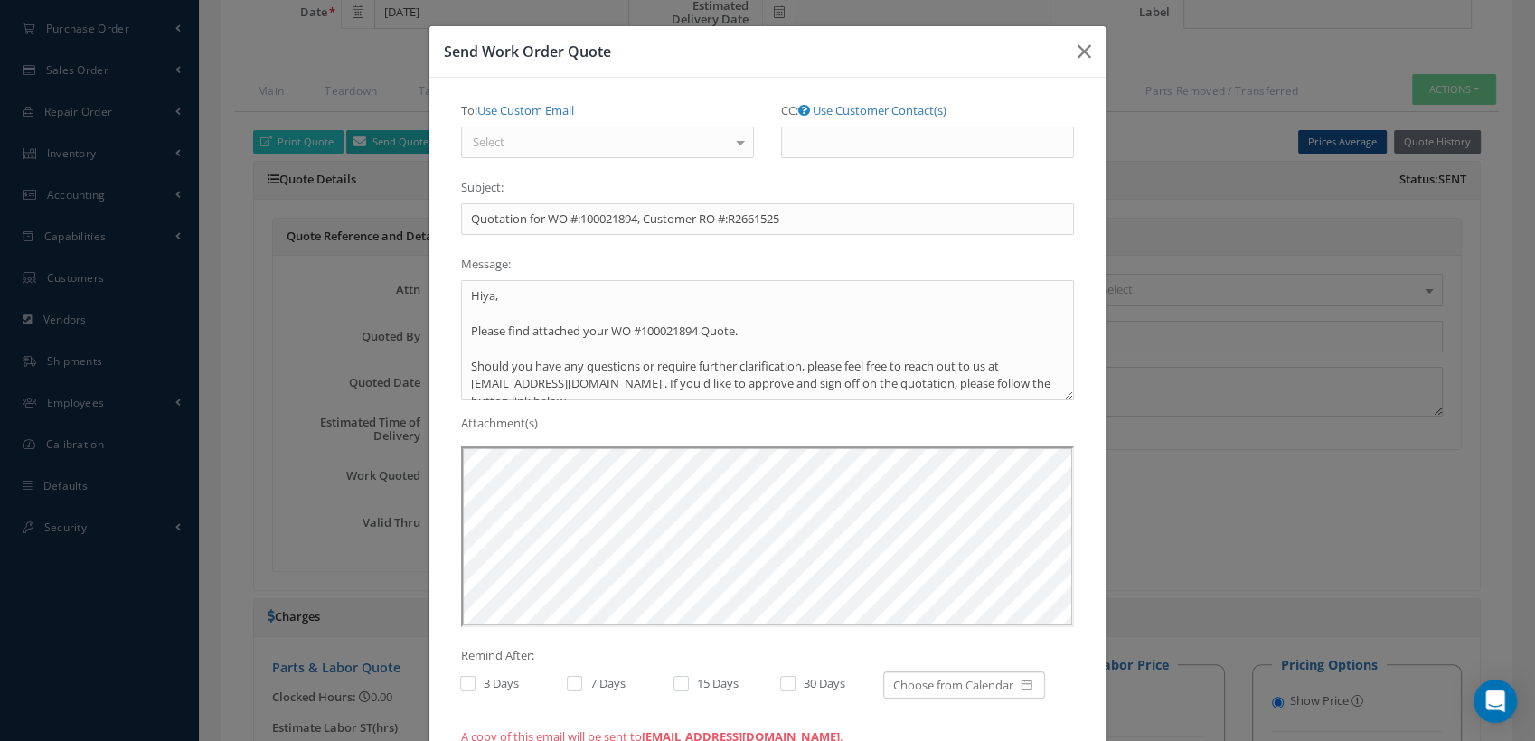
scroll to position [0, 0]
click at [728, 134] on div at bounding box center [740, 142] width 25 height 30
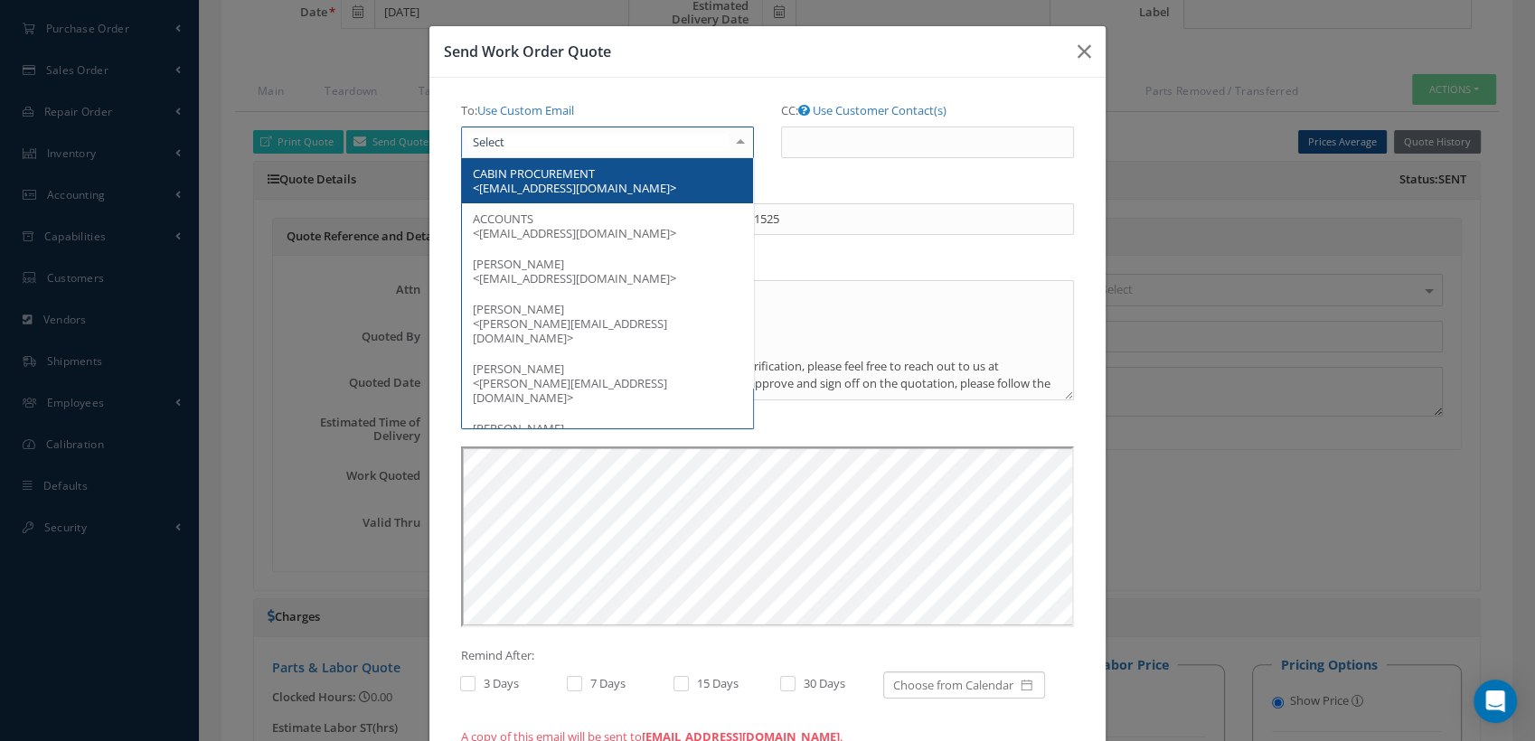
click at [681, 184] on span "CABIN PROCUREMENT <cabin.procurement@swiss.com>" at bounding box center [607, 180] width 291 height 45
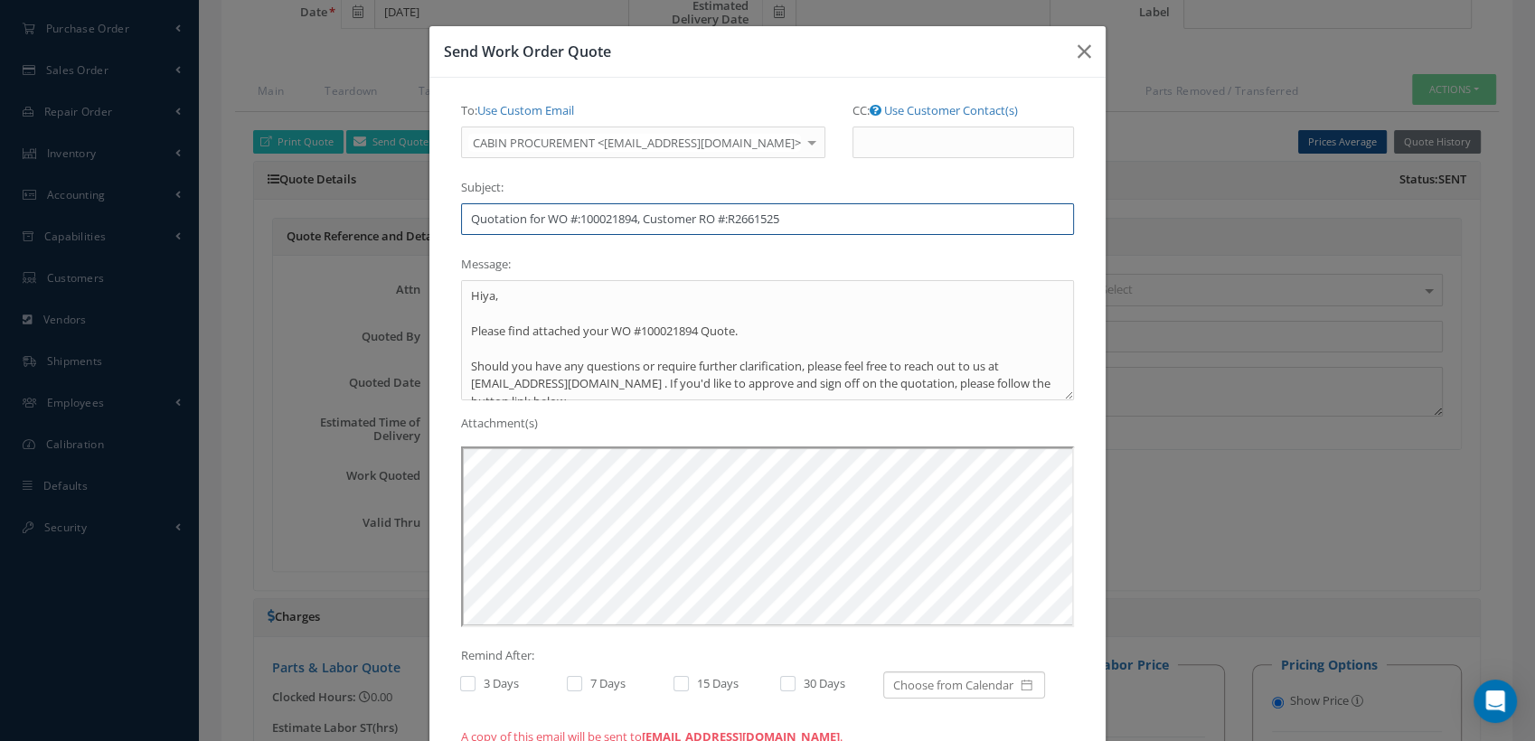
click at [462, 216] on input "Quotation for WO #:100021894, Customer RO #:R2661525" at bounding box center [767, 219] width 613 height 33
click at [817, 221] on input "BER Quotation for WO #:100021894, Customer RO #:R2661525" at bounding box center [767, 219] width 613 height 33
type input "BER Quotation for WO #:100021894, Customer RO #:R2661525 with Biohazard fees"
drag, startPoint x: 434, startPoint y: 305, endPoint x: 414, endPoint y: 304, distance: 19.9
click at [414, 304] on div "Send Work Order Quote To: Use Custom Email CABIN PROCUREMENT <cabin.procurement…" at bounding box center [767, 370] width 1535 height 741
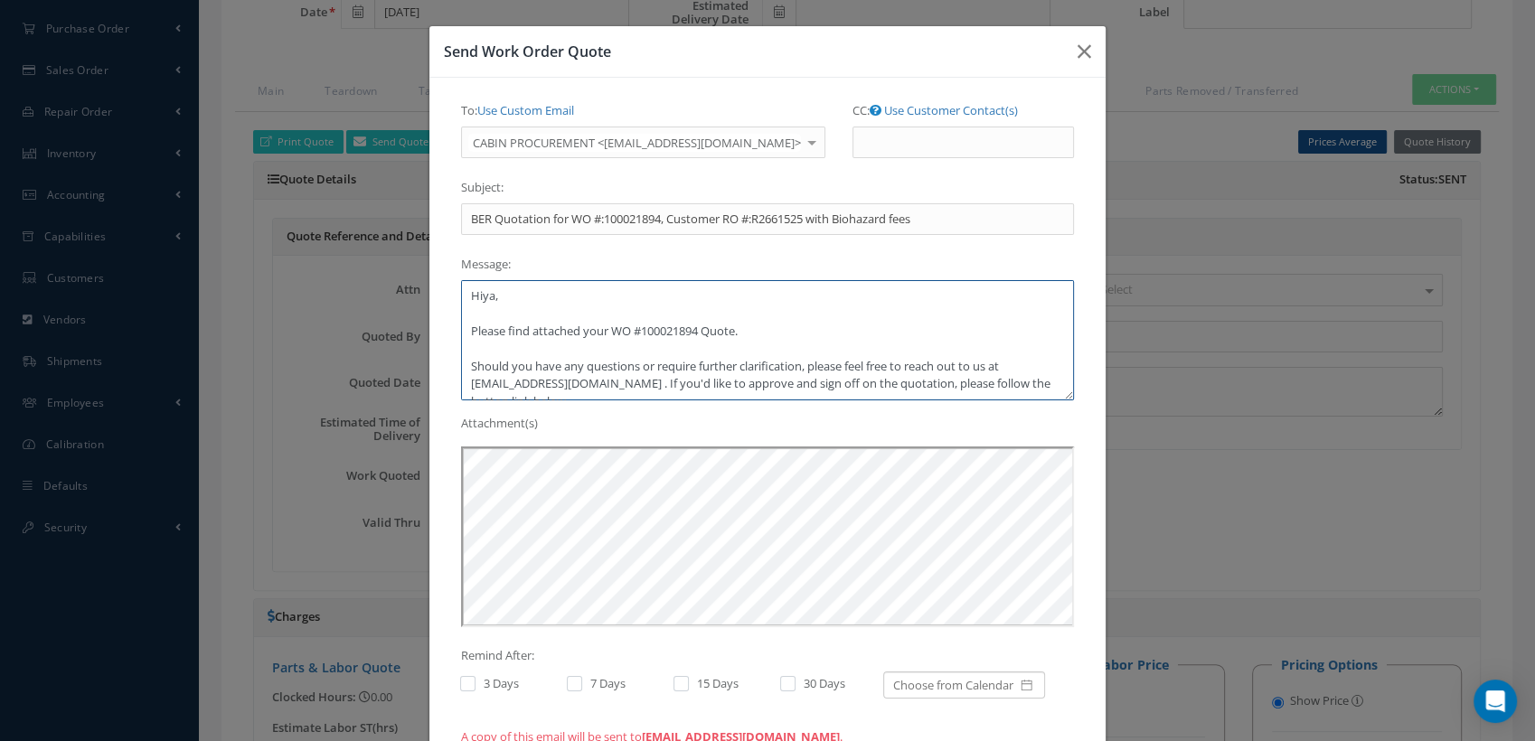
drag, startPoint x: 490, startPoint y: 294, endPoint x: 448, endPoint y: 294, distance: 42.5
click at [448, 294] on div "To: Use Custom Email CABIN PROCUREMENT <cabin.procurement@swiss.com> CABIN PROC…" at bounding box center [768, 424] width 640 height 657
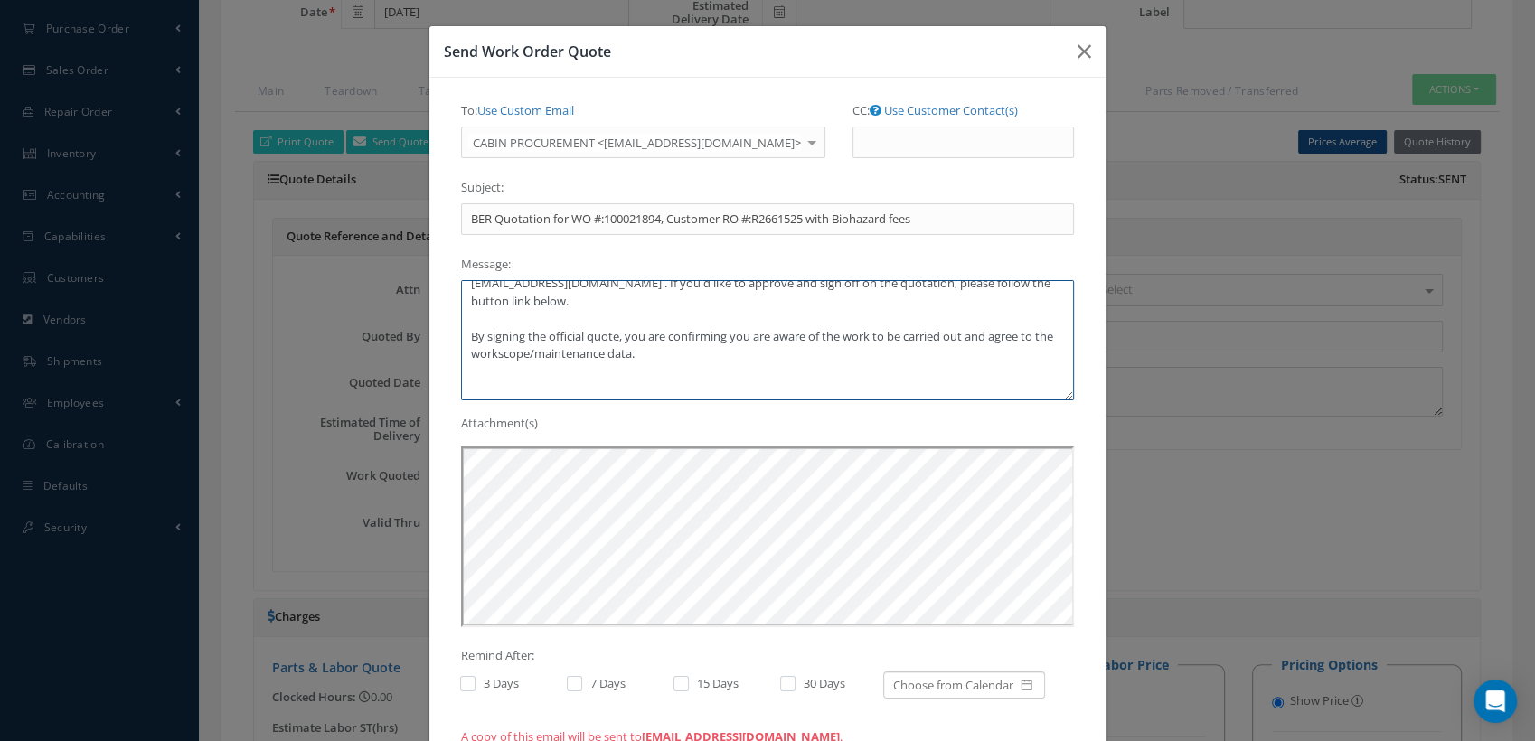
drag, startPoint x: 672, startPoint y: 357, endPoint x: 444, endPoint y: 327, distance: 229.8
click at [448, 327] on div "To: Use Custom Email CABIN PROCUREMENT <cabin.procurement@swiss.com> CABIN PROC…" at bounding box center [768, 424] width 640 height 657
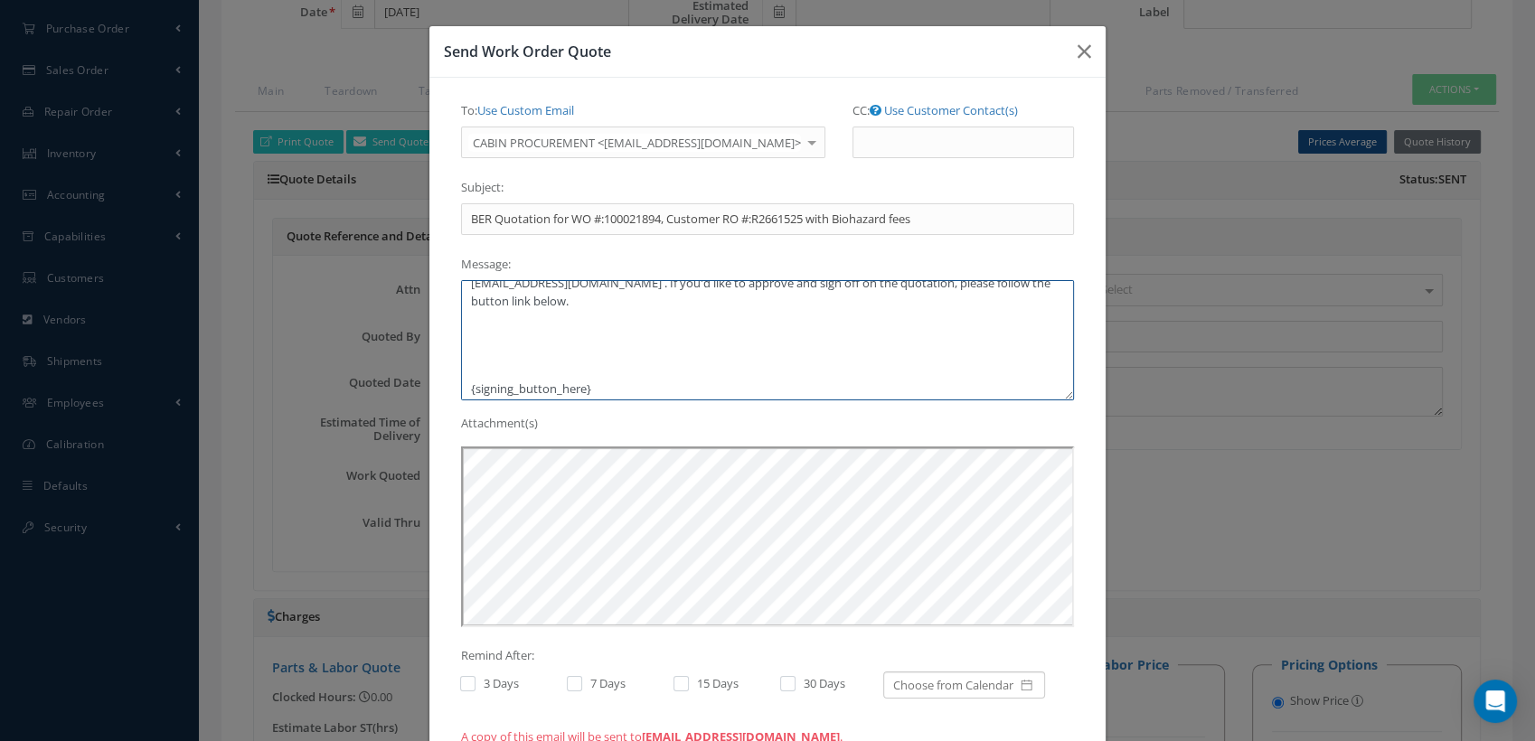
scroll to position [0, 0]
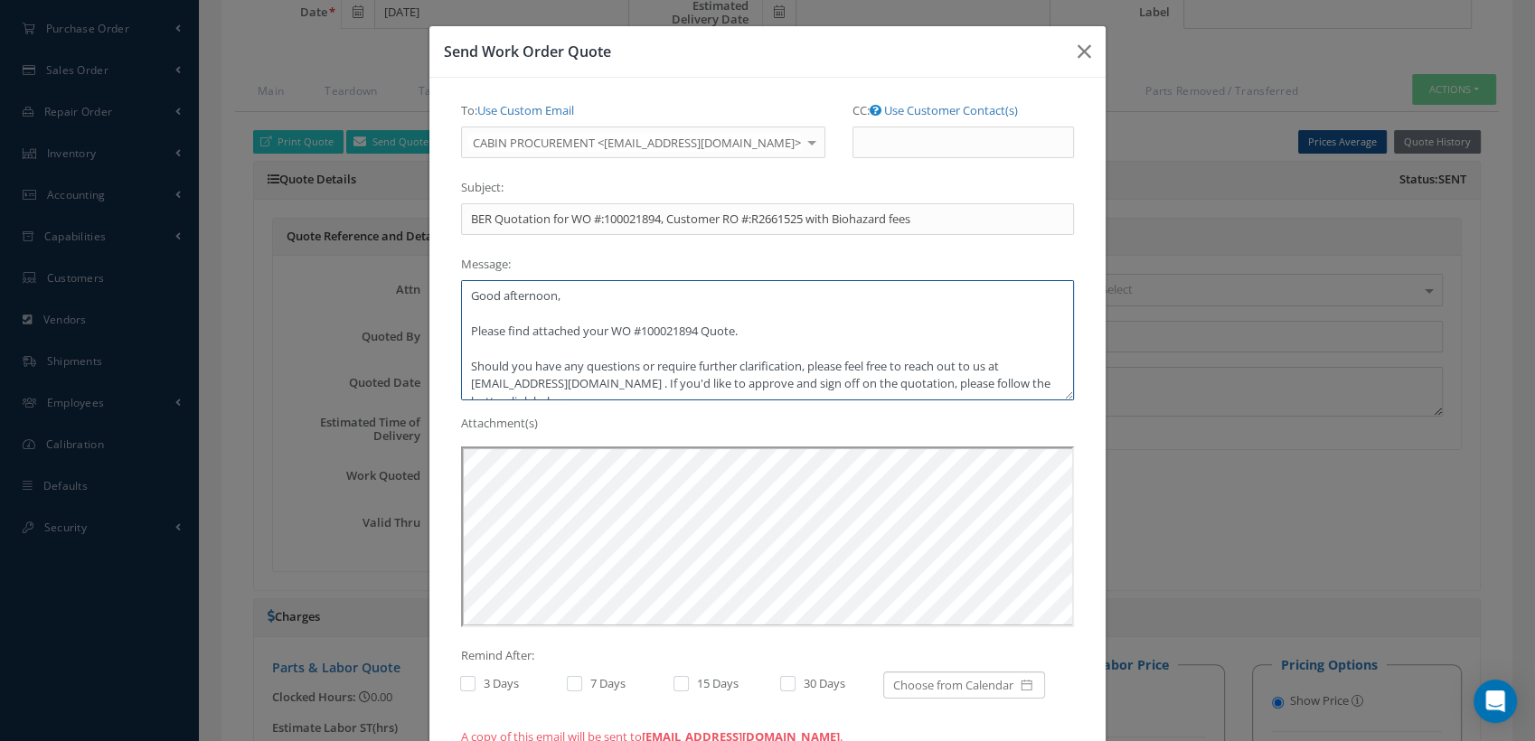
click at [618, 379] on textarea "Good afternoon, Please find attached your WO #100021894 Quote. Should you have …" at bounding box center [767, 340] width 613 height 120
click at [618, 381] on textarea "Good afternoon, Please find attached your WO #100021894 Quote. Should you have …" at bounding box center [767, 340] width 613 height 120
click at [619, 381] on textarea "Good afternoon, Please find attached your WO #100021894 Quote. Should you have …" at bounding box center [767, 340] width 613 height 120
click at [751, 385] on textarea "Good afternoon, Please find attached your WO #100021894 Quote. Should you have …" at bounding box center [767, 340] width 613 height 120
drag, startPoint x: 515, startPoint y: 300, endPoint x: 937, endPoint y: 379, distance: 428.6
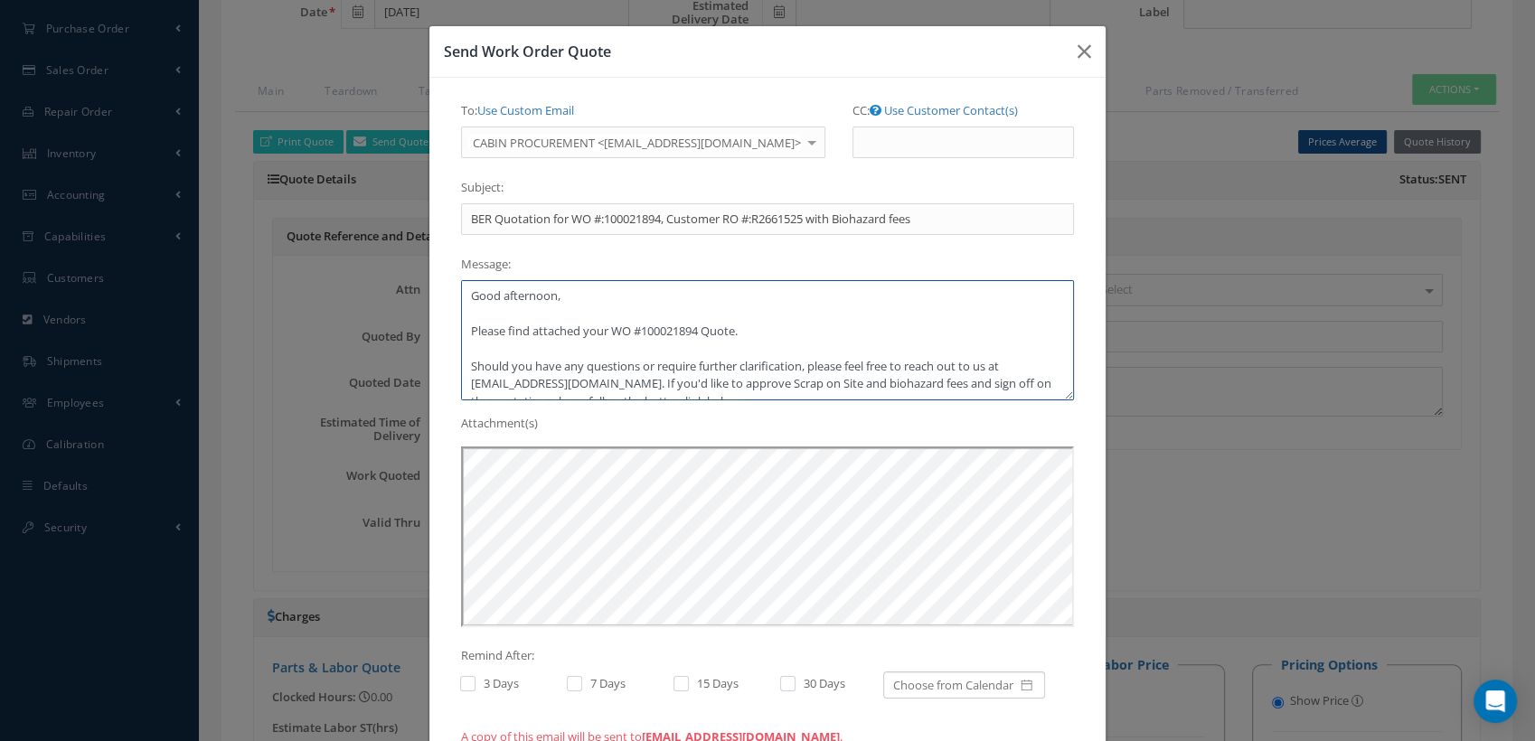
click at [937, 379] on textarea "Good afternoon, Please find attached your WO #100021894 Quote. Should you have …" at bounding box center [767, 340] width 613 height 120
click at [607, 326] on textarea "Good afternoon, Please find attached your WO #100021894 Quote. Should you have …" at bounding box center [767, 340] width 613 height 120
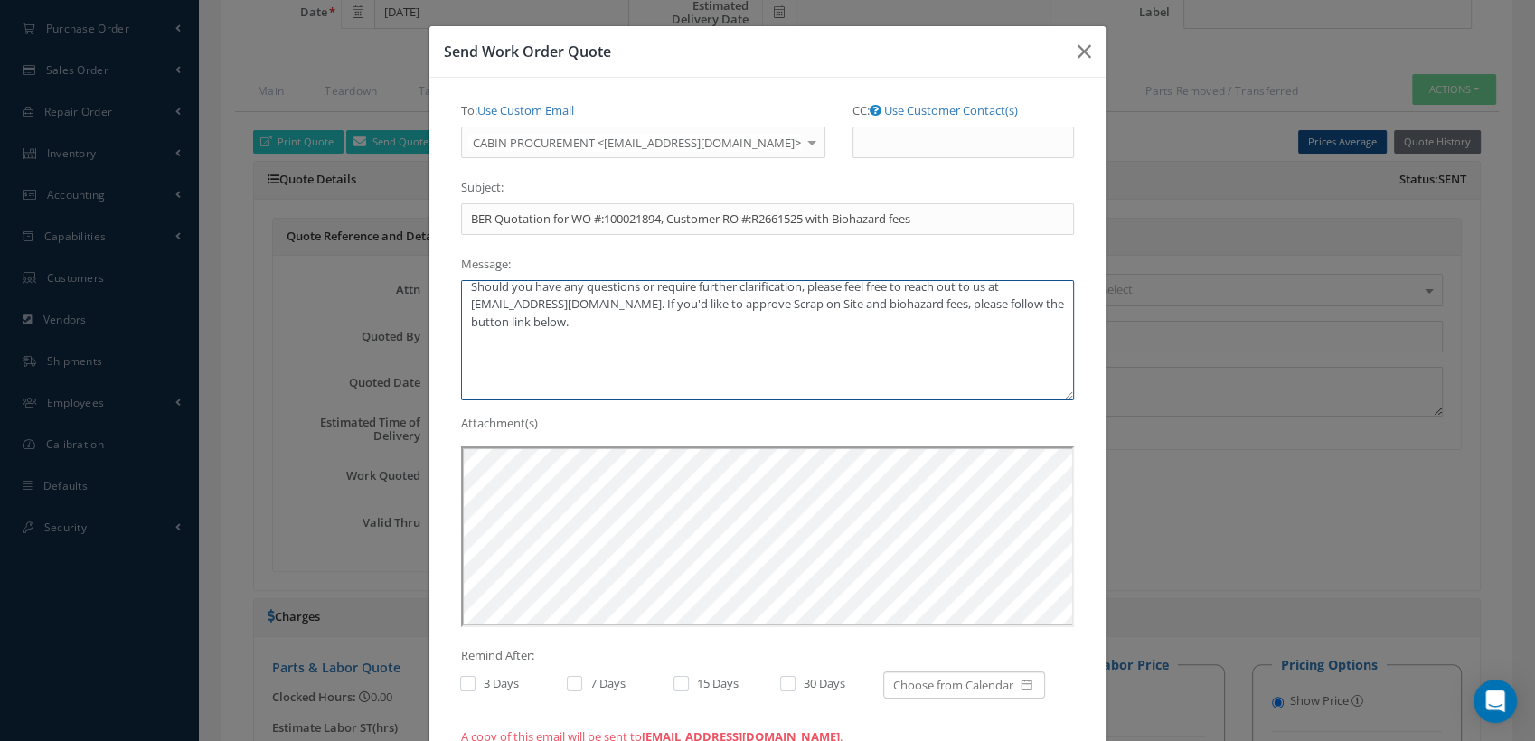
scroll to position [175, 0]
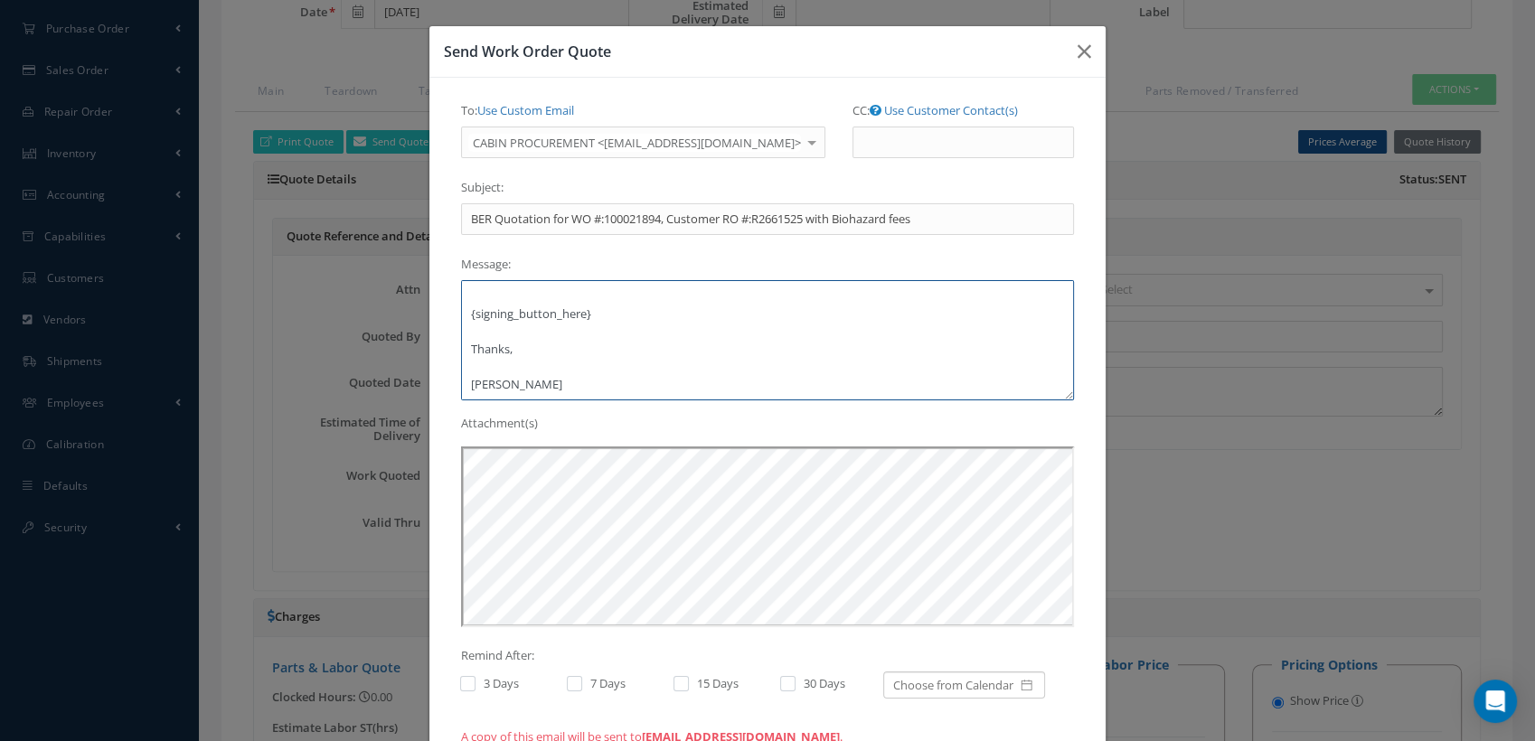
click at [464, 354] on textarea "Good afternoon, Please find attached your BER WO #100021894 Quote. Should you h…" at bounding box center [767, 340] width 613 height 120
type textarea "Good afternoon, Please find attached your BER WO #100021894 Quote. Should you h…"
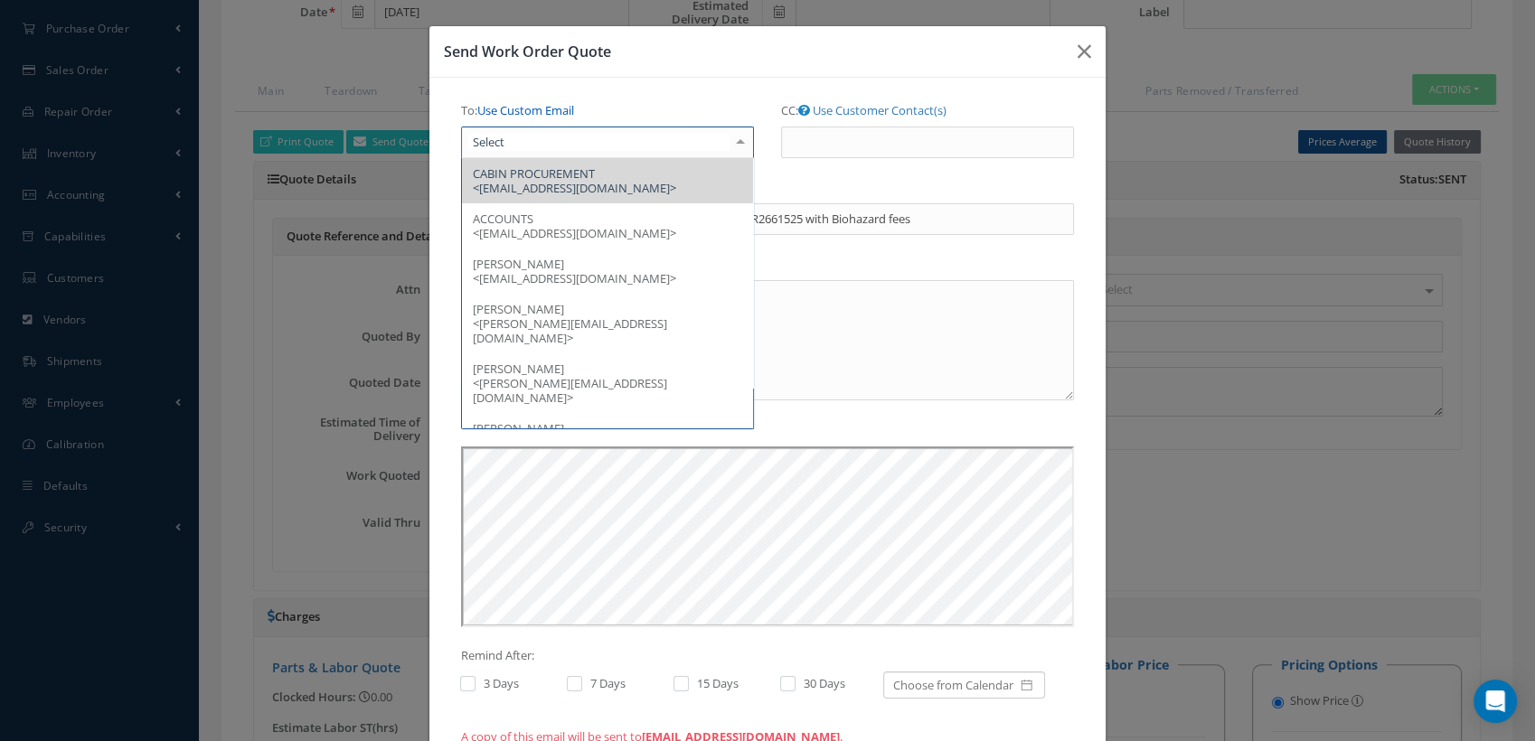
click at [552, 112] on link "Use Custom Email" at bounding box center [525, 110] width 97 height 16
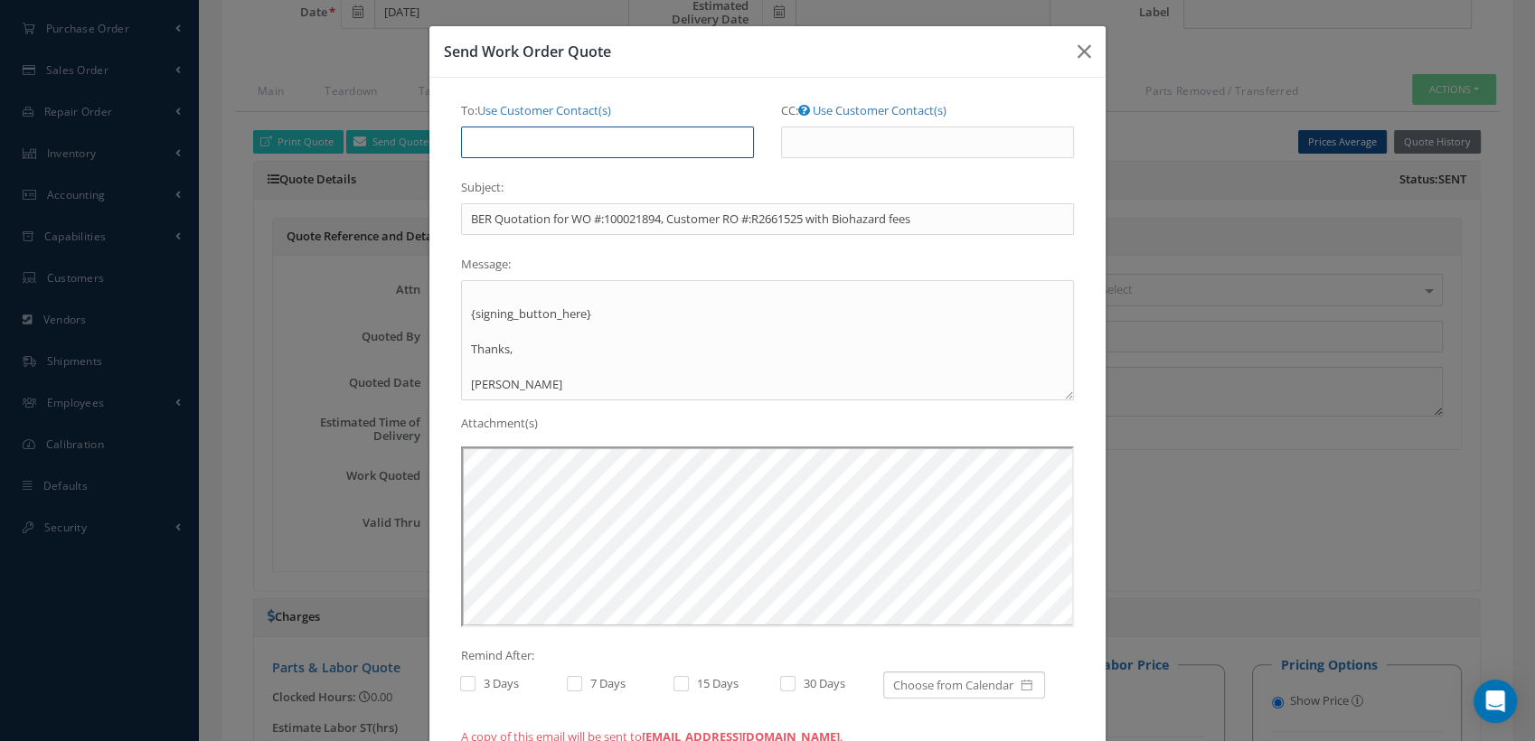
click at [557, 131] on input "To:" at bounding box center [607, 143] width 293 height 33
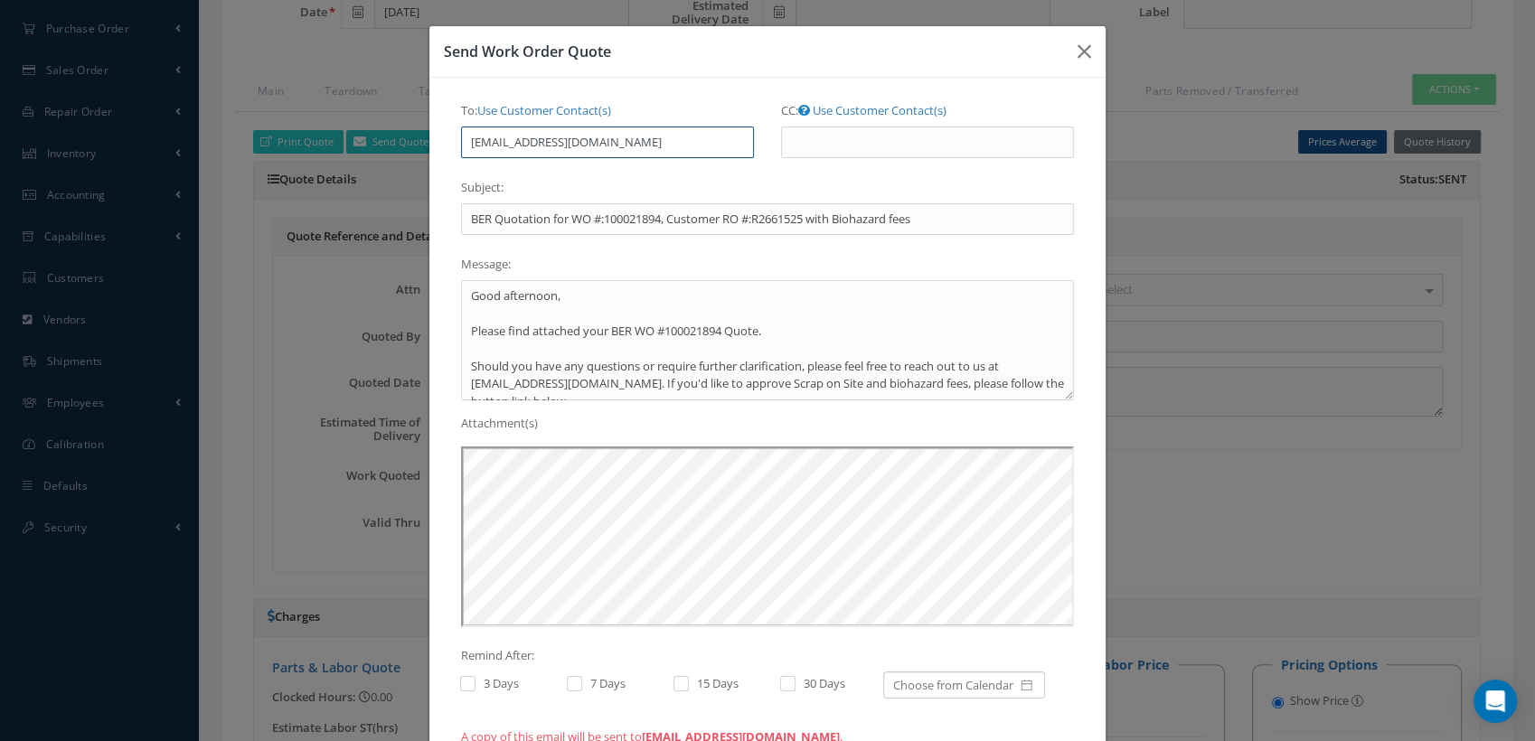
type input "clare@cab.aero"
drag, startPoint x: 613, startPoint y: 382, endPoint x: 901, endPoint y: 367, distance: 288.8
click at [901, 367] on textarea "Good afternoon, Please find attached your BER WO #100021894 Quote. Should you h…" at bounding box center [767, 340] width 613 height 120
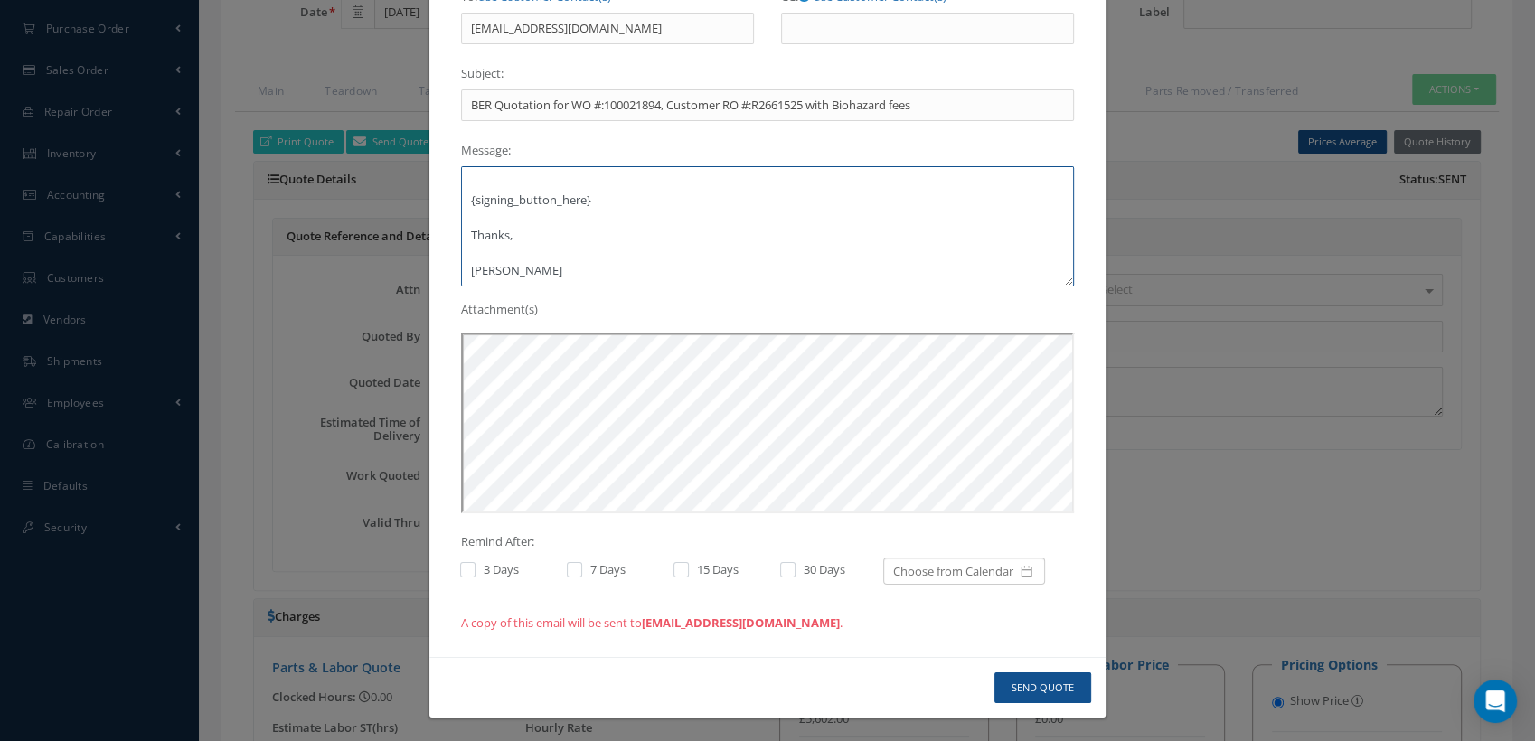
scroll to position [116, 0]
click at [468, 232] on textarea "Good afternoon, Please find attached your BER WO #100021894 Quote. Should you h…" at bounding box center [767, 225] width 613 height 120
type textarea "Good afternoon, Please find attached your BER WO #100021894 Quote. Should you h…"
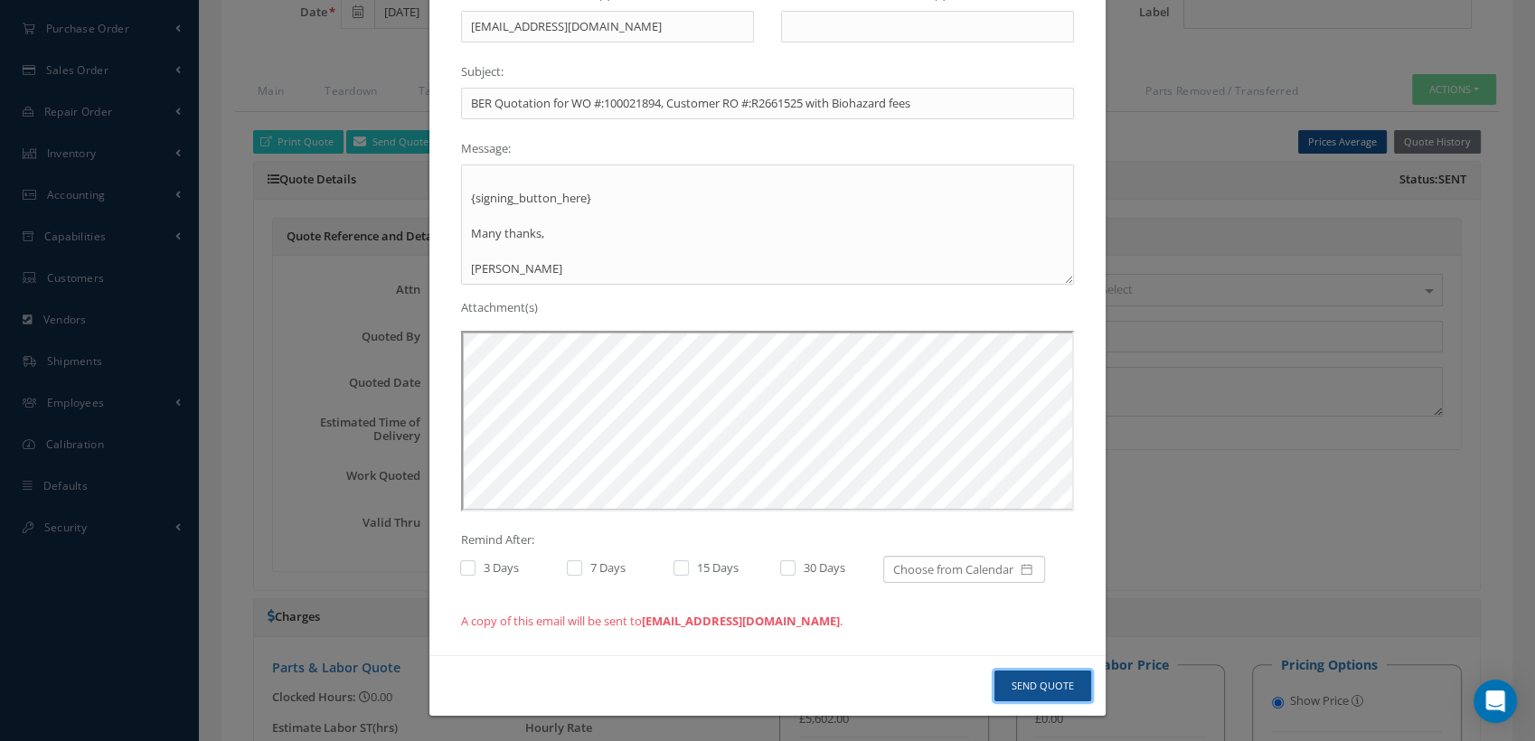
click at [1034, 692] on button "Send Quote" at bounding box center [1043, 687] width 97 height 32
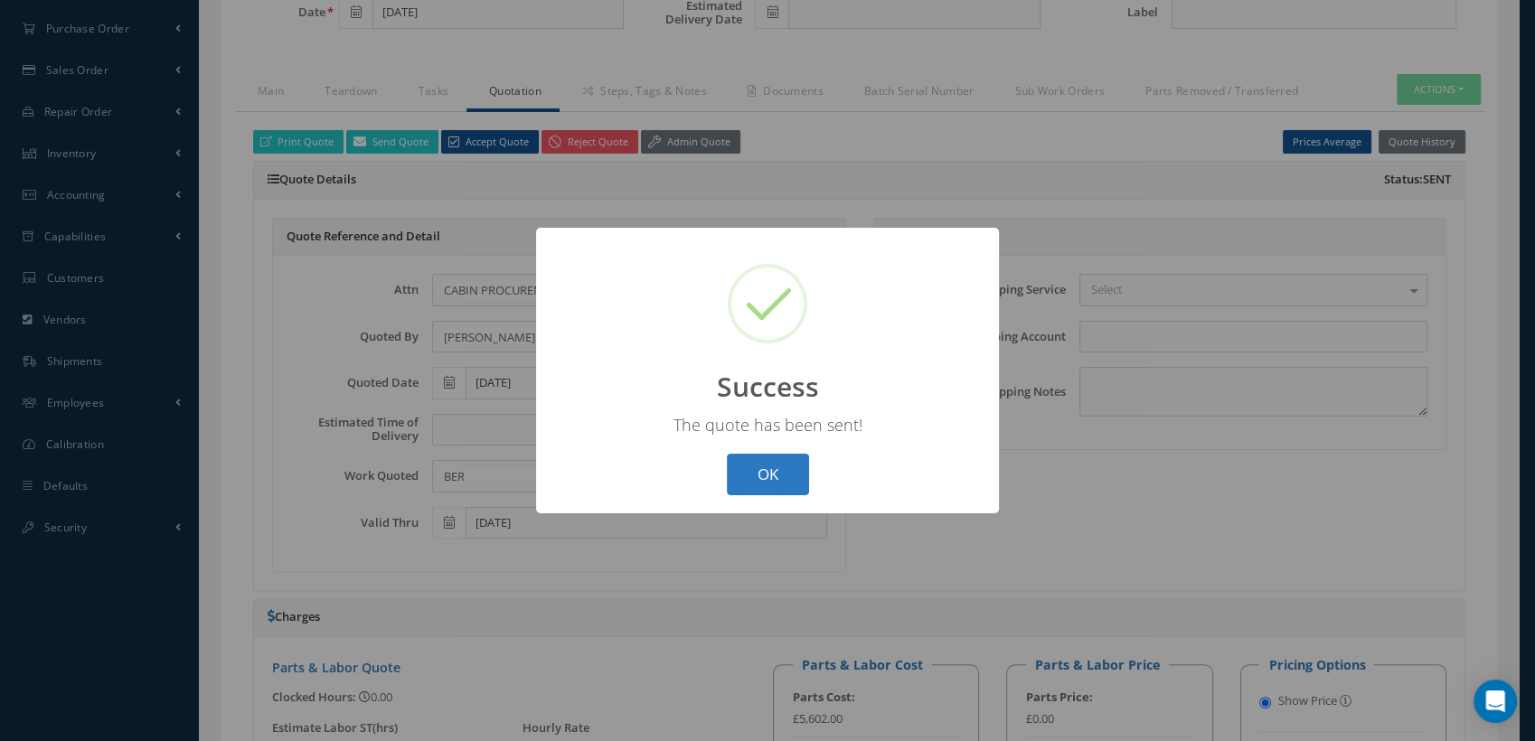
click at [752, 471] on button "OK" at bounding box center [768, 475] width 82 height 42
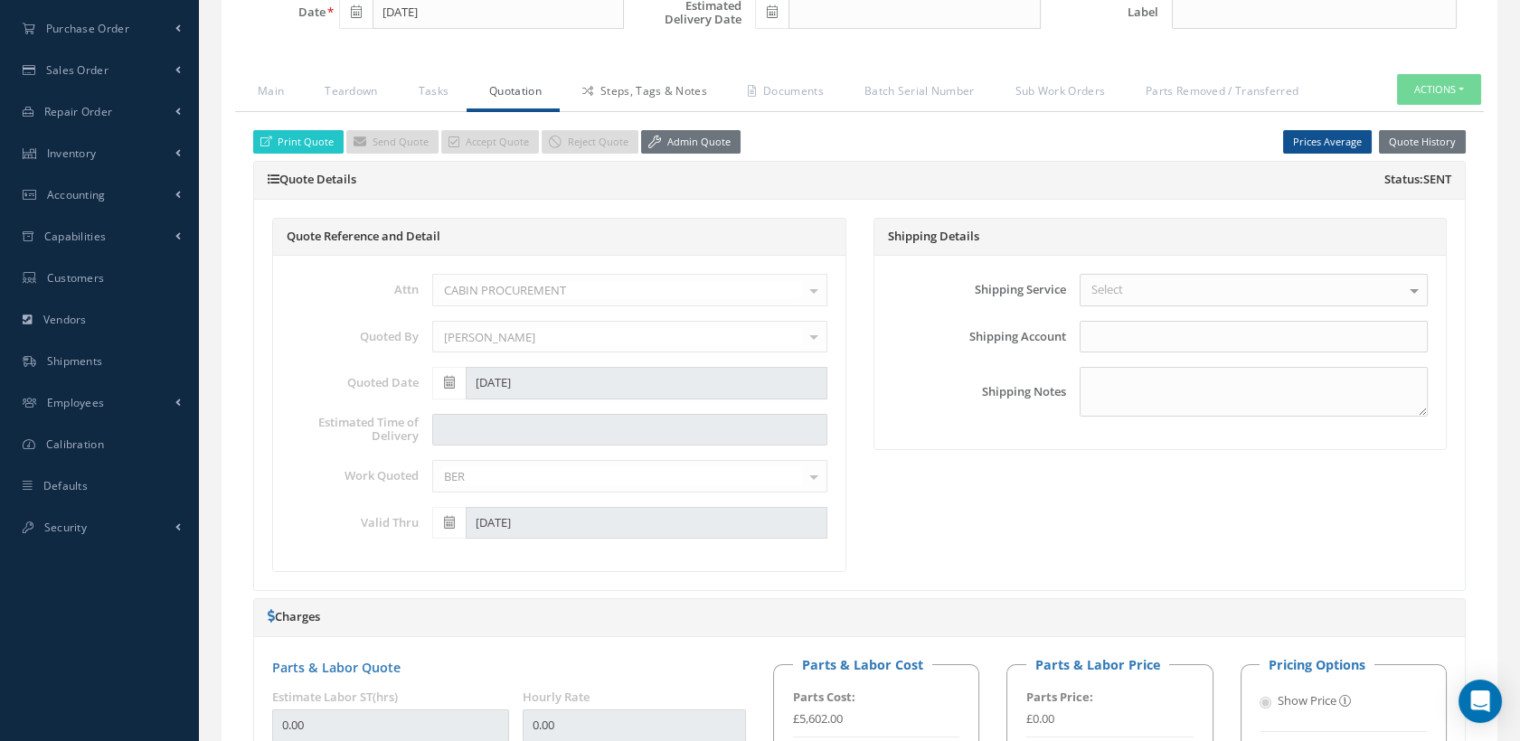
click at [664, 101] on link "Steps, Tags & Notes" at bounding box center [642, 93] width 165 height 38
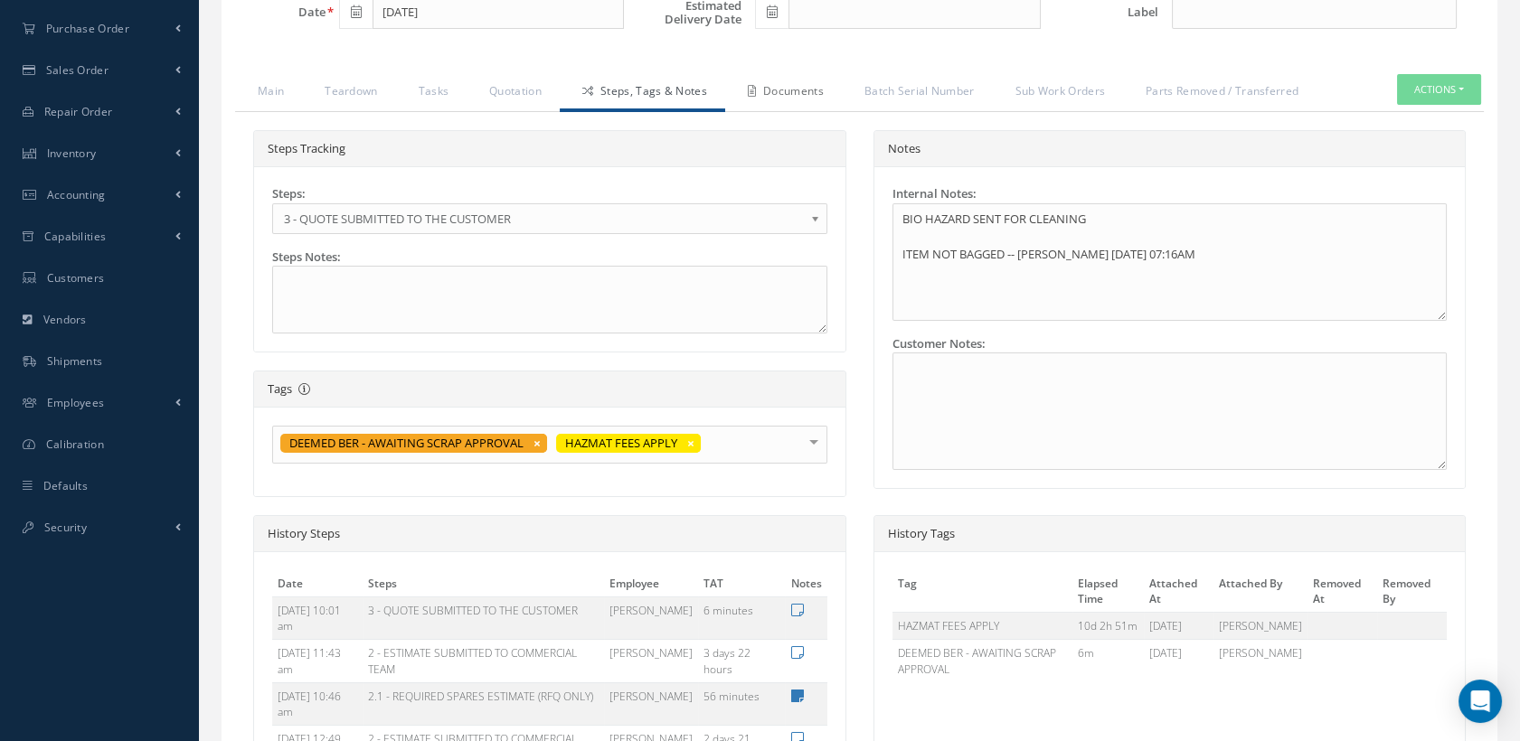
click at [809, 99] on link "Documents" at bounding box center [783, 93] width 117 height 38
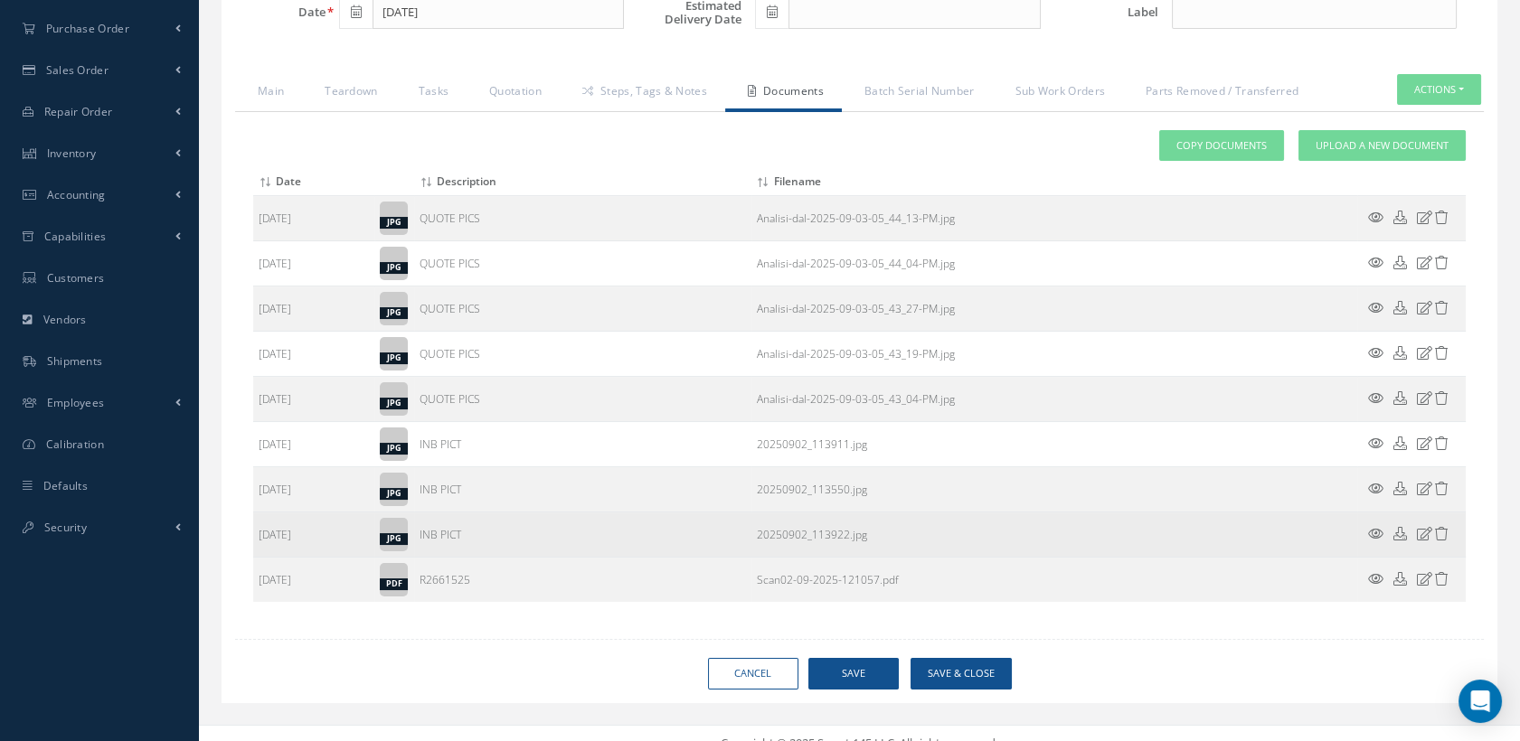
click at [1372, 541] on icon at bounding box center [1375, 534] width 15 height 14
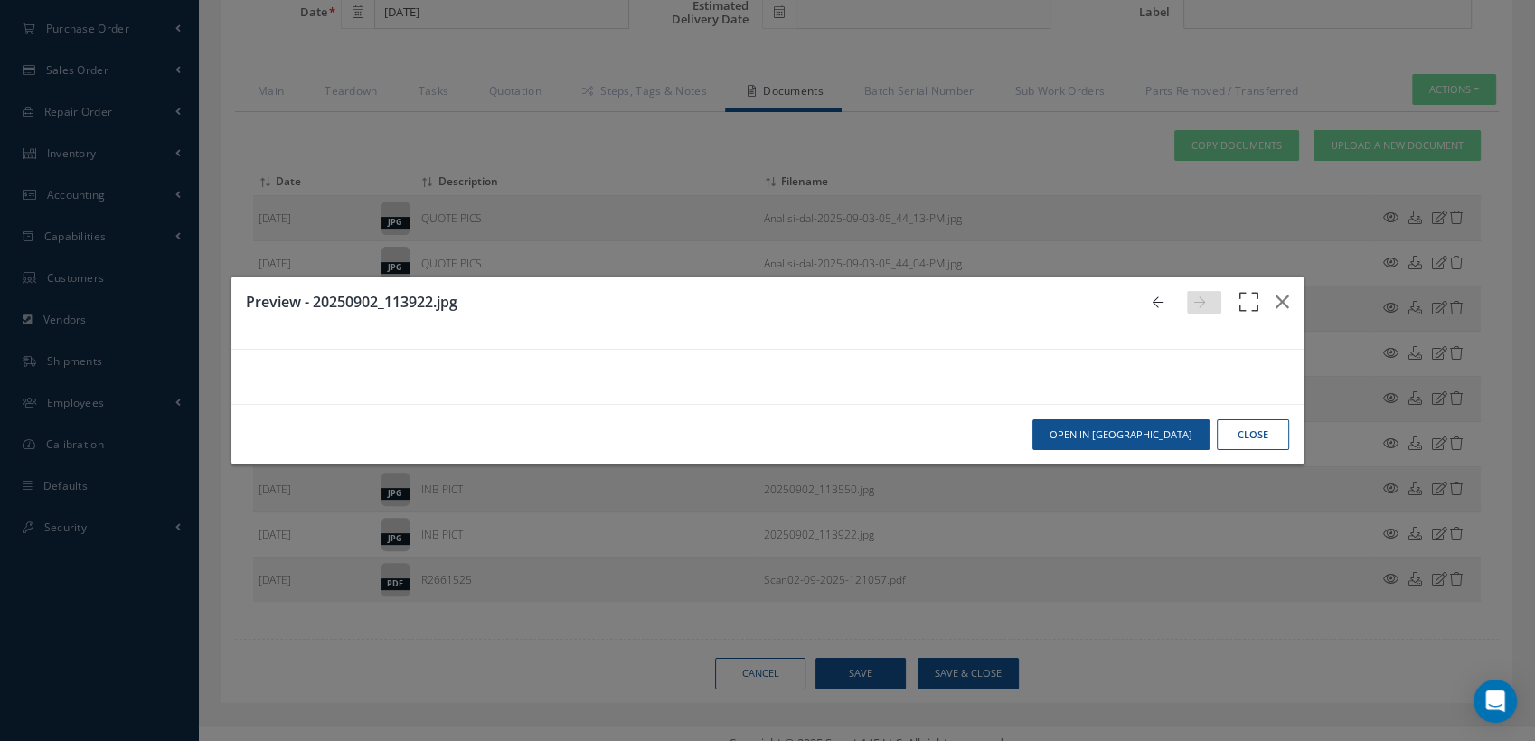
scroll to position [0, 0]
click at [1276, 291] on icon "button" at bounding box center [1283, 302] width 14 height 22
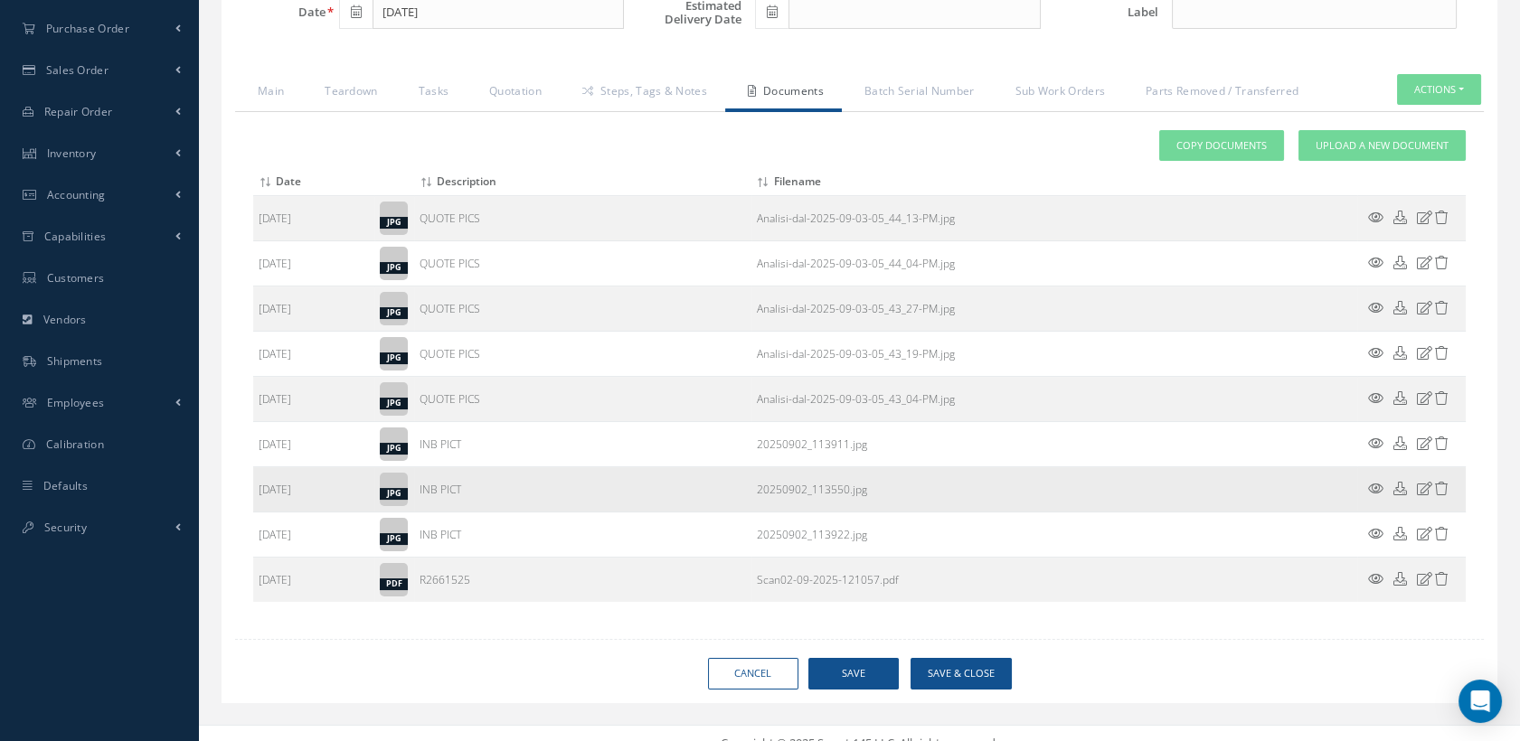
click at [1374, 495] on icon at bounding box center [1375, 489] width 15 height 14
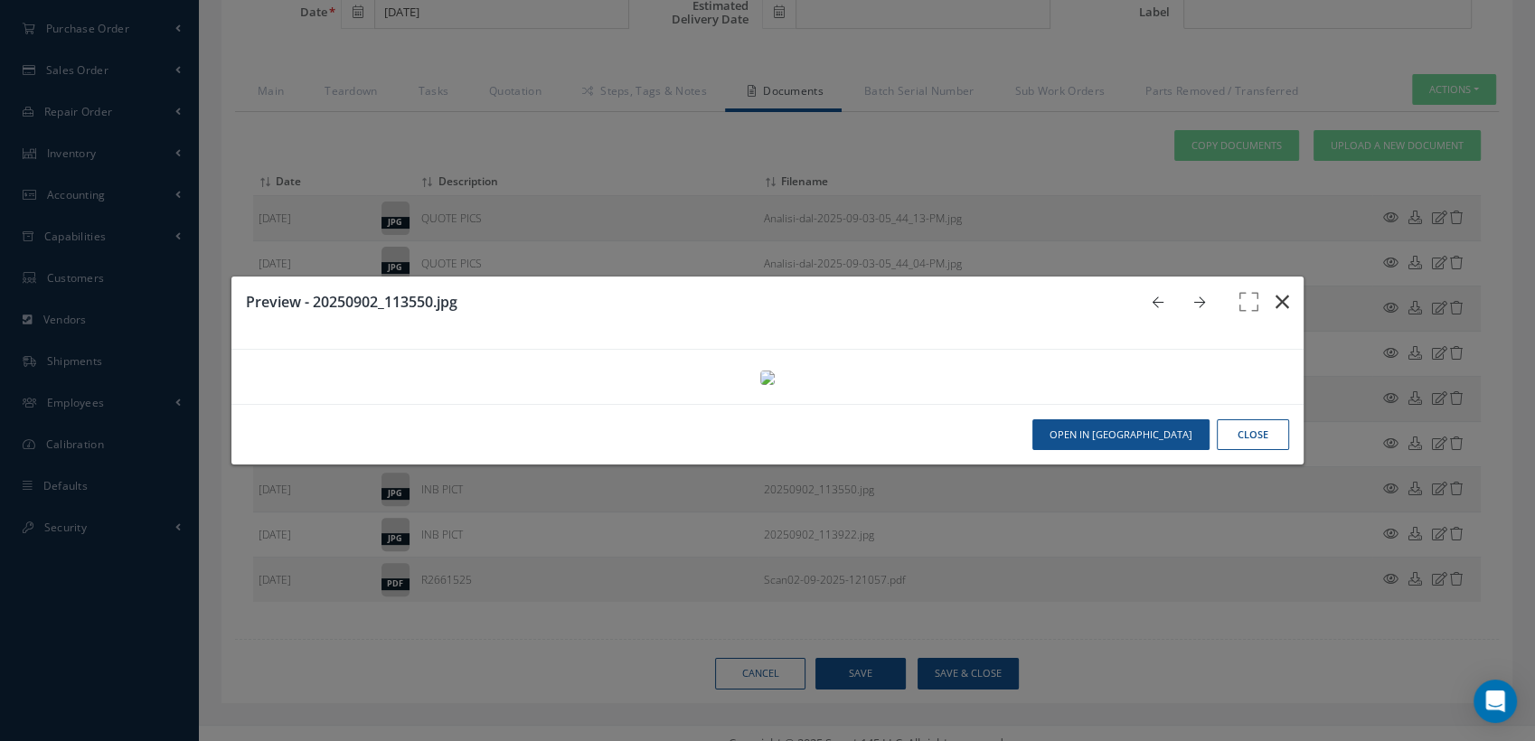
click at [1261, 277] on button "button" at bounding box center [1282, 302] width 42 height 51
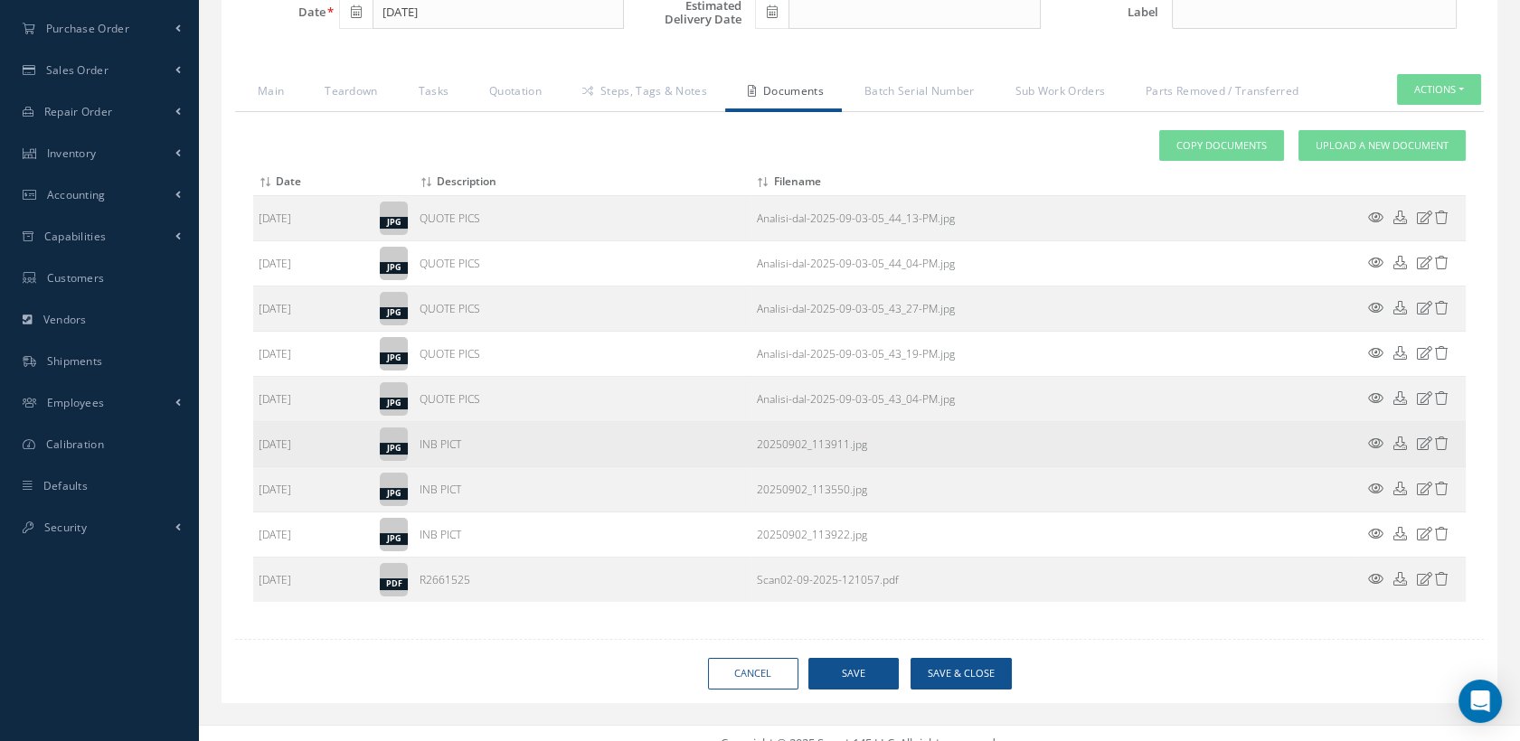
click at [1375, 450] on icon at bounding box center [1375, 444] width 15 height 14
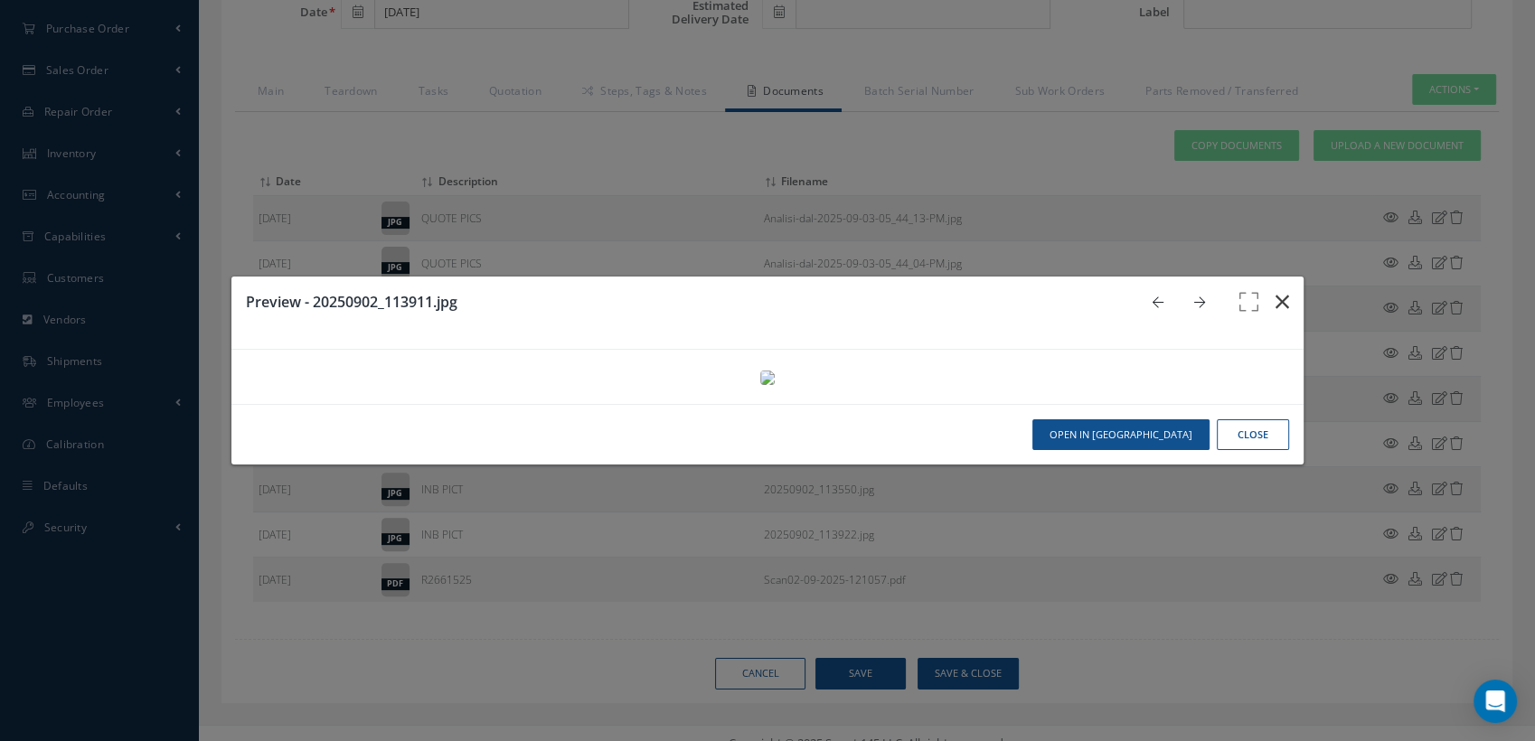
click at [1276, 291] on icon "button" at bounding box center [1283, 302] width 14 height 22
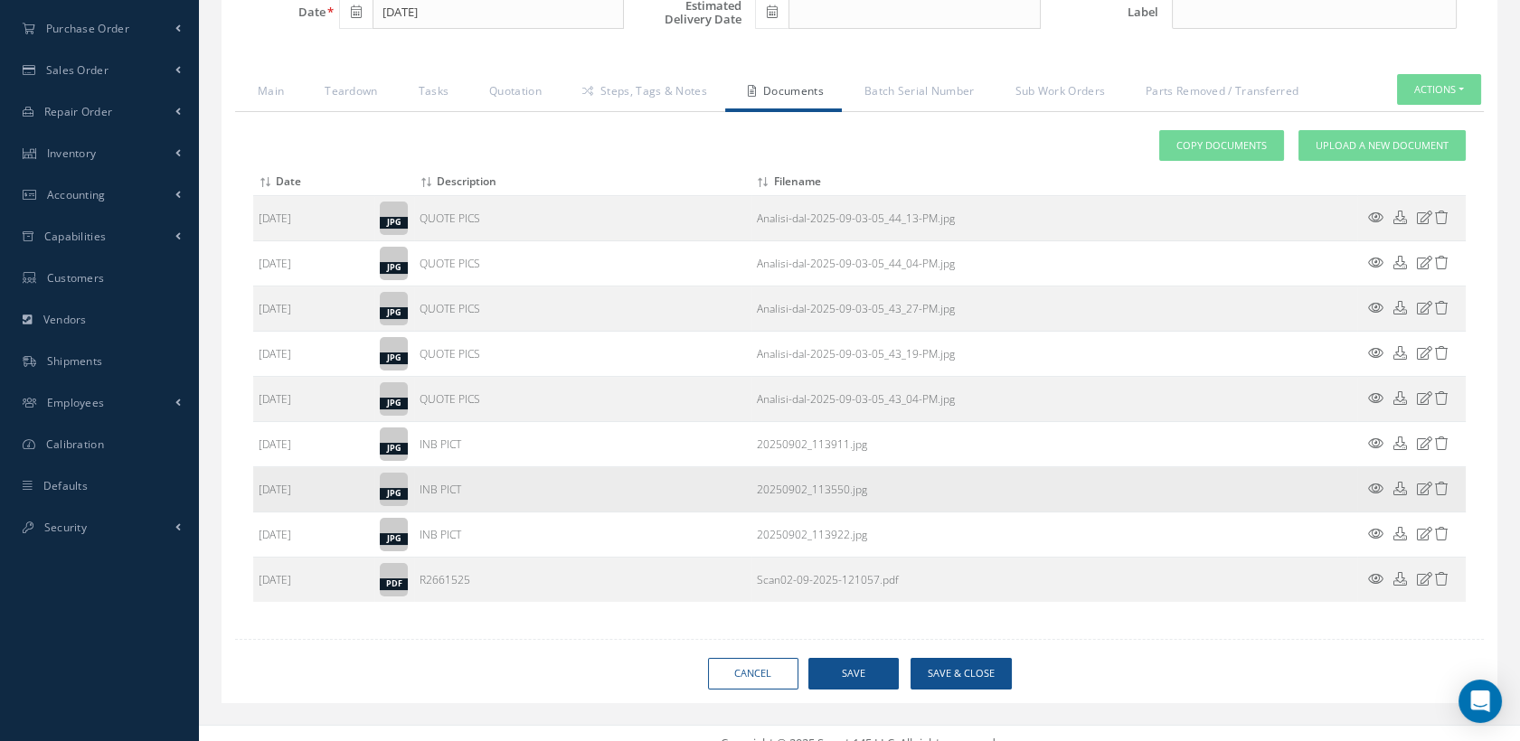
click at [1373, 495] on icon at bounding box center [1375, 489] width 15 height 14
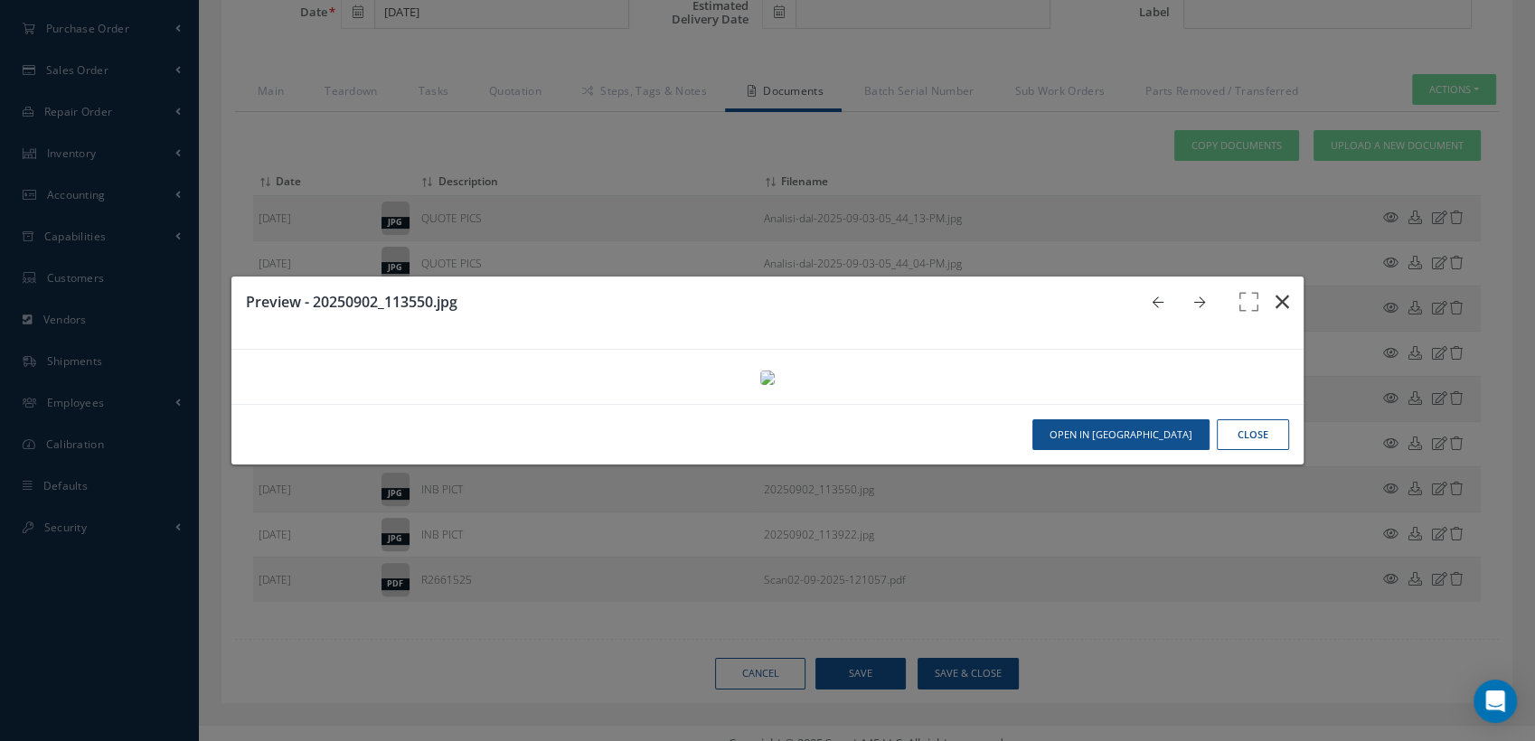
click at [1276, 291] on icon "button" at bounding box center [1283, 302] width 14 height 22
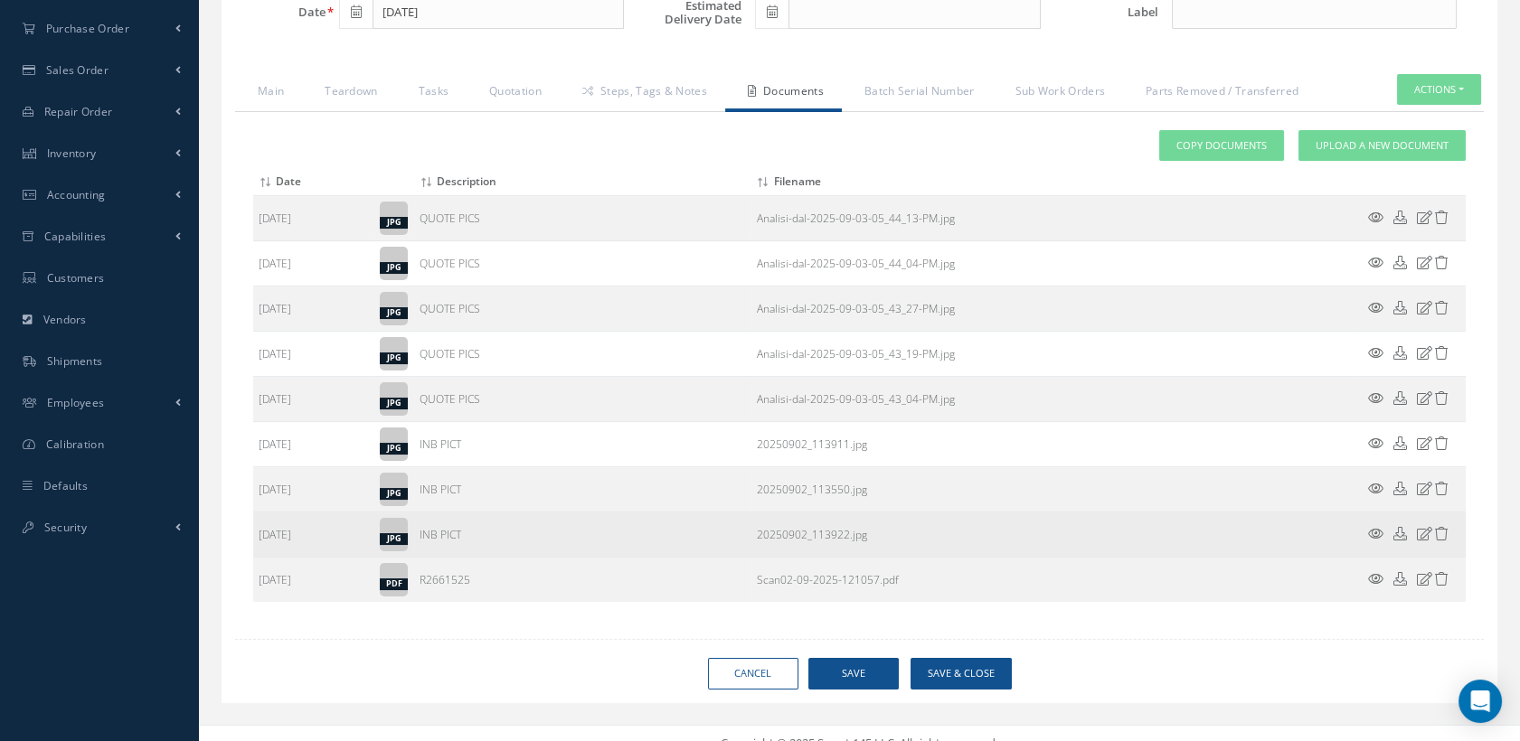
click at [1399, 541] on icon at bounding box center [1400, 534] width 14 height 14
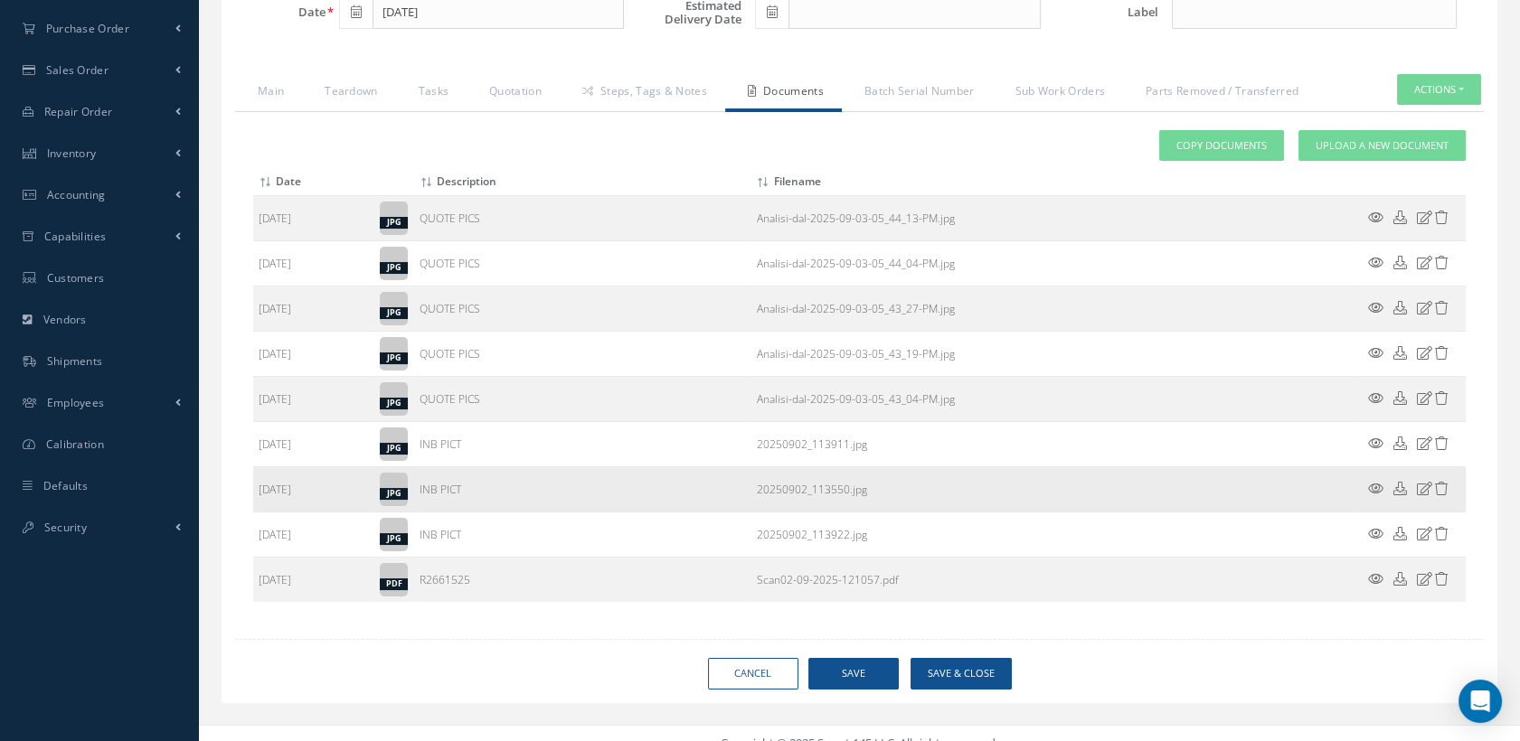
click at [1399, 495] on icon at bounding box center [1400, 489] width 14 height 14
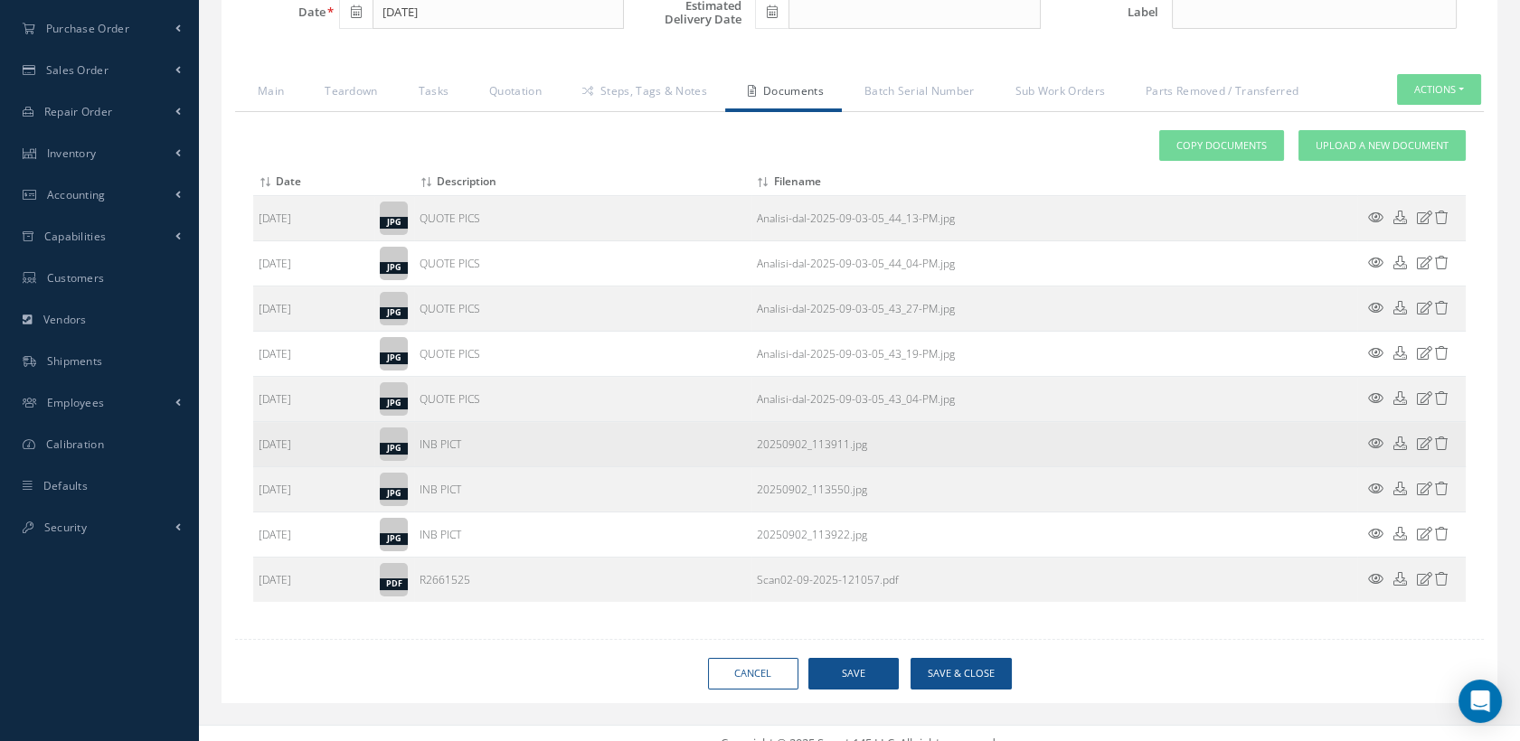
click at [1397, 450] on icon at bounding box center [1400, 444] width 14 height 14
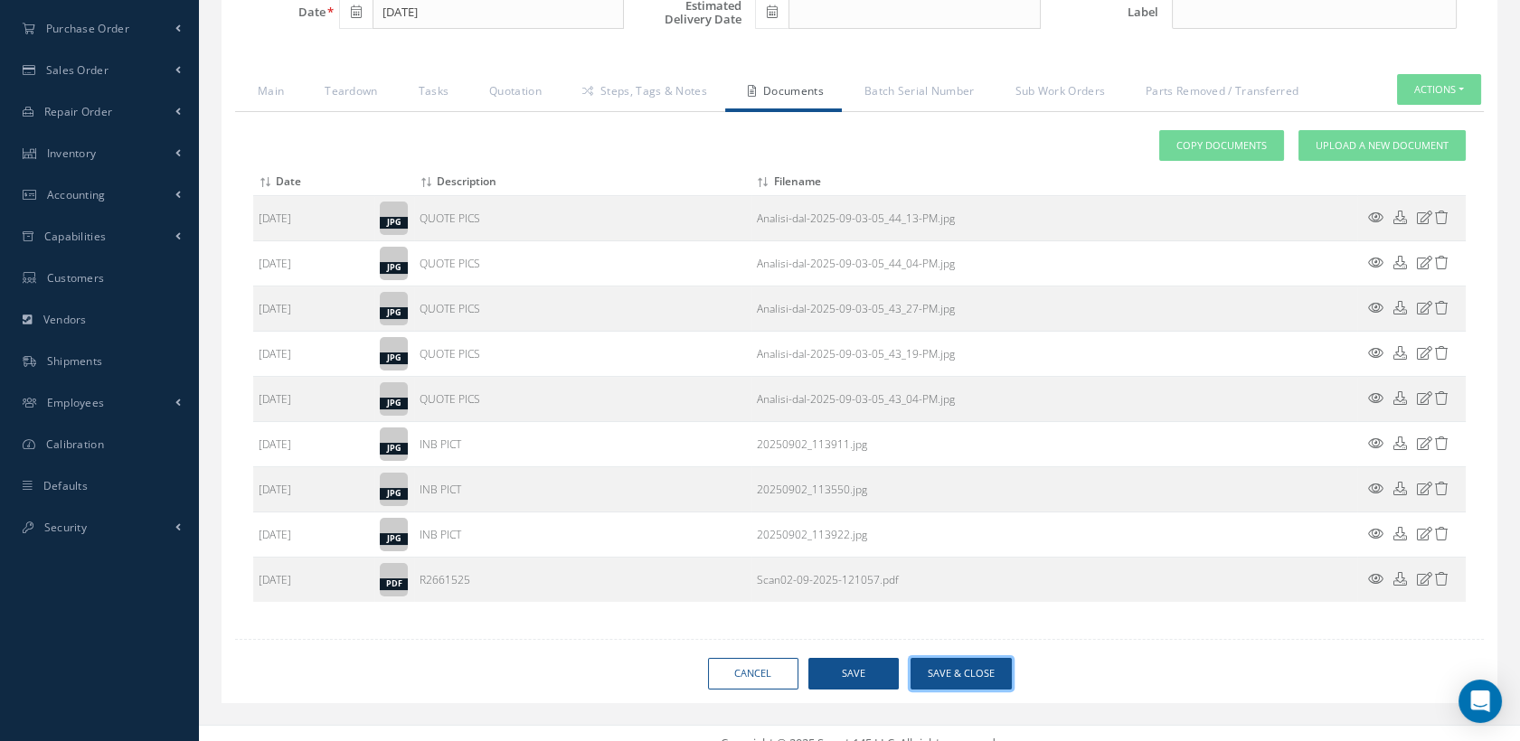
click at [977, 679] on button "Save & Close" at bounding box center [961, 674] width 101 height 32
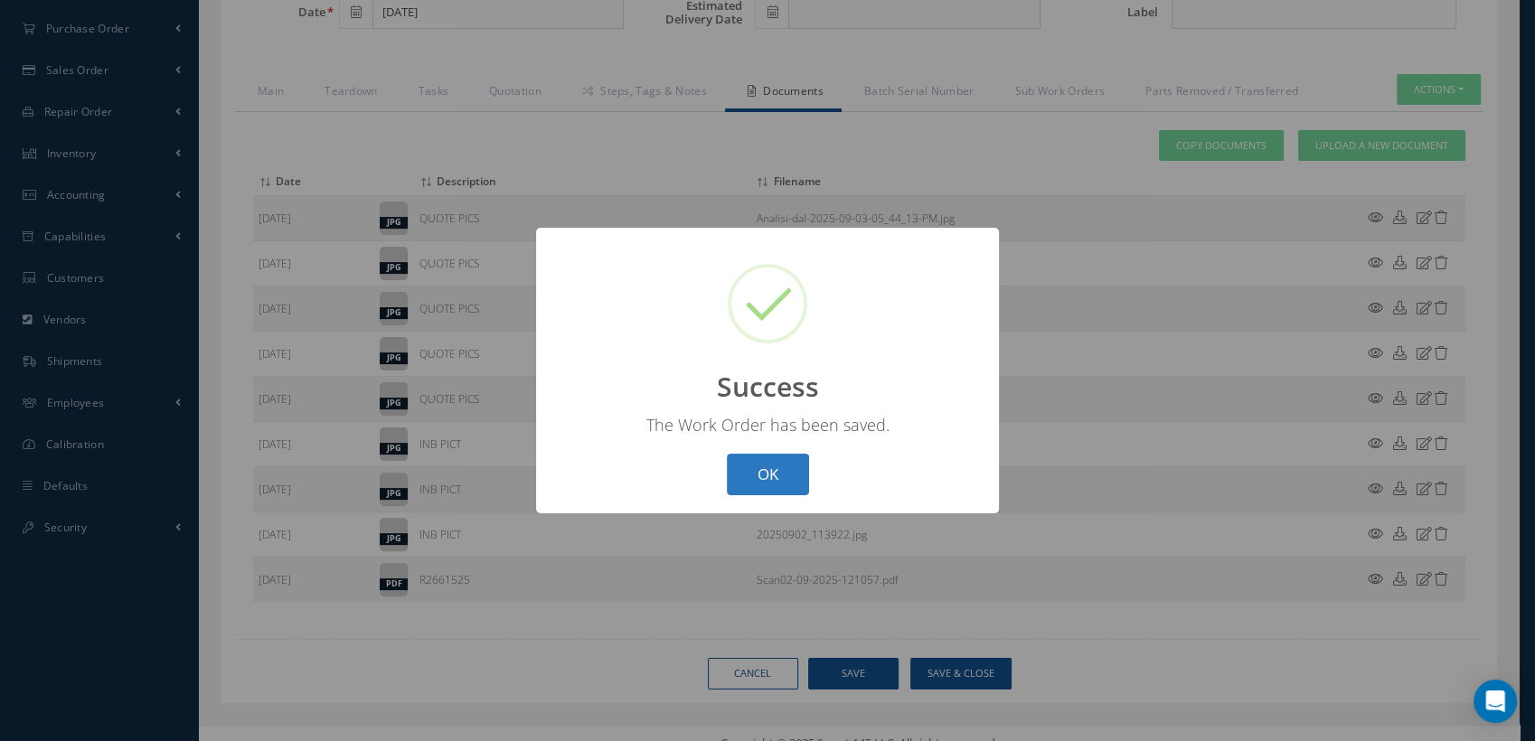
click at [737, 475] on button "OK" at bounding box center [768, 475] width 82 height 42
select select "25"
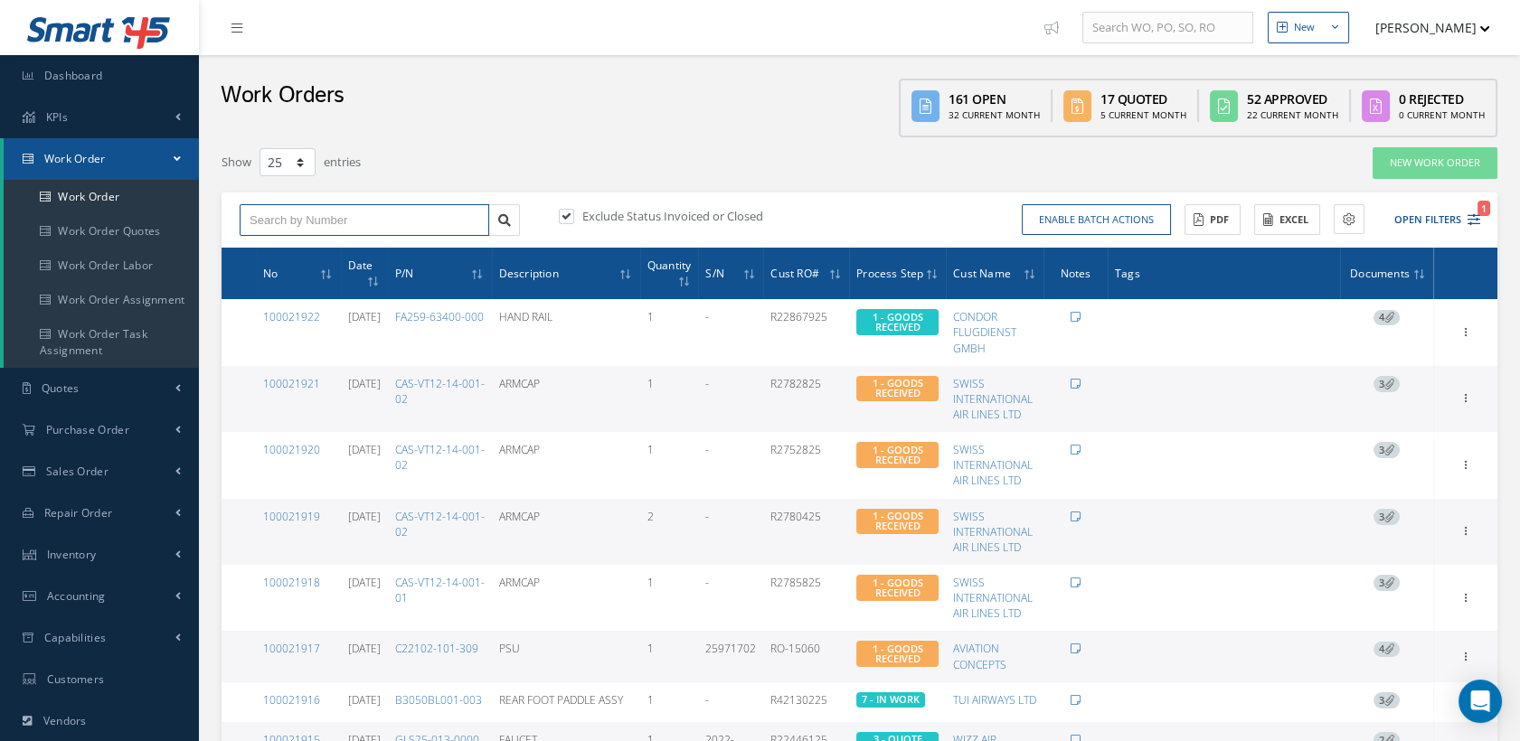
click at [391, 220] on input "text" at bounding box center [365, 220] width 250 height 33
type input "100021894"
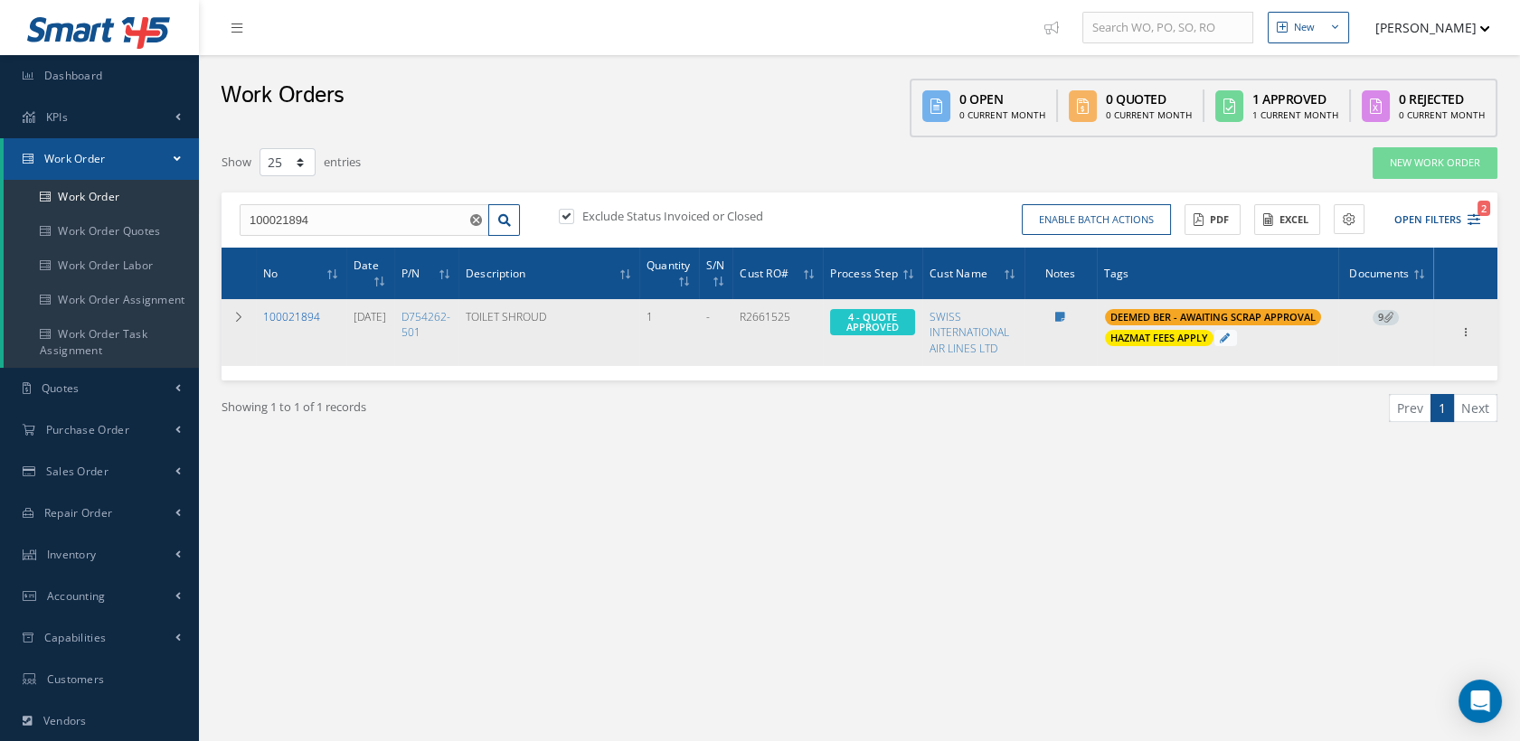
click at [295, 314] on link "100021894" at bounding box center [291, 316] width 57 height 15
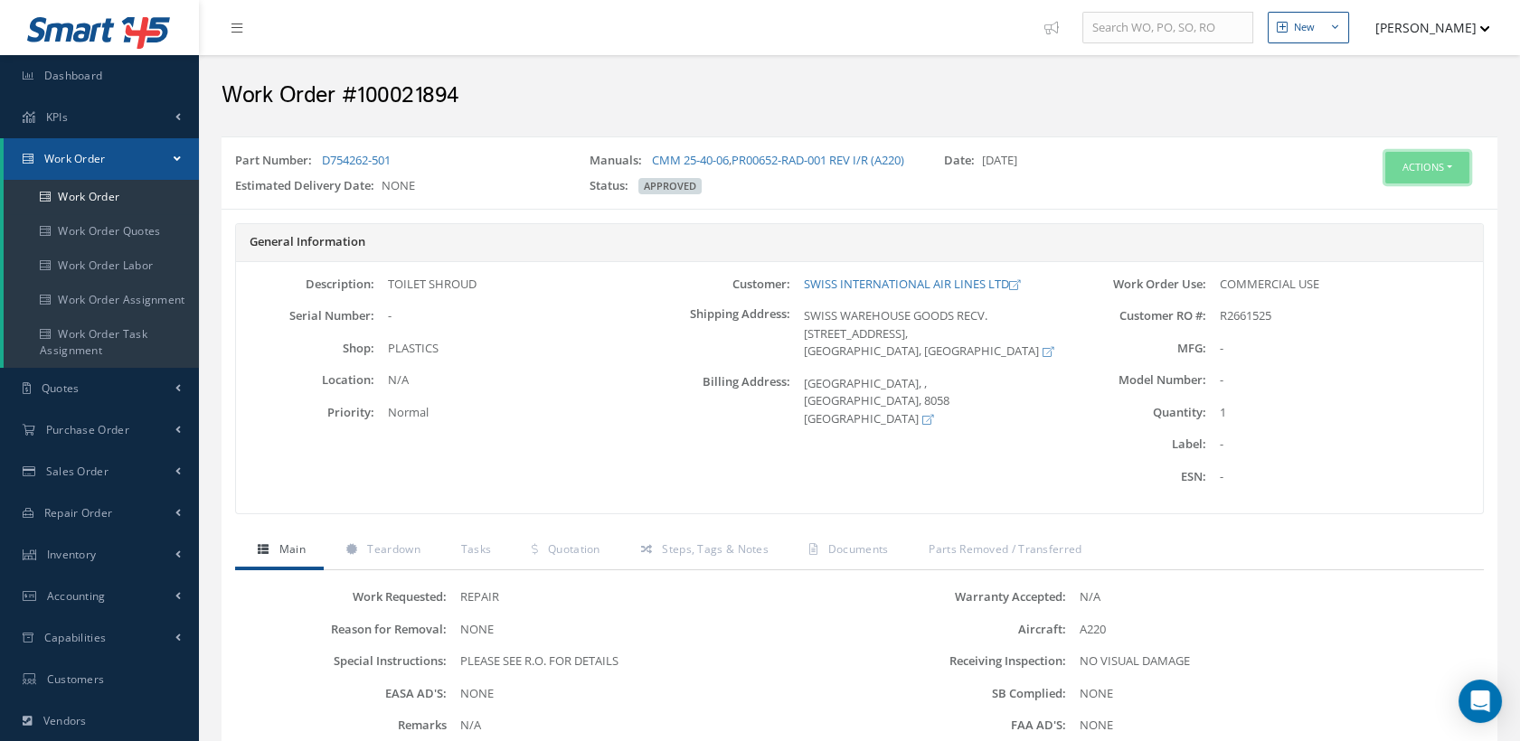
click at [1399, 156] on button "Actions" at bounding box center [1427, 168] width 84 height 32
click at [1348, 200] on icon at bounding box center [1349, 201] width 13 height 10
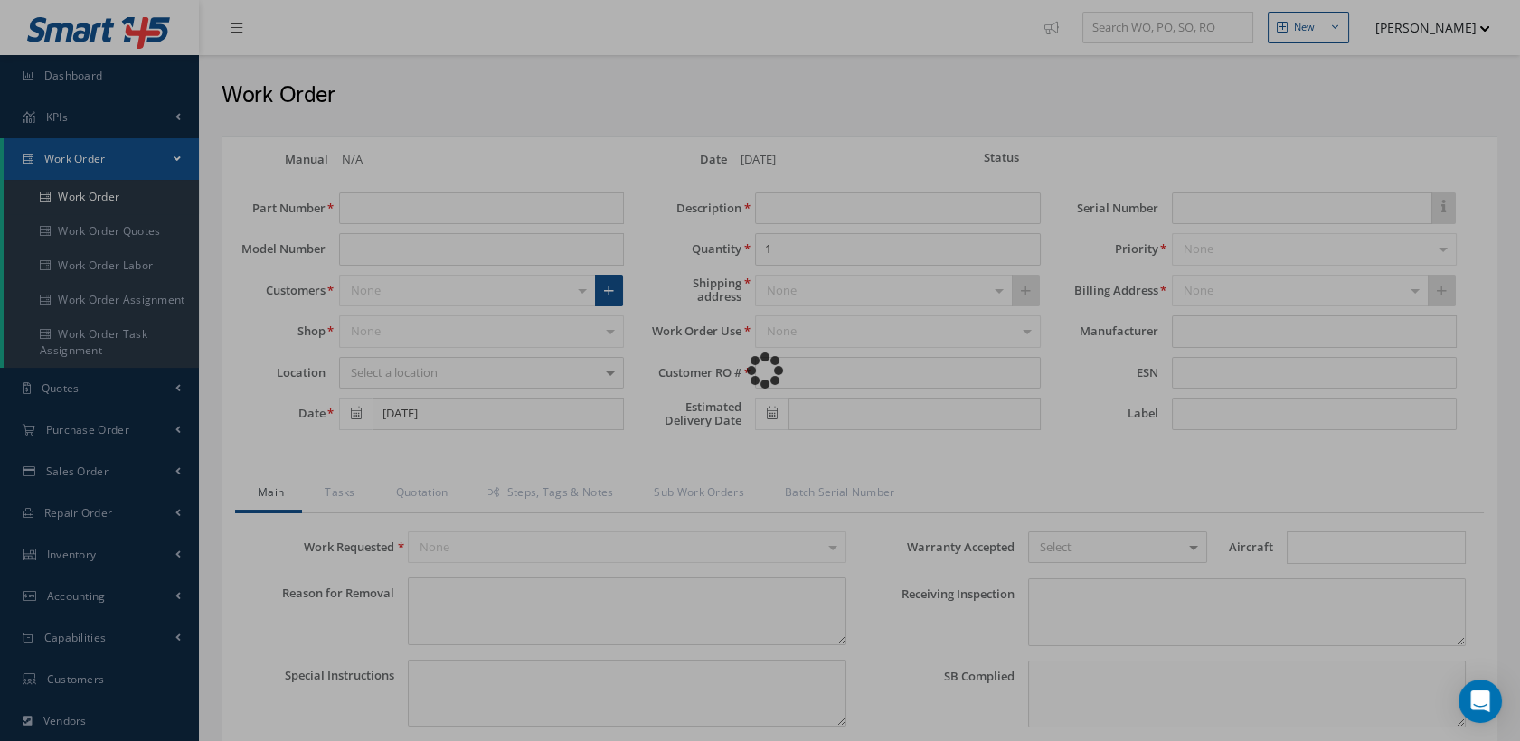
type input "D754262-501"
type input "[DATE]"
type input "TOILET SHROUD"
type input "R2661525"
type textarea "NONE"
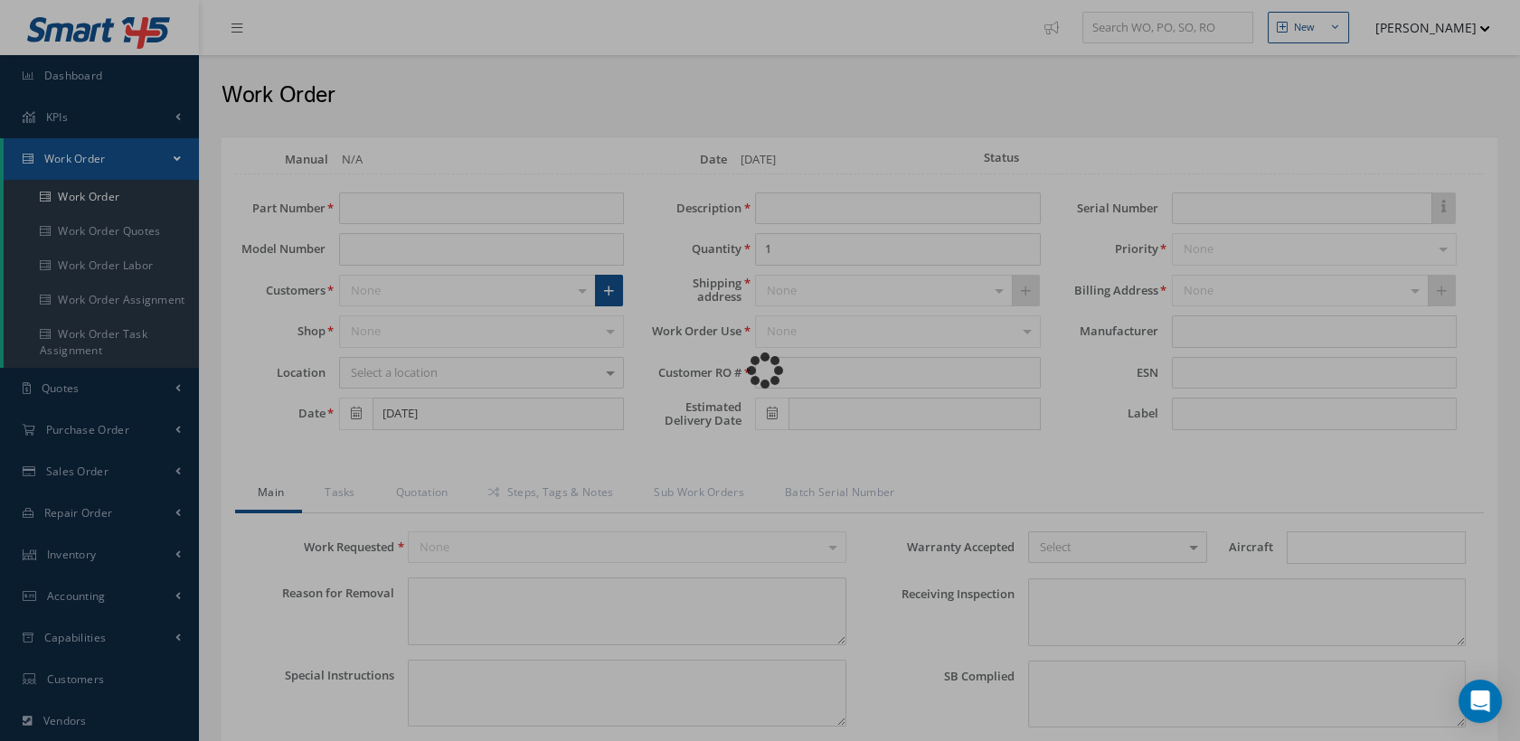
type textarea "PLEASE SEE R.O. FOR DETAILS"
type input "NONE"
type textarea "NO VISUAL DAMAGE"
type textarea "NONE"
type input "NONE"
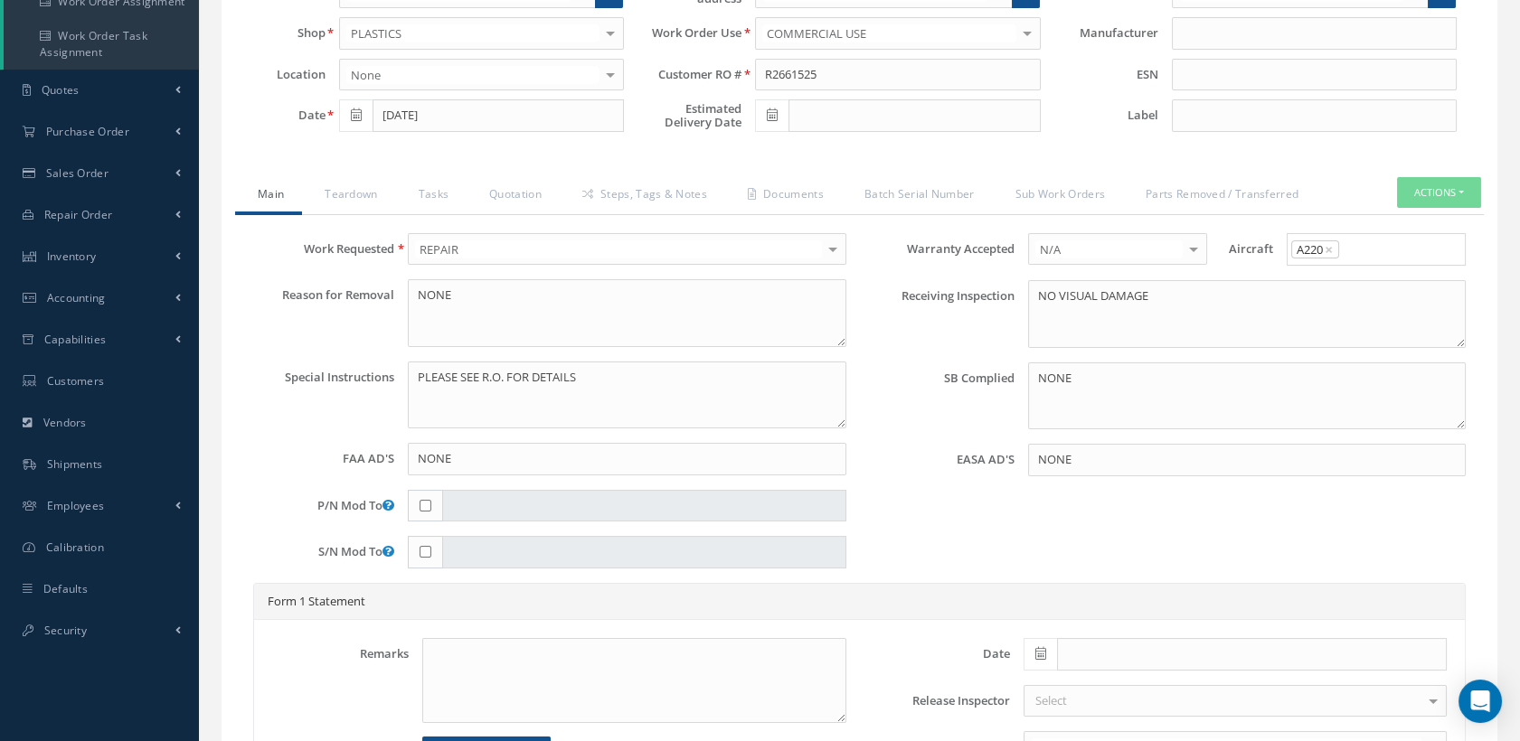
scroll to position [168, 0]
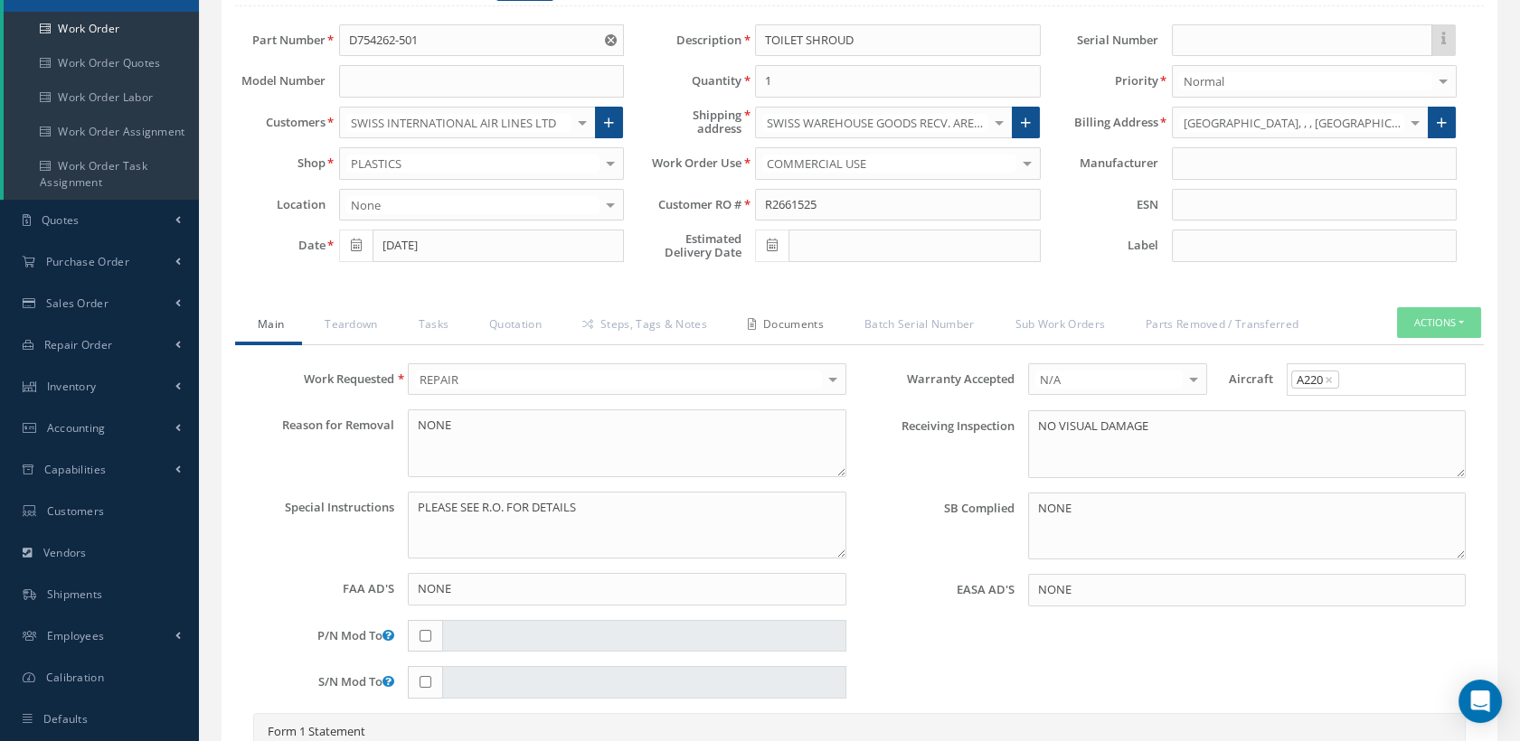
click at [783, 329] on link "Documents" at bounding box center [783, 326] width 117 height 38
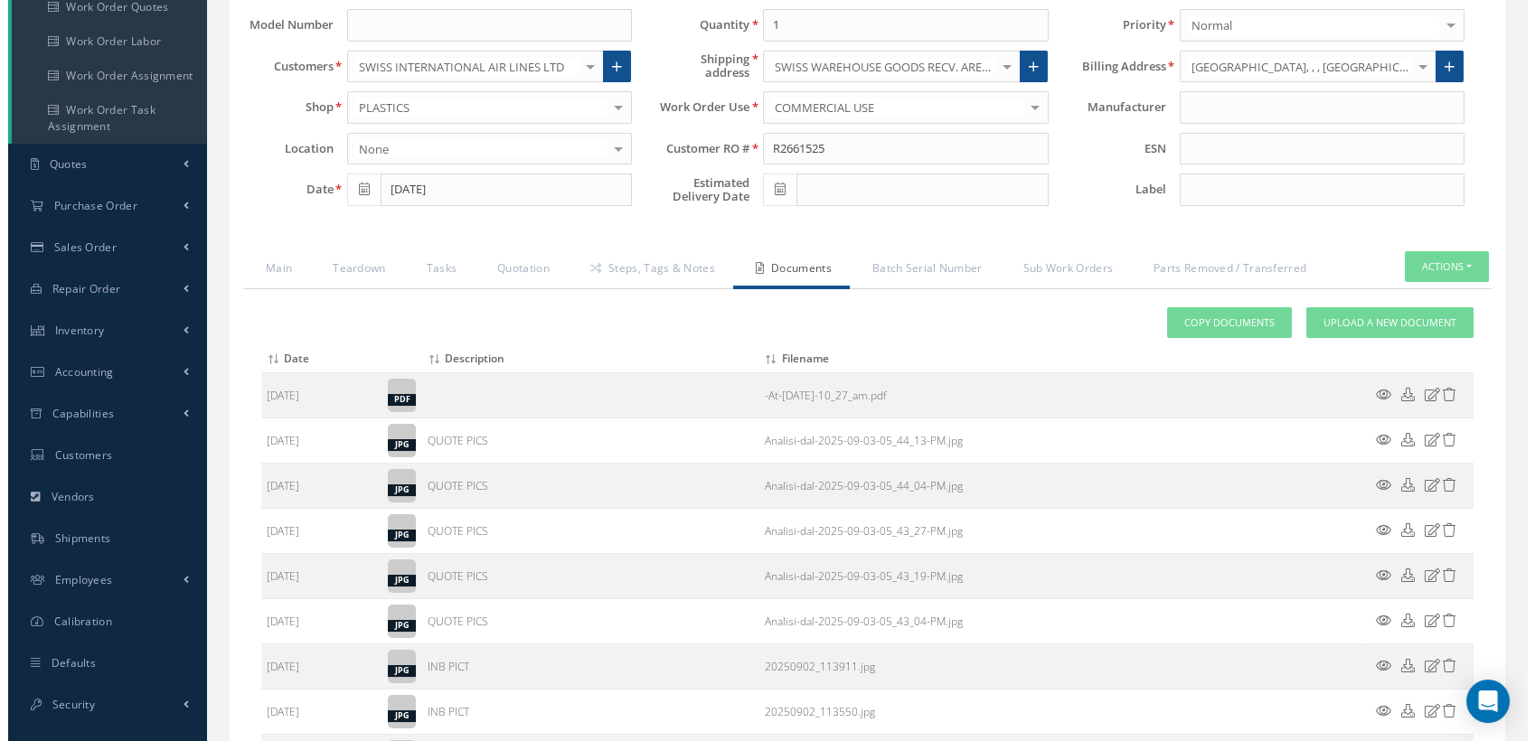
scroll to position [369, 0]
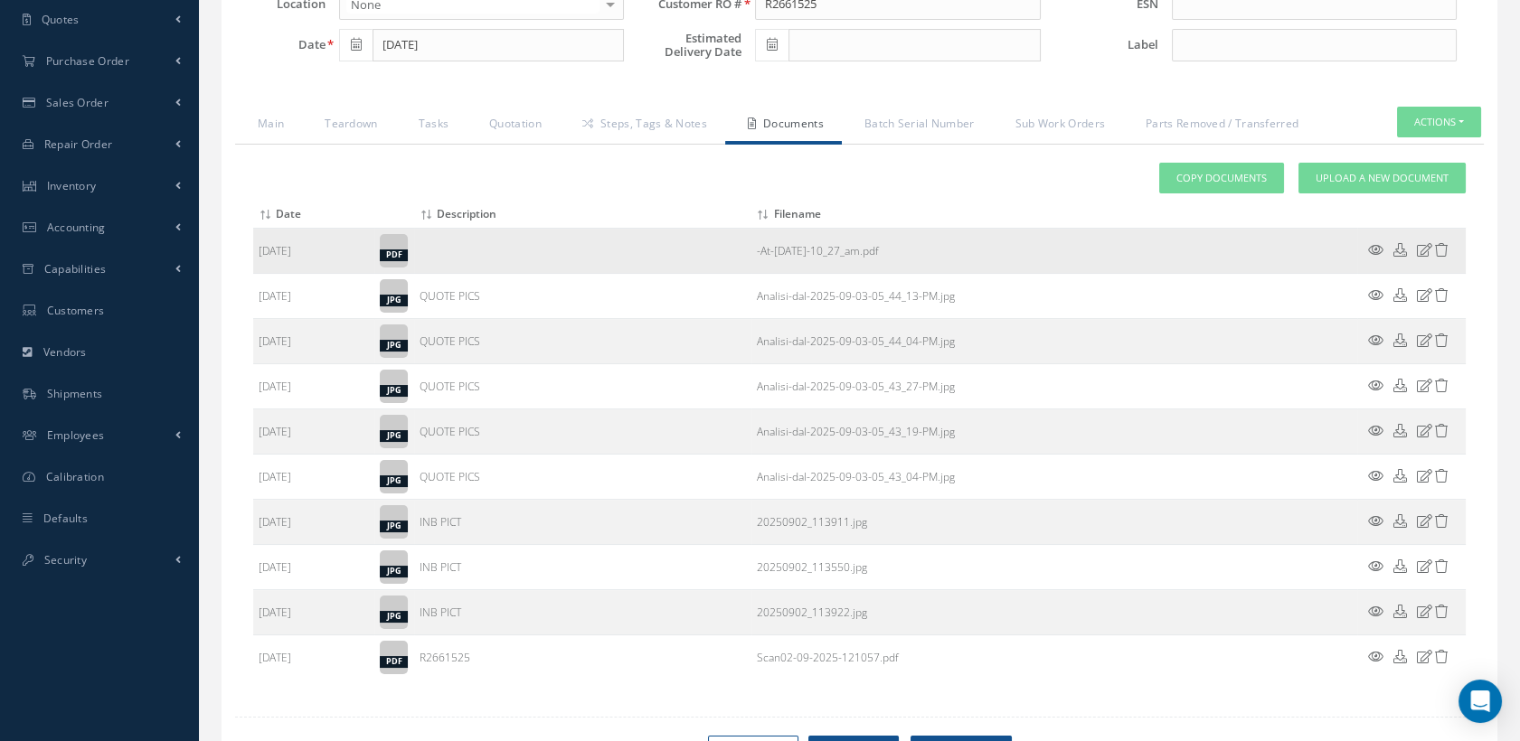
click at [1427, 257] on icon at bounding box center [1424, 250] width 15 height 14
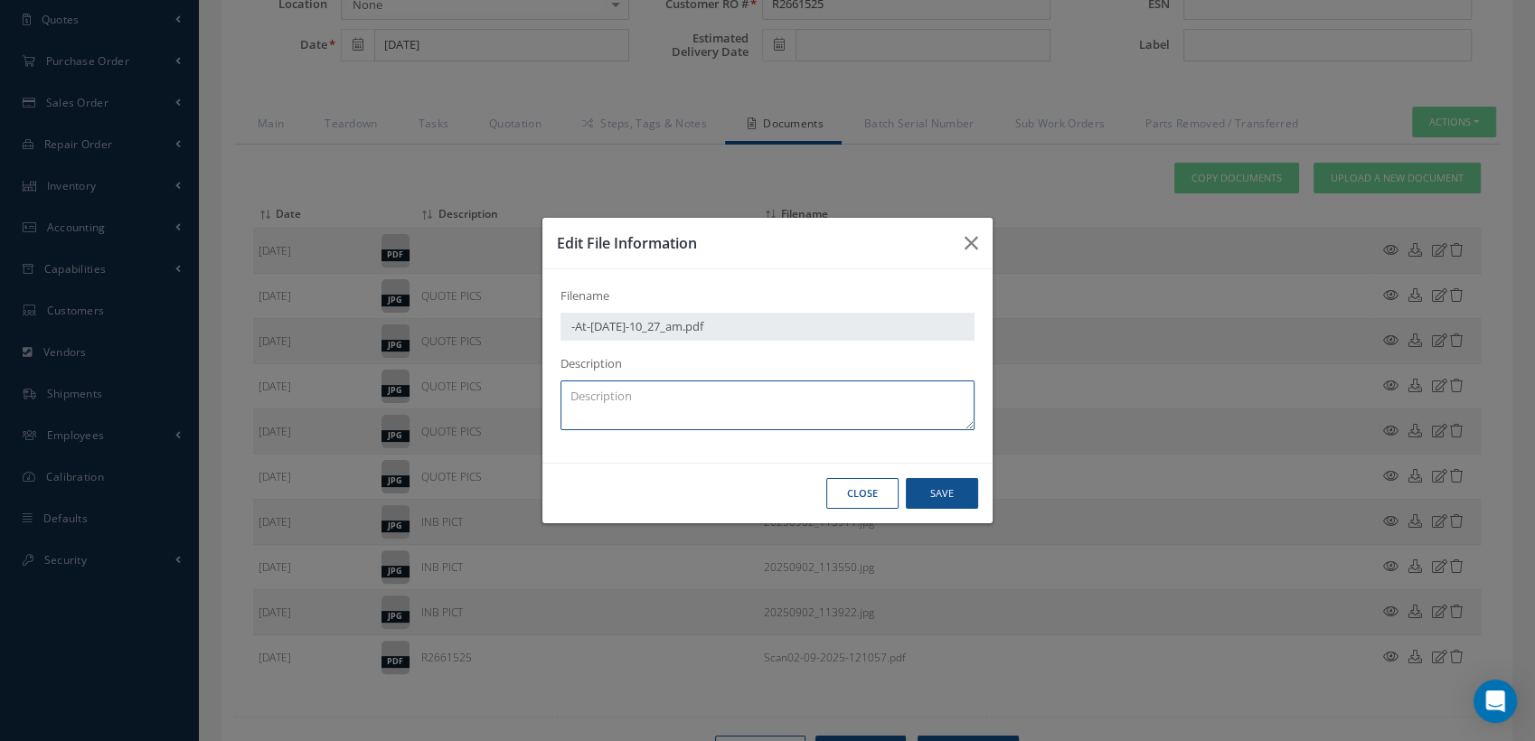
click at [610, 401] on textarea at bounding box center [768, 406] width 414 height 50
type textarea "s"
click at [611, 399] on textarea "SCRAP APPROVAL" at bounding box center [768, 406] width 414 height 50
type textarea "SCRAP AND BER FEE APPROVAL"
click at [941, 487] on button "Save" at bounding box center [942, 494] width 72 height 32
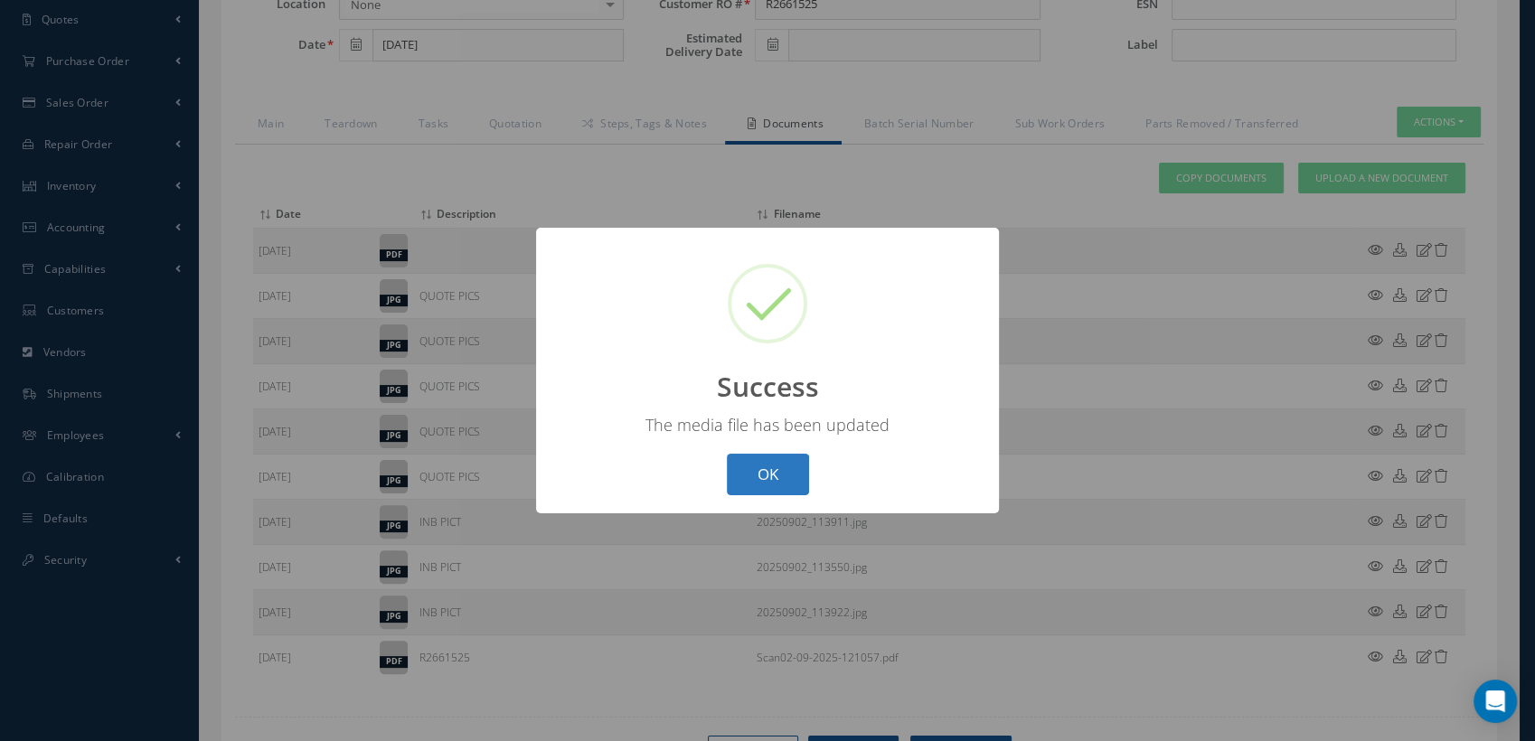
click at [767, 477] on button "OK" at bounding box center [768, 475] width 82 height 42
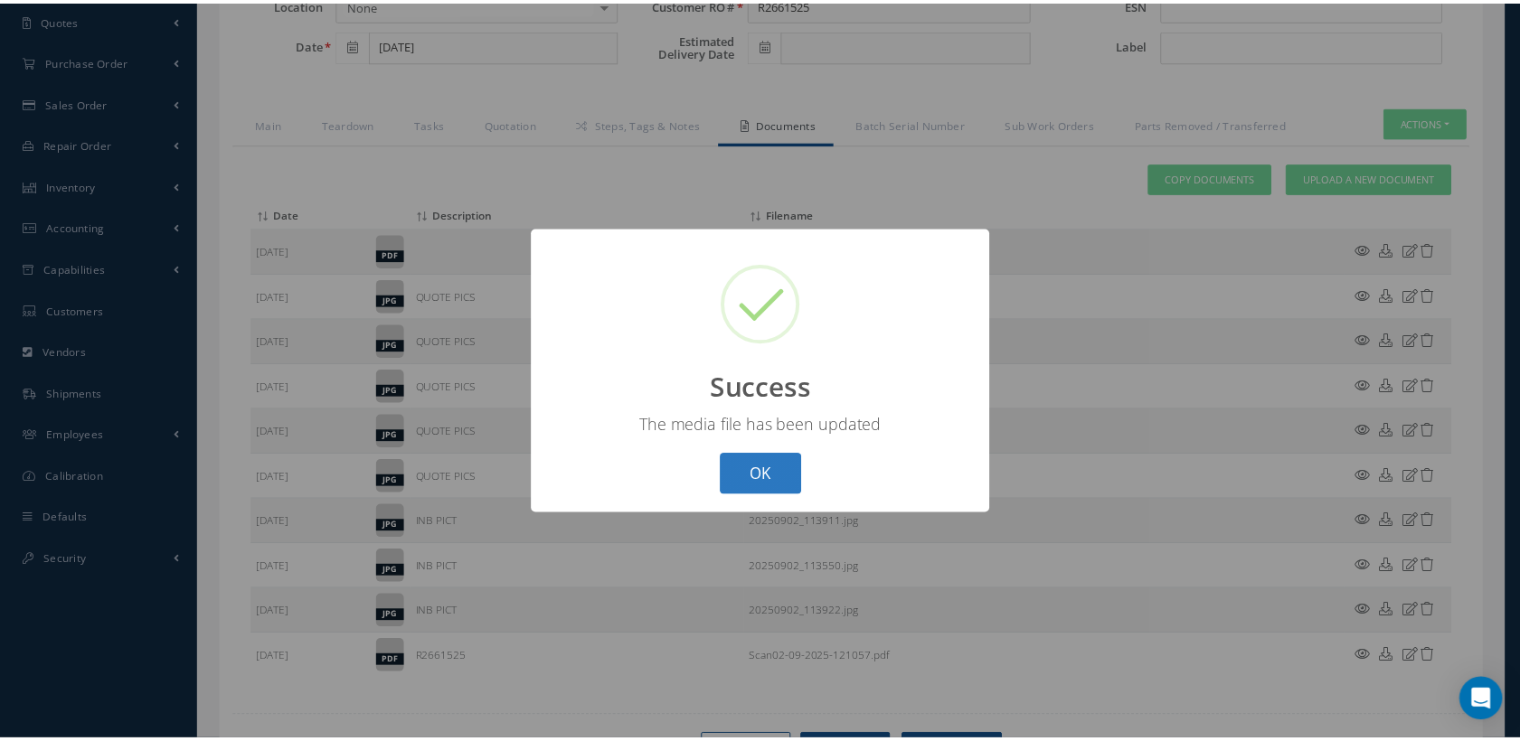
scroll to position [208, 0]
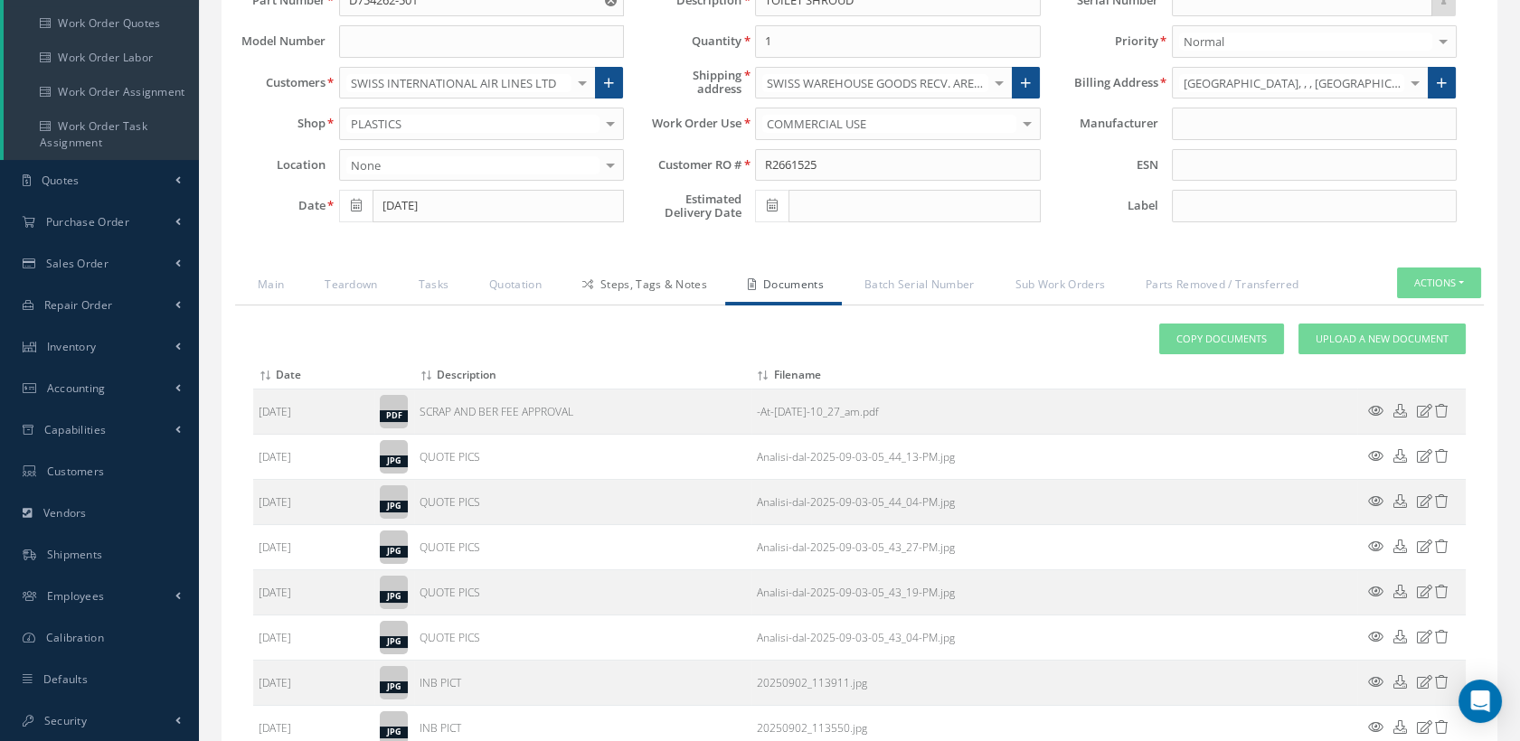
click at [615, 295] on link "Steps, Tags & Notes" at bounding box center [642, 287] width 165 height 38
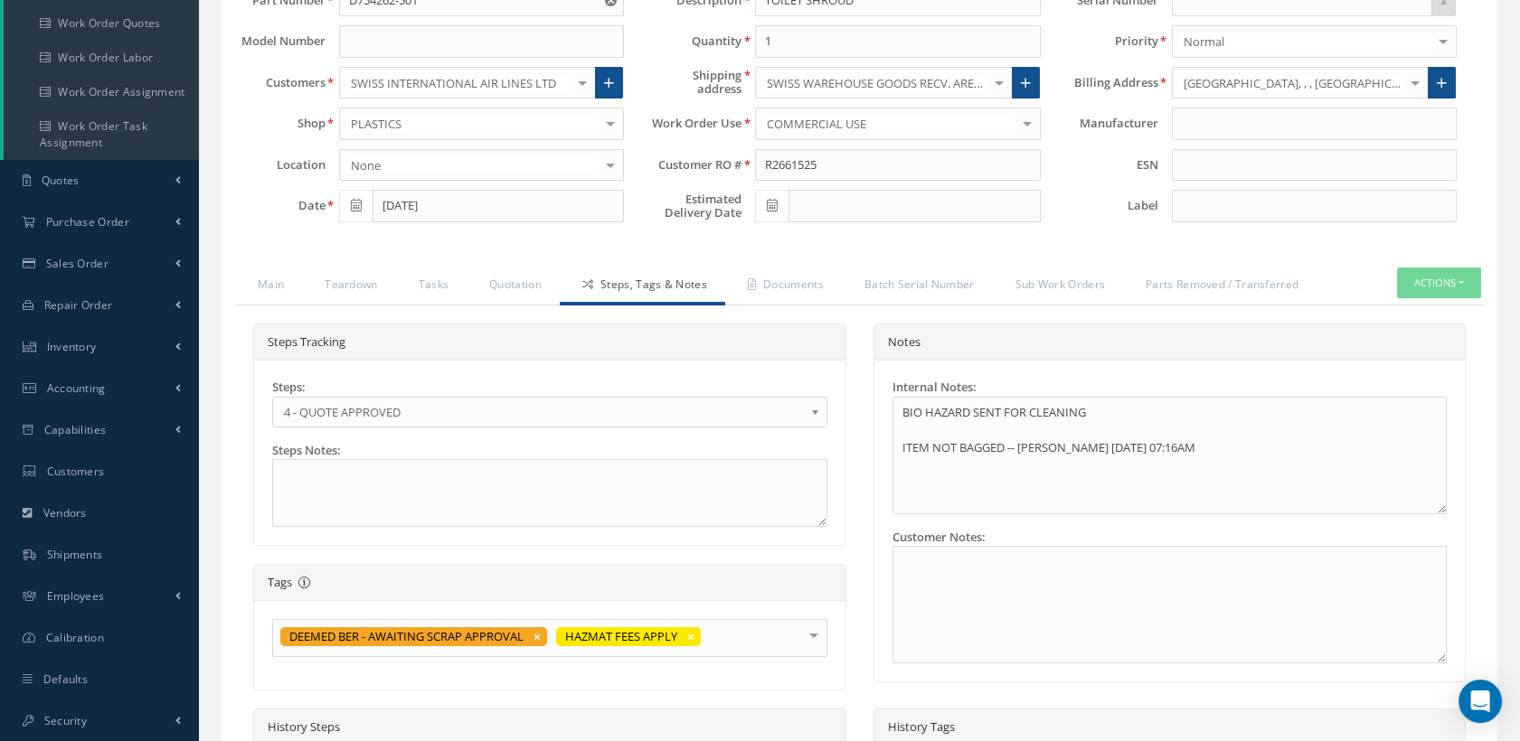
click at [499, 423] on span "4 - QUOTE APPROVED" at bounding box center [544, 412] width 520 height 22
click at [542, 652] on div "DEEMED BER - AWAITING SCRAP APPROVAL HAZMAT FEES APPLY" at bounding box center [549, 638] width 555 height 38
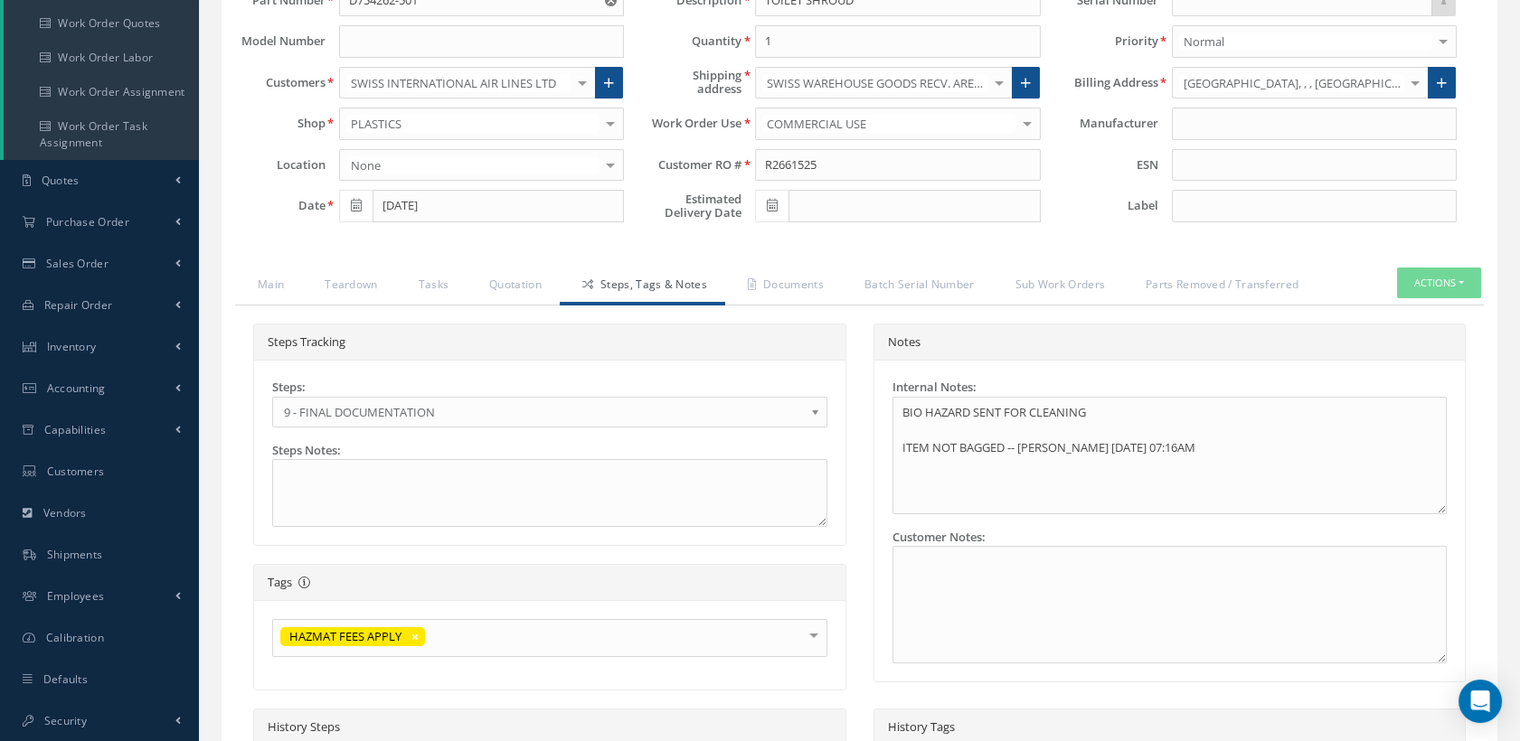
click at [805, 647] on div at bounding box center [813, 635] width 25 height 30
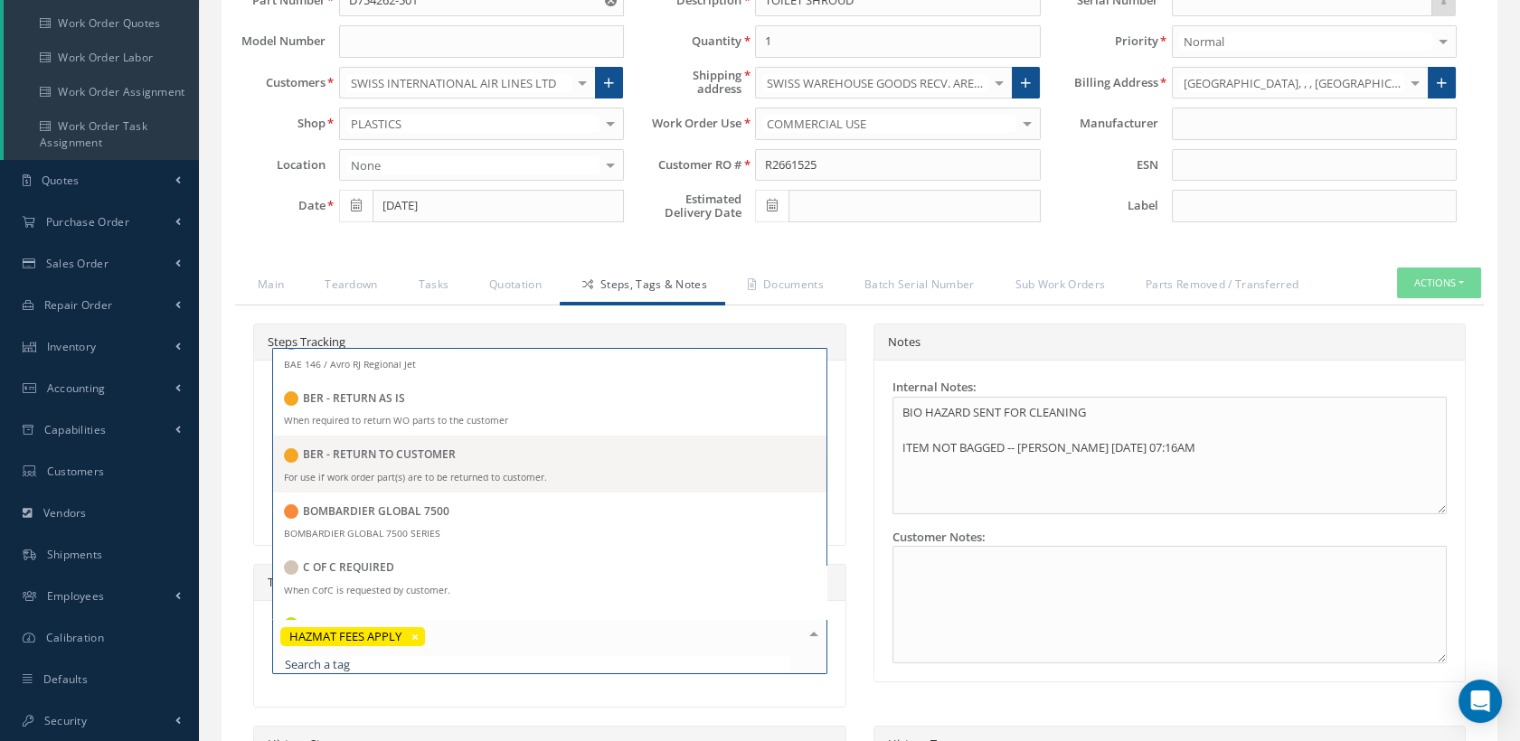
scroll to position [1005, 0]
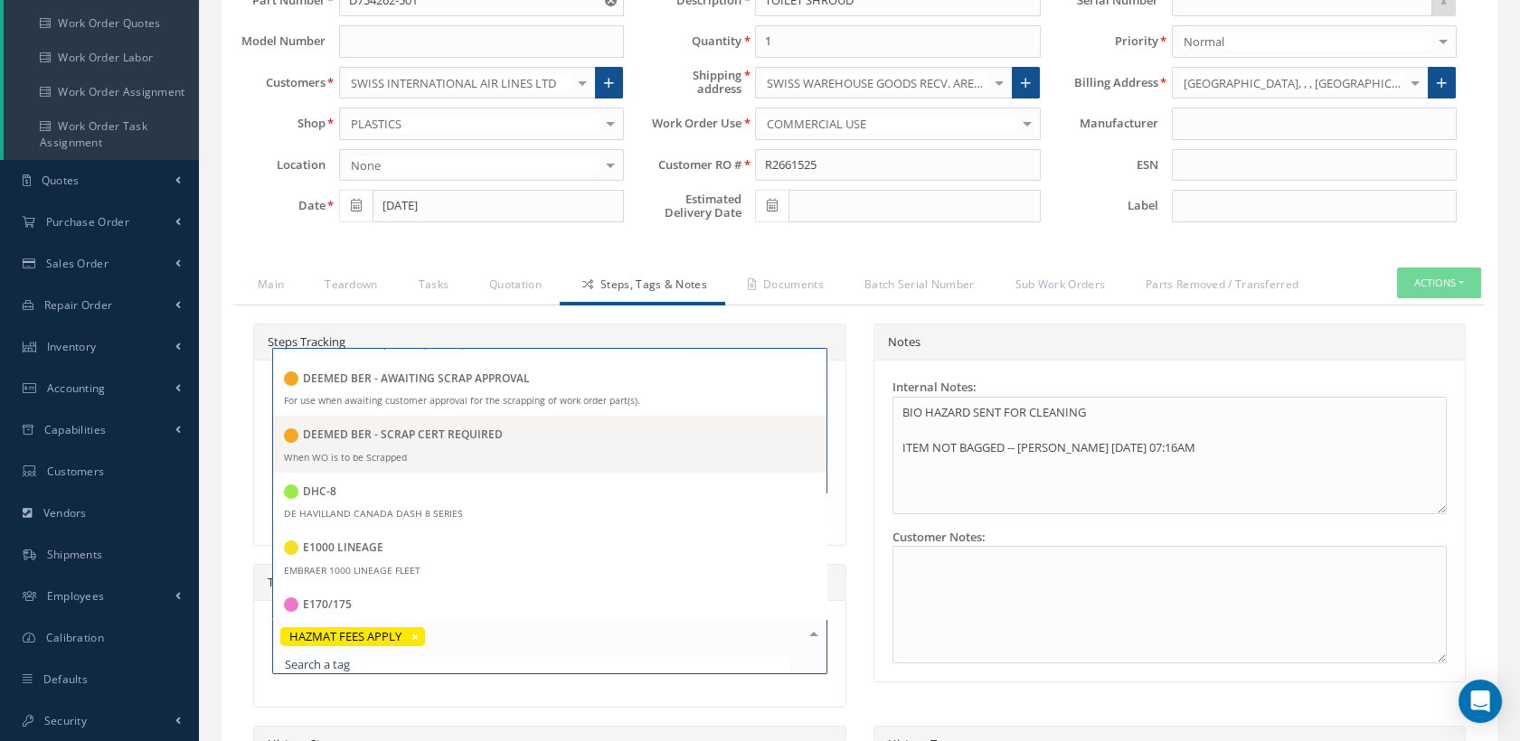
click at [468, 467] on span "DEEMED BER - SCRAP CERT REQUIRED When WO is to be Scrapped" at bounding box center [549, 444] width 553 height 56
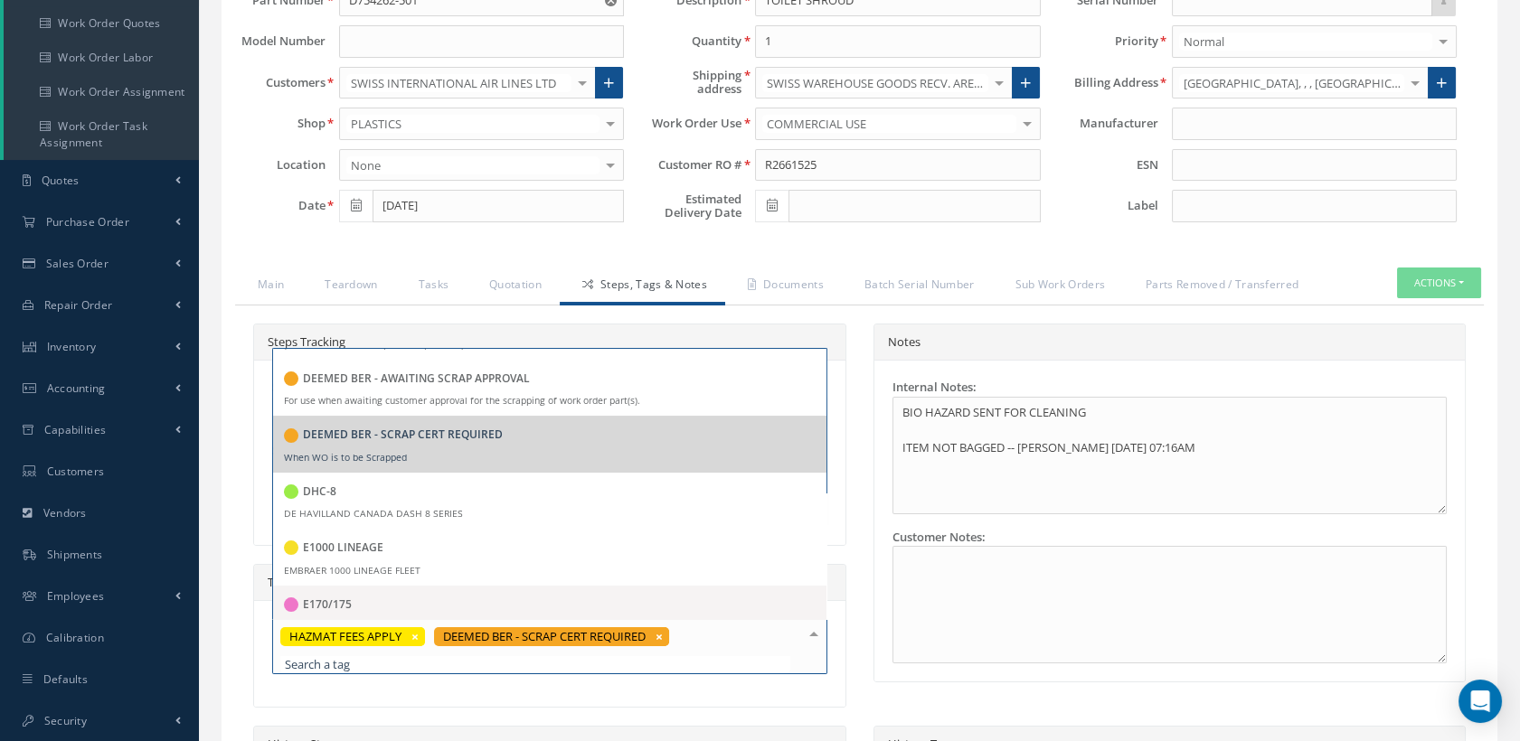
click at [871, 706] on div "Notes Internal Notes: BIO HAZARD SENT FOR CLEANING ITEM NOT BAGGED -- Darron Co…" at bounding box center [1170, 525] width 620 height 403
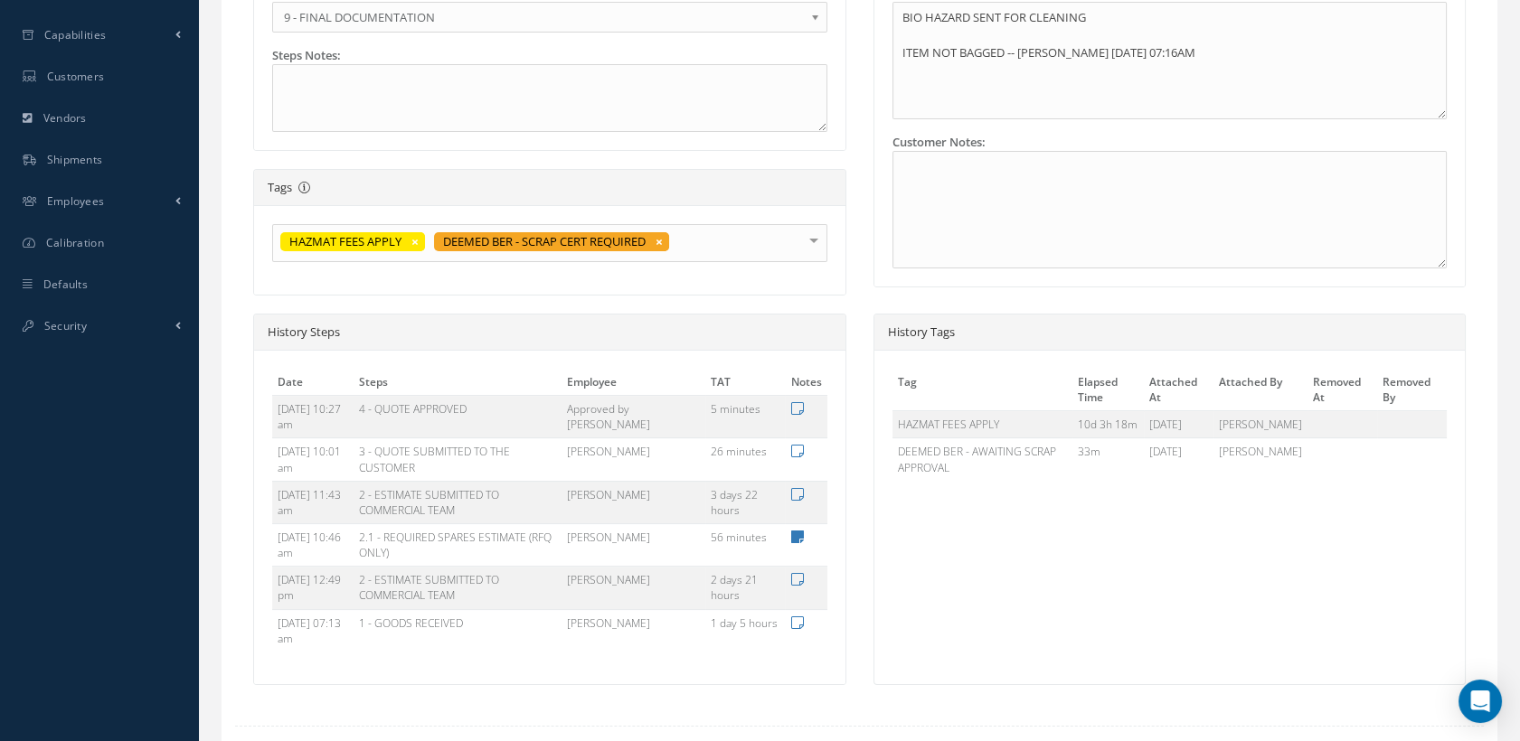
scroll to position [710, 0]
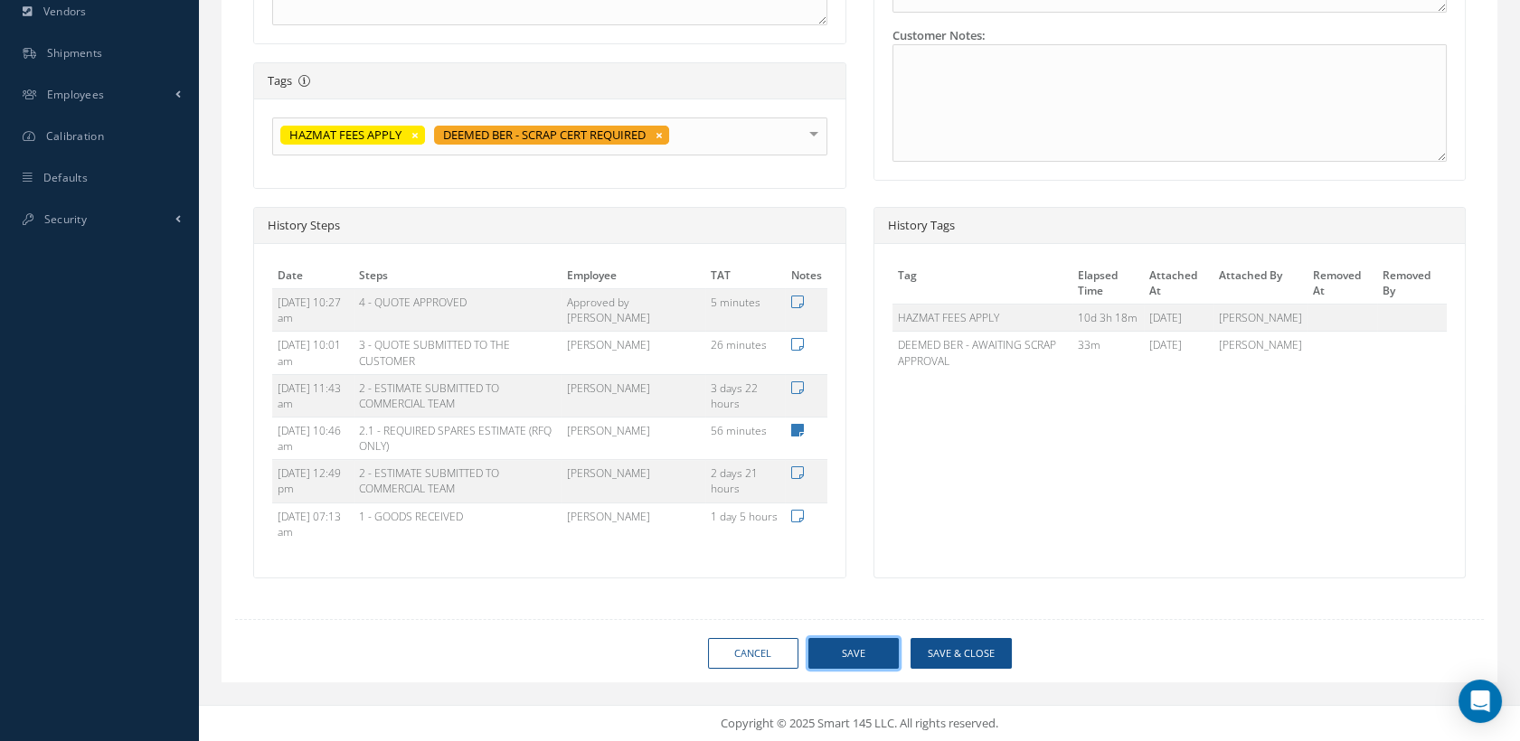
click at [825, 670] on button "Save" at bounding box center [853, 654] width 90 height 32
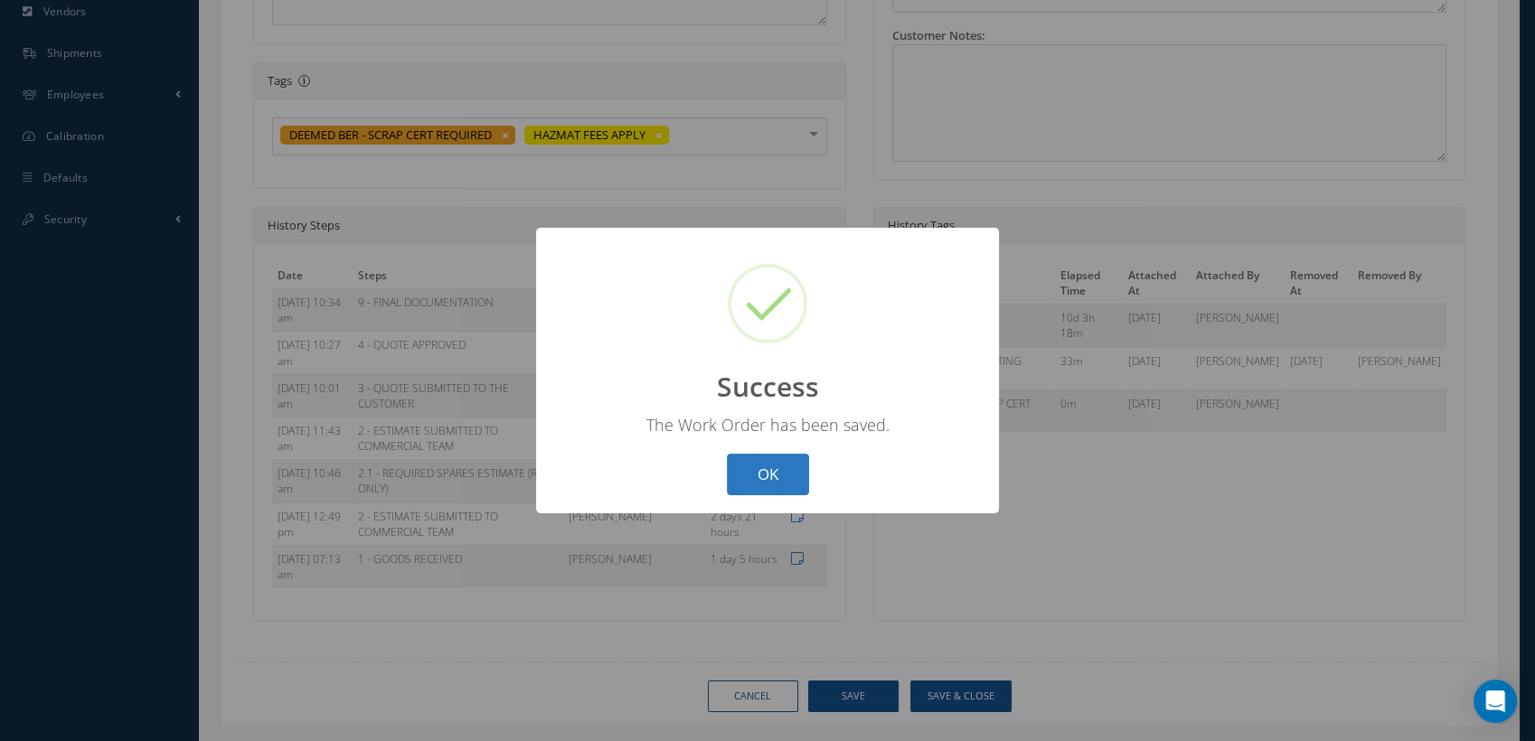
click at [769, 481] on button "OK" at bounding box center [768, 475] width 82 height 42
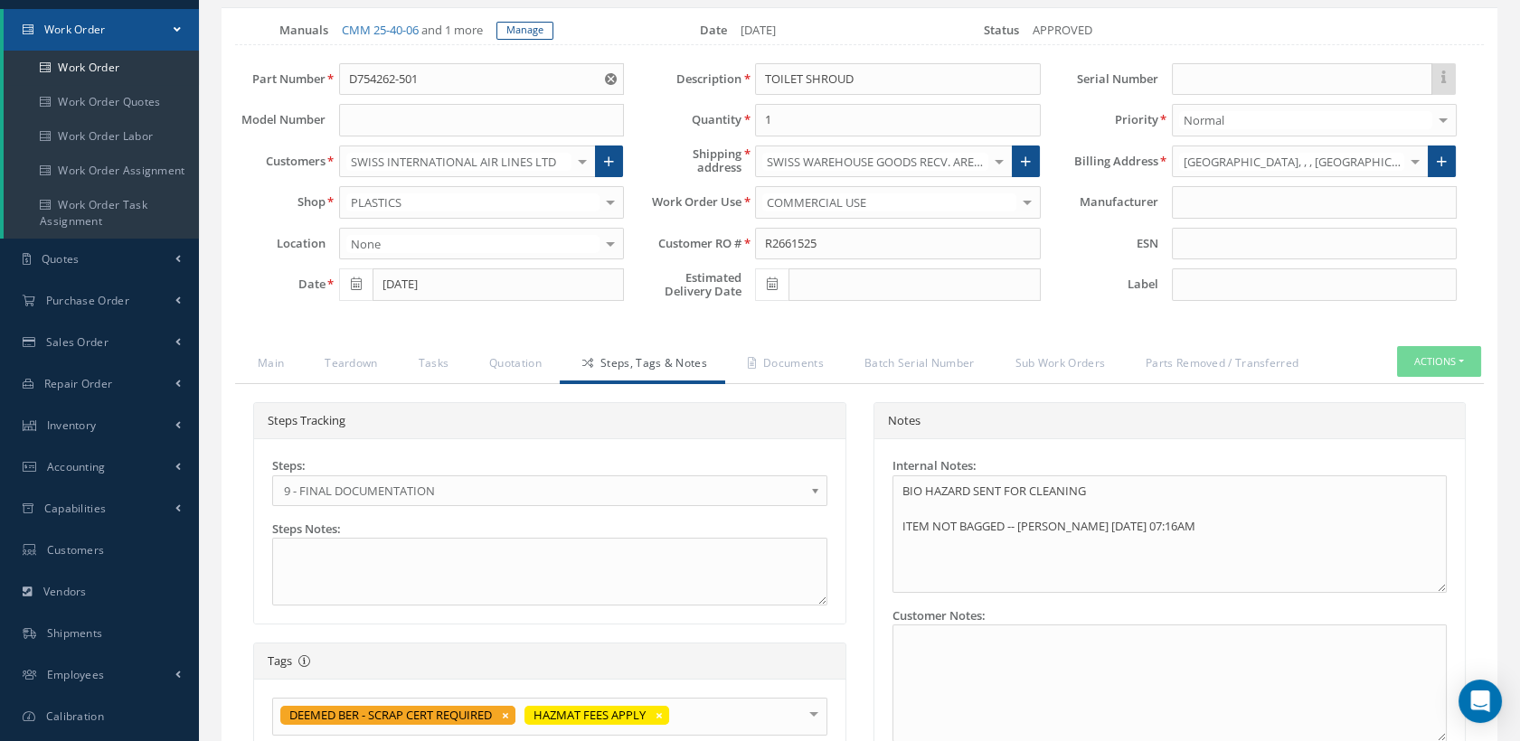
scroll to position [108, 0]
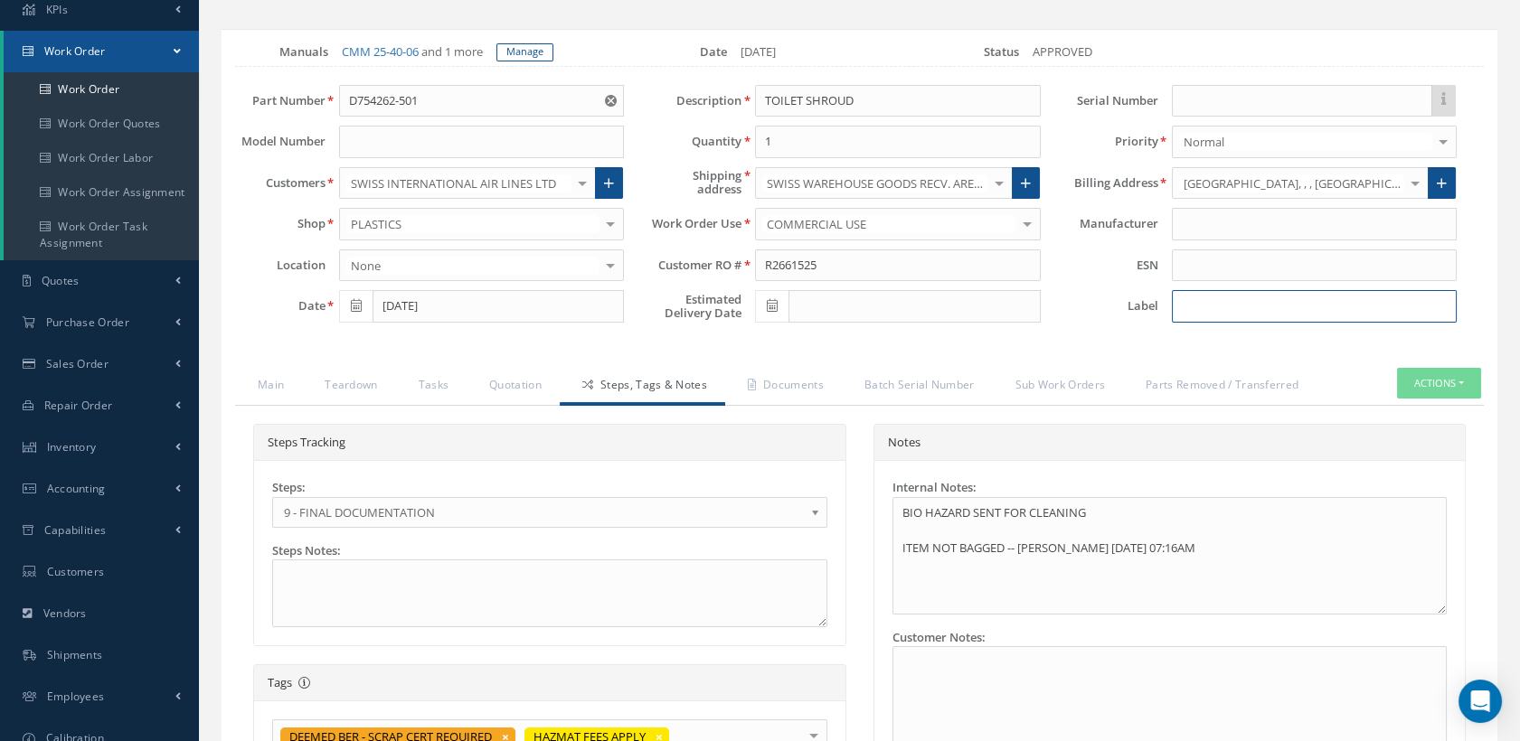
click at [1253, 323] on input at bounding box center [1314, 306] width 285 height 33
type input "GL 4031"
click at [1432, 399] on button "Actions" at bounding box center [1439, 384] width 84 height 32
click at [1324, 372] on div "Loading… Manuals CMM 25-40-06 and 1 more Manage Date 09/02/2025 Status APPROVED…" at bounding box center [860, 678] width 1276 height 1299
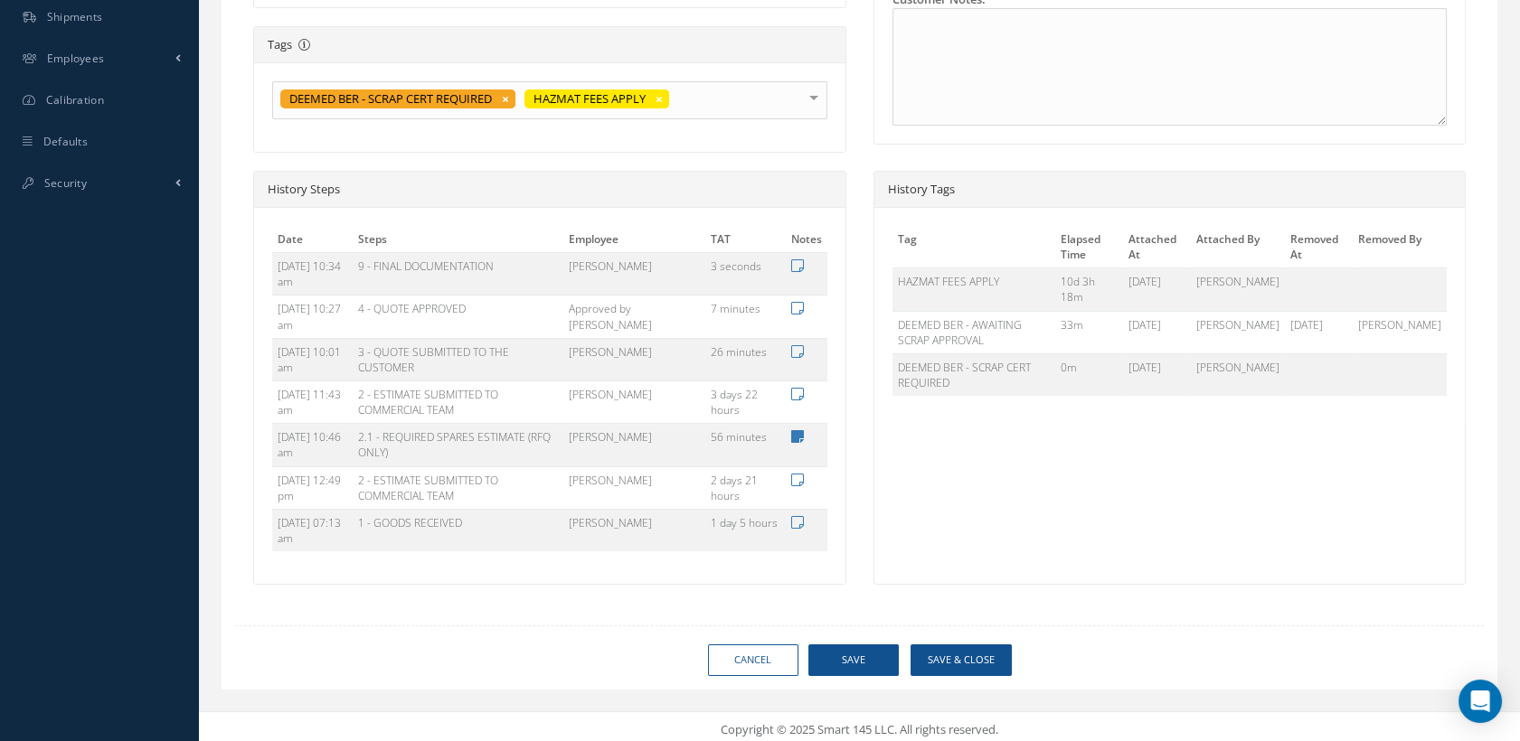
scroll to position [764, 0]
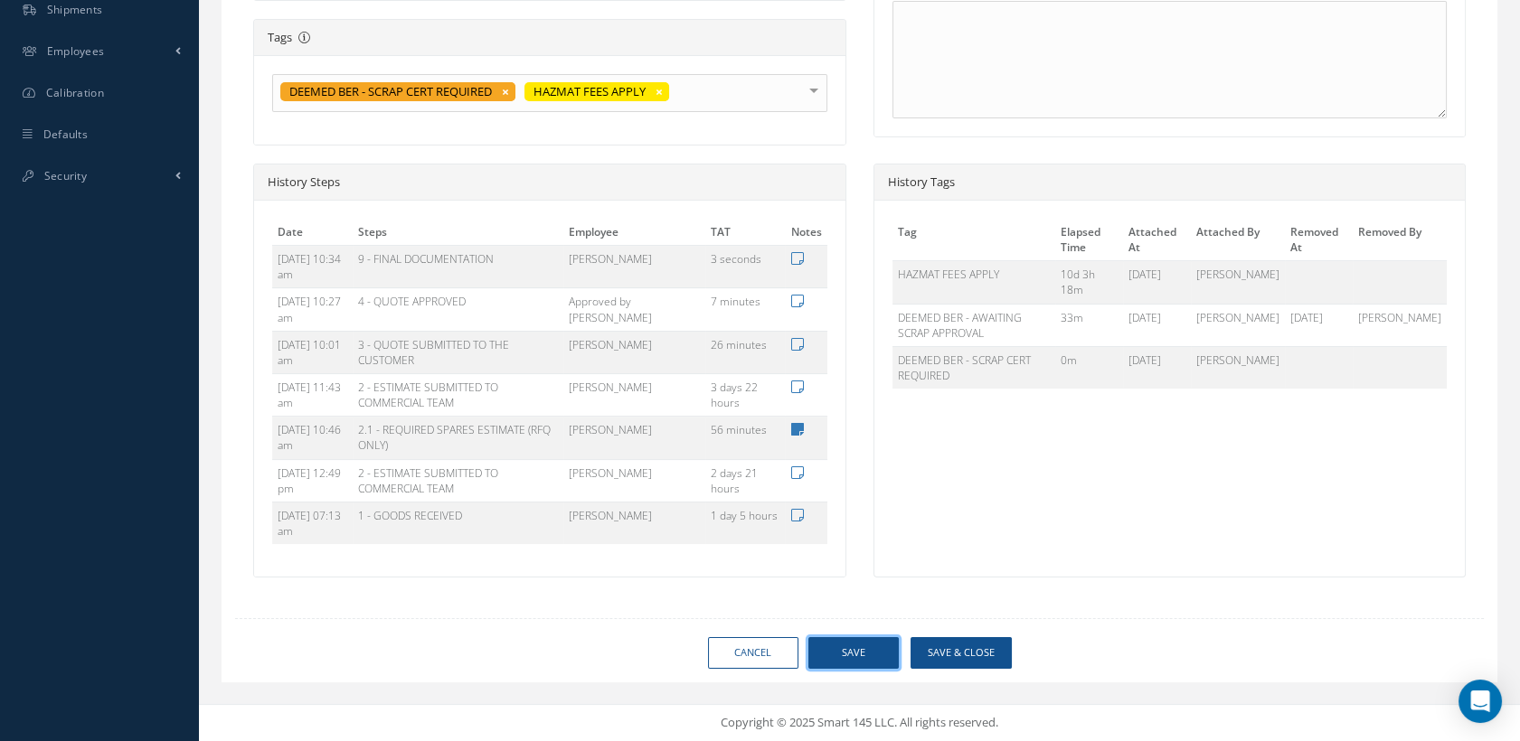
drag, startPoint x: 886, startPoint y: 650, endPoint x: 884, endPoint y: 641, distance: 9.2
click at [885, 650] on button "Save" at bounding box center [853, 653] width 90 height 32
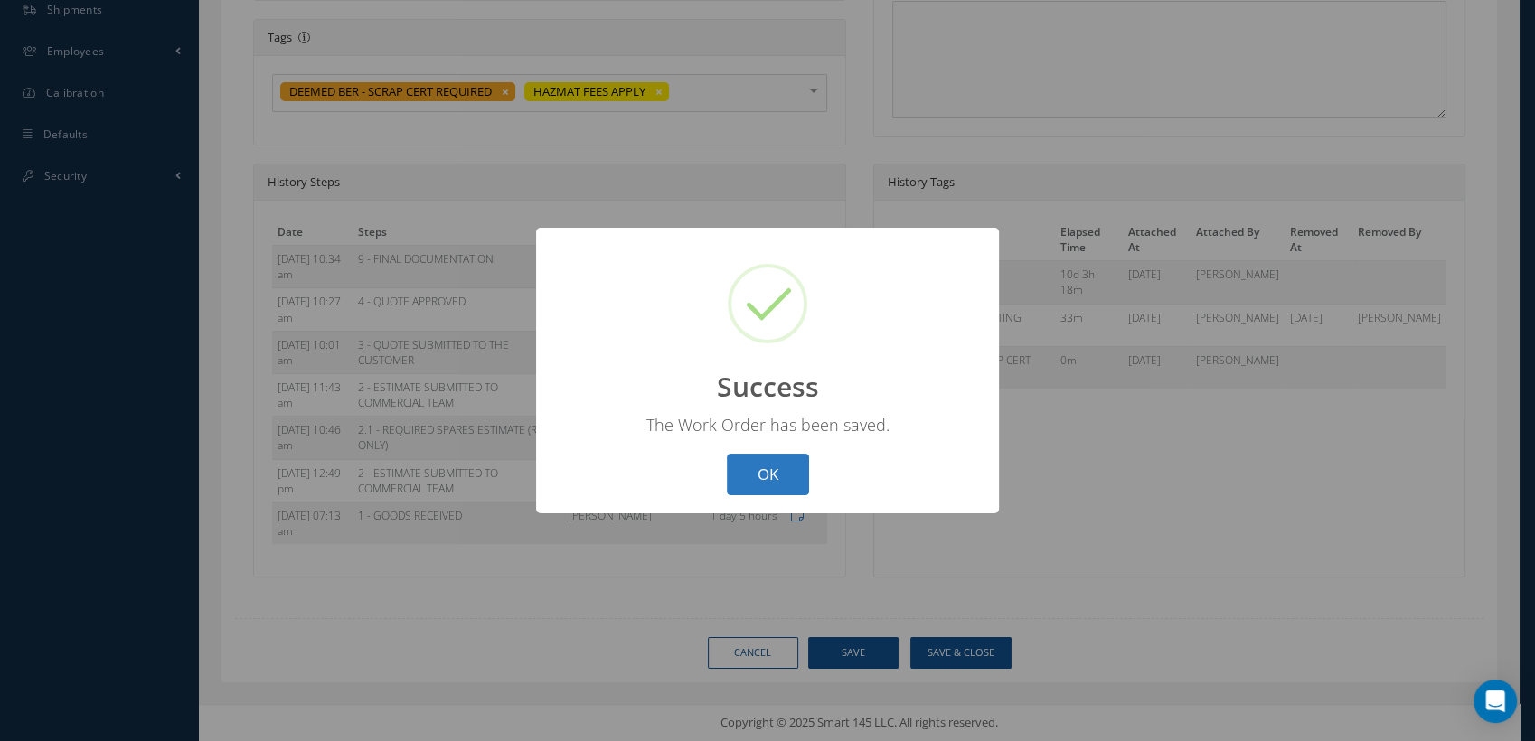
click at [796, 473] on button "OK" at bounding box center [768, 475] width 82 height 42
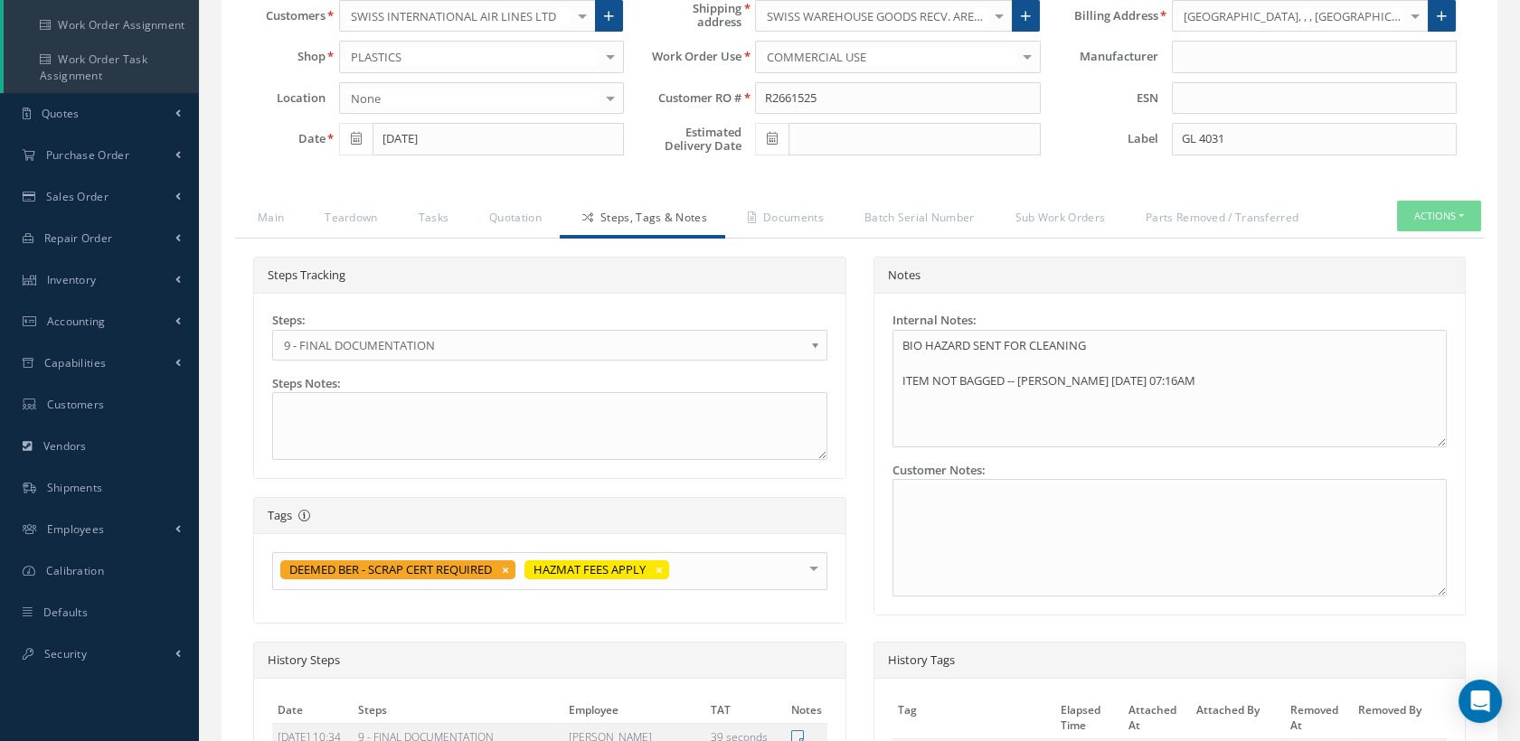
scroll to position [261, 0]
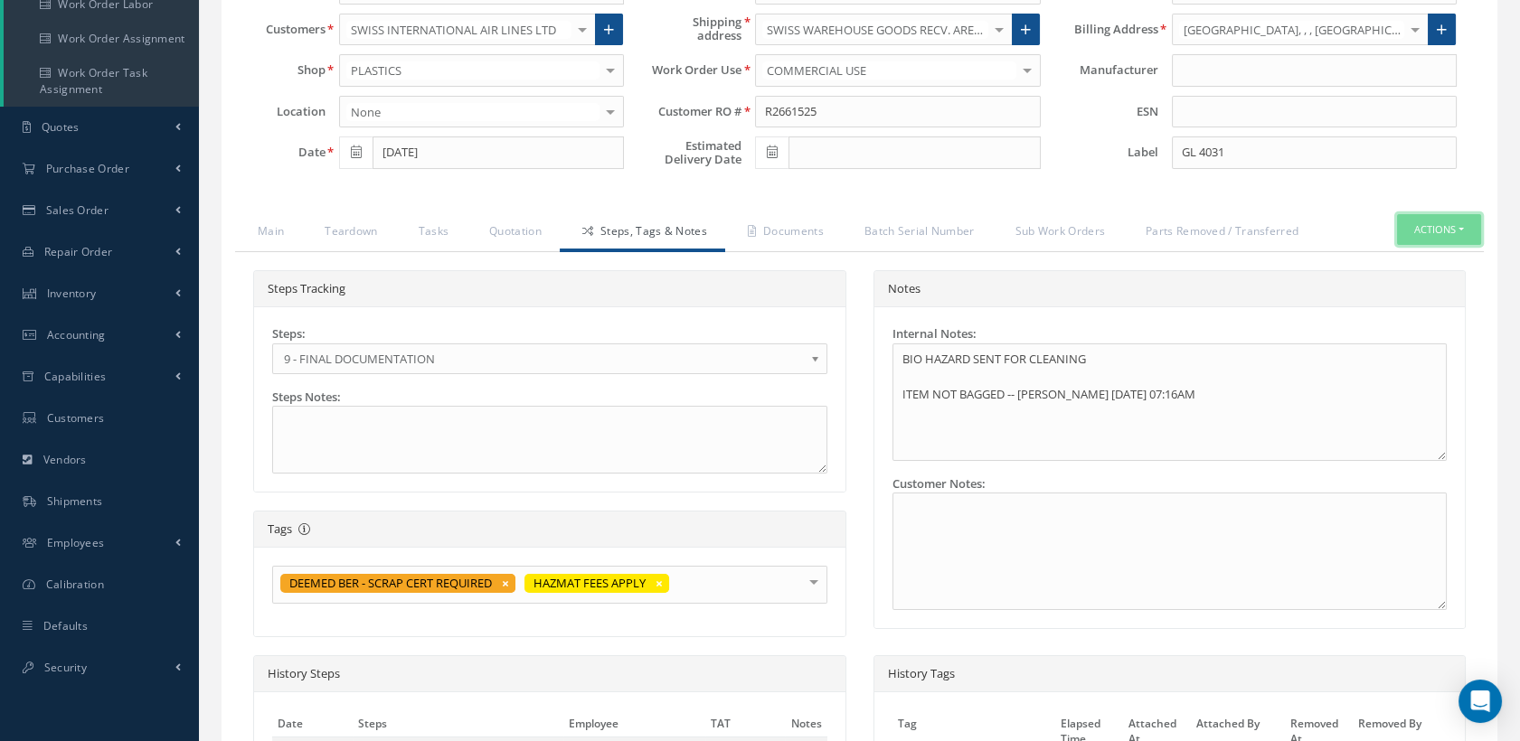
click at [1426, 237] on button "Actions" at bounding box center [1439, 230] width 84 height 32
click at [813, 368] on b at bounding box center [818, 363] width 16 height 29
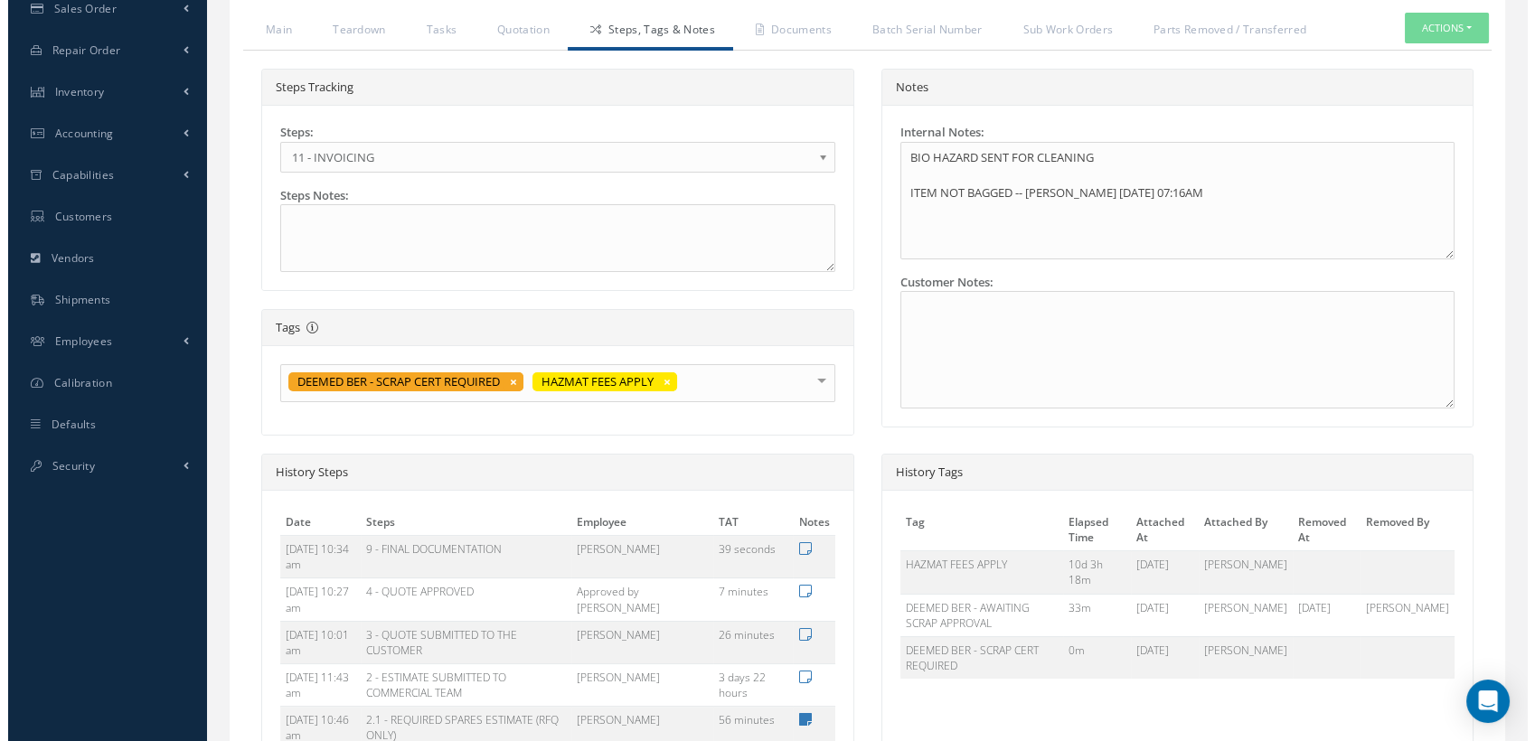
scroll to position [764, 0]
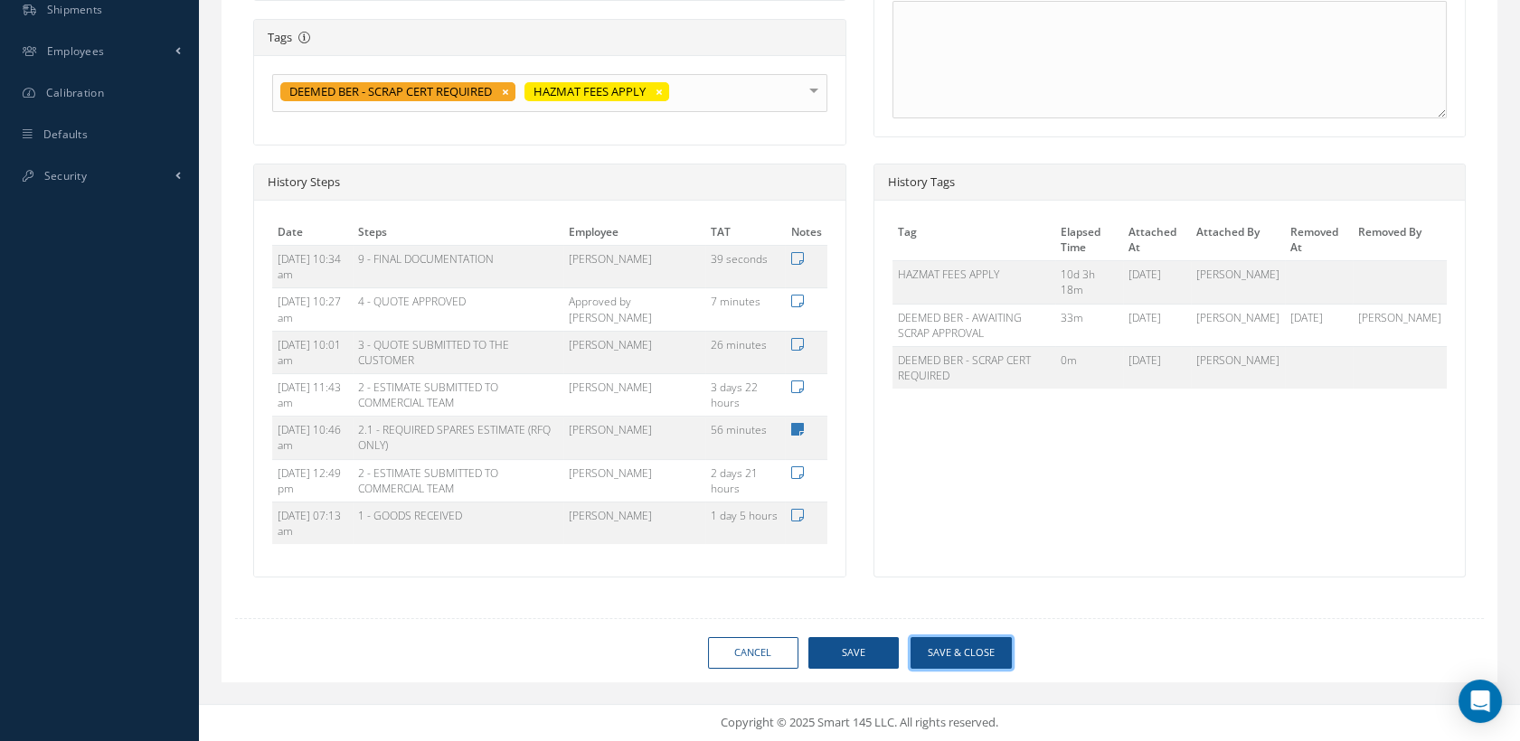
click at [946, 650] on button "Save & Close" at bounding box center [961, 653] width 101 height 32
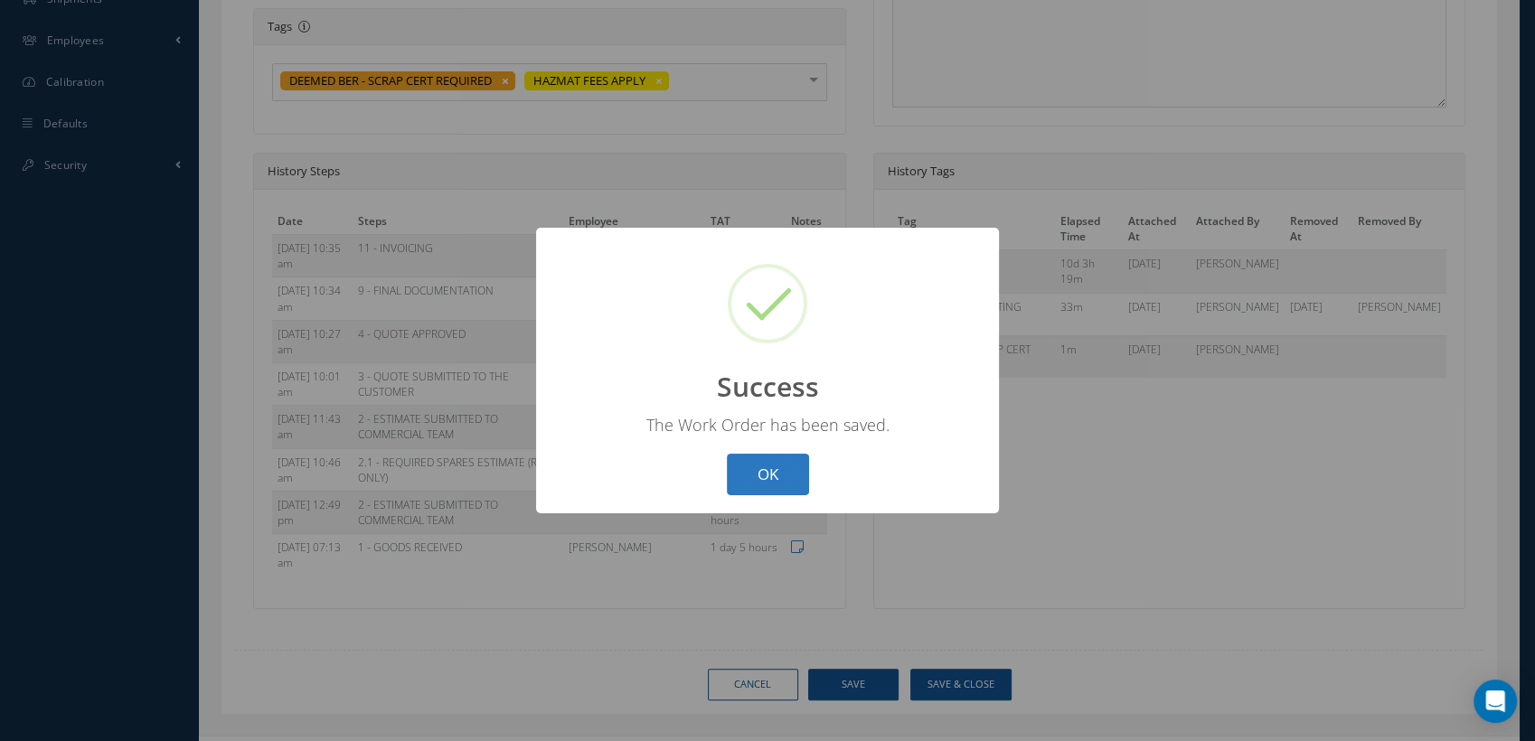
click at [782, 481] on button "OK" at bounding box center [768, 475] width 82 height 42
select select "25"
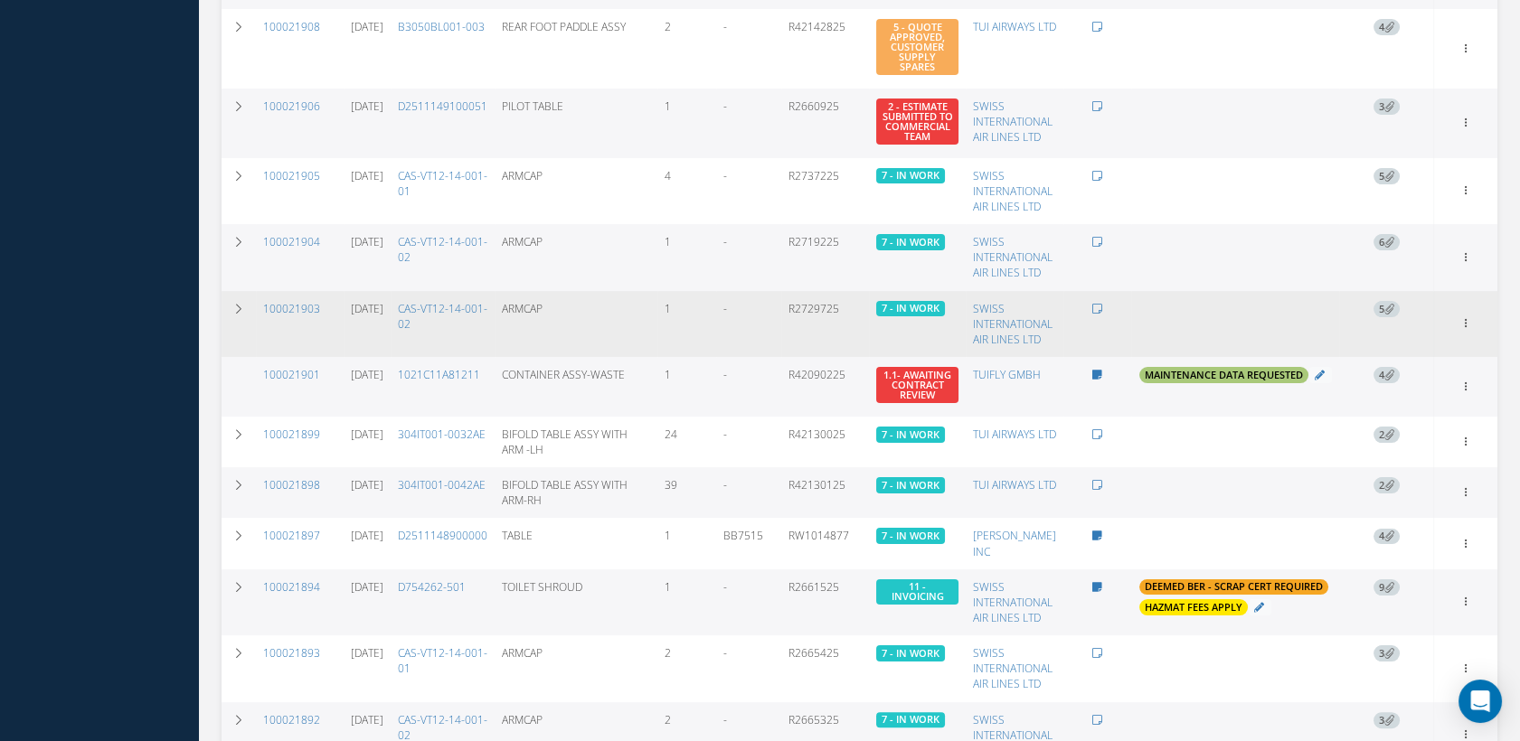
scroll to position [1005, 0]
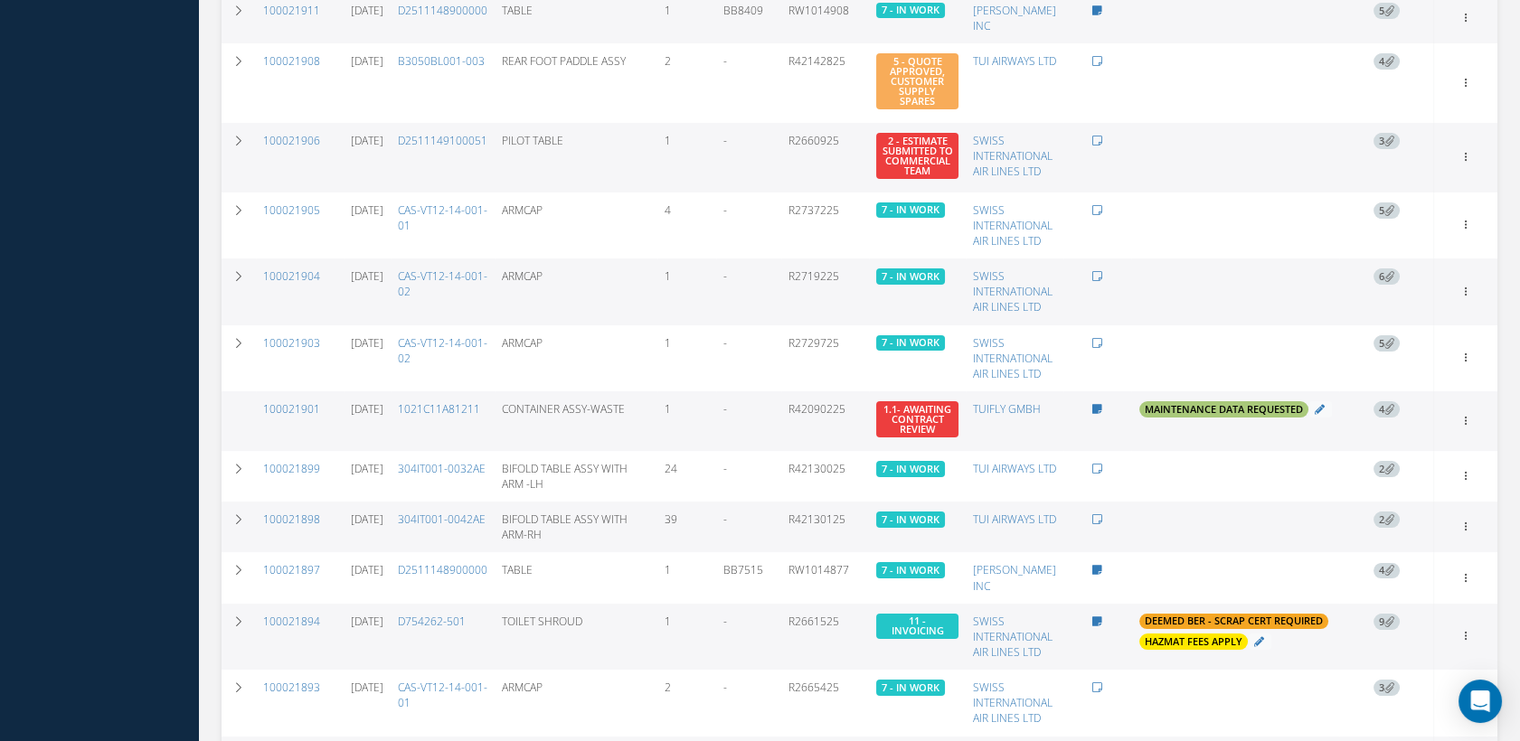
drag, startPoint x: 326, startPoint y: 146, endPoint x: 257, endPoint y: 148, distance: 69.6
click at [257, 148] on td "100021906" at bounding box center [300, 158] width 88 height 70
copy link "100021906"
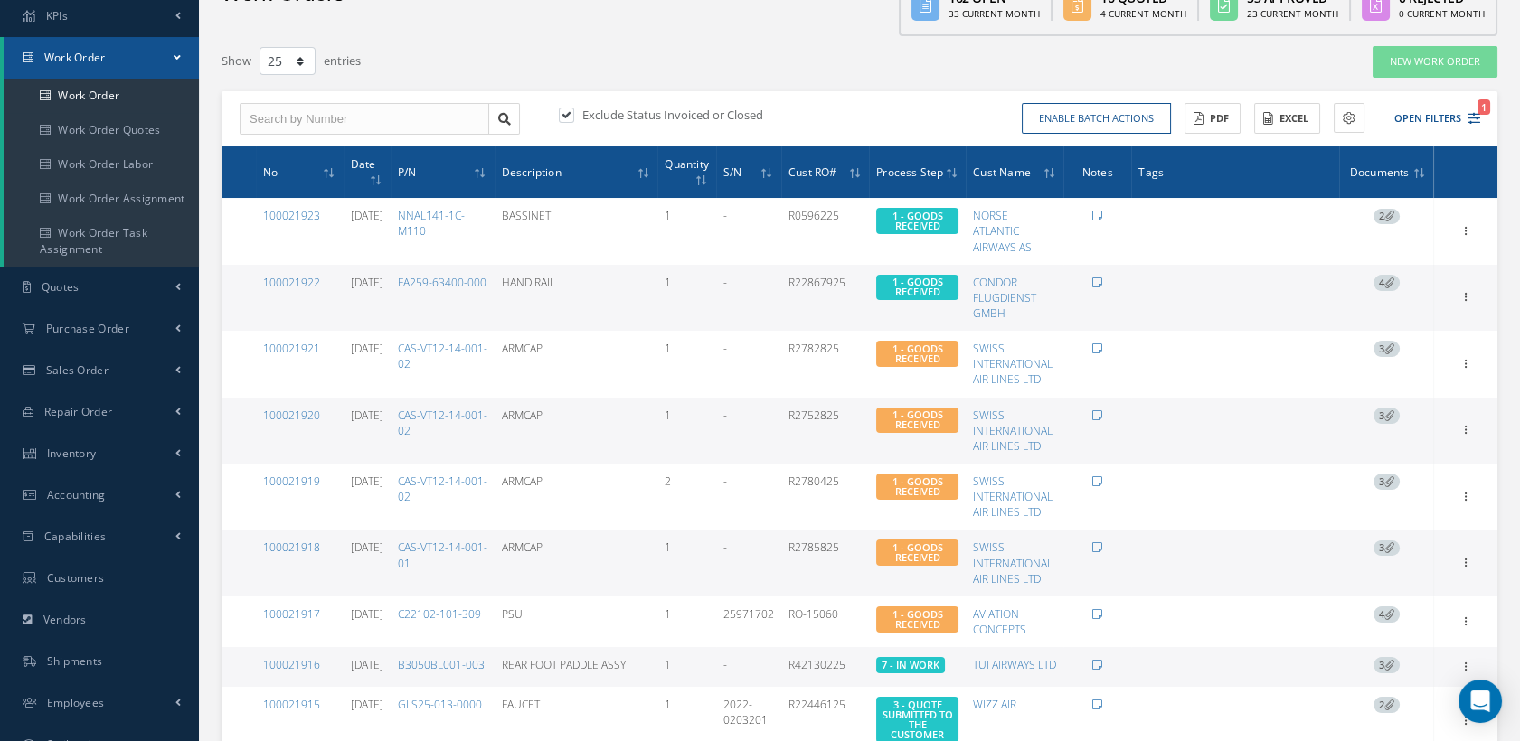
scroll to position [100, 0]
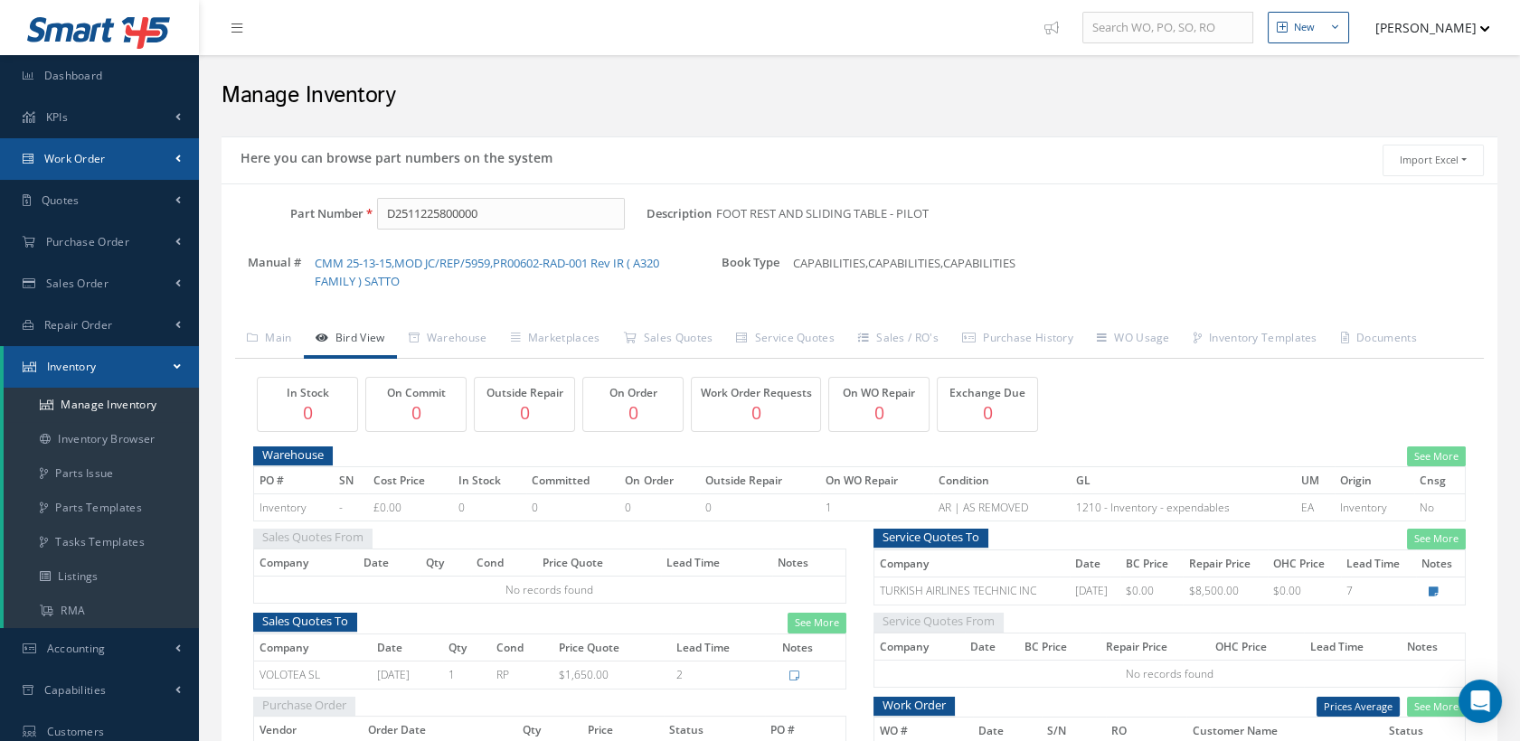
click at [101, 156] on span "Work Order" at bounding box center [74, 158] width 61 height 15
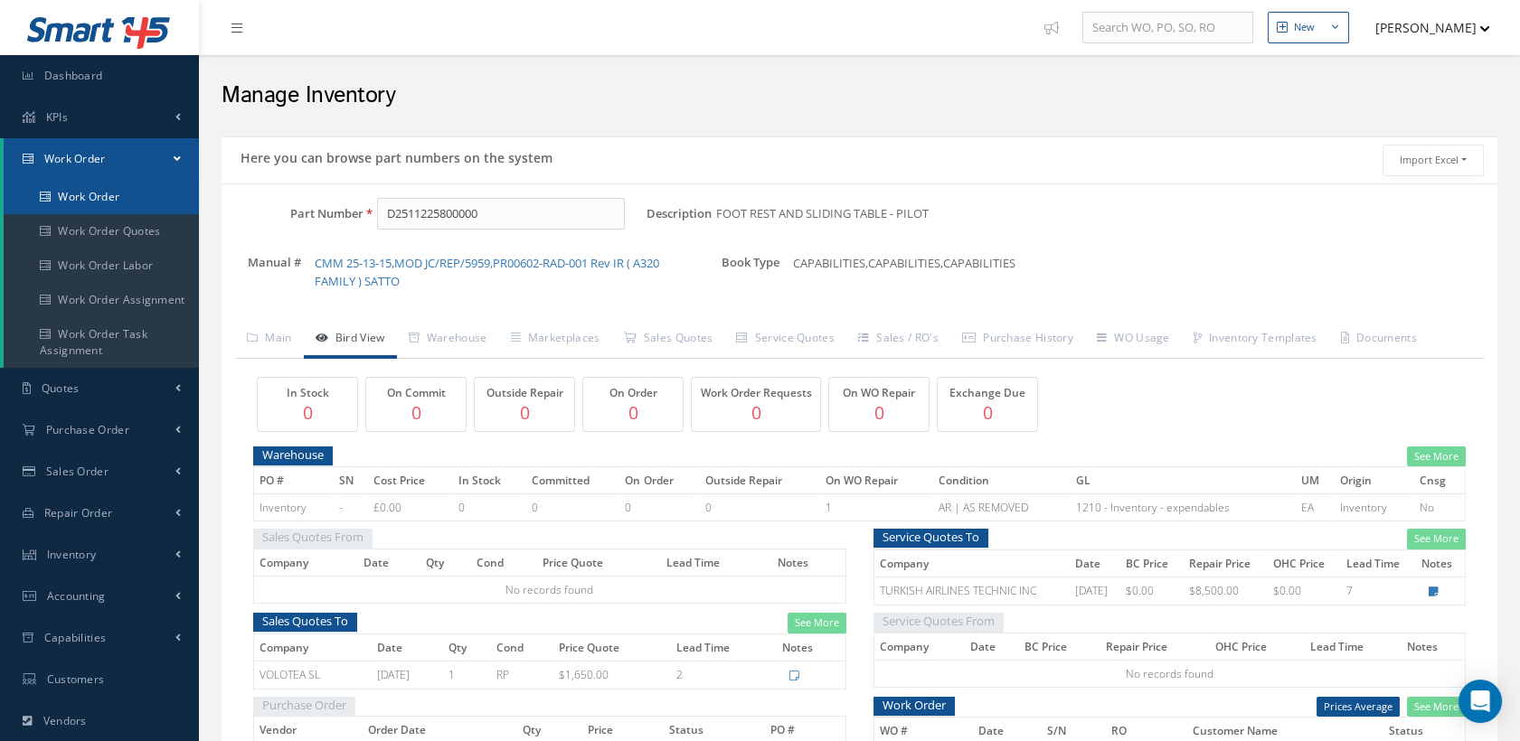
click at [101, 198] on link "Work Order" at bounding box center [101, 197] width 195 height 34
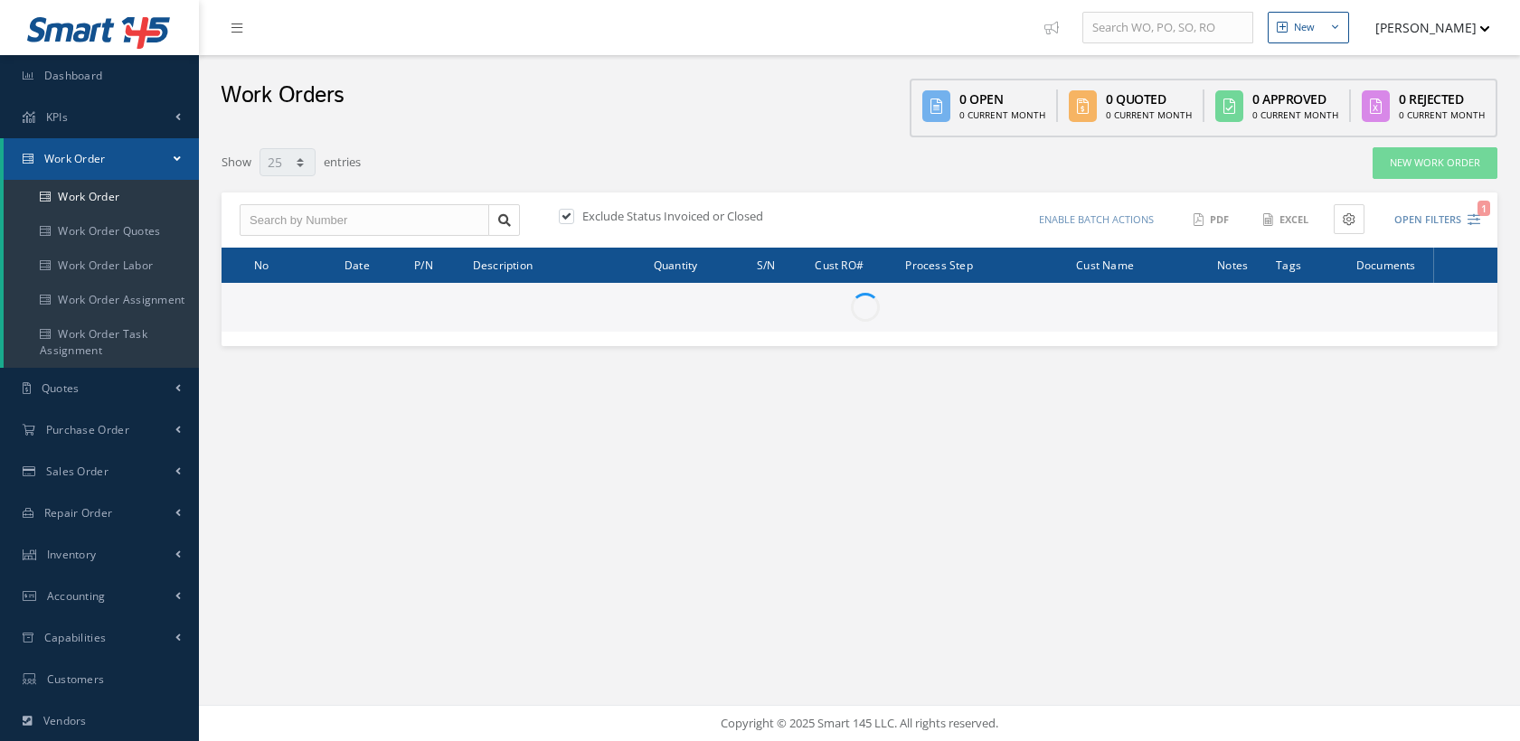
select select "25"
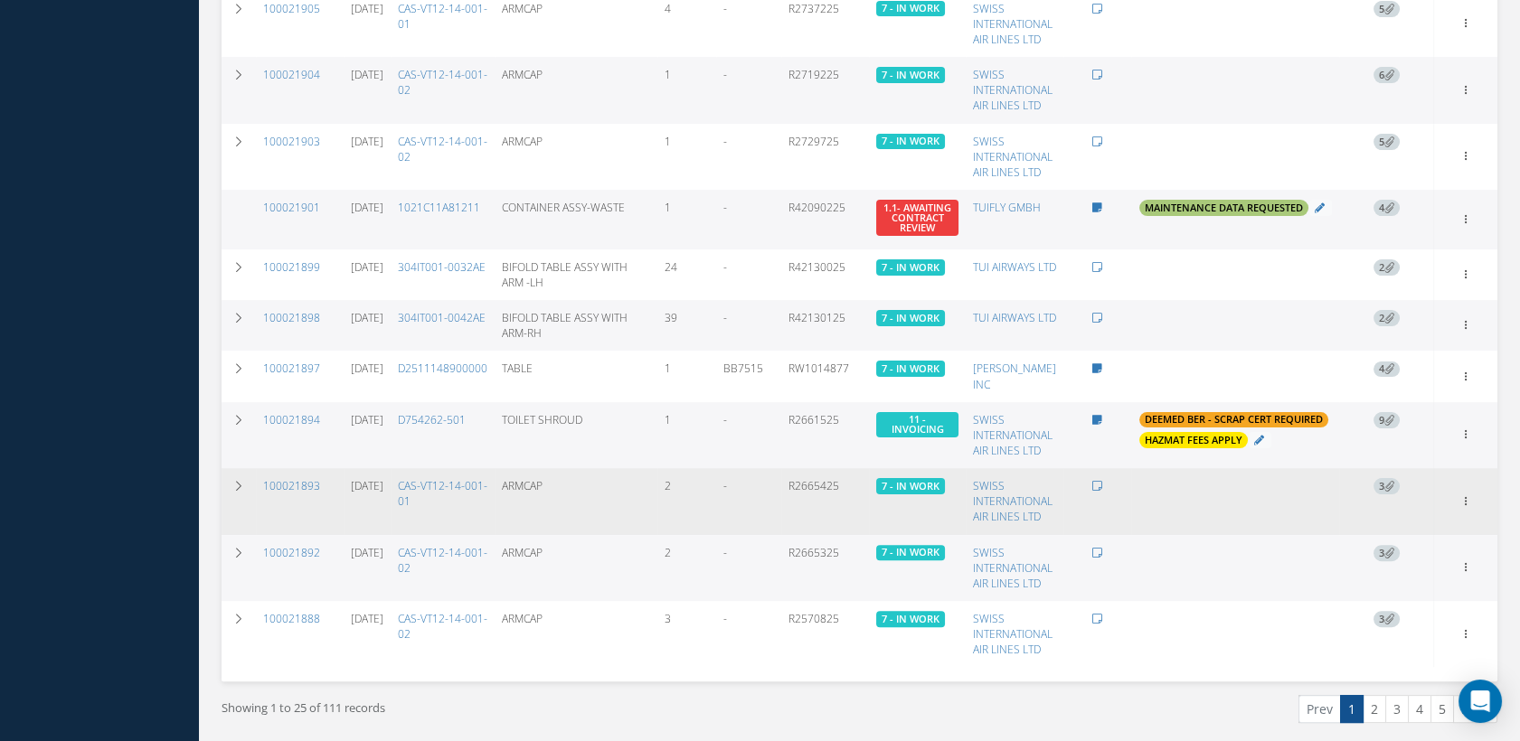
scroll to position [1172, 0]
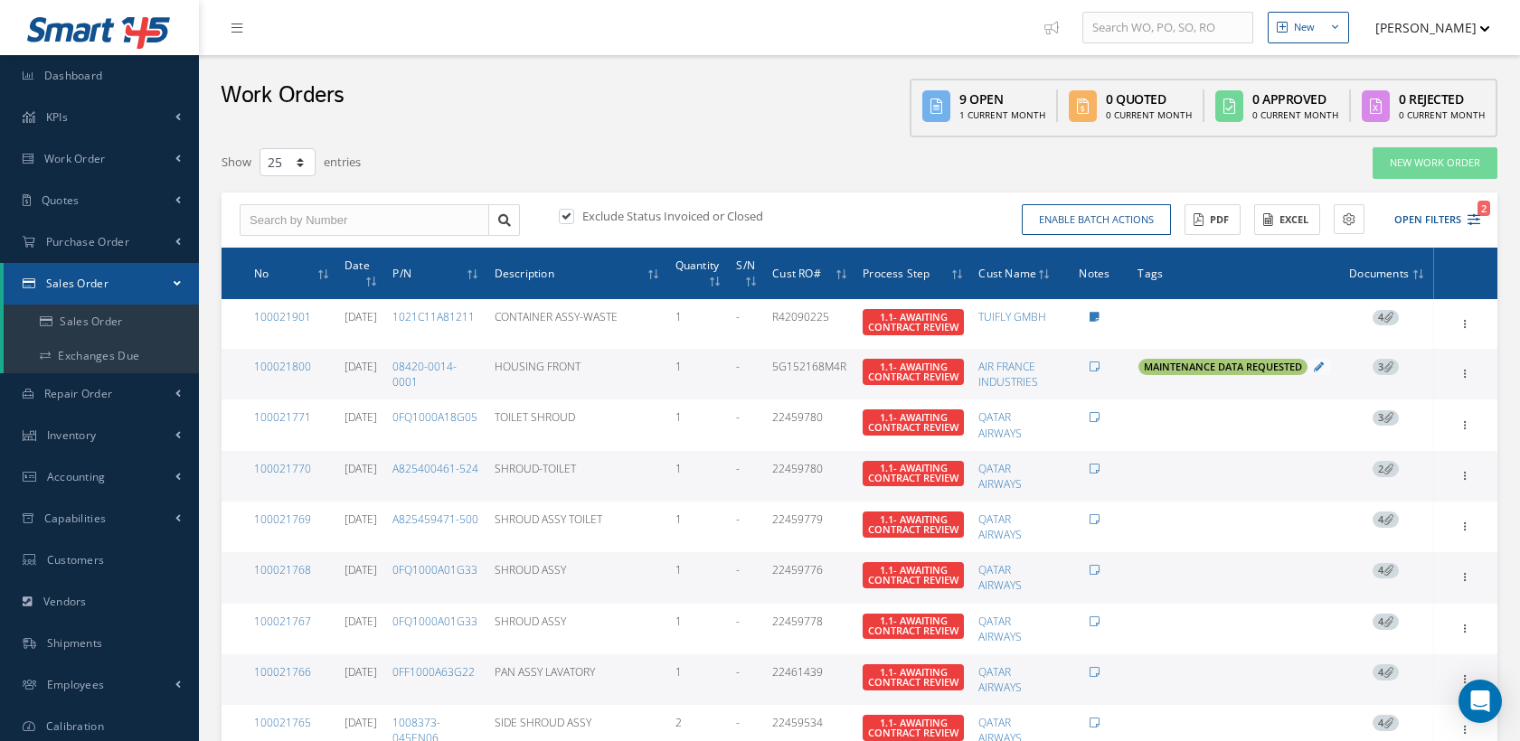
select select "25"
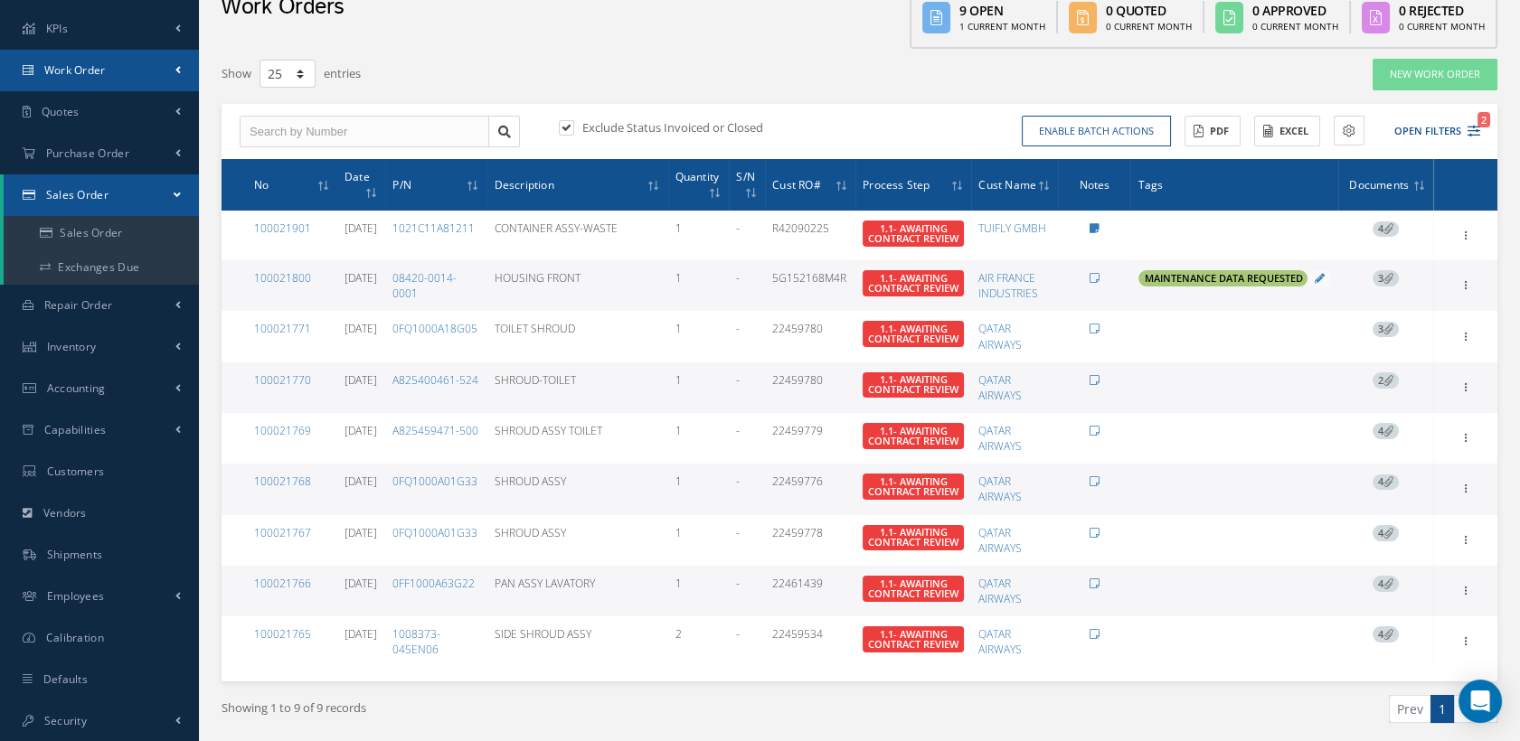
click at [85, 60] on link "Work Order" at bounding box center [99, 71] width 199 height 42
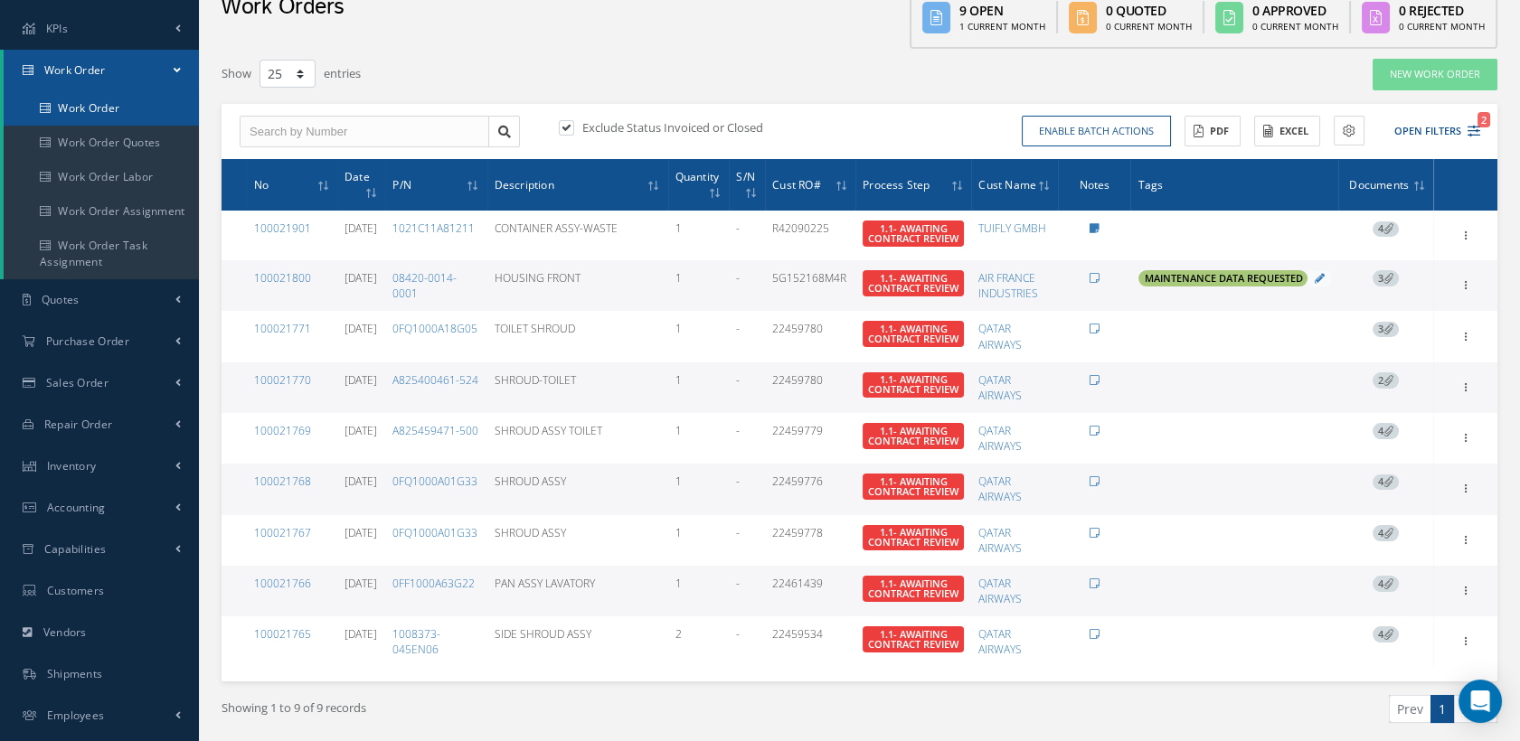
click at [87, 98] on link "Work Order" at bounding box center [101, 108] width 195 height 34
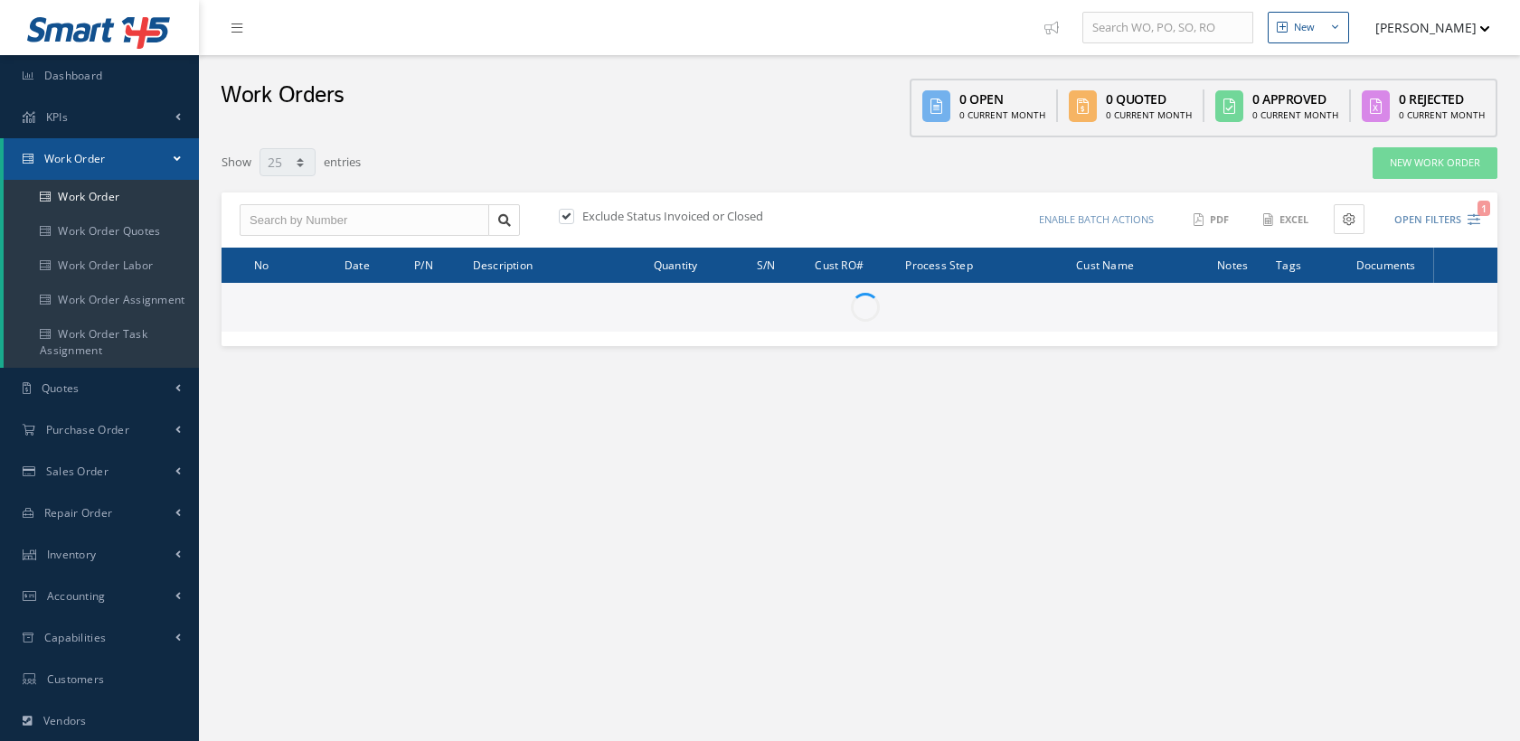
select select "25"
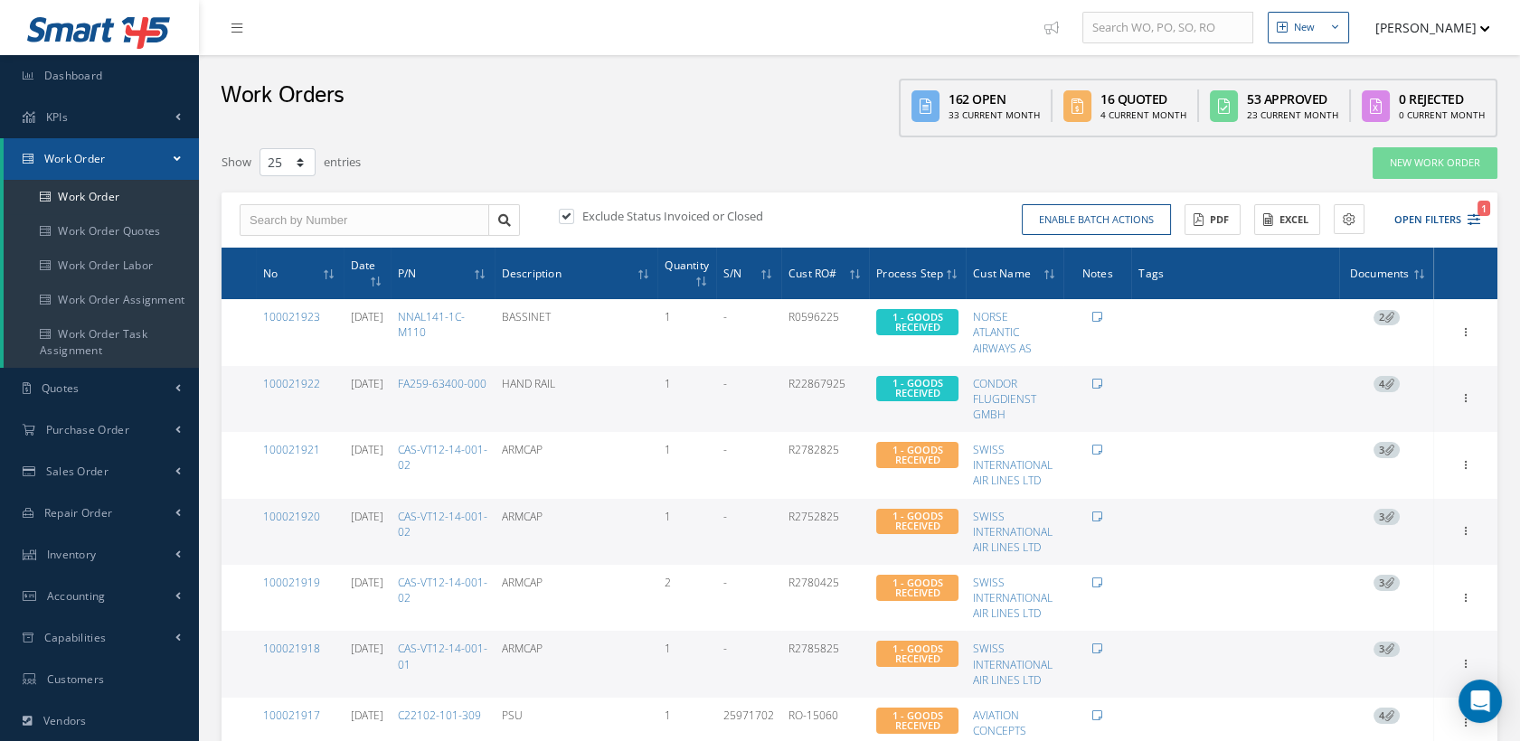
click at [1463, 30] on button "[PERSON_NAME]" at bounding box center [1424, 27] width 132 height 35
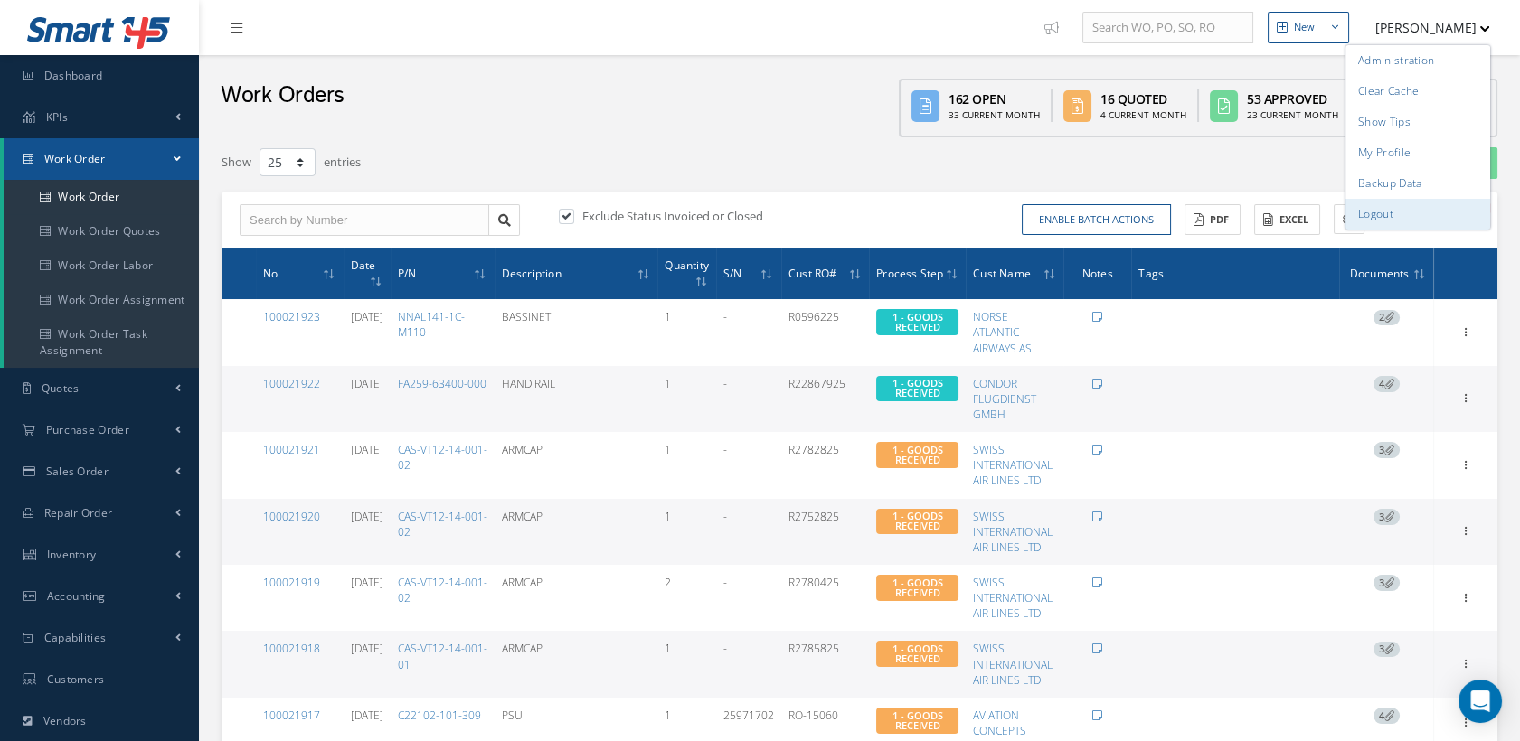
click at [1385, 214] on link "Logout" at bounding box center [1417, 214] width 145 height 31
